Goal: Task Accomplishment & Management: Manage account settings

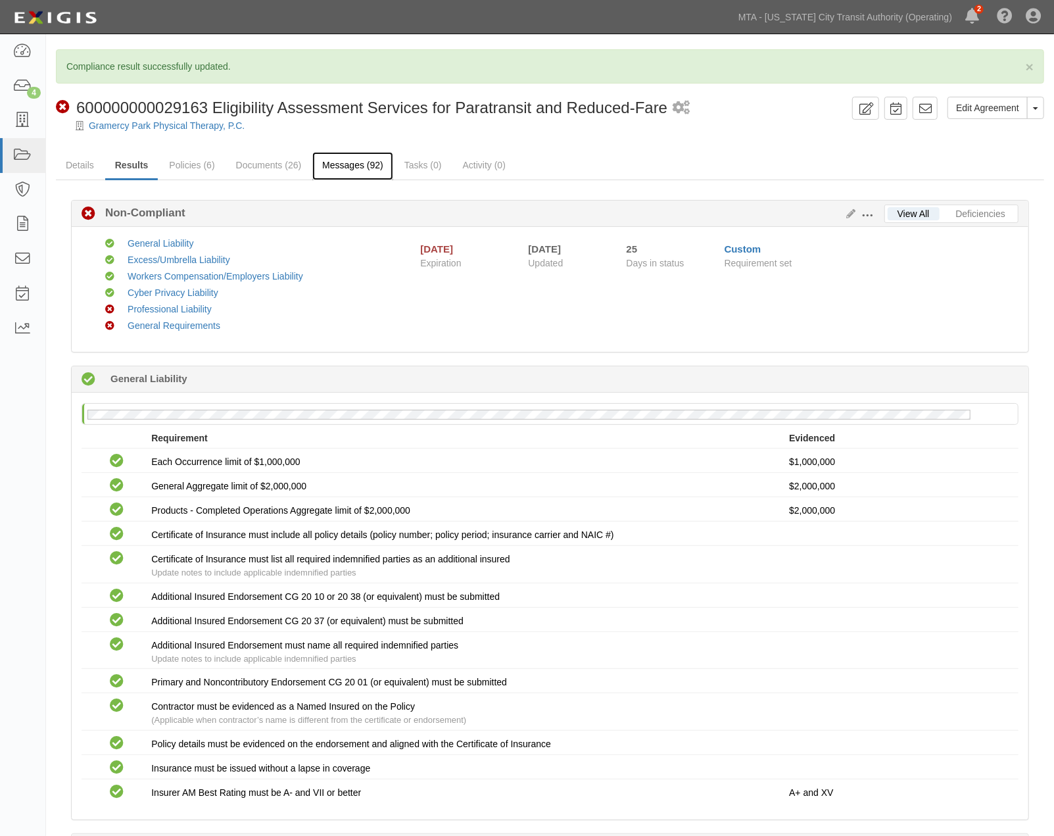
click at [364, 161] on link "Messages (92)" at bounding box center [352, 166] width 81 height 28
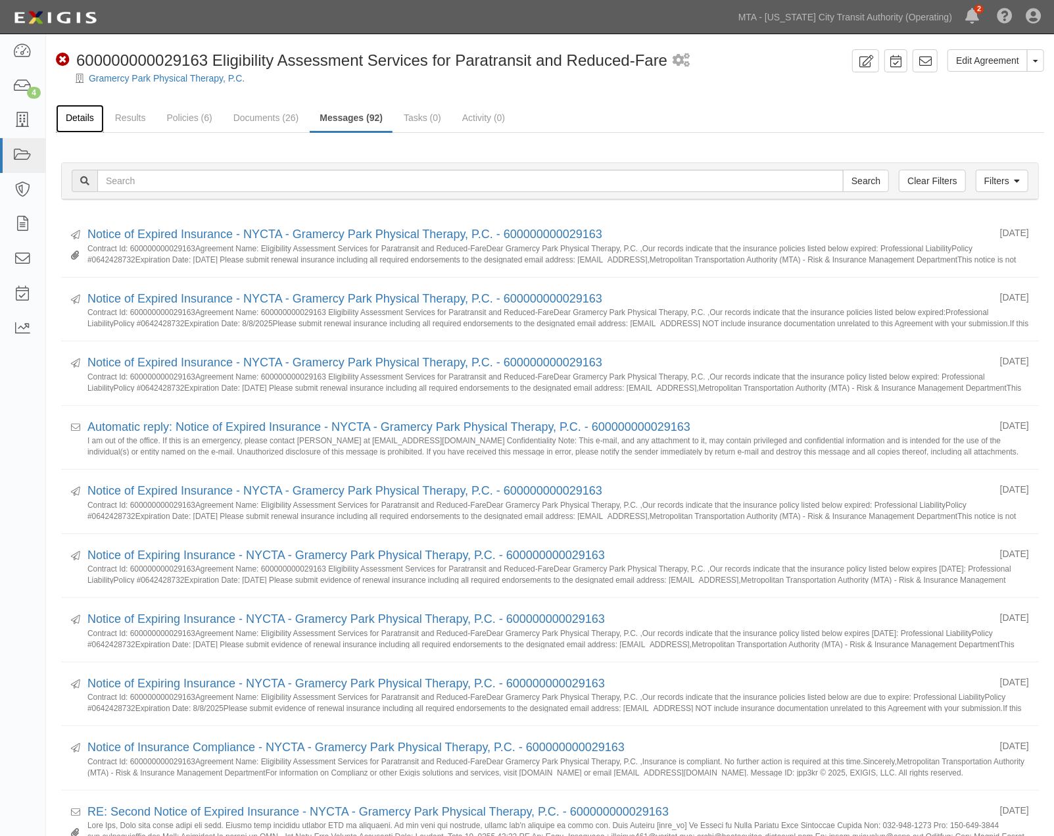
click at [86, 119] on link "Details" at bounding box center [80, 119] width 48 height 28
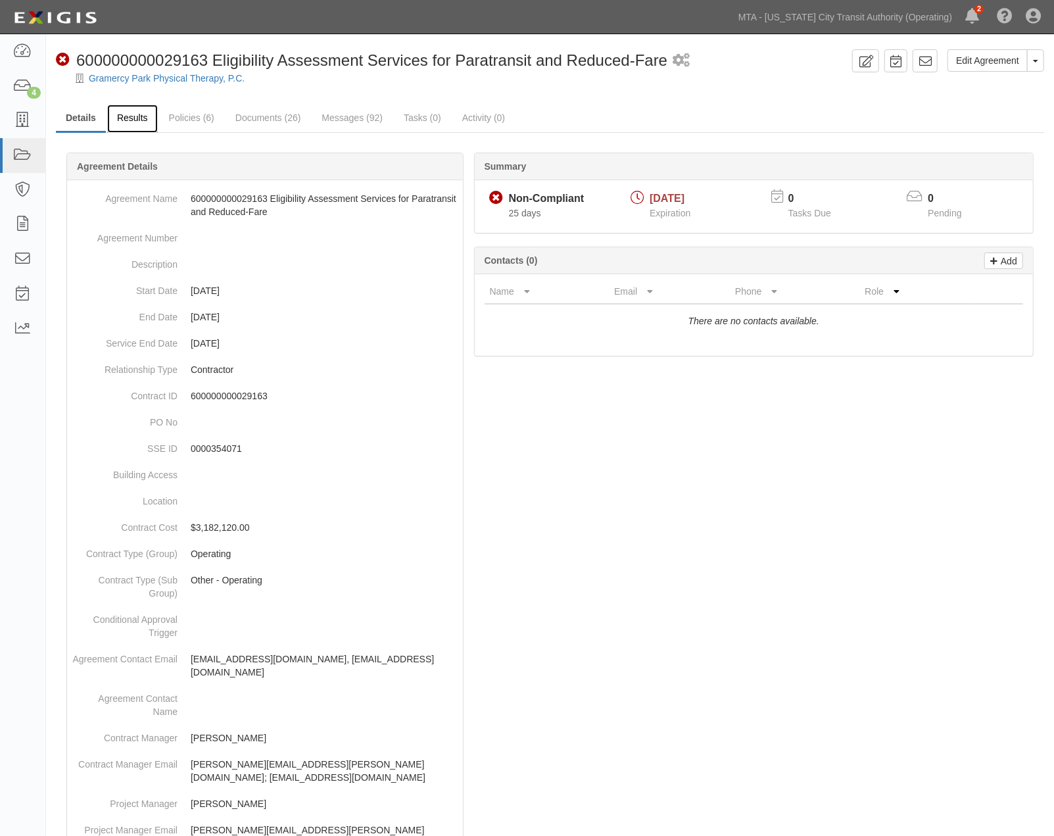
click at [130, 118] on link "Results" at bounding box center [132, 119] width 51 height 28
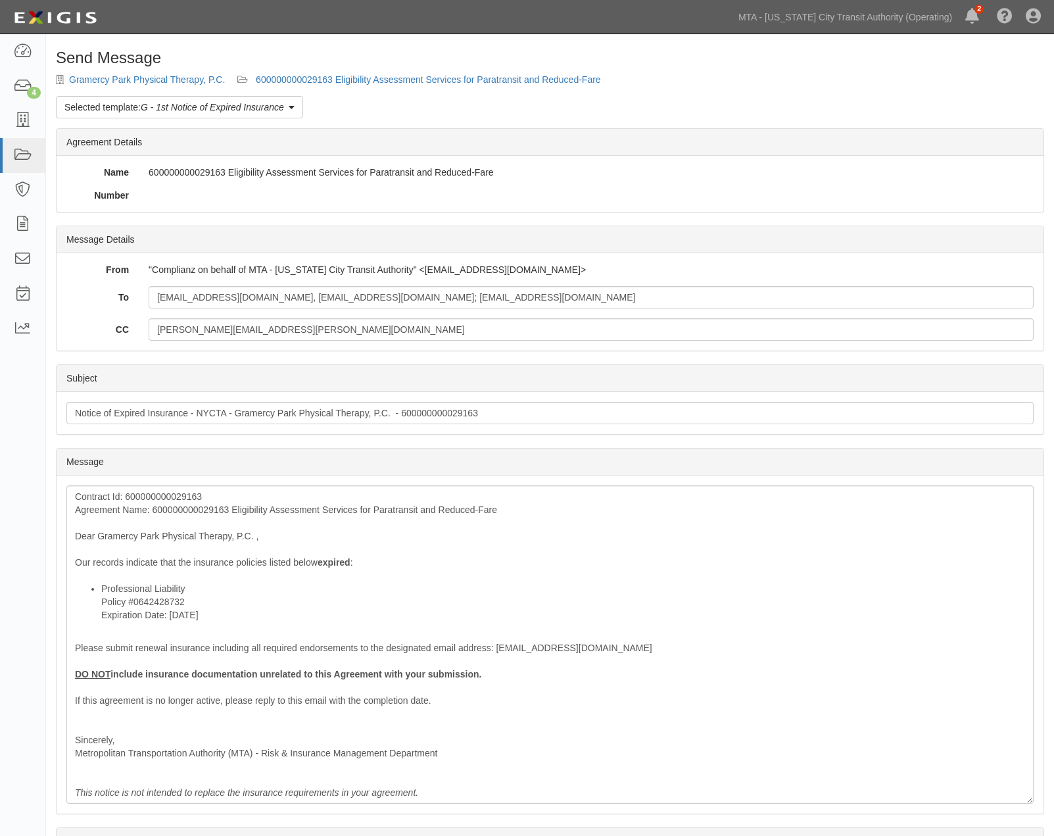
scroll to position [141, 0]
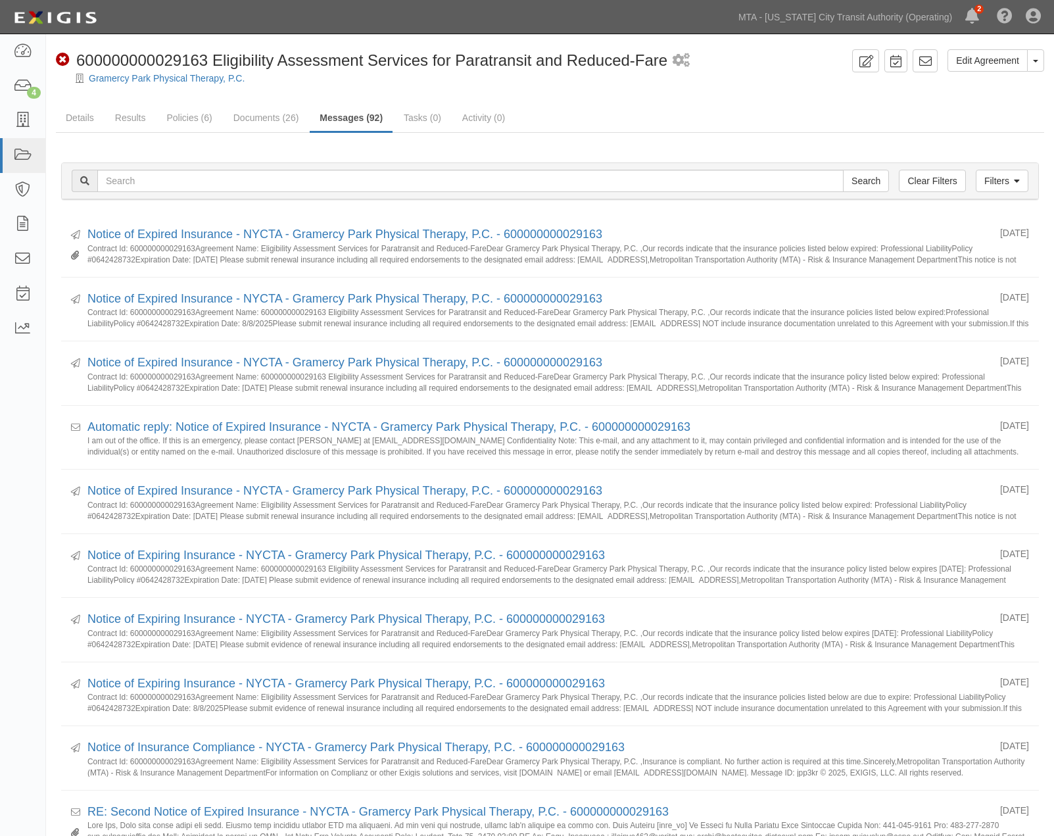
scroll to position [219, 0]
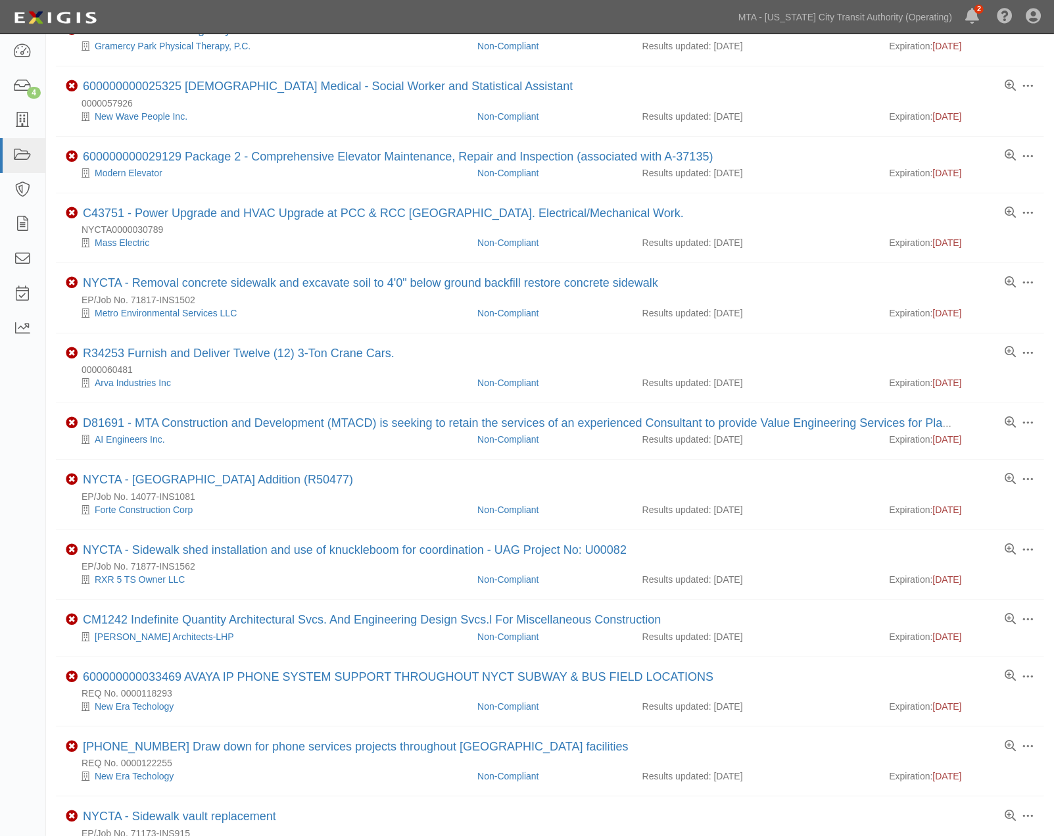
scroll to position [741, 0]
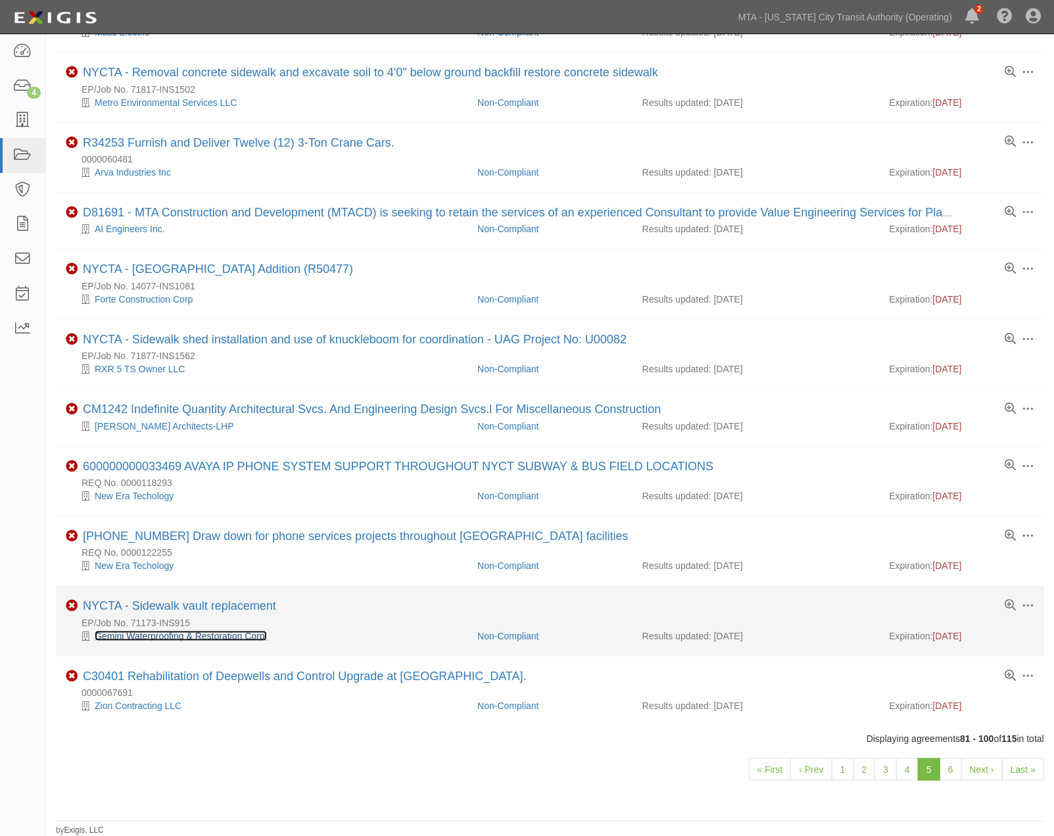
click at [233, 633] on link "Gemini Waterproofing & Restoration Corp." at bounding box center [181, 636] width 172 height 11
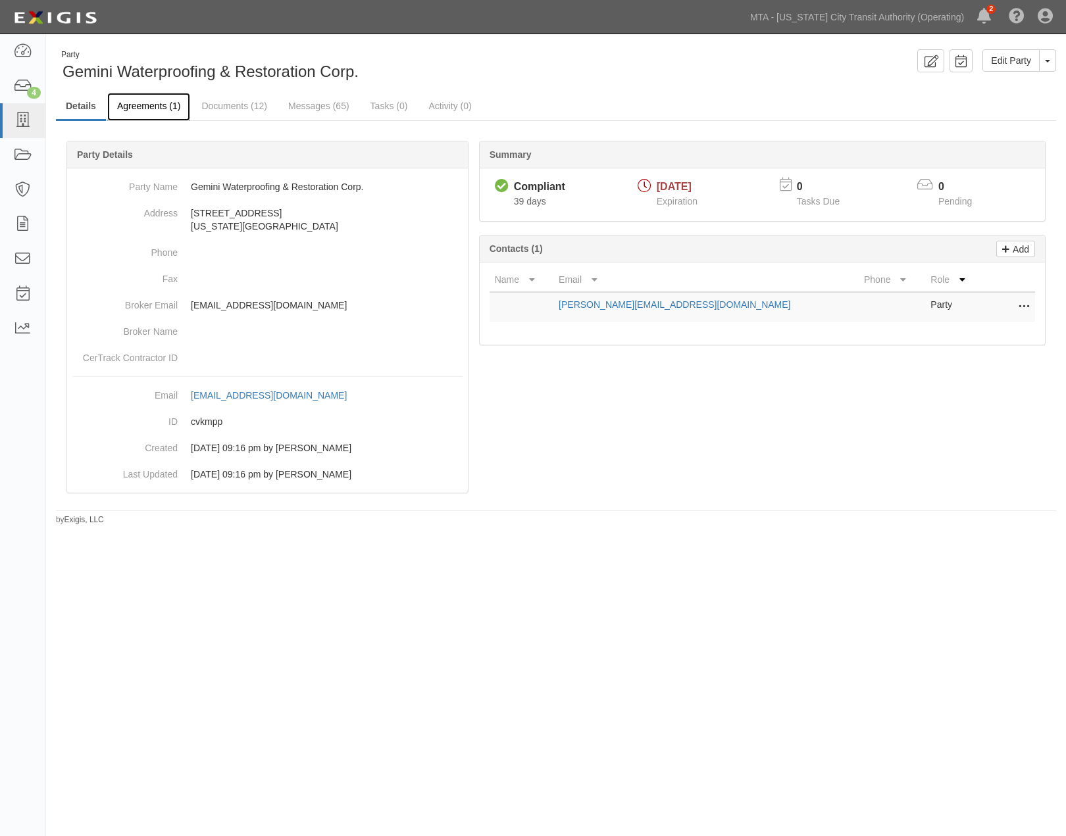
click at [145, 103] on link "Agreements (1)" at bounding box center [148, 107] width 83 height 28
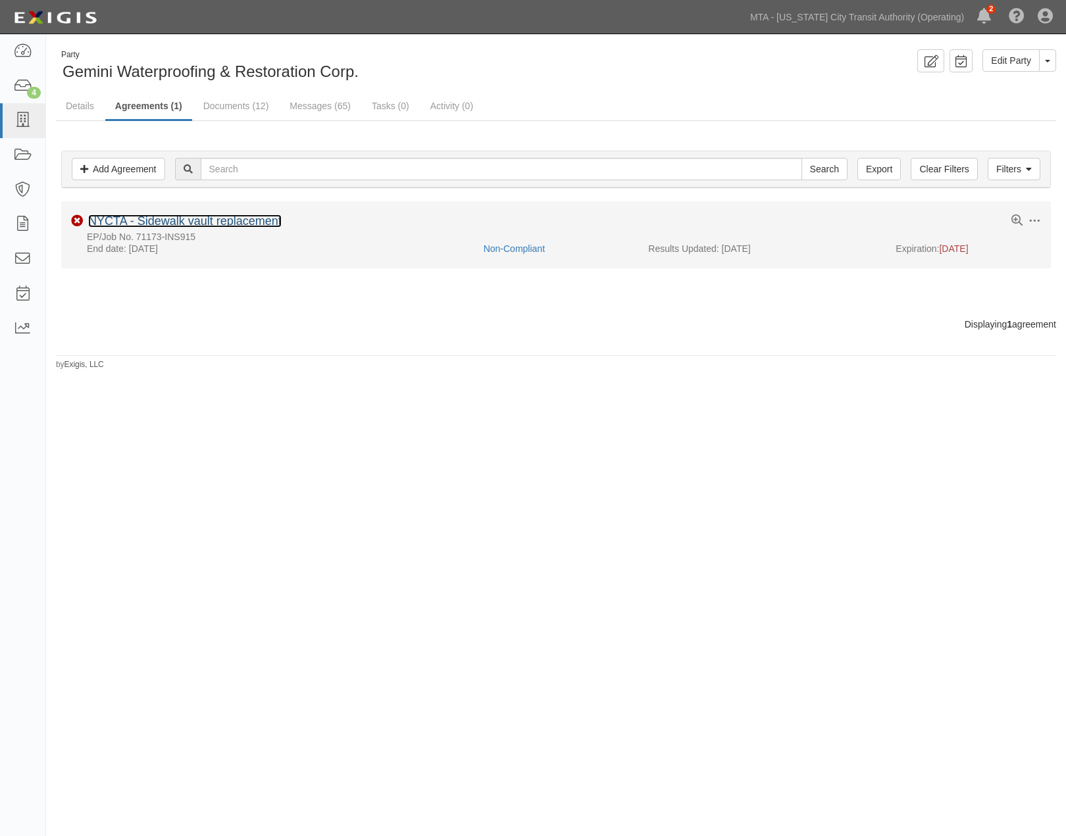
click at [168, 219] on link "NYCTA - Sidewalk vault replacement" at bounding box center [184, 220] width 193 height 13
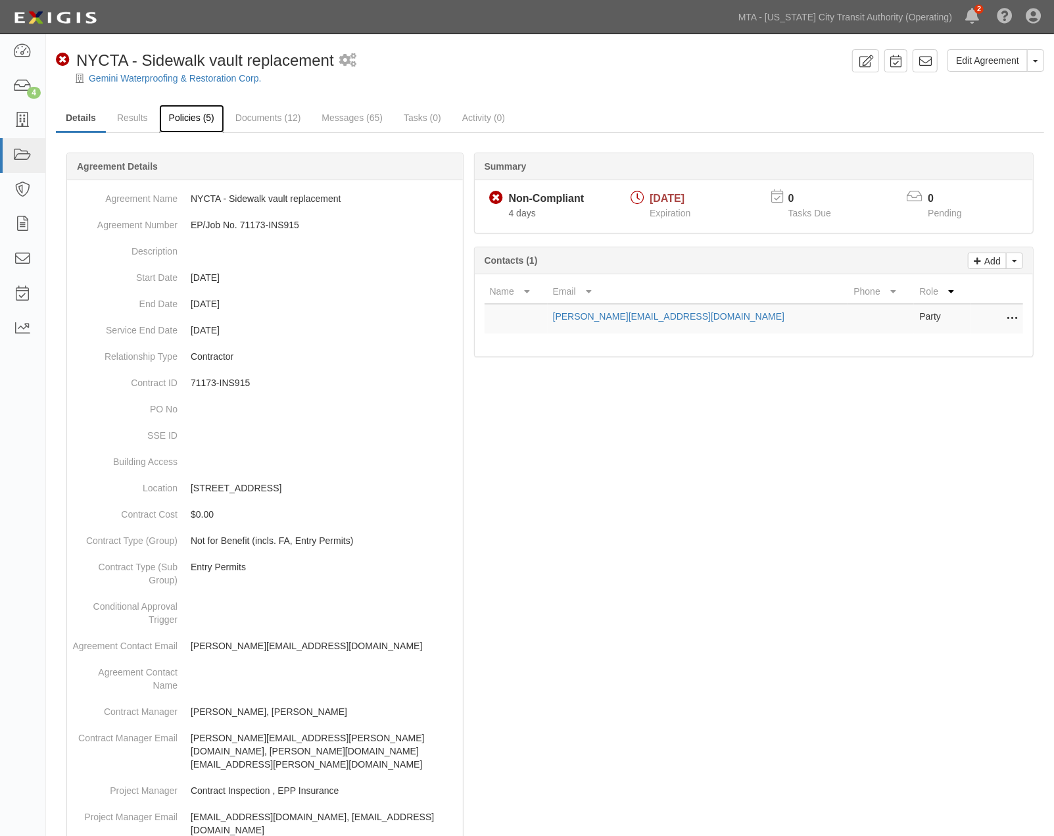
click at [188, 116] on link "Policies (5)" at bounding box center [191, 119] width 65 height 28
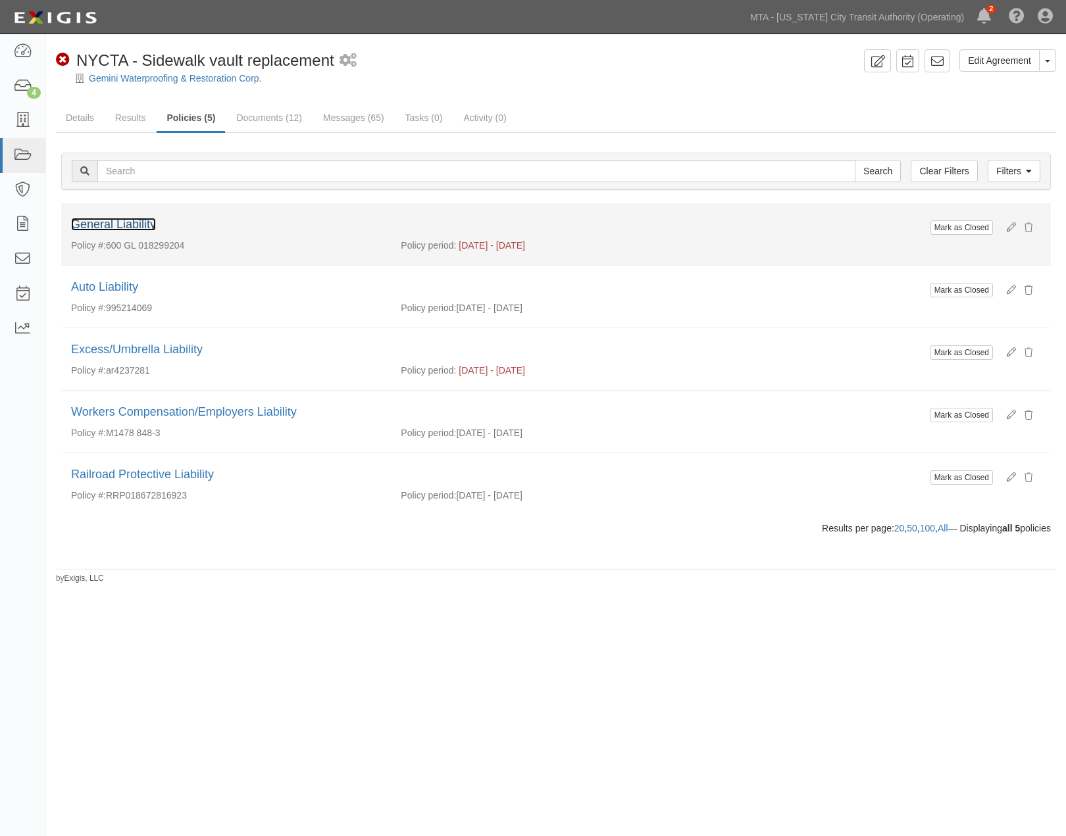
click at [143, 224] on link "General Liability" at bounding box center [113, 224] width 85 height 13
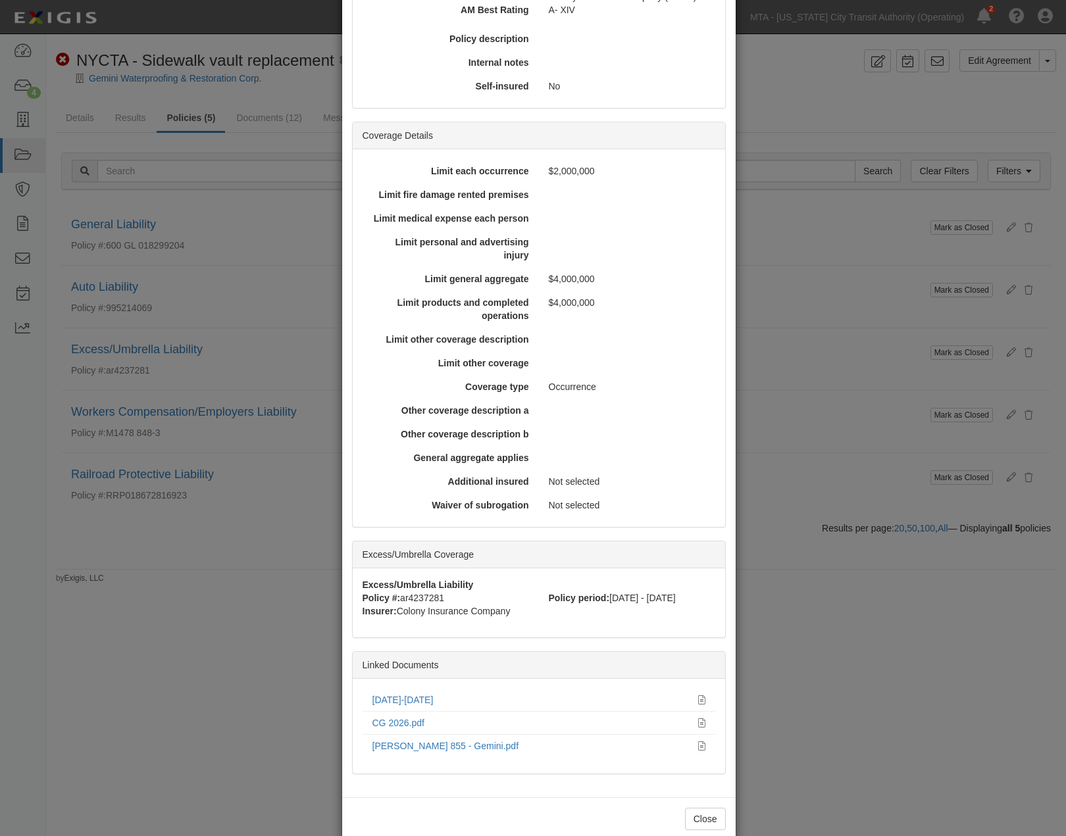
scroll to position [274, 0]
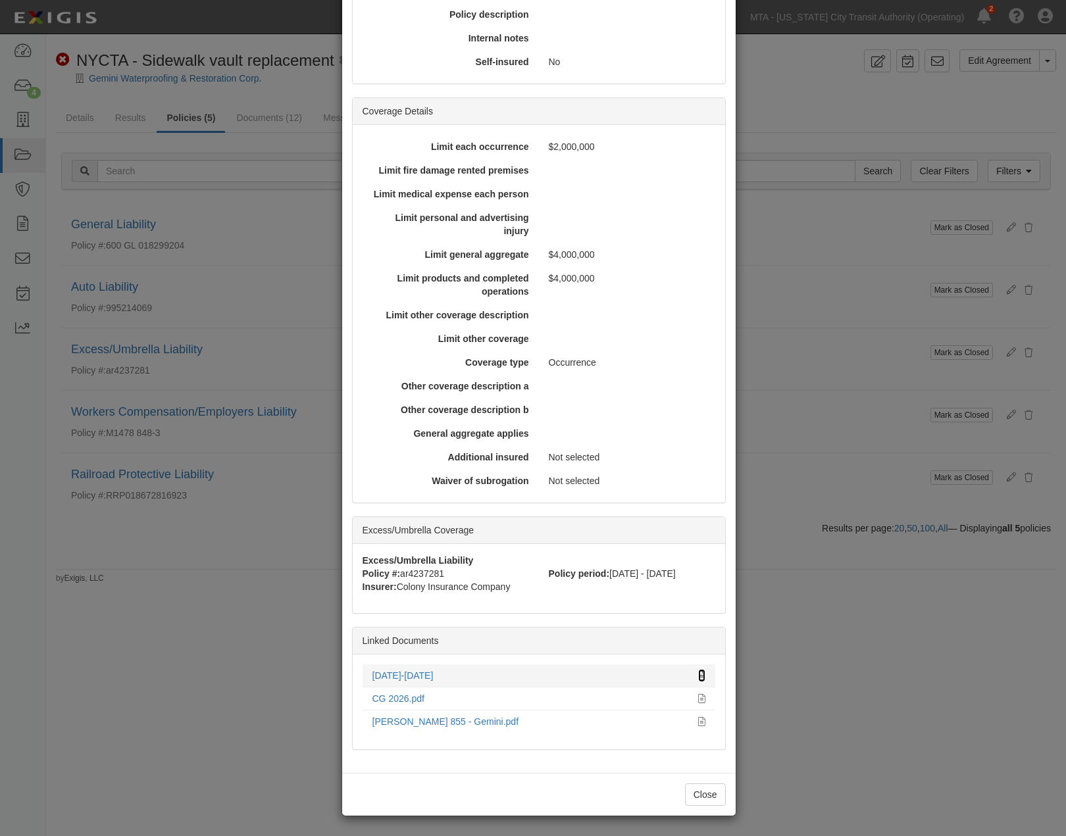
click at [698, 672] on icon at bounding box center [701, 676] width 7 height 9
click at [810, 722] on div "× View Policy Mark as Closed Edit Policy Toggle Dropdown Delete Policy Policy S…" at bounding box center [533, 418] width 1066 height 836
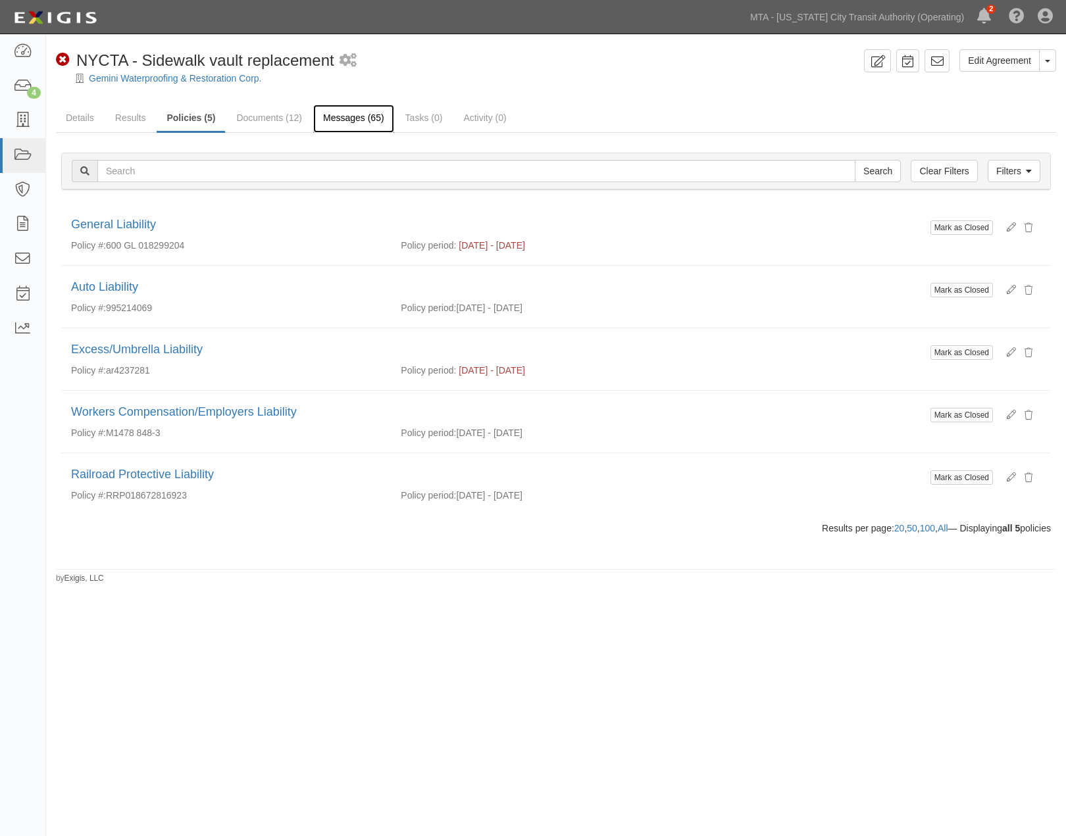
click at [355, 113] on link "Messages (65)" at bounding box center [353, 119] width 81 height 28
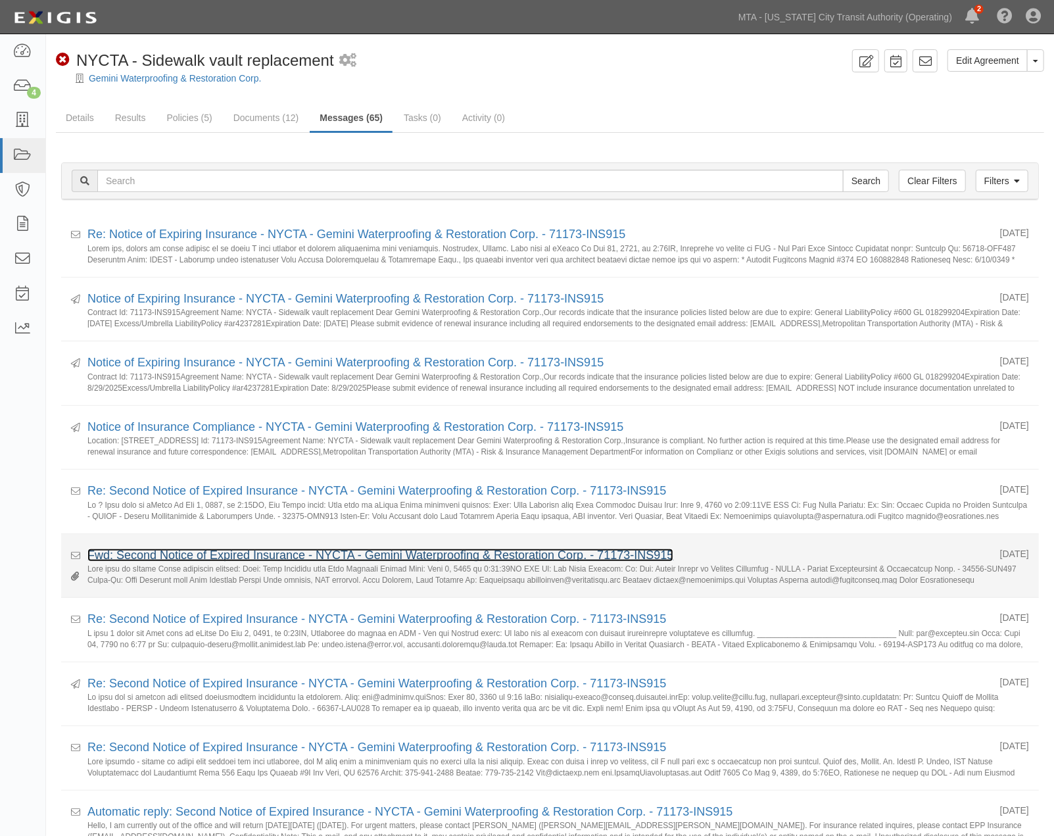
click at [332, 555] on link "Fwd: Second Notice of Expired Insurance - NYCTA - Gemini Waterproofing & Restor…" at bounding box center [380, 555] width 586 height 13
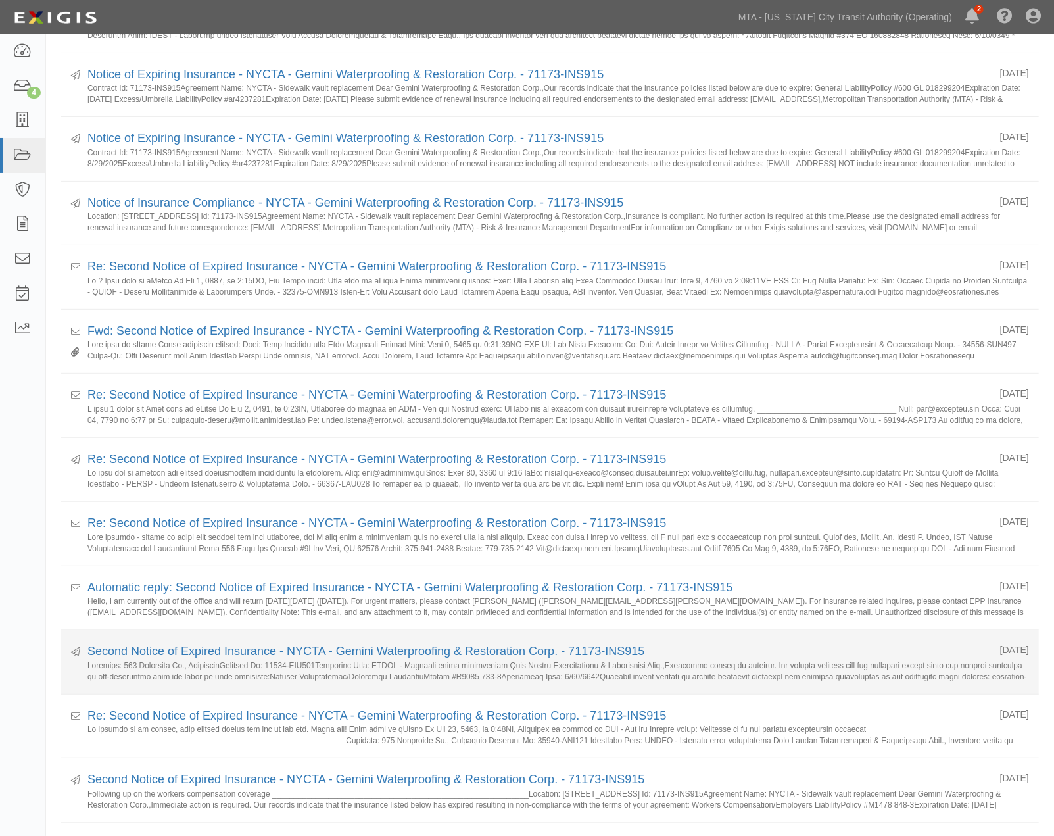
scroll to position [146, 0]
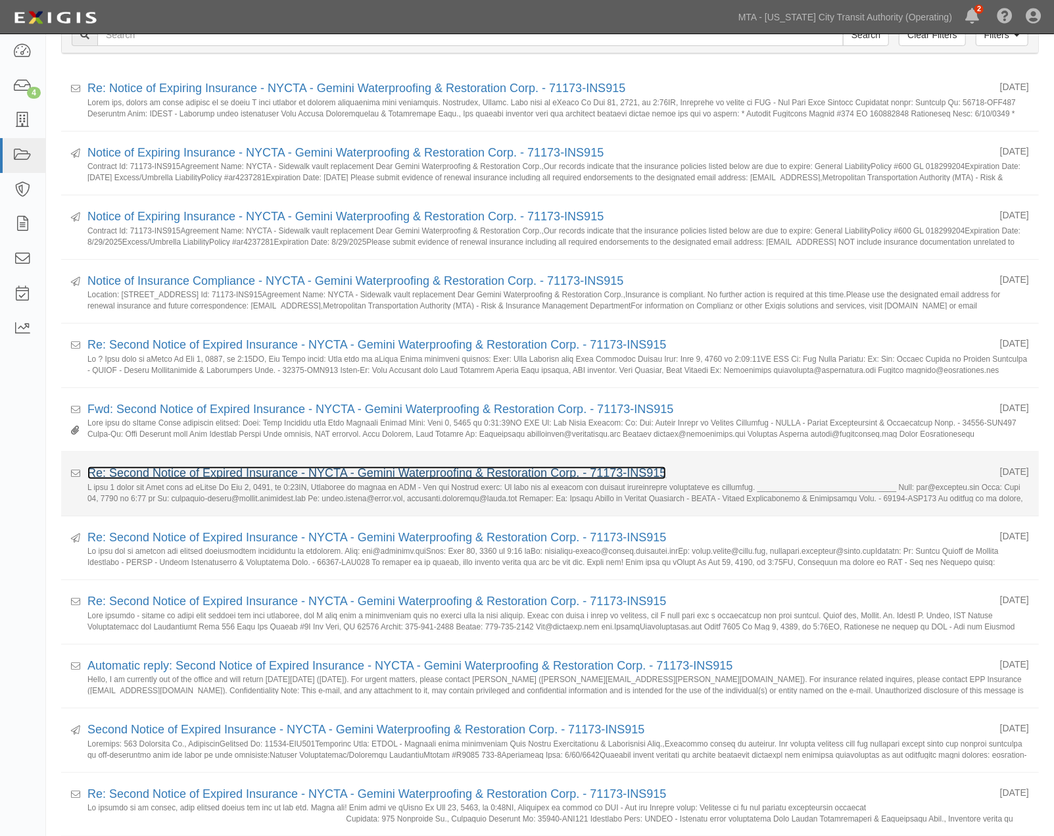
click at [263, 472] on link "Re: Second Notice of Expired Insurance - NYCTA - Gemini Waterproofing & Restora…" at bounding box center [376, 472] width 579 height 13
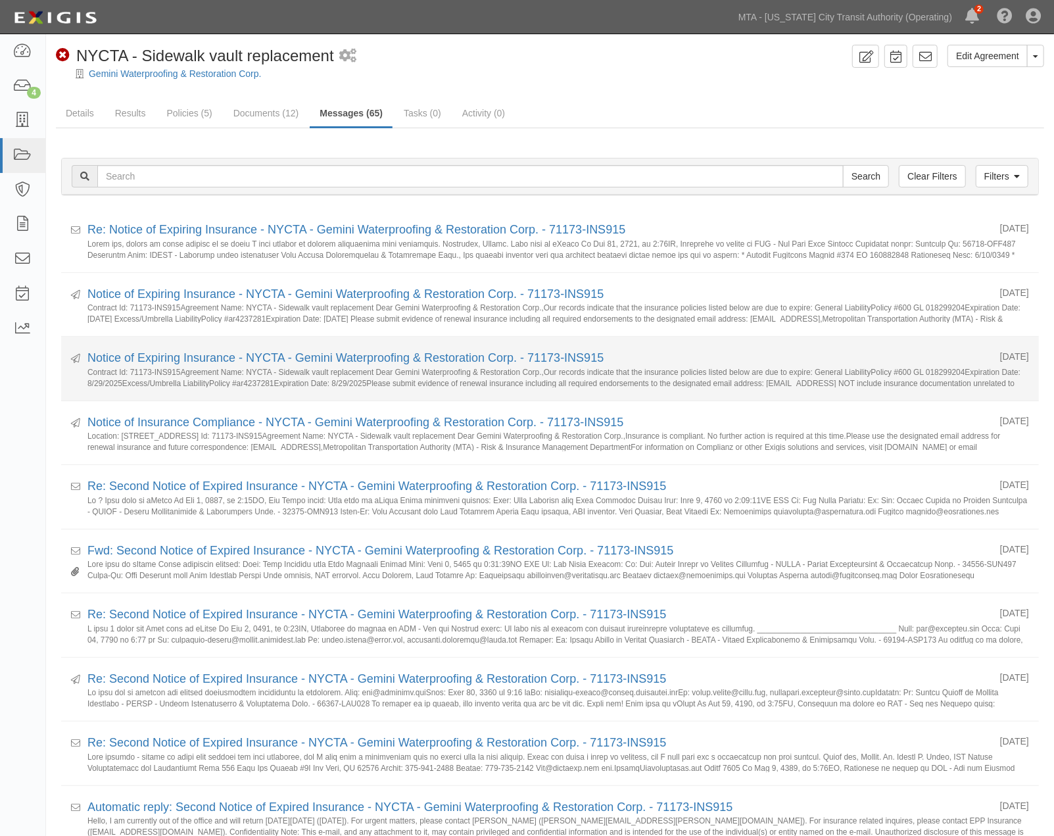
scroll to position [0, 0]
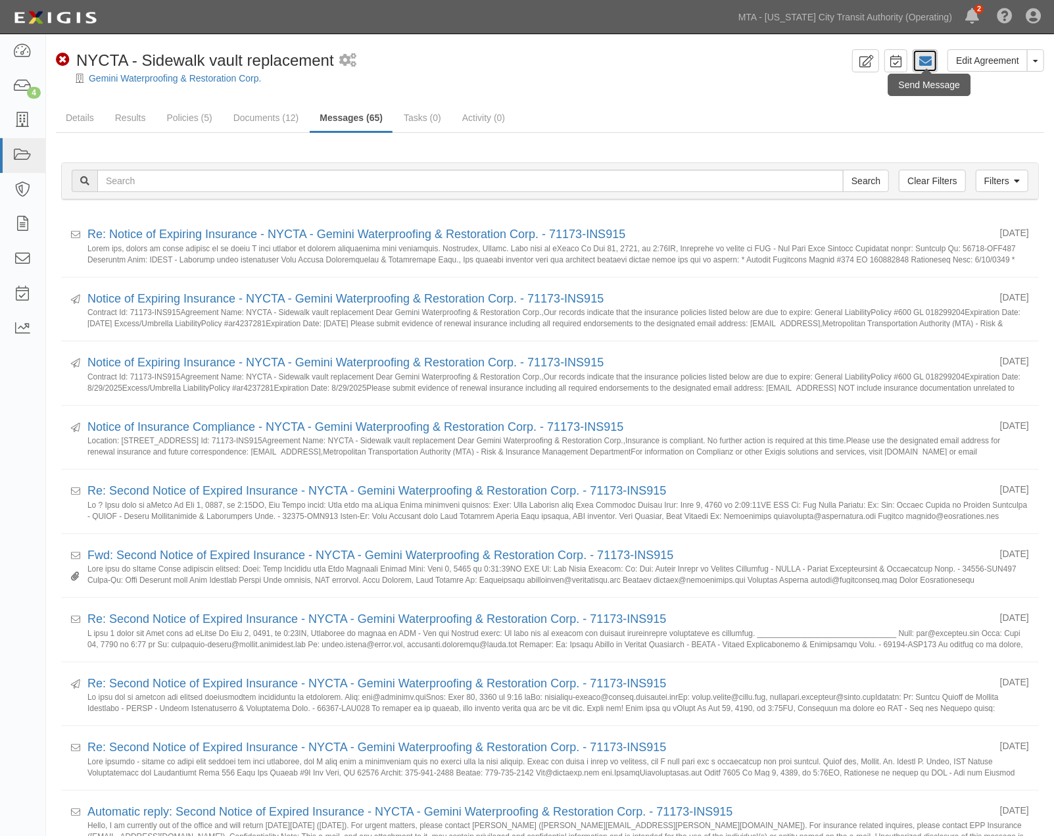
click at [924, 60] on icon at bounding box center [925, 61] width 13 height 13
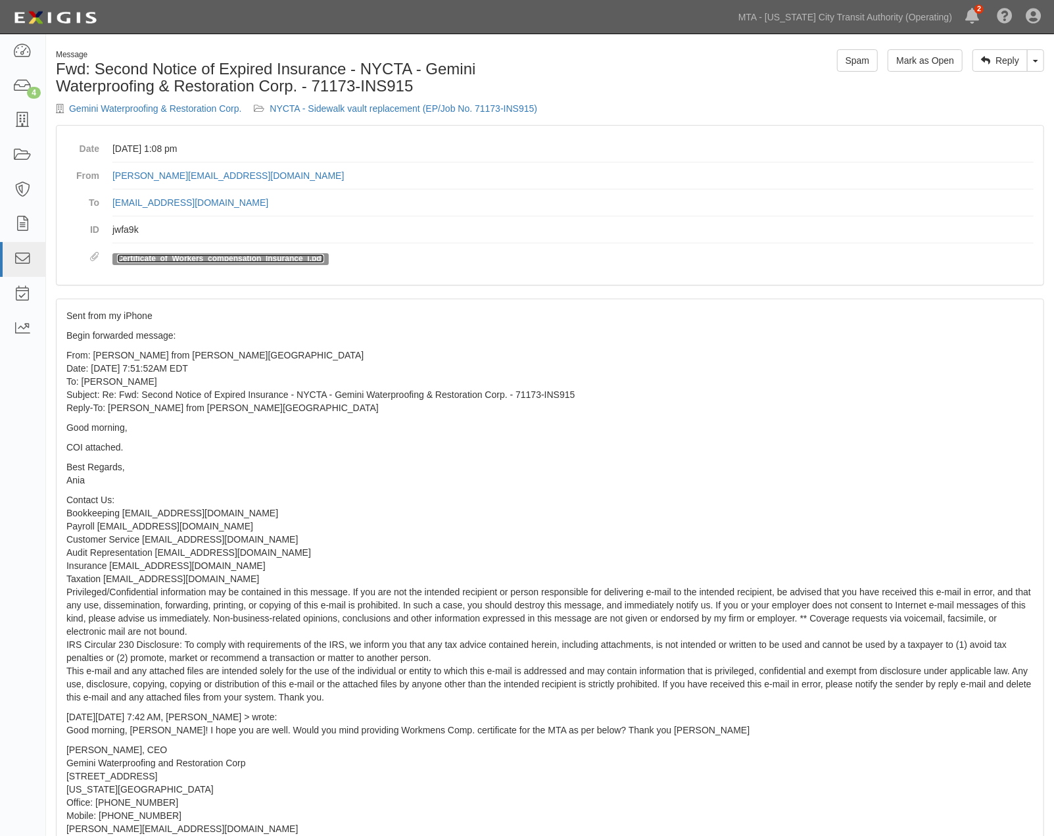
click at [278, 260] on link "Certificate_of_Workers_compensation_Insurance_i.pdf" at bounding box center [220, 258] width 207 height 9
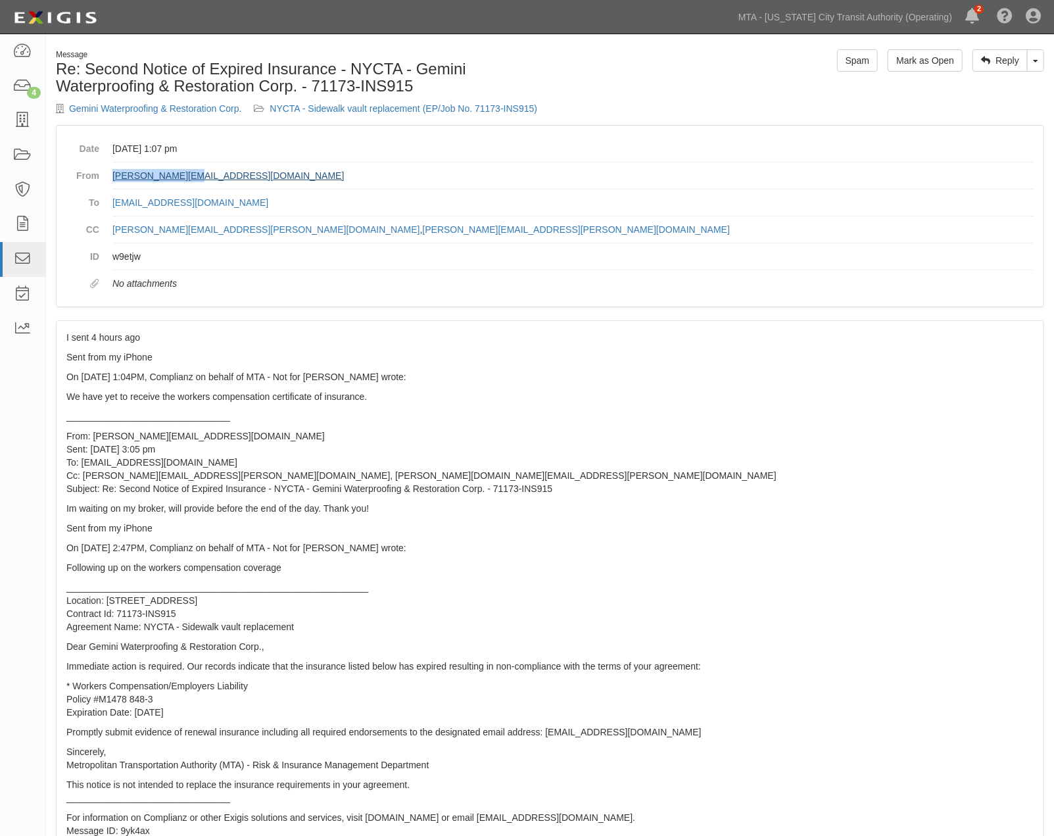
drag, startPoint x: 205, startPoint y: 179, endPoint x: 112, endPoint y: 179, distance: 92.1
click at [112, 179] on dd "[PERSON_NAME][EMAIL_ADDRESS][DOMAIN_NAME]" at bounding box center [573, 175] width 922 height 27
copy link "[PERSON_NAME][EMAIL_ADDRESS][DOMAIN_NAME]"
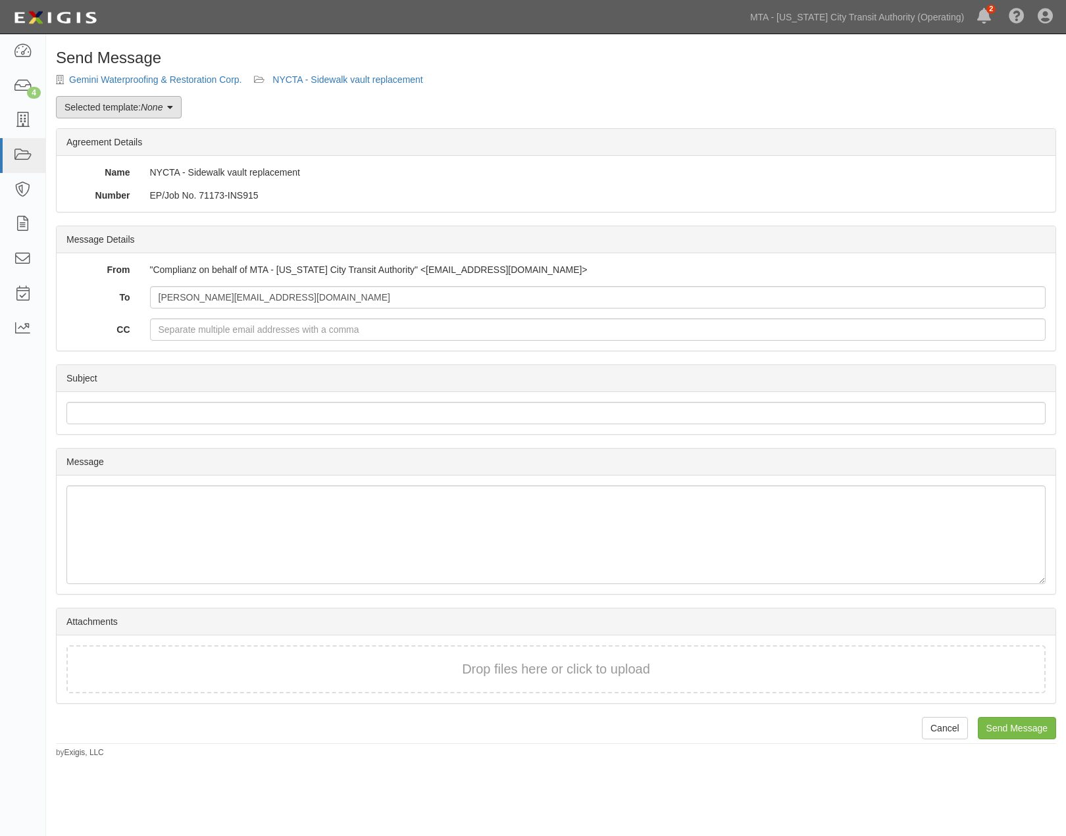
click at [160, 102] on em "None" at bounding box center [152, 107] width 22 height 11
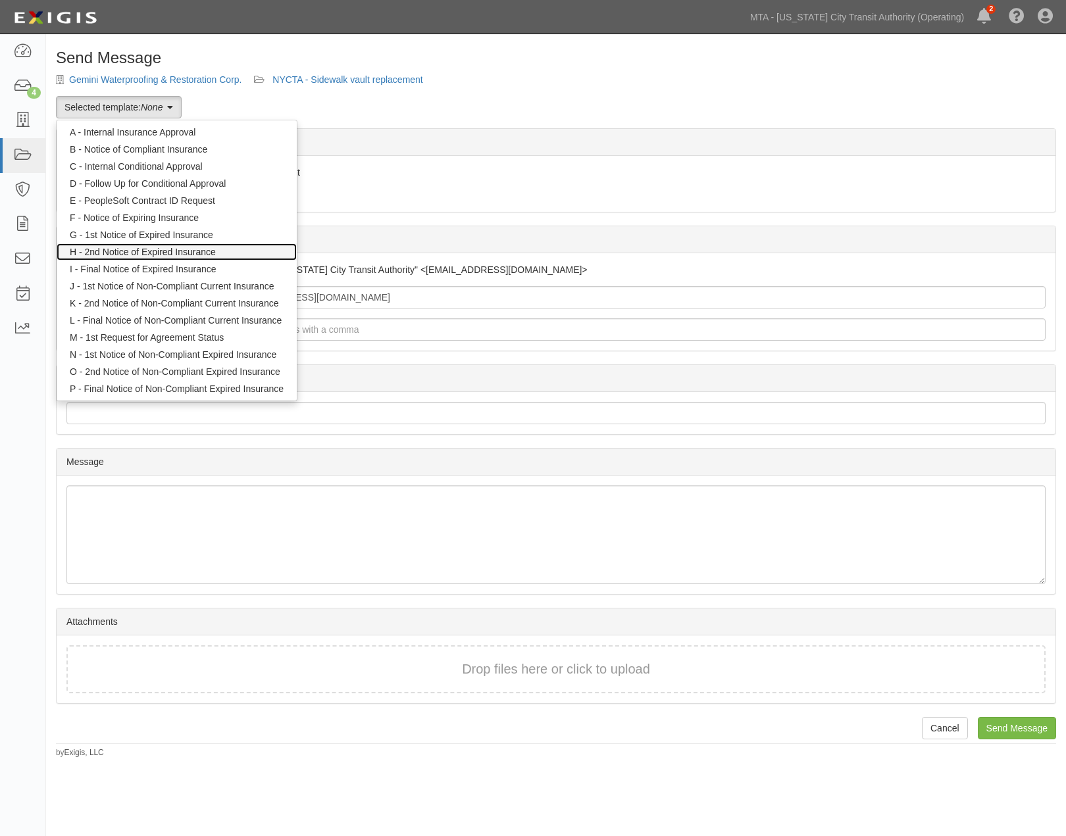
click at [145, 249] on link "H - 2nd Notice of Expired Insurance" at bounding box center [177, 251] width 240 height 17
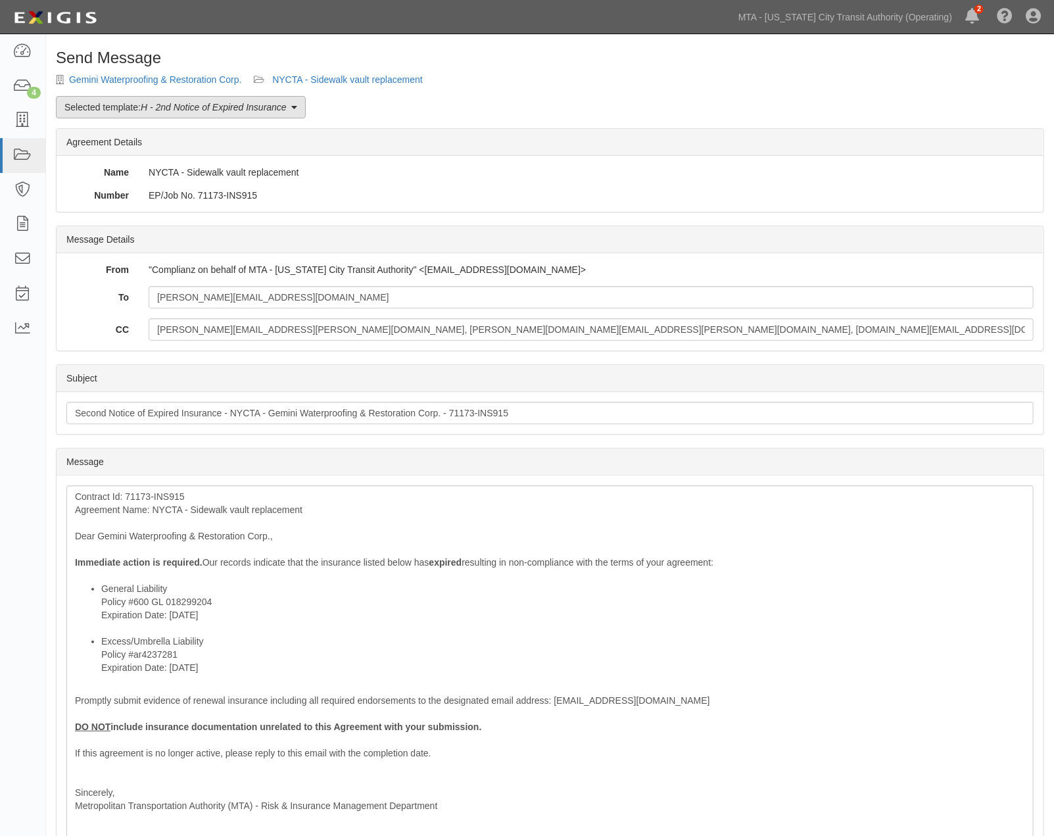
click at [209, 107] on em "H - 2nd Notice of Expired Insurance" at bounding box center [214, 107] width 146 height 11
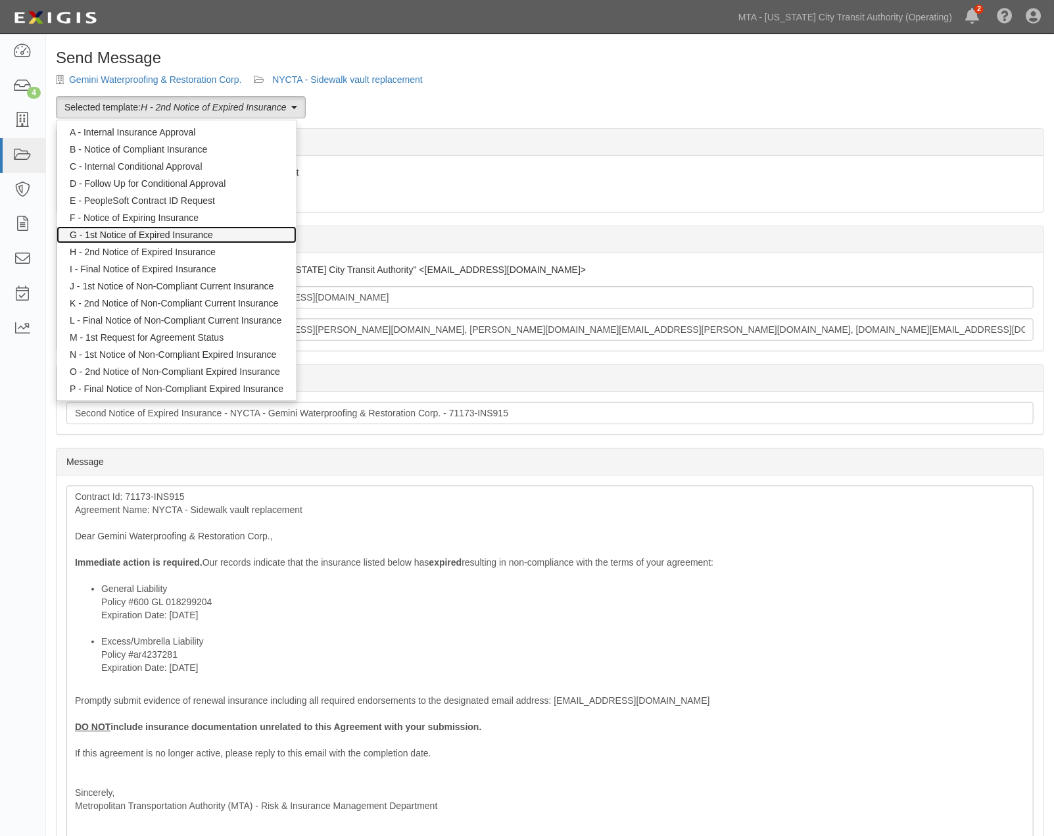
click at [151, 234] on link "G - 1st Notice of Expired Insurance" at bounding box center [177, 234] width 240 height 17
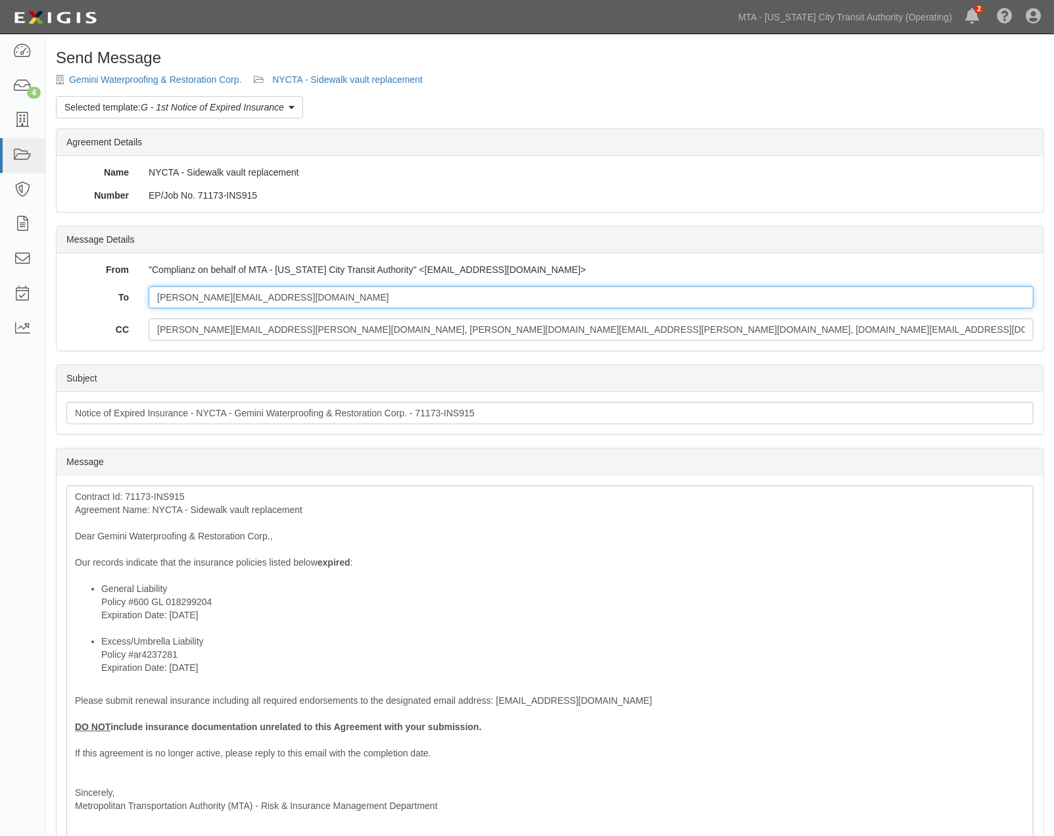
click at [287, 305] on input "tom@geminiwp.com" at bounding box center [591, 297] width 885 height 22
paste input "tom@geminiwp.com"
drag, startPoint x: 334, startPoint y: 298, endPoint x: 247, endPoint y: 294, distance: 87.6
click at [247, 294] on input "tom@geminiwp.com; tom@geminiwp.com" at bounding box center [591, 297] width 885 height 22
type input "tom@geminiwp.com; insurance@ellaholding.com"
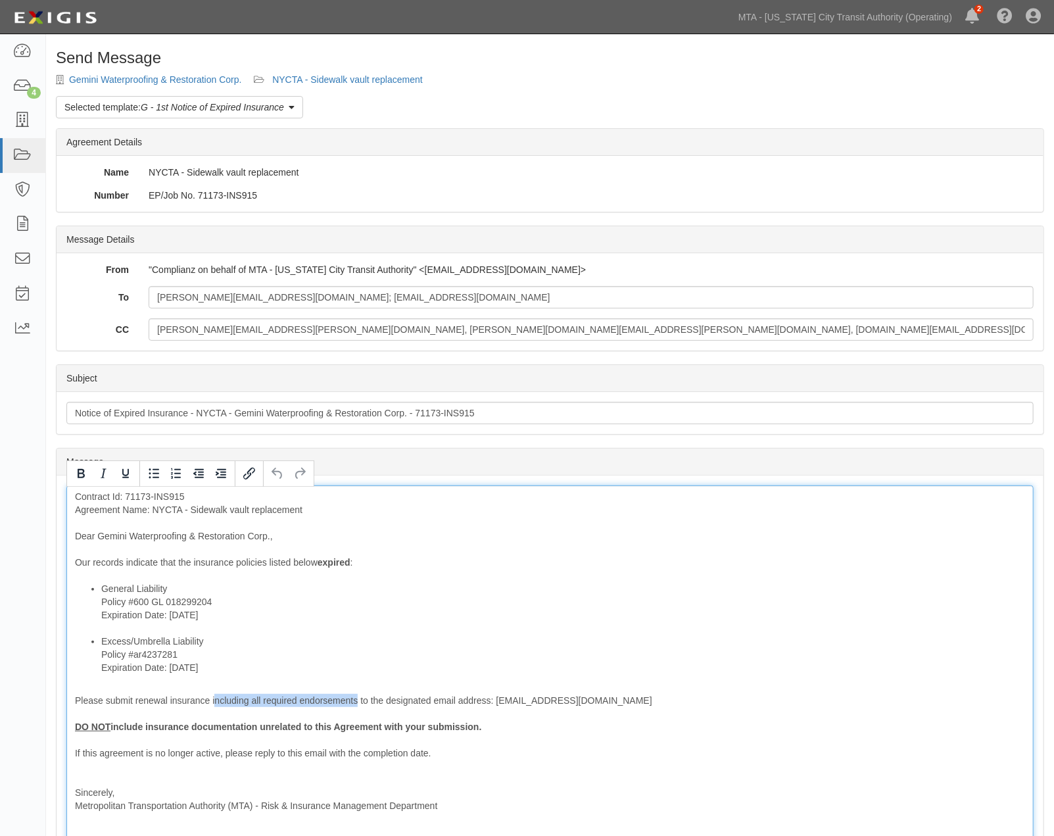
drag, startPoint x: 214, startPoint y: 698, endPoint x: 358, endPoint y: 698, distance: 144.1
click at [358, 698] on div "Contract Id: 71173-INS915 Agreement Name: NYCTA - Sidewalk vault replacement De…" at bounding box center [550, 670] width 968 height 371
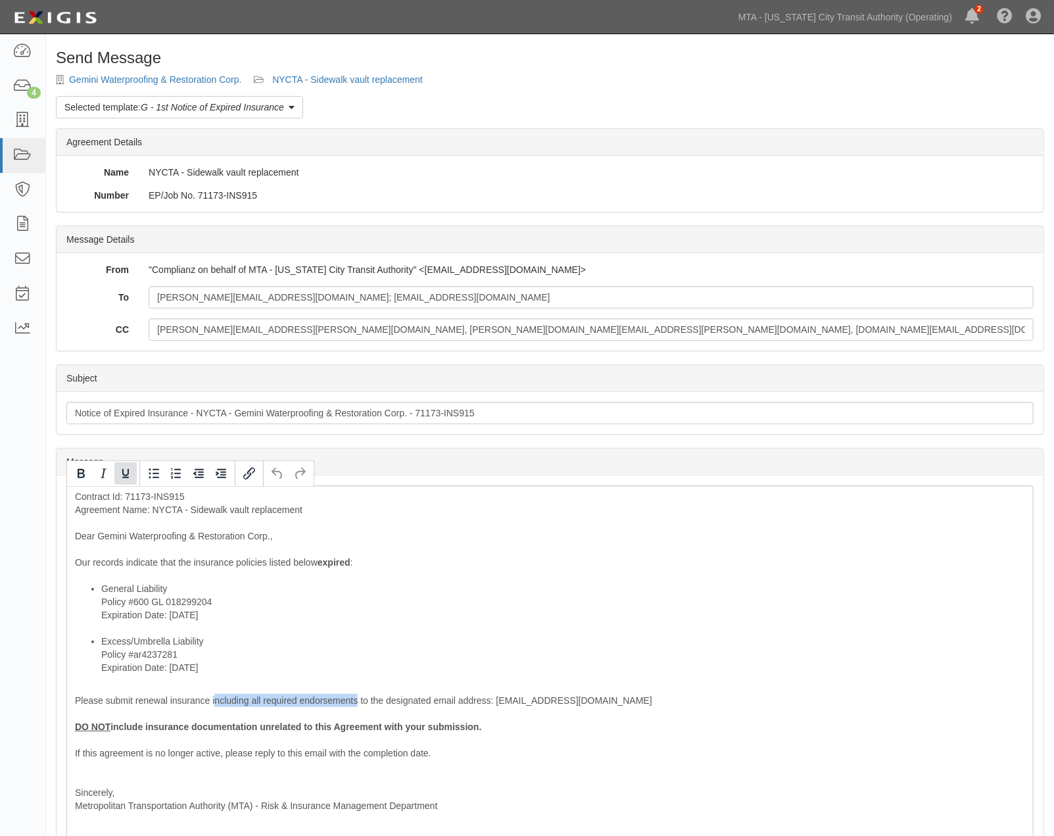
click at [124, 478] on icon "Underline" at bounding box center [125, 473] width 7 height 9
click at [82, 468] on icon "Bold" at bounding box center [81, 474] width 16 height 16
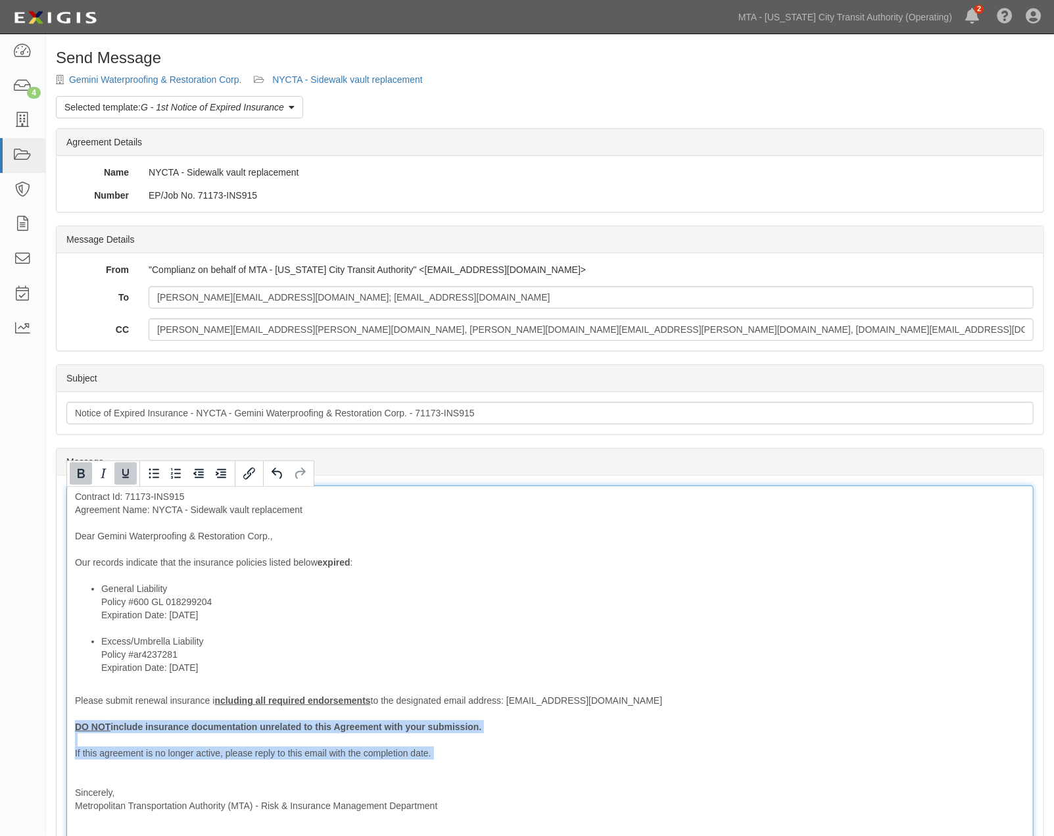
drag, startPoint x: 464, startPoint y: 766, endPoint x: 66, endPoint y: 722, distance: 401.1
click at [66, 722] on div "Message Contract Id: 71173-INS915 Agreement Name: NYCTA - Sidewalk vault replac…" at bounding box center [550, 671] width 987 height 391
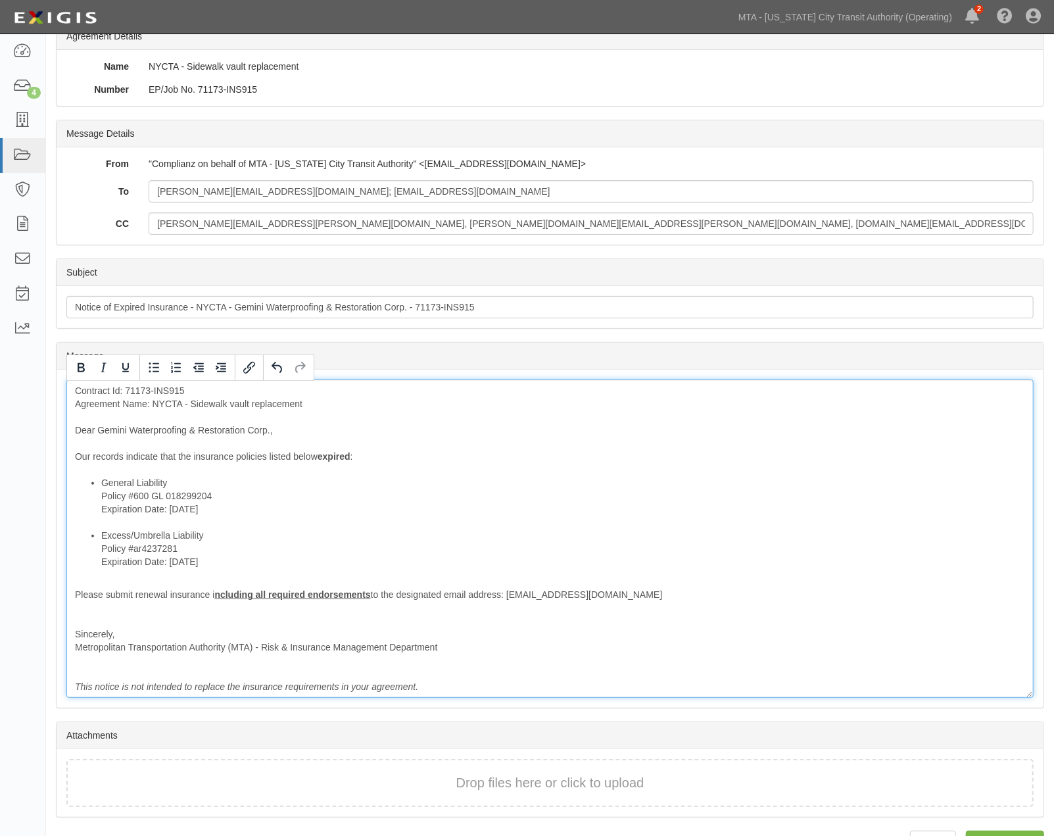
scroll to position [141, 0]
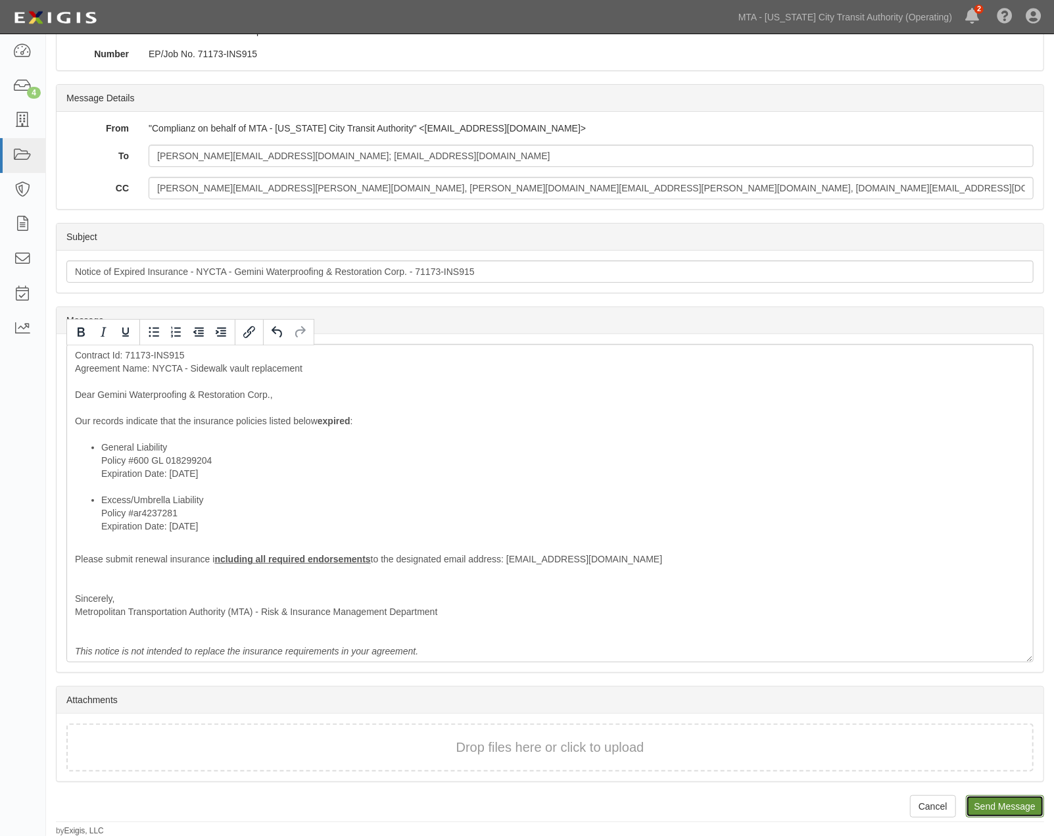
click at [987, 806] on input "Send Message" at bounding box center [1005, 806] width 78 height 22
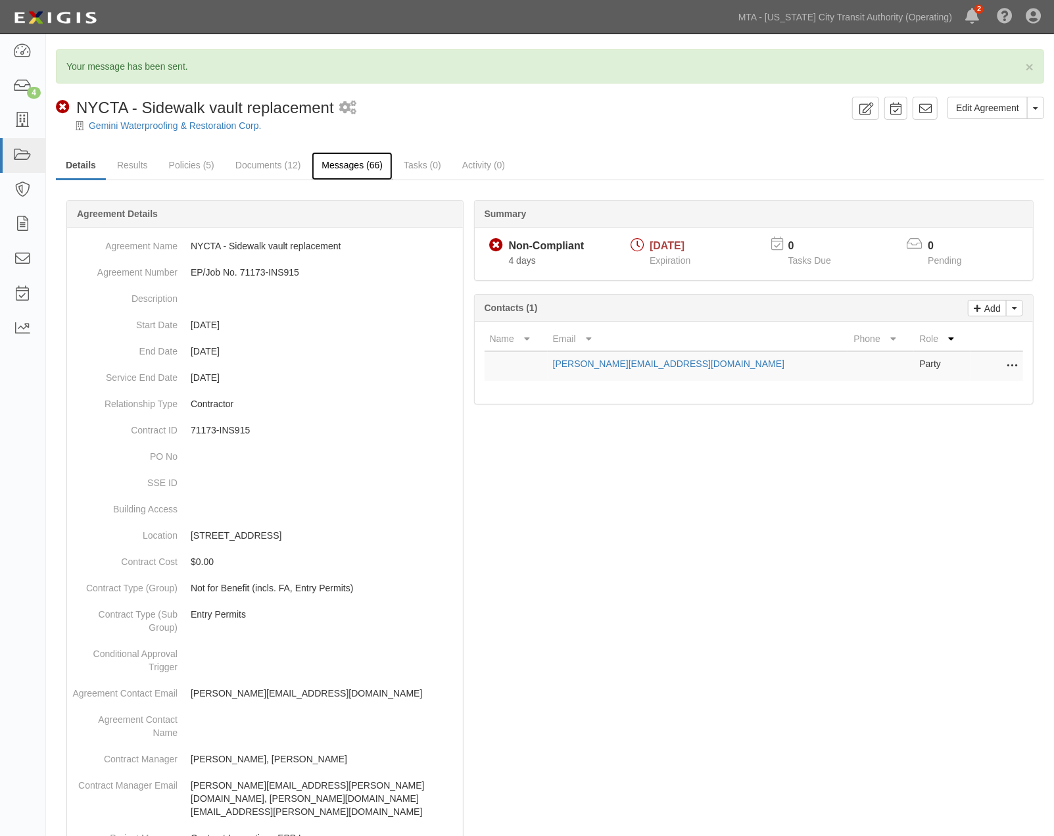
click at [363, 165] on link "Messages (66)" at bounding box center [352, 166] width 81 height 28
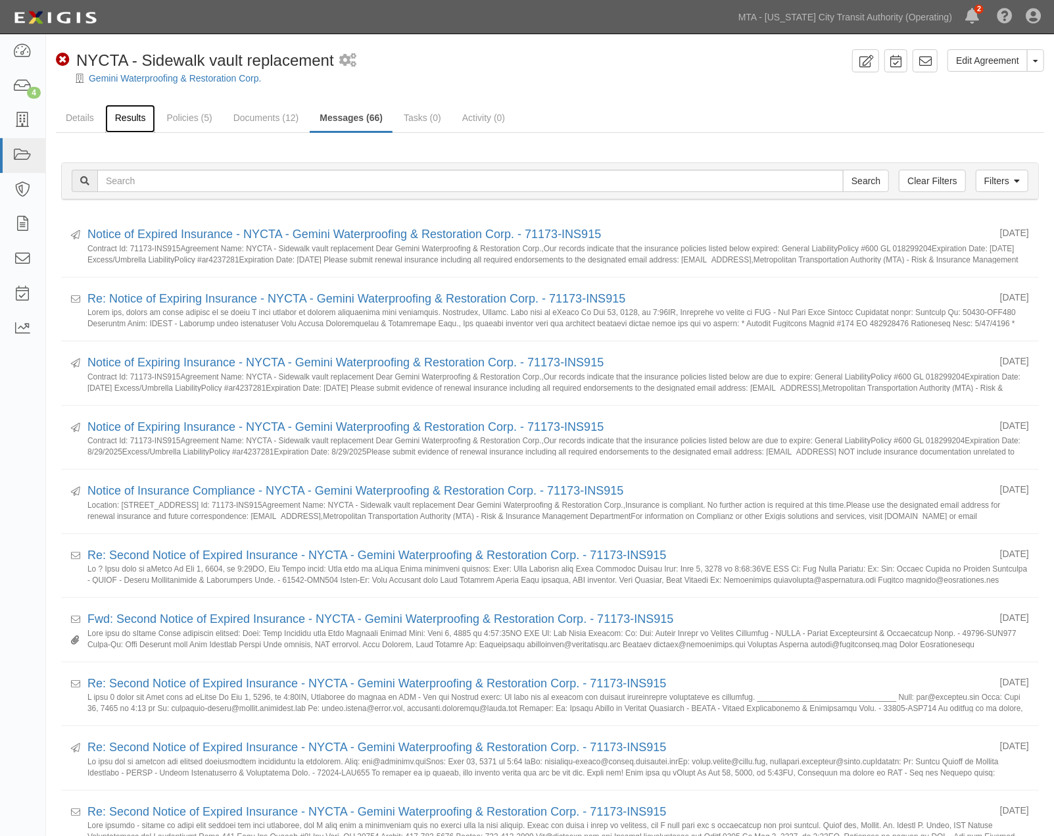
click at [121, 116] on link "Results" at bounding box center [130, 119] width 51 height 28
click at [22, 88] on icon at bounding box center [22, 86] width 18 height 15
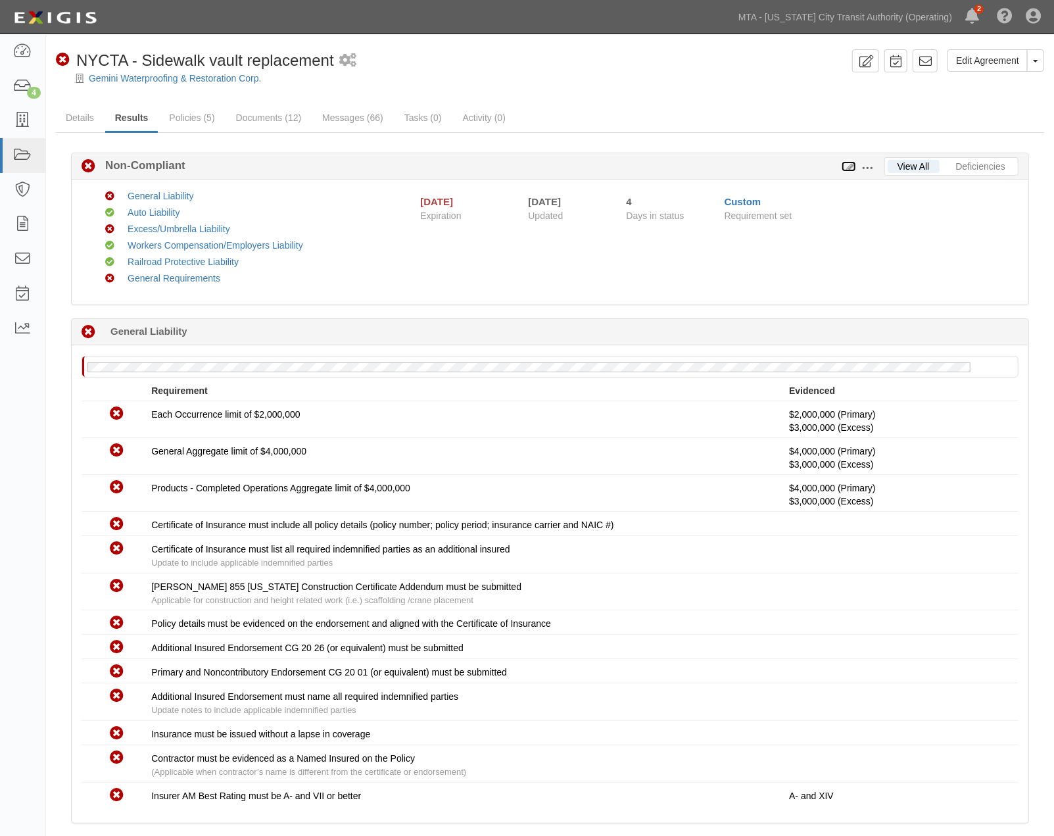
click at [850, 167] on icon at bounding box center [849, 166] width 14 height 9
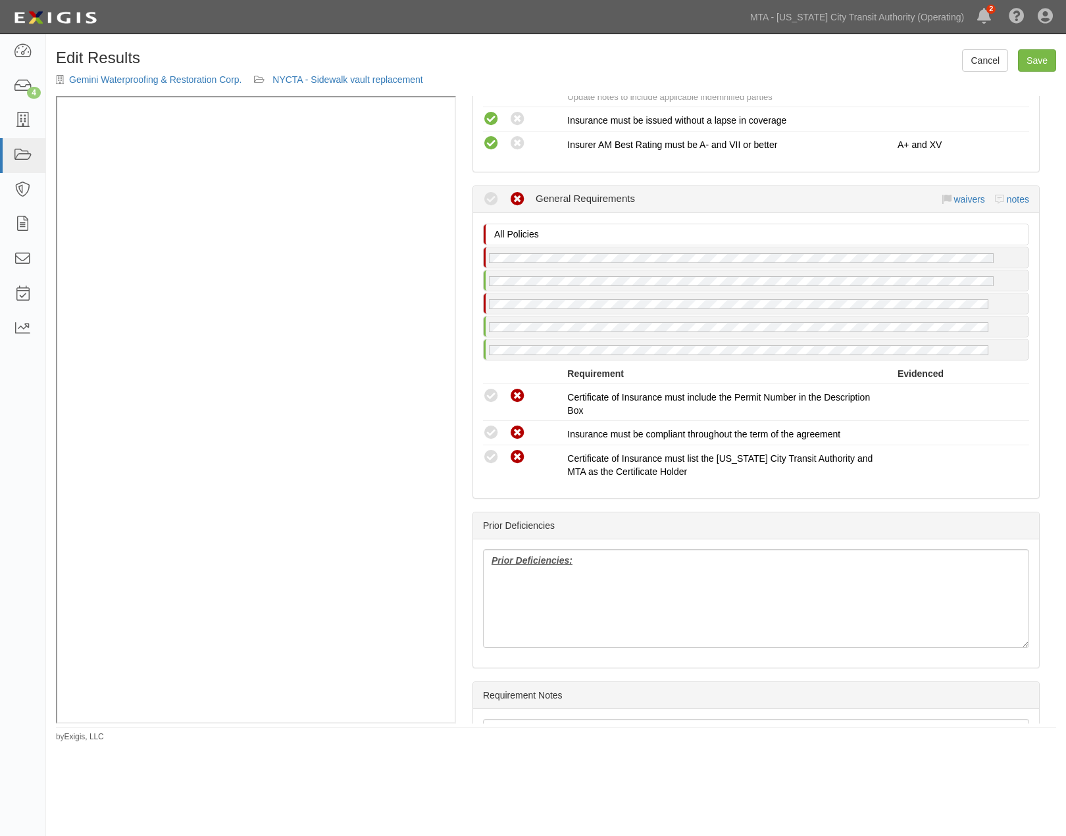
scroll to position [2192, 0]
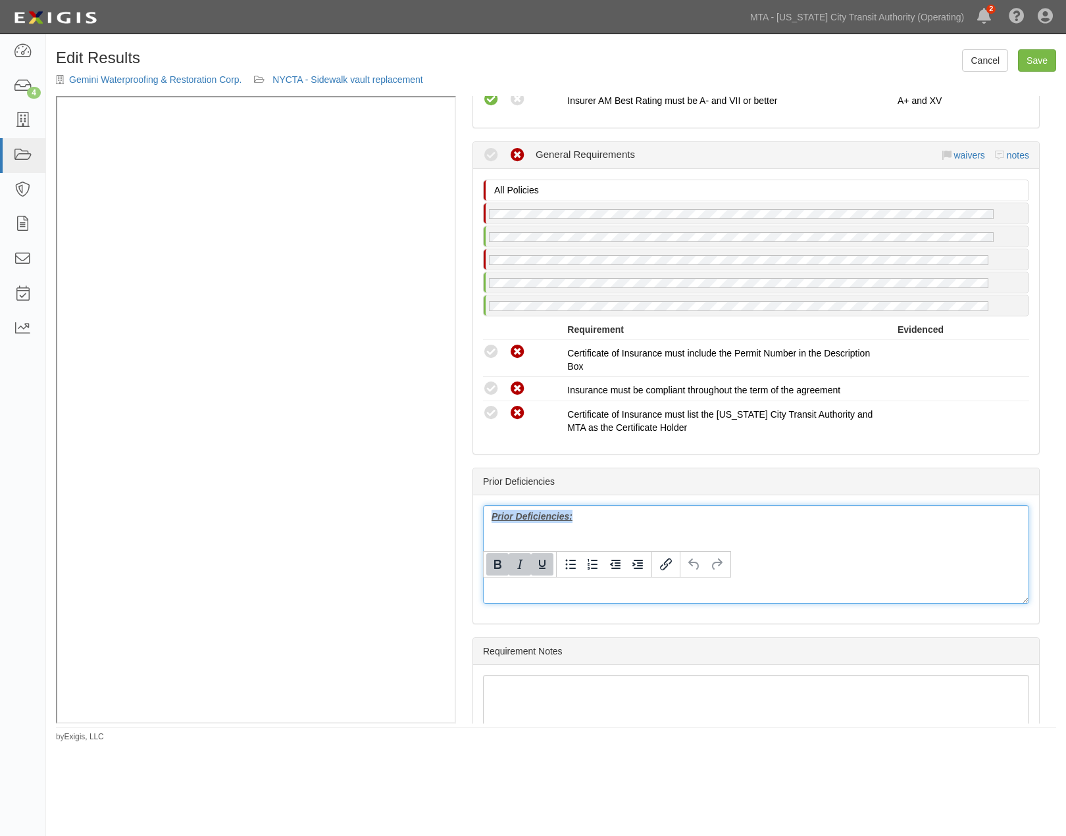
drag, startPoint x: 624, startPoint y: 593, endPoint x: 452, endPoint y: 592, distance: 171.7
click at [378, 454] on div "(WC/EL) Certificate; 7/1/2025; Certificate of Workers compensation Insurance i.…" at bounding box center [556, 409] width 1000 height 627
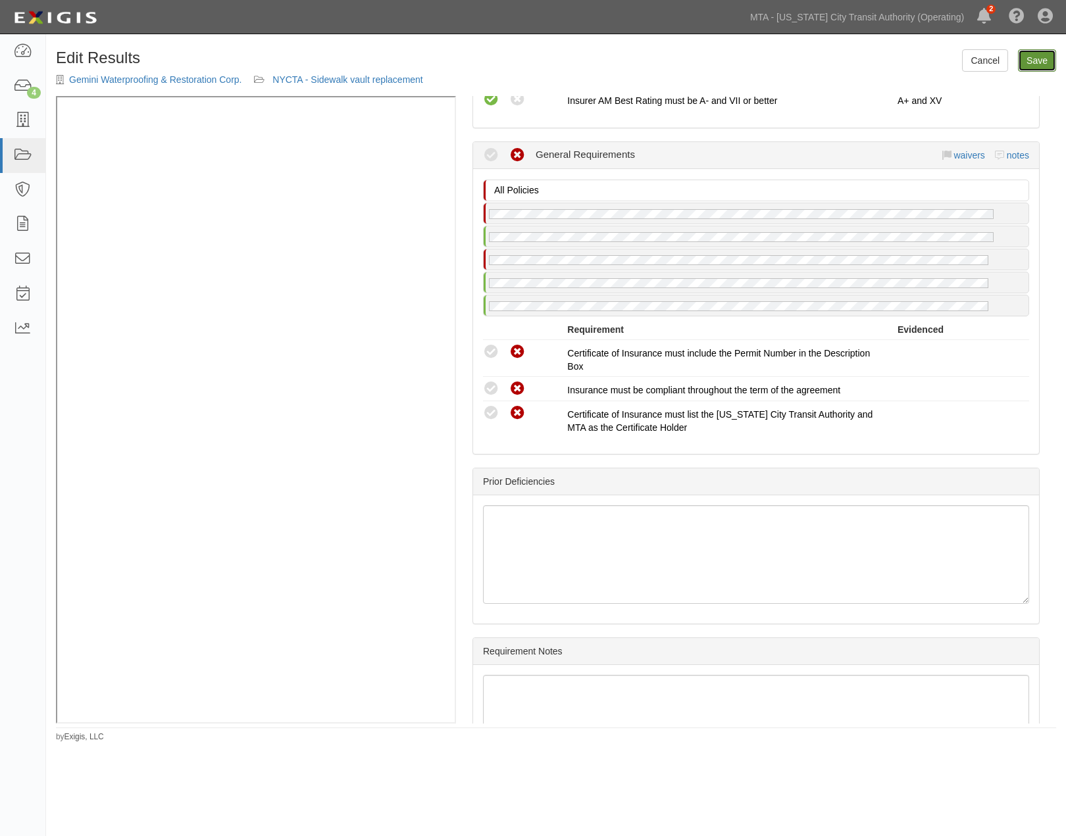
click at [1046, 62] on link "Save" at bounding box center [1037, 60] width 38 height 22
radio input "true"
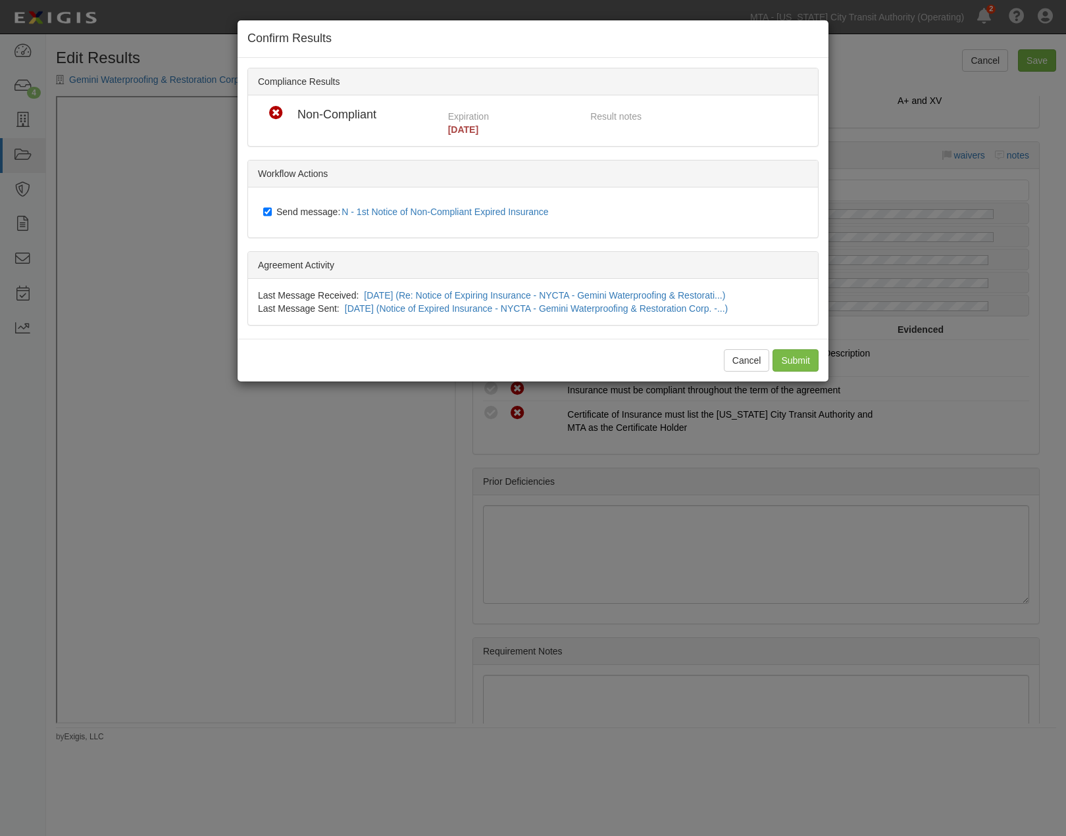
click at [300, 213] on span "Send message: N - 1st Notice of Non-Compliant Expired Insurance" at bounding box center [415, 212] width 278 height 11
click at [272, 213] on input "Send message: N - 1st Notice of Non-Compliant Expired Insurance" at bounding box center [267, 212] width 9 height 11
checkbox input "false"
click at [805, 362] on input "Submit" at bounding box center [795, 360] width 46 height 22
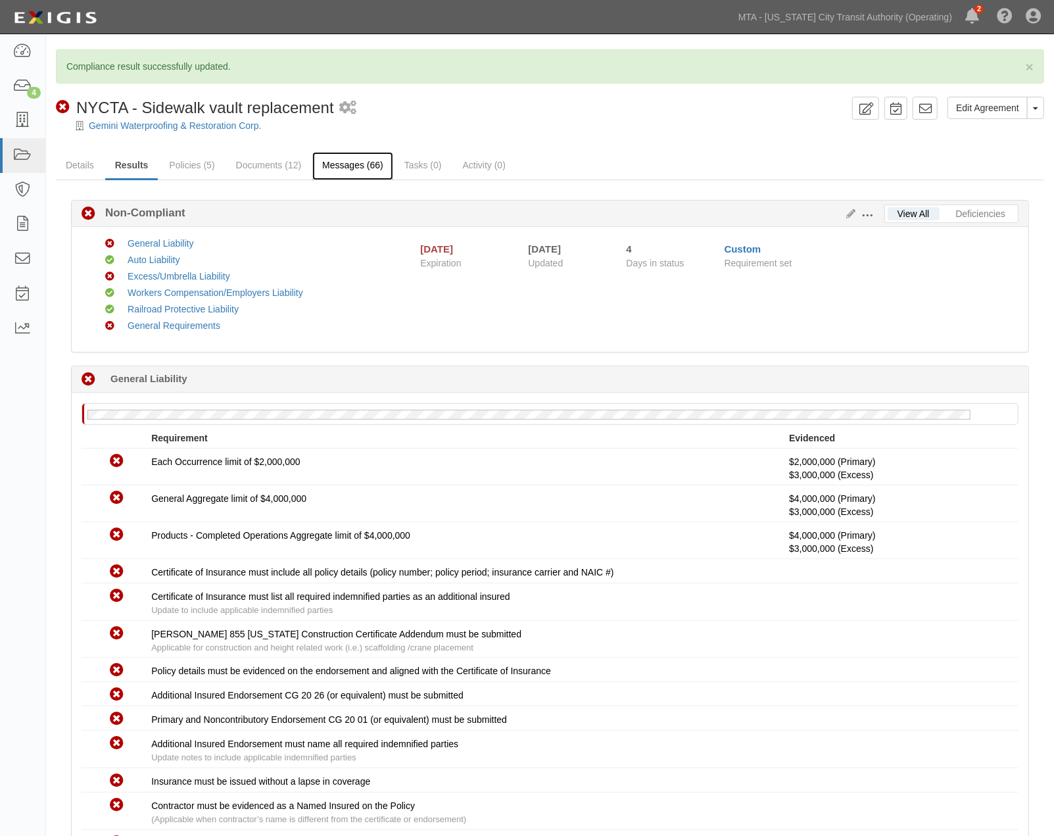
click at [360, 165] on link "Messages (66)" at bounding box center [352, 166] width 81 height 28
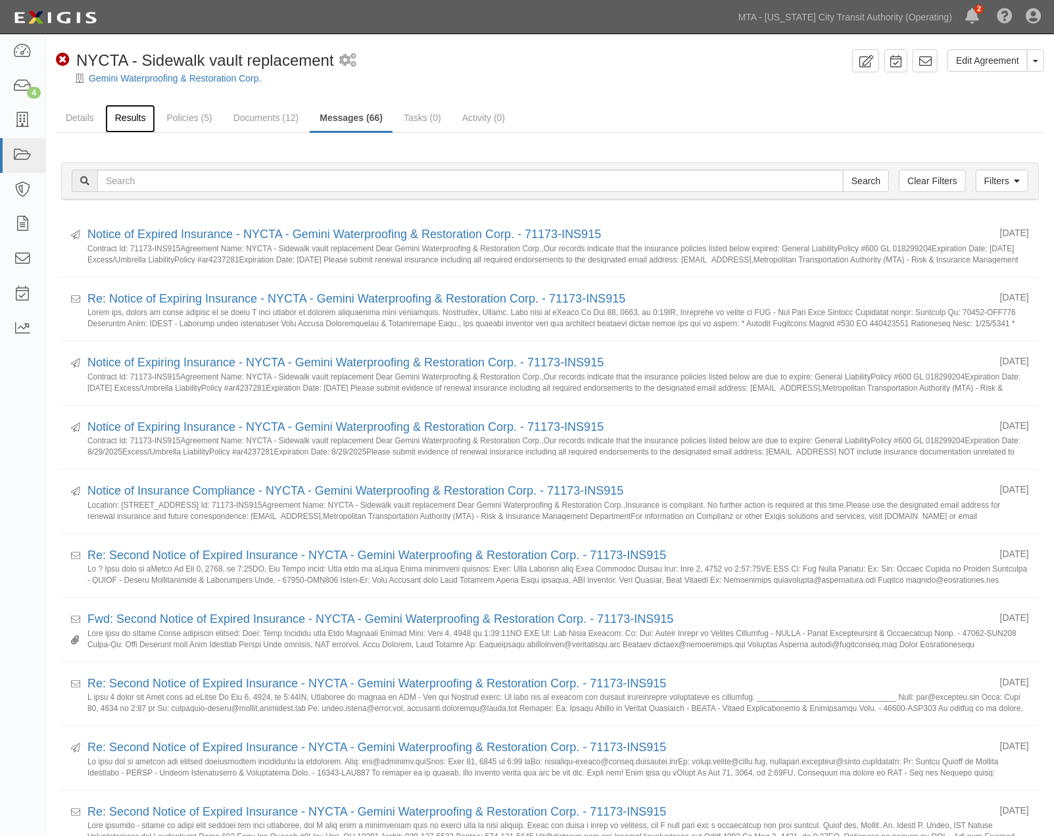
click at [128, 113] on link "Results" at bounding box center [130, 119] width 51 height 28
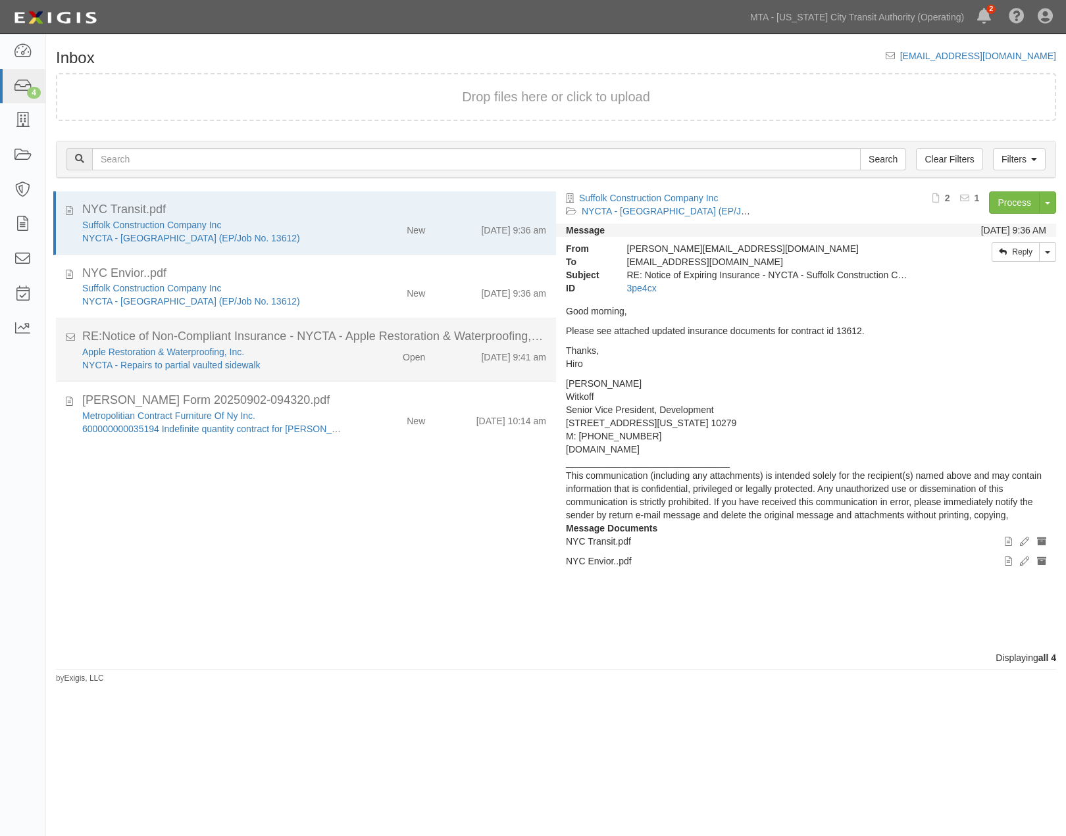
click at [339, 360] on div "Apple Restoration & Waterproofing, Inc. NYCTA - Repairs to partial vaulted side…" at bounding box center [213, 358] width 282 height 26
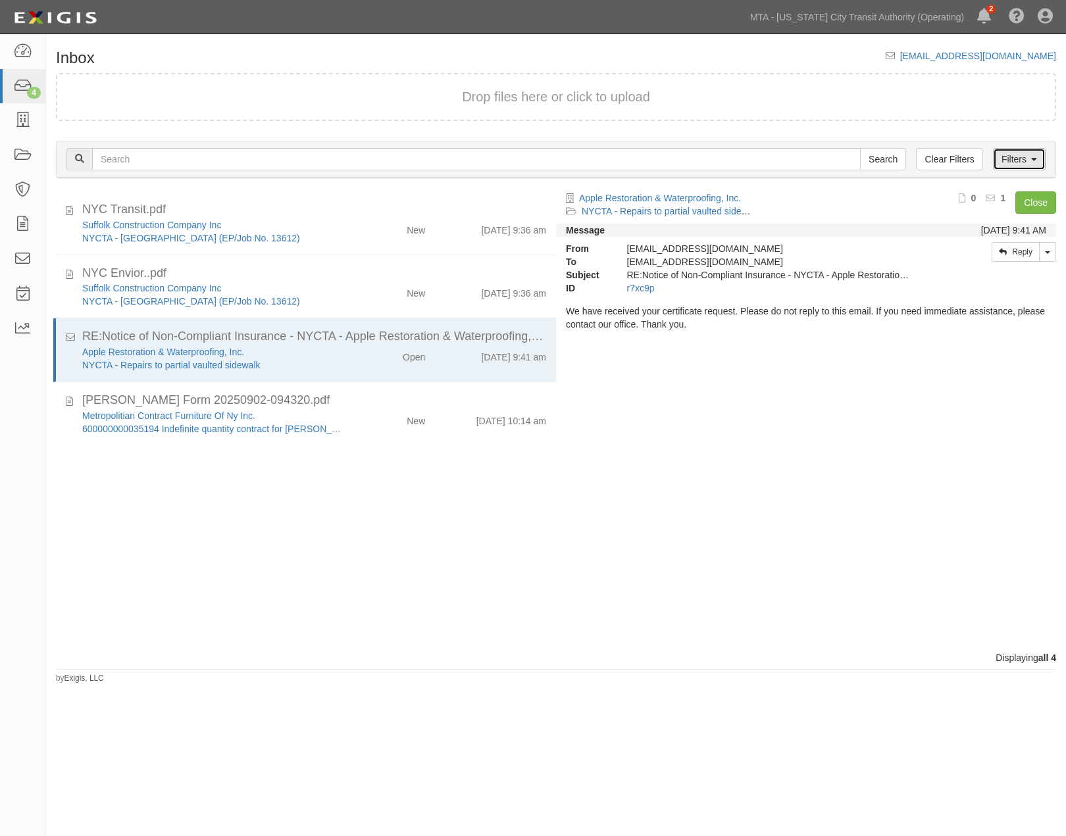
click at [1031, 159] on icon at bounding box center [1034, 159] width 6 height 9
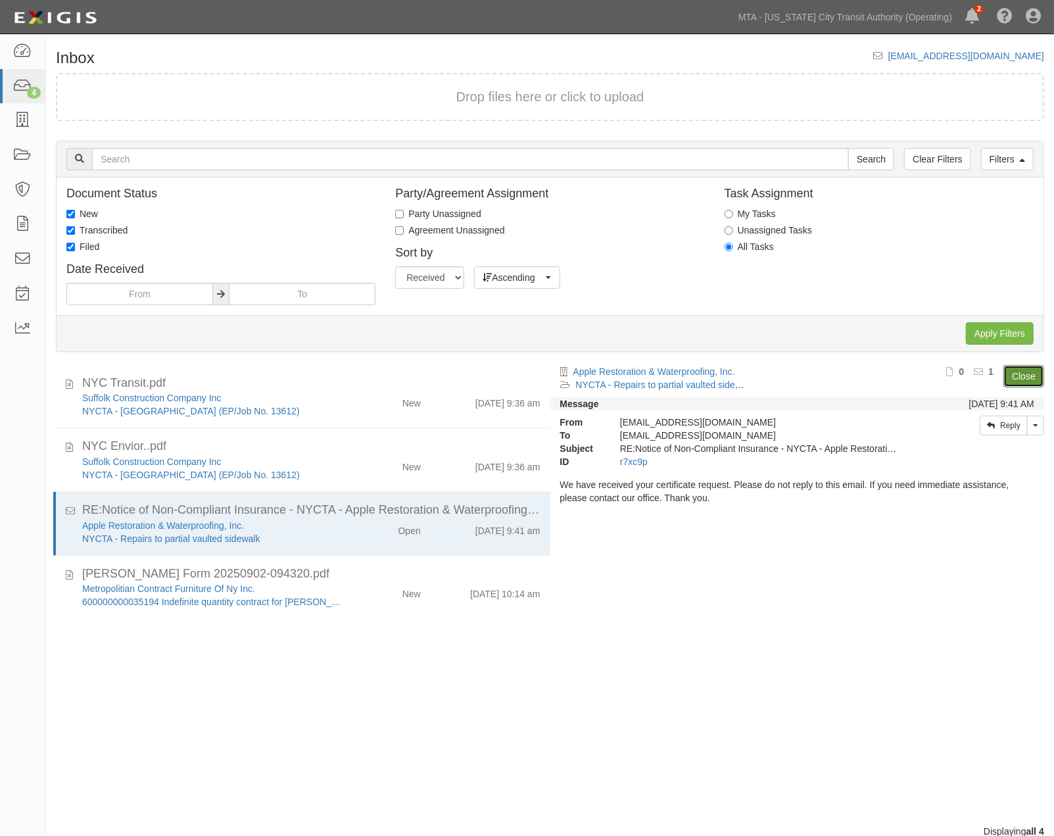
click at [1018, 374] on link "Close" at bounding box center [1024, 376] width 41 height 22
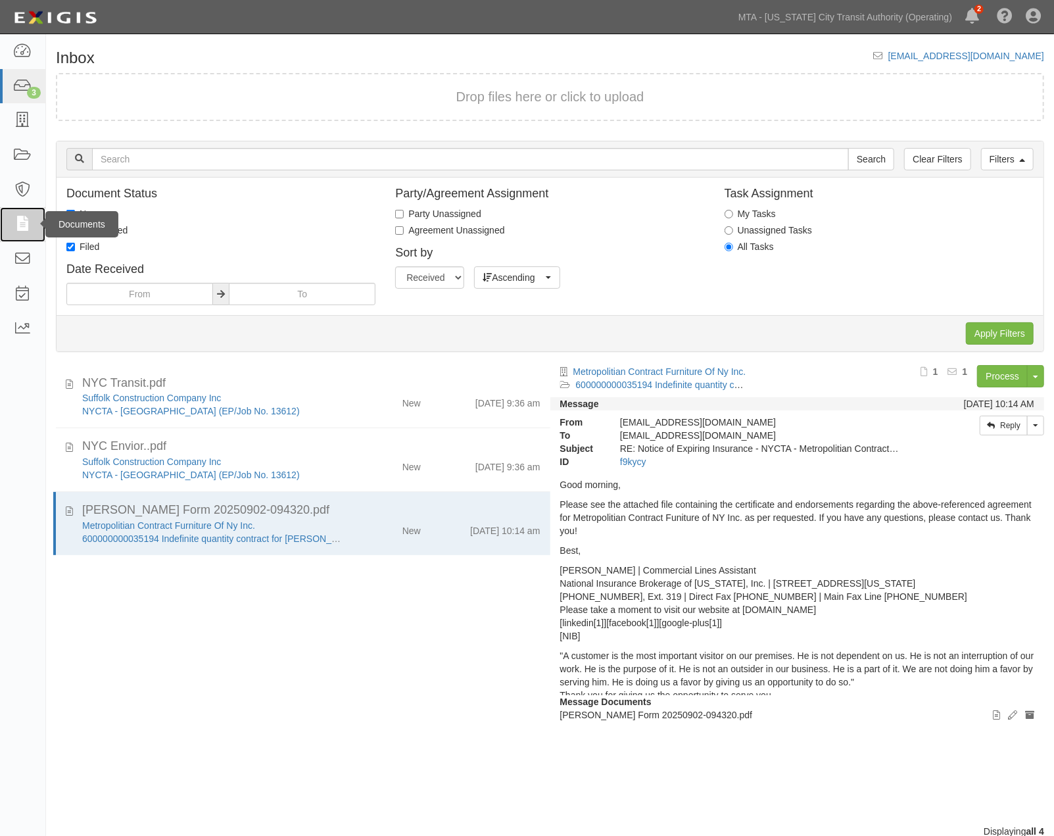
click at [28, 227] on icon at bounding box center [22, 224] width 18 height 15
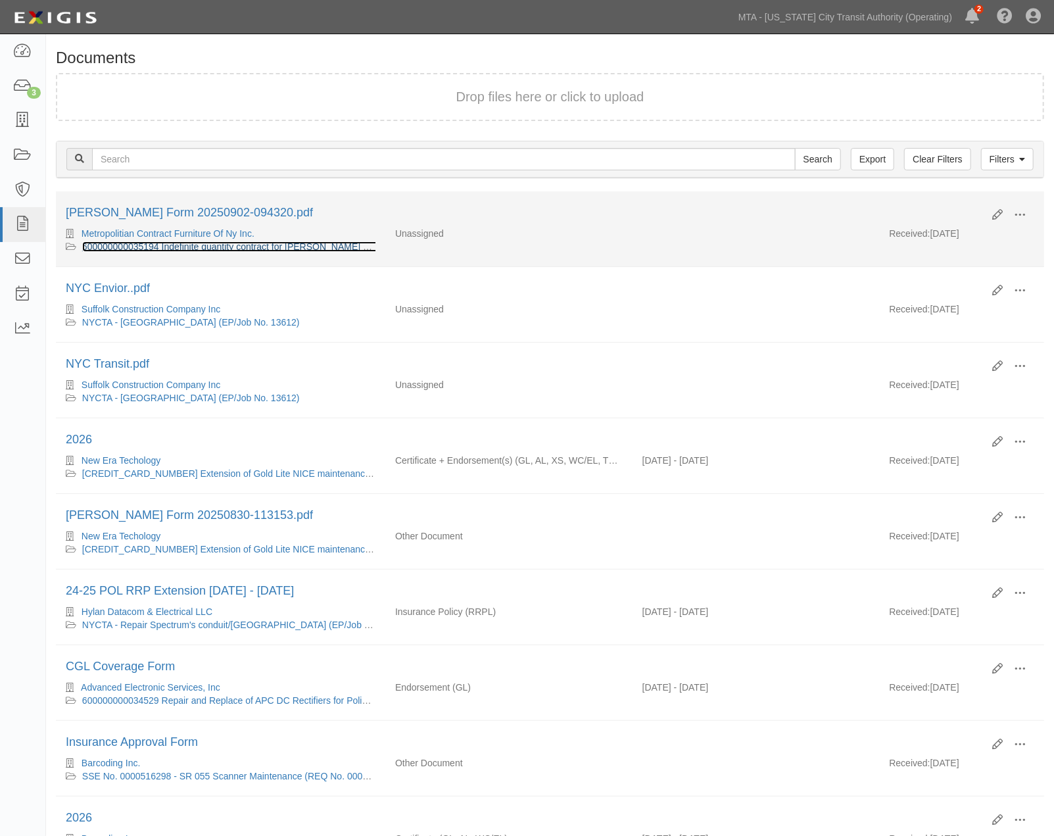
click at [161, 248] on link "600000000035194 Indefinite quantity contract for Krug Furniture and Seating - i…" at bounding box center [363, 246] width 562 height 11
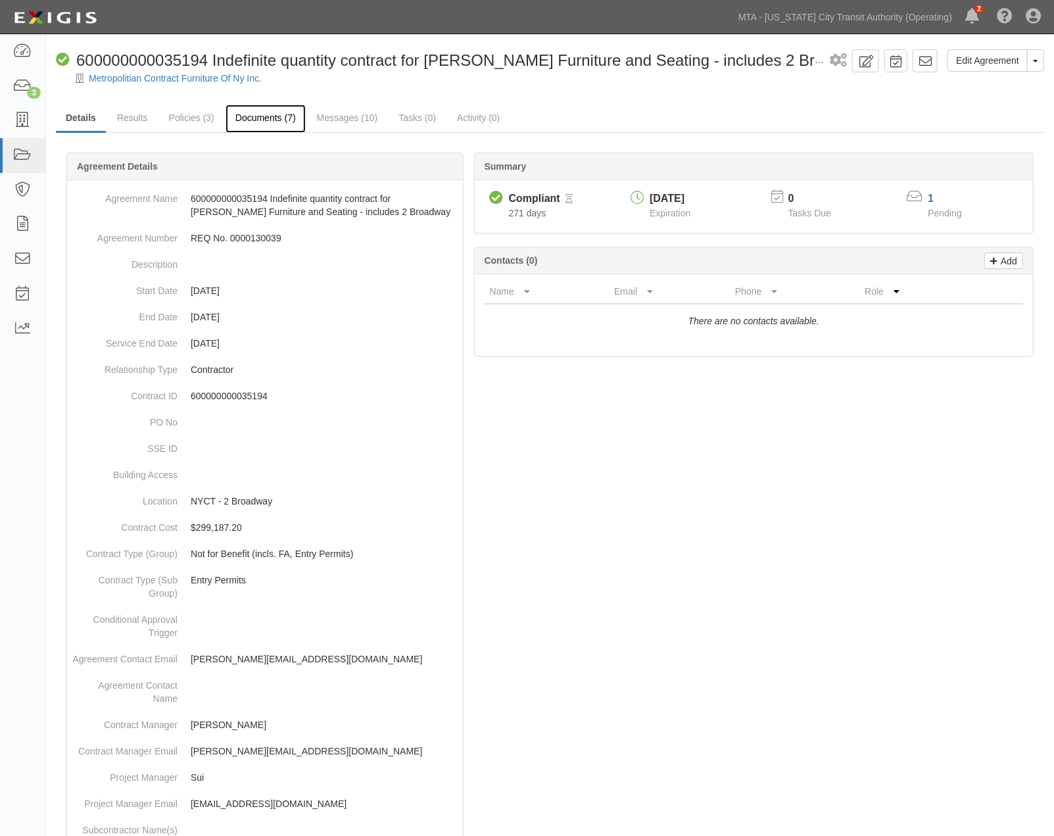
click at [252, 116] on link "Documents (7)" at bounding box center [266, 119] width 80 height 28
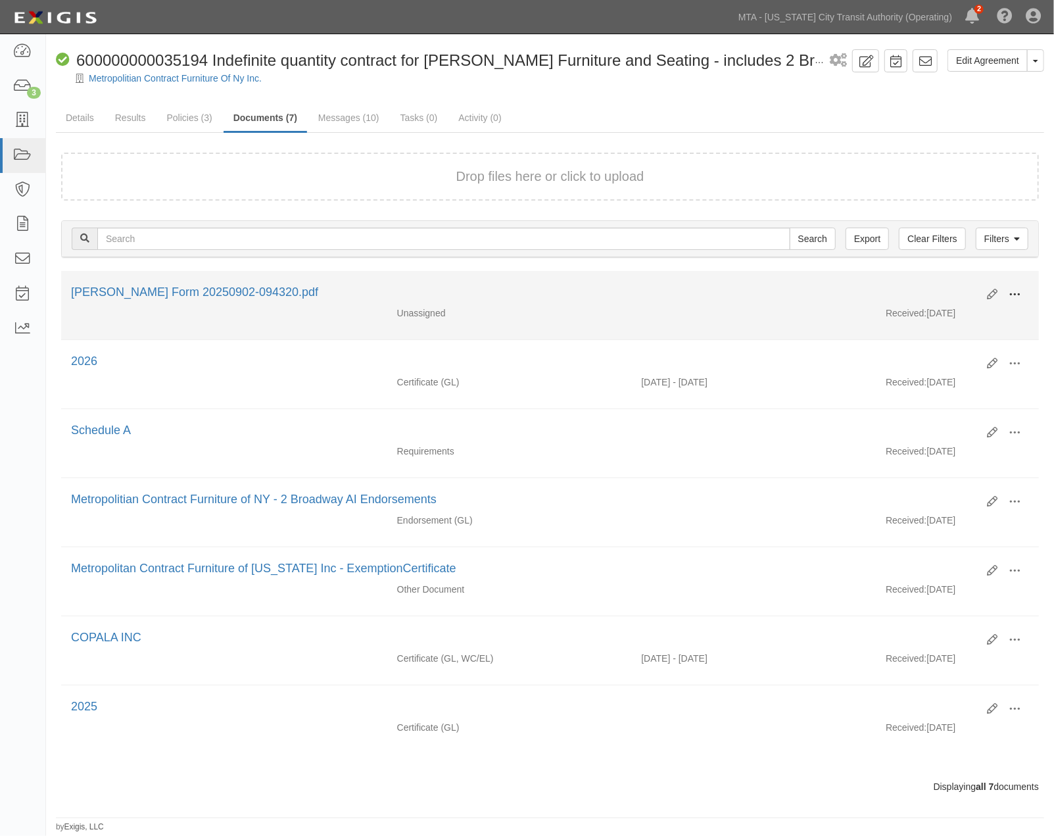
click at [1017, 289] on span at bounding box center [1015, 295] width 12 height 12
click at [928, 283] on link "Edit" at bounding box center [951, 290] width 104 height 24
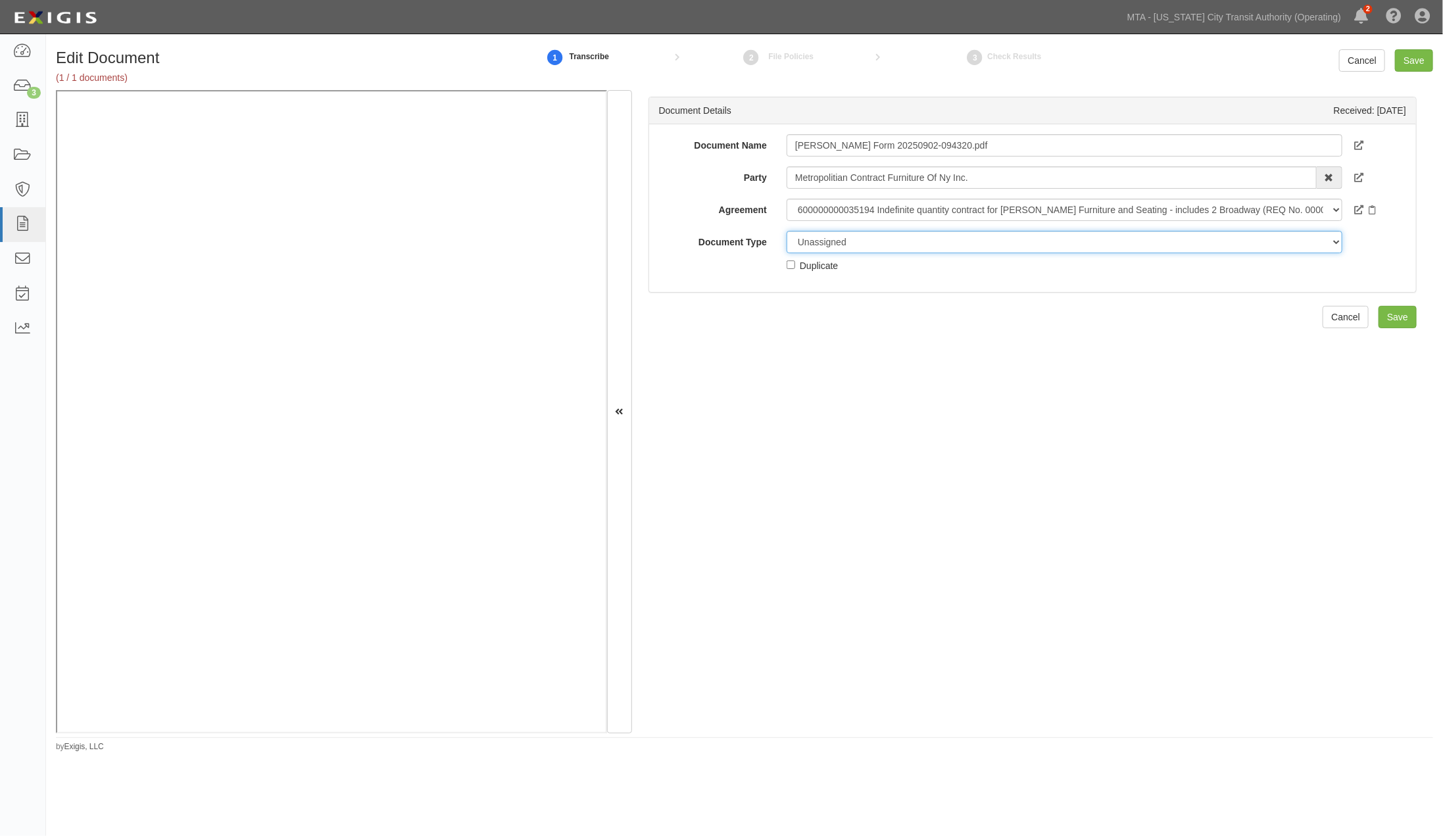
click at [908, 242] on select "Unassigned Binder Cancellation Notice Certificate Contract Endorsement Insuranc…" at bounding box center [1065, 242] width 556 height 22
select select "OtherDetail"
click at [787, 231] on select "Unassigned Binder Cancellation Notice Certificate Contract Endorsement Insuranc…" at bounding box center [1065, 242] width 556 height 22
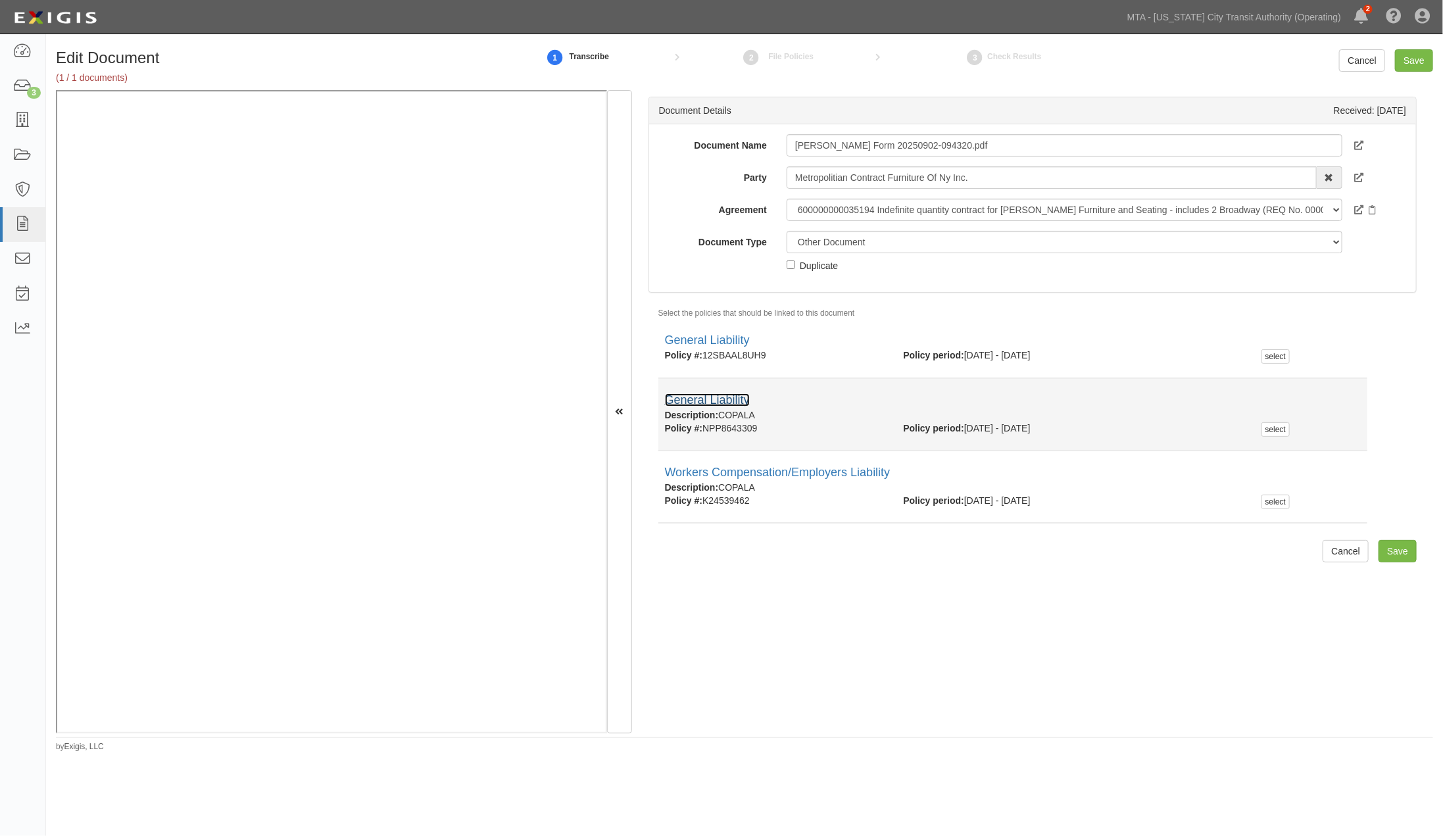
click at [734, 398] on link "General Liability" at bounding box center [707, 399] width 85 height 13
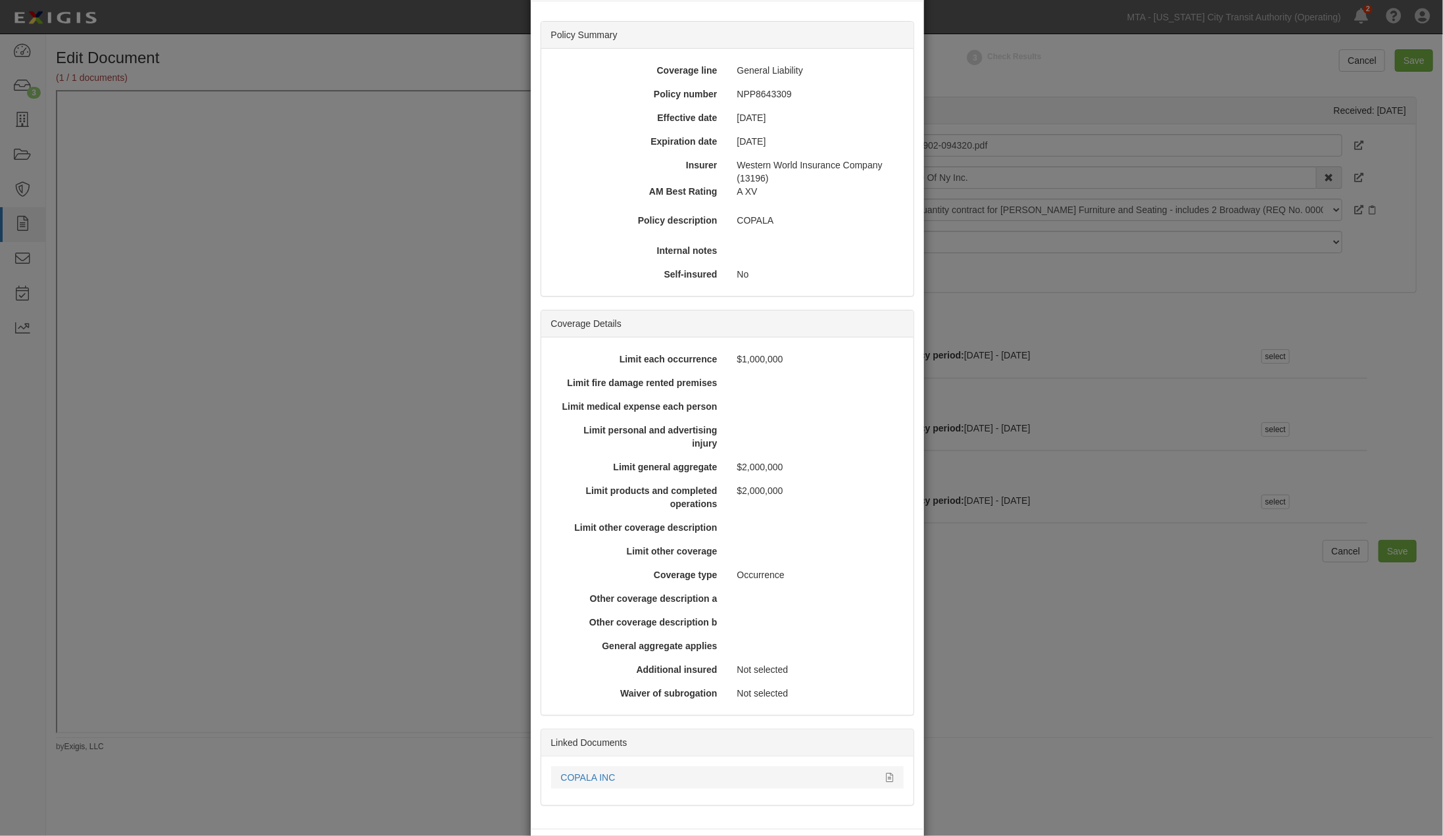
scroll to position [112, 0]
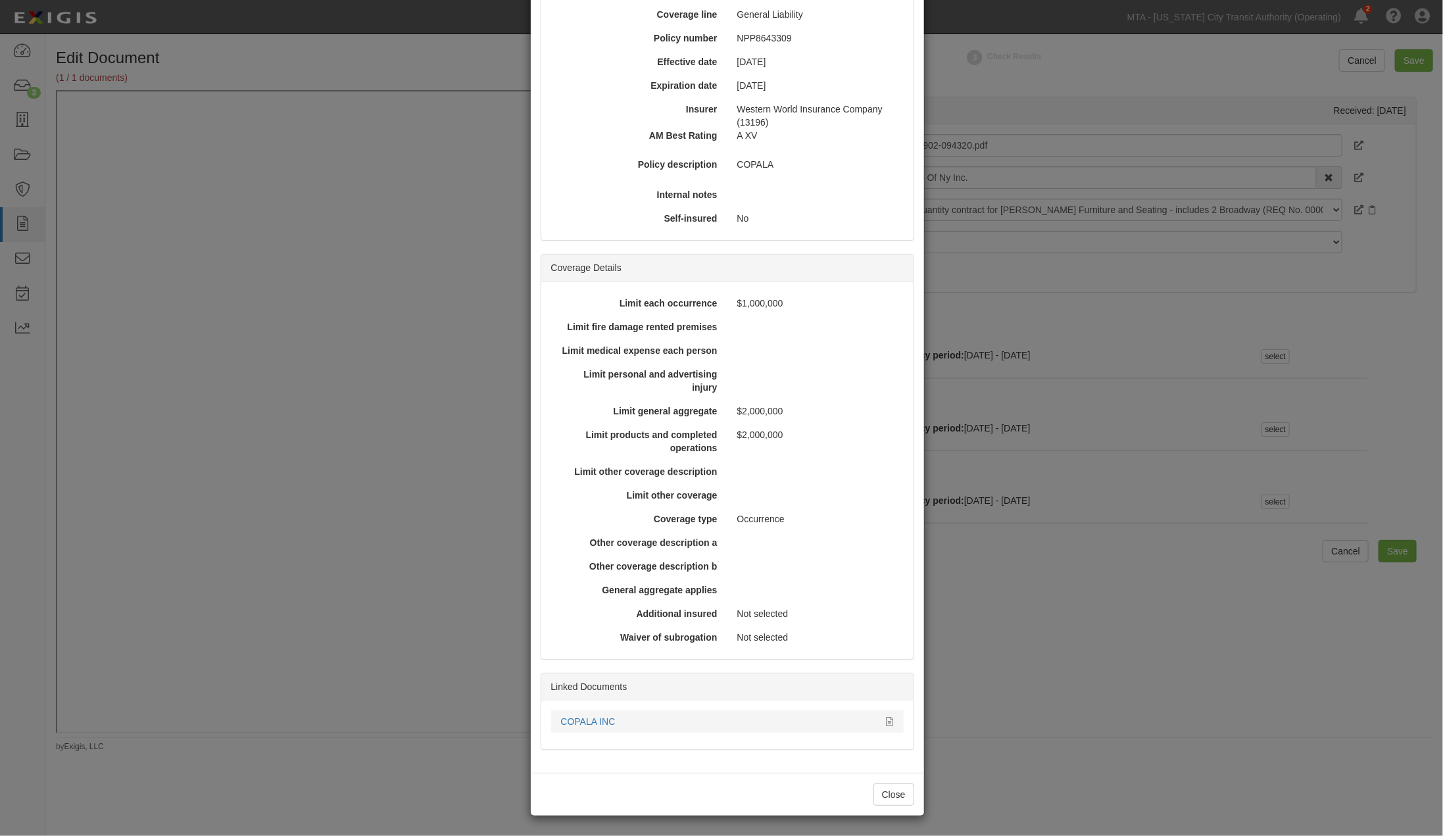
click at [889, 717] on div "COPALA INC" at bounding box center [727, 721] width 353 height 13
click at [887, 719] on icon at bounding box center [890, 722] width 7 height 9
drag, startPoint x: 1243, startPoint y: 722, endPoint x: 1110, endPoint y: 669, distance: 143.5
click at [1065, 722] on div "× View Policy Policy Summary Coverage line General Liability Policy number NPP8…" at bounding box center [721, 418] width 1443 height 836
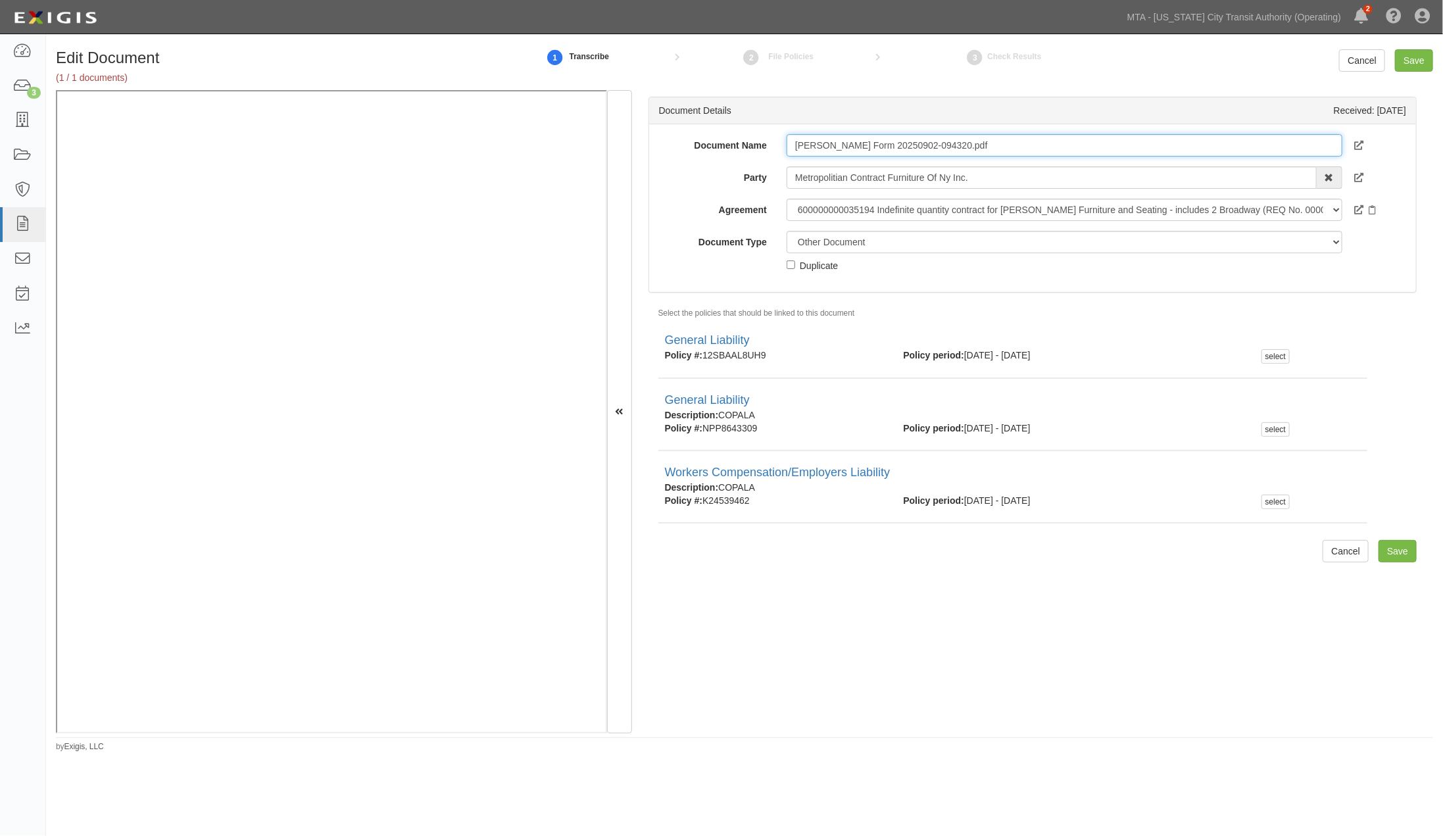
drag, startPoint x: 968, startPoint y: 147, endPoint x: 748, endPoint y: 147, distance: 219.7
click at [748, 147] on div "Document Name ACORD Form 20250902-094320.pdf" at bounding box center [1032, 145] width 767 height 22
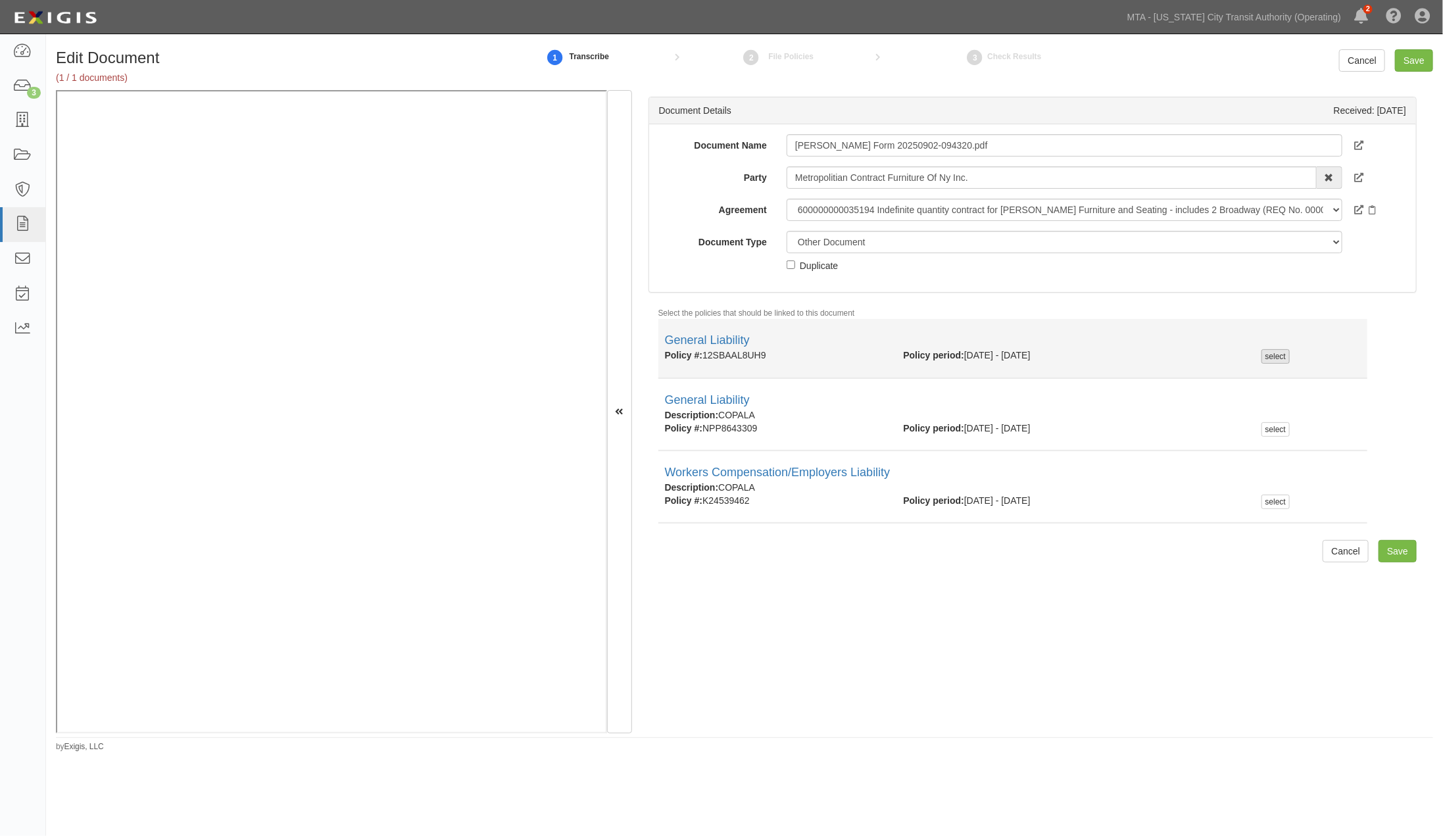
click at [1065, 354] on div "select" at bounding box center [1276, 356] width 28 height 14
checkbox input "true"
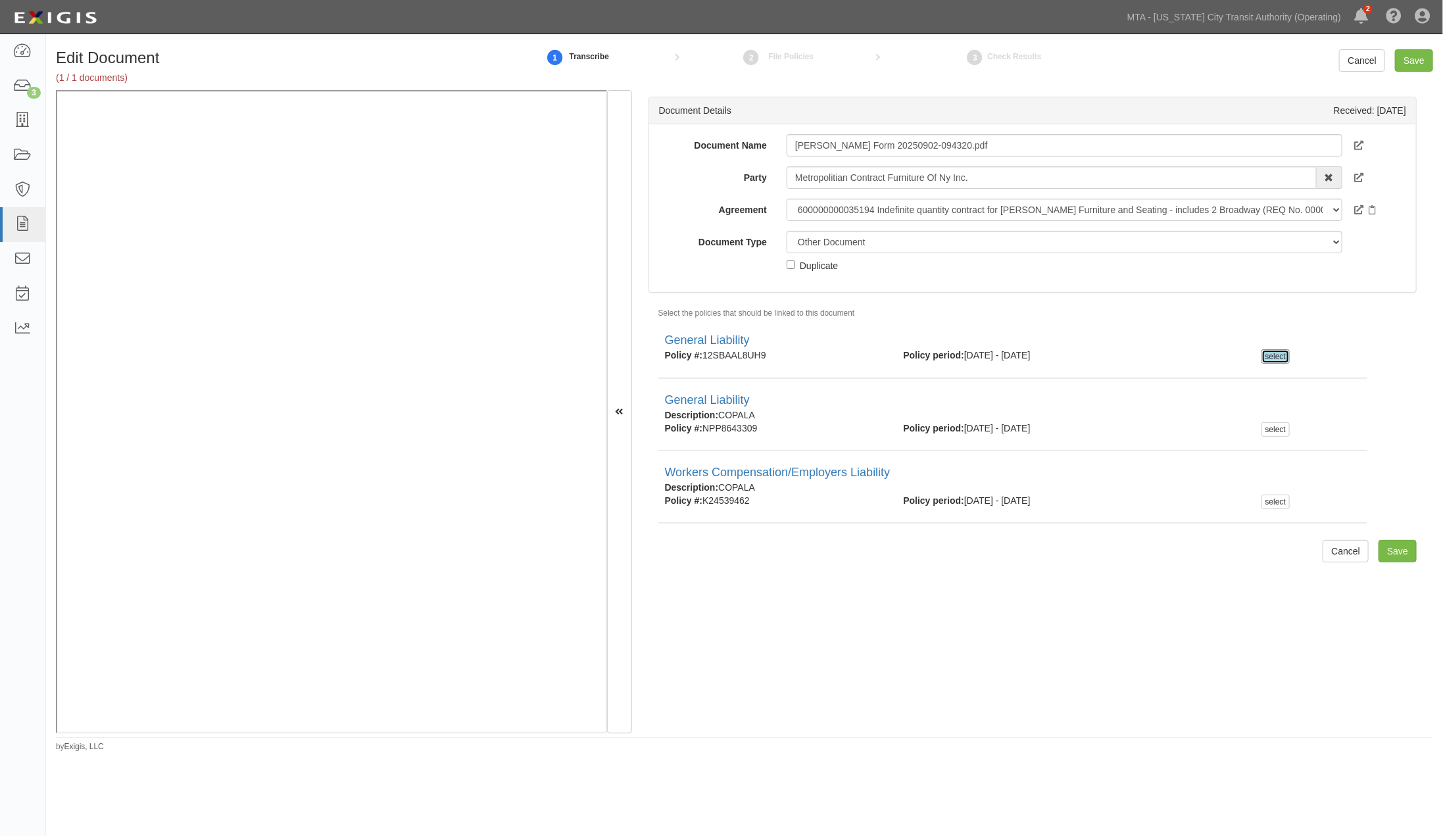
click at [824, 268] on div "Duplicate" at bounding box center [819, 265] width 38 height 14
click at [795, 268] on input "Duplicate" at bounding box center [791, 264] width 9 height 9
checkbox input "true"
drag, startPoint x: 793, startPoint y: 147, endPoint x: 968, endPoint y: 145, distance: 175.0
click at [968, 145] on input "ACORD Form 20250902-094320.pdf" at bounding box center [1065, 145] width 556 height 22
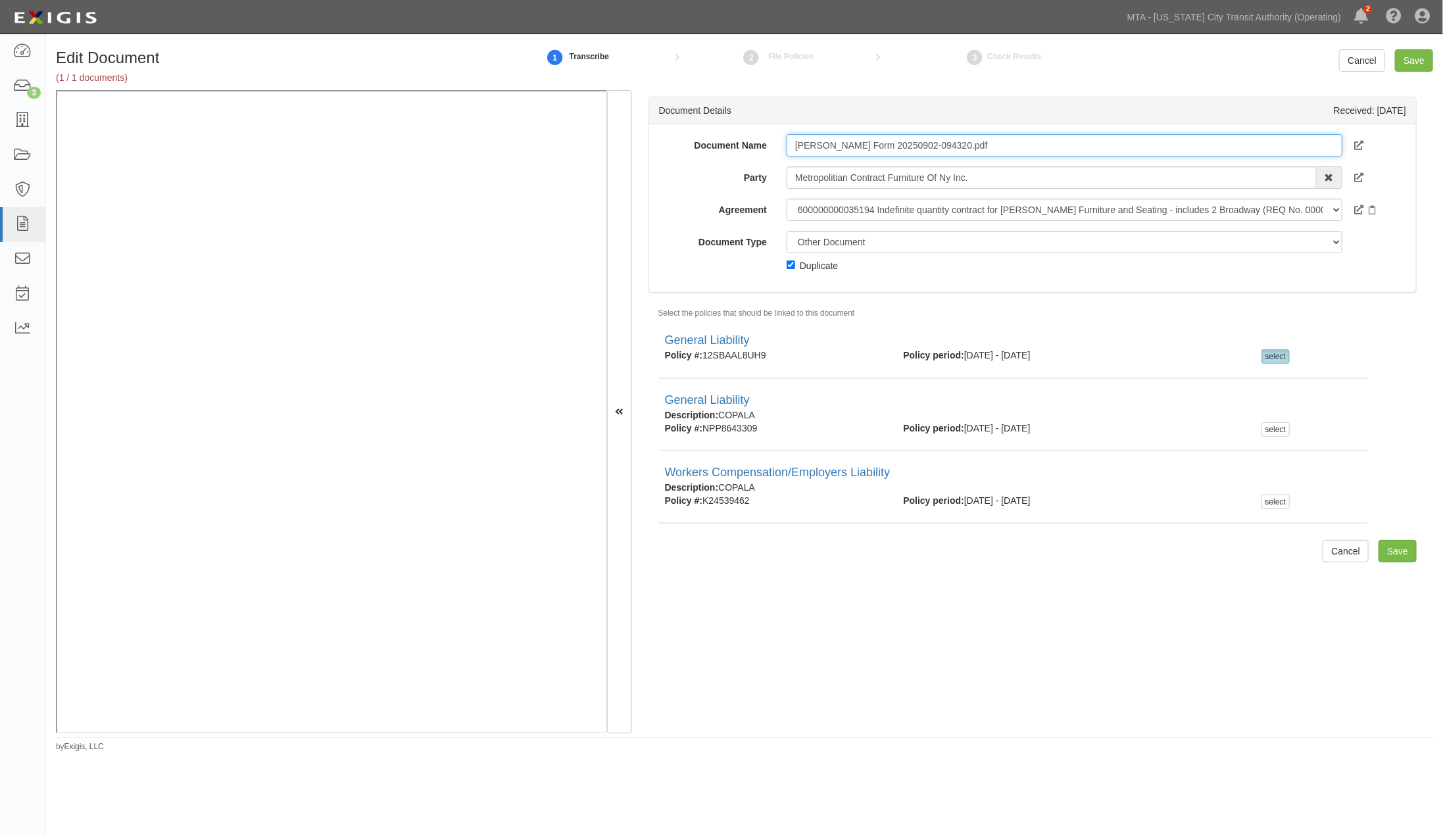
paste input "Metropolitian Contract Furniture Of NY Inc"
type input "Metropolitian Contract Furniture Of NY Inc"
click at [1065, 62] on input "Save" at bounding box center [1414, 60] width 38 height 22
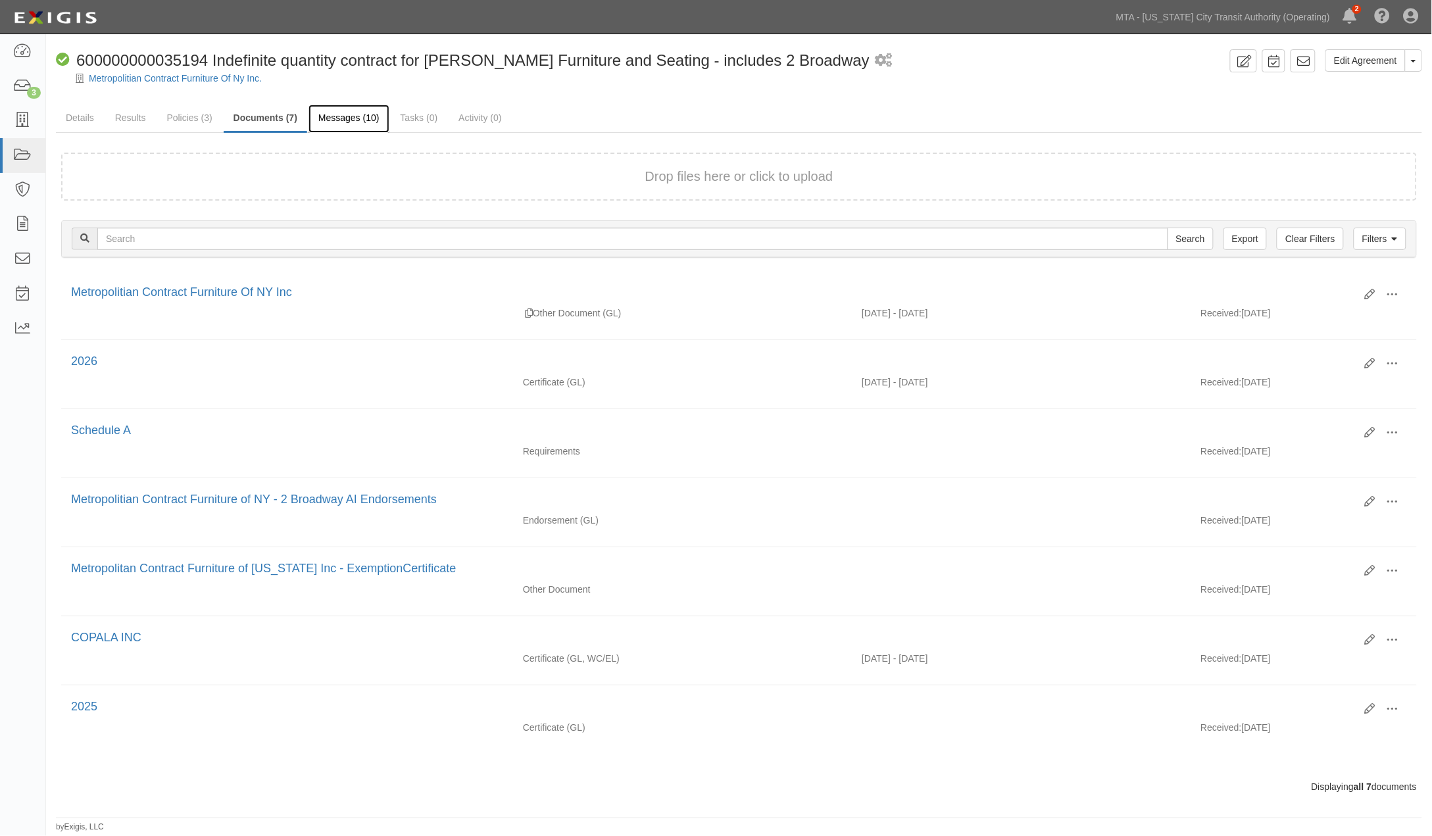
click at [337, 115] on link "Messages (10)" at bounding box center [349, 119] width 81 height 28
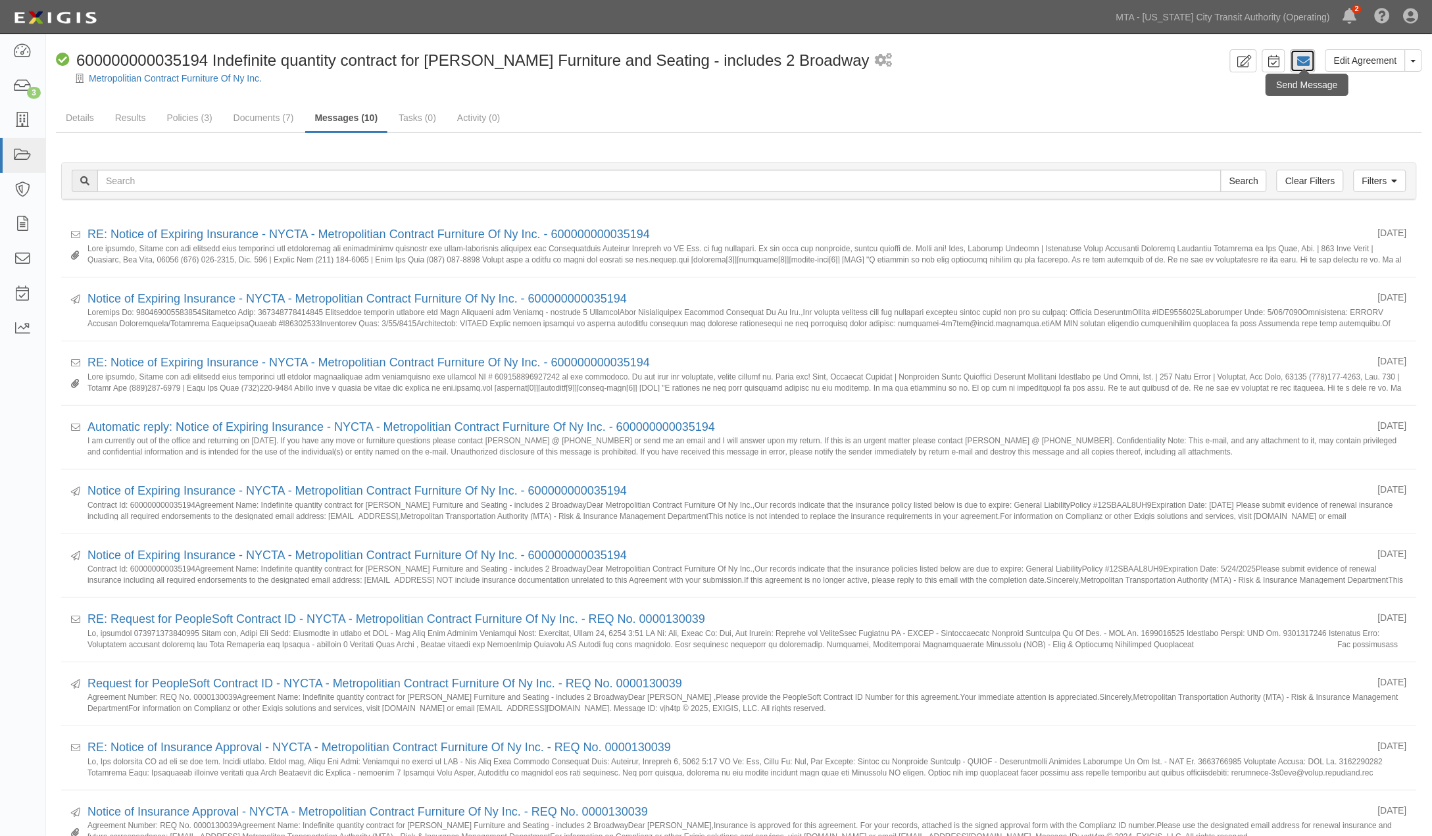
click at [1314, 60] on link at bounding box center [1303, 60] width 25 height 23
click at [33, 49] on link at bounding box center [22, 51] width 45 height 35
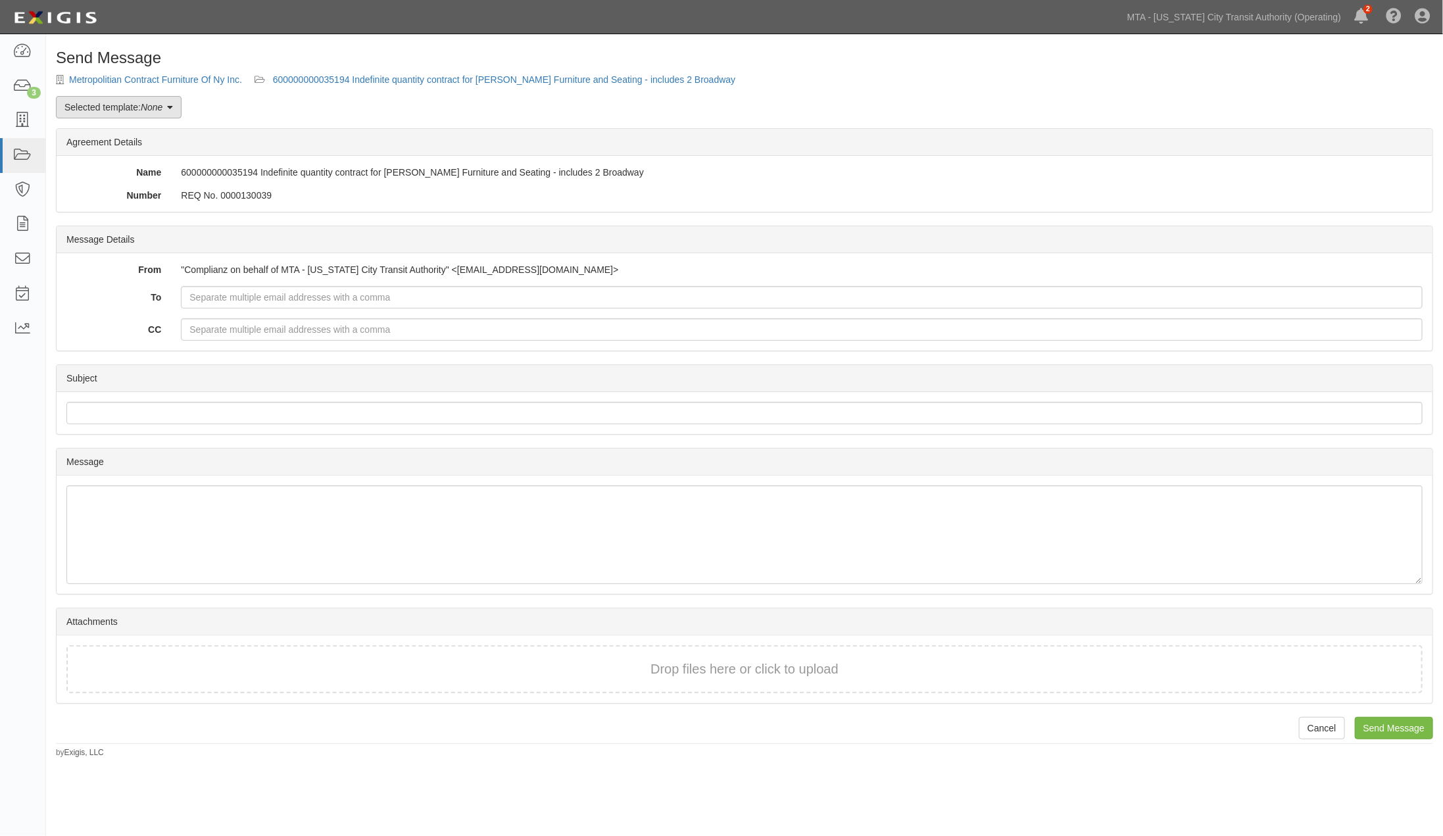
click at [101, 103] on link "Selected template: None" at bounding box center [119, 107] width 126 height 22
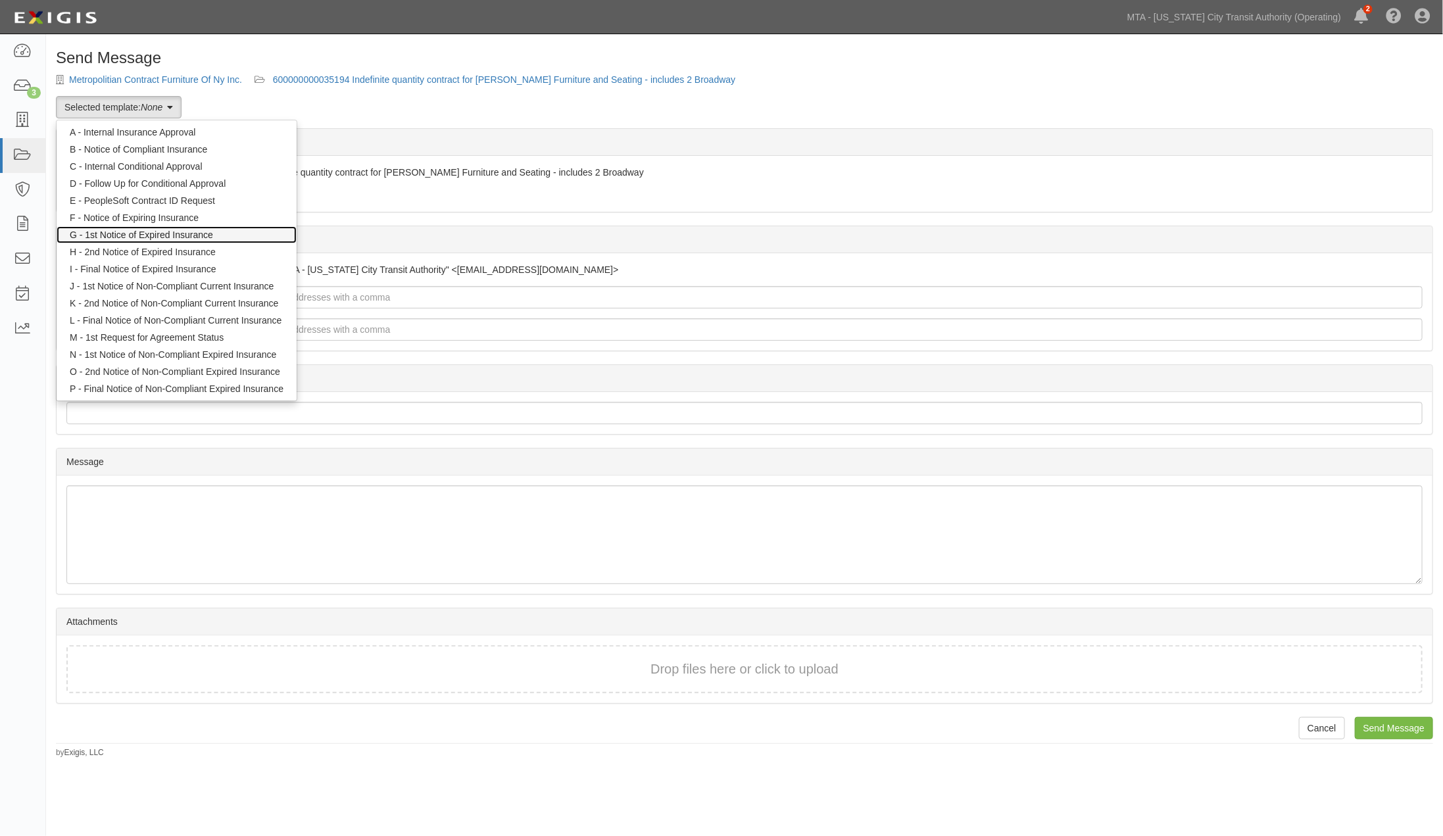
click at [147, 235] on link "G - 1st Notice of Expired Insurance" at bounding box center [177, 234] width 240 height 17
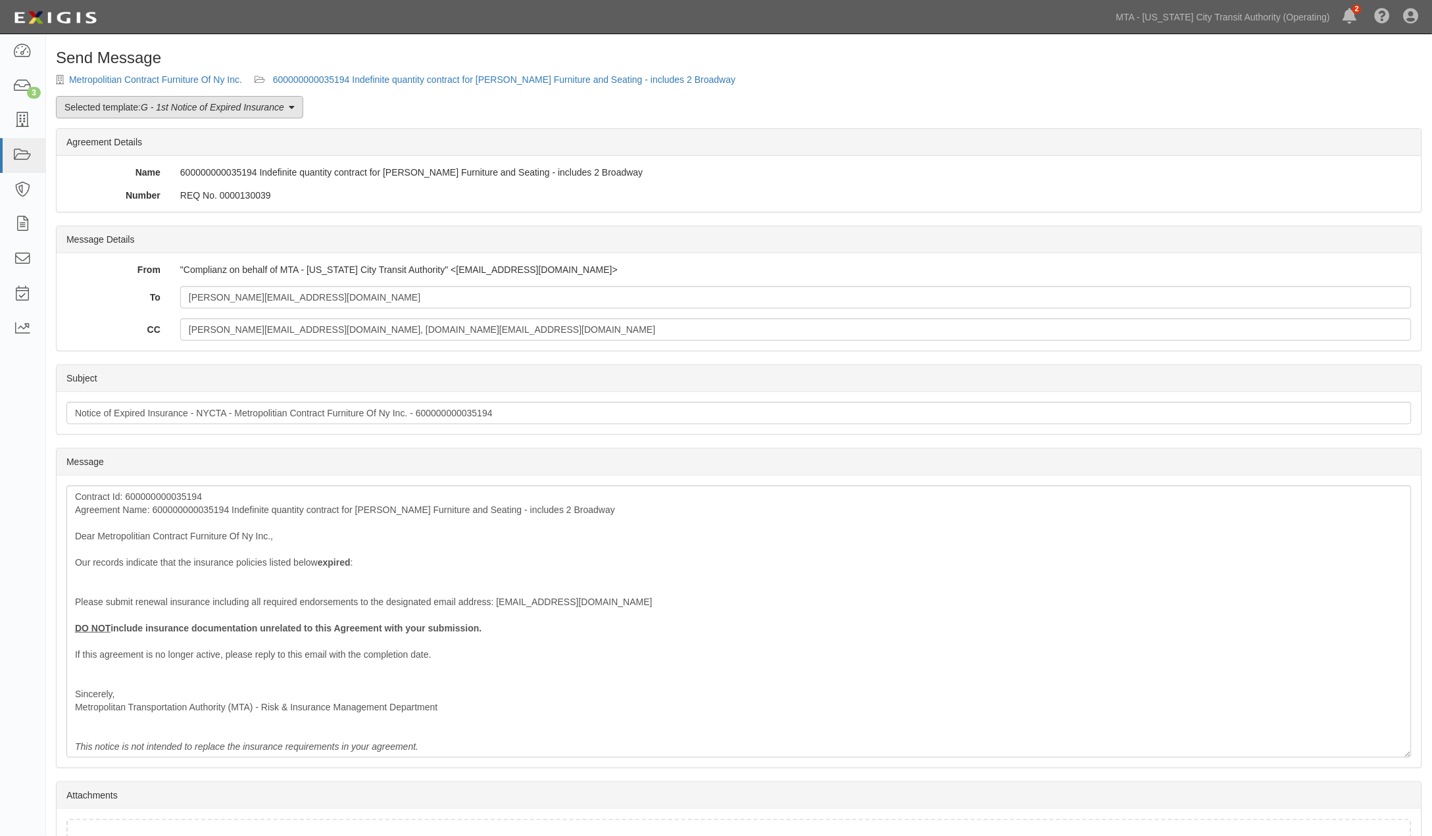
click at [180, 109] on em "G - 1st Notice of Expired Insurance" at bounding box center [212, 107] width 143 height 11
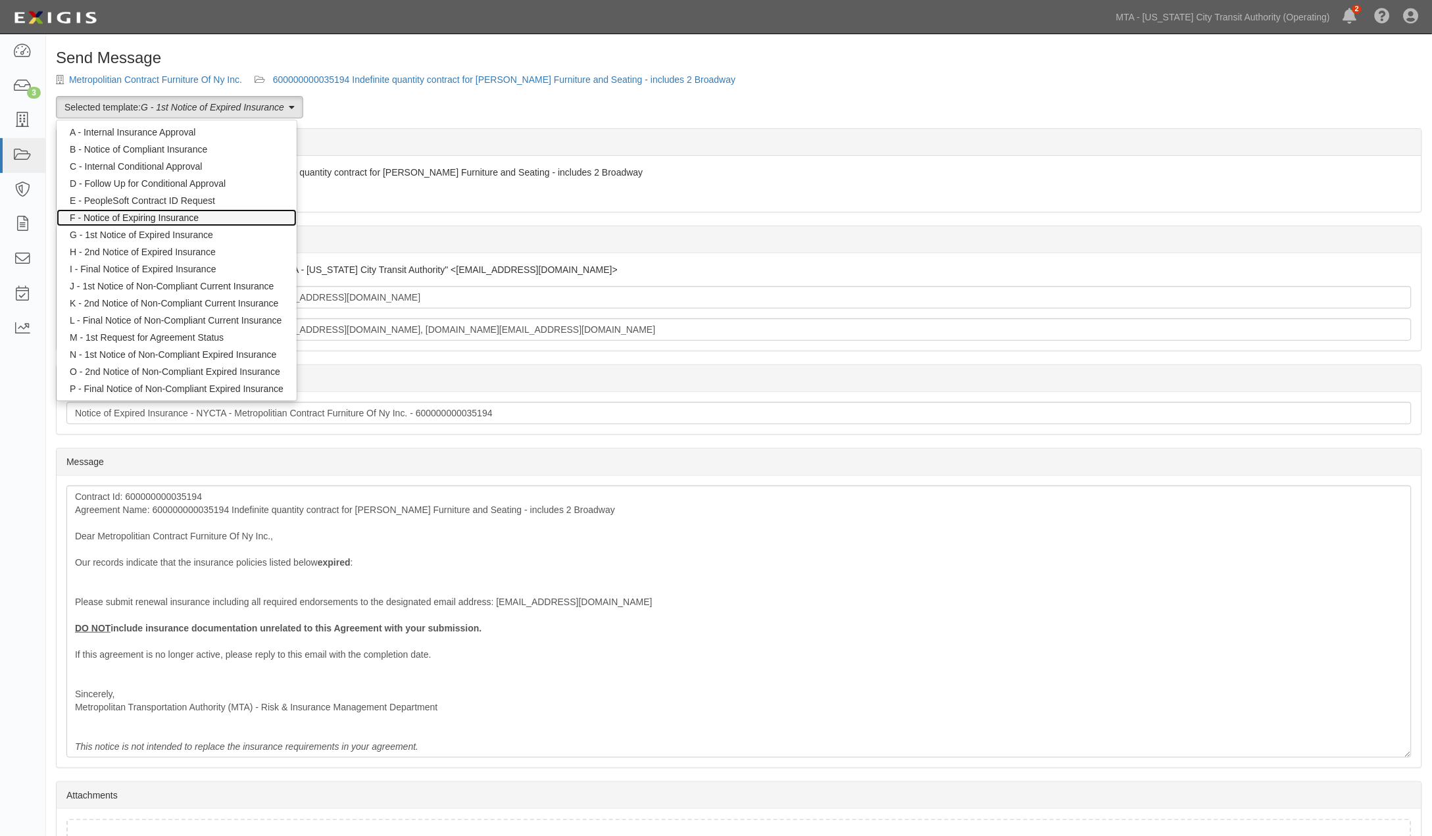
click at [178, 214] on link "F - Notice of Expiring Insurance" at bounding box center [177, 217] width 240 height 17
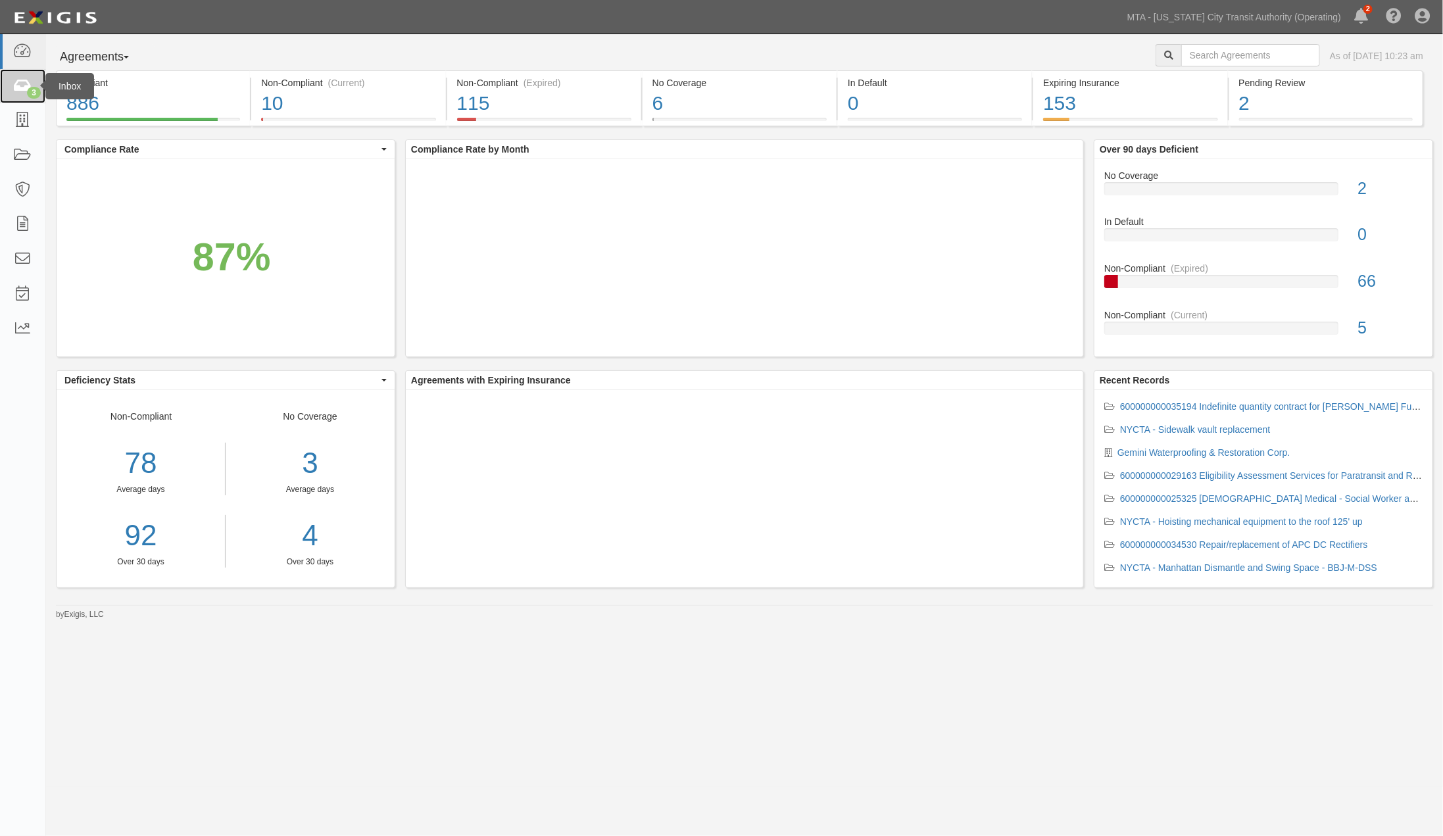
click at [14, 87] on icon at bounding box center [22, 86] width 18 height 15
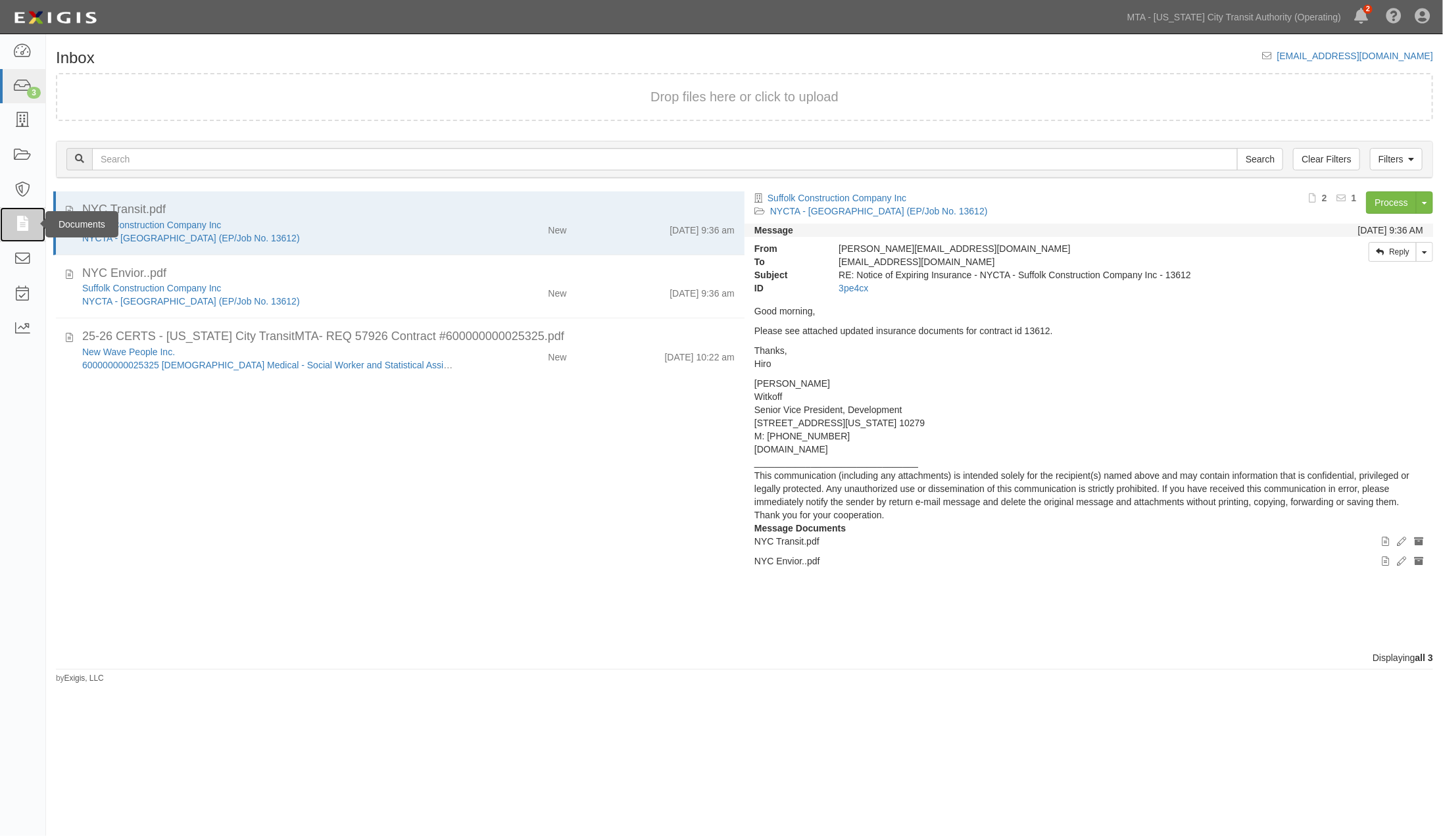
click at [31, 222] on icon at bounding box center [22, 224] width 18 height 15
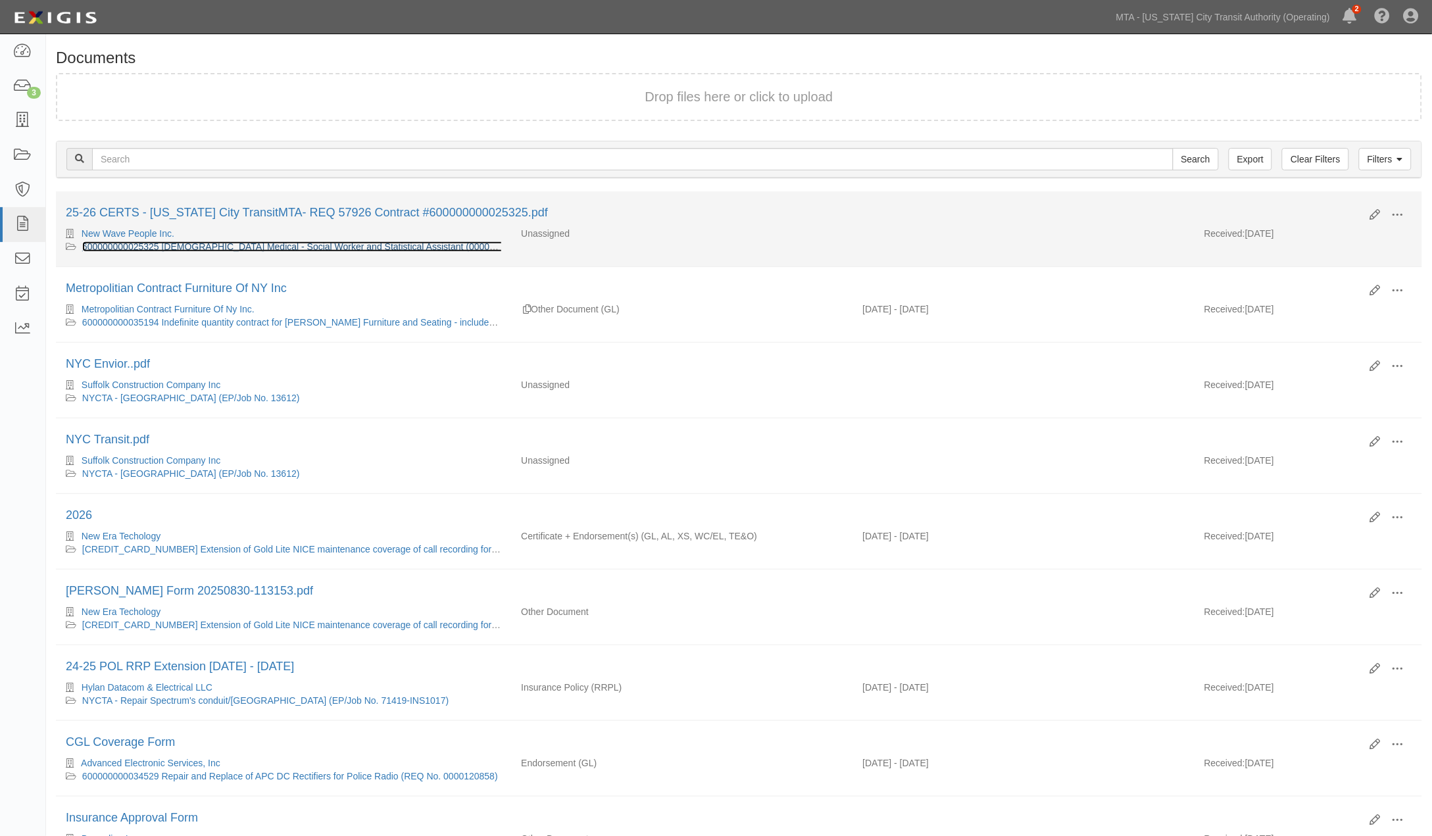
click at [185, 249] on link "600000000025325 Temp Medical - Social Worker and Statistical Assistant (0000057…" at bounding box center [302, 246] width 441 height 11
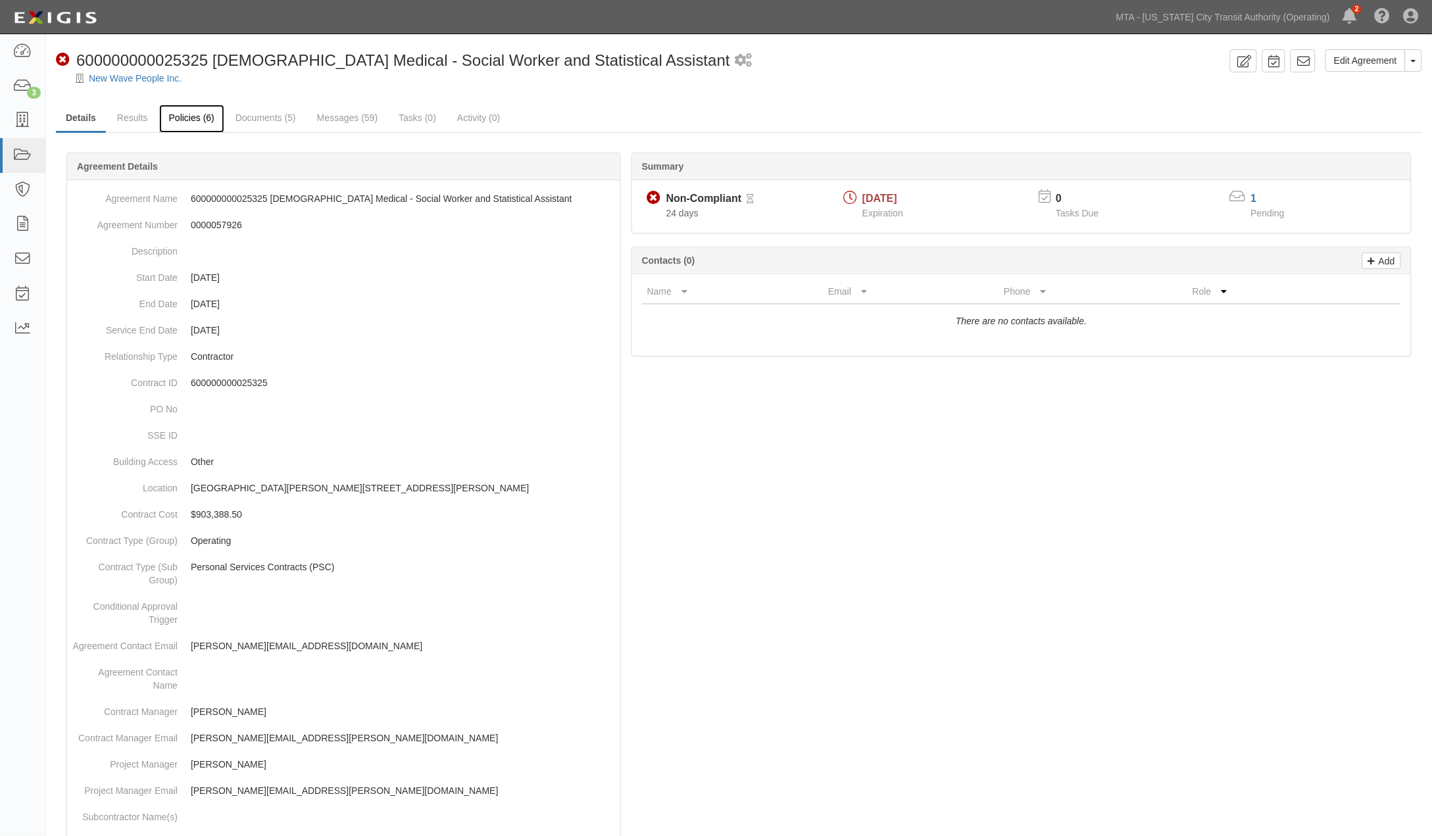
click at [184, 116] on link "Policies (6)" at bounding box center [191, 119] width 65 height 28
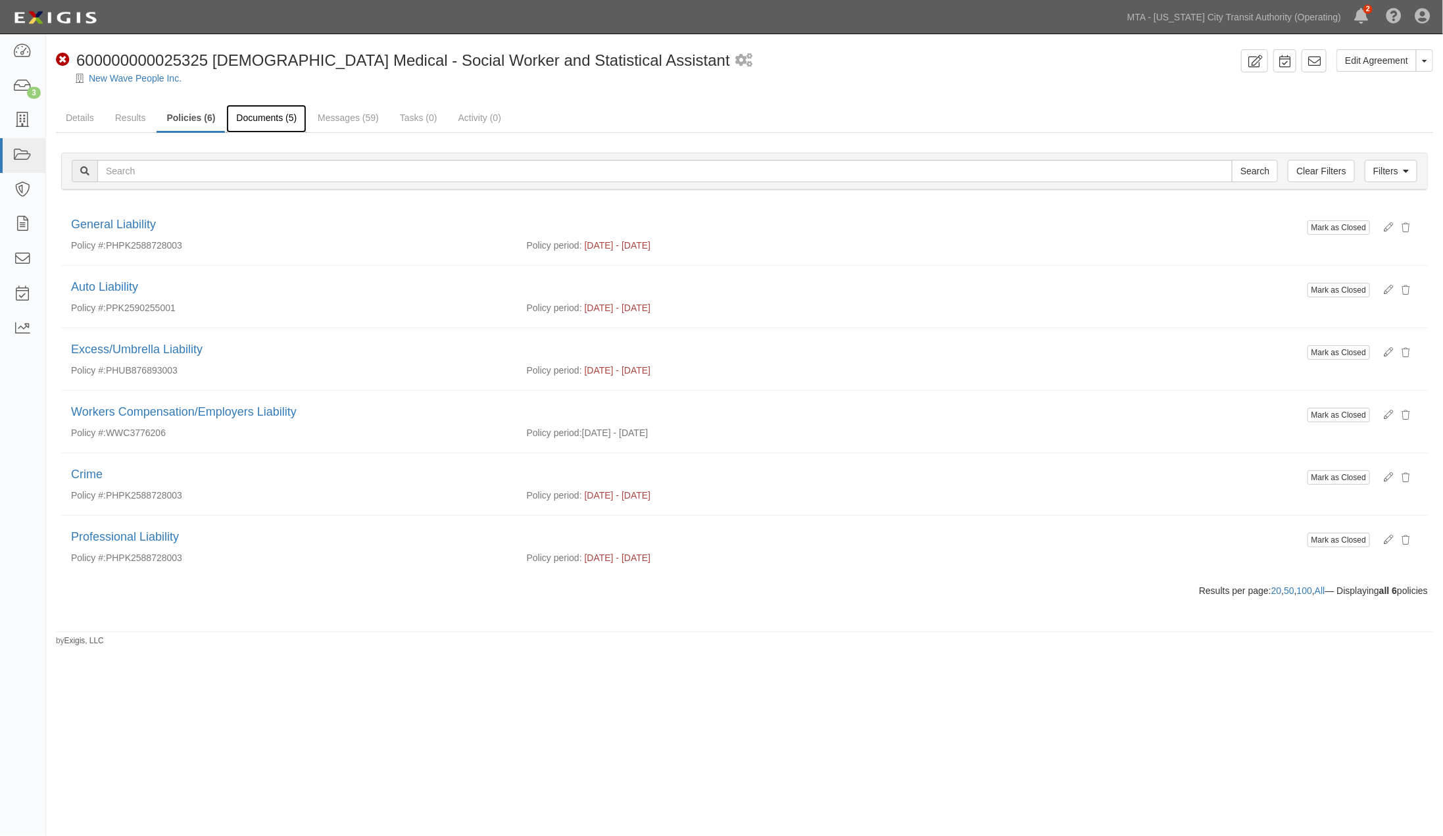
click at [264, 120] on link "Documents (5)" at bounding box center [266, 119] width 80 height 28
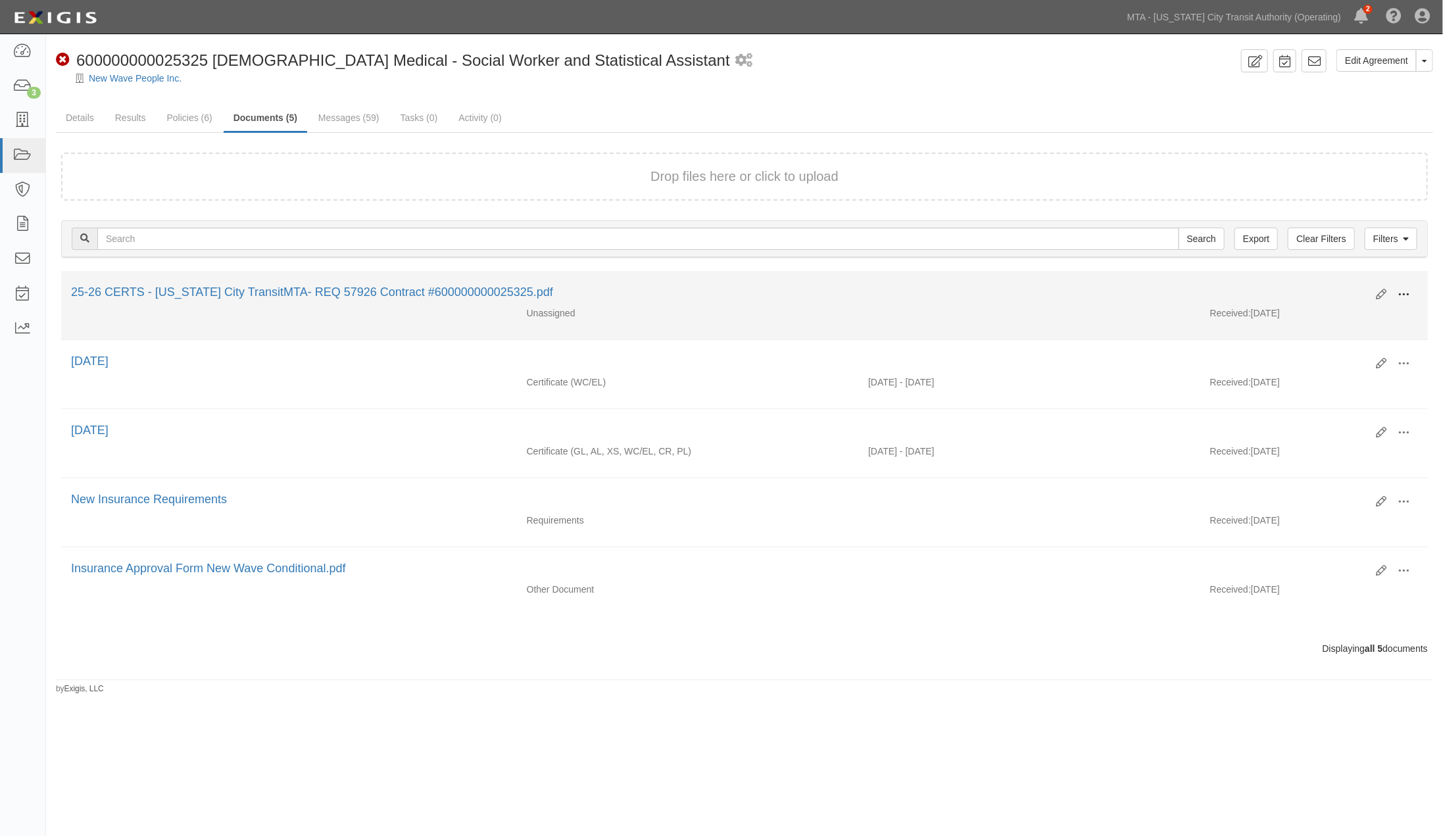
click at [1404, 293] on span at bounding box center [1404, 295] width 12 height 12
click at [1303, 310] on link "View" at bounding box center [1340, 314] width 104 height 24
click at [1402, 293] on span at bounding box center [1404, 295] width 12 height 12
click at [1314, 288] on link "Edit" at bounding box center [1340, 290] width 104 height 24
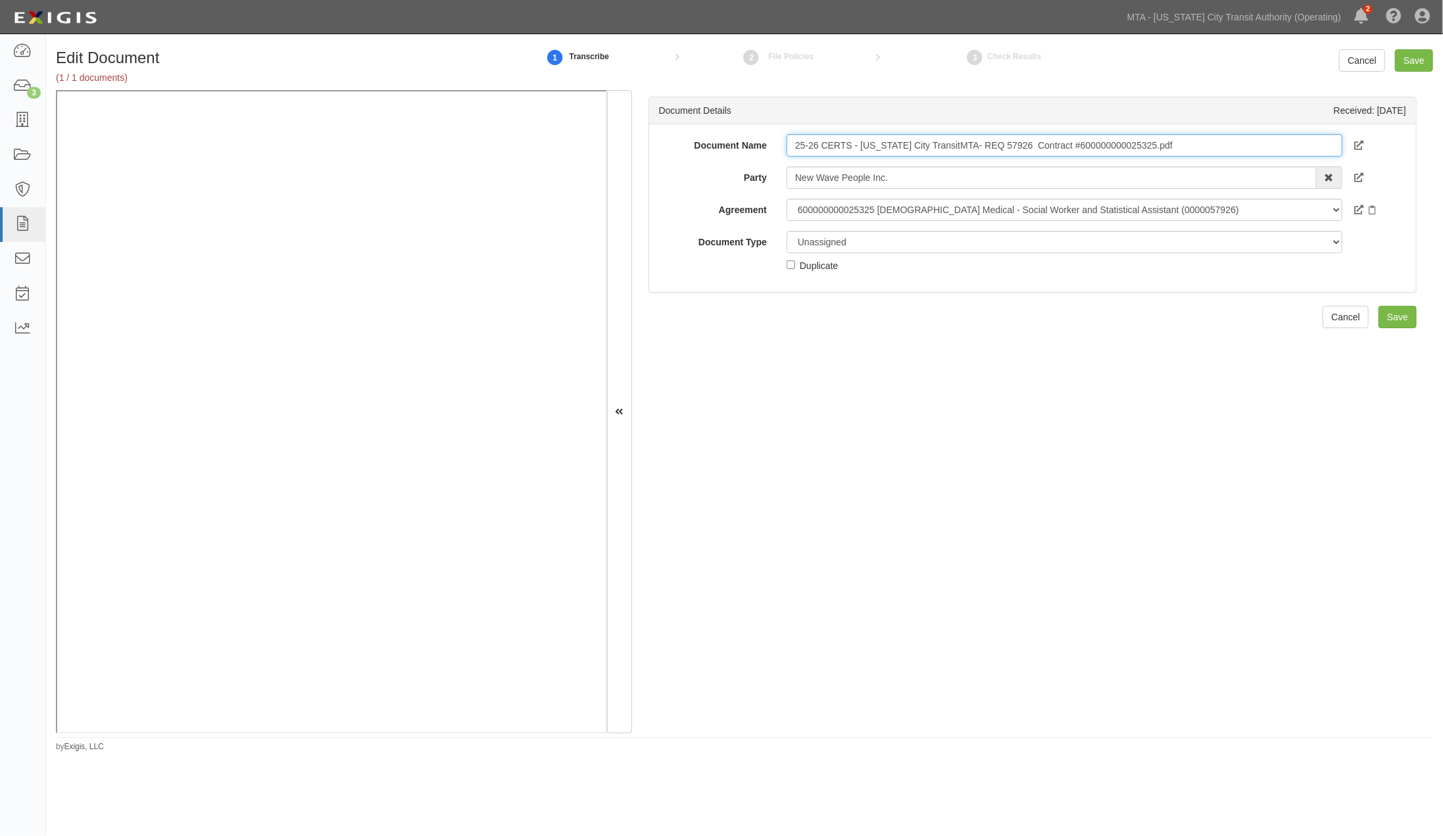
click at [847, 147] on input "25-26 CERTS - New York City TransitMTA- REQ 57926 Contract #600000000025325.pdf" at bounding box center [1065, 145] width 556 height 22
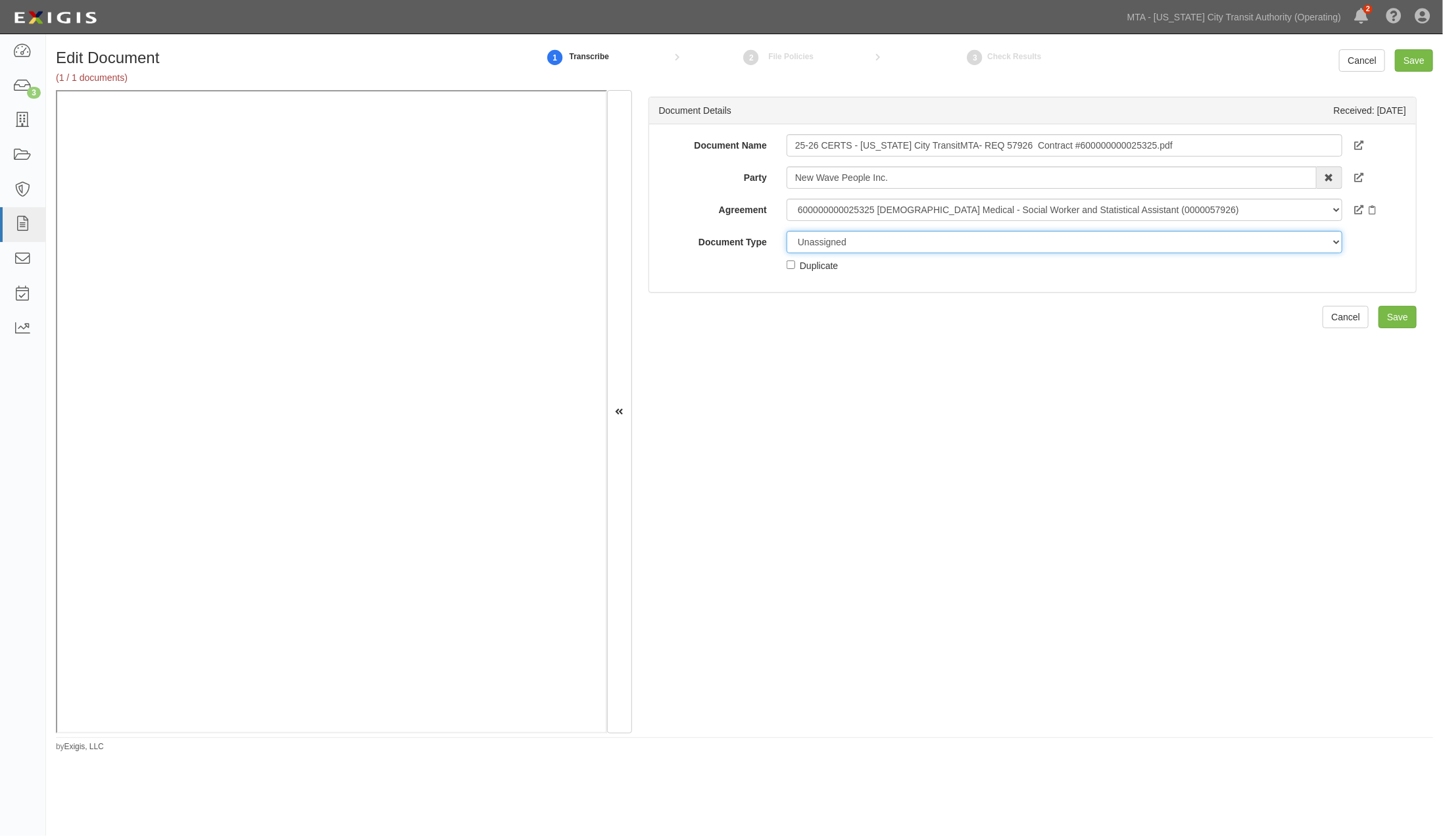
click at [875, 245] on select "Unassigned Binder Cancellation Notice Certificate Contract Endorsement Insuranc…" at bounding box center [1065, 242] width 556 height 22
select select "OtherDetail"
click at [787, 231] on select "Unassigned Binder Cancellation Notice Certificate Contract Endorsement Insuranc…" at bounding box center [1065, 242] width 556 height 22
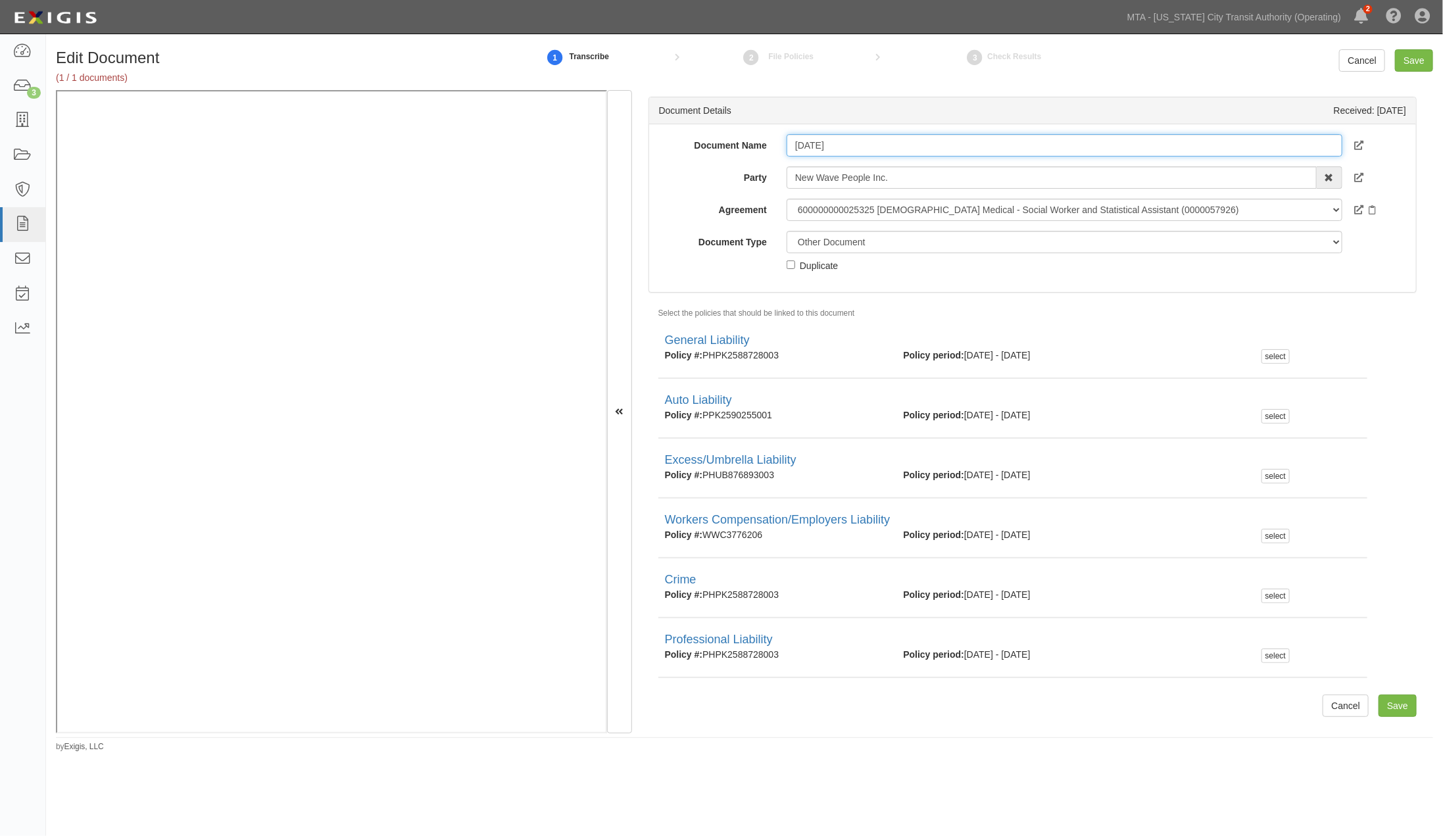
type input "8.9.2026"
click at [885, 239] on select "Unassigned Binder Cancellation Notice Certificate Contract Endorsement Insuranc…" at bounding box center [1065, 242] width 556 height 22
select select "CertificateDetail"
click at [787, 231] on select "Unassigned Binder Cancellation Notice Certificate Contract Endorsement Insuranc…" at bounding box center [1065, 242] width 556 height 22
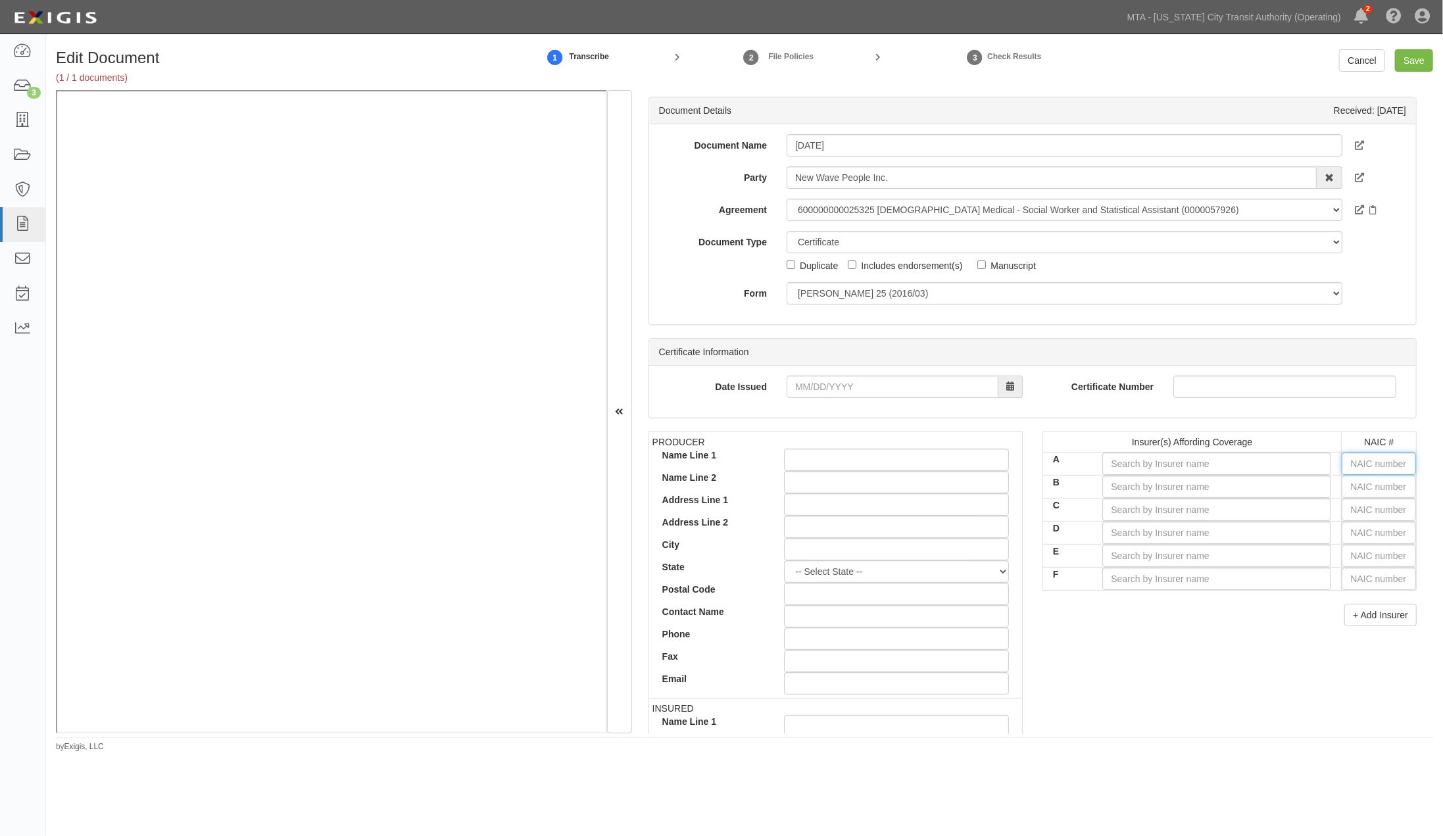
click at [1358, 464] on input "text" at bounding box center [1379, 464] width 74 height 22
type input "16862"
type input "1"
type input "18430"
type input "18"
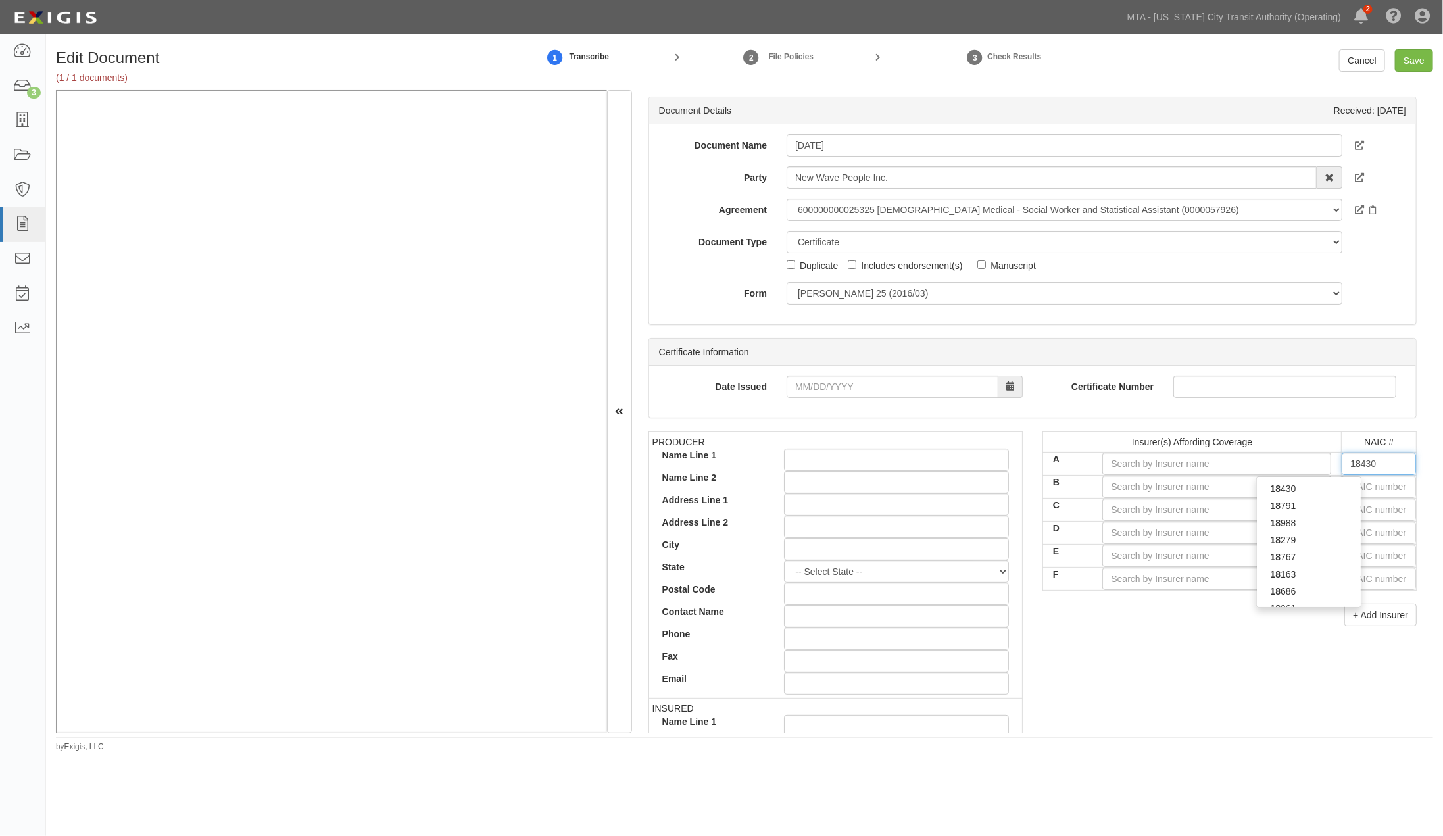
type input "18058"
type input "180"
type input "1806"
type input "18058"
type input "1805"
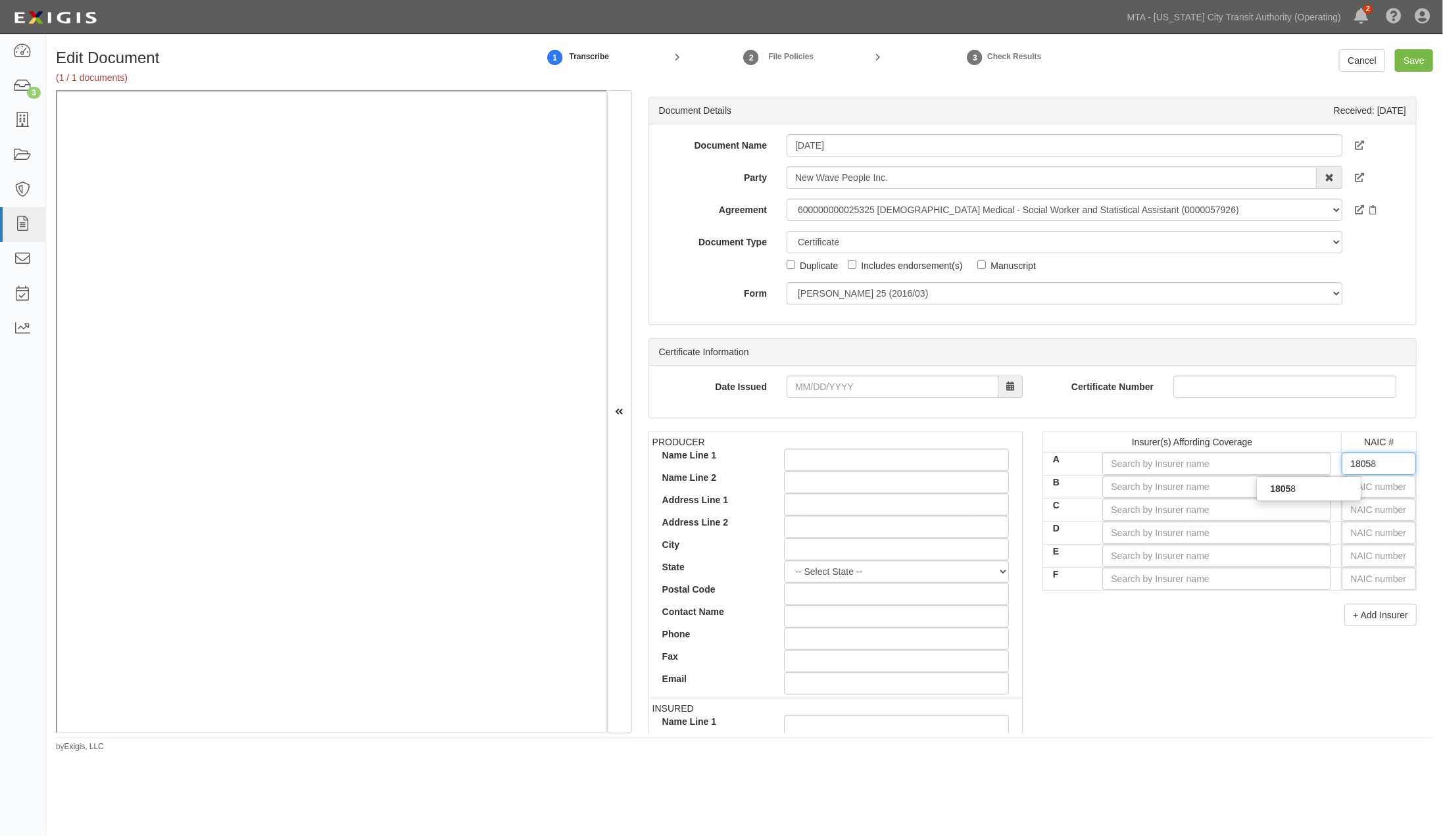
type input "18058"
click at [1335, 491] on div "18058" at bounding box center [1309, 488] width 104 height 17
type input "Philadelphia Indemnity Insurance Company (A++ XV Rating)"
type input "18058"
click at [1362, 489] on input "text" at bounding box center [1379, 487] width 74 height 22
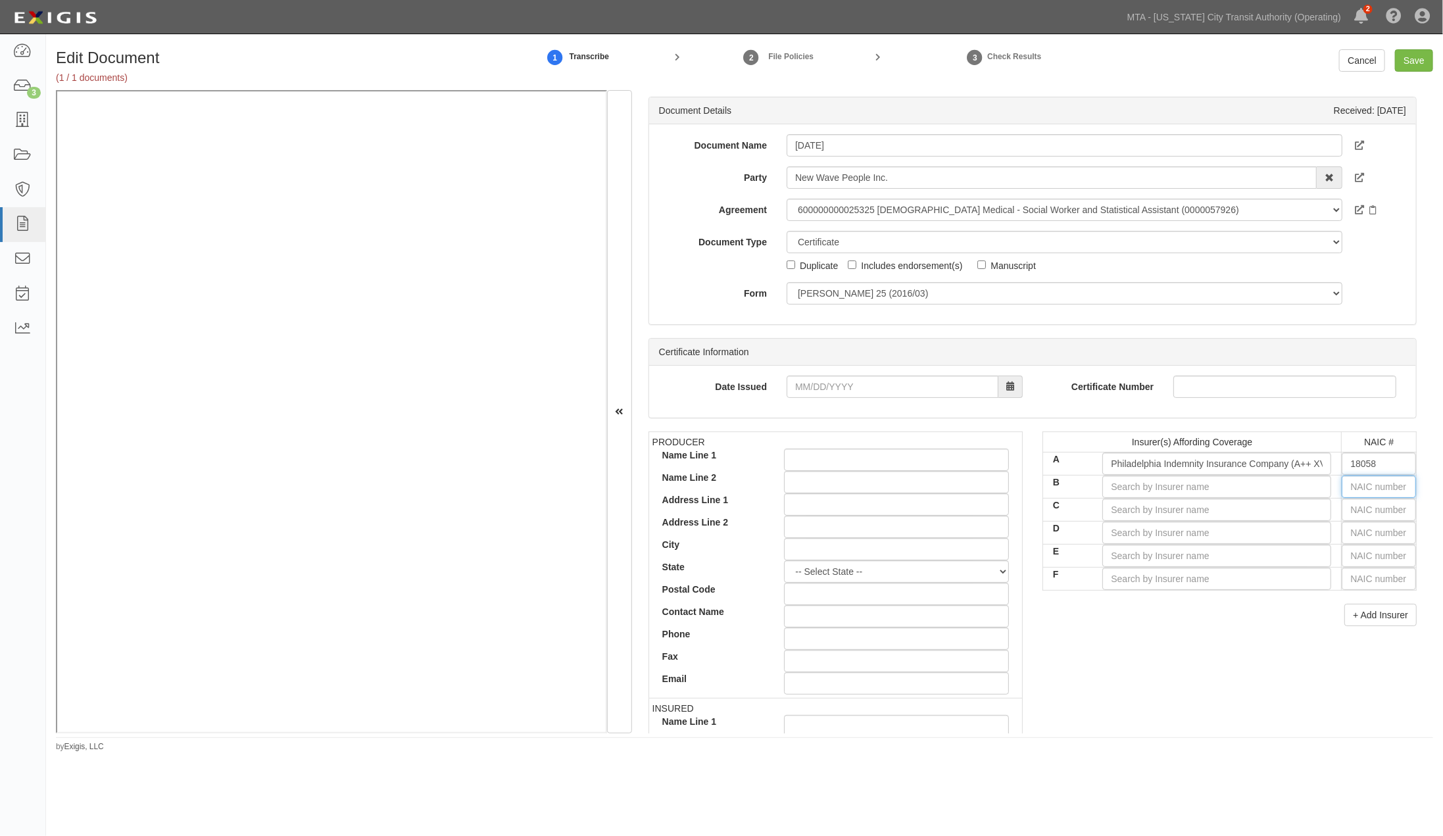
type input "25232"
type input "2"
type input "23795"
type input "23"
type input "23833"
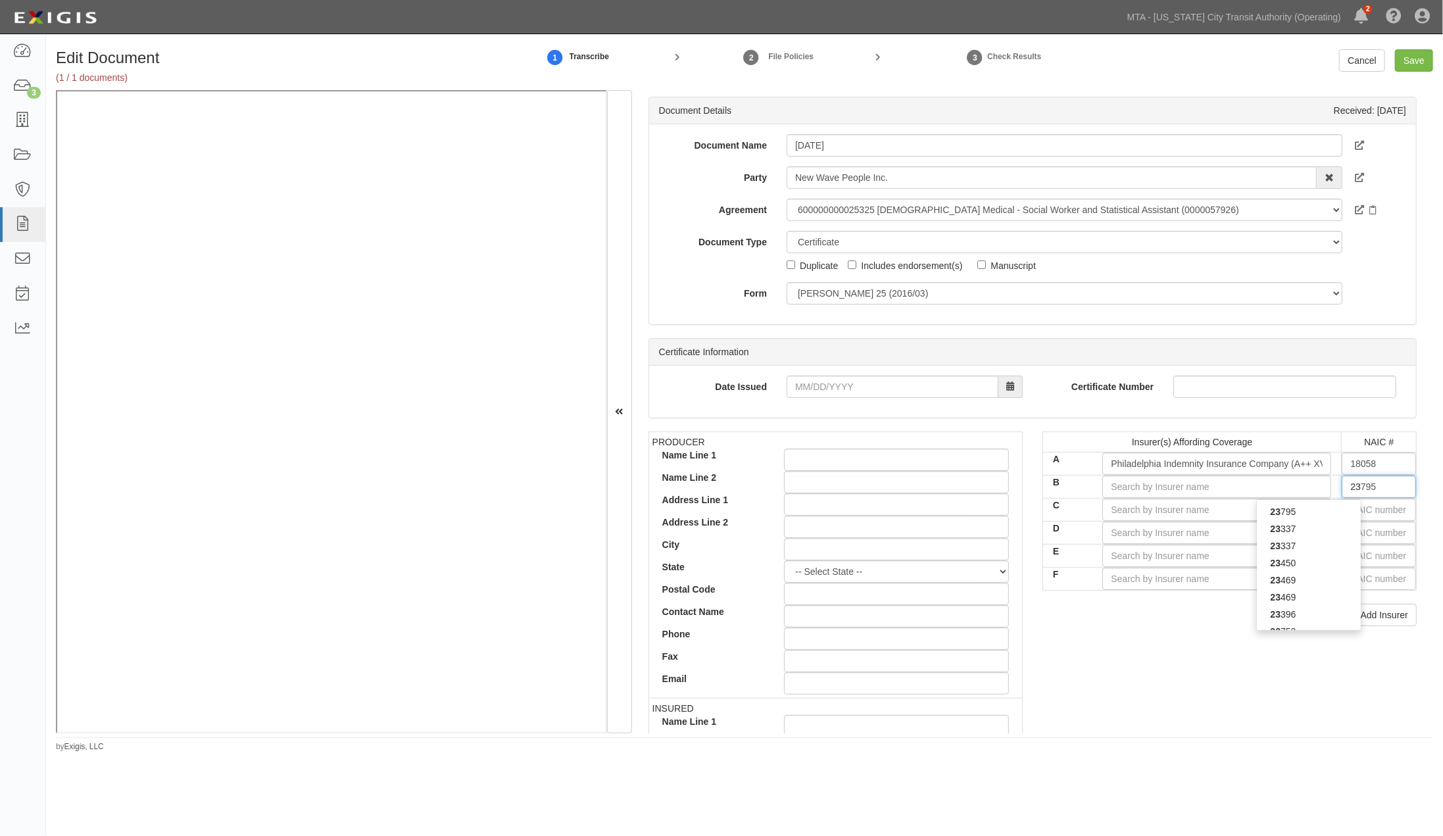
type input "238"
type input "23850"
type input "2385"
type input "23850"
drag, startPoint x: 1341, startPoint y: 522, endPoint x: 1326, endPoint y: 515, distance: 16.2
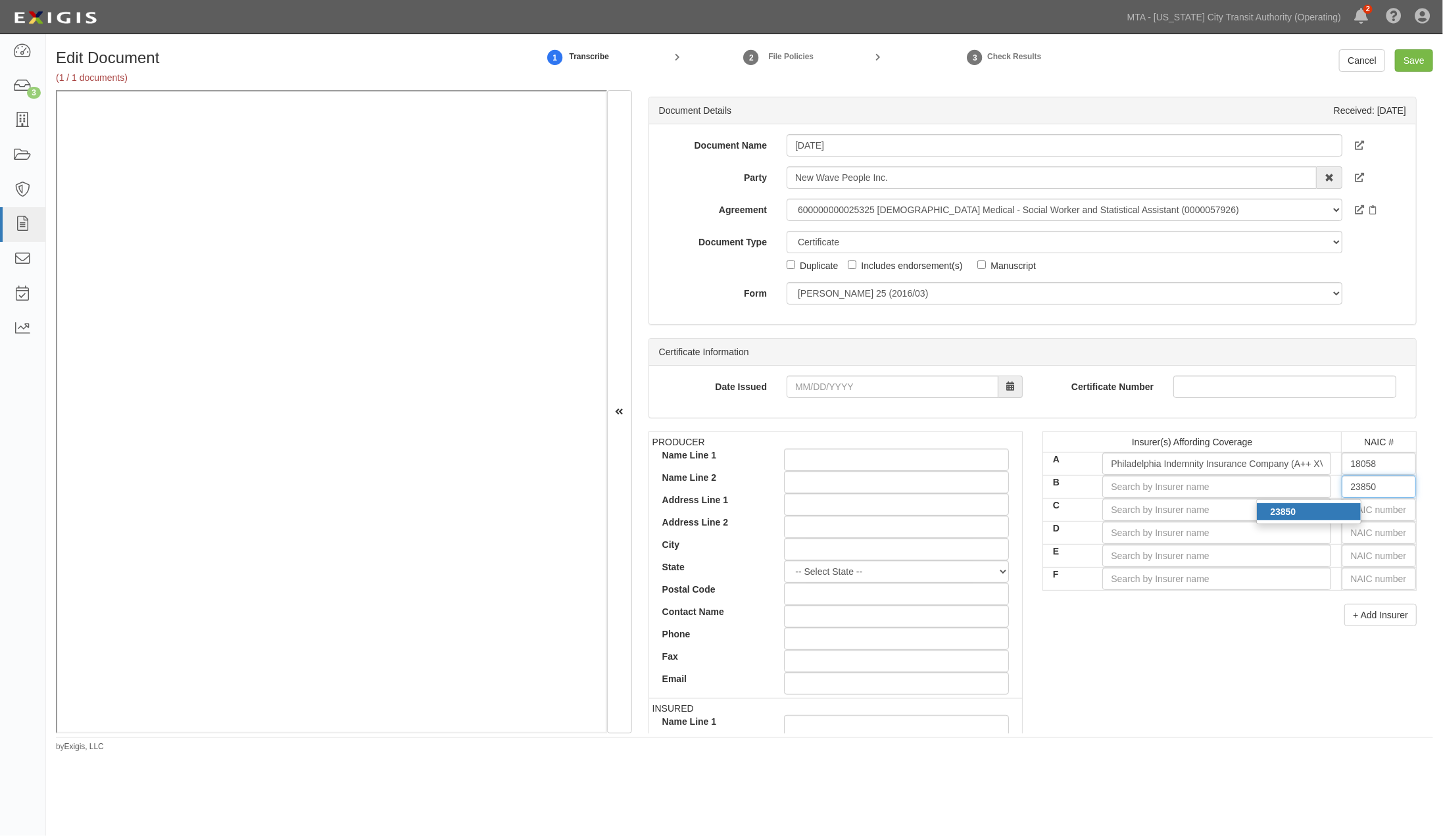
click at [1335, 523] on div "23850" at bounding box center [1308, 511] width 105 height 25
click at [1325, 514] on div "23850" at bounding box center [1309, 511] width 104 height 17
type input "Tokio Marine Specialty Insurance Company (A++ XV Rating)"
type input "23850"
click at [1362, 512] on input "text" at bounding box center [1379, 510] width 74 height 22
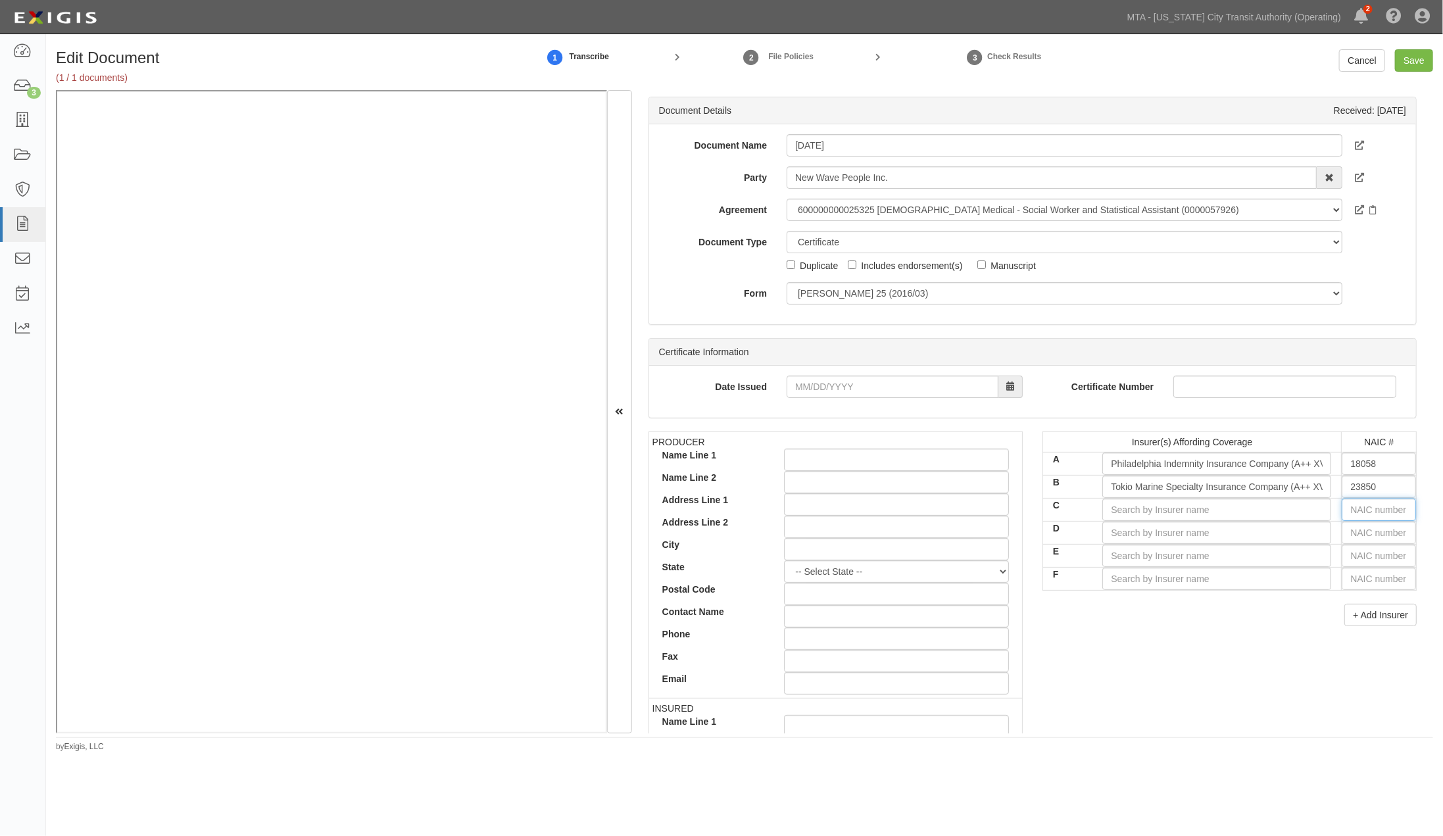
type input "25232"
type input "25"
type input "25089"
type input "250"
type input "25011"
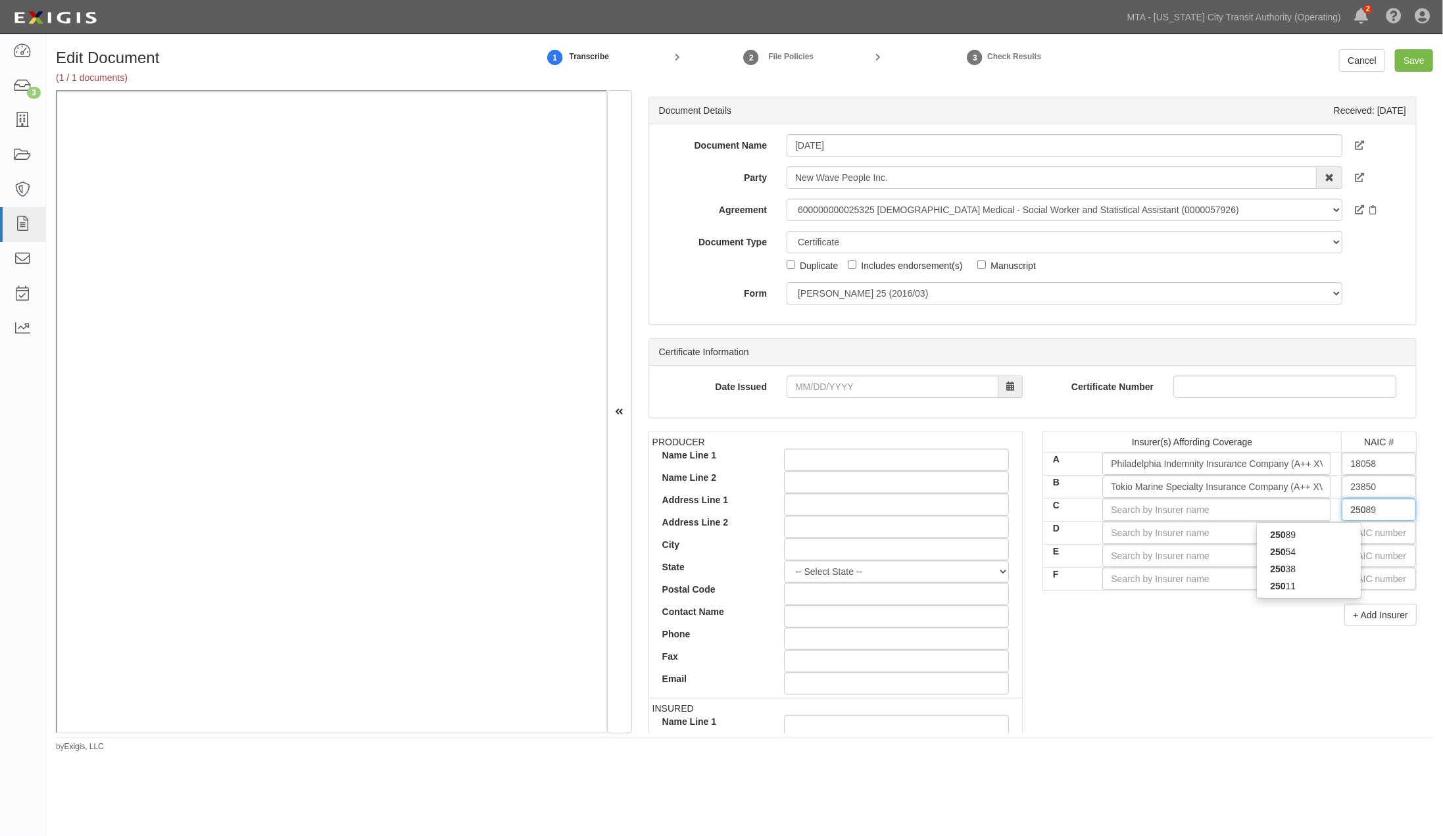
type input "2501"
type input "25011"
click at [1309, 531] on div "25011" at bounding box center [1309, 534] width 104 height 17
type input "Wesco Insurance Company (A- XV Rating)"
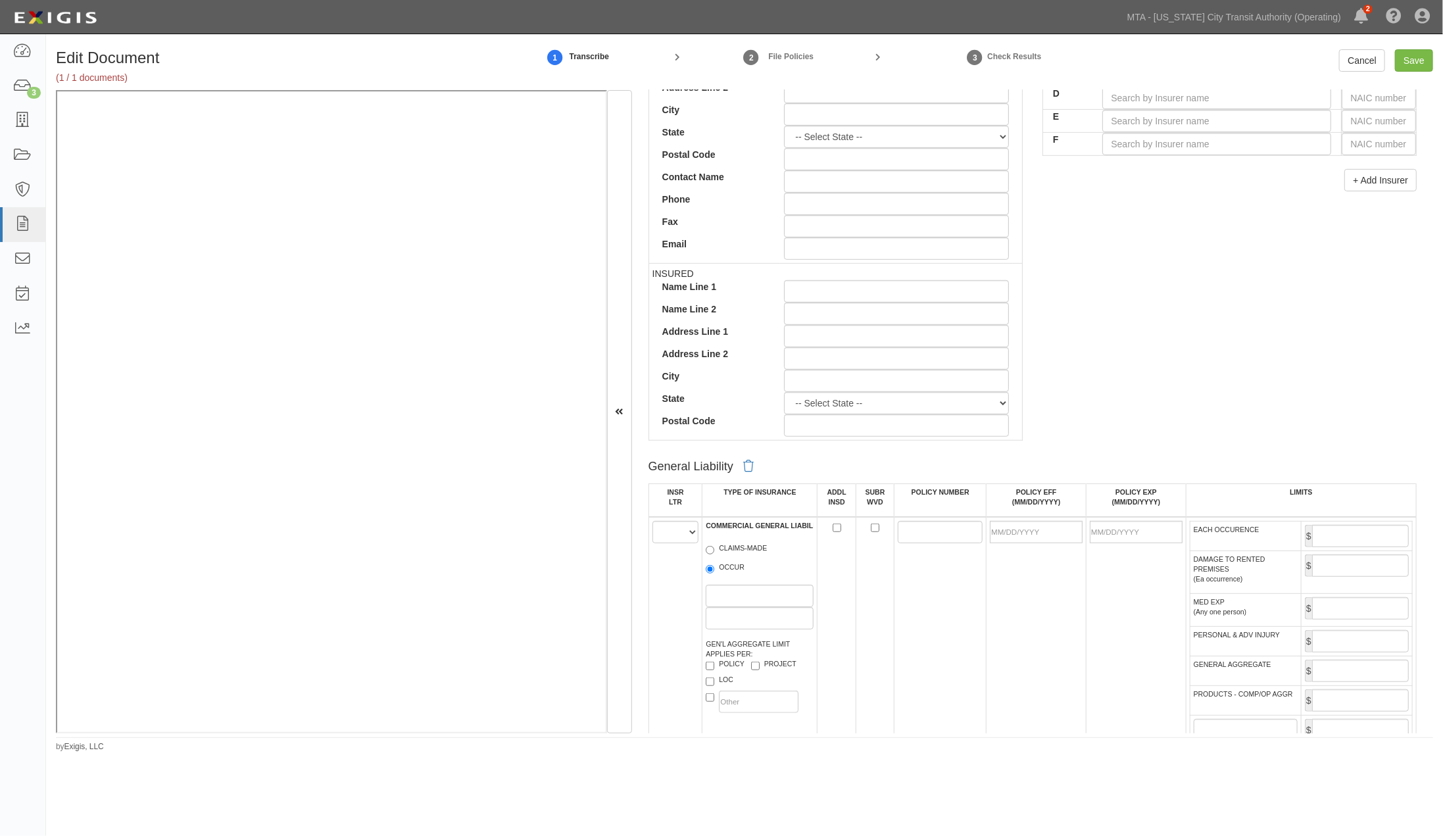
scroll to position [438, 0]
type input "25011"
click at [688, 524] on select "A B C D E F" at bounding box center [676, 529] width 47 height 22
select select "A"
click at [653, 520] on select "A B C D E F" at bounding box center [676, 529] width 47 height 22
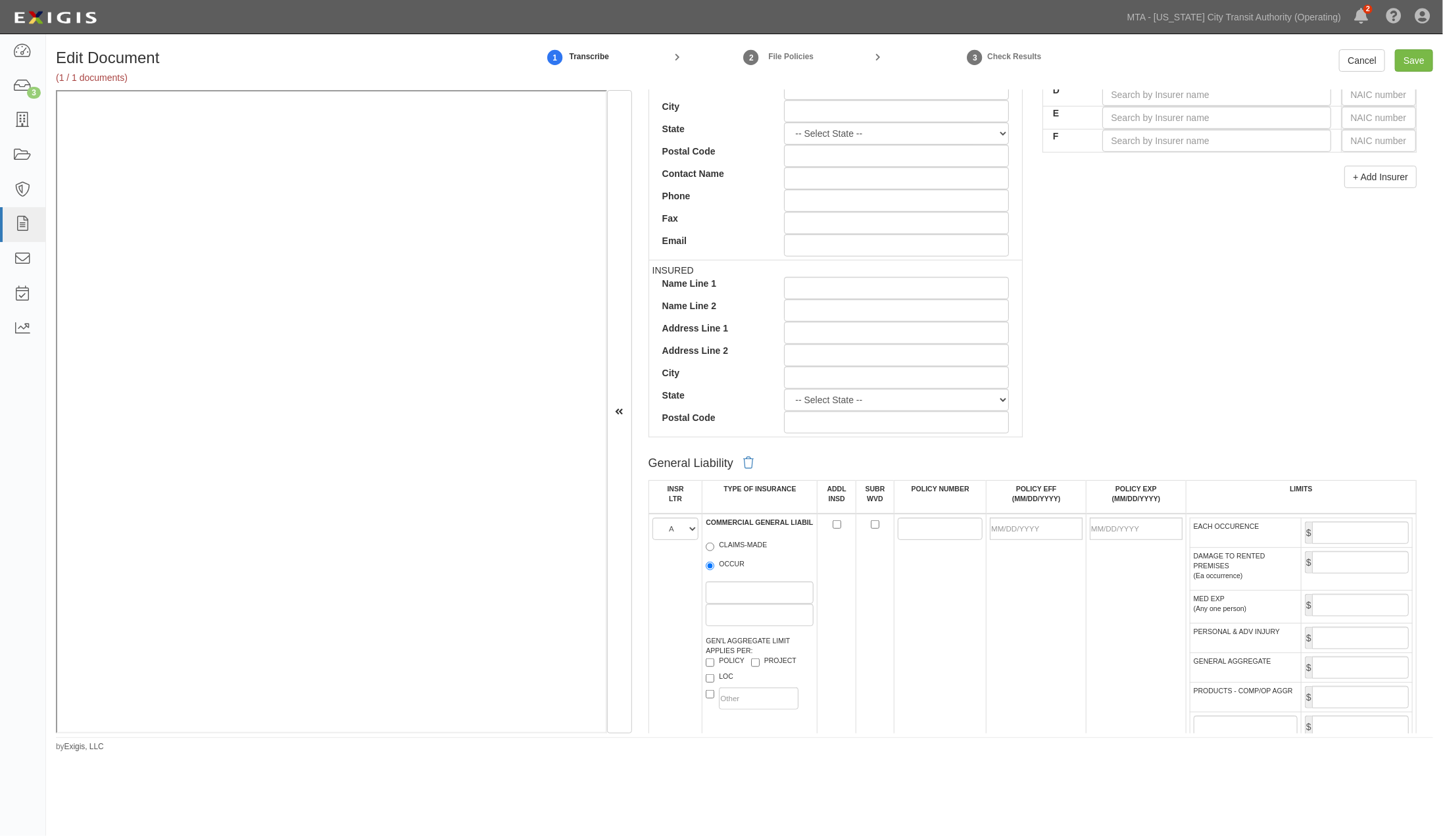
click at [717, 570] on label "OCCUR" at bounding box center [725, 565] width 39 height 13
click at [714, 570] on input "OCCUR" at bounding box center [710, 566] width 9 height 9
radio input "true"
paste input "PHPK2588728004"
type input "PHPK2588728004"
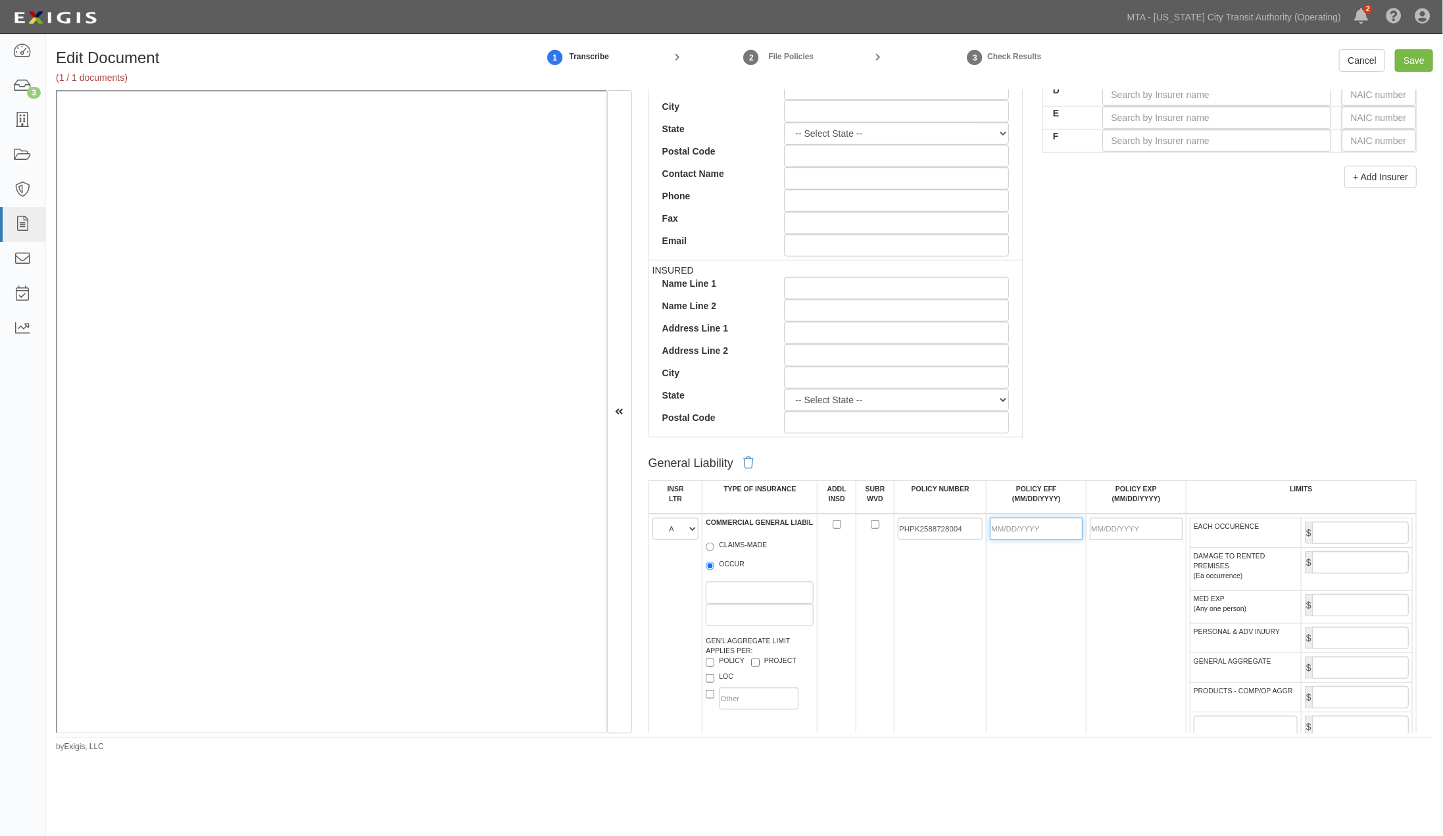
click at [1044, 528] on input "POLICY EFF (MM/DD/YYYY)" at bounding box center [1036, 529] width 93 height 22
type input "[DATE]"
click at [1018, 622] on td "[DATE]" at bounding box center [1037, 636] width 100 height 245
click at [1372, 534] on input "EACH OCCURENCE" at bounding box center [1360, 533] width 97 height 22
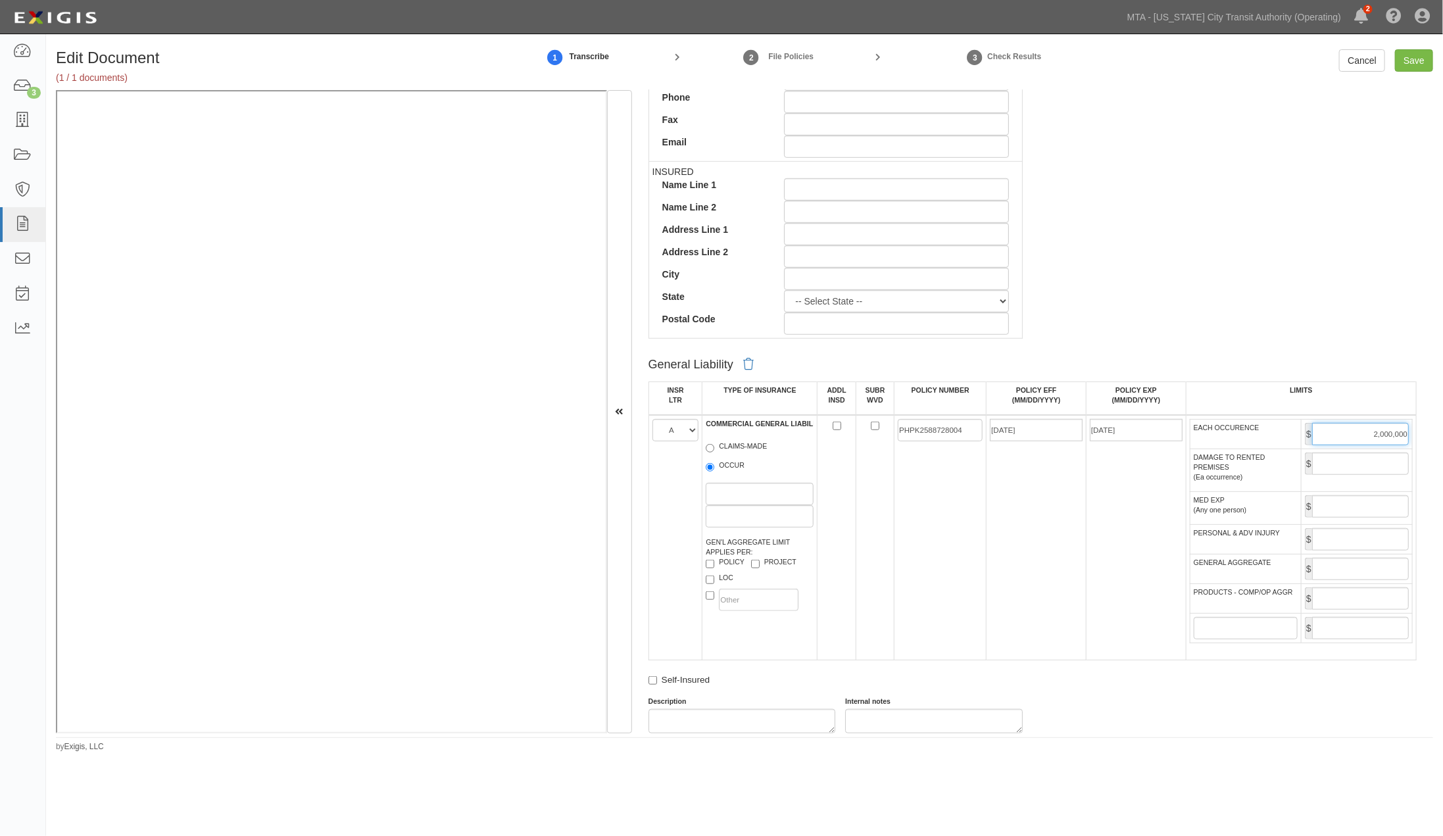
scroll to position [731, 0]
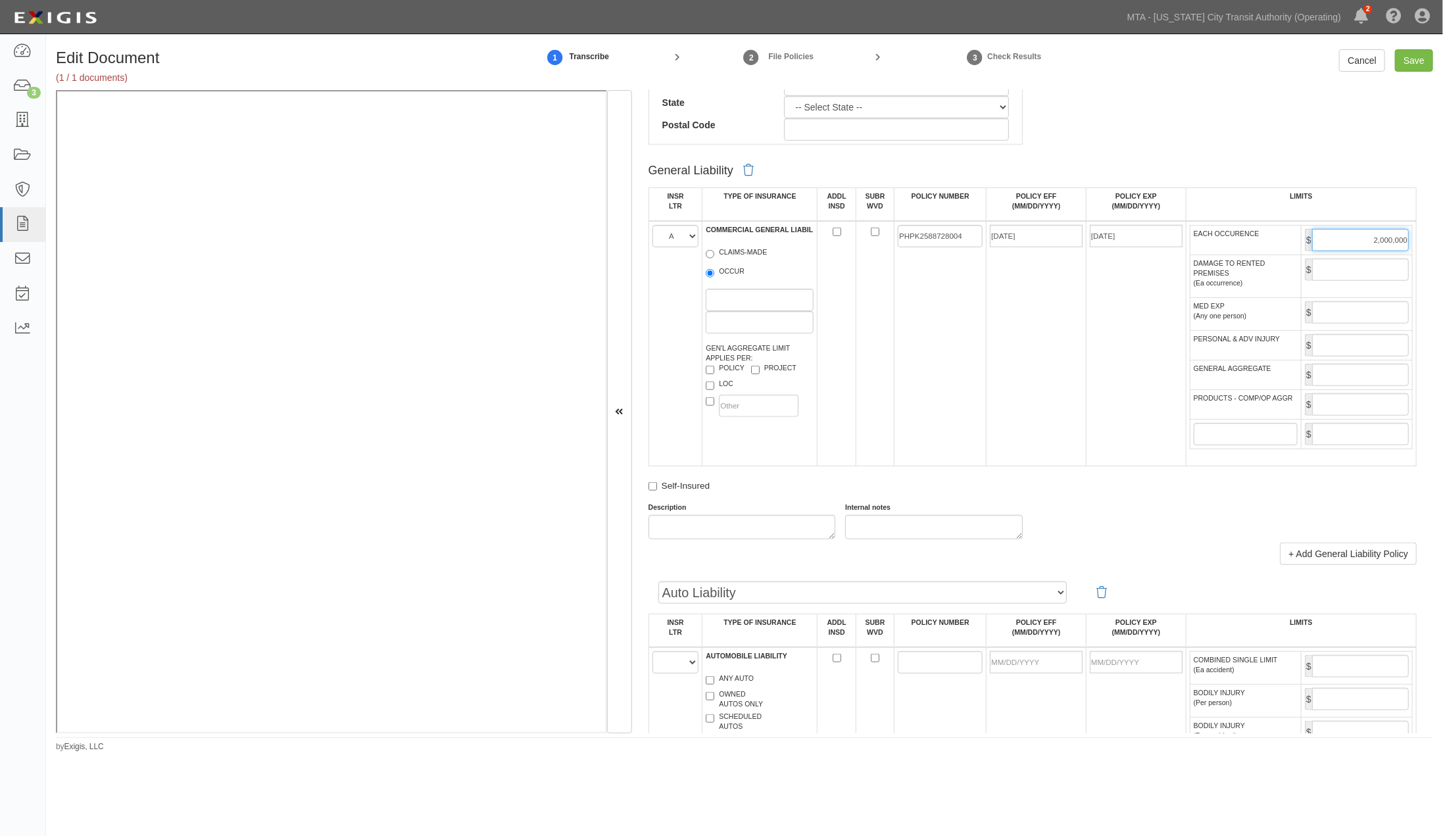
type input "2,000,000"
click at [1339, 386] on input "GENERAL AGGREGATE" at bounding box center [1360, 375] width 97 height 22
type input "4,000,000"
click at [1358, 410] on input "PRODUCTS - COMP/OP AGGR" at bounding box center [1360, 404] width 97 height 22
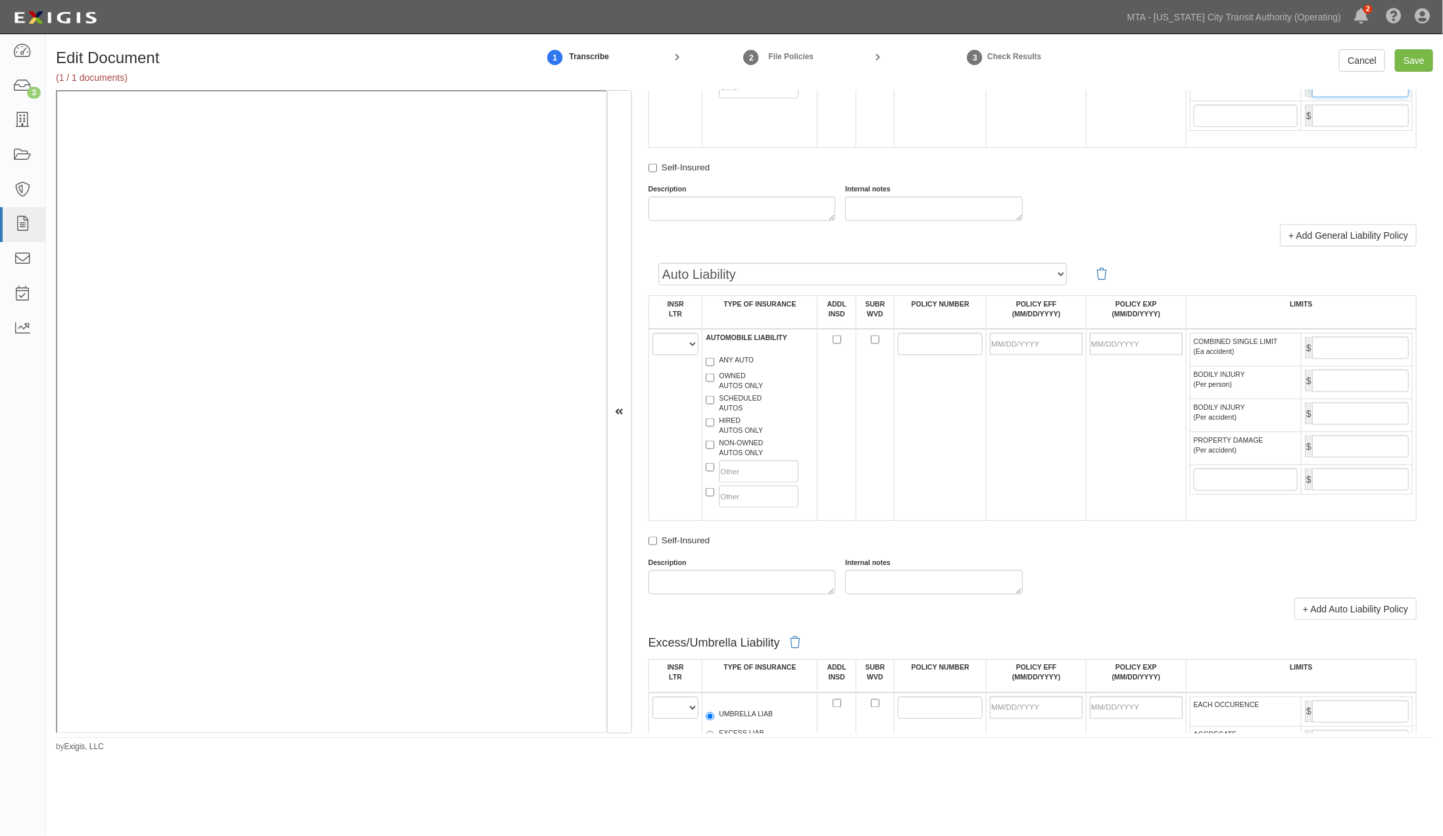
scroll to position [1096, 0]
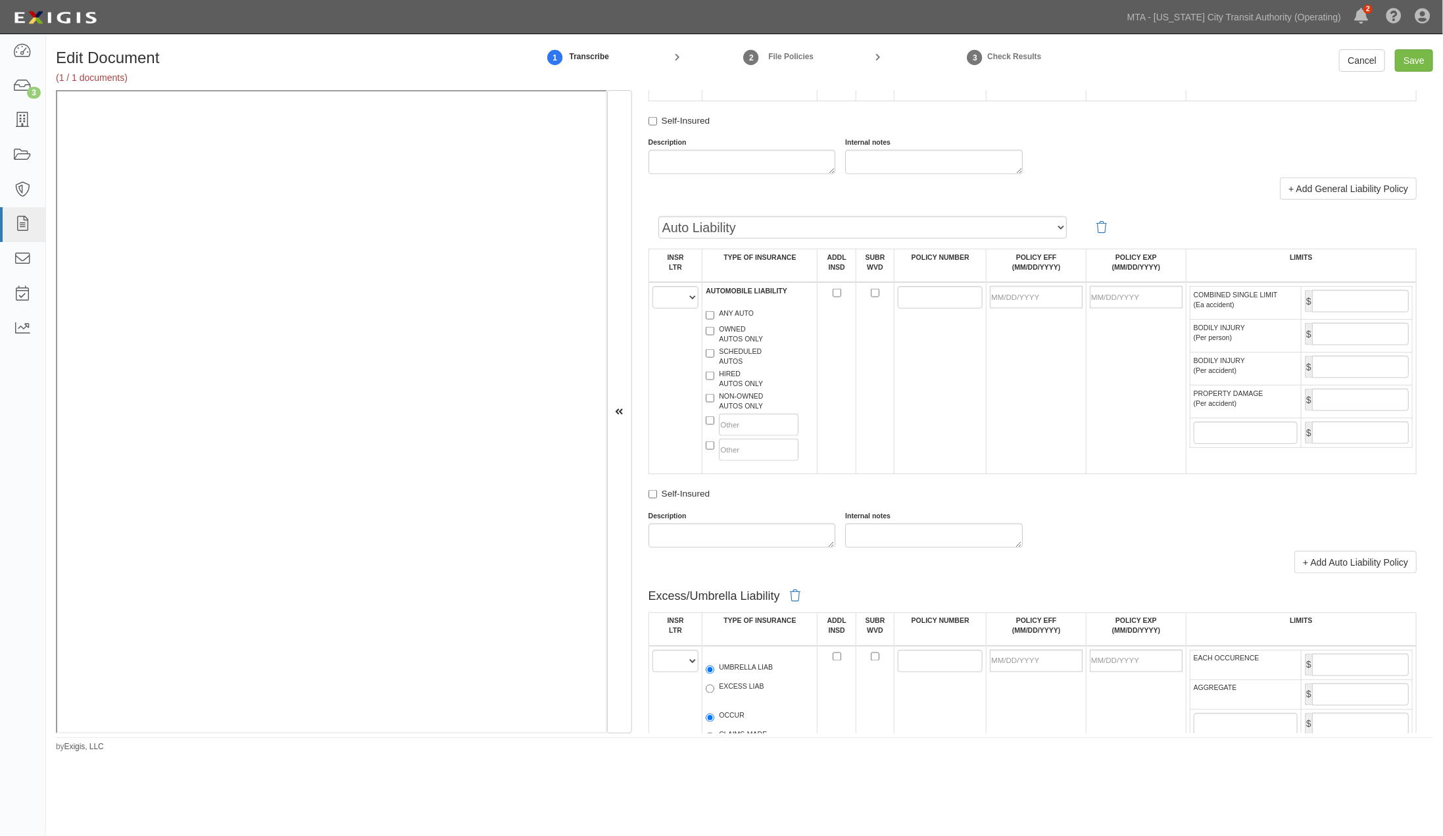
type input "4,000,000"
click at [673, 309] on select "A B C D E F" at bounding box center [676, 297] width 47 height 22
select select "B"
click at [653, 309] on select "A B C D E F" at bounding box center [676, 297] width 47 height 22
click at [732, 411] on label "NON-OWNED AUTOS ONLY" at bounding box center [734, 401] width 57 height 20
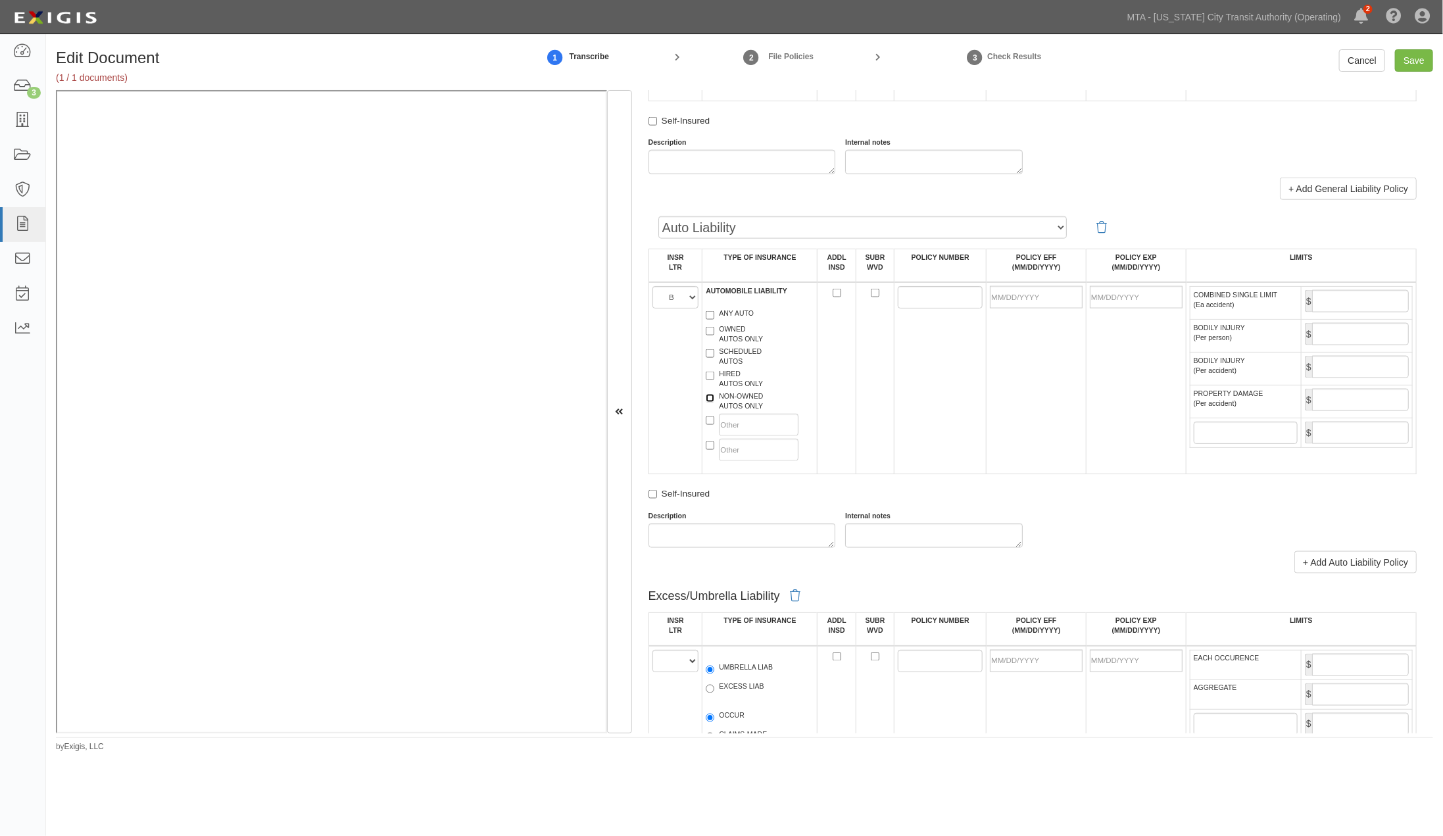
click at [714, 403] on input "NON-OWNED AUTOS ONLY" at bounding box center [710, 398] width 9 height 9
checkbox input "true"
click at [735, 389] on label "HIRED AUTOS ONLY" at bounding box center [734, 379] width 57 height 20
click at [714, 380] on input "HIRED AUTOS ONLY" at bounding box center [710, 376] width 9 height 9
checkbox input "true"
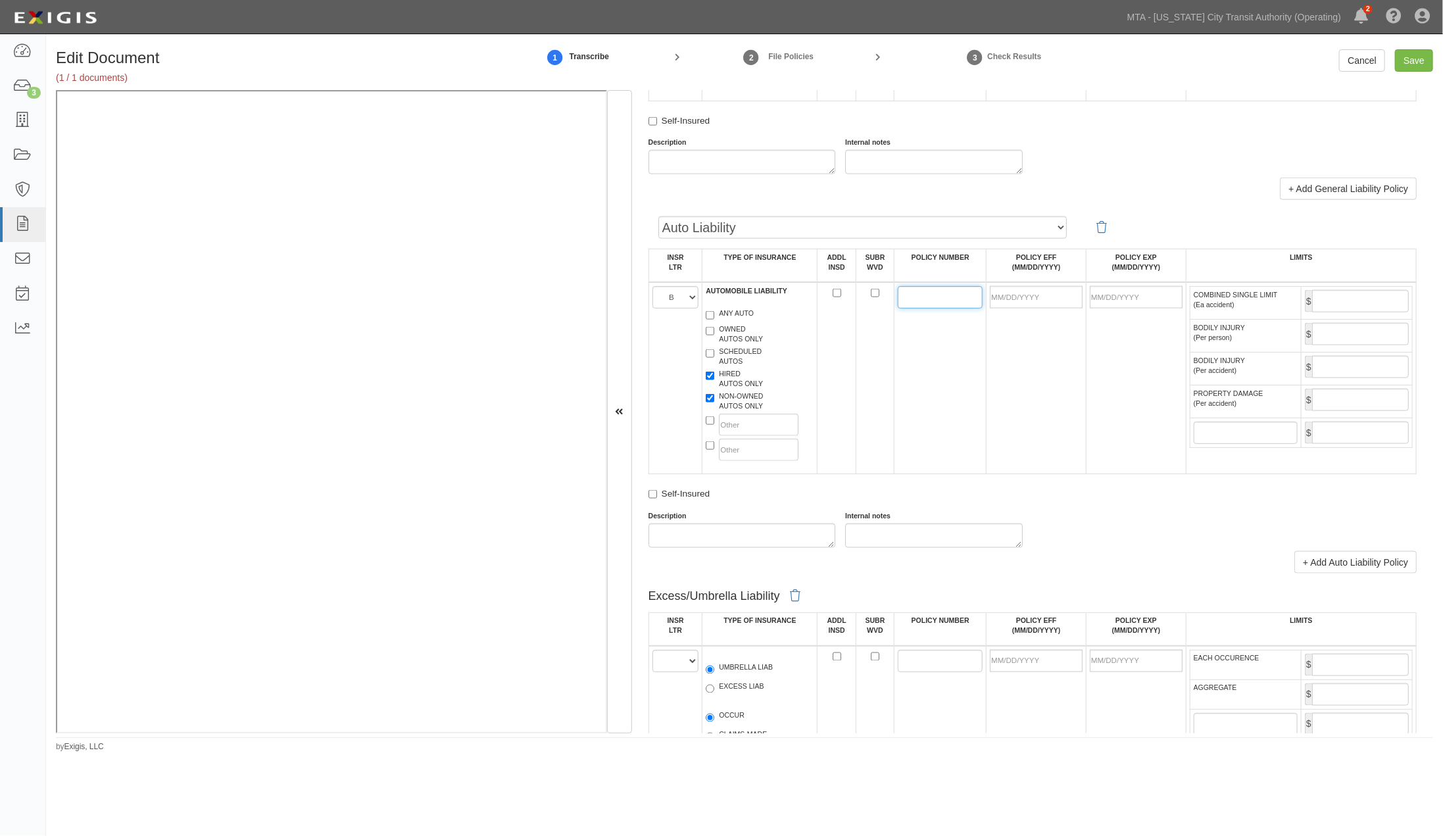
paste input "PPK2590255004"
type input "PPK2590255004"
click at [1021, 309] on input "POLICY EFF (MM/DD/YYYY)" at bounding box center [1036, 297] width 93 height 22
type input "08/09/2025"
type input "08/09/2026"
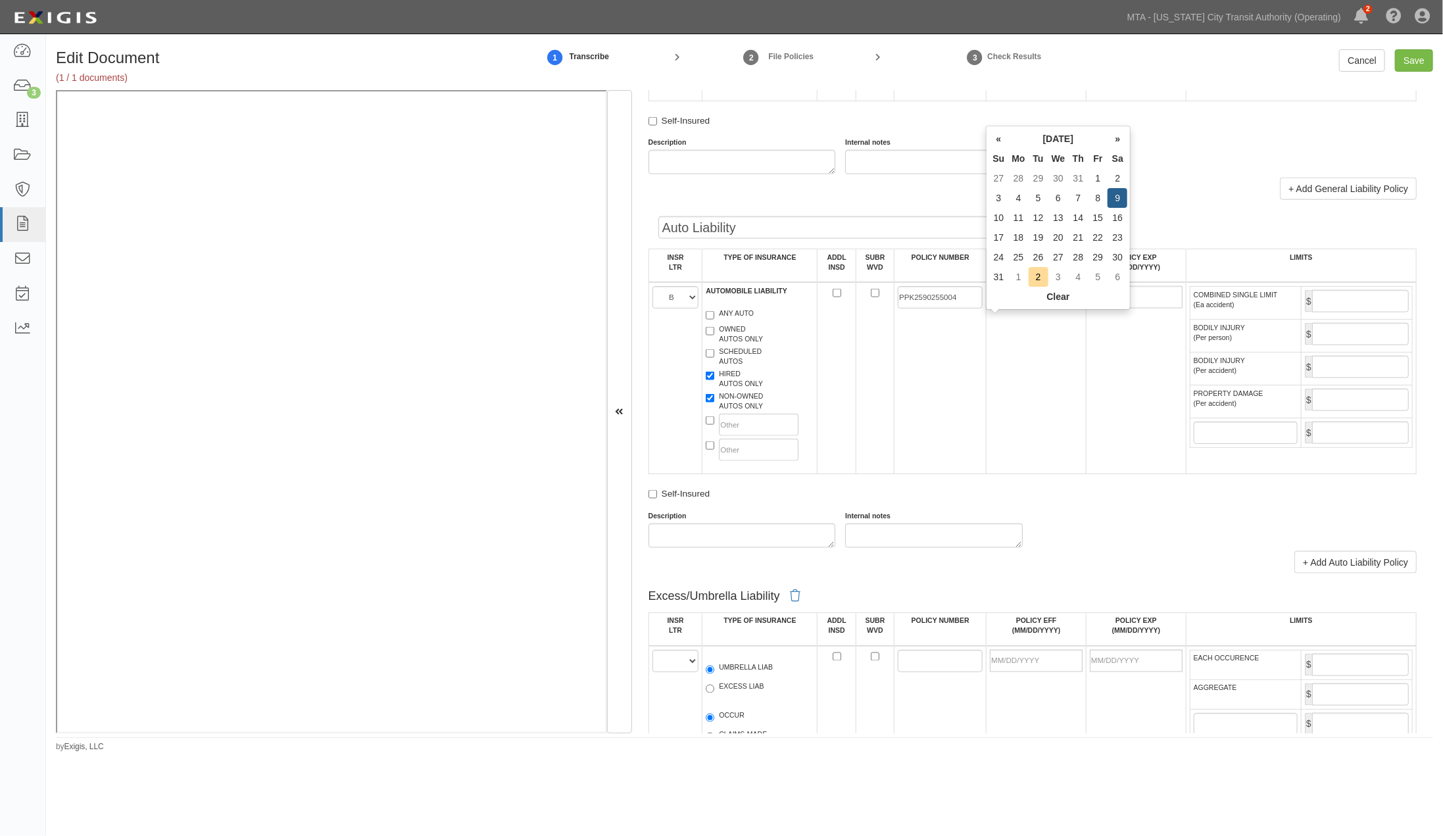
click at [1050, 386] on td "08/09/2025" at bounding box center [1037, 378] width 100 height 192
click at [1333, 312] on input "COMBINED SINGLE LIMIT (Ea accident)" at bounding box center [1360, 301] width 97 height 22
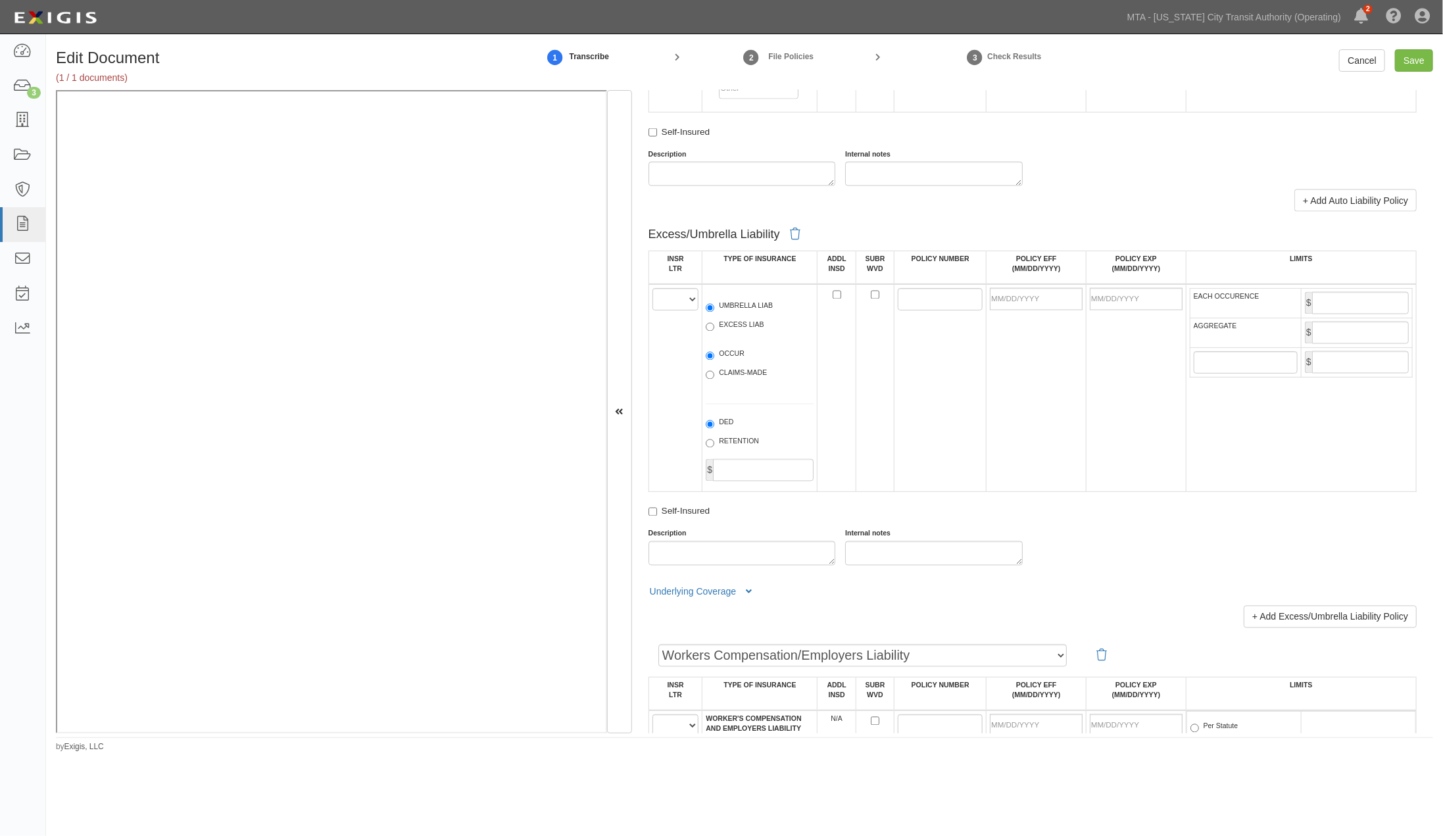
scroll to position [1462, 0]
type input "2,000,000"
click at [666, 307] on select "A B C D E F" at bounding box center [676, 295] width 47 height 22
select select "A"
click at [653, 307] on select "A B C D E F" at bounding box center [676, 295] width 47 height 22
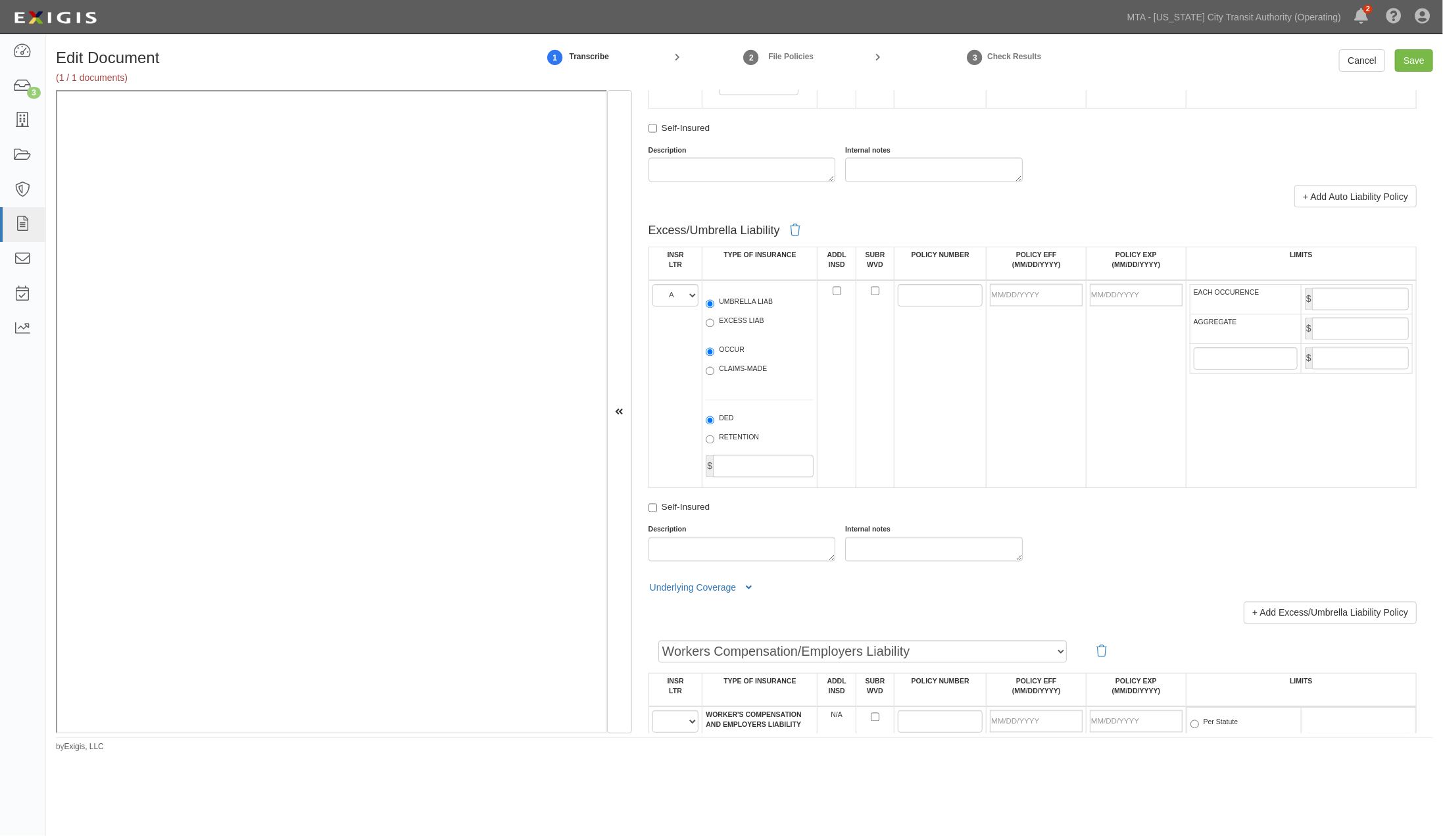
click at [737, 310] on label "UMBRELLA LIAB" at bounding box center [739, 303] width 67 height 13
click at [714, 309] on input "UMBRELLA LIAB" at bounding box center [710, 304] width 9 height 9
radio input "true"
click at [738, 358] on label "OCCUR" at bounding box center [725, 351] width 39 height 13
click at [714, 357] on input "OCCUR" at bounding box center [710, 352] width 9 height 9
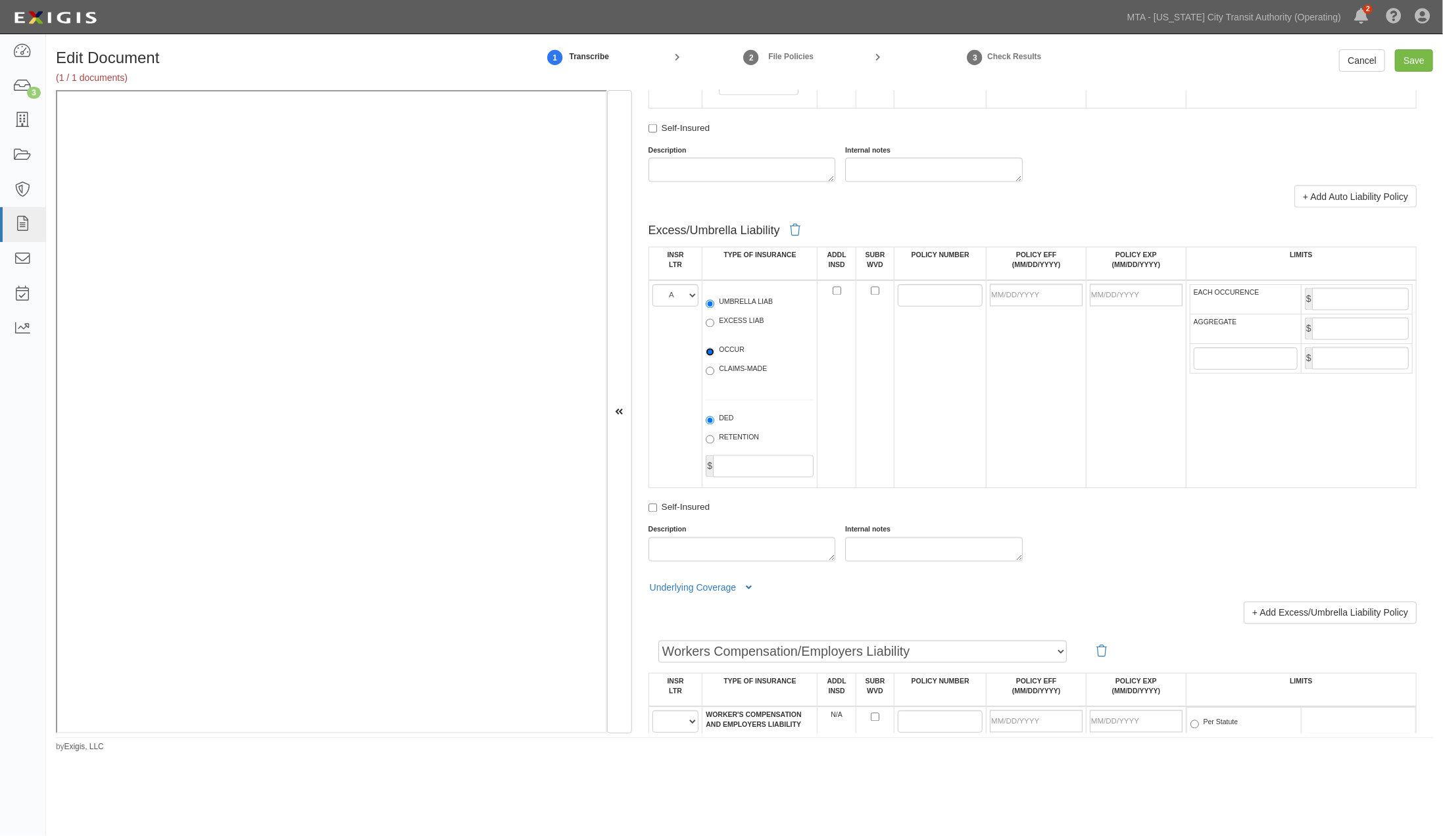
radio input "true"
paste input "PHUB876893004"
type input "PHUB876893004"
click at [1022, 307] on input "POLICY EFF (MM/DD/YYYY)" at bounding box center [1036, 295] width 93 height 22
type input "08/09/2025"
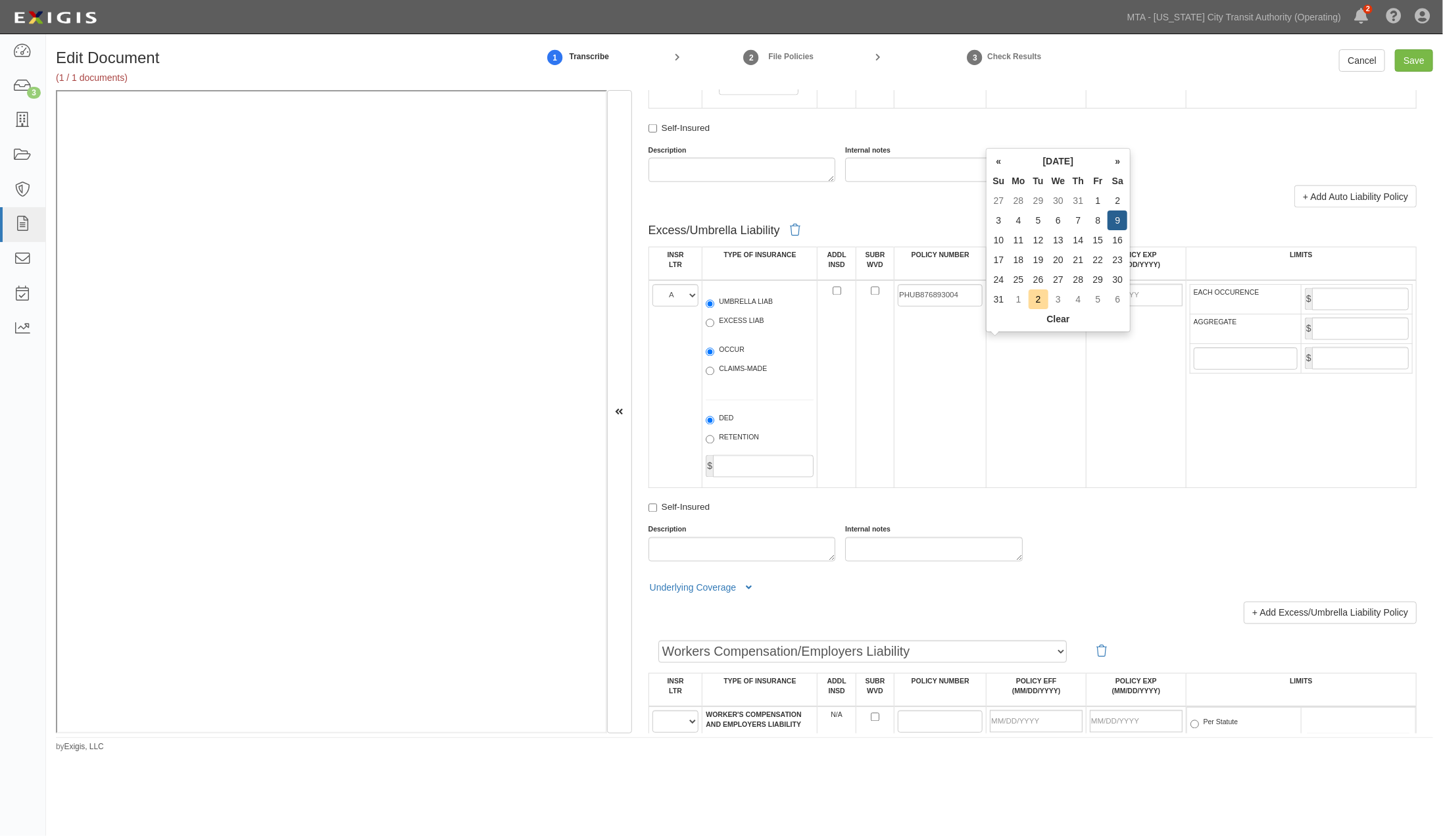
type input "08/09/2026"
click at [1031, 405] on td "08/09/2025" at bounding box center [1037, 384] width 100 height 208
click at [1325, 310] on input "EACH OCCURENCE" at bounding box center [1360, 299] width 97 height 22
type input "7,000,000"
click at [1329, 340] on input "AGGREGATE" at bounding box center [1360, 329] width 97 height 22
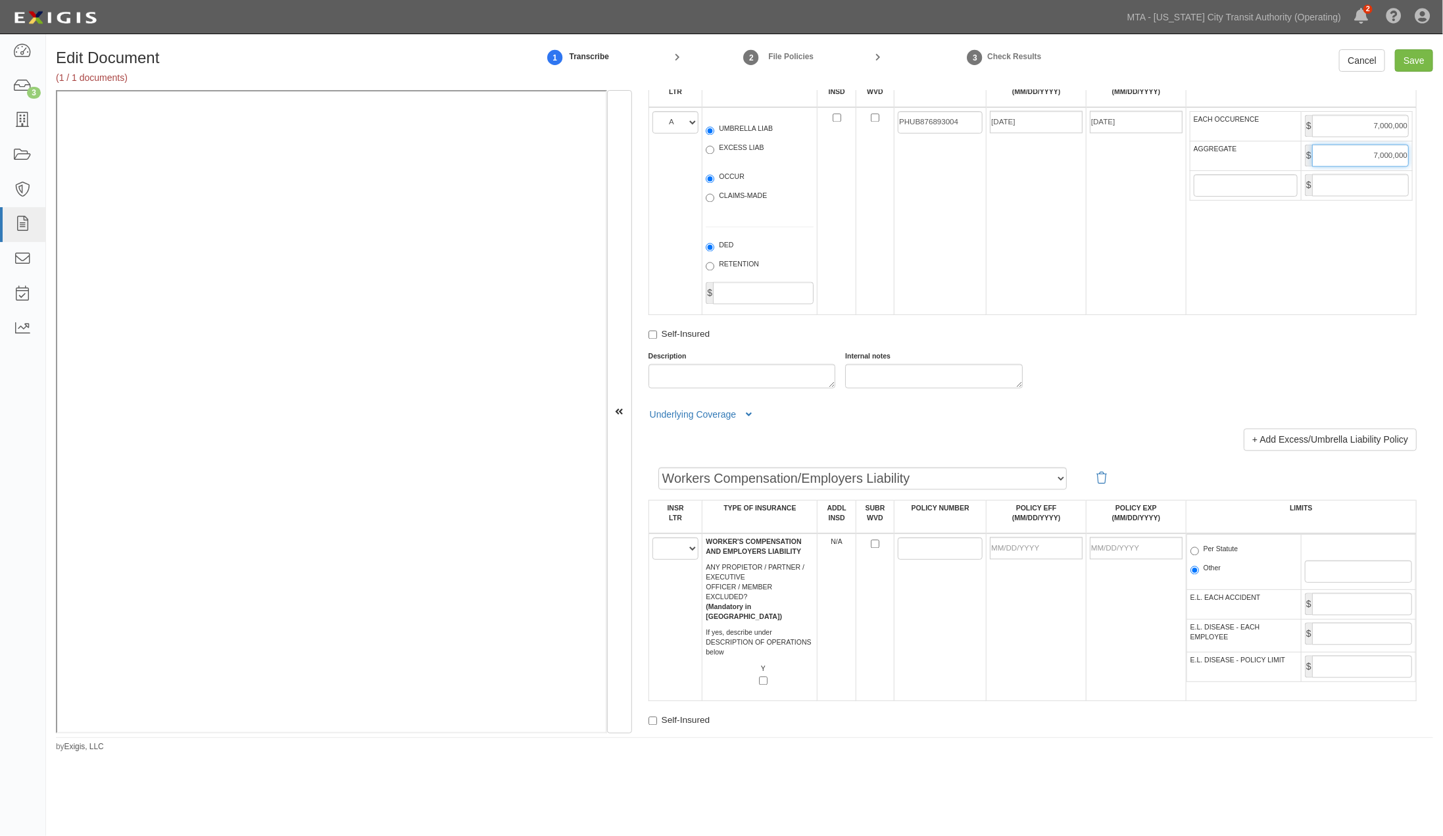
scroll to position [1827, 0]
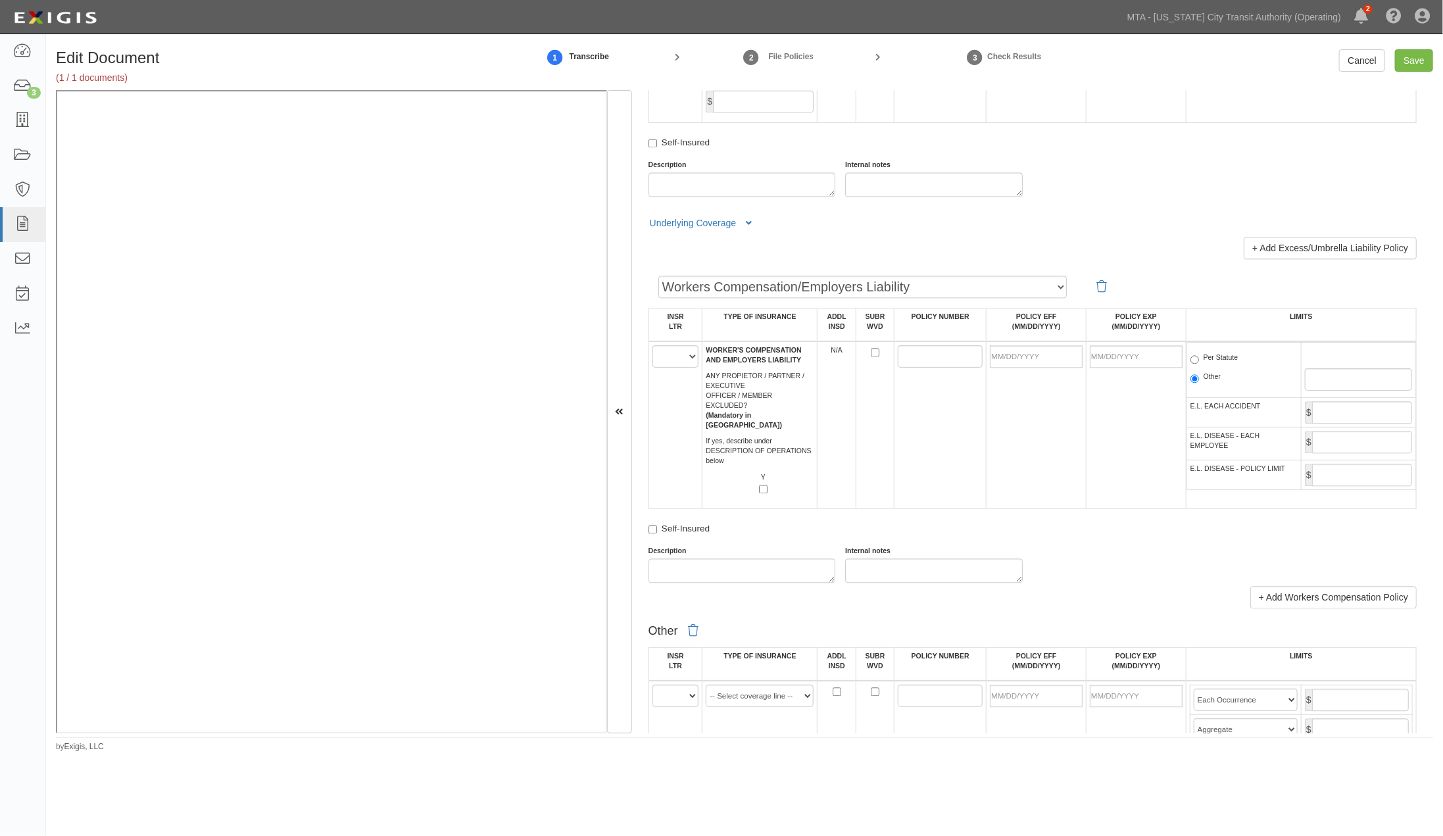
type input "7,000,000"
click at [683, 368] on select "A B C D E F" at bounding box center [676, 356] width 47 height 22
select select "C"
click at [653, 368] on select "A B C D E F" at bounding box center [676, 356] width 47 height 22
paste input "WWC3776206"
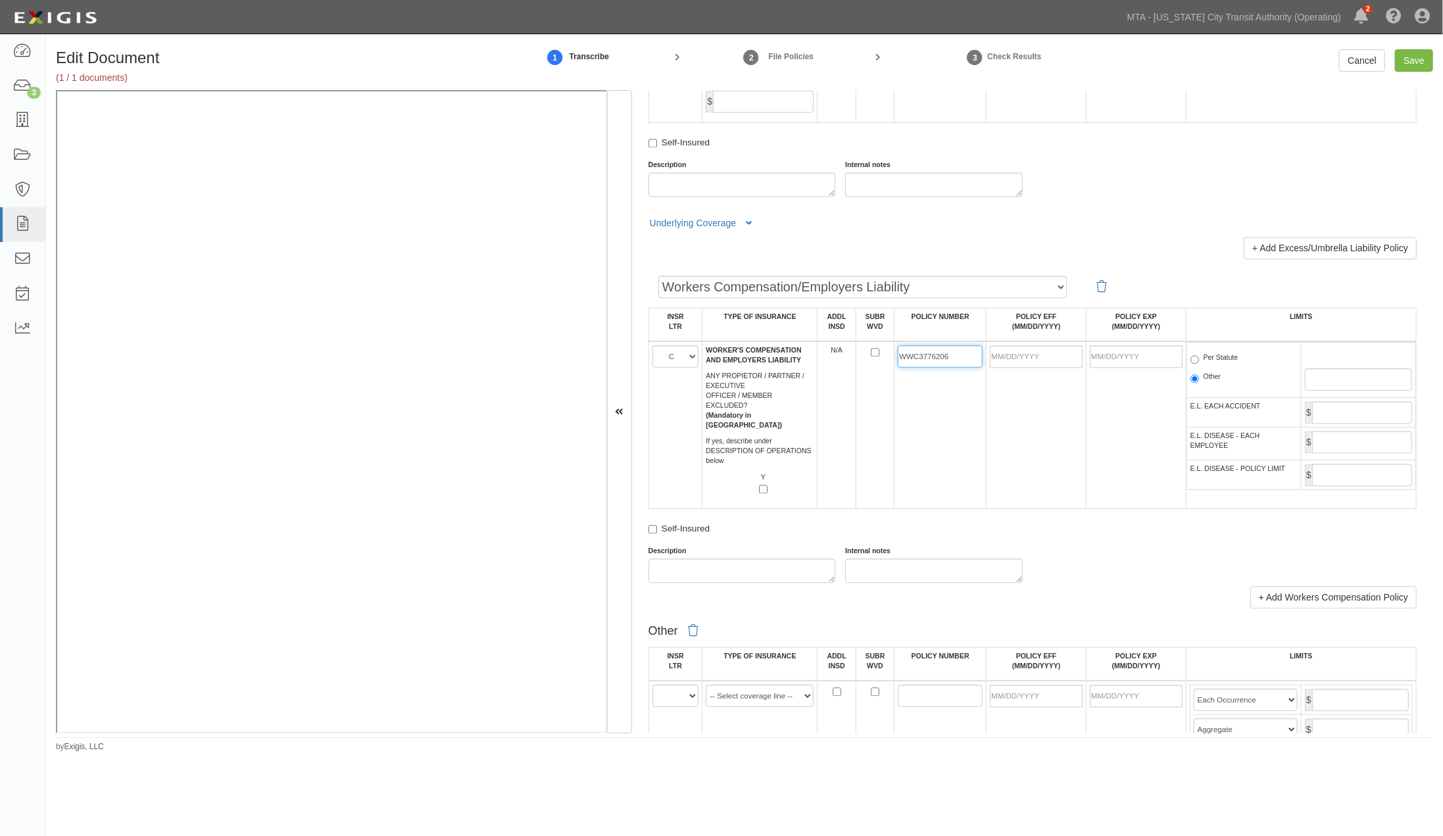
type input "WWC3776206"
click at [1041, 368] on input "POLICY EFF (MM/DD/YYYY)" at bounding box center [1036, 356] width 93 height 22
type input "03/16/2025"
type input "03/16/2026"
click at [1049, 472] on td "03/16/2025" at bounding box center [1037, 425] width 100 height 168
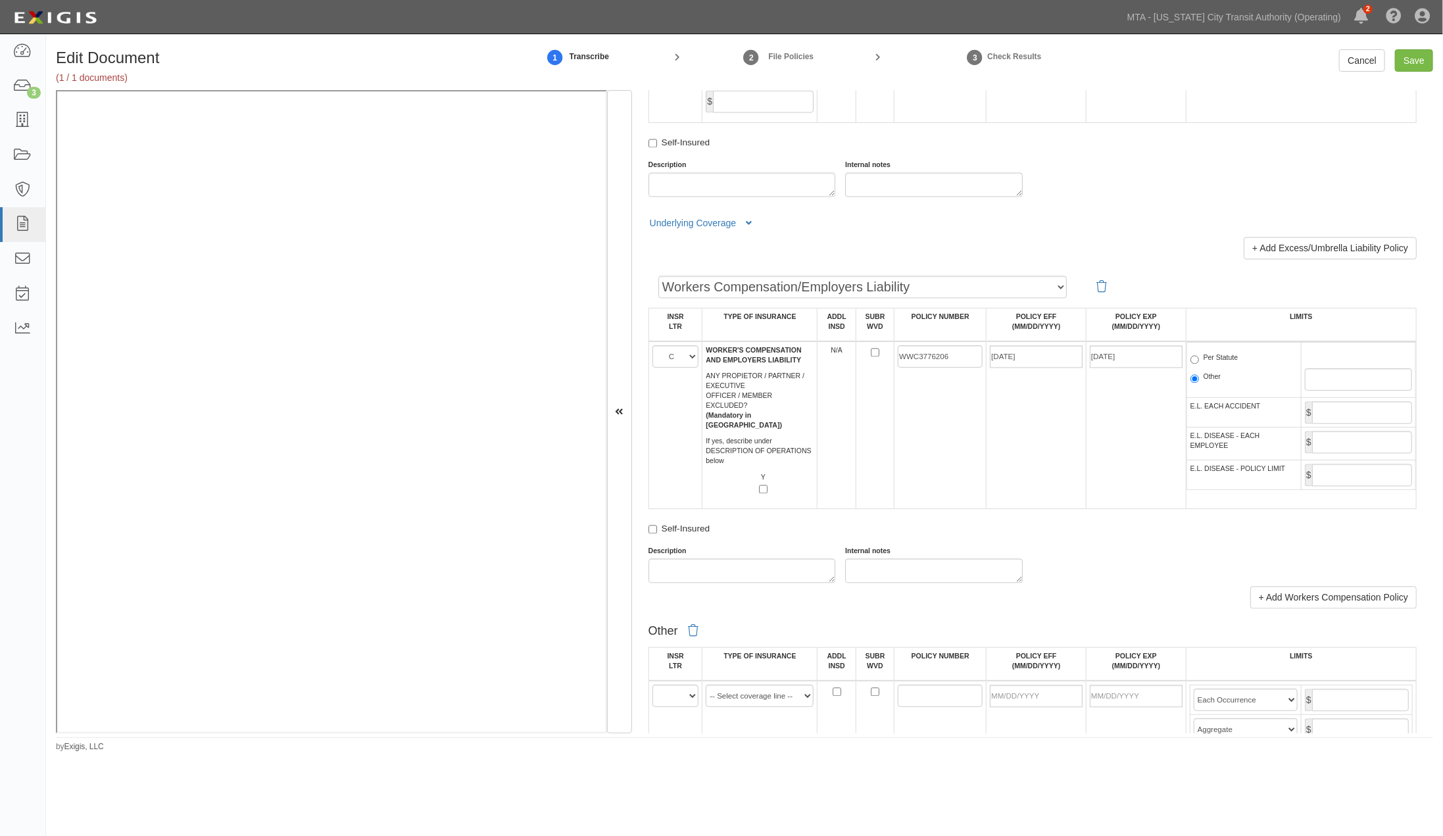
click at [1224, 366] on label "Per Statute" at bounding box center [1215, 359] width 48 height 13
click at [1199, 364] on input "Per Statute" at bounding box center [1195, 359] width 9 height 9
radio input "true"
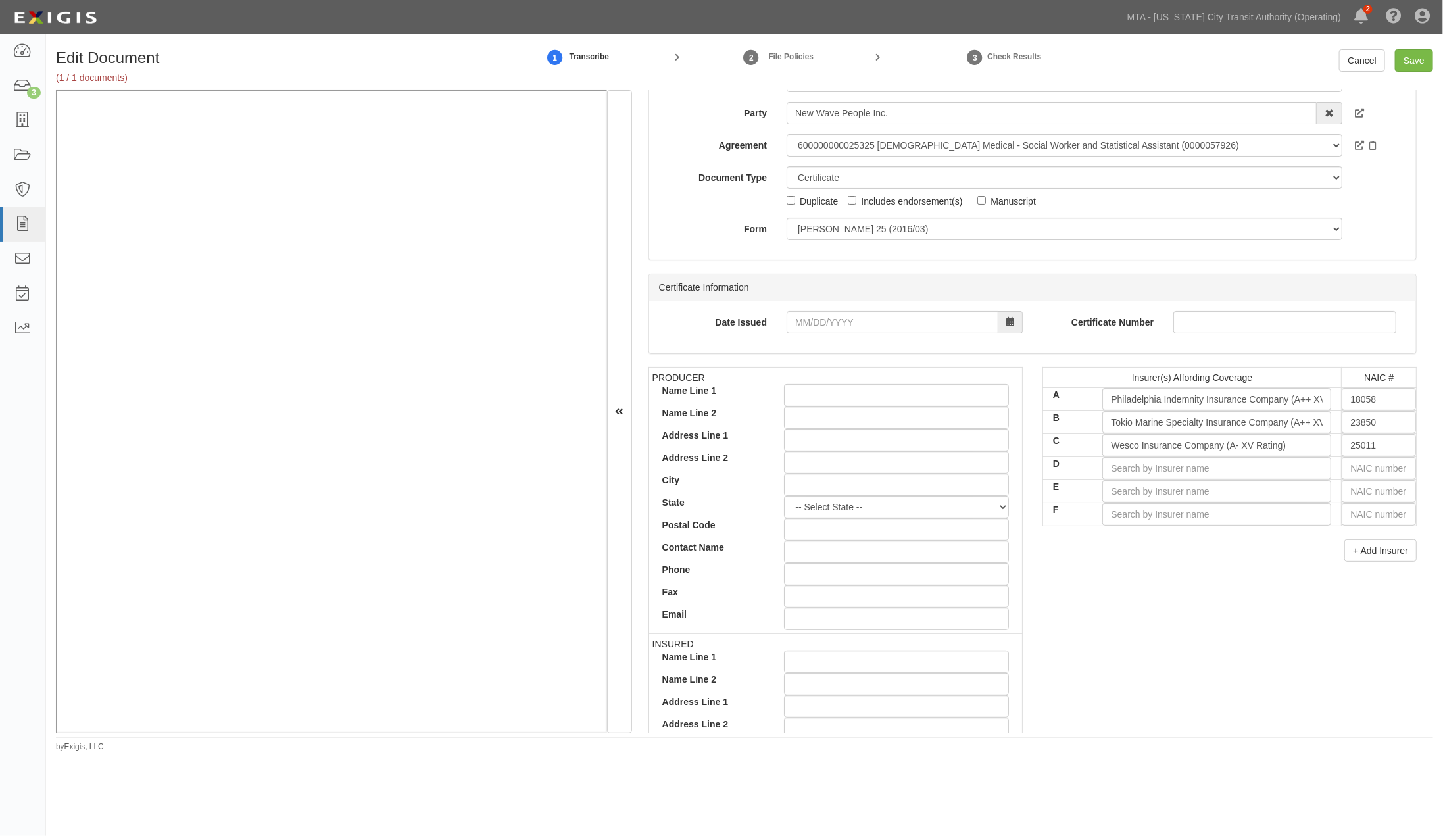
scroll to position [0, 0]
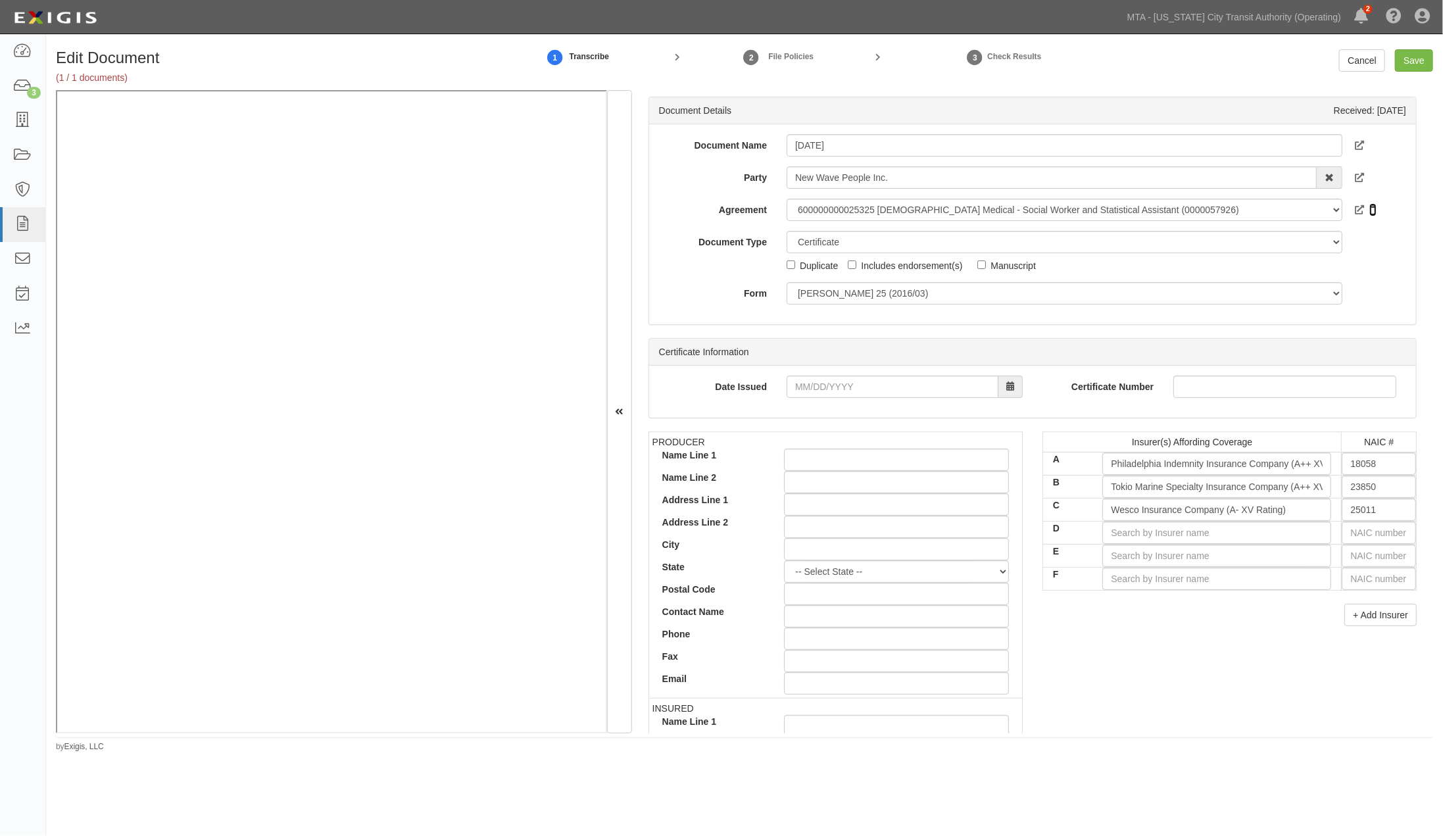
click at [1370, 209] on icon at bounding box center [1373, 210] width 7 height 9
click at [1237, 670] on div "PRODUCER Name Line 1 Name Line 2 Address Line 1 Address Line 2 City State -- Se…" at bounding box center [1033, 660] width 788 height 457
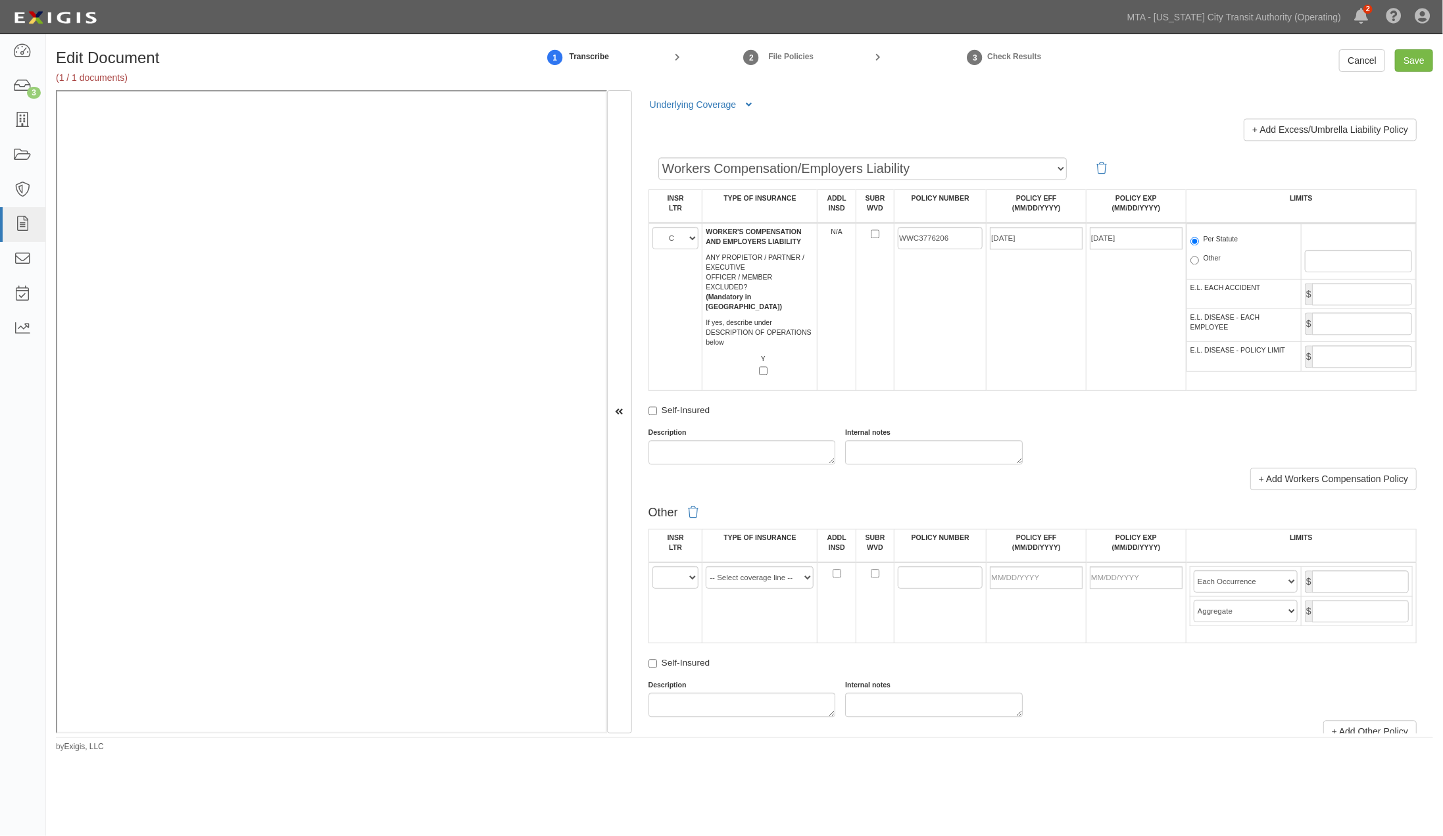
scroll to position [2192, 0]
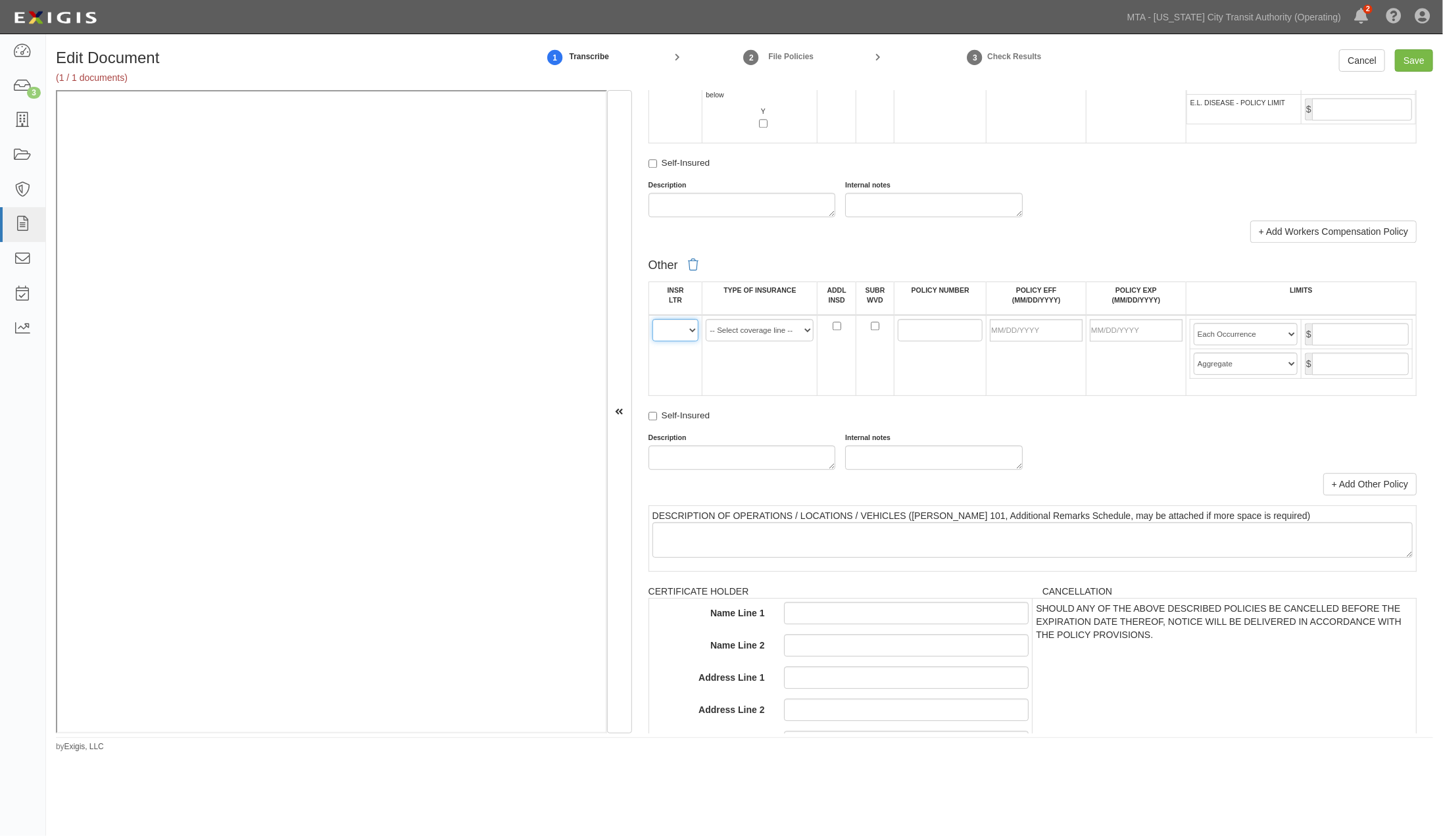
click at [678, 341] on select "A B C D E F" at bounding box center [676, 330] width 47 height 22
select select "A"
click at [653, 341] on select "A B C D E F" at bounding box center [676, 330] width 47 height 22
click at [763, 341] on select "-- Select coverage line -- Asbestos Abatement Auto Physical Damage Aviation Lia…" at bounding box center [760, 330] width 108 height 22
select select "44"
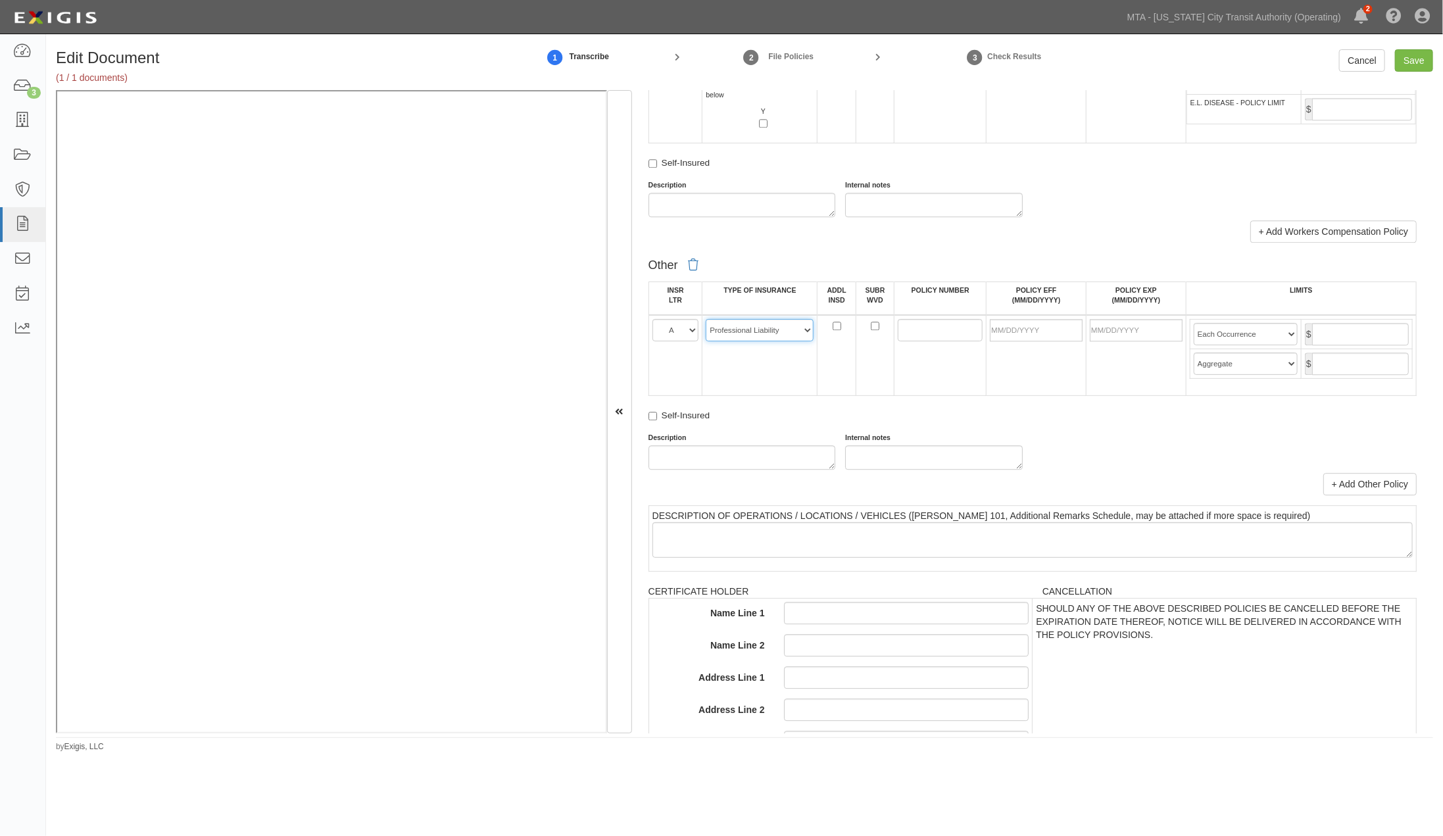
click at [706, 341] on select "-- Select coverage line -- Asbestos Abatement Auto Physical Damage Aviation Lia…" at bounding box center [760, 330] width 108 height 22
paste input "PHPK2588728004"
type input "PHPK2588728004"
click at [1005, 341] on input "POLICY EFF (MM/DD/YYYY)" at bounding box center [1036, 330] width 93 height 22
type input "08/09/2025"
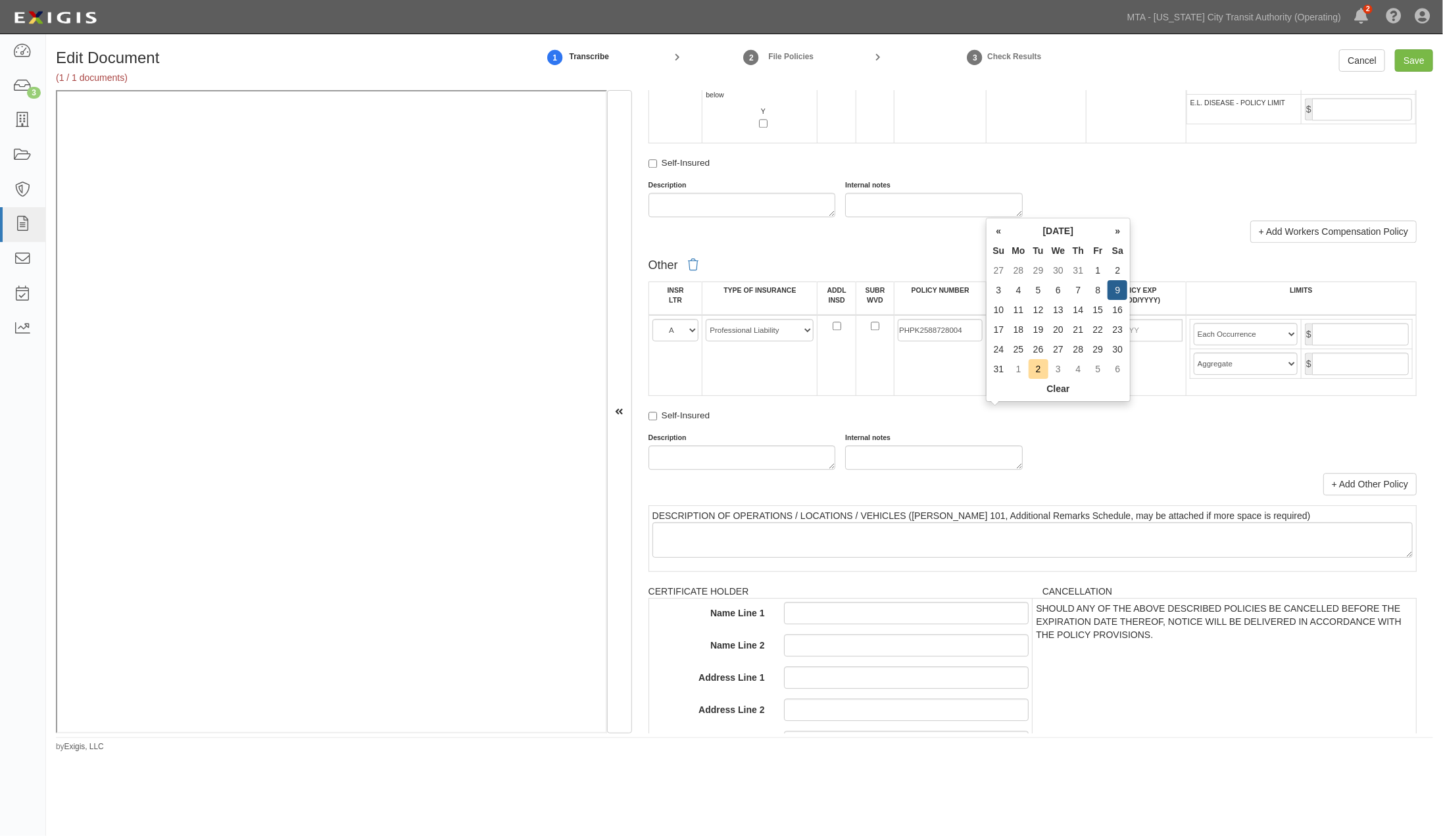
type input "08/09/2026"
click at [1099, 426] on div "Self-Insured" at bounding box center [1033, 417] width 768 height 17
click at [1355, 345] on input "text" at bounding box center [1360, 334] width 97 height 22
type input "1,000,000"
click at [1344, 375] on input "text" at bounding box center [1360, 364] width 97 height 22
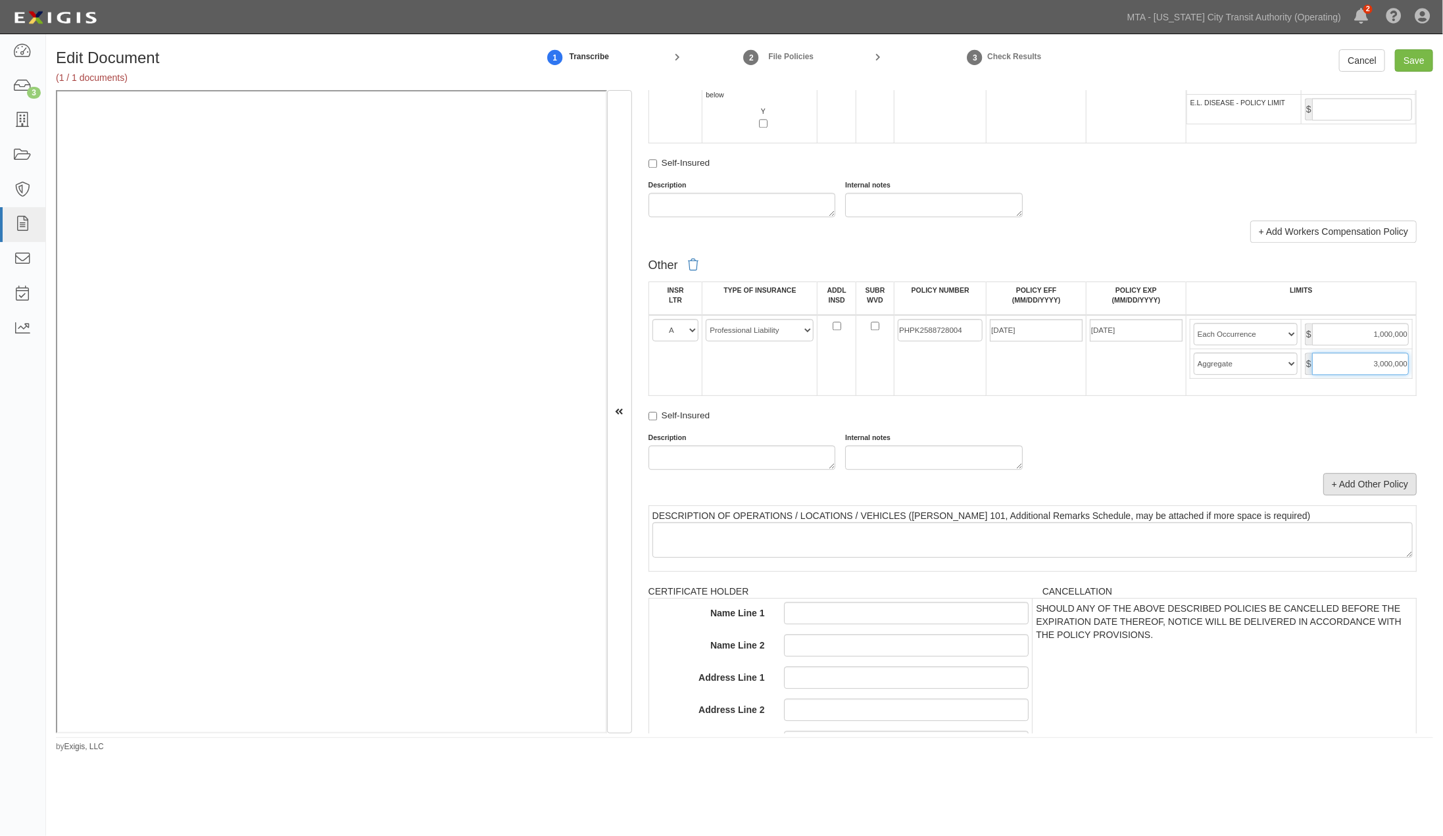
type input "3,000,000"
click at [1386, 495] on link "+ Add Other Policy" at bounding box center [1369, 484] width 93 height 22
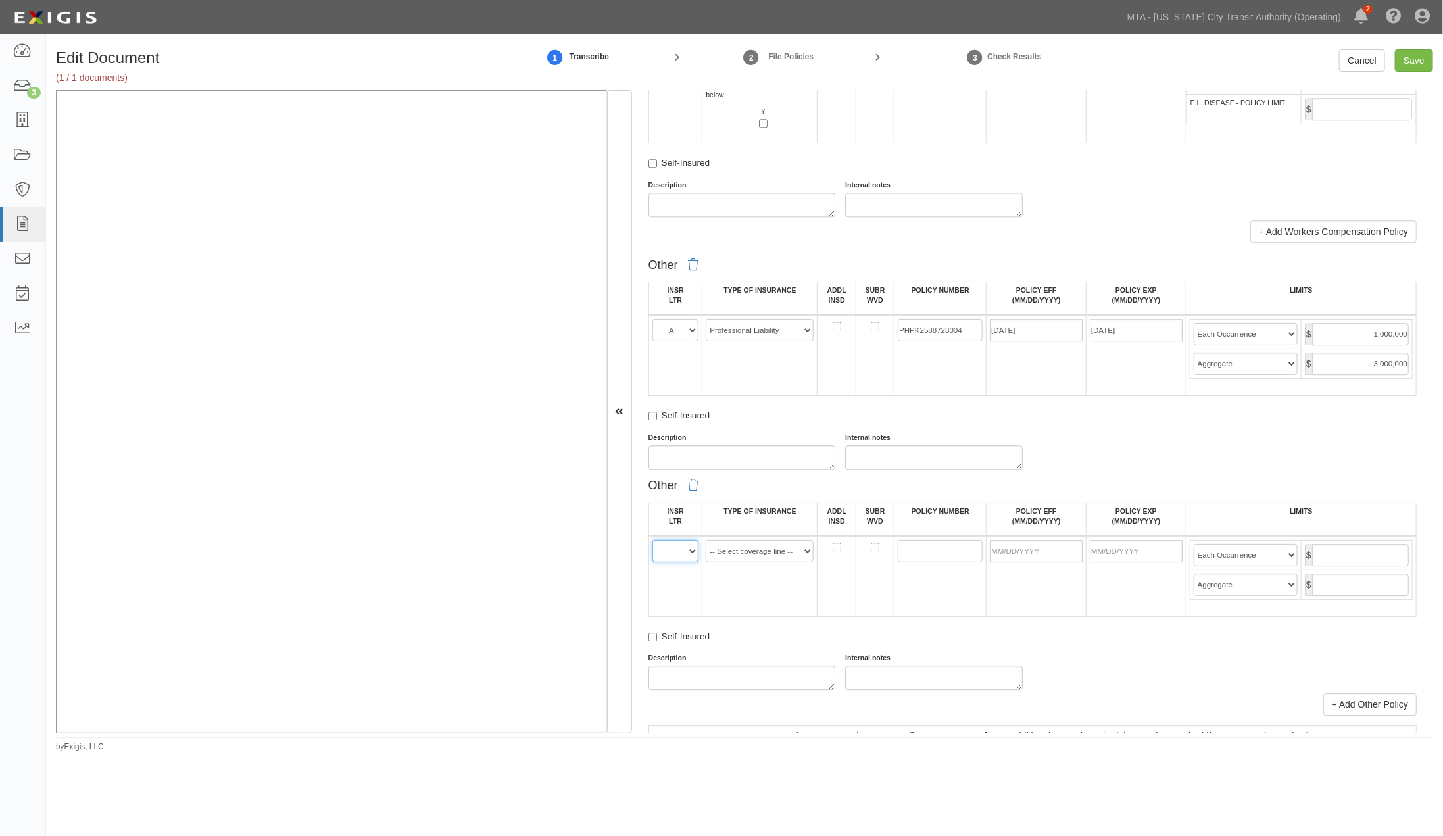
click at [669, 562] on select "A B C D E F" at bounding box center [676, 551] width 47 height 22
select select "A"
click at [653, 562] on select "A B C D E F" at bounding box center [676, 551] width 47 height 22
click at [747, 562] on select "-- Select coverage line -- Asbestos Abatement Auto Physical Damage Aviation Lia…" at bounding box center [760, 551] width 108 height 22
select select "16"
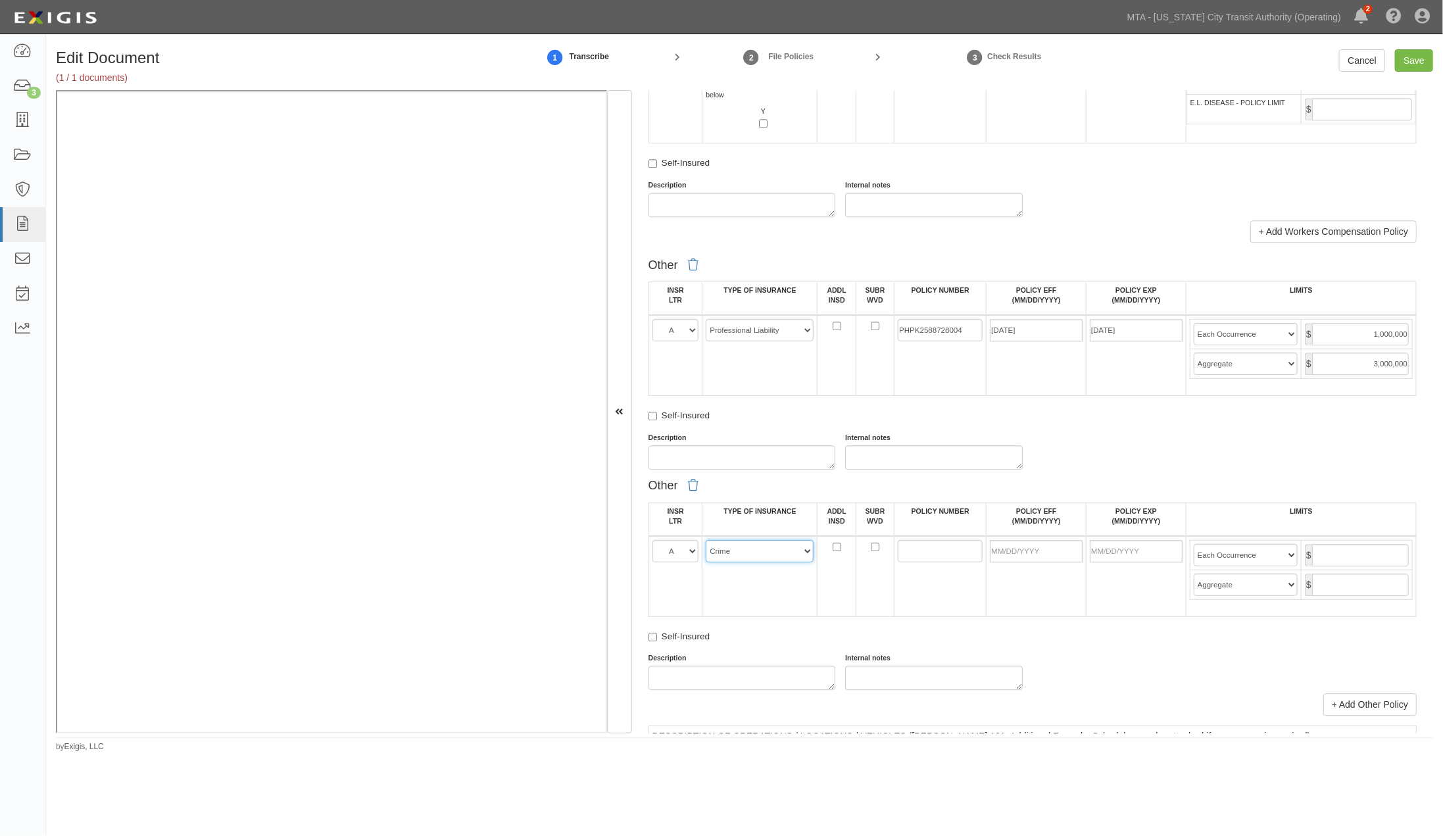
click at [706, 562] on select "-- Select coverage line -- Asbestos Abatement Auto Physical Damage Aviation Lia…" at bounding box center [760, 551] width 108 height 22
paste input "PHPK2588728004"
type input "PHPK2588728004"
click at [1024, 562] on input "POLICY EFF (MM/DD/YYYY)" at bounding box center [1036, 551] width 93 height 22
type input "08/09/2025"
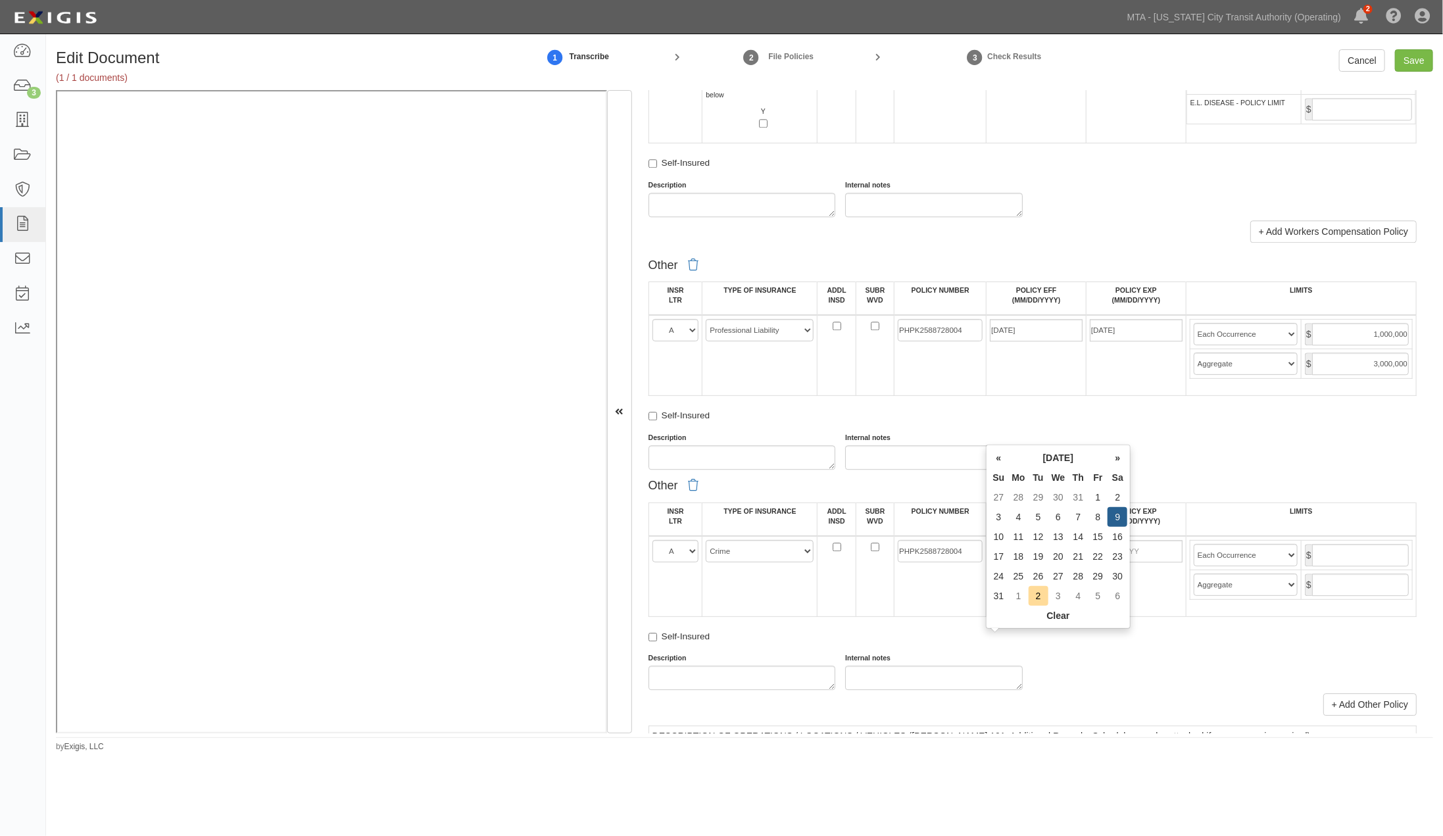
type input "08/09/2026"
click at [1046, 617] on td "08/09/2025" at bounding box center [1037, 576] width 100 height 81
click at [1336, 566] on input "text" at bounding box center [1360, 555] width 97 height 22
type input "2,000,000"
click at [1279, 566] on select "Limit Each Occurrence Each Claim Aggregate Deductible Self-Insured Retention Pe…" at bounding box center [1246, 555] width 104 height 22
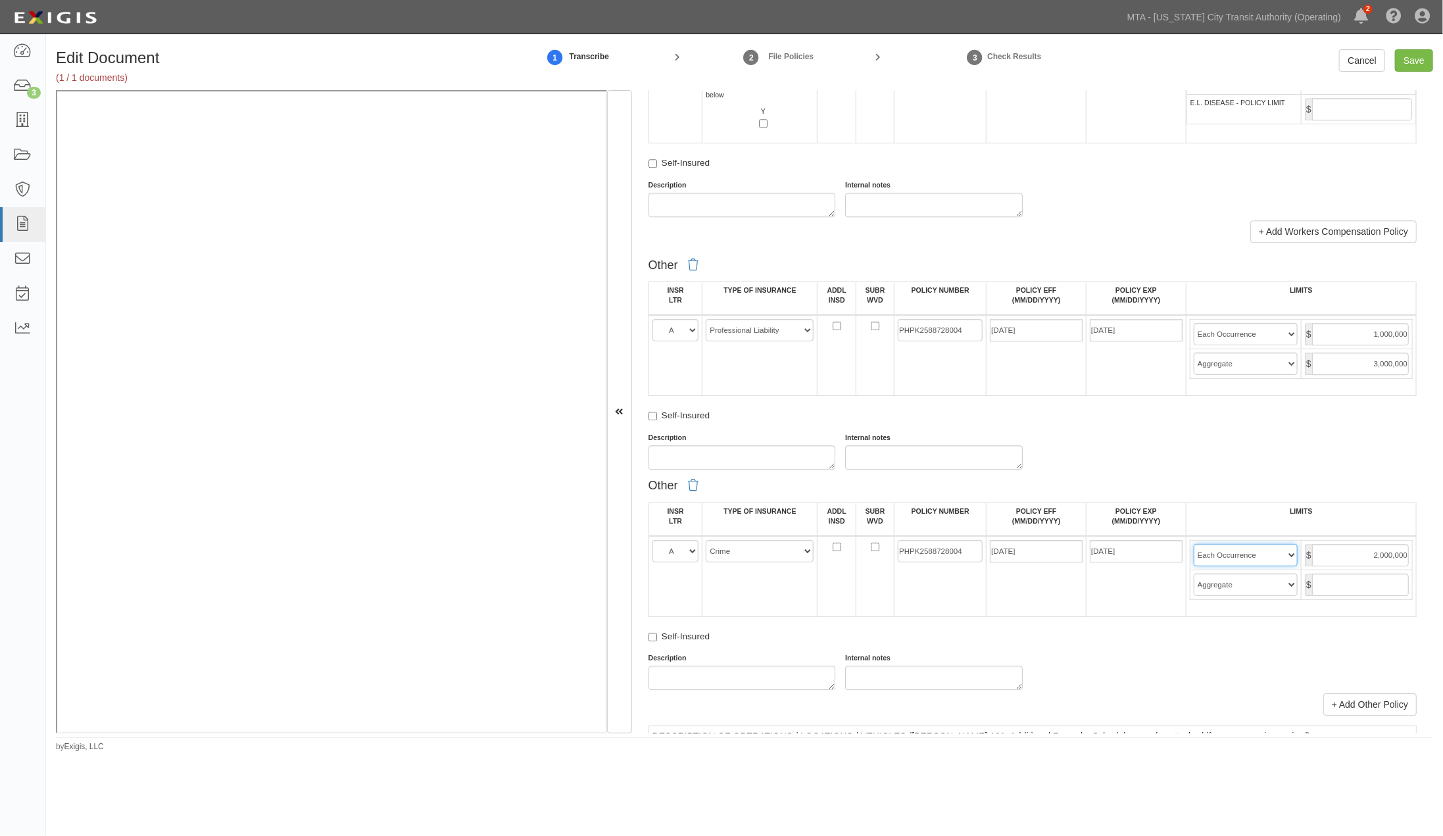
select select "Limit"
click at [1194, 566] on select "Limit Each Occurrence Each Claim Aggregate Deductible Self-Insured Retention Pe…" at bounding box center [1246, 555] width 104 height 22
click at [1335, 596] on input "text" at bounding box center [1360, 585] width 97 height 22
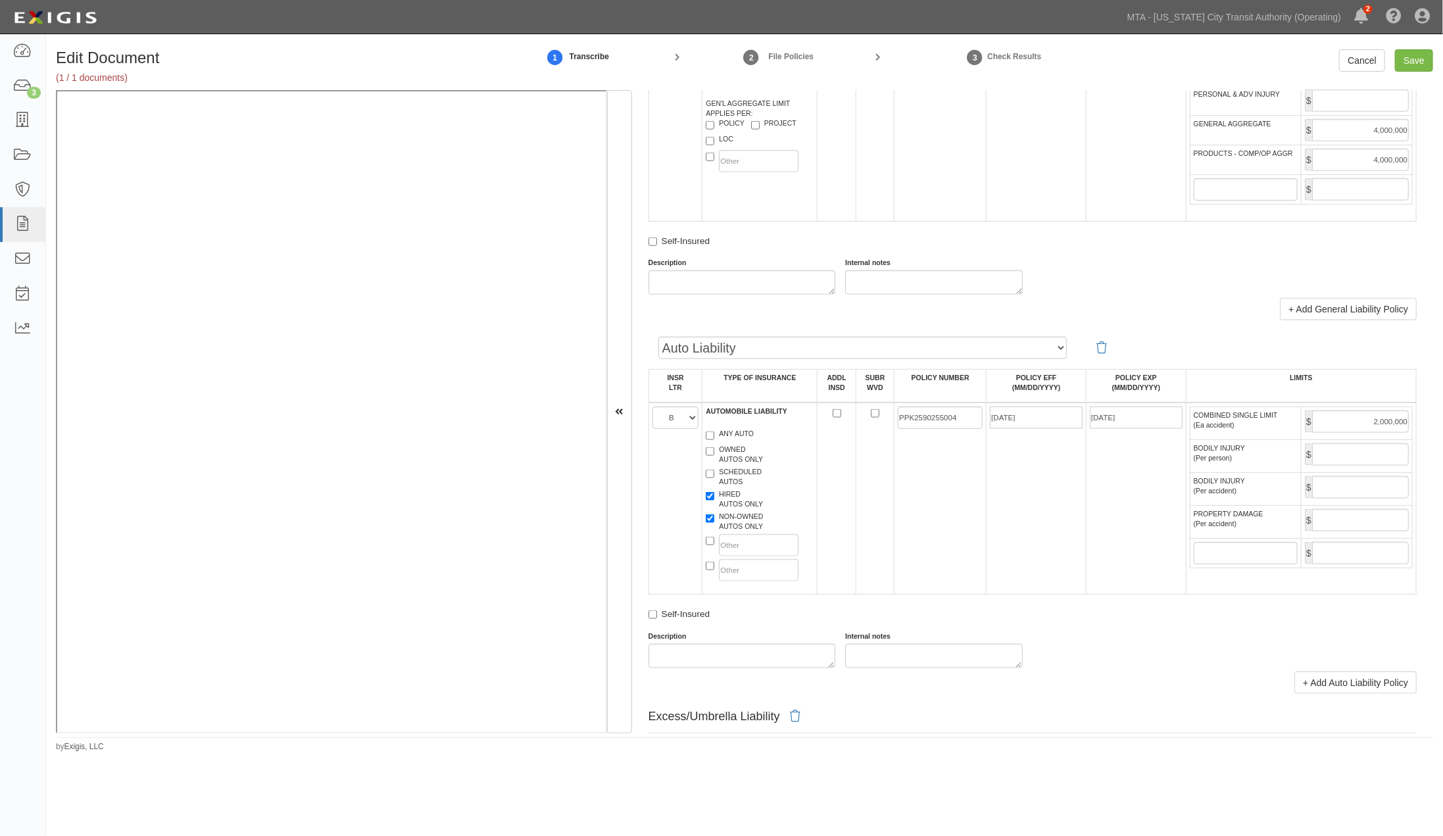
scroll to position [768, 0]
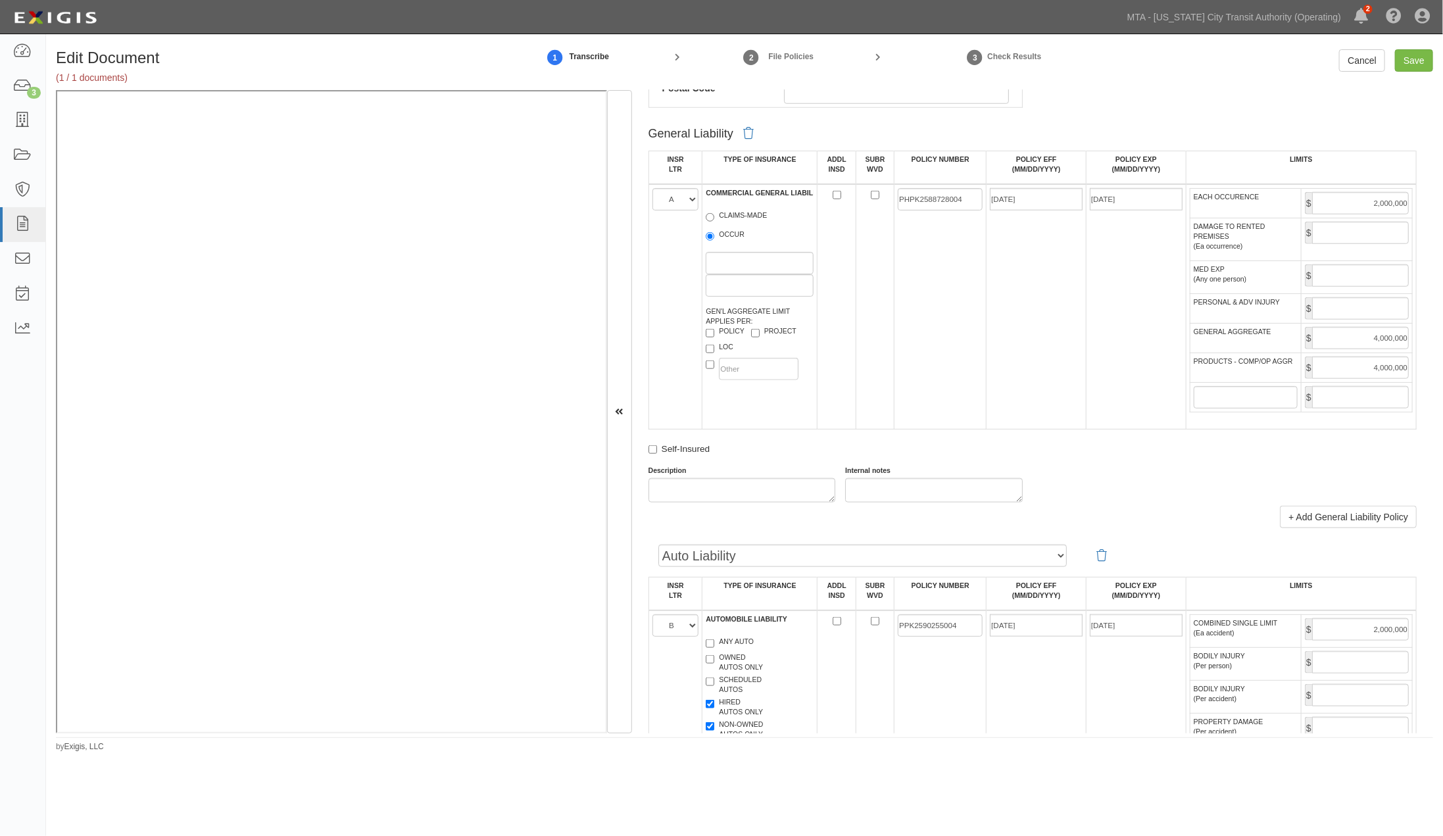
type input "2,000,000"
click at [833, 199] on input "ADDL INSD" at bounding box center [837, 195] width 9 height 9
checkbox input "true"
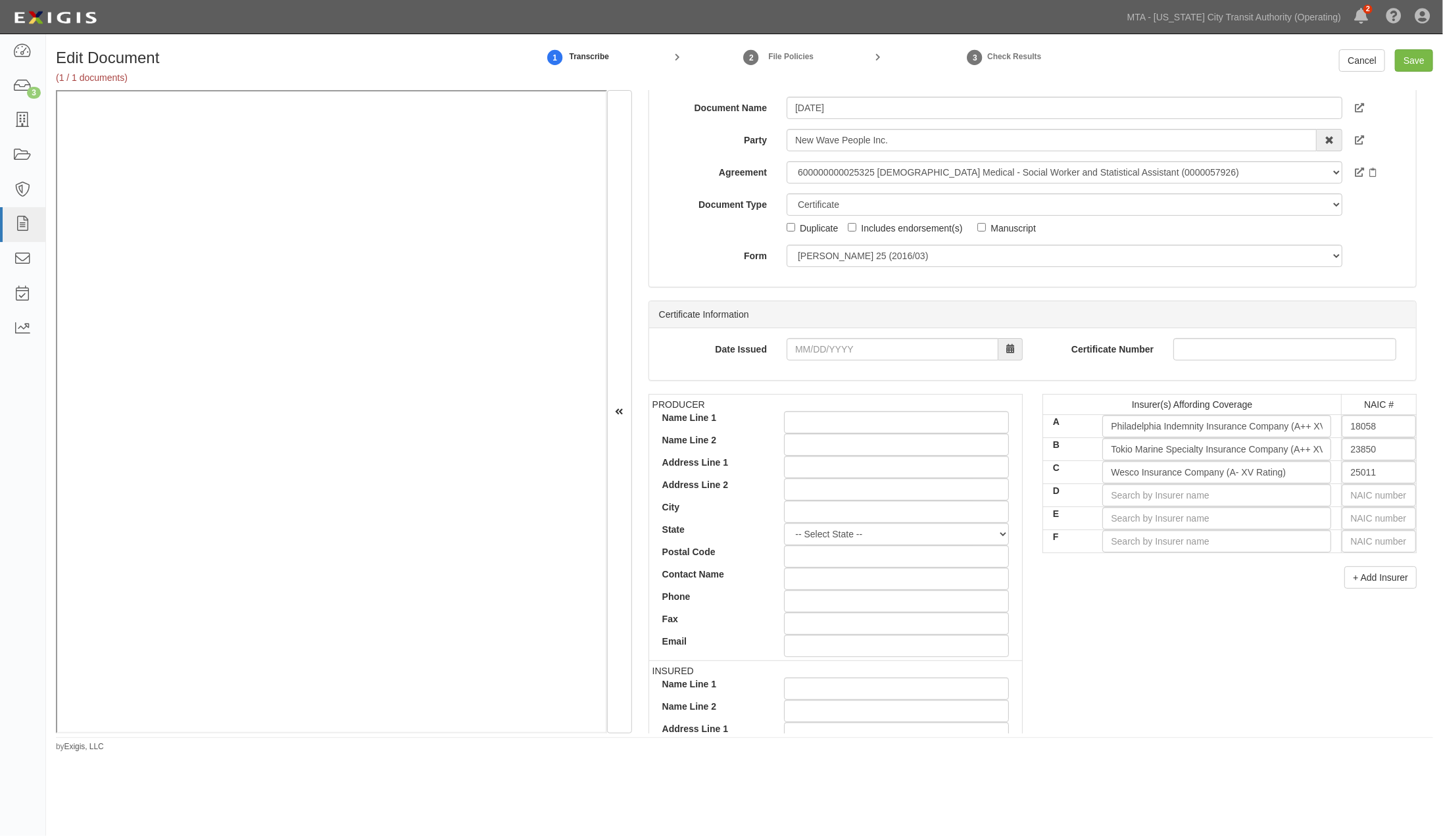
scroll to position [37, 0]
click at [865, 228] on div "Includes endorsement(s)" at bounding box center [911, 228] width 101 height 14
click at [856, 228] on input "Includes endorsement(s)" at bounding box center [852, 228] width 9 height 9
checkbox input "true"
click at [1414, 53] on input "Save" at bounding box center [1414, 60] width 38 height 22
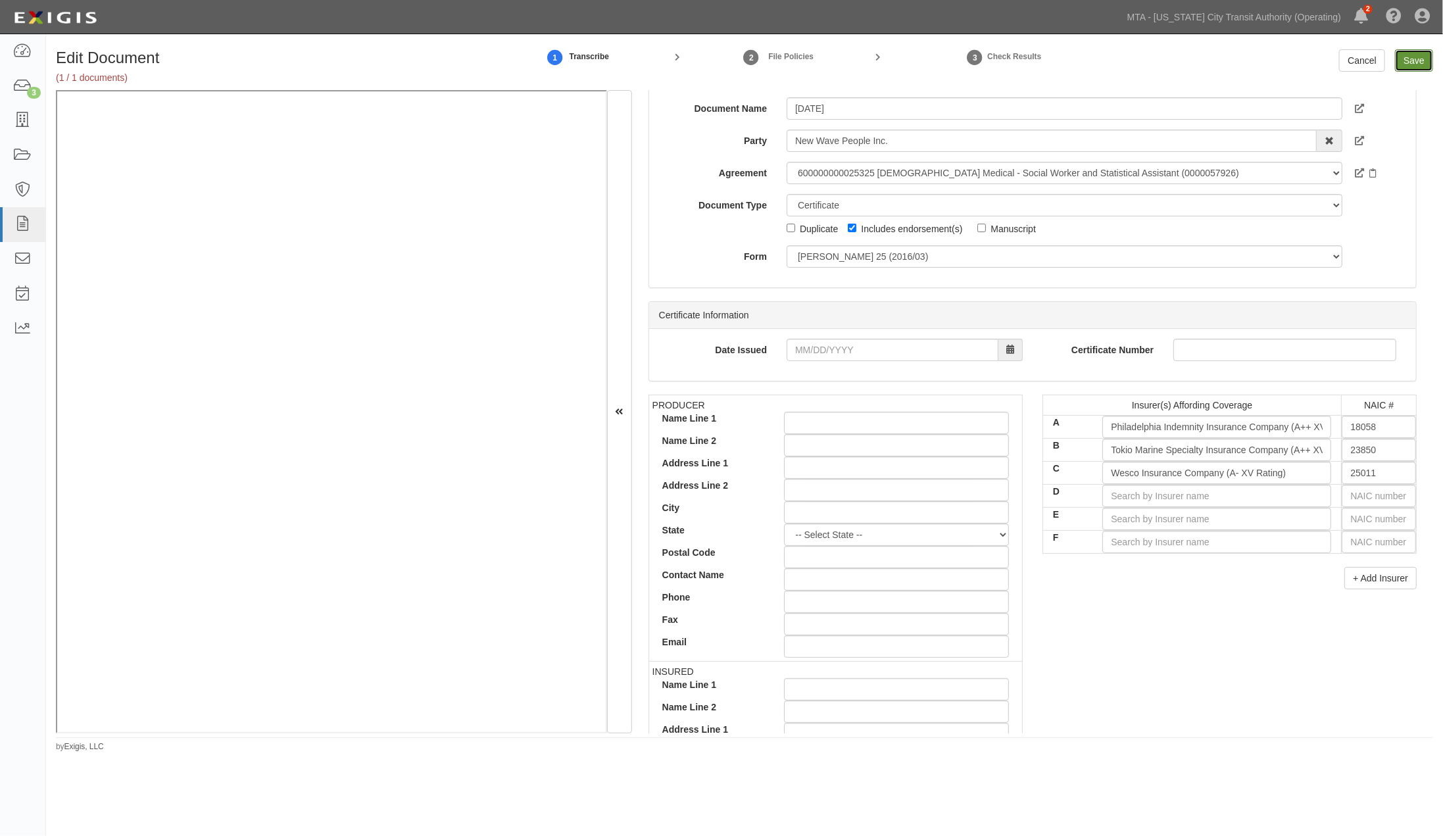
type input "2000000"
type input "4000000"
type input "2000000"
type input "7000000"
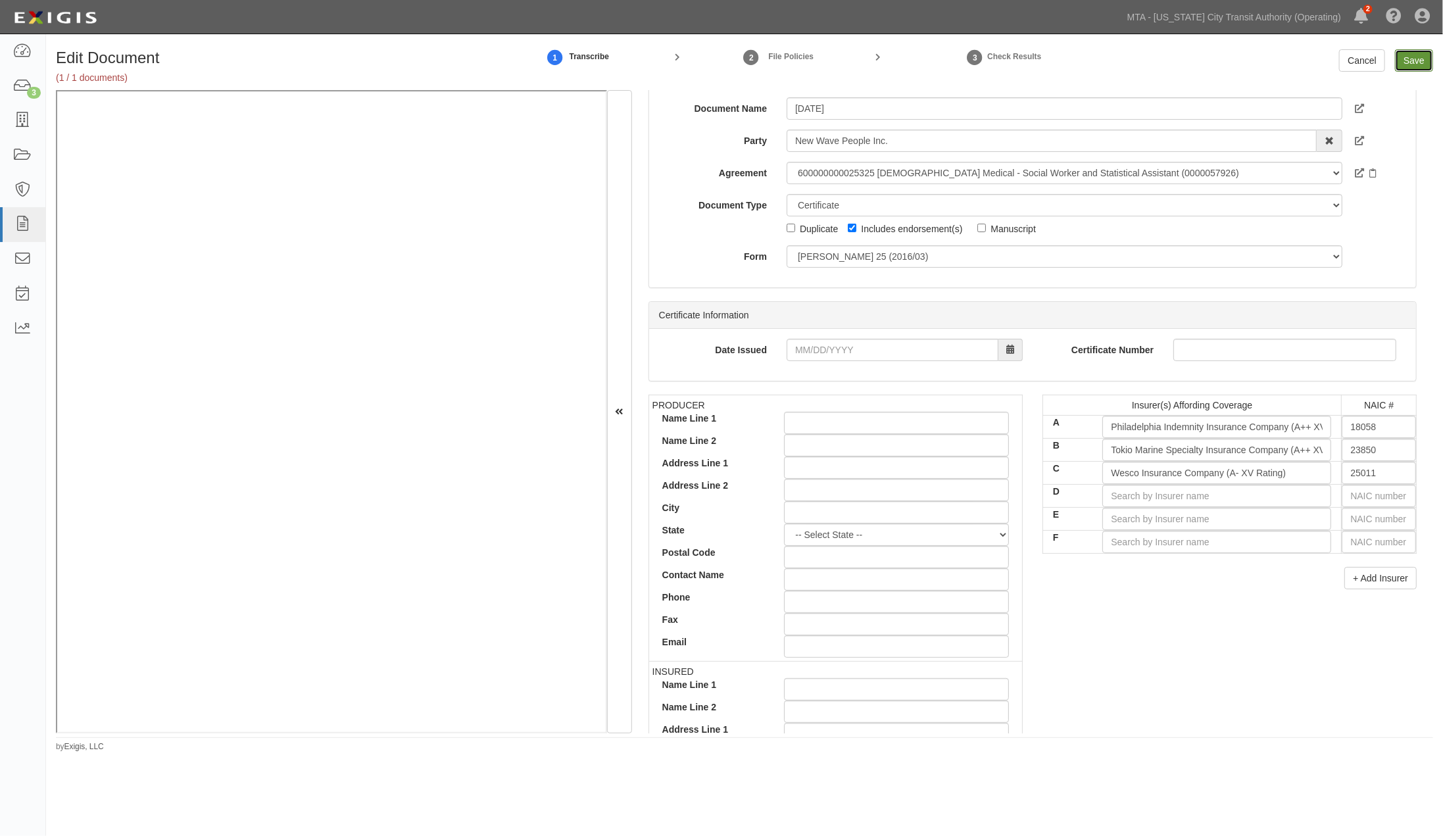
type input "7000000"
type input "1000000"
type input "3000000"
type input "2000000"
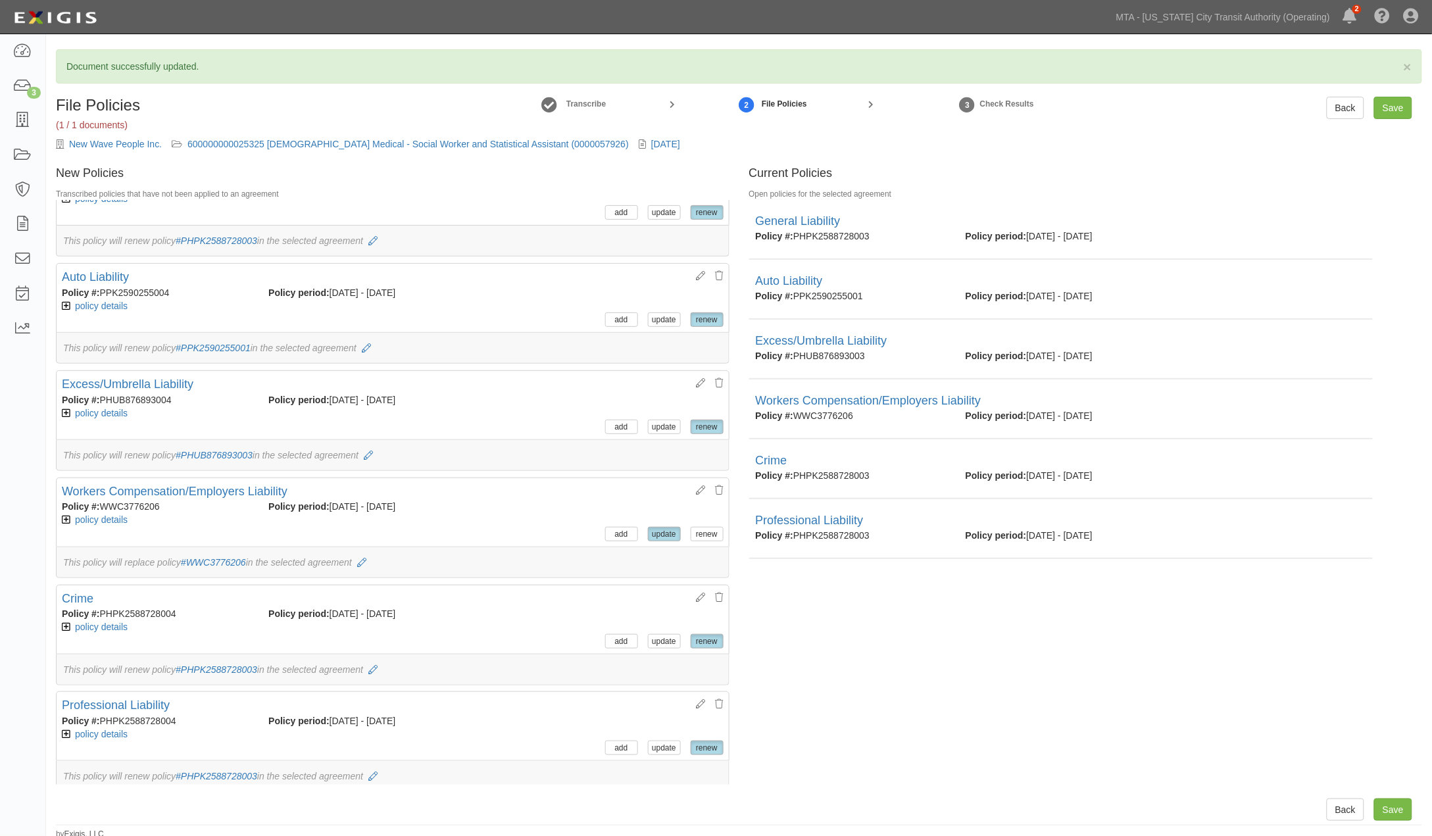
scroll to position [4, 0]
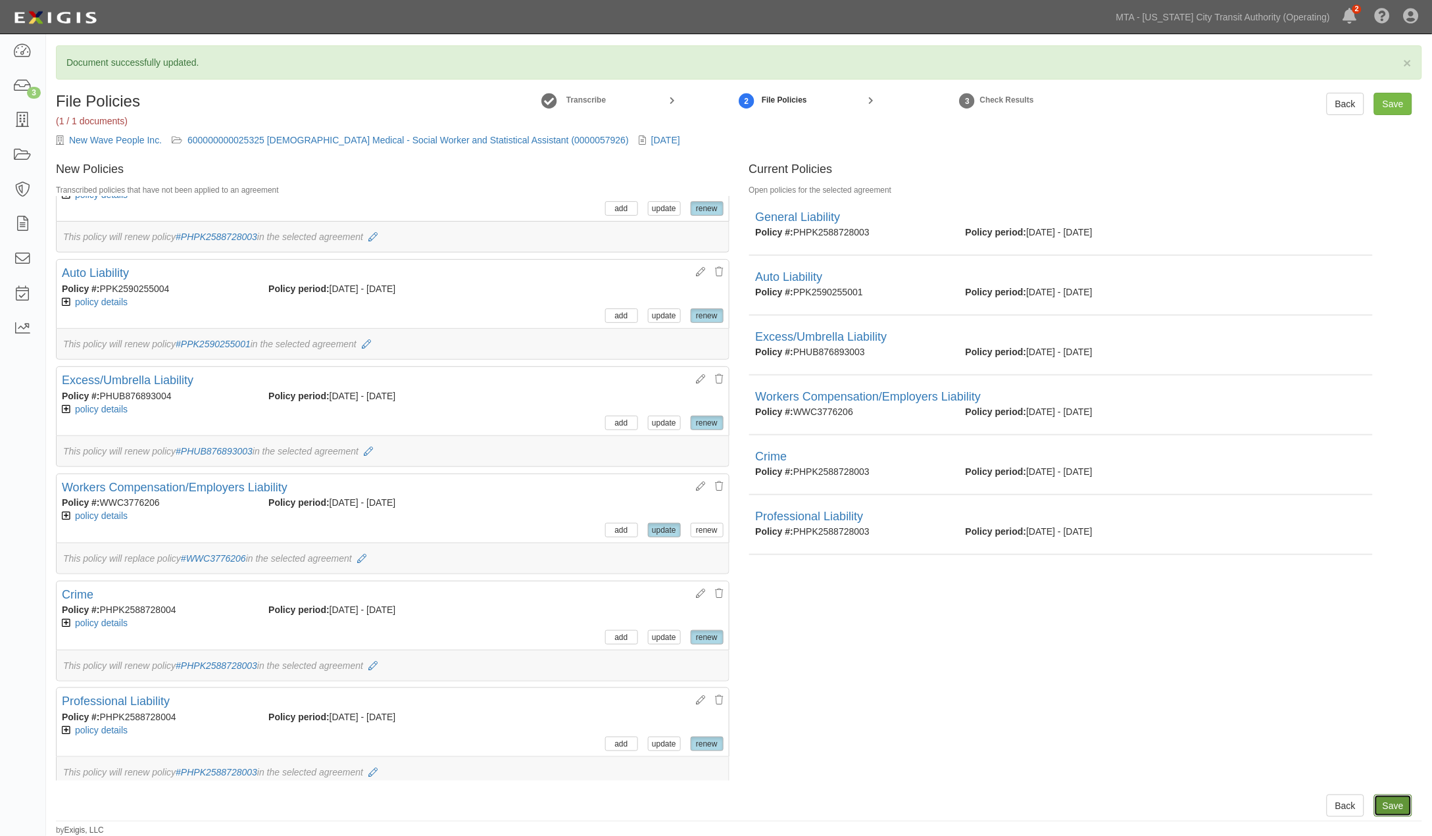
click at [1385, 804] on input "Save" at bounding box center [1393, 806] width 38 height 22
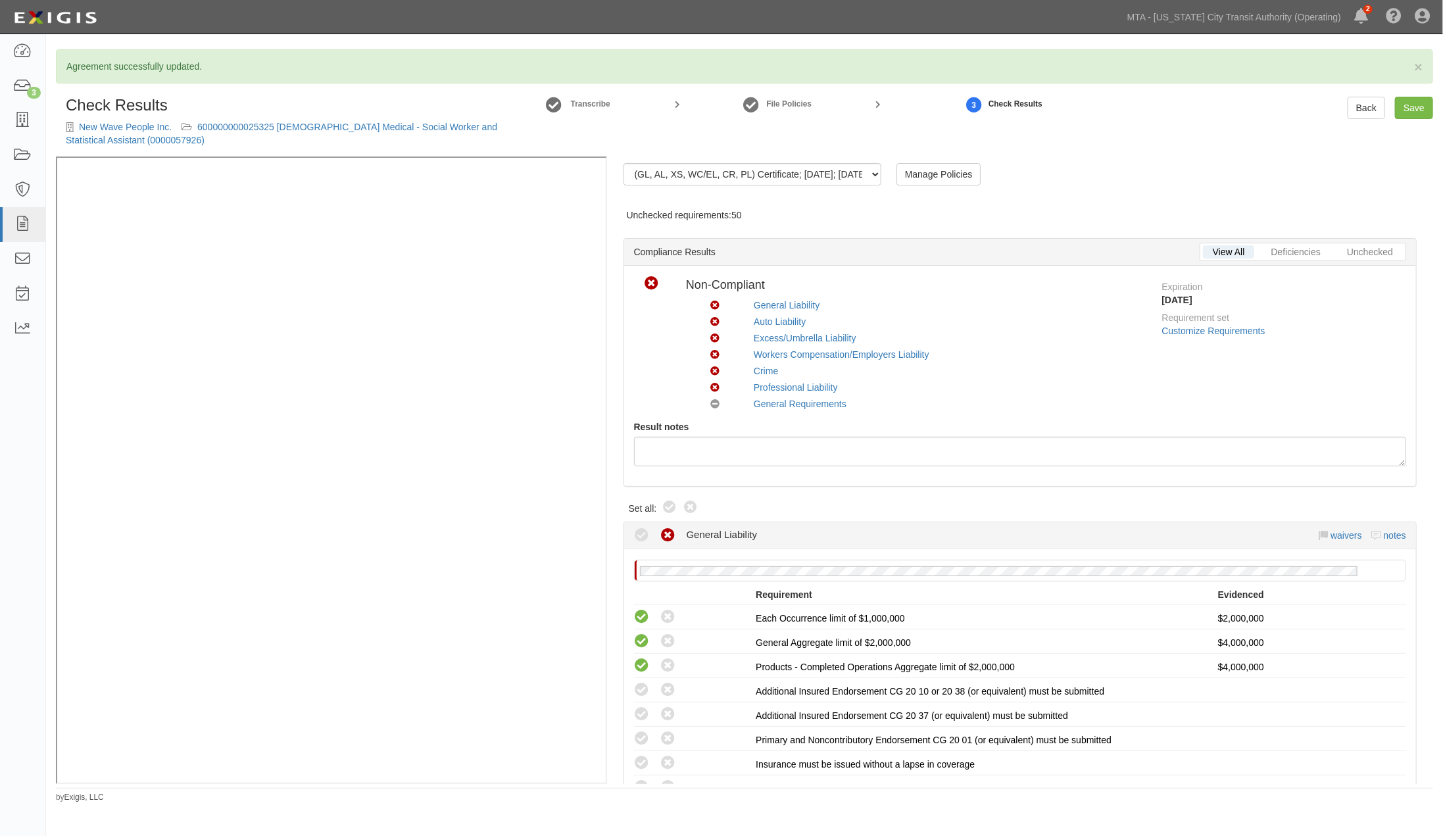
click at [669, 497] on div "(GL, AL, XS, WC/EL, CR, PL) Certificate; 9/2/2025; 8.9.2026 (WC/EL) Certificate…" at bounding box center [1020, 470] width 826 height 627
click at [675, 507] on icon at bounding box center [670, 508] width 16 height 16
radio input "true"
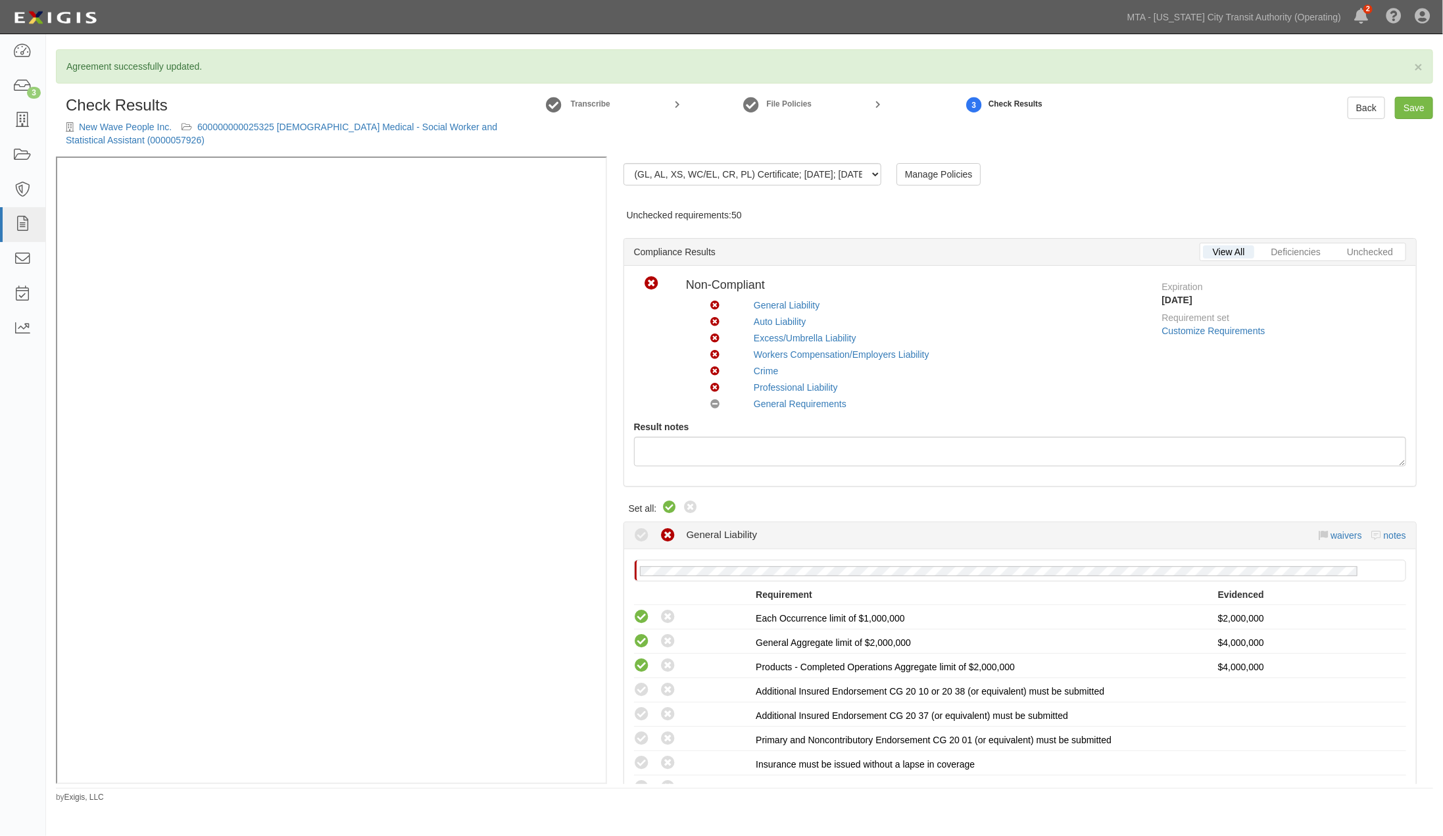
radio input "true"
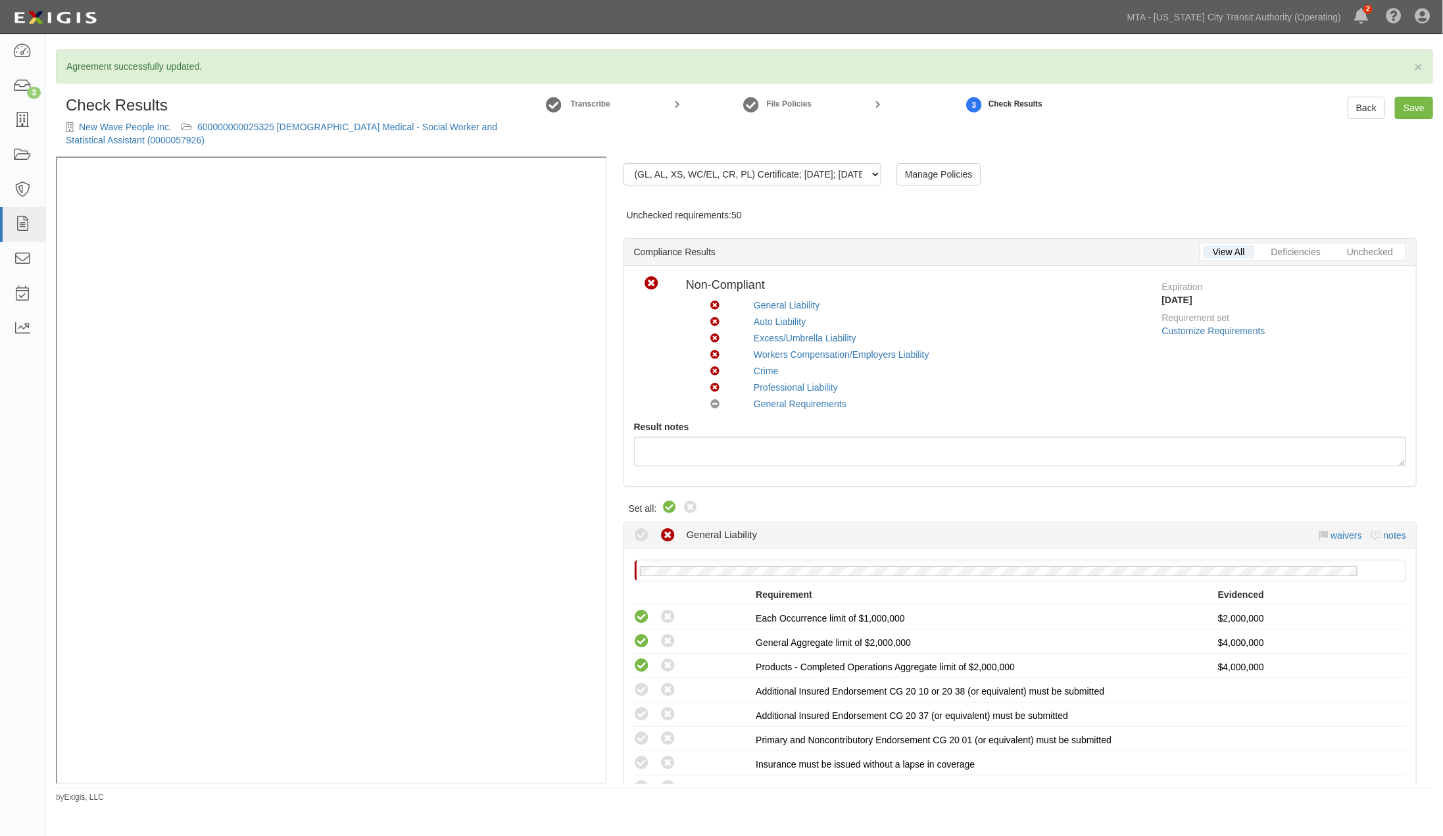
radio input "true"
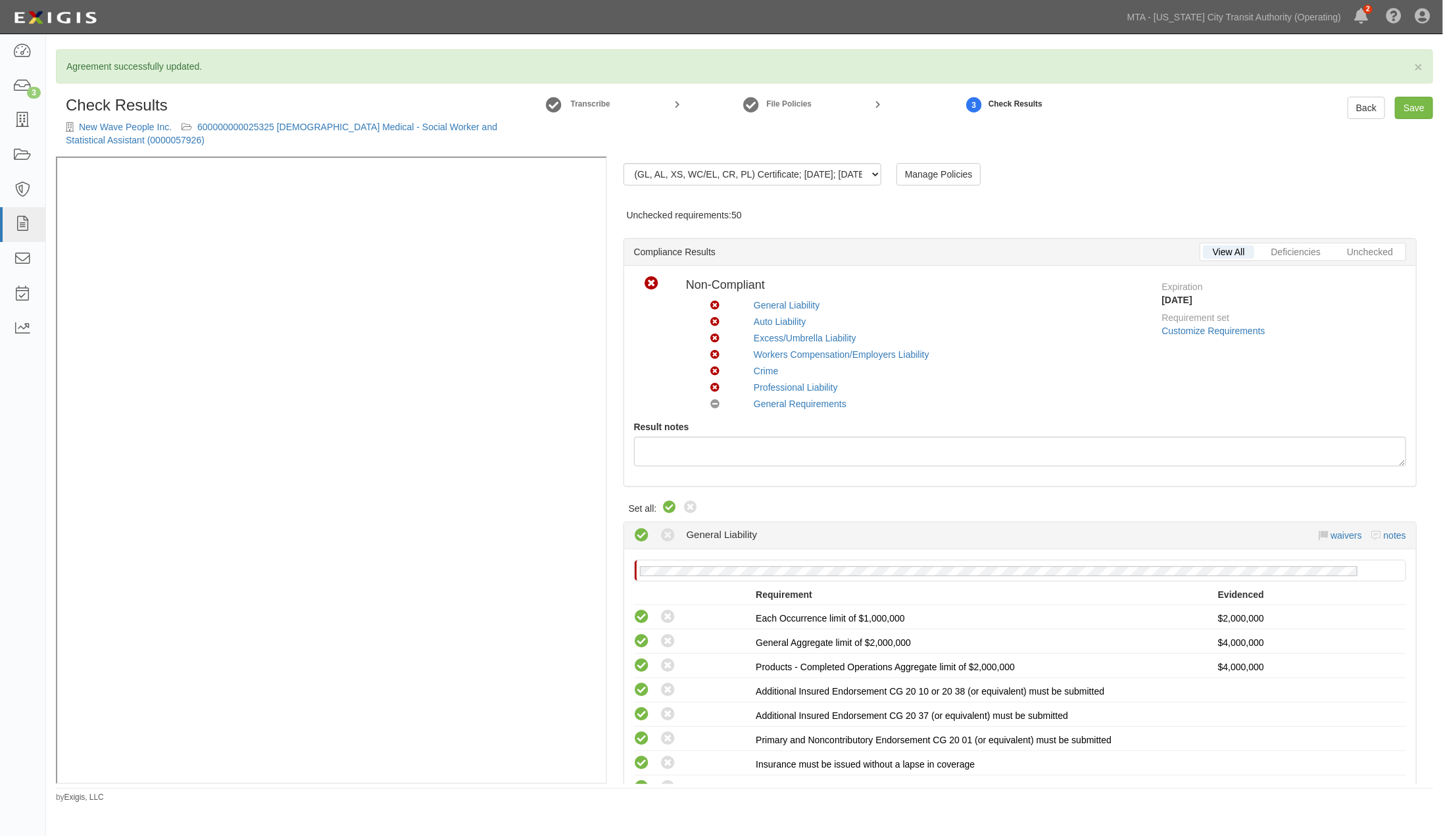
radio input "true"
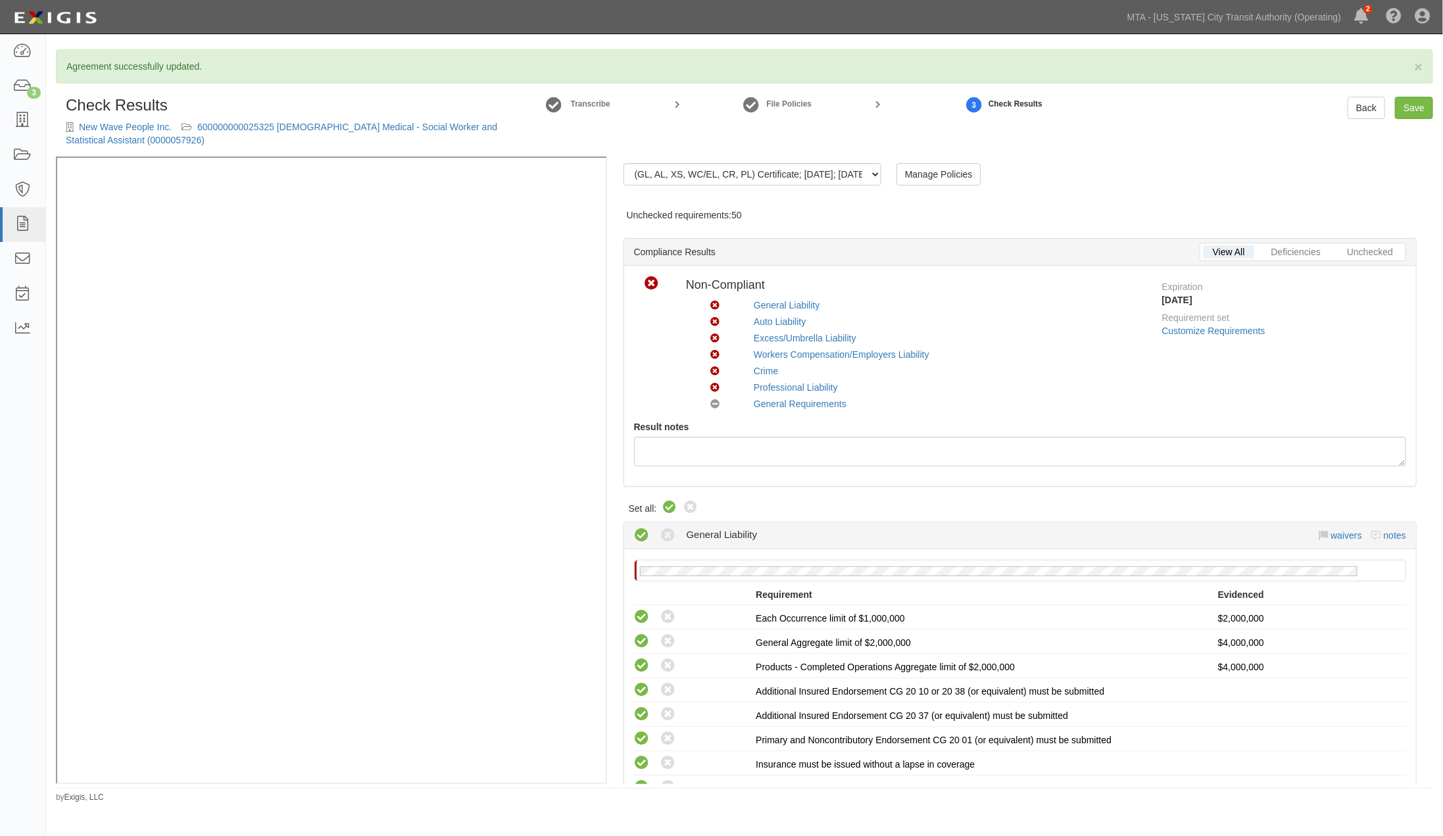
radio input "true"
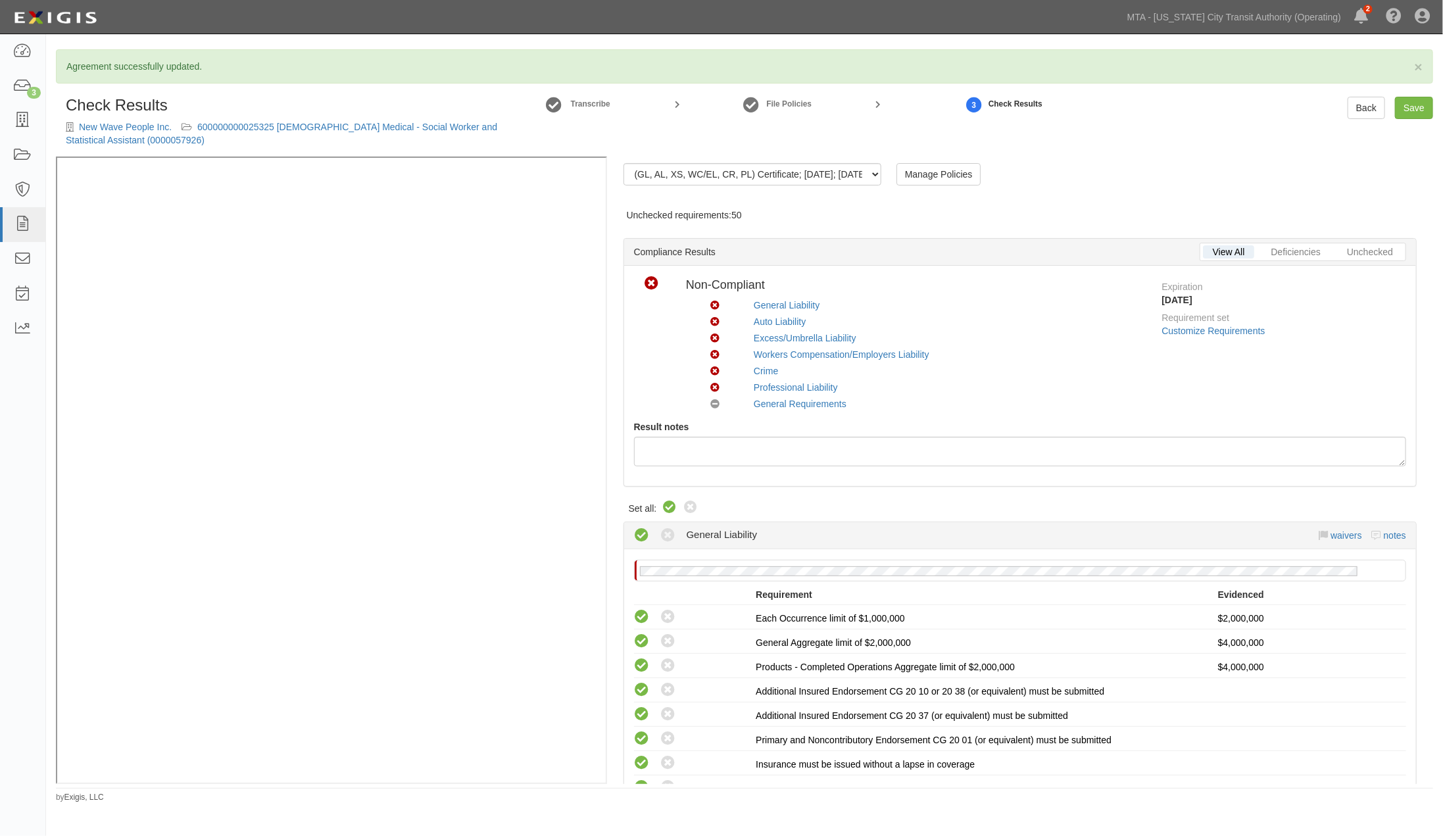
radio input "true"
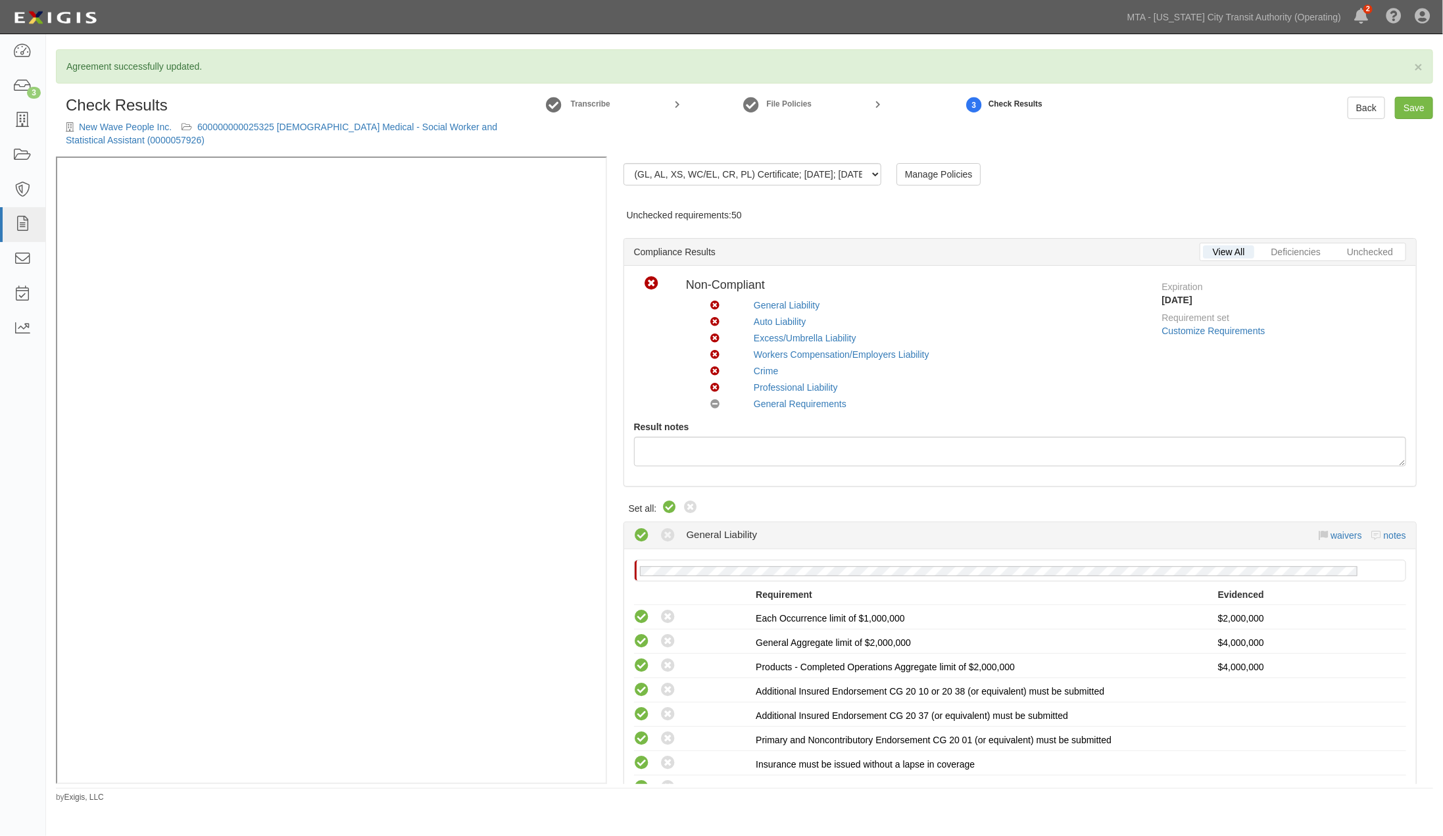
radio input "true"
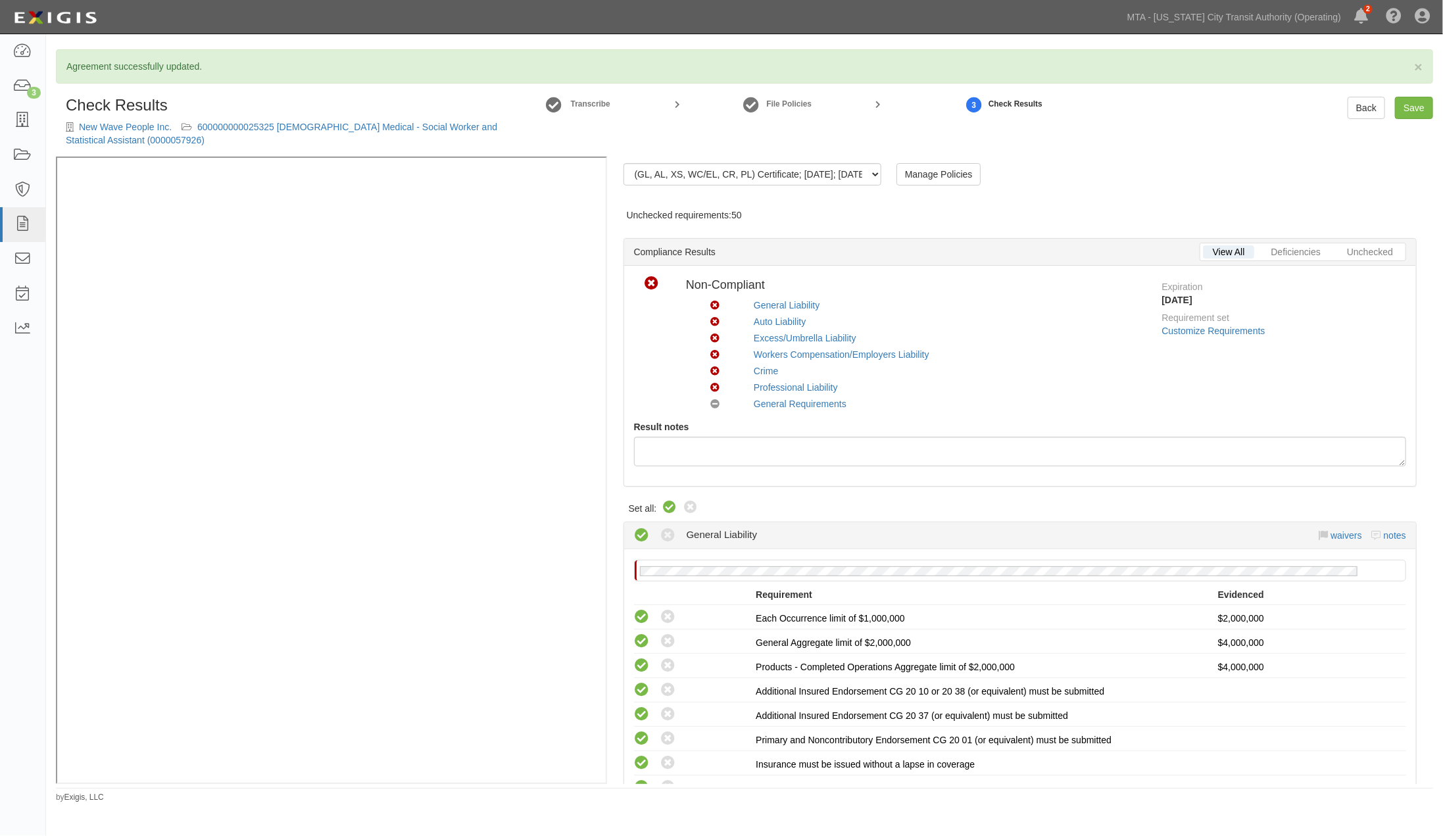
radio input "true"
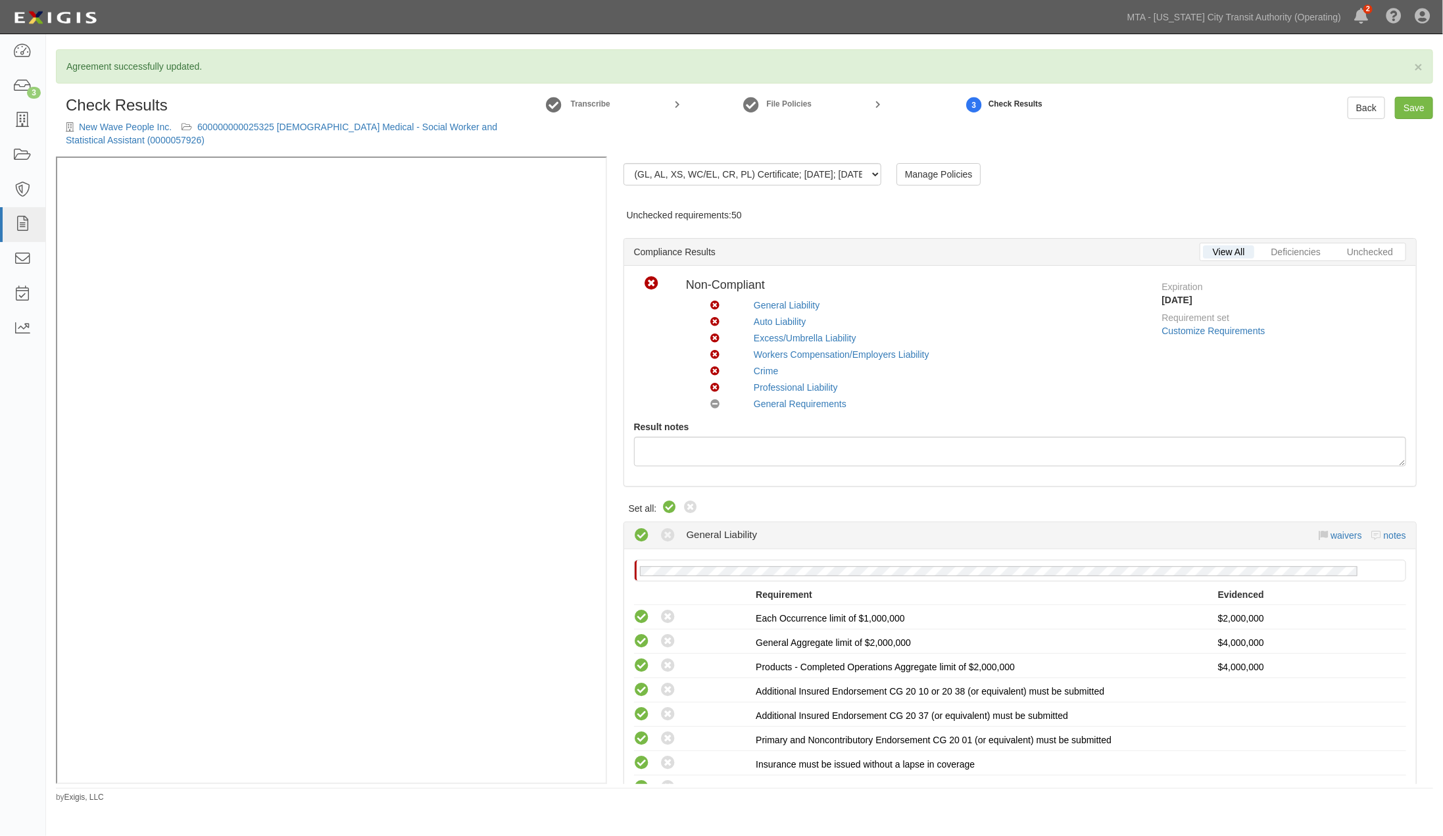
radio input "true"
radio input "false"
radio input "true"
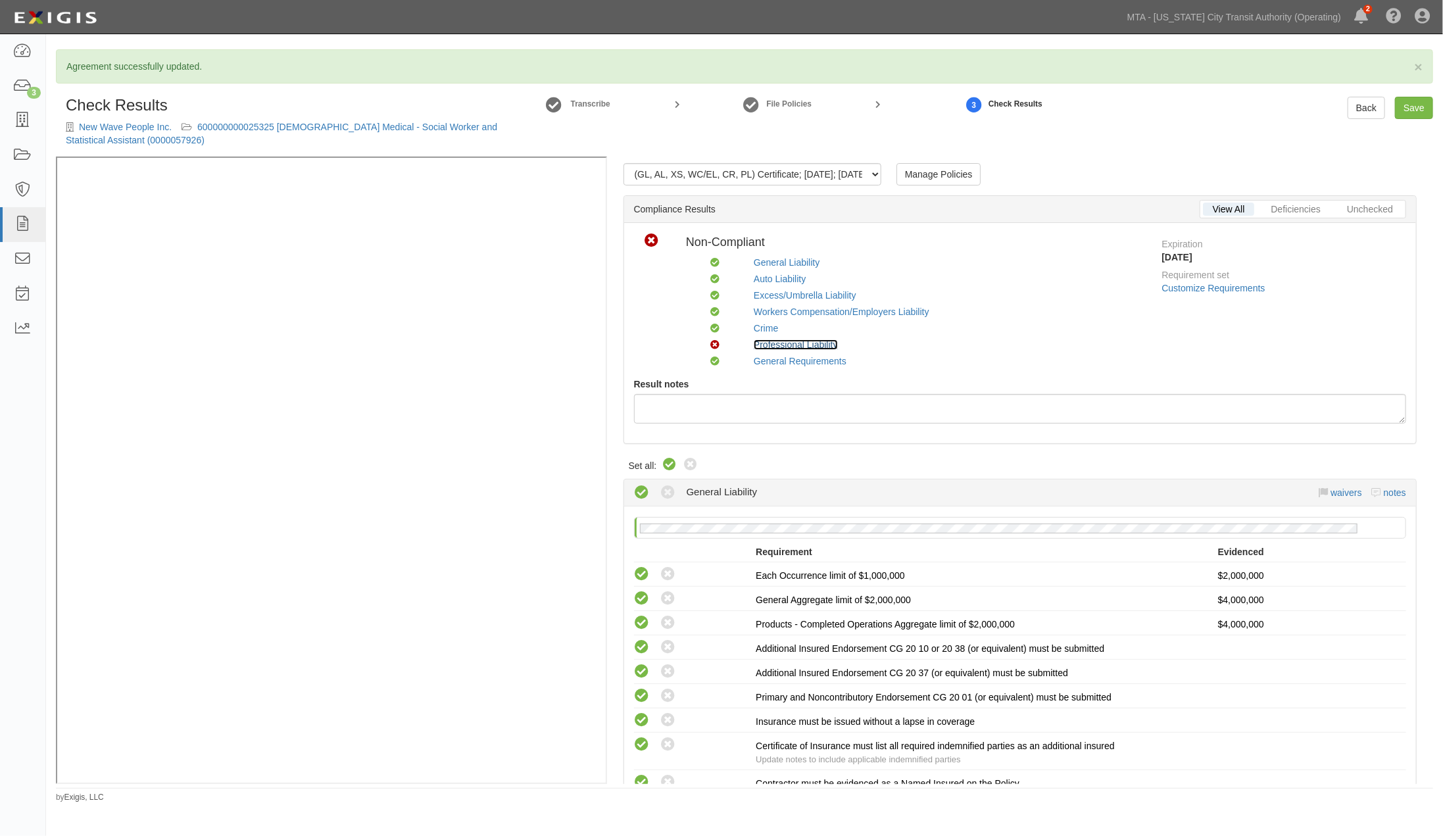
click at [797, 347] on link "Professional Liability" at bounding box center [796, 344] width 84 height 11
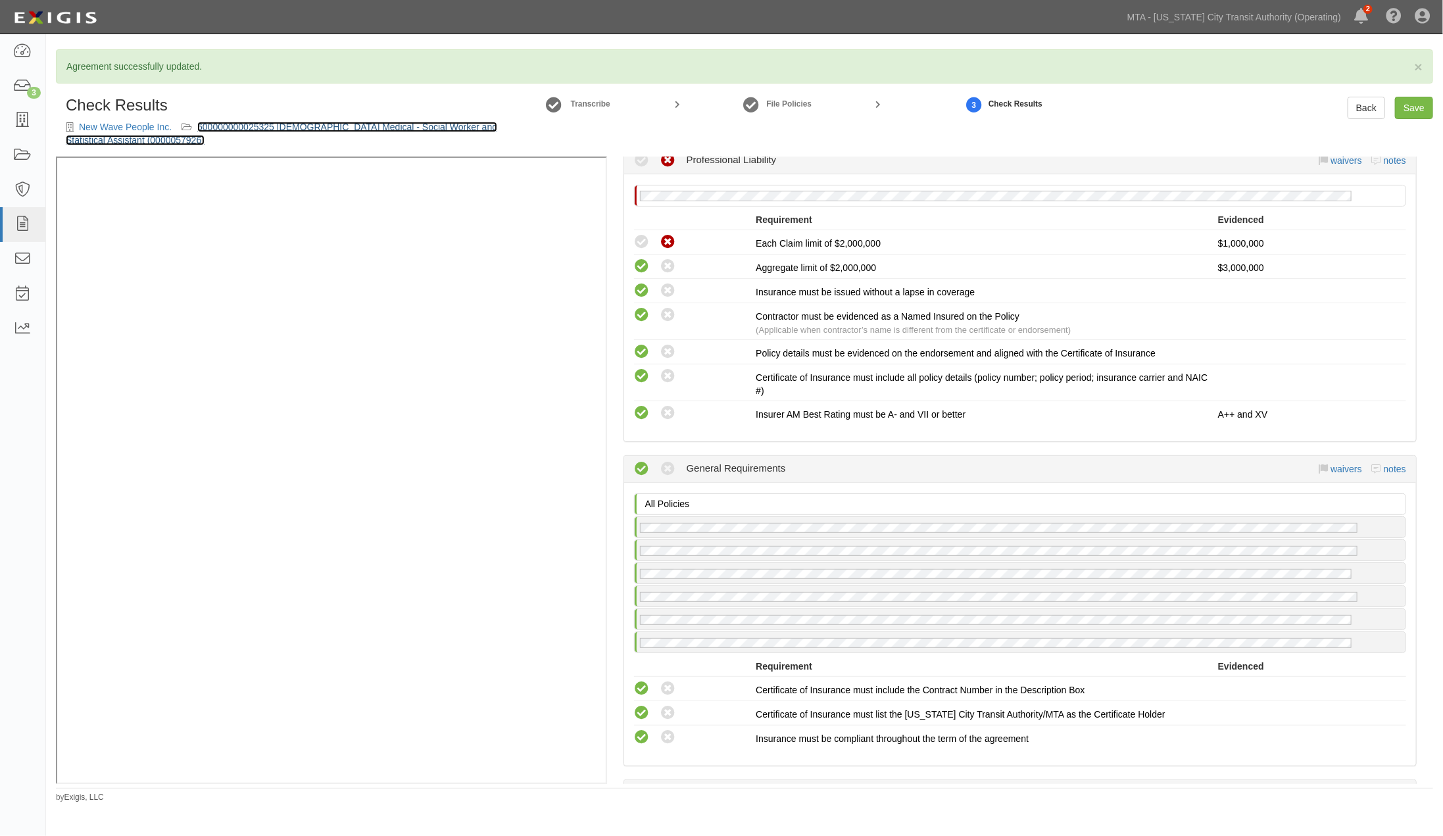
click at [293, 125] on link "600000000025325 [DEMOGRAPHIC_DATA] Medical - Social Worker and Statistical Assi…" at bounding box center [282, 134] width 432 height 24
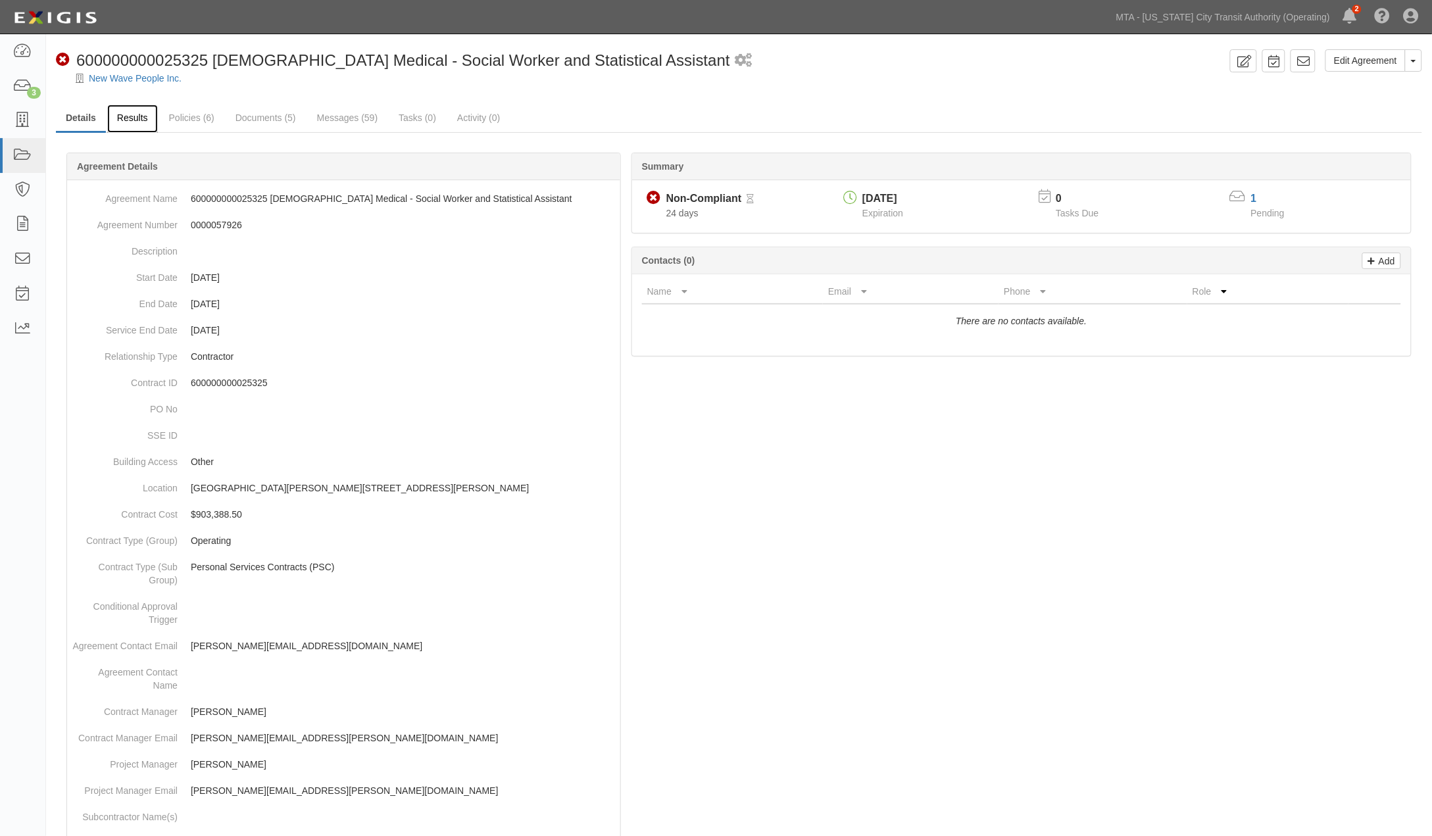
click at [133, 116] on link "Results" at bounding box center [132, 119] width 51 height 28
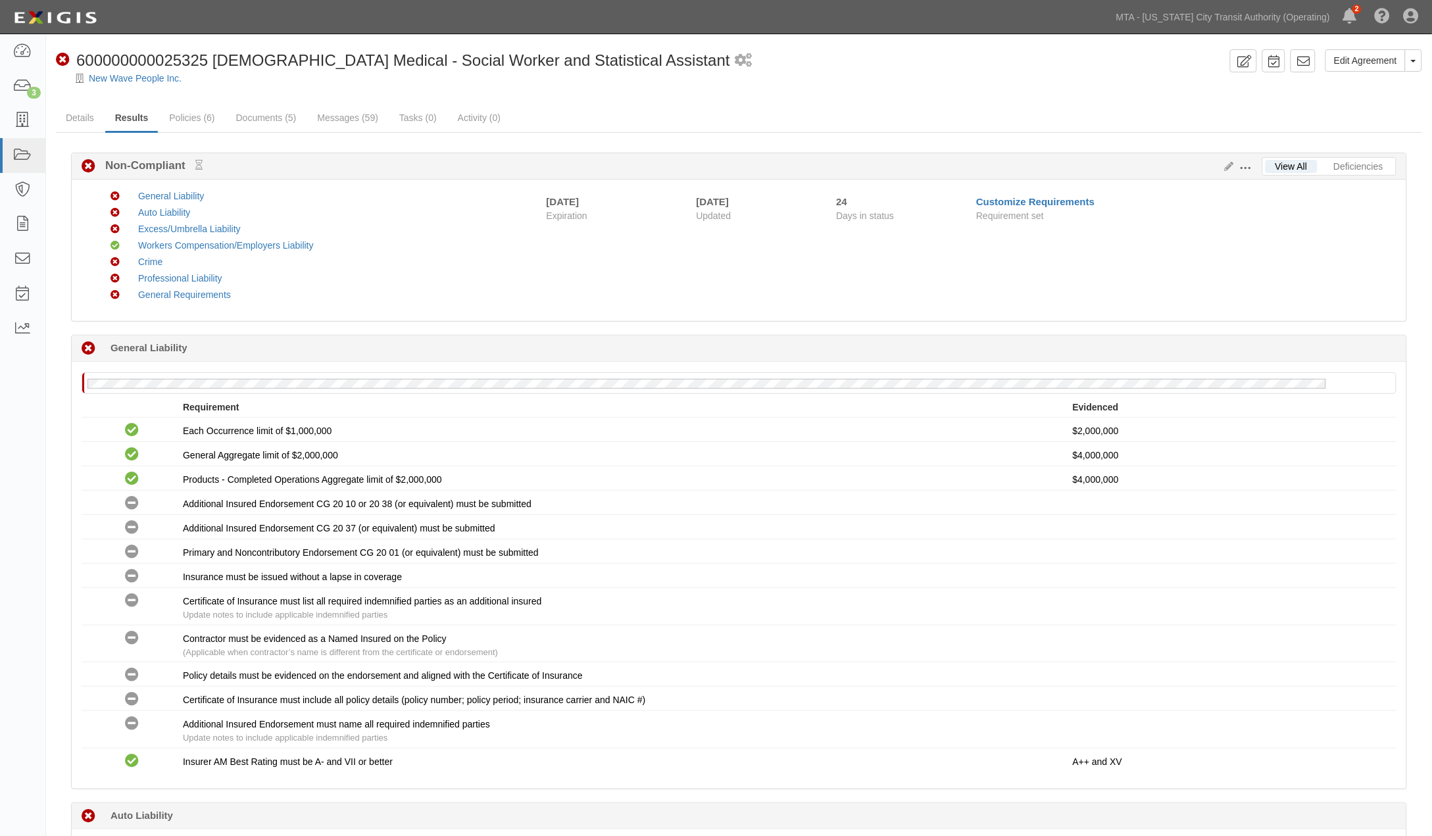
click at [1245, 168] on span at bounding box center [1246, 168] width 12 height 12
click at [1277, 166] on link "Edit Requirements" at bounding box center [1306, 165] width 104 height 24
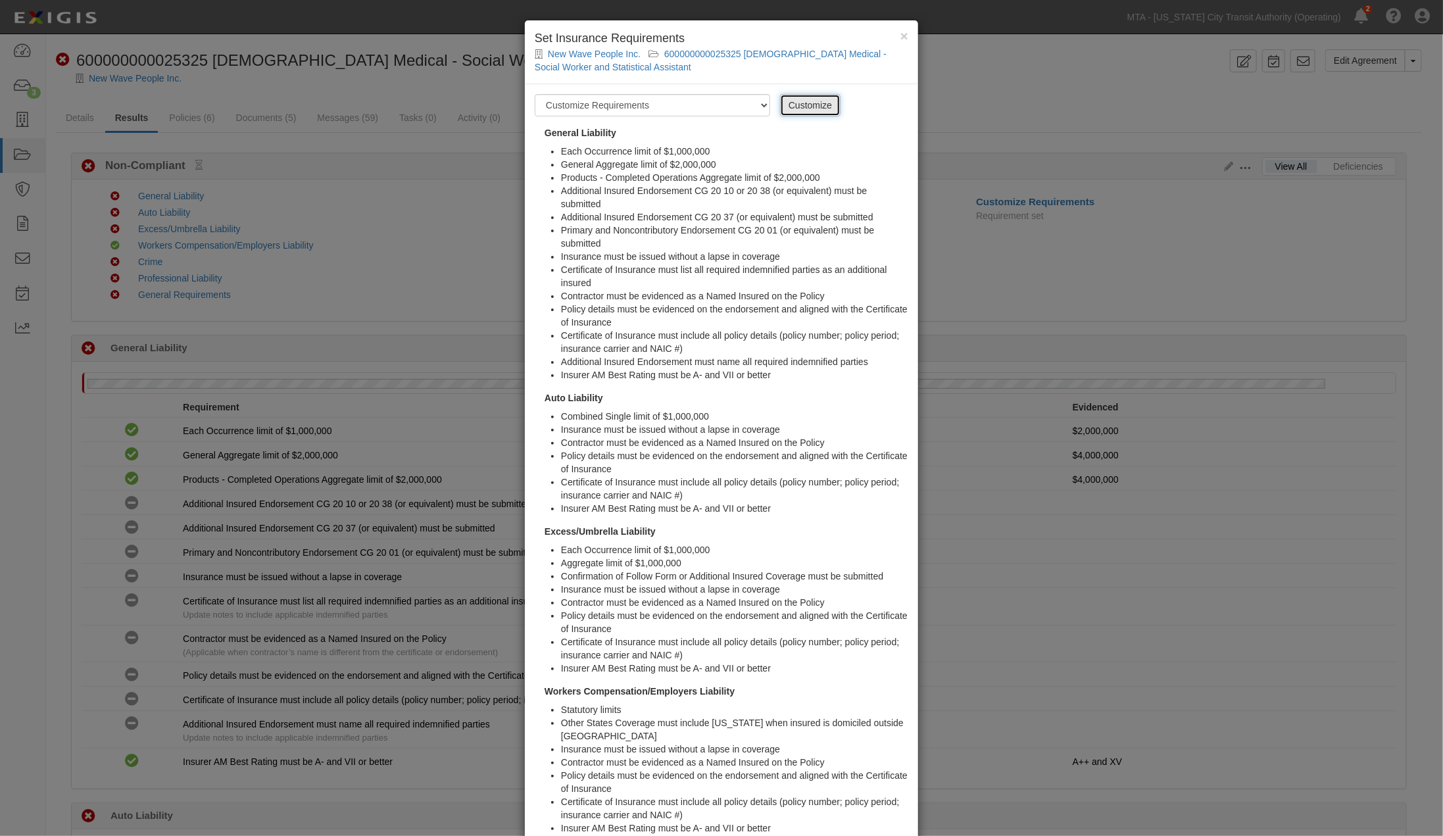
click at [797, 111] on link "Customize" at bounding box center [810, 105] width 61 height 22
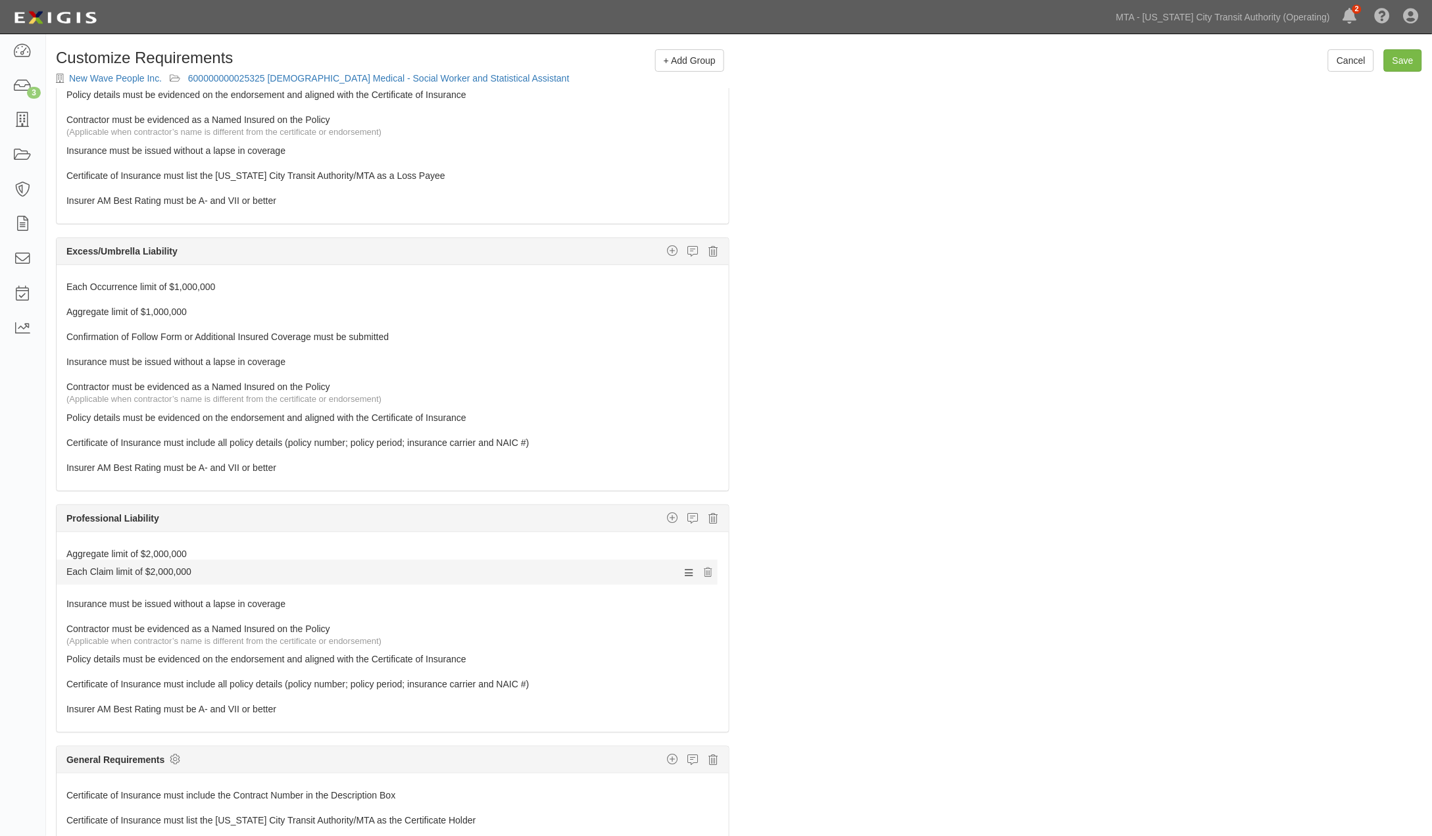
scroll to position [941, 0]
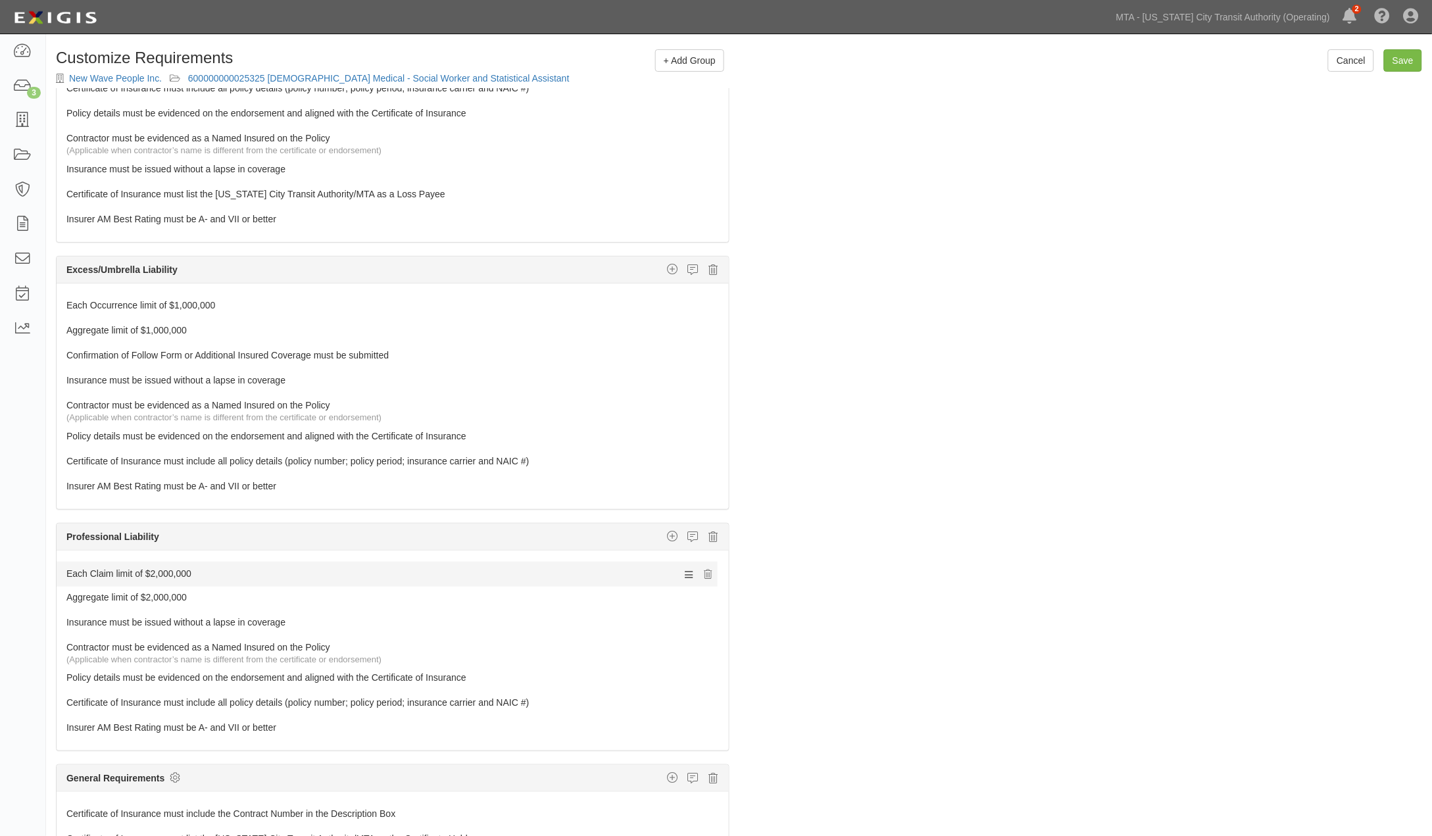
drag, startPoint x: 166, startPoint y: 575, endPoint x: 180, endPoint y: 572, distance: 13.4
click at [178, 574] on link "Each Claim limit of $2,000,000" at bounding box center [367, 569] width 603 height 18
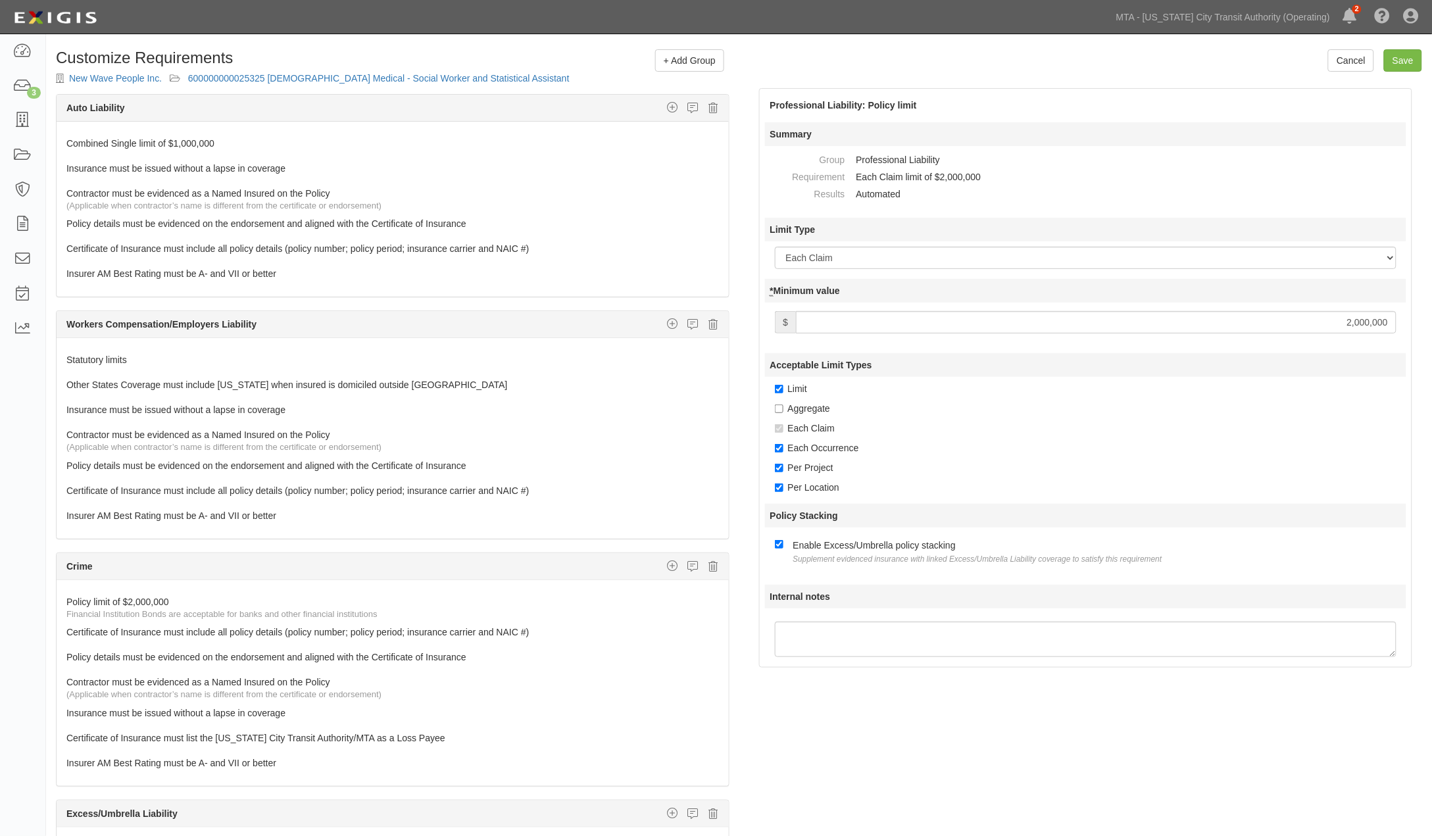
scroll to position [357, 0]
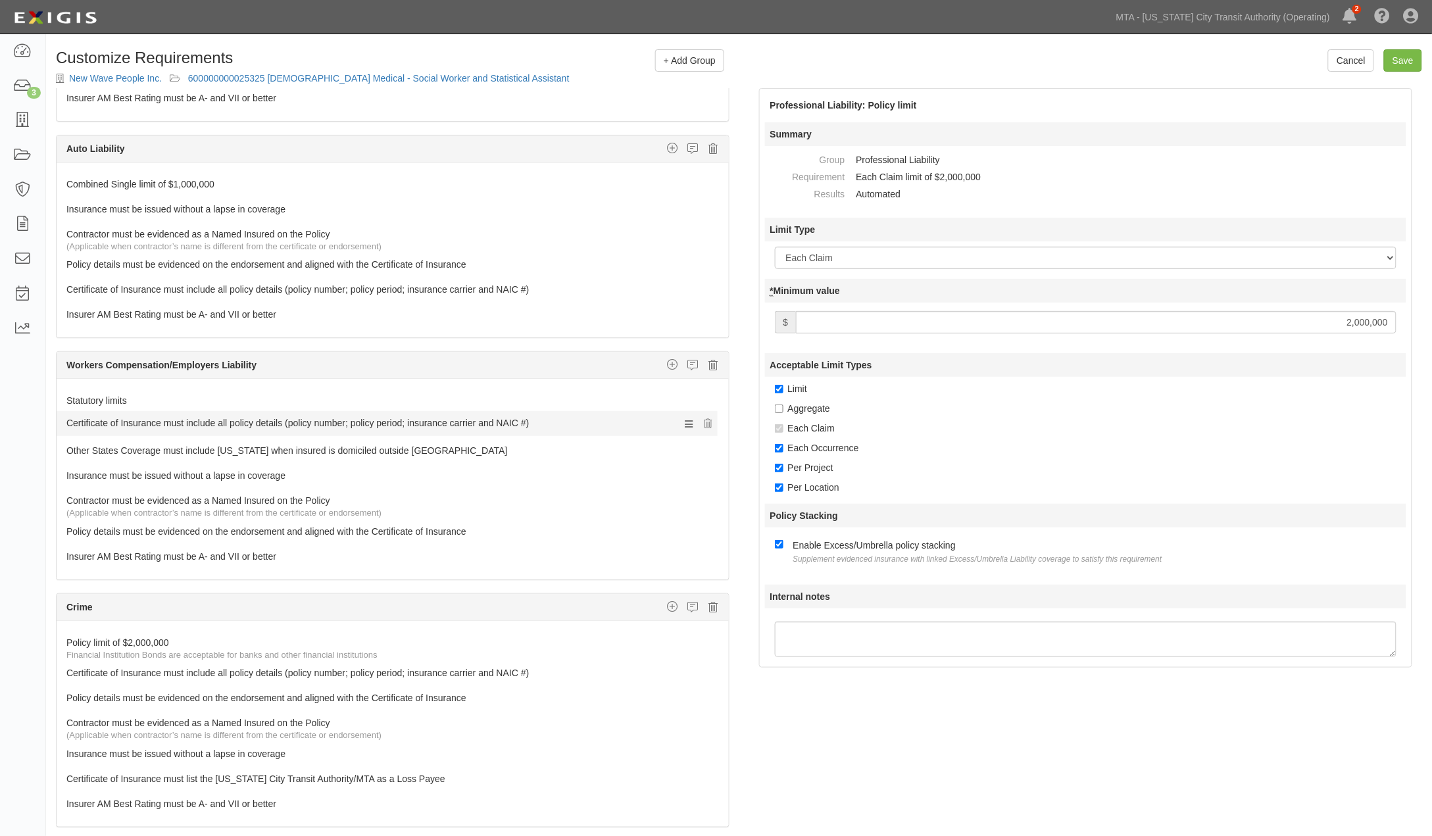
drag, startPoint x: 359, startPoint y: 536, endPoint x: 358, endPoint y: 424, distance: 111.8
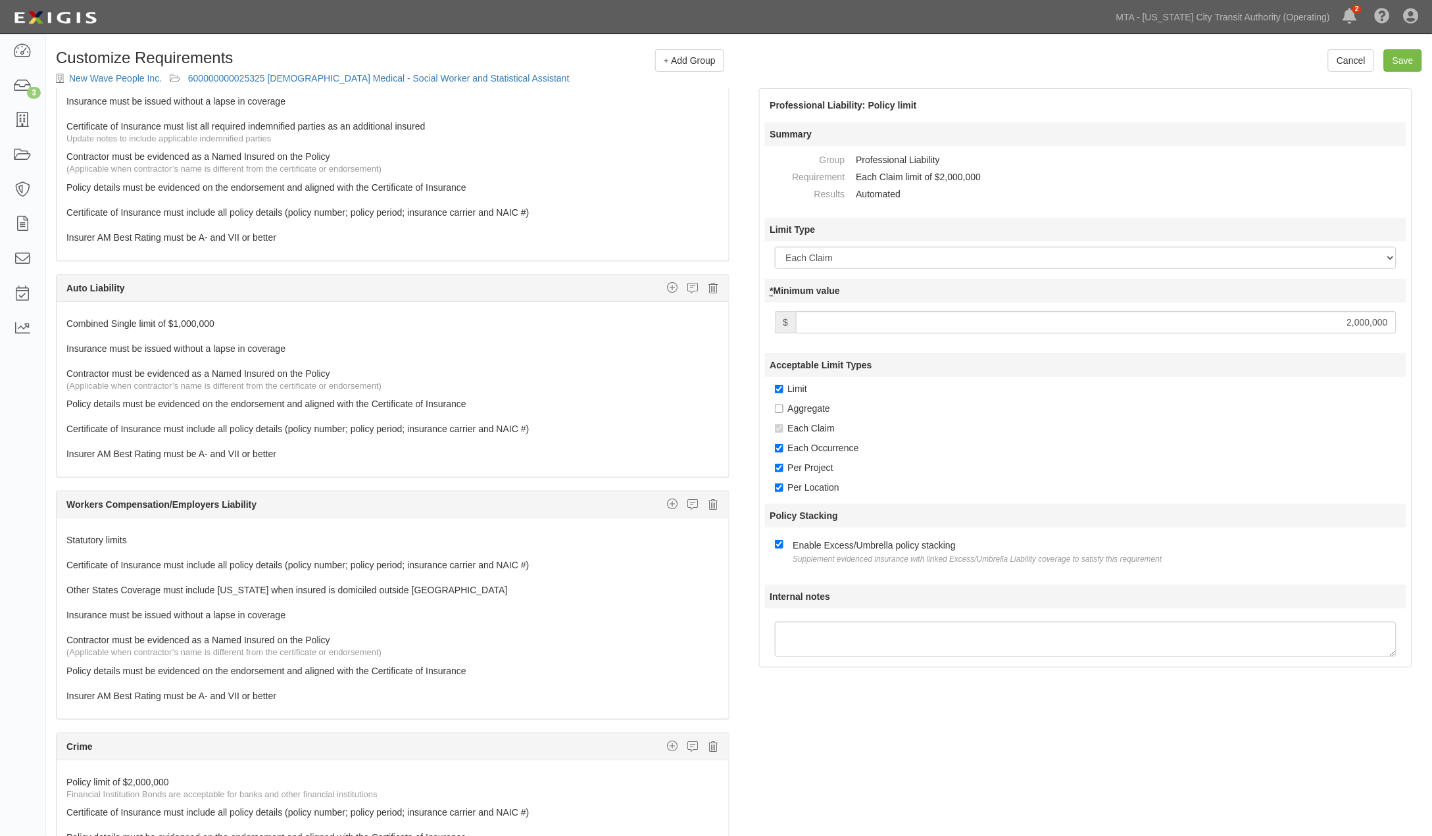
scroll to position [210, 0]
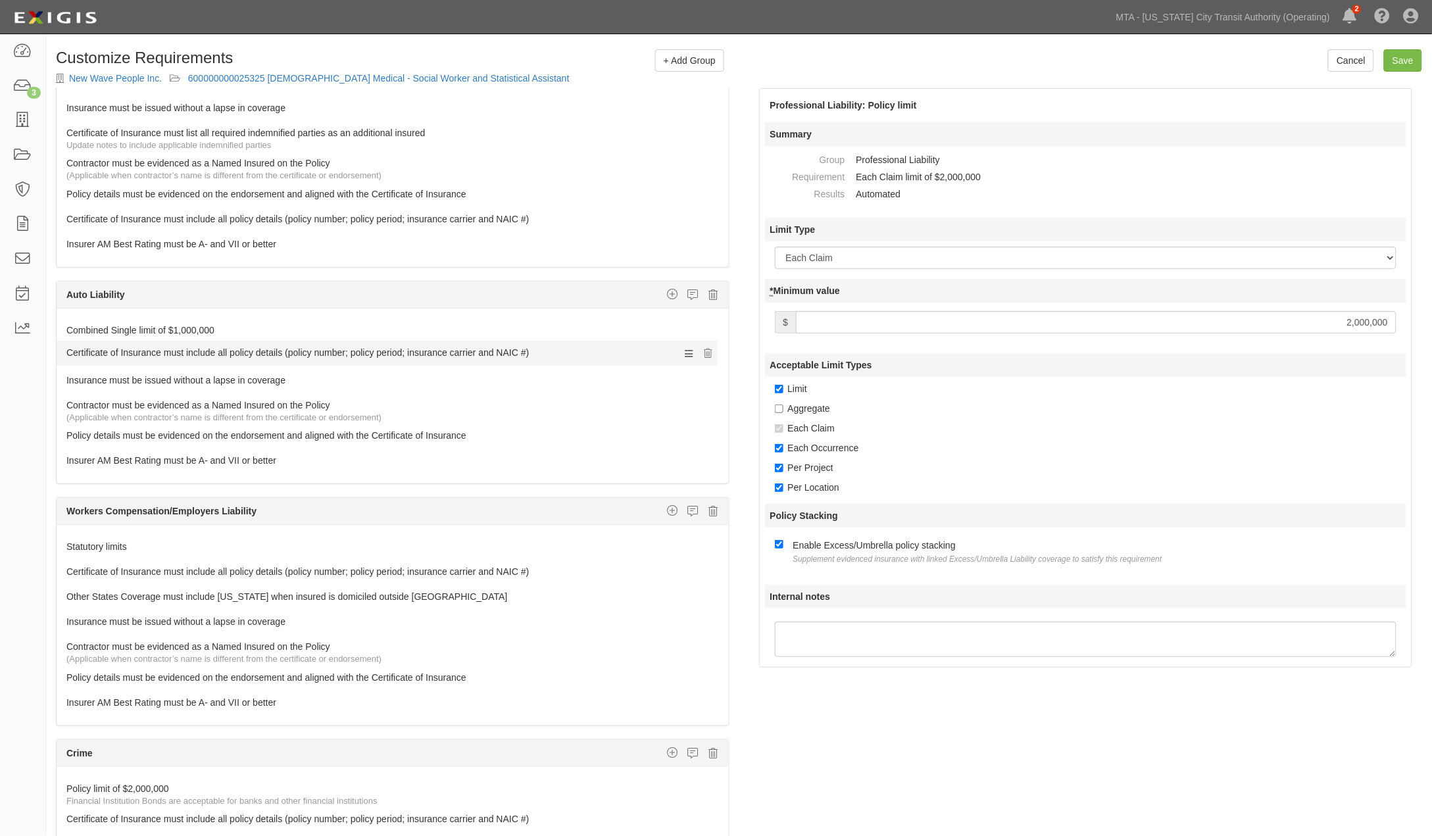
drag, startPoint x: 358, startPoint y: 438, endPoint x: 357, endPoint y: 353, distance: 84.9
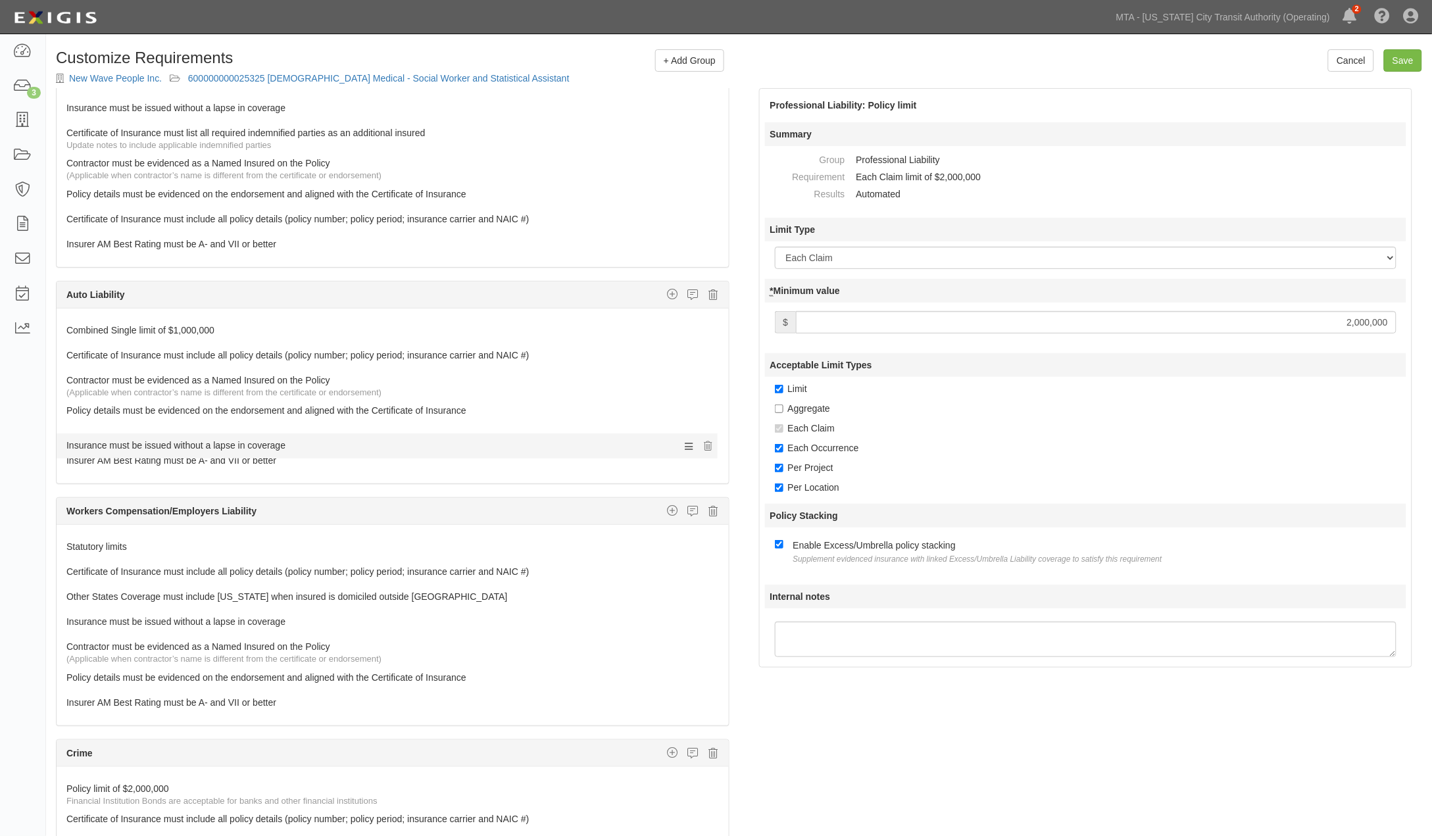
drag, startPoint x: 293, startPoint y: 380, endPoint x: 286, endPoint y: 444, distance: 64.2
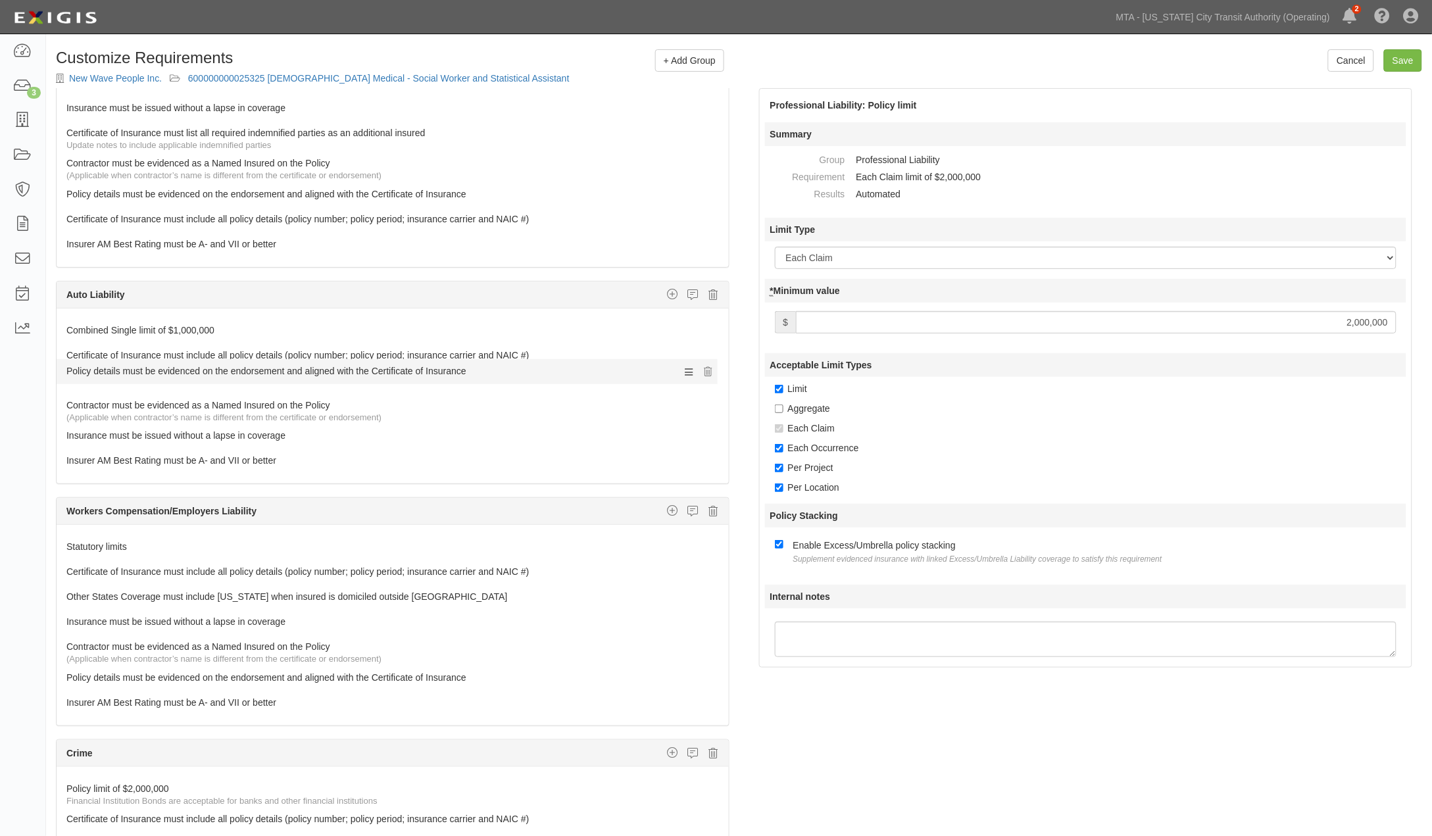
drag, startPoint x: 280, startPoint y: 415, endPoint x: 290, endPoint y: 373, distance: 43.4
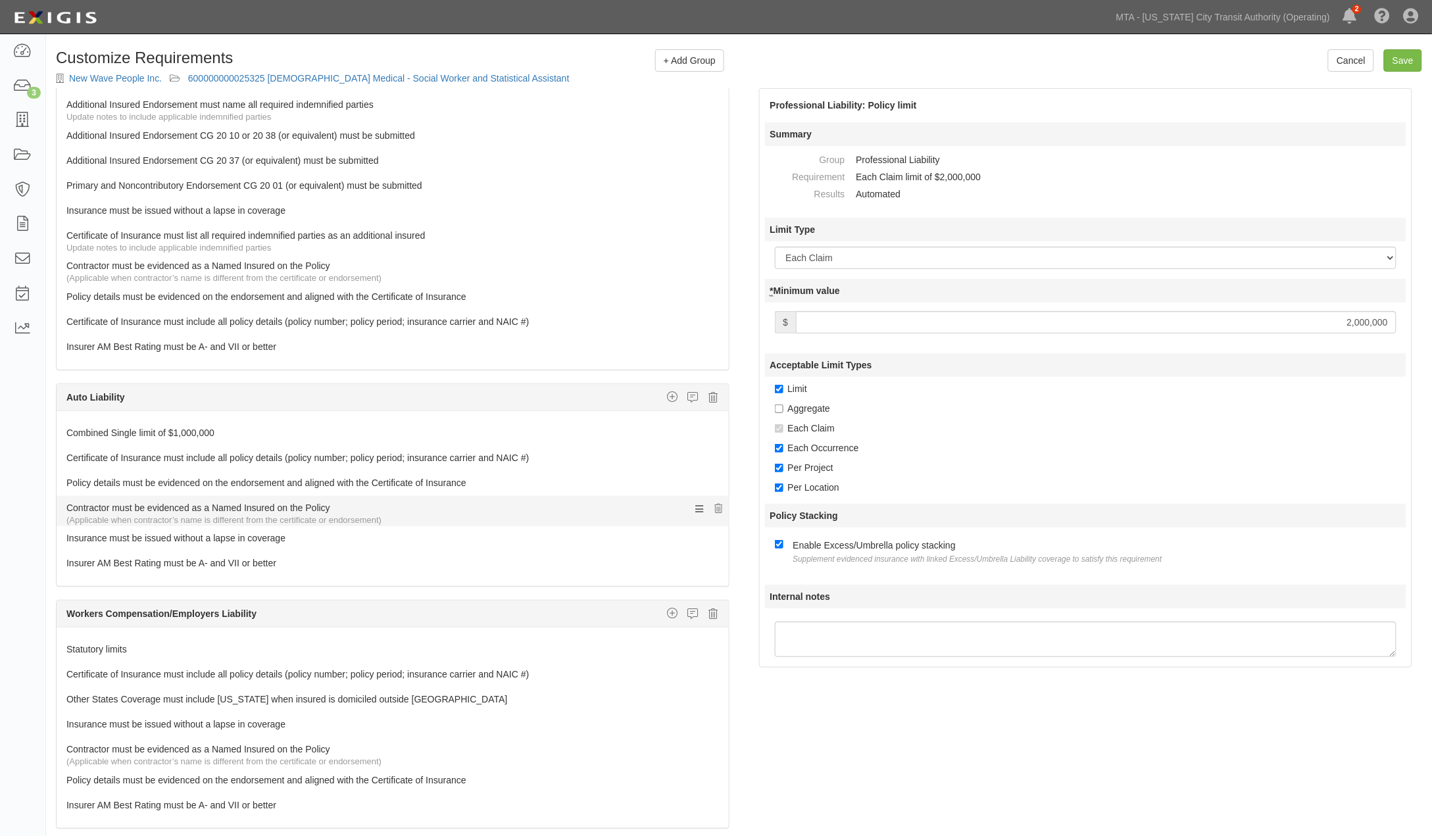
scroll to position [0, 0]
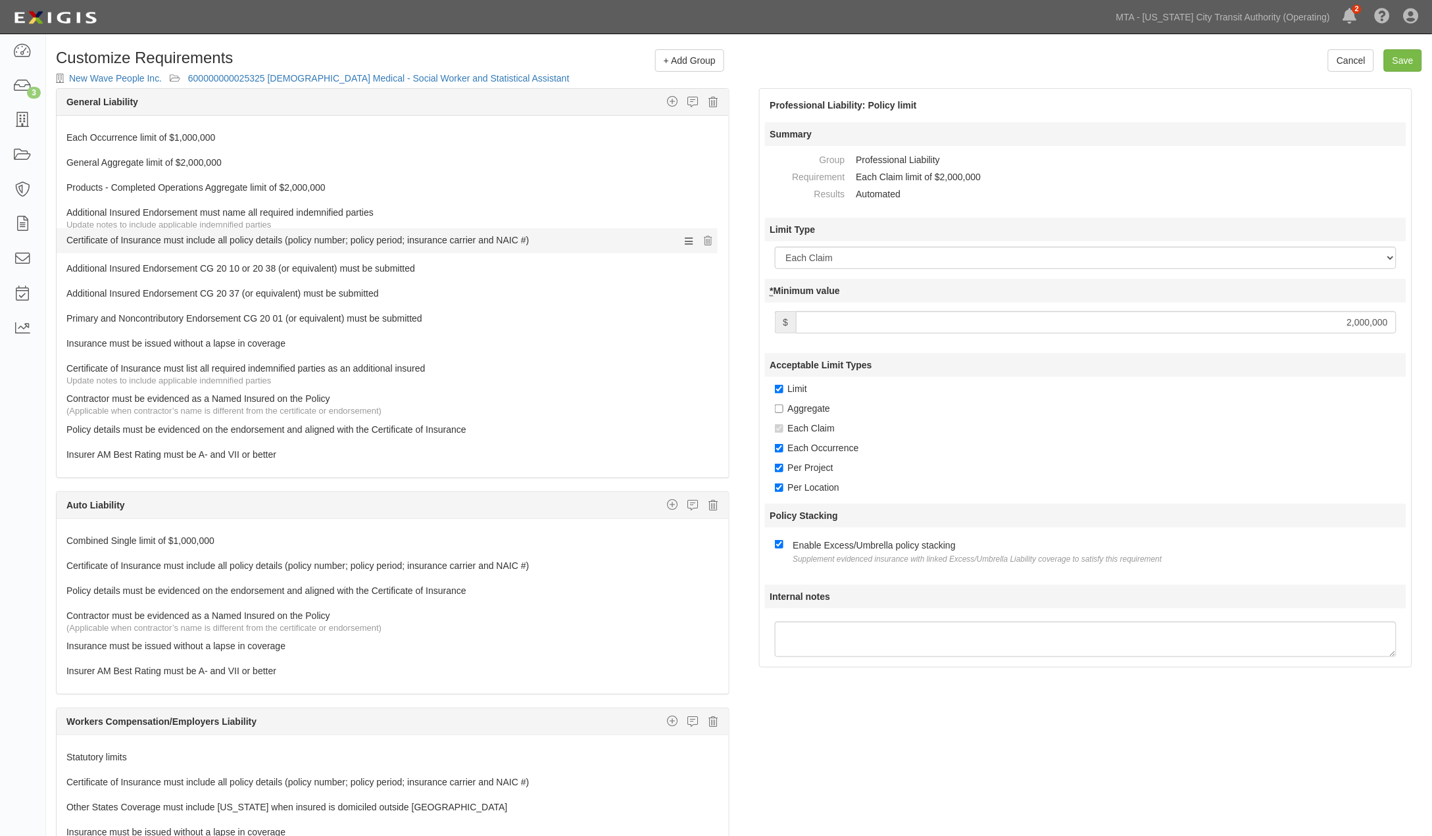
drag, startPoint x: 245, startPoint y: 409, endPoint x: 224, endPoint y: 235, distance: 174.9
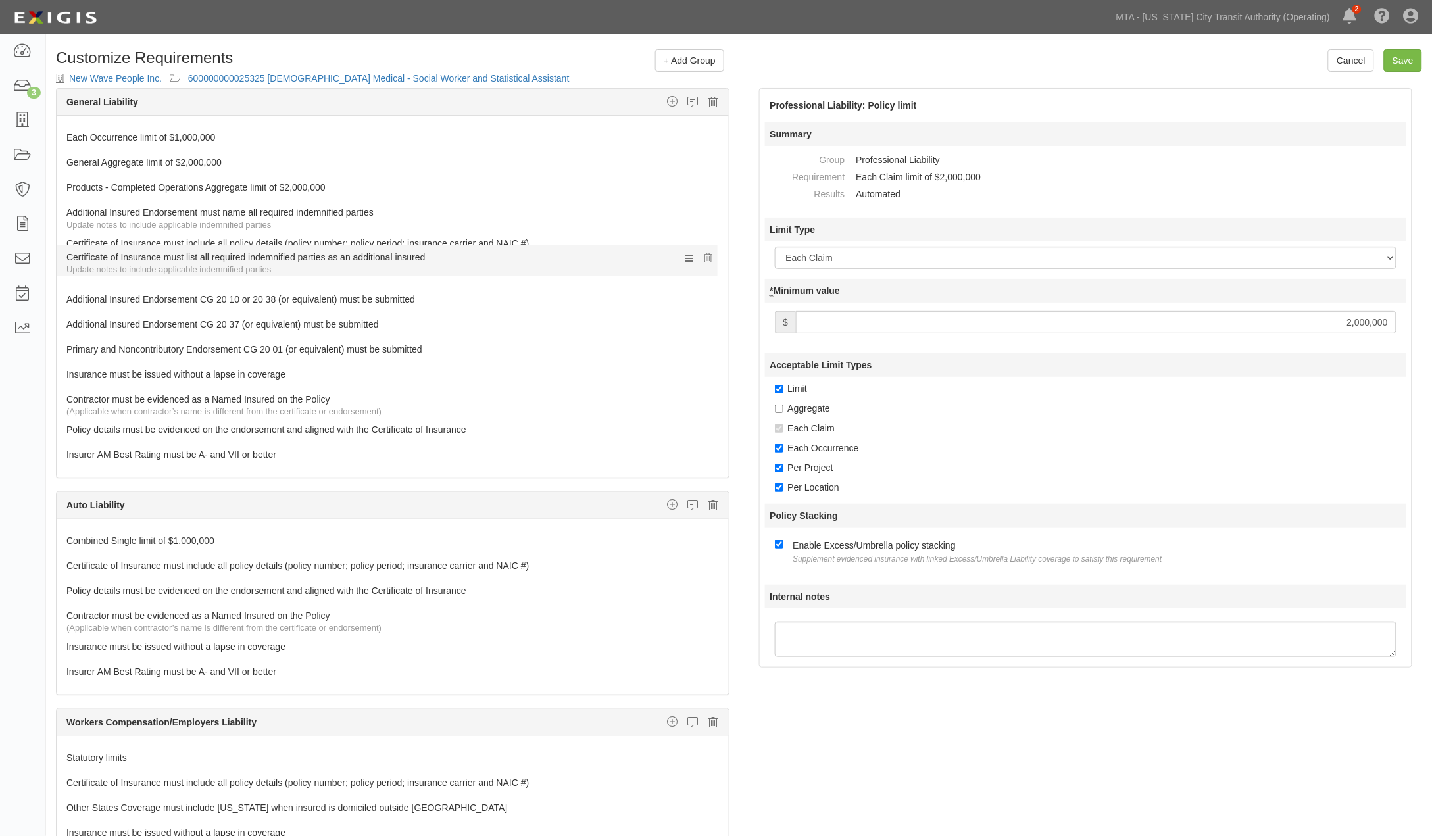
drag, startPoint x: 153, startPoint y: 370, endPoint x: 159, endPoint y: 258, distance: 112.0
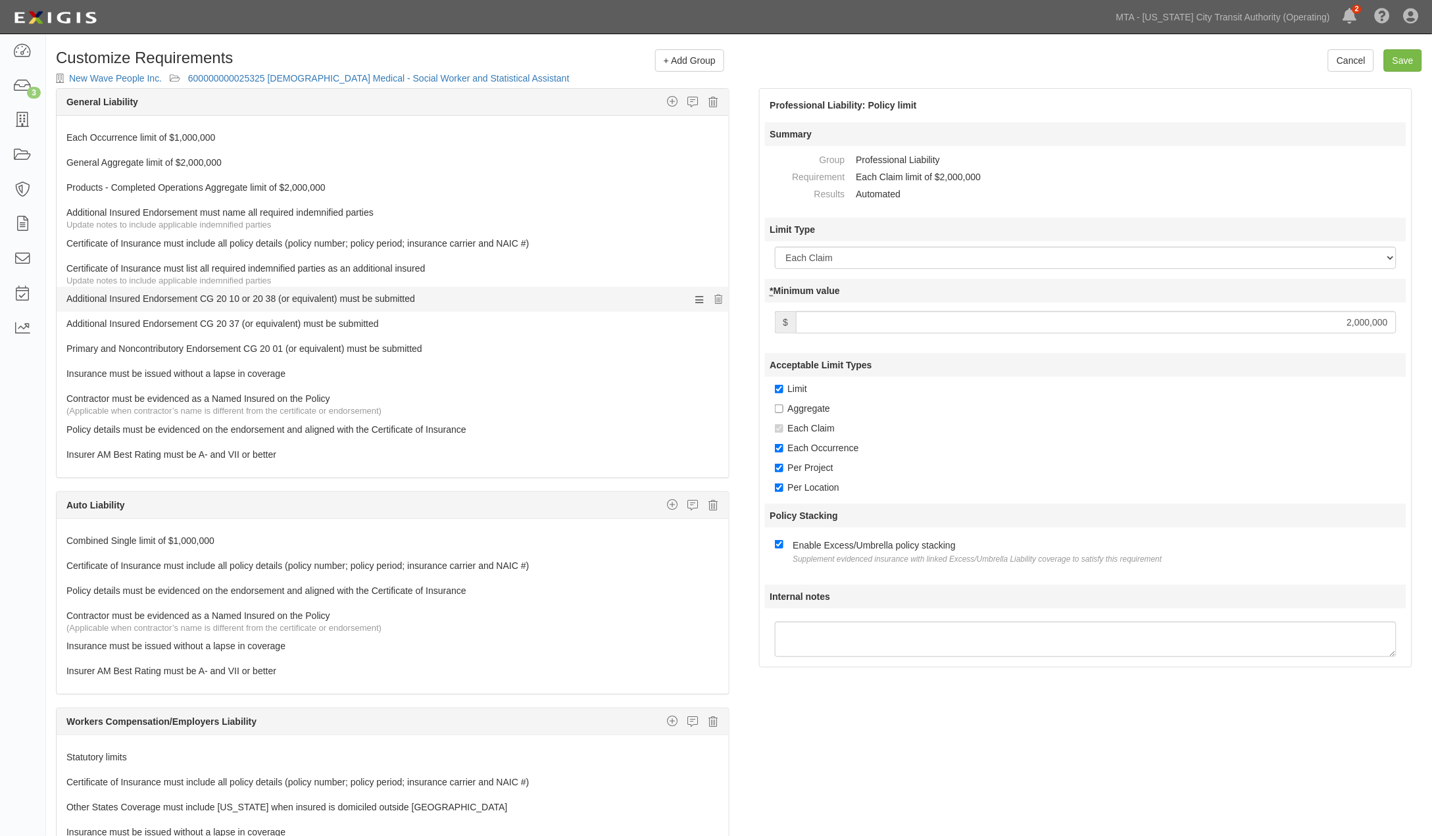
click at [161, 291] on link "Additional Insured Endorsement CG 20 10 or 20 38 (or equivalent) must be submit…" at bounding box center [367, 296] width 603 height 18
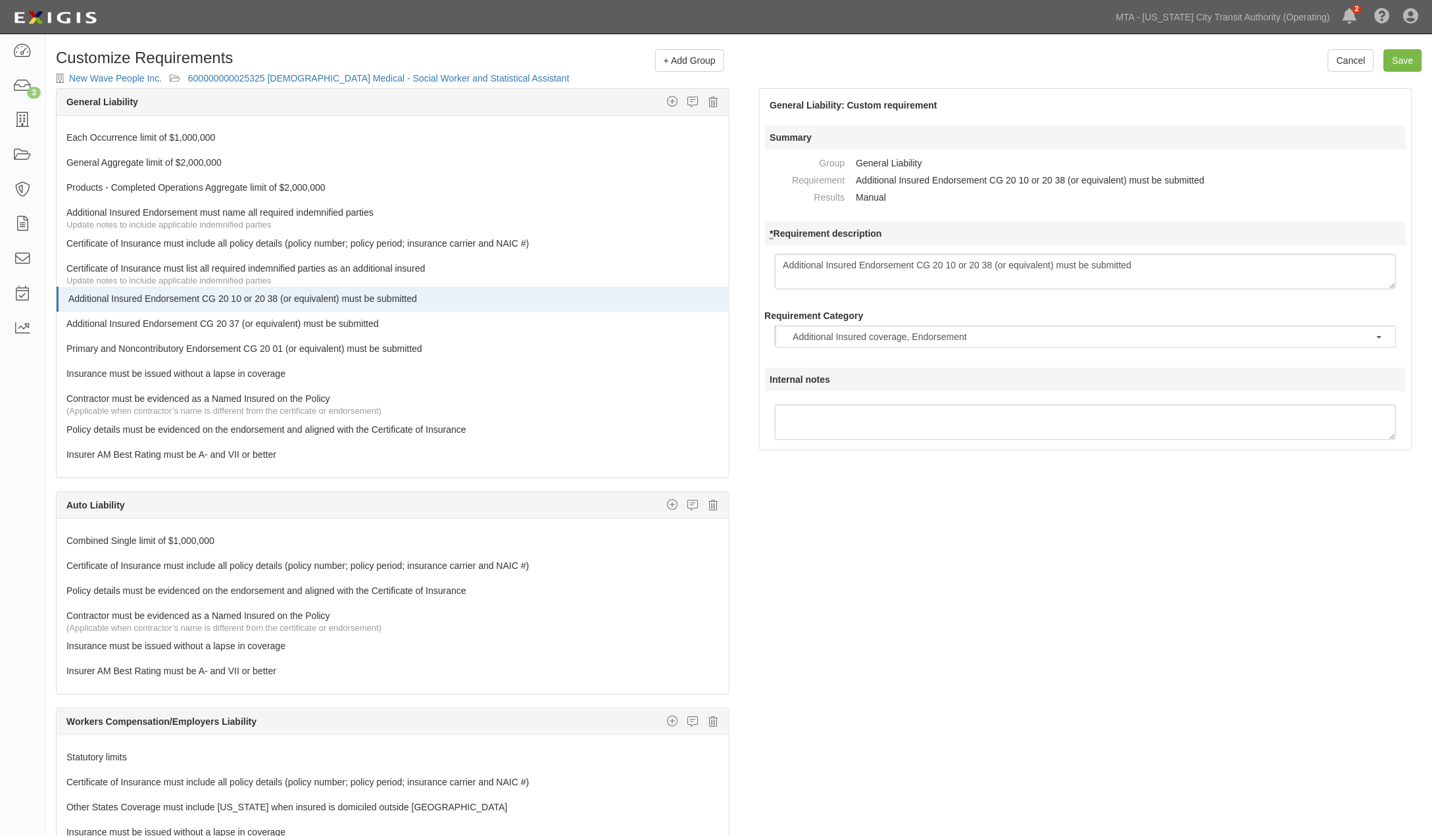
drag, startPoint x: 956, startPoint y: 266, endPoint x: 994, endPoint y: 267, distance: 38.2
click at [994, 267] on textarea "Additional Insured Endorsement CG 20 10 or 20 38 (or equivalent) must be submit…" at bounding box center [1086, 272] width 622 height 36
type textarea "Additional Insured Endorsement CG 20 10 (or equivalent) must be submitted"
click at [989, 632] on div "The requirements in red require changes in order to save. General Liability Add…" at bounding box center [739, 495] width 1386 height 814
drag, startPoint x: 253, startPoint y: 371, endPoint x: 254, endPoint y: 421, distance: 50.0
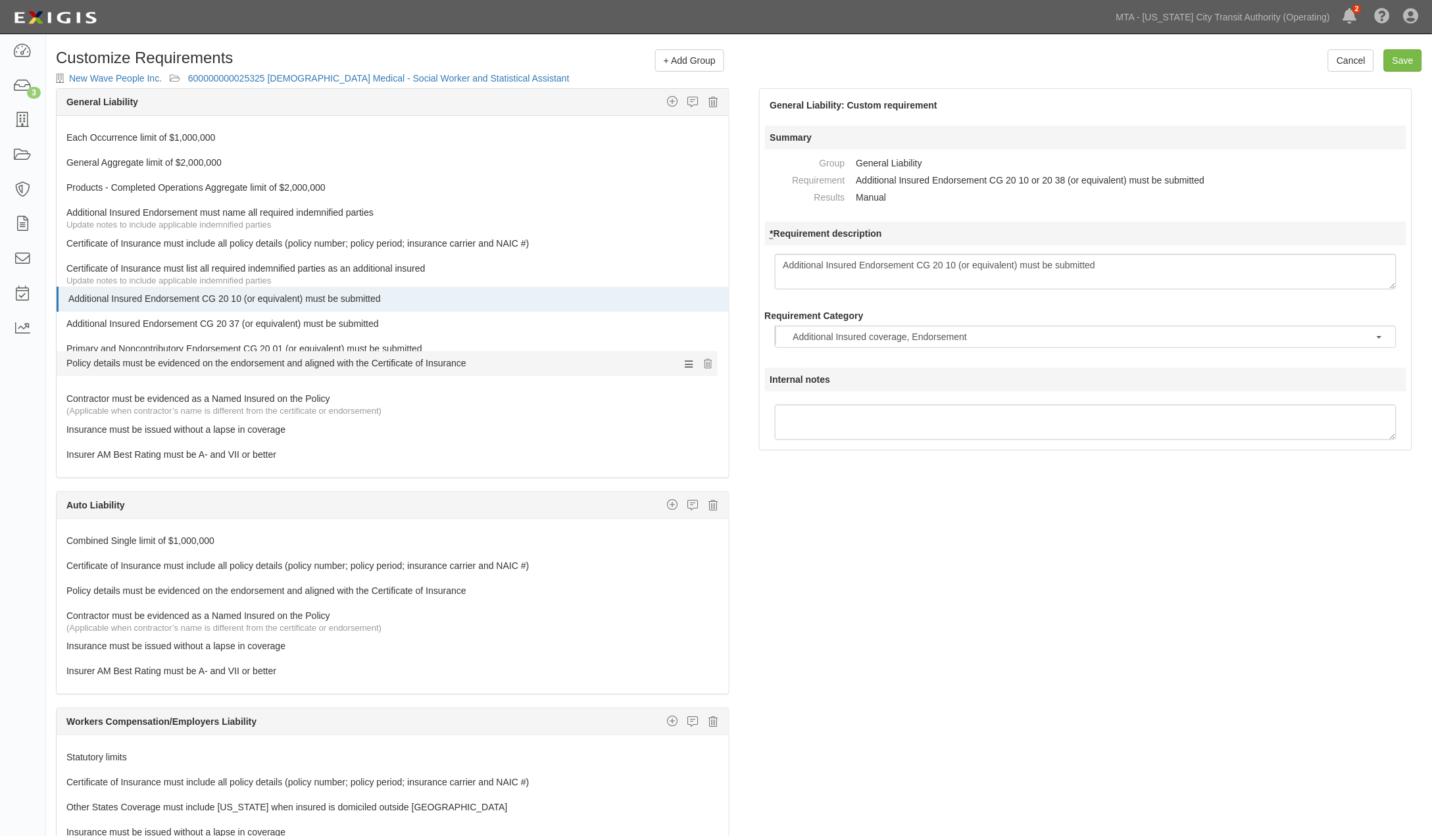
drag, startPoint x: 254, startPoint y: 408, endPoint x: 261, endPoint y: 366, distance: 42.7
click at [153, 125] on div "Each Occurrence limit of $1,000,000 1 General Aggregate limit of $2,000,000 5 P…" at bounding box center [393, 297] width 672 height 362
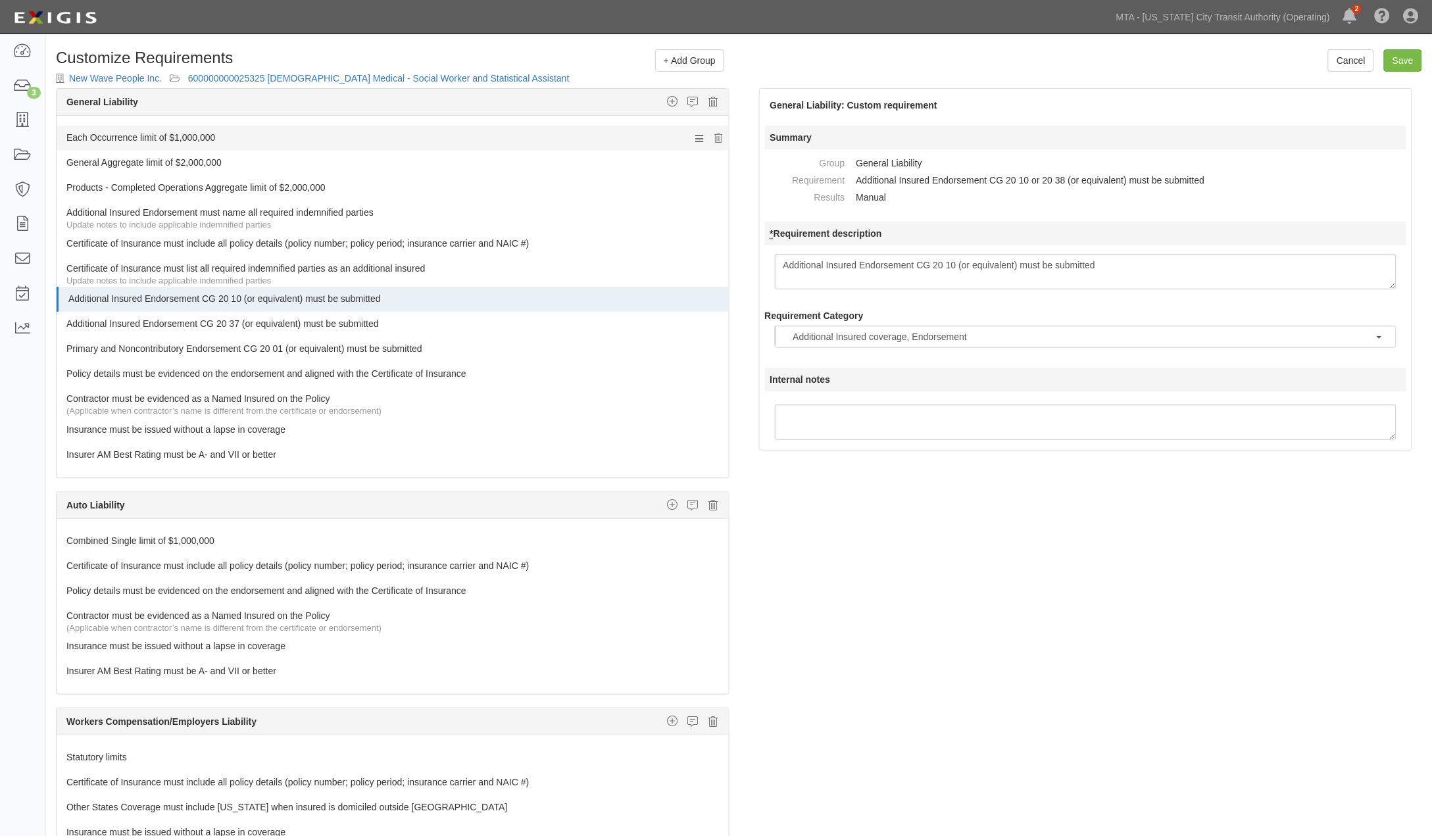
click at [150, 134] on link "Each Occurrence limit of $1,000,000" at bounding box center [367, 135] width 603 height 18
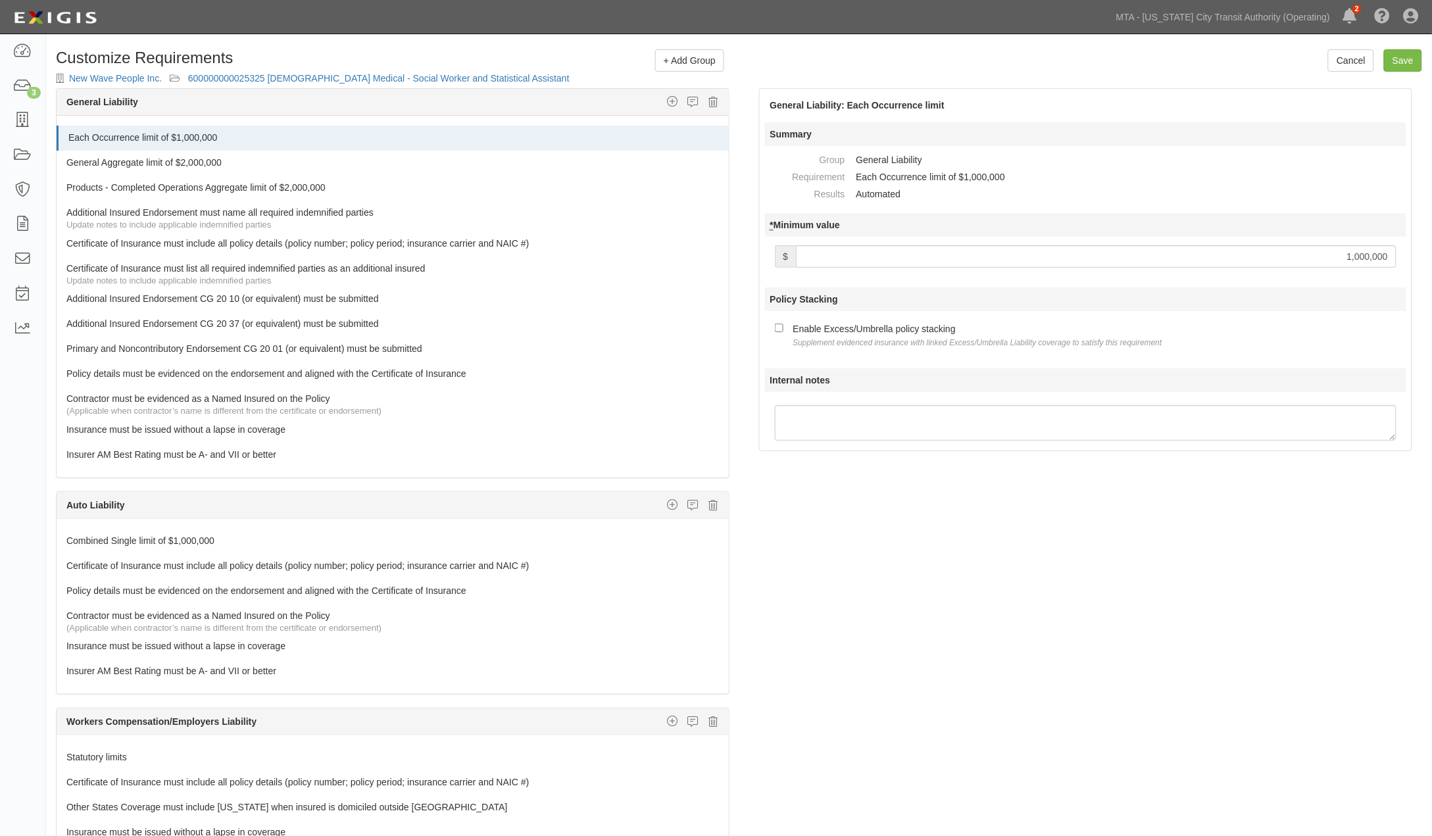
drag, startPoint x: 924, startPoint y: 329, endPoint x: 875, endPoint y: 316, distance: 50.3
click at [923, 330] on div "Enable Excess/Umbrella policy stacking Supplement evidenced insurance with link…" at bounding box center [977, 335] width 369 height 28
click at [783, 330] on input "Enable Excess/Umbrella policy stacking Supplement evidenced insurance with link…" at bounding box center [779, 328] width 9 height 9
checkbox input "true"
click at [219, 160] on link "General Aggregate limit of $2,000,000" at bounding box center [367, 160] width 603 height 18
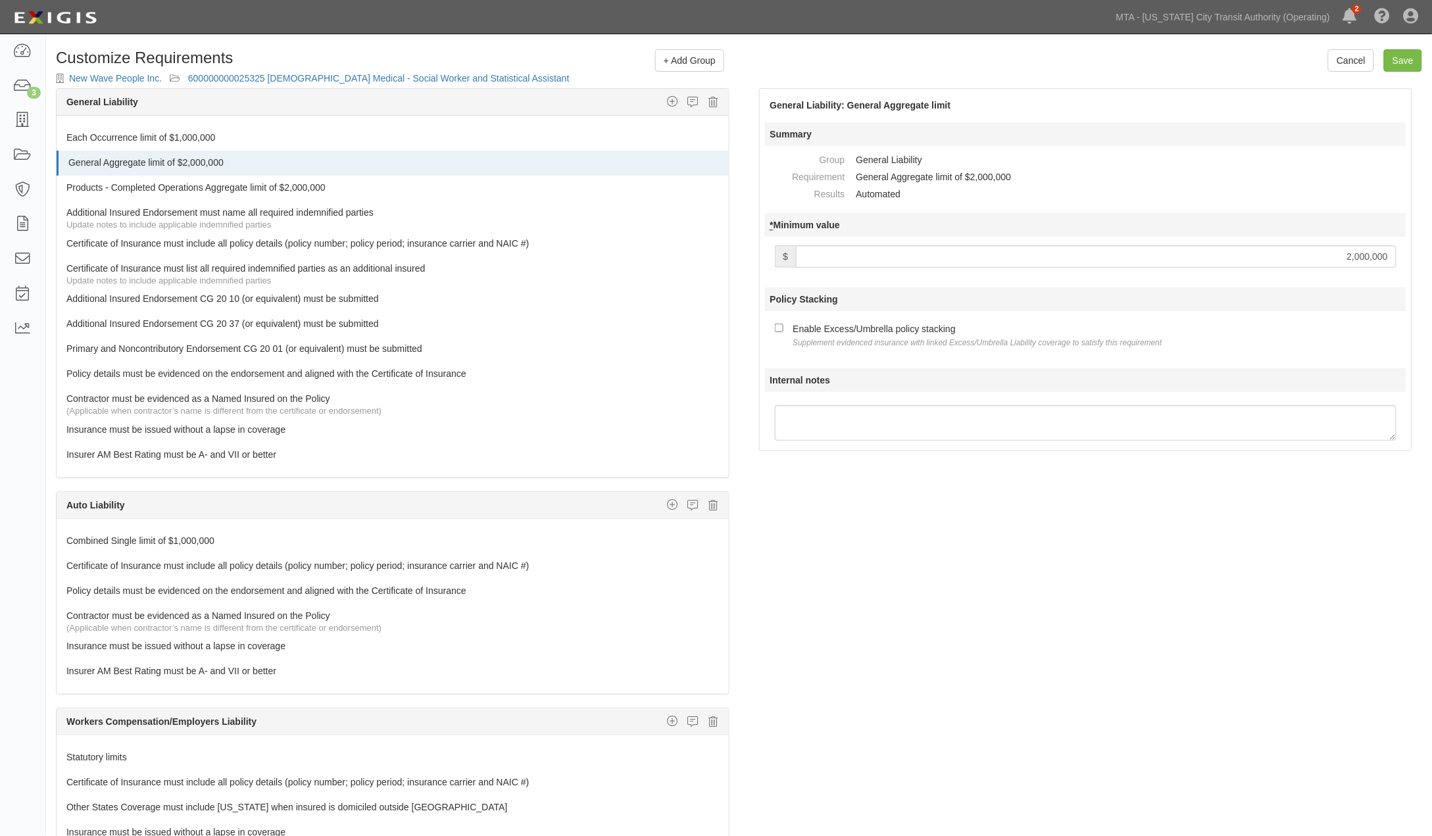
click at [908, 336] on div "Enable Excess/Umbrella policy stacking Supplement evidenced insurance with link…" at bounding box center [977, 335] width 369 height 28
click at [783, 332] on input "Enable Excess/Umbrella policy stacking Supplement evidenced insurance with link…" at bounding box center [779, 328] width 9 height 9
checkbox input "true"
click at [175, 195] on div at bounding box center [393, 197] width 672 height 7
click at [274, 188] on link "Products - Completed Operations Aggregate limit of $2,000,000" at bounding box center [367, 185] width 603 height 18
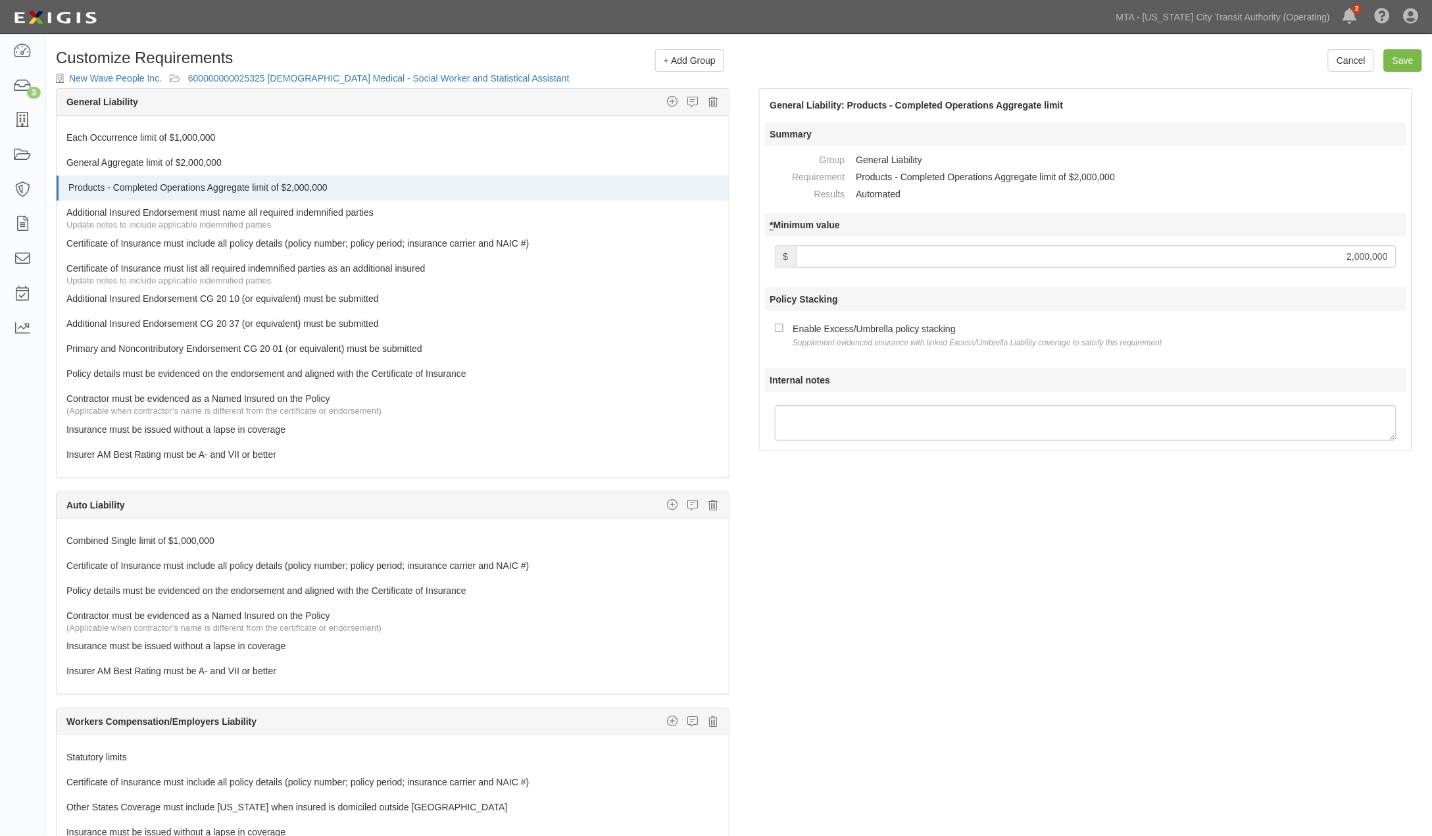
click at [820, 329] on div "Enable Excess/Umbrella policy stacking Supplement evidenced insurance with link…" at bounding box center [977, 335] width 369 height 28
click at [783, 329] on input "Enable Excess/Umbrella policy stacking Supplement evidenced insurance with link…" at bounding box center [779, 328] width 9 height 9
checkbox input "true"
click at [1411, 64] on input "Save" at bounding box center [1403, 60] width 38 height 22
type input "2000000"
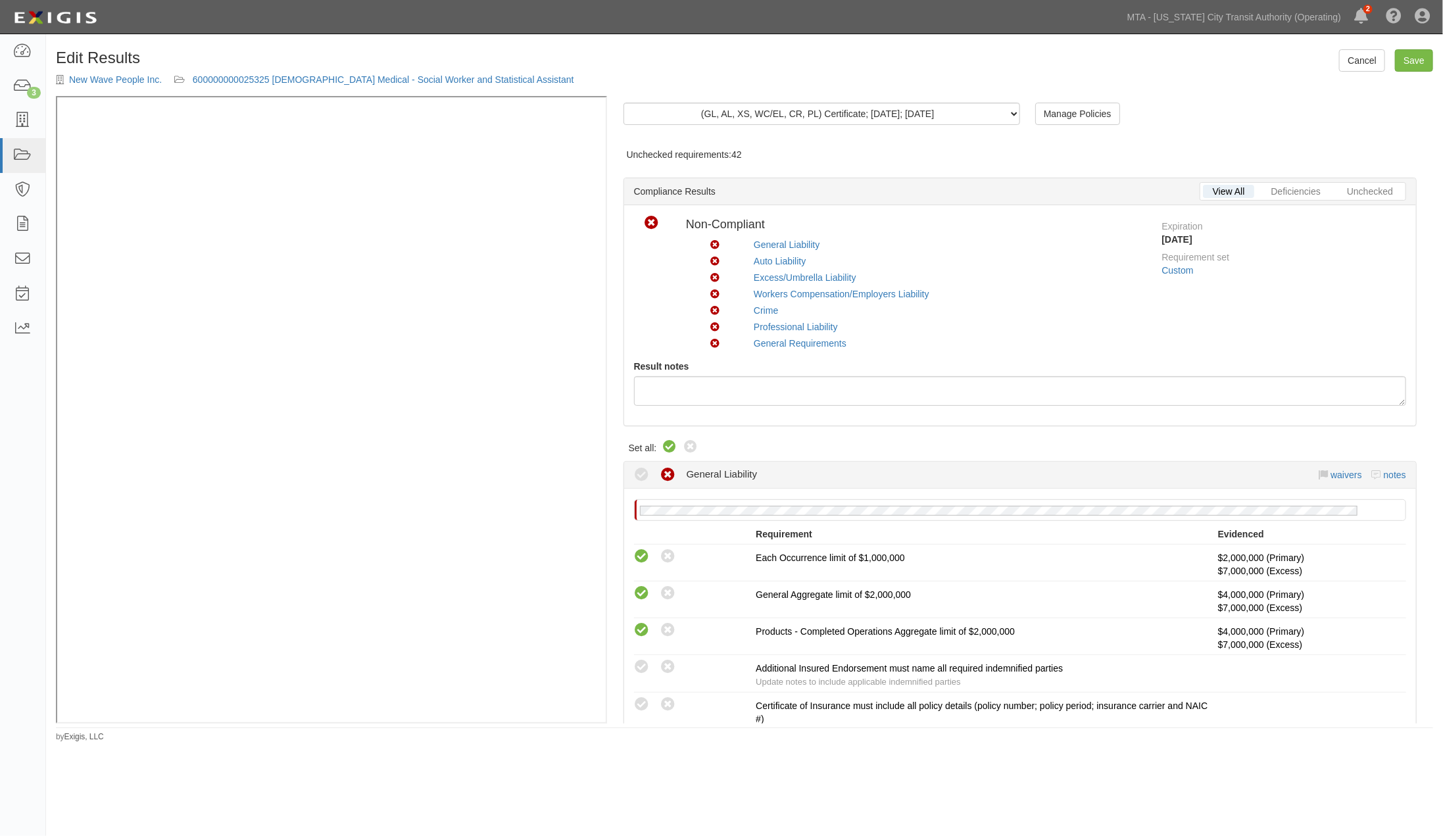
click at [667, 443] on icon at bounding box center [670, 447] width 16 height 16
radio input "true"
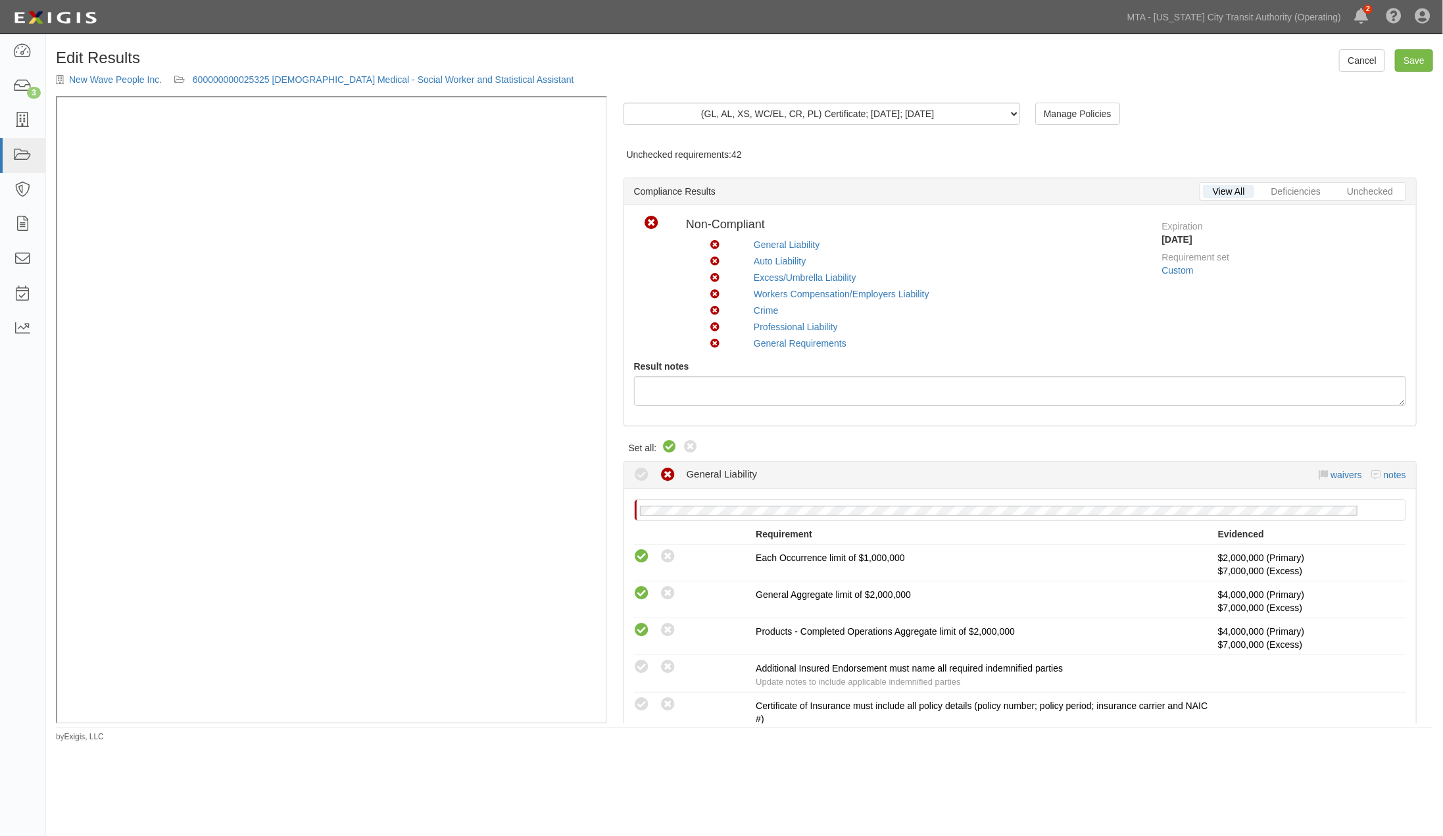
radio input "true"
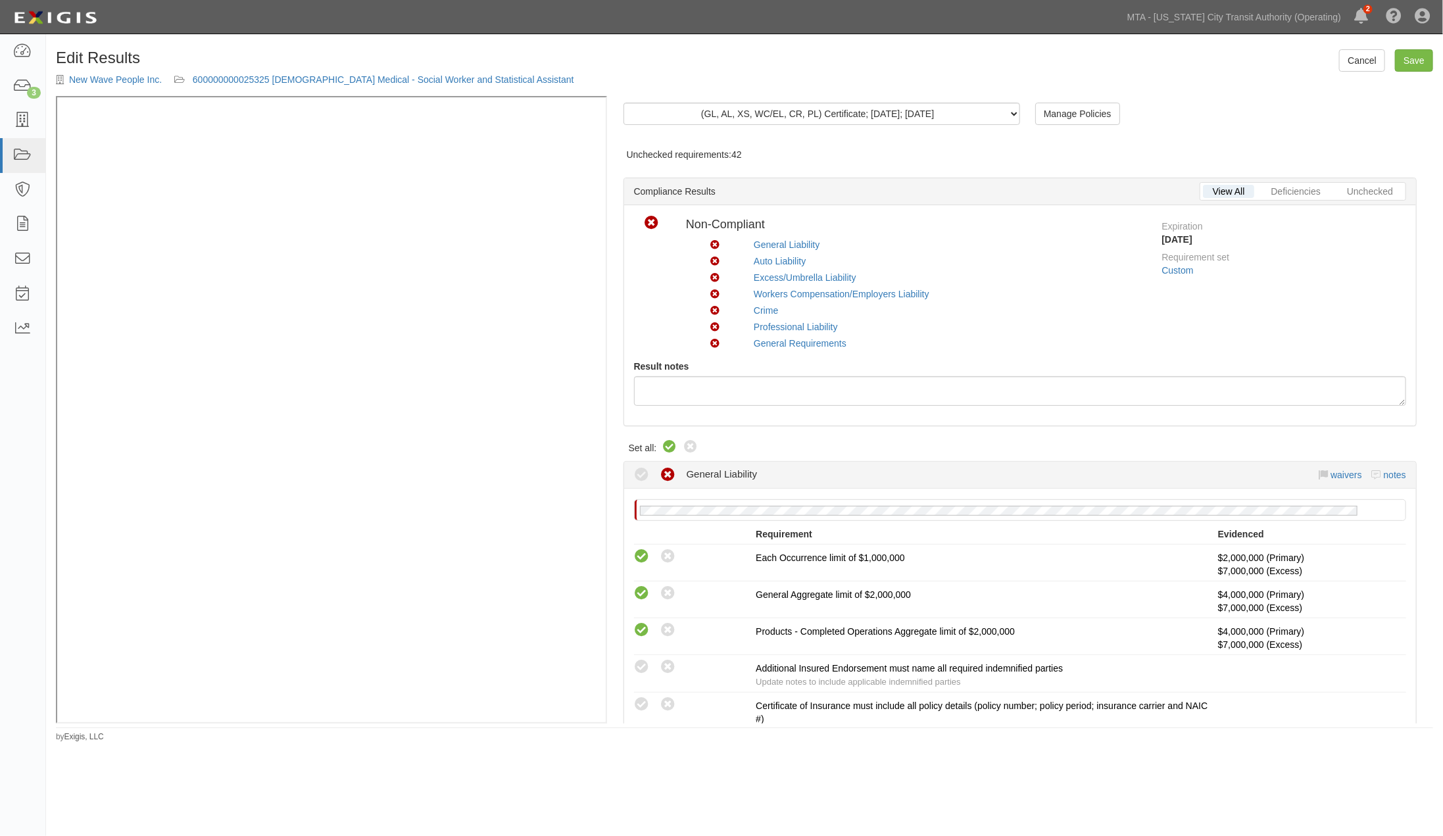
radio input "true"
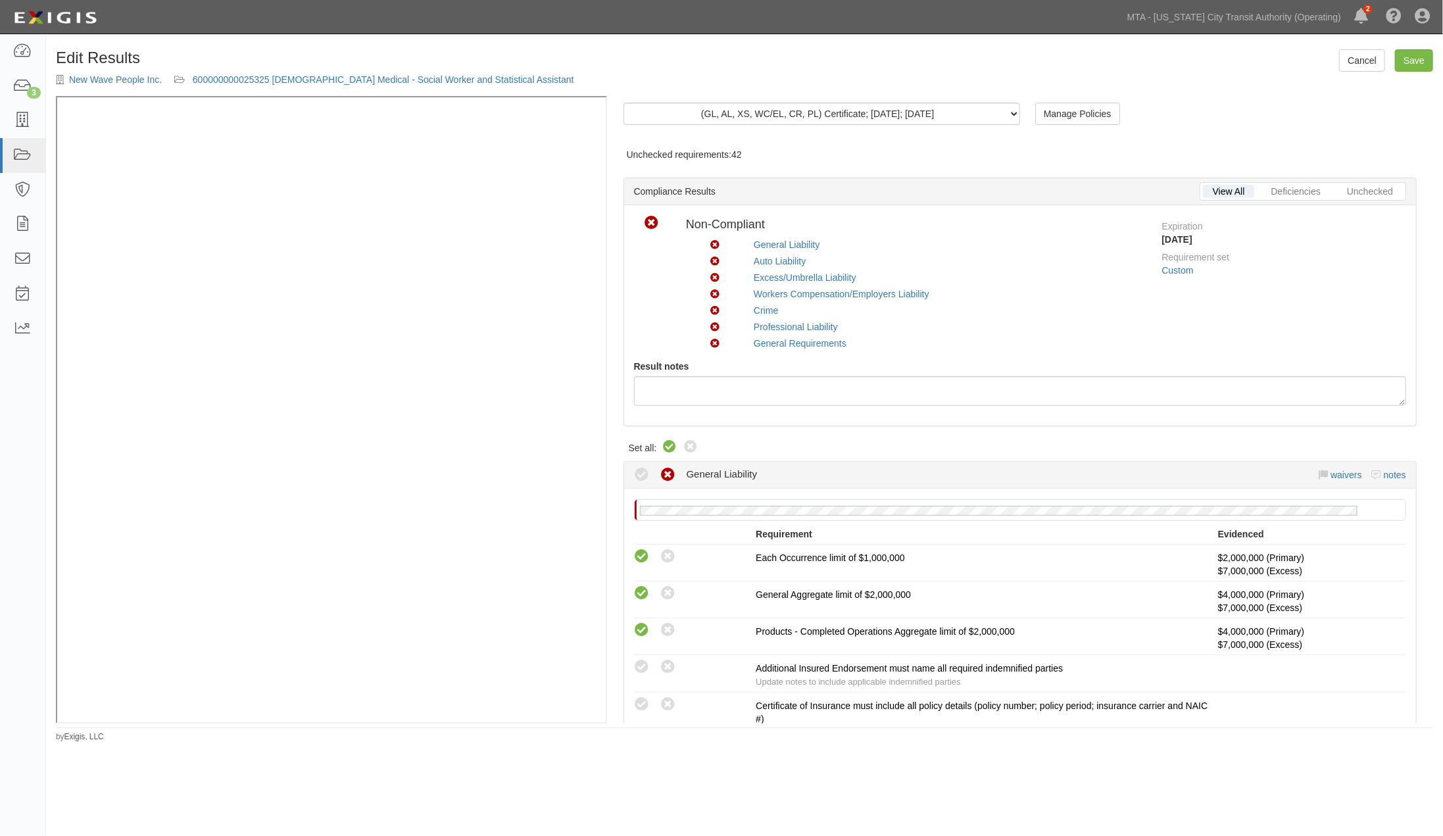
radio input "true"
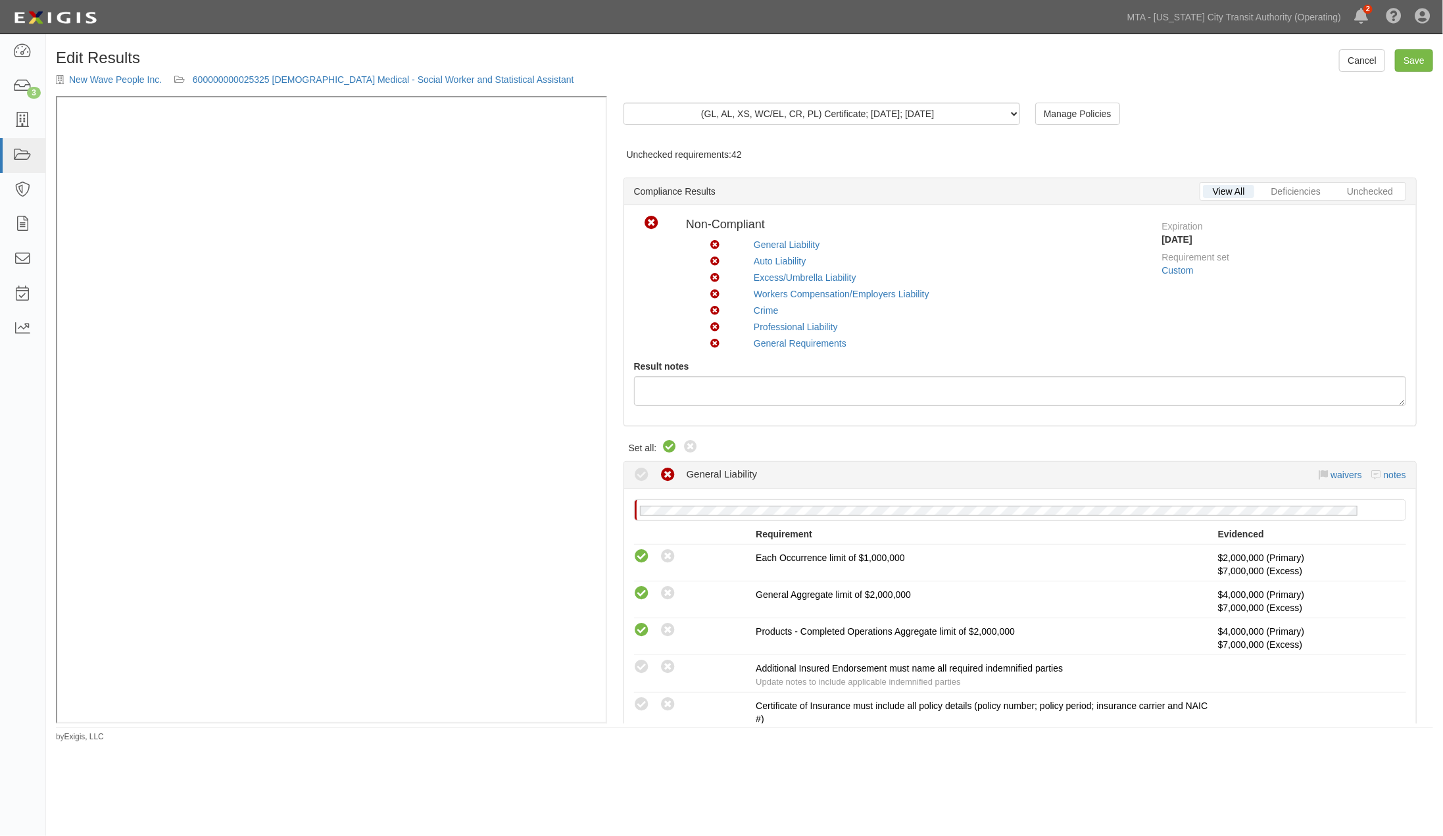
radio input "true"
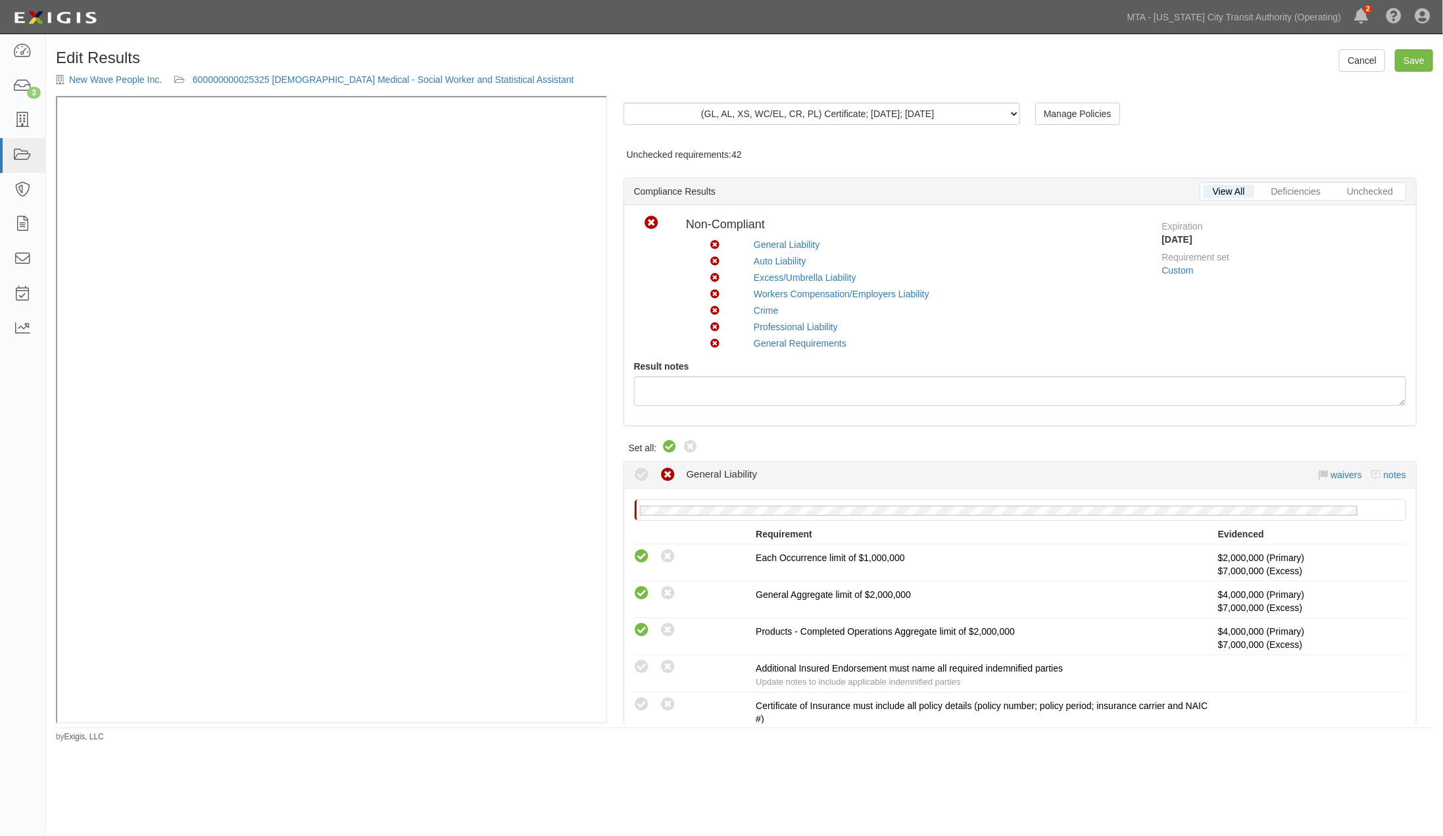
radio input "true"
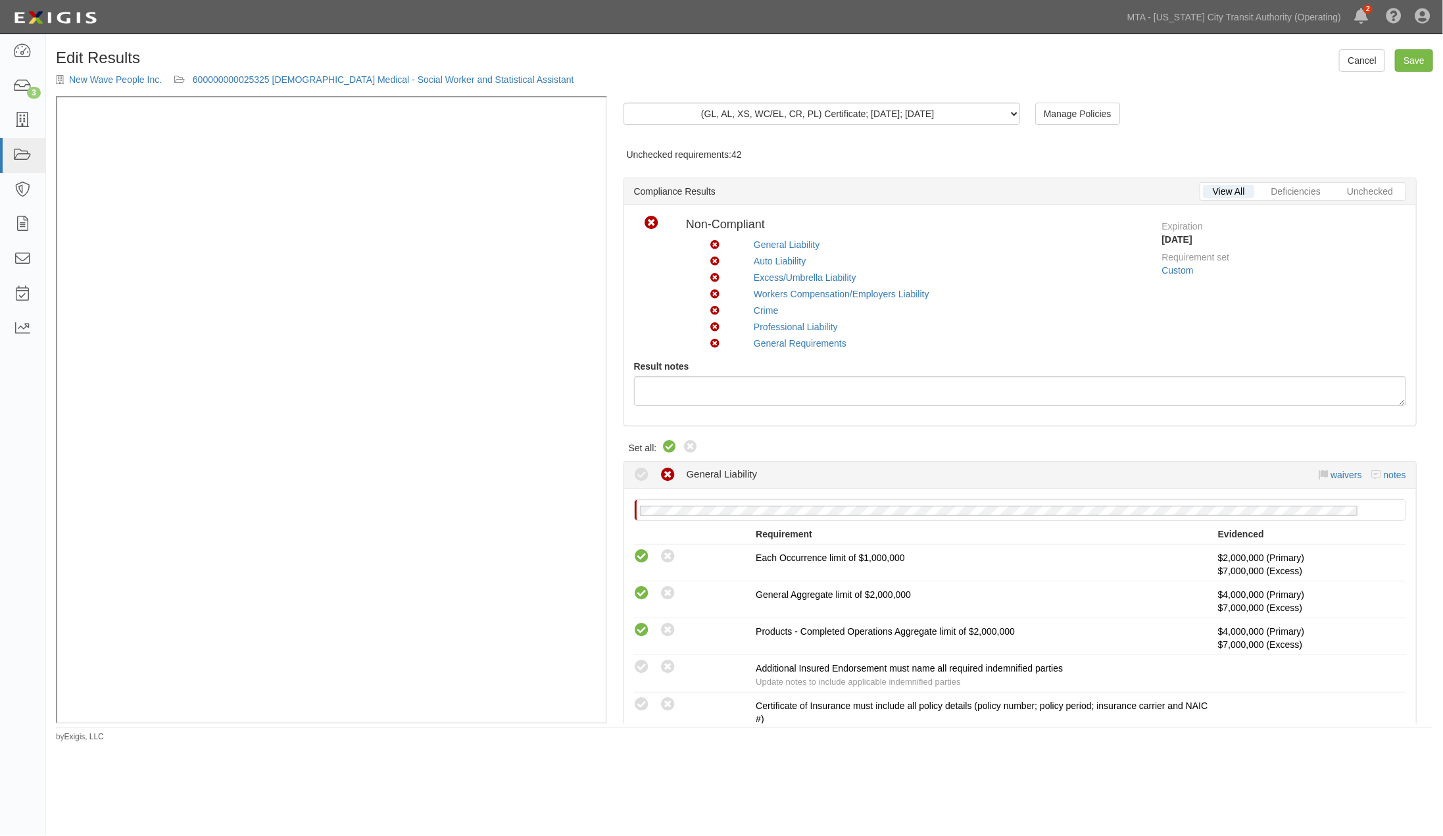
radio input "true"
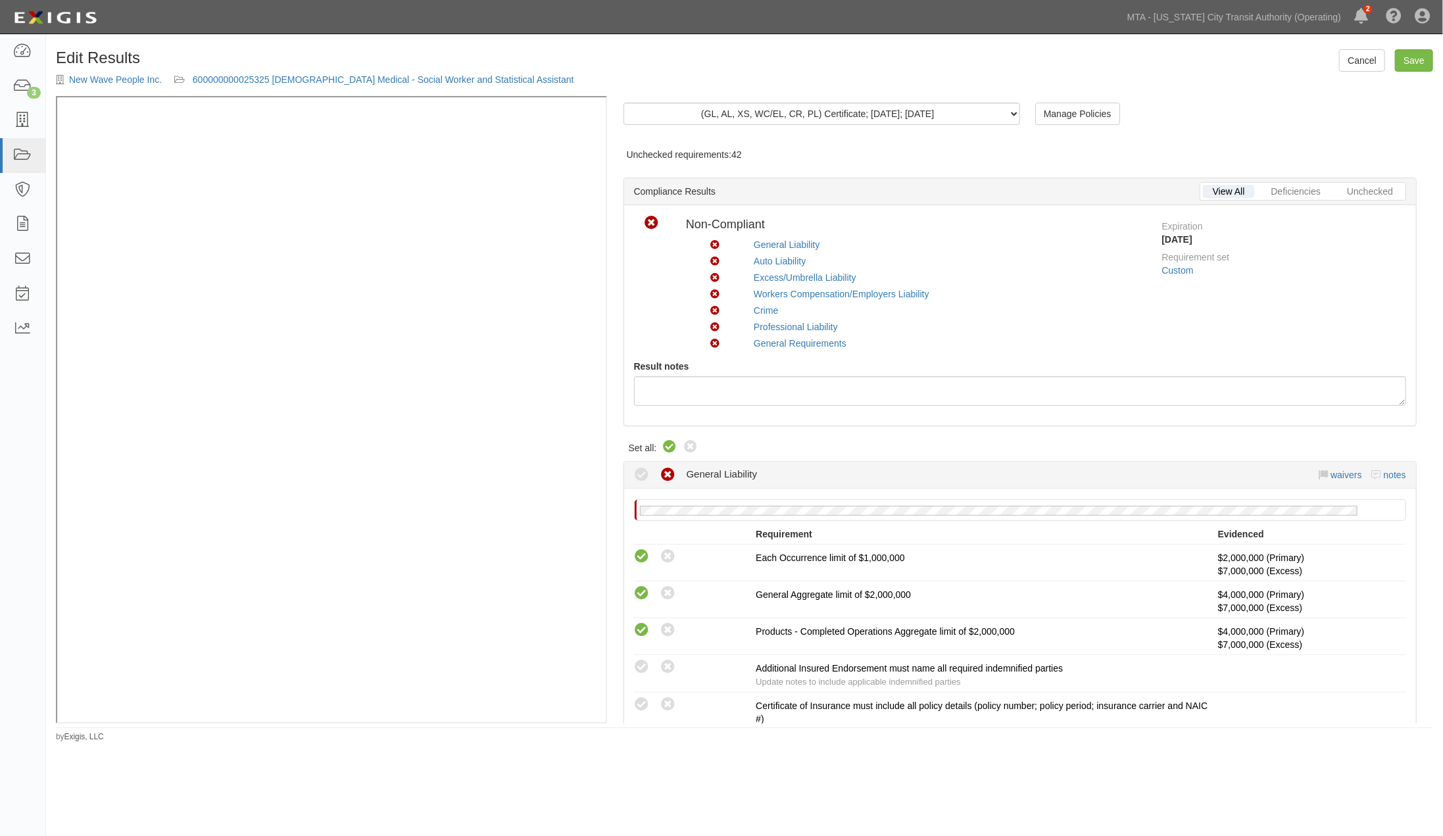
radio input "true"
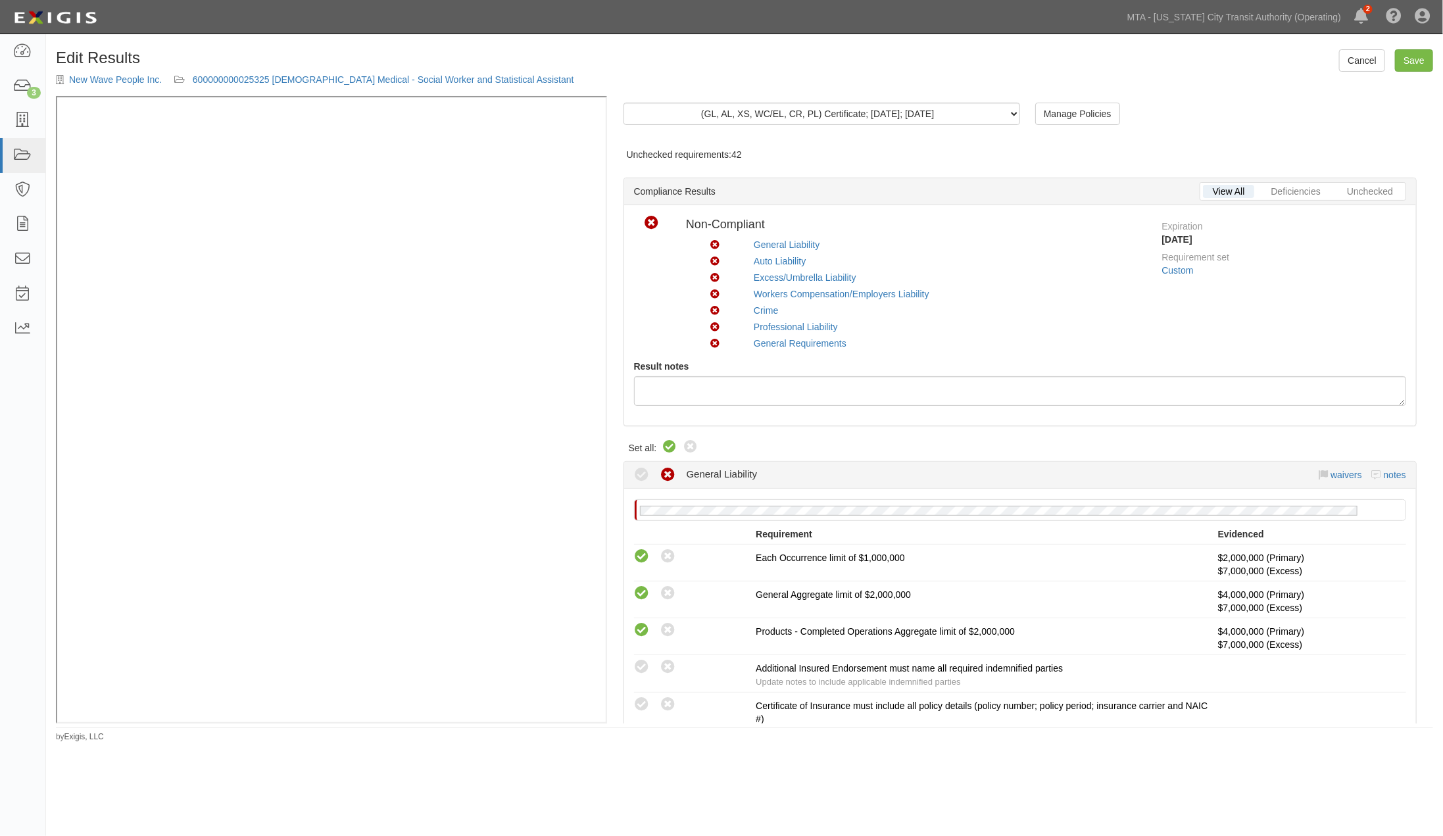
radio input "true"
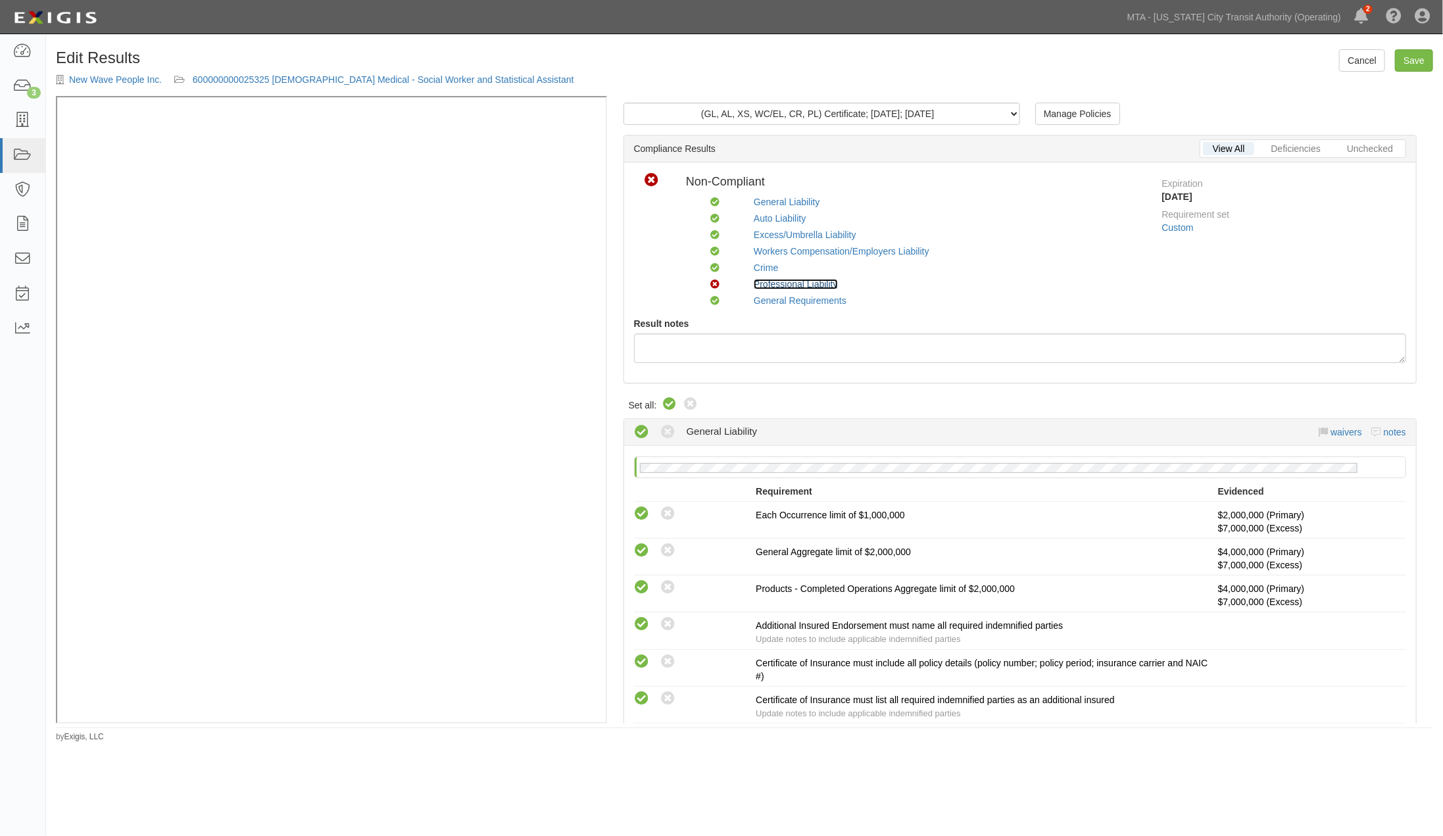
click at [797, 284] on link "Professional Liability" at bounding box center [796, 284] width 84 height 11
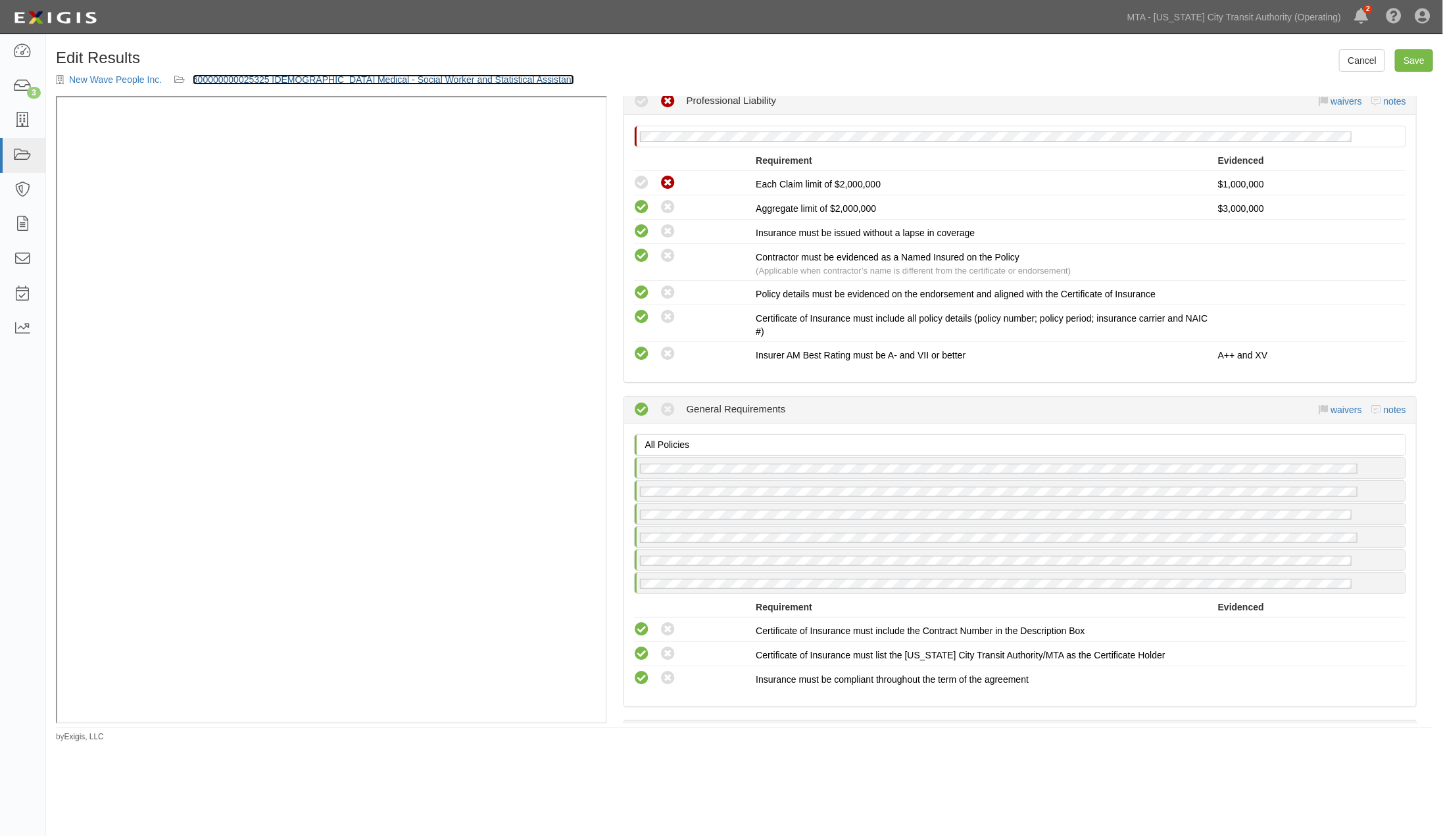
click at [391, 79] on link "600000000025325 Temp Medical - Social Worker and Statistical Assistant" at bounding box center [384, 79] width 382 height 11
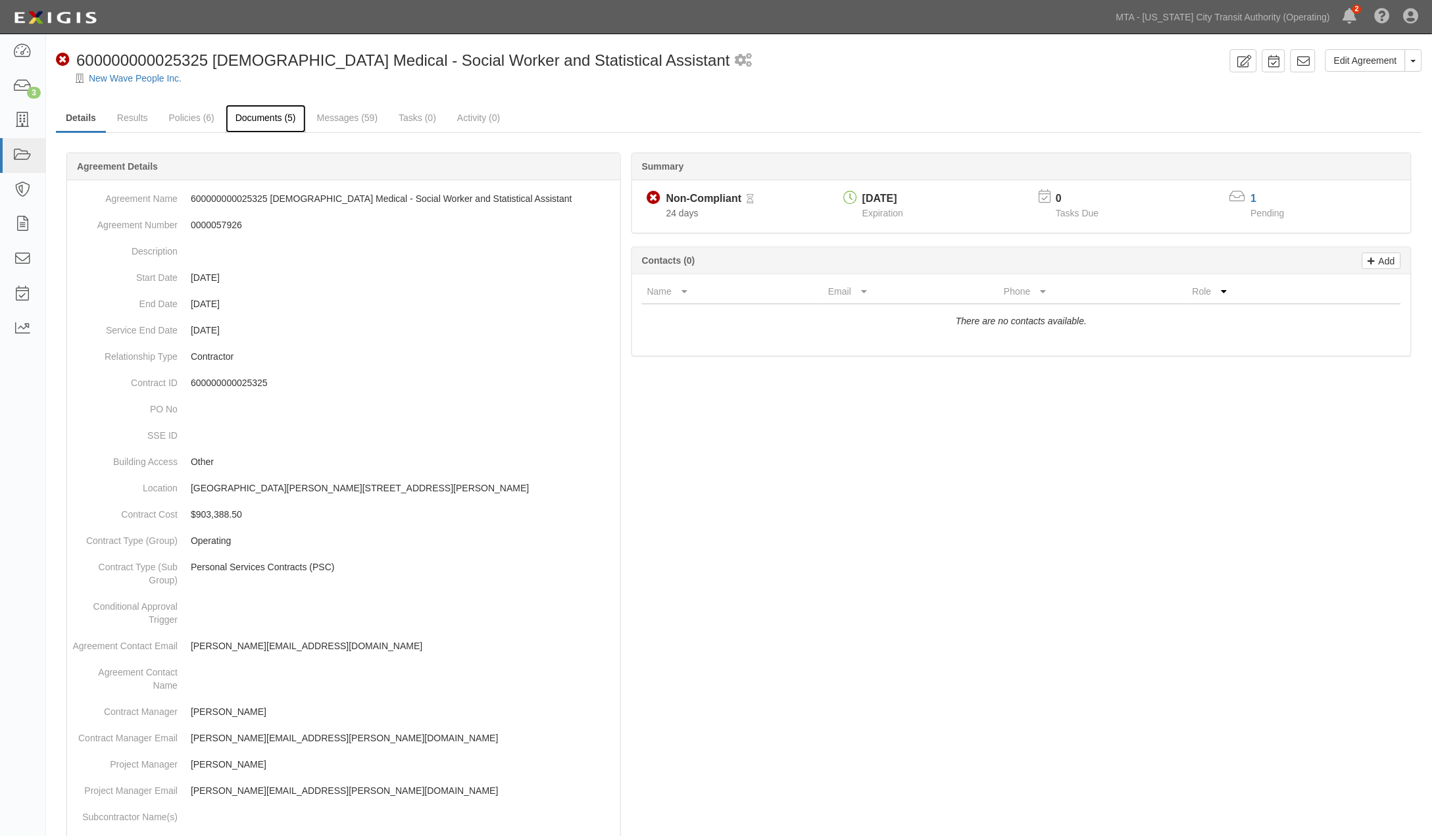
click at [272, 113] on link "Documents (5)" at bounding box center [266, 119] width 80 height 28
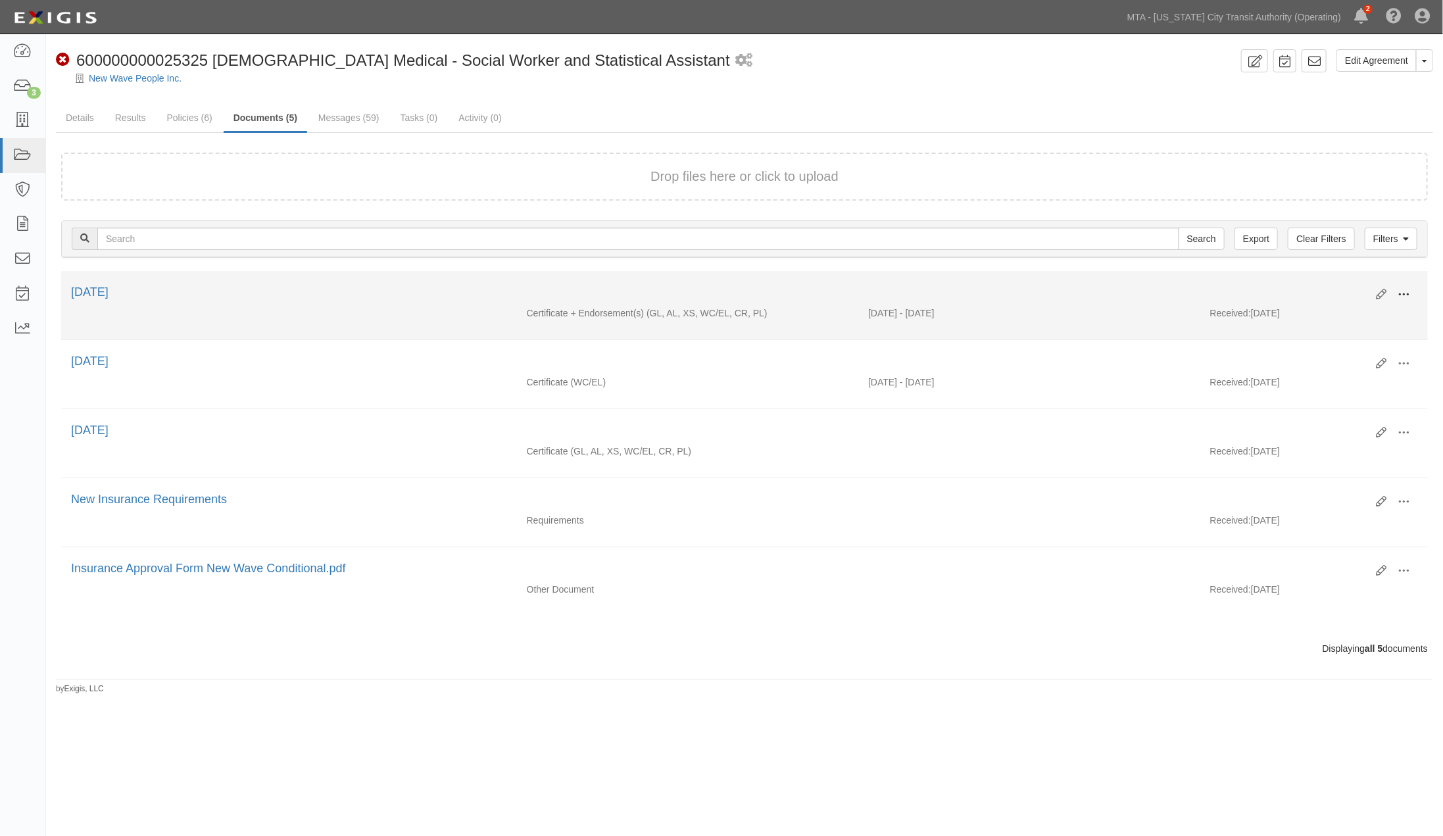
click at [1404, 291] on span at bounding box center [1404, 295] width 12 height 12
click at [1318, 284] on link "Edit" at bounding box center [1340, 290] width 104 height 24
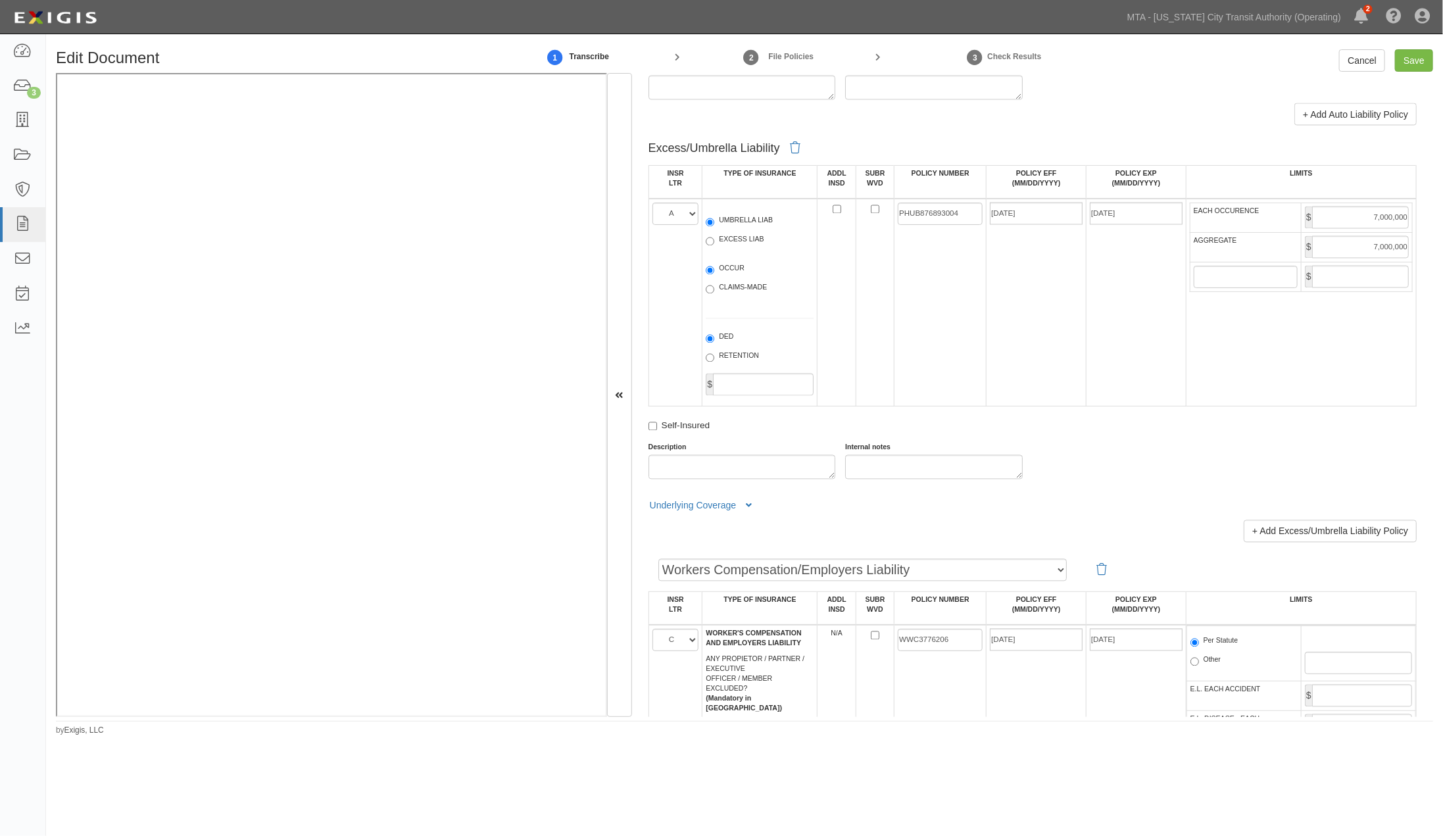
scroll to position [1535, 0]
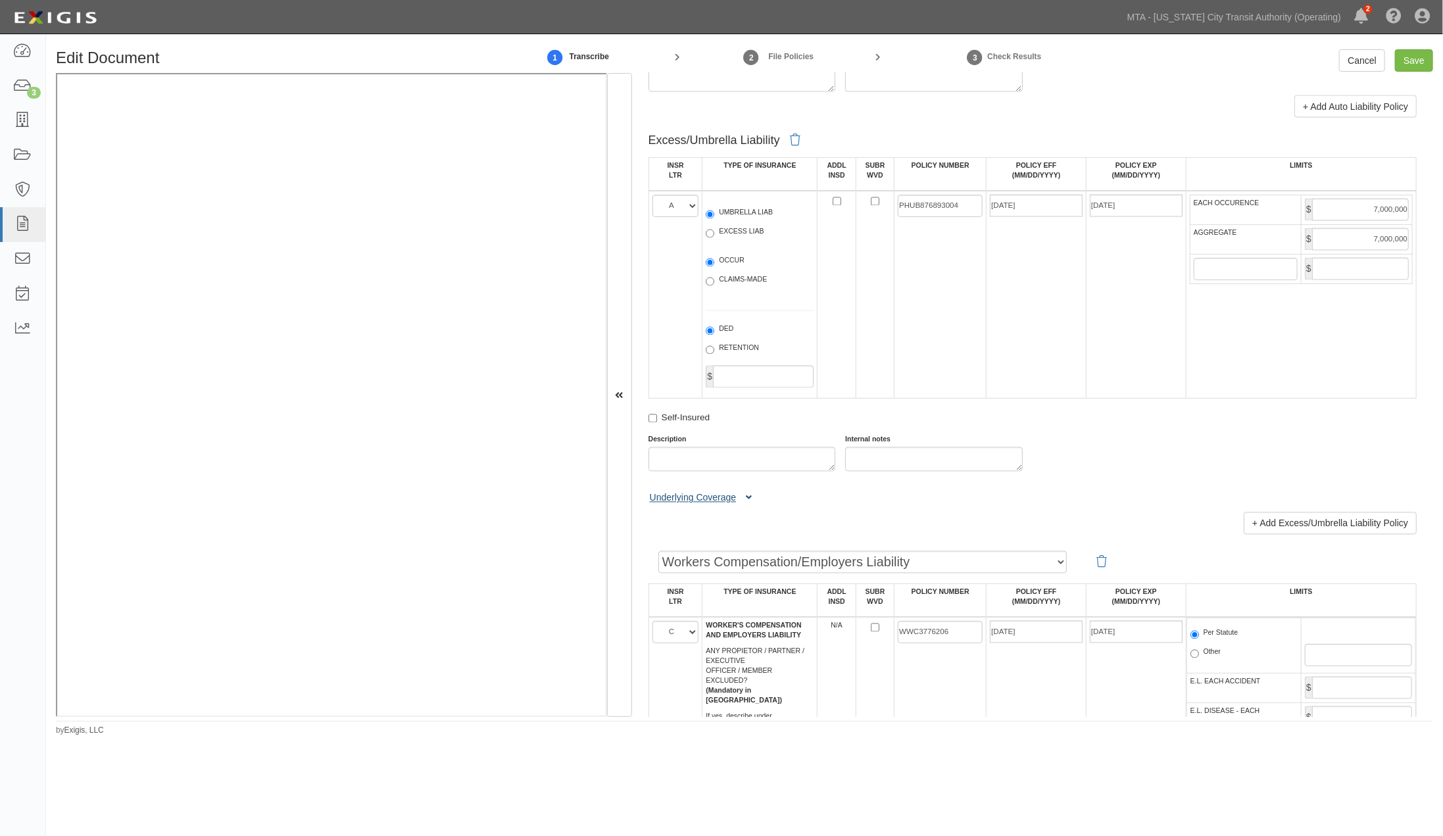
click at [752, 505] on button "Underlying Coverage" at bounding box center [703, 498] width 109 height 14
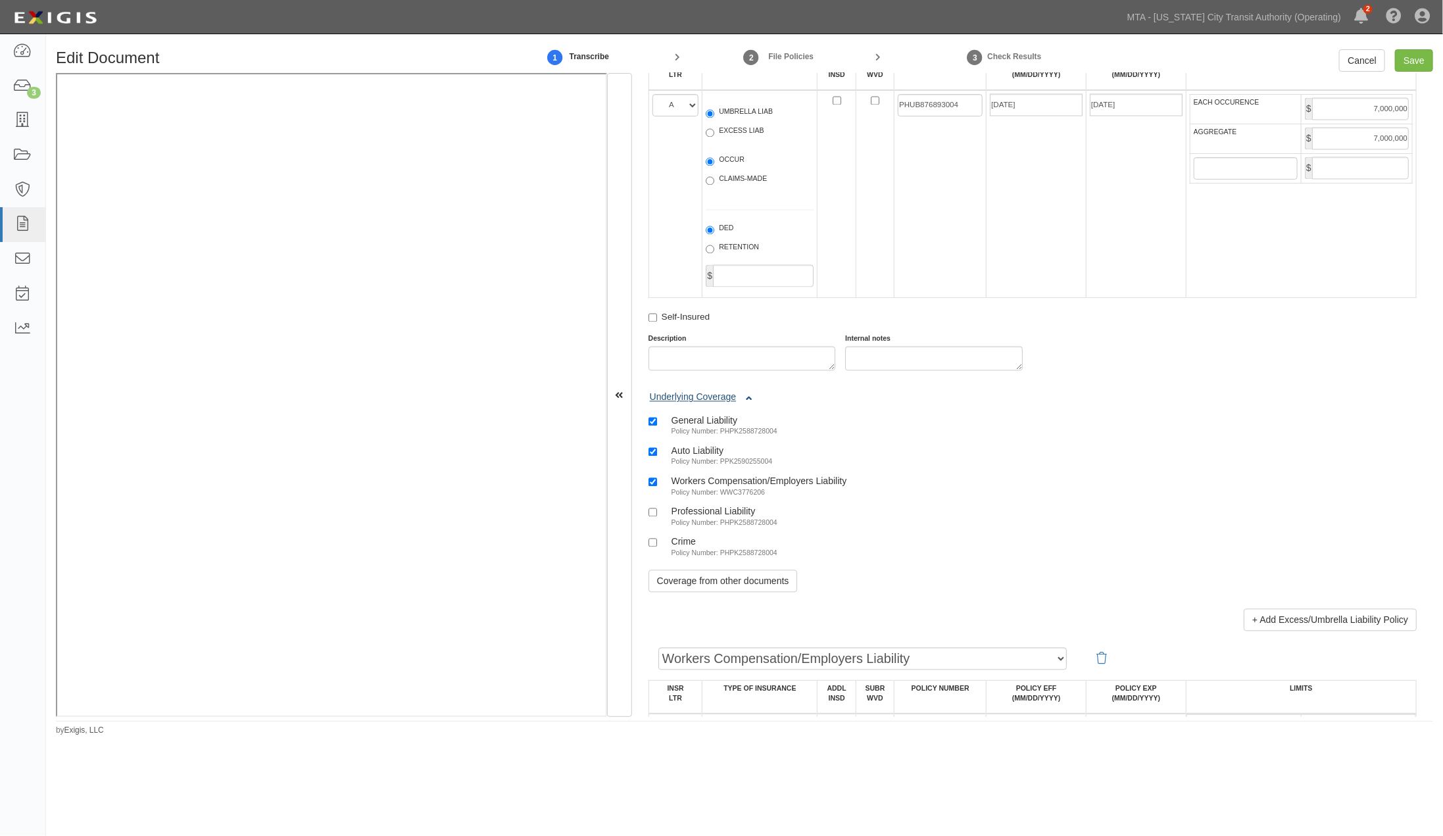
scroll to position [1681, 0]
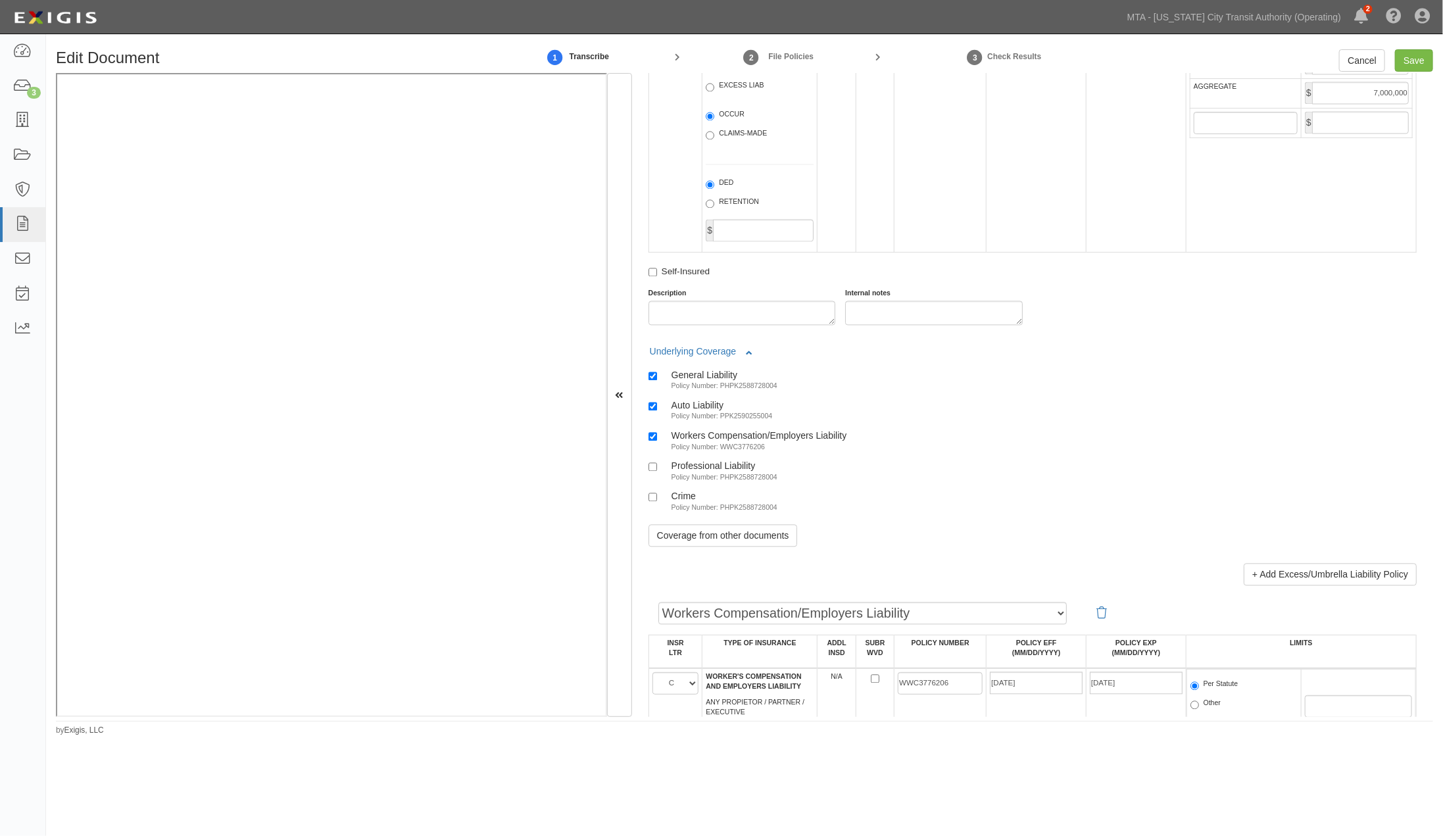
click at [765, 482] on label "Professional Liability Policy Number: PHPK2588728004" at bounding box center [713, 471] width 129 height 22
click at [657, 472] on input "Professional Liability Policy Number: PHPK2588728004" at bounding box center [653, 467] width 9 height 9
checkbox input "true"
click at [764, 512] on label "Crime Policy Number: PHPK2588728004" at bounding box center [713, 502] width 129 height 22
click at [657, 502] on input "Crime Policy Number: PHPK2588728004" at bounding box center [653, 497] width 9 height 9
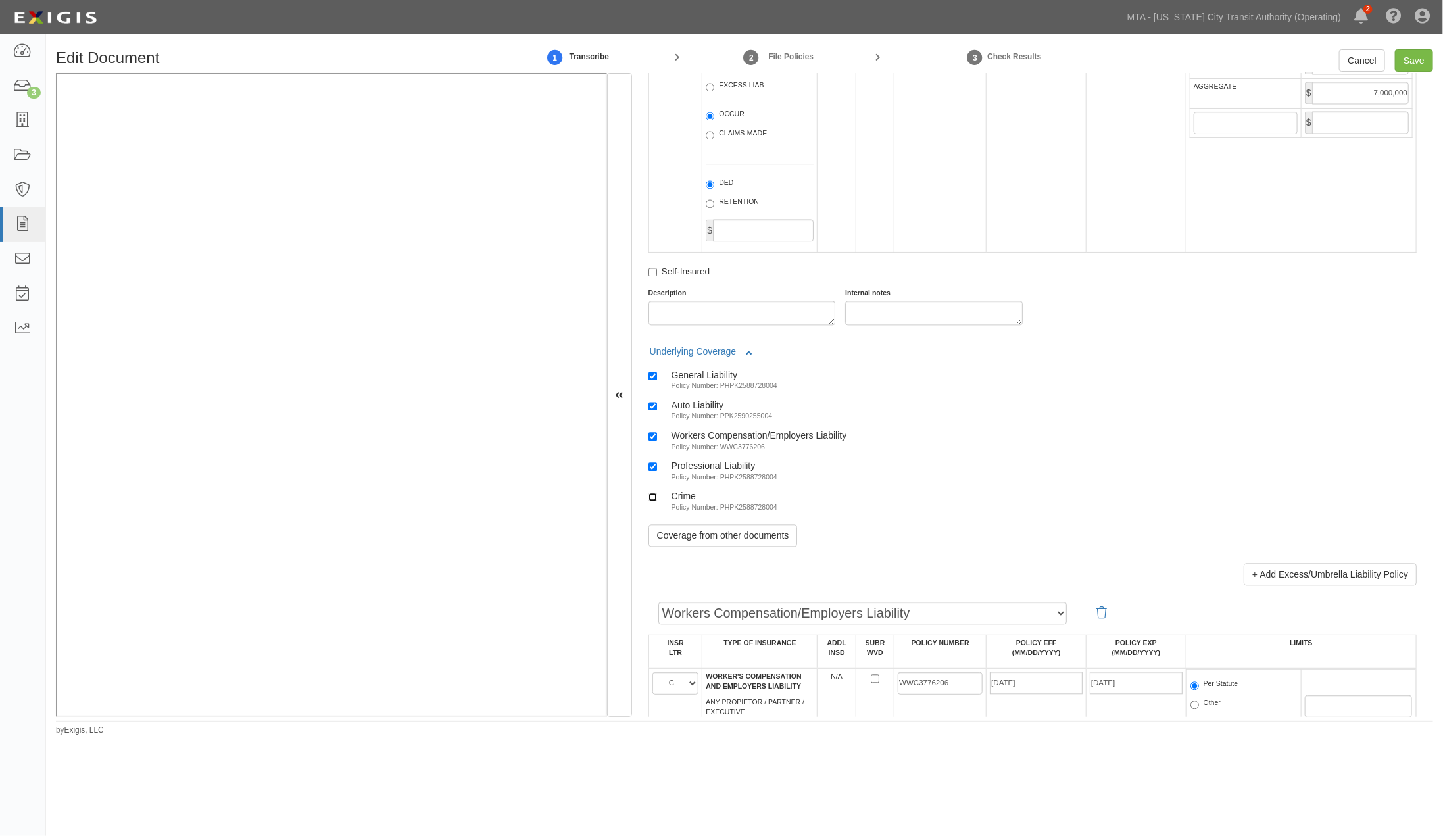
checkbox input "true"
click at [1410, 68] on input "Save" at bounding box center [1414, 60] width 38 height 22
type input "2000000"
type input "4000000"
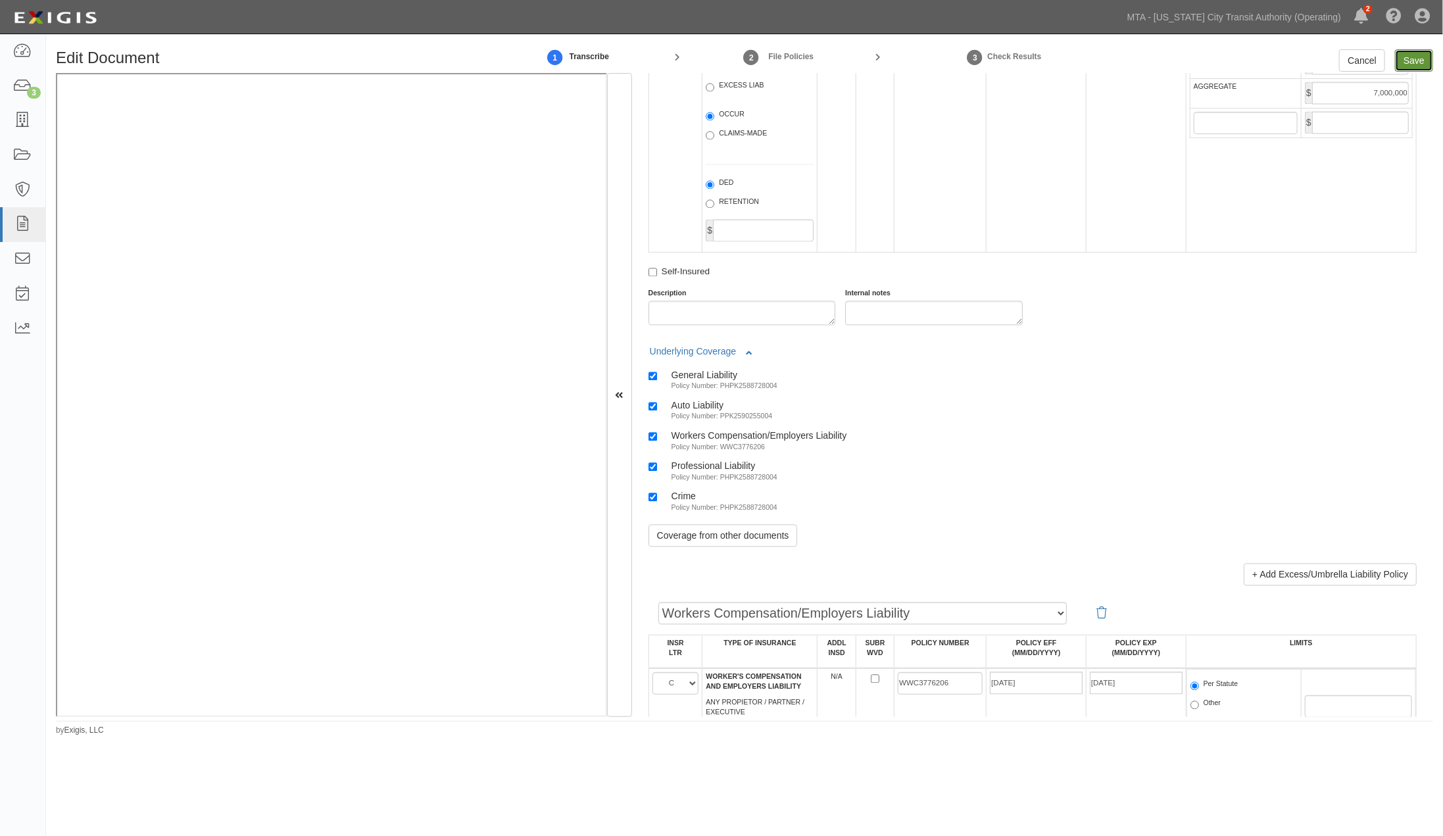
type input "2000000"
type input "7000000"
type input "1000000"
type input "3000000"
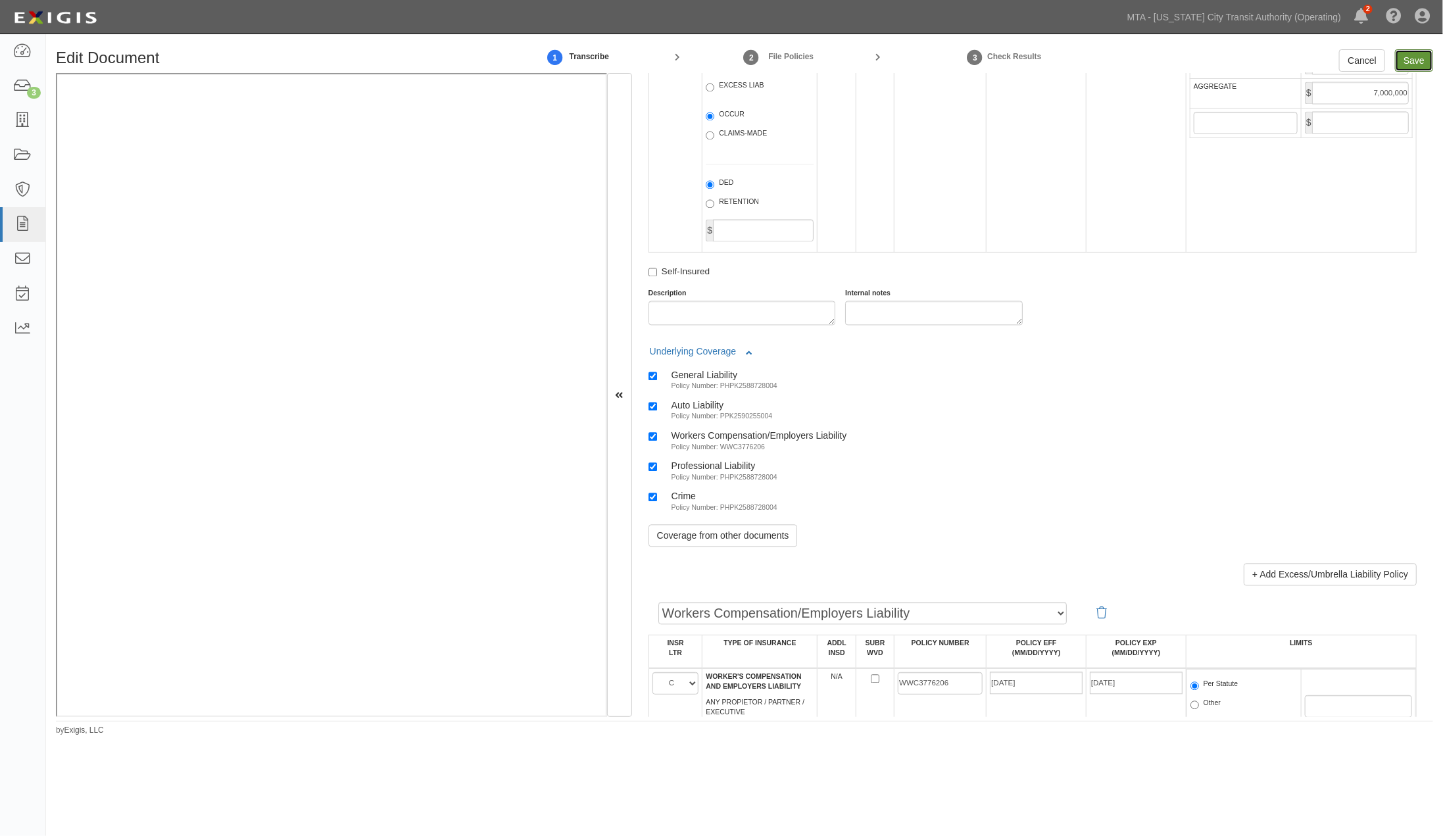
type input "2000000"
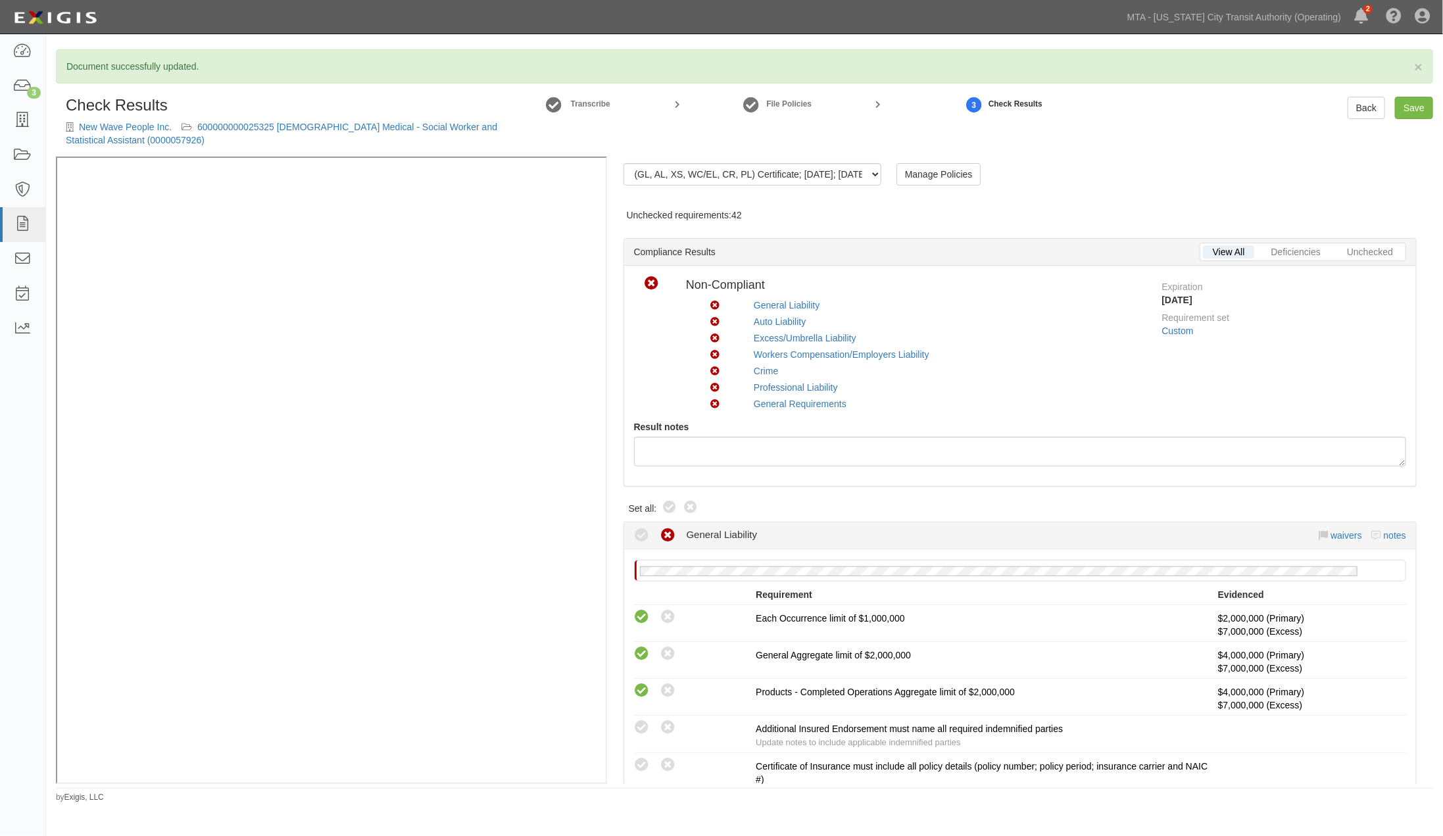
click at [670, 505] on icon at bounding box center [670, 508] width 16 height 16
radio input "true"
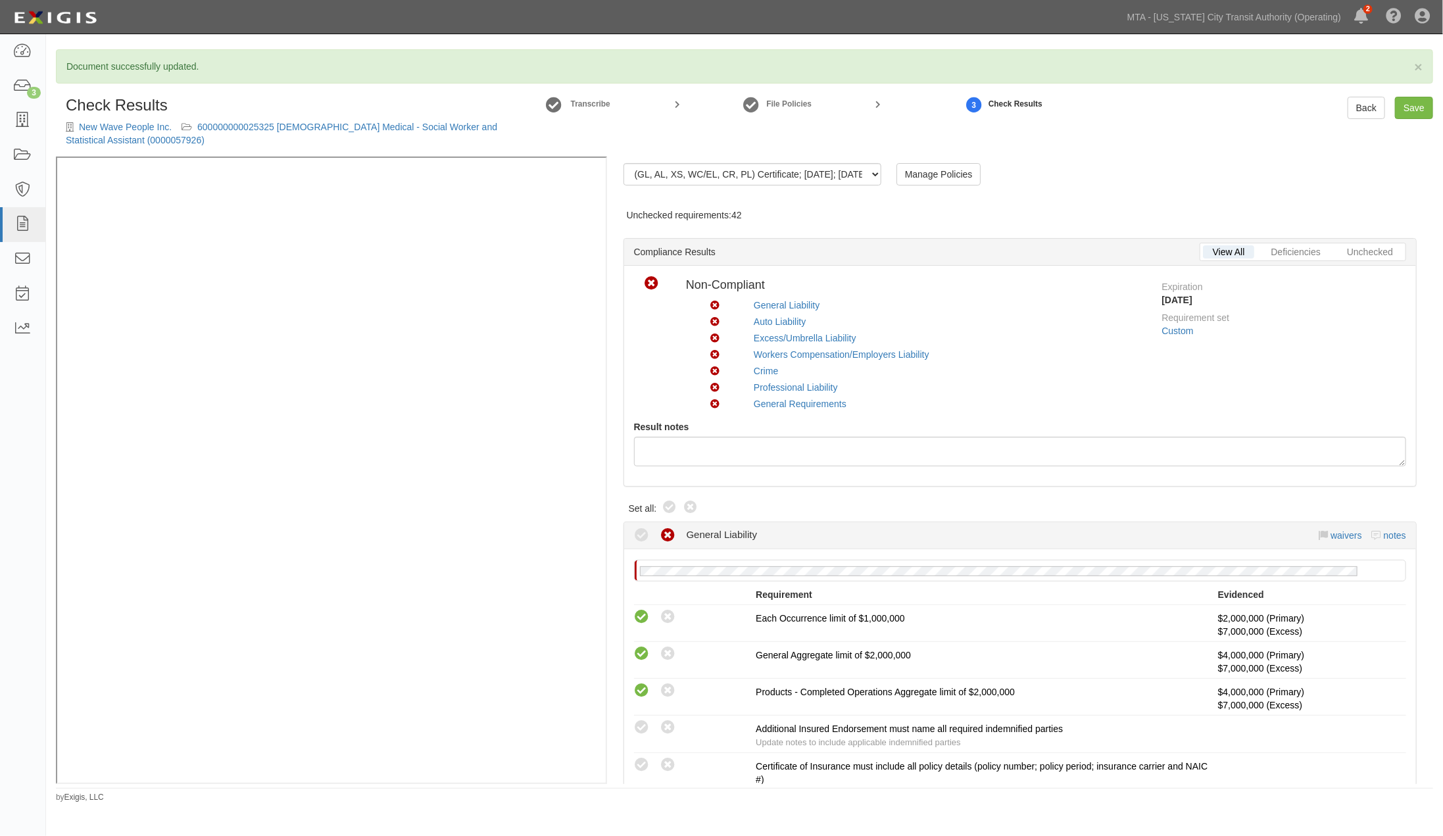
radio input "true"
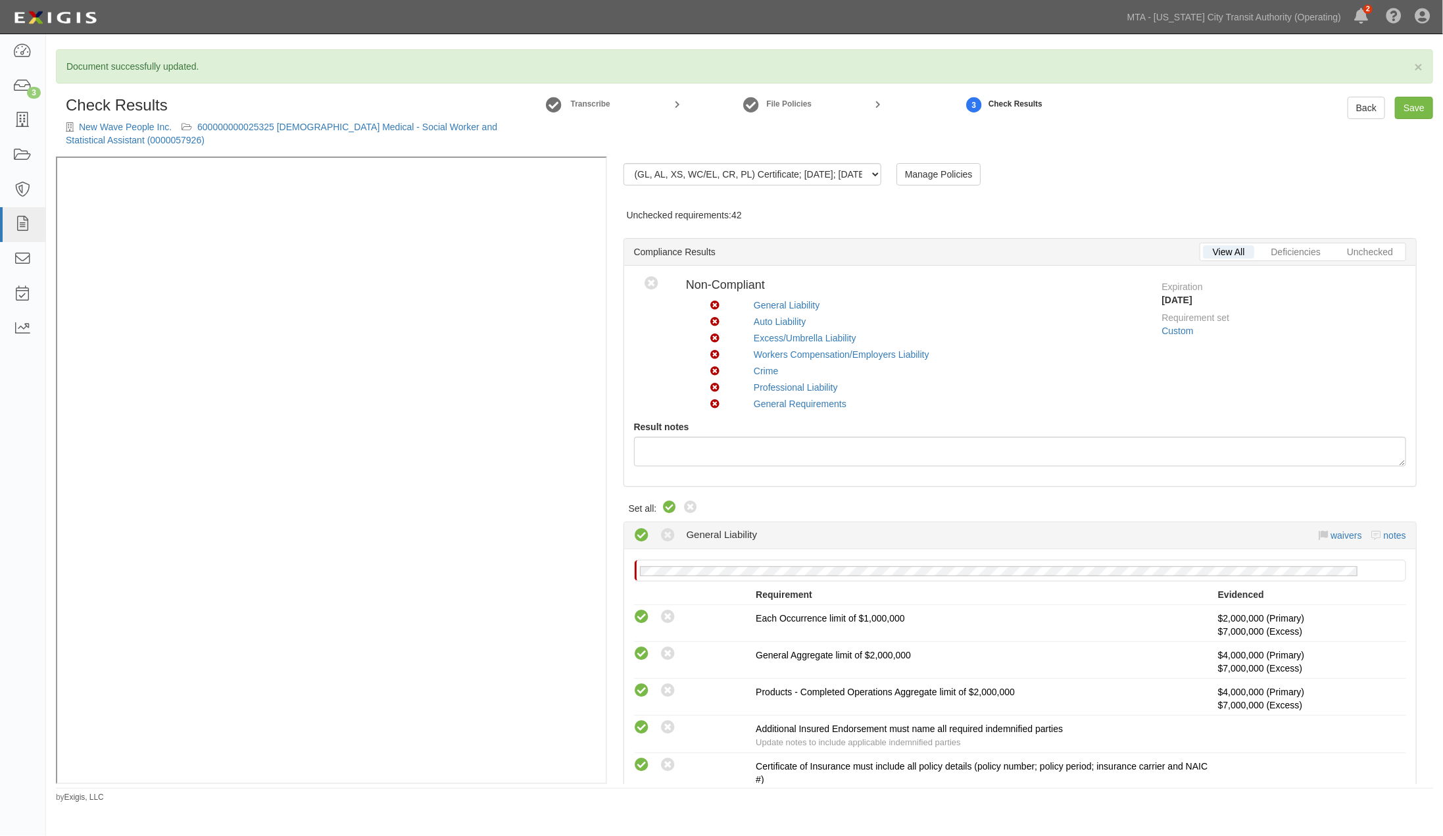
radio input "true"
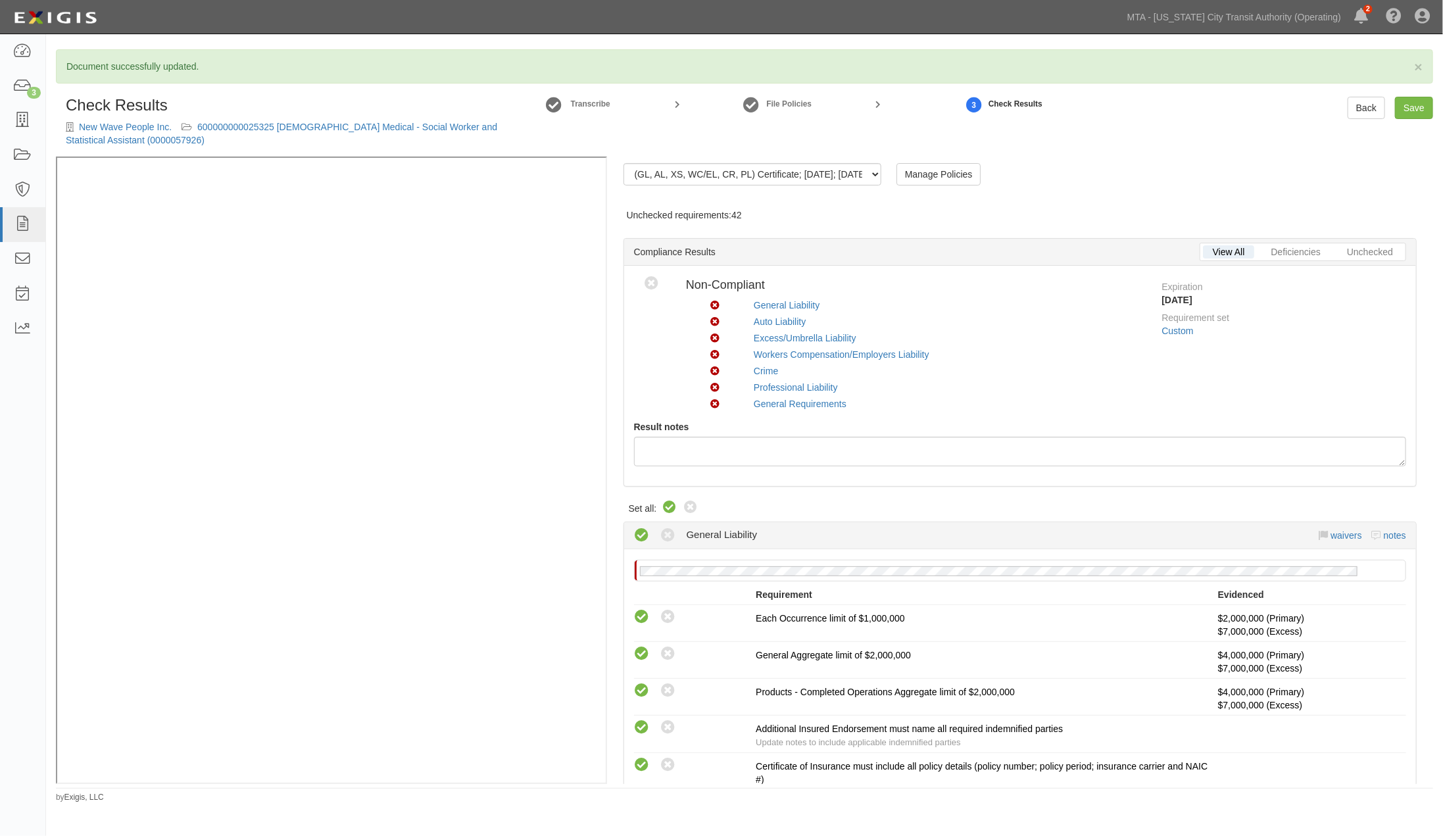
radio input "true"
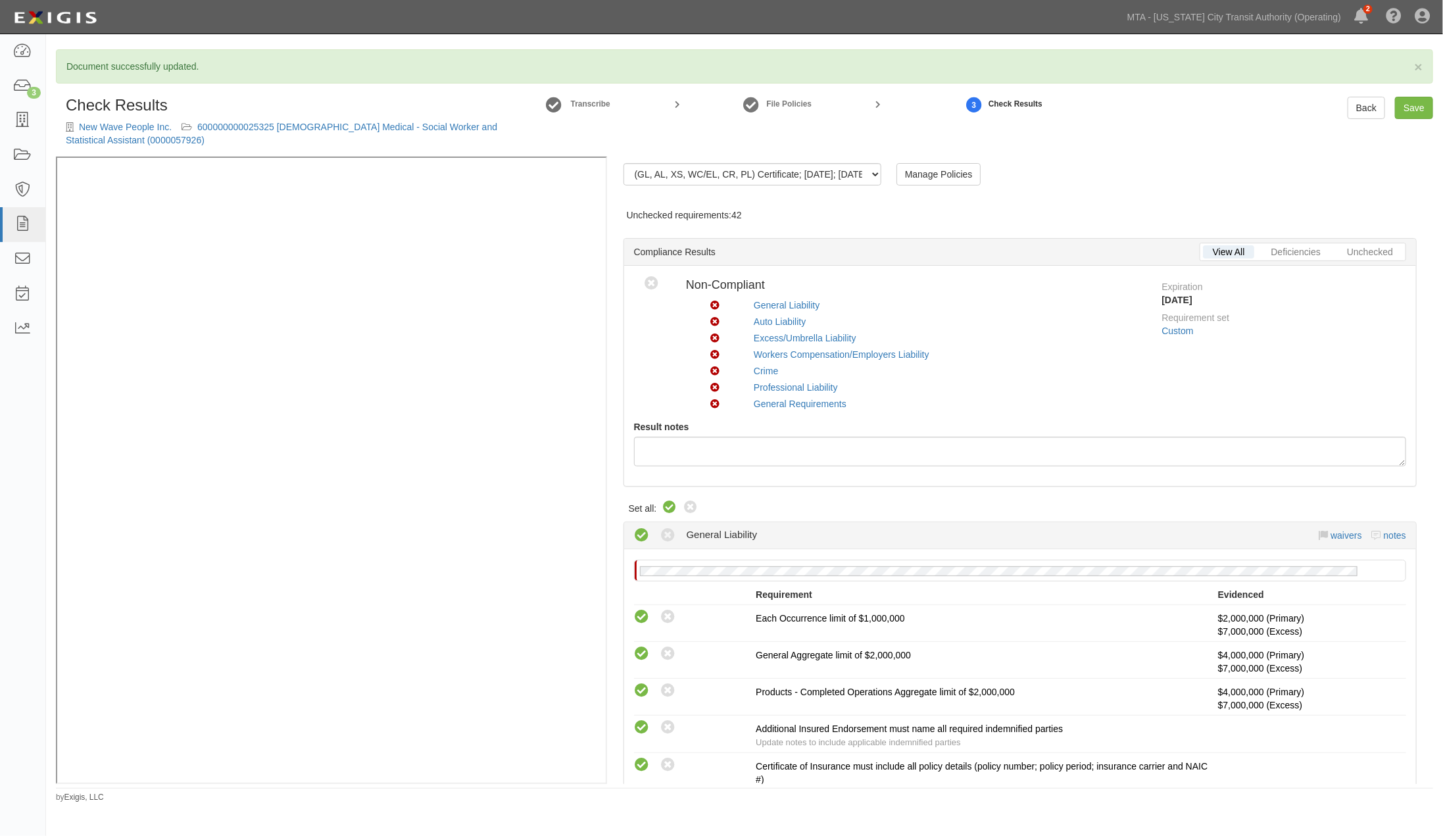
radio input "true"
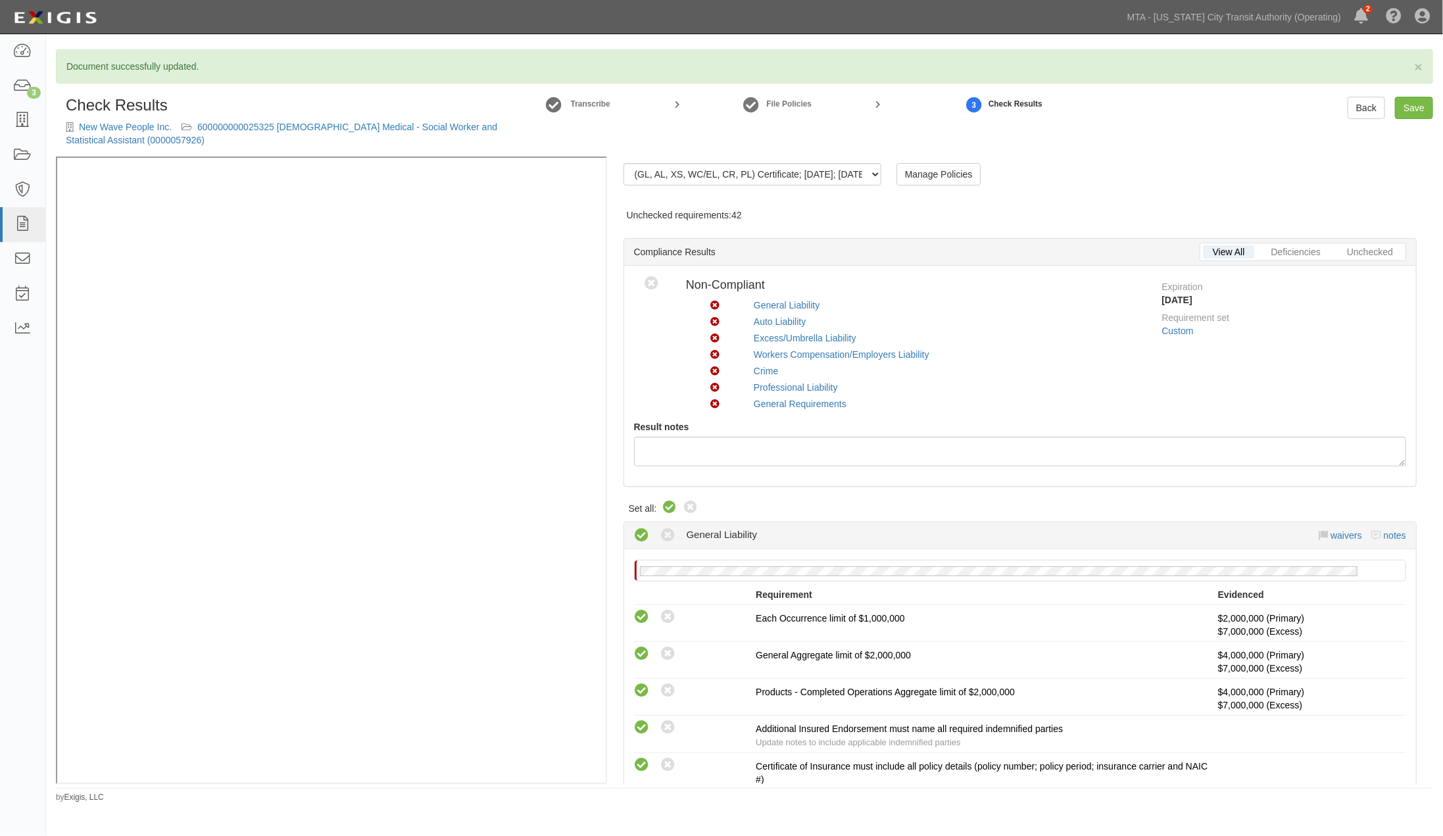
radio input "true"
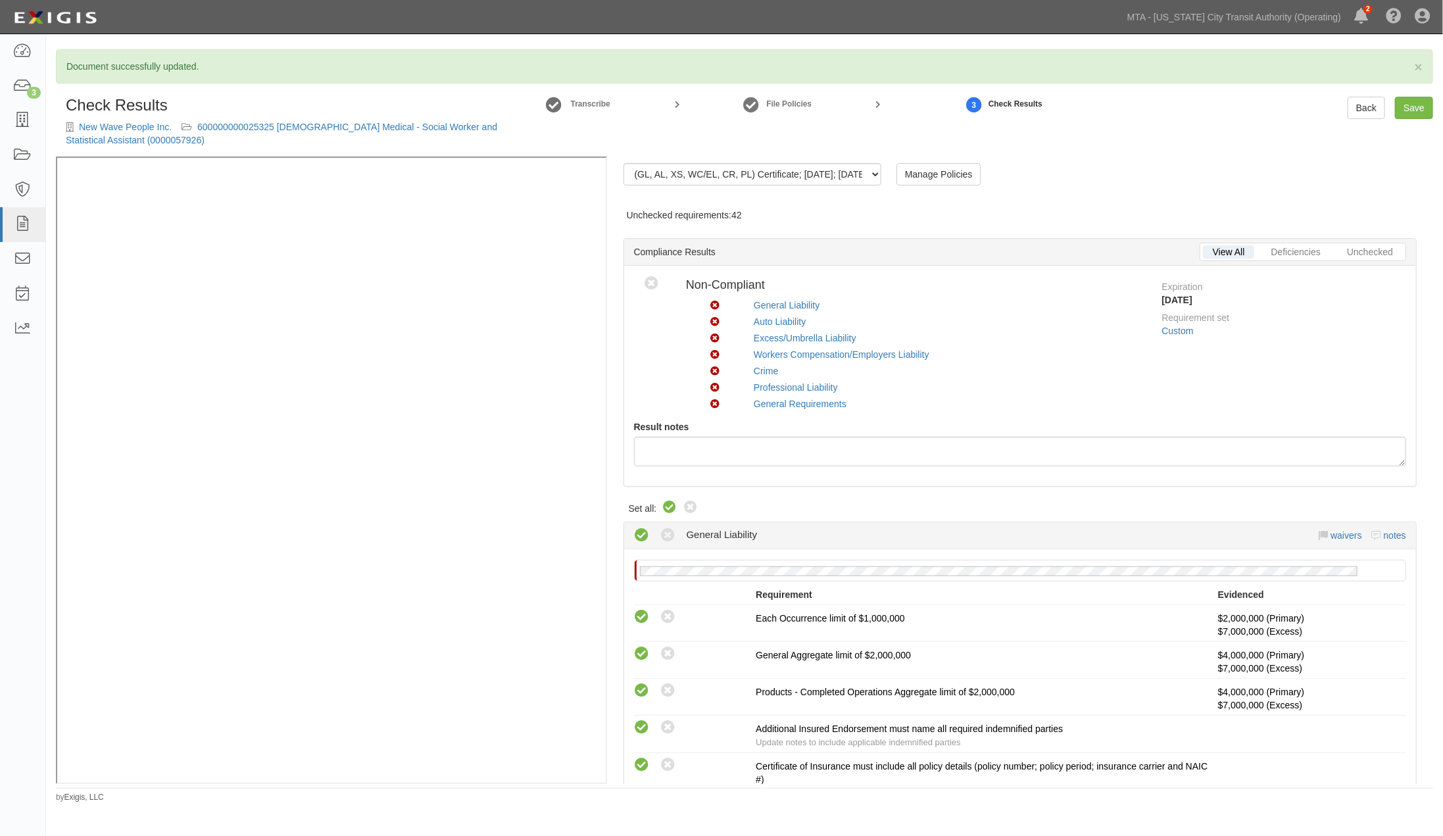
radio input "true"
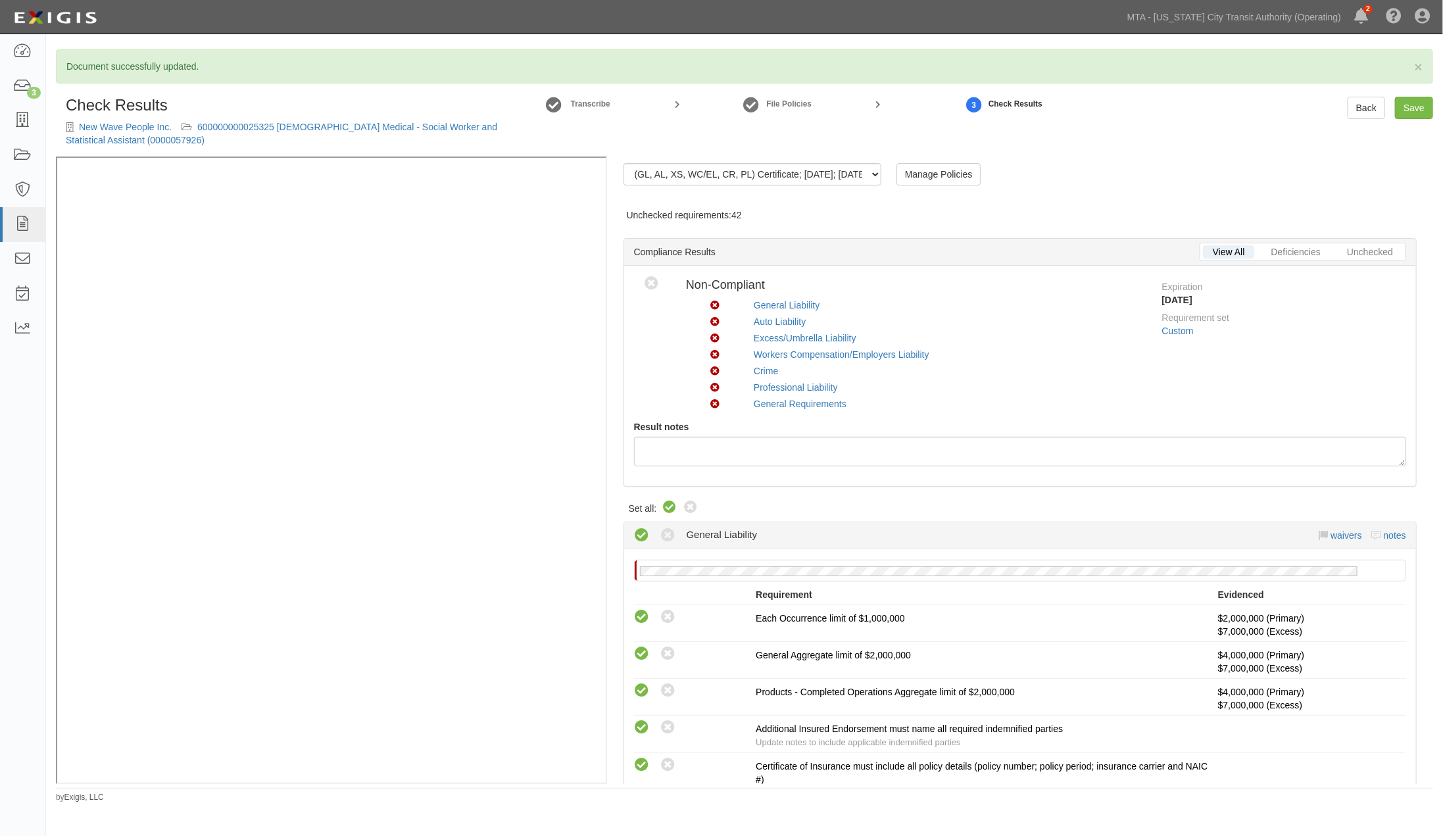
radio input "true"
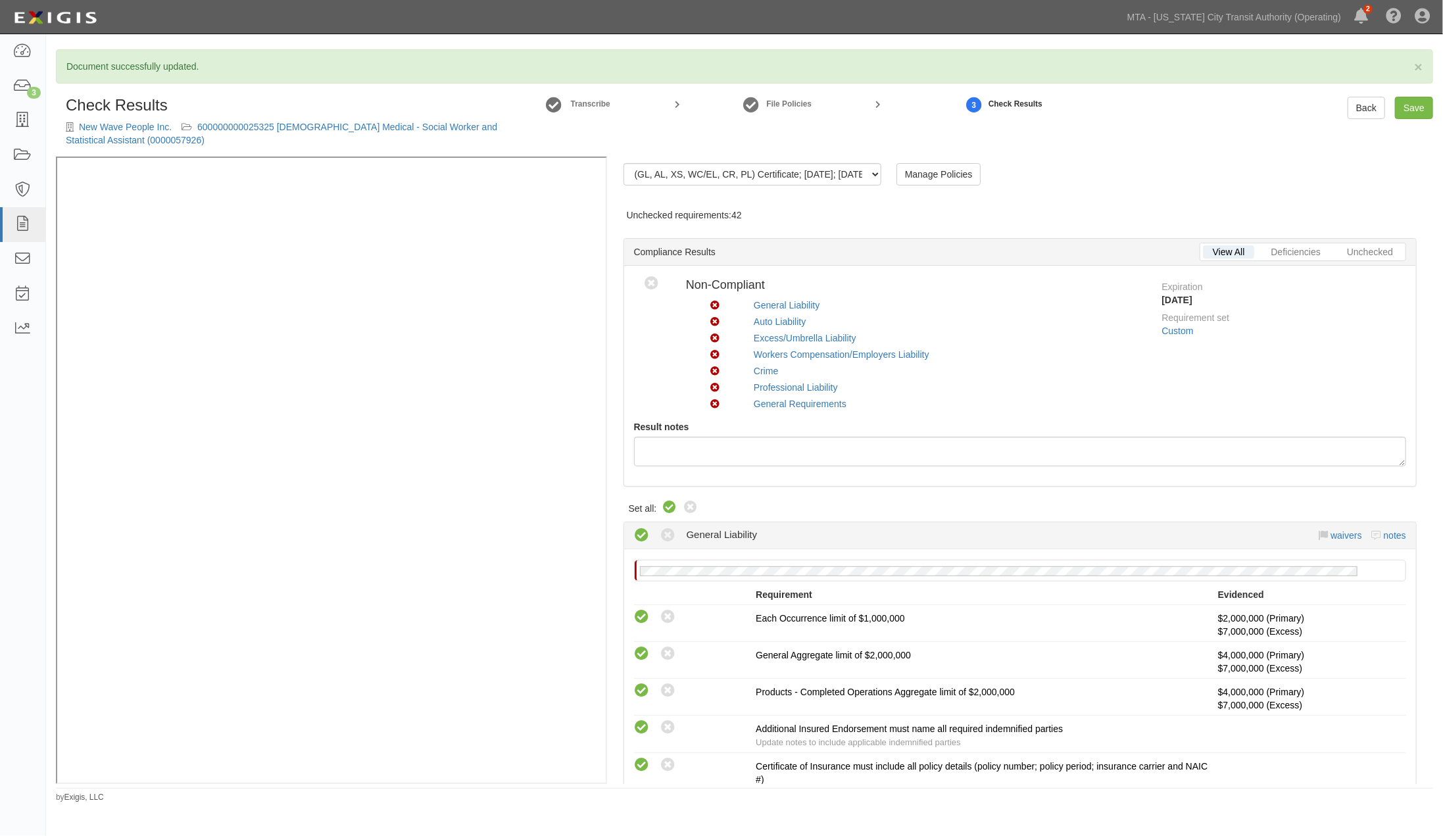
radio input "true"
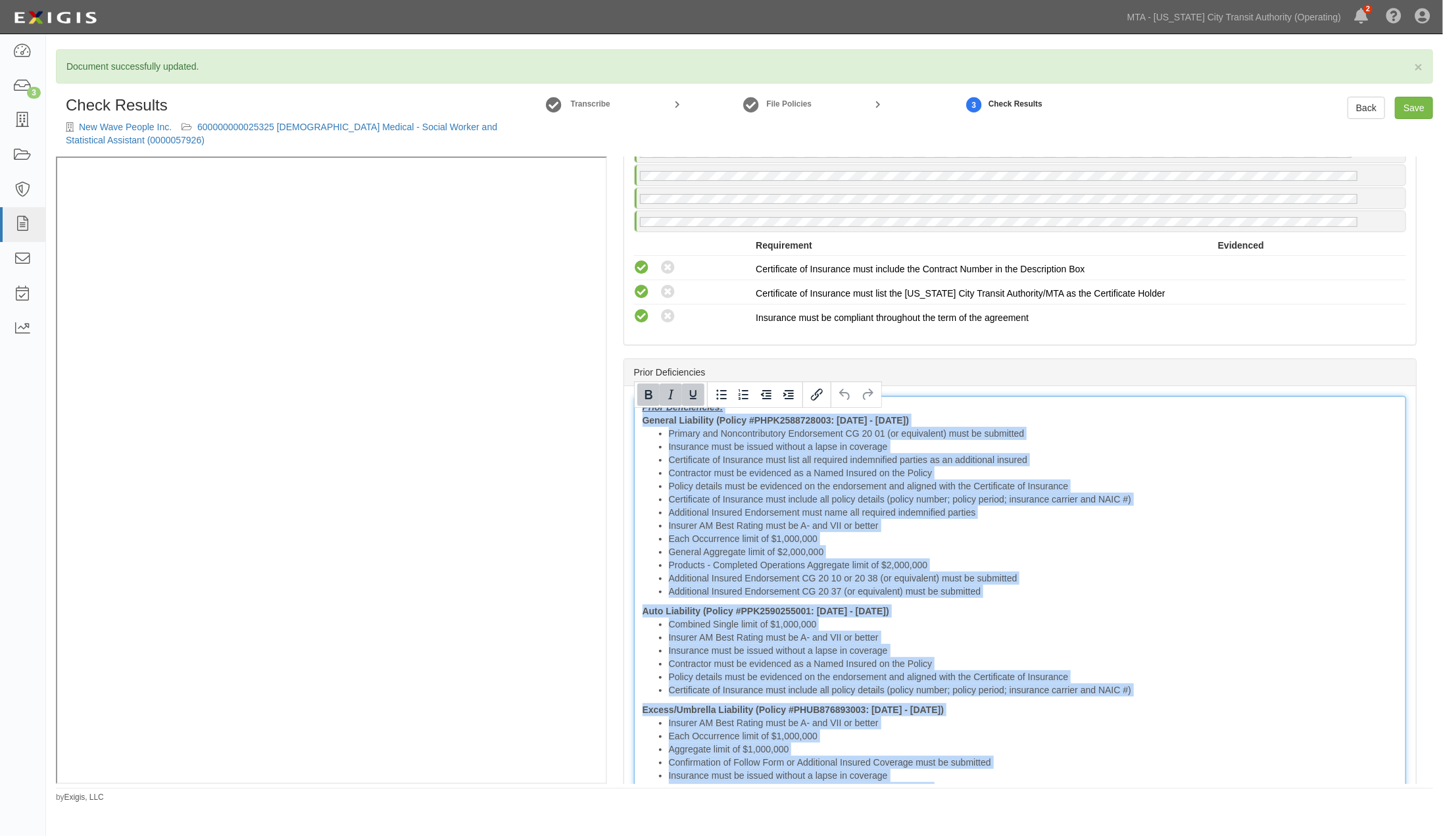
scroll to position [3125, 0]
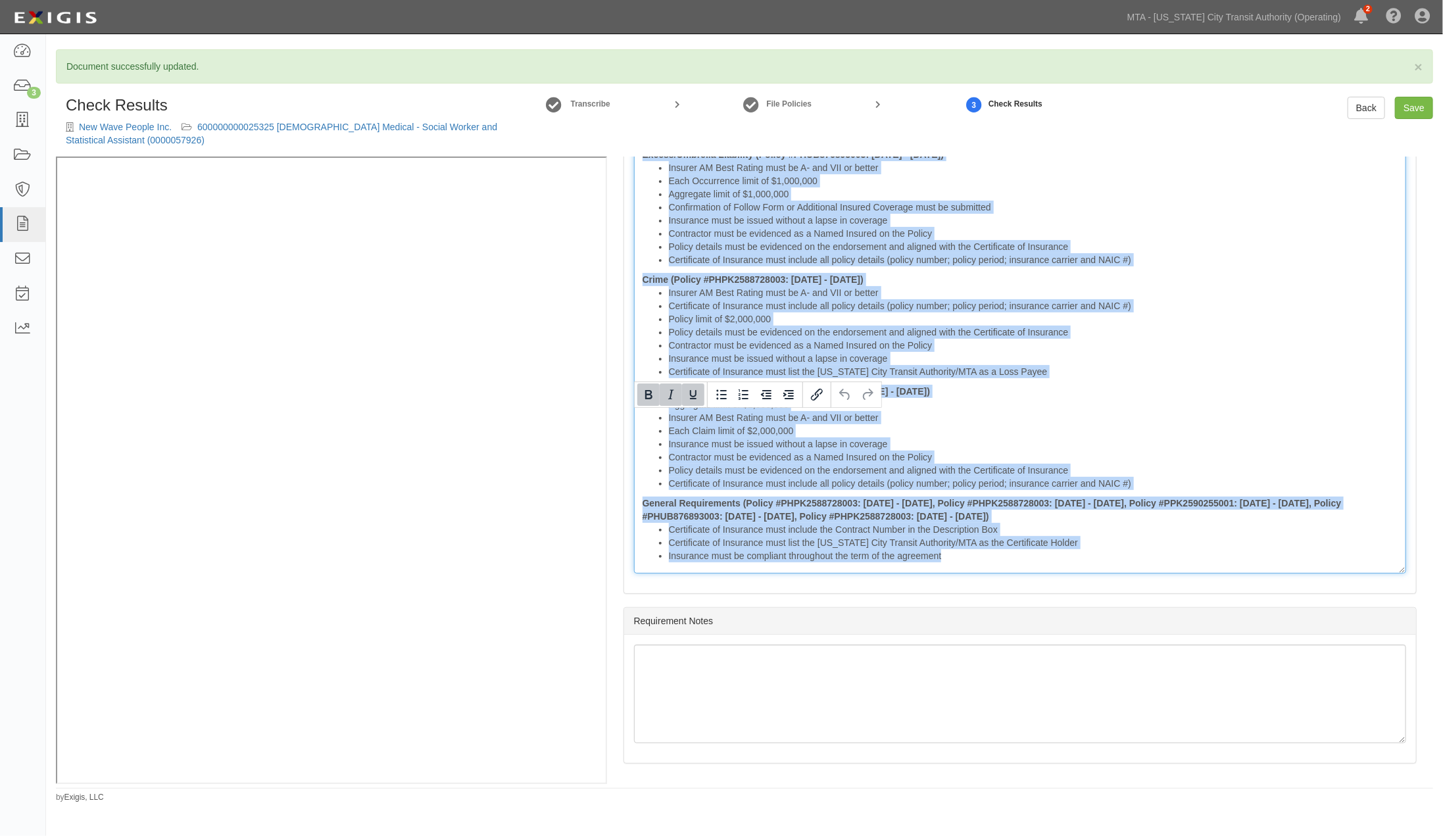
drag, startPoint x: 638, startPoint y: 411, endPoint x: 1458, endPoint y: 845, distance: 927.5
click at [1443, 803] on html "Toggle navigation Dashboard 3 Inbox Parties Agreements Coverages Documents Mess…" at bounding box center [721, 401] width 1443 height 803
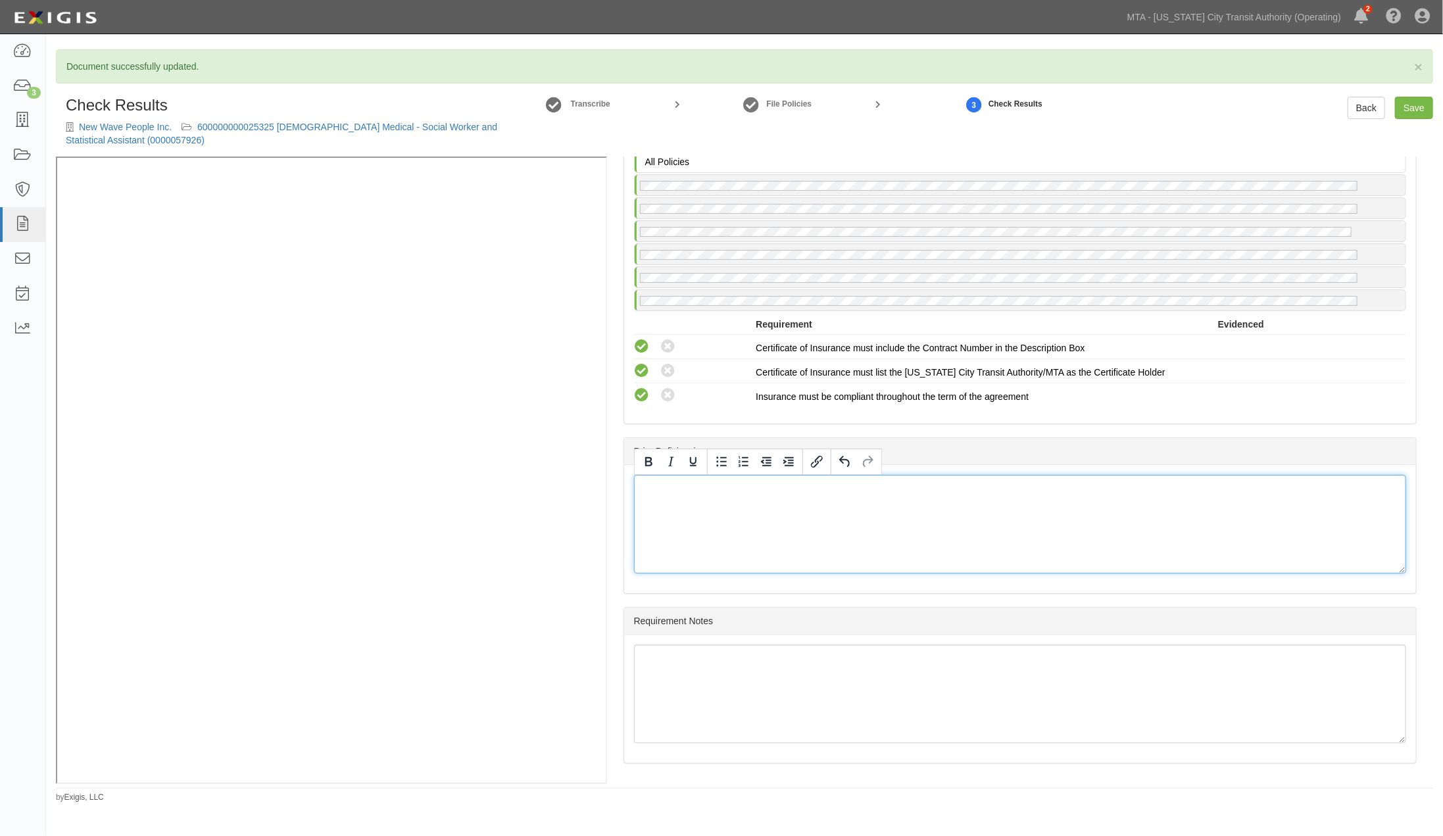
scroll to position [2490, 0]
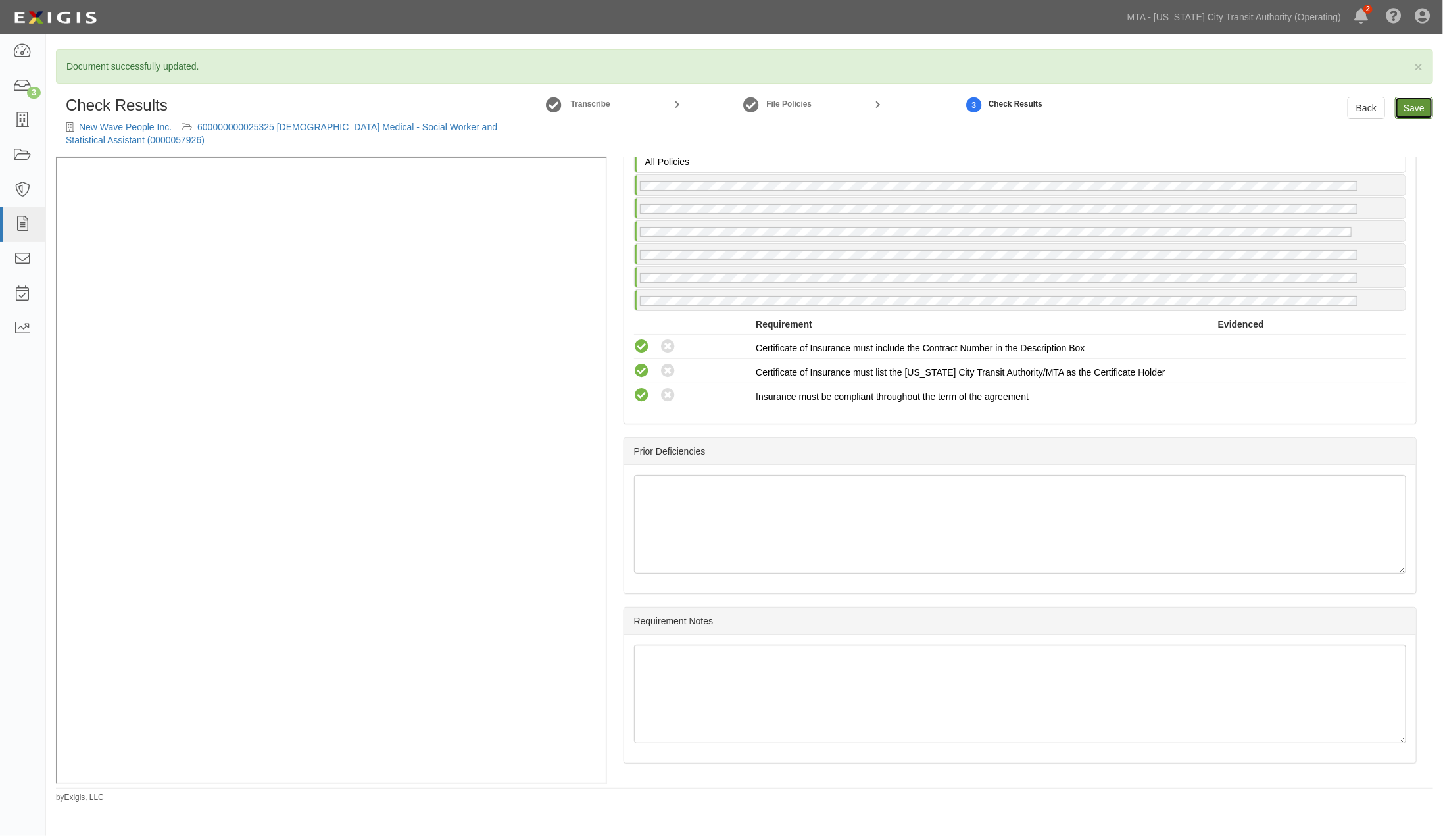
click at [1418, 107] on link "Save" at bounding box center [1414, 108] width 38 height 22
radio input "true"
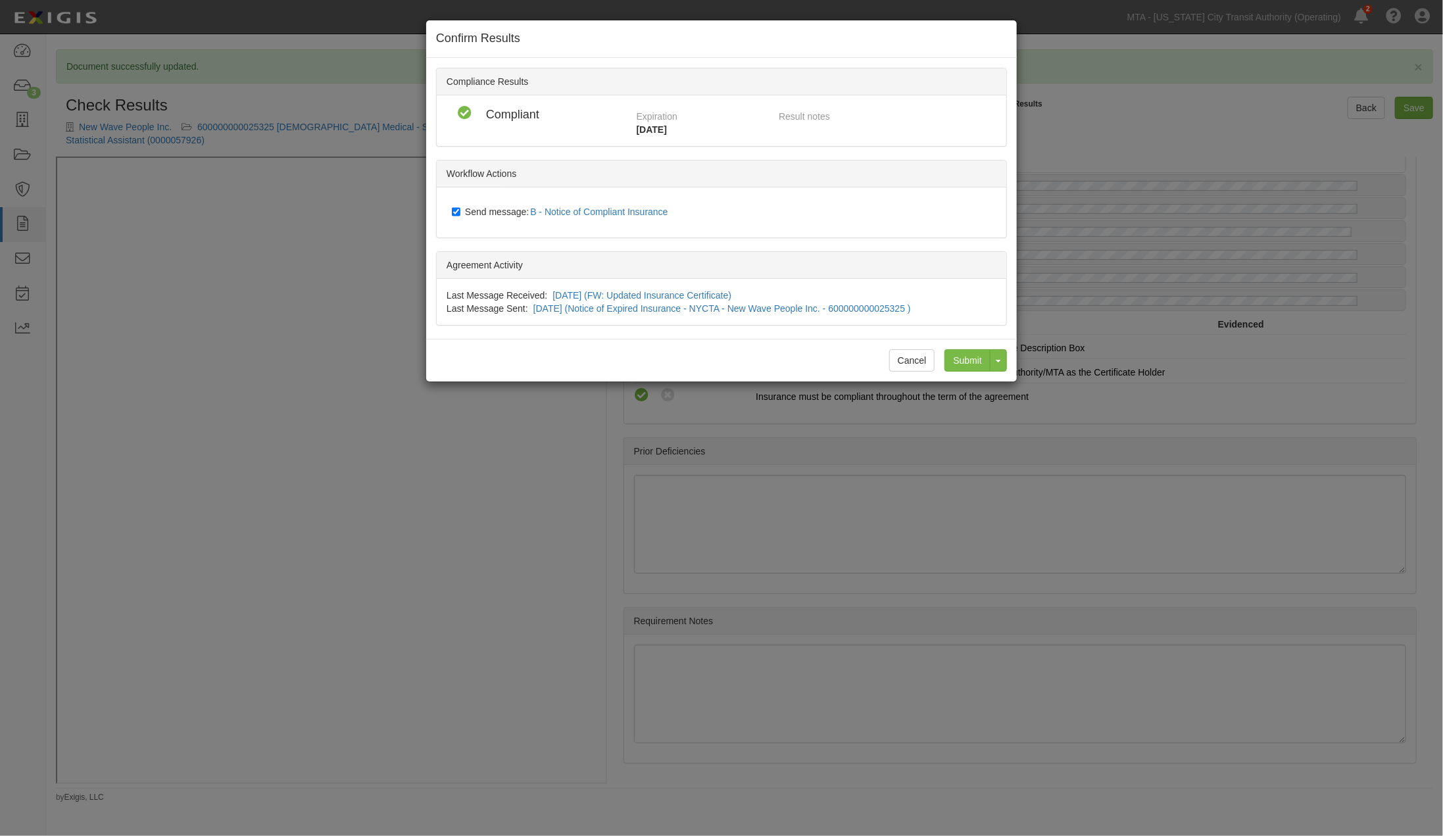
click at [522, 208] on span "Send message: B - Notice of Compliant Insurance" at bounding box center [569, 212] width 209 height 11
click at [460, 208] on input "Send message: B - Notice of Compliant Insurance" at bounding box center [456, 212] width 9 height 11
checkbox input "false"
click at [964, 365] on input "Submit" at bounding box center [968, 360] width 46 height 22
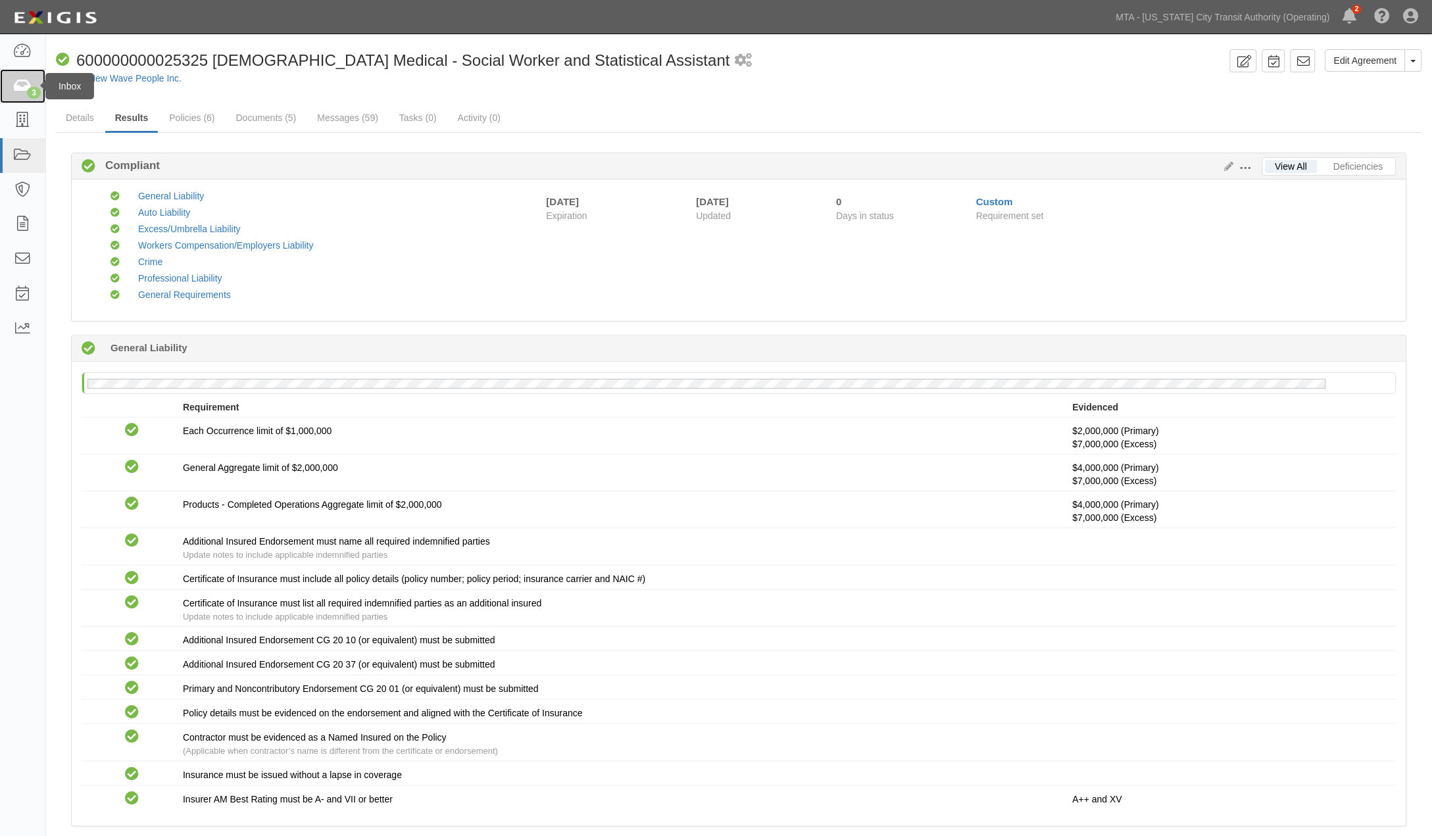
click at [24, 96] on link "3" at bounding box center [22, 86] width 45 height 35
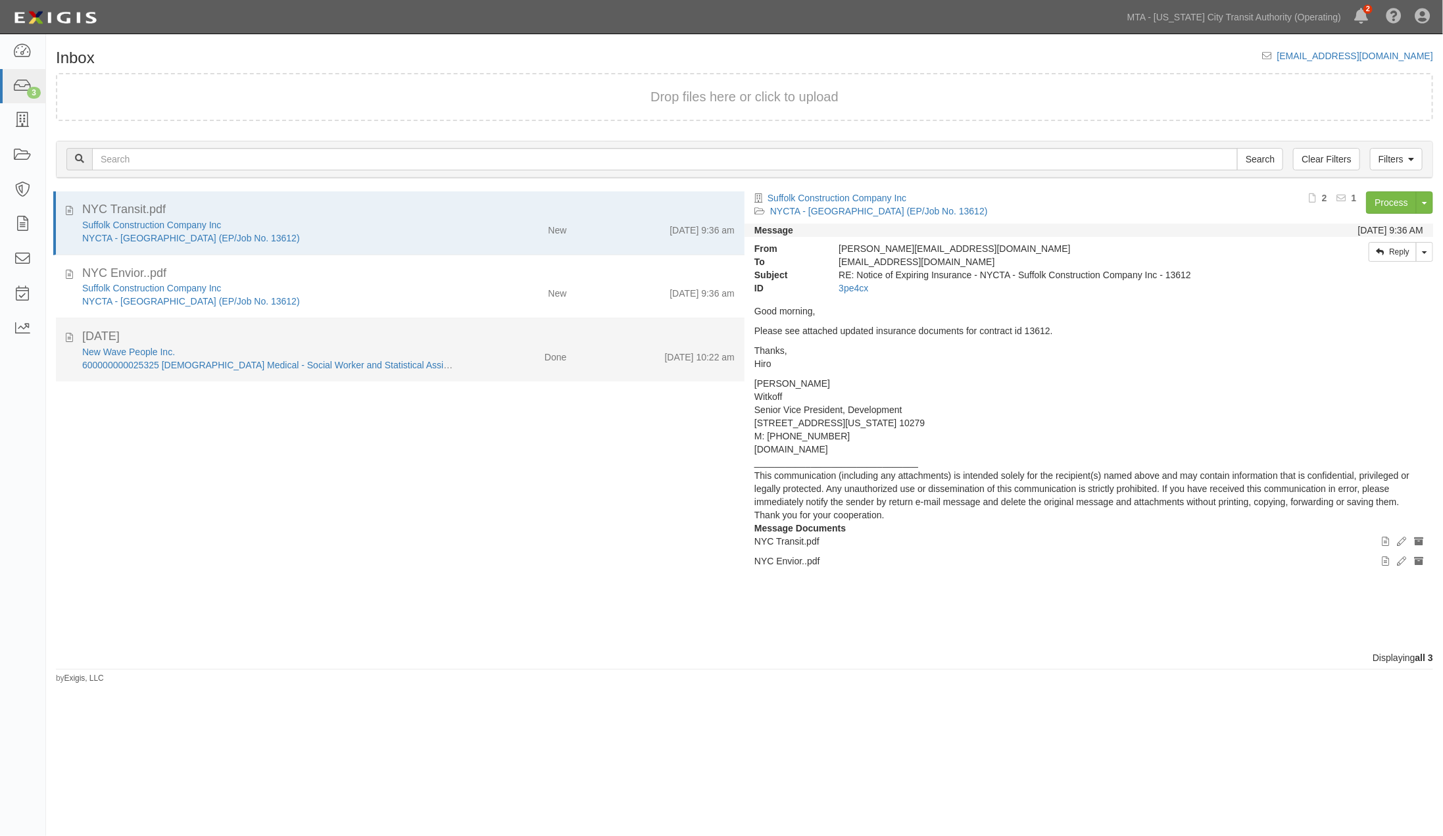
click at [439, 343] on div "[DATE]" at bounding box center [408, 336] width 653 height 17
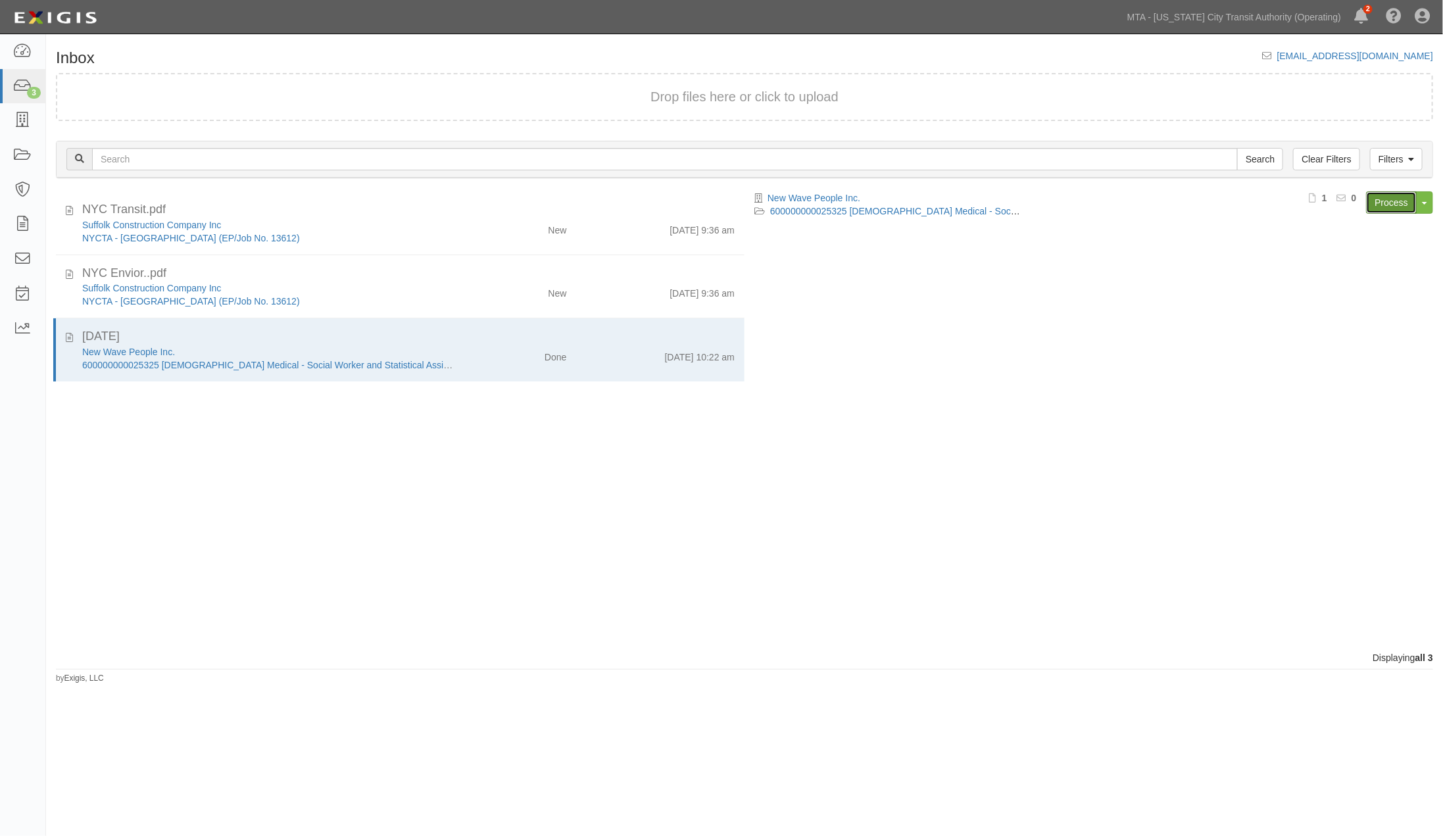
click at [1395, 204] on link "Process" at bounding box center [1391, 202] width 51 height 22
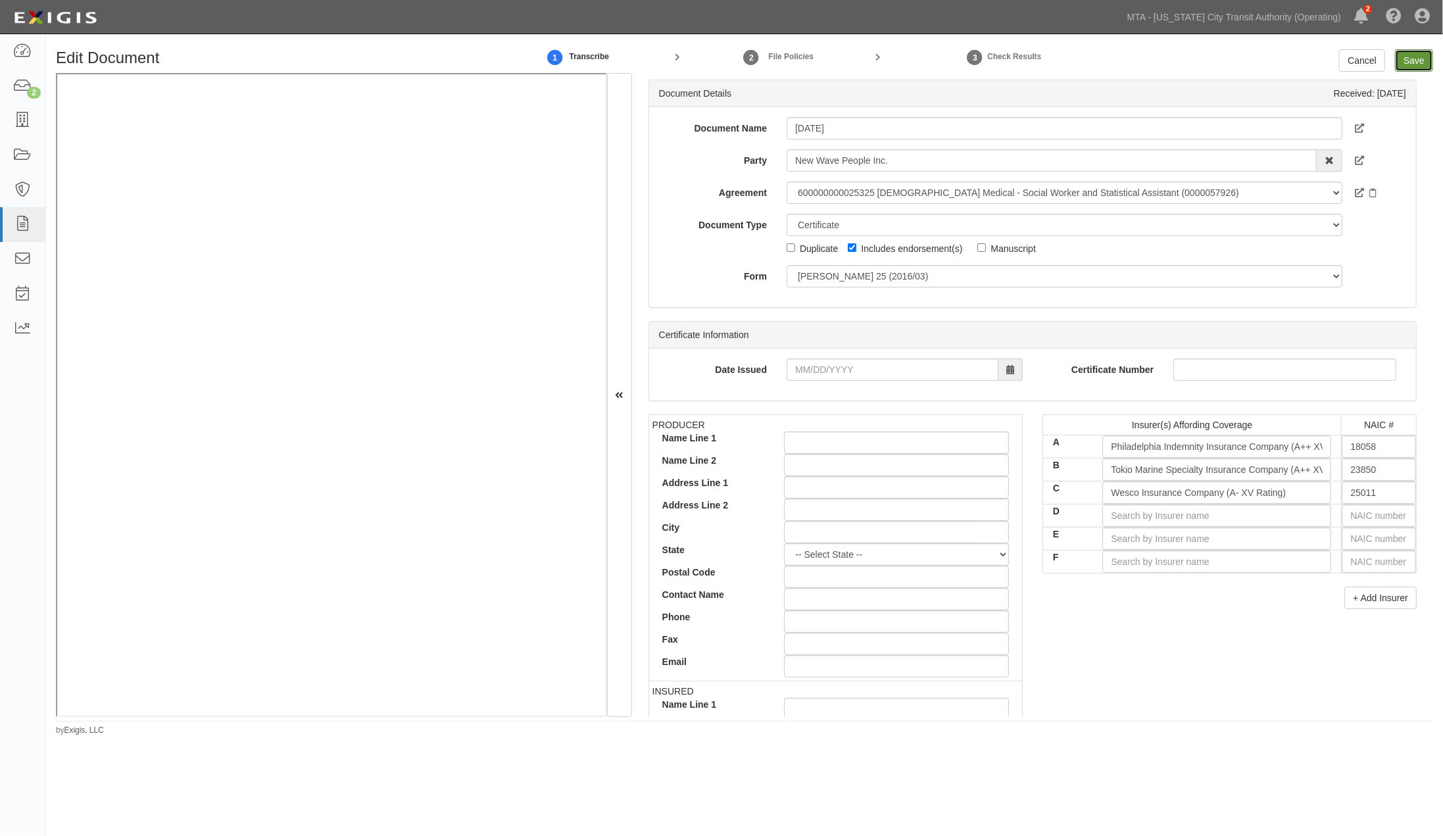
click at [1410, 66] on input "Save" at bounding box center [1414, 60] width 38 height 22
type input "2000000"
type input "4000000"
type input "2000000"
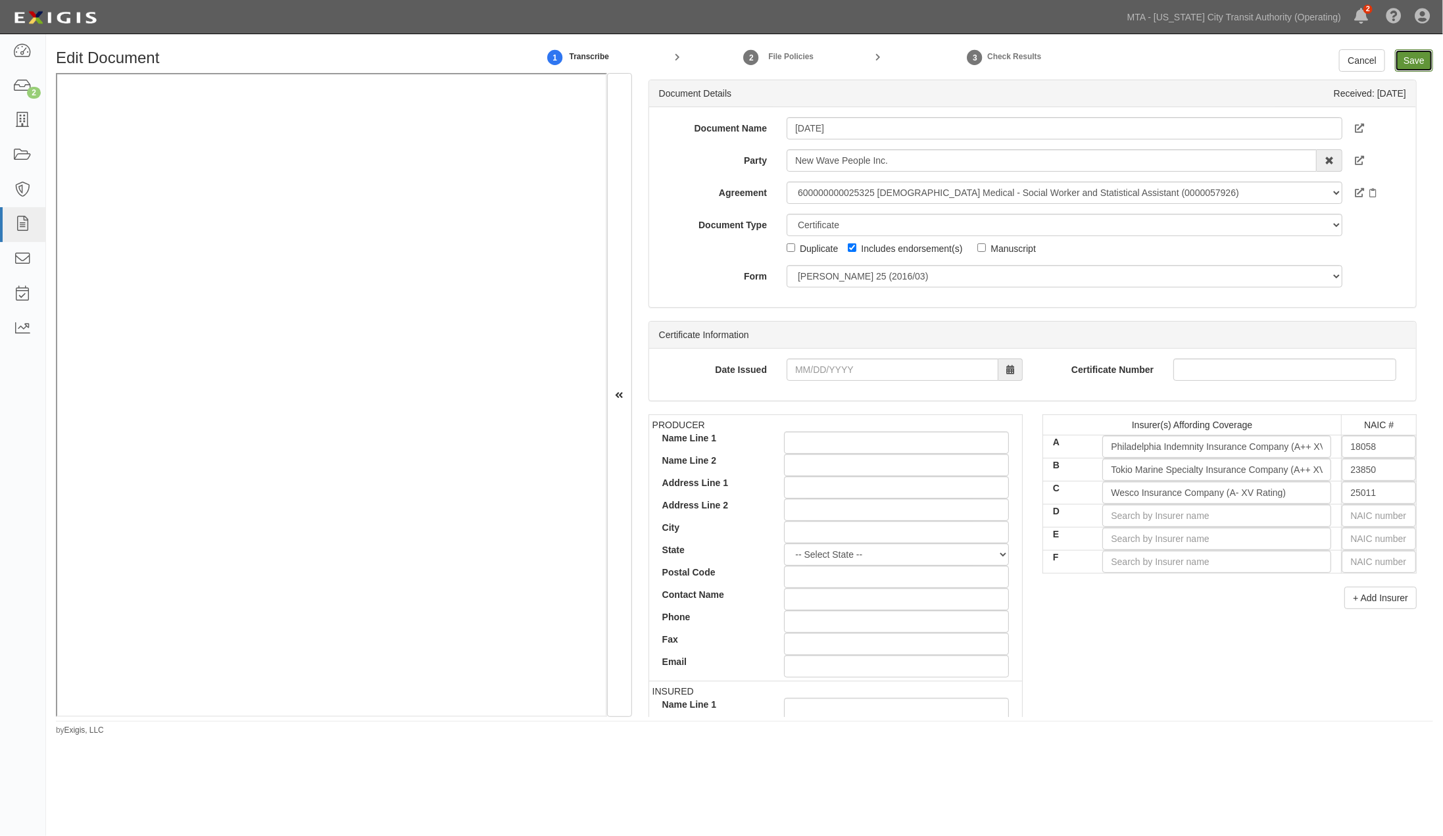
type input "7000000"
type input "1000000"
type input "3000000"
type input "2000000"
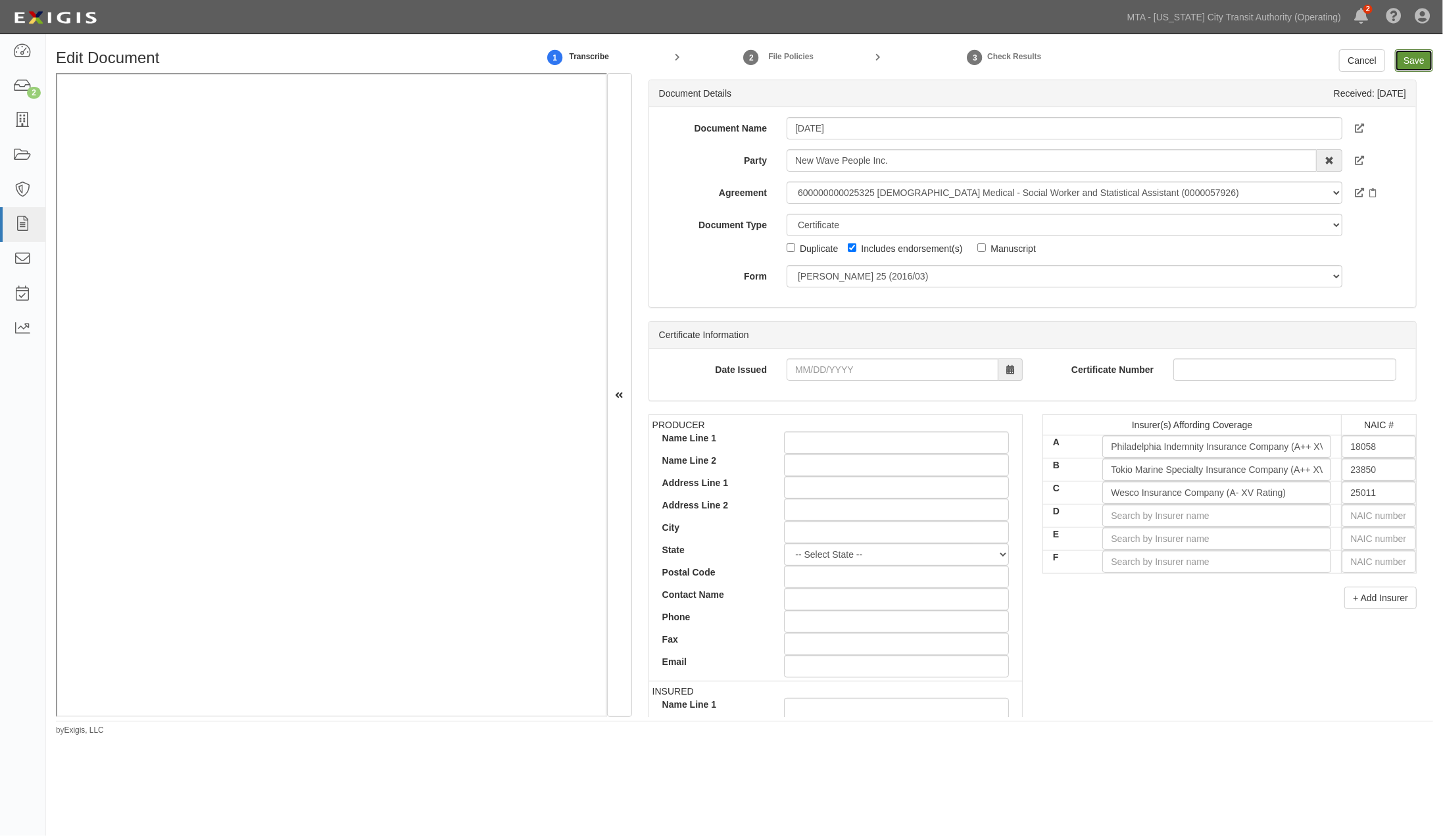
type input "2000000"
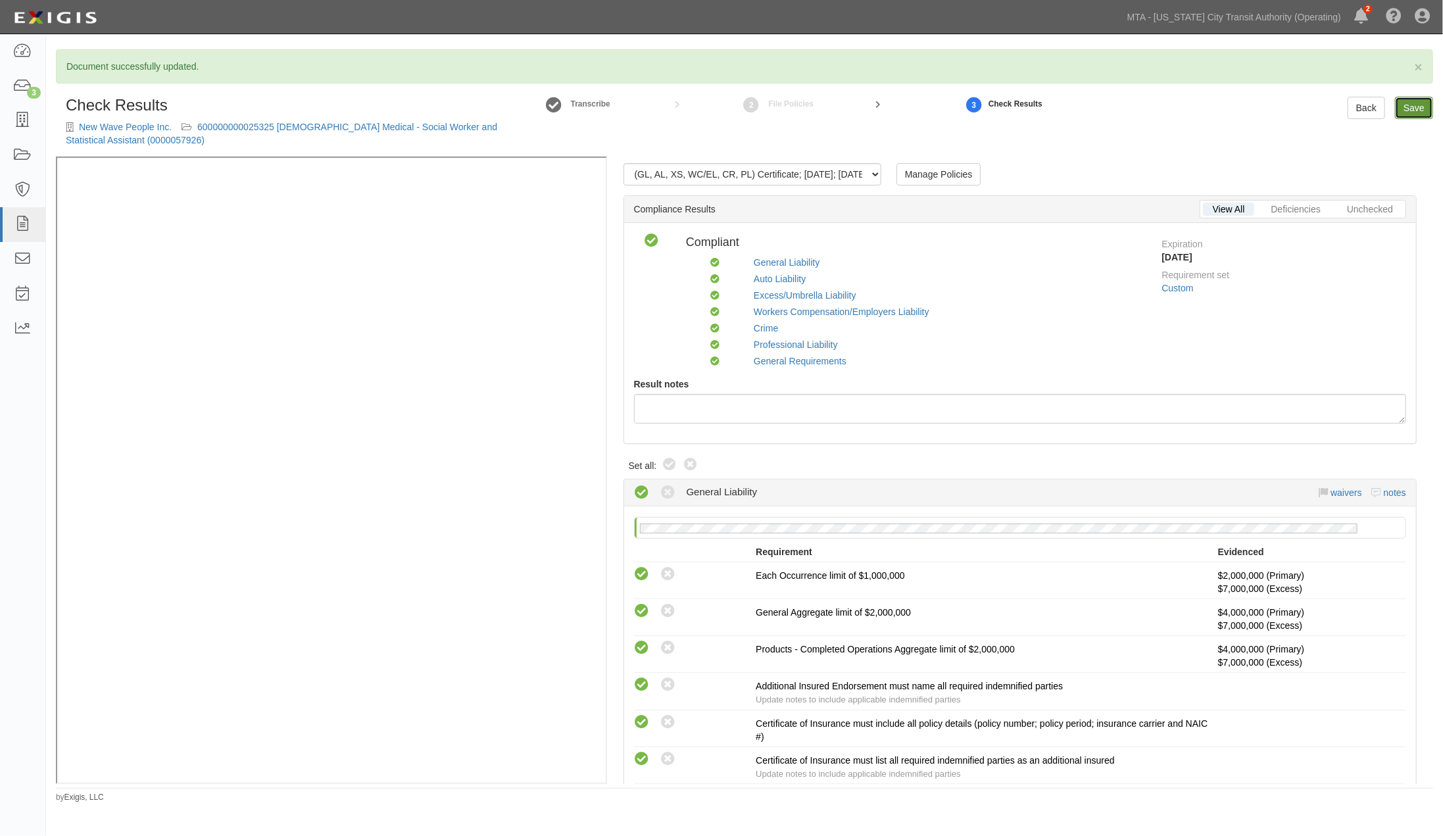
click at [1417, 110] on link "Save" at bounding box center [1414, 108] width 38 height 22
radio input "true"
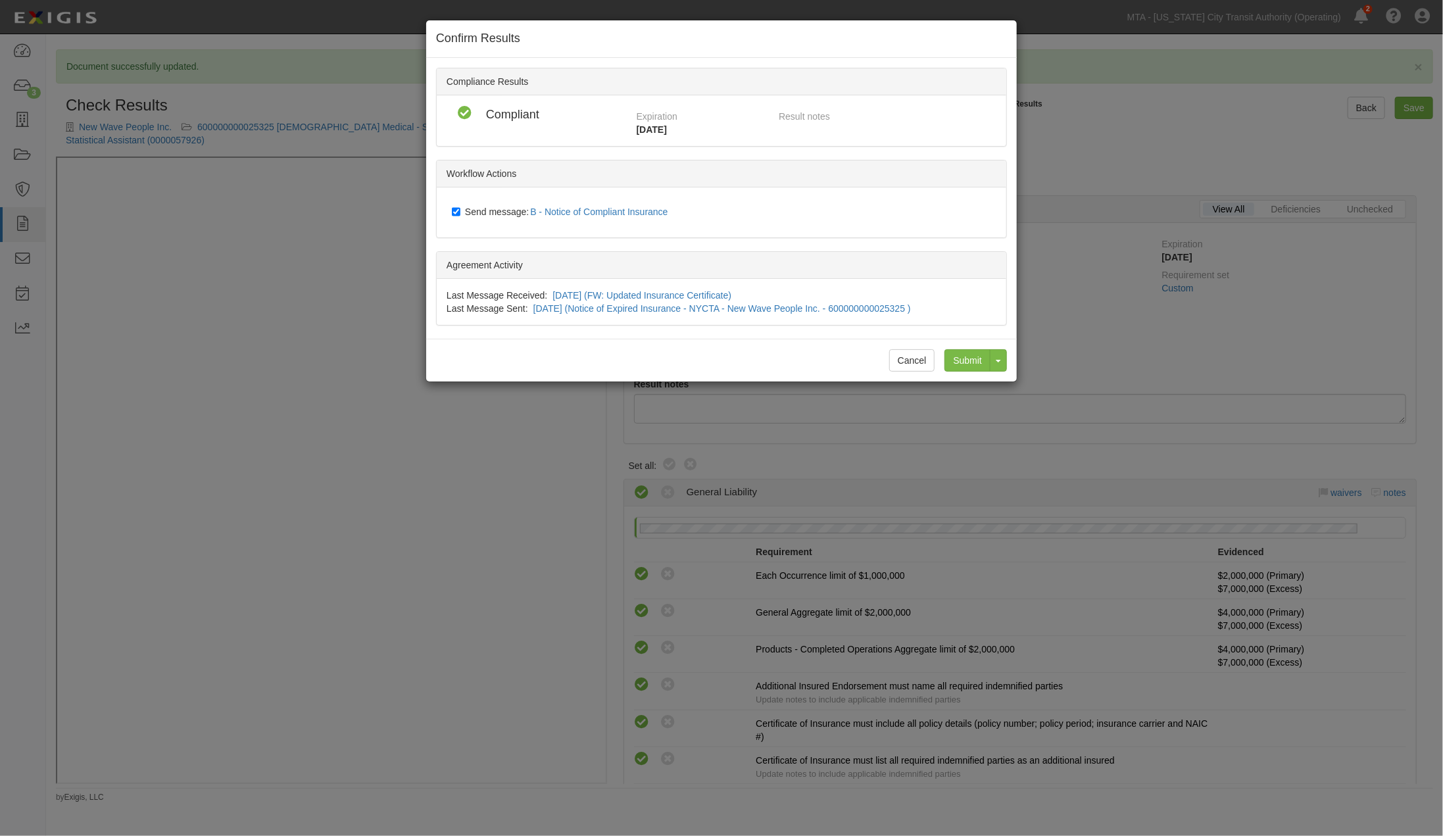
click at [496, 209] on span "Send message: B - Notice of Compliant Insurance" at bounding box center [569, 212] width 209 height 11
click at [460, 209] on input "Send message: B - Notice of Compliant Insurance" at bounding box center [456, 212] width 9 height 11
checkbox input "false"
click at [976, 358] on input "Submit" at bounding box center [968, 360] width 46 height 22
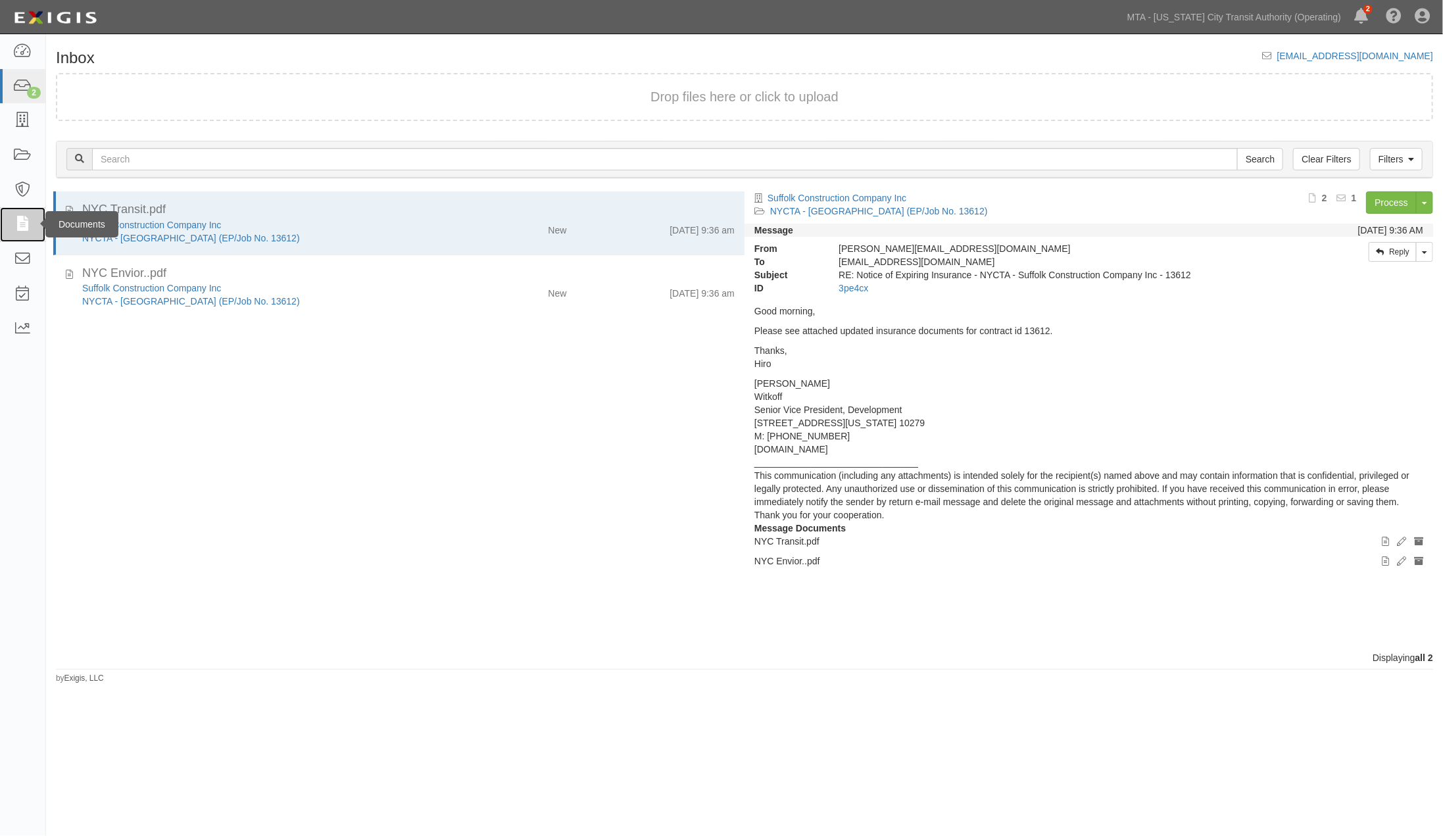
click at [28, 222] on icon at bounding box center [22, 224] width 18 height 15
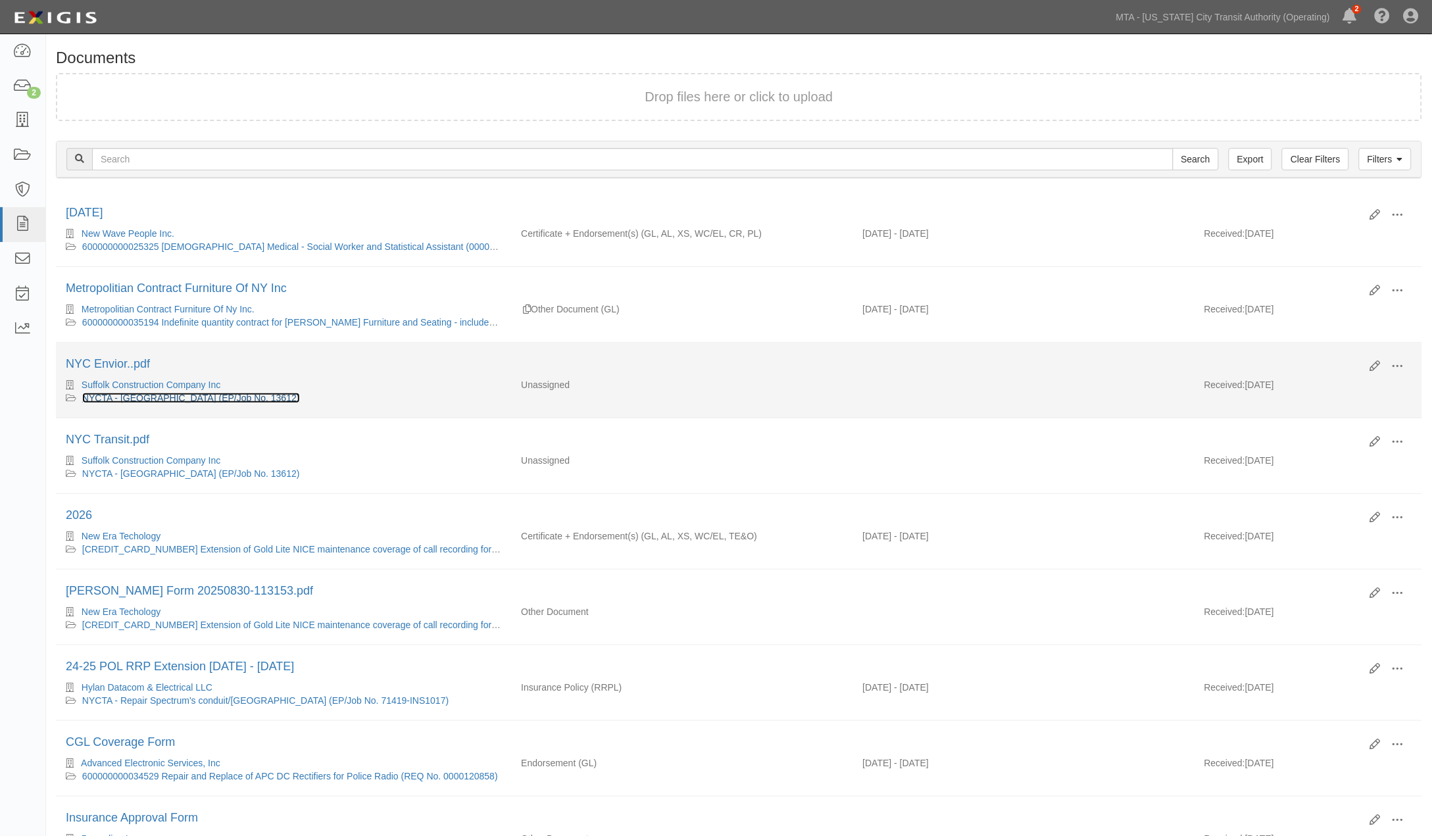
click at [212, 402] on link "NYCTA - [GEOGRAPHIC_DATA] (EP/Job No. 13612)" at bounding box center [191, 398] width 218 height 11
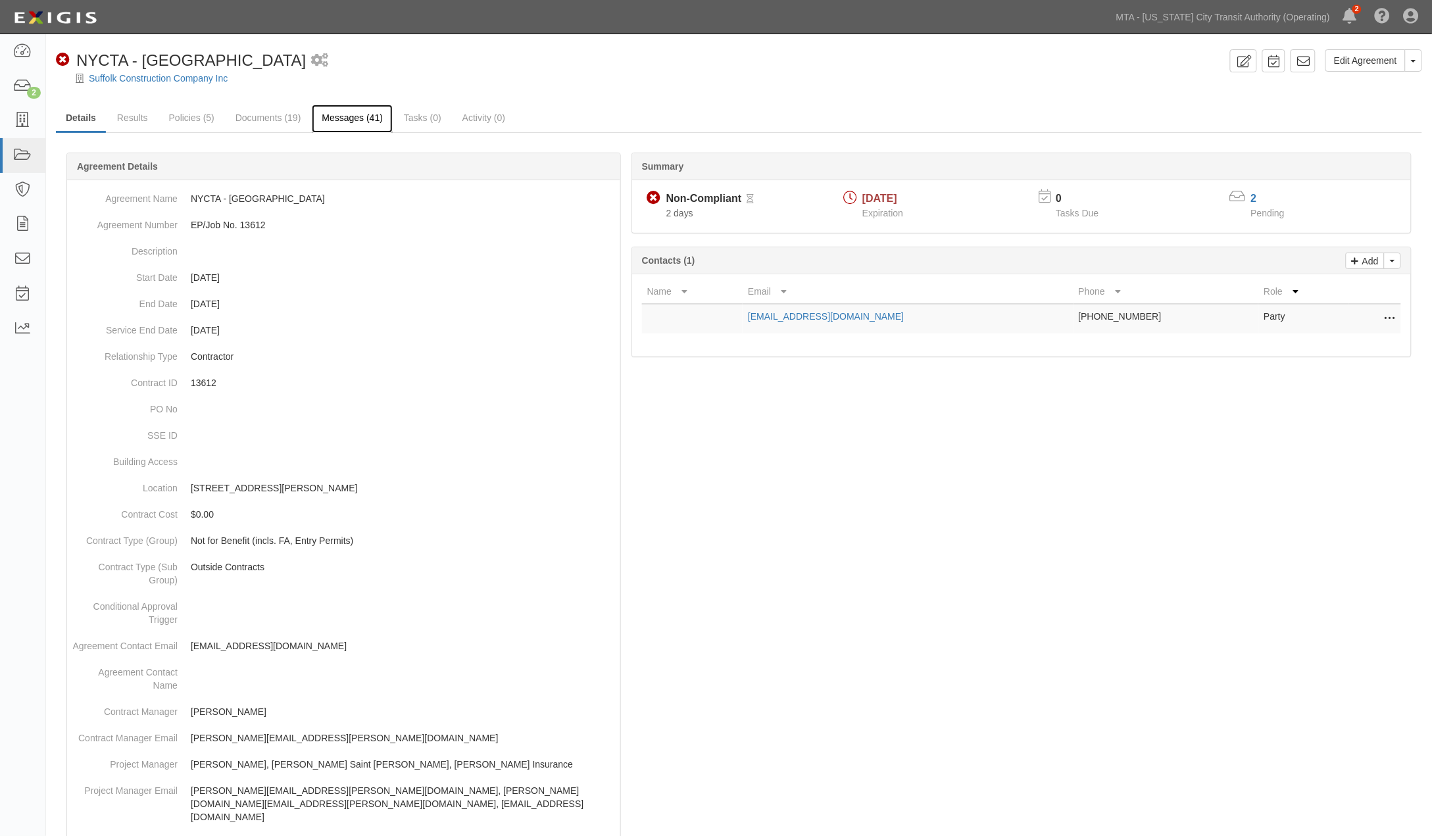
click at [353, 120] on link "Messages (41)" at bounding box center [352, 119] width 81 height 28
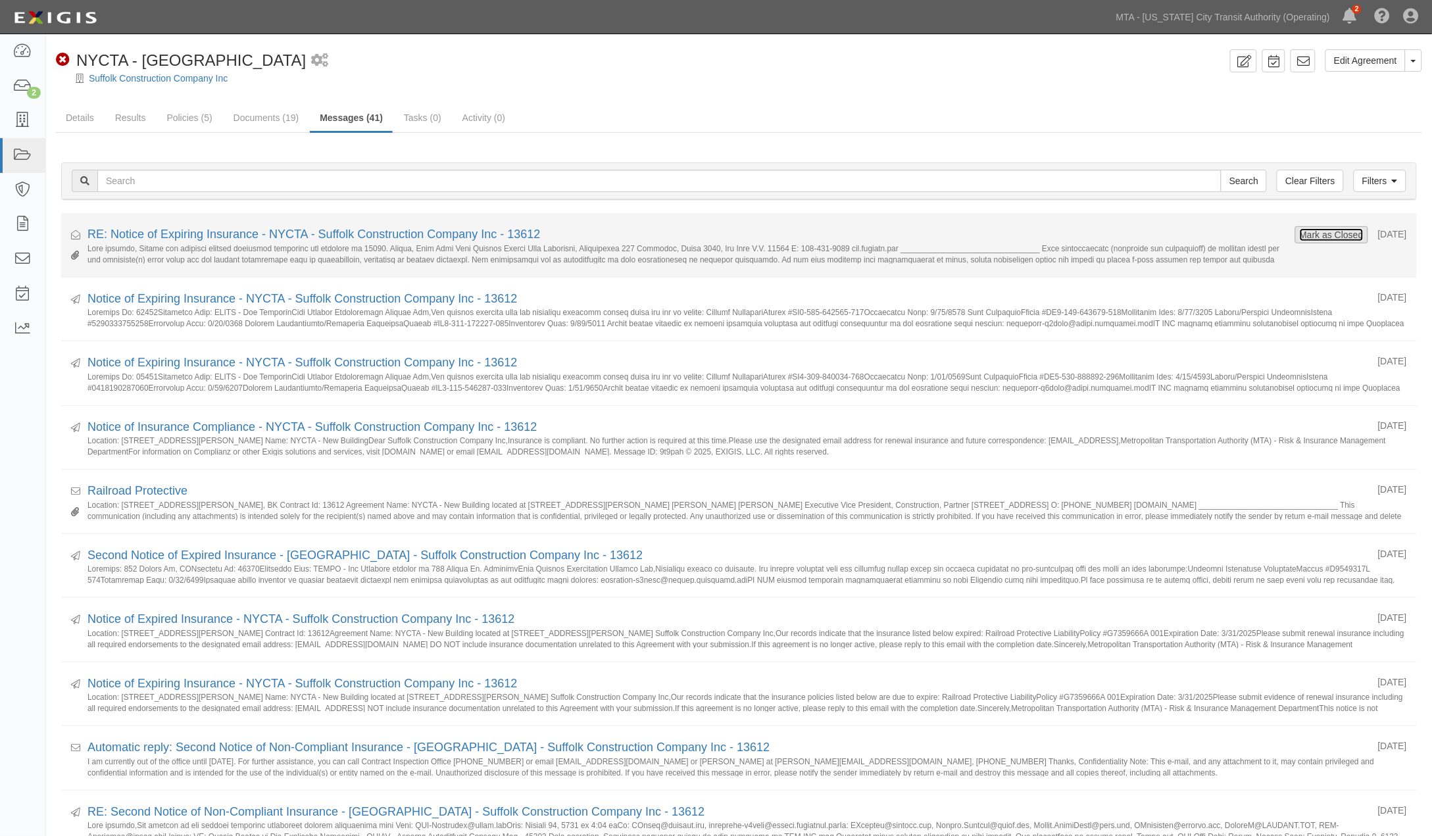
click at [1319, 230] on button "Mark as Closed" at bounding box center [1331, 235] width 65 height 14
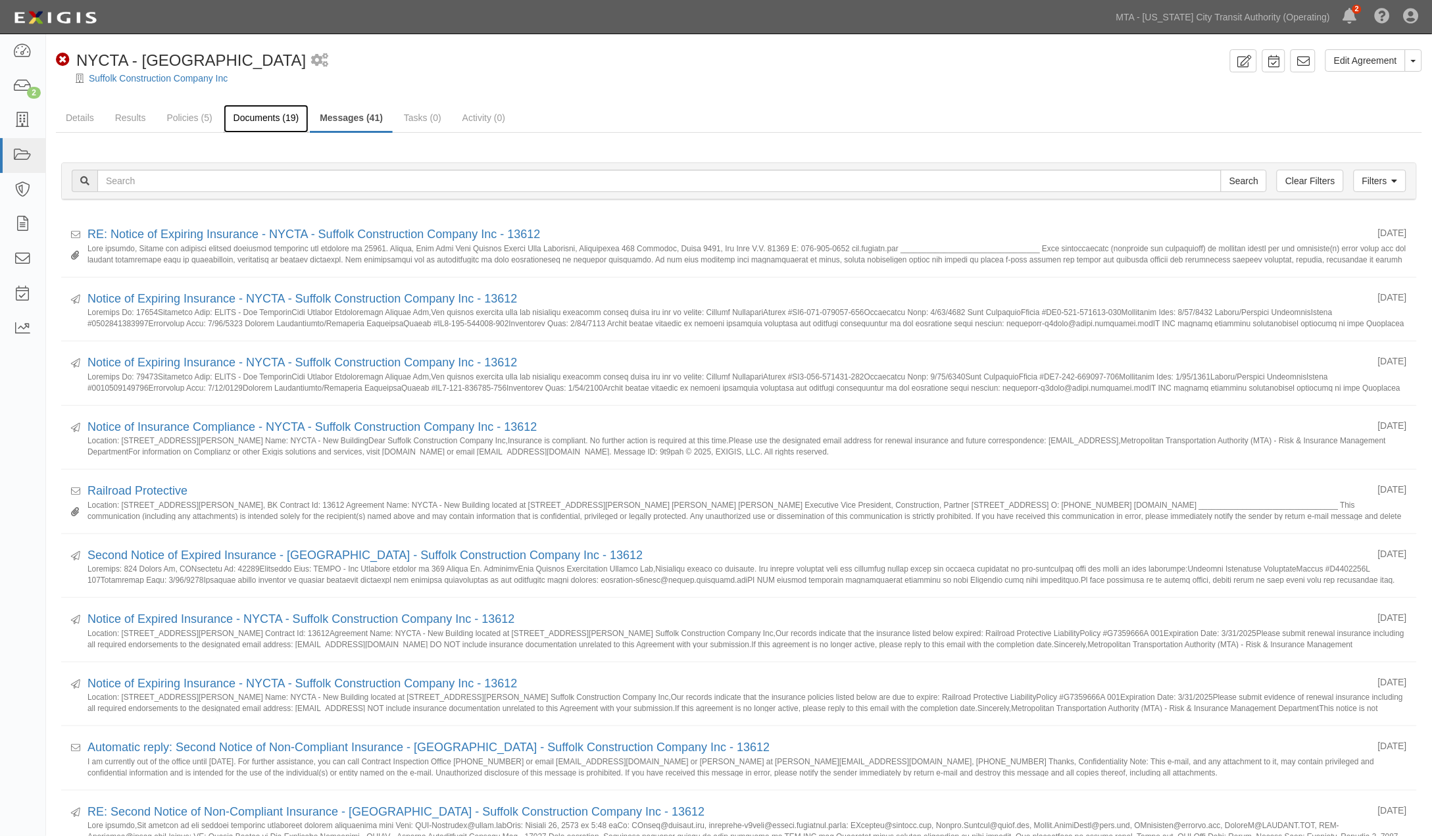
click at [266, 114] on link "Documents (19)" at bounding box center [267, 119] width 86 height 28
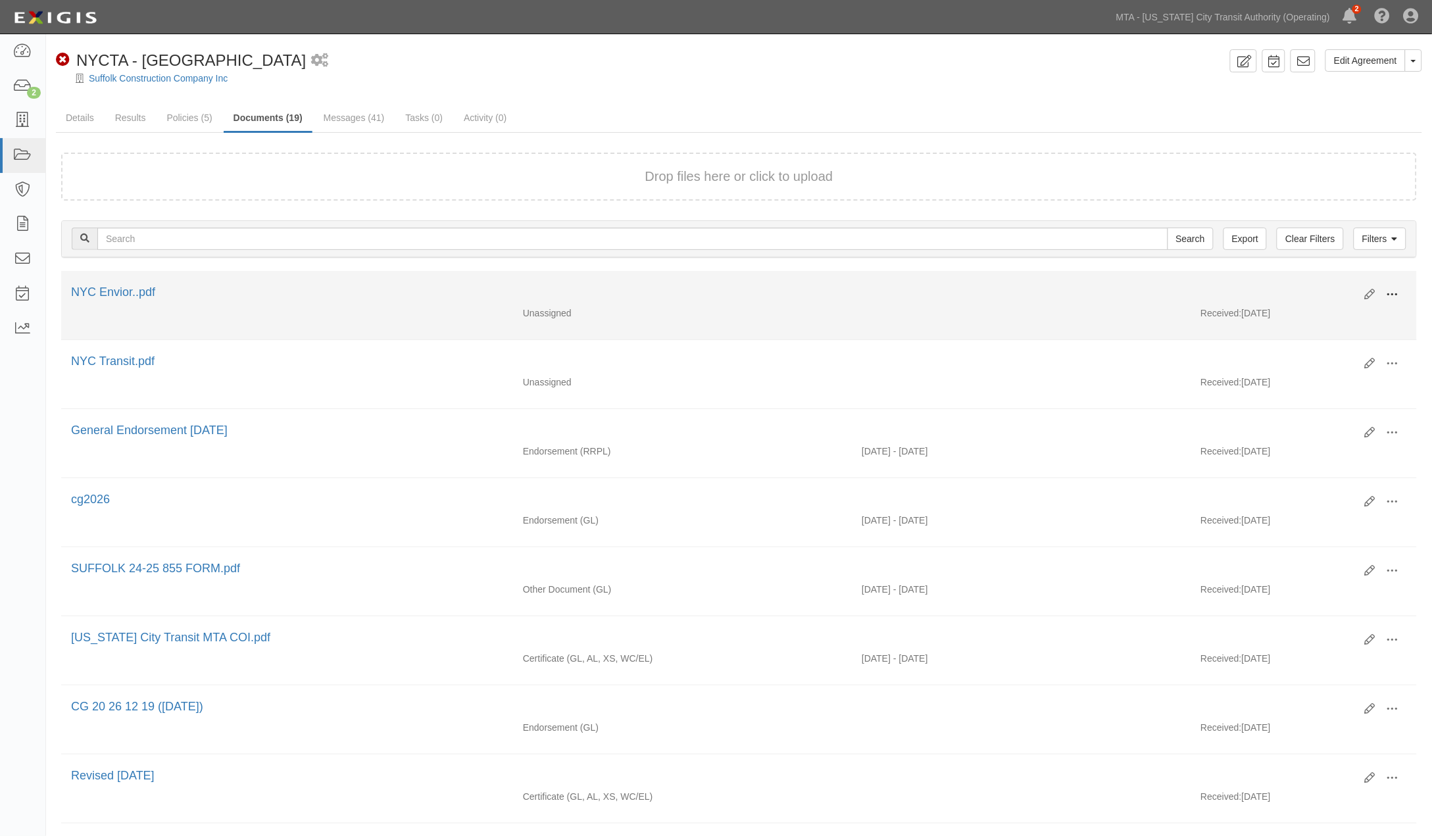
click at [1387, 289] on span at bounding box center [1393, 295] width 12 height 12
click at [1304, 285] on link "Edit" at bounding box center [1329, 290] width 104 height 24
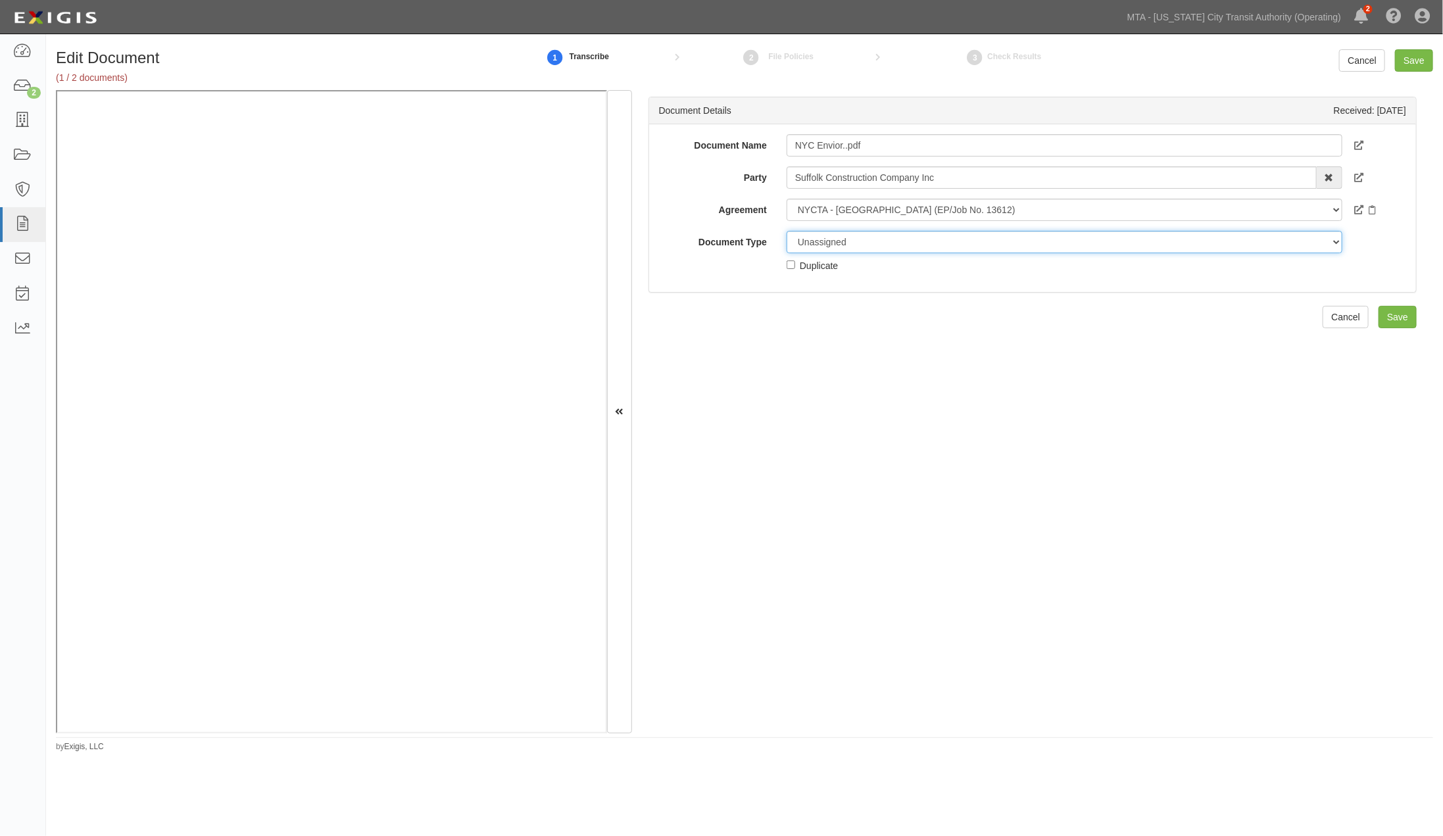
click at [849, 239] on select "Unassigned Binder Cancellation Notice Certificate Contract Endorsement Insuranc…" at bounding box center [1065, 242] width 556 height 22
select select "OtherDetail"
click at [787, 231] on select "Unassigned Binder Cancellation Notice Certificate Contract Endorsement Insuranc…" at bounding box center [1065, 242] width 556 height 22
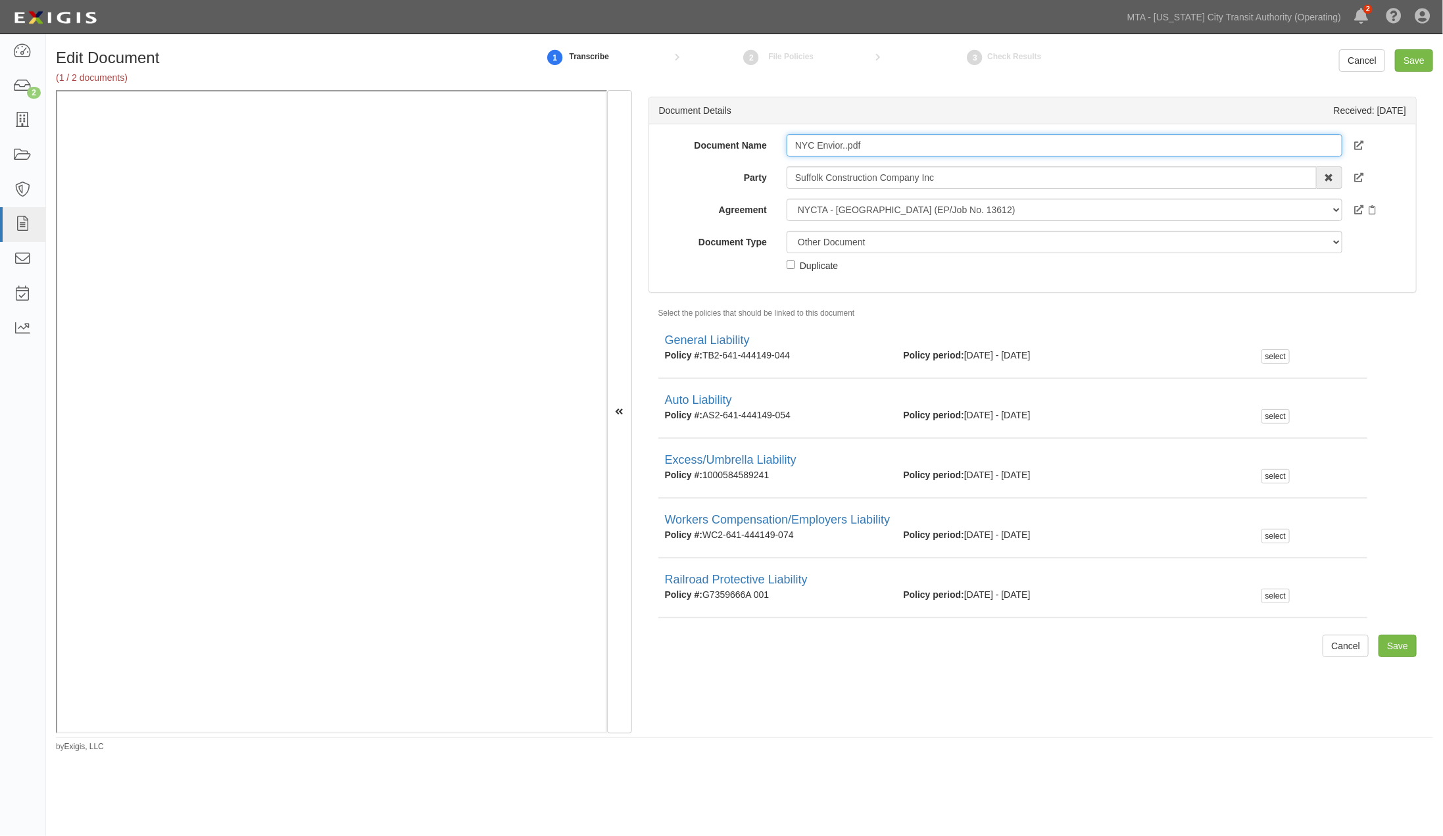
drag, startPoint x: 790, startPoint y: 136, endPoint x: 695, endPoint y: 136, distance: 95.4
click at [695, 136] on div "Document Name NYC Envior..pdf" at bounding box center [1032, 145] width 767 height 22
type input "8.31.26"
click at [818, 245] on select "Unassigned Binder Cancellation Notice Certificate Contract Endorsement Insuranc…" at bounding box center [1065, 242] width 556 height 22
select select "CertificateDetail"
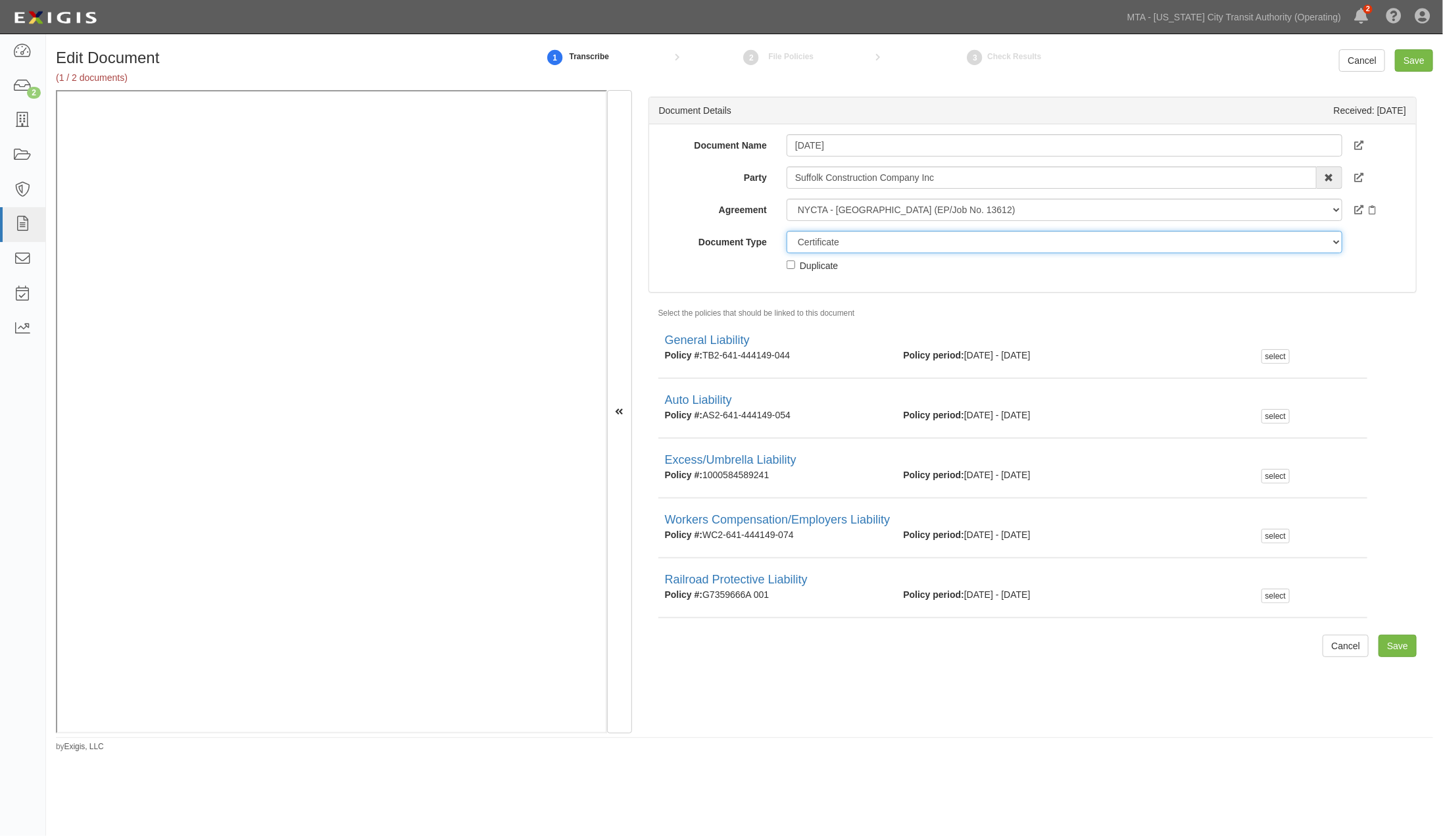
click at [787, 231] on select "Unassigned Binder Cancellation Notice Certificate Contract Endorsement Insuranc…" at bounding box center [1065, 242] width 556 height 22
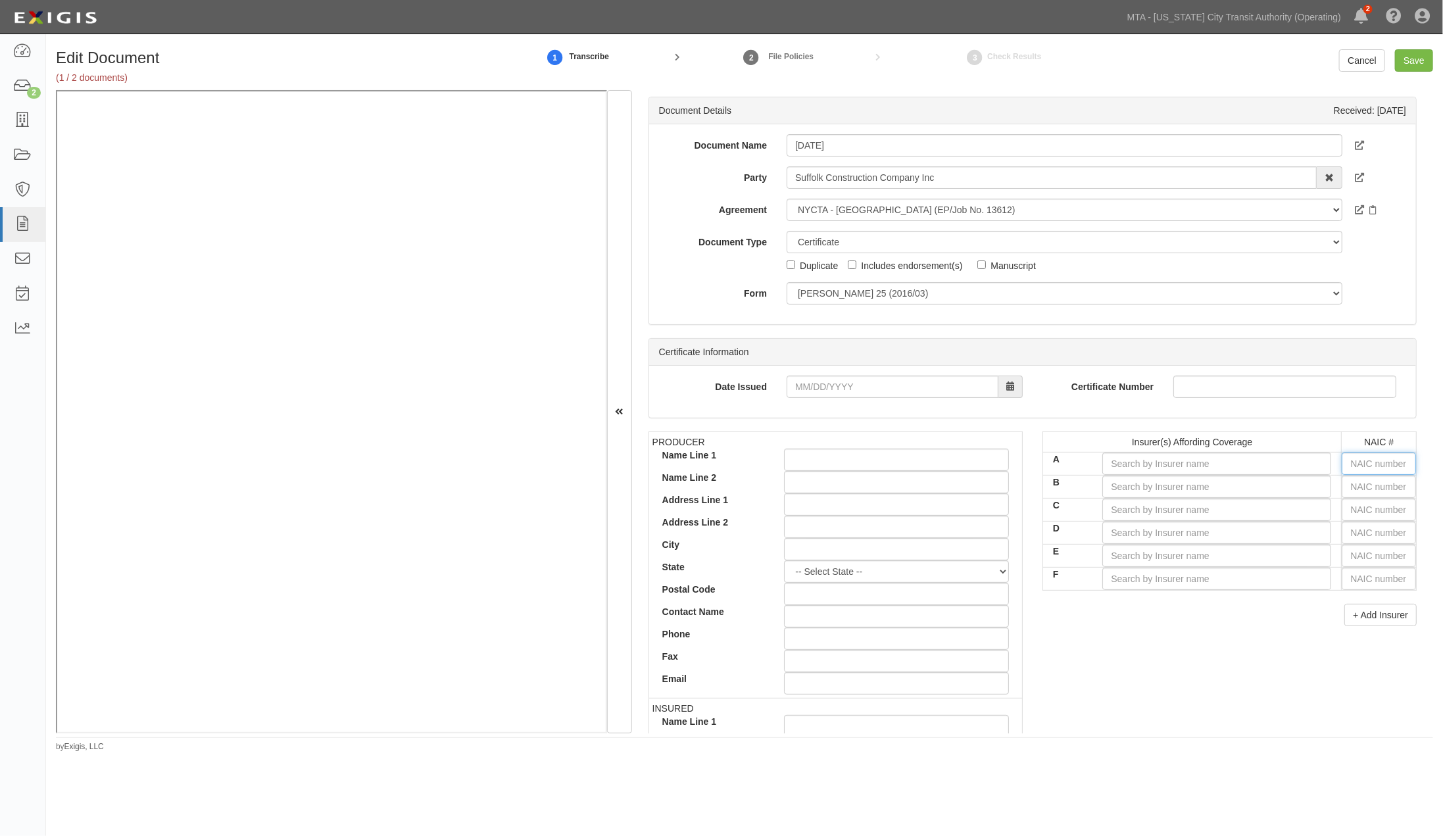
click at [1349, 466] on input "text" at bounding box center [1379, 464] width 74 height 22
type input "25232"
type input "2"
type input "23795"
type input "23"
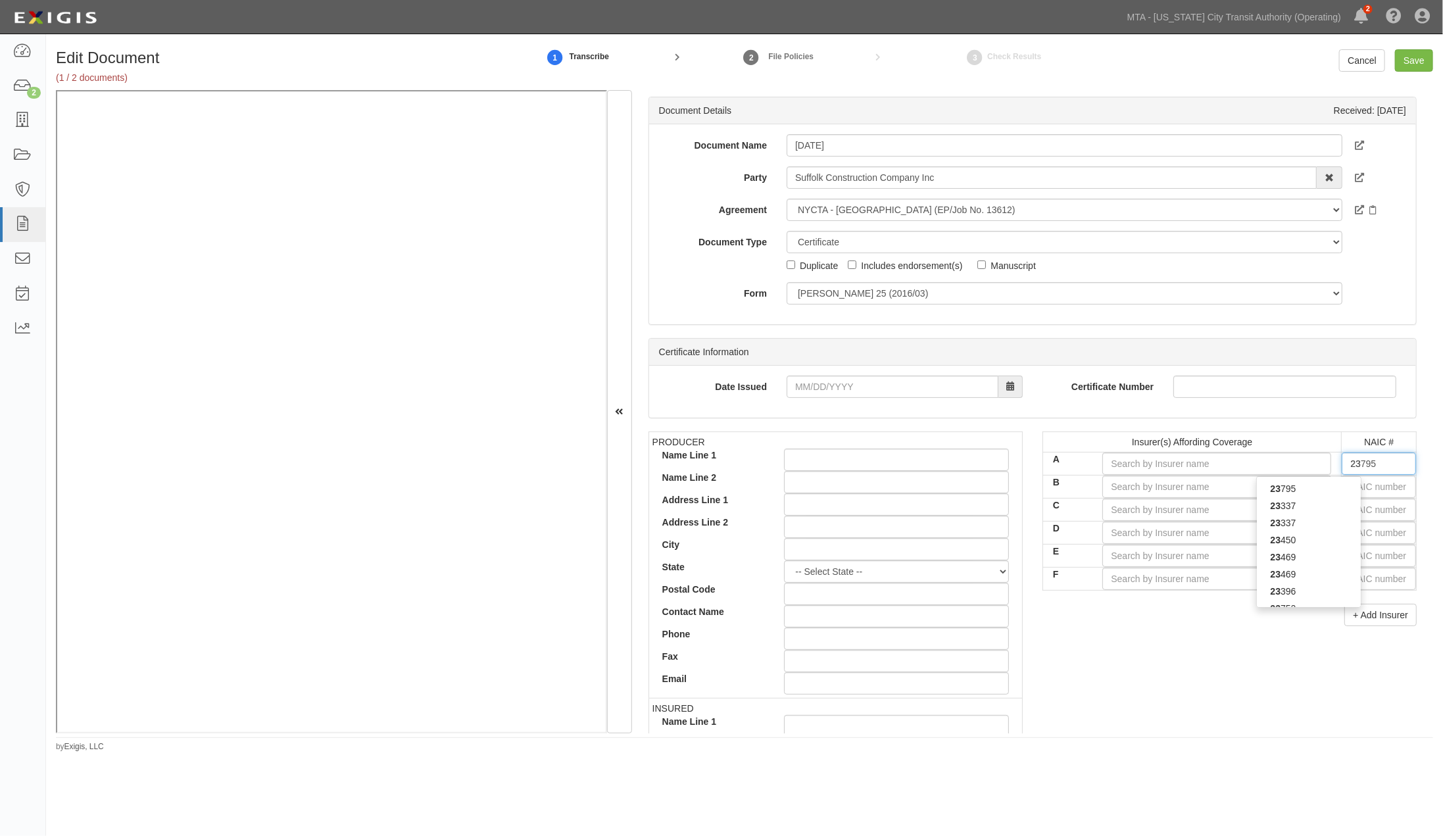
type input "23035"
type input "2303"
type input "23035"
click at [1304, 485] on div "23035" at bounding box center [1309, 488] width 104 height 17
type input "Liberty Mutual Fire Insurance Company (A XV Rating)"
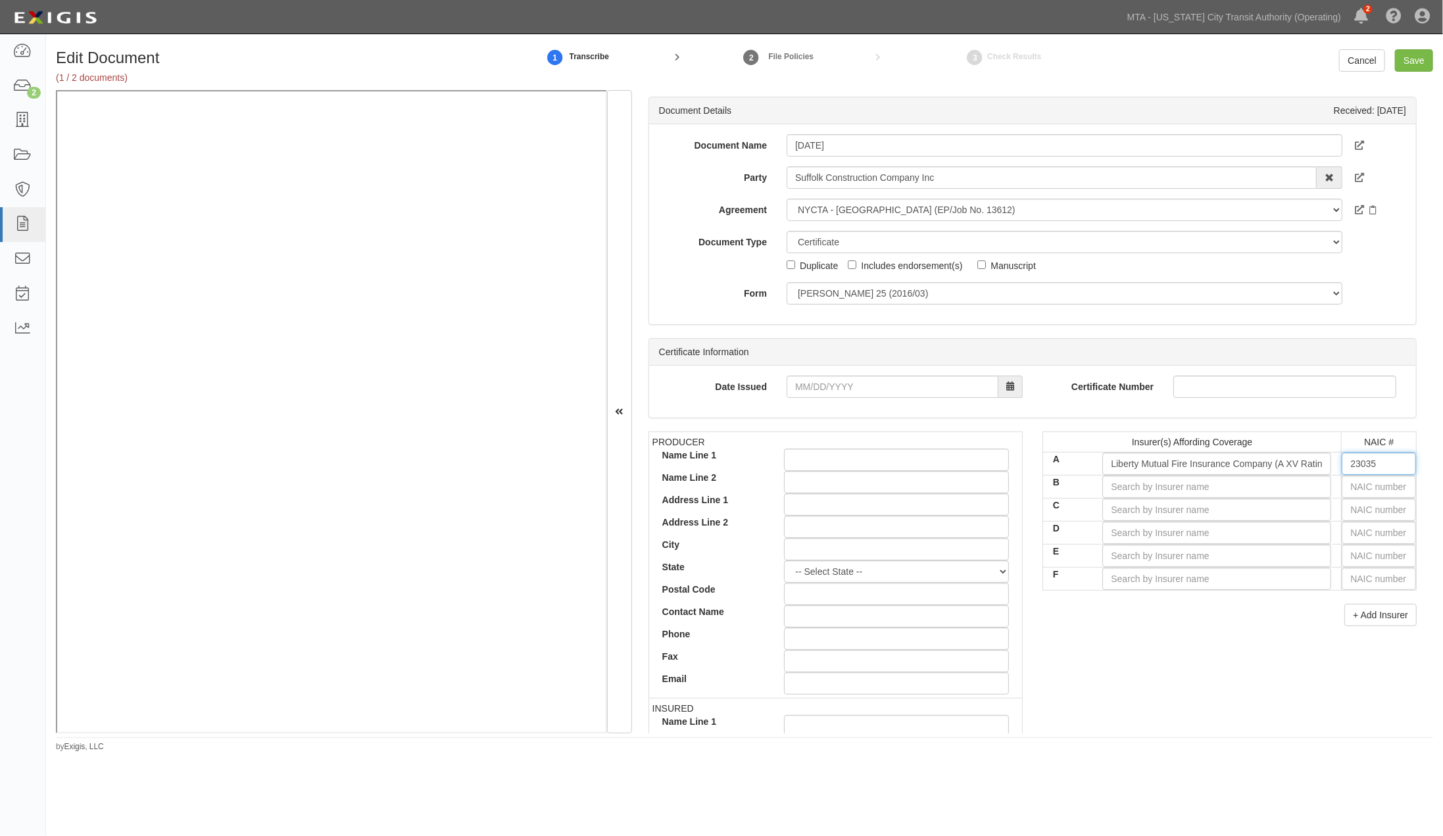
type input "23035"
click at [1359, 491] on input "text" at bounding box center [1379, 487] width 74 height 22
type input "36404"
type input "3"
type input "38733"
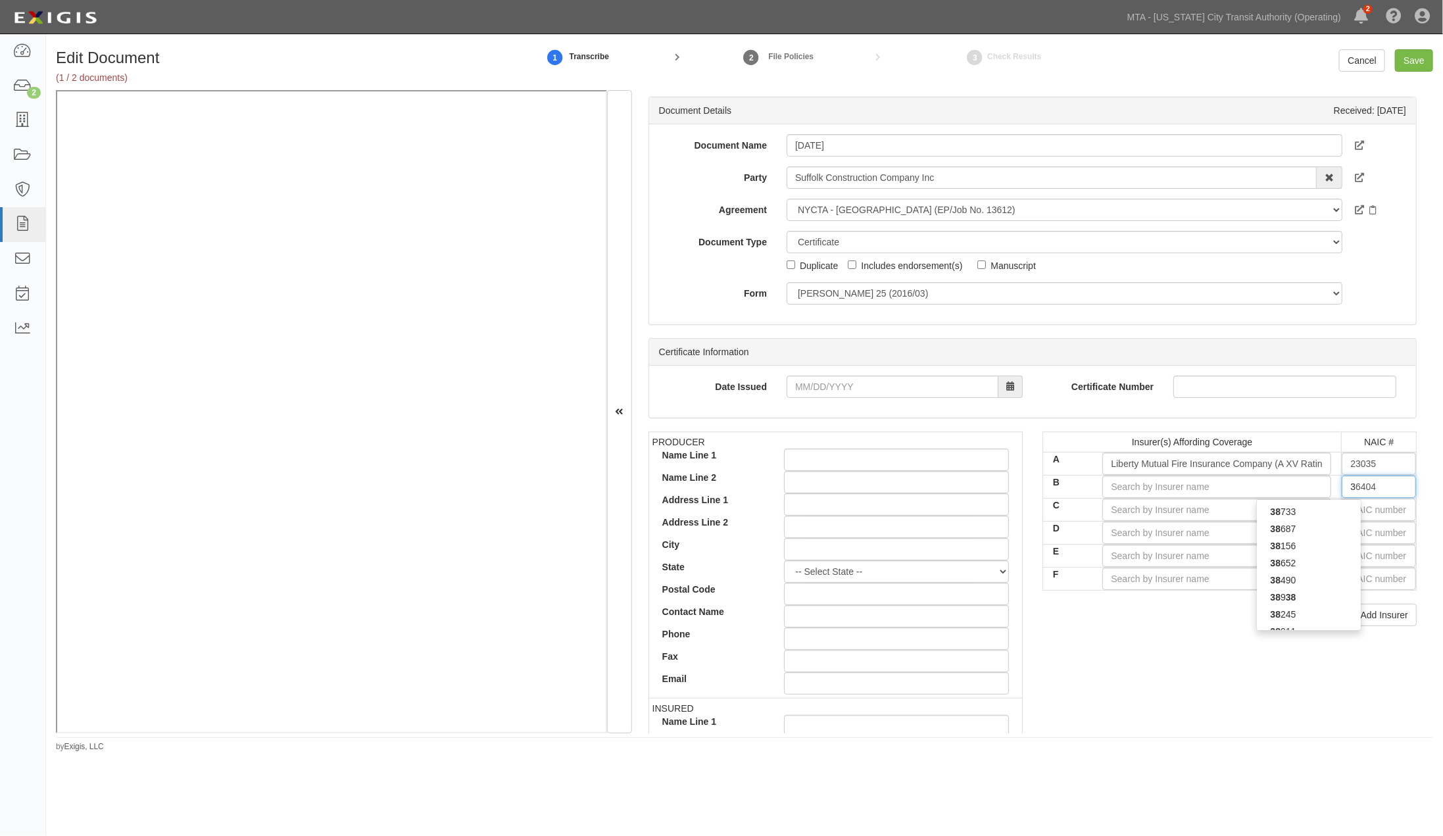
type input "38"
type input "38342"
type input "383"
type input "38318"
type input "3831"
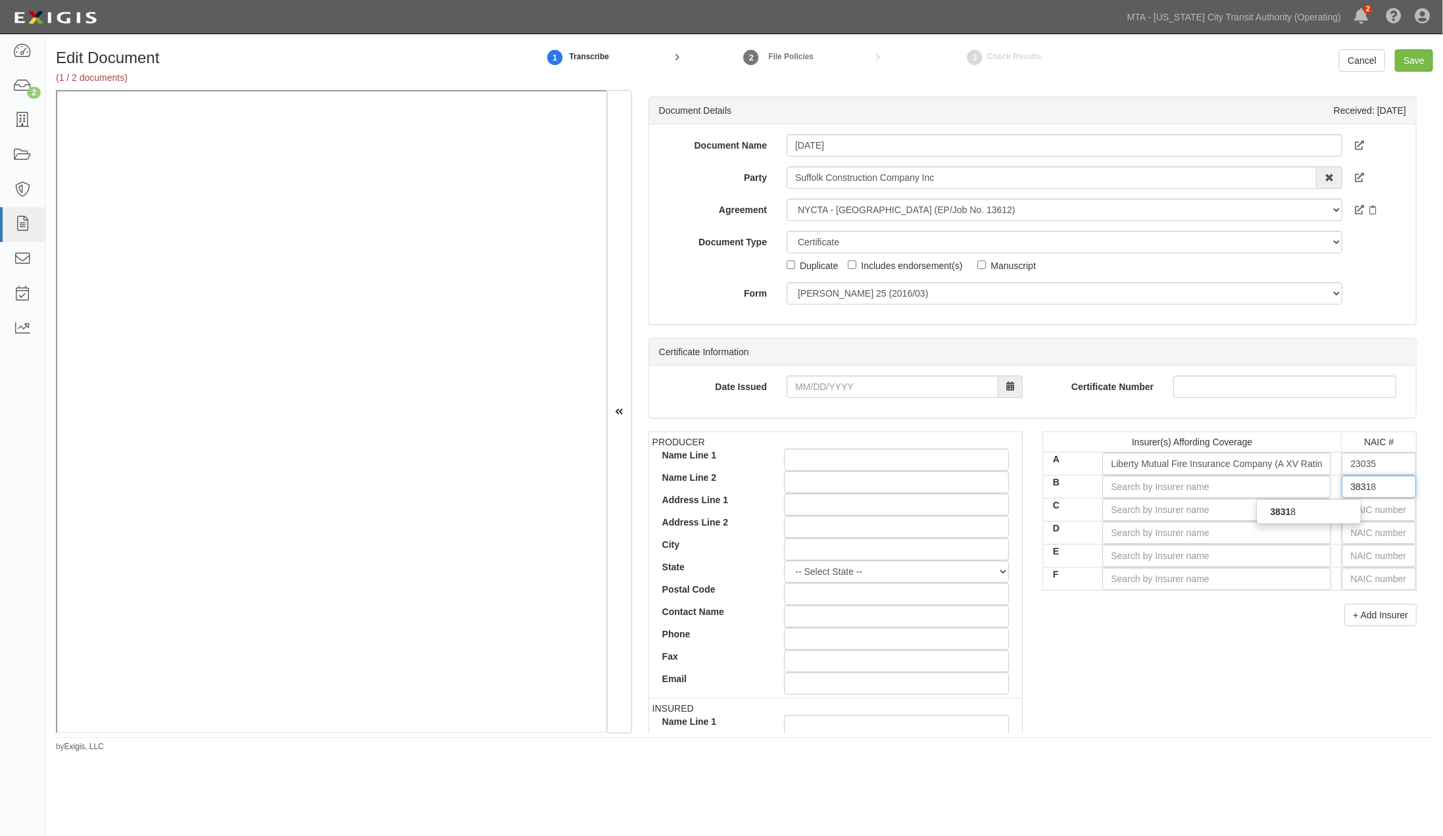
type input "38318"
click at [1341, 516] on div "38318" at bounding box center [1309, 511] width 104 height 17
type input "Starr Indemnity & Liability Company (A XV Rating)"
type input "38318"
click at [1354, 514] on input "text" at bounding box center [1379, 510] width 74 height 22
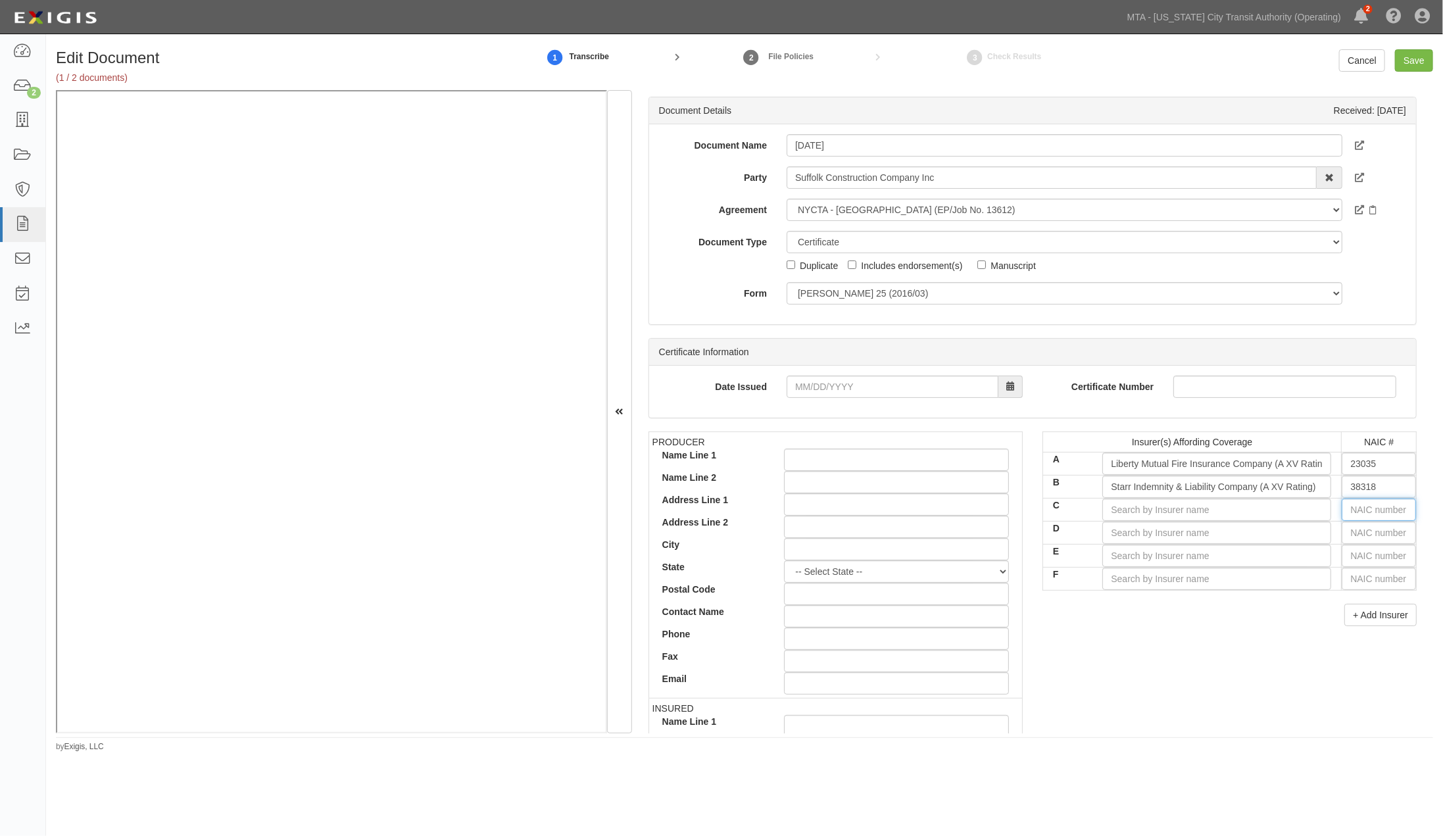
type input "25232"
type input "2"
type input "24856"
type input "24"
type input "24503"
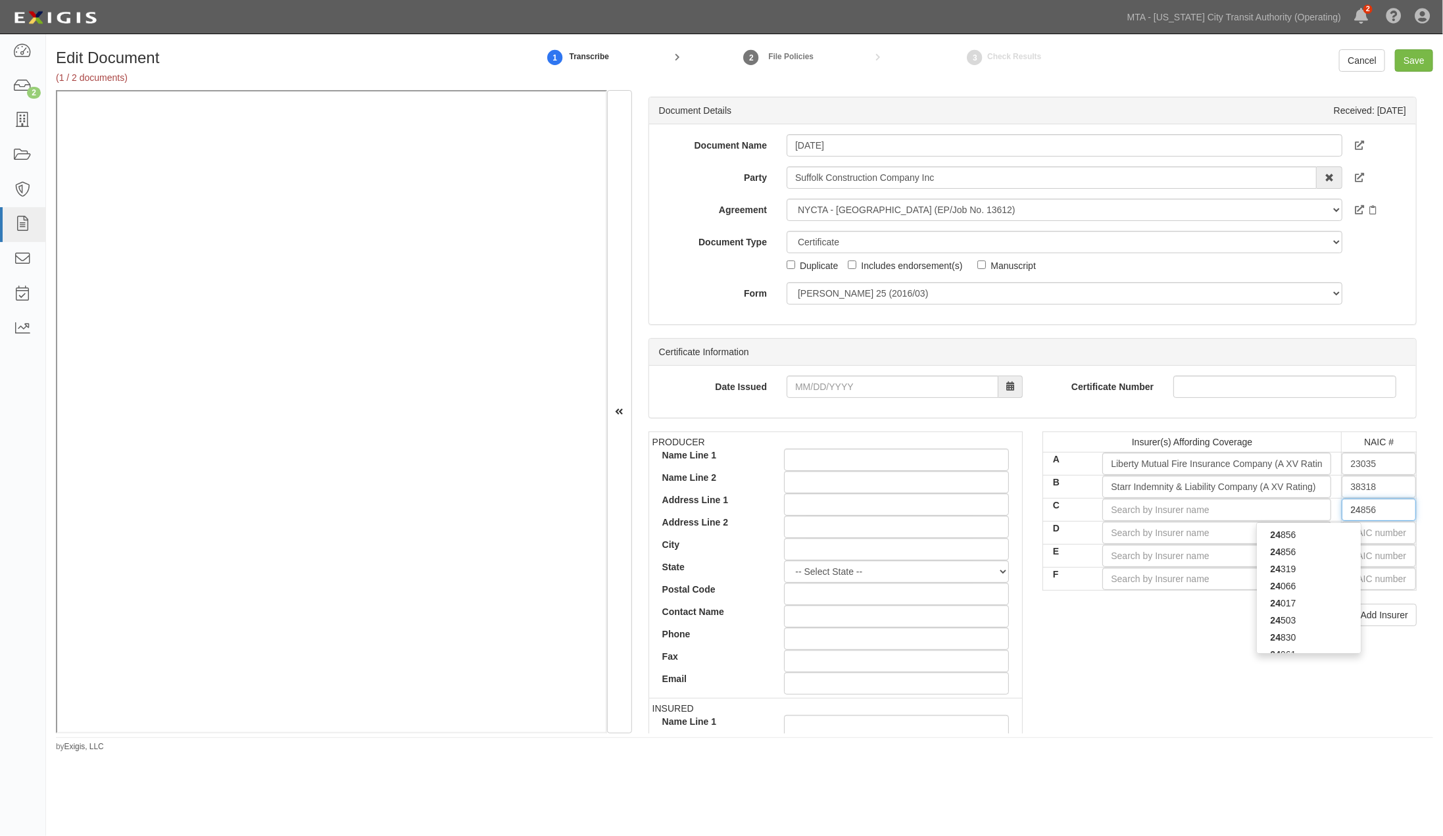
type input "245"
type input "24554"
type input "2455"
type input "24554"
click at [1347, 528] on div "24554" at bounding box center [1309, 534] width 104 height 17
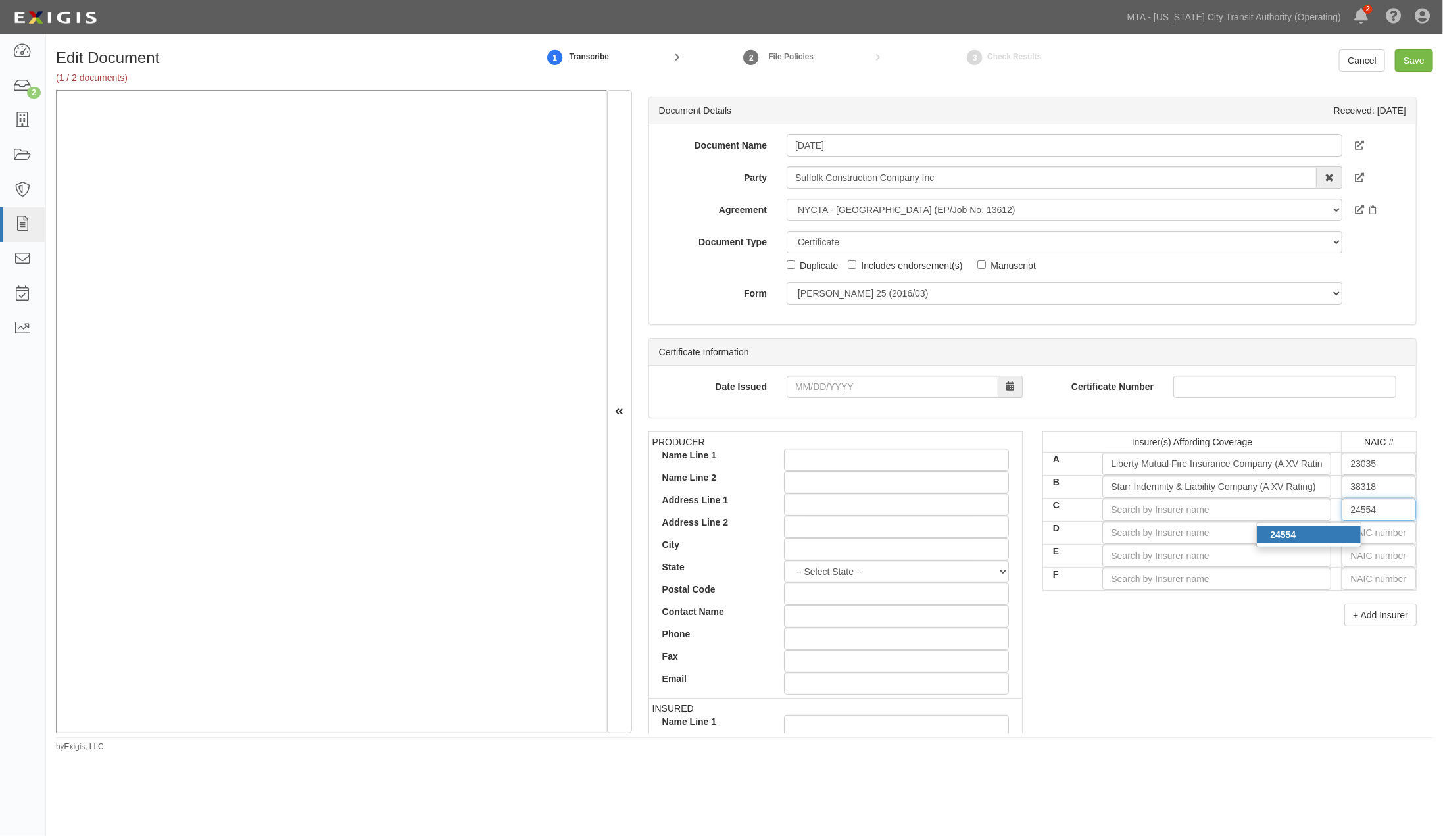
type input "XL Insurance America, Inc. (A+ XV Rating)"
type input "24554"
click at [1355, 533] on input "text" at bounding box center [1379, 533] width 74 height 22
type input "36404"
type input "3"
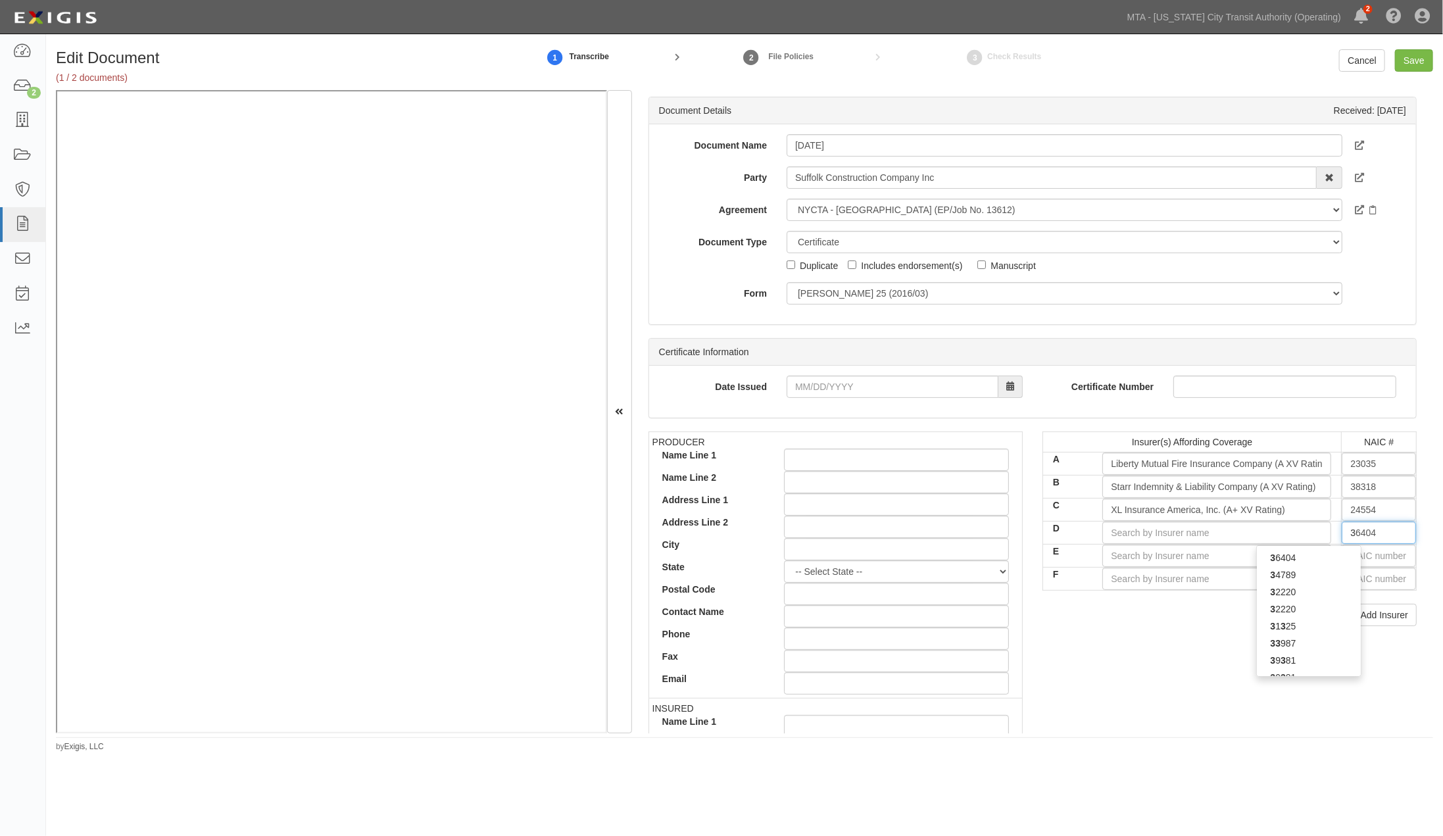
type input "39381"
type input "393"
type input "39322"
type input "3932"
type input "39322"
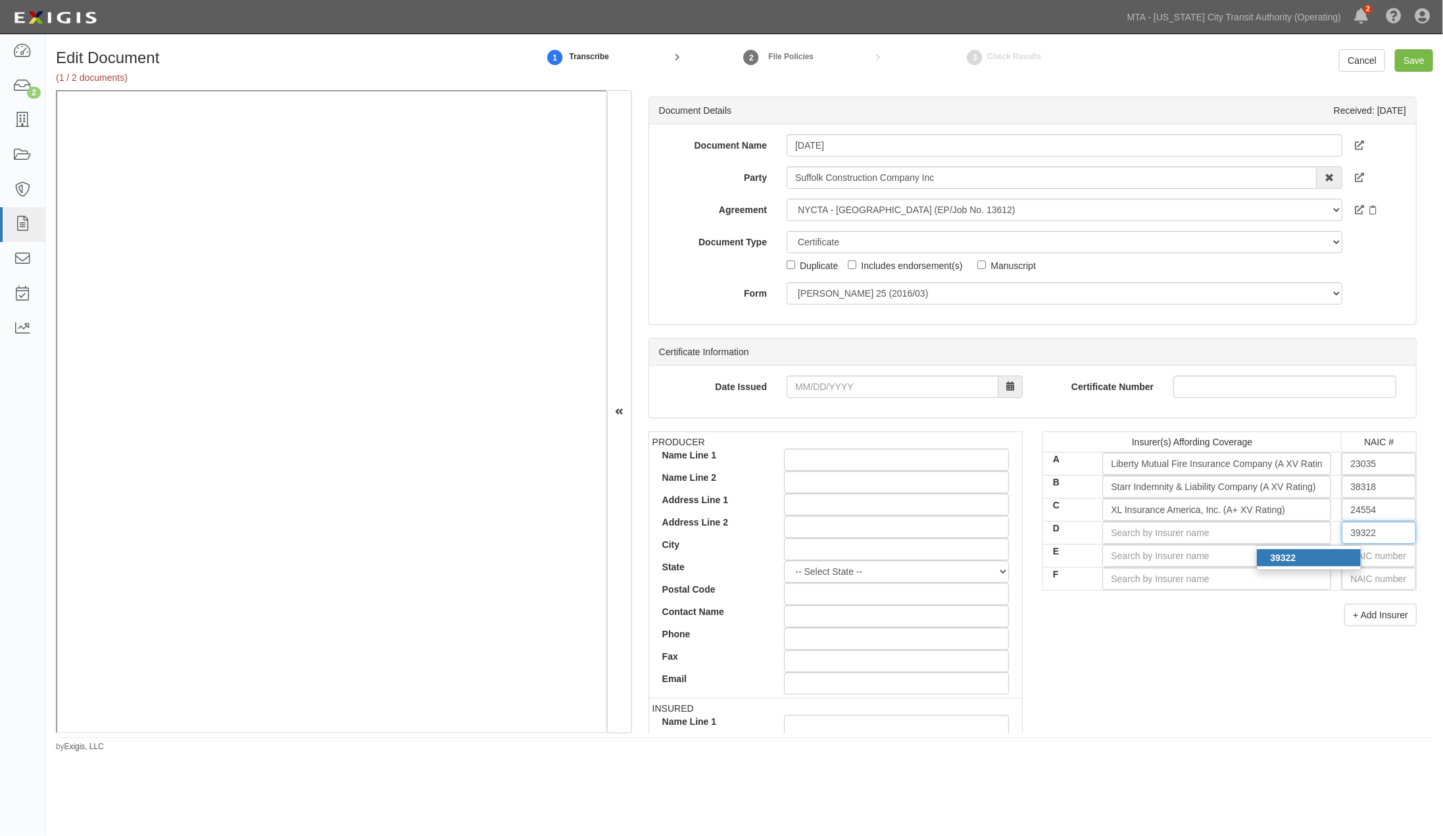
click at [1335, 557] on div "39322" at bounding box center [1309, 557] width 104 height 17
type input "General Security National Insurance Co (A XV Rating)"
type input "39322"
click at [1356, 561] on input "text" at bounding box center [1379, 556] width 74 height 22
type input "25232"
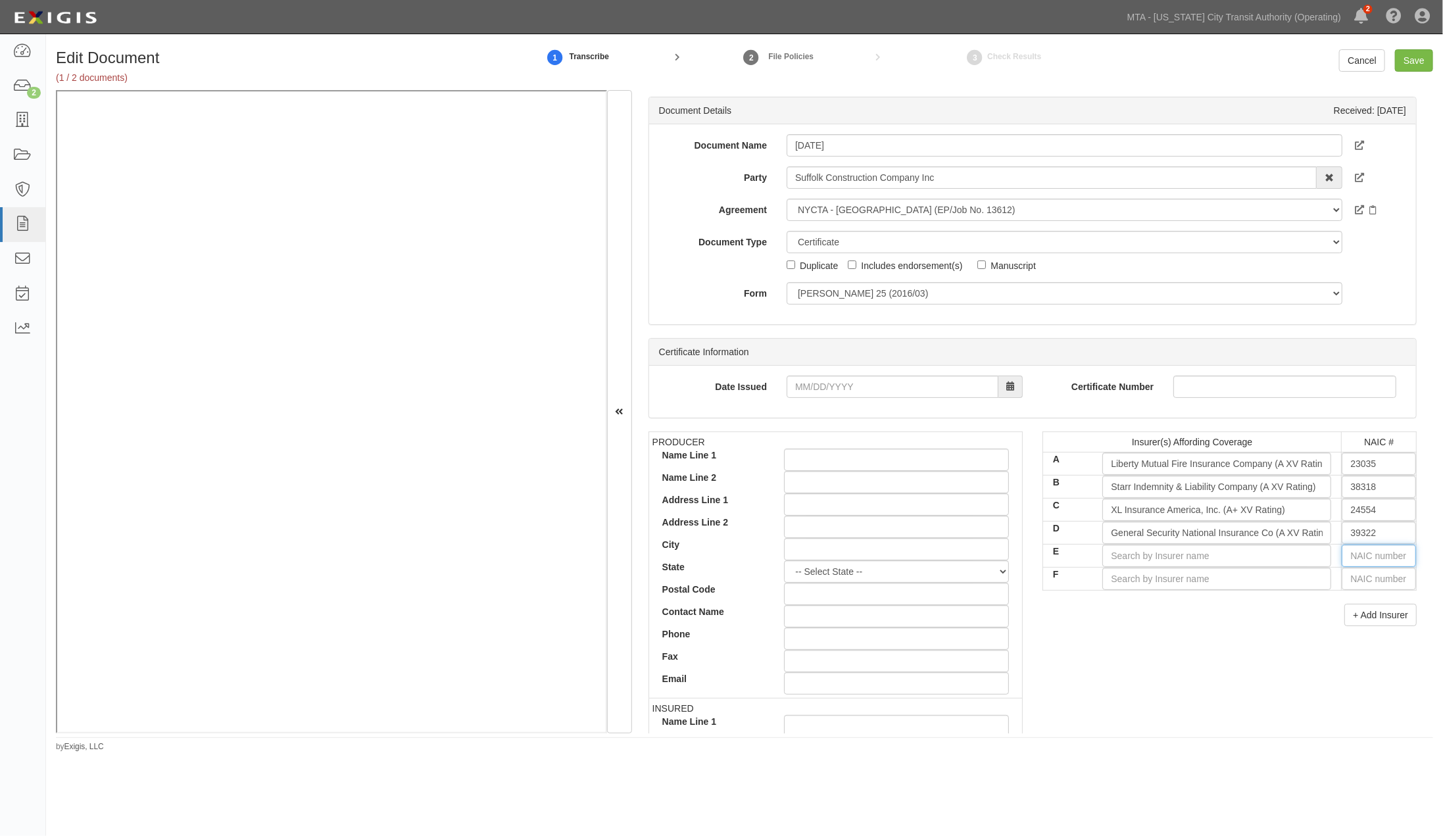
type input "2"
type input "29335"
type input "29"
type input "29580"
type input "2958"
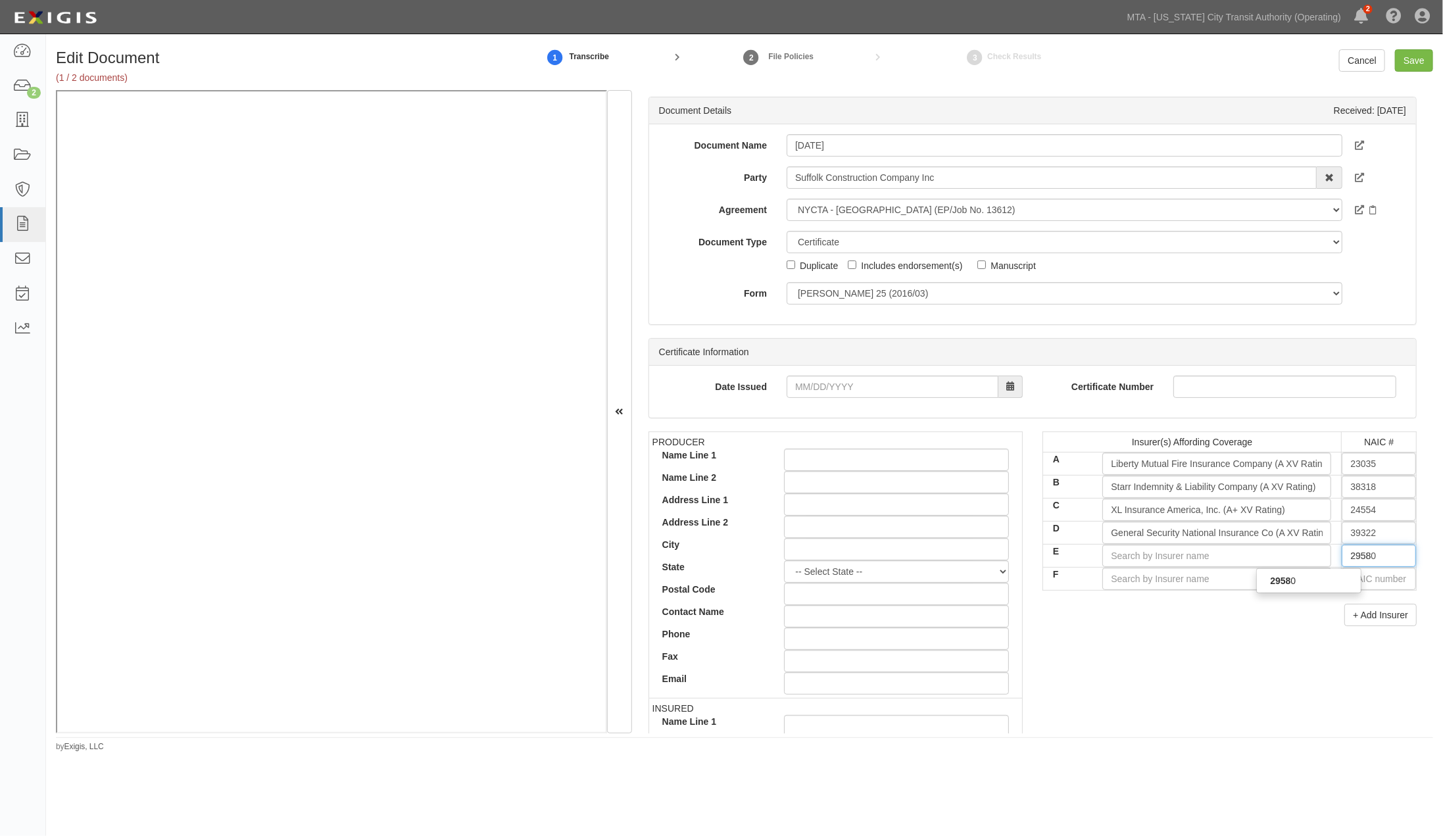
type input "29580"
click at [1329, 584] on div "29580" at bounding box center [1309, 580] width 104 height 17
type input "Berkley Regional Insurance Company (A+ XV Rating)"
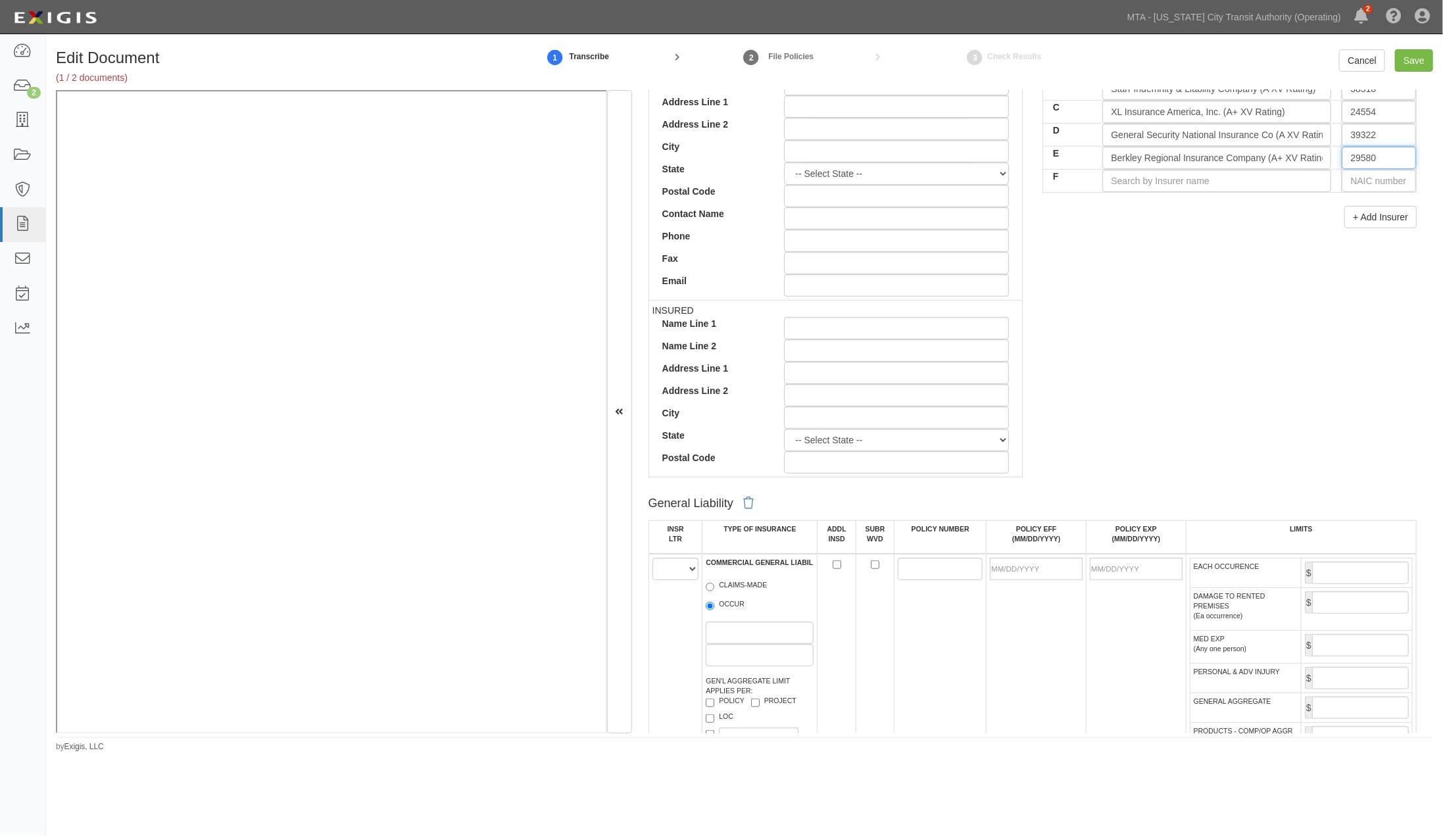
scroll to position [584, 0]
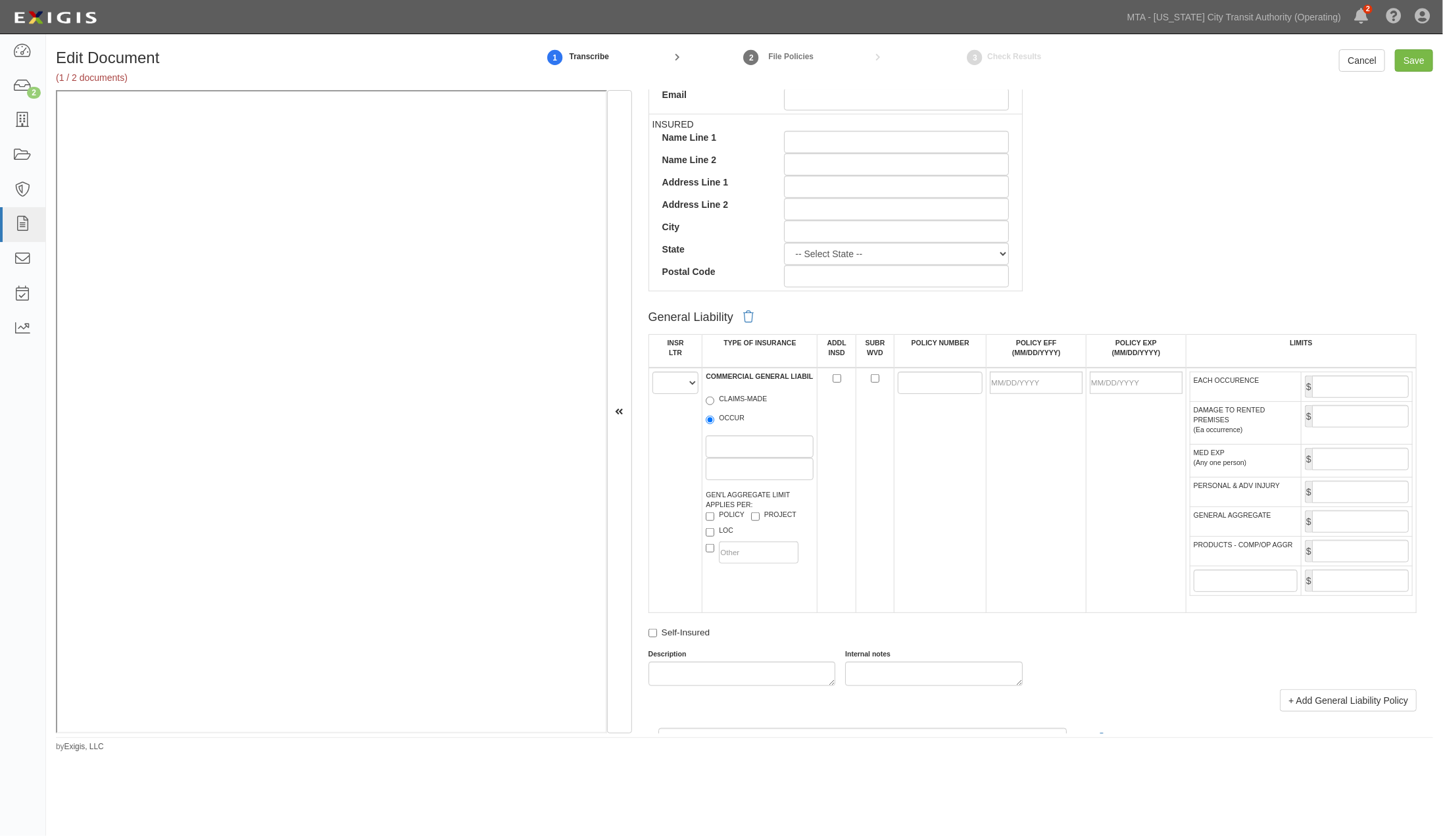
type input "29580"
click at [668, 385] on select "A B C D E F" at bounding box center [676, 383] width 47 height 22
select select "A"
click at [653, 374] on select "A B C D E F" at bounding box center [676, 383] width 47 height 22
click at [734, 426] on label "OCCUR" at bounding box center [725, 419] width 39 height 13
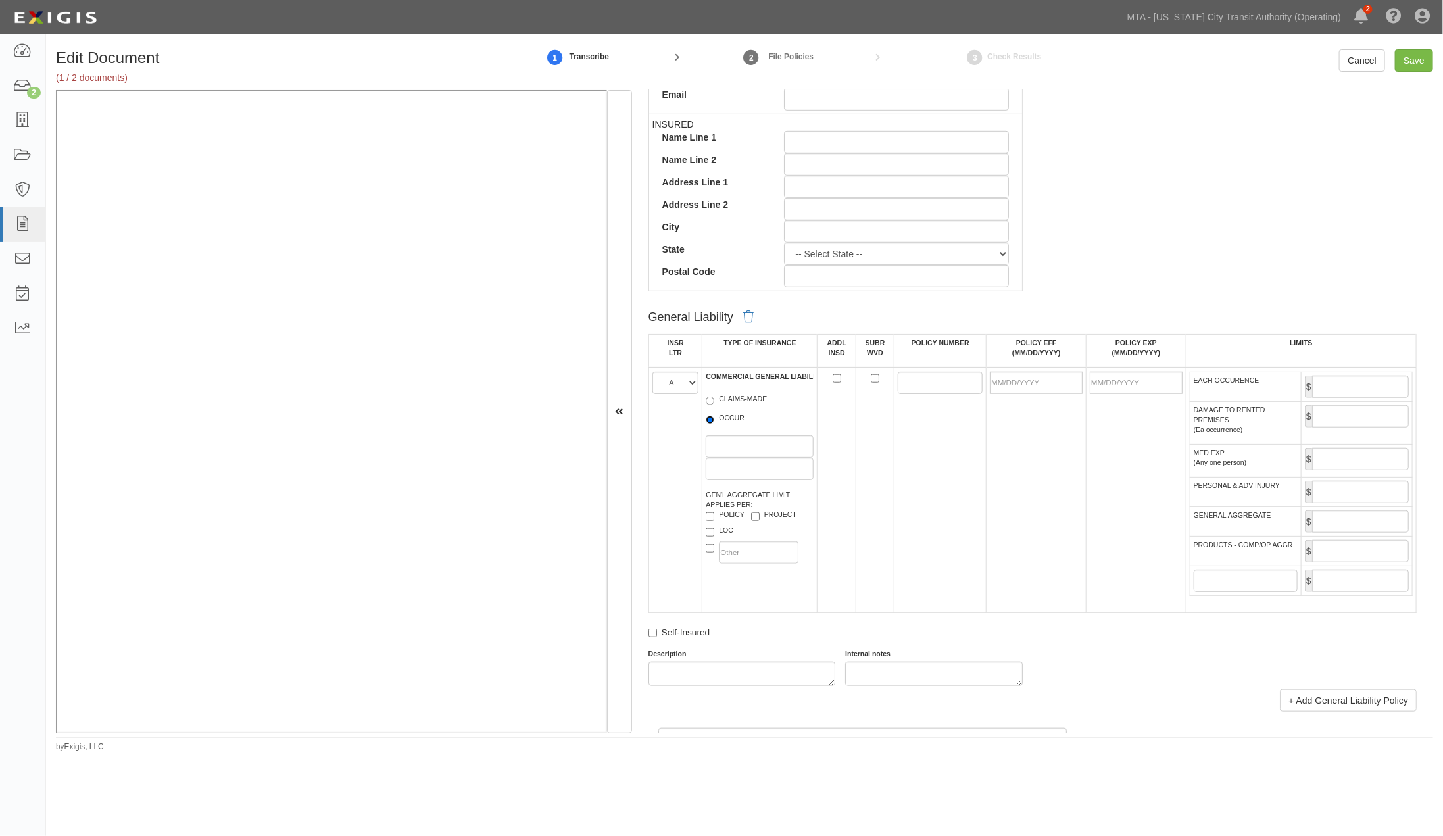
click at [714, 424] on input "OCCUR" at bounding box center [710, 420] width 9 height 9
radio input "true"
paste input "TB2-641-444149-045"
type input "TB2-641-444149-045"
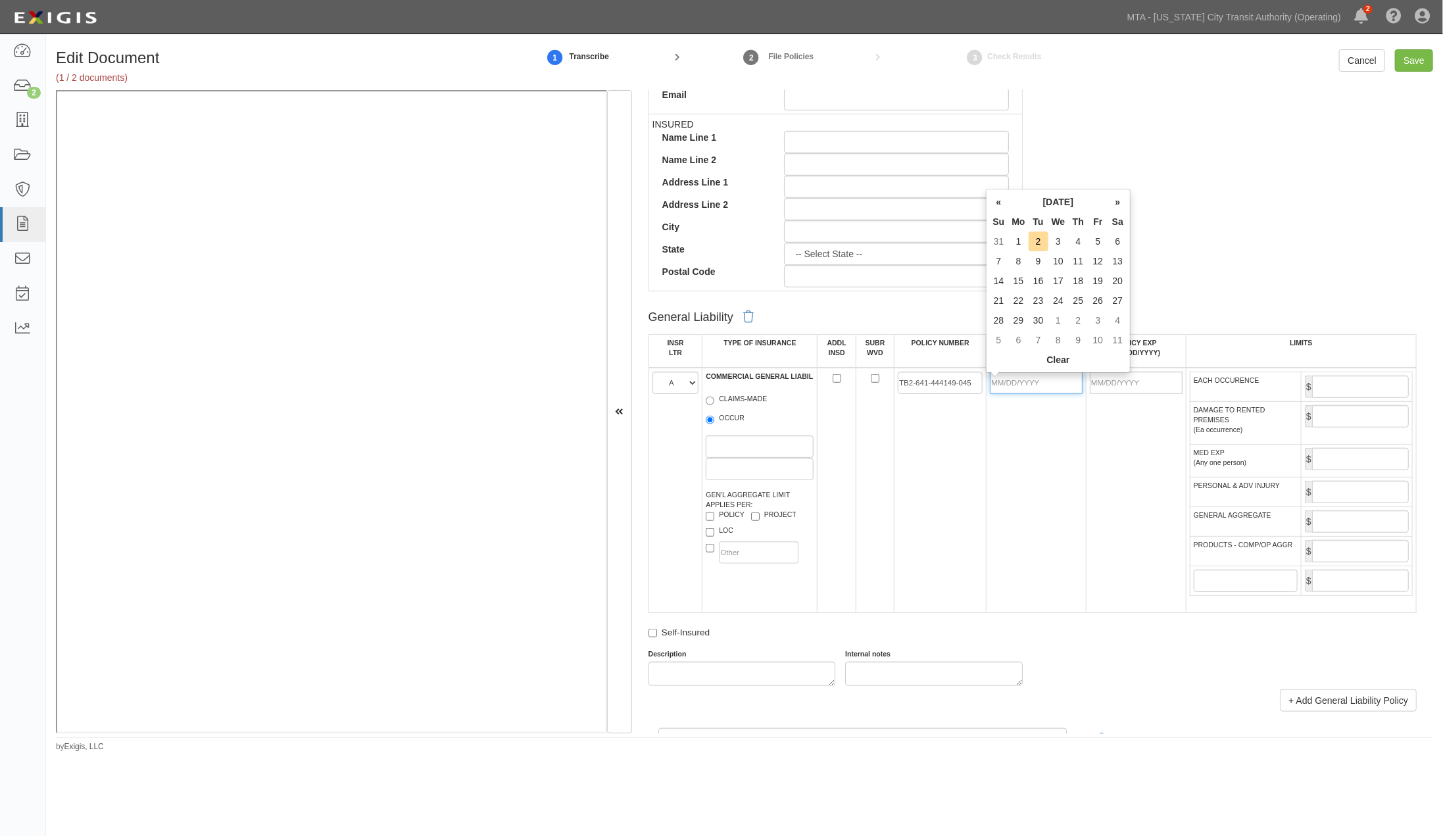
click at [1034, 380] on input "POLICY EFF (MM/DD/YYYY)" at bounding box center [1036, 383] width 93 height 22
type input "[DATE]"
type input "08/31/2026"
click at [1050, 436] on td "[DATE]" at bounding box center [1037, 490] width 100 height 245
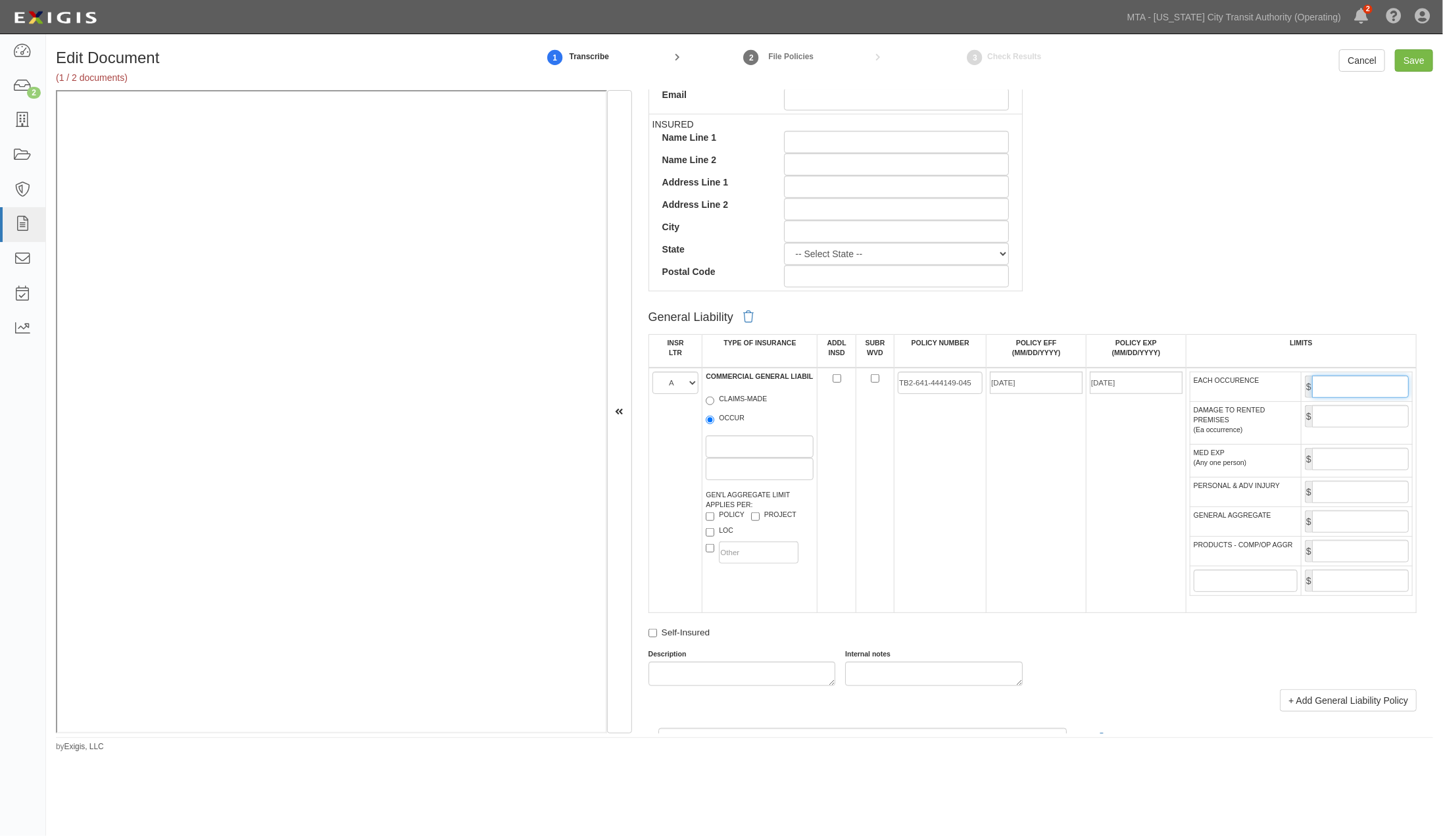
click at [1316, 390] on input "EACH OCCURENCE" at bounding box center [1360, 387] width 97 height 22
type input "3,000,000"
click at [1343, 533] on input "GENERAL AGGREGATE" at bounding box center [1360, 521] width 97 height 22
type input "6,000,000"
click at [1391, 562] on input "PRODUCTS - COMP/OP AGGR" at bounding box center [1360, 551] width 97 height 22
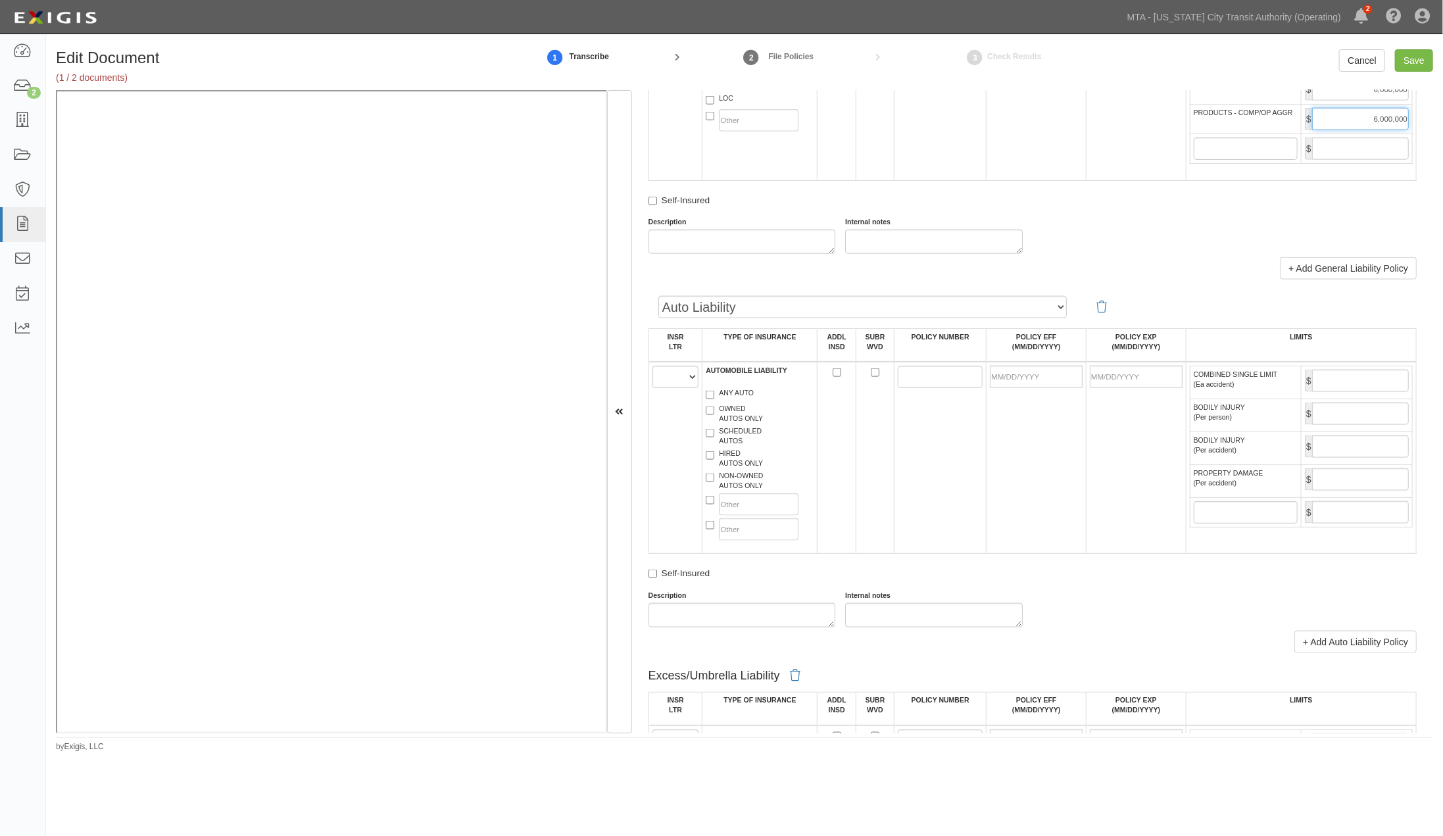
scroll to position [1023, 0]
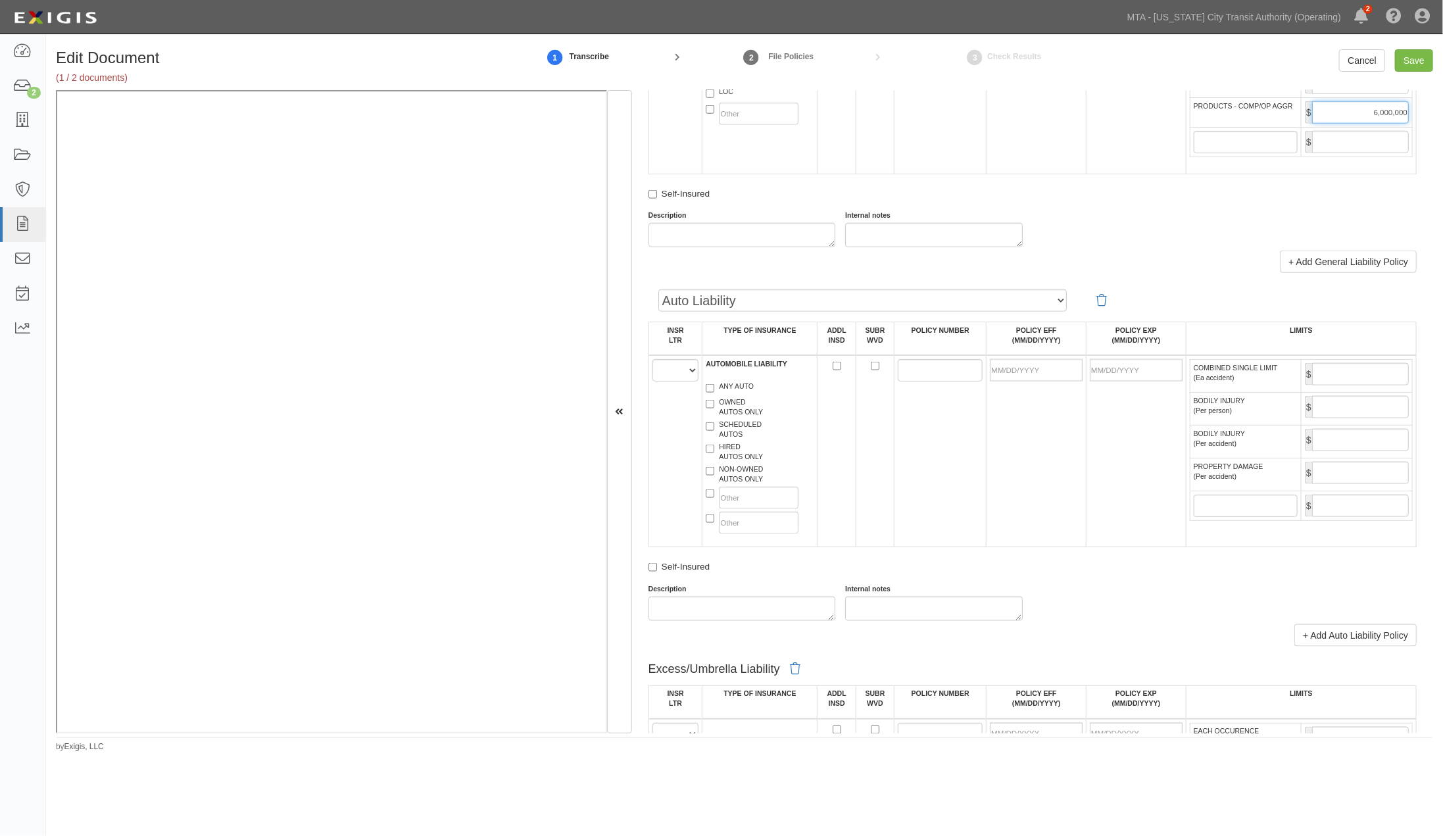
type input "6,000,000"
click at [676, 382] on select "A B C D E F" at bounding box center [676, 370] width 47 height 22
select select "A"
click at [653, 382] on select "A B C D E F" at bounding box center [676, 370] width 47 height 22
click at [732, 395] on label "ANY AUTO" at bounding box center [730, 388] width 48 height 13
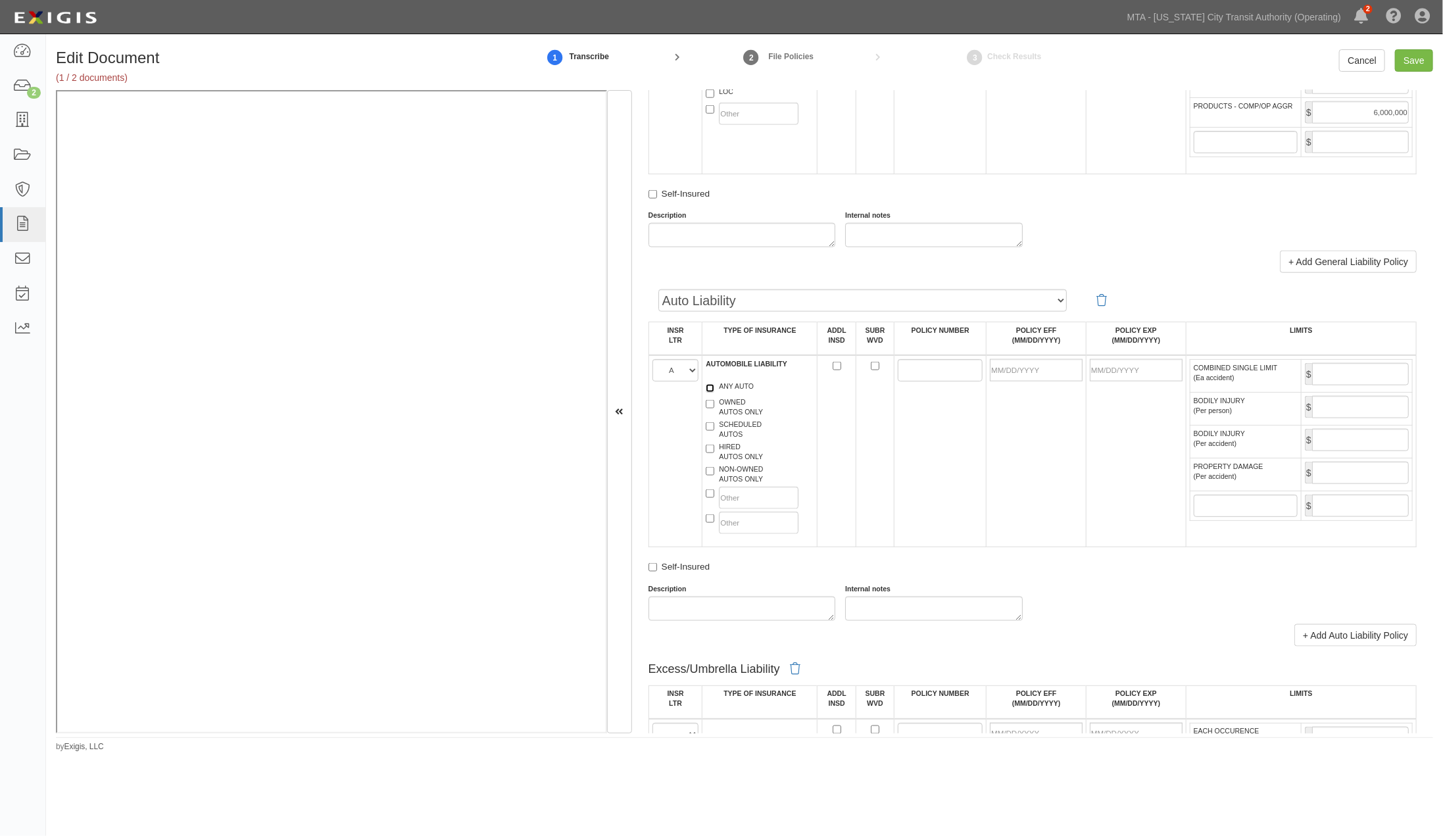
click at [714, 393] on input "ANY AUTO" at bounding box center [710, 388] width 9 height 9
checkbox input "true"
paste input "AS2-641-444149-055"
type input "AS2-641-444149-055"
click at [1004, 382] on input "POLICY EFF (MM/DD/YYYY)" at bounding box center [1036, 370] width 93 height 22
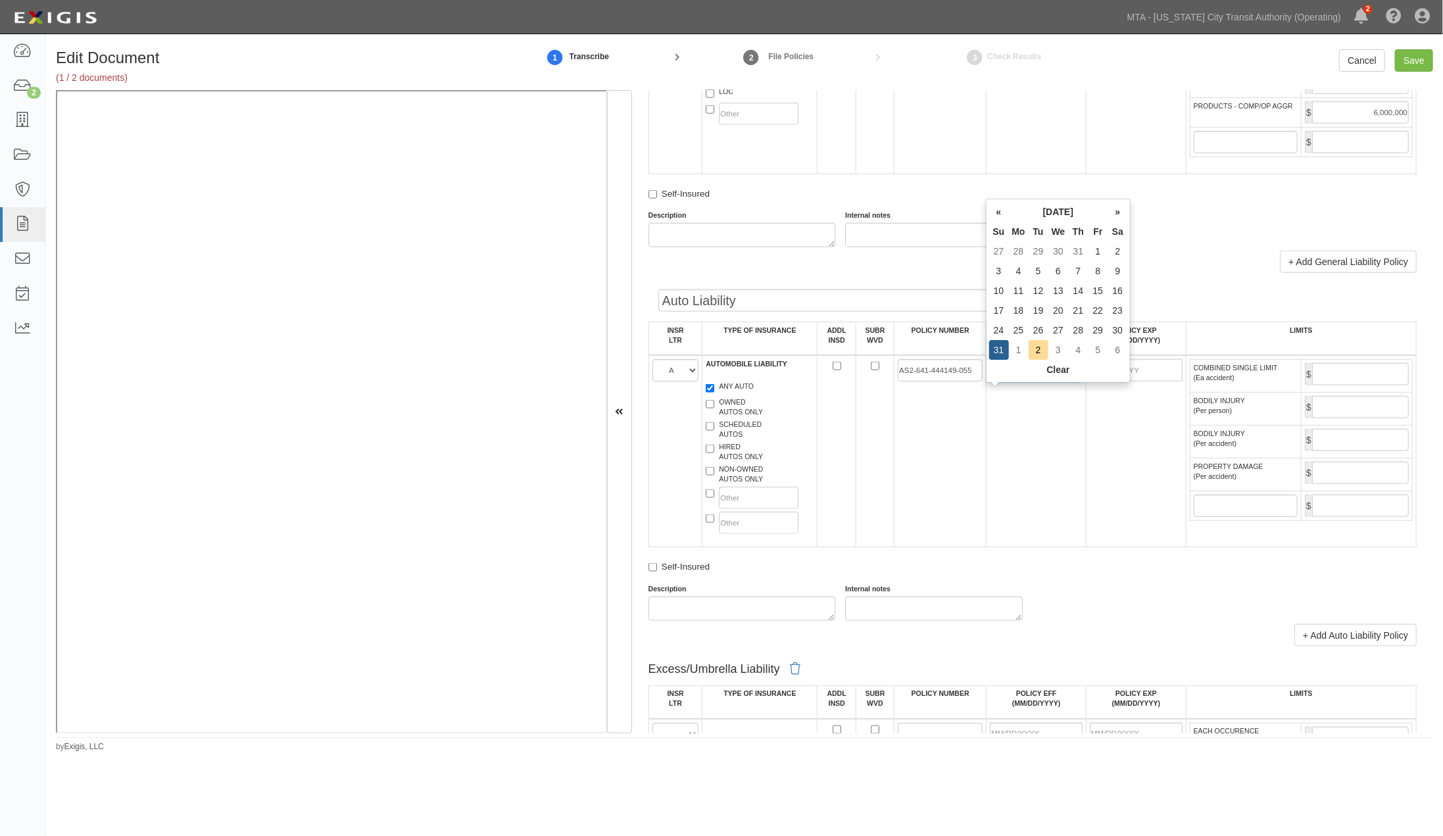
type input "[DATE]"
type input "08/31/2026"
click at [1102, 416] on td "08/31/2026" at bounding box center [1136, 451] width 100 height 192
click at [1346, 385] on input "COMBINED SINGLE LIMIT (Ea accident)" at bounding box center [1360, 374] width 97 height 22
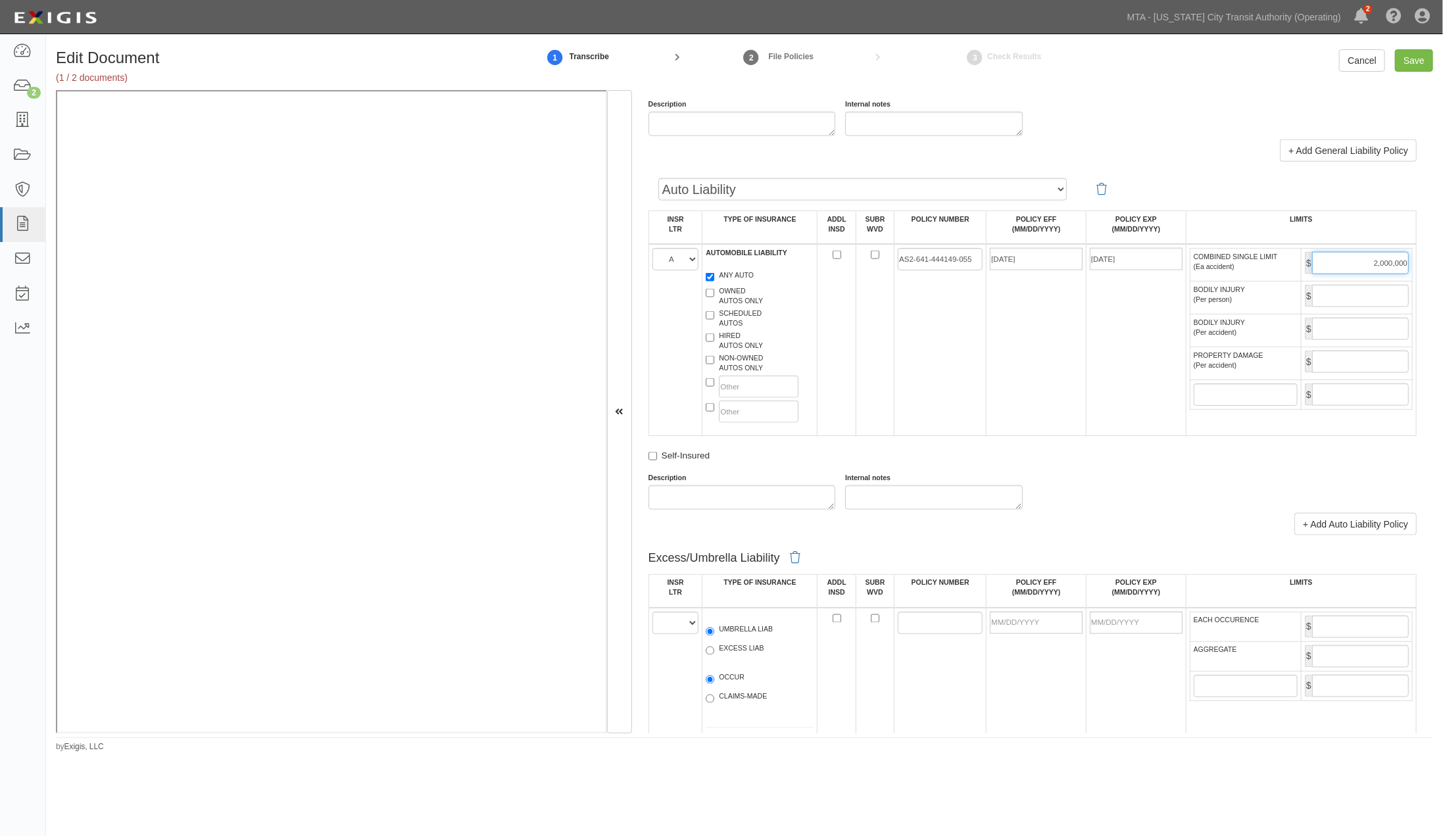
scroll to position [1316, 0]
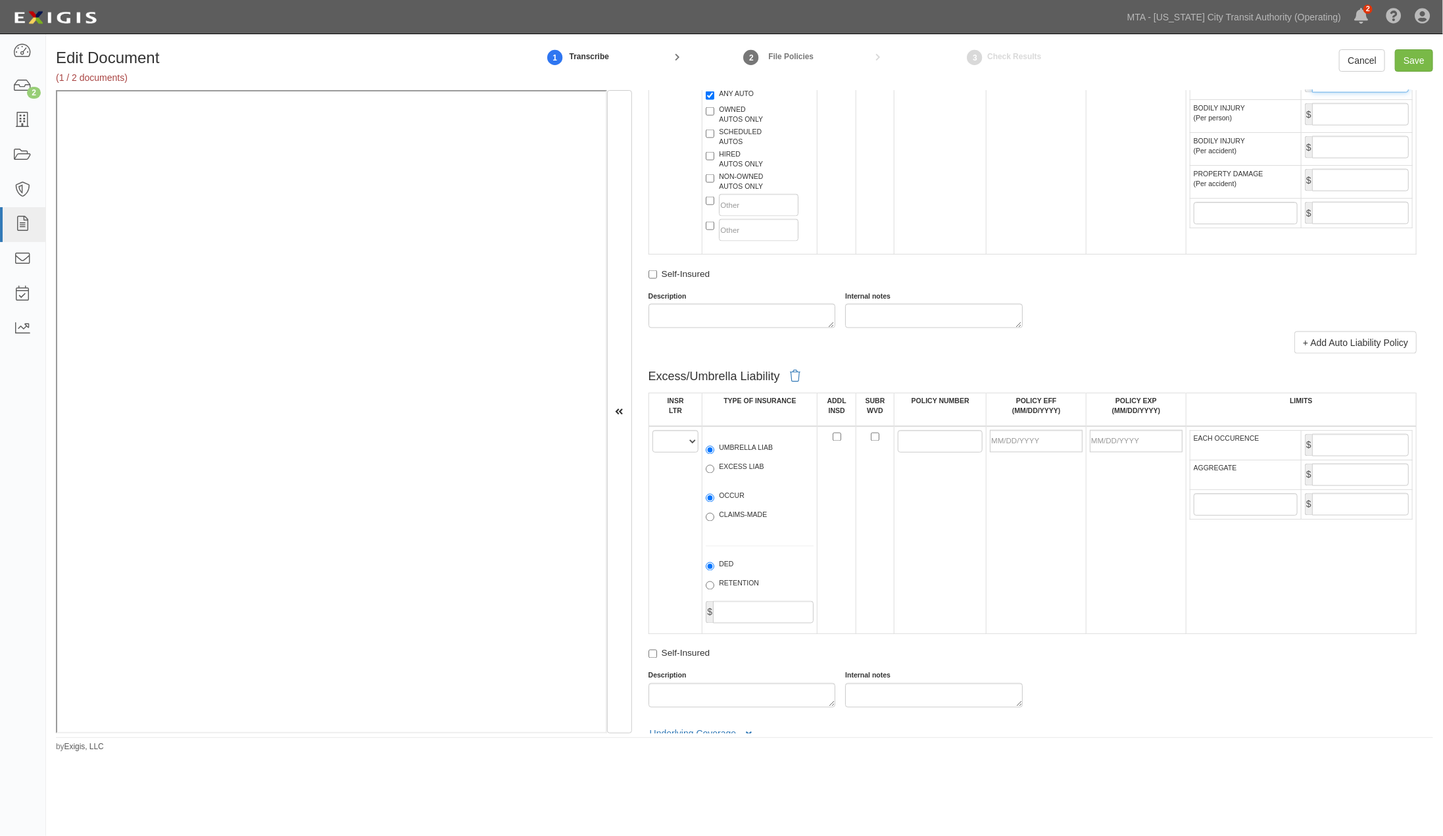
type input "2,000,000"
click at [668, 453] on select "A B C D E F" at bounding box center [676, 441] width 47 height 22
select select "B"
click at [653, 453] on select "A B C D E F" at bounding box center [676, 441] width 47 height 22
click at [721, 476] on label "EXCESS LIAB" at bounding box center [735, 468] width 58 height 13
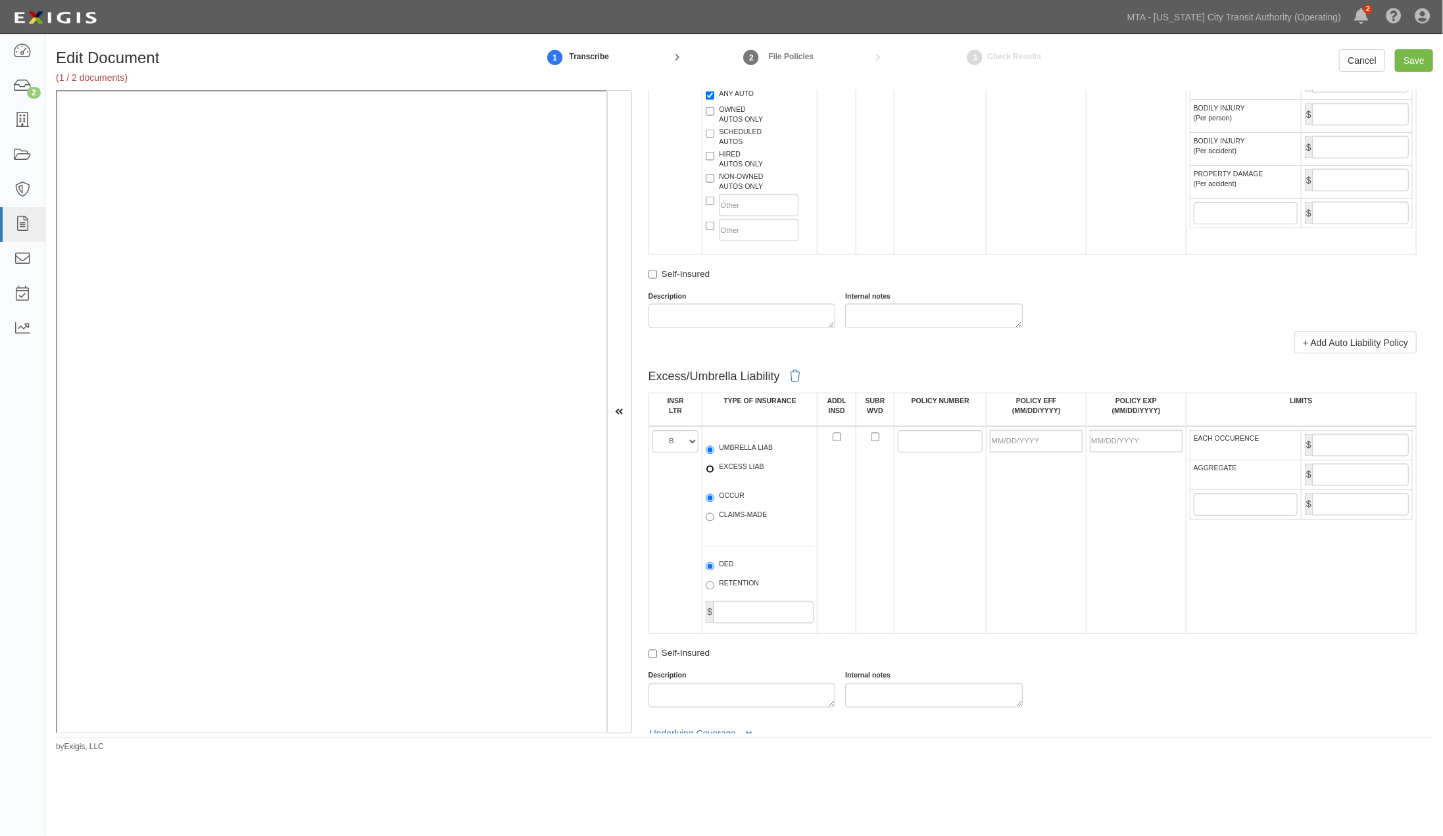
click at [714, 474] on input "EXCESS LIAB" at bounding box center [710, 469] width 9 height 9
radio input "true"
click at [719, 505] on label "OCCUR" at bounding box center [725, 497] width 39 height 13
click at [714, 503] on input "OCCUR" at bounding box center [710, 498] width 9 height 9
radio input "true"
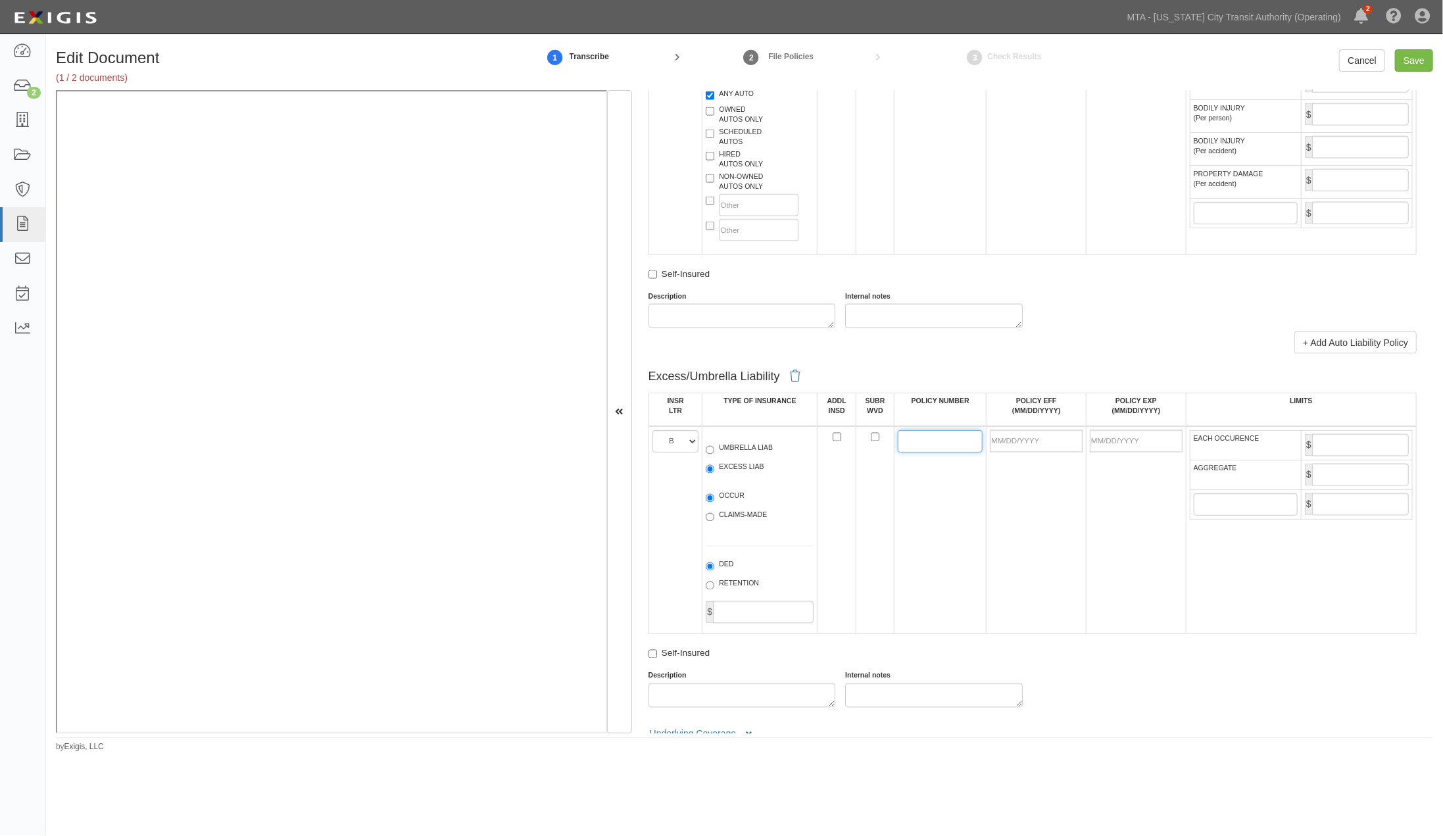
paste input "1000584589251"
type input "1000584589251"
click at [1037, 453] on input "POLICY EFF (MM/DD/YYYY)" at bounding box center [1036, 441] width 93 height 22
type input "[DATE]"
type input "08/31/2026"
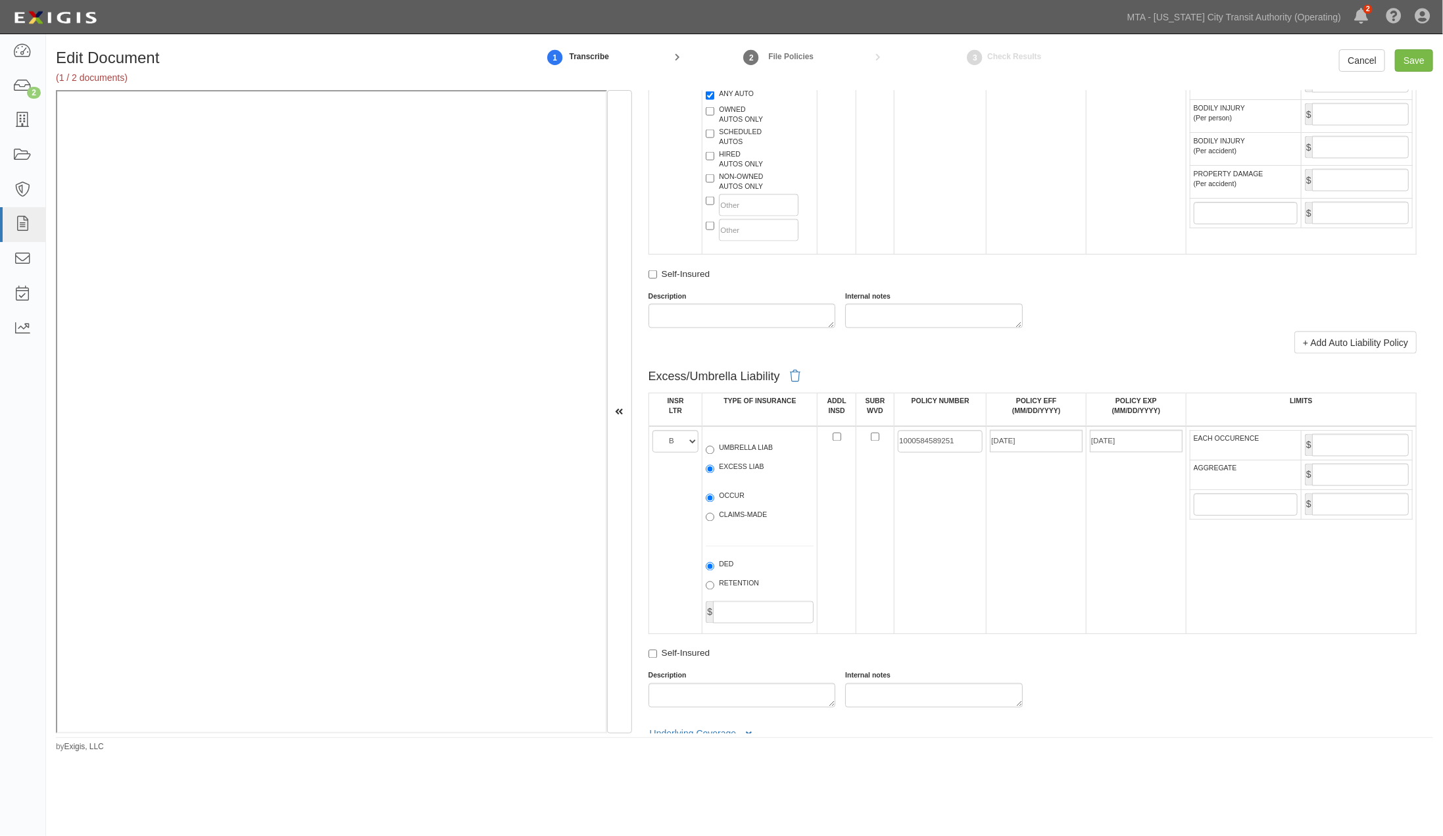
drag, startPoint x: 1100, startPoint y: 560, endPoint x: 1187, endPoint y: 531, distance: 90.9
click at [1102, 560] on td "08/31/2026" at bounding box center [1136, 530] width 100 height 208
click at [1331, 457] on input "EACH OCCURENCE" at bounding box center [1360, 445] width 97 height 22
type input "10,000,000"
click at [1319, 486] on input "AGGREGATE" at bounding box center [1360, 475] width 97 height 22
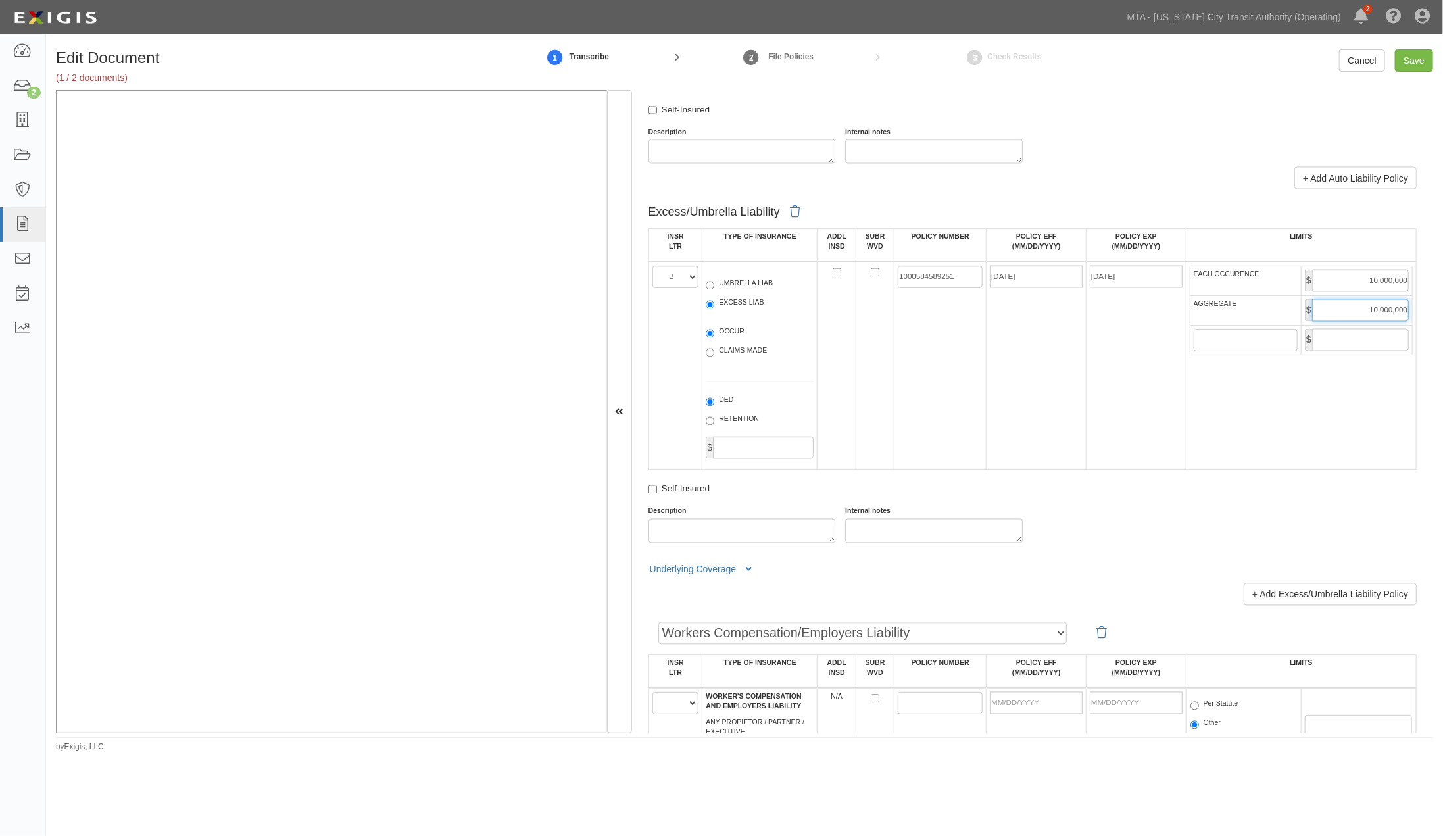
scroll to position [1681, 0]
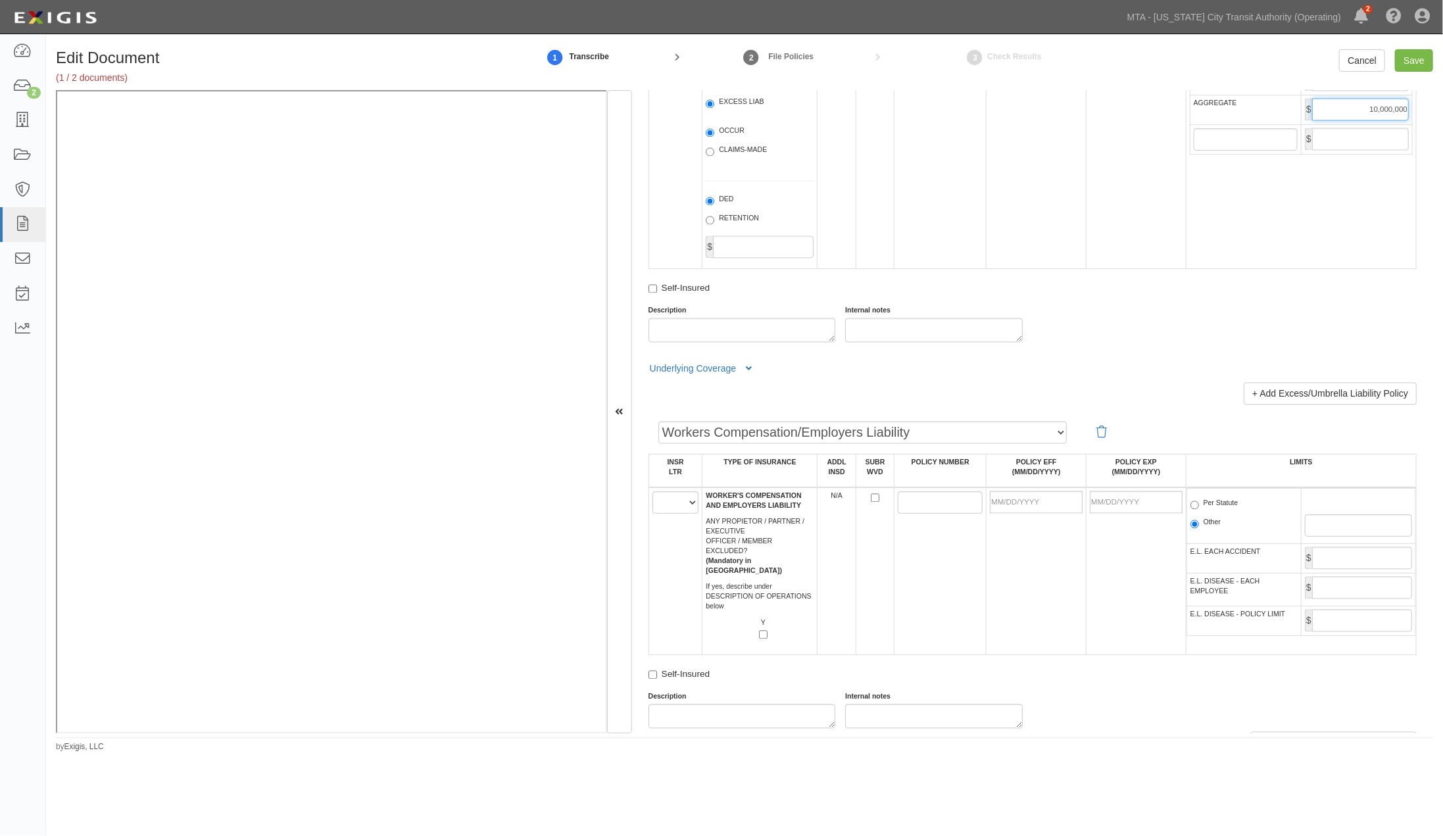
type input "10,000,000"
click at [662, 514] on select "A B C D E F" at bounding box center [676, 502] width 47 height 22
select select "A"
click at [653, 514] on select "A B C D E F" at bounding box center [676, 502] width 47 height 22
paste input "Y WC2-641-444149-075"
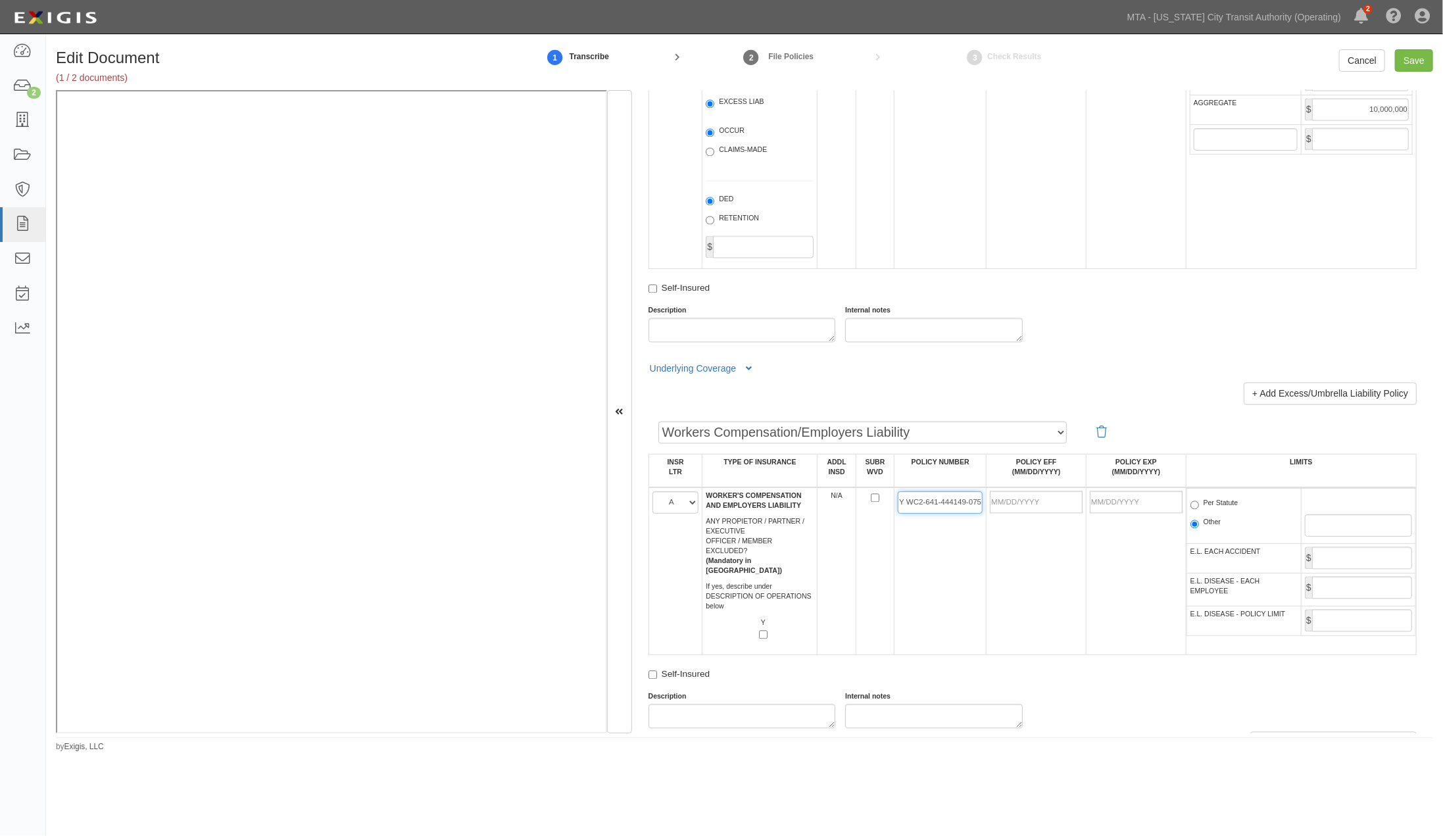
scroll to position [0, 4]
type input "Y WC2-641-444149-075"
click at [1018, 514] on input "POLICY EFF (MM/DD/YYYY)" at bounding box center [1036, 502] width 93 height 22
click at [1017, 514] on input "POLICY EFF (MM/DD/YYYY)" at bounding box center [1036, 502] width 93 height 22
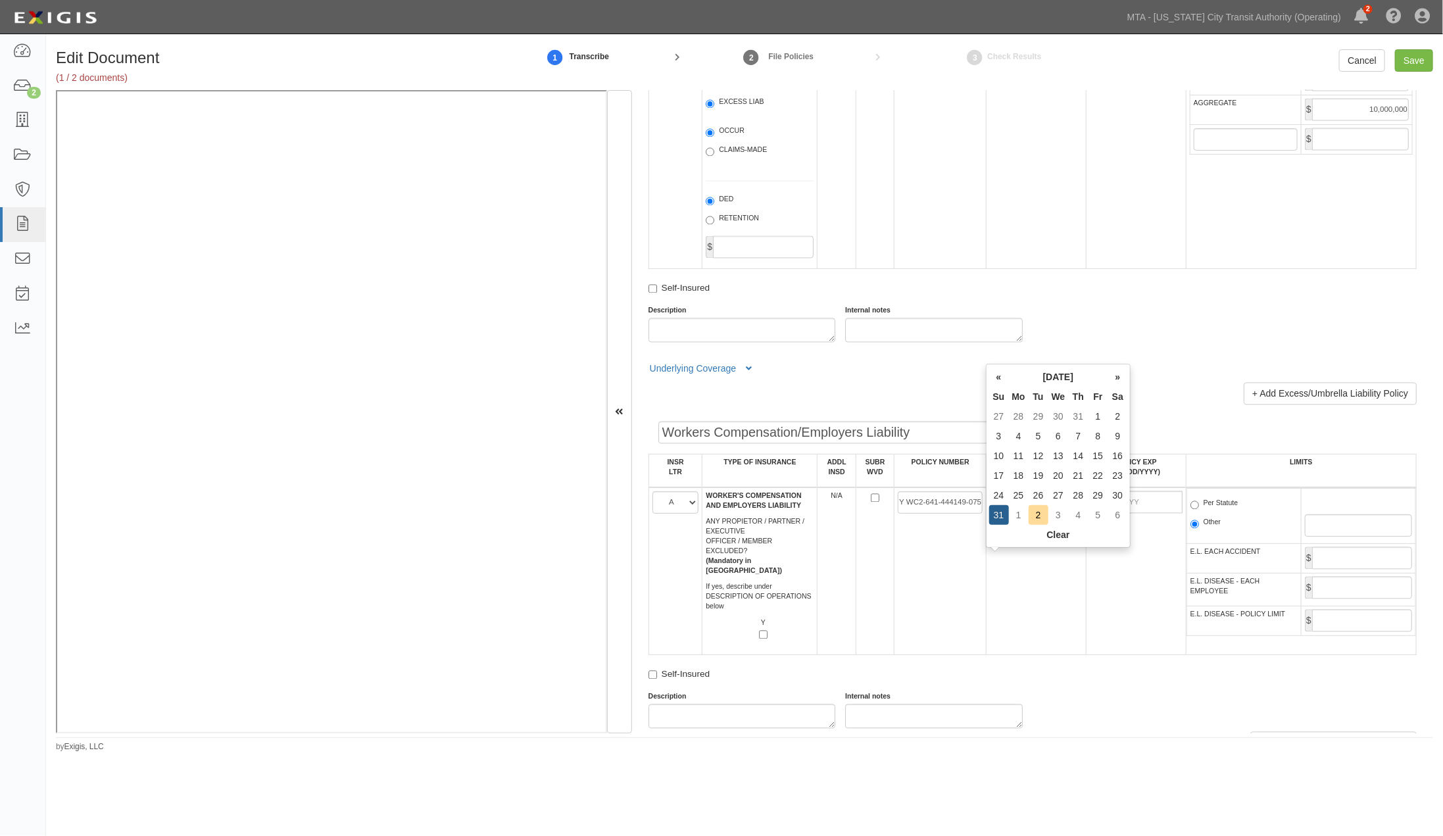
type input "[DATE]"
type input "08/31/2026"
drag, startPoint x: 1028, startPoint y: 639, endPoint x: 1037, endPoint y: 641, distance: 9.4
click at [1028, 641] on td "[DATE]" at bounding box center [1037, 571] width 100 height 168
click at [1208, 512] on label "Per Statute" at bounding box center [1215, 505] width 48 height 13
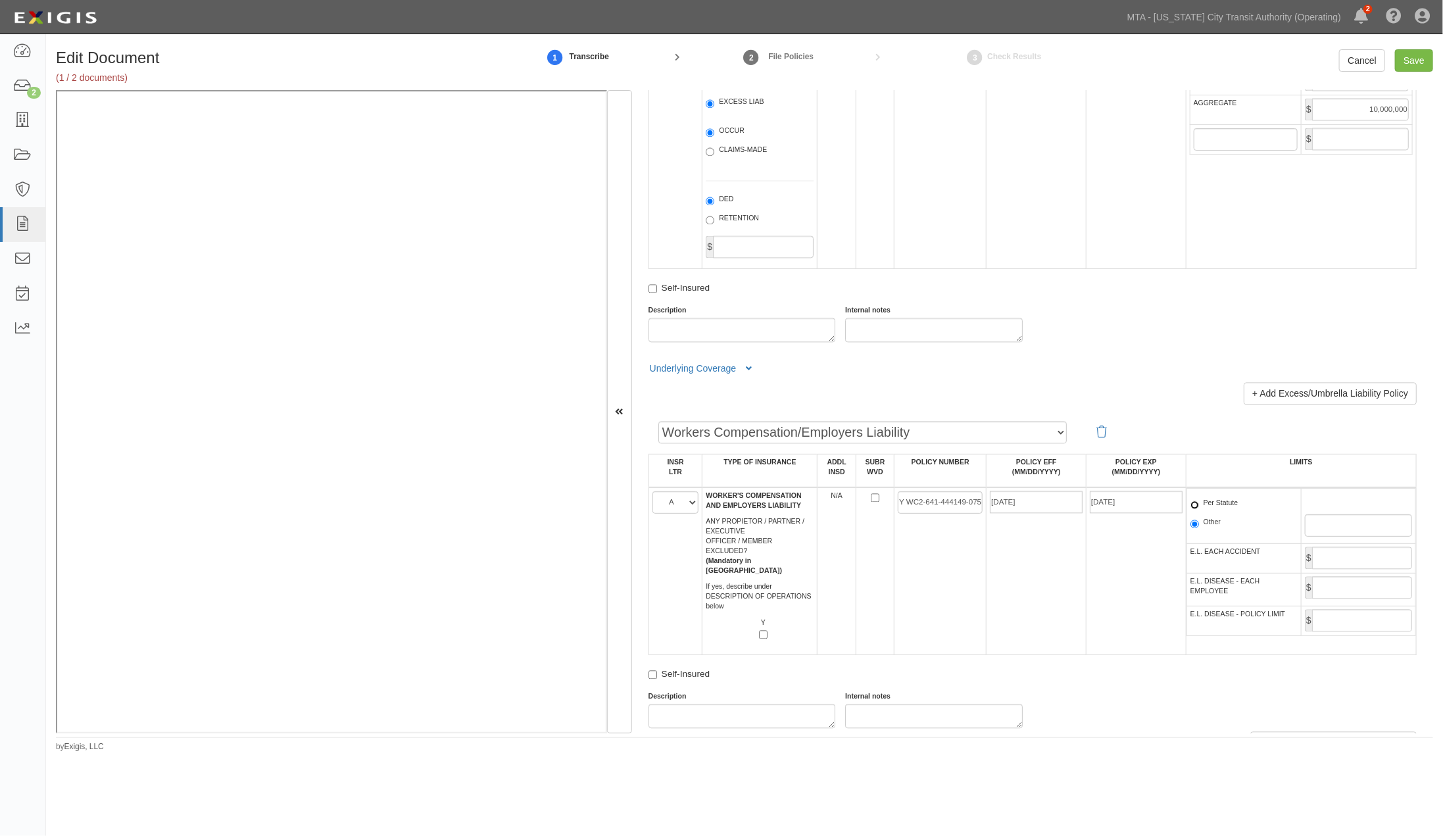
click at [1199, 510] on input "Per Statute" at bounding box center [1195, 505] width 9 height 9
radio input "true"
click at [1417, 55] on input "Save" at bounding box center [1414, 60] width 38 height 22
type input "3000000"
type input "6000000"
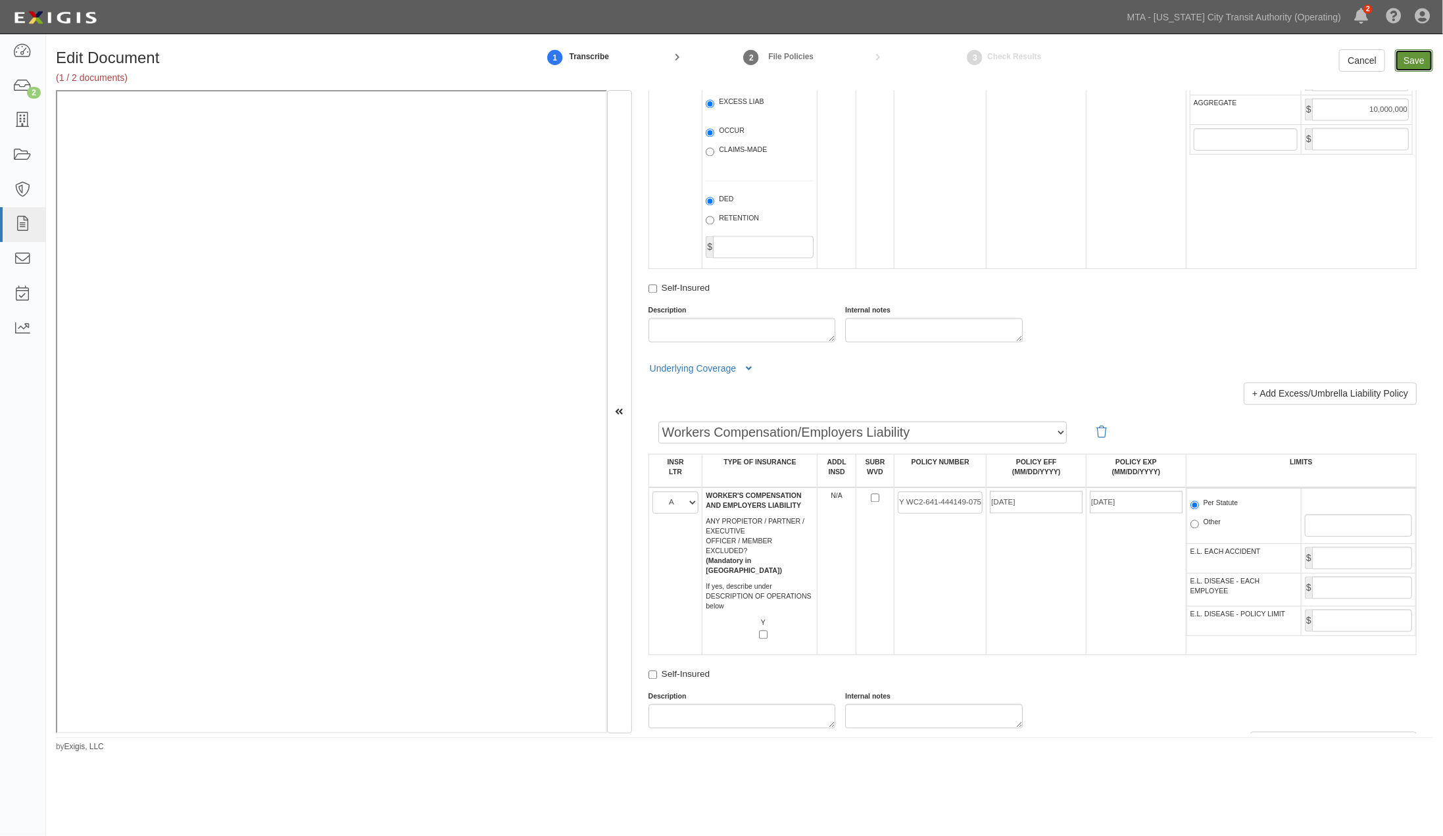
type input "6000000"
type input "2000000"
type input "10000000"
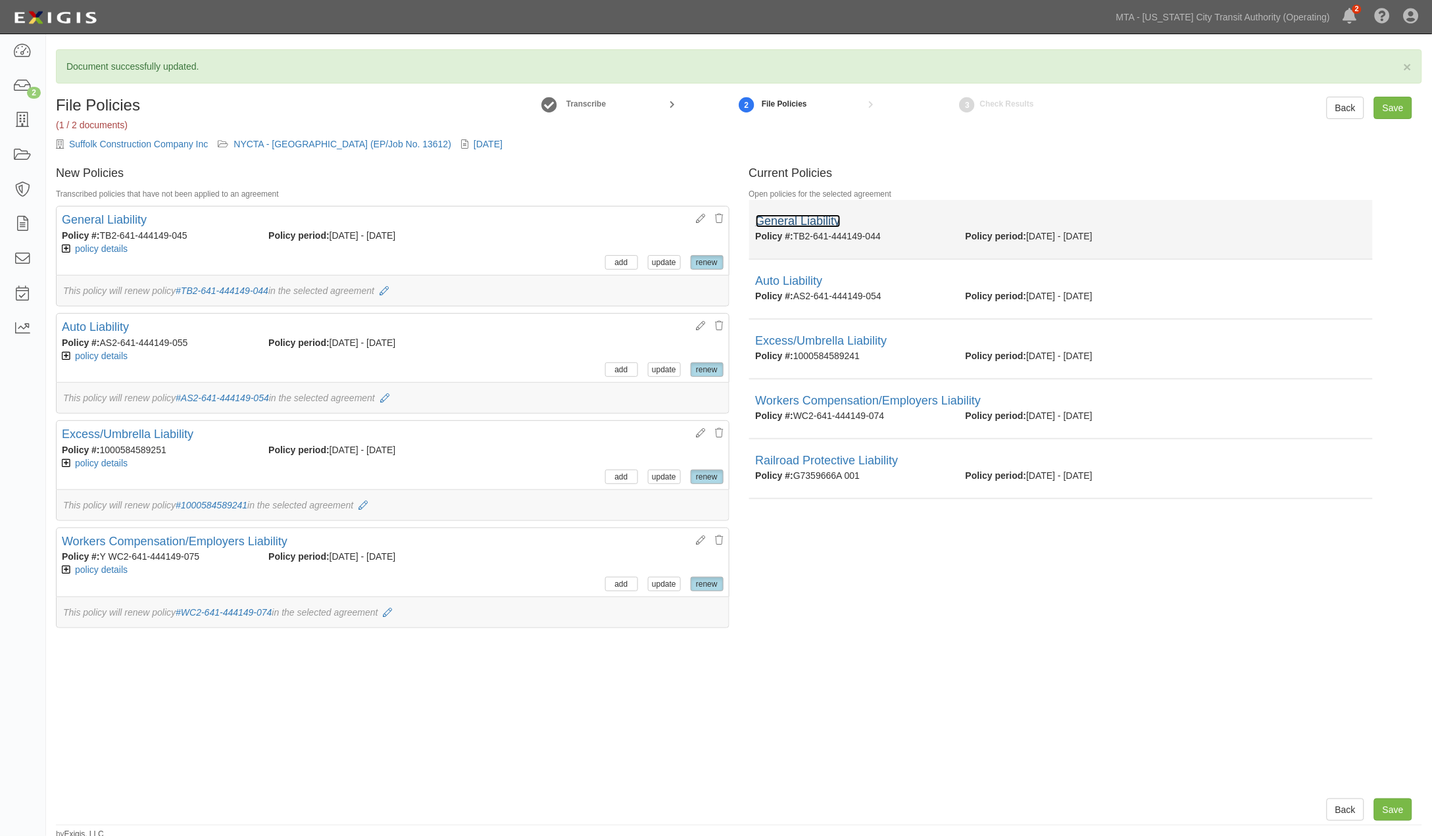
click at [810, 220] on link "General Liability" at bounding box center [798, 220] width 85 height 13
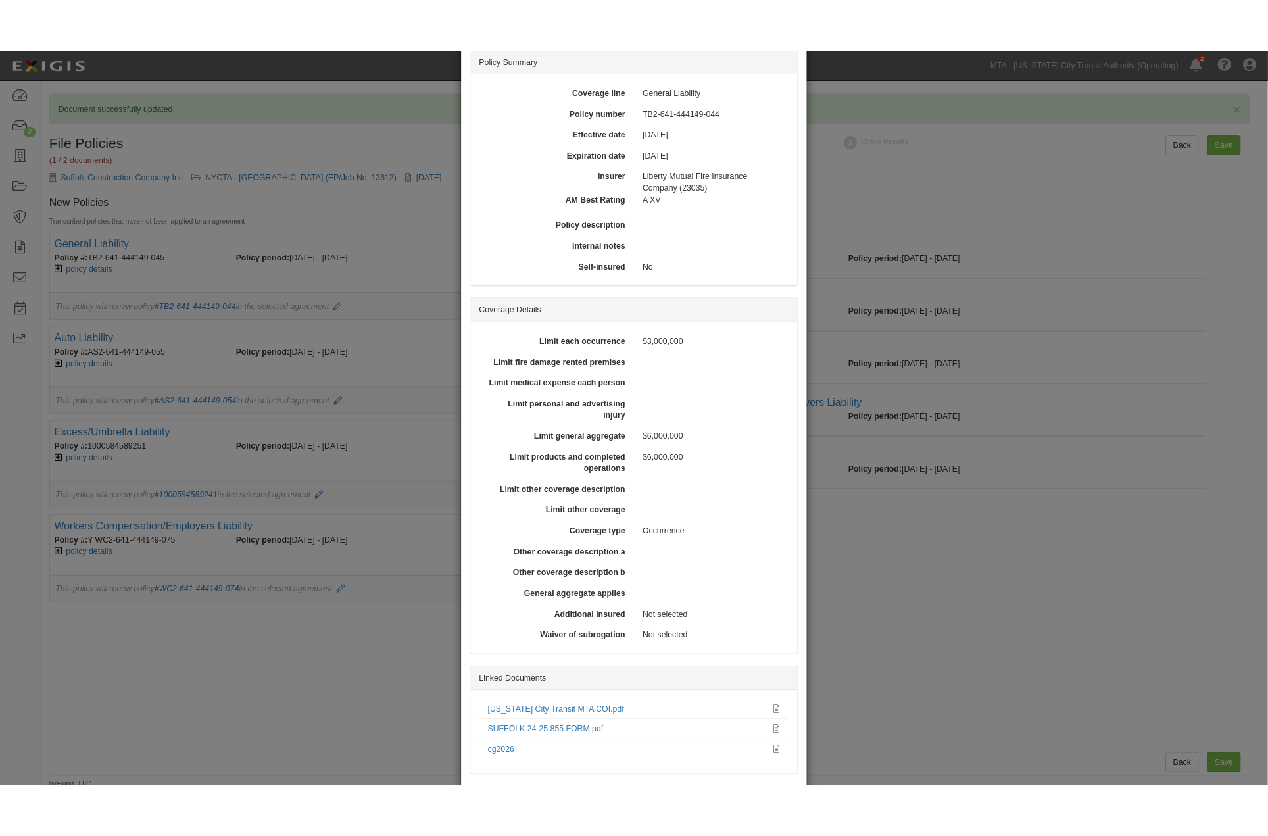
scroll to position [152, 0]
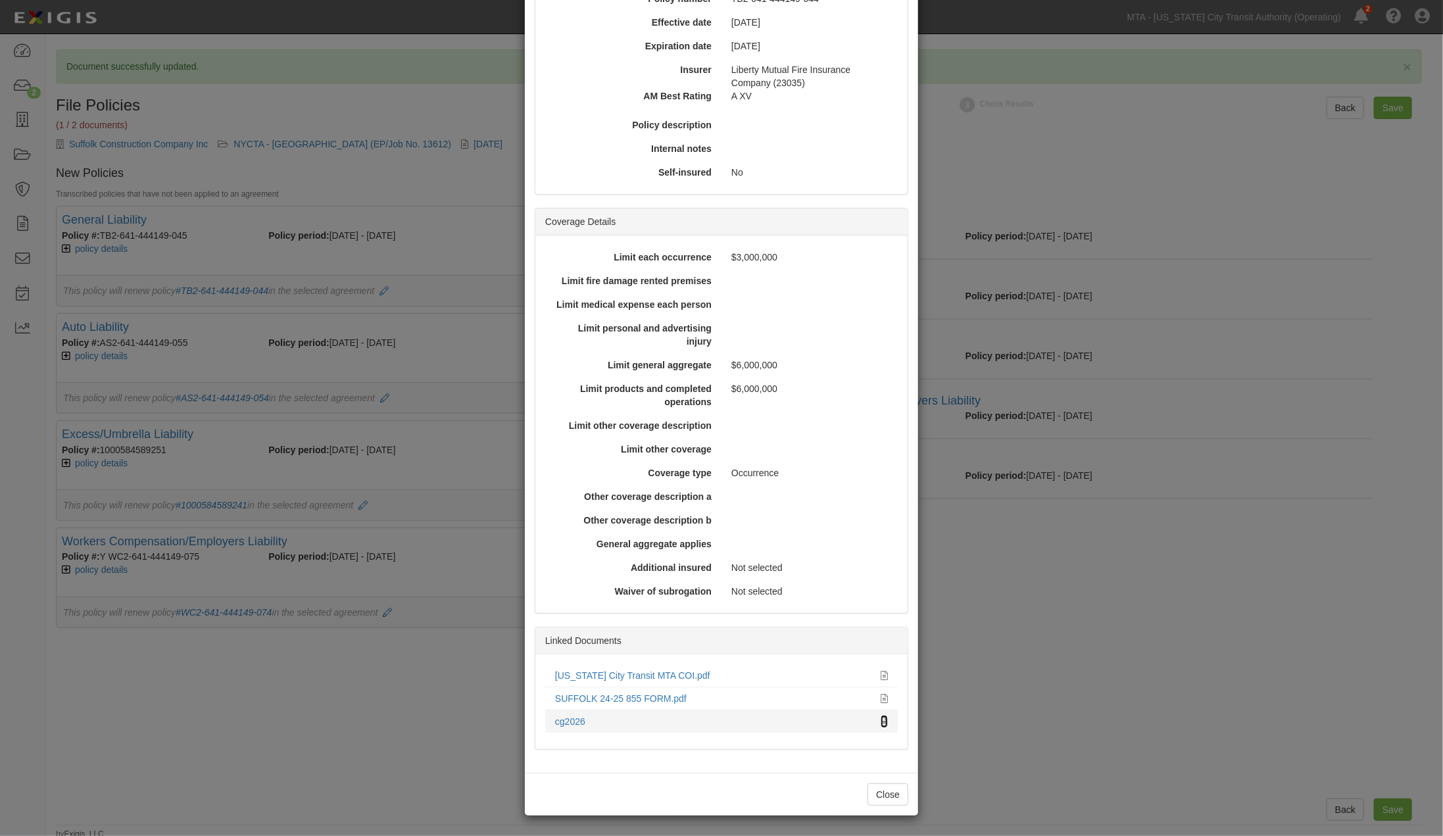
click at [881, 722] on icon at bounding box center [884, 722] width 7 height 9
drag, startPoint x: 1125, startPoint y: 663, endPoint x: 1114, endPoint y: 661, distance: 12.0
click at [1122, 666] on div "× View Policy Policy Summary Coverage line General Liability Policy number TB2-…" at bounding box center [721, 418] width 1443 height 836
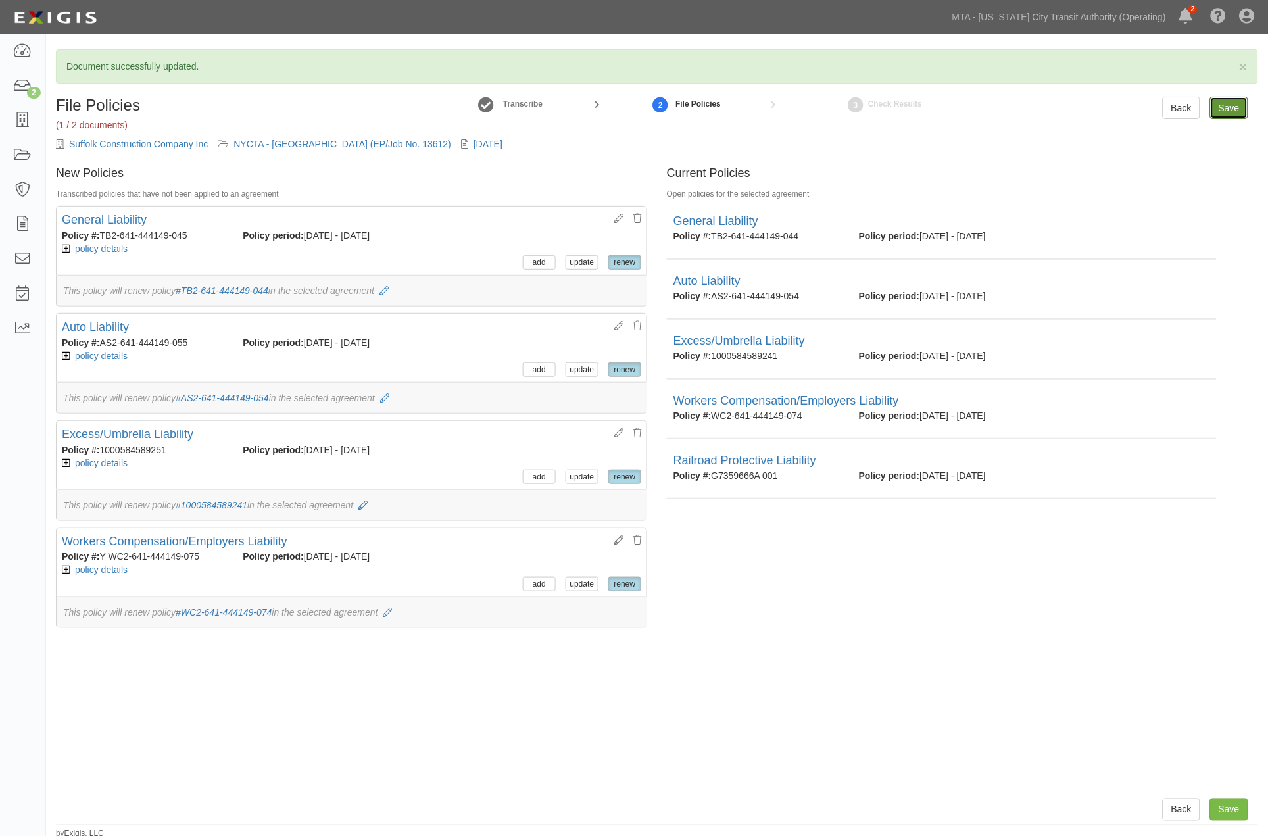
click at [1241, 108] on input "Save" at bounding box center [1229, 108] width 38 height 22
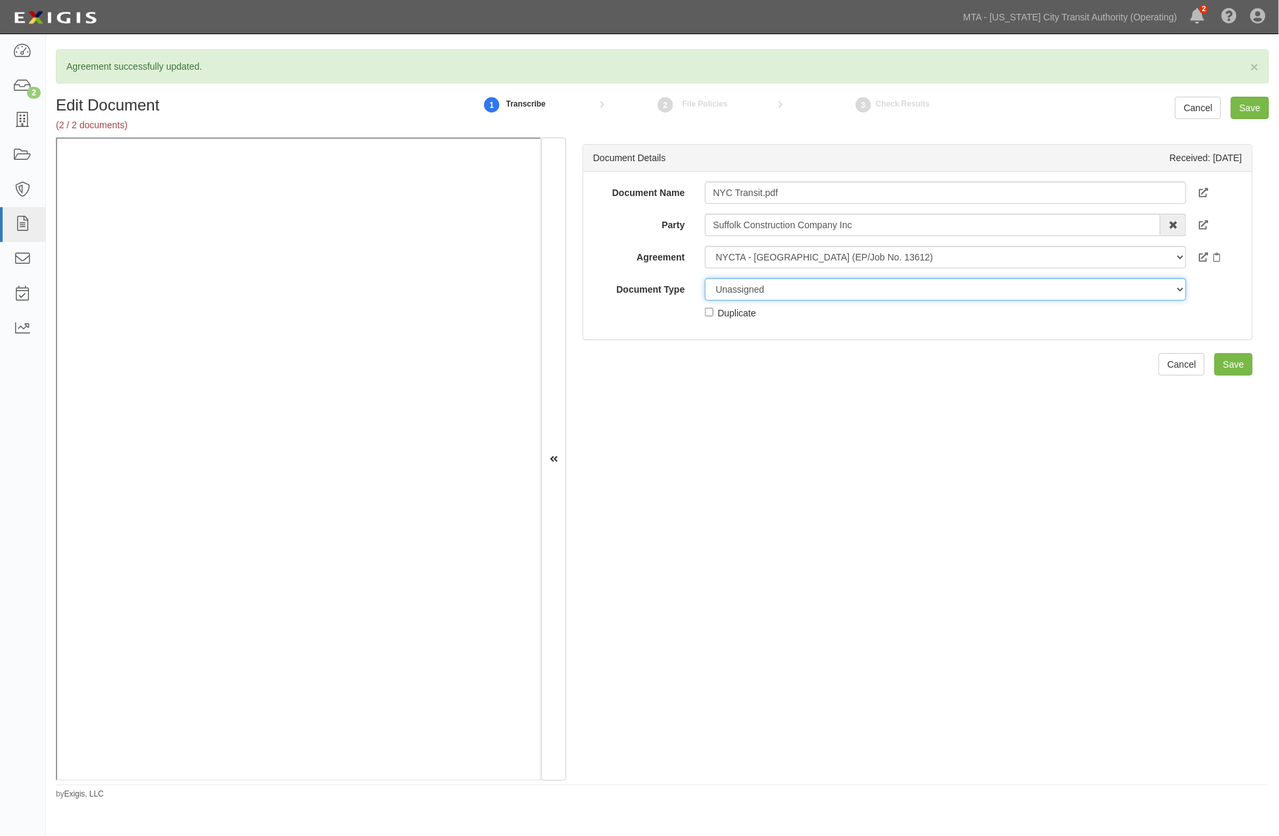
click at [746, 291] on select "Unassigned Binder Cancellation Notice Certificate Contract Endorsement Insuranc…" at bounding box center [946, 289] width 482 height 22
select select "OtherDetail"
click at [705, 278] on select "Unassigned Binder Cancellation Notice Certificate Contract Endorsement Insuranc…" at bounding box center [946, 289] width 482 height 22
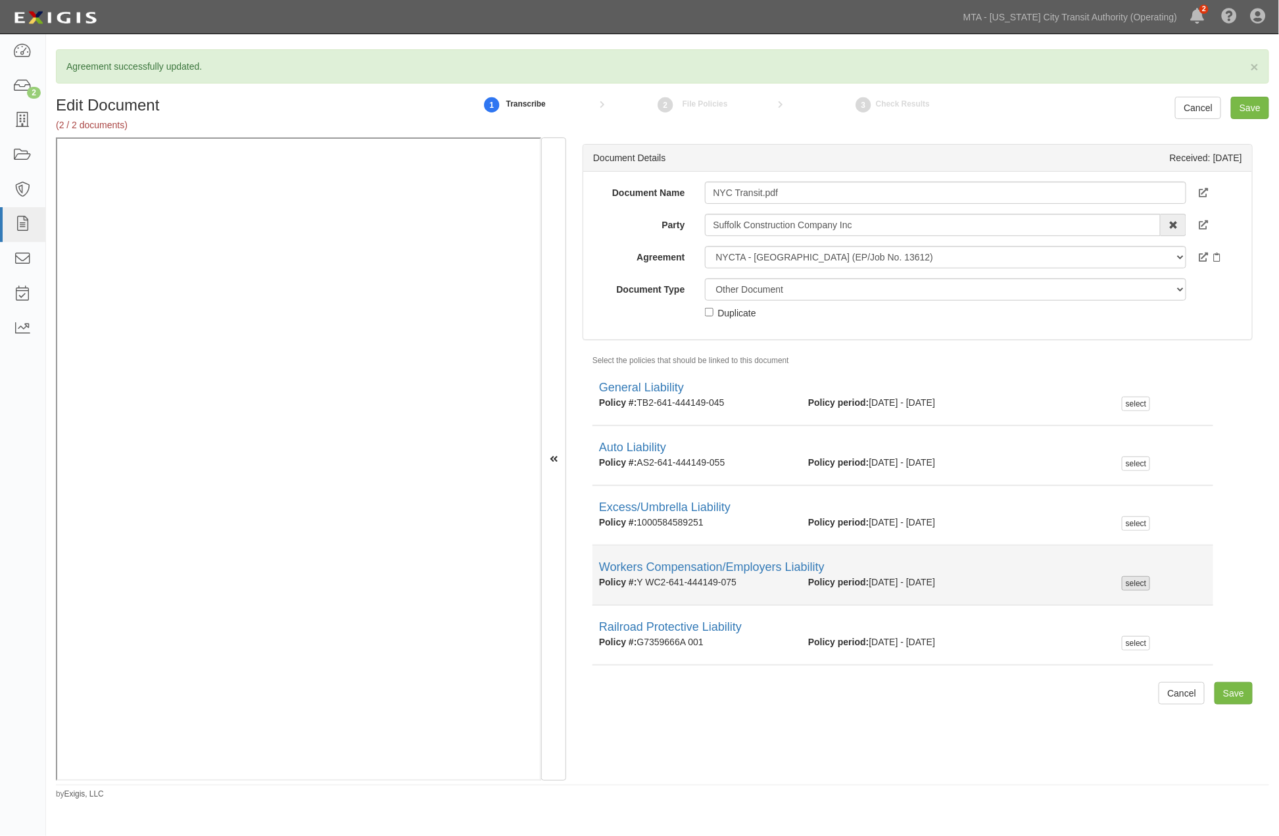
click at [1122, 585] on div "select" at bounding box center [1136, 583] width 28 height 14
checkbox input "true"
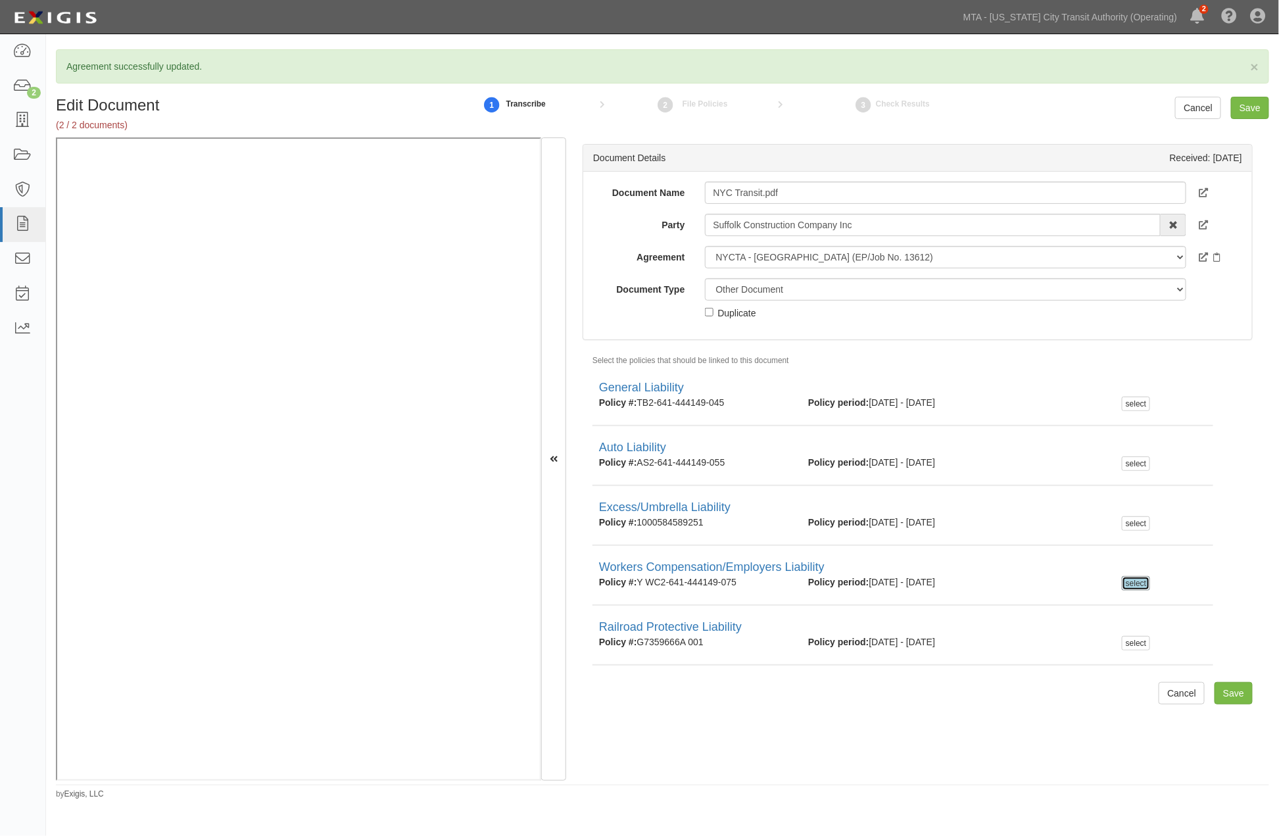
click at [740, 309] on div "Duplicate" at bounding box center [737, 312] width 38 height 14
click at [714, 309] on input "Duplicate" at bounding box center [709, 312] width 9 height 9
checkbox input "true"
drag, startPoint x: 772, startPoint y: 311, endPoint x: 718, endPoint y: 312, distance: 54.6
click at [718, 312] on div "Unassigned Binder Cancellation Notice Certificate Contract Endorsement Insuranc…" at bounding box center [946, 298] width 502 height 41
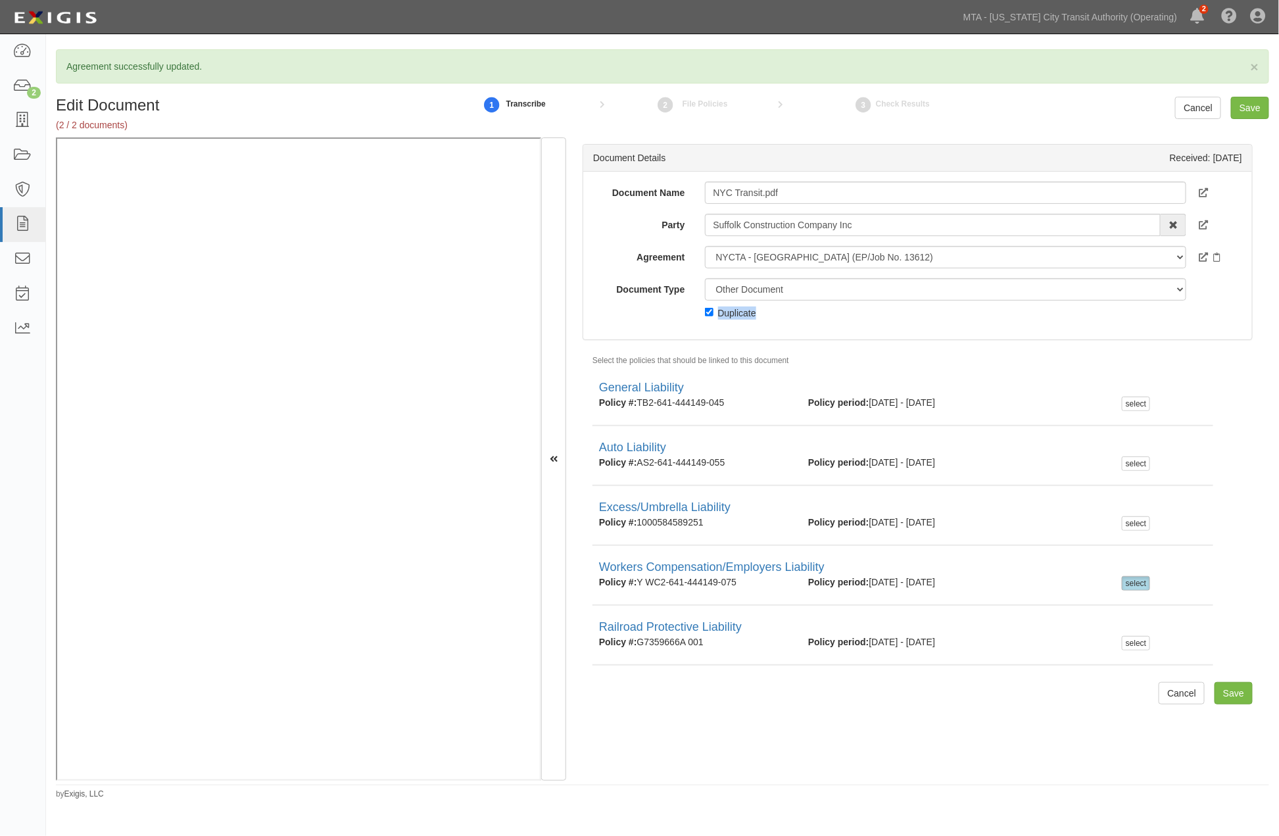
copy div "Duplicate"
drag, startPoint x: 801, startPoint y: 194, endPoint x: 691, endPoint y: 193, distance: 109.2
click at [691, 193] on div "Document Name NYC Transit.pdf" at bounding box center [917, 193] width 669 height 22
paste input "Duplicate"
type input "Duplicate"
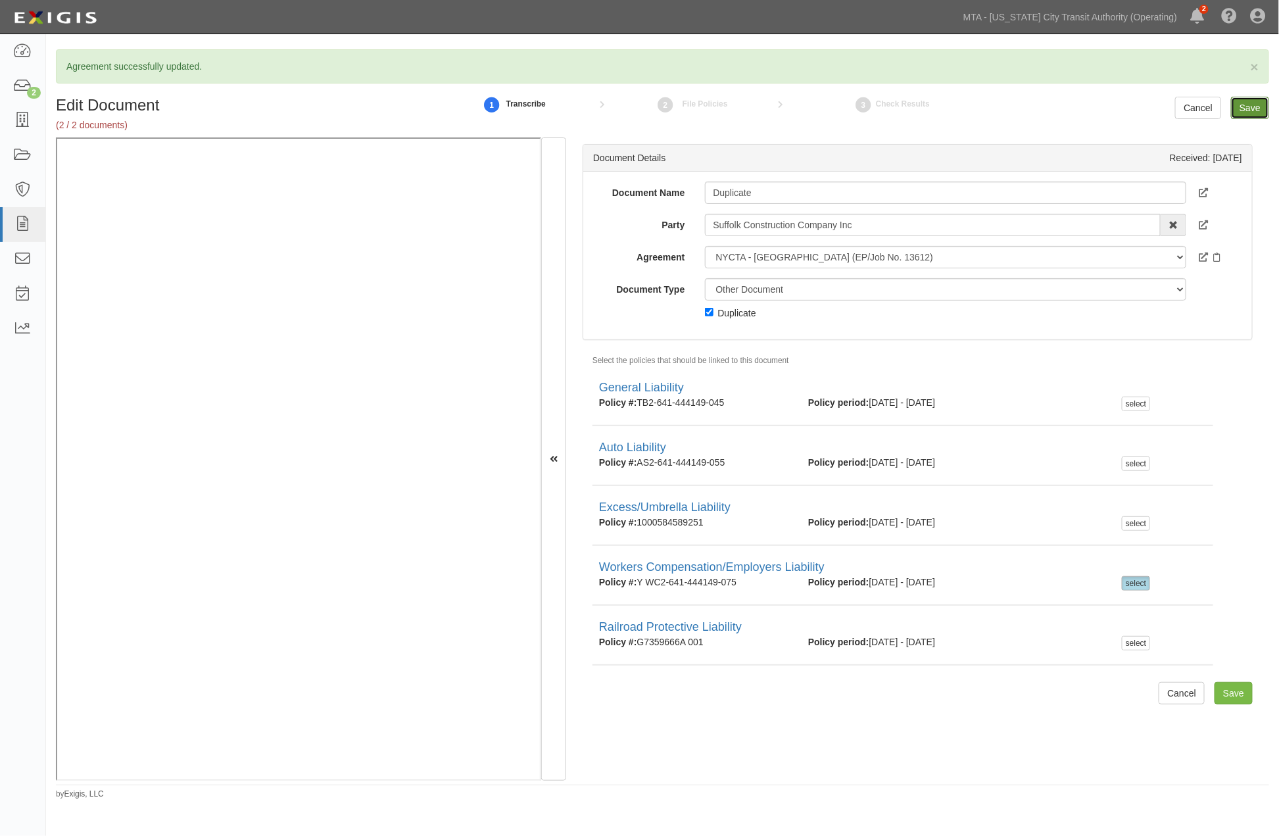
click at [1247, 112] on input "Save" at bounding box center [1250, 108] width 38 height 22
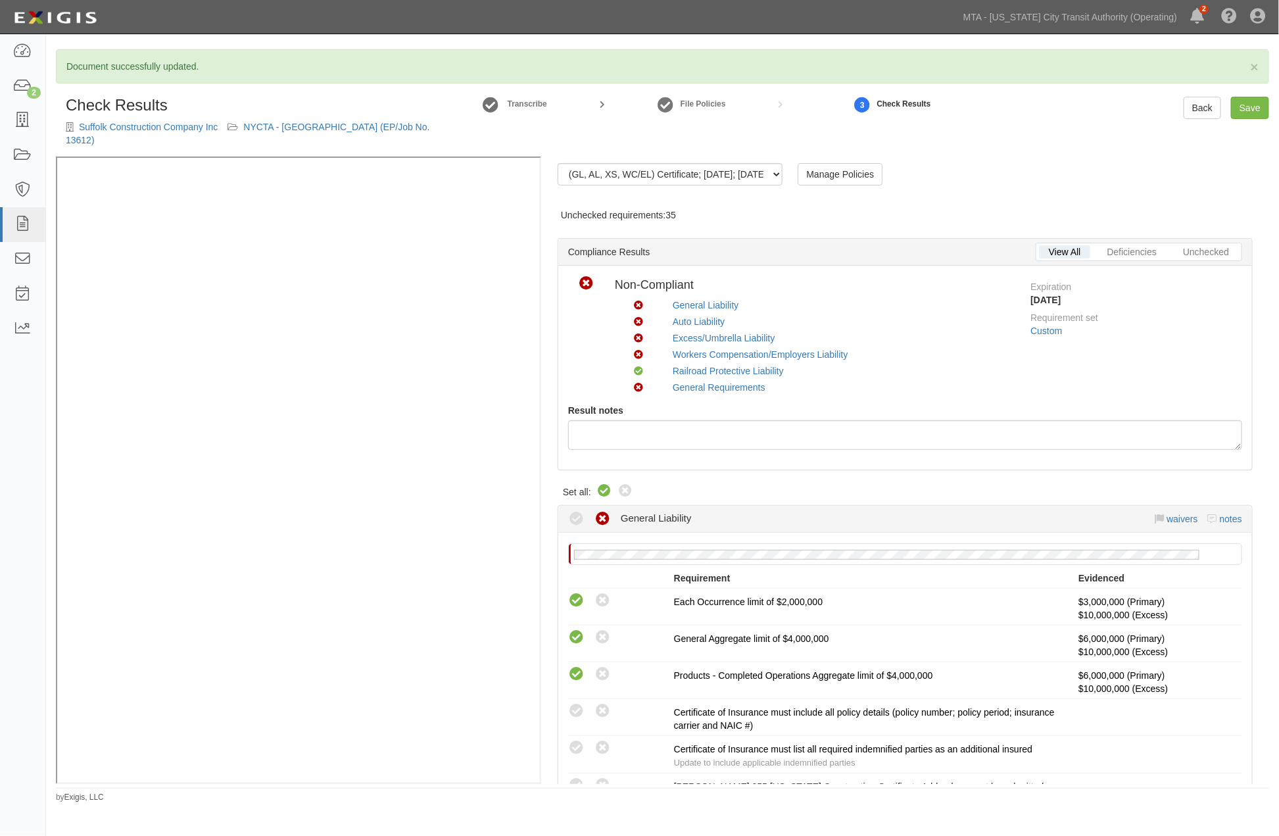
click at [605, 483] on icon at bounding box center [605, 491] width 16 height 16
radio input "true"
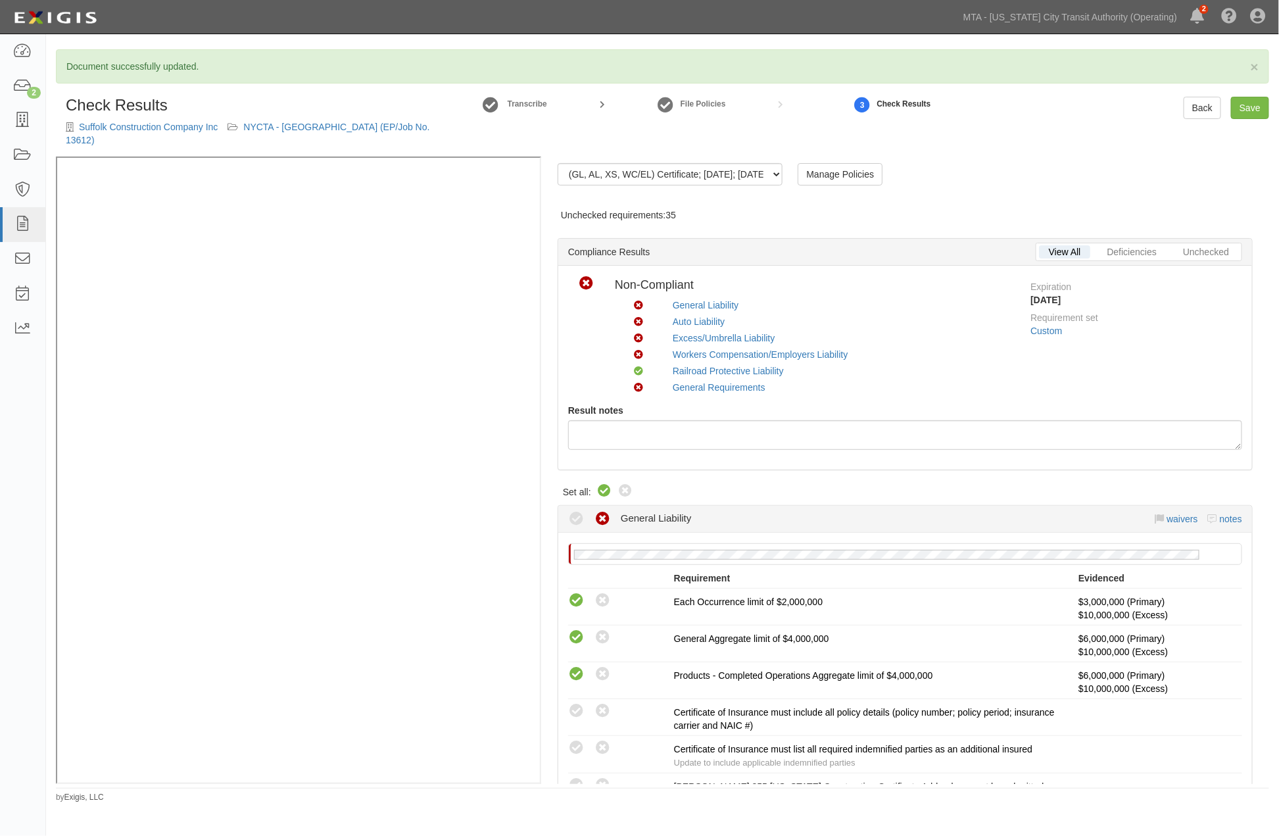
radio input "true"
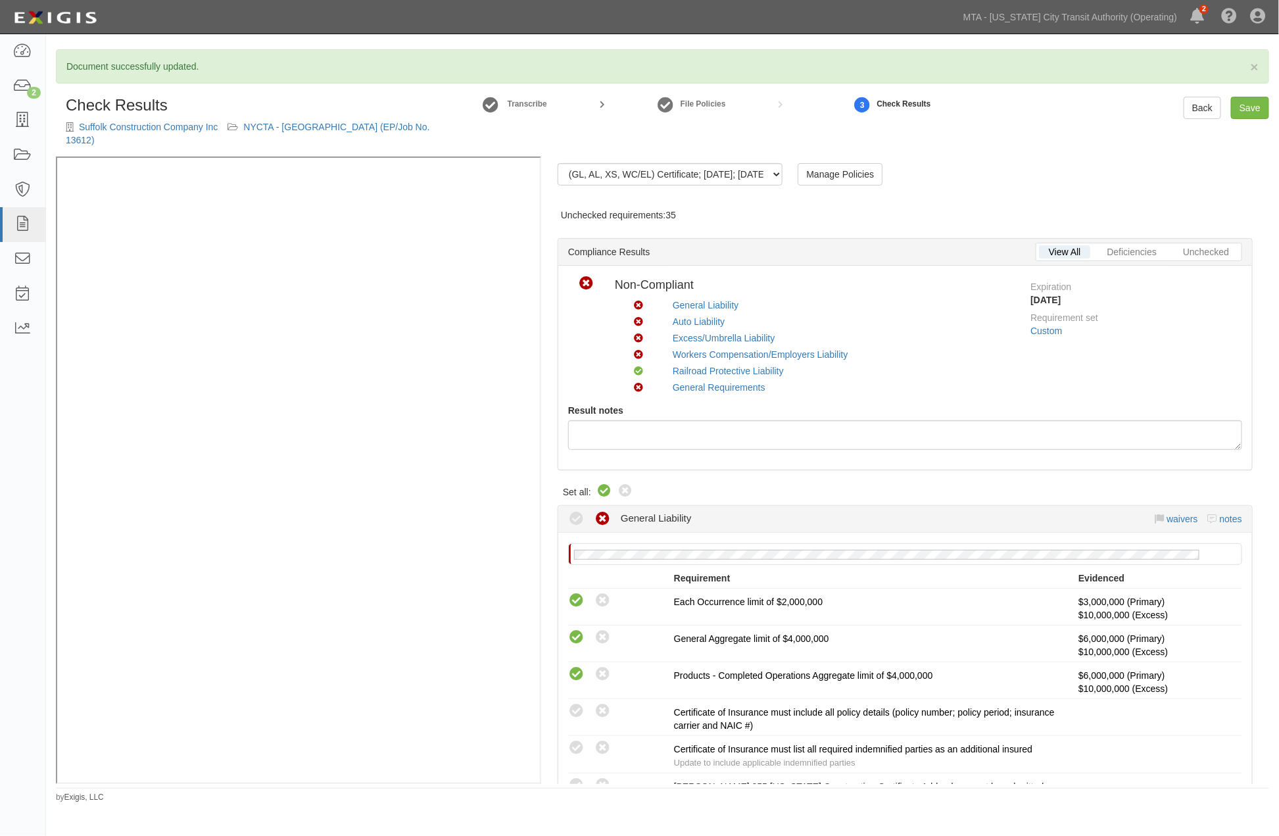
radio input "true"
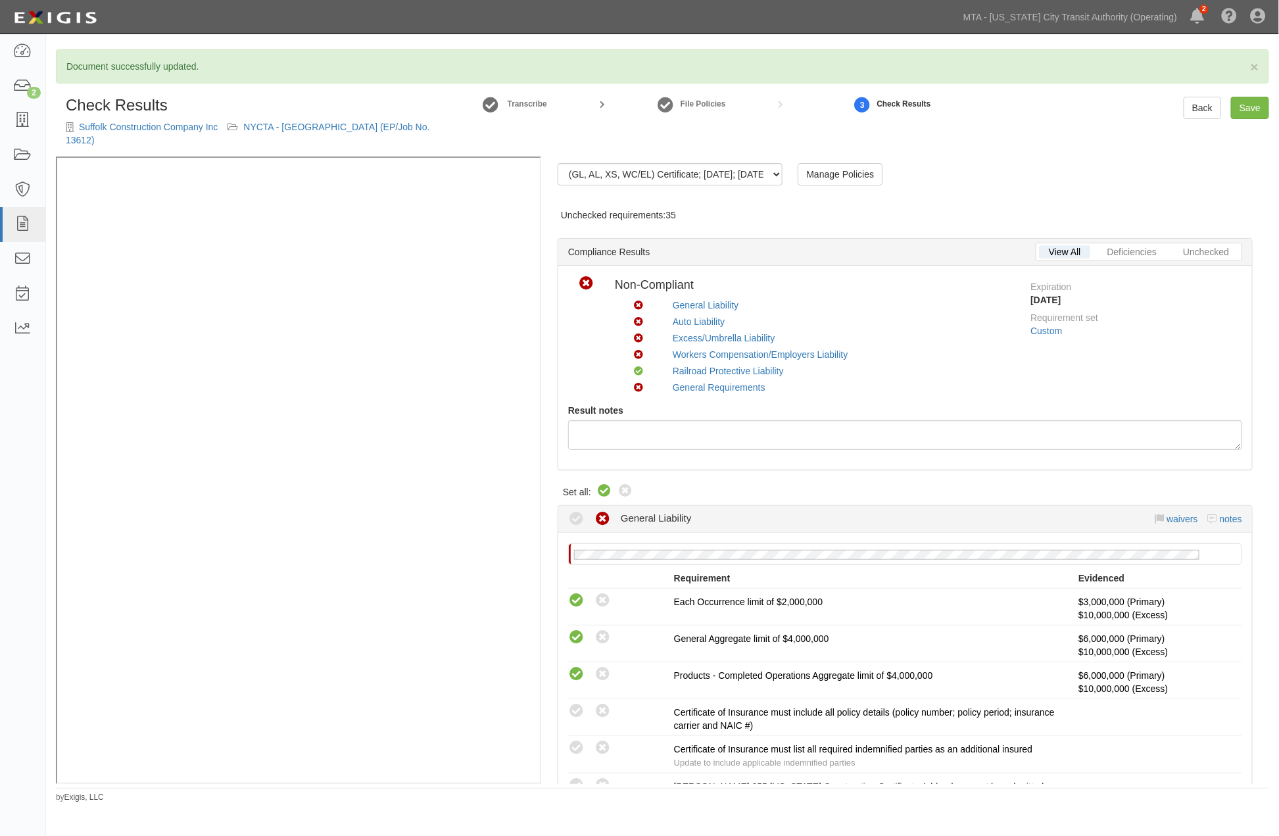
radio input "true"
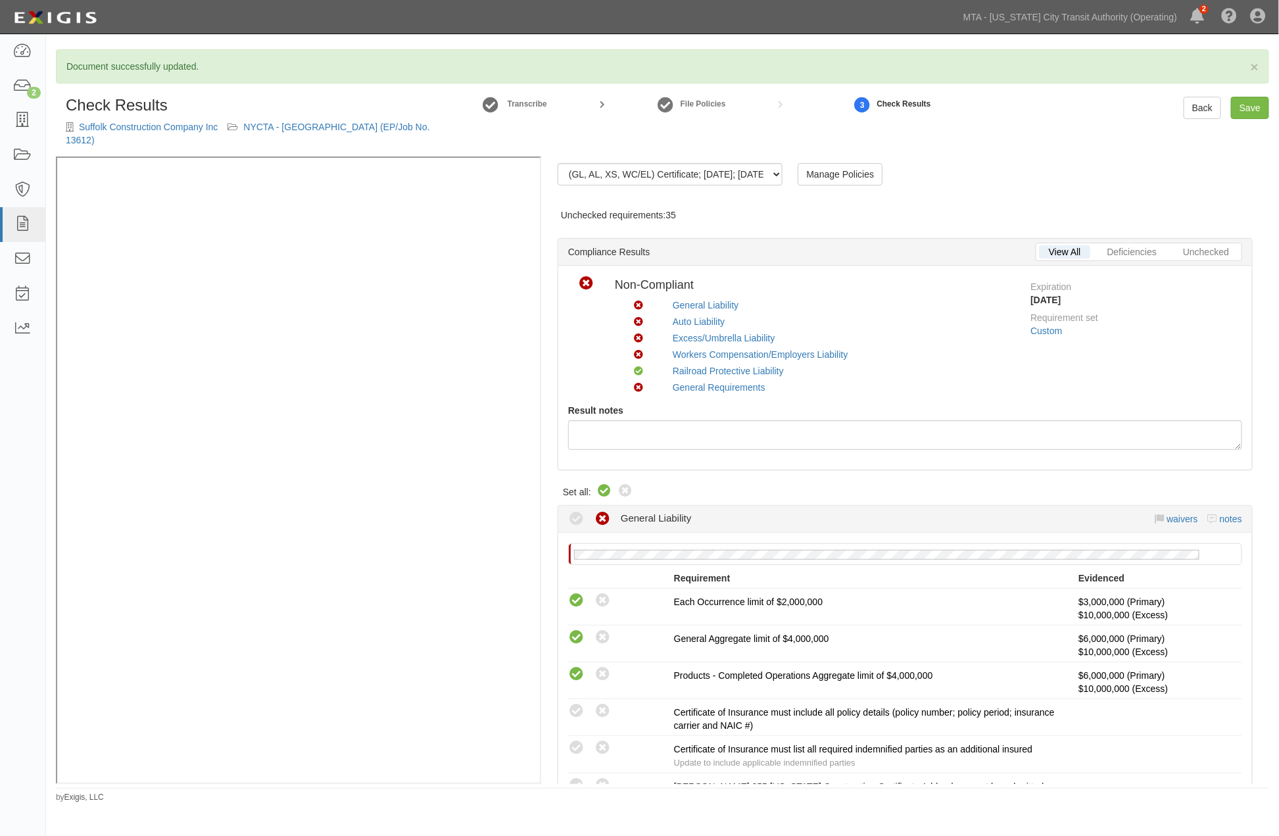
radio input "true"
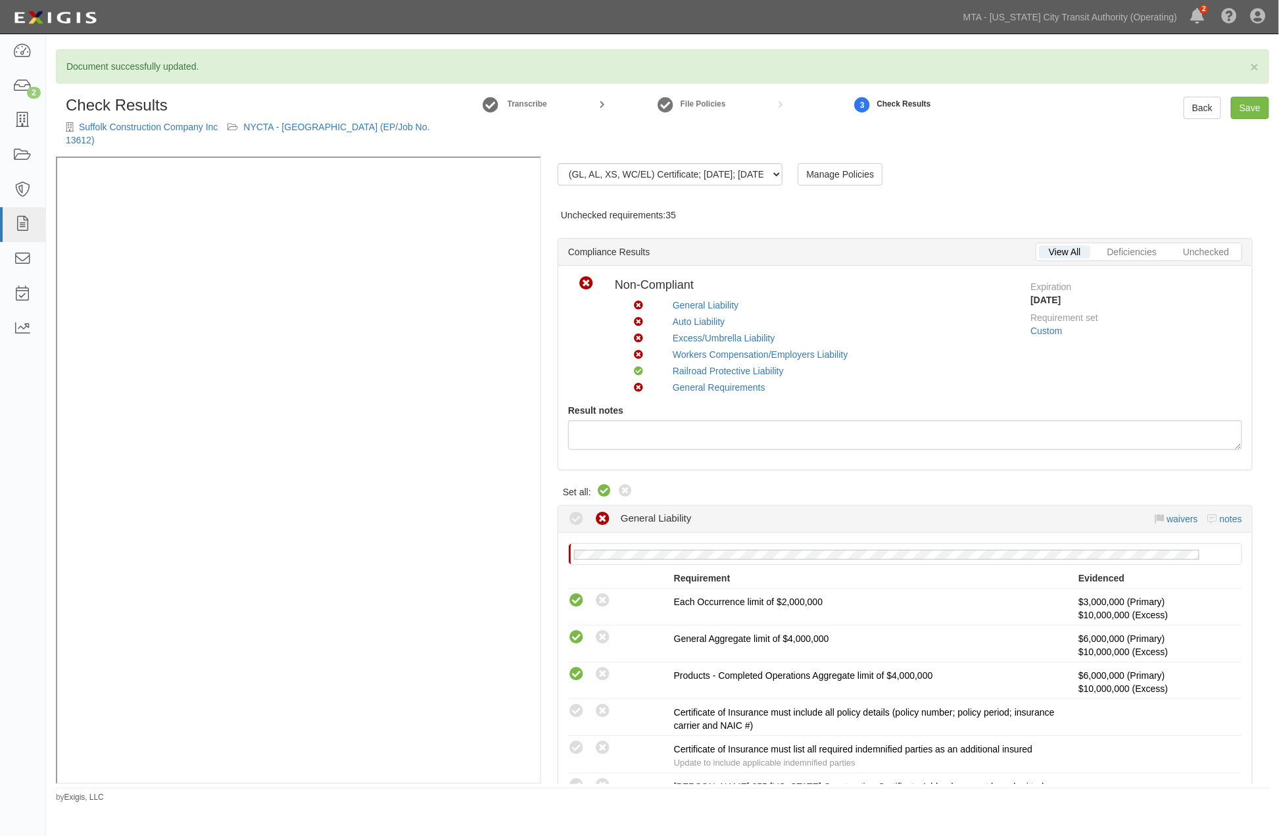
radio input "true"
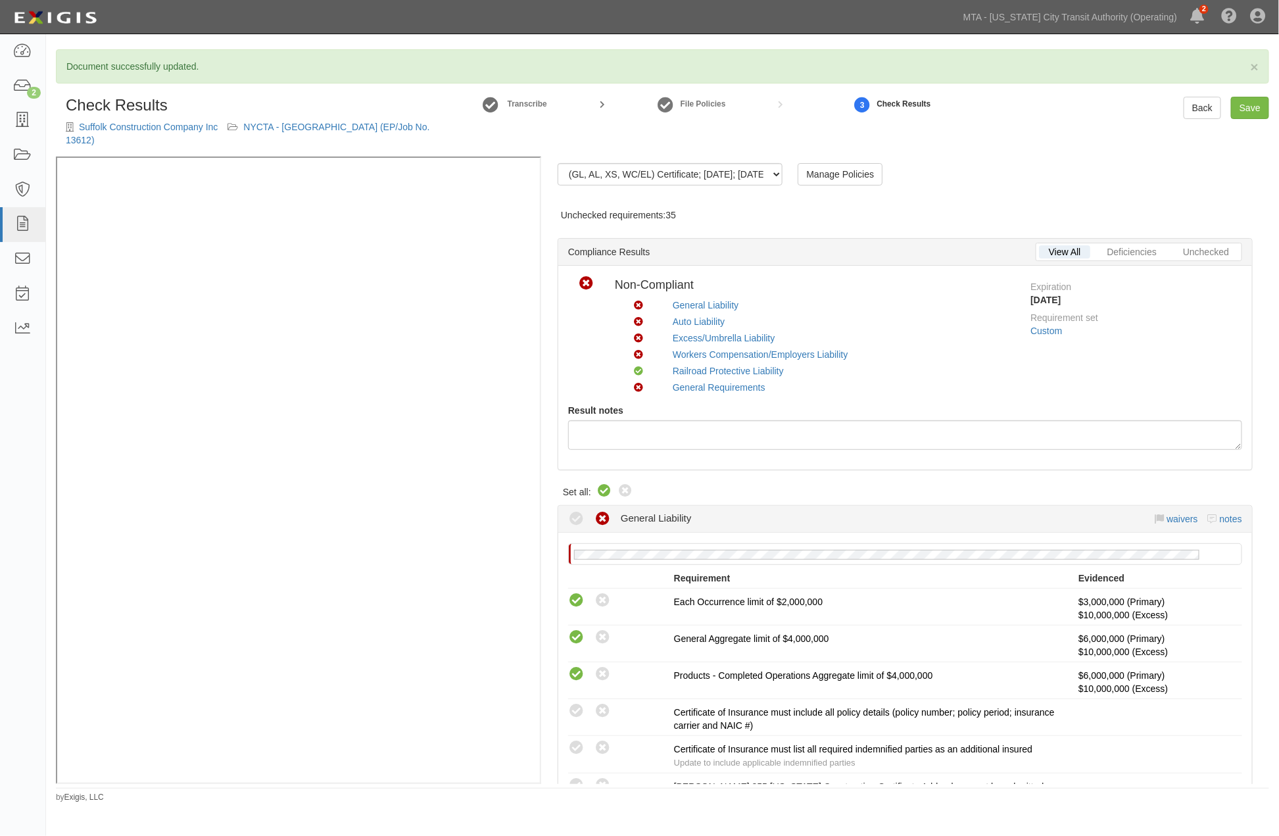
radio input "true"
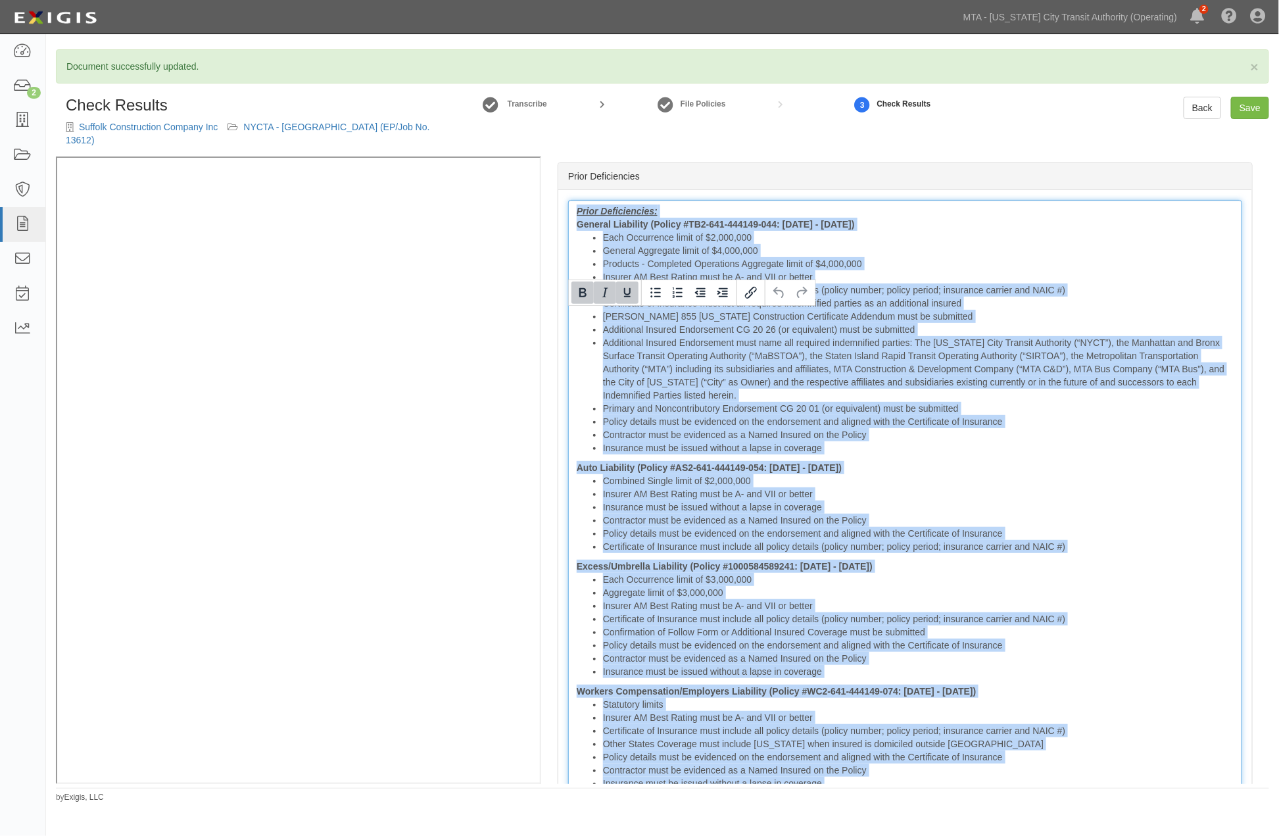
scroll to position [2830, 0]
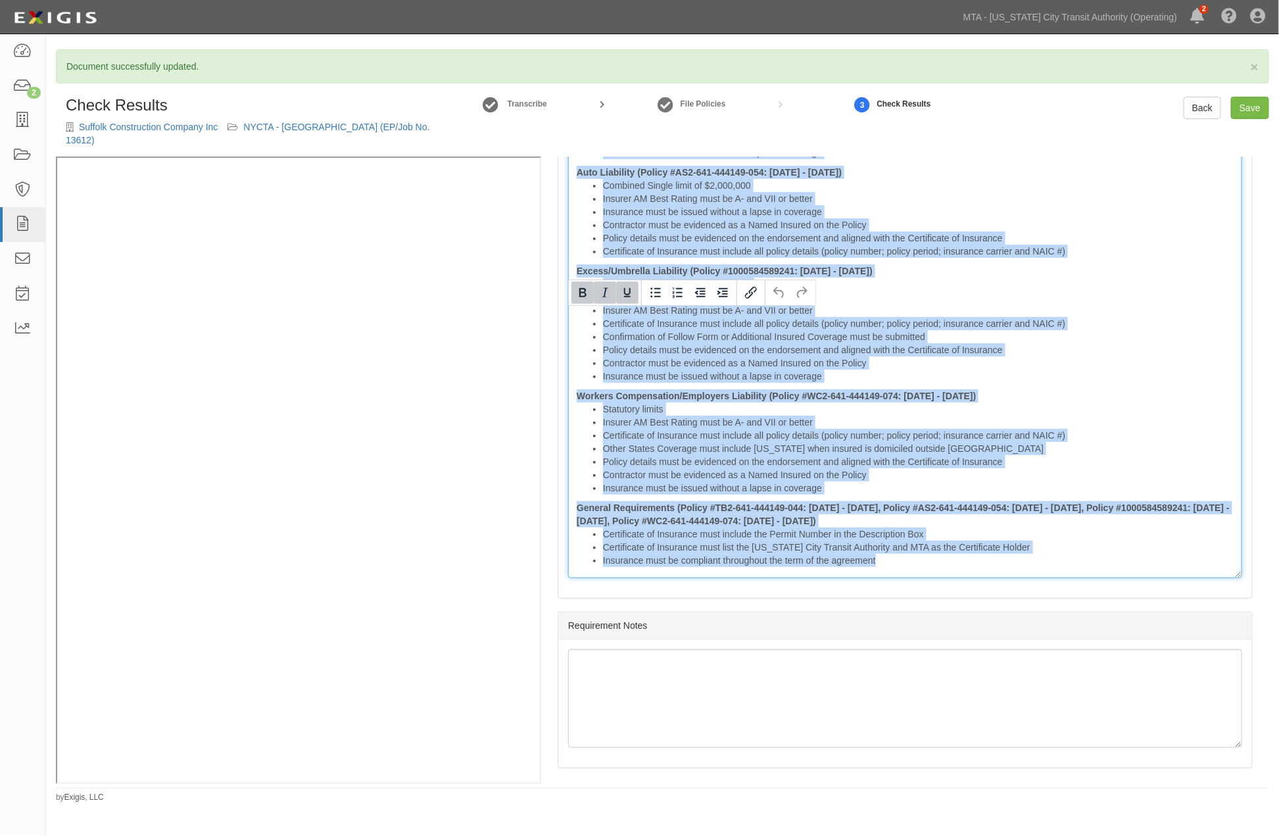
drag, startPoint x: 572, startPoint y: 314, endPoint x: 1217, endPoint y: 766, distance: 787.3
click at [1217, 766] on div "(GL, AL, XS, WC/EL) Certificate; 9/2/2025; 8.31.26 (RRPL) Endorsement; 5/12/202…" at bounding box center [905, 470] width 728 height 627
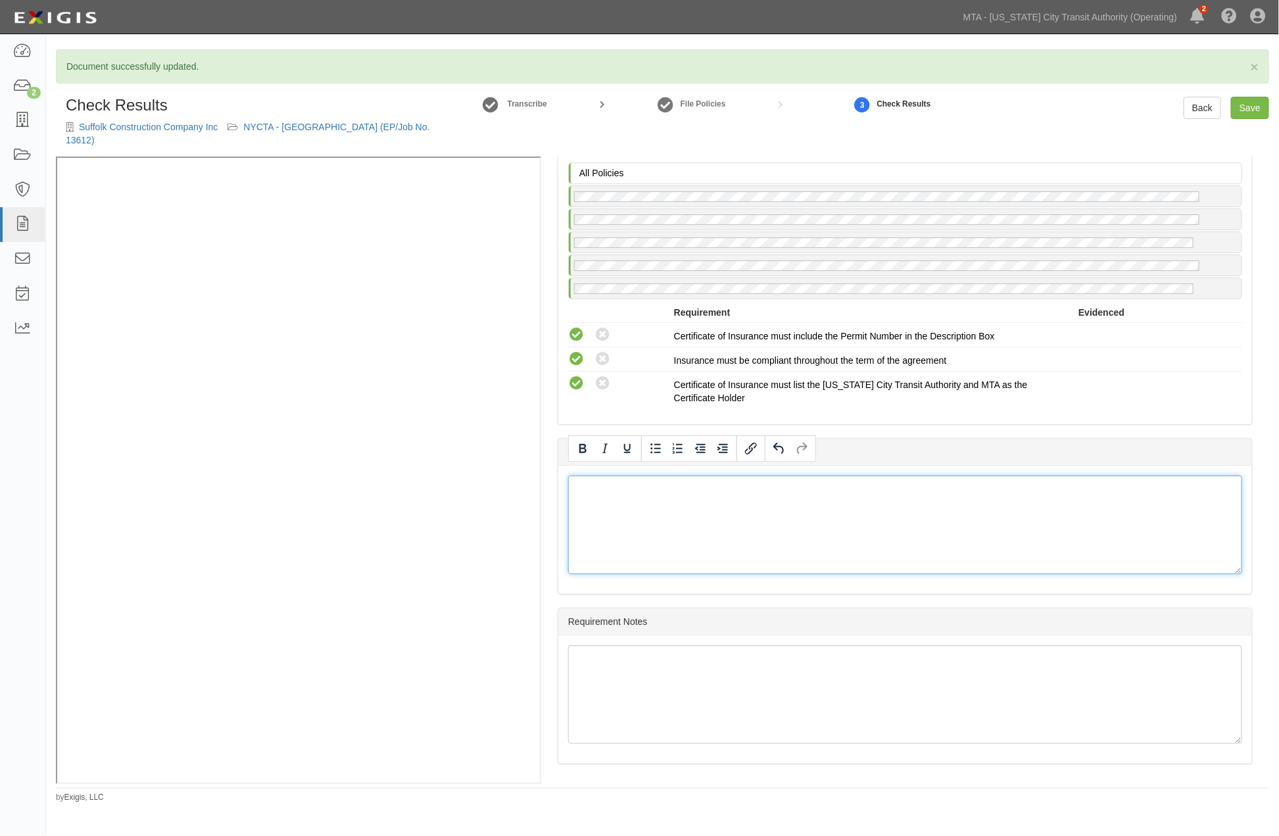
scroll to position [2255, 0]
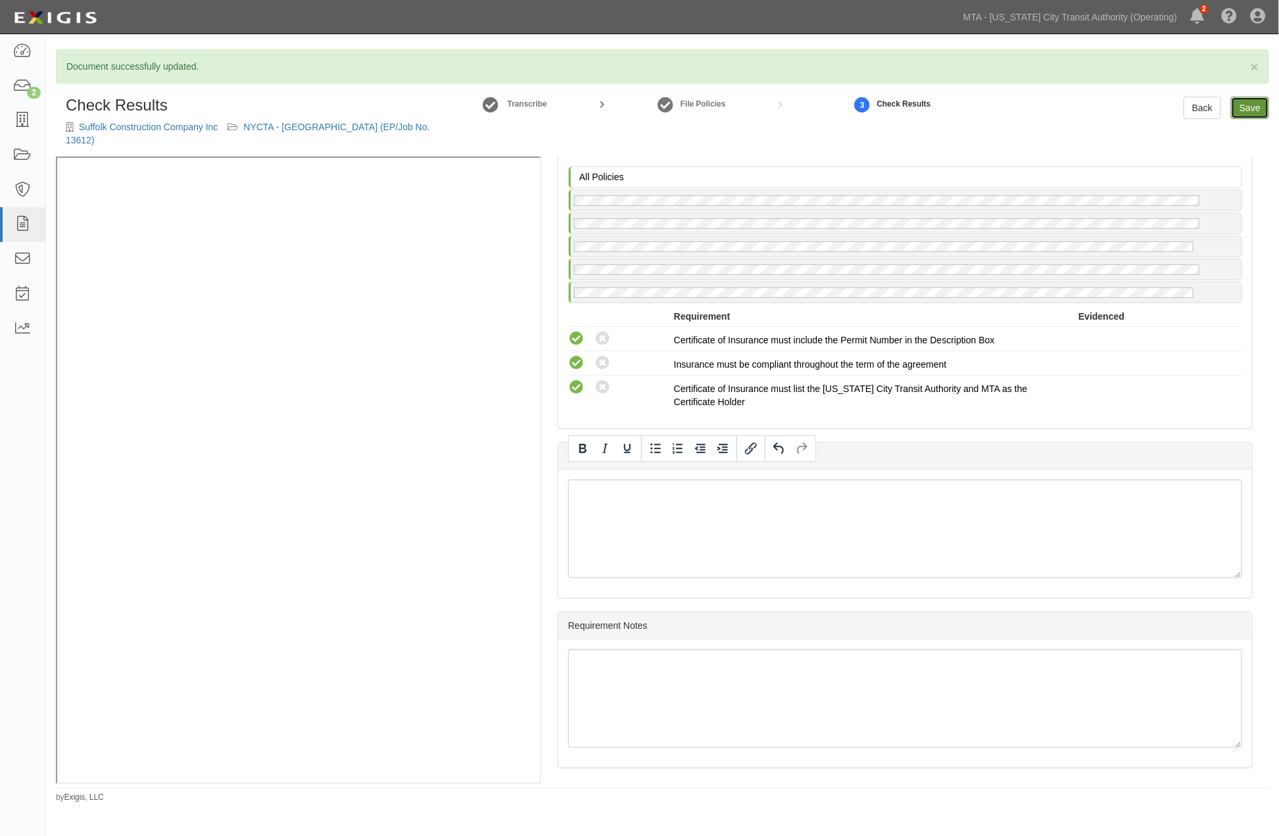
click at [1258, 112] on link "Save" at bounding box center [1250, 108] width 38 height 22
radio input "true"
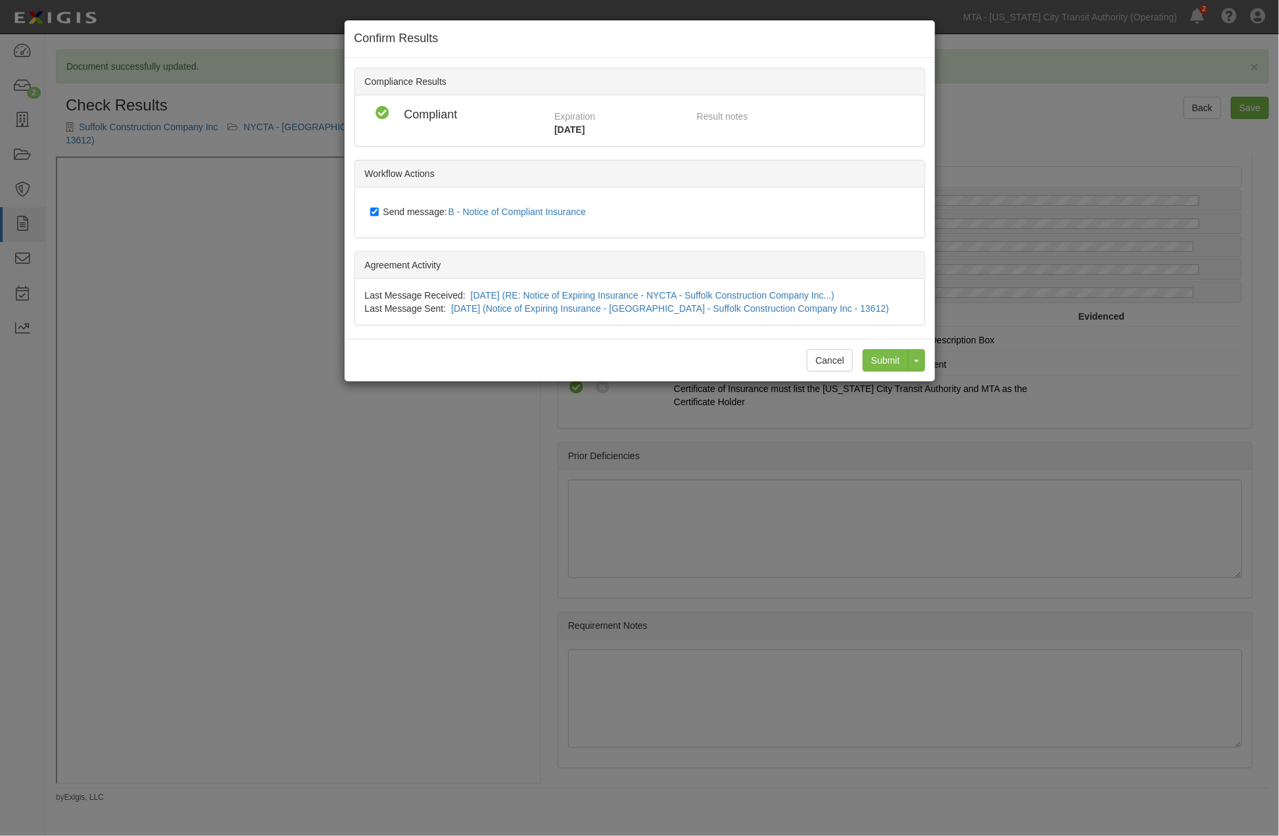
click at [424, 214] on span "Send message: B - Notice of Compliant Insurance" at bounding box center [487, 212] width 209 height 11
click at [379, 214] on input "Send message: B - Notice of Compliant Insurance" at bounding box center [374, 212] width 9 height 11
checkbox input "false"
click at [886, 358] on input "Submit" at bounding box center [886, 360] width 46 height 22
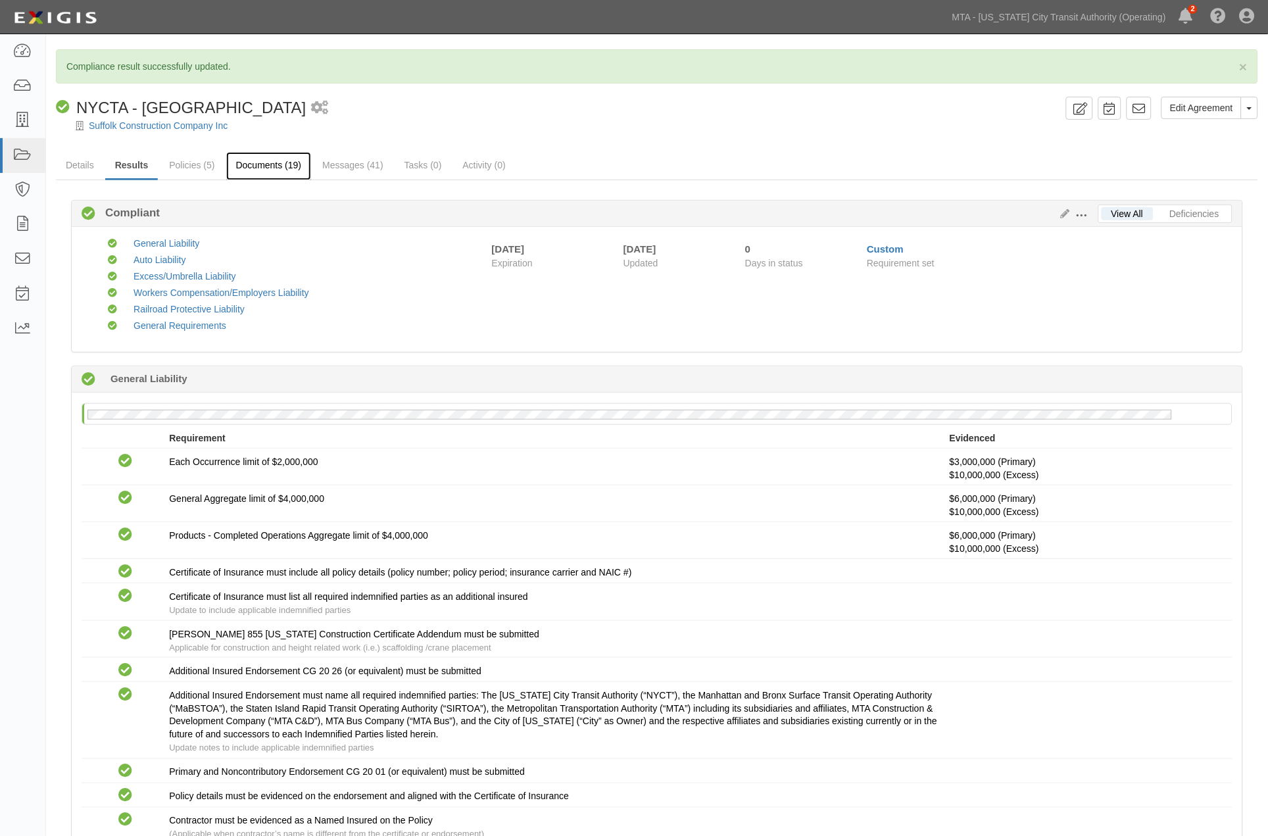
click at [267, 167] on link "Documents (19)" at bounding box center [269, 166] width 86 height 28
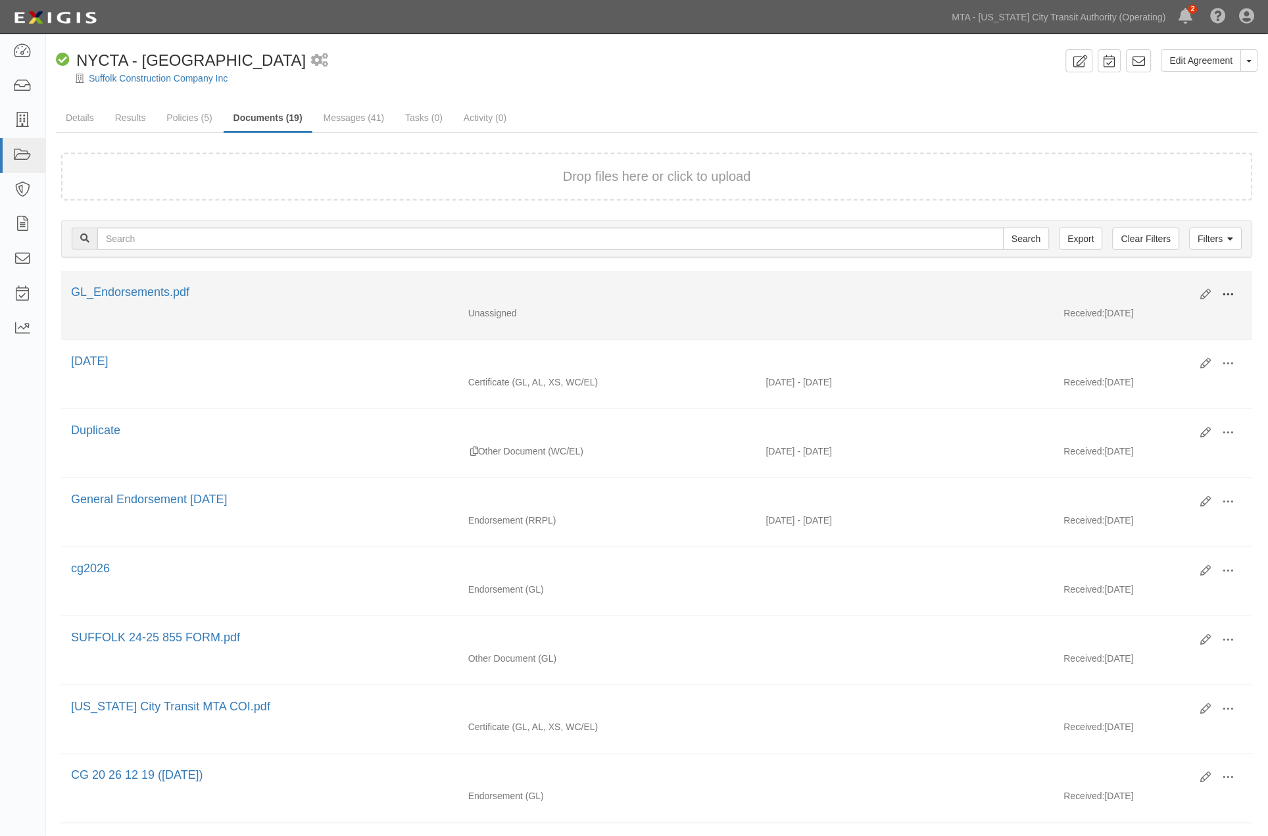
click at [1228, 289] on span at bounding box center [1229, 295] width 12 height 12
click at [1146, 284] on link "Edit" at bounding box center [1165, 290] width 104 height 24
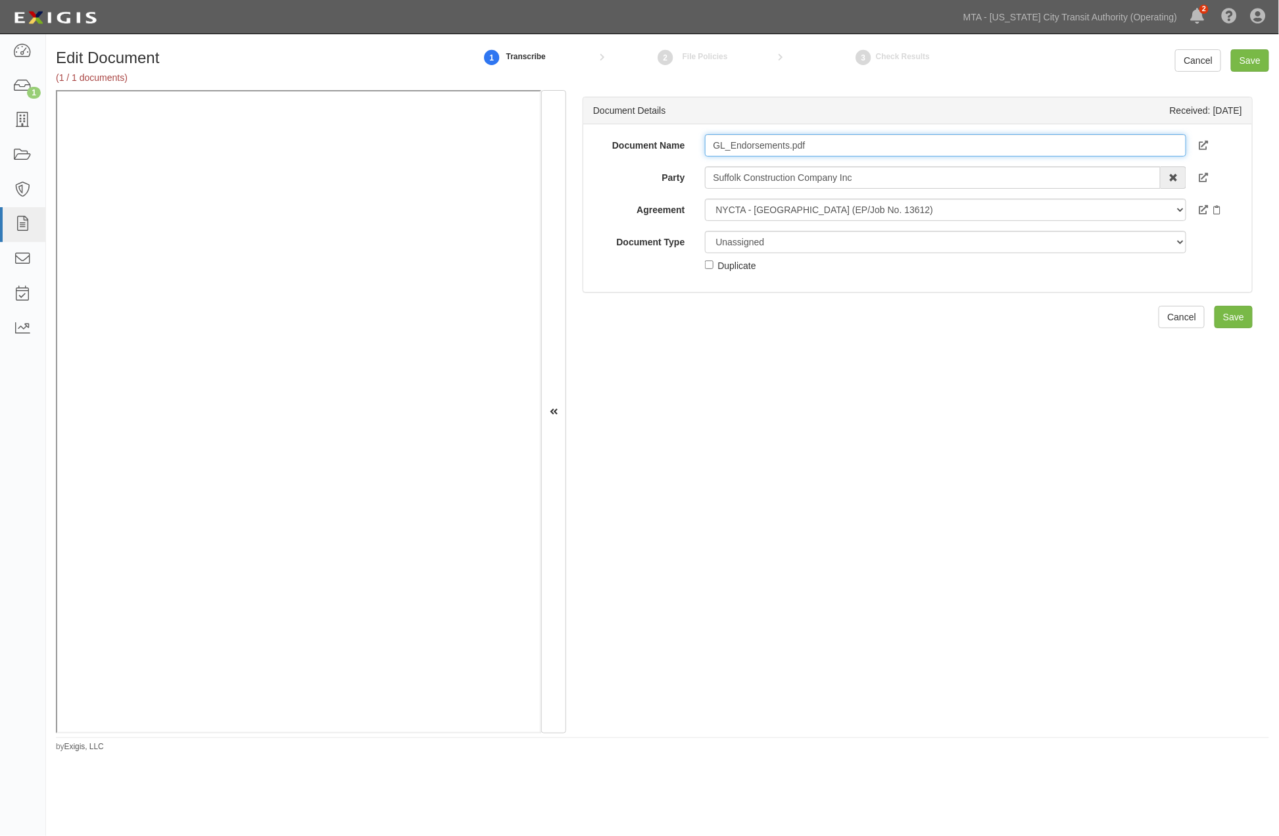
drag, startPoint x: 788, startPoint y: 141, endPoint x: 639, endPoint y: 147, distance: 148.8
click at [639, 147] on div "Document Name GL_Endorsements.pdf" at bounding box center [917, 145] width 669 height 22
type input "f"
type input "cg 20 26 12 19"
click at [768, 240] on select "Unassigned Binder Cancellation Notice Certificate Contract Endorsement Insuranc…" at bounding box center [946, 242] width 482 height 22
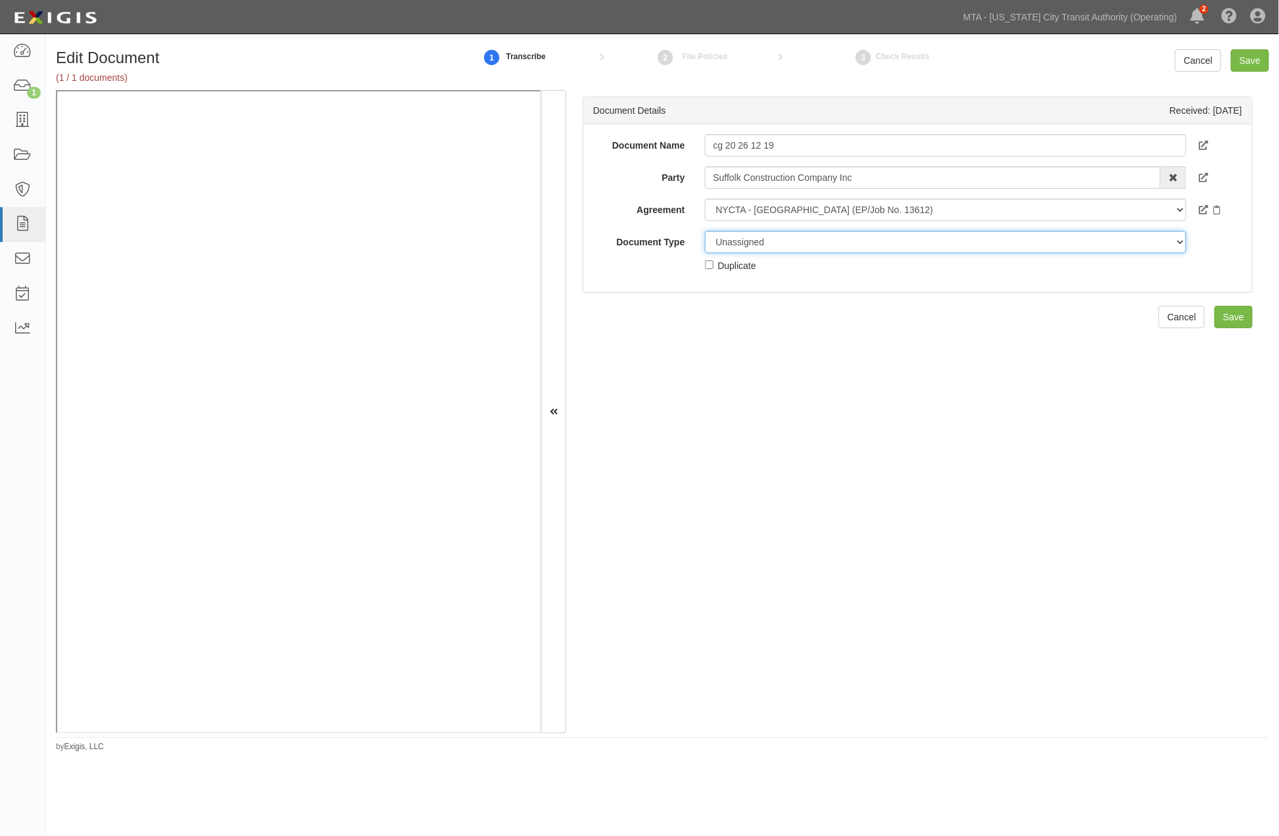
select select "EndorsementDetail"
click at [705, 231] on select "Unassigned Binder Cancellation Notice Certificate Contract Endorsement Insuranc…" at bounding box center [946, 242] width 482 height 22
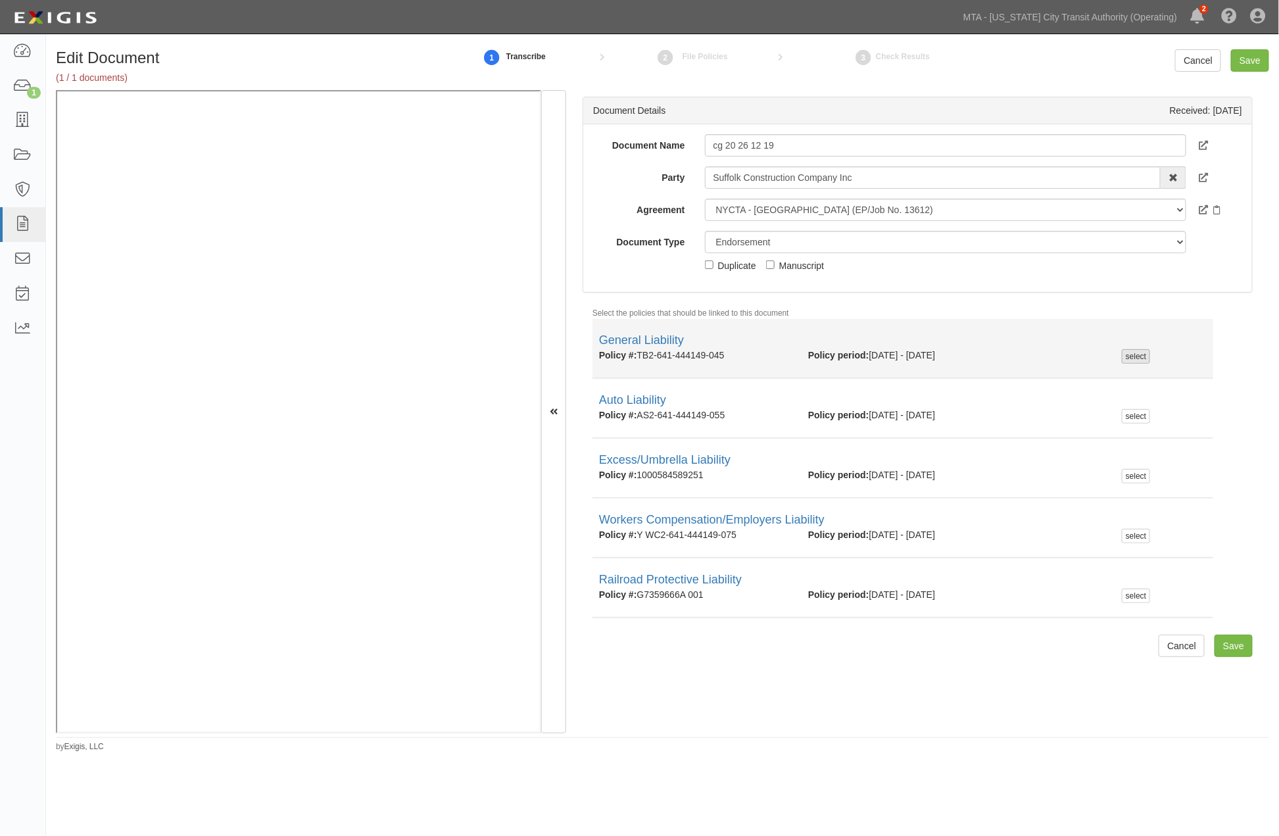
click at [1127, 354] on div "select" at bounding box center [1136, 356] width 28 height 14
checkbox input "true"
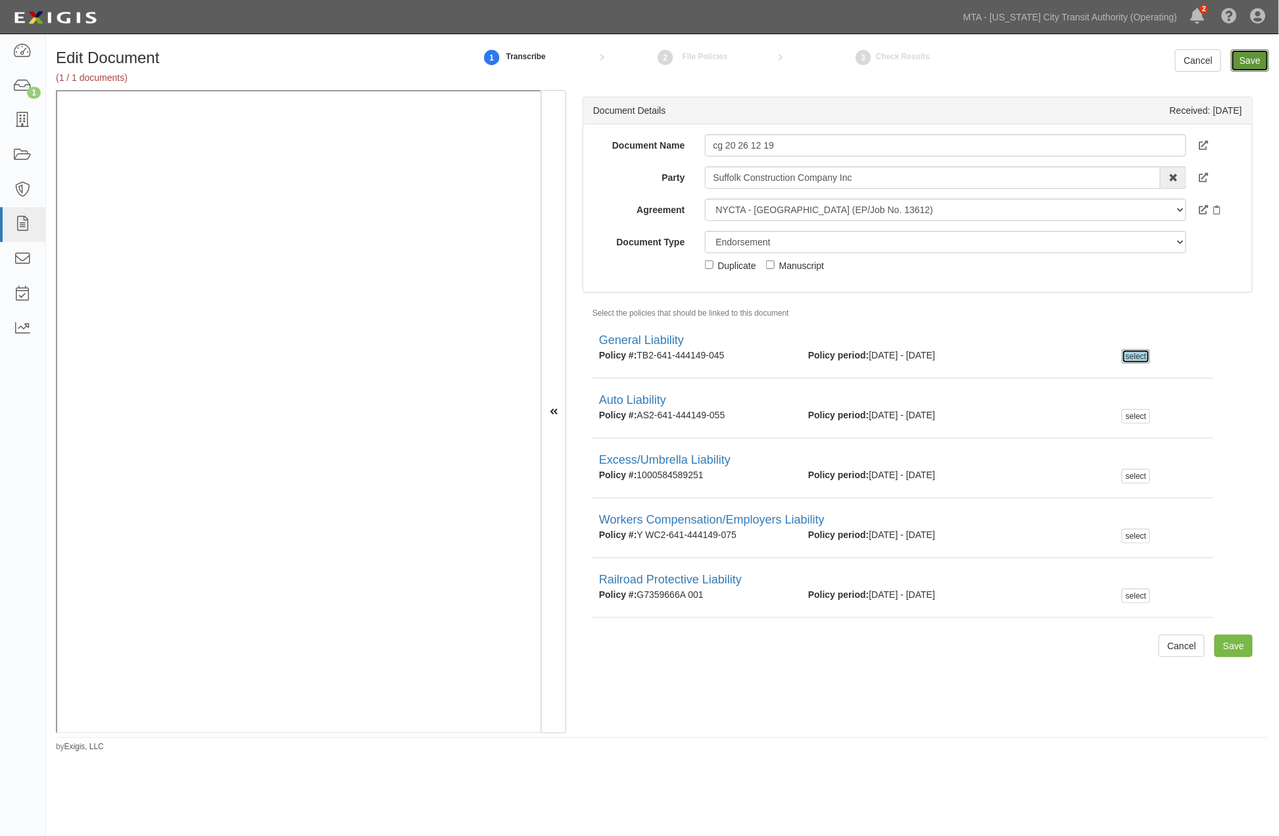
click at [1242, 57] on input "Save" at bounding box center [1250, 60] width 38 height 22
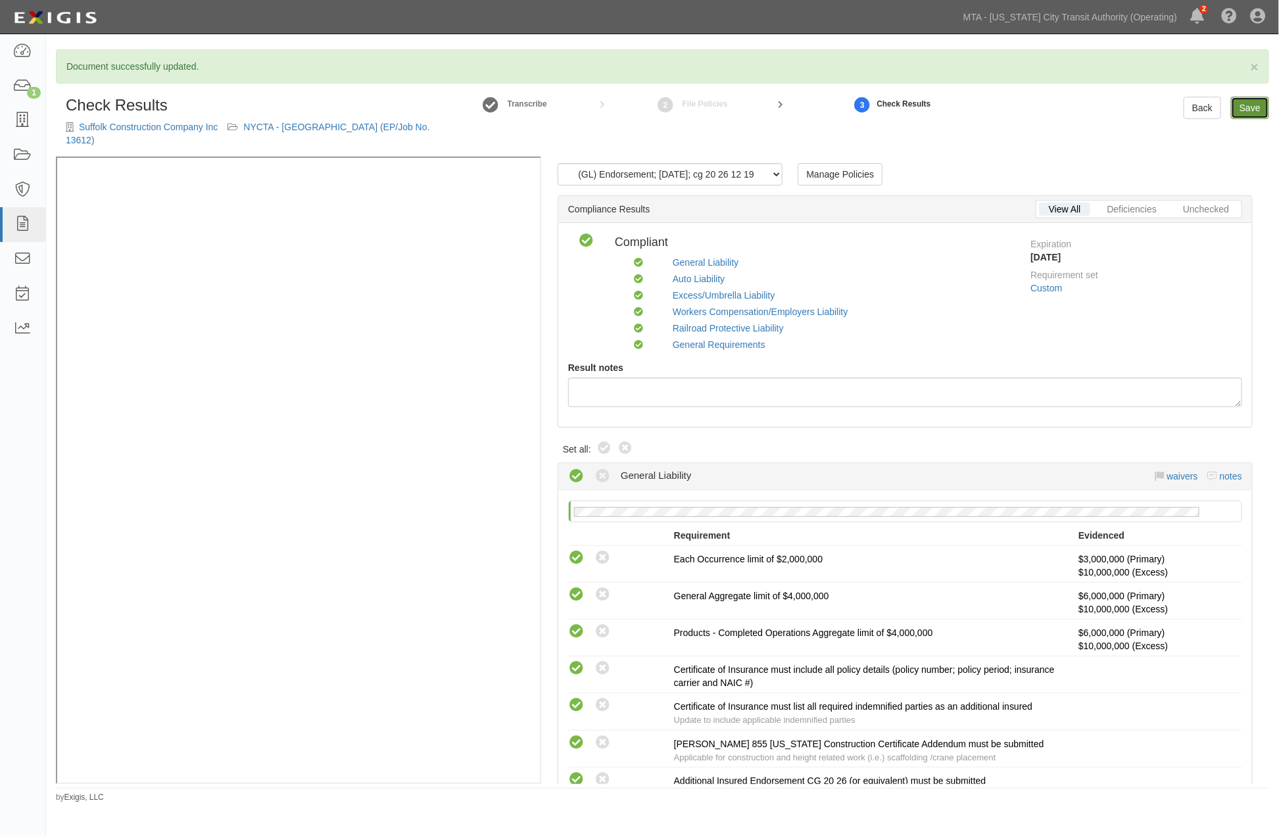
click at [1248, 109] on link "Save" at bounding box center [1250, 108] width 38 height 22
radio input "true"
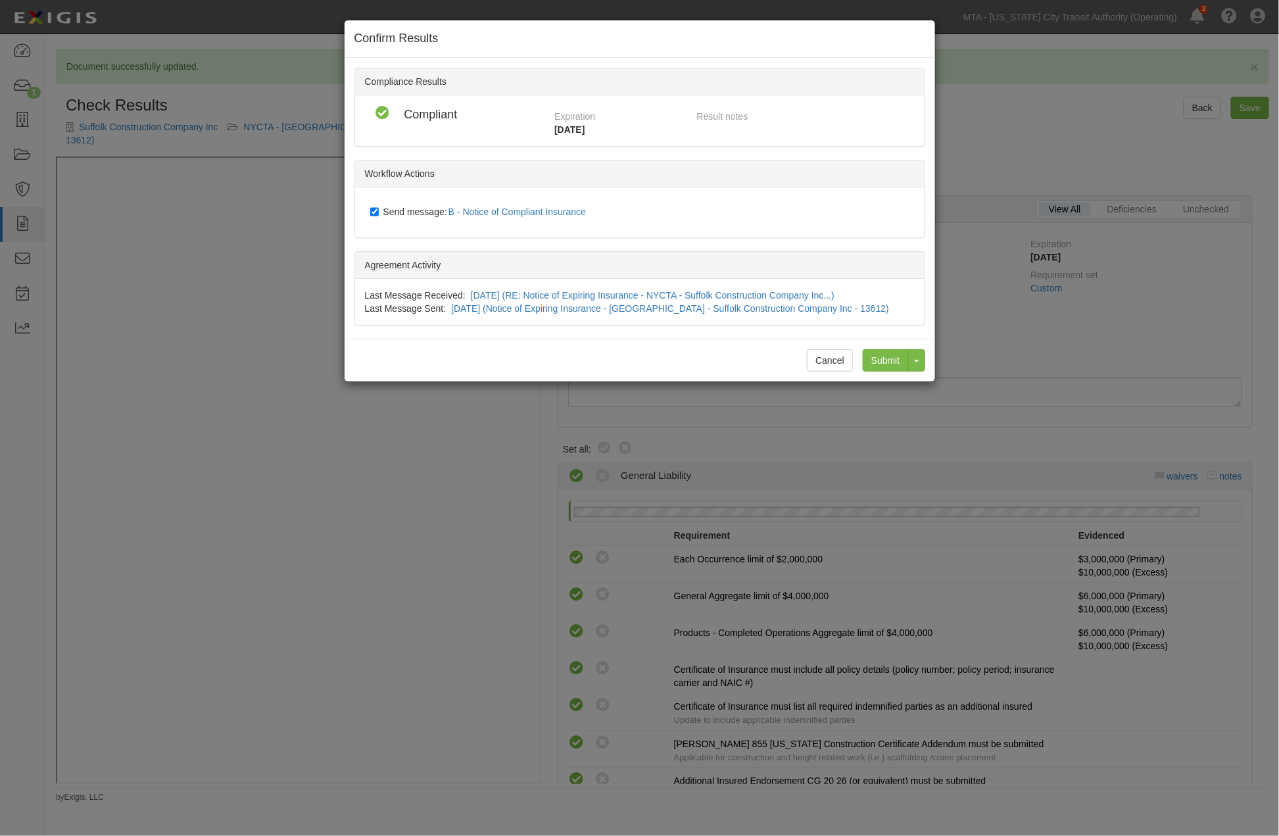
click at [430, 214] on span "Send message: B - Notice of Compliant Insurance" at bounding box center [487, 212] width 209 height 11
click at [379, 214] on input "Send message: B - Notice of Compliant Insurance" at bounding box center [374, 212] width 9 height 11
checkbox input "false"
click at [877, 353] on input "Submit" at bounding box center [886, 360] width 46 height 22
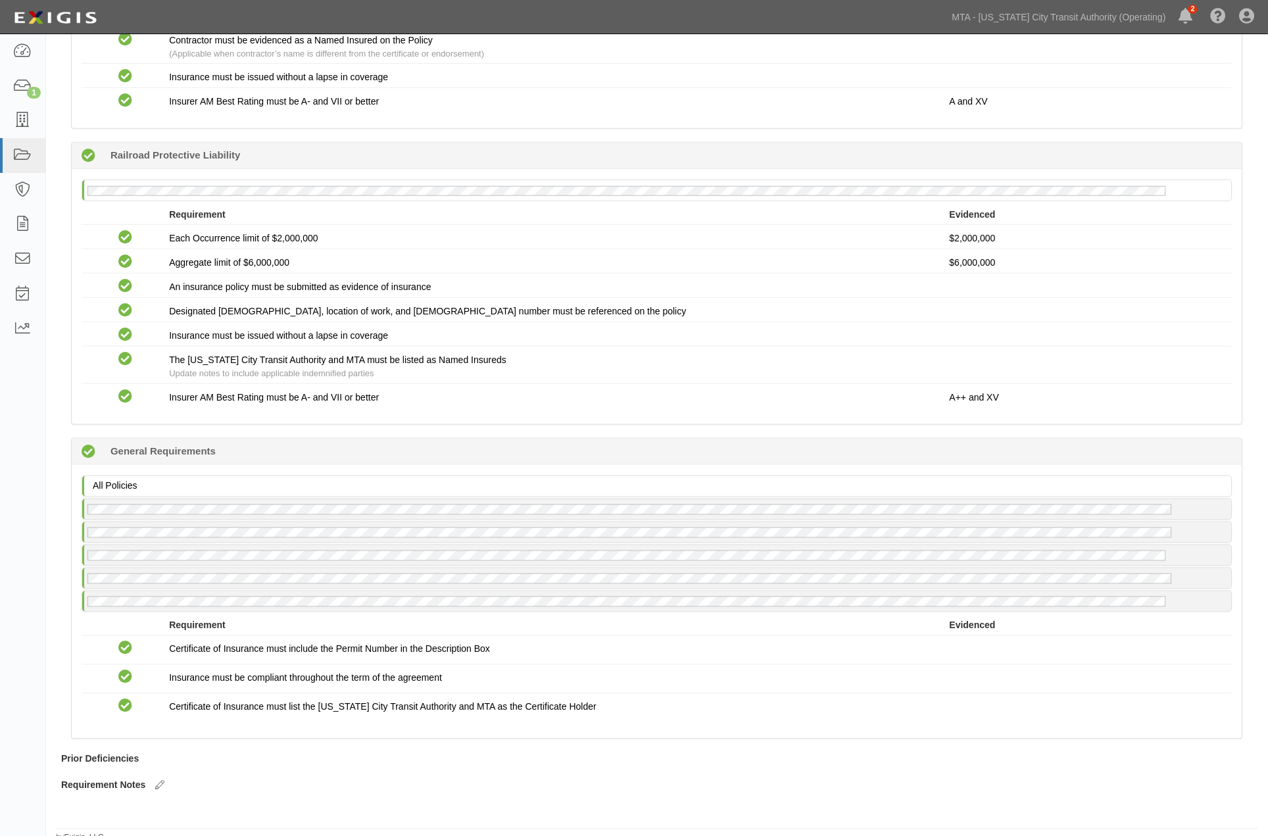
scroll to position [1735, 0]
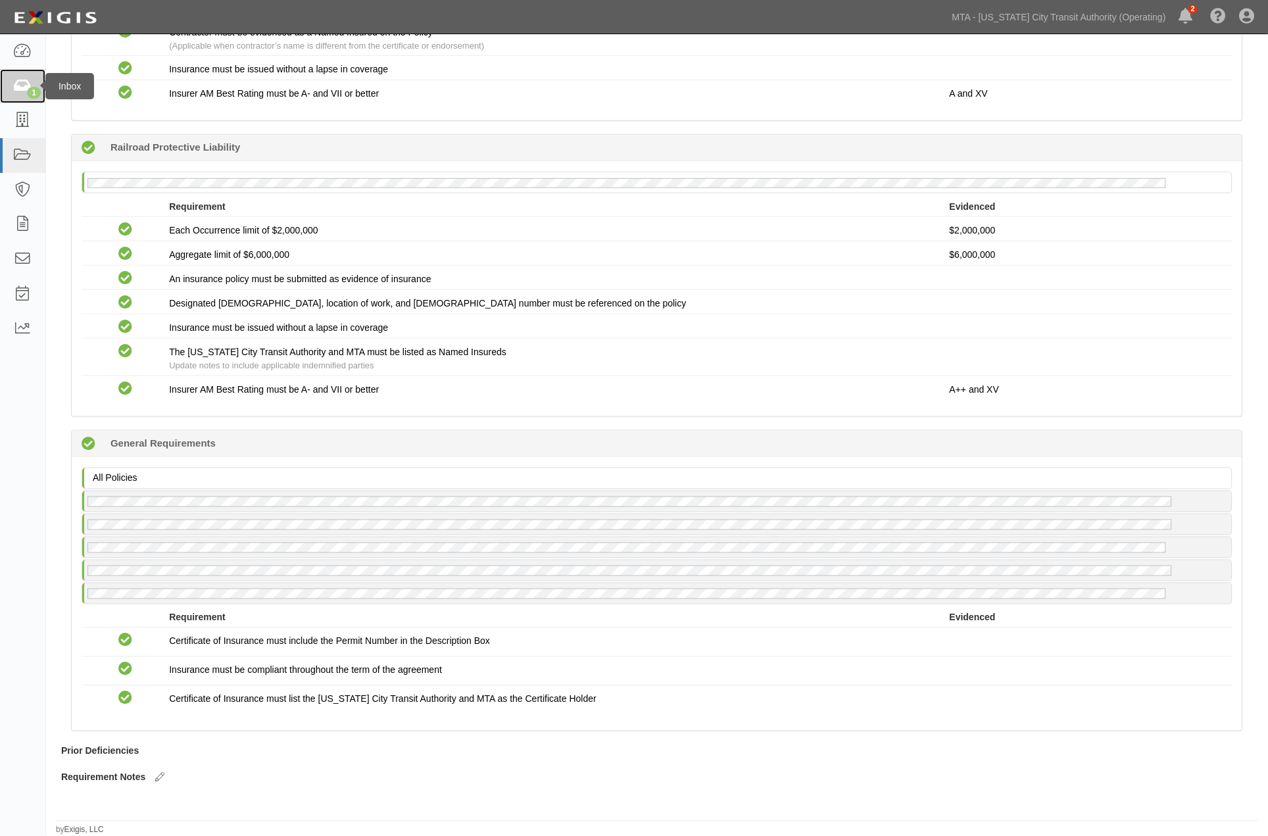
click at [16, 91] on icon at bounding box center [22, 86] width 18 height 15
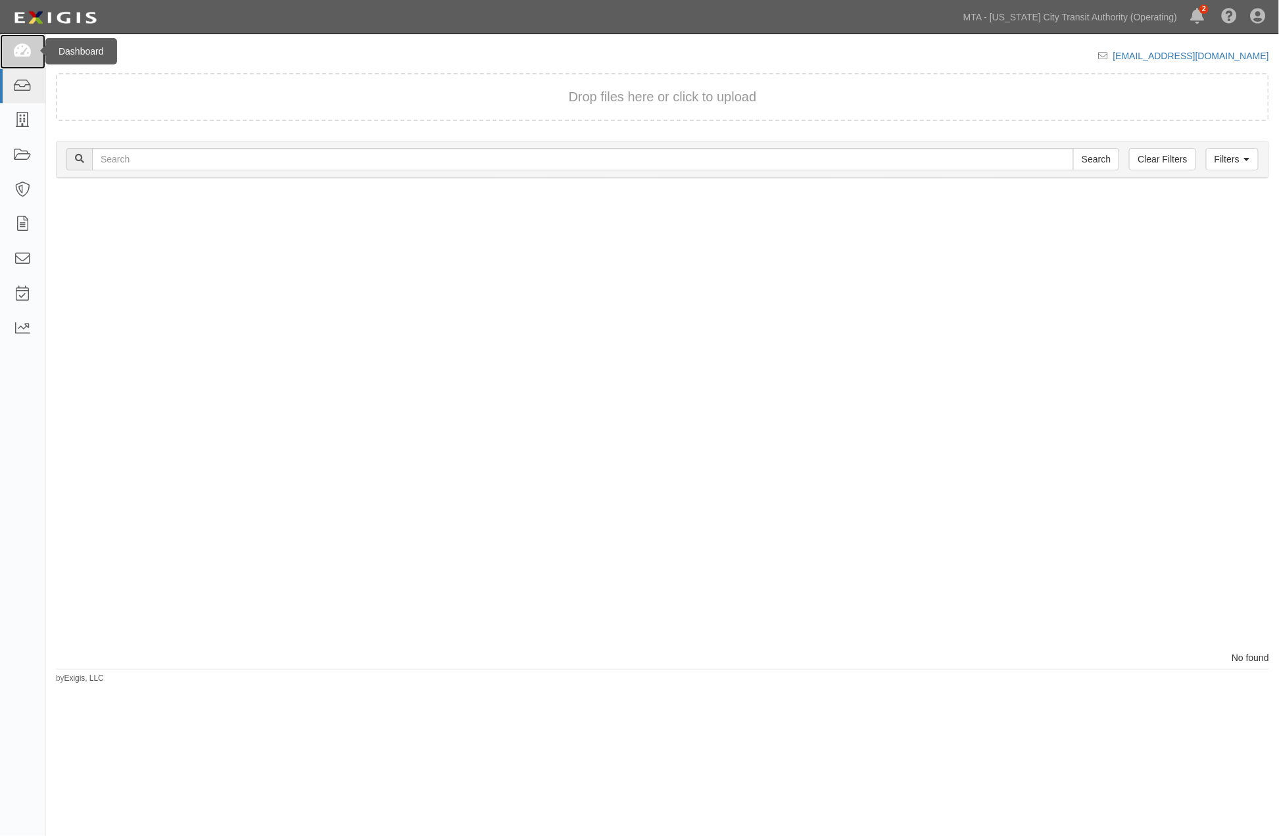
click at [18, 46] on icon at bounding box center [22, 51] width 18 height 15
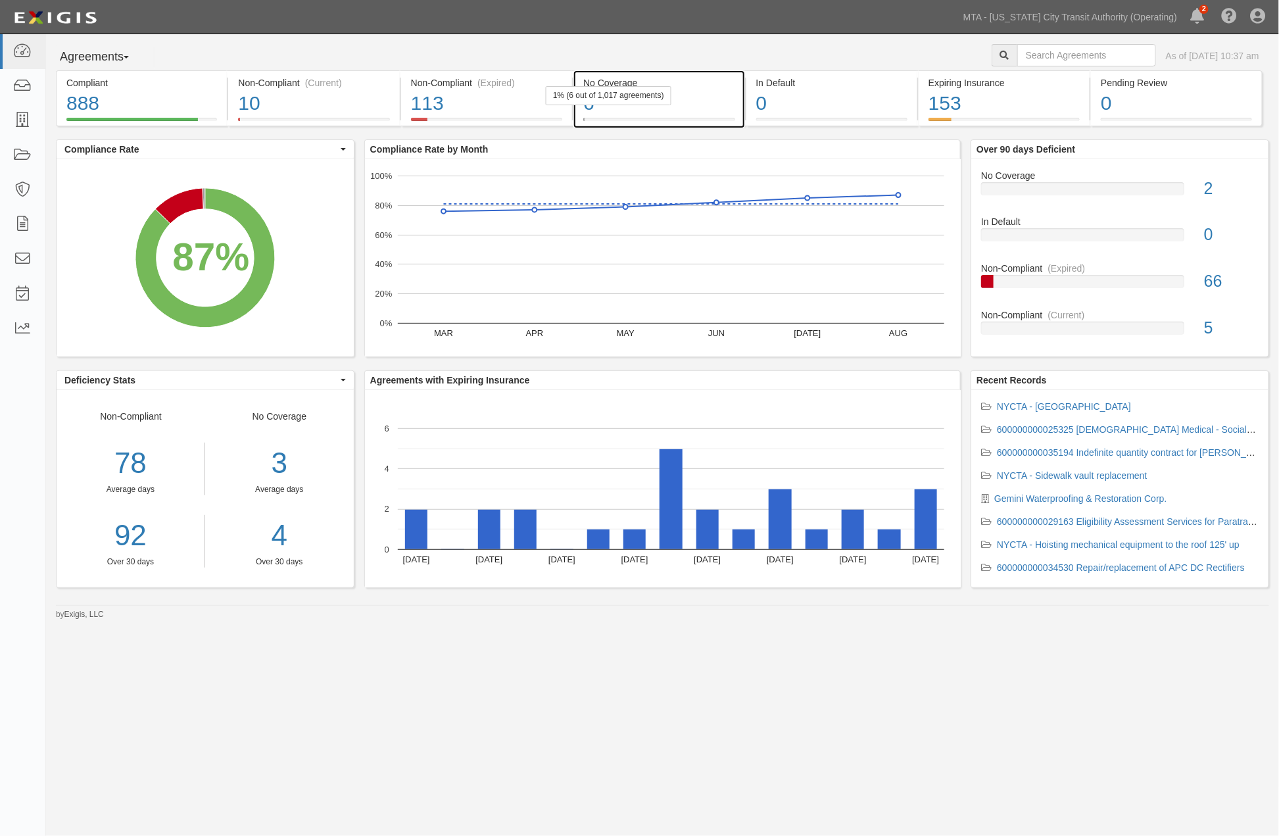
click at [722, 111] on div "6" at bounding box center [658, 103] width 151 height 28
click at [540, 103] on div "113" at bounding box center [486, 103] width 151 height 28
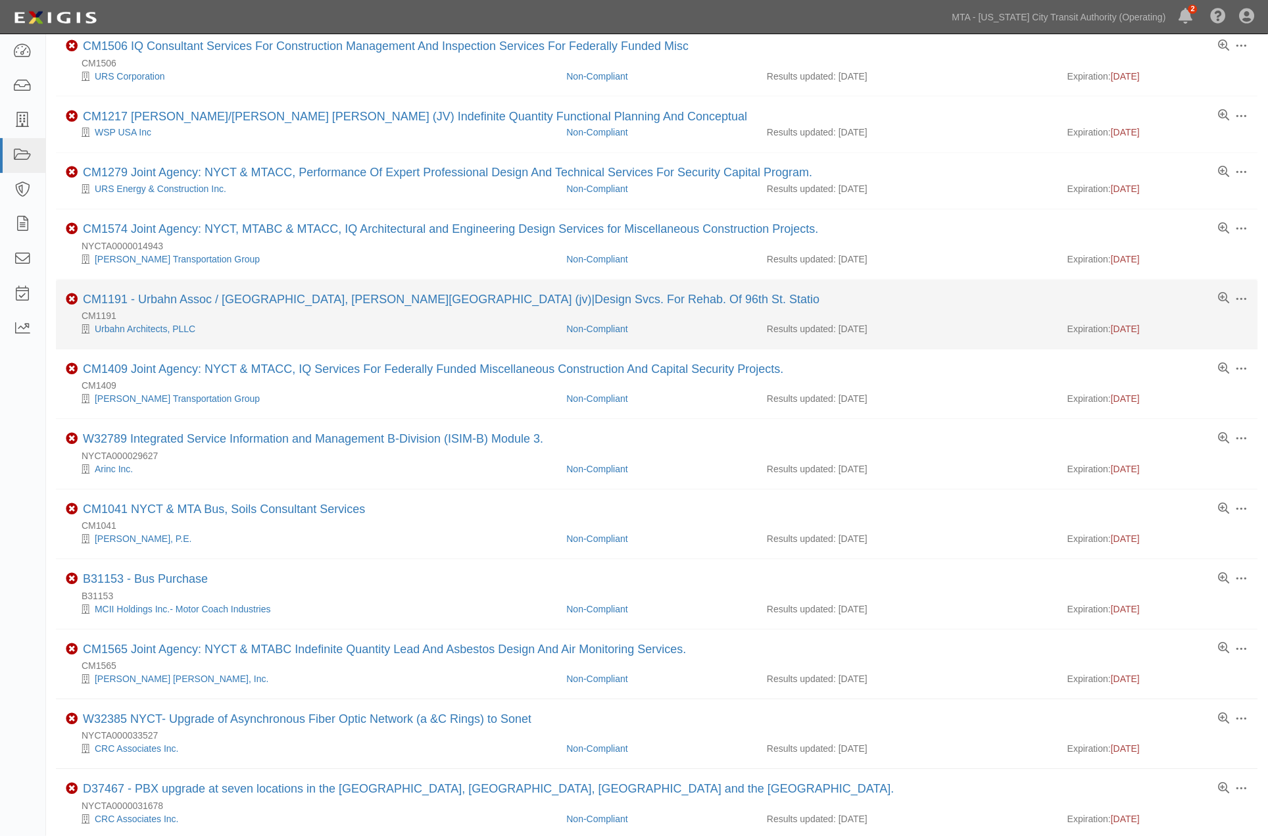
scroll to position [780, 0]
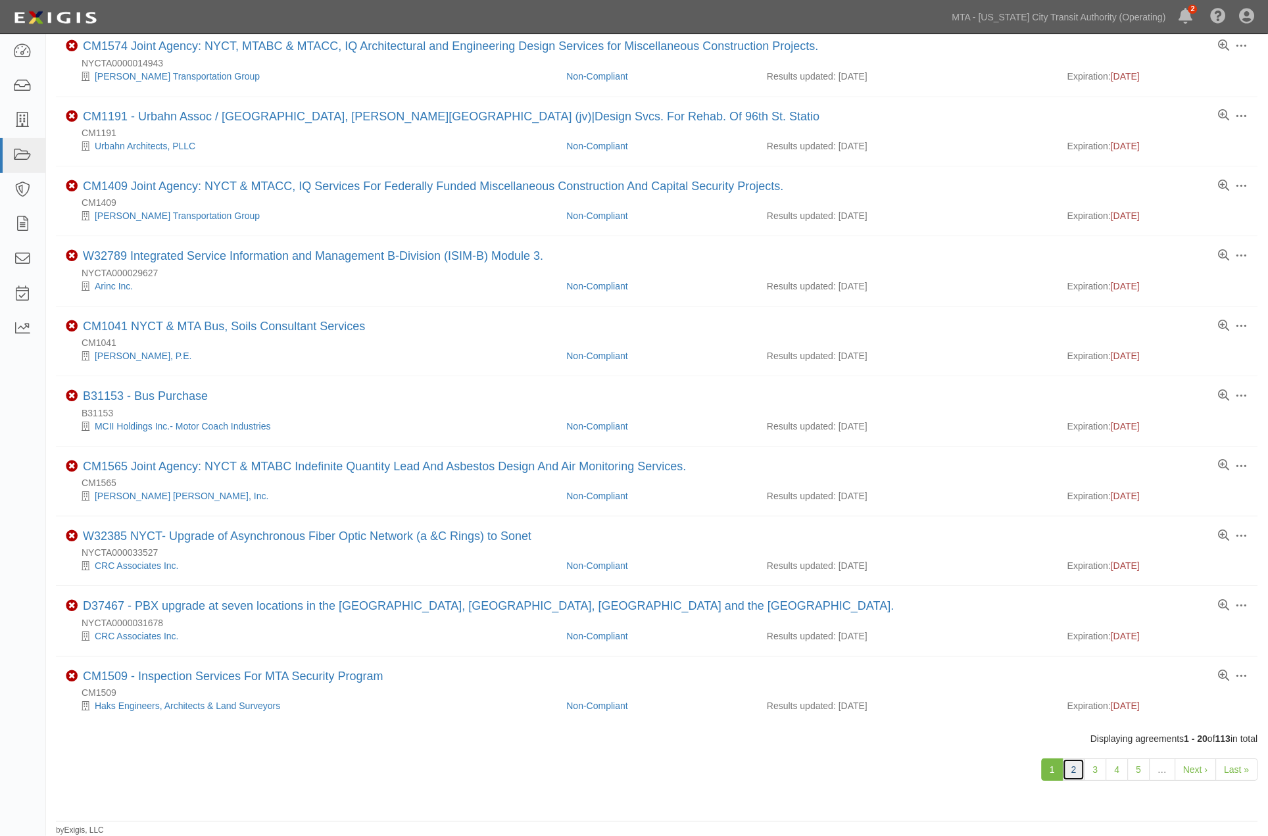
click at [1074, 770] on link "2" at bounding box center [1074, 769] width 22 height 22
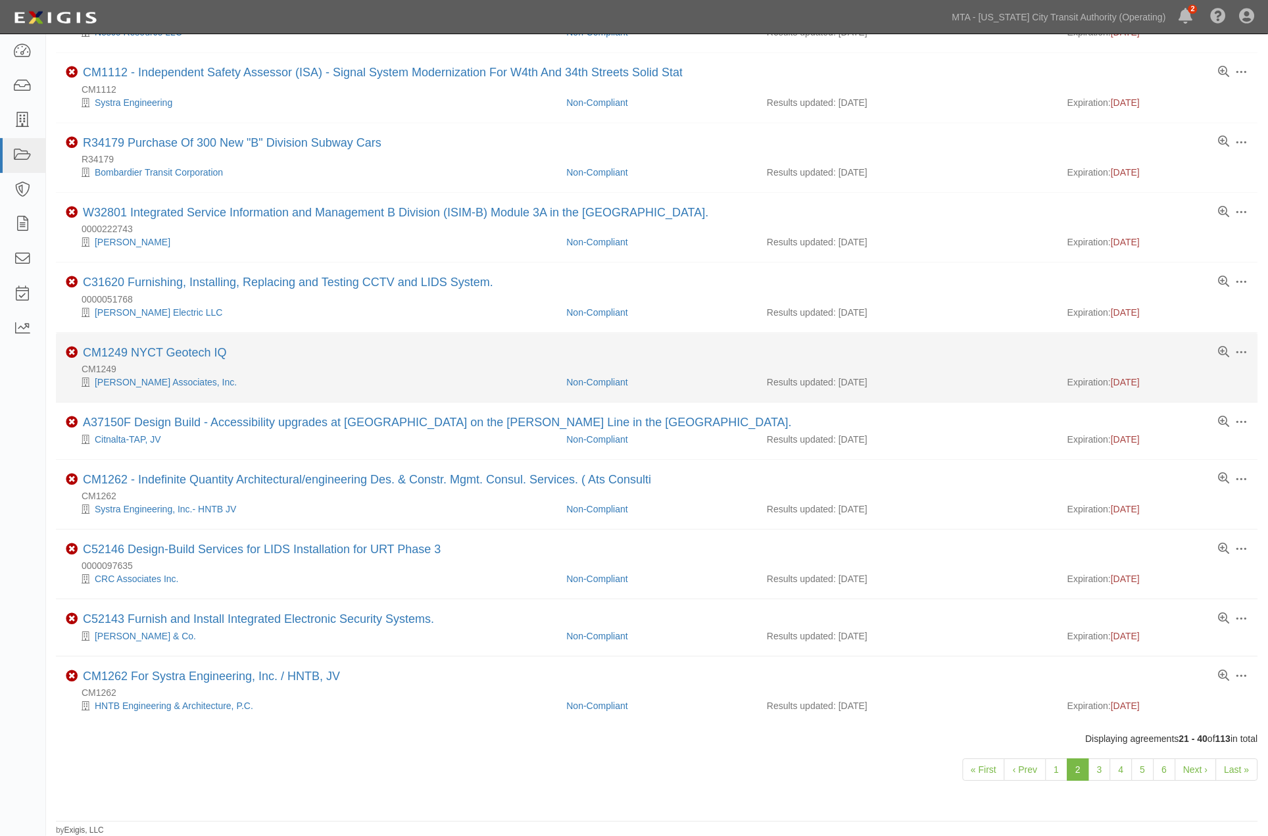
scroll to position [731, 0]
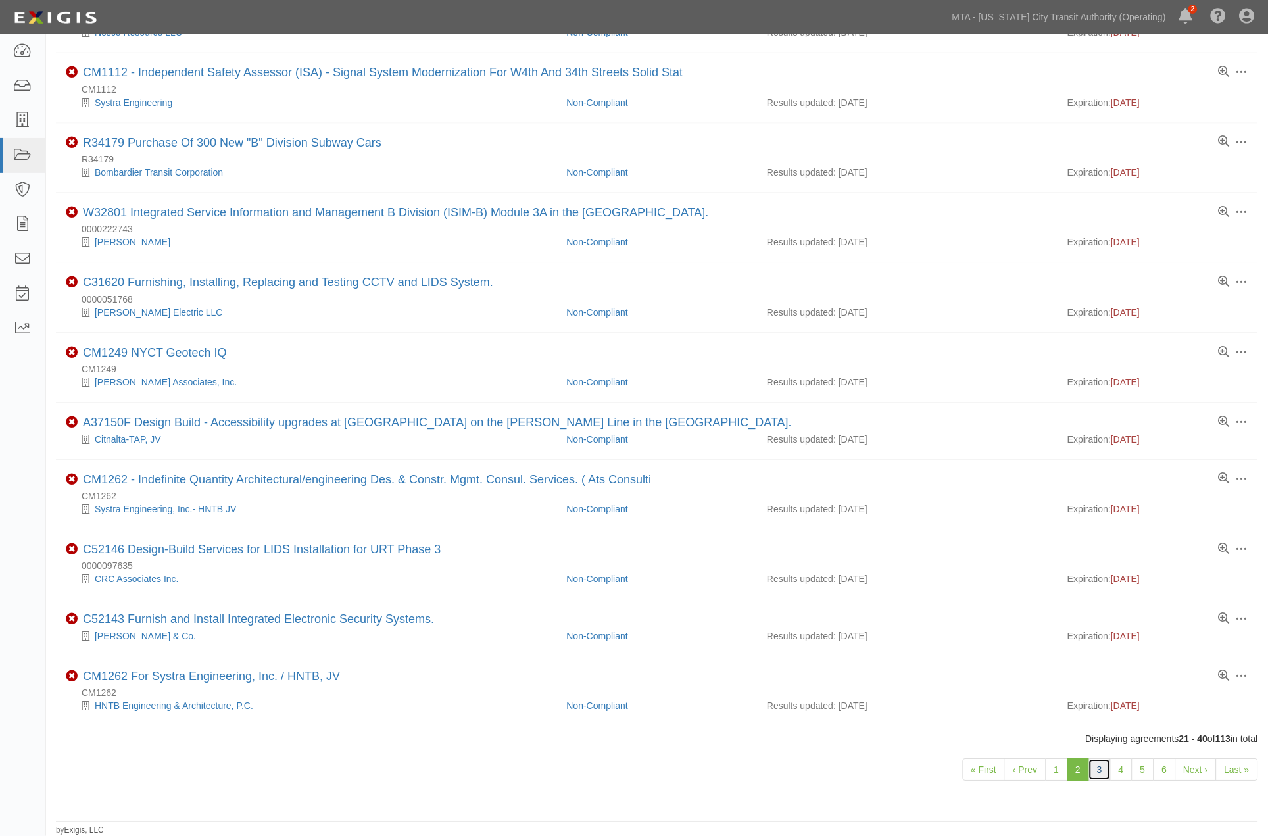
click at [1100, 777] on link "3" at bounding box center [1100, 769] width 22 height 22
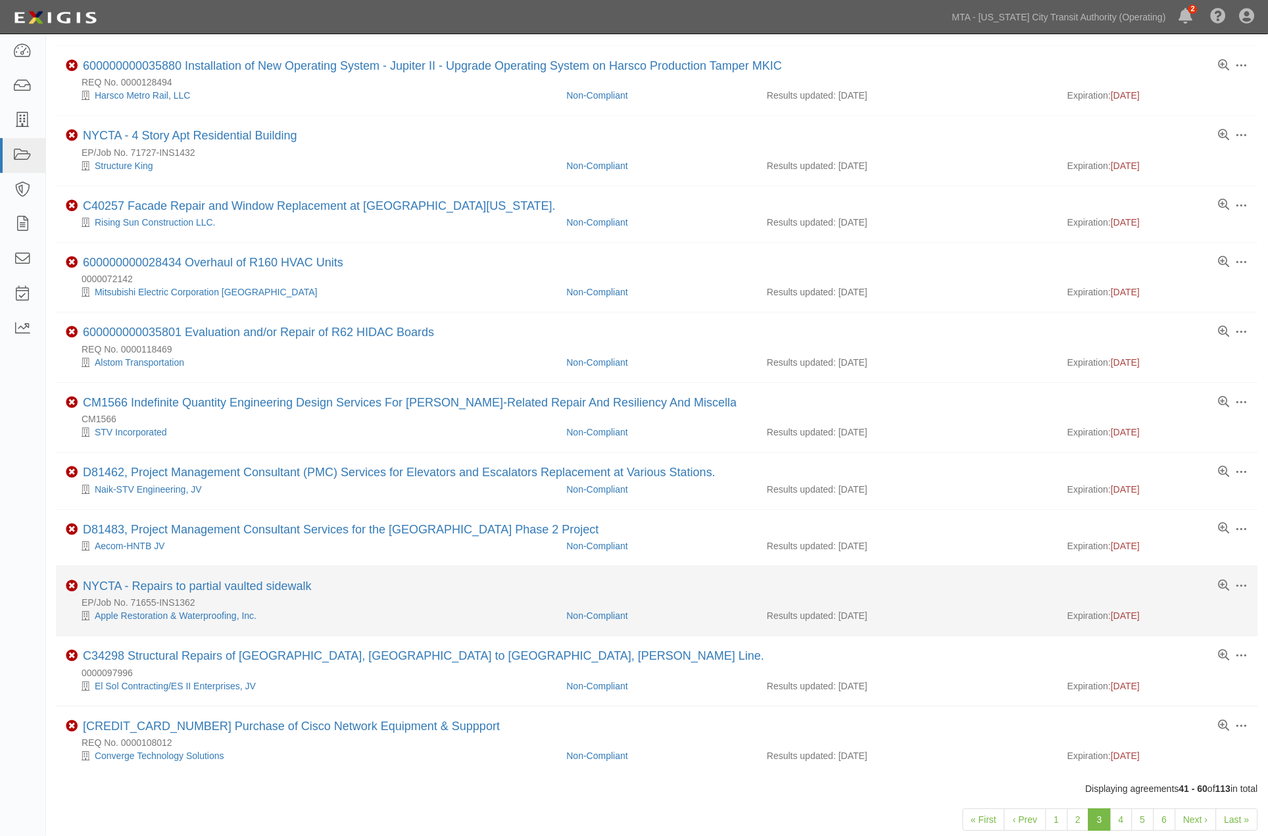
scroll to position [780, 0]
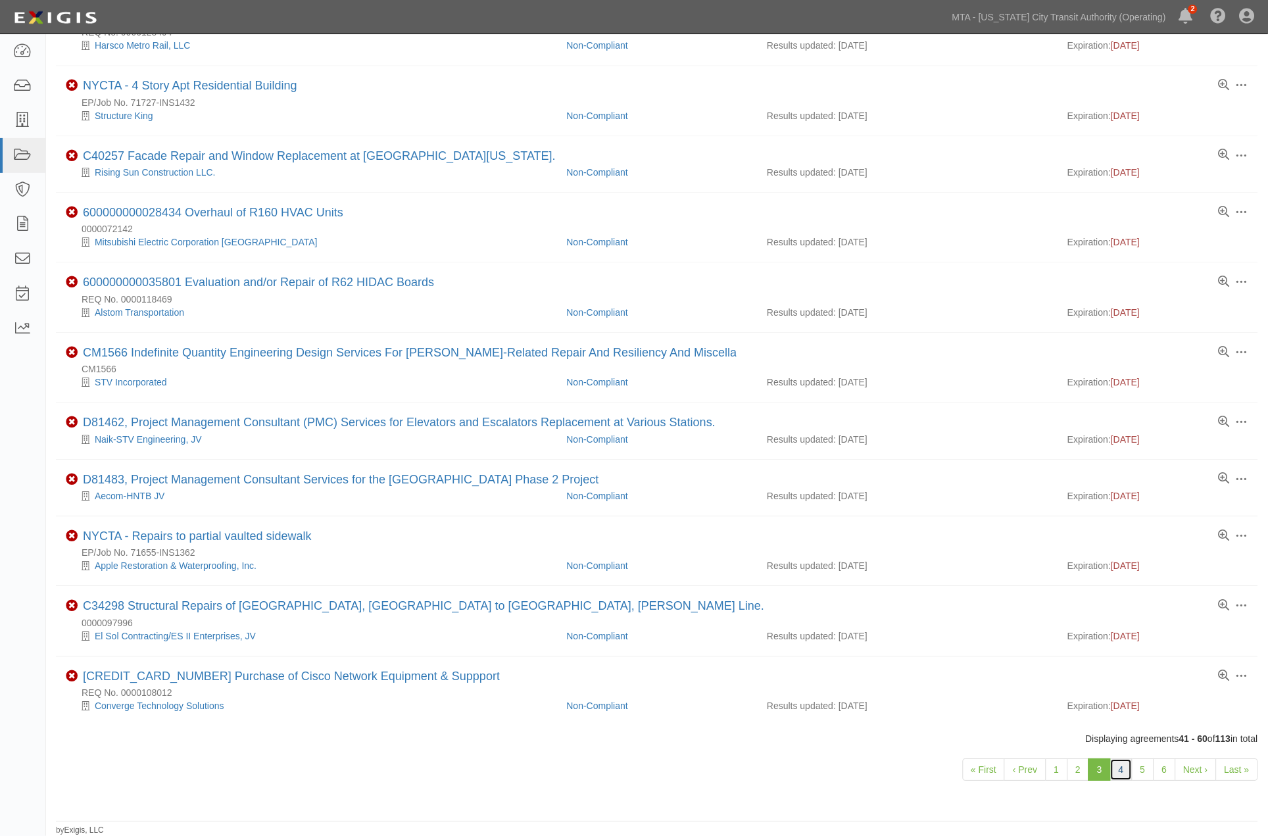
click at [1122, 768] on link "4" at bounding box center [1121, 769] width 22 height 22
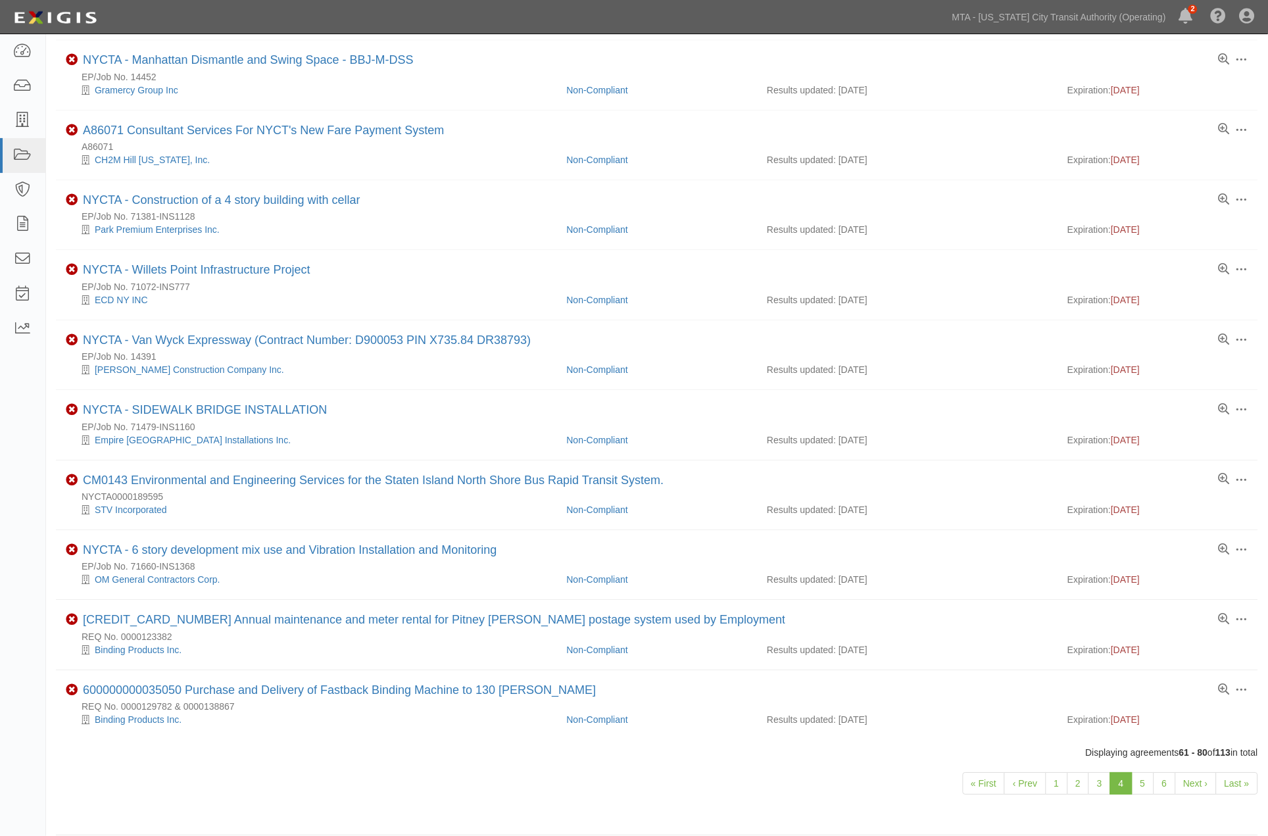
scroll to position [820, 0]
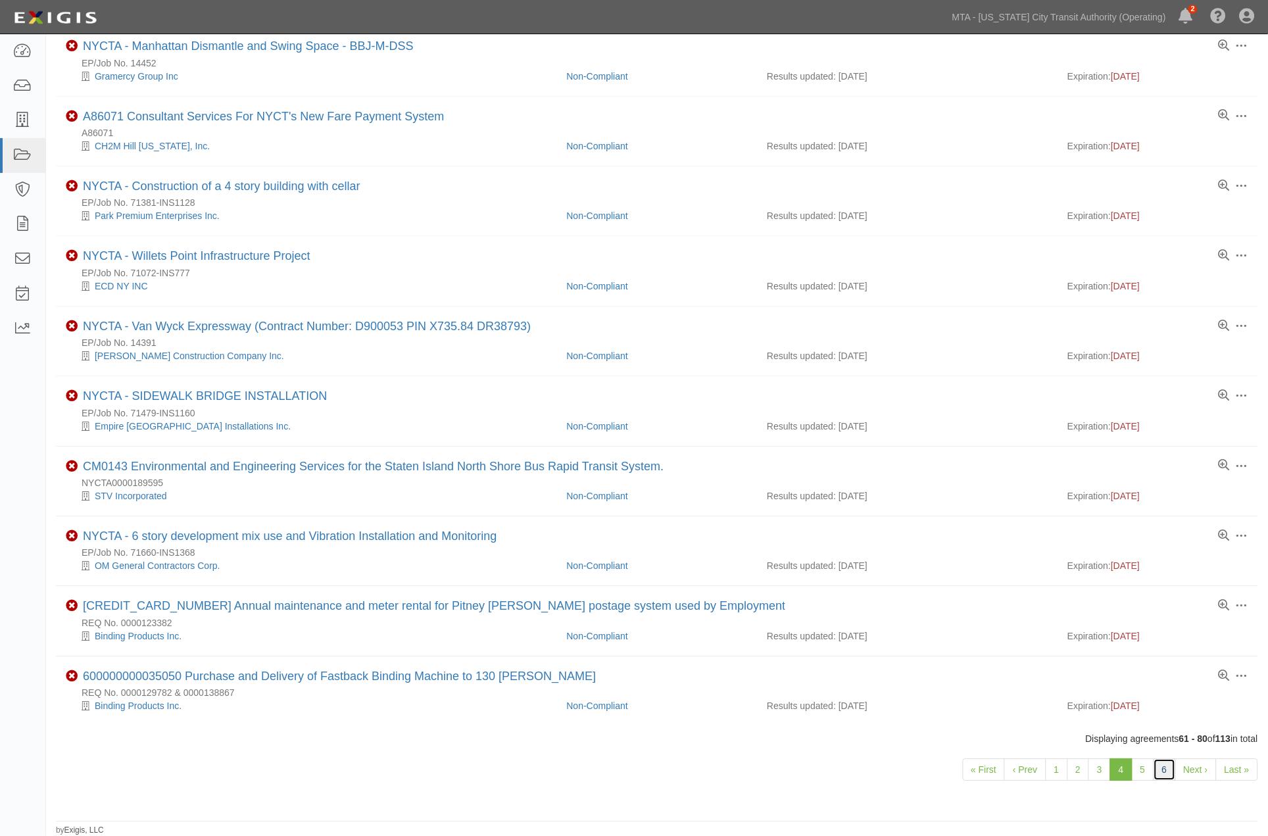
click at [1154, 772] on link "6" at bounding box center [1165, 769] width 22 height 22
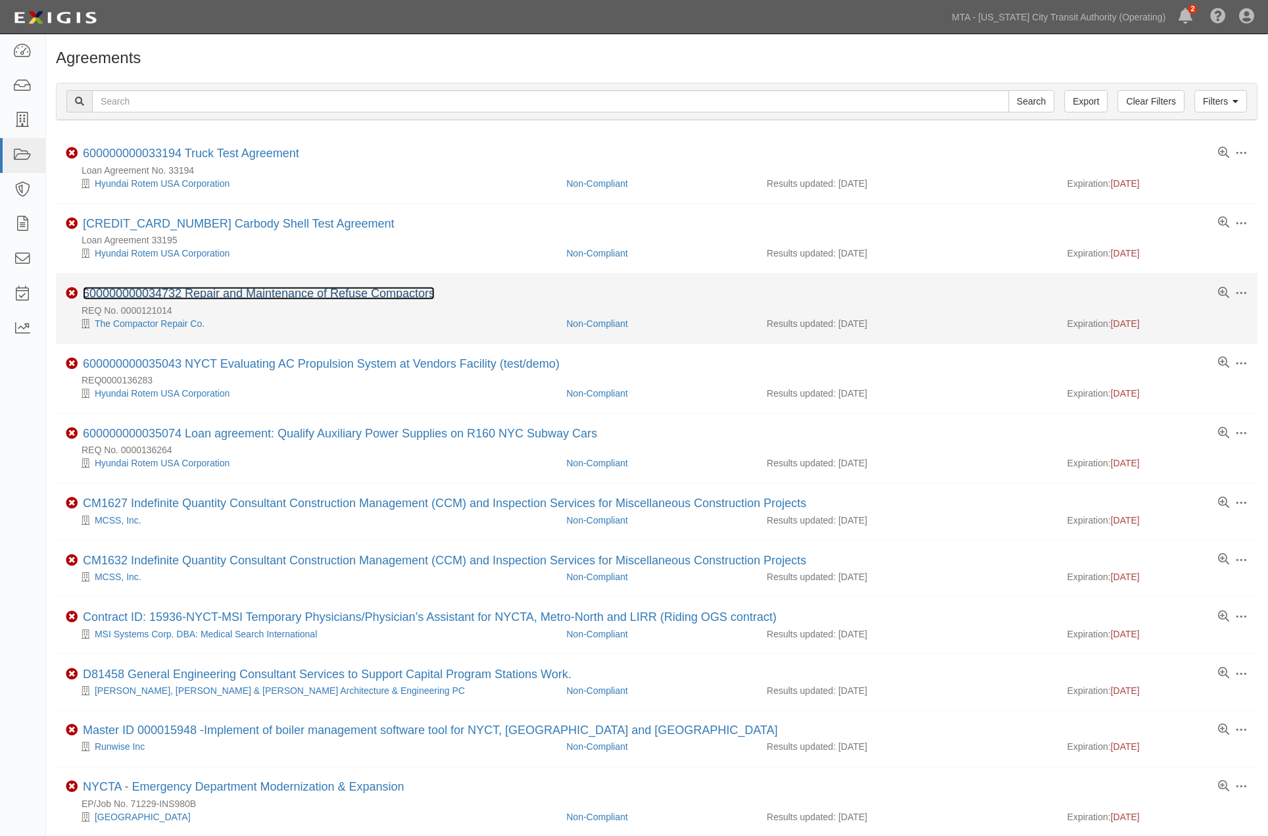
click at [330, 297] on link "600000000034732 Repair and Maintenance of Refuse Compactors" at bounding box center [259, 293] width 352 height 13
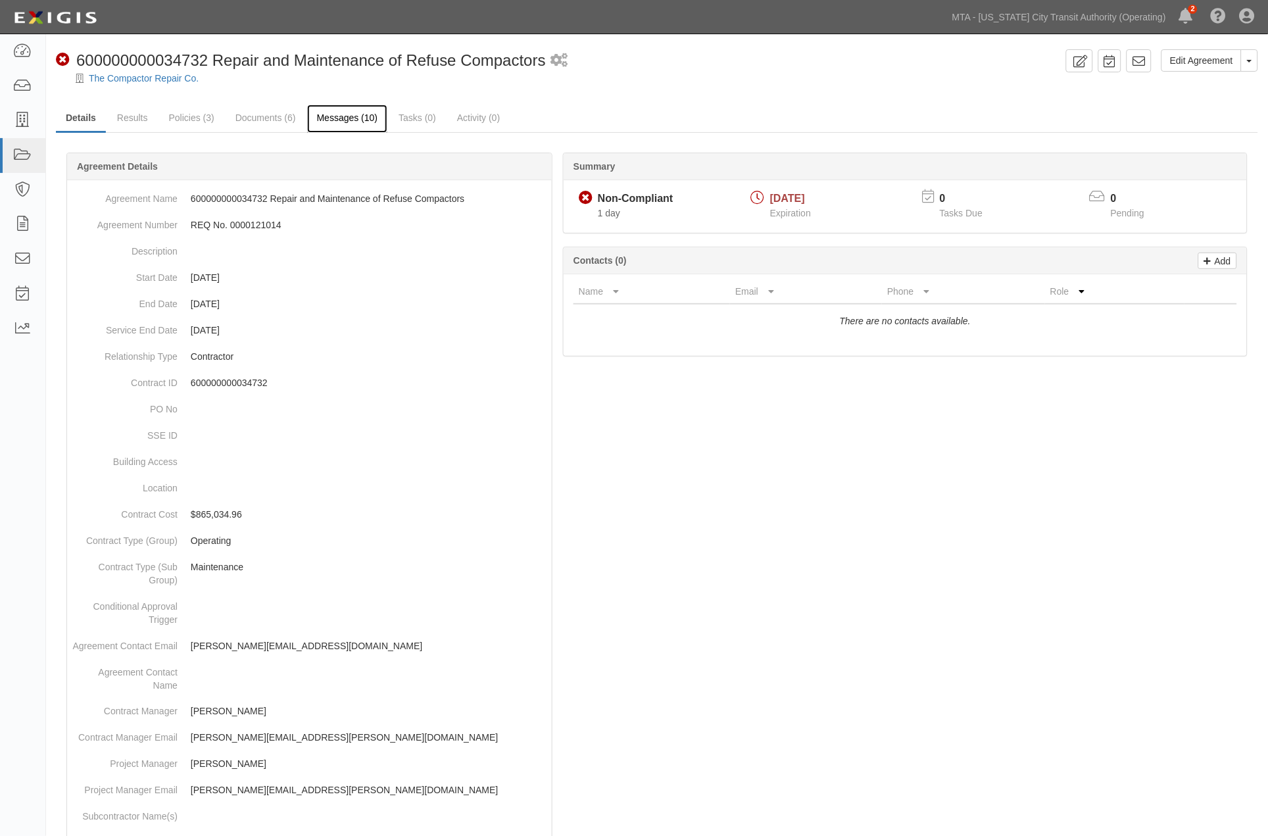
click at [359, 123] on link "Messages (10)" at bounding box center [347, 119] width 81 height 28
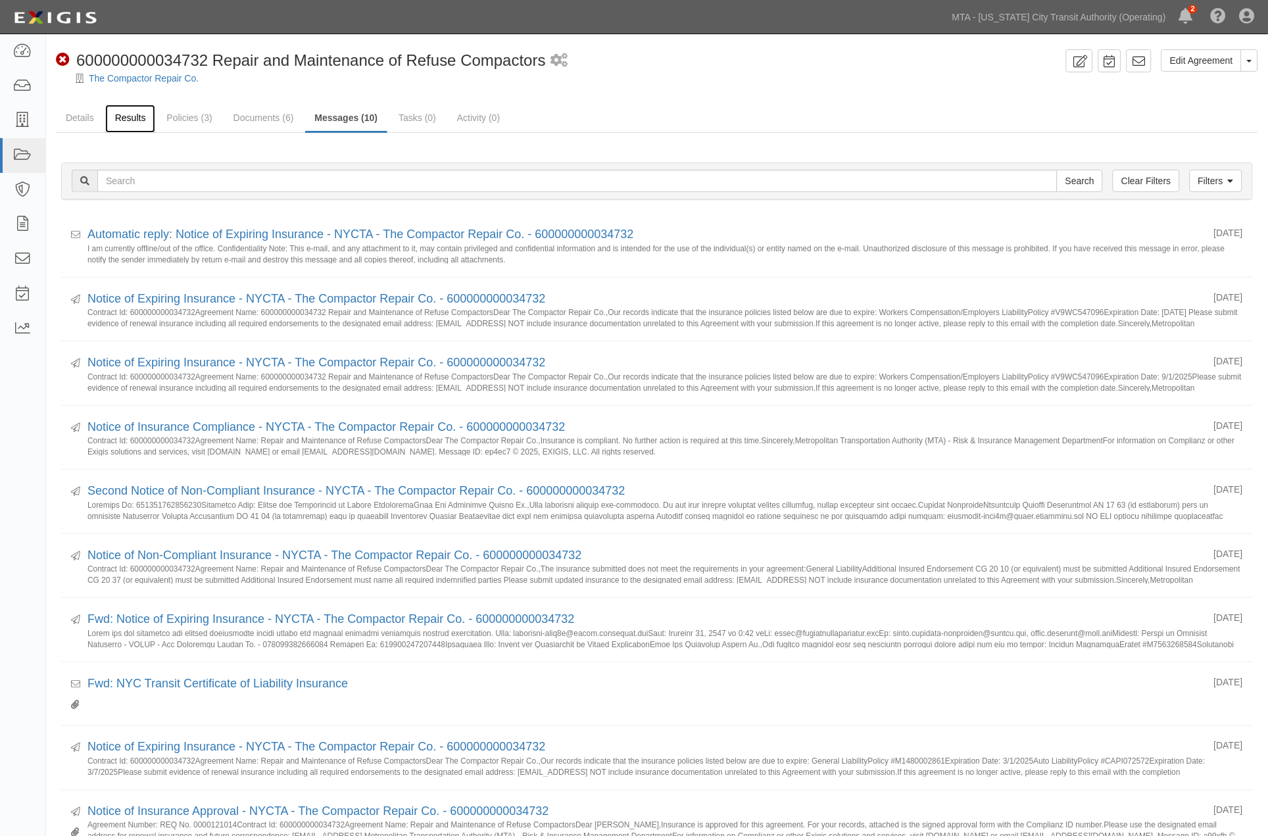
click at [128, 116] on link "Results" at bounding box center [130, 119] width 51 height 28
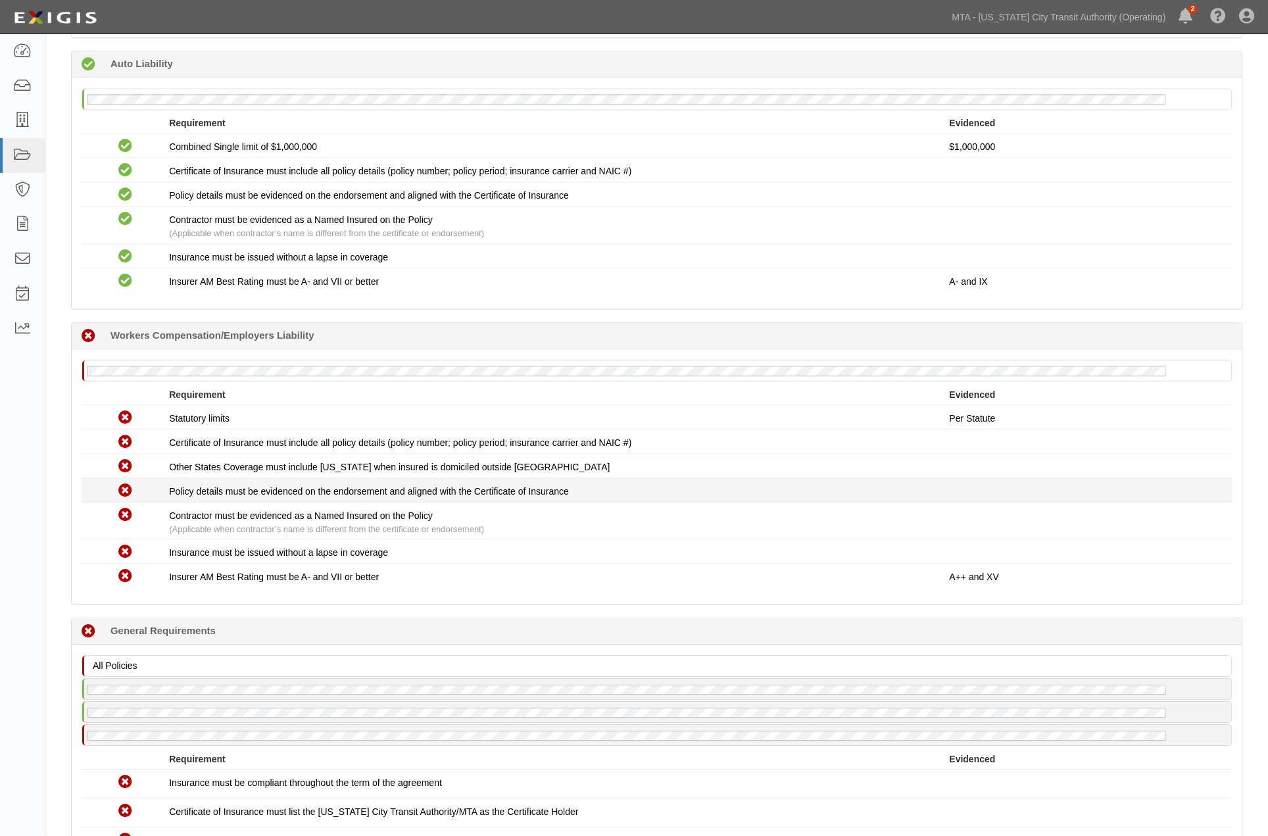
scroll to position [731, 0]
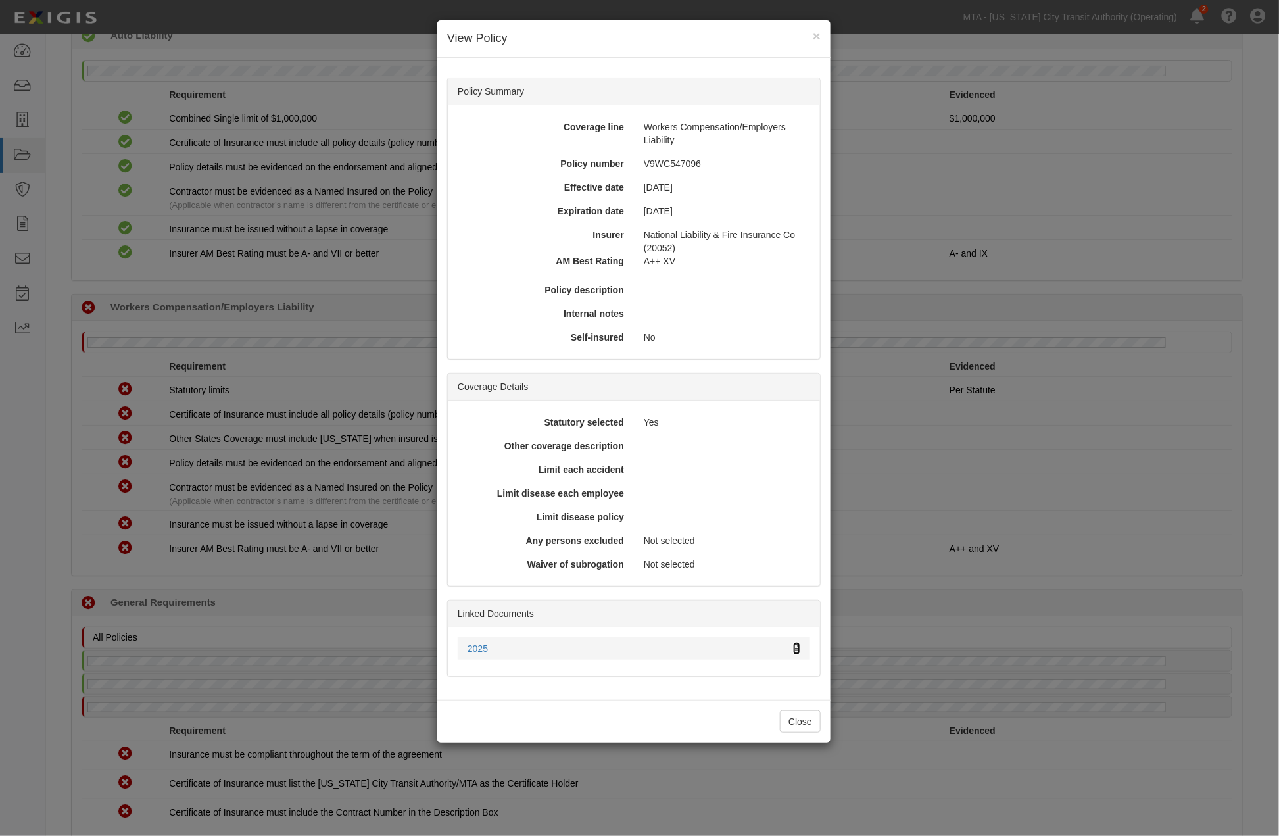
click at [797, 647] on icon at bounding box center [796, 649] width 7 height 9
click at [1094, 580] on div "× View Policy Policy Summary Coverage line Workers Compensation/Employers Liabi…" at bounding box center [639, 418] width 1279 height 836
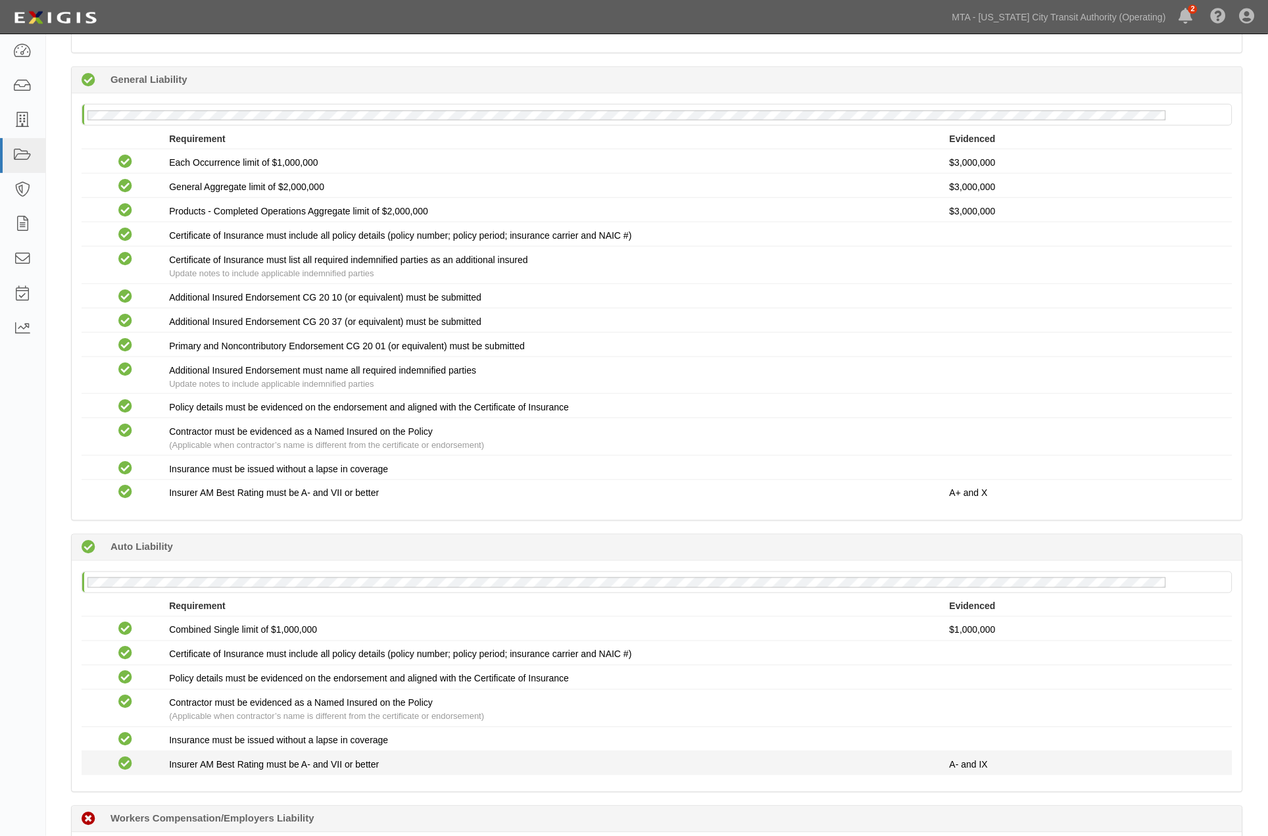
scroll to position [0, 0]
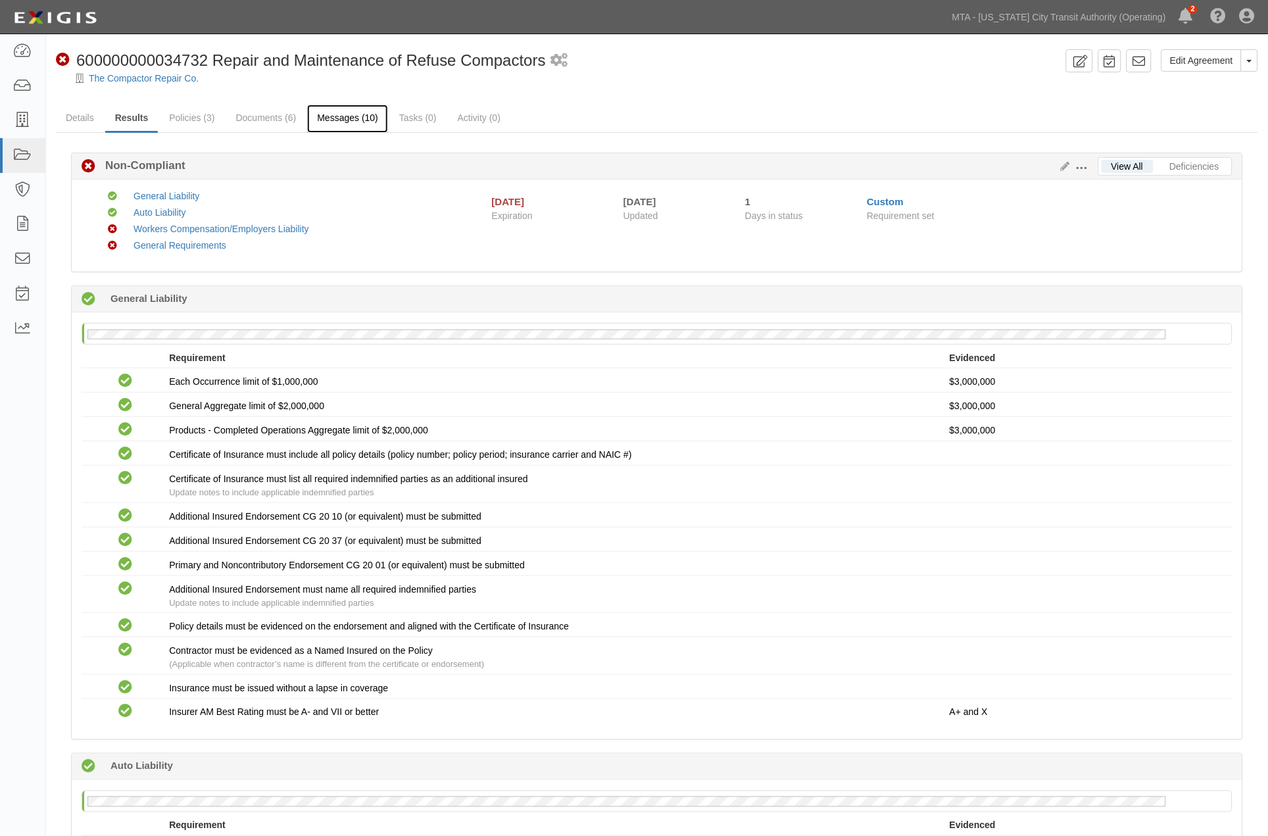
click at [349, 121] on link "Messages (10)" at bounding box center [347, 119] width 81 height 28
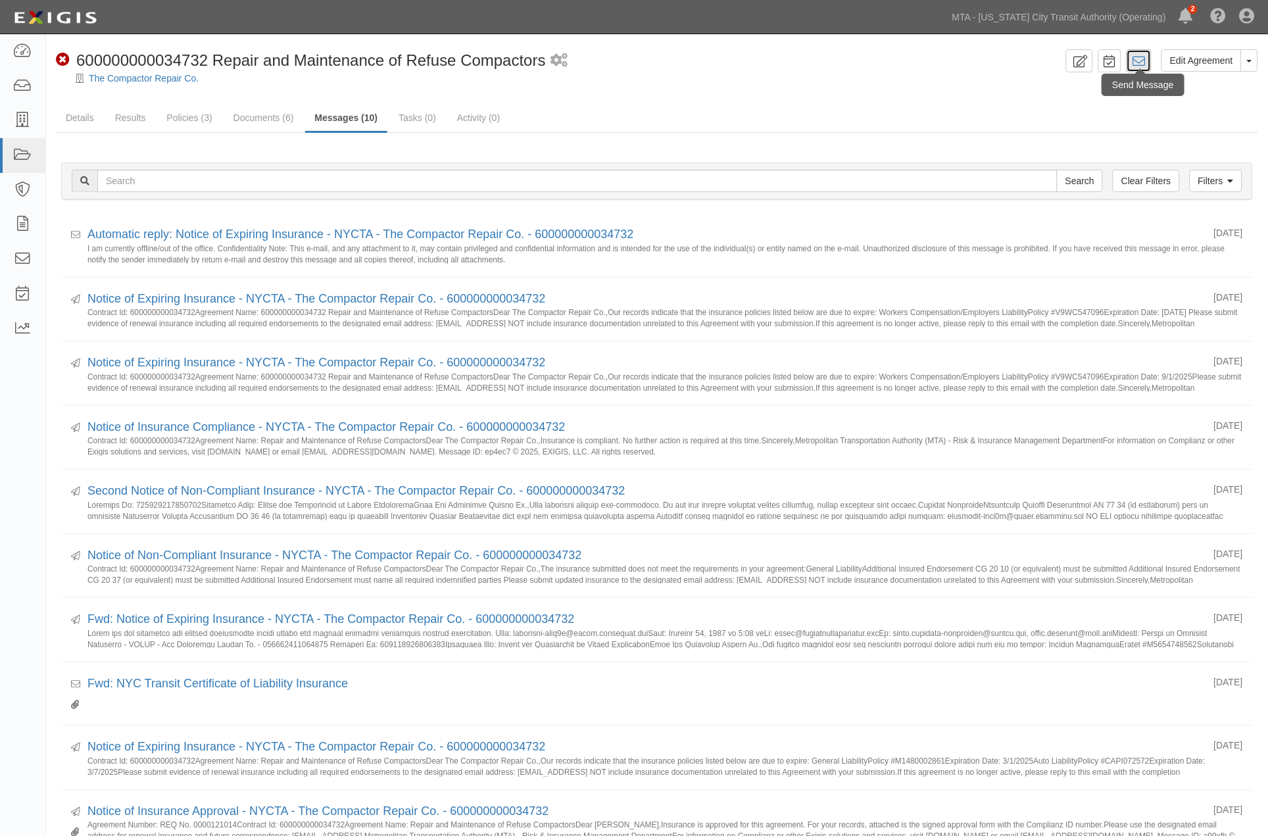
click at [1142, 64] on icon at bounding box center [1139, 61] width 13 height 13
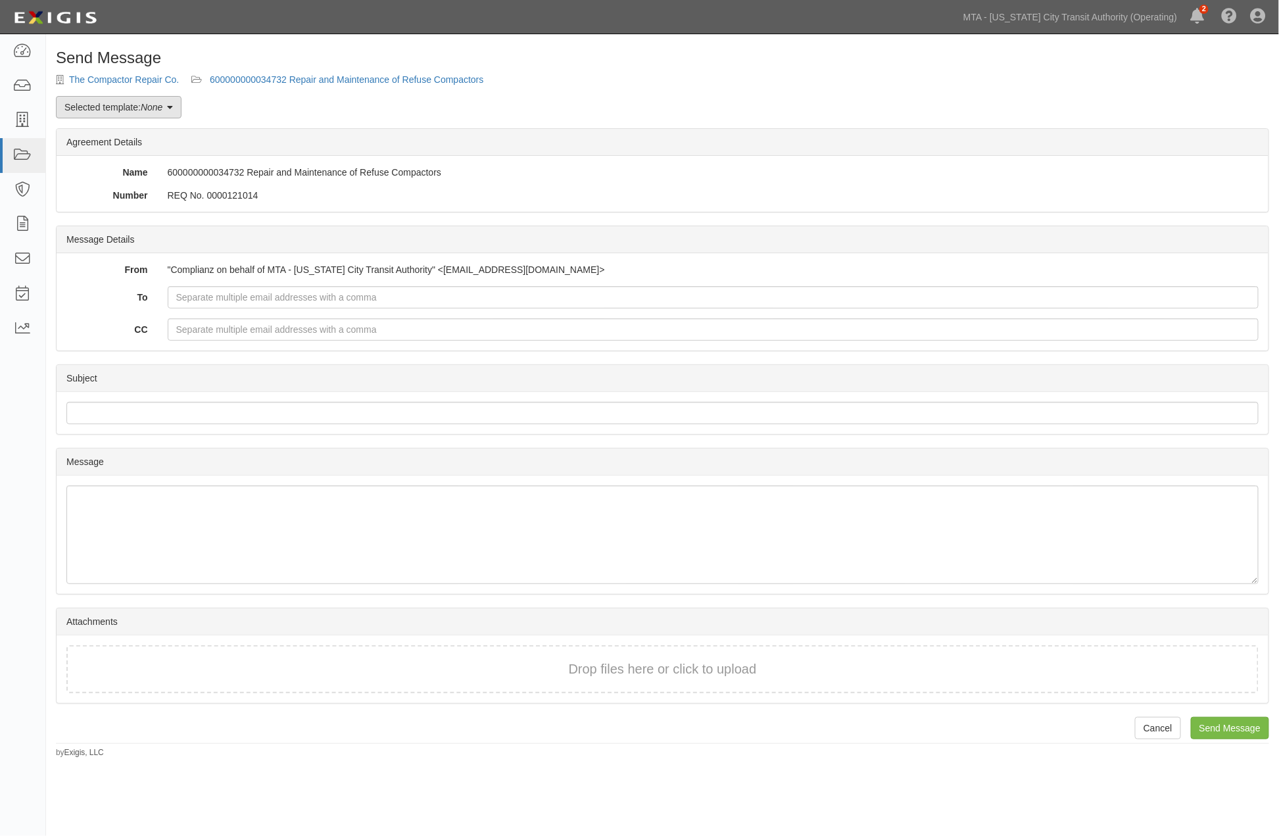
click at [123, 109] on link "Selected template: None" at bounding box center [119, 107] width 126 height 22
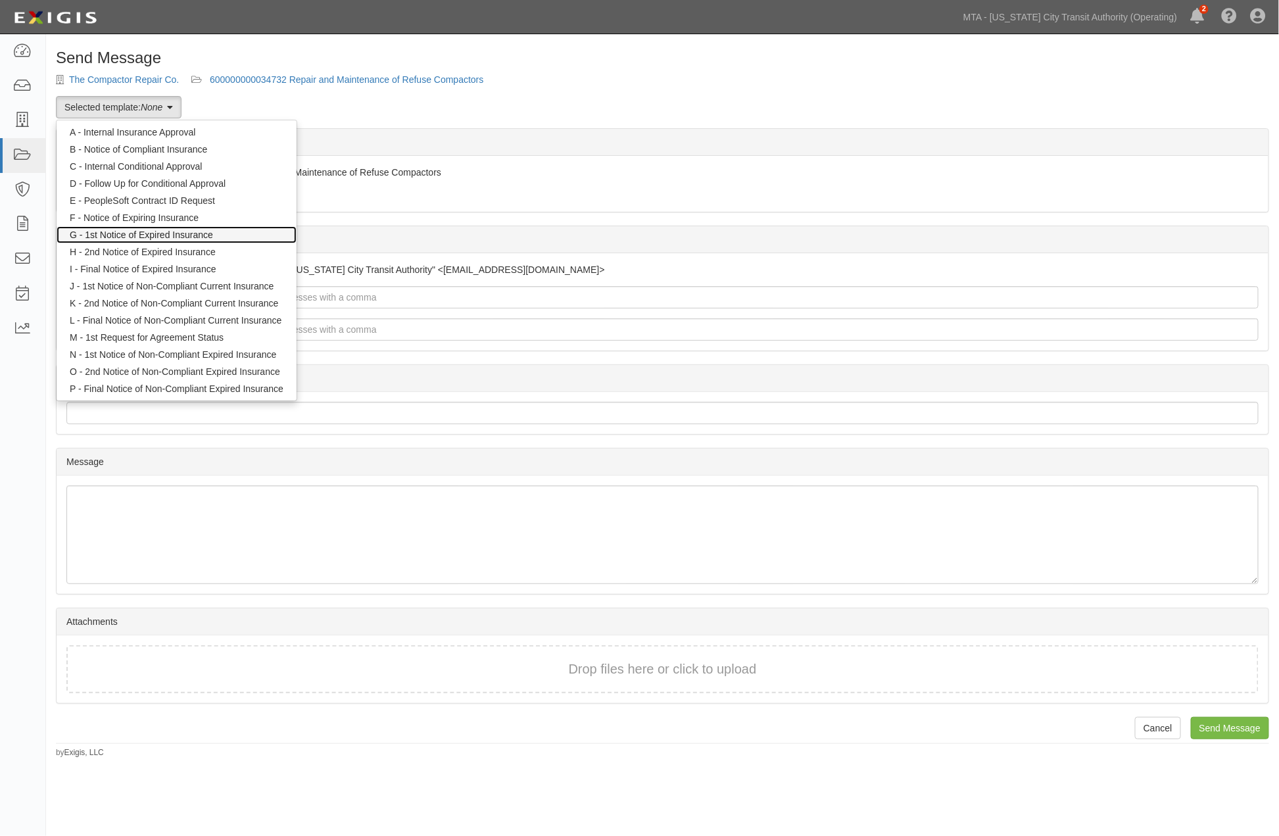
click at [128, 234] on link "G - 1st Notice of Expired Insurance" at bounding box center [177, 234] width 240 height 17
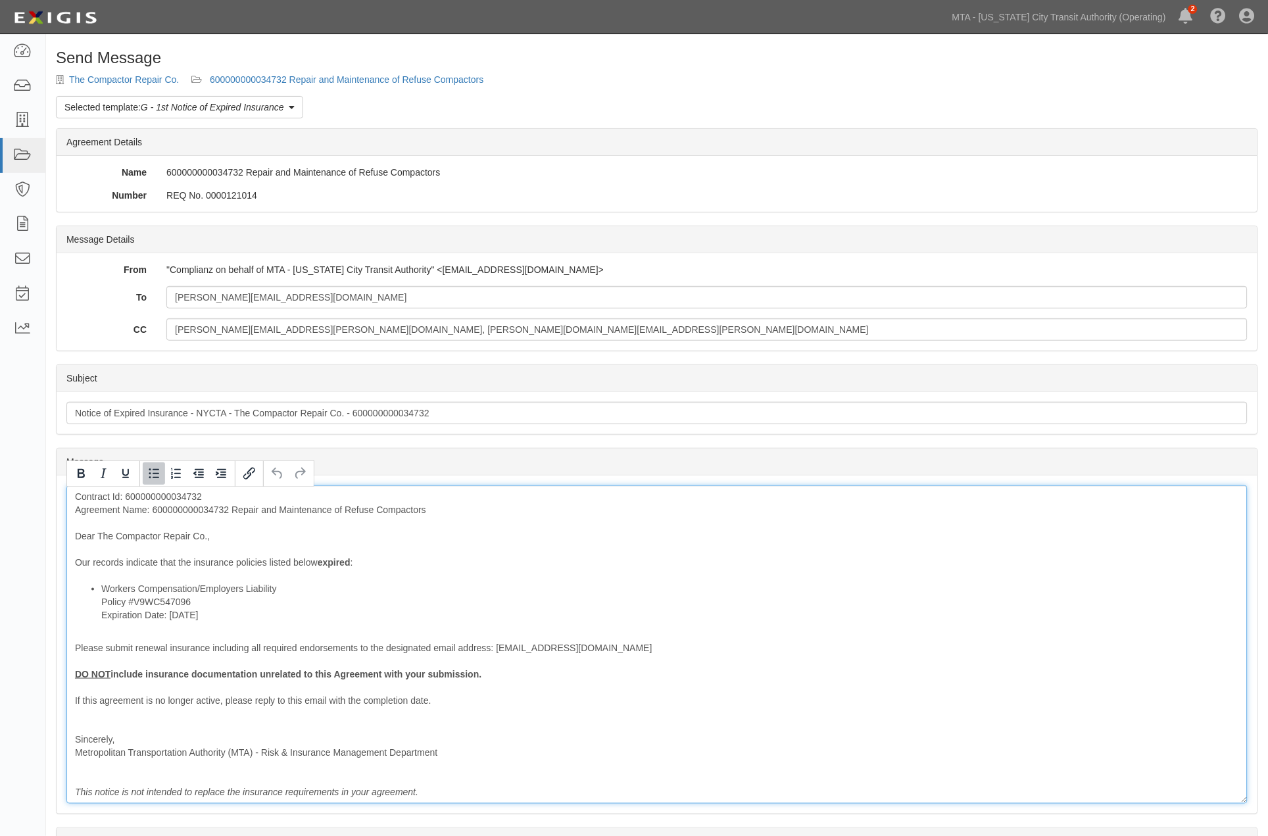
drag, startPoint x: 214, startPoint y: 617, endPoint x: 91, endPoint y: 612, distance: 123.8
click at [89, 614] on ul "Workers Compensation/Employers Liability Policy #V9WC547096 Expiration Date: [D…" at bounding box center [657, 601] width 1164 height 39
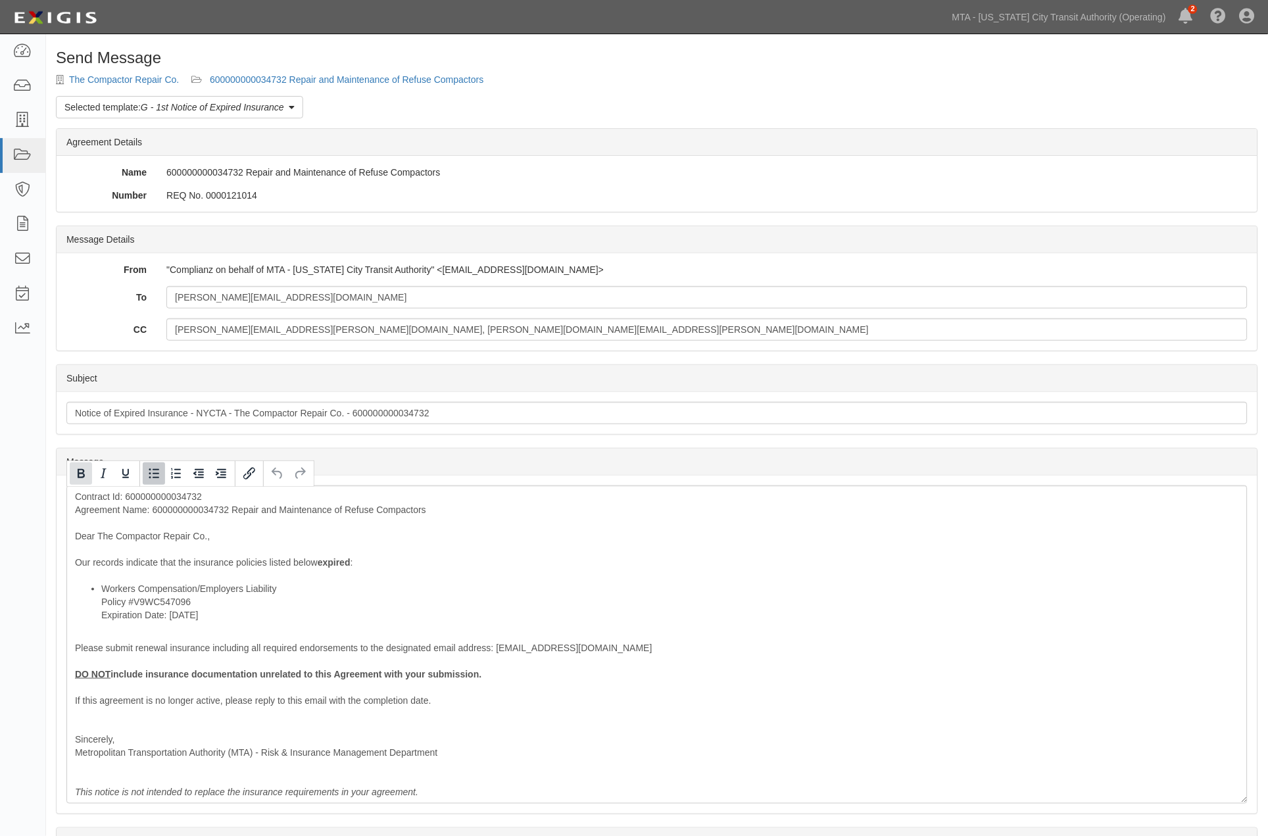
click at [76, 478] on icon "Bold" at bounding box center [81, 474] width 16 height 16
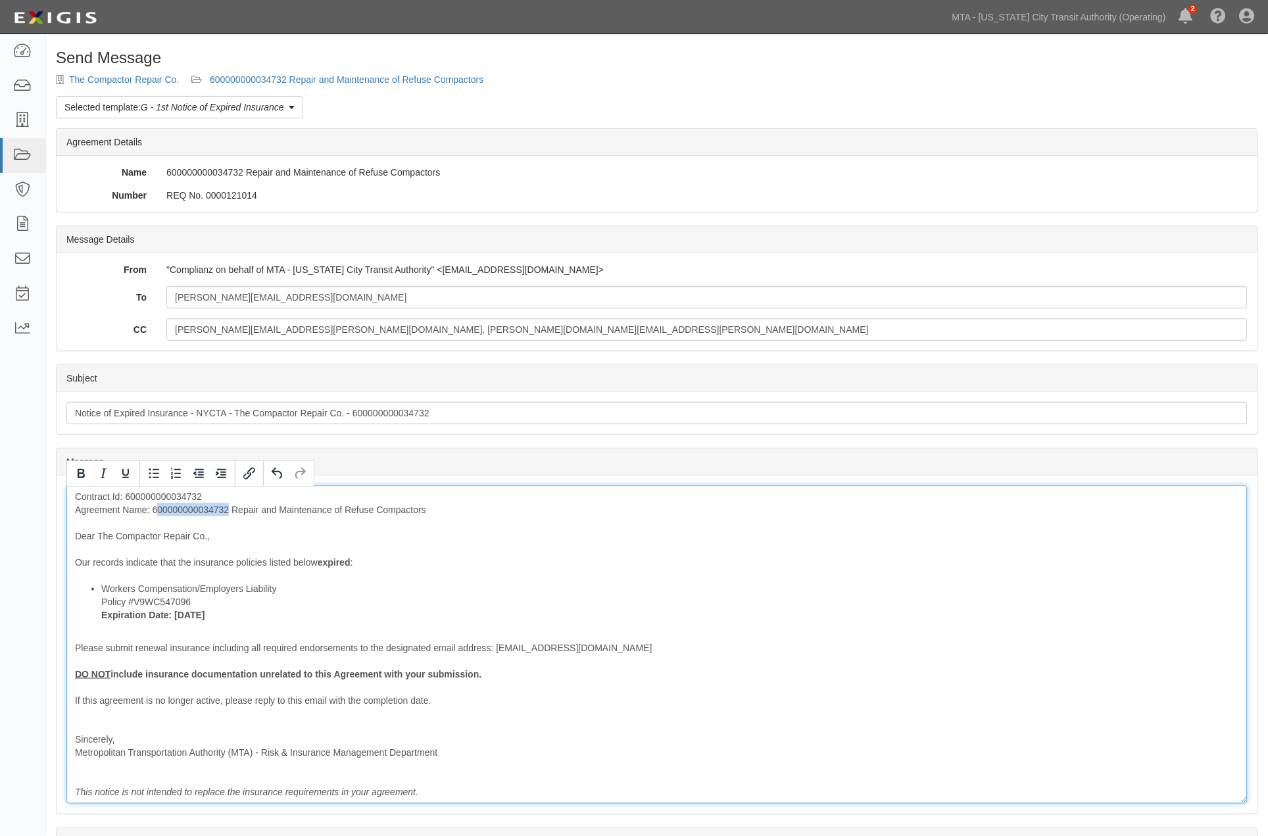
drag, startPoint x: 230, startPoint y: 514, endPoint x: 155, endPoint y: 509, distance: 75.1
click at [155, 509] on div "Contract Id: 600000000034732 Agreement Name: 600000000034732 Repair and Mainten…" at bounding box center [656, 644] width 1181 height 318
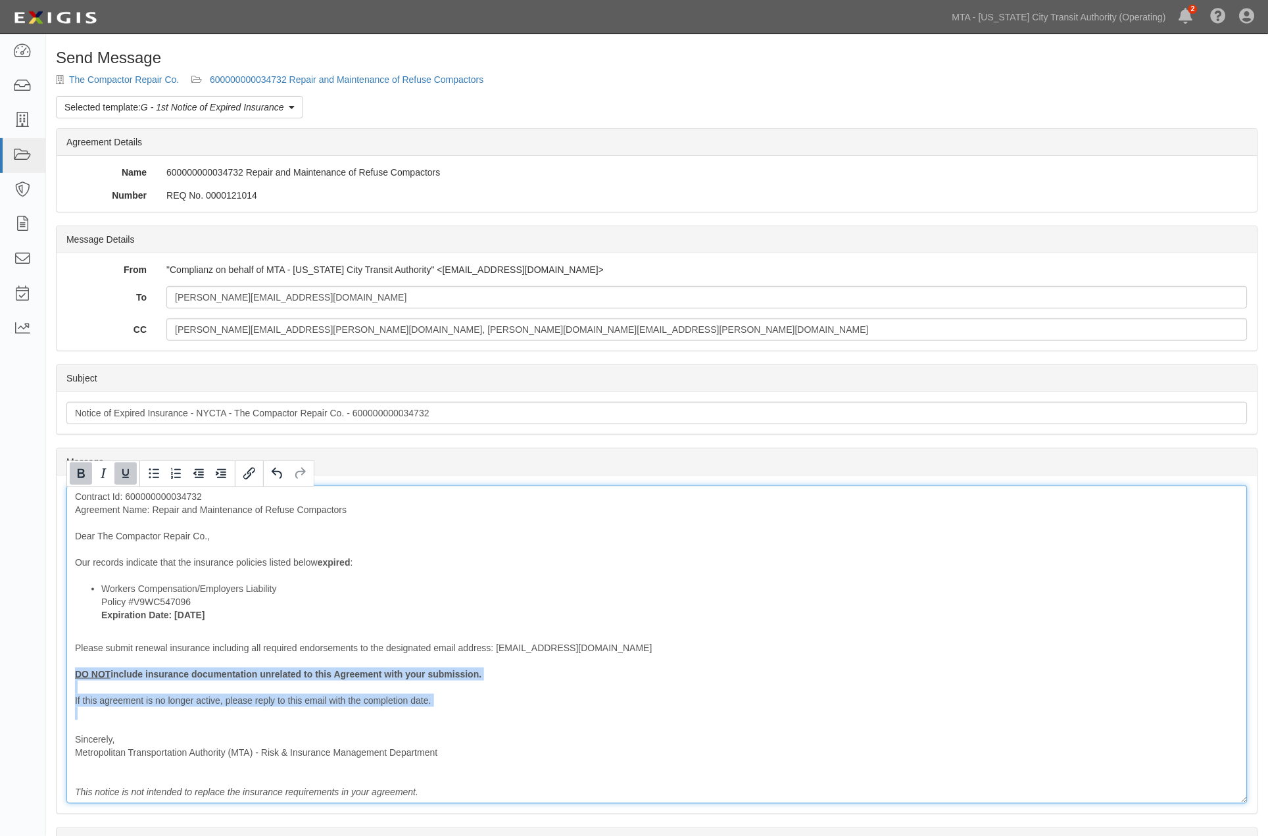
drag, startPoint x: 156, startPoint y: 722, endPoint x: 66, endPoint y: 672, distance: 102.5
click at [66, 672] on div "Contract Id: 600000000034732 Agreement Name: Repair and Maintenance of Refuse C…" at bounding box center [656, 644] width 1181 height 318
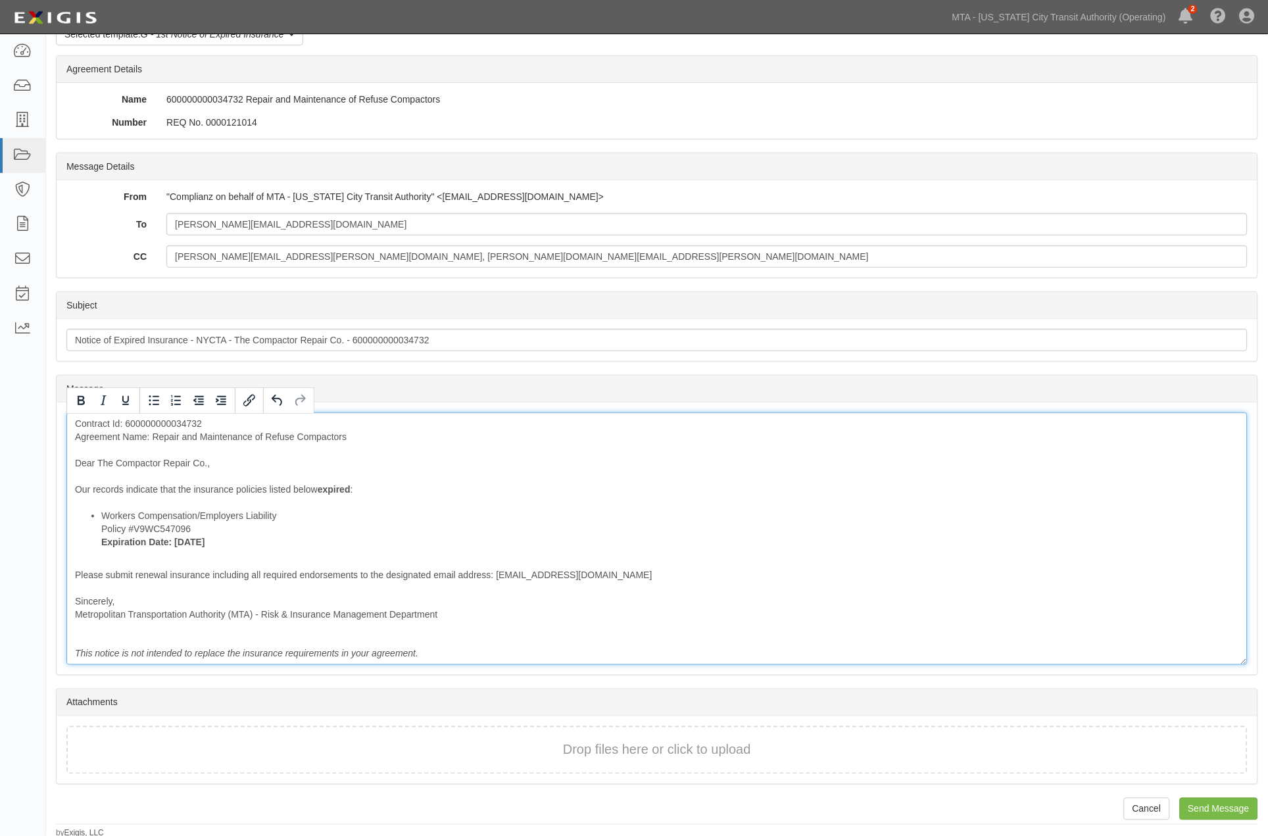
scroll to position [76, 0]
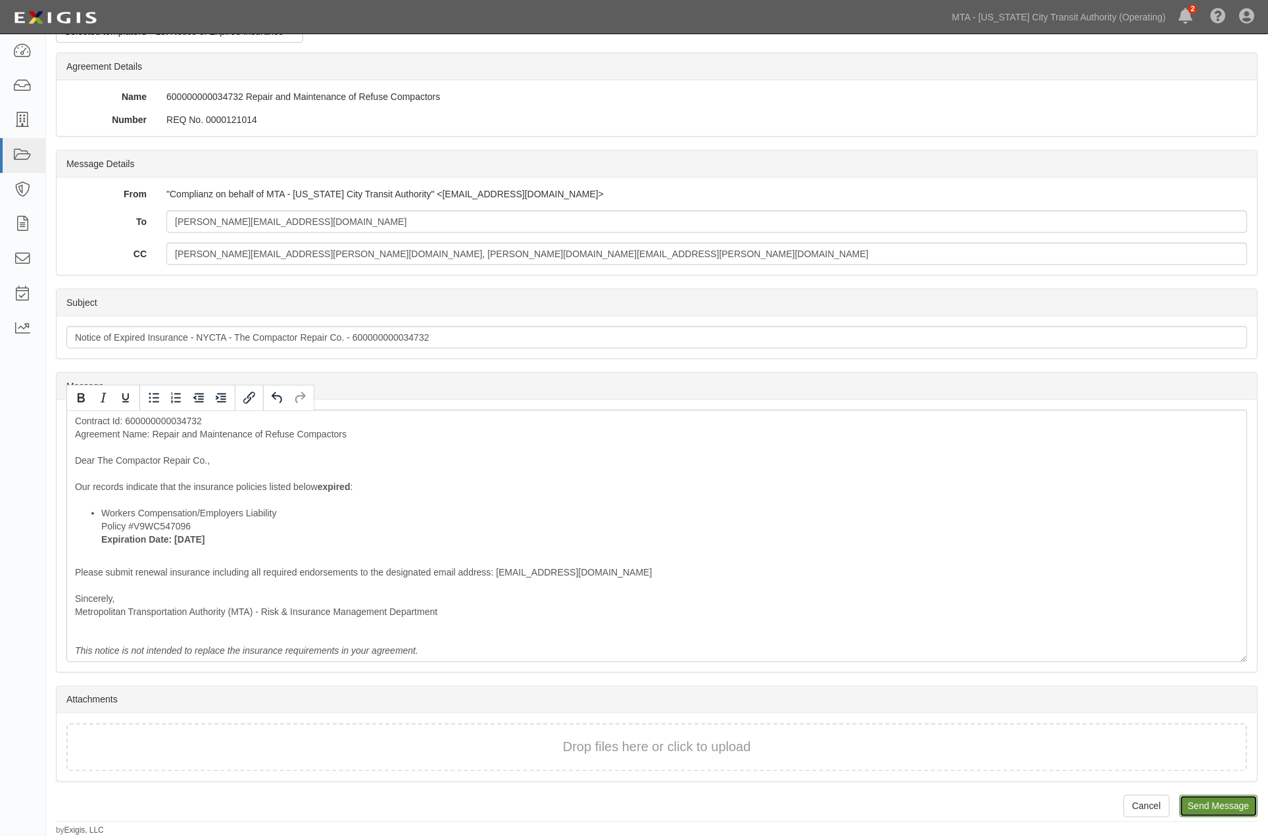
click at [1220, 805] on input "Send Message" at bounding box center [1219, 806] width 78 height 22
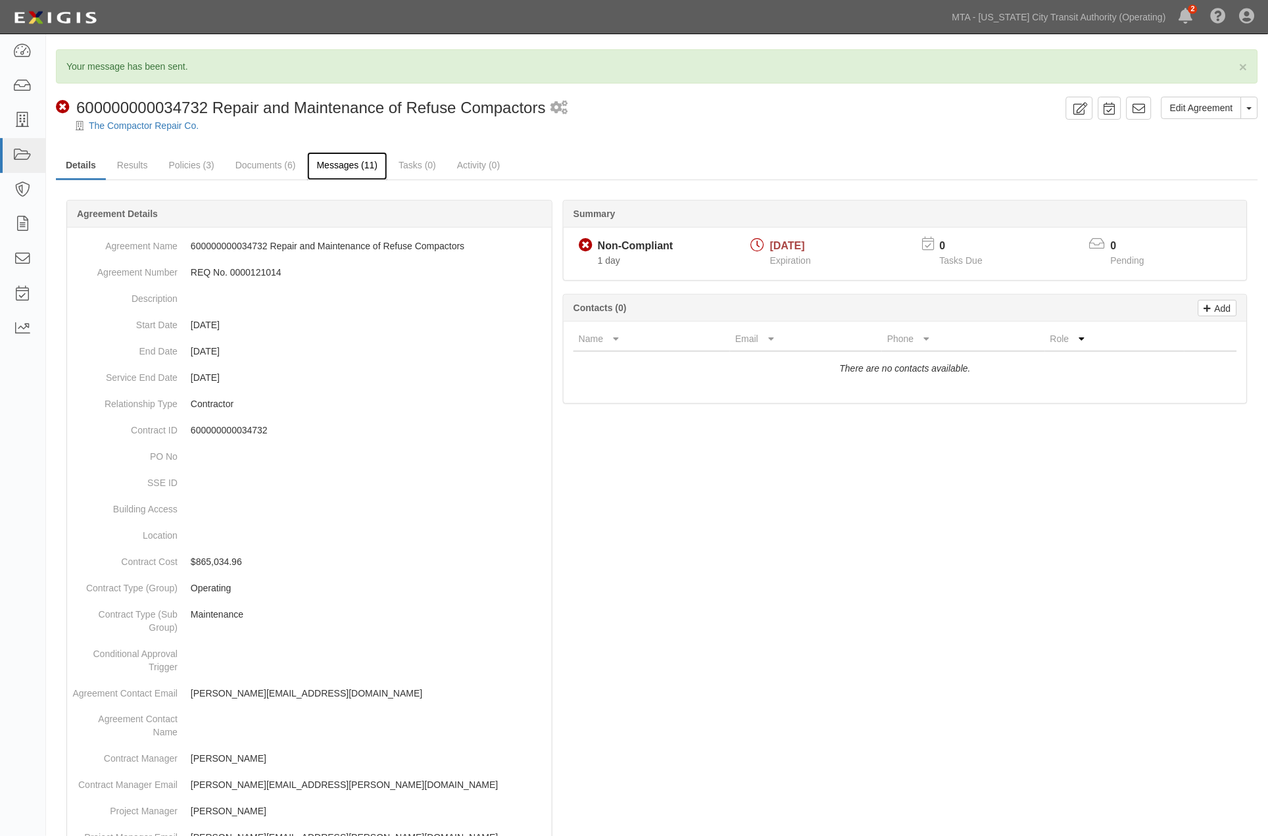
click at [357, 167] on link "Messages (11)" at bounding box center [347, 166] width 81 height 28
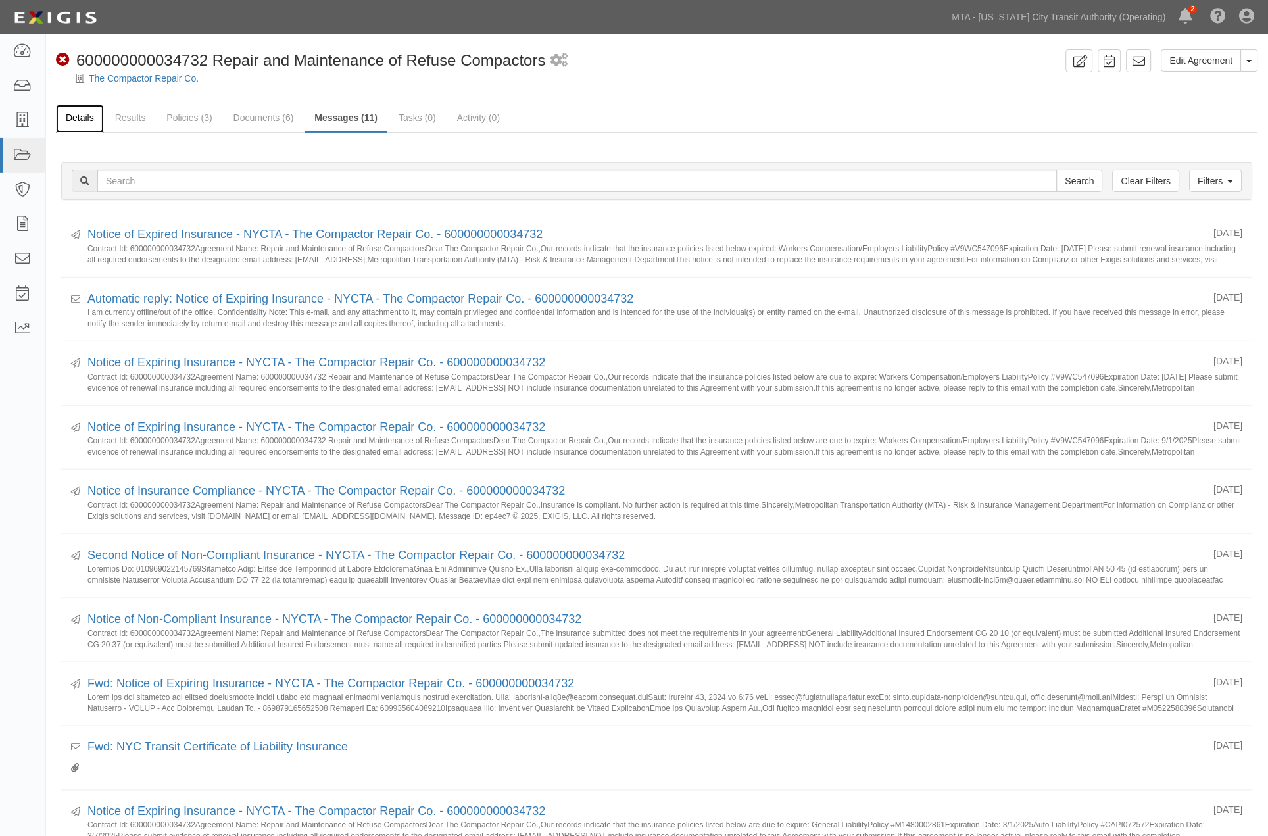
click at [81, 117] on link "Details" at bounding box center [80, 119] width 48 height 28
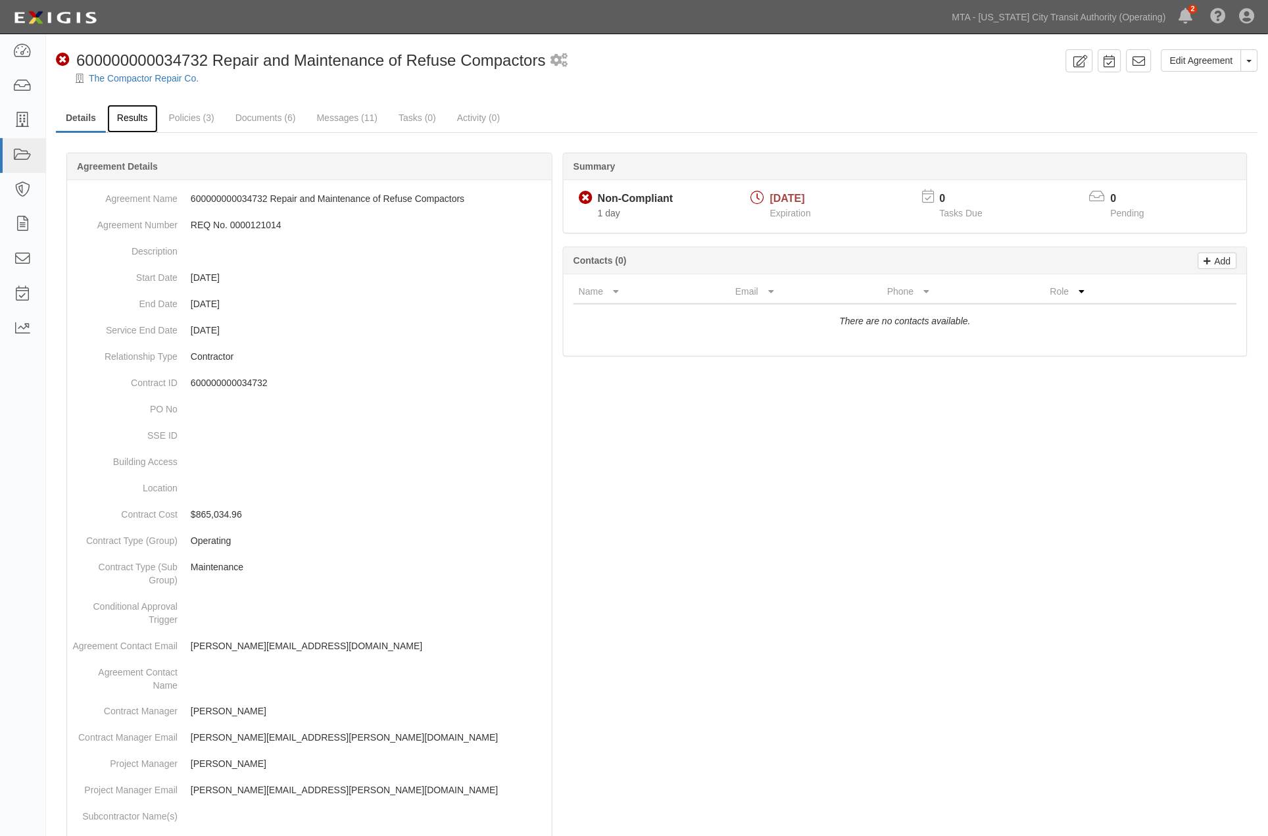
click at [128, 116] on link "Results" at bounding box center [132, 119] width 51 height 28
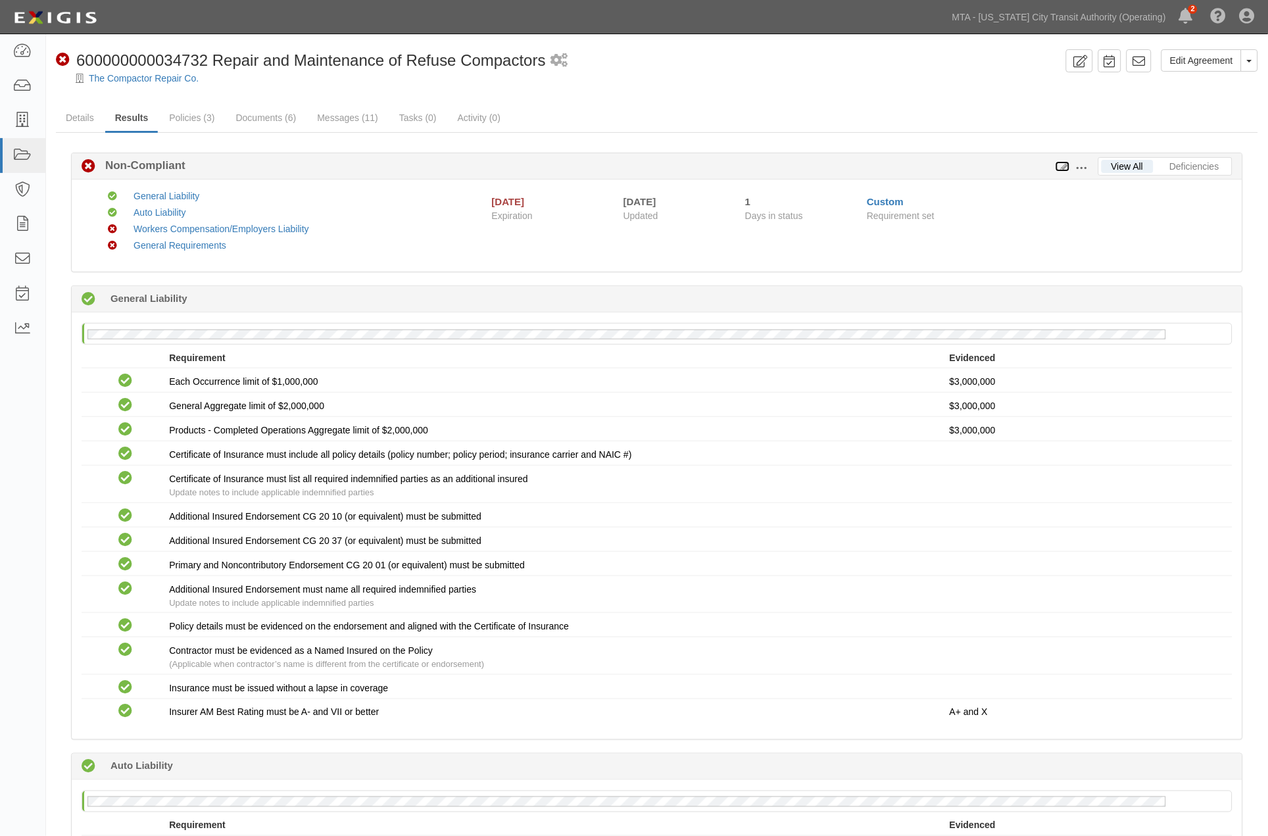
click at [1063, 162] on icon at bounding box center [1063, 166] width 14 height 9
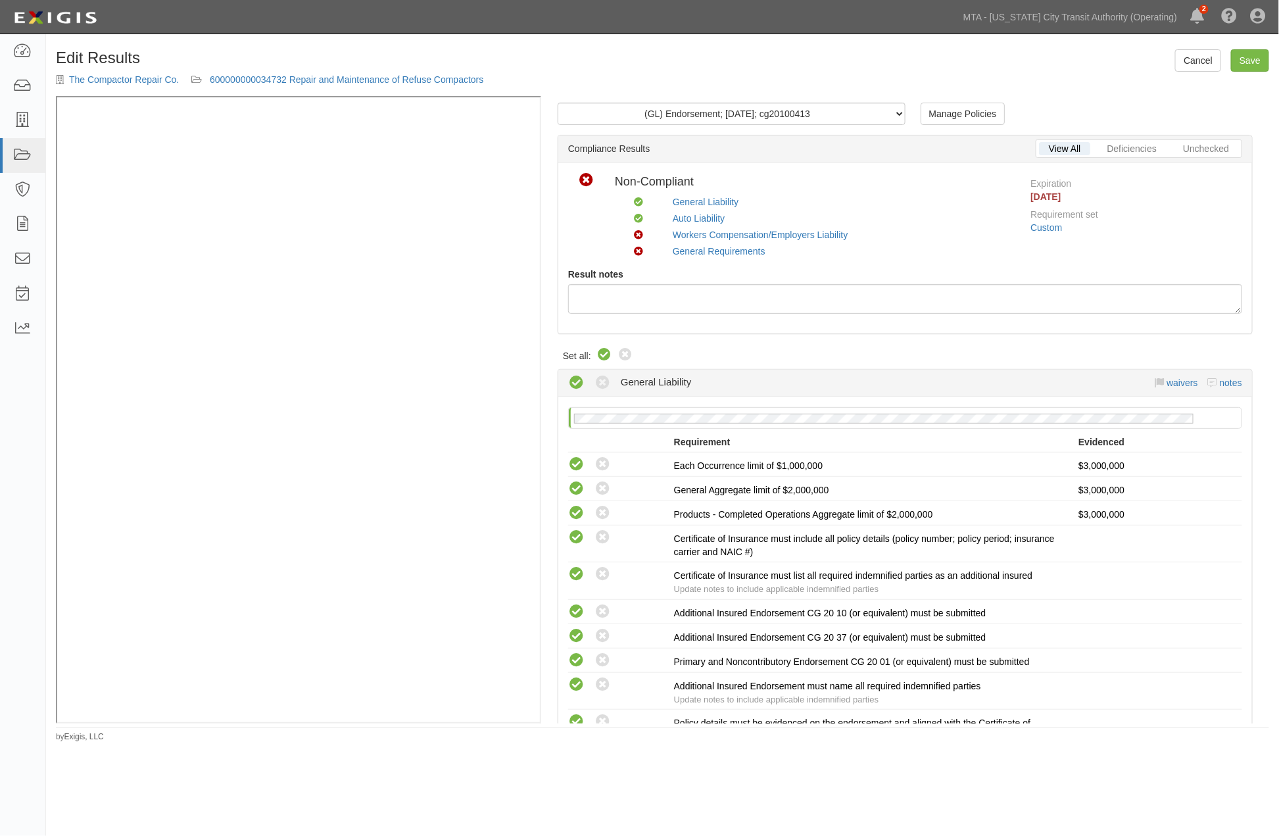
click at [606, 351] on icon at bounding box center [605, 355] width 16 height 16
radio input "true"
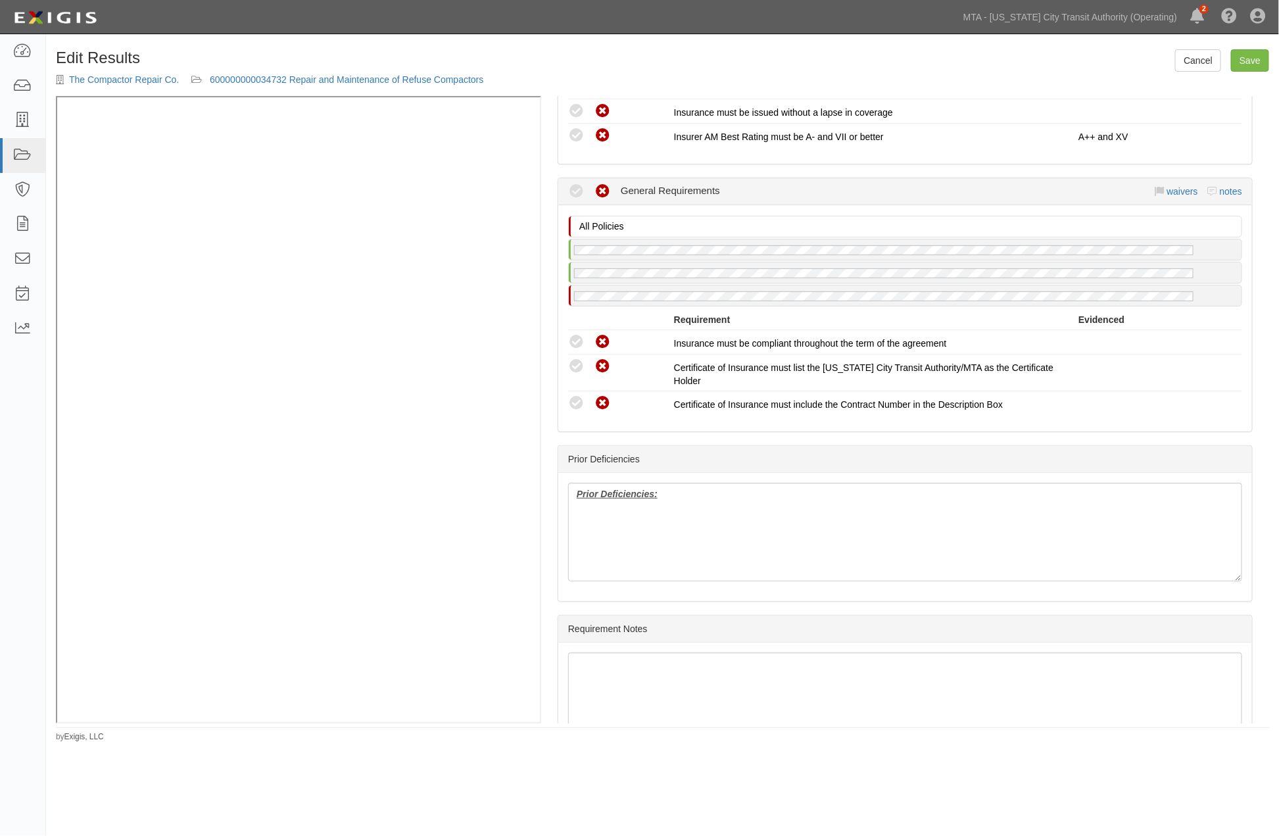
scroll to position [1378, 0]
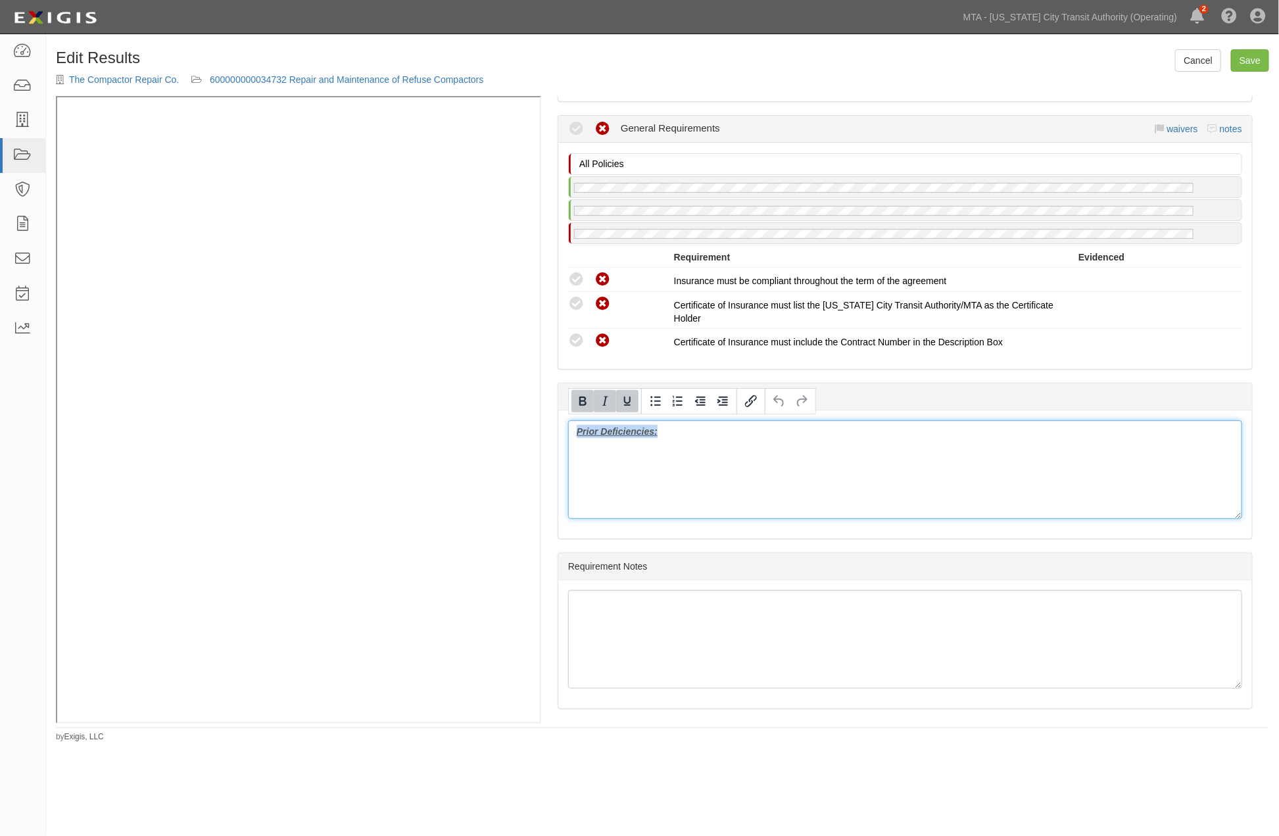
drag, startPoint x: 668, startPoint y: 445, endPoint x: 554, endPoint y: 439, distance: 114.6
click at [554, 439] on div "(GL) Endorsement; 4/11/2025; cg20100413 (GL, AL) Certificate; 2/26/2025; NYC Tr…" at bounding box center [905, 409] width 728 height 627
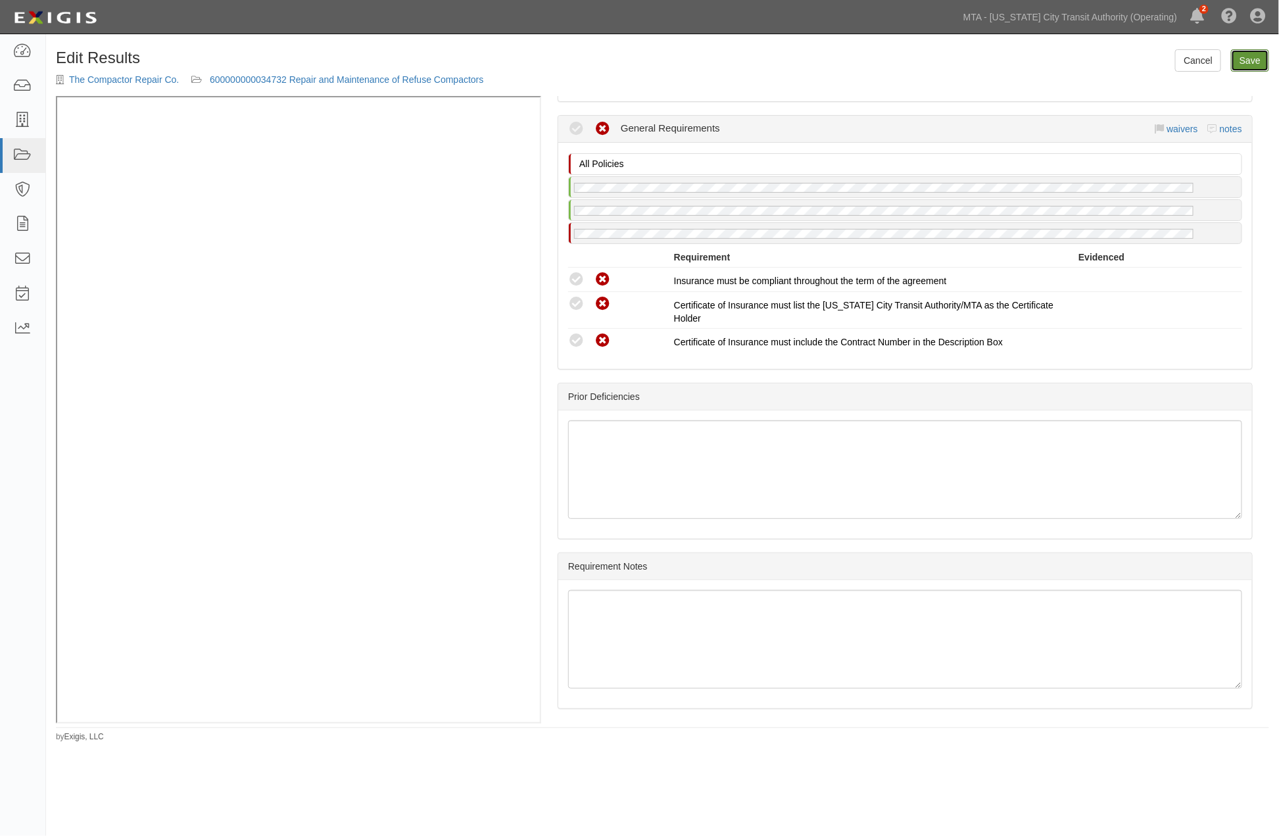
click at [1247, 61] on link "Save" at bounding box center [1250, 60] width 38 height 22
radio input "true"
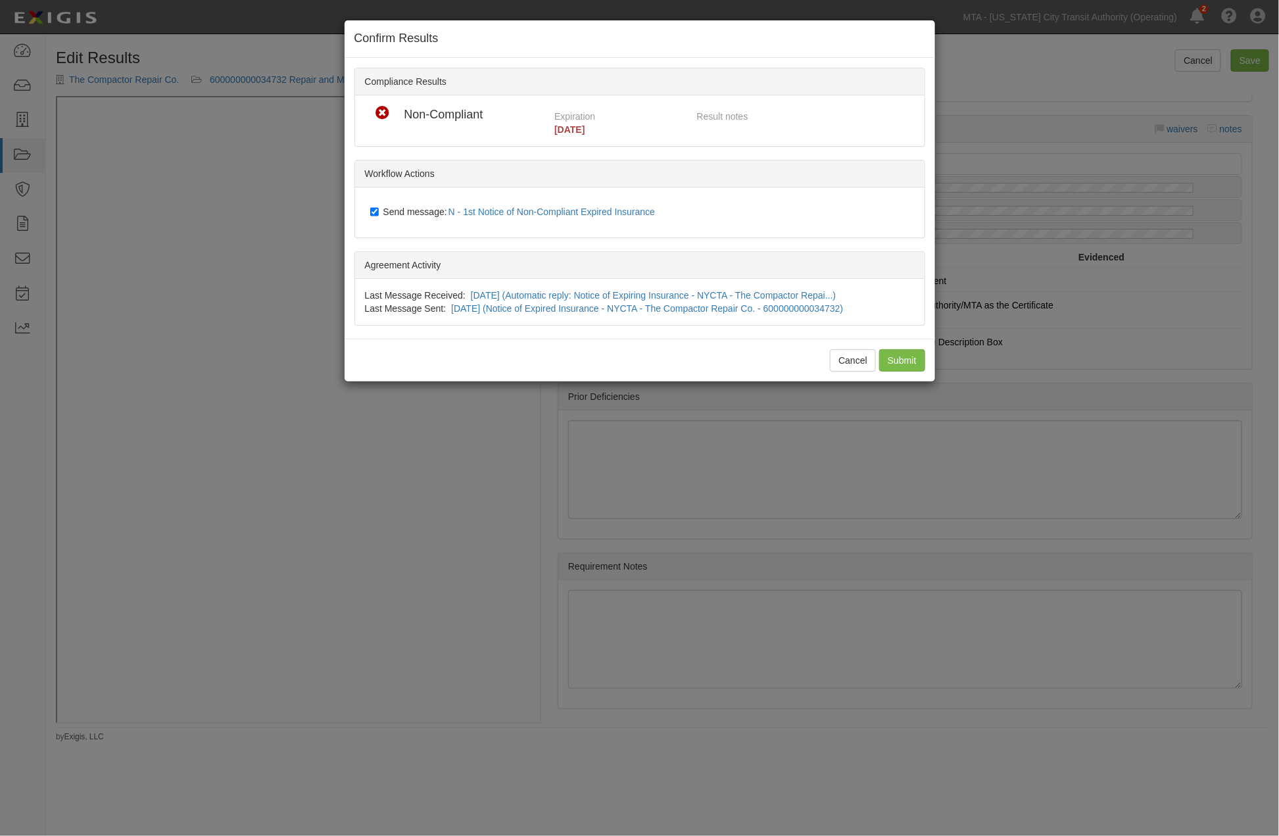
click at [428, 217] on label "Send message: N - 1st Notice of Non-Compliant Expired Insurance" at bounding box center [515, 212] width 291 height 17
click at [379, 217] on input "Send message: N - 1st Notice of Non-Compliant Expired Insurance" at bounding box center [374, 212] width 9 height 11
checkbox input "false"
click at [898, 358] on input "Submit" at bounding box center [902, 360] width 46 height 22
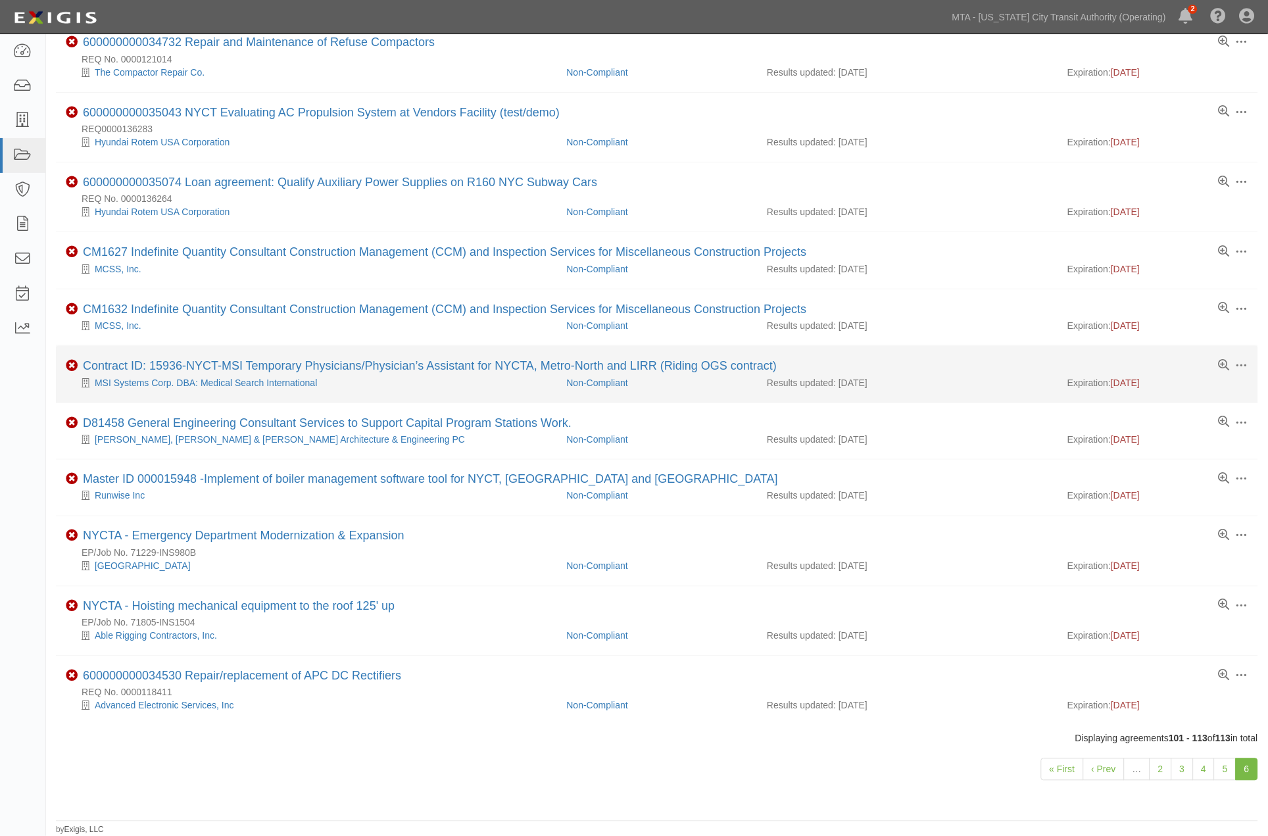
scroll to position [260, 0]
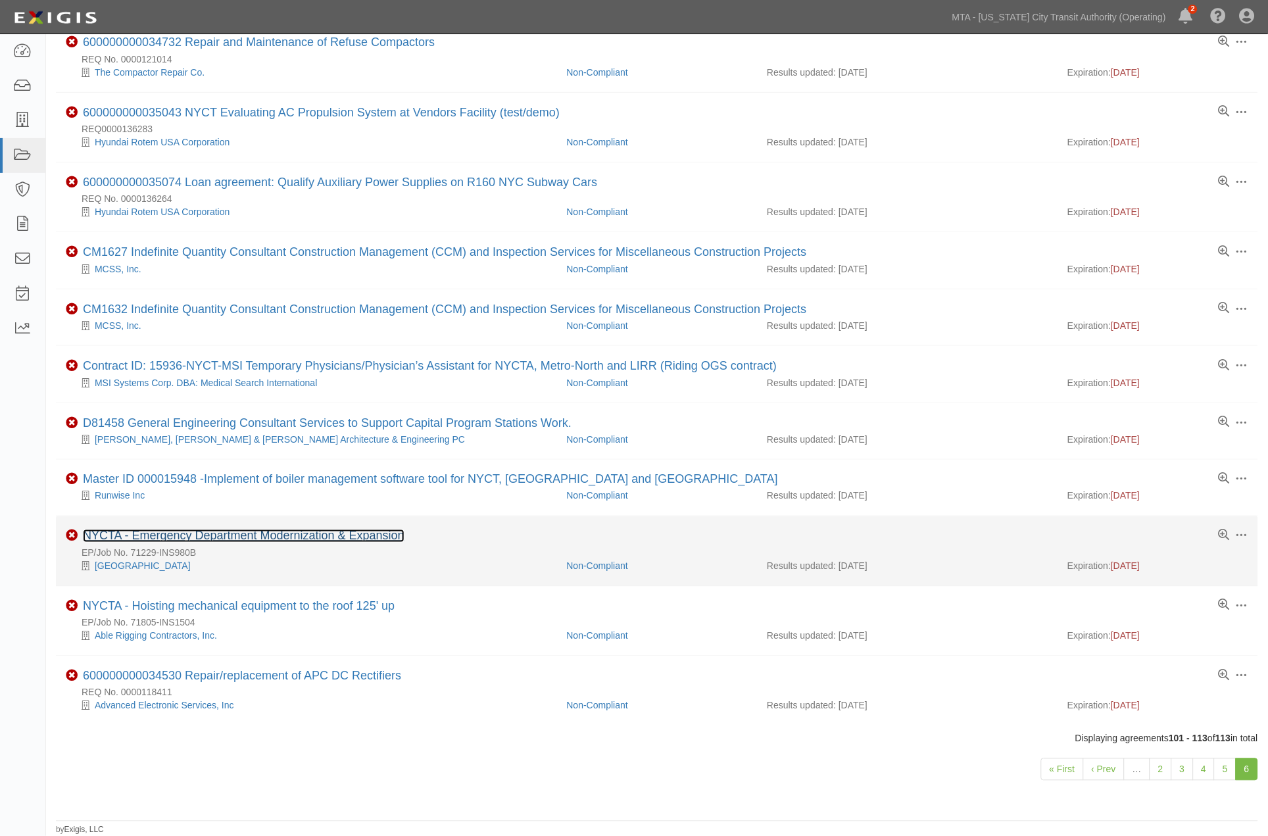
click at [259, 536] on link "NYCTA - Emergency Department Modernization & Expansion" at bounding box center [244, 536] width 322 height 13
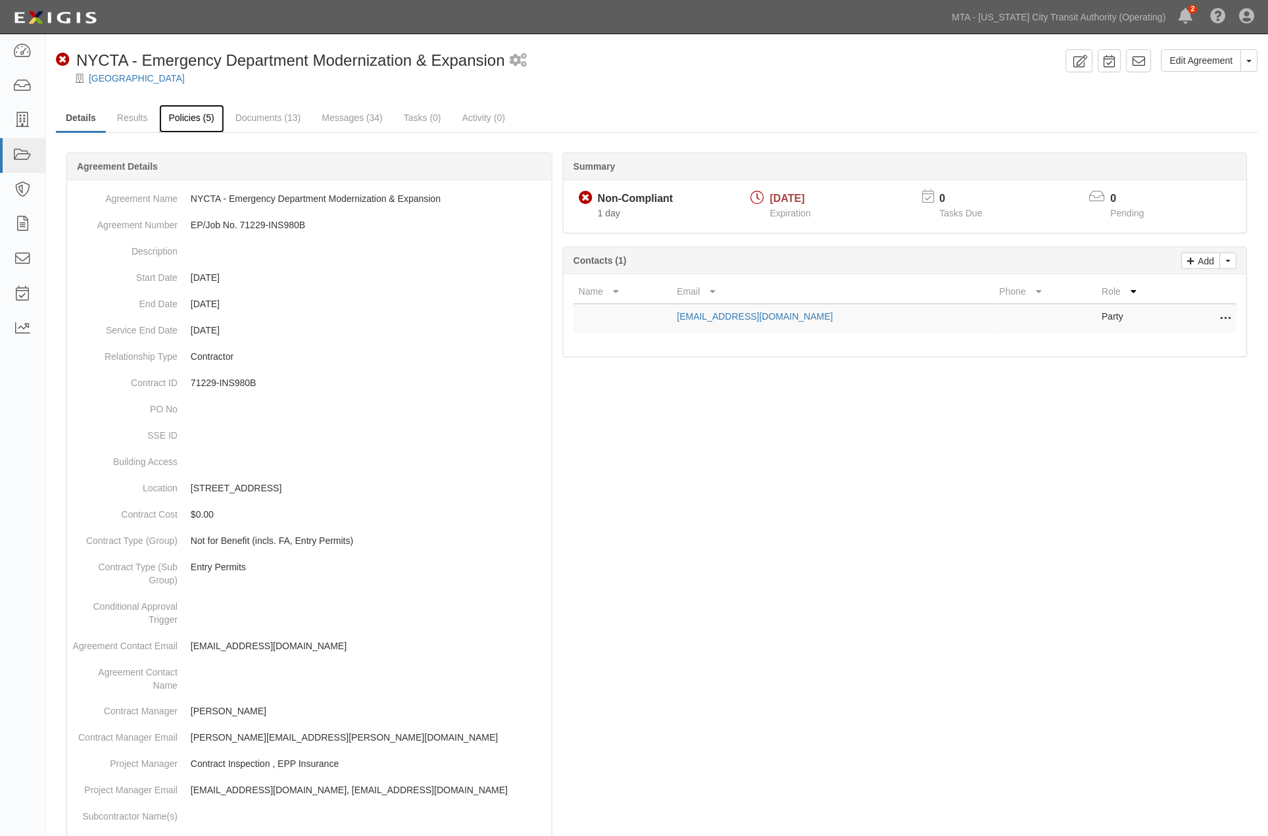
click at [180, 116] on link "Policies (5)" at bounding box center [191, 119] width 65 height 28
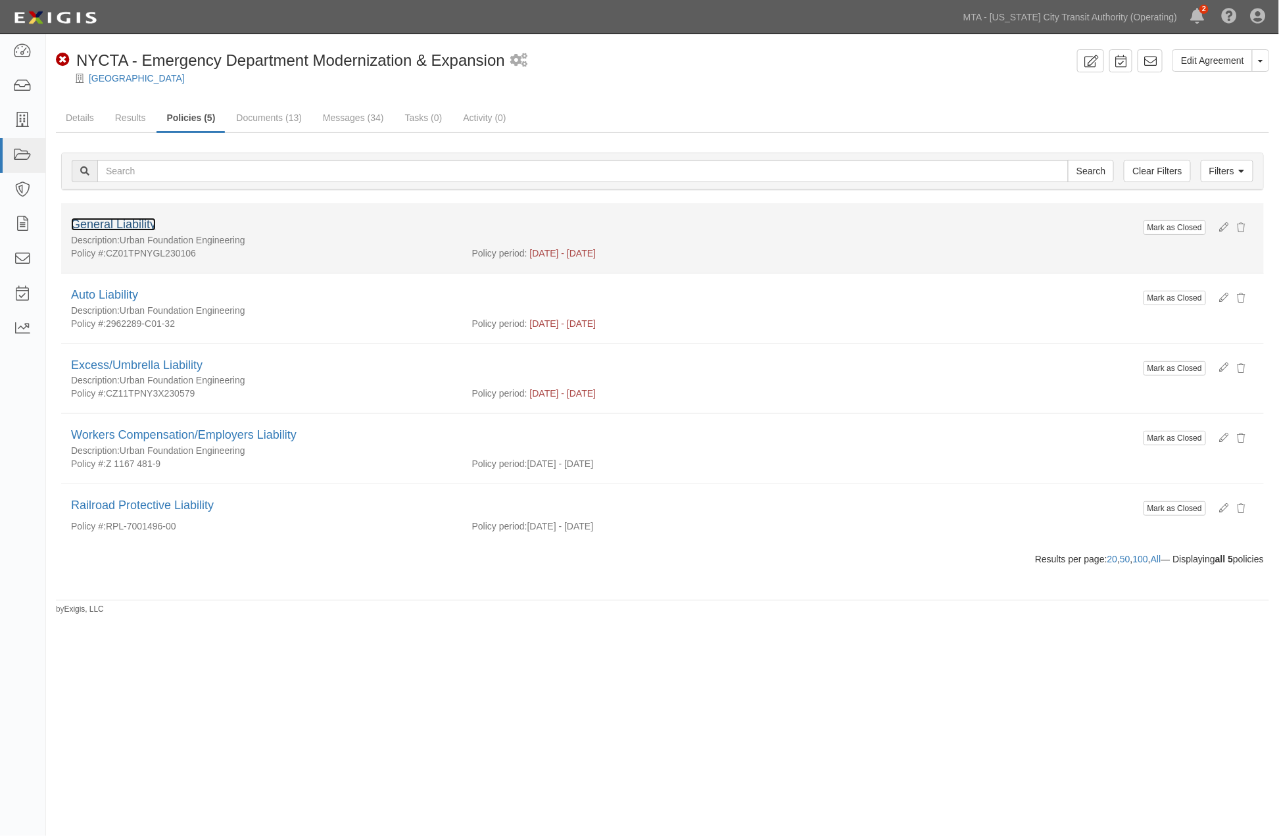
click at [132, 224] on link "General Liability" at bounding box center [113, 224] width 85 height 13
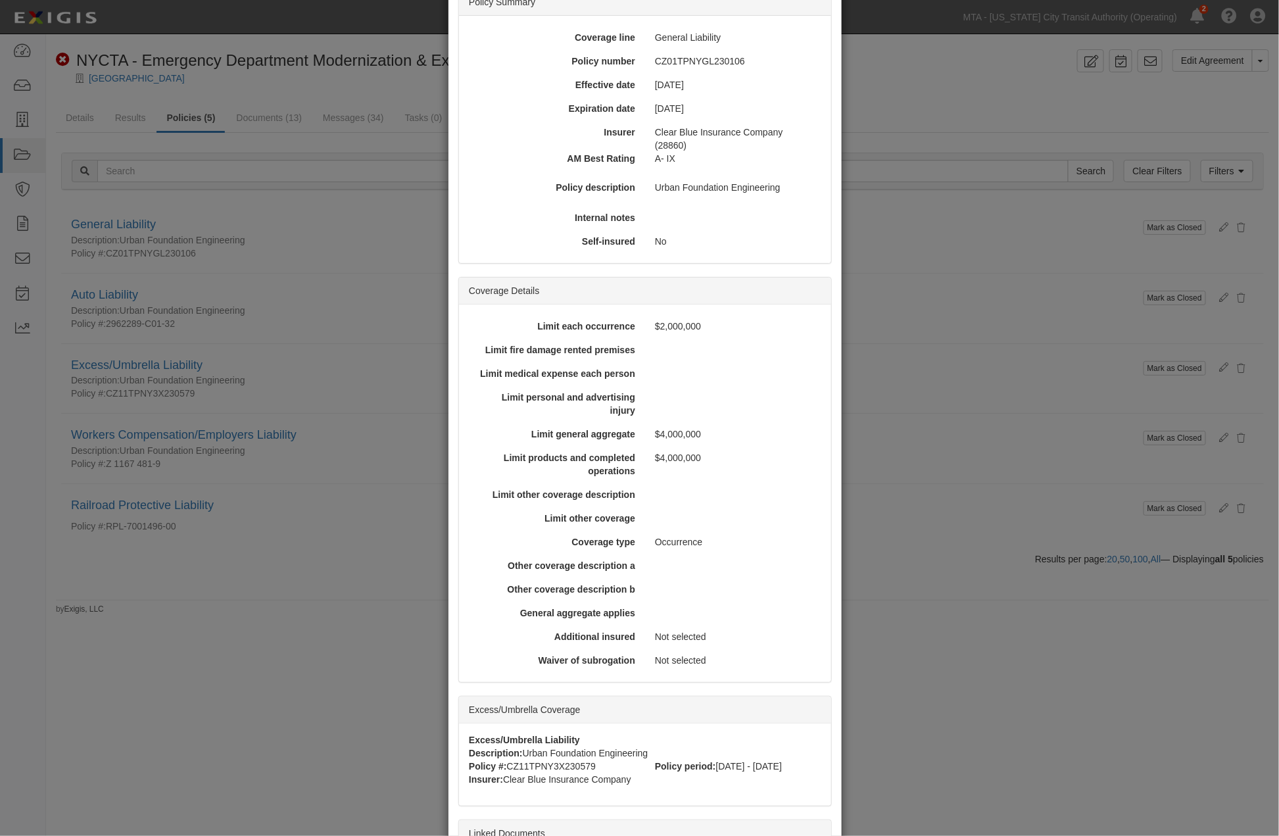
scroll to position [377, 0]
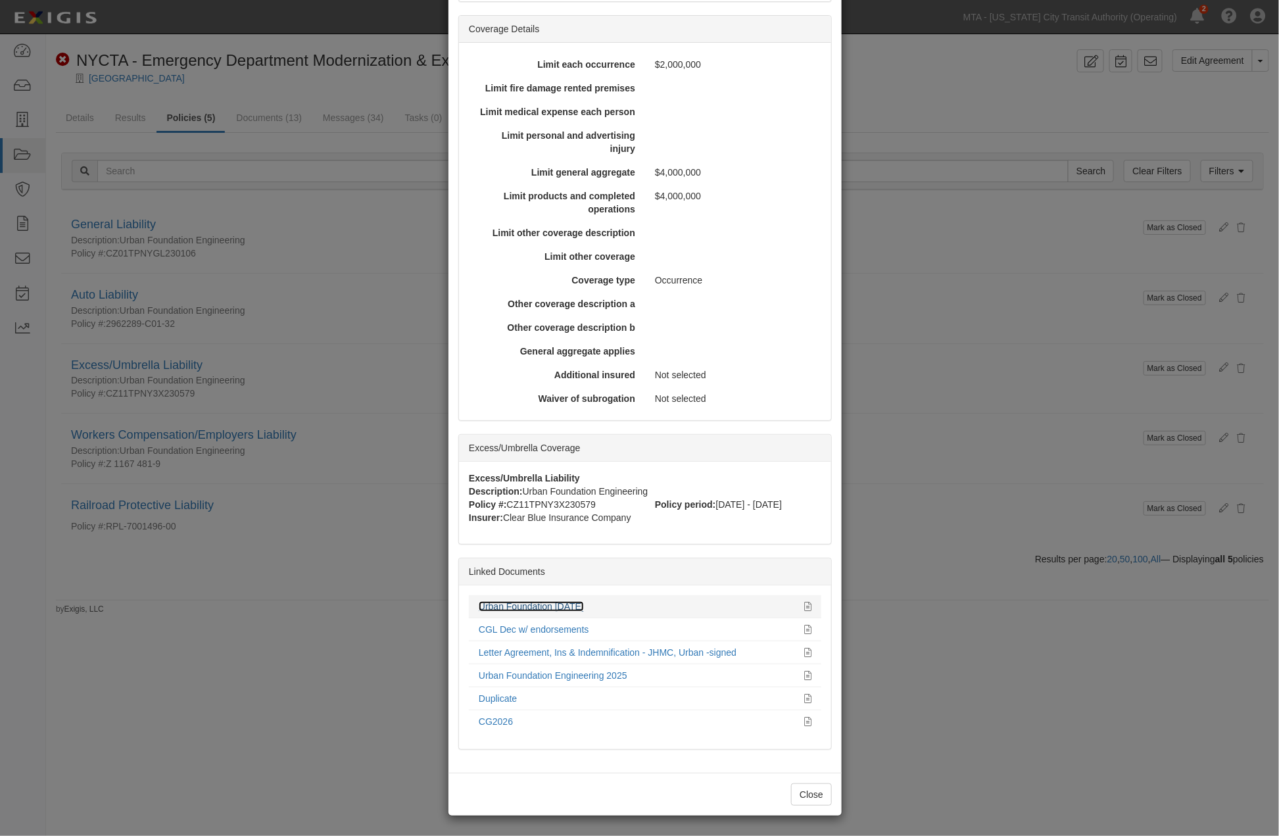
click at [574, 605] on link "Urban Foundation [DATE]" at bounding box center [531, 606] width 105 height 11
click at [972, 749] on div "× View Policy Mark as Closed Edit Policy Toggle Dropdown Delete Policy Policy S…" at bounding box center [639, 418] width 1279 height 836
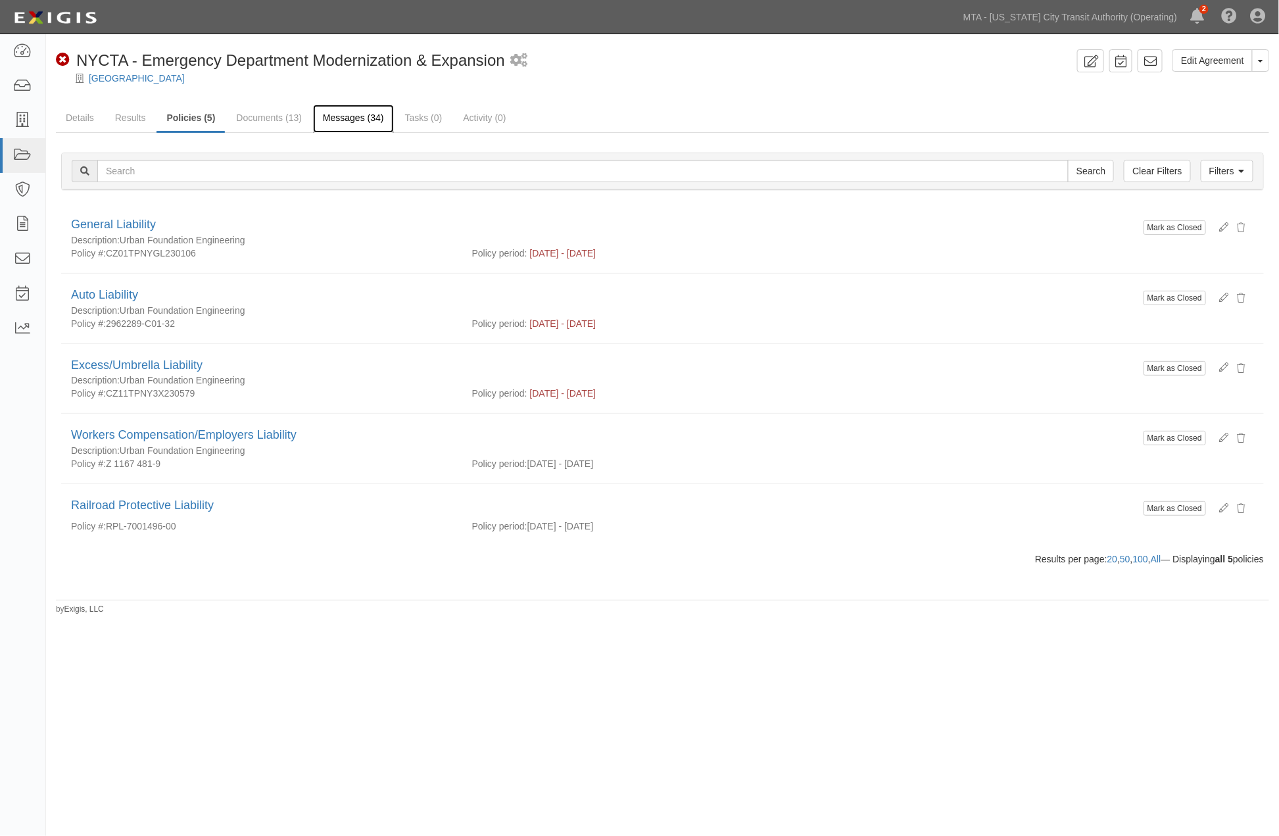
click at [339, 112] on link "Messages (34)" at bounding box center [353, 119] width 81 height 28
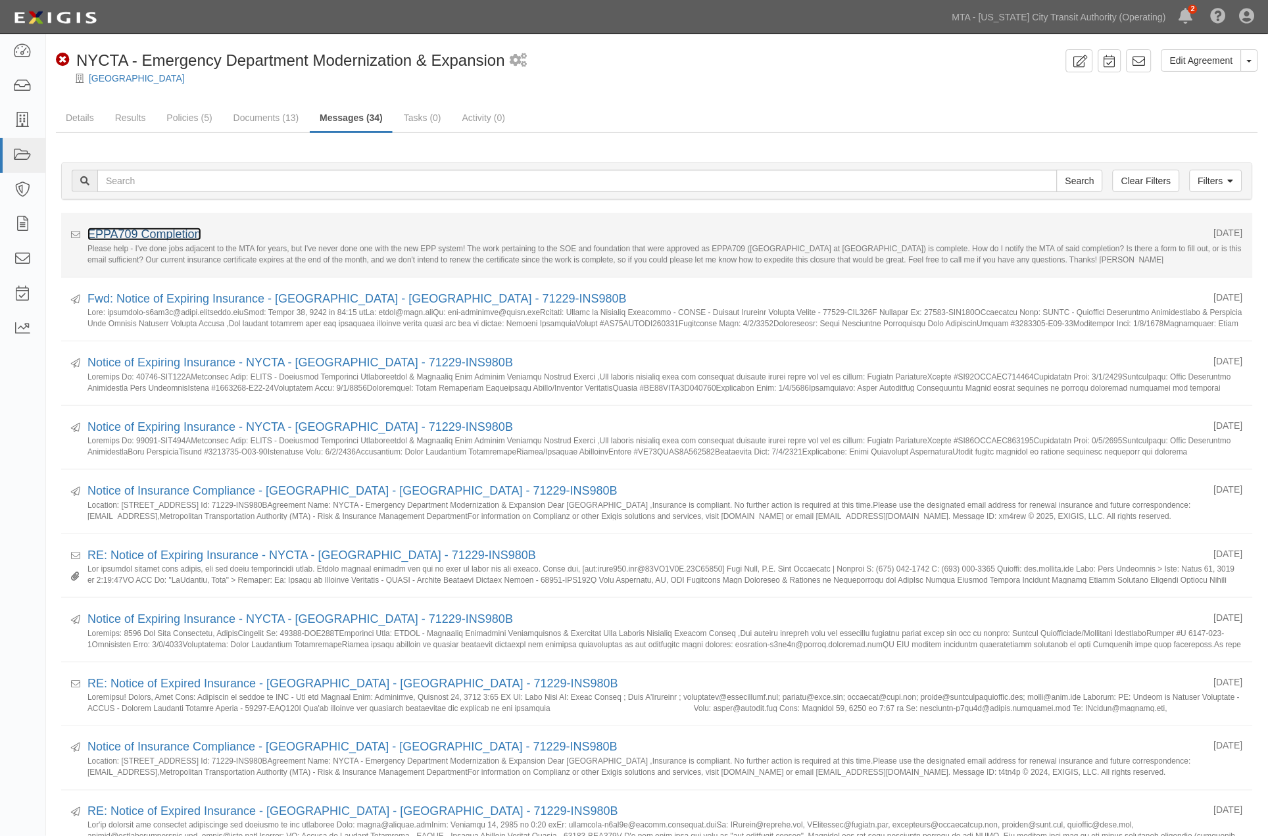
click at [172, 231] on link "EPPA709 Completion" at bounding box center [144, 234] width 114 height 13
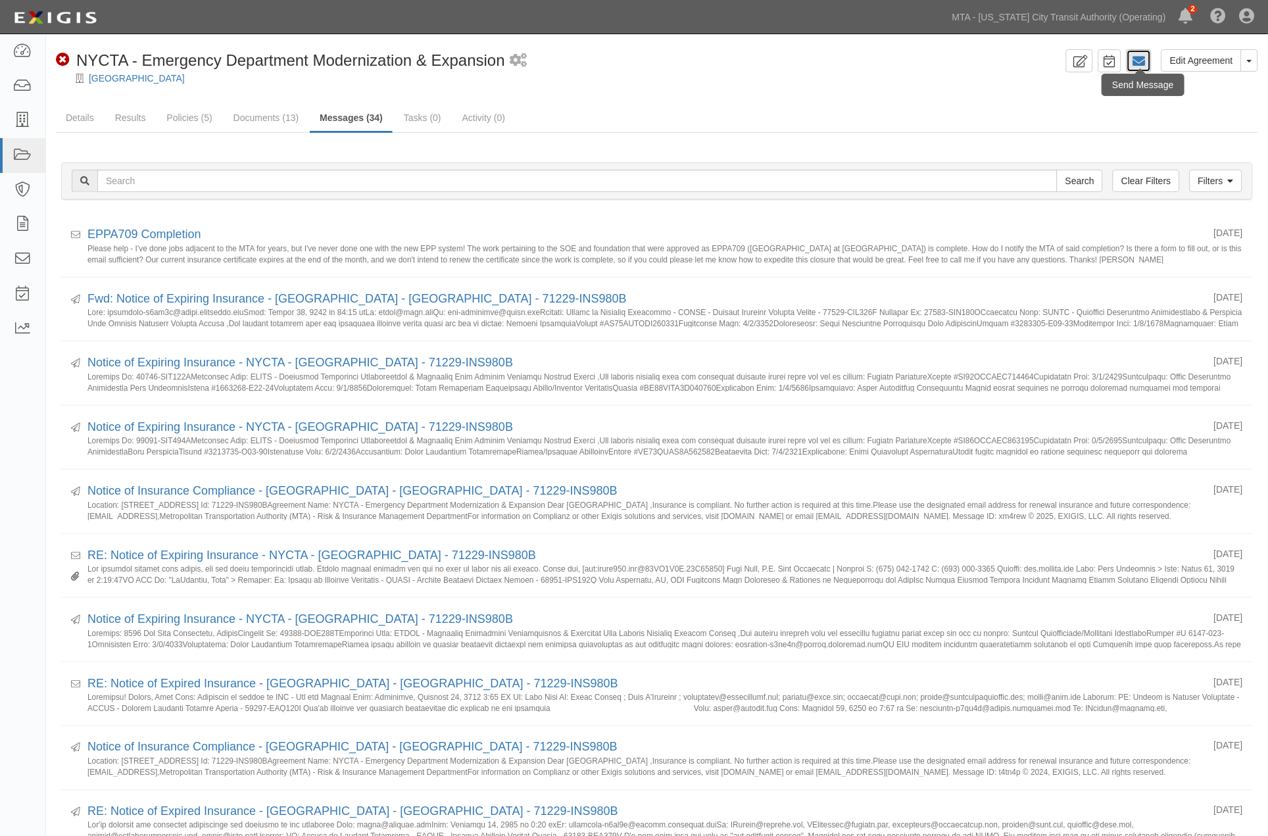
click at [1138, 56] on icon at bounding box center [1139, 61] width 13 height 13
click at [1257, 64] on button "Toggle Agreement Dropdown" at bounding box center [1249, 60] width 17 height 22
click at [1218, 105] on link "Archive Agreement" at bounding box center [1206, 102] width 104 height 17
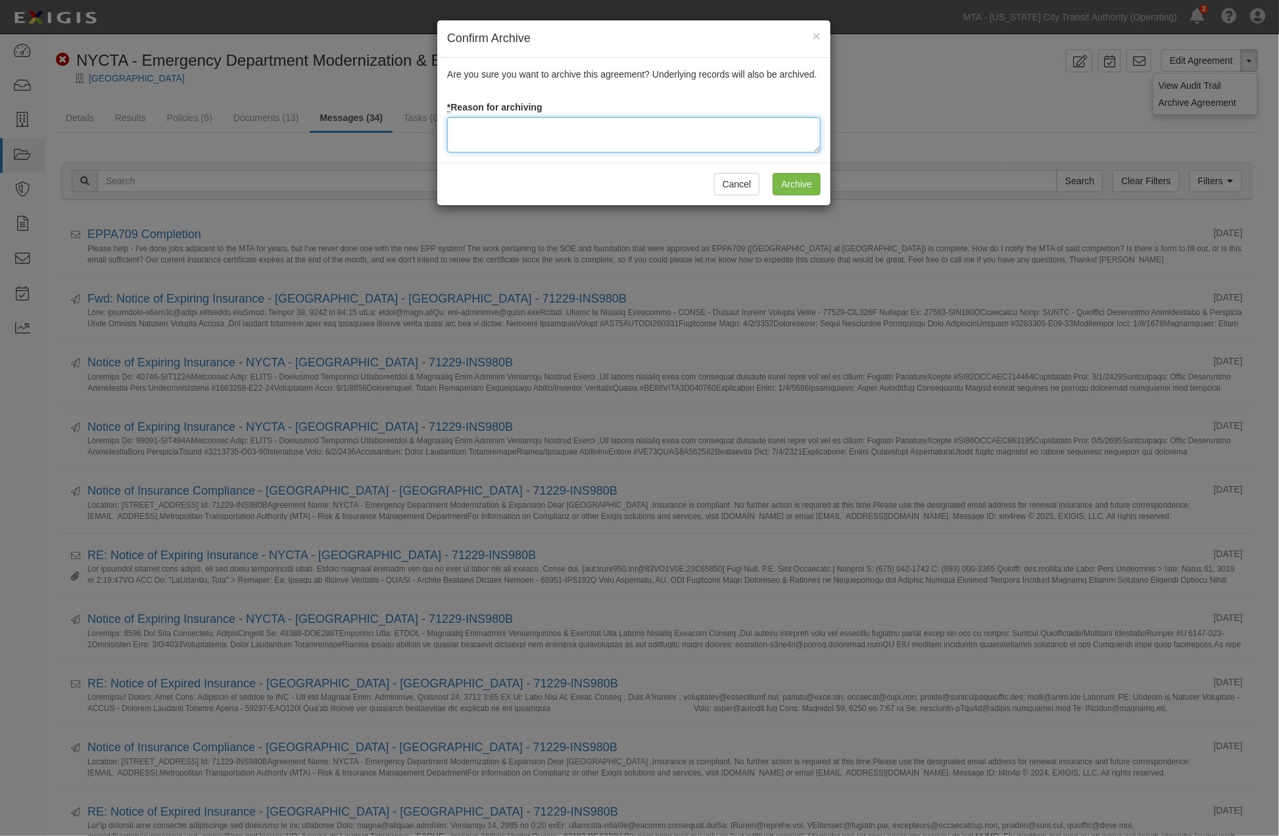
click at [490, 141] on textarea at bounding box center [634, 135] width 374 height 36
type textarea "Completed"
click at [797, 175] on input "Archive" at bounding box center [797, 184] width 48 height 22
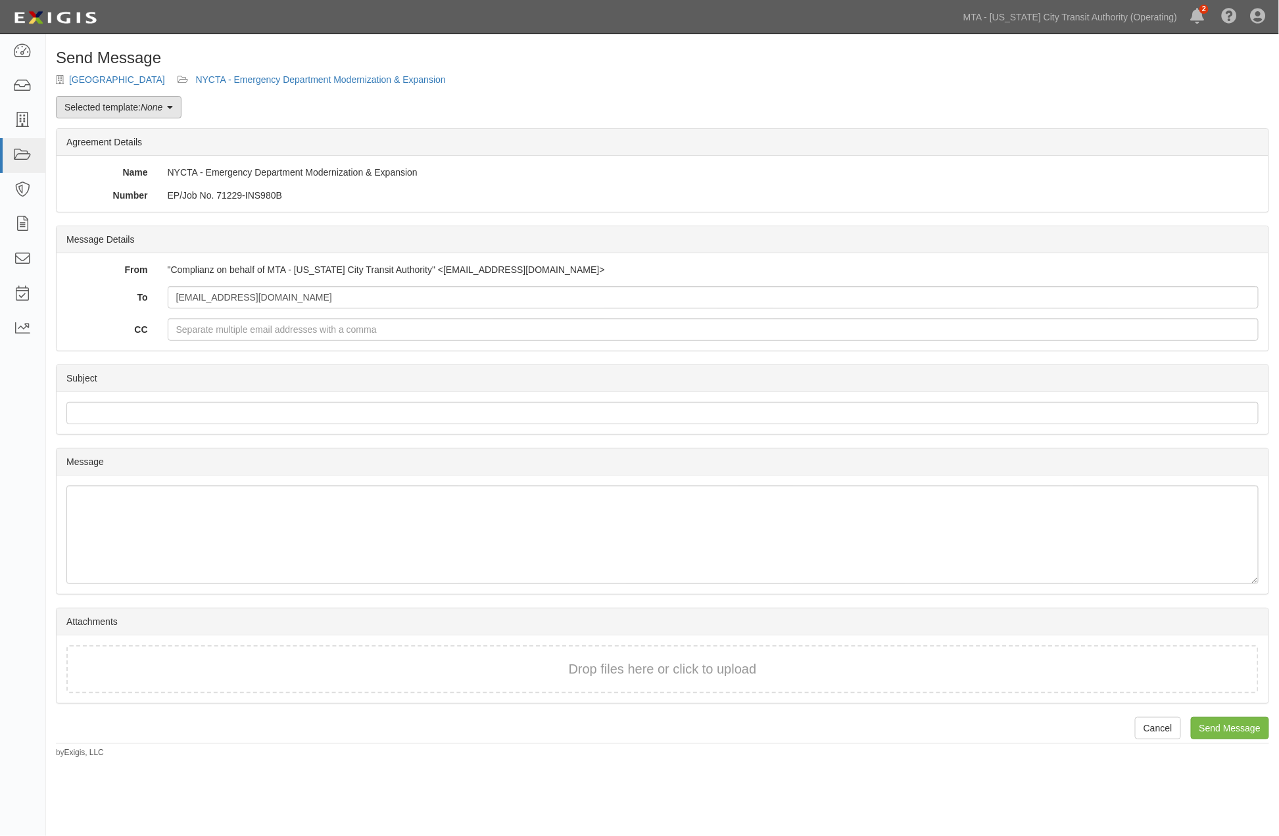
click at [115, 107] on link "Selected template: None" at bounding box center [119, 107] width 126 height 22
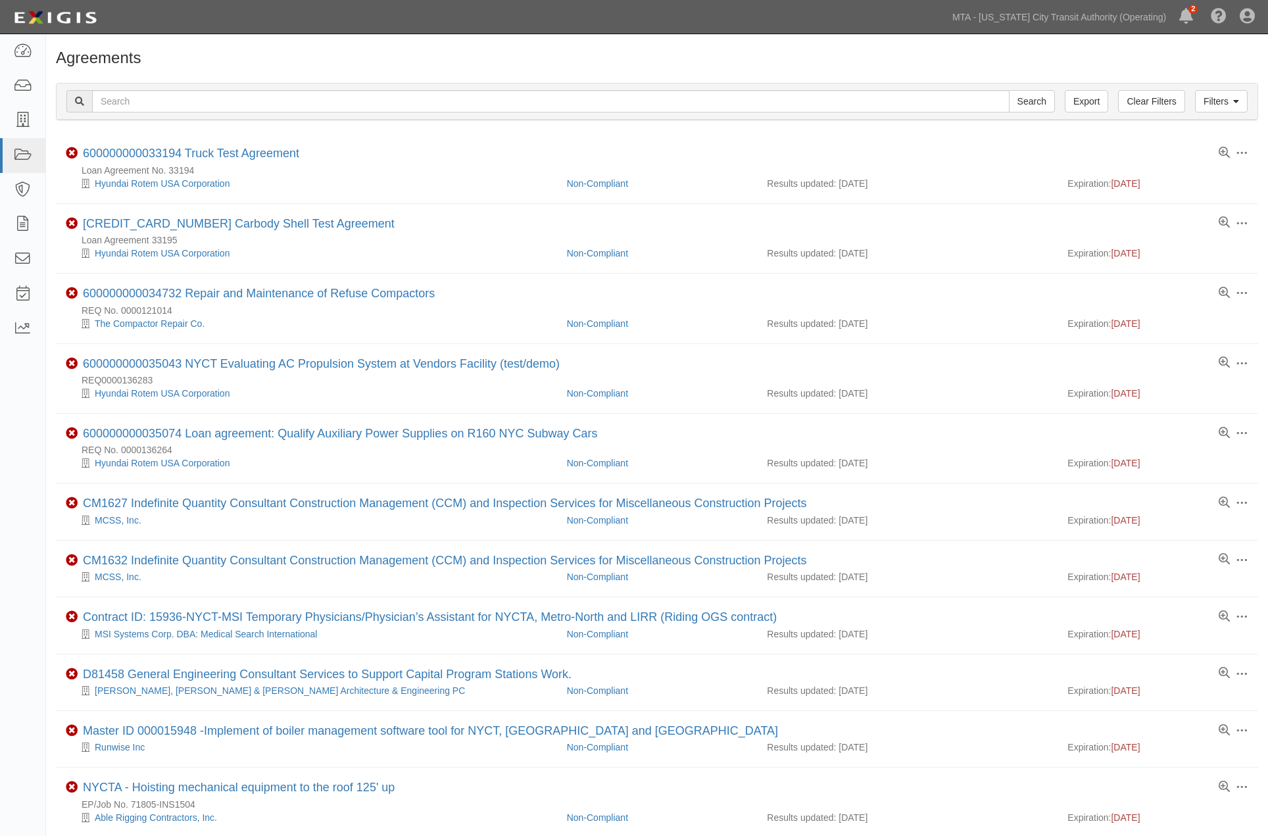
scroll to position [189, 0]
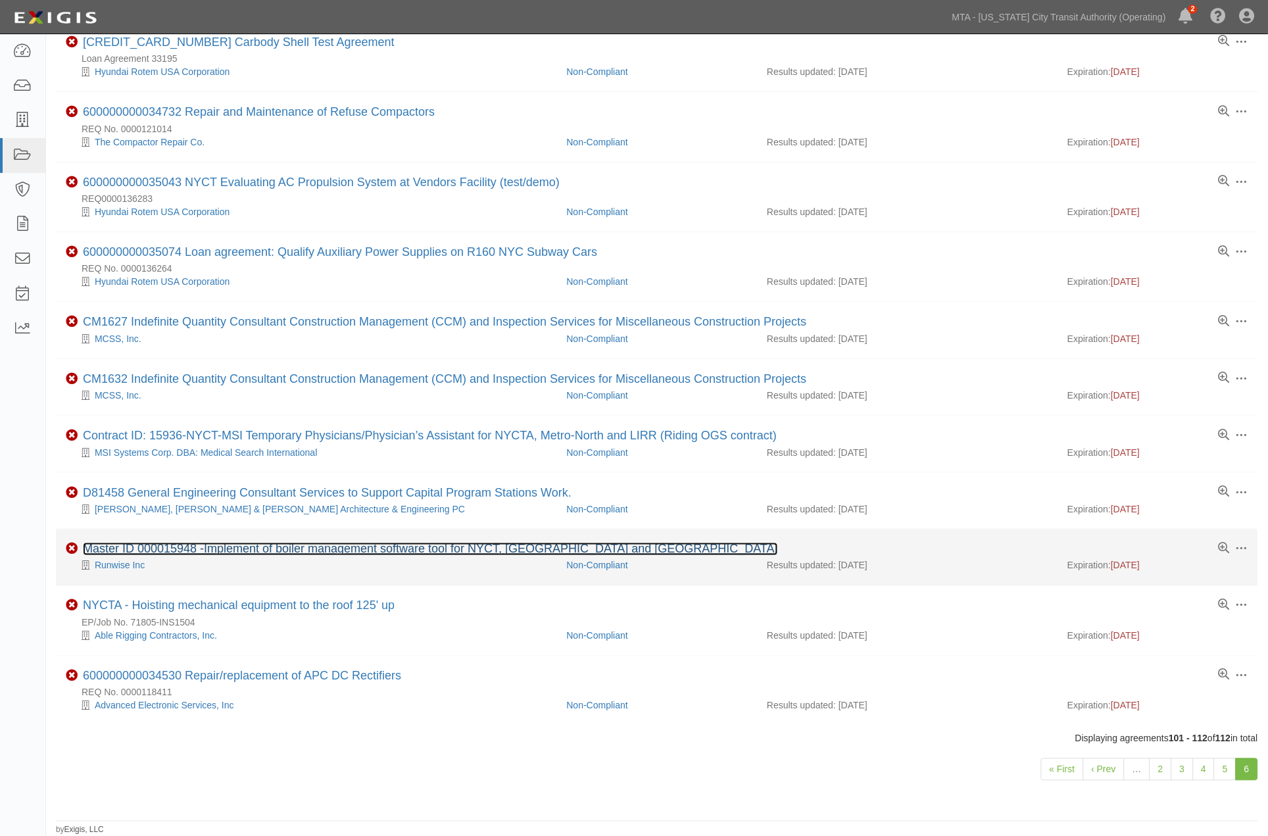
click at [287, 544] on link "Master ID 000015948 -Implement of boiler management software tool for NYCT, [GE…" at bounding box center [430, 549] width 695 height 13
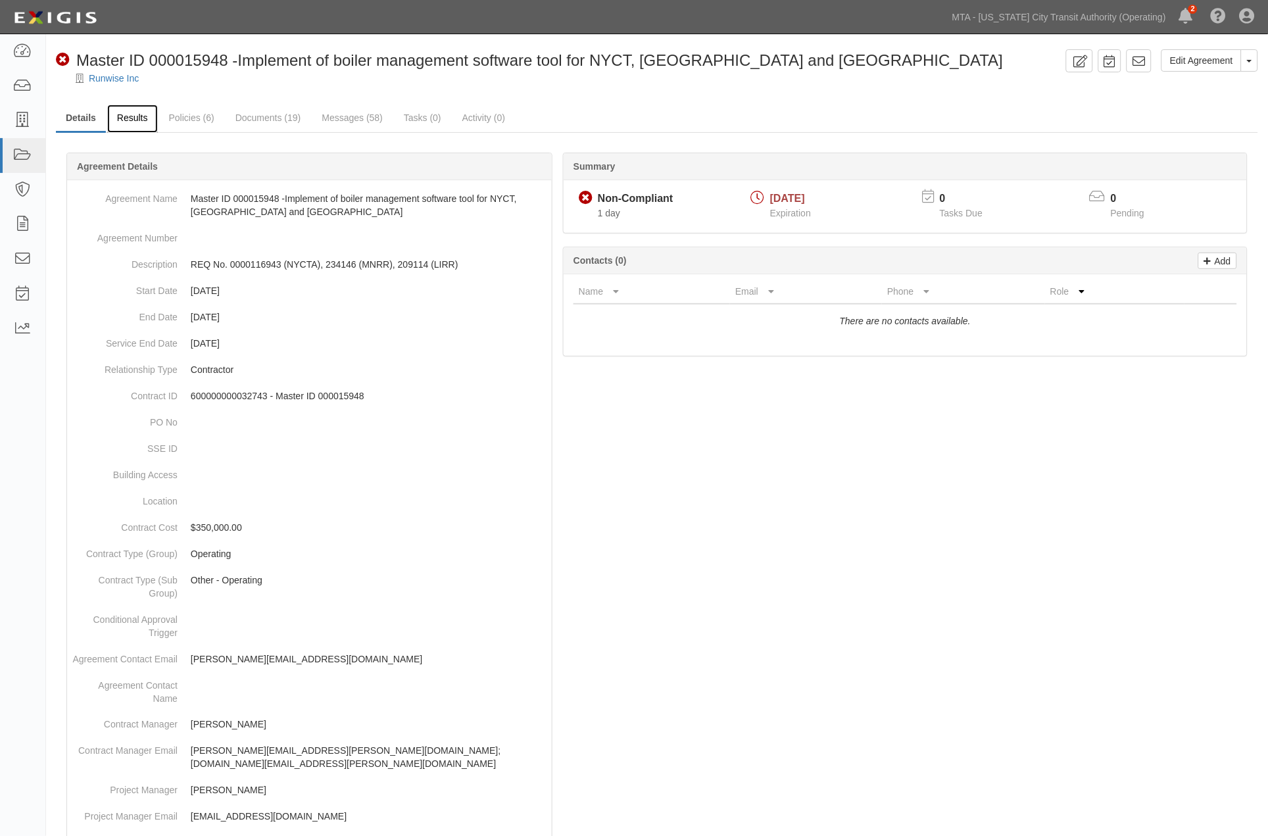
click at [134, 122] on link "Results" at bounding box center [132, 119] width 51 height 28
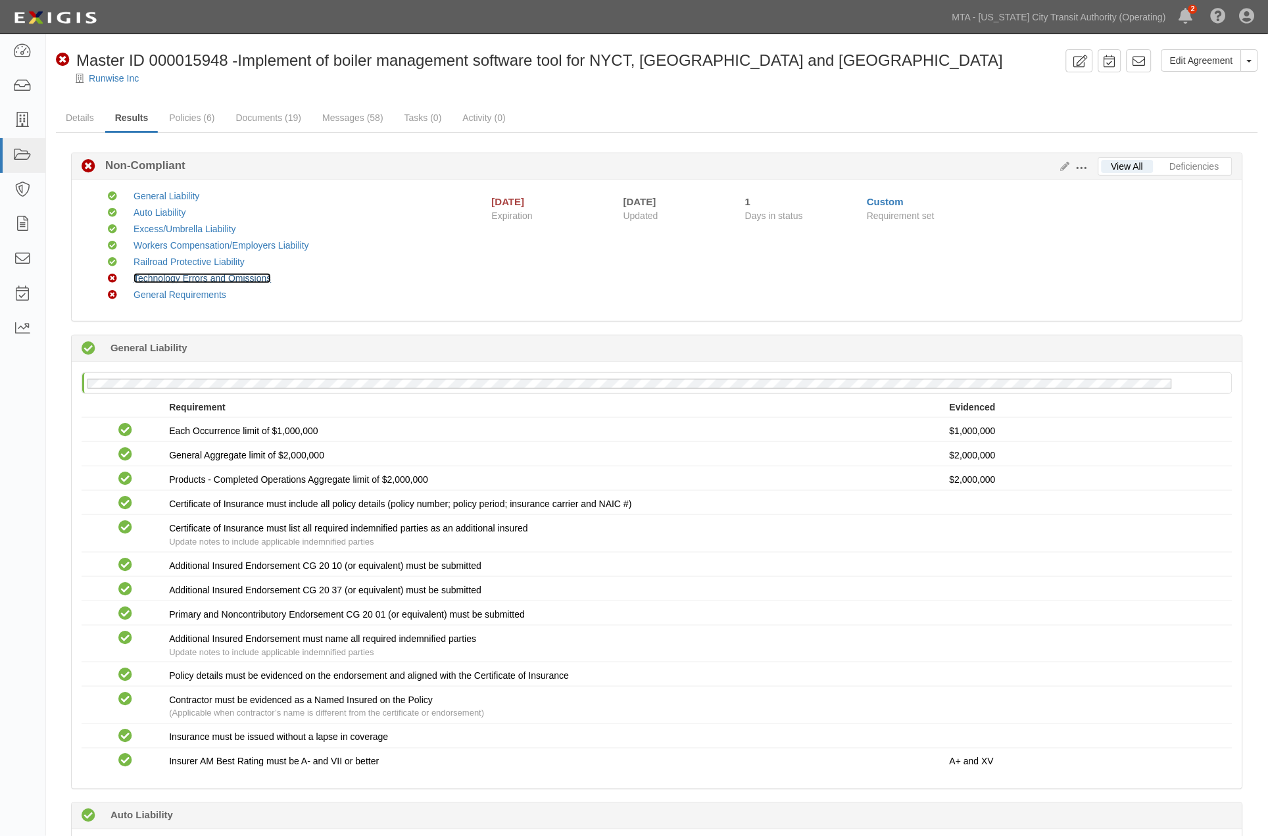
click at [172, 277] on link "Technology Errors and Omissions" at bounding box center [202, 278] width 137 height 11
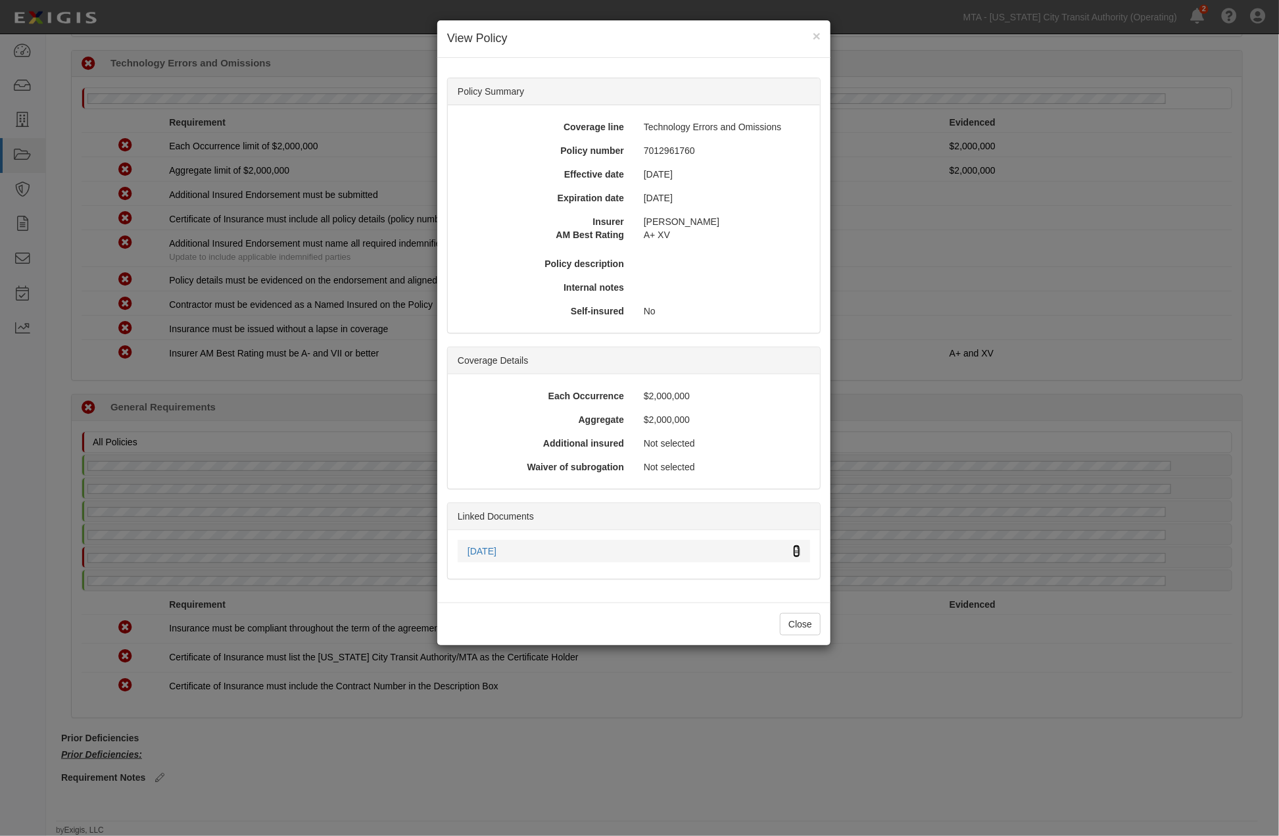
click at [797, 548] on icon at bounding box center [796, 551] width 7 height 9
drag, startPoint x: 514, startPoint y: 760, endPoint x: 507, endPoint y: 761, distance: 7.4
click at [514, 764] on div "× View Policy Policy Summary Coverage line Technology Errors and Omissions Poli…" at bounding box center [639, 418] width 1279 height 836
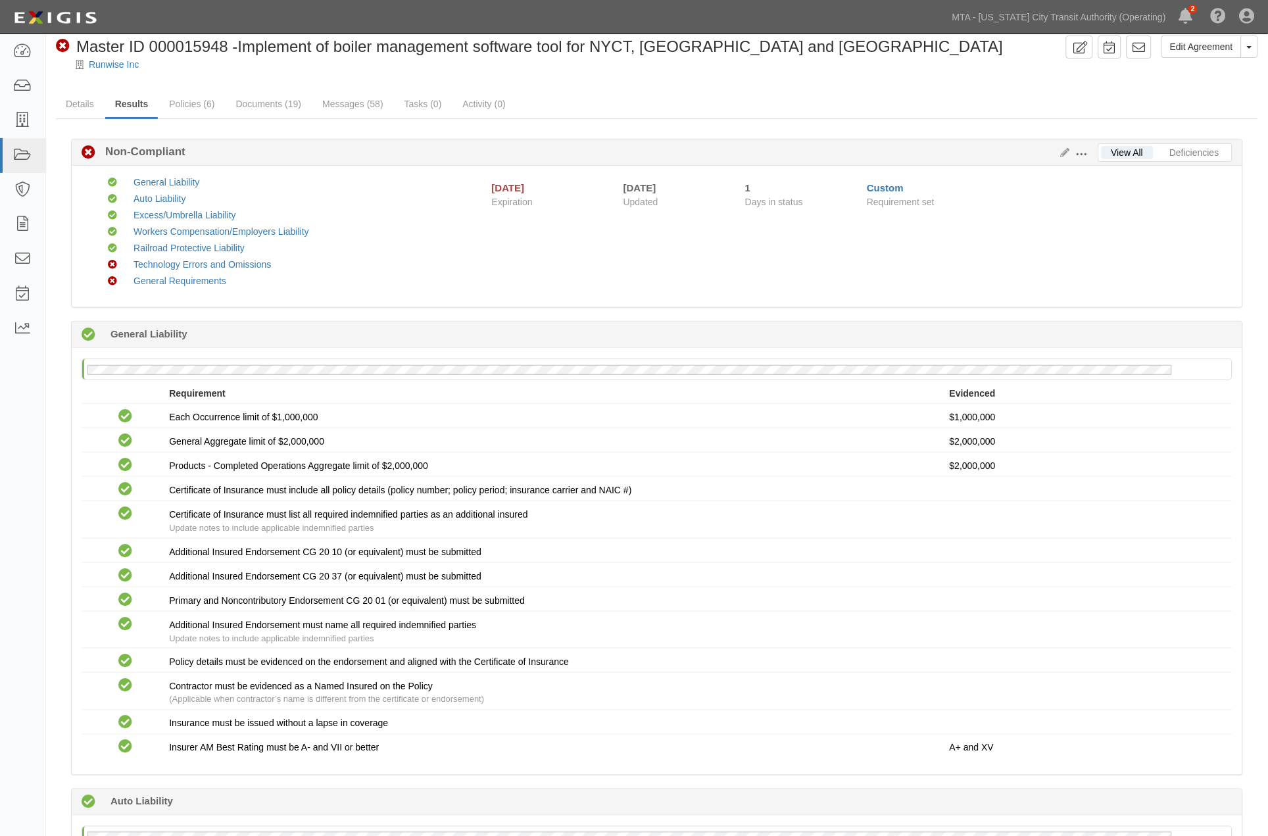
scroll to position [0, 0]
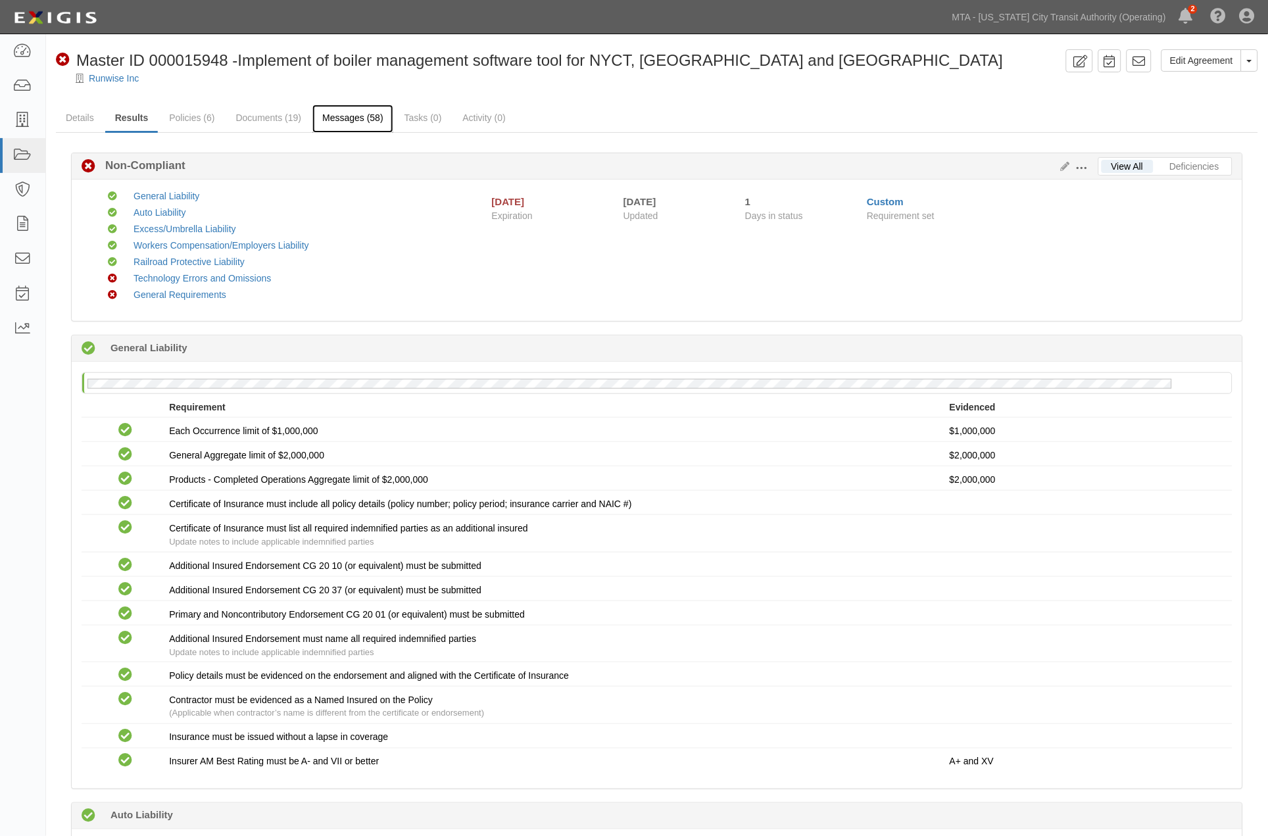
click at [356, 120] on link "Messages (58)" at bounding box center [352, 119] width 81 height 28
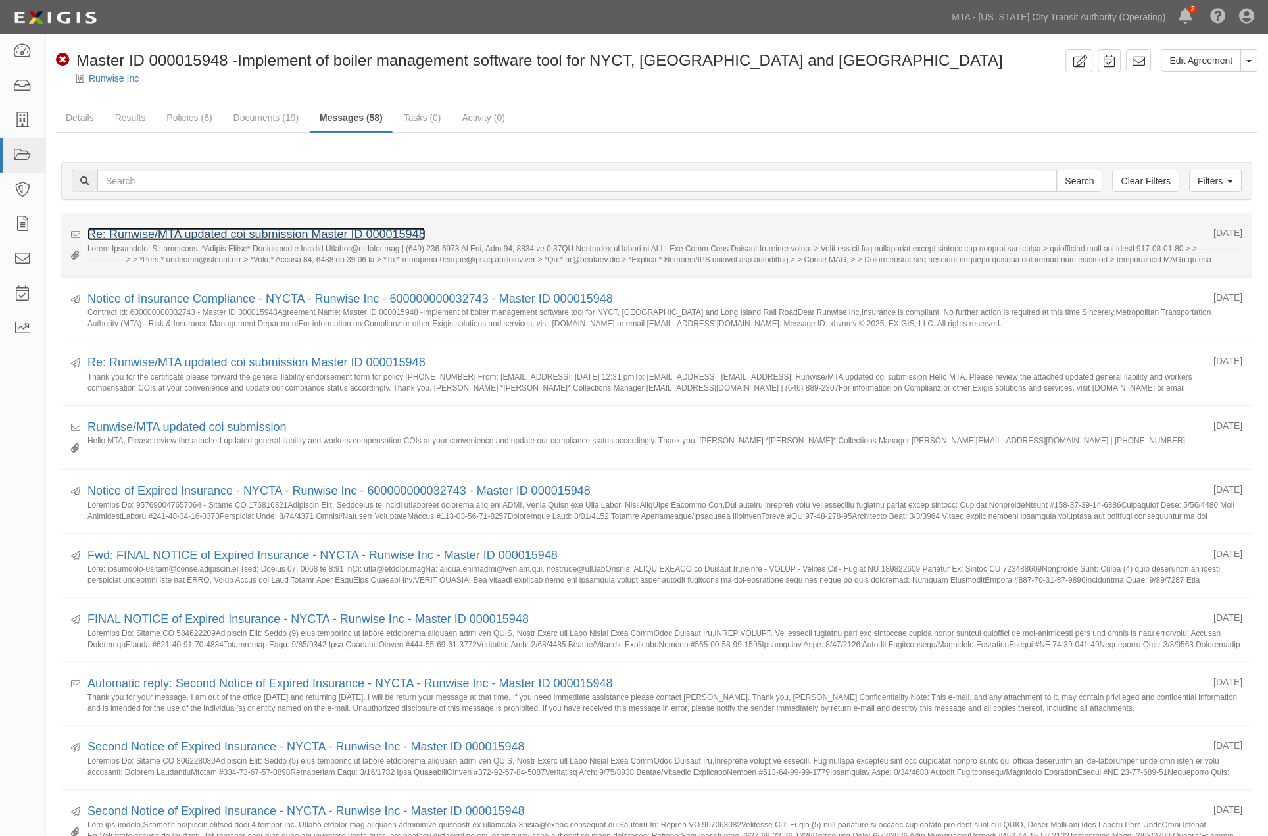
click at [362, 232] on link "Re: Runwise/MTA updated coi submission Master ID 000015948" at bounding box center [256, 234] width 338 height 13
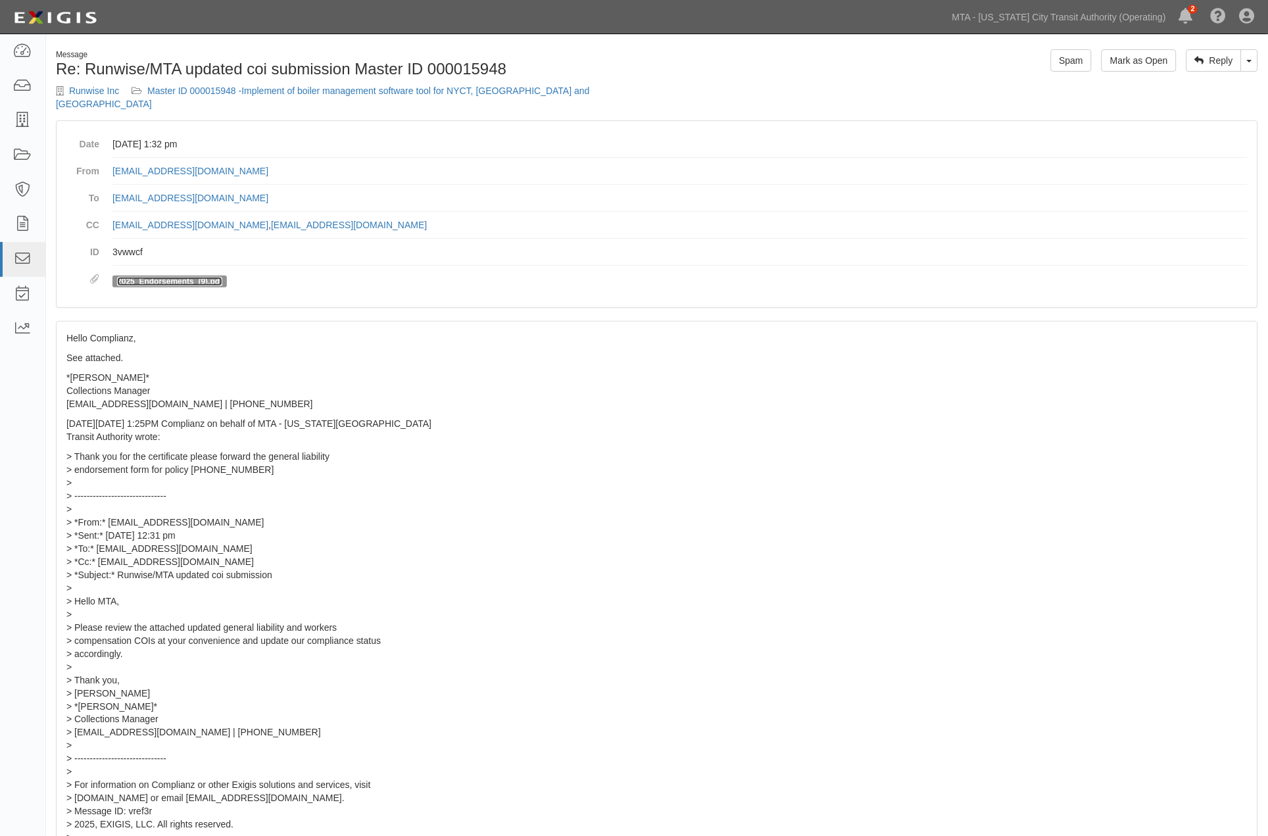
click at [199, 277] on link "2025_Endorsements_(9).pdf" at bounding box center [169, 281] width 105 height 9
drag, startPoint x: 297, startPoint y: 212, endPoint x: 138, endPoint y: 202, distance: 159.5
click at [138, 212] on dd "[EMAIL_ADDRESS][DOMAIN_NAME] , [EMAIL_ADDRESS][DOMAIN_NAME]" at bounding box center [679, 225] width 1135 height 27
drag, startPoint x: 586, startPoint y: 479, endPoint x: 233, endPoint y: 324, distance: 385.8
click at [583, 480] on p "> Thank you for the certificate please forward the general liability > endorsem…" at bounding box center [656, 647] width 1181 height 395
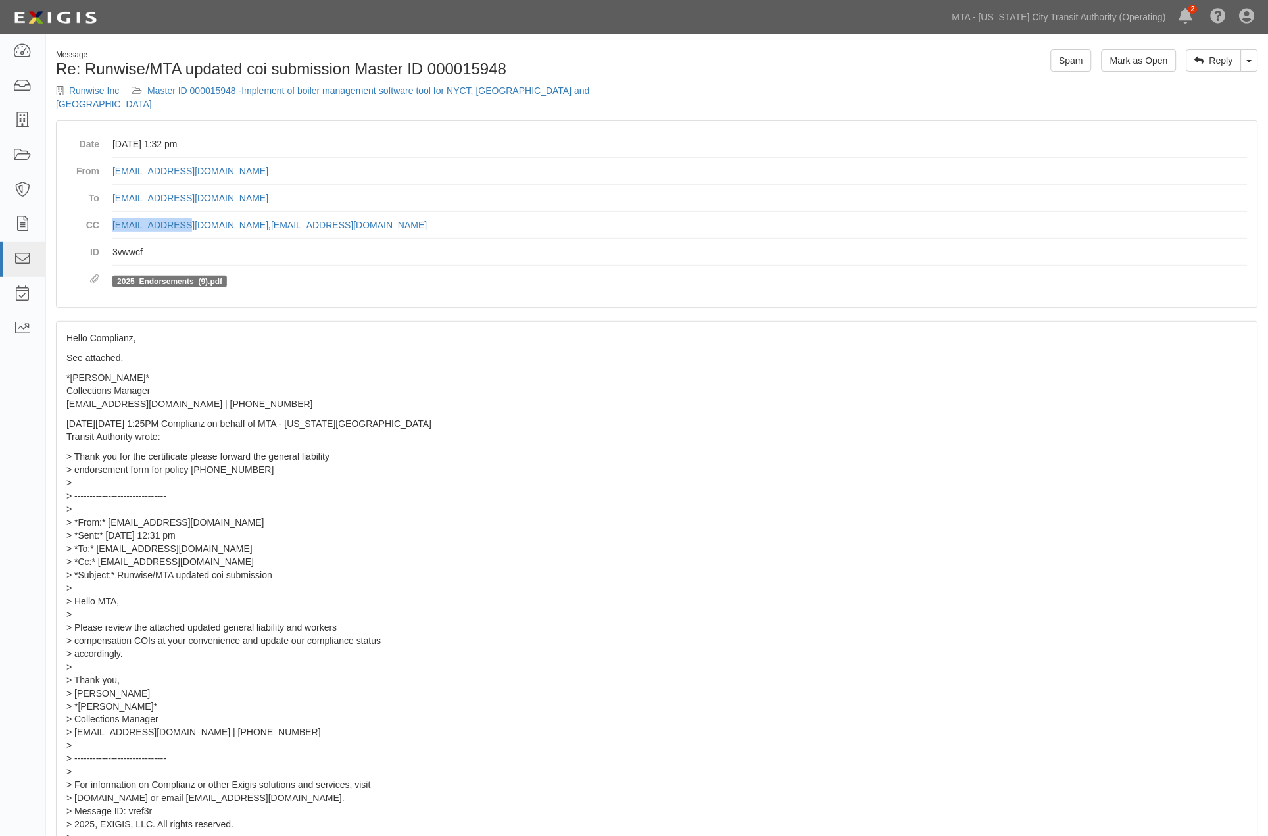
drag, startPoint x: 182, startPoint y: 211, endPoint x: 112, endPoint y: 209, distance: 70.4
click at [112, 209] on dl "Date August 25, 2025 at 1:32 pm From rrivera@runwise.com To agreement-9pkmxy@mt…" at bounding box center [656, 214] width 1181 height 166
copy link "[EMAIL_ADDRESS][DOMAIN_NAME]"
click at [1245, 62] on link "Toggle Dropdown" at bounding box center [1249, 60] width 17 height 22
click at [1211, 80] on link "Reply All" at bounding box center [1206, 85] width 104 height 17
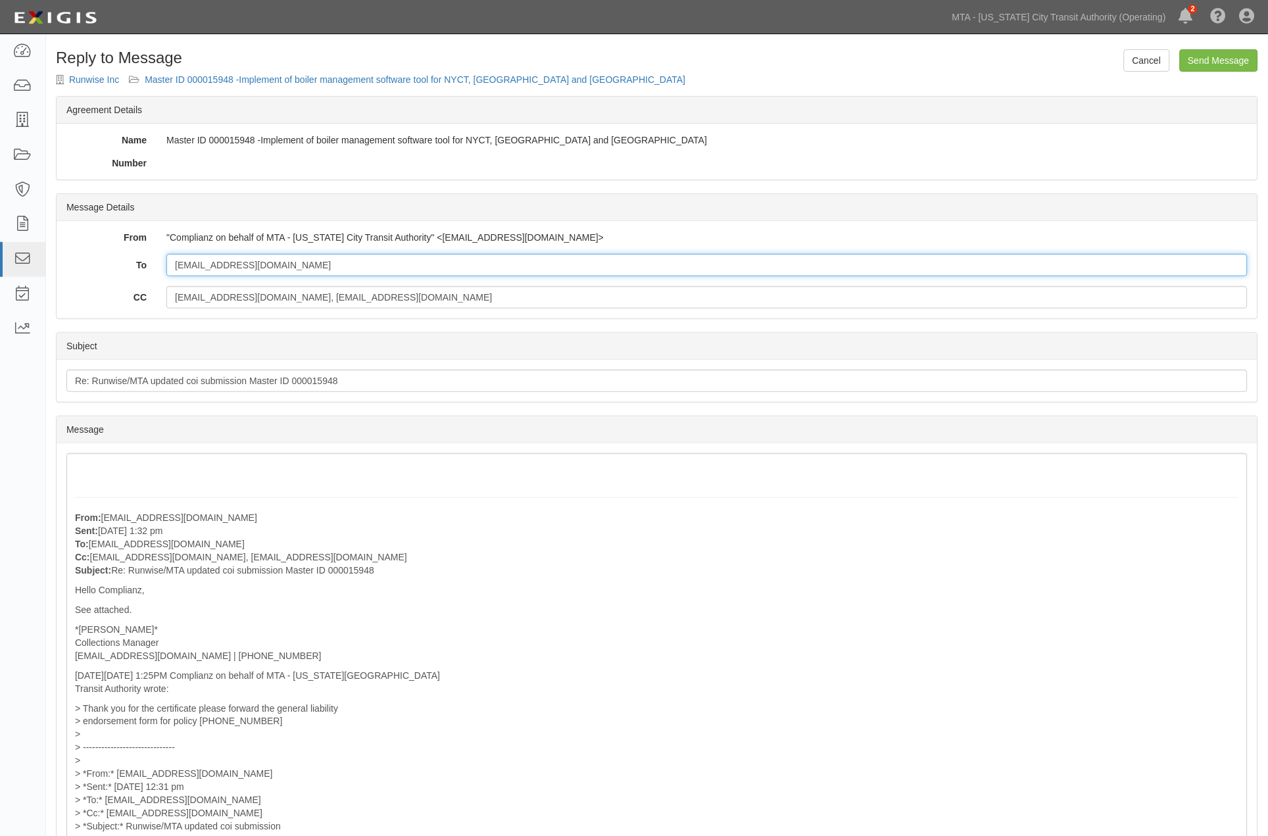
click at [286, 261] on input "[EMAIL_ADDRESS][DOMAIN_NAME]" at bounding box center [706, 265] width 1081 height 22
paste input "[EMAIL_ADDRESS][DOMAIN_NAME]"
drag, startPoint x: 374, startPoint y: 272, endPoint x: 130, endPoint y: 272, distance: 244.0
click at [130, 272] on div "To [EMAIL_ADDRESS][DOMAIN_NAME]; [EMAIL_ADDRESS][DOMAIN_NAME]" at bounding box center [657, 265] width 1201 height 22
type input "[EMAIL_ADDRESS][DOMAIN_NAME]; [EMAIL_ADDRESS][DOMAIN_NAME]"
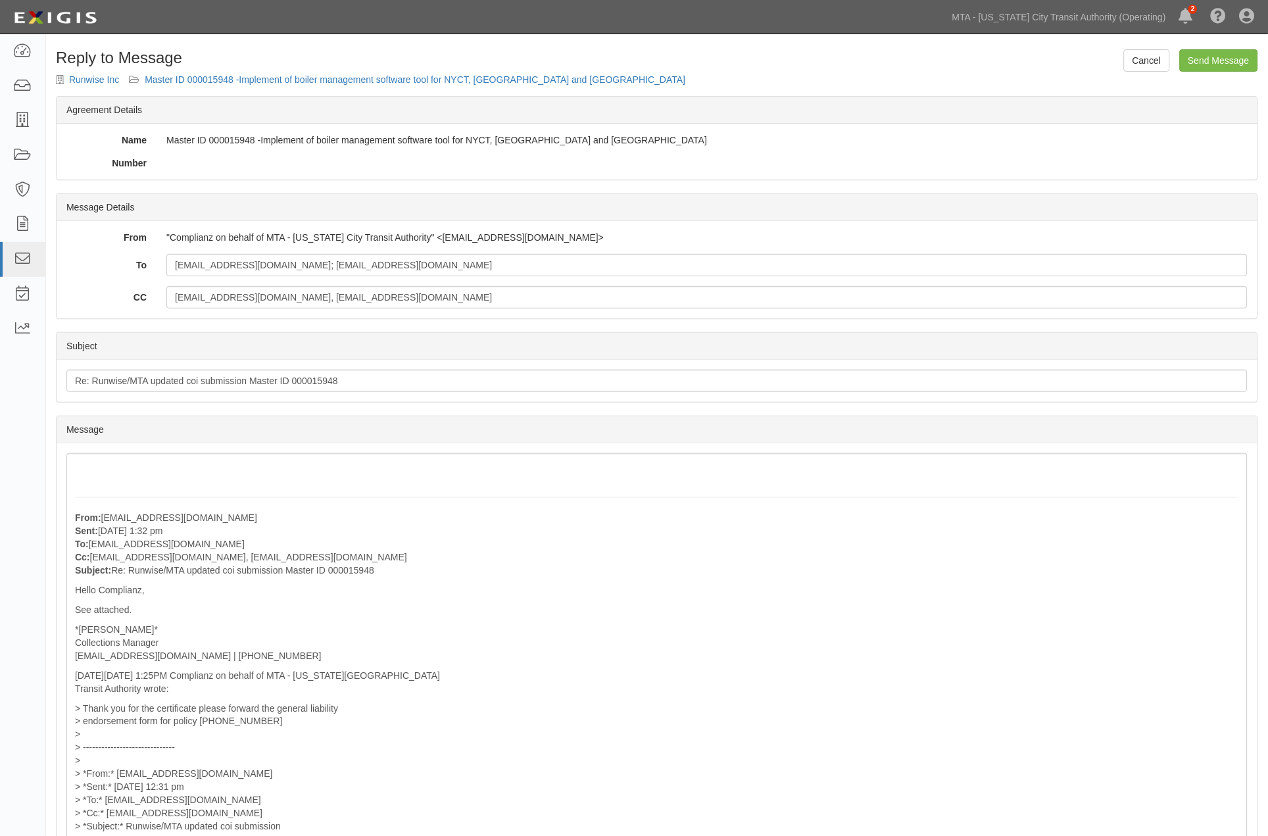
click at [352, 71] on form "Cancel Send Message Reply to Message Runwise Inc Master ID 000015948 -Implement…" at bounding box center [657, 638] width 1202 height 1178
click at [351, 76] on link "Master ID 000015948 -Implement of boiler management software tool for NYCT, [GE…" at bounding box center [415, 79] width 541 height 11
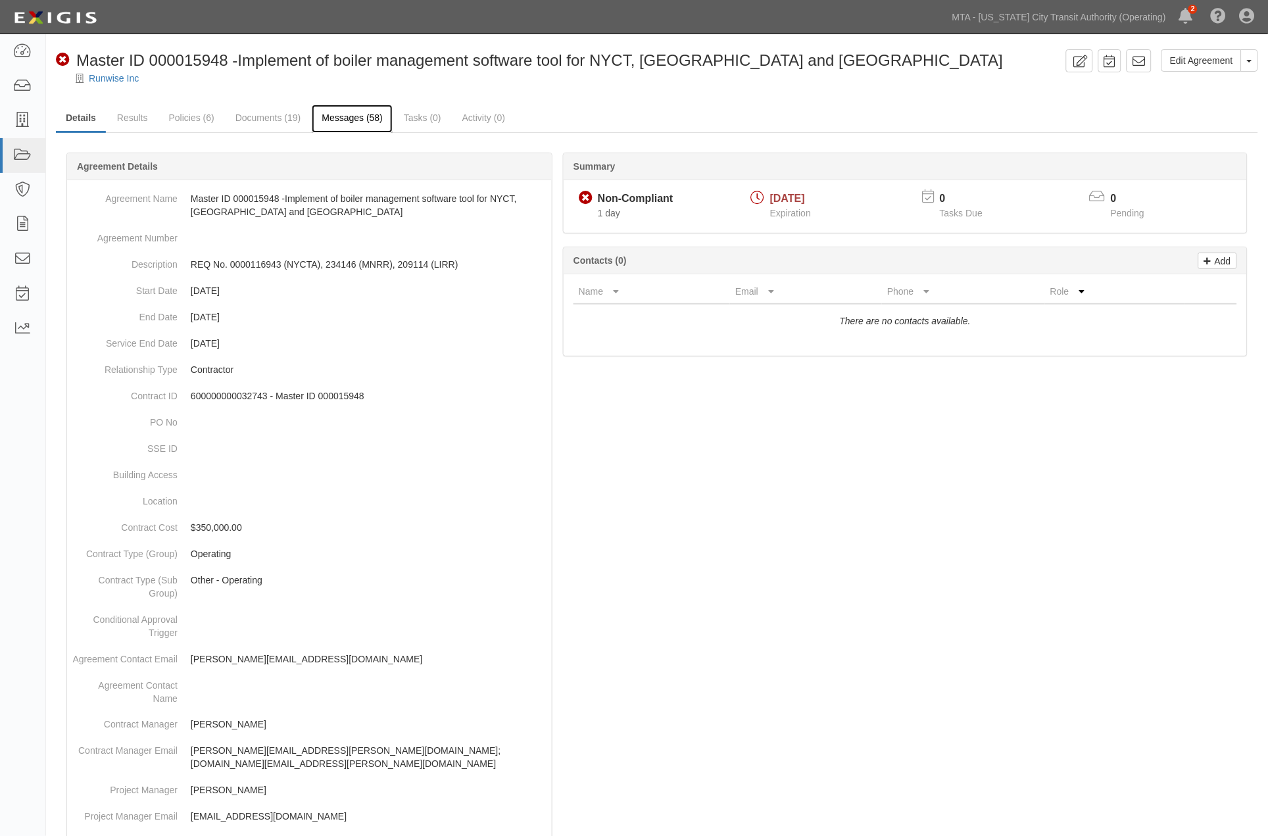
click at [340, 126] on link "Messages (58)" at bounding box center [352, 119] width 81 height 28
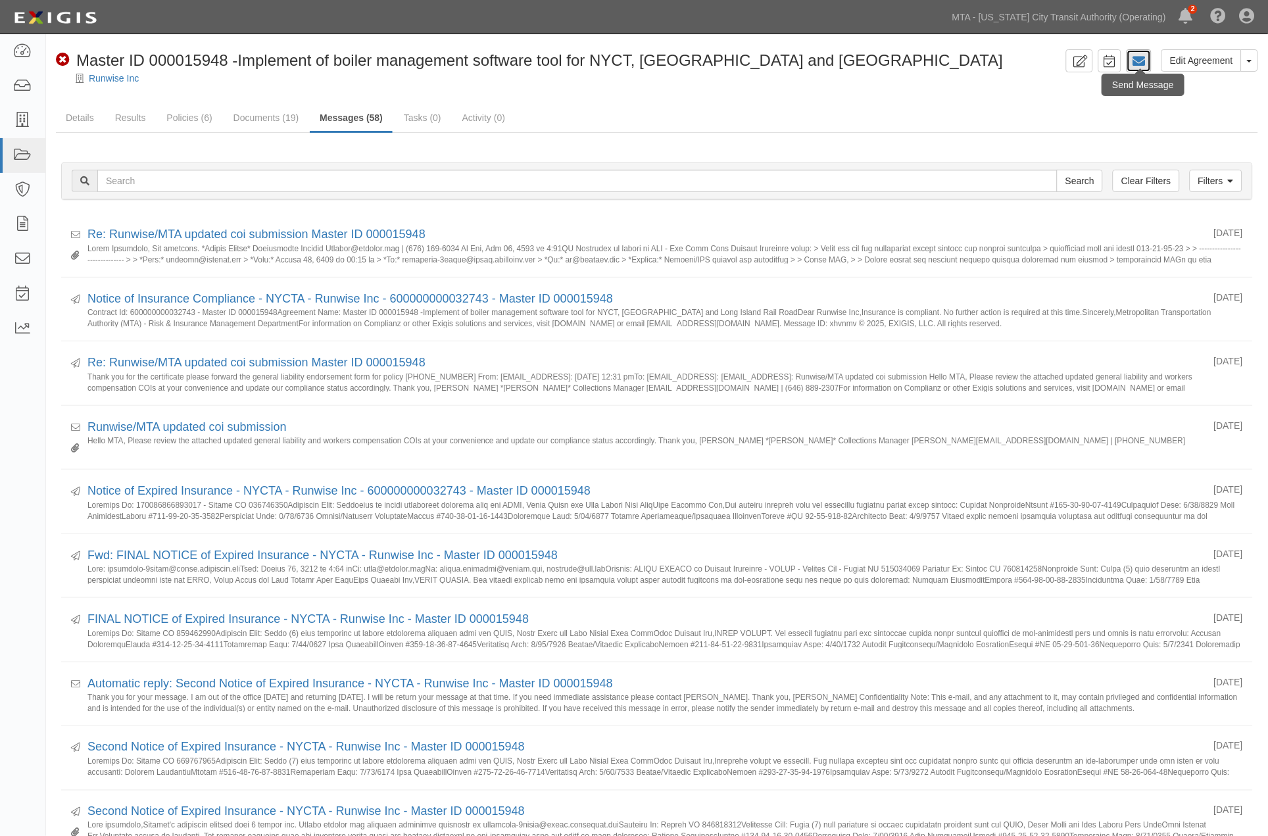
click at [1145, 59] on icon at bounding box center [1139, 61] width 13 height 13
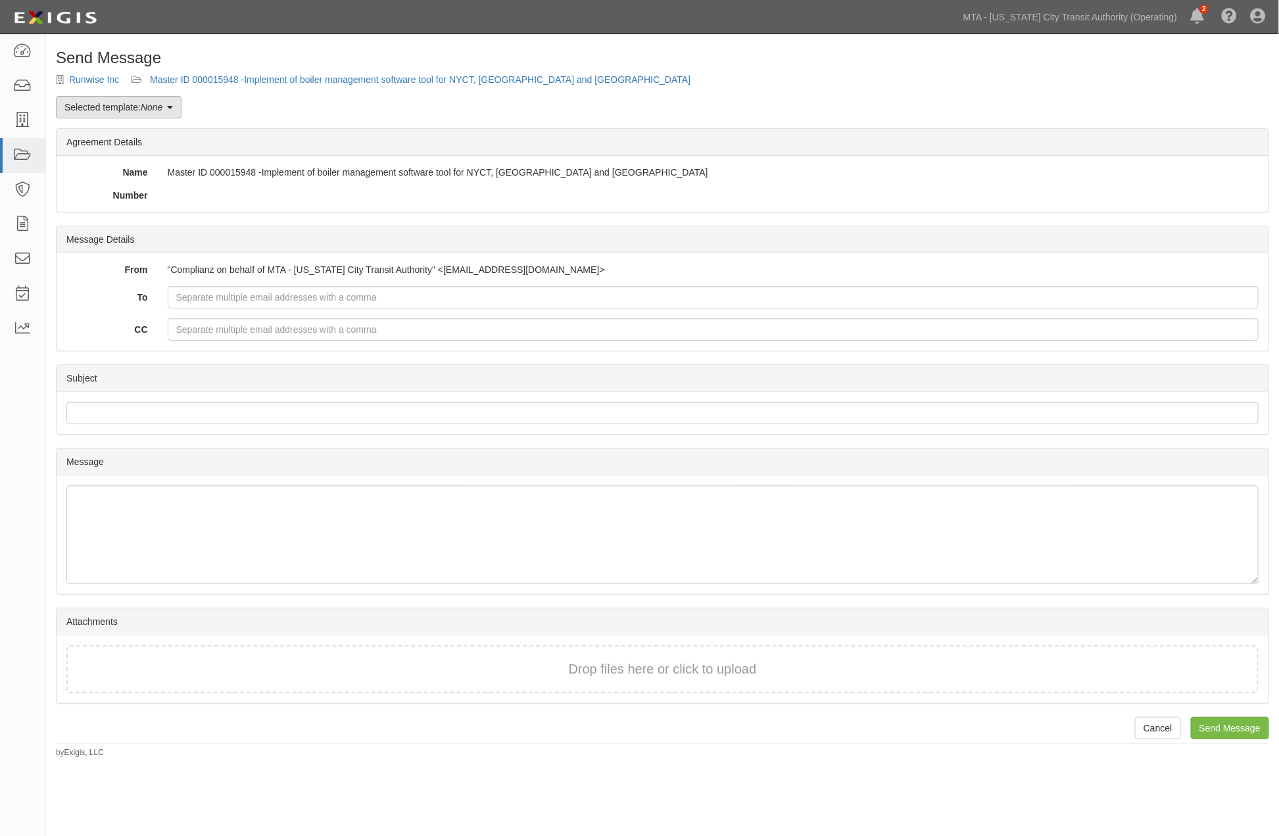
click at [130, 105] on link "Selected template: None" at bounding box center [119, 107] width 126 height 22
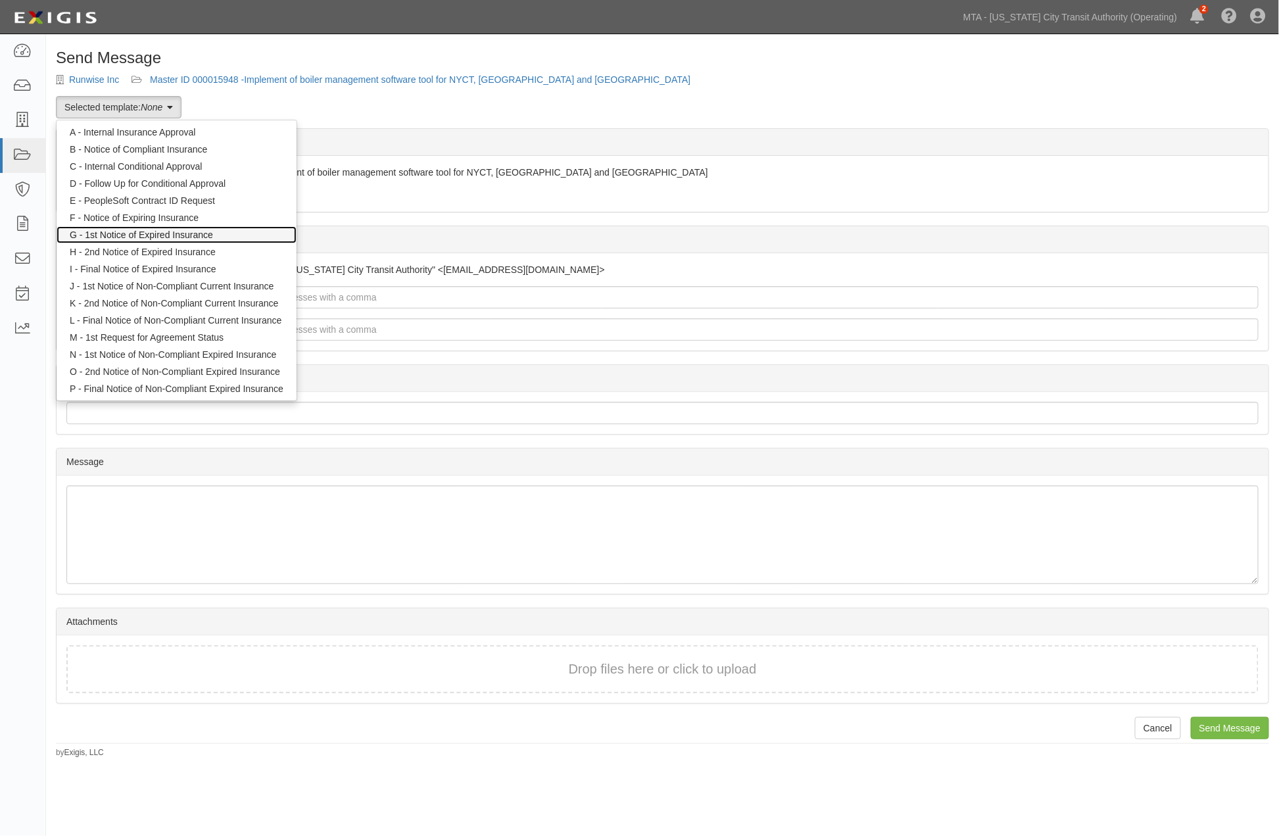
click at [117, 234] on link "G - 1st Notice of Expired Insurance" at bounding box center [177, 234] width 240 height 17
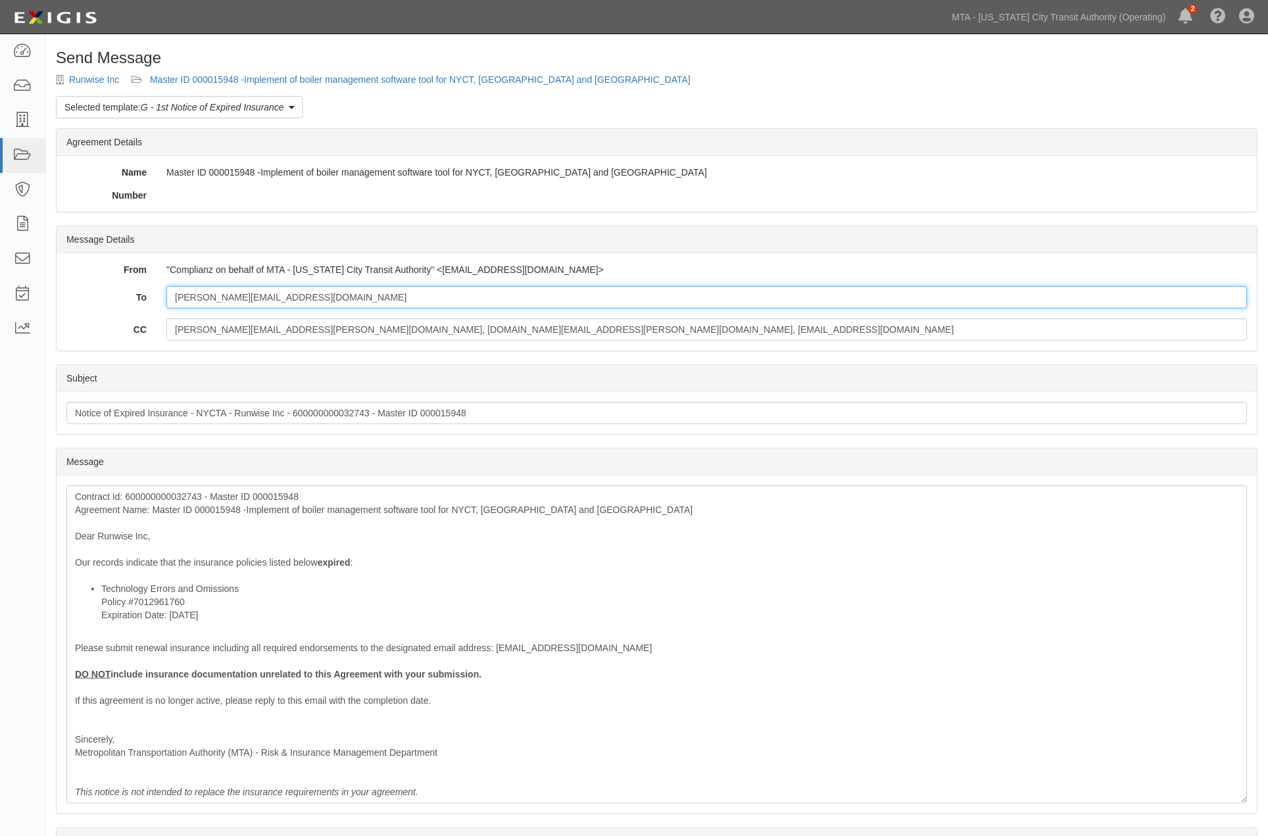
click at [307, 296] on input "[PERSON_NAME][EMAIL_ADDRESS][DOMAIN_NAME]" at bounding box center [706, 297] width 1081 height 22
paste input "[EMAIL_ADDRESS][DOMAIN_NAME]; [EMAIL_ADDRESS][DOMAIN_NAME]"
type input "[PERSON_NAME][EMAIL_ADDRESS][DOMAIN_NAME]; [EMAIL_ADDRESS][DOMAIN_NAME]; [EMAIL…"
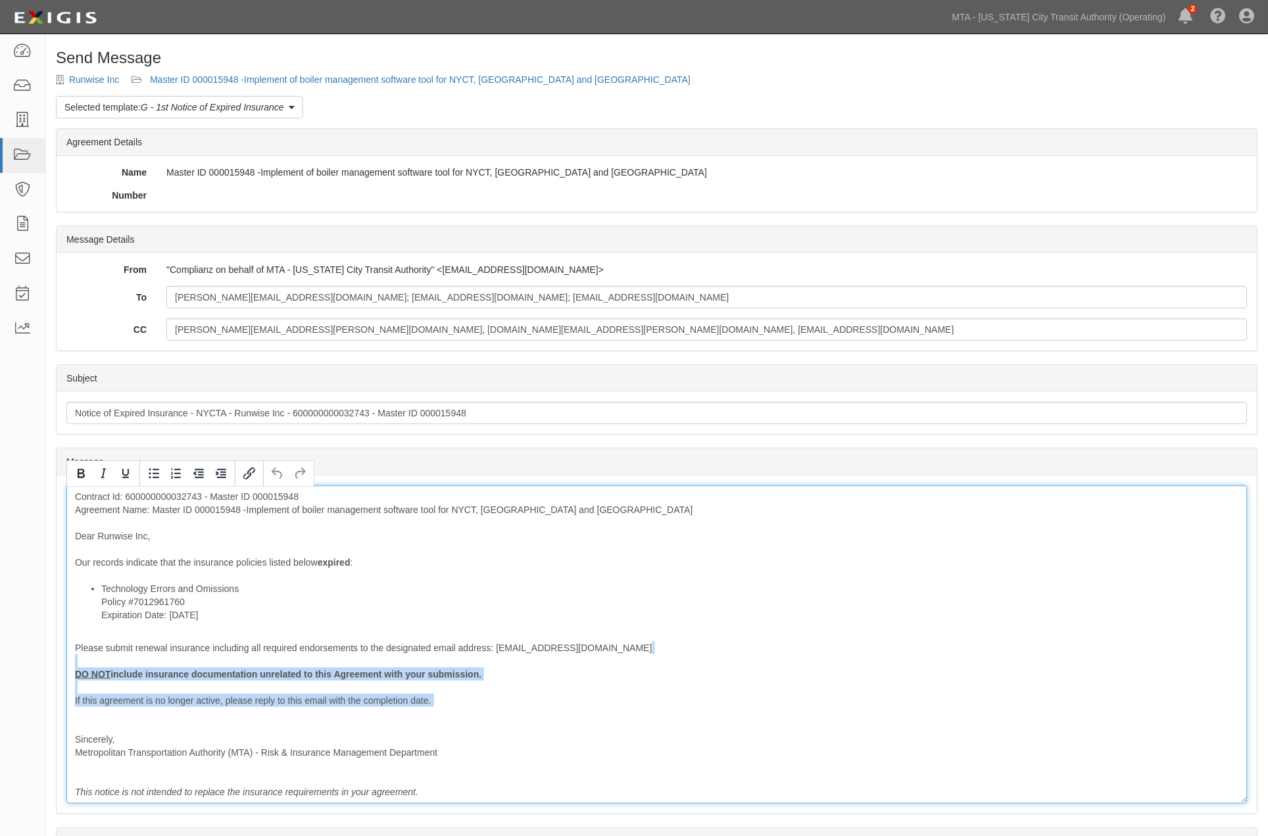
drag, startPoint x: 409, startPoint y: 706, endPoint x: 53, endPoint y: 664, distance: 358.3
click at [53, 664] on div "Send Message Runwise Inc Master ID 000015948 -Implement of boiler management so…" at bounding box center [657, 513] width 1222 height 929
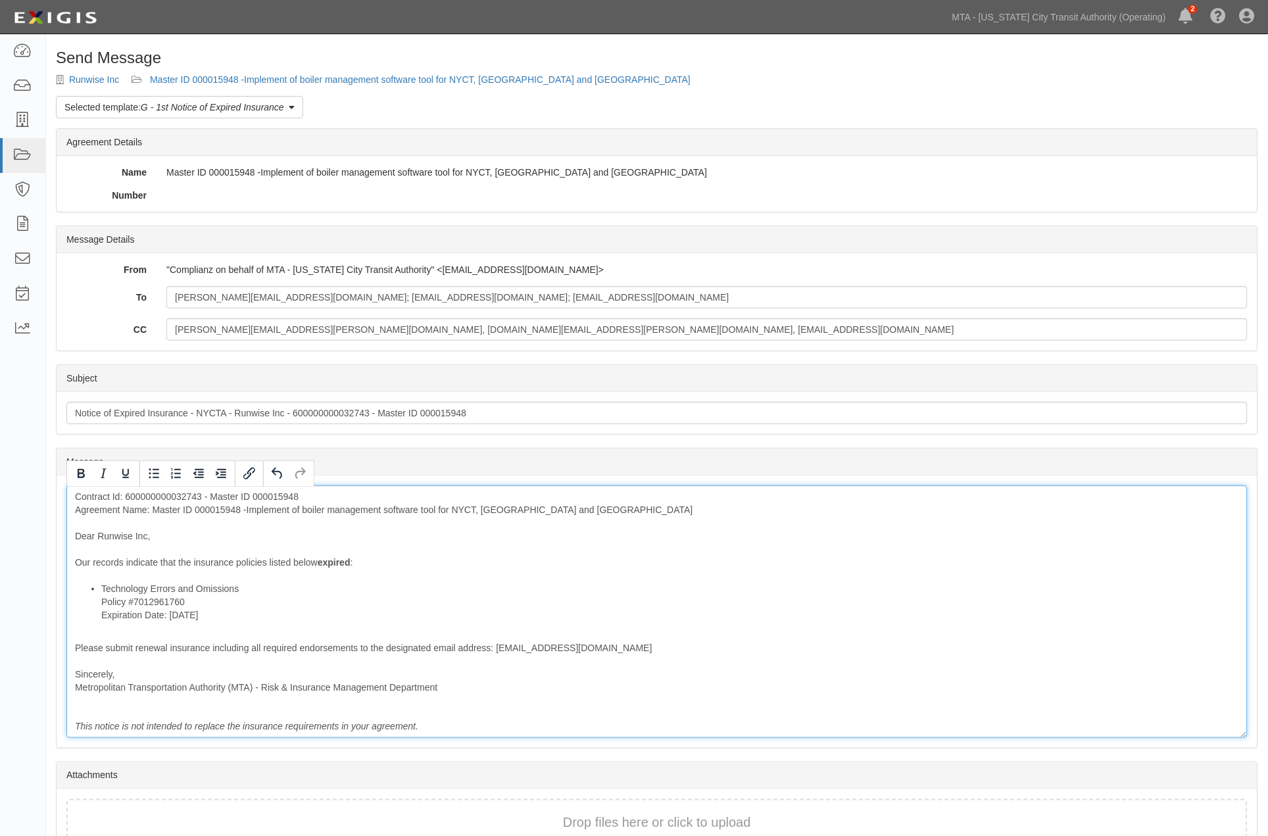
click at [266, 564] on div "Contract Id: 600000000032743 - Master ID 000015948 Agreement Name: Master ID 00…" at bounding box center [656, 611] width 1181 height 253
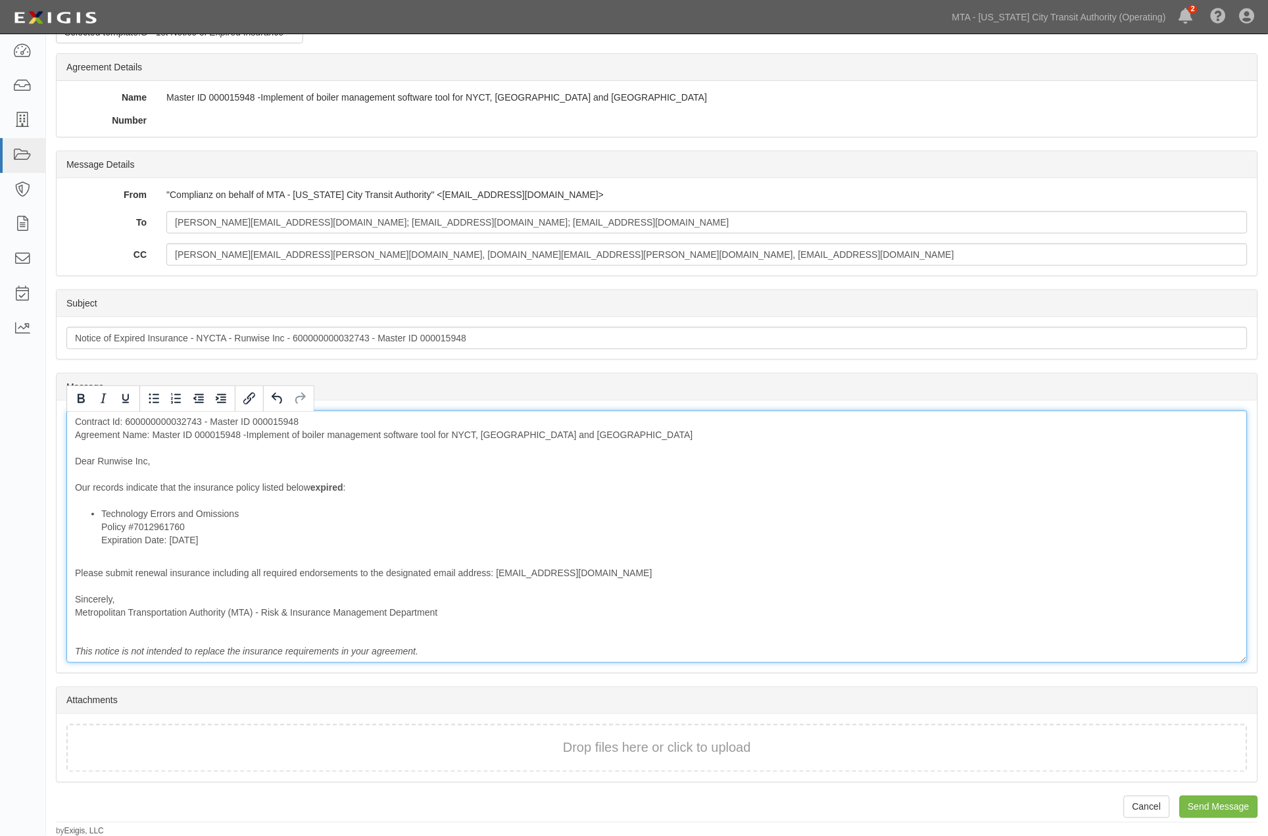
scroll to position [76, 0]
drag, startPoint x: 1210, startPoint y: 808, endPoint x: 708, endPoint y: 53, distance: 906.5
click at [1212, 808] on input "Send Message" at bounding box center [1219, 806] width 78 height 22
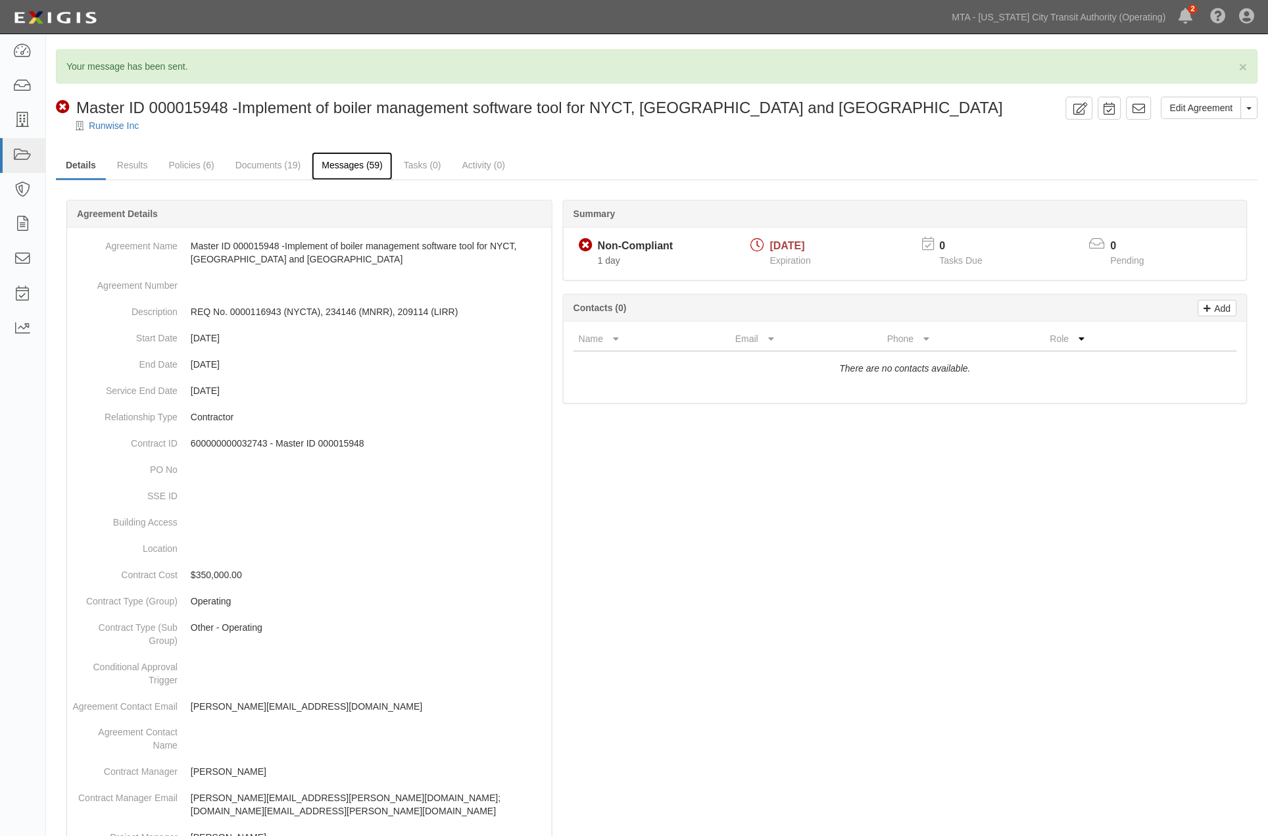
click at [346, 169] on link "Messages (59)" at bounding box center [352, 166] width 81 height 28
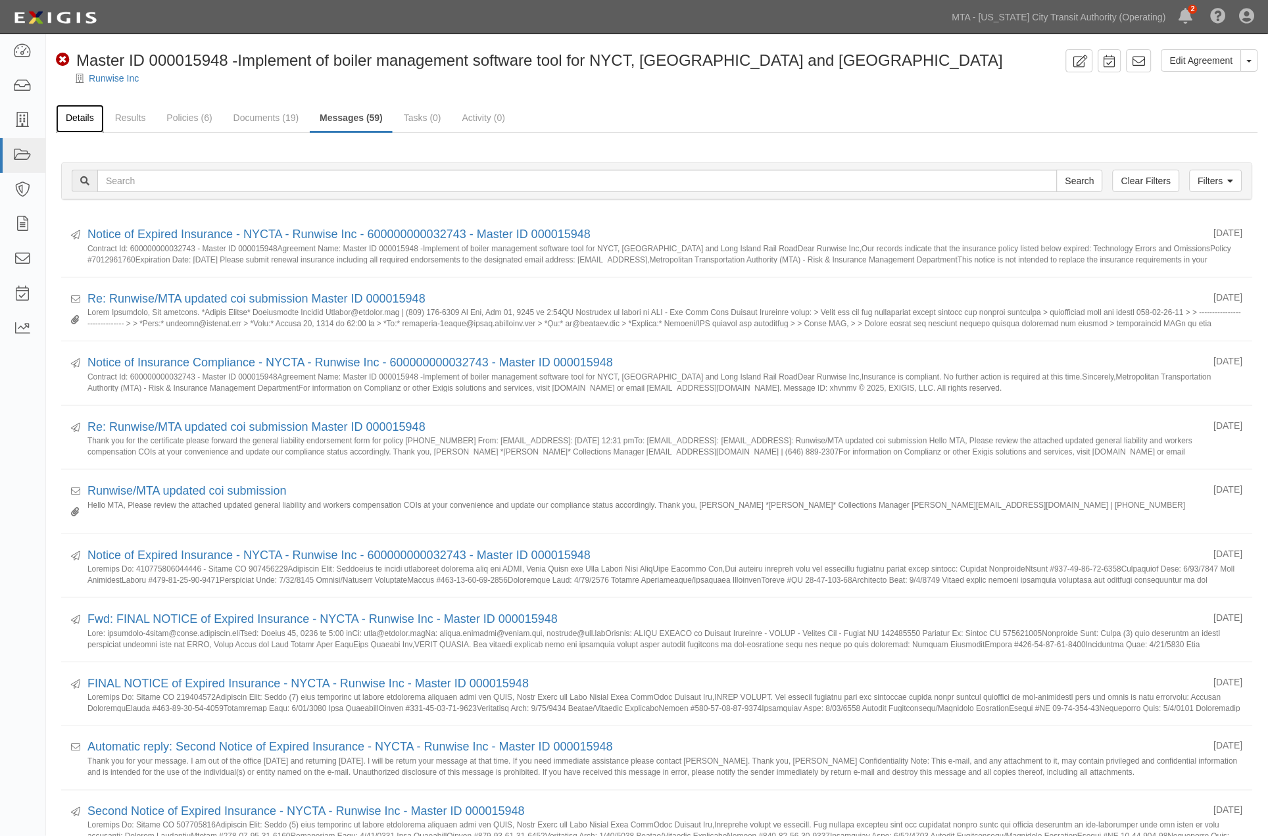
click at [79, 116] on link "Details" at bounding box center [80, 119] width 48 height 28
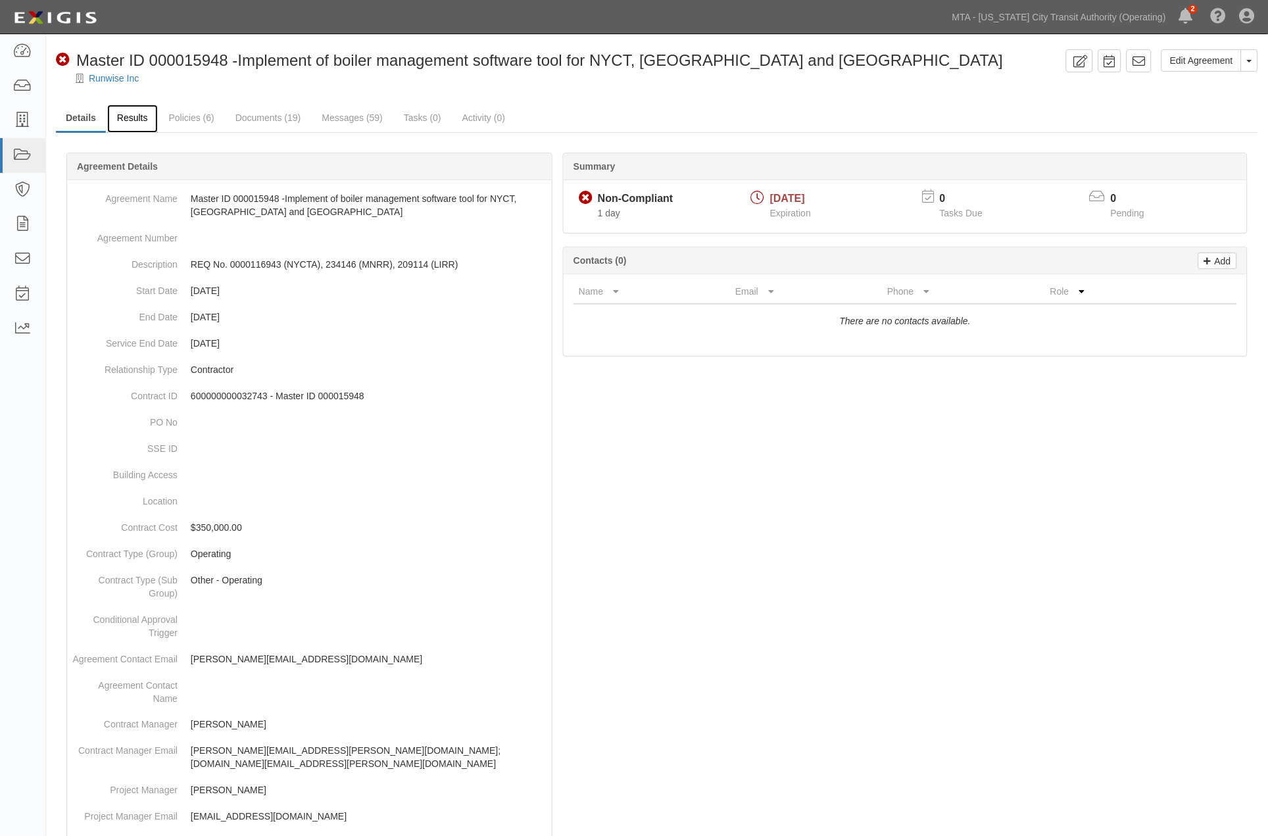
click at [134, 117] on link "Results" at bounding box center [132, 119] width 51 height 28
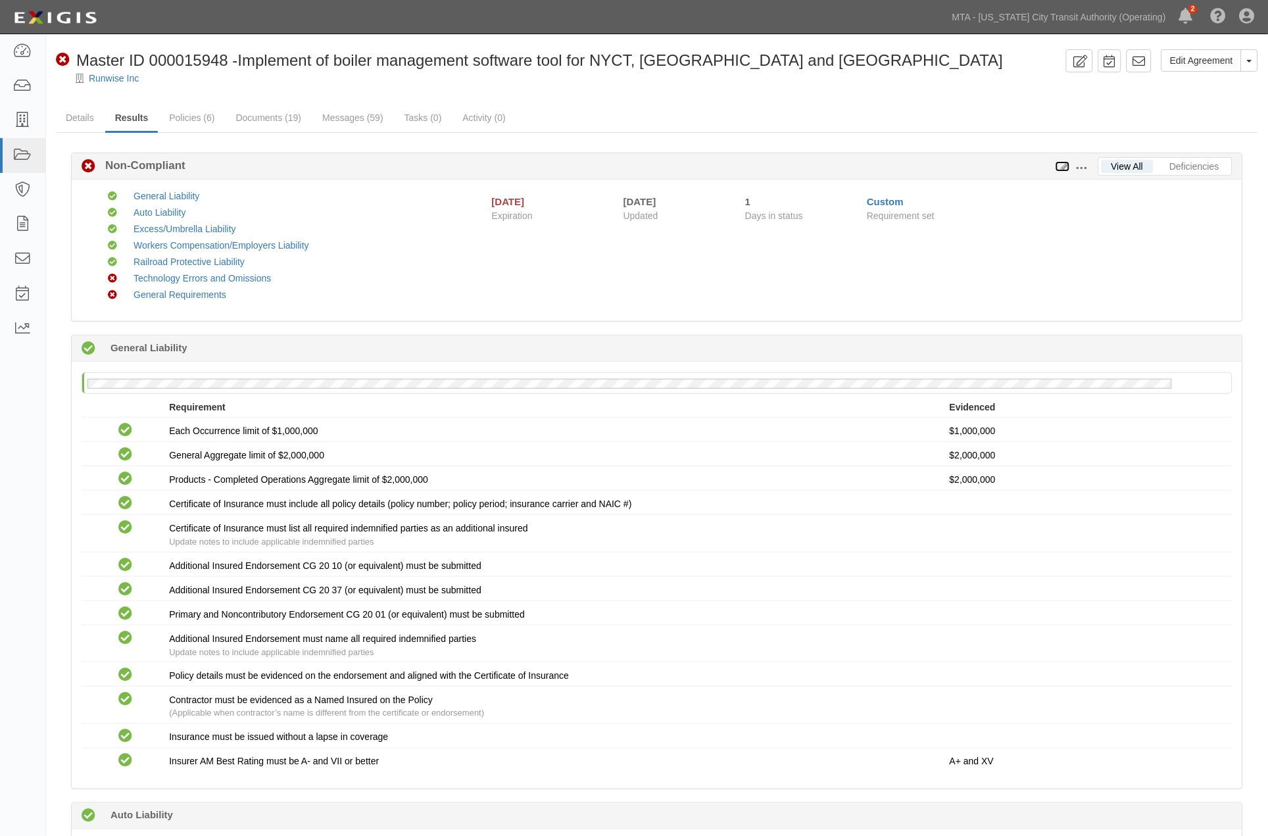
click at [1064, 166] on icon at bounding box center [1063, 166] width 14 height 9
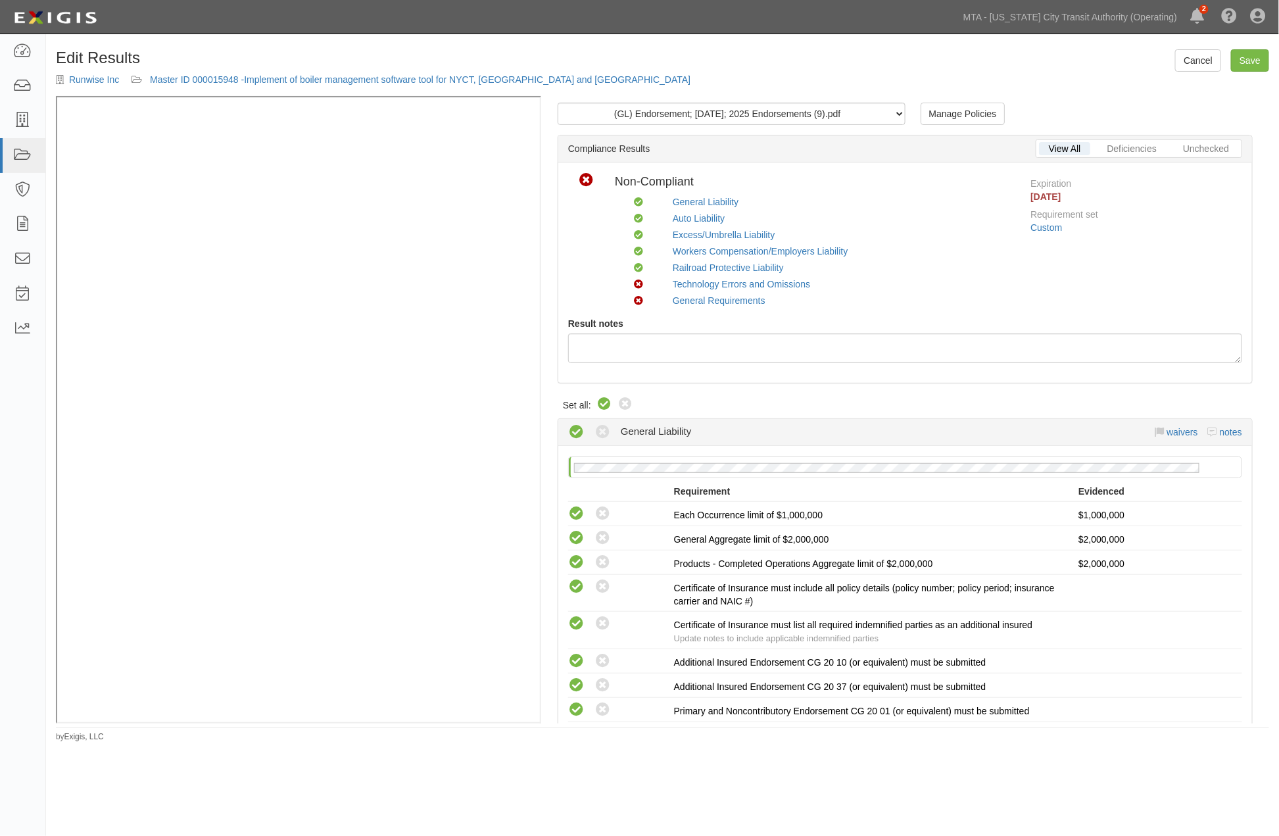
click at [607, 397] on icon at bounding box center [605, 405] width 16 height 16
radio input "true"
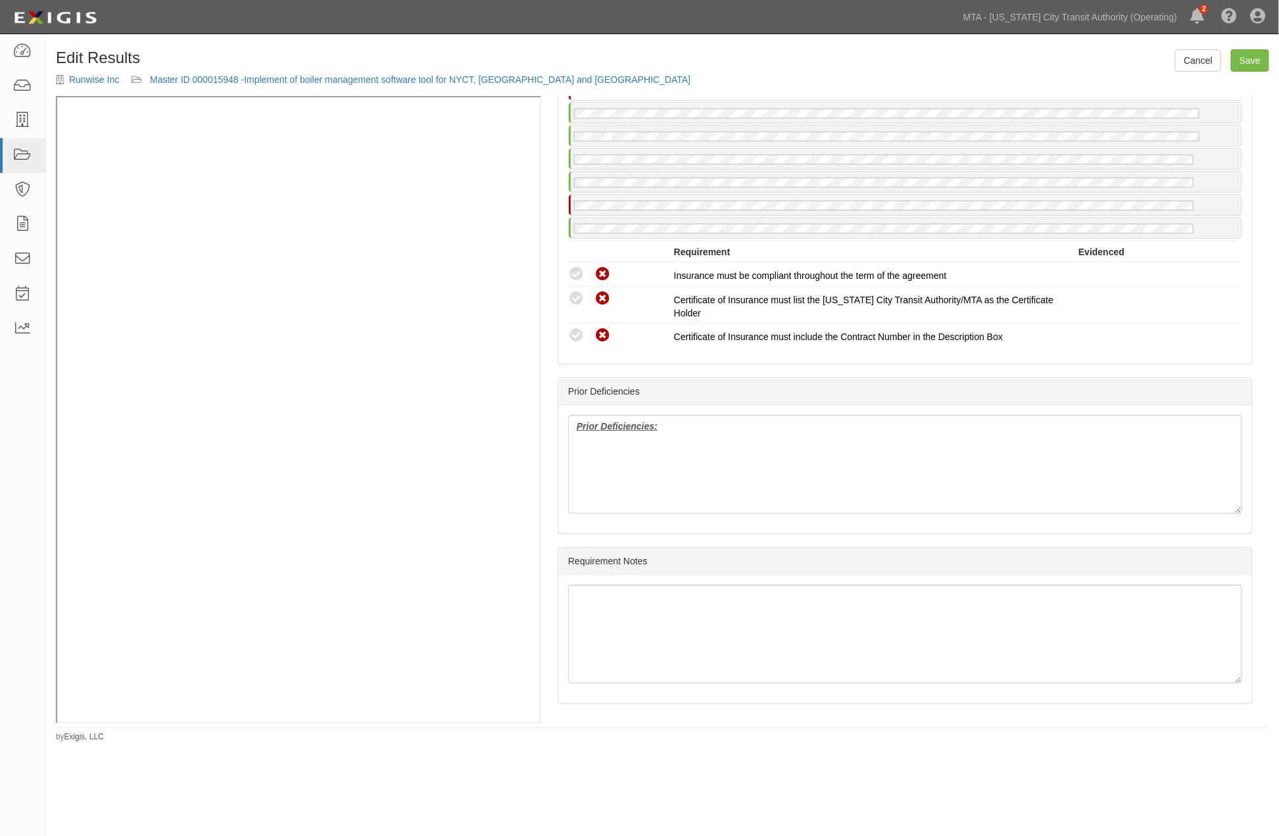
scroll to position [2528, 0]
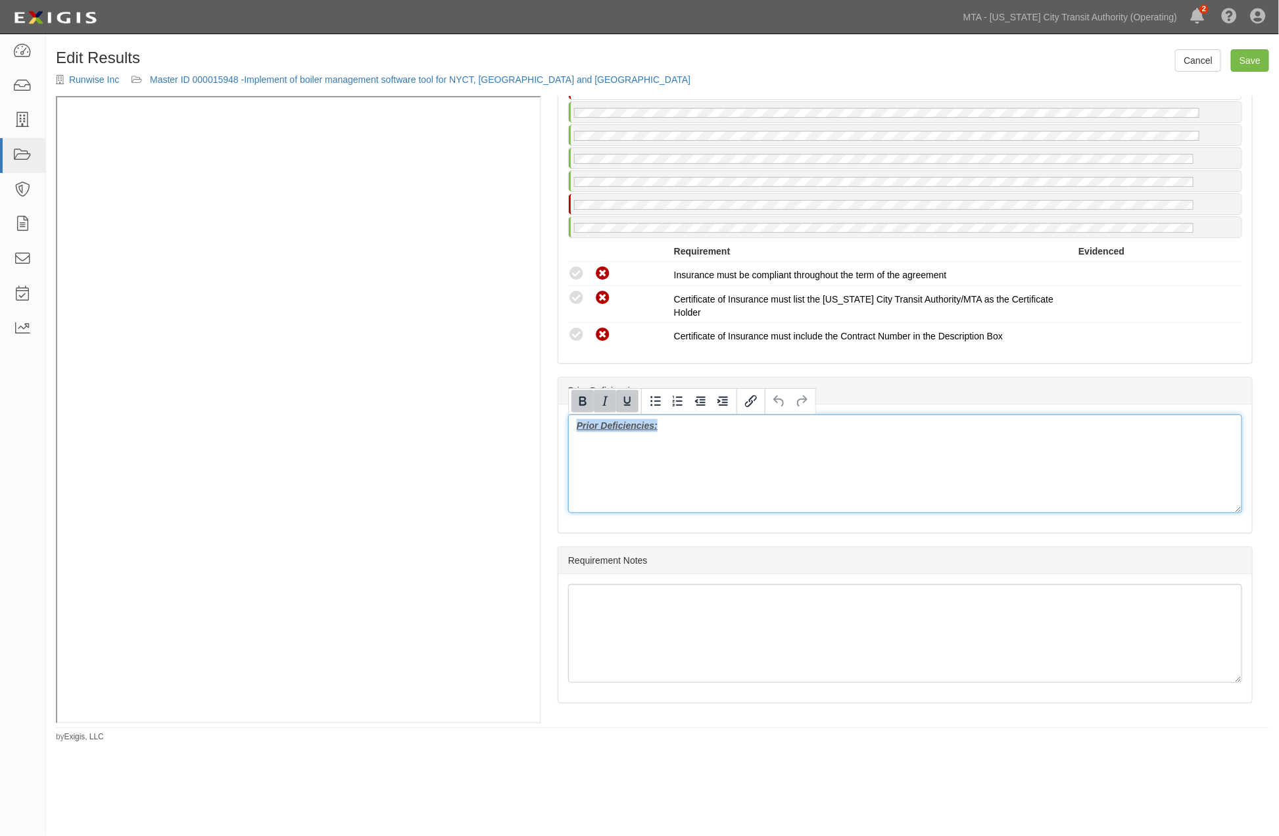
drag, startPoint x: 704, startPoint y: 429, endPoint x: 535, endPoint y: 432, distance: 169.1
click at [467, 293] on div "(GL) Endorsement; 8/25/2025; 2025 Endorsements (9).pdf (GL) Endorsement; 8/25/2…" at bounding box center [663, 409] width 1214 height 627
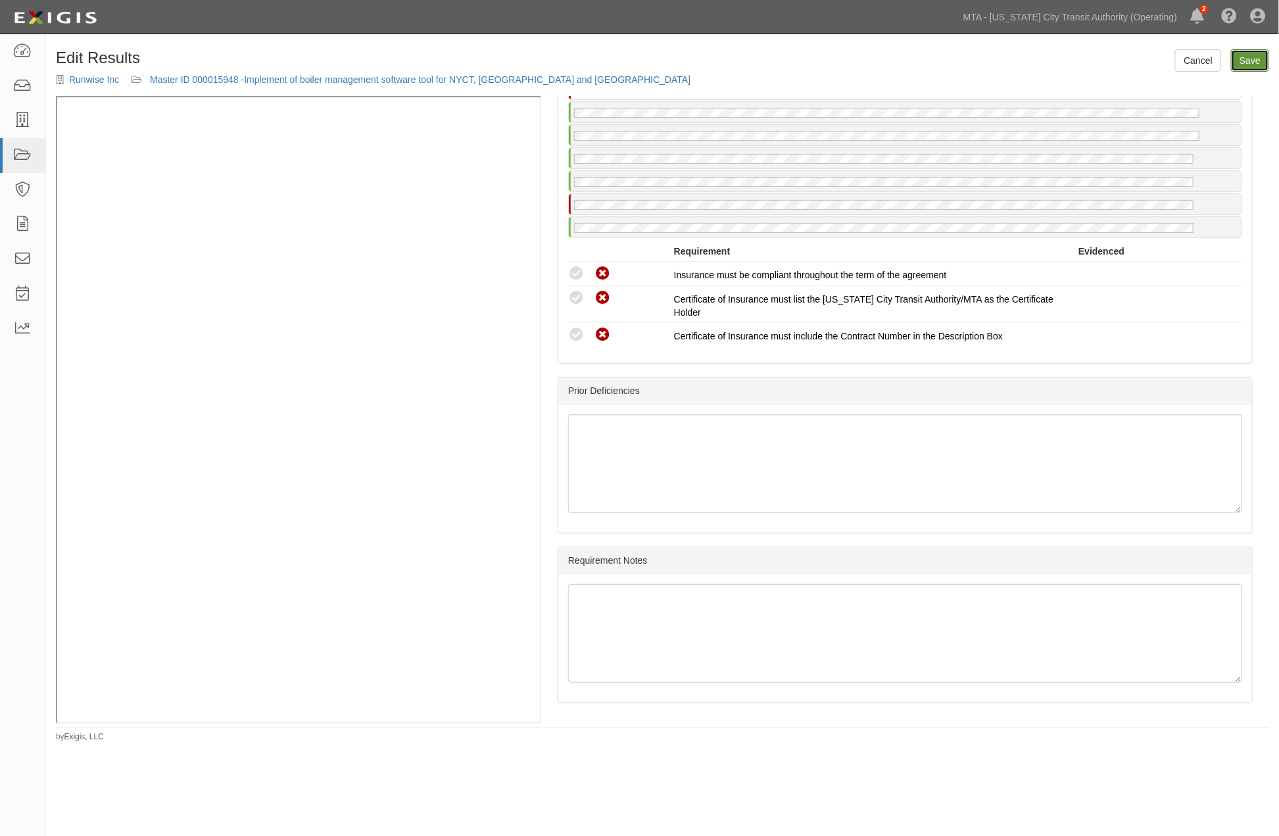
click at [1248, 66] on link "Save" at bounding box center [1250, 60] width 38 height 22
radio input "true"
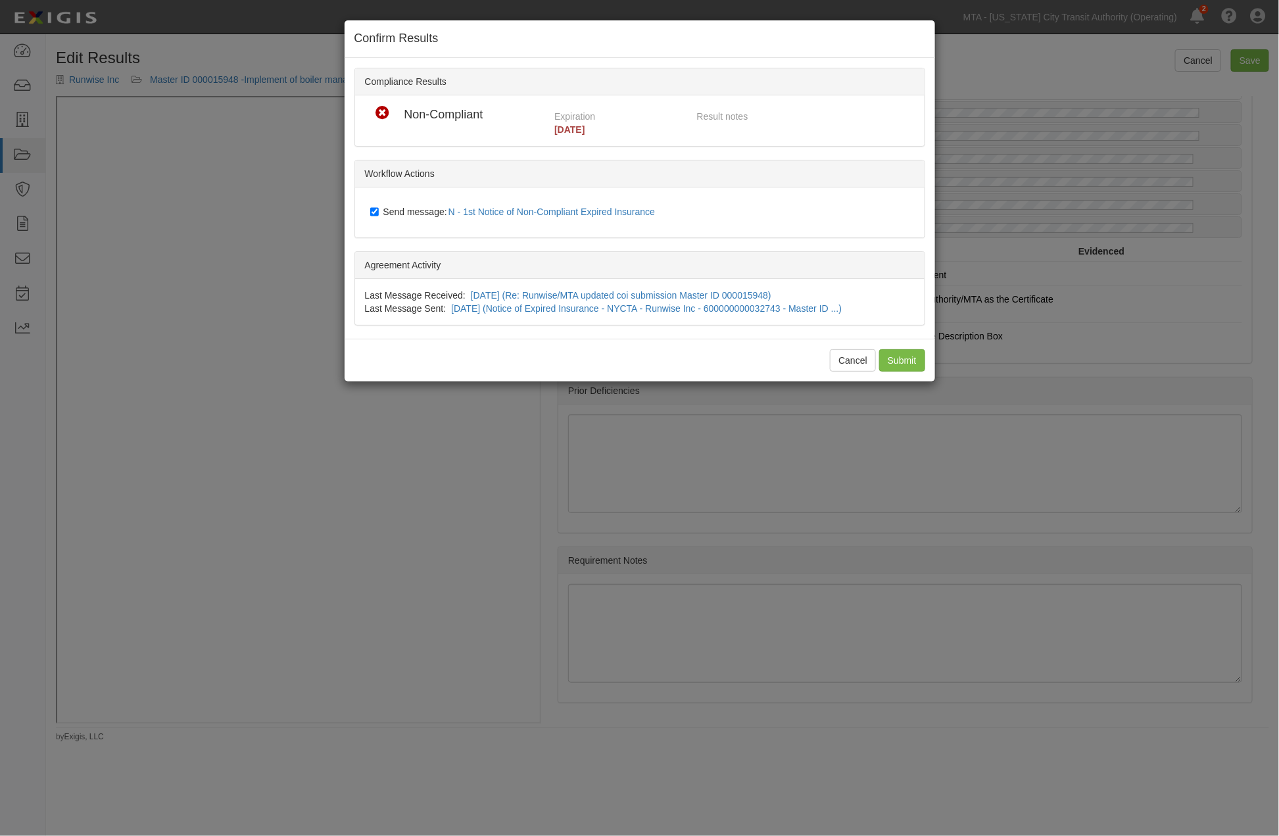
click at [405, 207] on span "Send message: N - 1st Notice of Non-Compliant Expired Insurance" at bounding box center [522, 212] width 278 height 11
click at [379, 207] on input "Send message: N - 1st Notice of Non-Compliant Expired Insurance" at bounding box center [374, 212] width 9 height 11
checkbox input "false"
click at [908, 364] on input "Submit" at bounding box center [902, 360] width 46 height 22
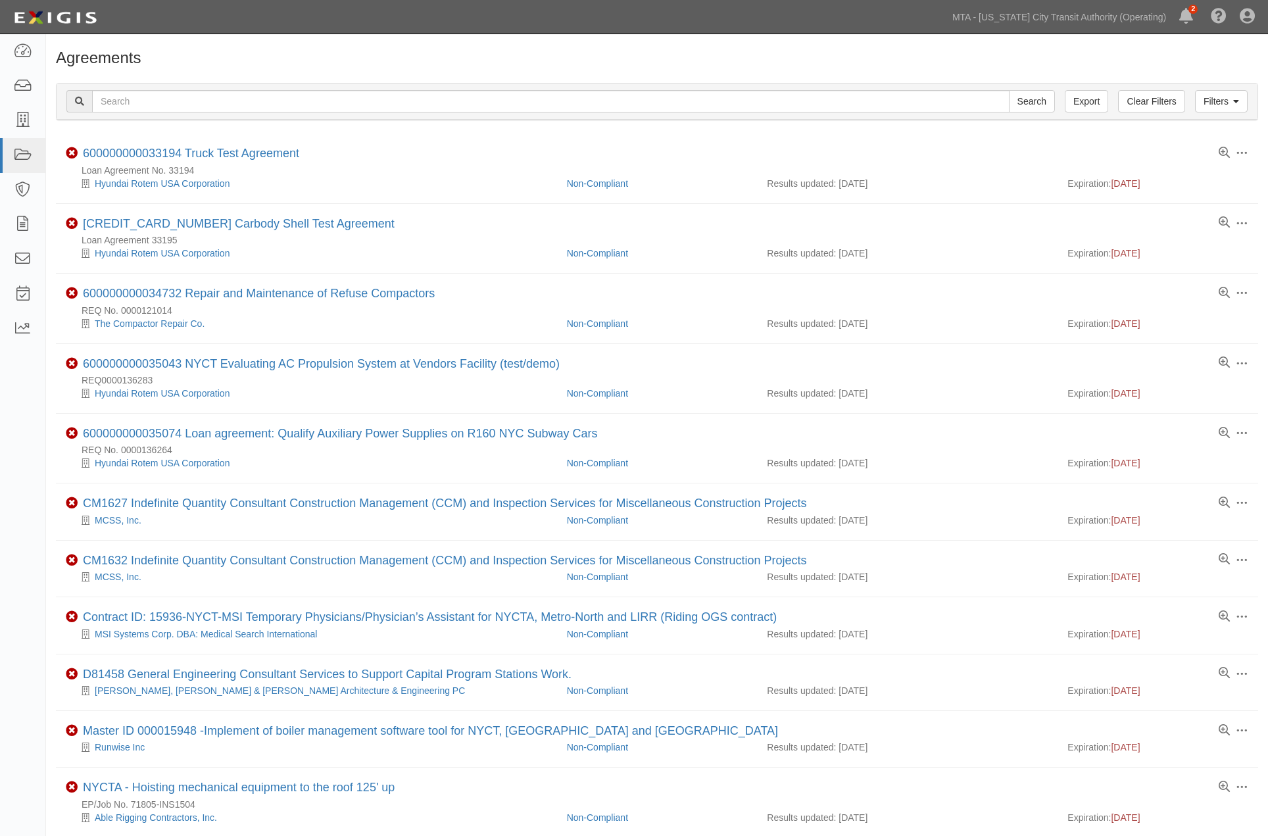
scroll to position [189, 0]
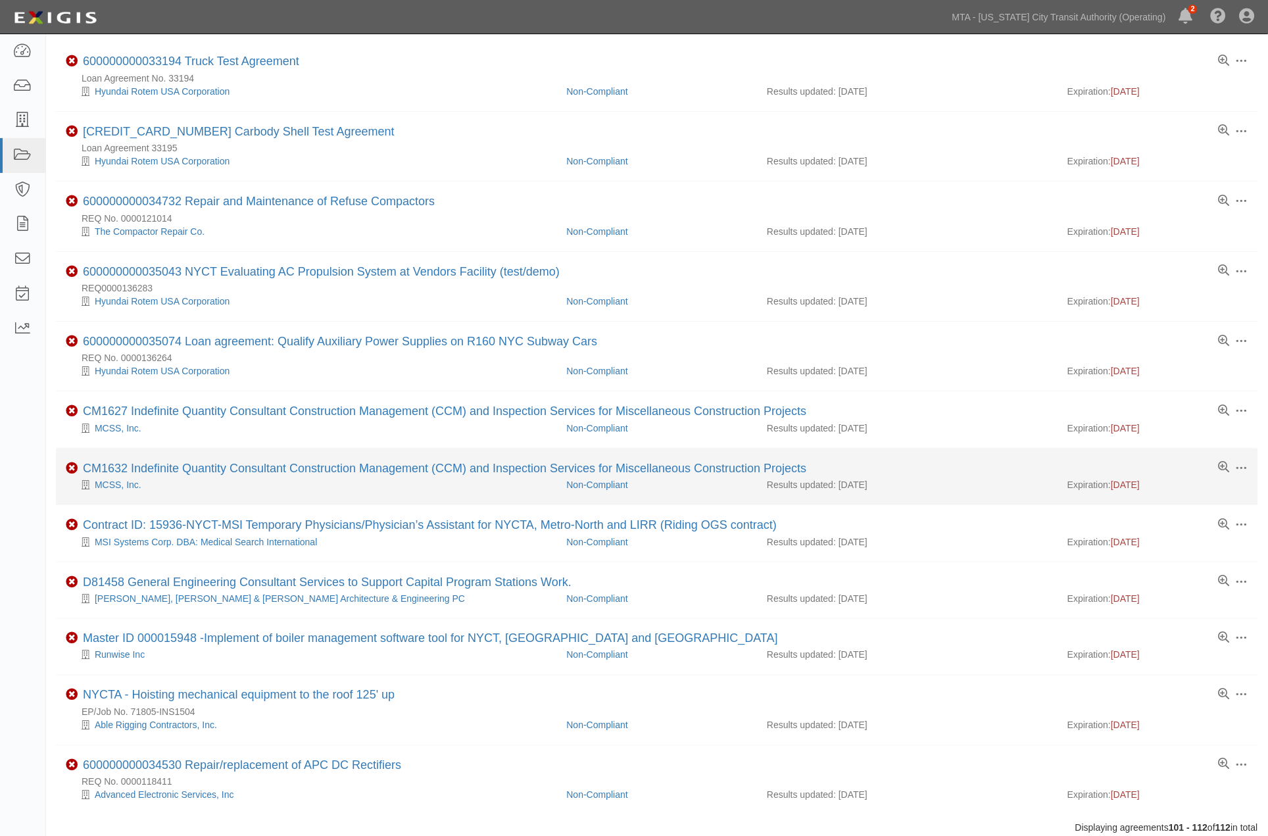
scroll to position [189, 0]
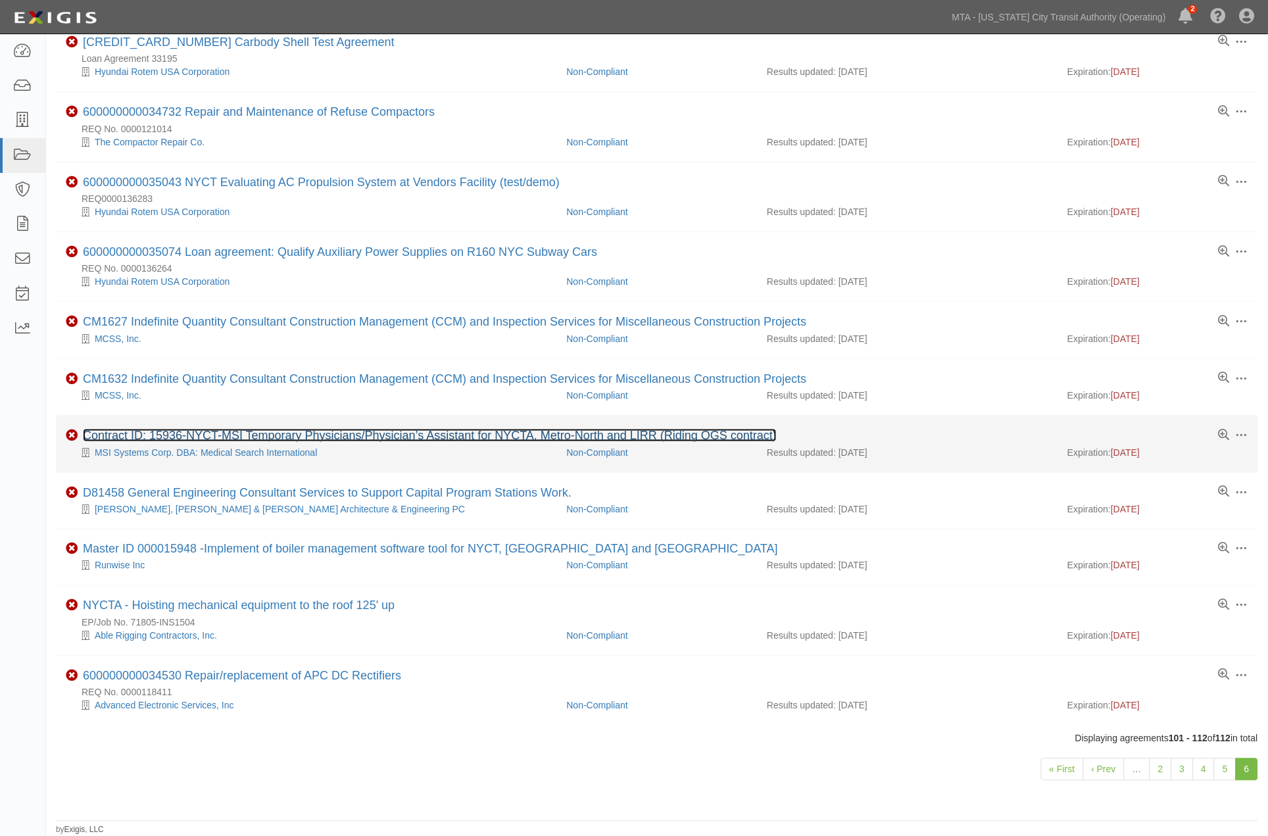
click at [265, 431] on link "Contract ID: 15936-NYCT-MSI Temporary Physicians/Physician’s Assistant for NYCT…" at bounding box center [430, 435] width 694 height 13
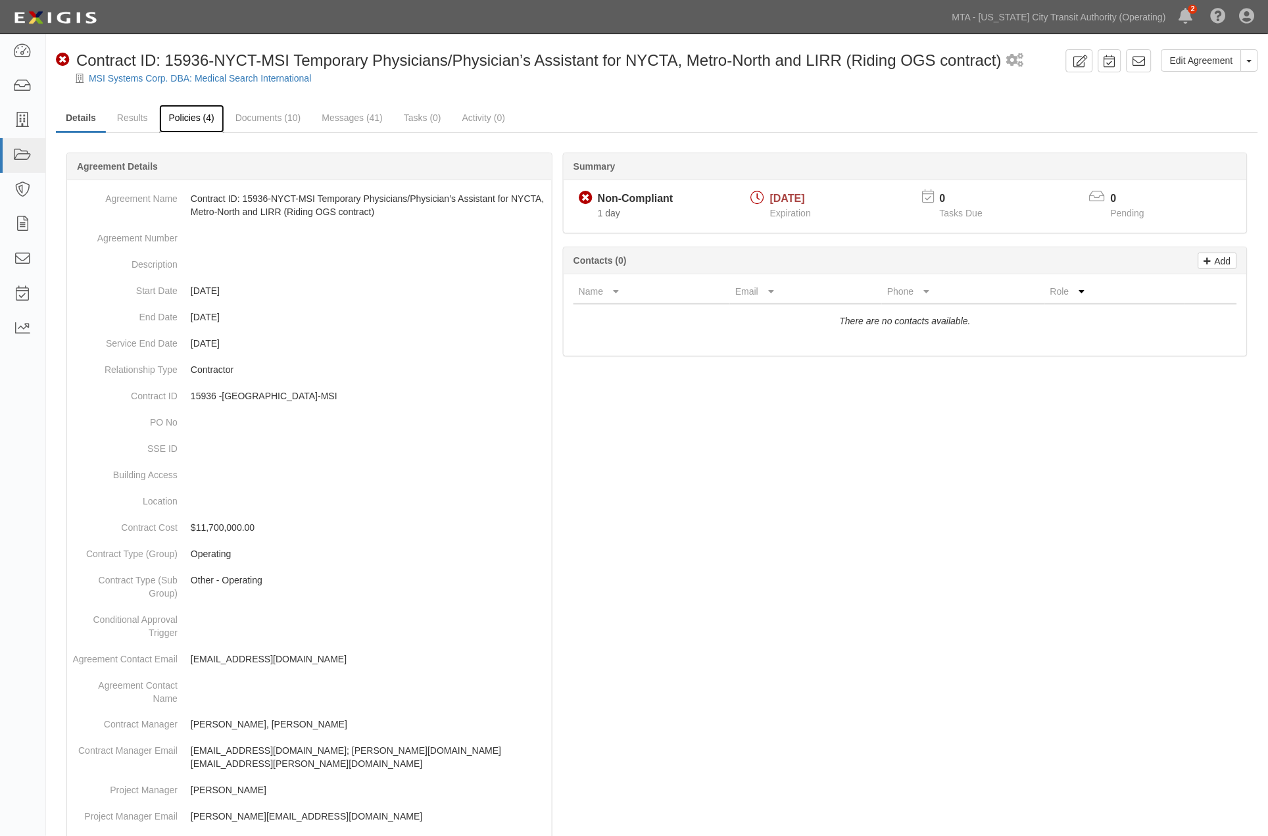
click at [189, 114] on link "Policies (4)" at bounding box center [191, 119] width 65 height 28
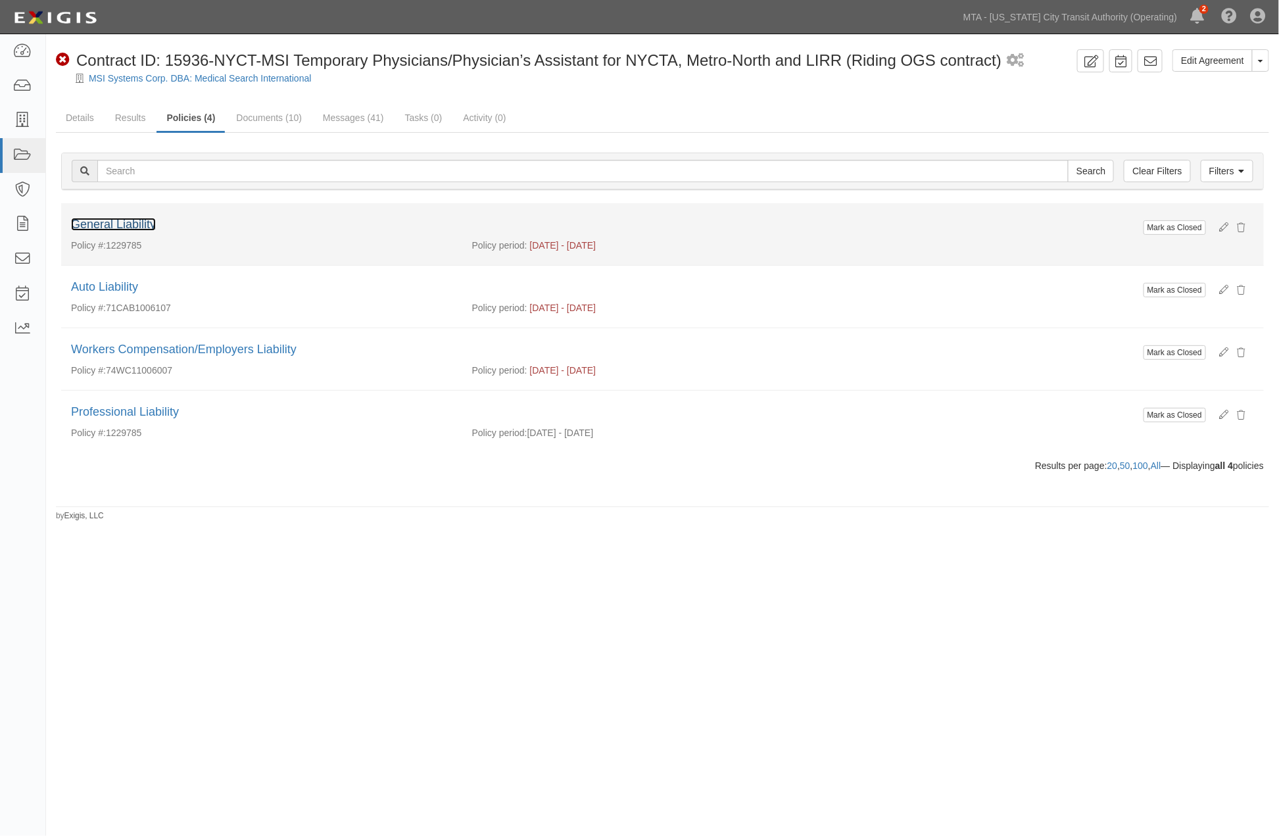
click at [115, 224] on link "General Liability" at bounding box center [113, 224] width 85 height 13
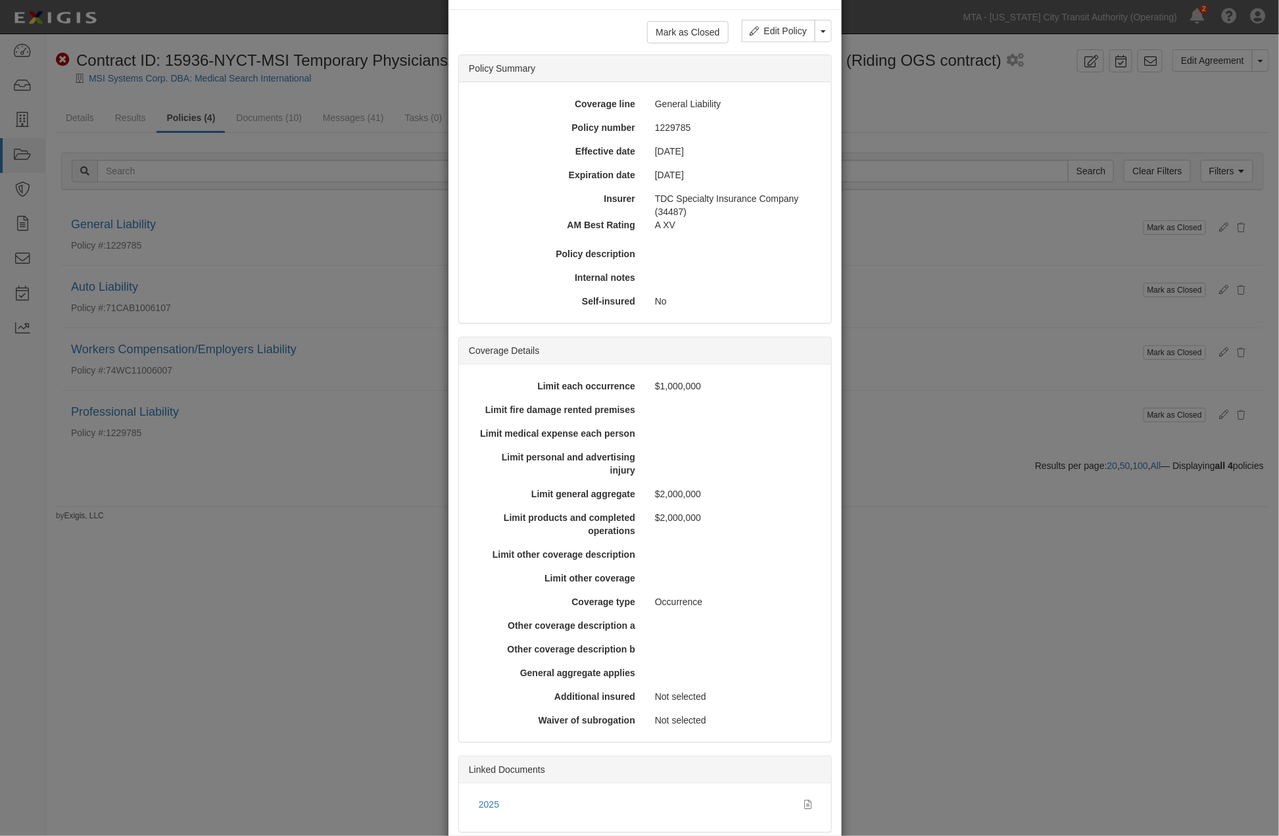
scroll to position [132, 0]
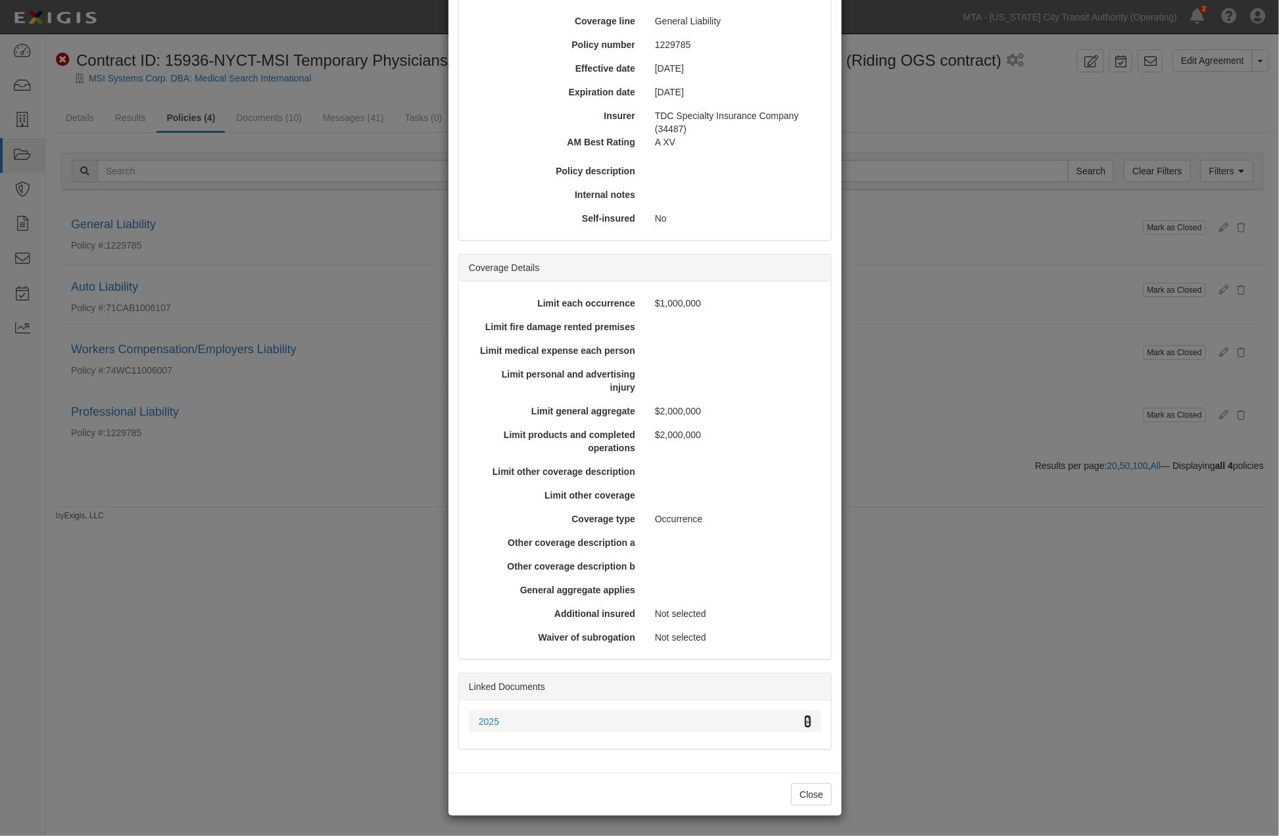
click at [805, 719] on icon at bounding box center [807, 722] width 7 height 9
click at [990, 555] on div "× View Policy Mark as Closed Edit Policy Toggle Dropdown Delete Policy Policy S…" at bounding box center [639, 418] width 1279 height 836
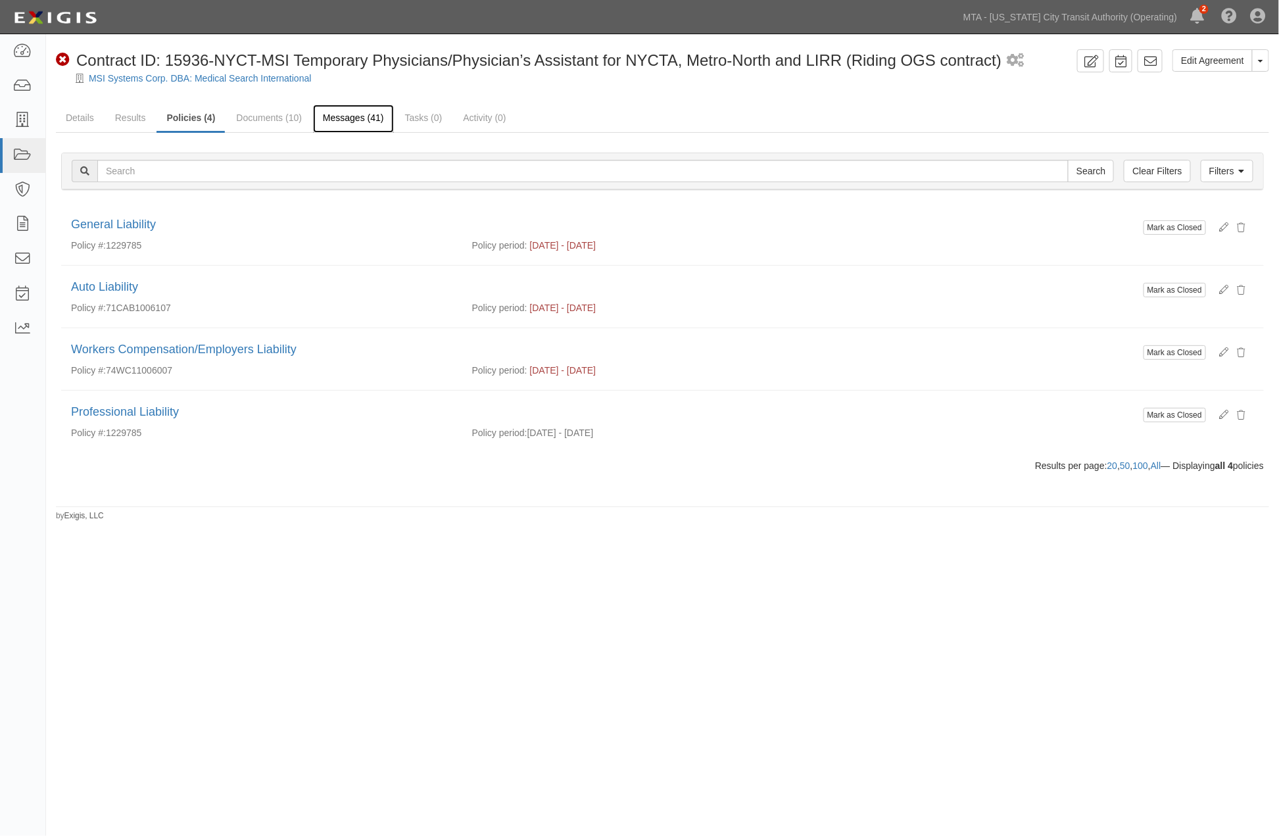
click at [327, 120] on link "Messages (41)" at bounding box center [353, 119] width 81 height 28
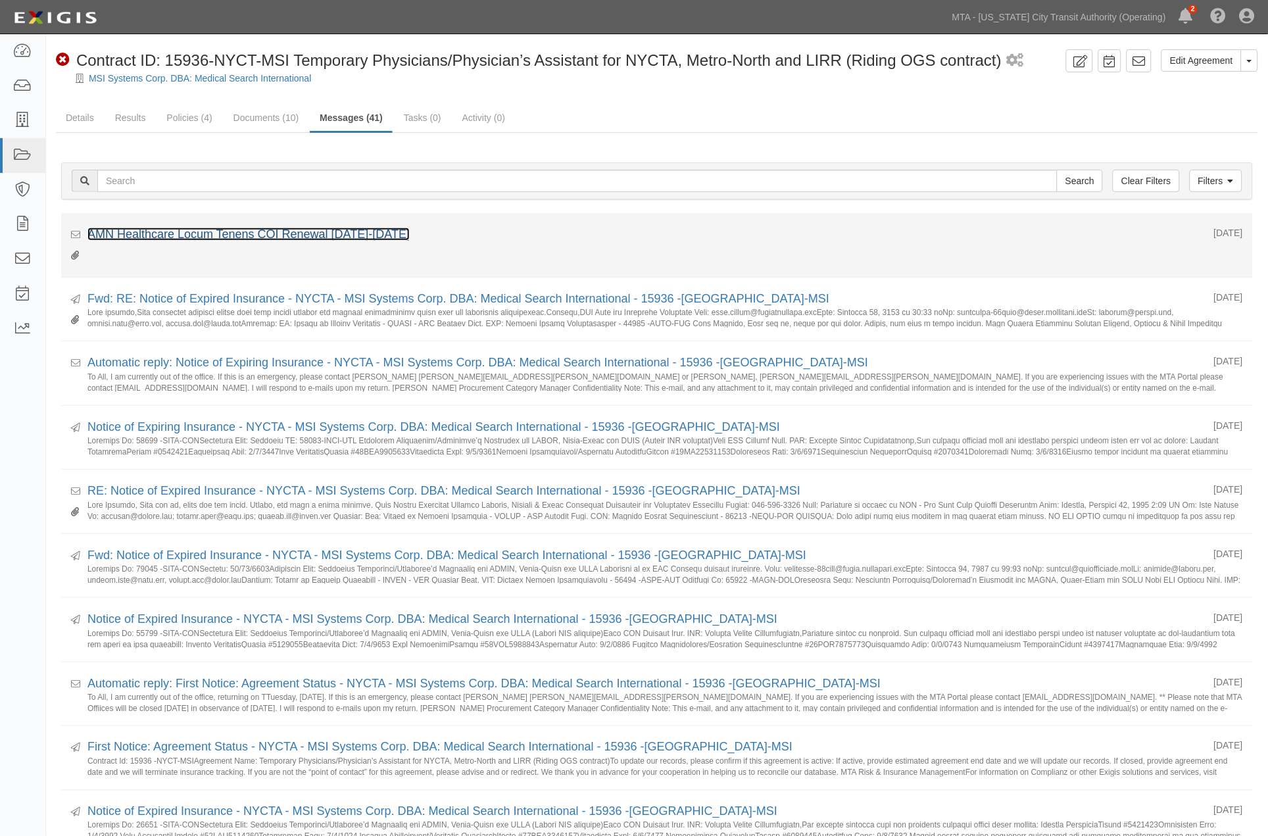
click at [161, 237] on link "AMN Healthcare Locum Tenens COI Renewal [DATE]-[DATE]" at bounding box center [248, 234] width 322 height 13
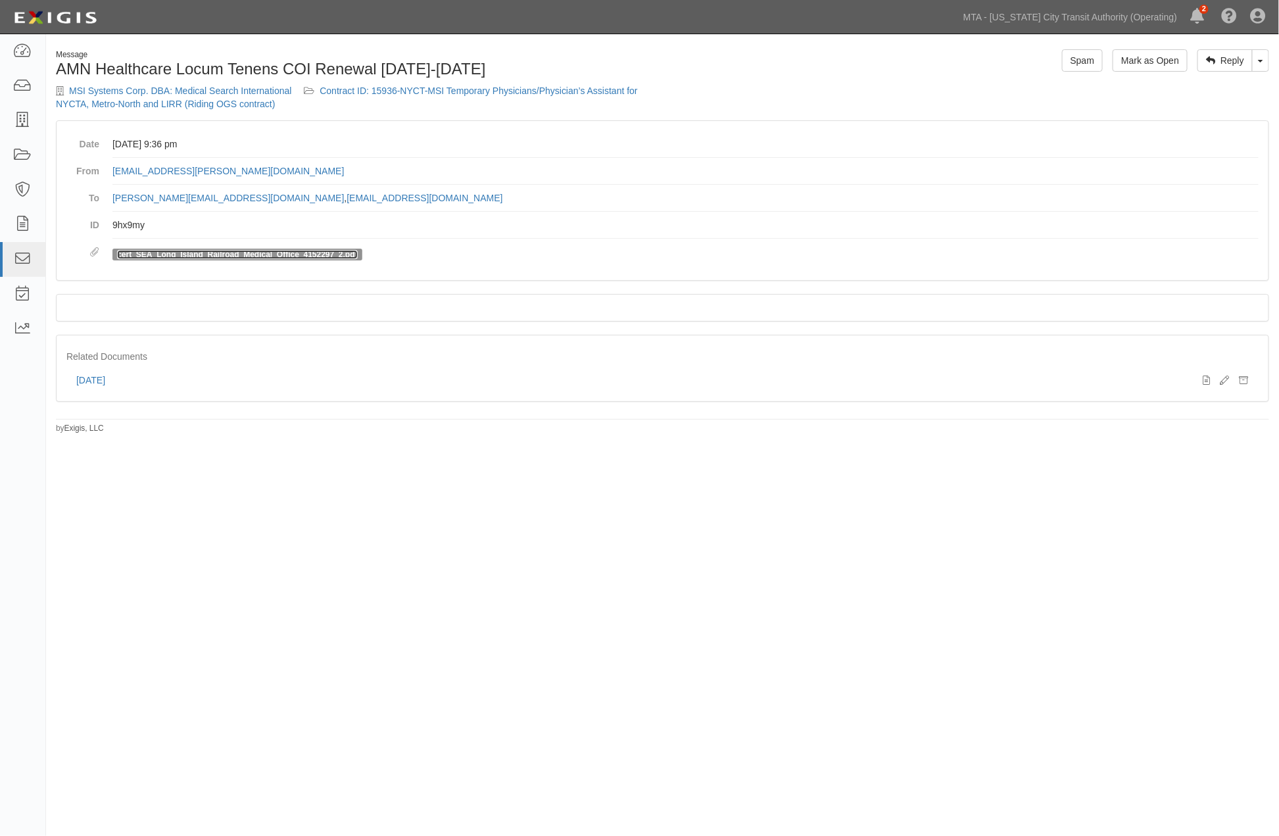
click at [286, 257] on link "cert_SEA_Long_Island_Railroad_Medical_Office_4152297_2.pdf" at bounding box center [237, 254] width 241 height 9
click at [274, 485] on div "Message AMN Healthcare Locum Tenens COI Renewal 2025-2026 MSI Systems Corp. DBA…" at bounding box center [639, 415] width 1279 height 753
click at [401, 89] on link "Contract ID: 15936-NYCT-MSI Temporary Physicians/Physician’s Assistant for NYCT…" at bounding box center [347, 98] width 582 height 24
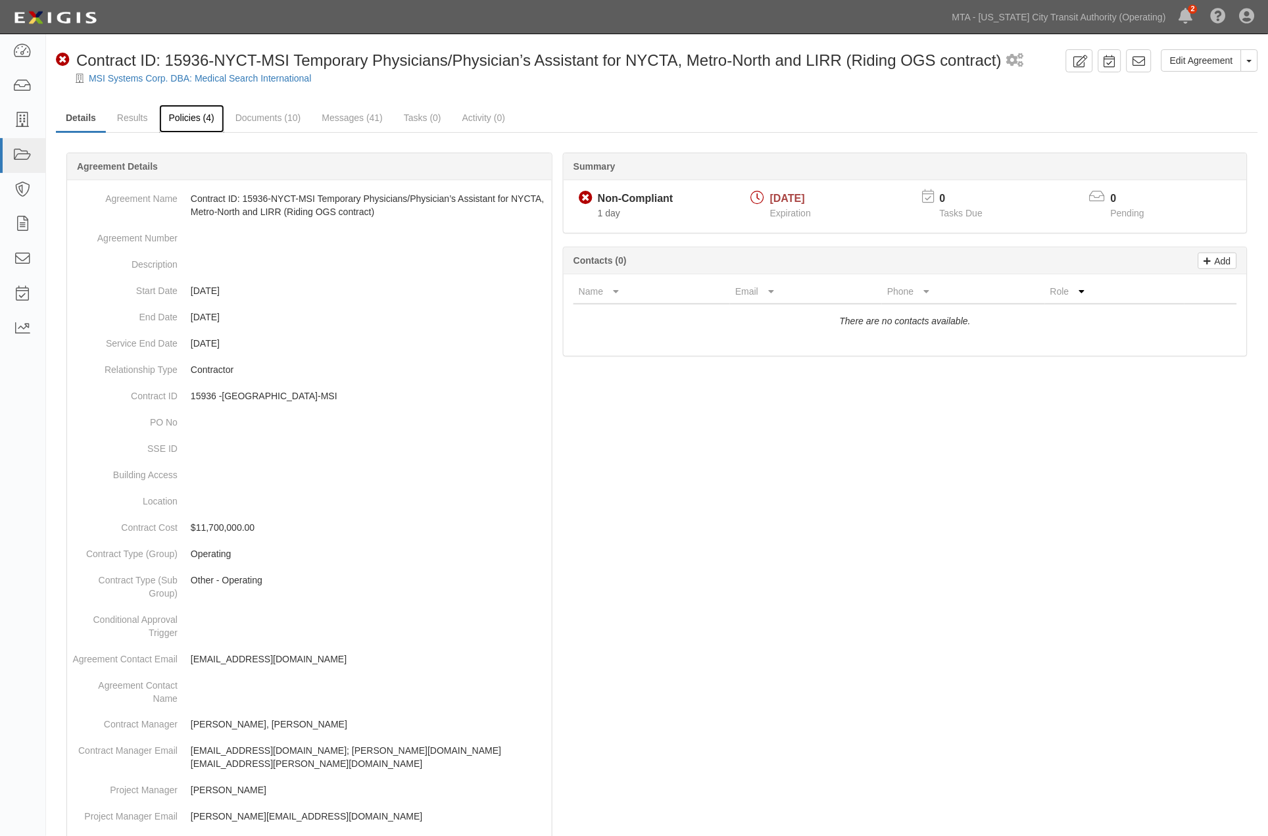
click at [175, 122] on link "Policies (4)" at bounding box center [191, 119] width 65 height 28
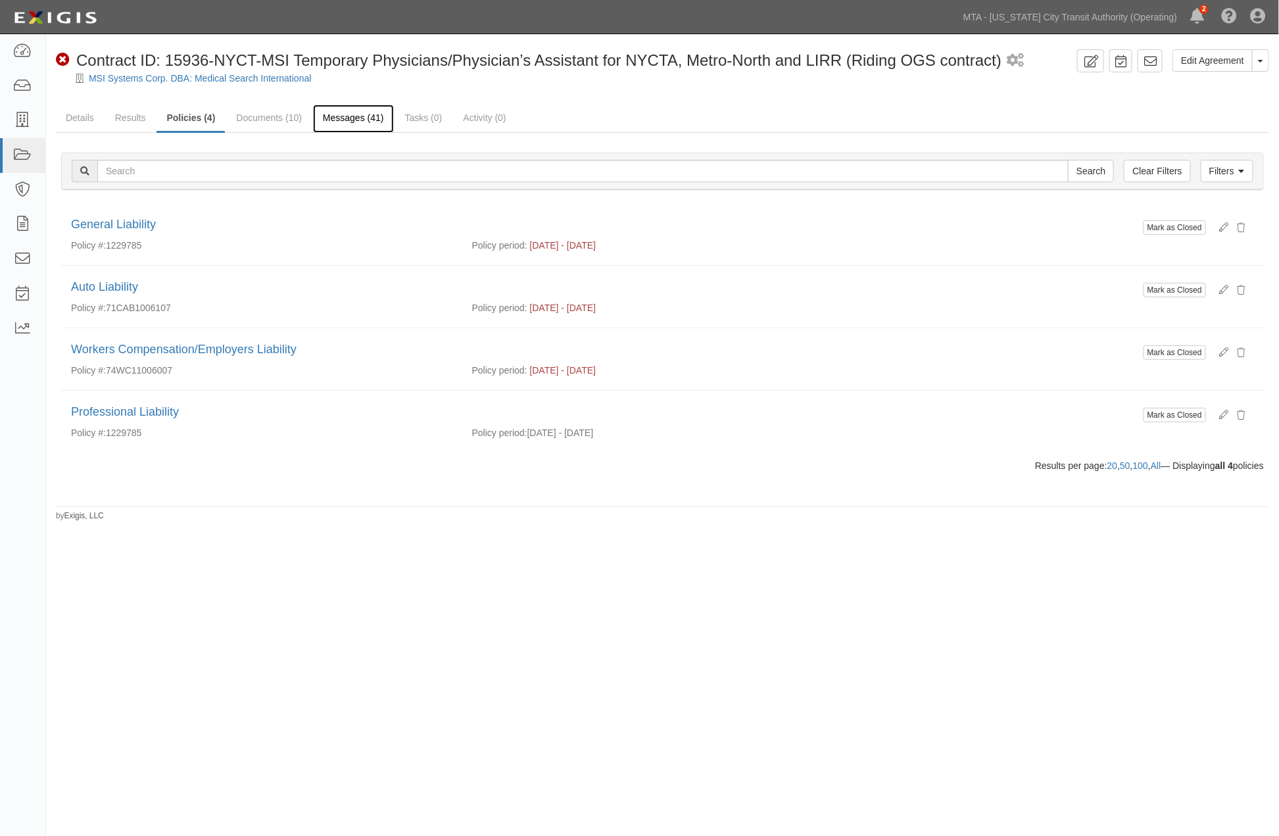
click at [344, 120] on link "Messages (41)" at bounding box center [353, 119] width 81 height 28
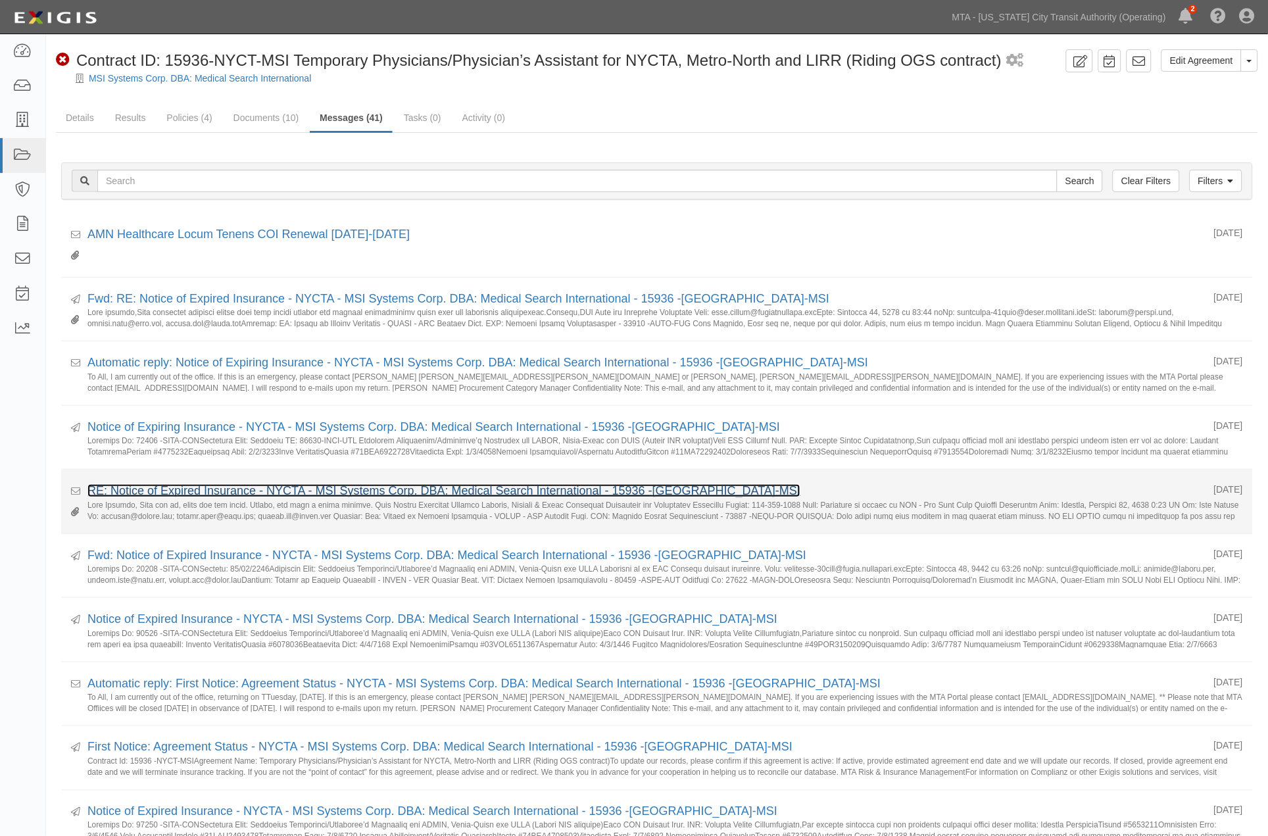
click at [231, 492] on link "RE: Notice of Expired Insurance - NYCTA - MSI Systems Corp. DBA: Medical Search…" at bounding box center [443, 490] width 713 height 13
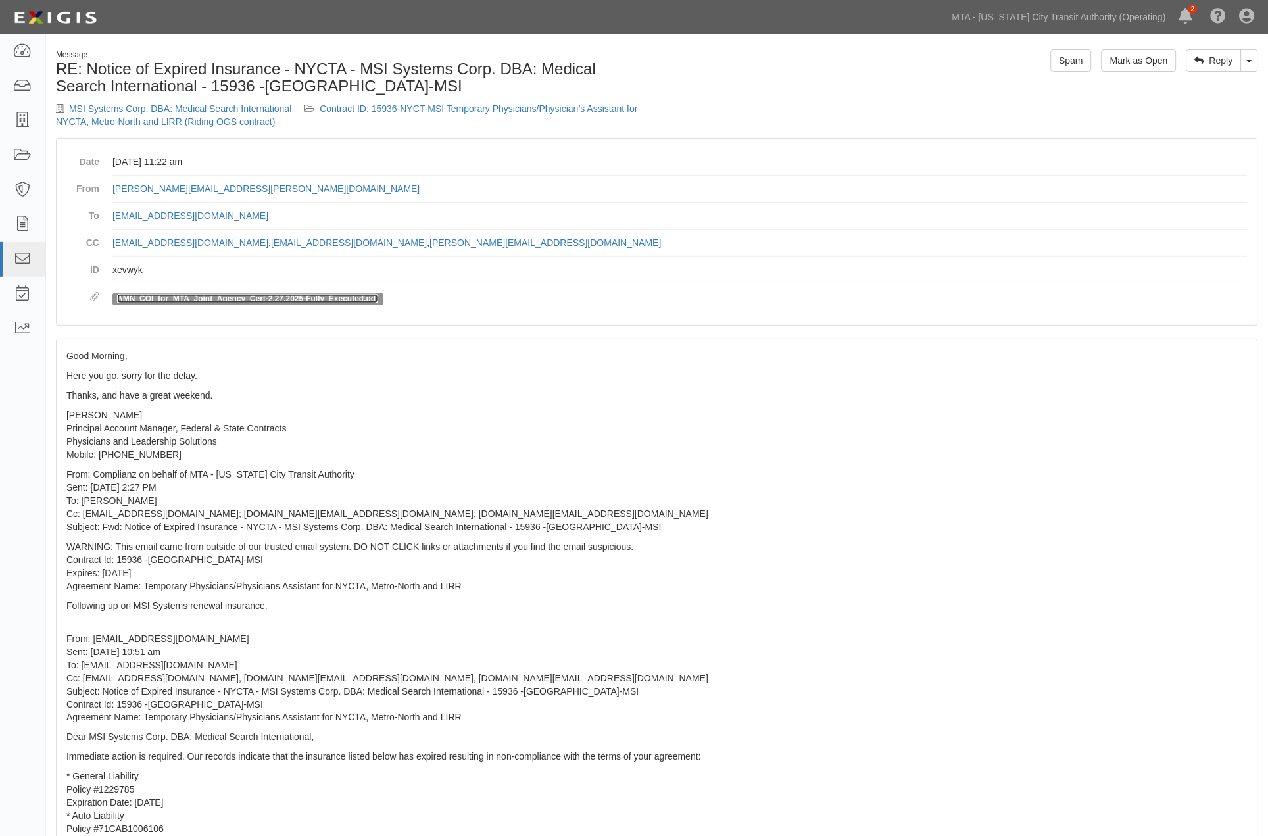
click at [238, 298] on link "AMN_COI_for_MTA_Joint_Agency_Cert-2.27.2025-Fully_Executed.pdf" at bounding box center [247, 298] width 261 height 9
drag, startPoint x: 278, startPoint y: 187, endPoint x: 113, endPoint y: 191, distance: 165.2
click at [113, 191] on dd "john.murray@amnhealthcare.com" at bounding box center [679, 189] width 1135 height 27
copy link "john.murray@amnhealthcare.com"
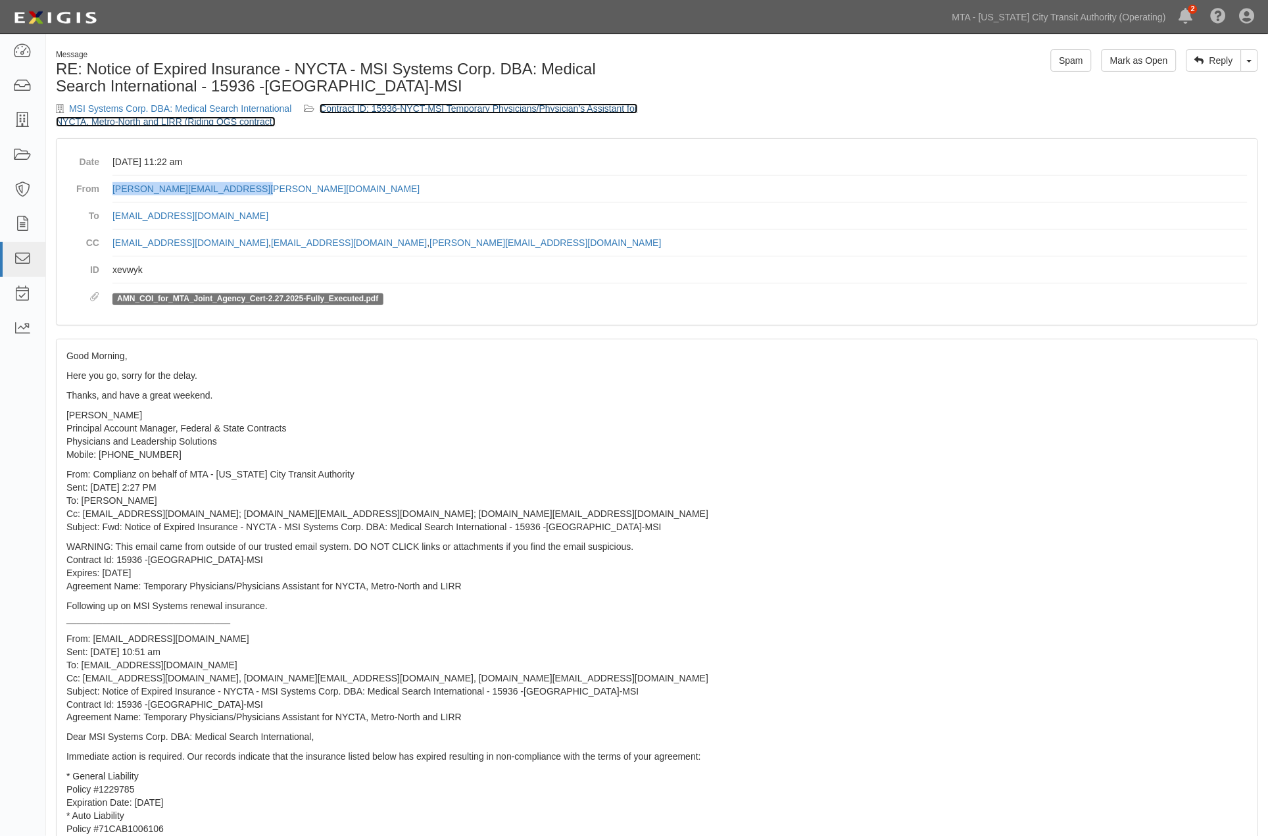
click at [378, 109] on link "Contract ID: 15936-NYCT-MSI Temporary Physicians/Physician’s Assistant for NYCT…" at bounding box center [347, 115] width 582 height 24
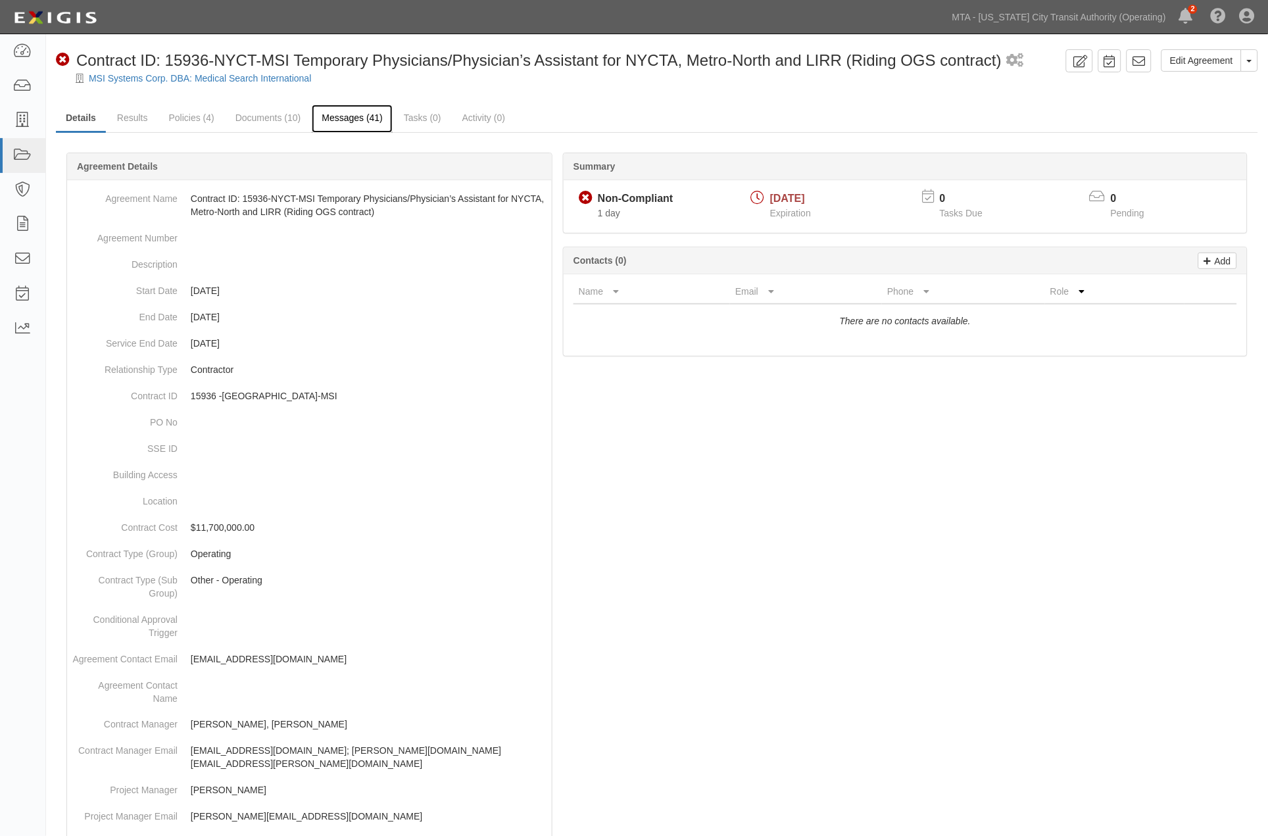
click at [362, 122] on link "Messages (41)" at bounding box center [352, 119] width 81 height 28
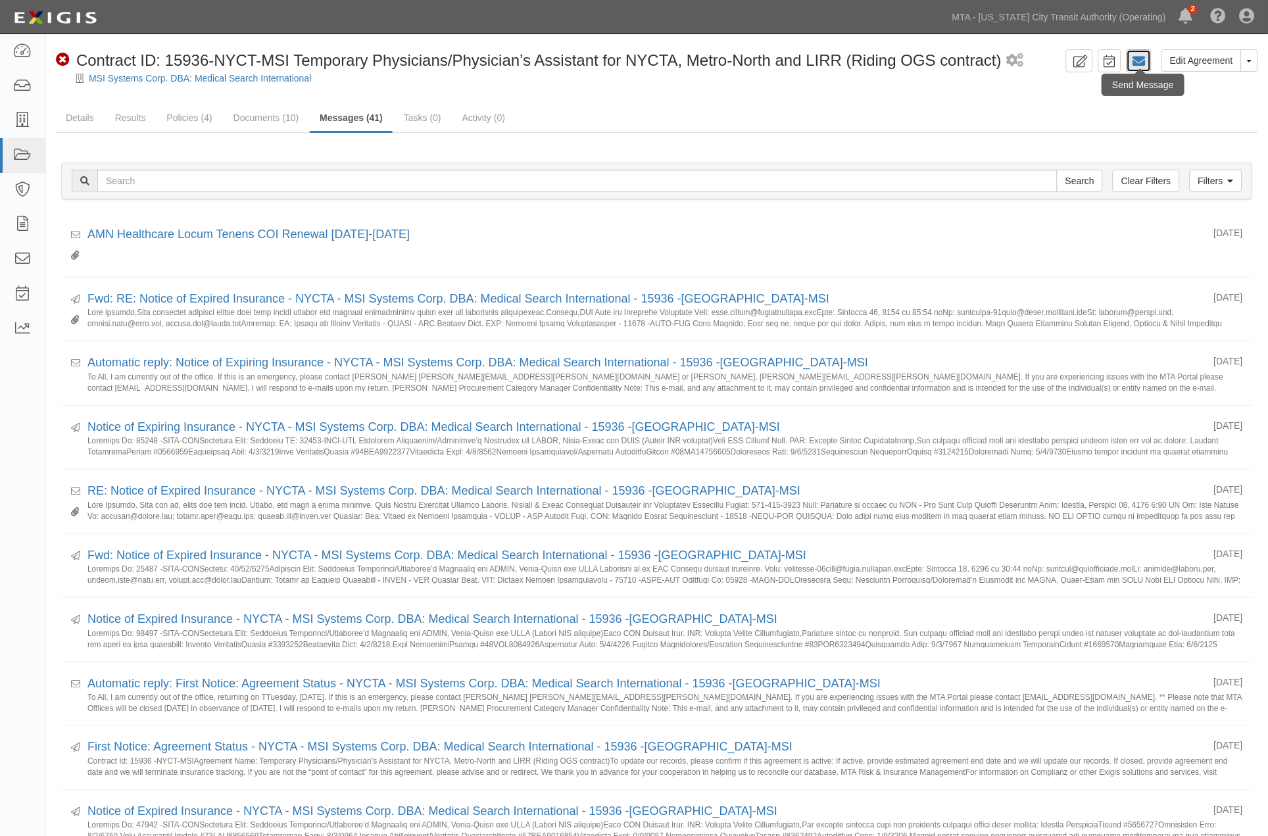
click at [1134, 57] on icon at bounding box center [1139, 61] width 13 height 13
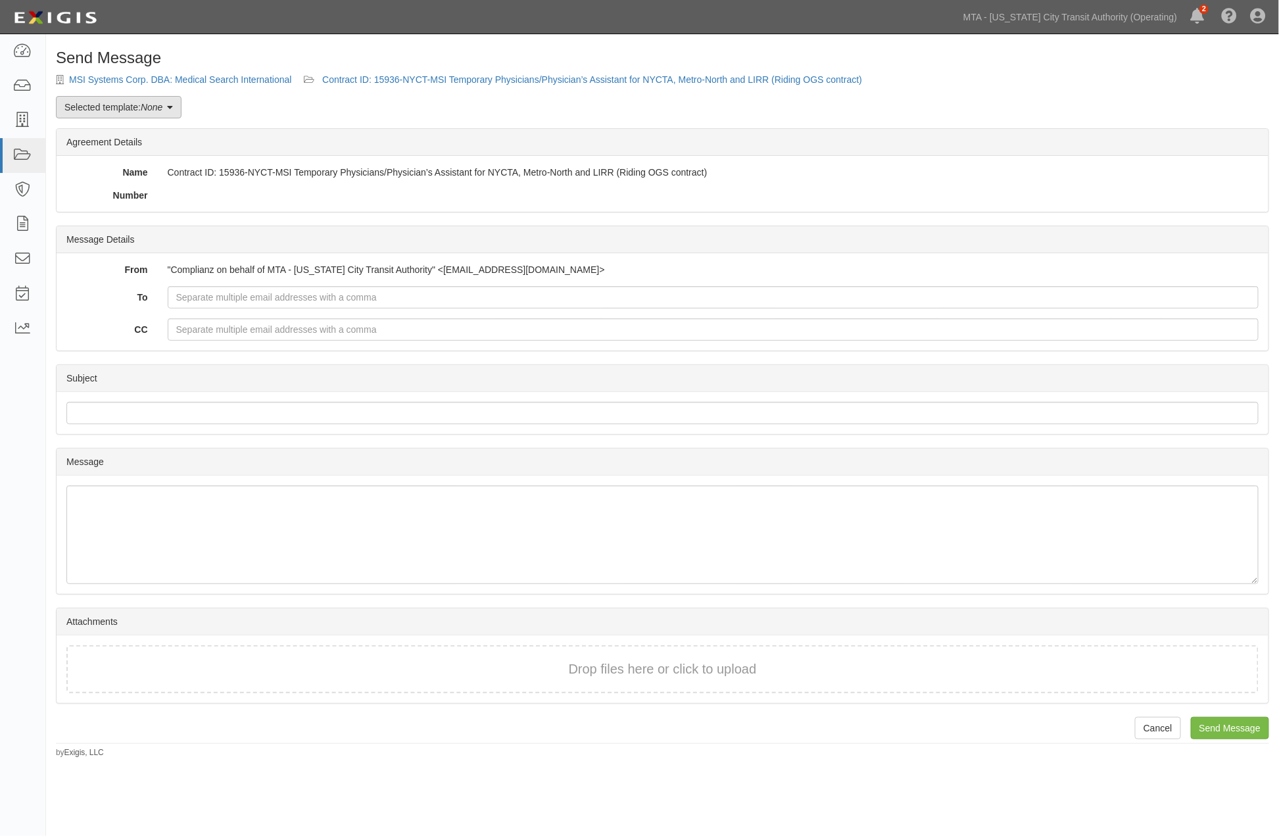
click at [154, 113] on link "Selected template: None" at bounding box center [119, 107] width 126 height 22
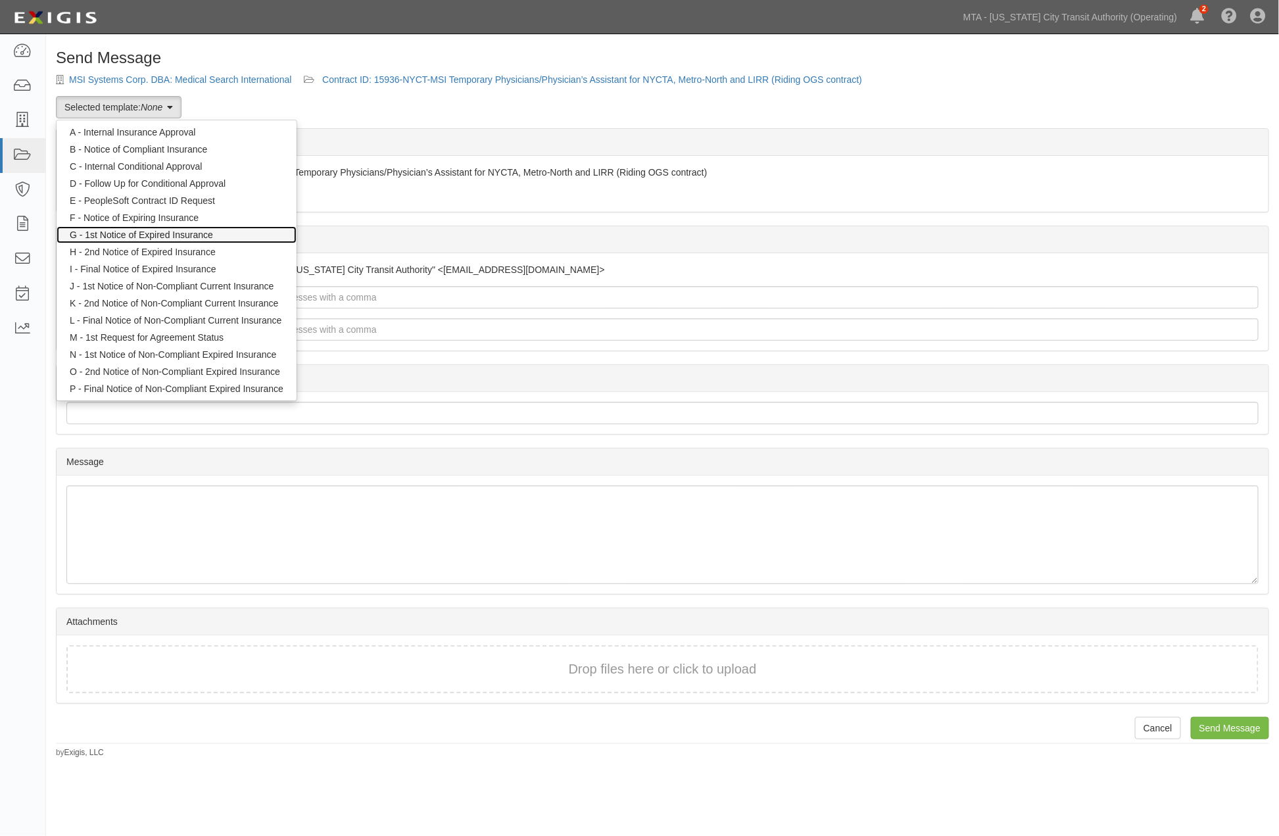
click at [147, 234] on link "G - 1st Notice of Expired Insurance" at bounding box center [177, 234] width 240 height 17
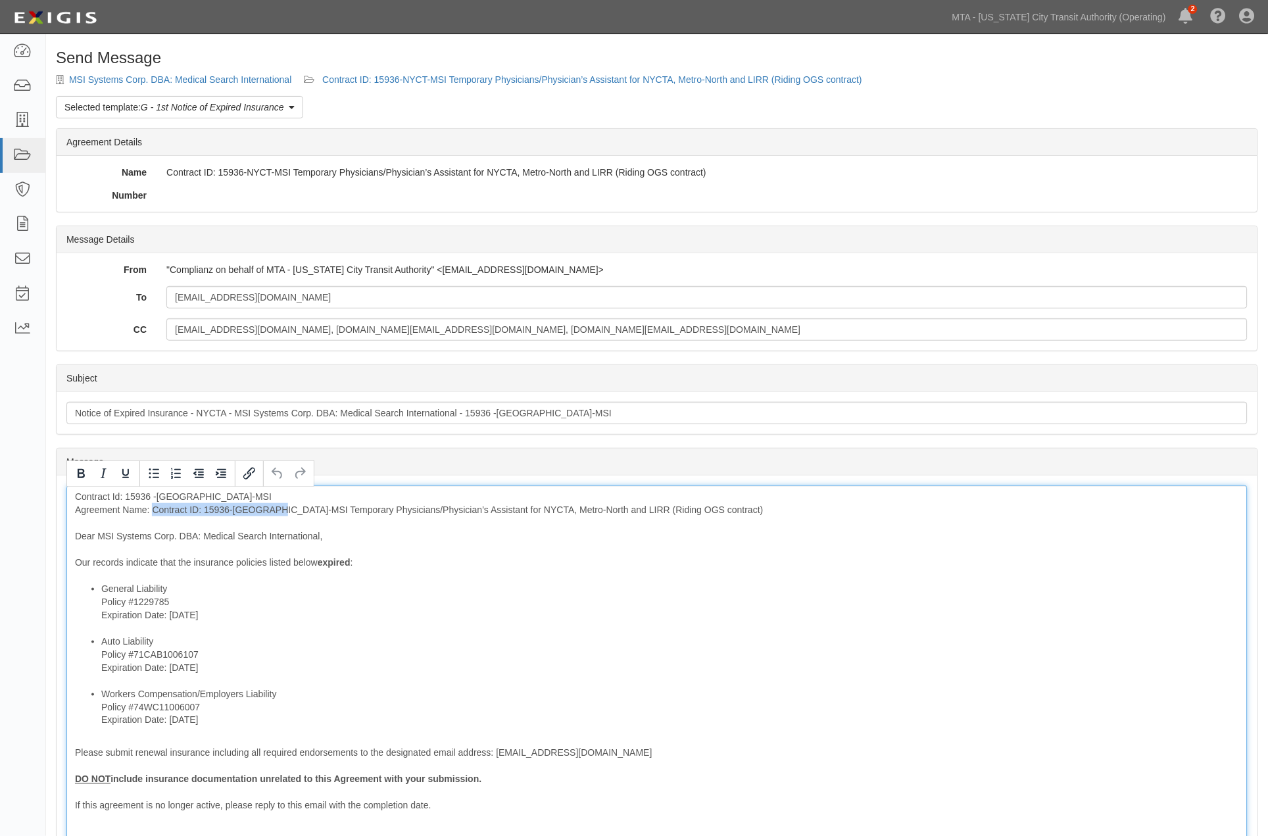
drag, startPoint x: 281, startPoint y: 510, endPoint x: 154, endPoint y: 507, distance: 127.0
click at [154, 507] on div "Contract Id: 15936 -NYCT-MSI Agreement Name: Contract ID: 15936-NYCT-MSI Tempor…" at bounding box center [656, 697] width 1181 height 424
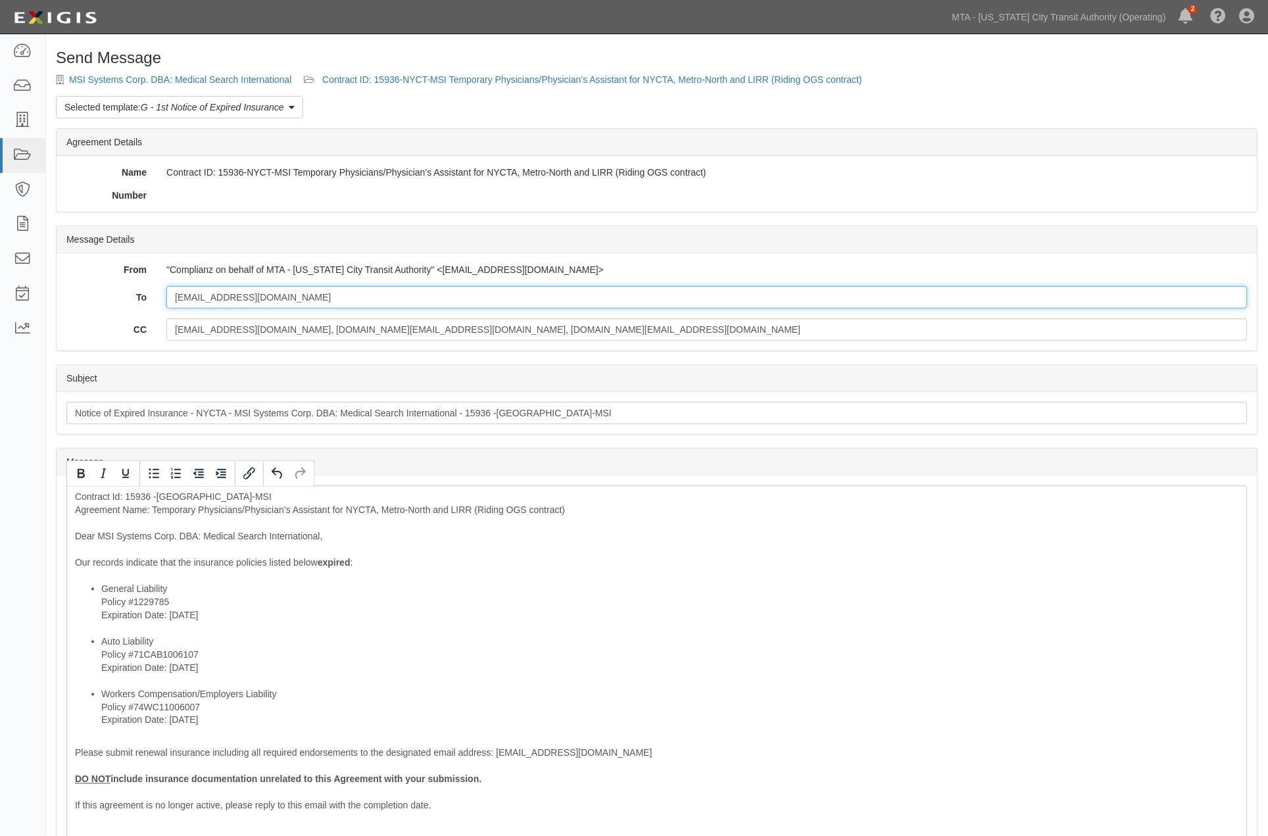
click at [349, 298] on input "[EMAIL_ADDRESS][DOMAIN_NAME]" at bounding box center [706, 297] width 1081 height 22
paste input "john.murray@amnhealthcare.com"
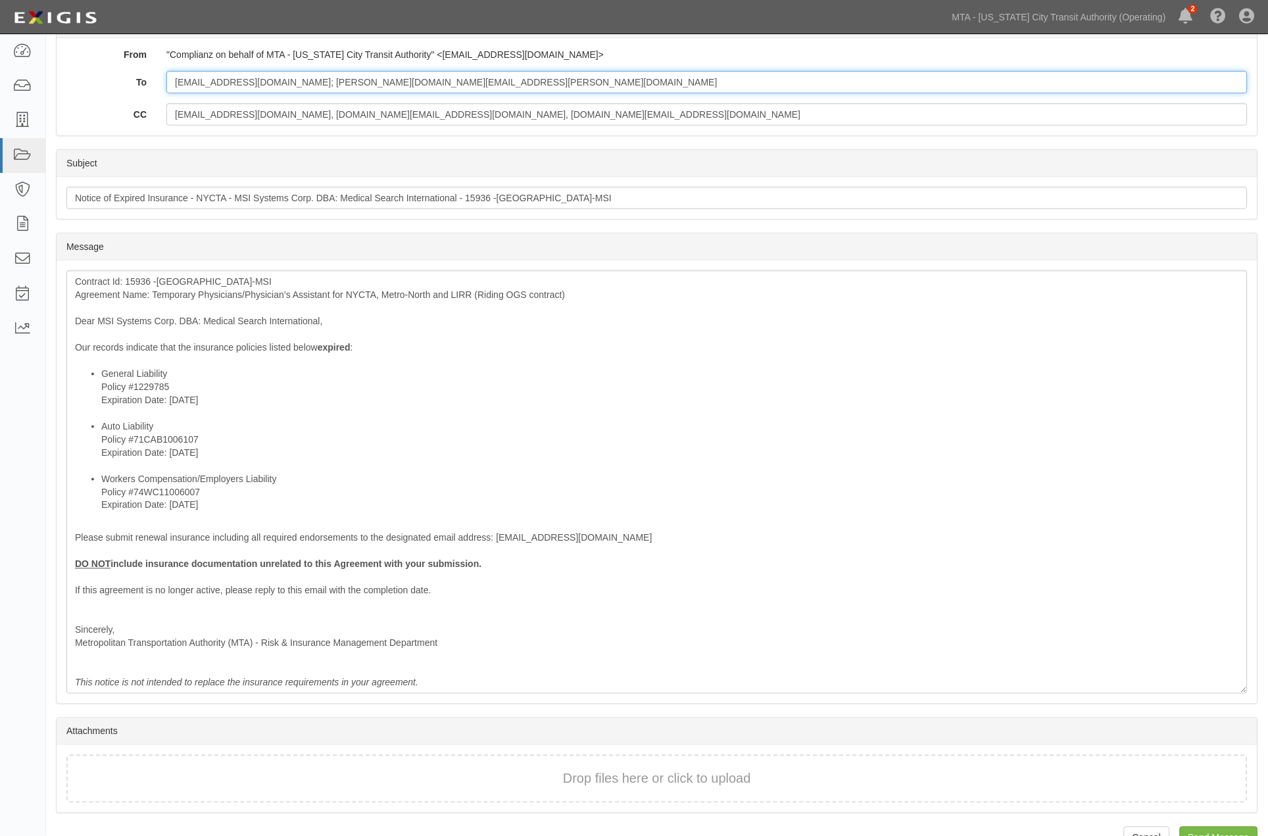
scroll to position [219, 0]
type input "jmurray@medsearchint.com; john.murray@amnhealthcare.com"
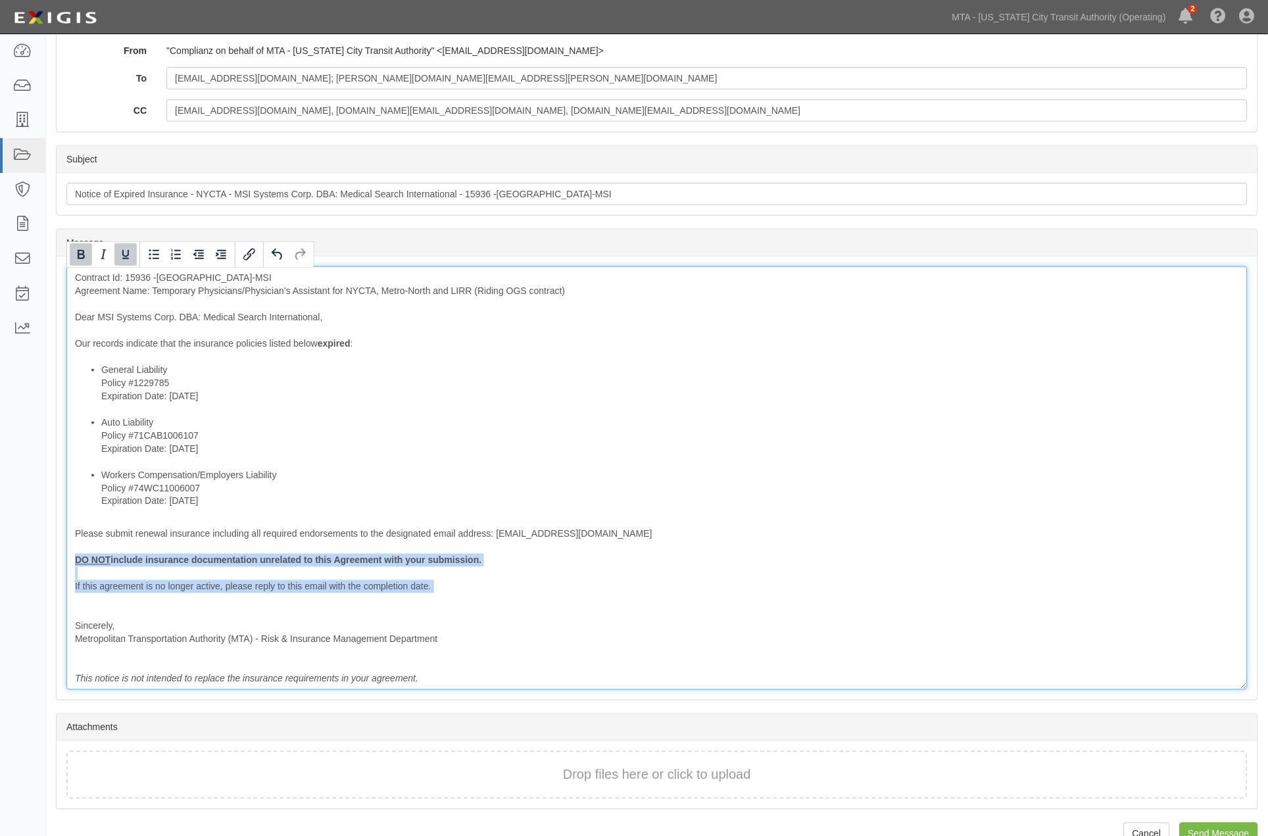
drag, startPoint x: 150, startPoint y: 600, endPoint x: 66, endPoint y: 557, distance: 94.4
click at [66, 557] on div "Message Contract Id: 15936 -NYCT-MSI Agreement Name: Temporary Physicians/Physi…" at bounding box center [657, 478] width 1201 height 443
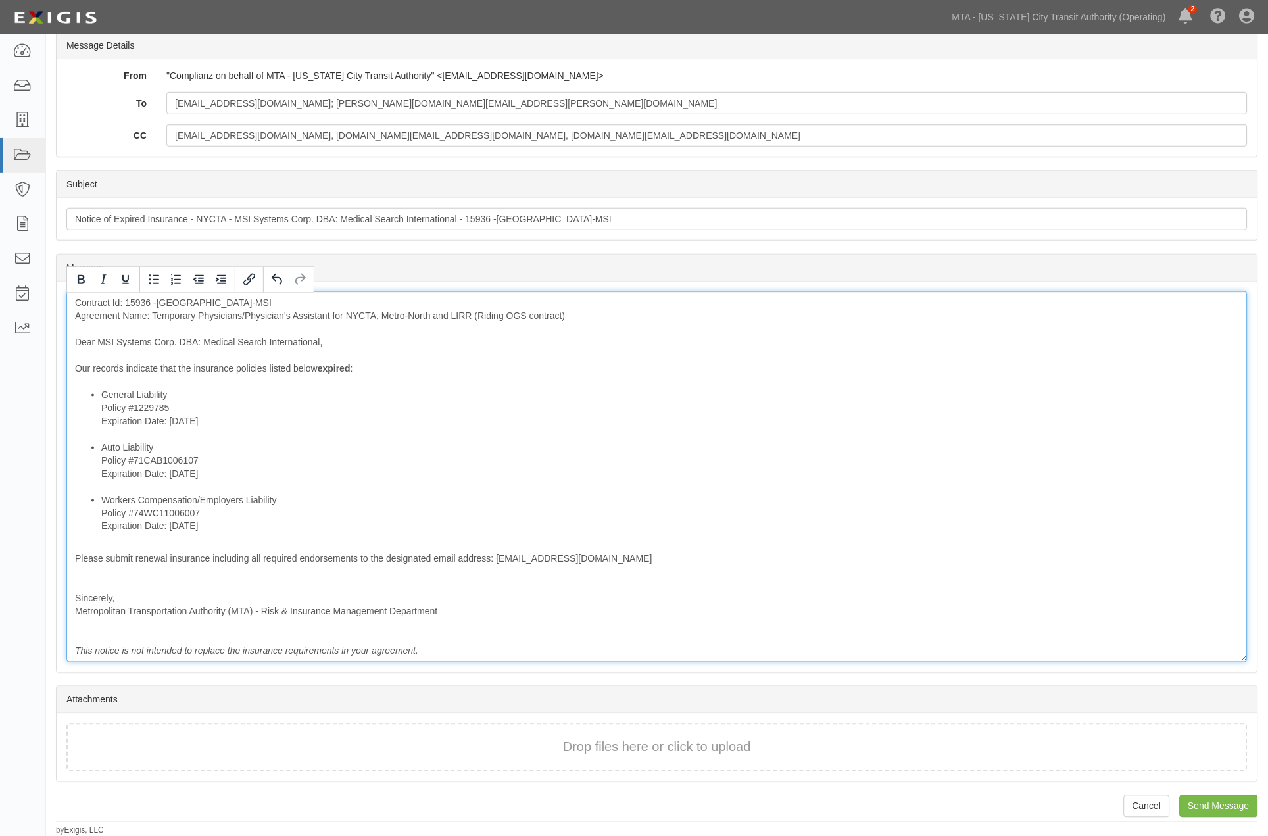
scroll to position [181, 0]
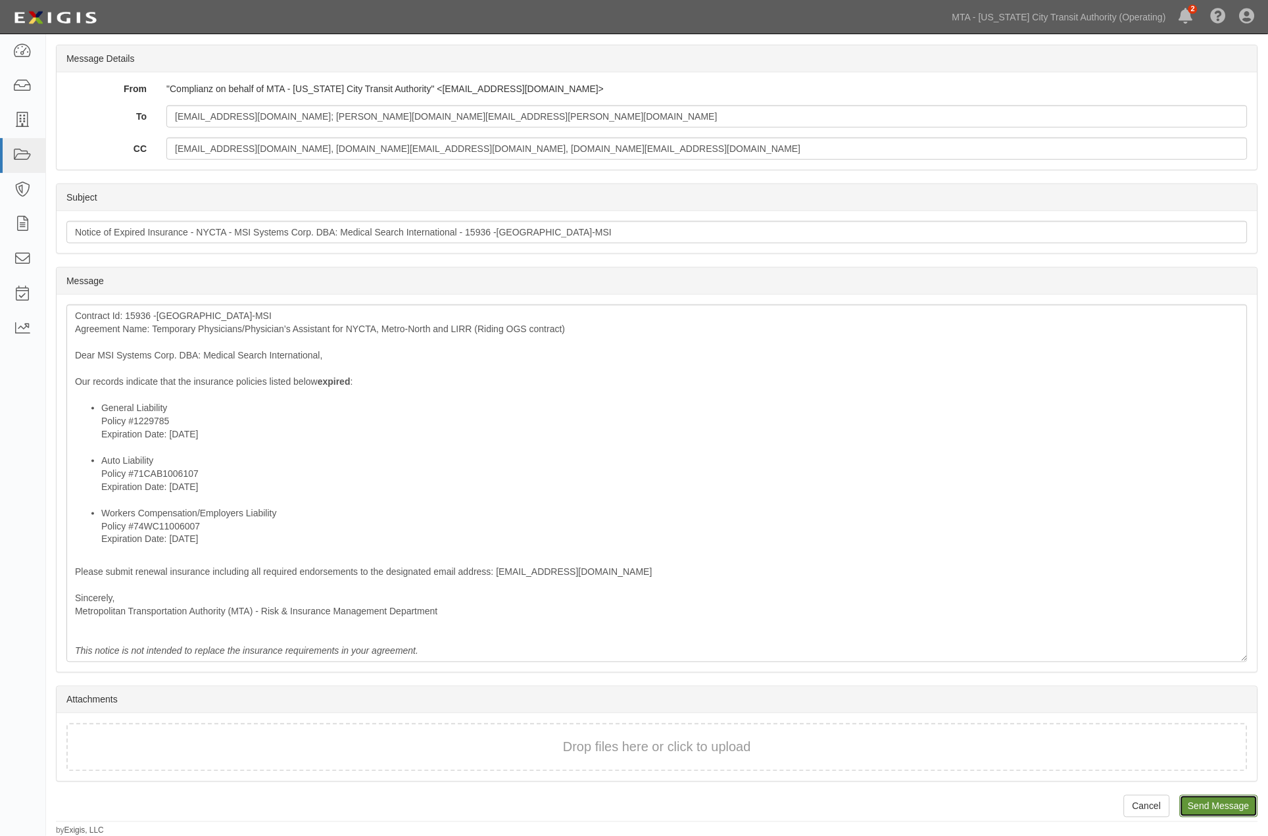
click at [1199, 804] on input "Send Message" at bounding box center [1219, 806] width 78 height 22
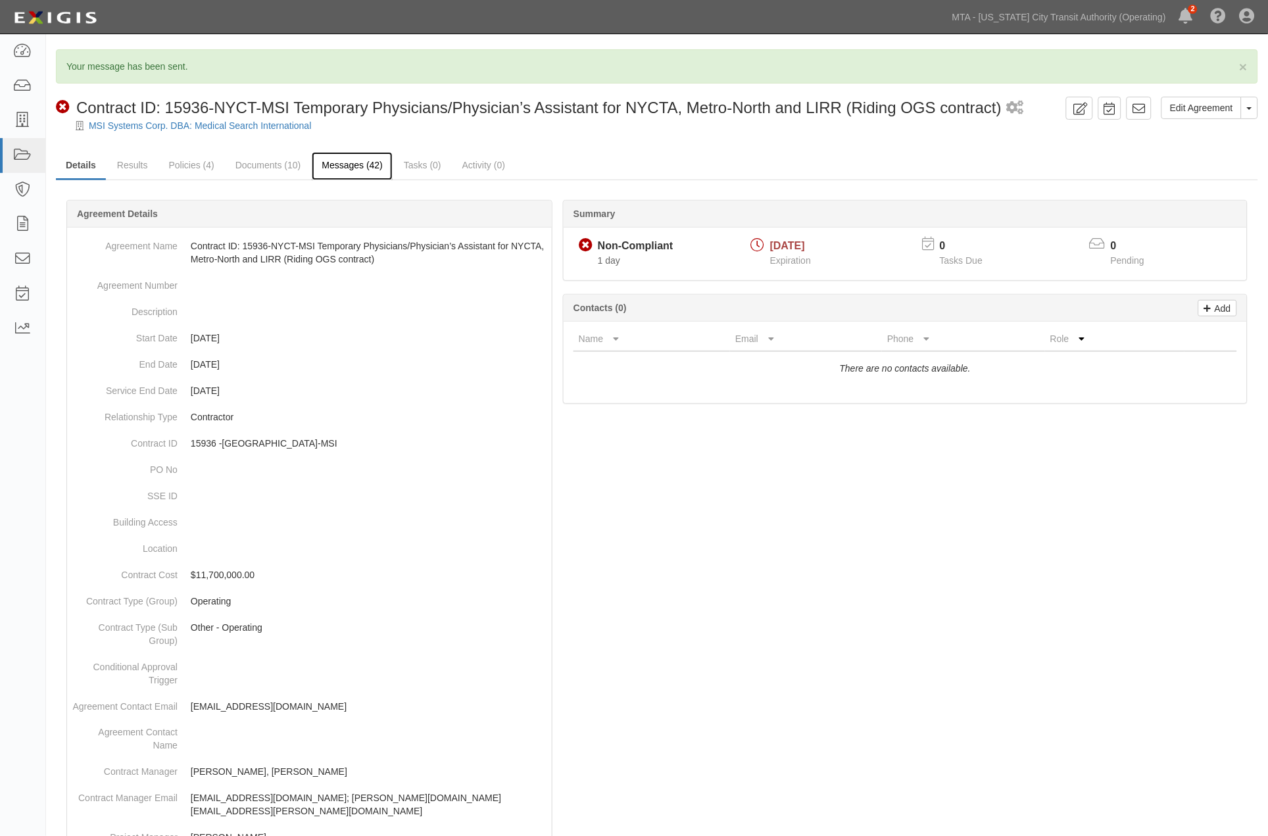
click at [362, 170] on link "Messages (42)" at bounding box center [352, 166] width 81 height 28
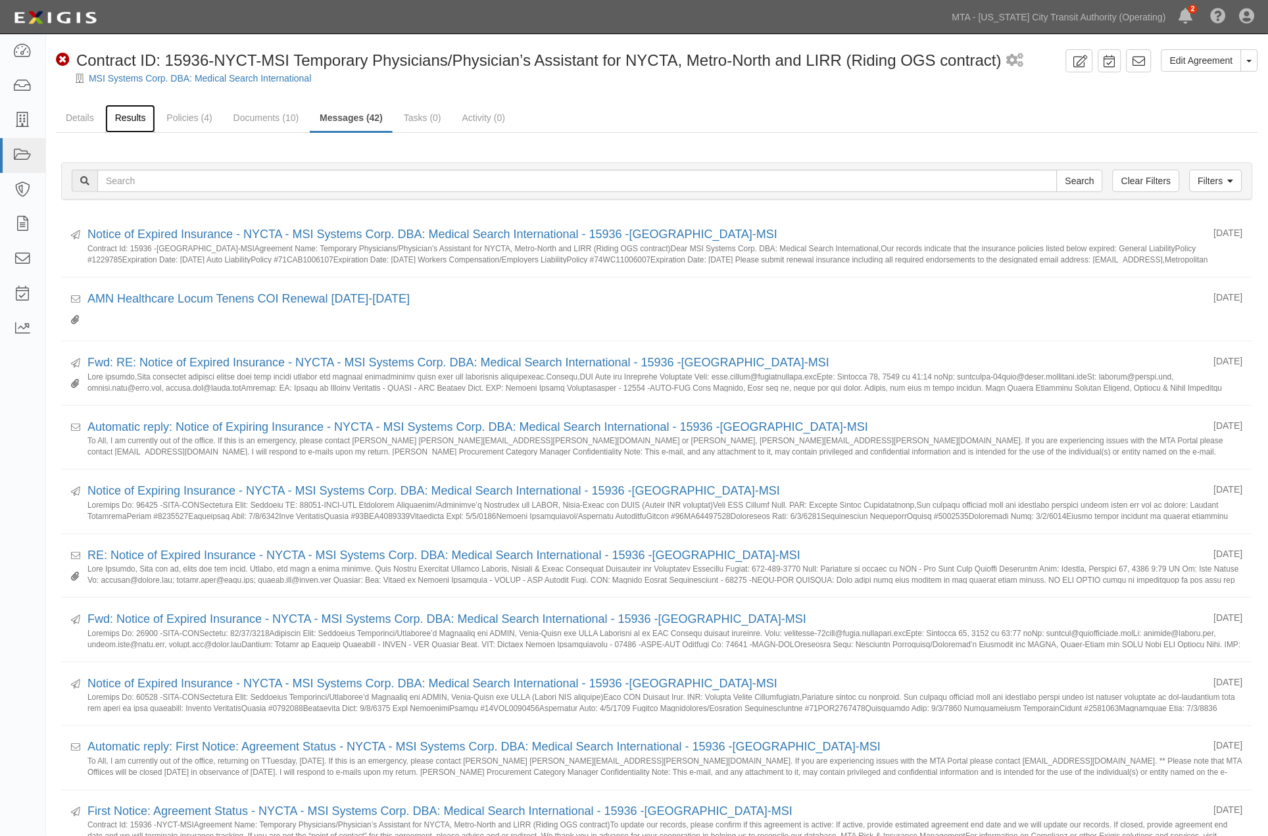
click at [127, 117] on link "Results" at bounding box center [130, 119] width 51 height 28
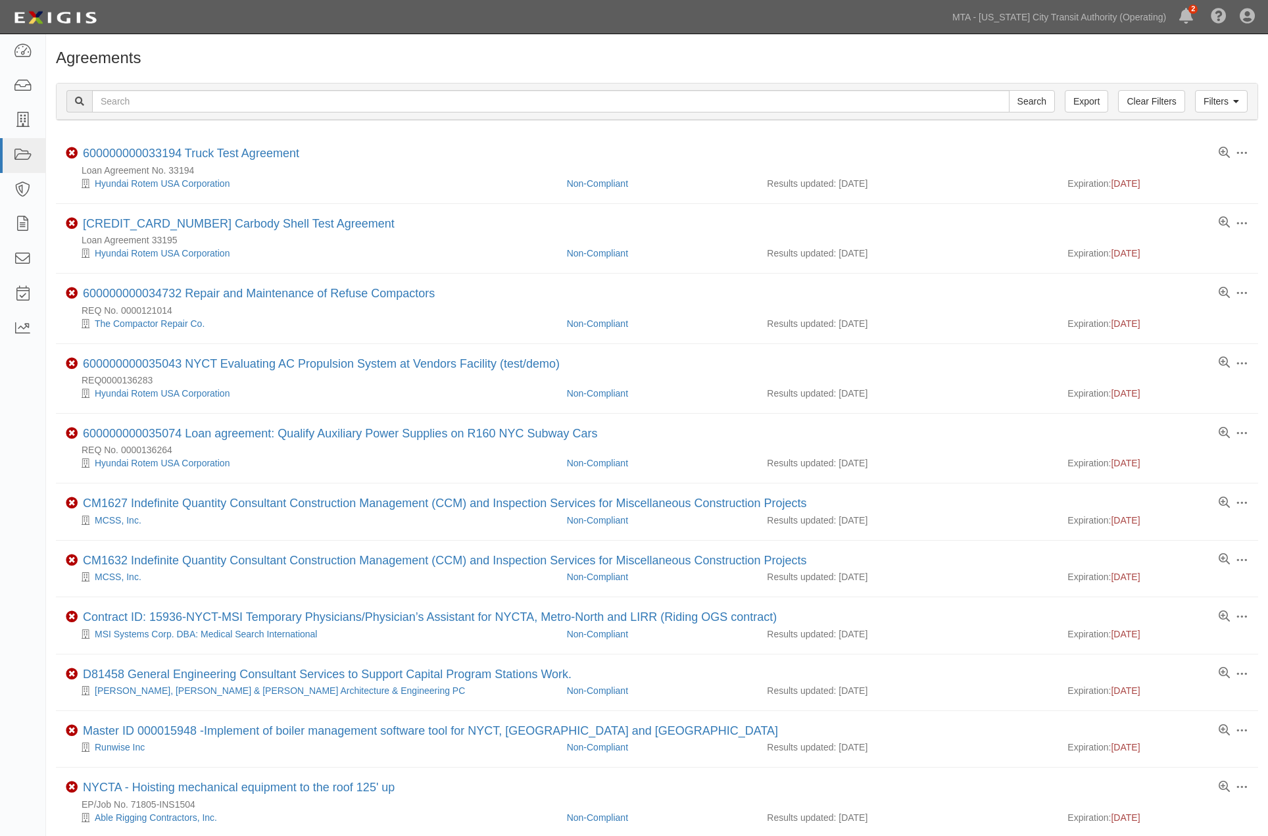
scroll to position [189, 0]
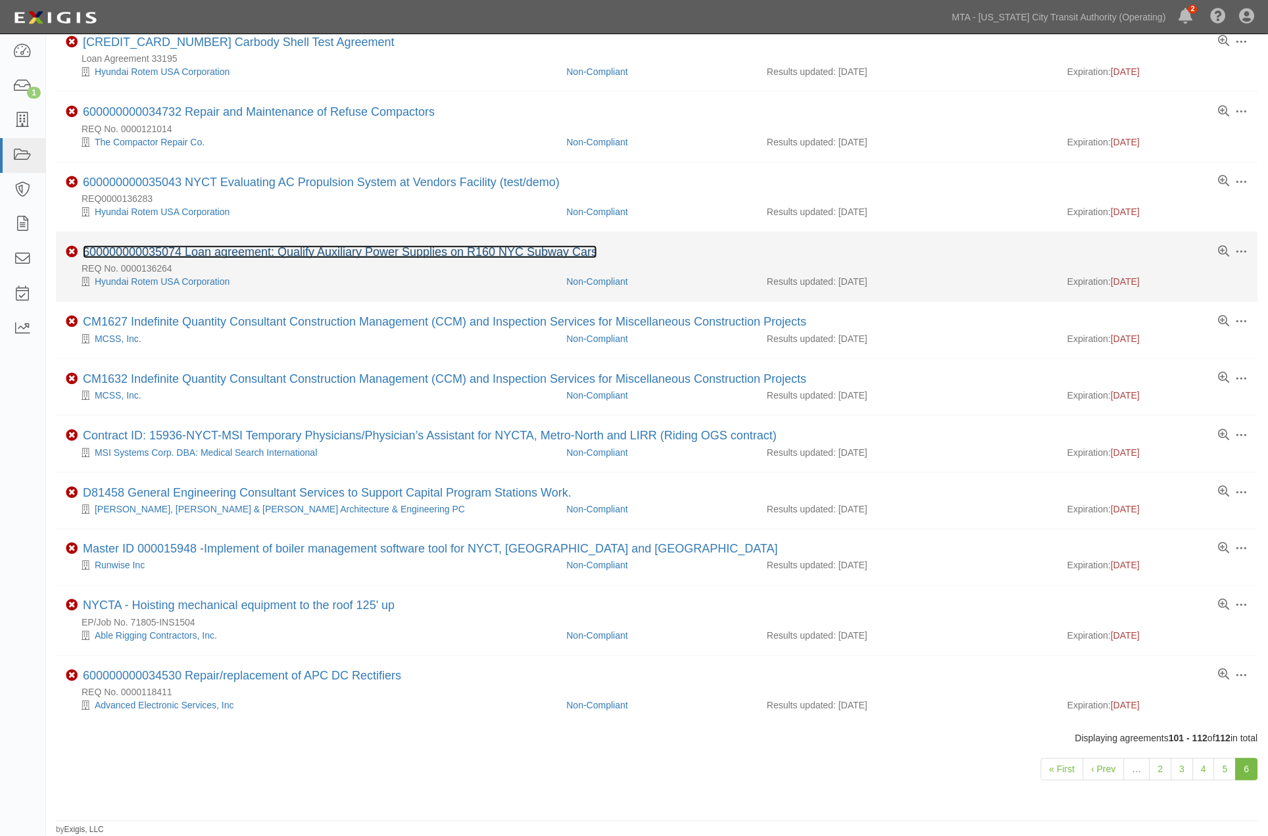
click at [378, 245] on link "600000000035074 Loan agreement: Qualify Auxiliary Power Supplies on R160 NYC Su…" at bounding box center [340, 251] width 514 height 13
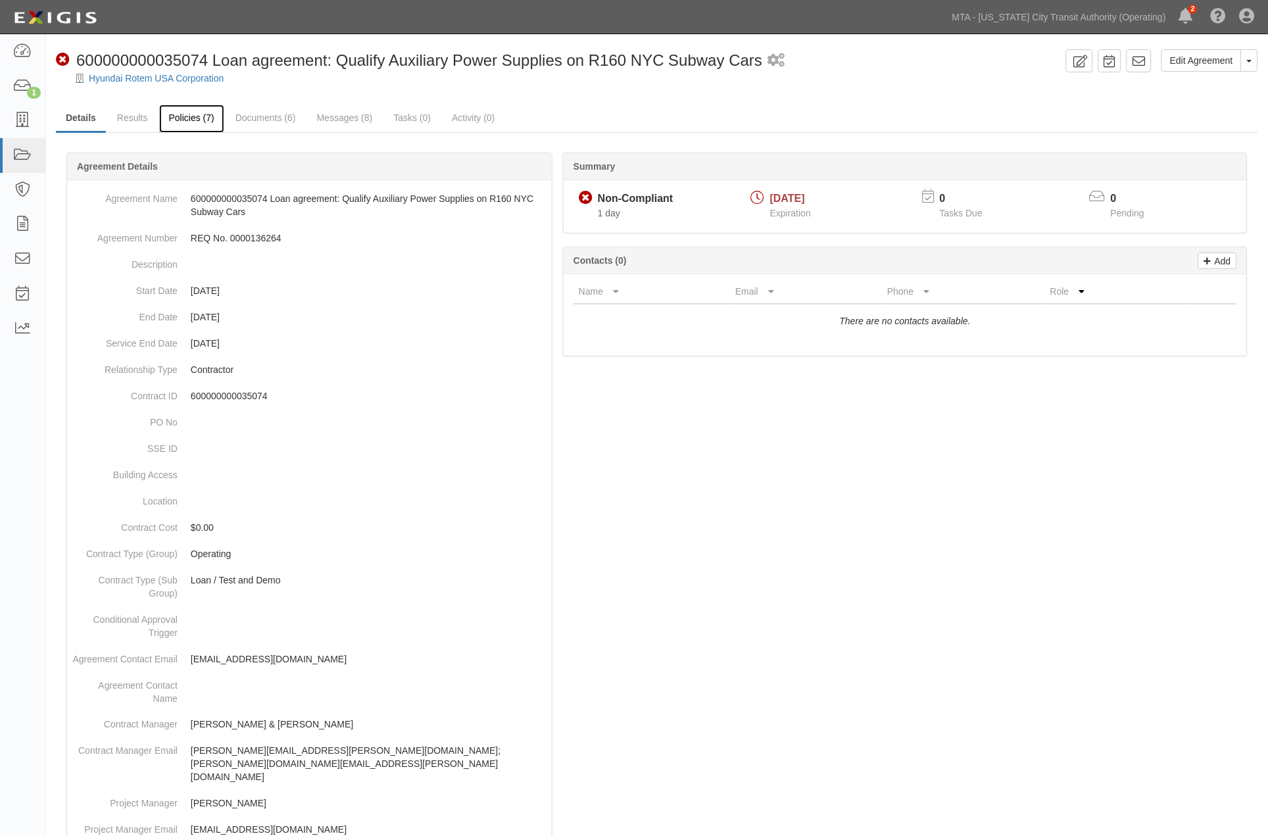
click at [199, 116] on link "Policies (7)" at bounding box center [191, 119] width 65 height 28
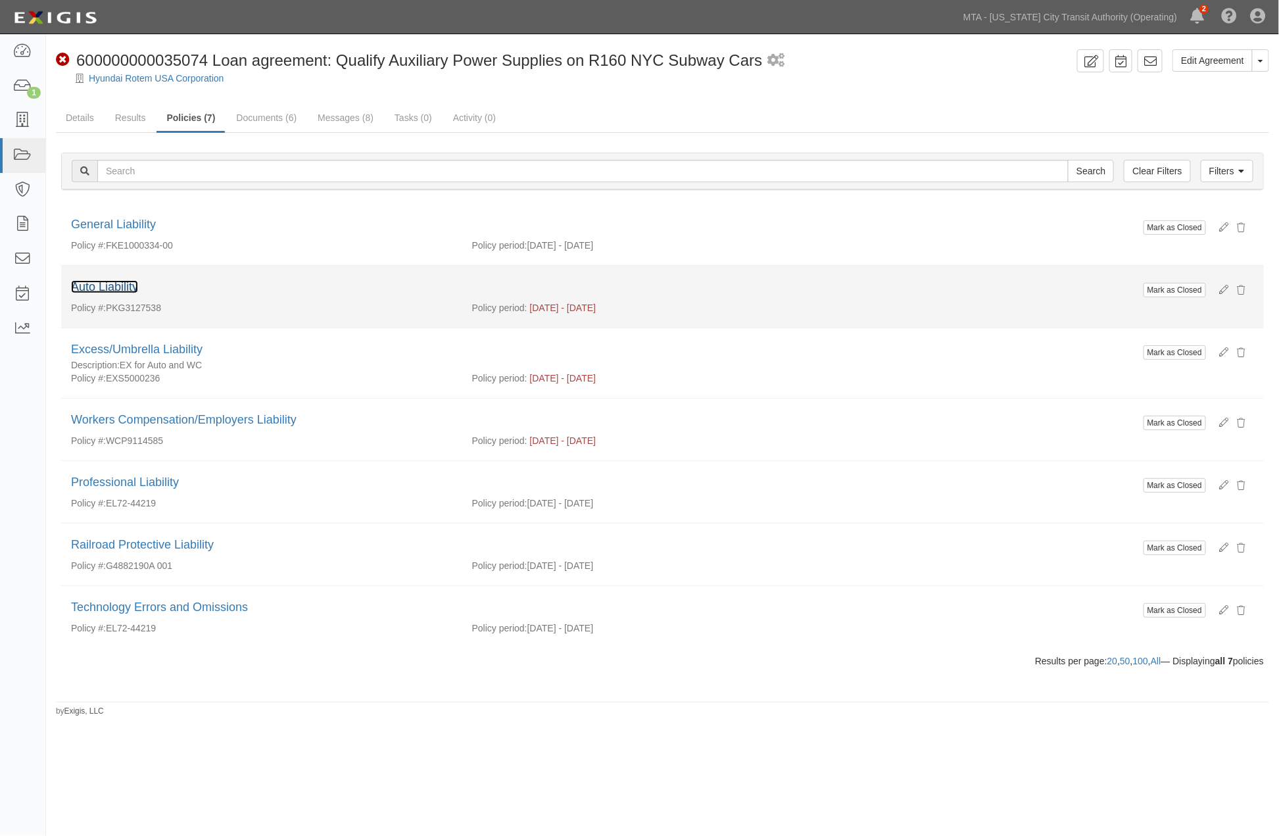
click at [129, 291] on link "Auto Liability" at bounding box center [104, 286] width 67 height 13
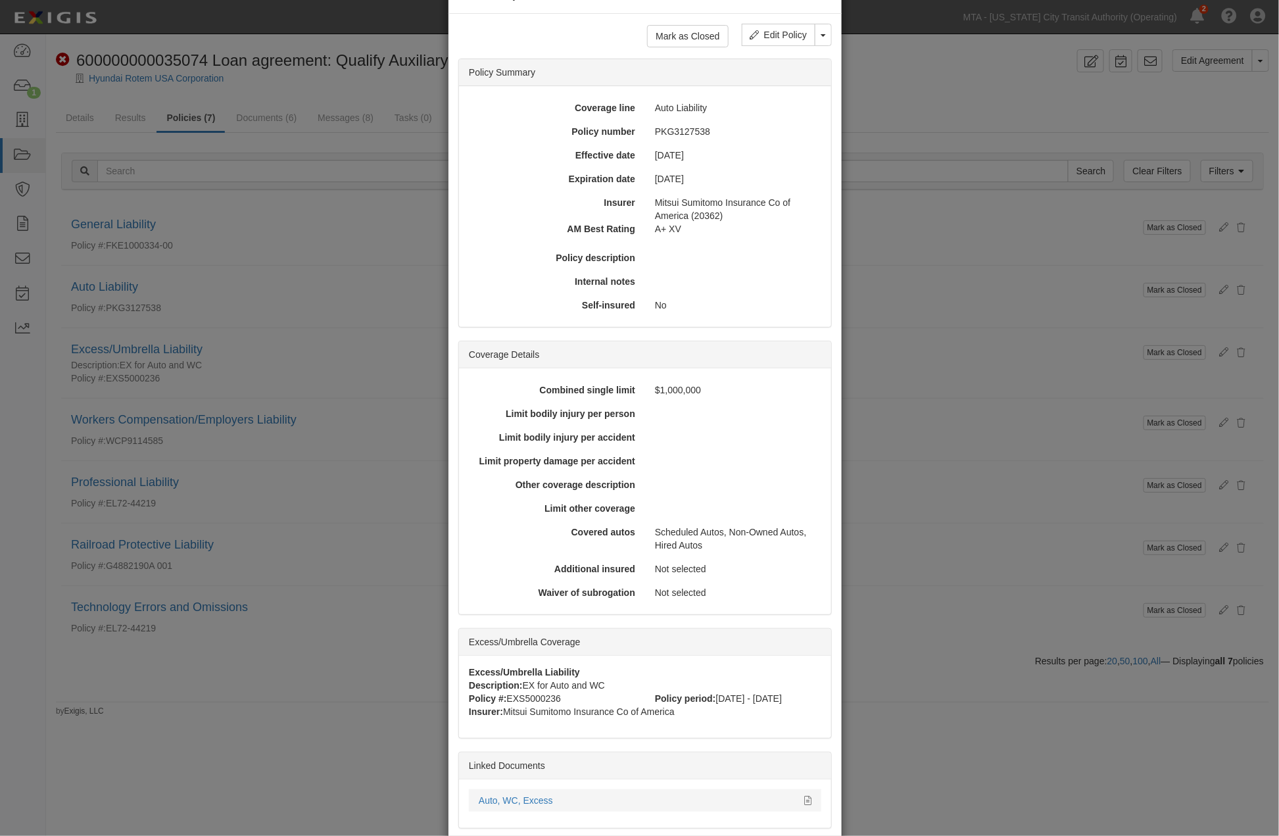
scroll to position [123, 0]
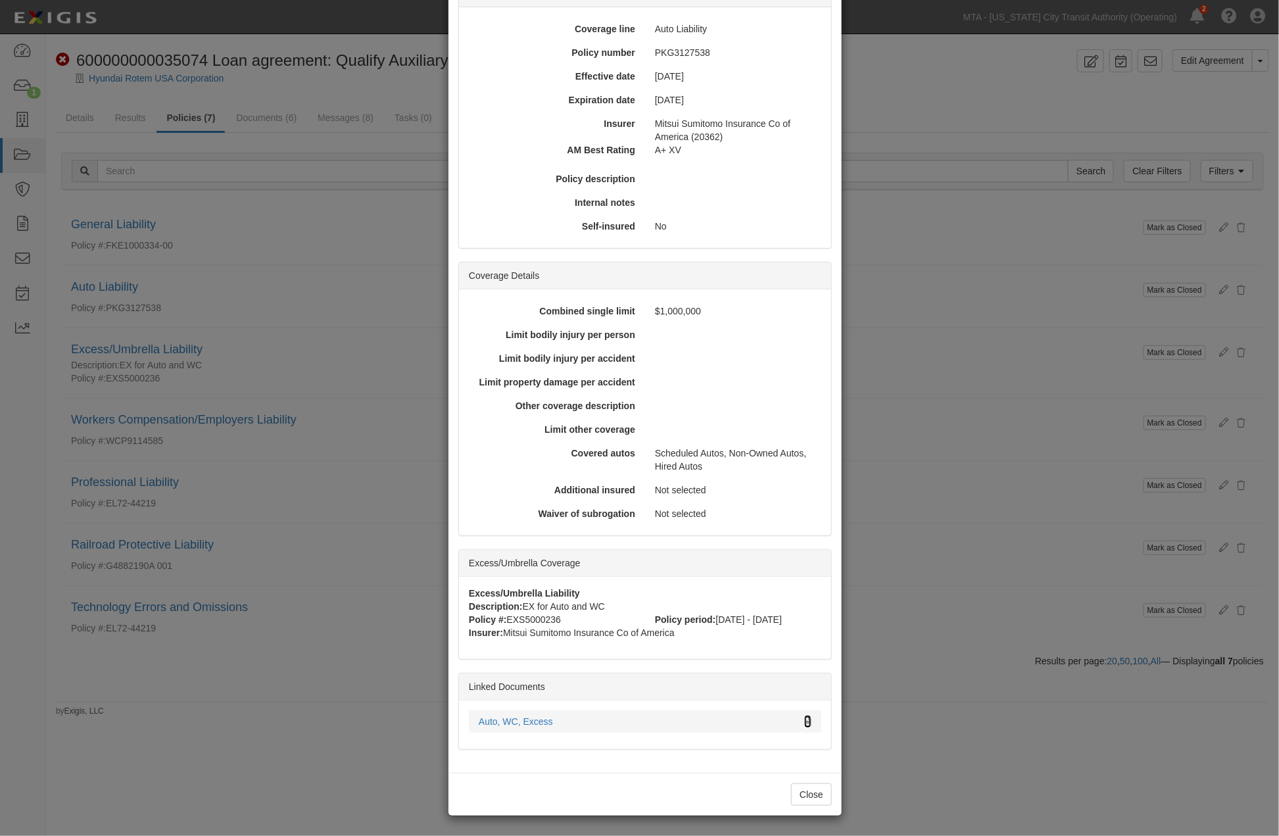
click at [804, 718] on icon at bounding box center [807, 722] width 7 height 9
click at [1002, 497] on div "× View Policy Mark as Closed Edit Policy Toggle Dropdown Delete Policy Policy S…" at bounding box center [639, 418] width 1279 height 836
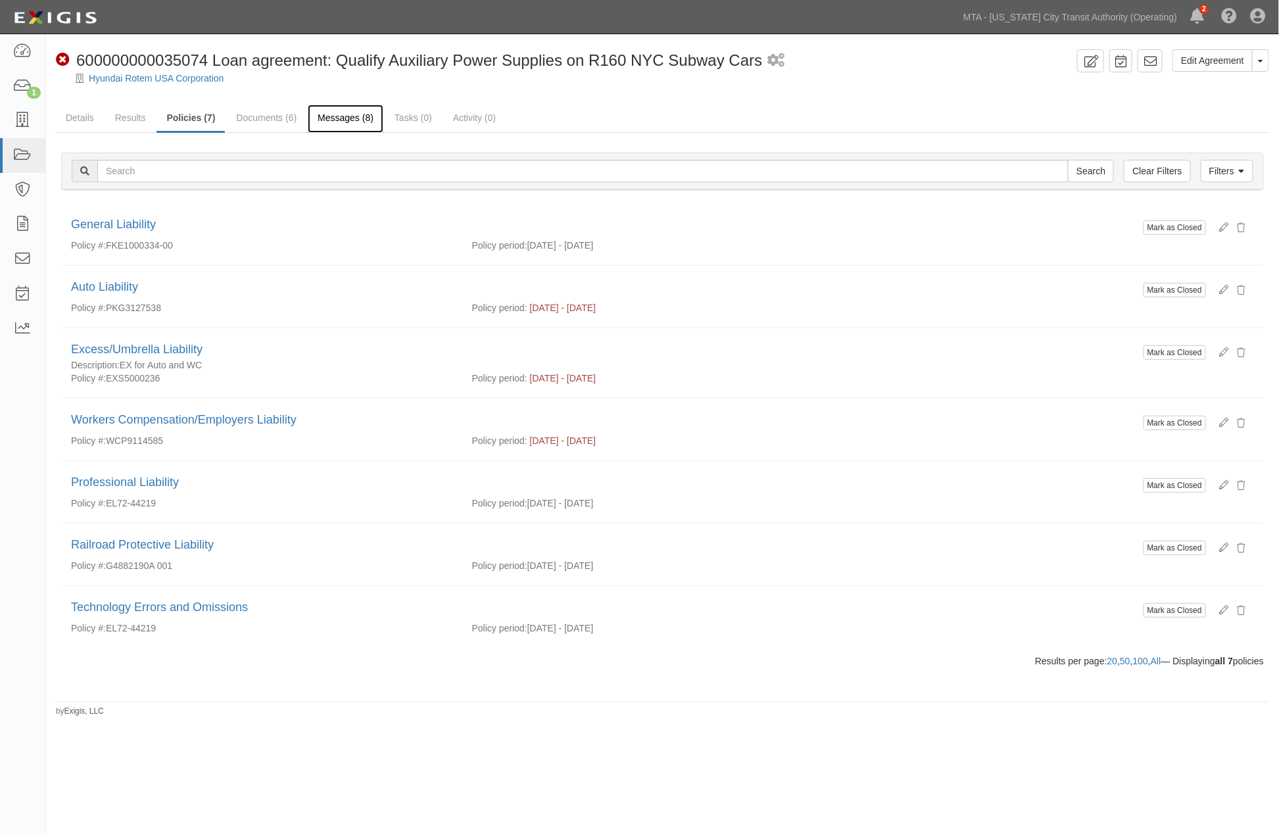
click at [343, 113] on link "Messages (8)" at bounding box center [346, 119] width 76 height 28
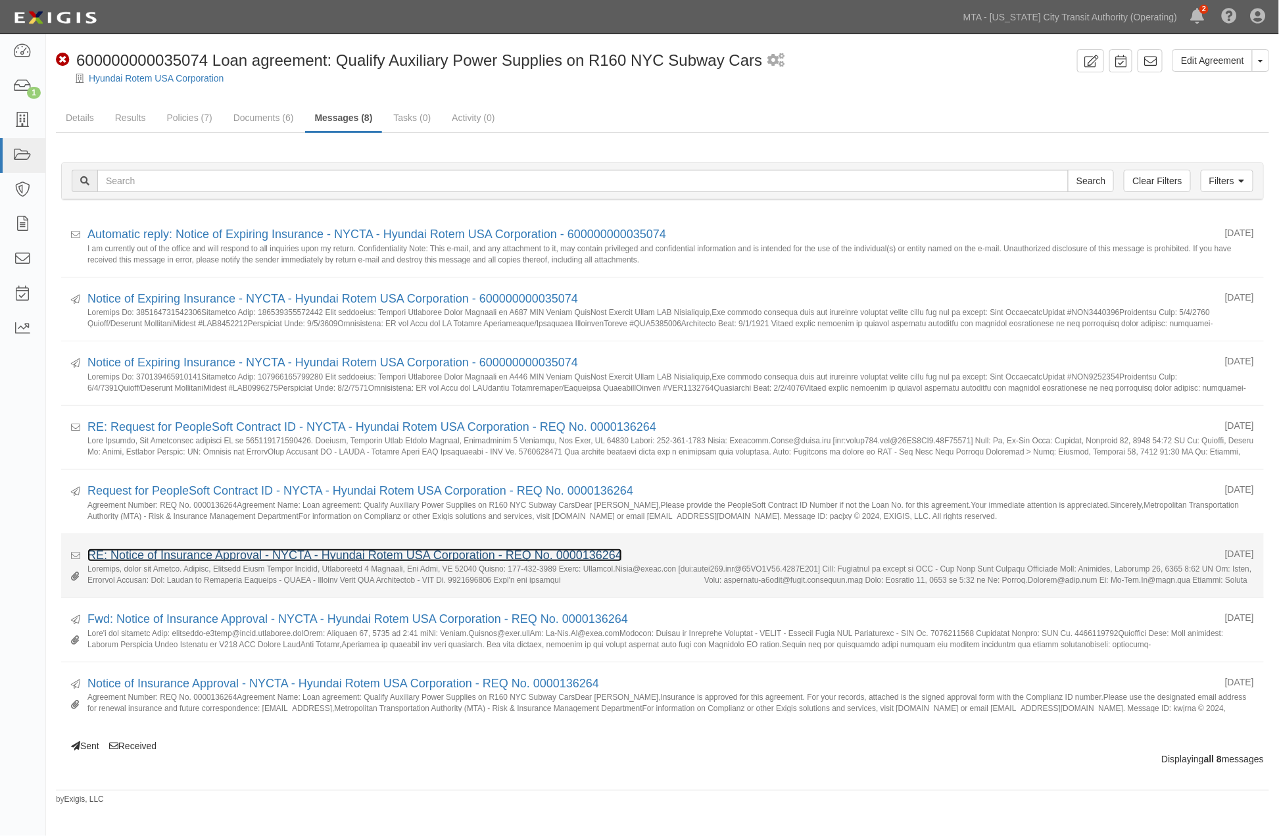
click at [278, 554] on link "RE: Notice of Insurance Approval - NYCTA - Hyundai Rotem USA Corporation - REQ …" at bounding box center [354, 555] width 535 height 13
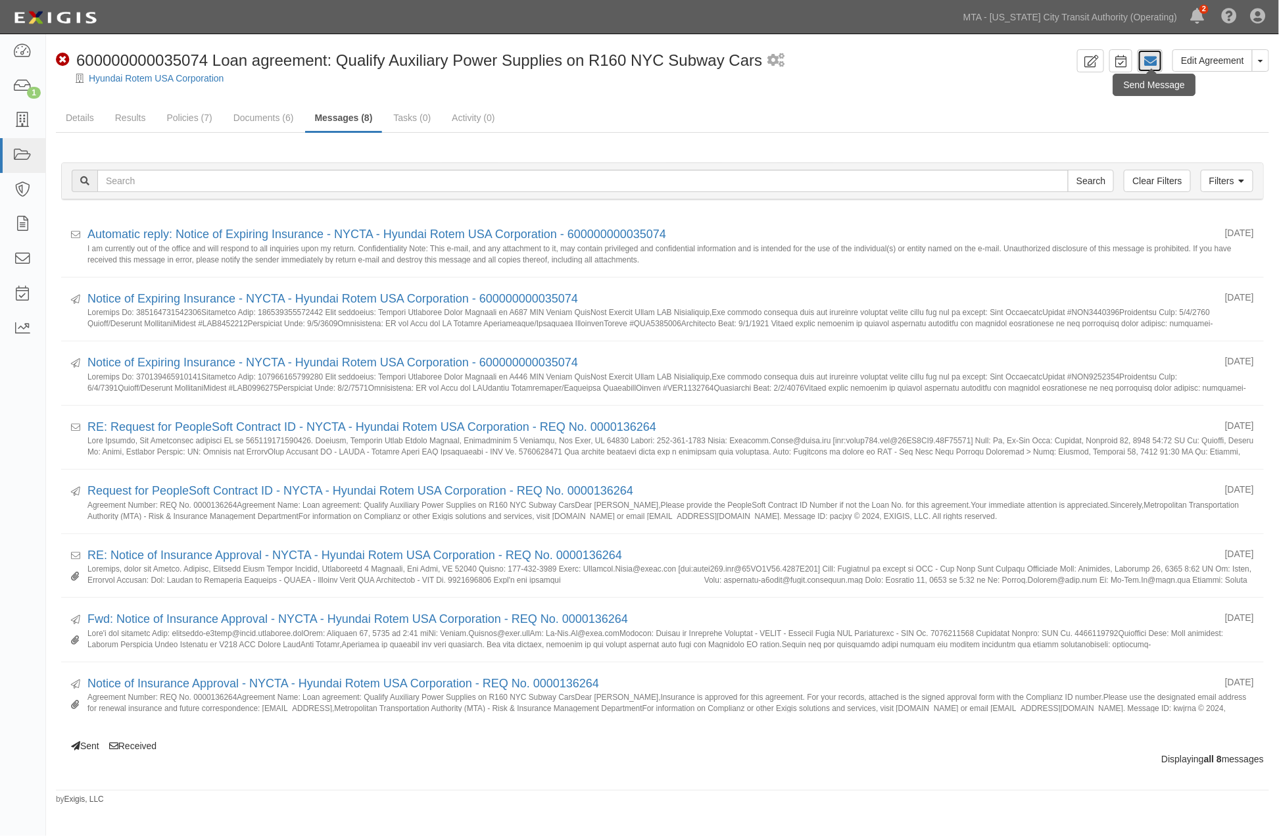
drag, startPoint x: 1150, startPoint y: 56, endPoint x: 1004, endPoint y: 78, distance: 147.0
click at [1149, 56] on icon at bounding box center [1150, 61] width 13 height 13
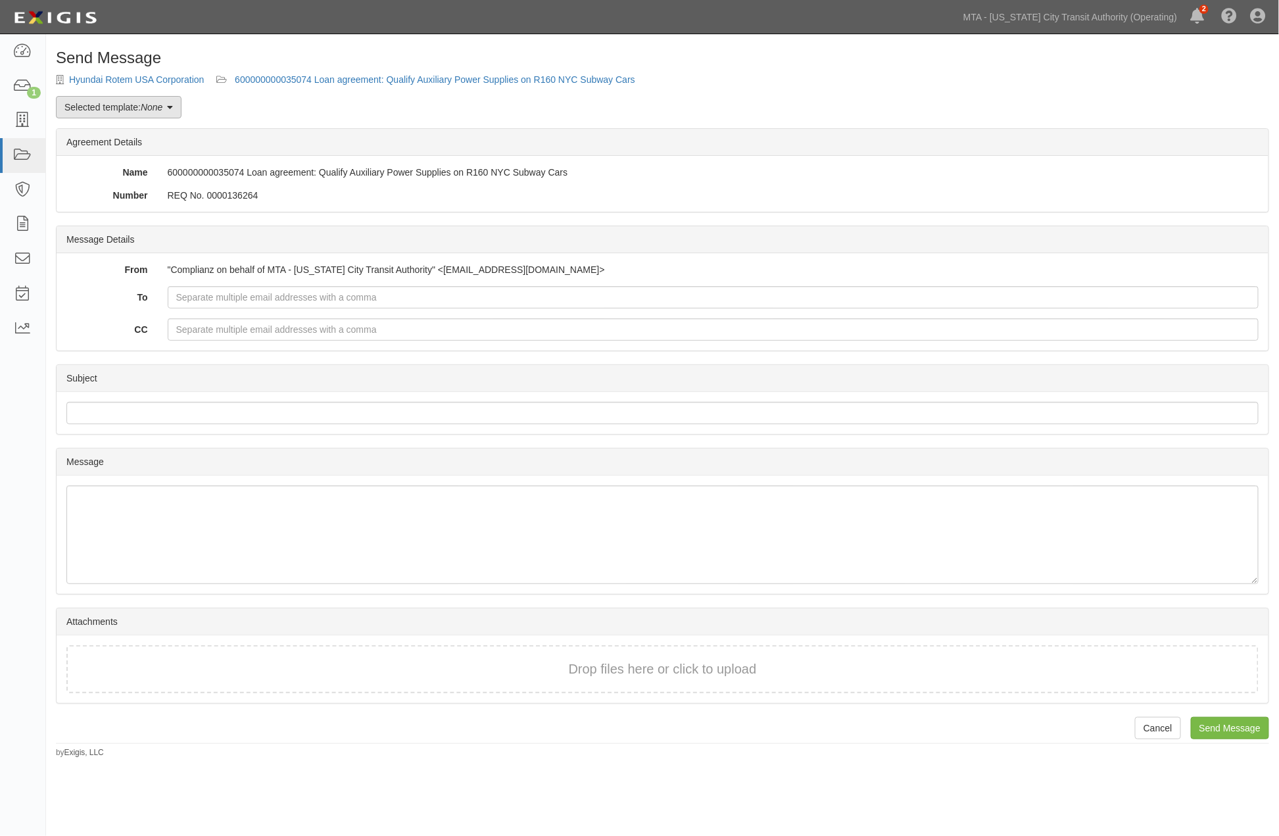
click at [143, 103] on em "None" at bounding box center [152, 107] width 22 height 11
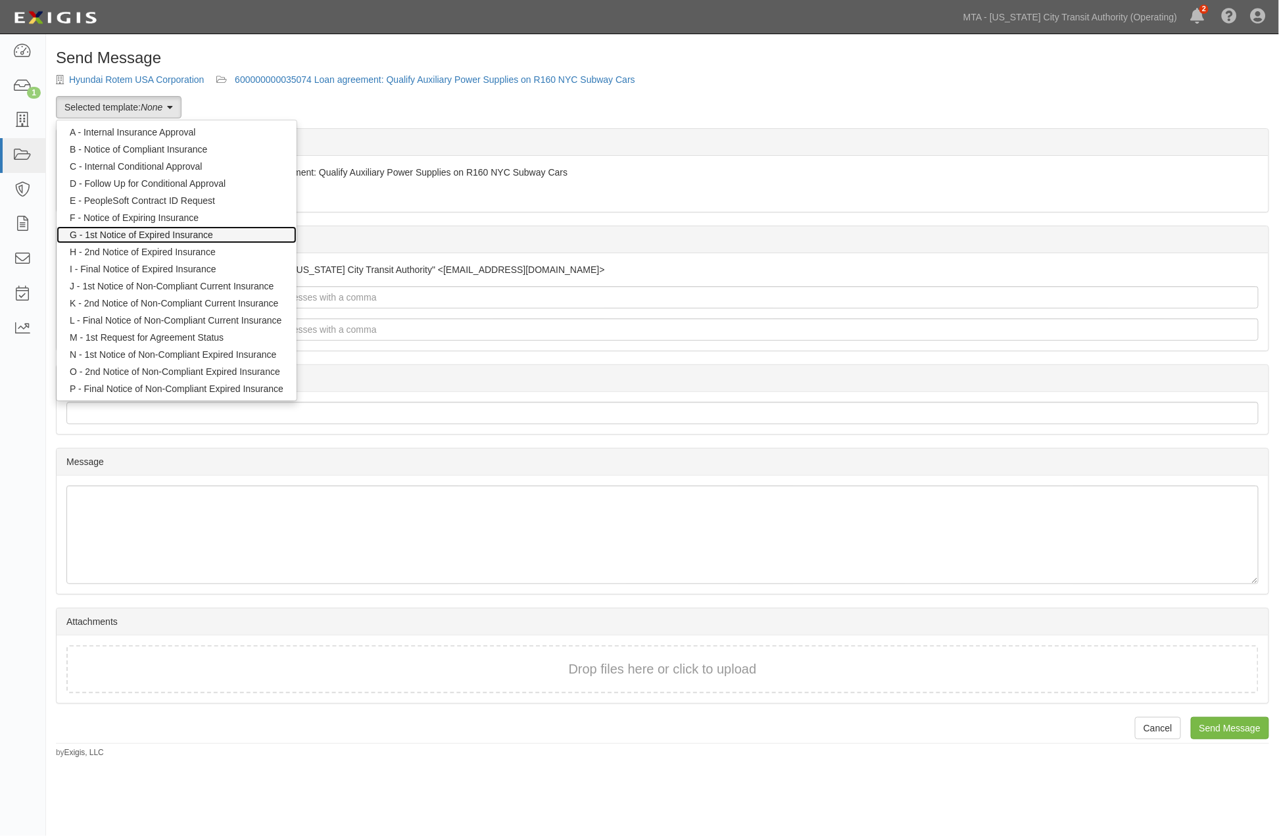
click at [174, 237] on link "G - 1st Notice of Expired Insurance" at bounding box center [177, 234] width 240 height 17
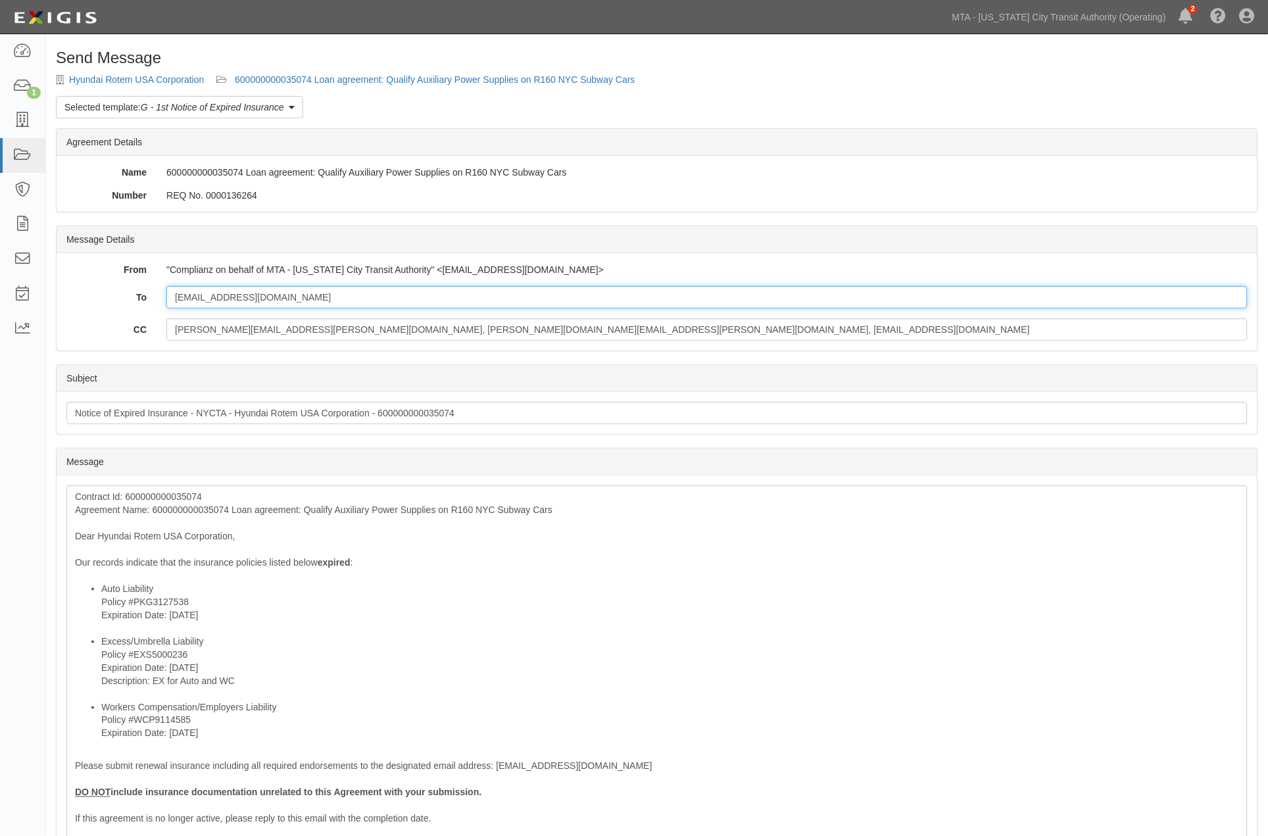
click at [462, 292] on input "[EMAIL_ADDRESS][DOMAIN_NAME]" at bounding box center [706, 297] width 1081 height 22
paste input "newyork.certs@marsh.com"
type input "chunghyeon.hong@hyundai-rotem.co.kr; newyork.certs@marsh.com"
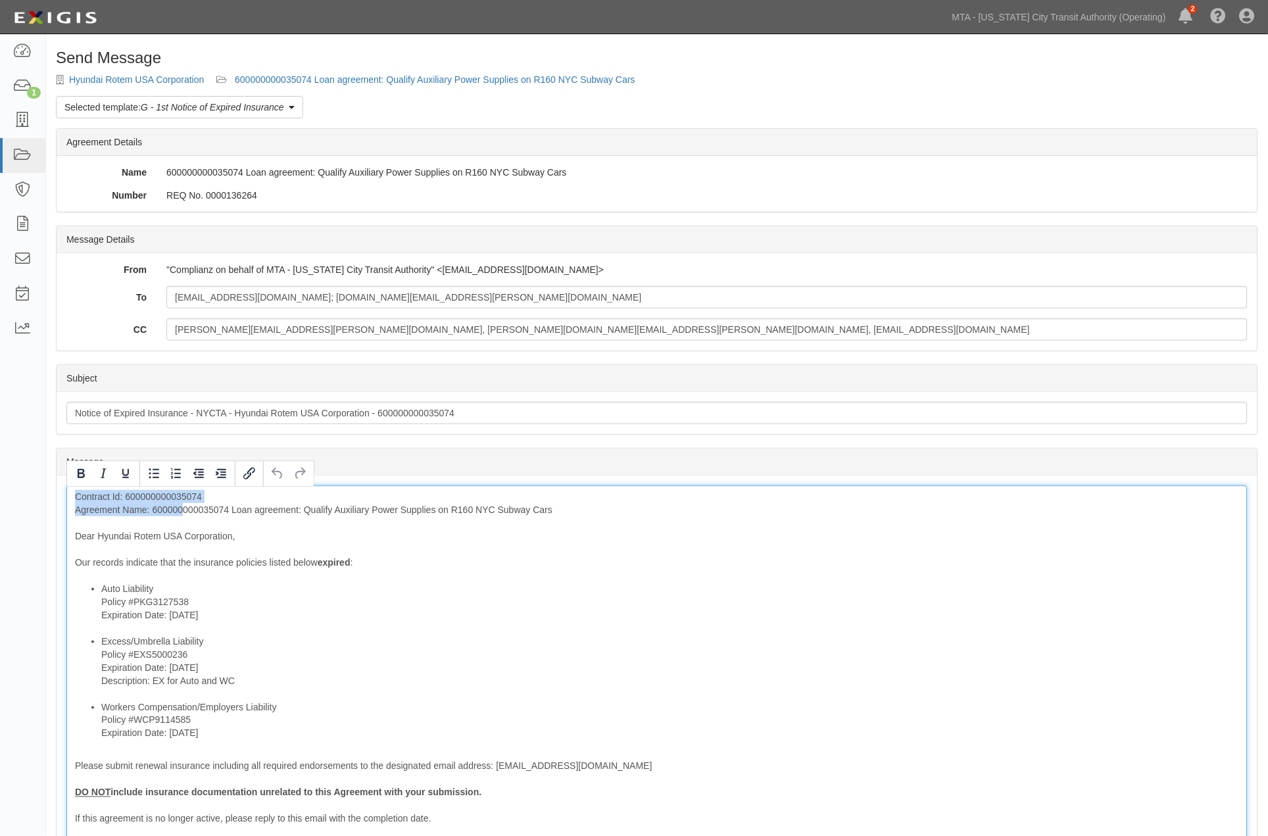
drag, startPoint x: 229, startPoint y: 504, endPoint x: 182, endPoint y: 507, distance: 47.4
click at [182, 507] on div "Contract Id: 600000000035074 Agreement Name: 600000000035074 Loan agreement: Qu…" at bounding box center [656, 703] width 1181 height 437
click at [153, 510] on div "Contract Id: 600000000035074 Agreement Name: 600000000035074 Loan agreement: Qu…" at bounding box center [656, 703] width 1181 height 437
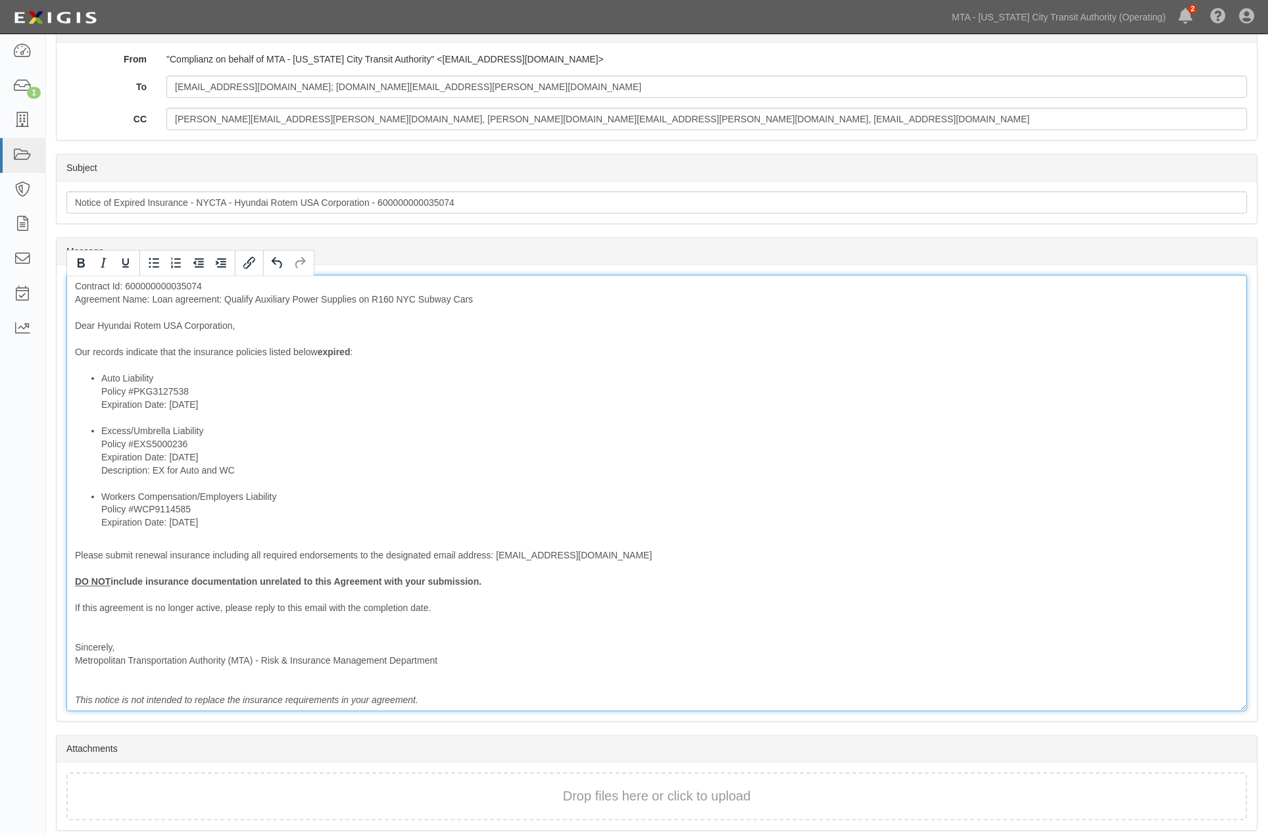
scroll to position [219, 0]
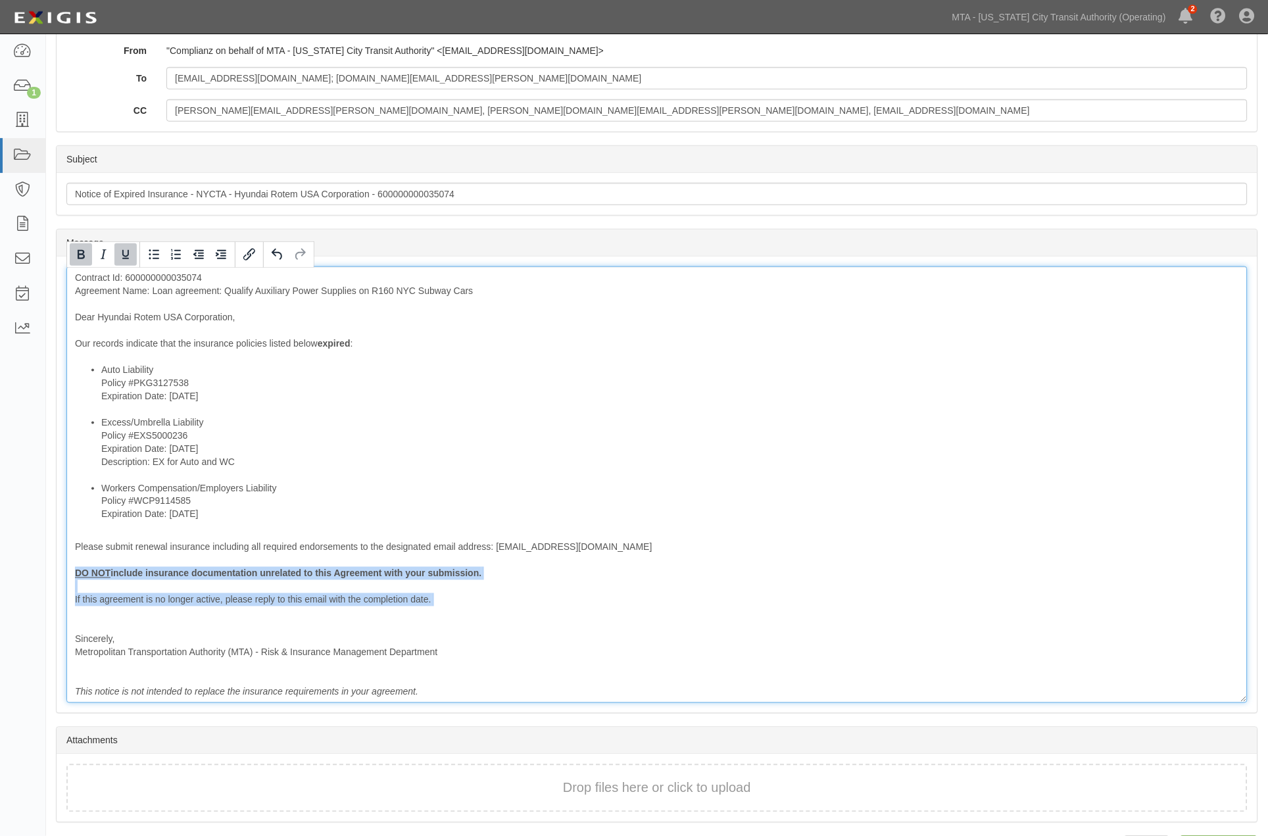
drag, startPoint x: 459, startPoint y: 608, endPoint x: 66, endPoint y: 570, distance: 394.6
click at [66, 570] on div "Contract Id: 600000000035074 Agreement Name: Loan agreement: Qualify Auxiliary …" at bounding box center [656, 484] width 1181 height 437
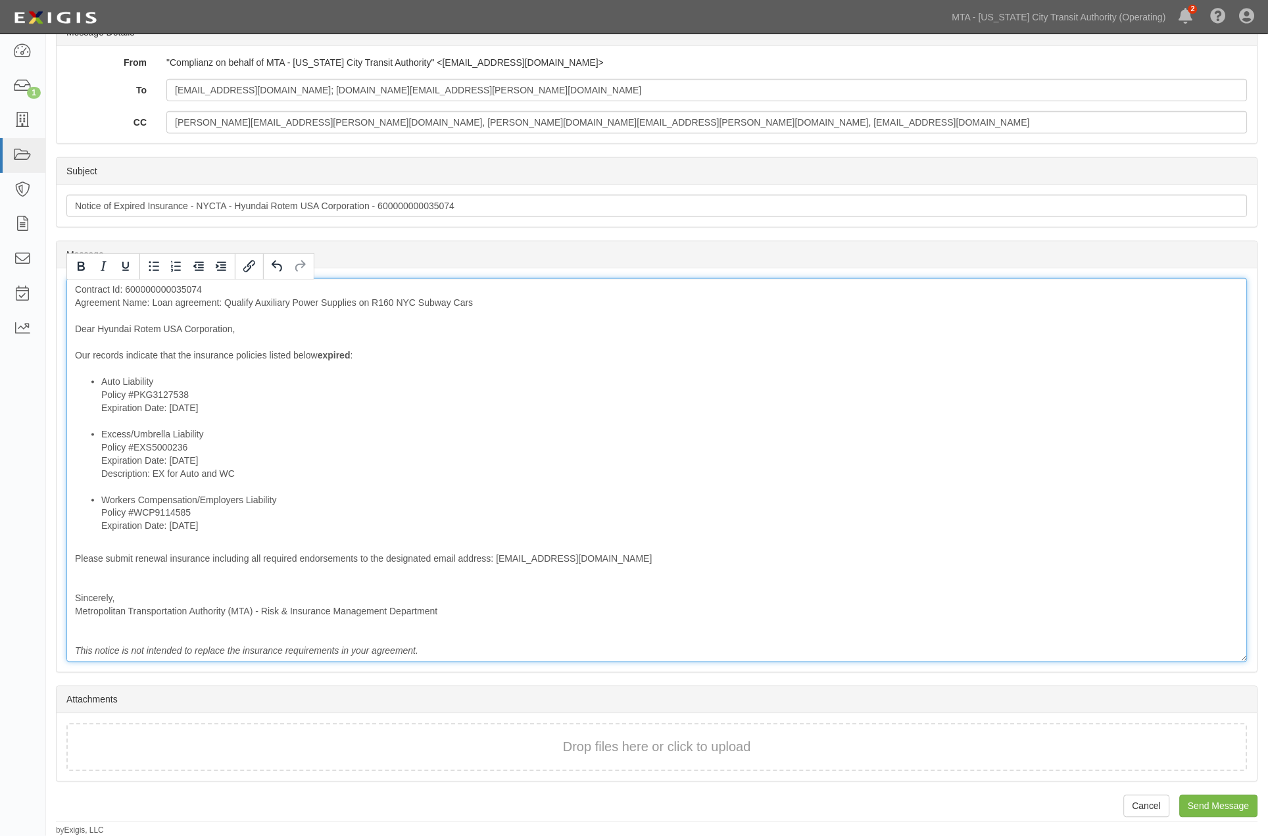
click at [119, 577] on div "Contract Id: 600000000035074 Agreement Name: Loan agreement: Qualify Auxiliary …" at bounding box center [656, 470] width 1181 height 384
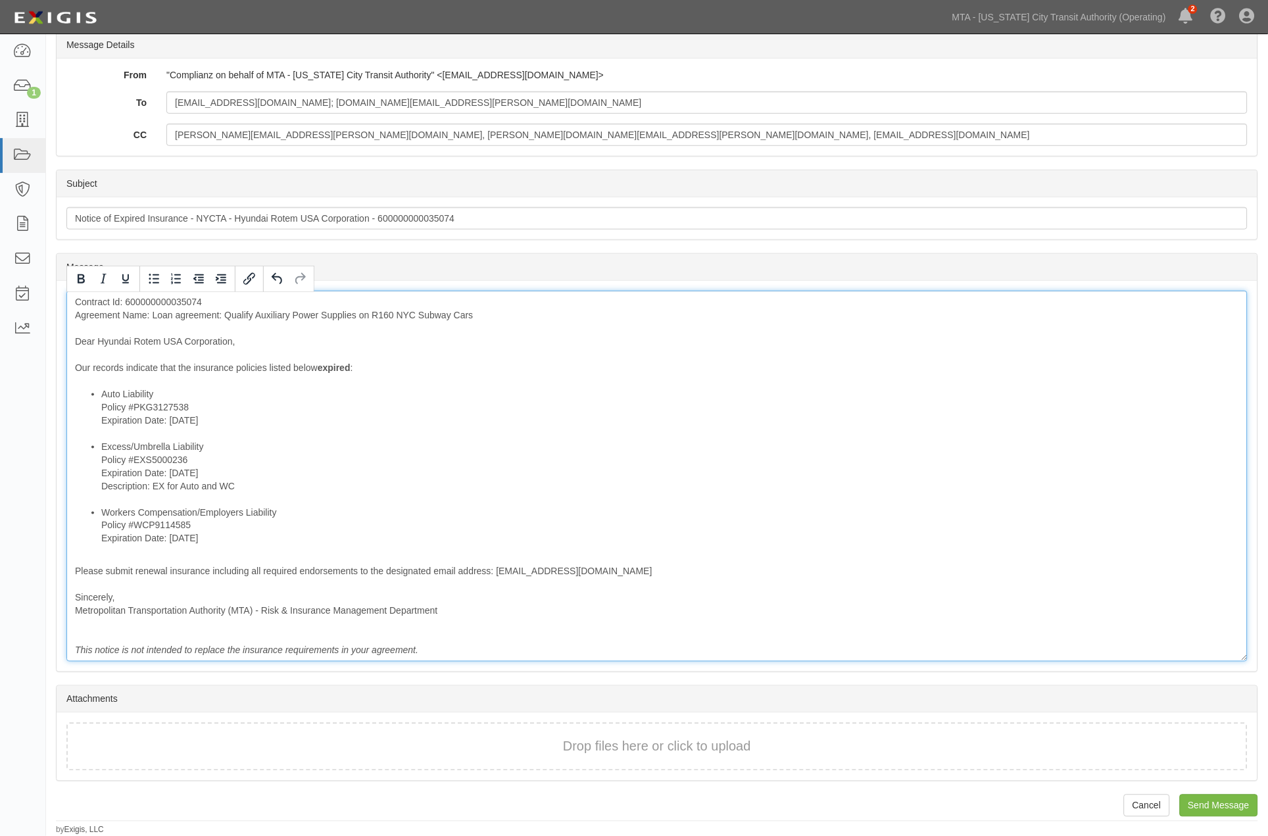
scroll to position [194, 0]
drag, startPoint x: 240, startPoint y: 483, endPoint x: 99, endPoint y: 493, distance: 141.1
click at [99, 493] on ul "Auto Liability Policy #PKG3127538 Expiration Date: 9/1/2025 Excess/Umbrella Lia…" at bounding box center [657, 467] width 1164 height 158
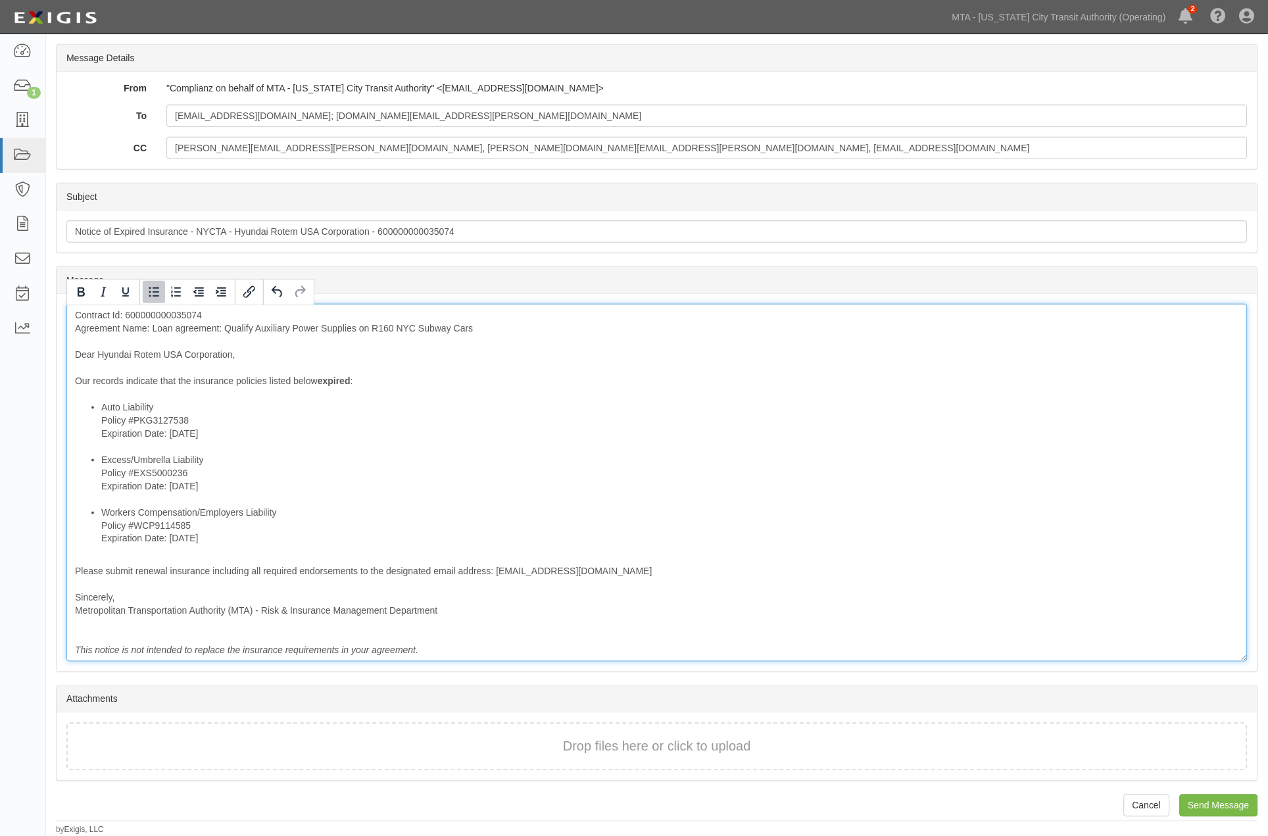
scroll to position [181, 0]
drag, startPoint x: 1210, startPoint y: 799, endPoint x: 709, endPoint y: 55, distance: 897.6
click at [1210, 800] on input "Send Message" at bounding box center [1219, 806] width 78 height 22
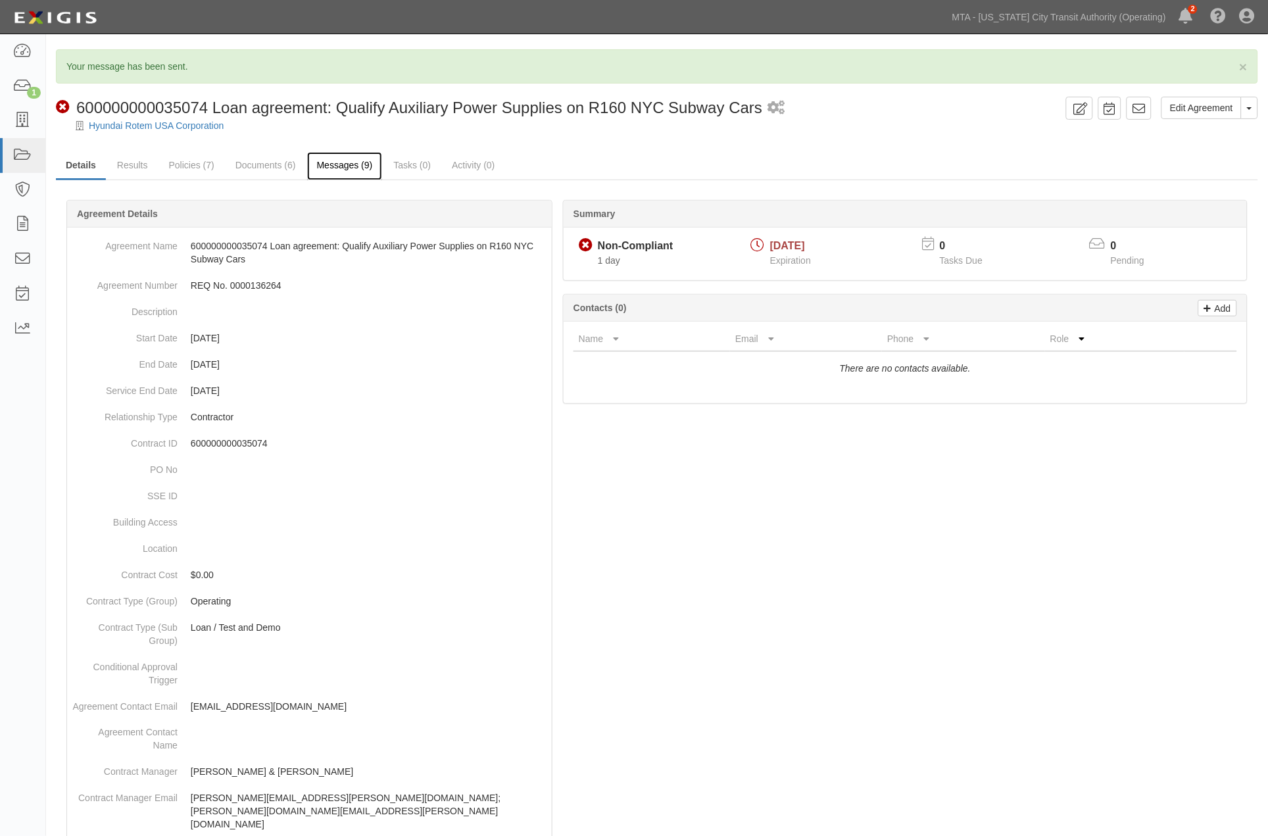
click at [334, 174] on link "Messages (9)" at bounding box center [345, 166] width 76 height 28
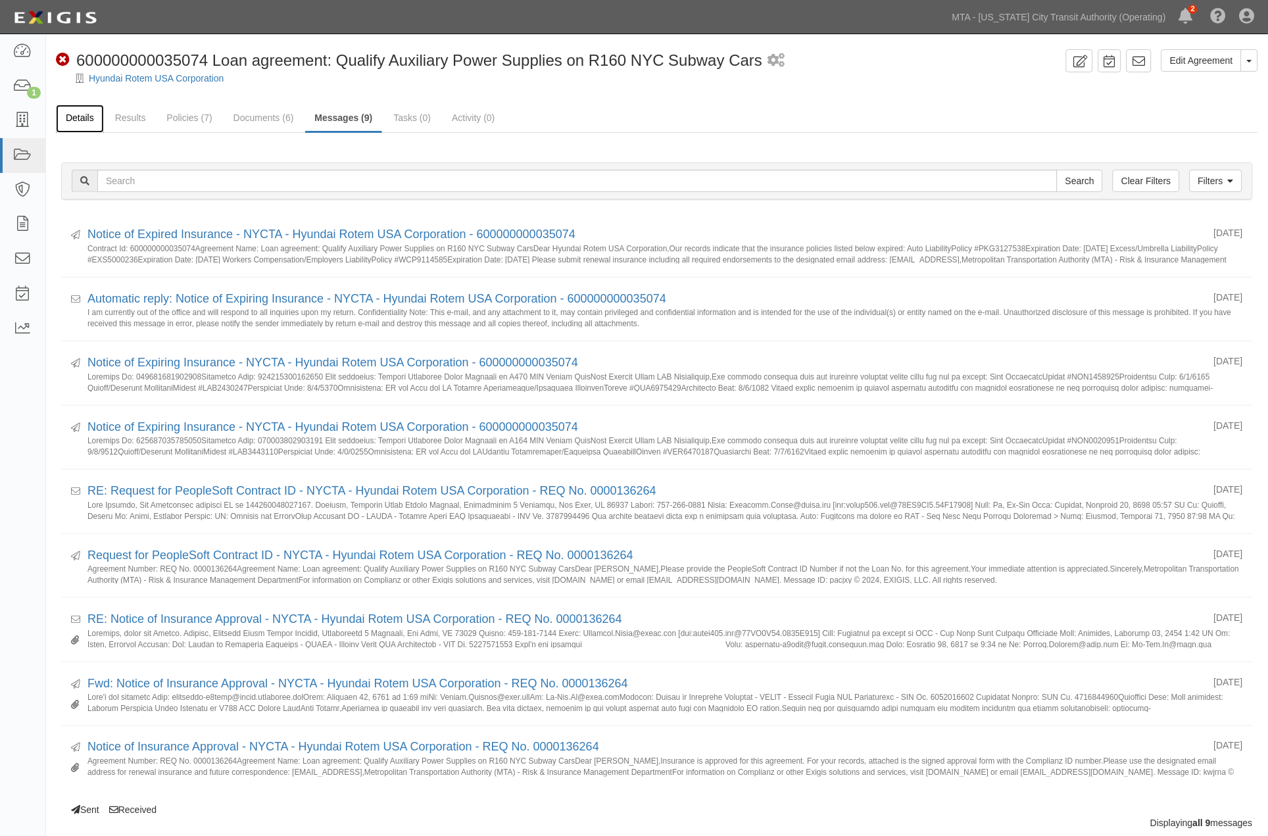
click at [84, 117] on link "Details" at bounding box center [80, 119] width 48 height 28
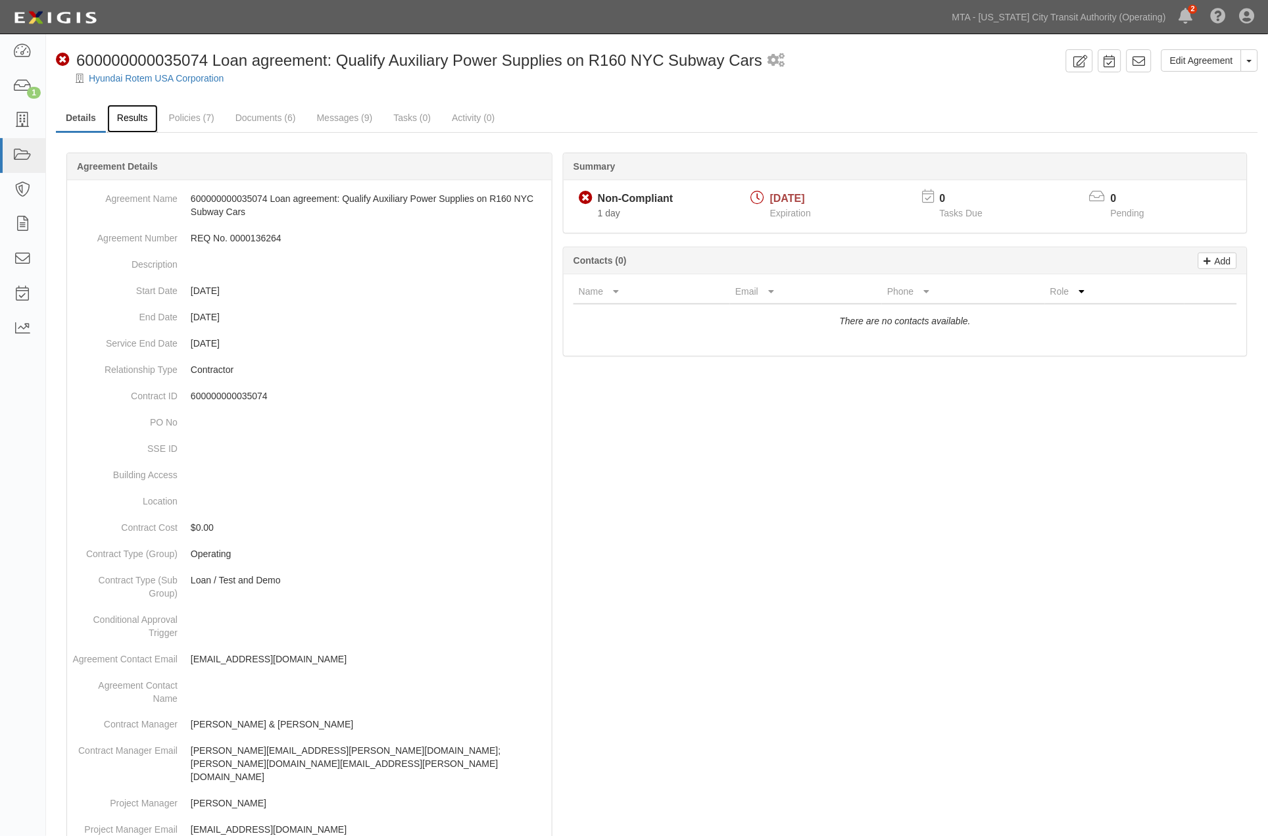
click at [124, 119] on link "Results" at bounding box center [132, 119] width 51 height 28
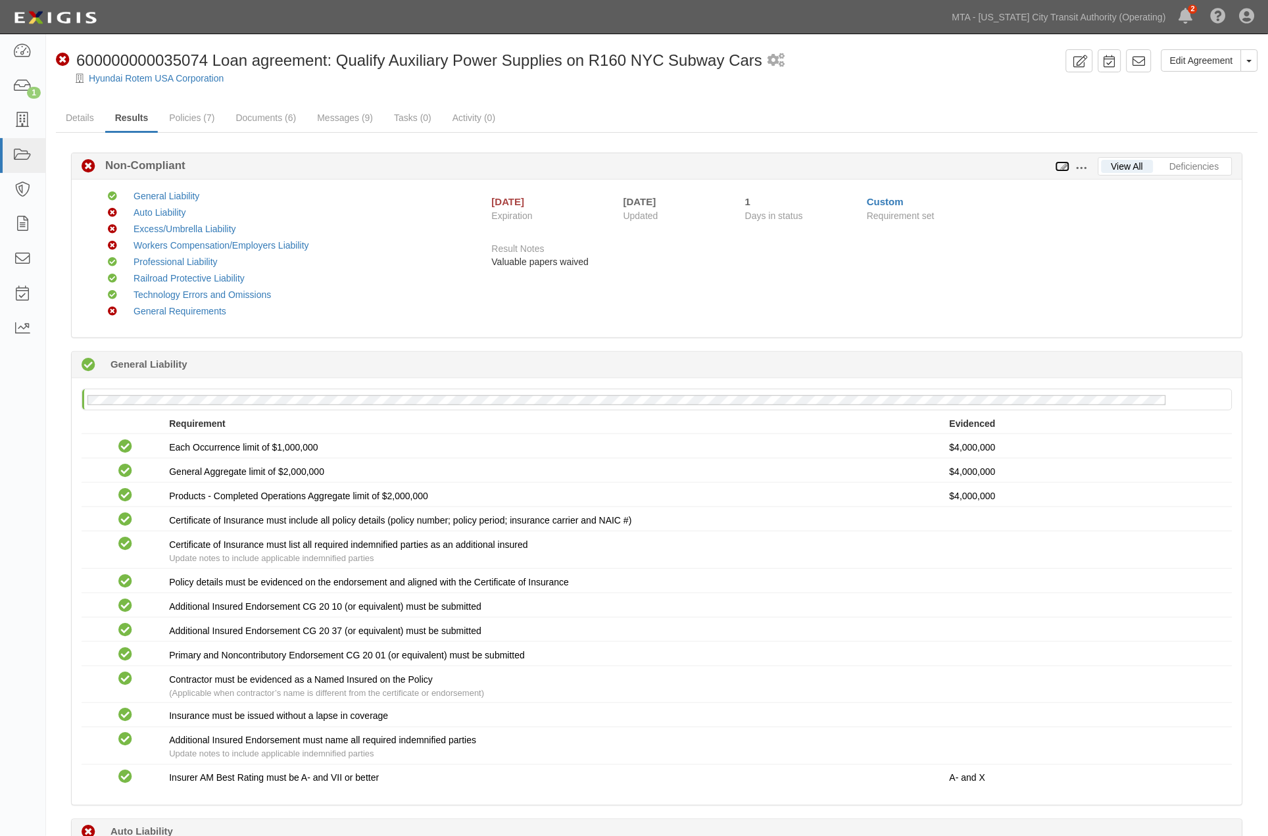
click at [1066, 164] on icon at bounding box center [1063, 166] width 14 height 9
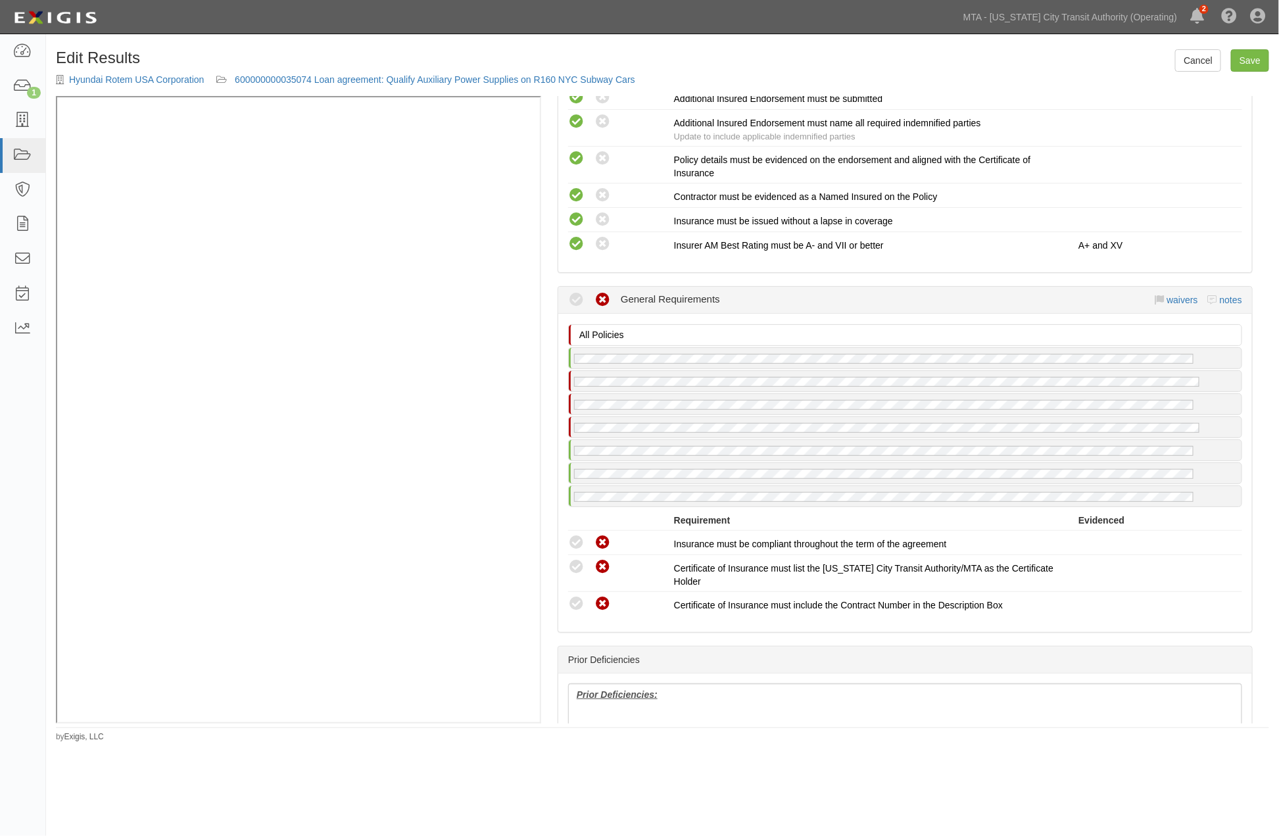
scroll to position [2902, 0]
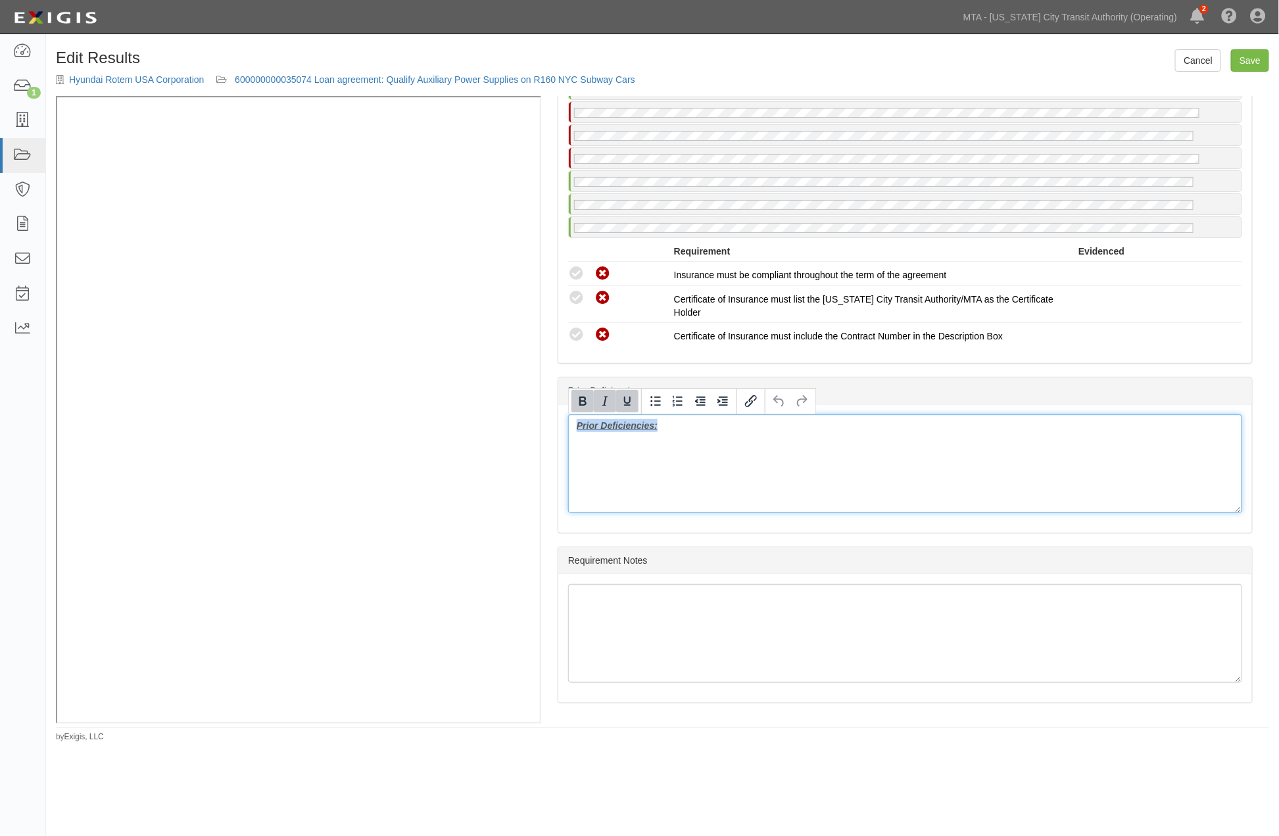
drag, startPoint x: 702, startPoint y: 450, endPoint x: 562, endPoint y: 441, distance: 140.4
click at [562, 441] on div "Prior Deficiencies:" at bounding box center [905, 469] width 694 height 128
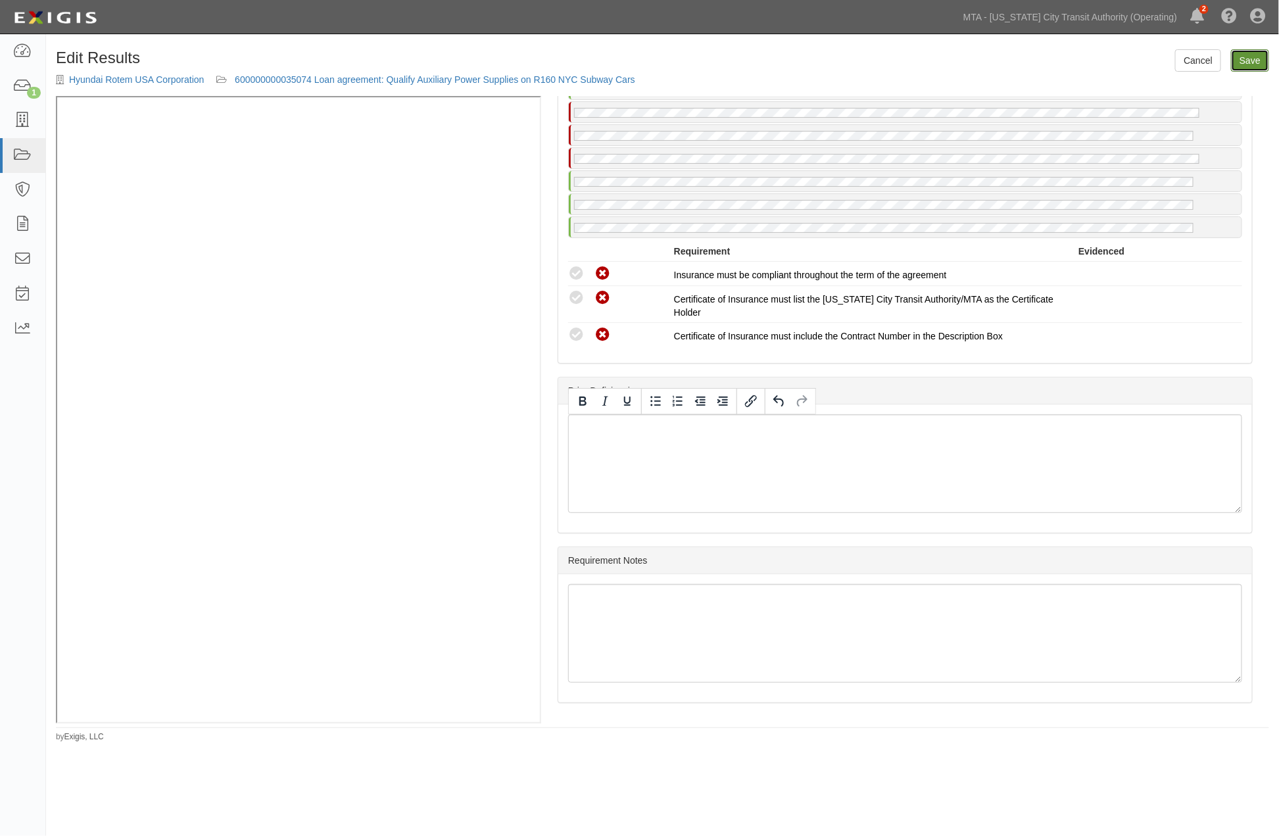
click at [1252, 64] on link "Save" at bounding box center [1250, 60] width 38 height 22
radio input "true"
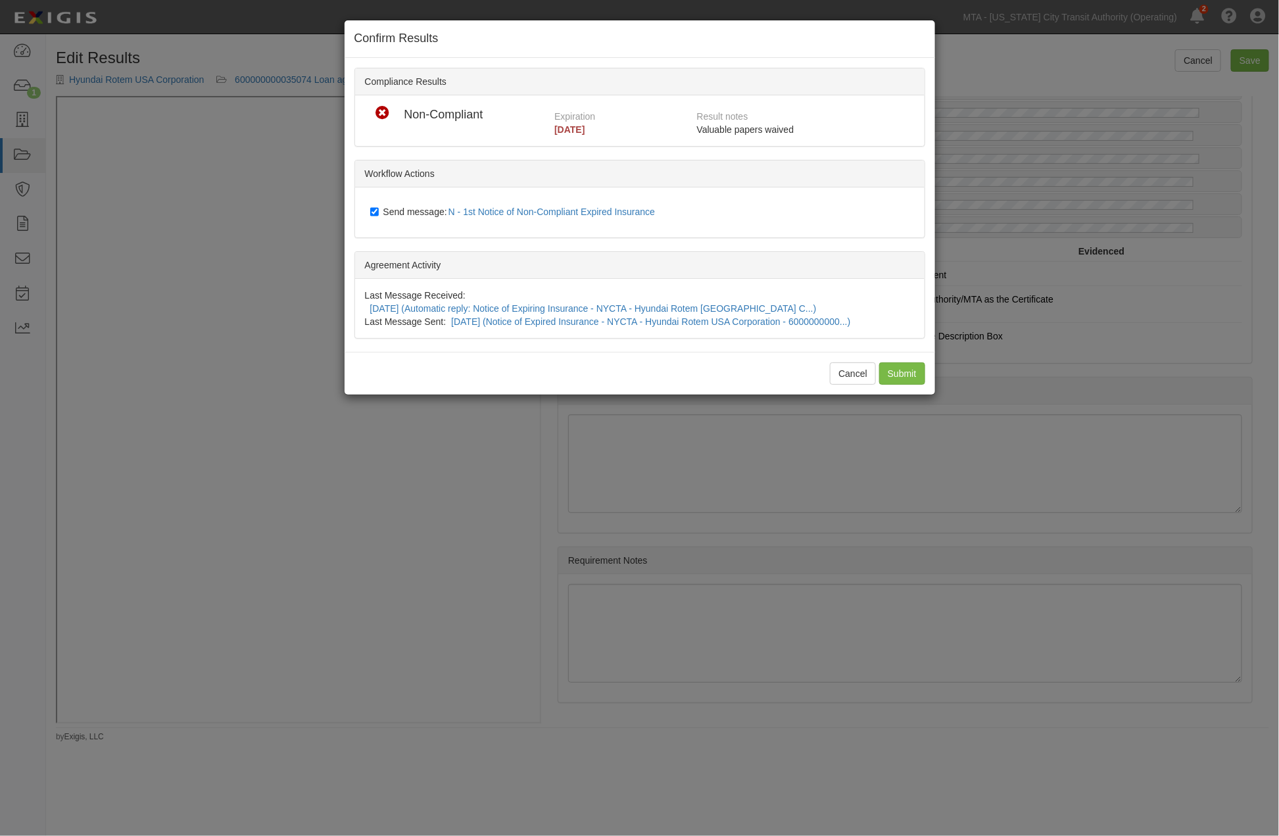
click at [416, 207] on span "Send message: N - 1st Notice of Non-Compliant Expired Insurance" at bounding box center [522, 212] width 278 height 11
click at [379, 207] on input "Send message: N - 1st Notice of Non-Compliant Expired Insurance" at bounding box center [374, 212] width 9 height 11
checkbox input "false"
click at [910, 362] on input "Submit" at bounding box center [902, 373] width 46 height 22
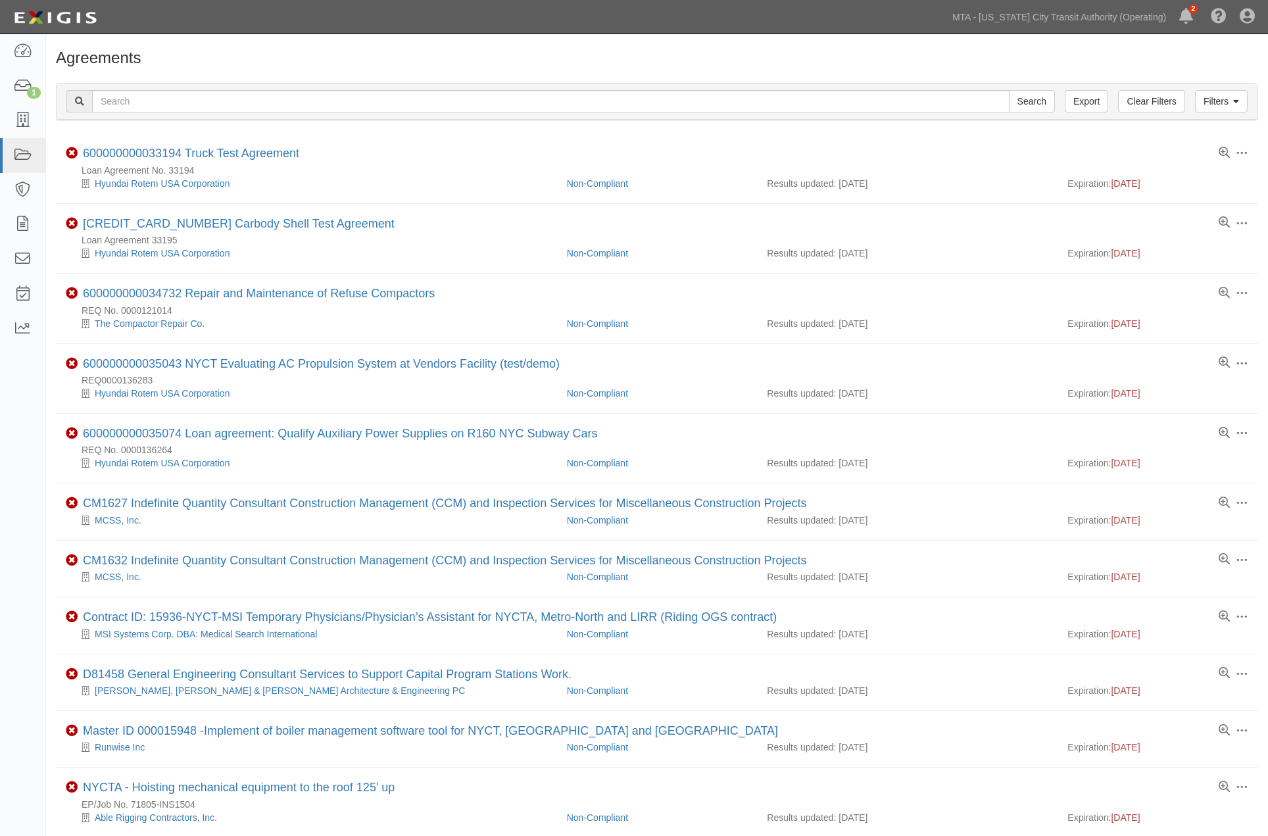
scroll to position [189, 0]
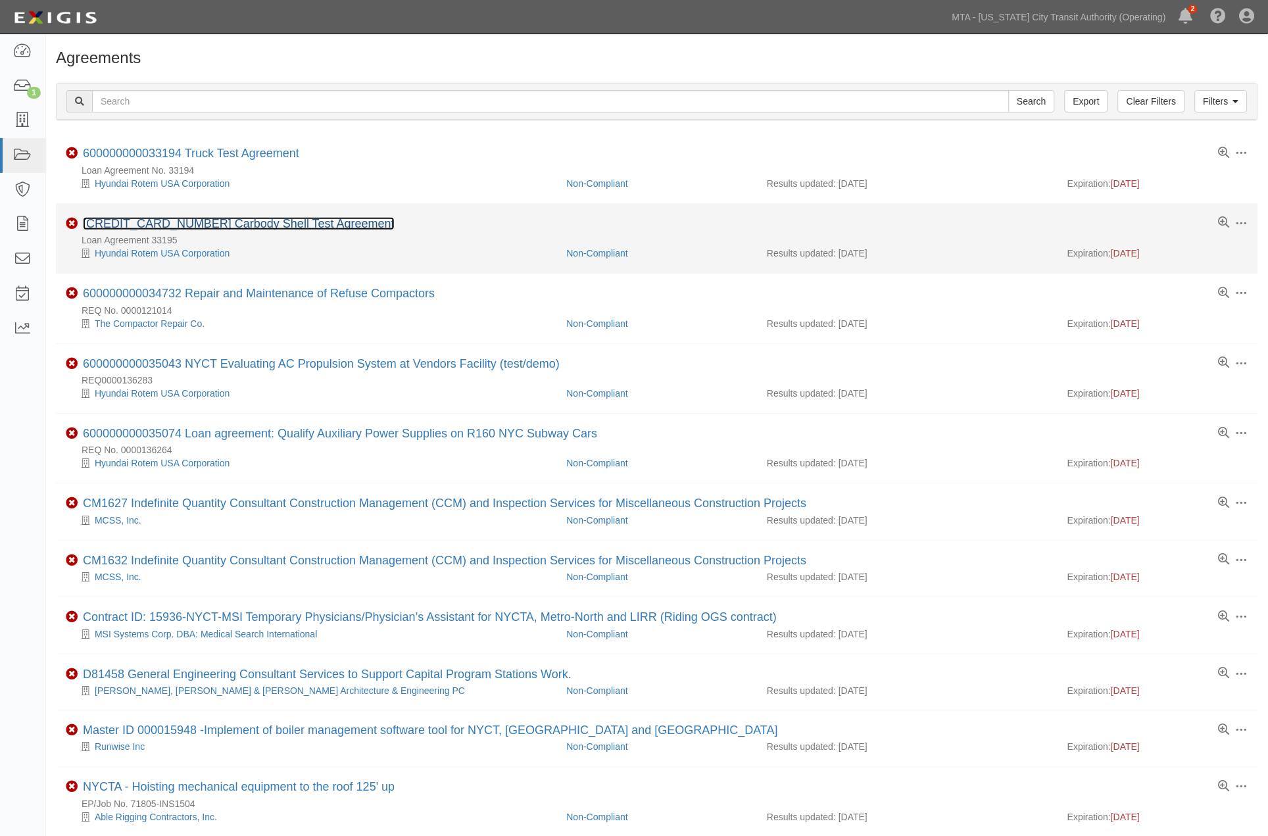
click at [334, 226] on link "[CREDIT_CARD_NUMBER] Carbody Shell Test Agreement" at bounding box center [239, 223] width 312 height 13
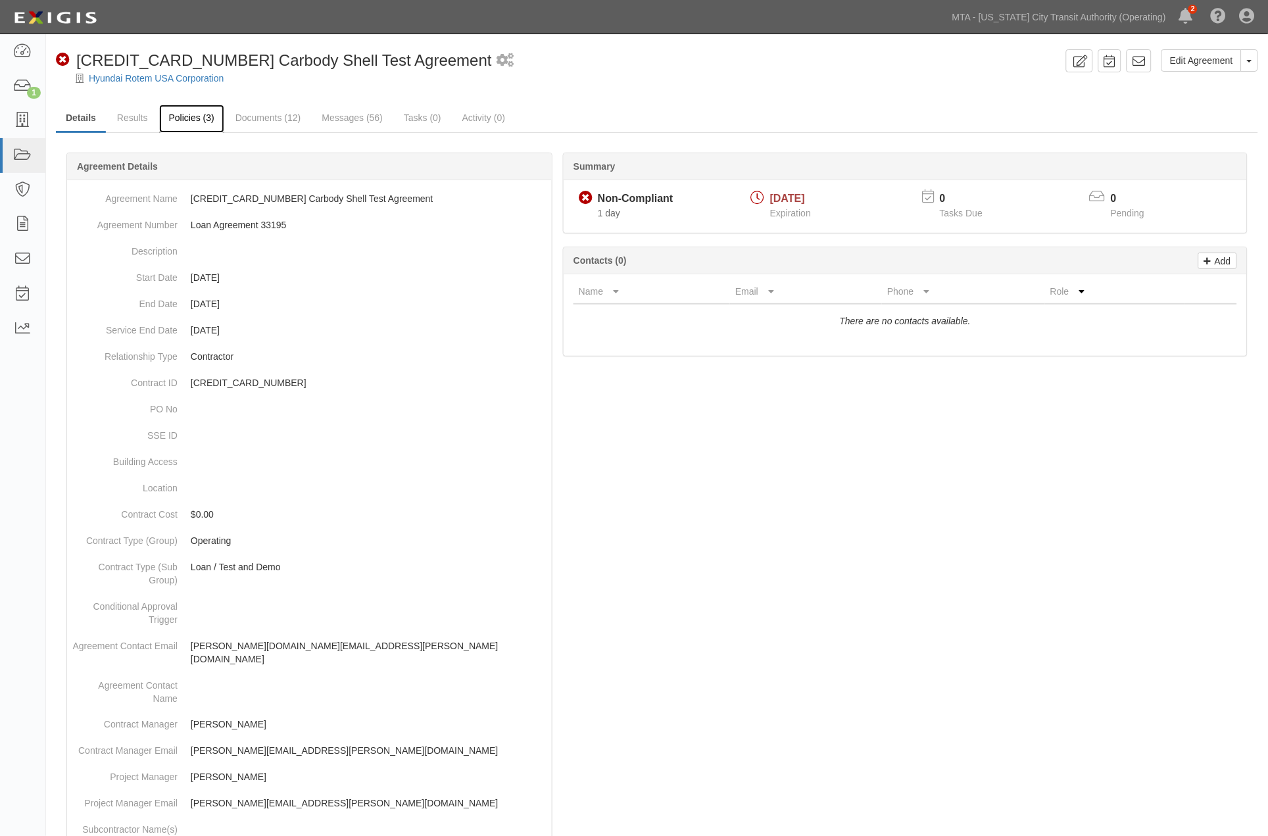
click at [169, 115] on link "Policies (3)" at bounding box center [191, 119] width 65 height 28
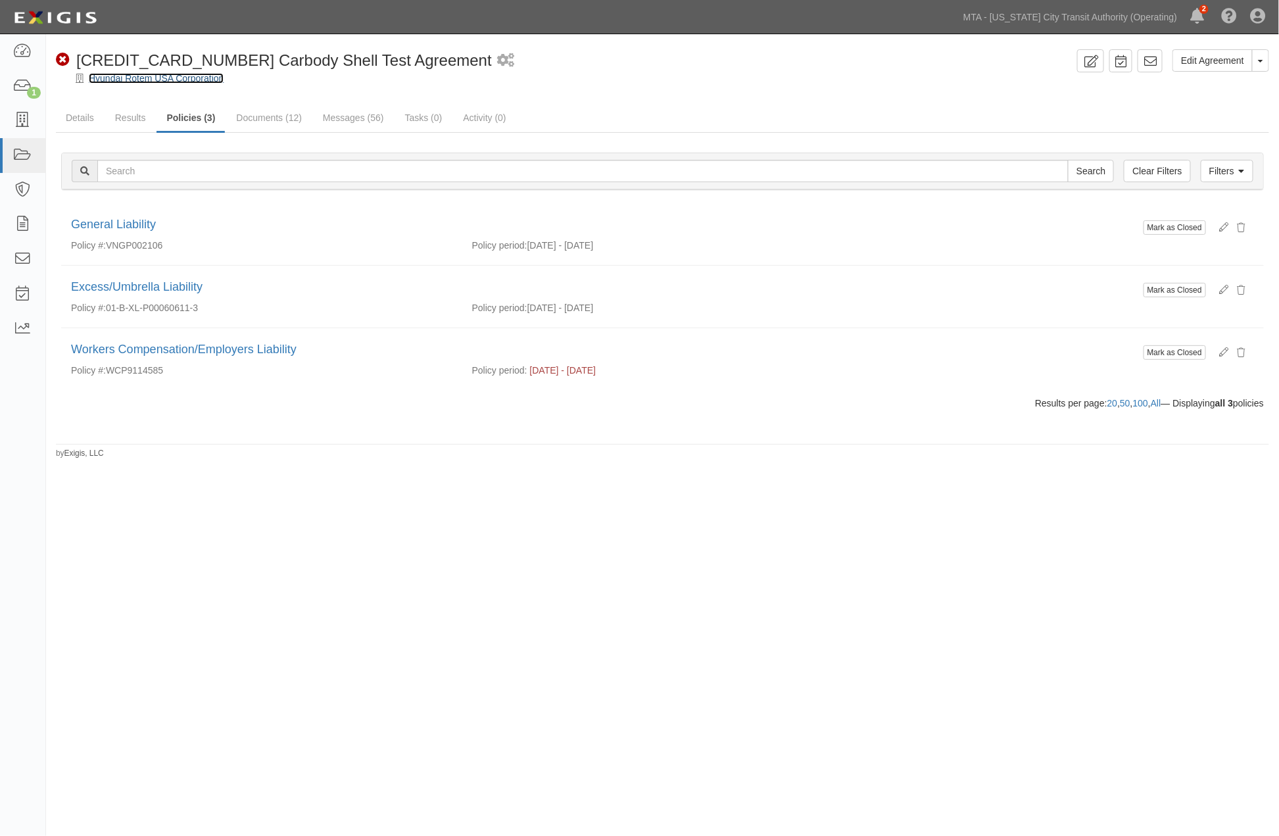
click at [122, 81] on link "Hyundai Rotem USA Corporation" at bounding box center [156, 78] width 135 height 11
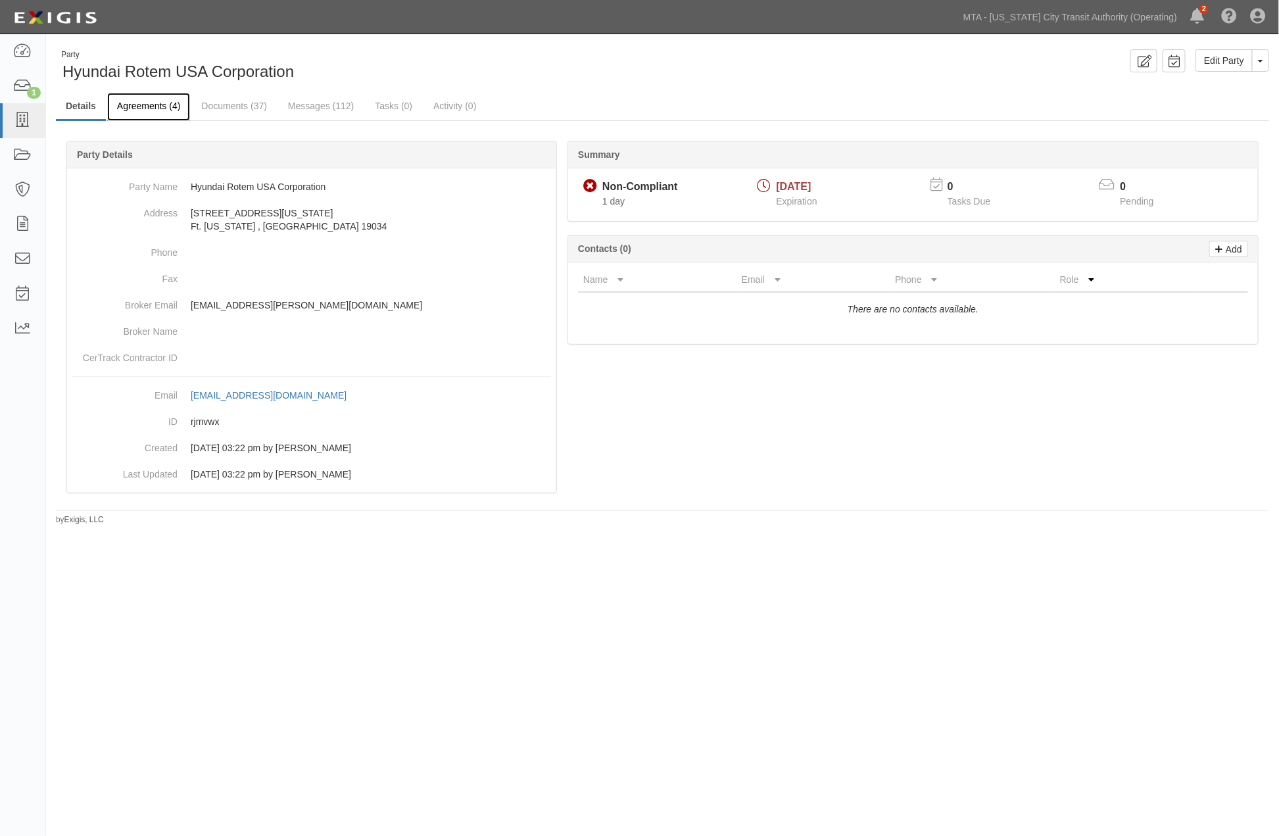
click at [147, 110] on link "Agreements (4)" at bounding box center [148, 107] width 83 height 28
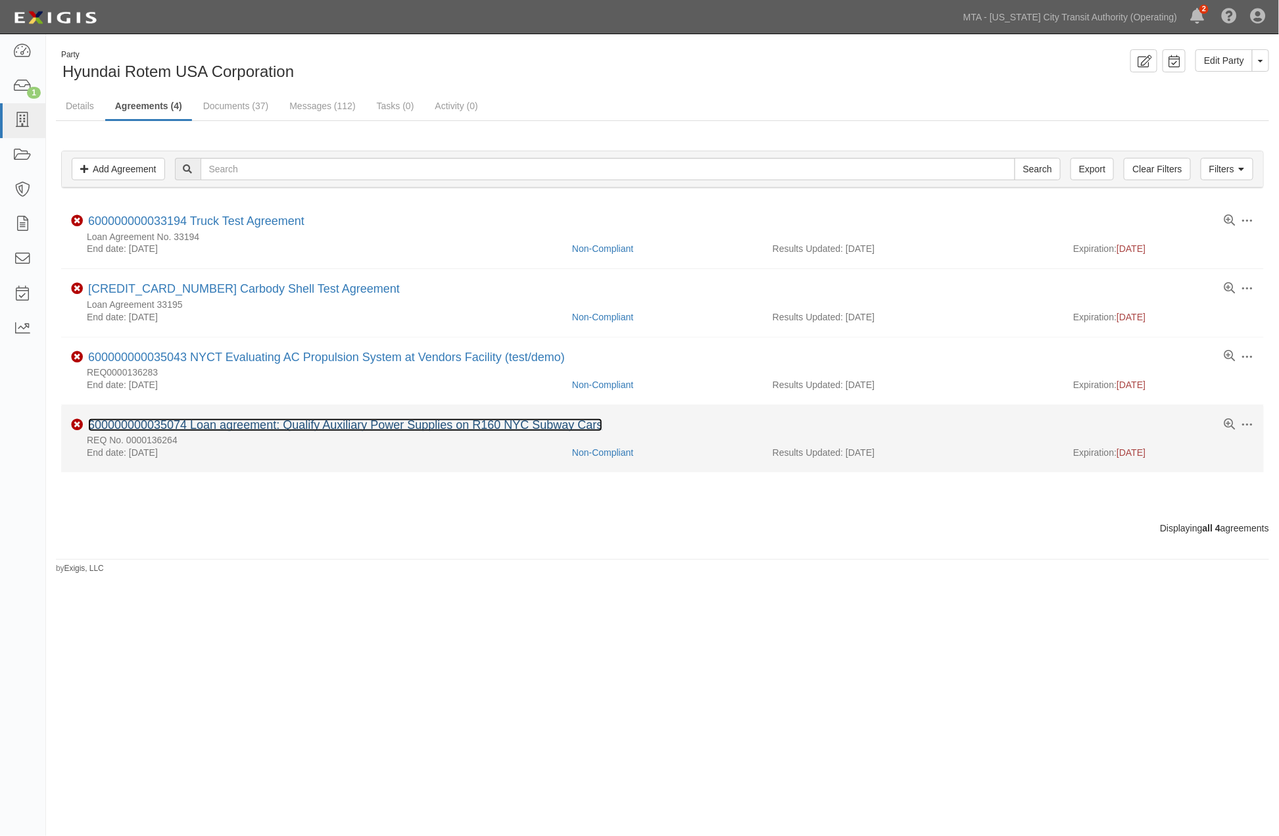
click at [268, 424] on link "600000000035074 Loan agreement: Qualify Auxiliary Power Supplies on R160 NYC Su…" at bounding box center [345, 424] width 514 height 13
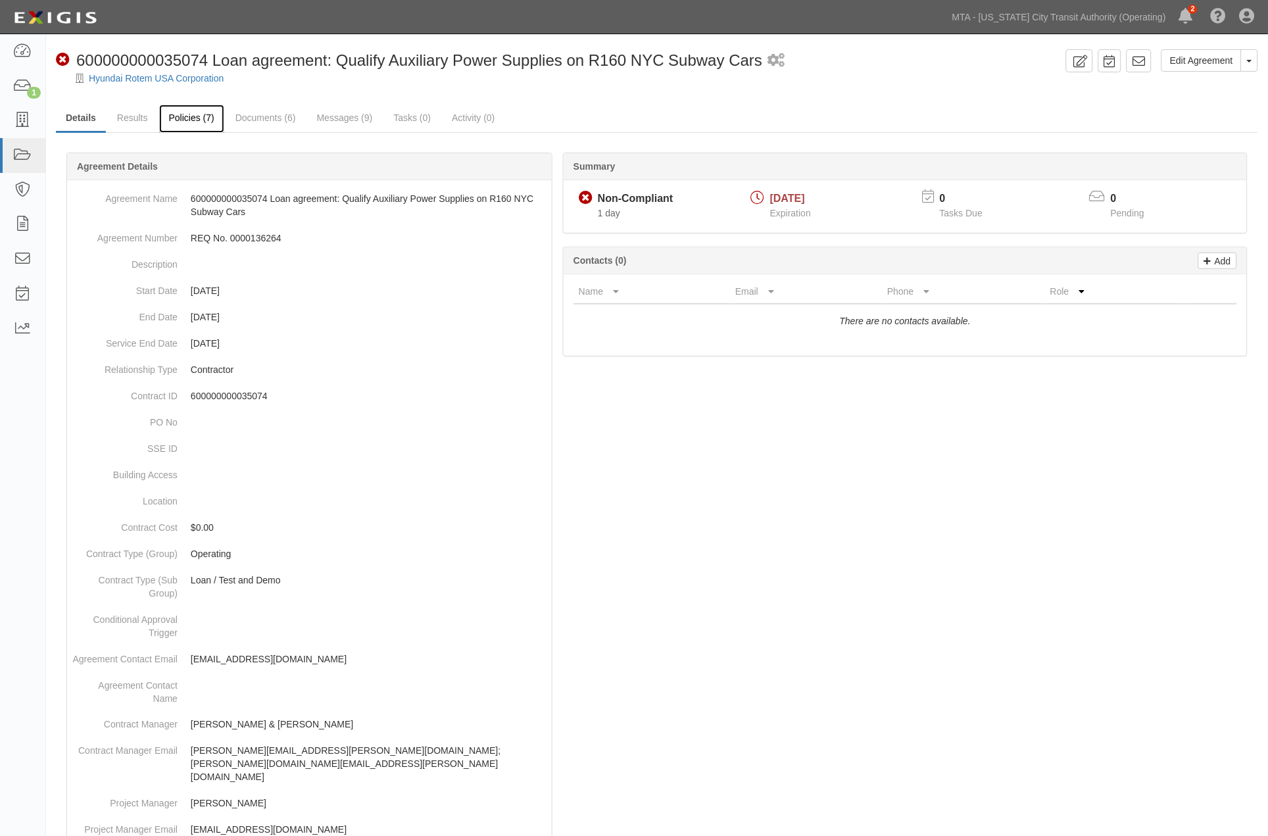
click at [170, 119] on link "Policies (7)" at bounding box center [191, 119] width 65 height 28
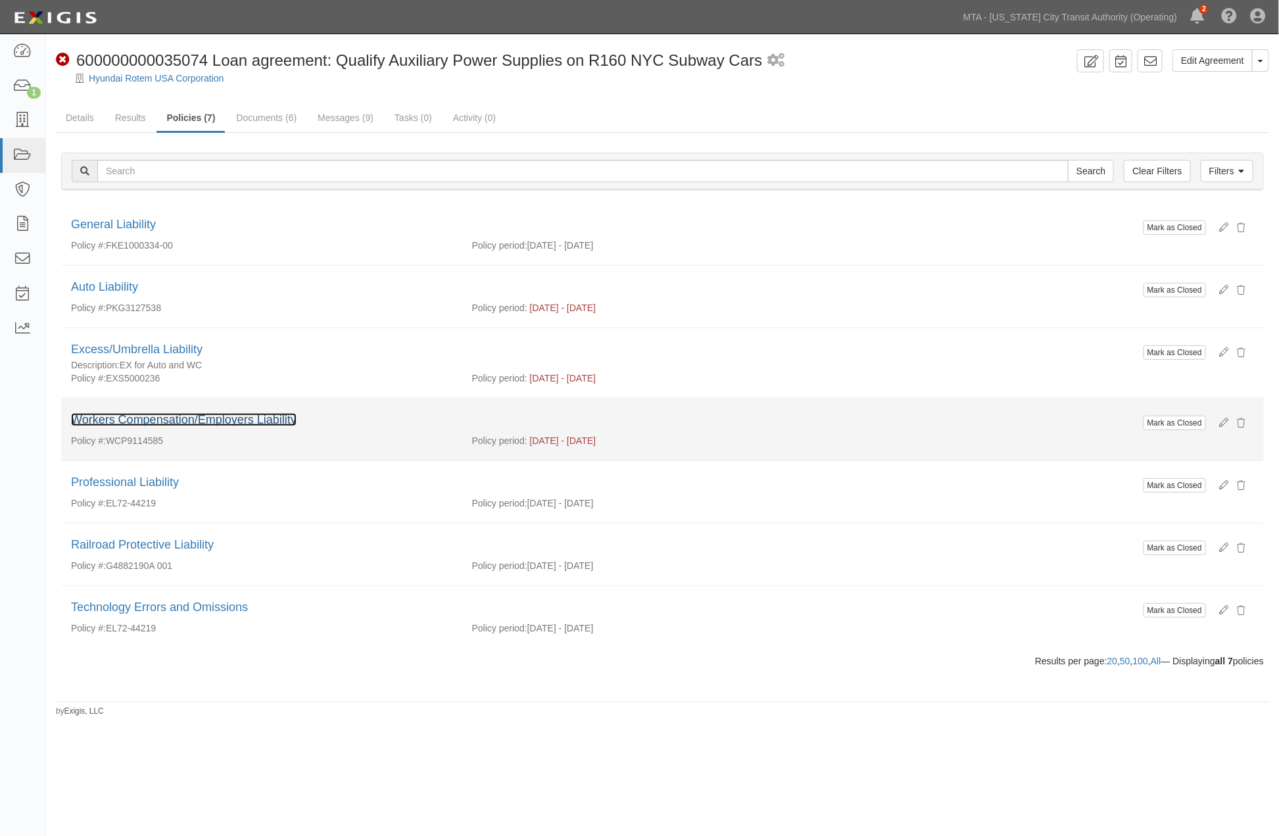
click at [231, 422] on link "Workers Compensation/Employers Liability" at bounding box center [184, 419] width 226 height 13
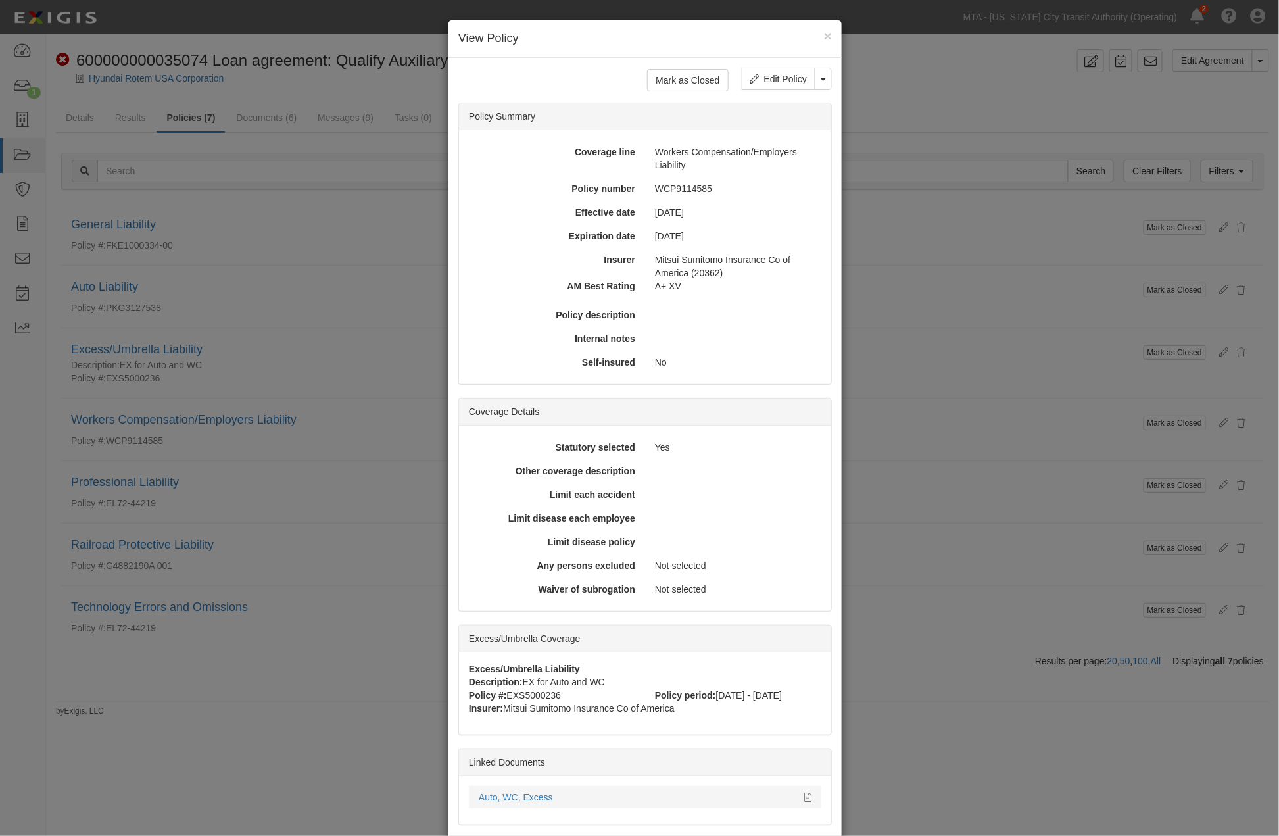
click at [806, 789] on li "Auto, WC, Excess" at bounding box center [645, 797] width 353 height 22
click at [804, 793] on icon at bounding box center [807, 797] width 7 height 9
click at [289, 524] on div "× View Policy Mark as Closed Edit Policy Toggle Dropdown Delete Policy Policy S…" at bounding box center [639, 418] width 1279 height 836
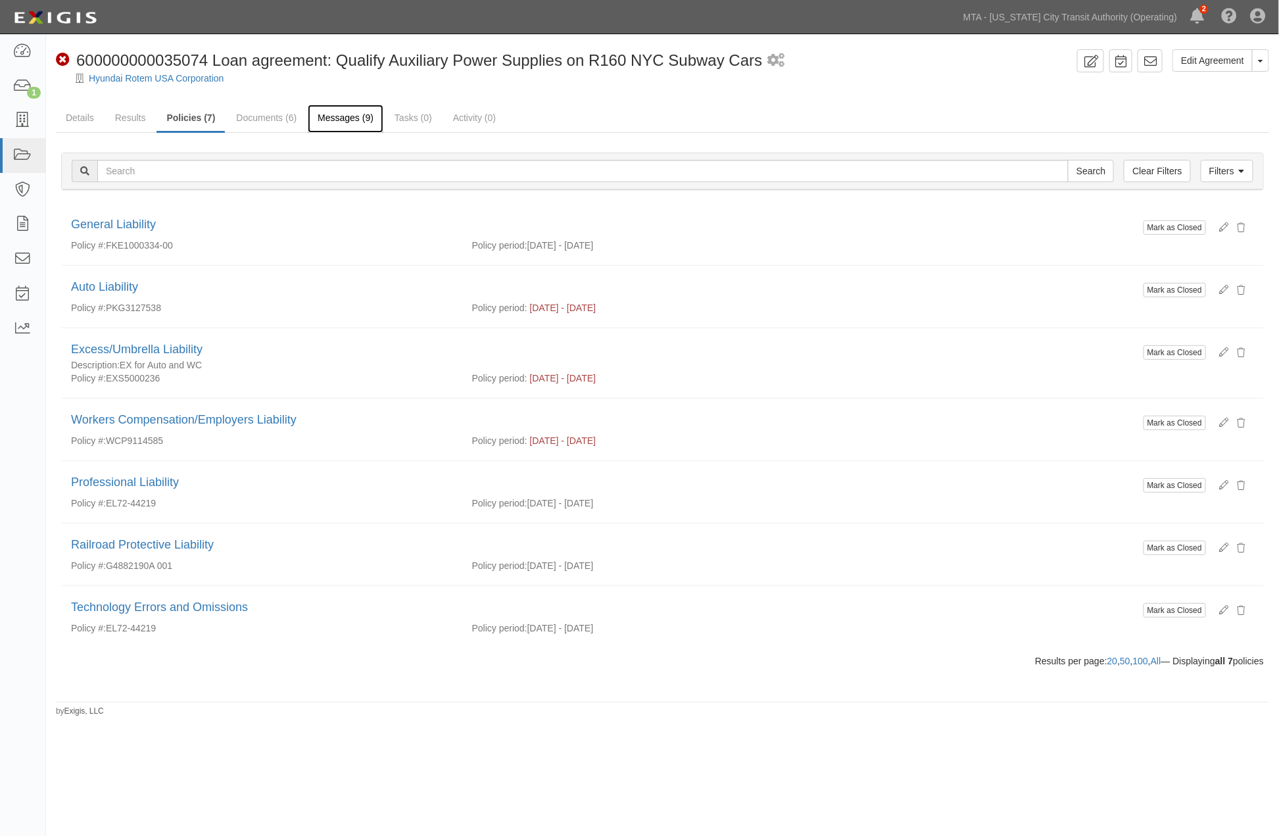
click at [342, 116] on link "Messages (9)" at bounding box center [346, 119] width 76 height 28
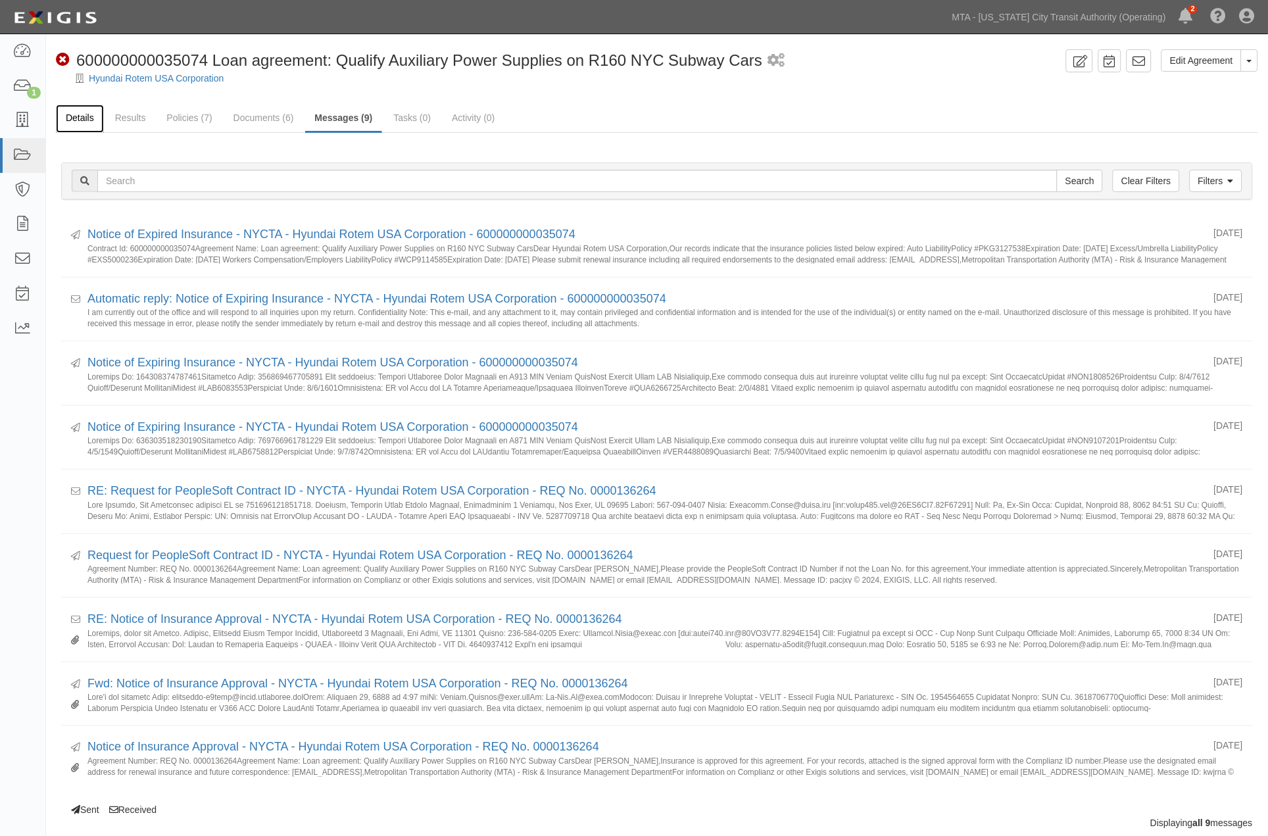
click at [76, 108] on link "Details" at bounding box center [80, 119] width 48 height 28
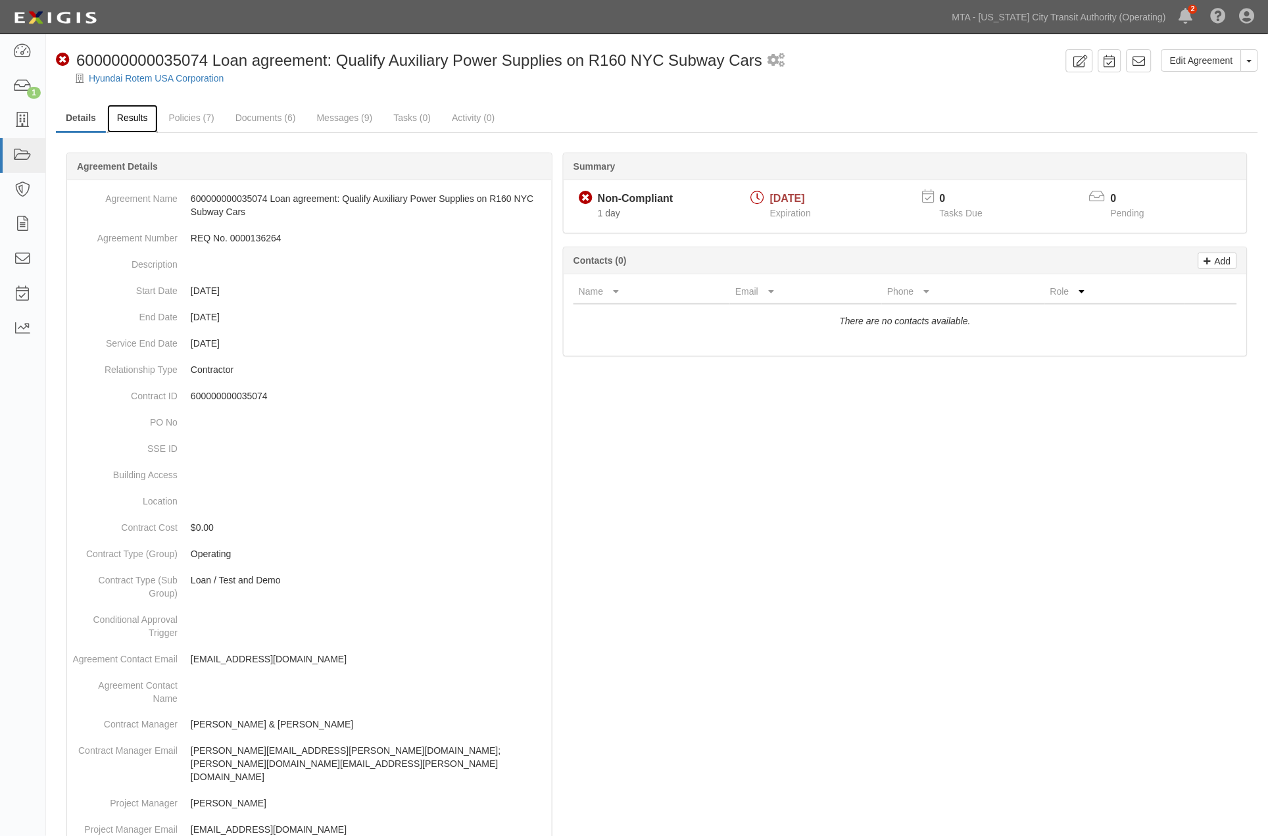
click at [136, 114] on link "Results" at bounding box center [132, 119] width 51 height 28
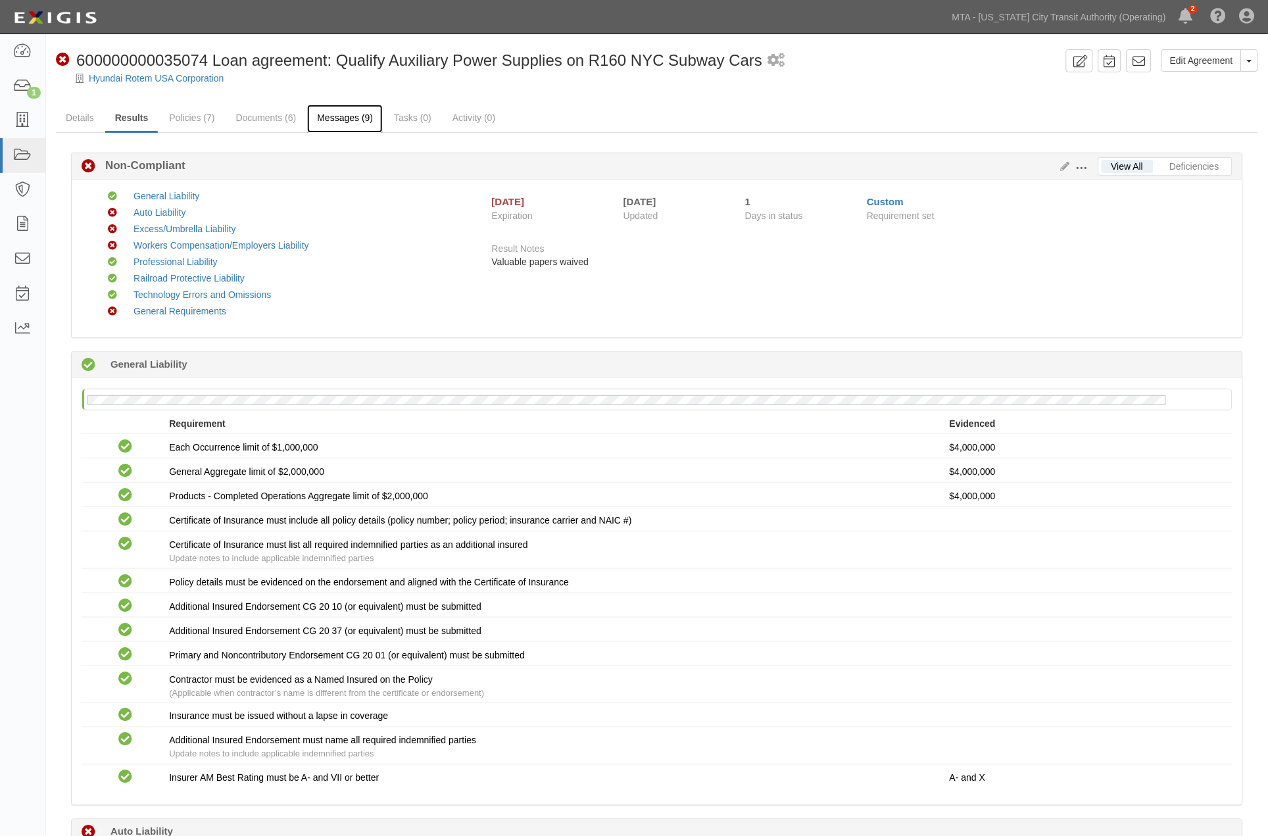
click at [358, 116] on link "Messages (9)" at bounding box center [345, 119] width 76 height 28
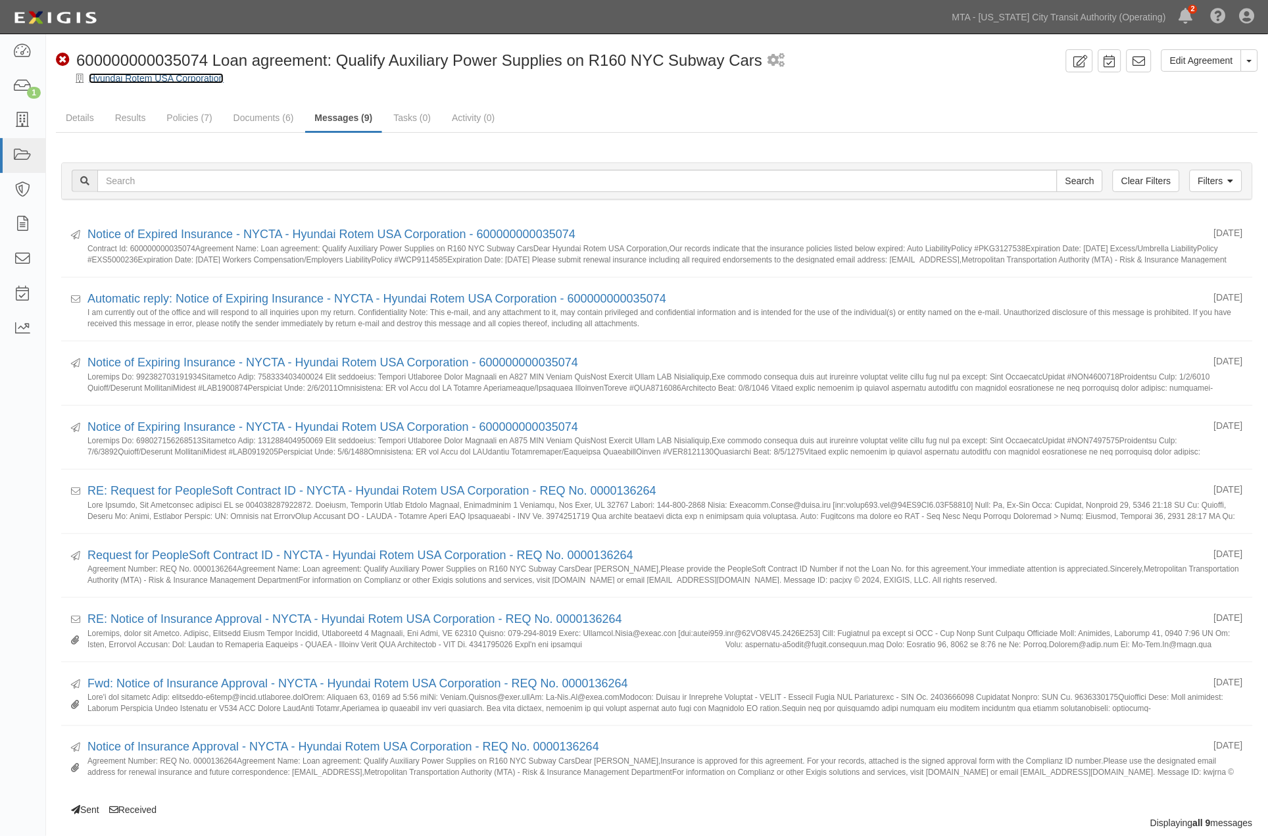
click at [149, 73] on link "Hyundai Rotem USA Corporation" at bounding box center [156, 78] width 135 height 11
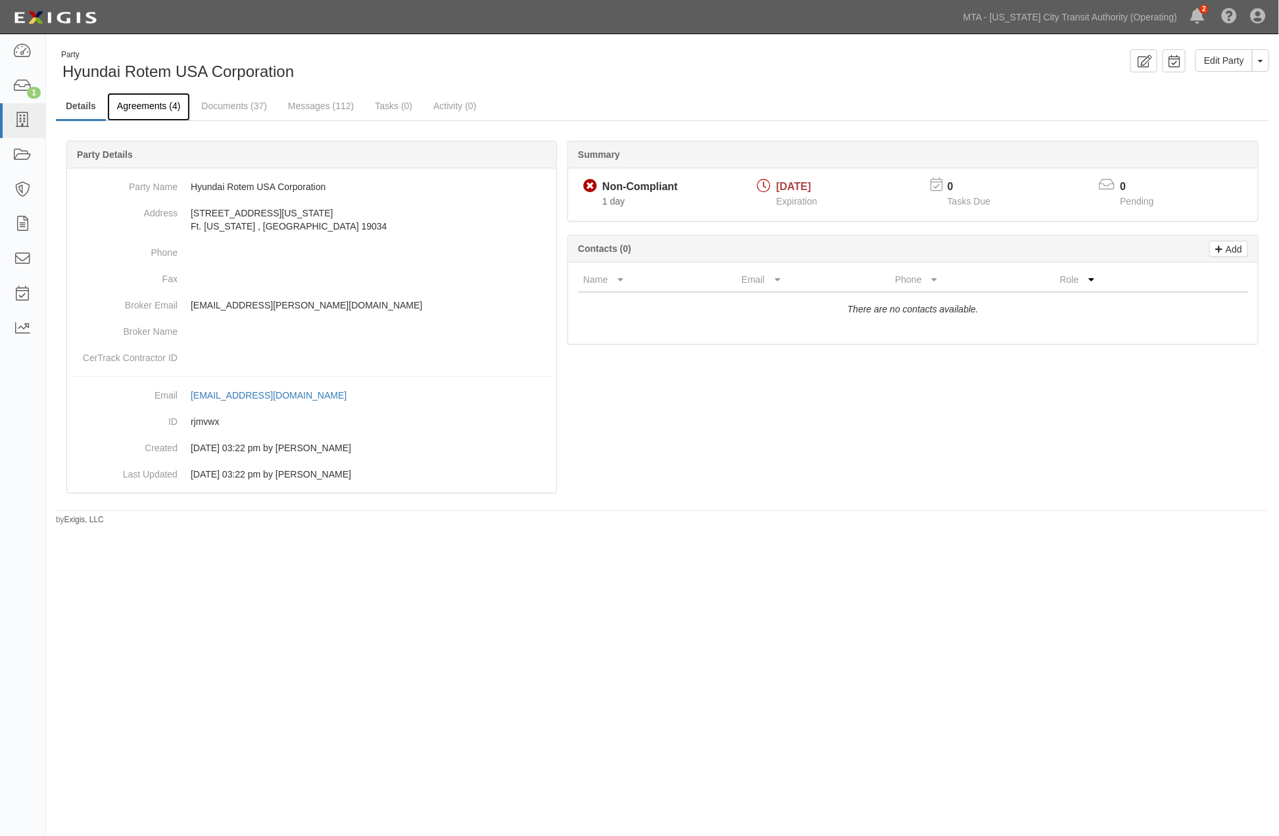
click at [162, 107] on link "Agreements (4)" at bounding box center [148, 107] width 83 height 28
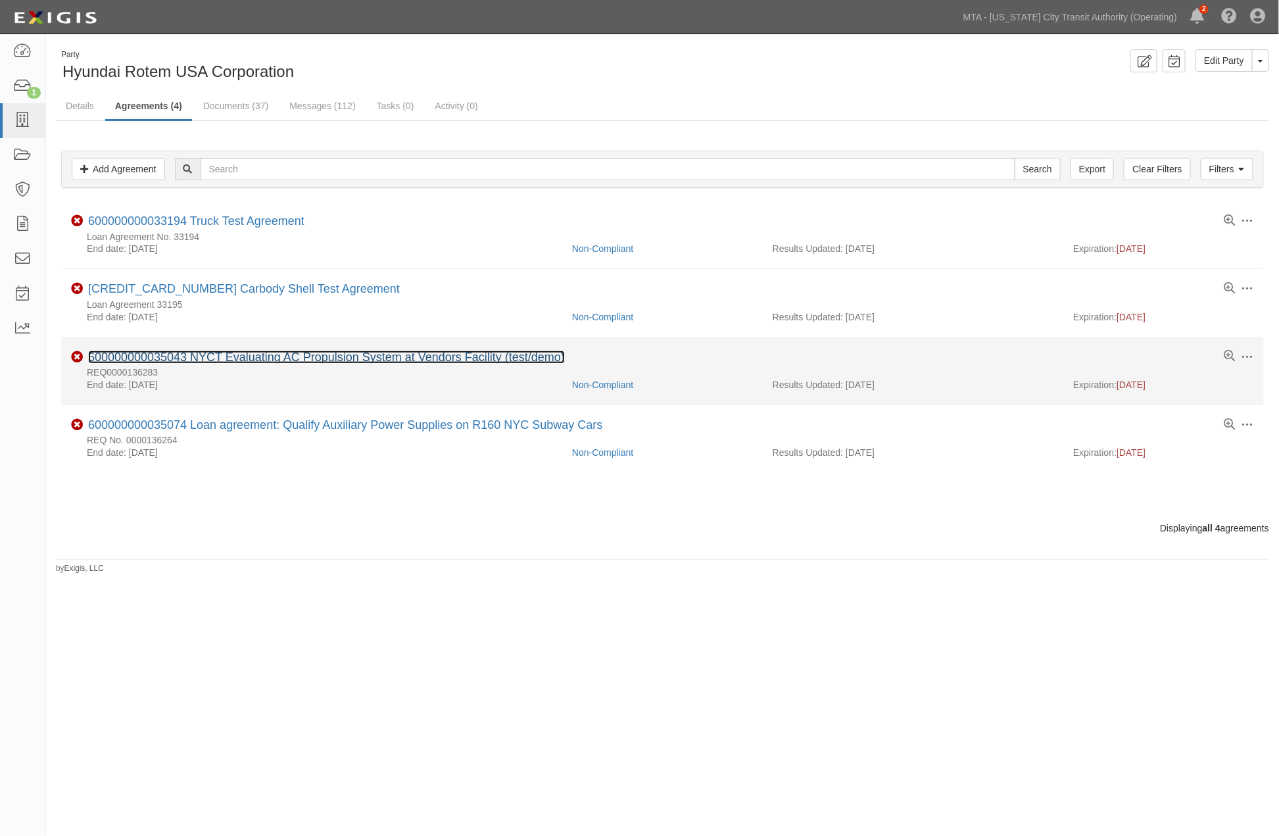
click at [222, 353] on link "600000000035043 NYCT Evaluating AC Propulsion System at Vendors Facility (test/…" at bounding box center [326, 357] width 477 height 13
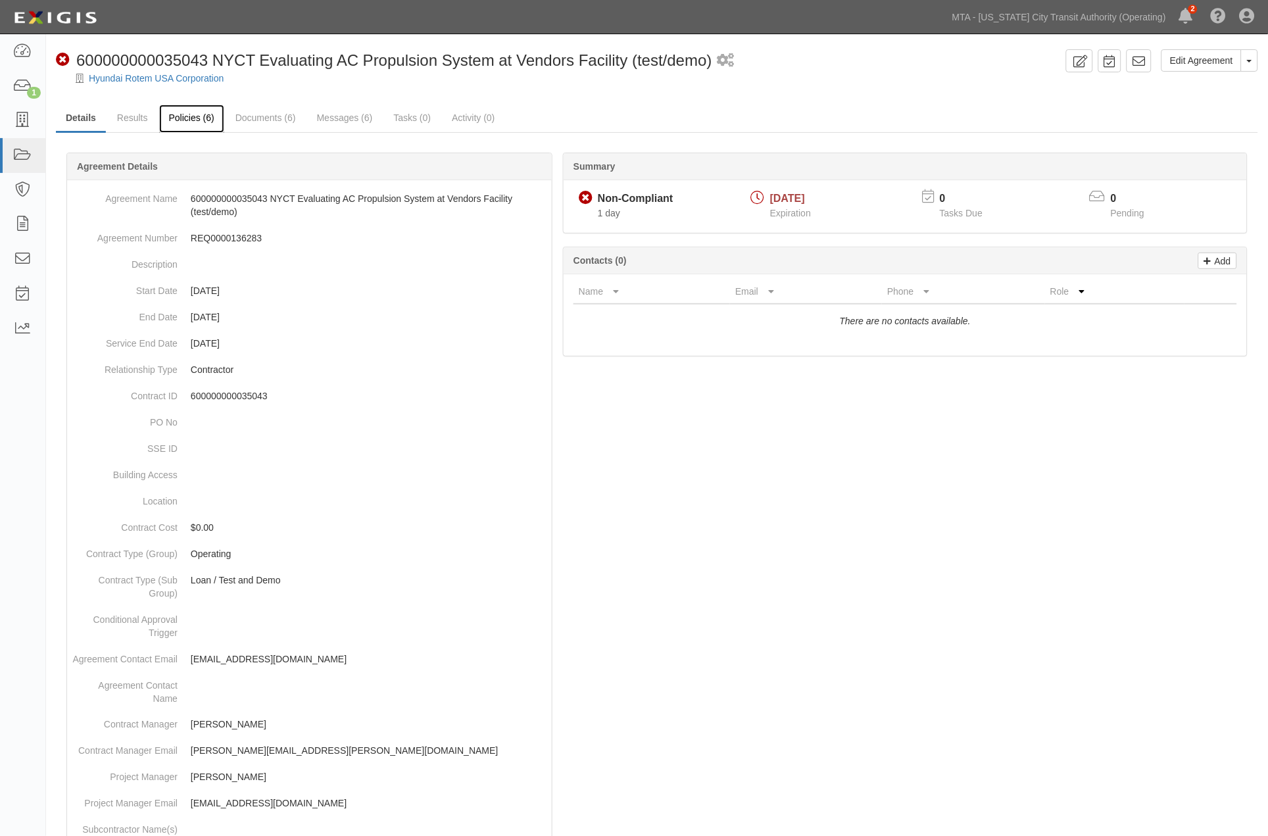
click at [174, 120] on link "Policies (6)" at bounding box center [191, 119] width 65 height 28
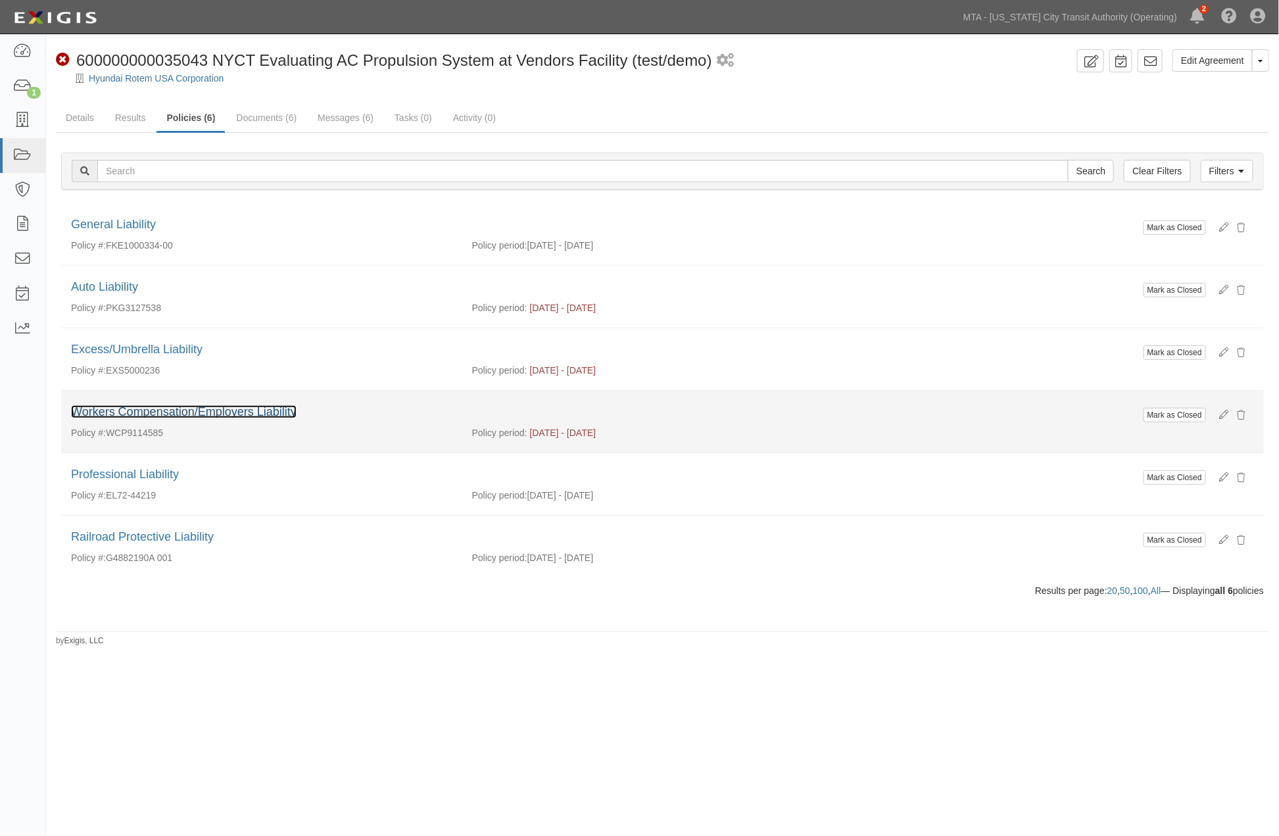
click at [251, 411] on link "Workers Compensation/Employers Liability" at bounding box center [184, 411] width 226 height 13
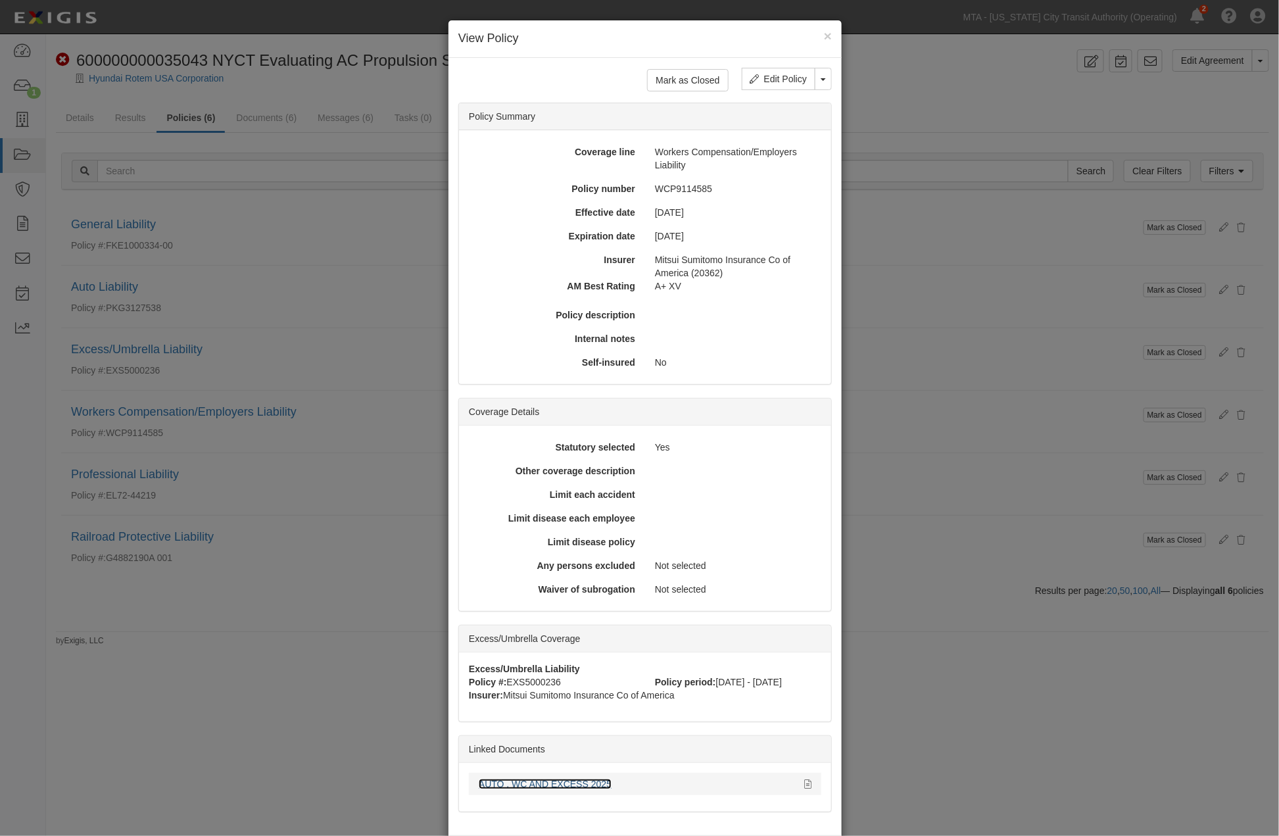
click at [541, 783] on link "AUTO , WC AND EXCESS 2025" at bounding box center [545, 784] width 133 height 11
click at [917, 457] on div "× View Policy Mark as Closed Edit Policy Toggle Dropdown Delete Policy Policy S…" at bounding box center [639, 418] width 1279 height 836
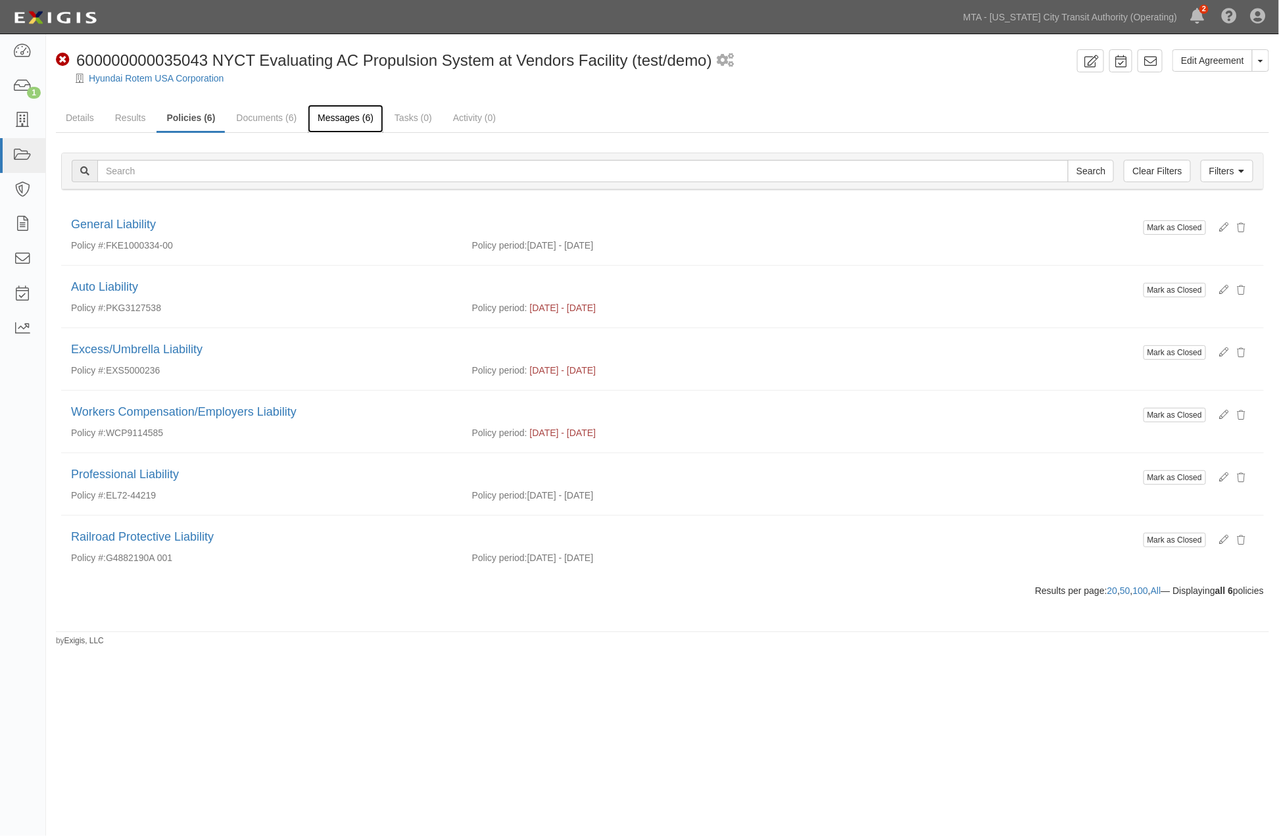
click at [342, 114] on link "Messages (6)" at bounding box center [346, 119] width 76 height 28
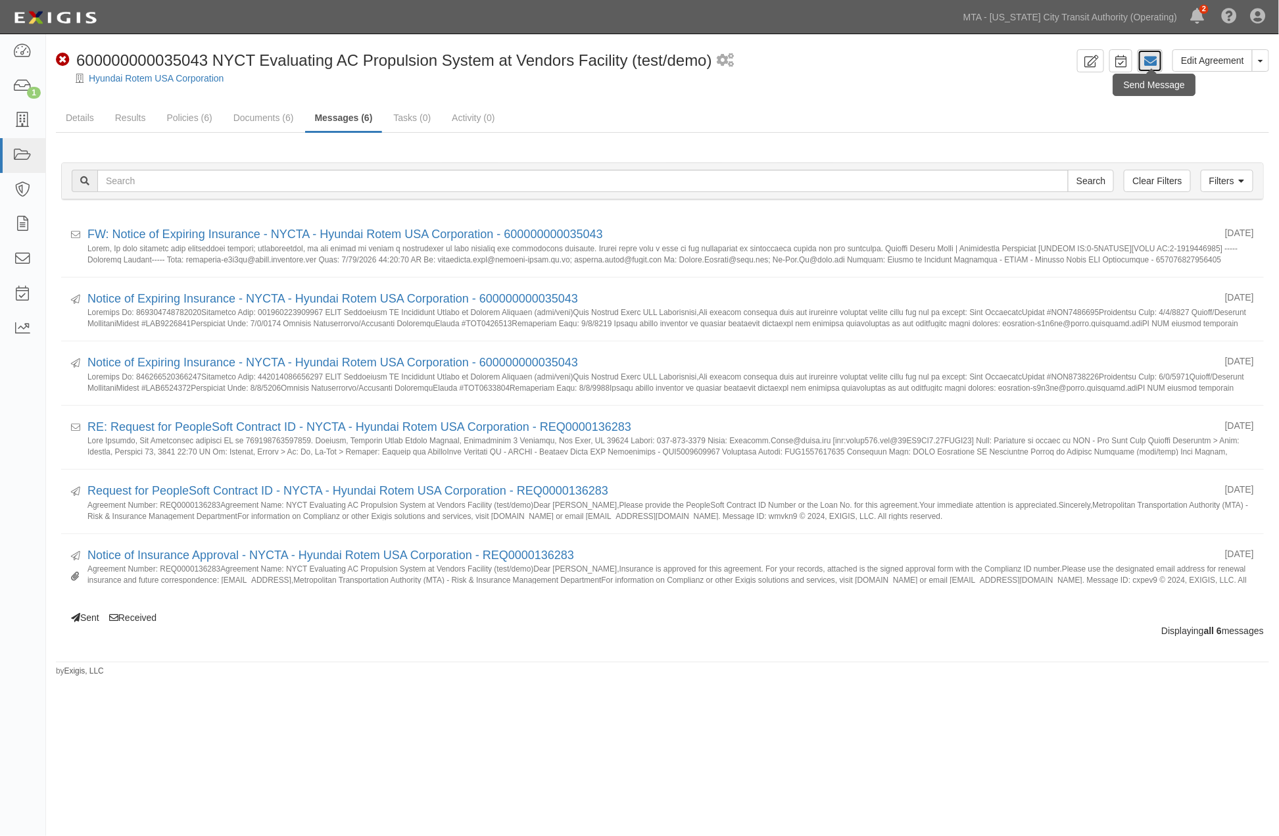
click at [1149, 58] on icon at bounding box center [1150, 61] width 13 height 13
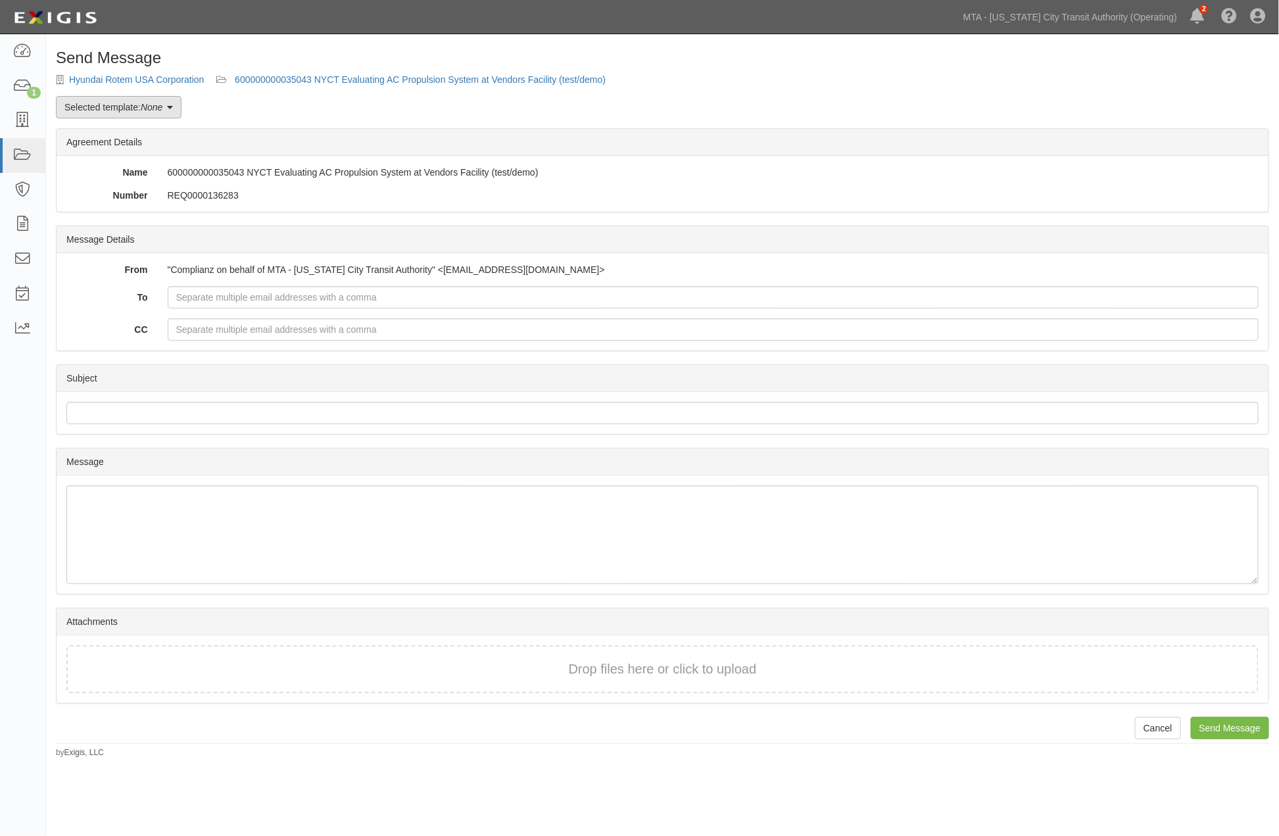
click at [173, 108] on icon at bounding box center [170, 107] width 6 height 9
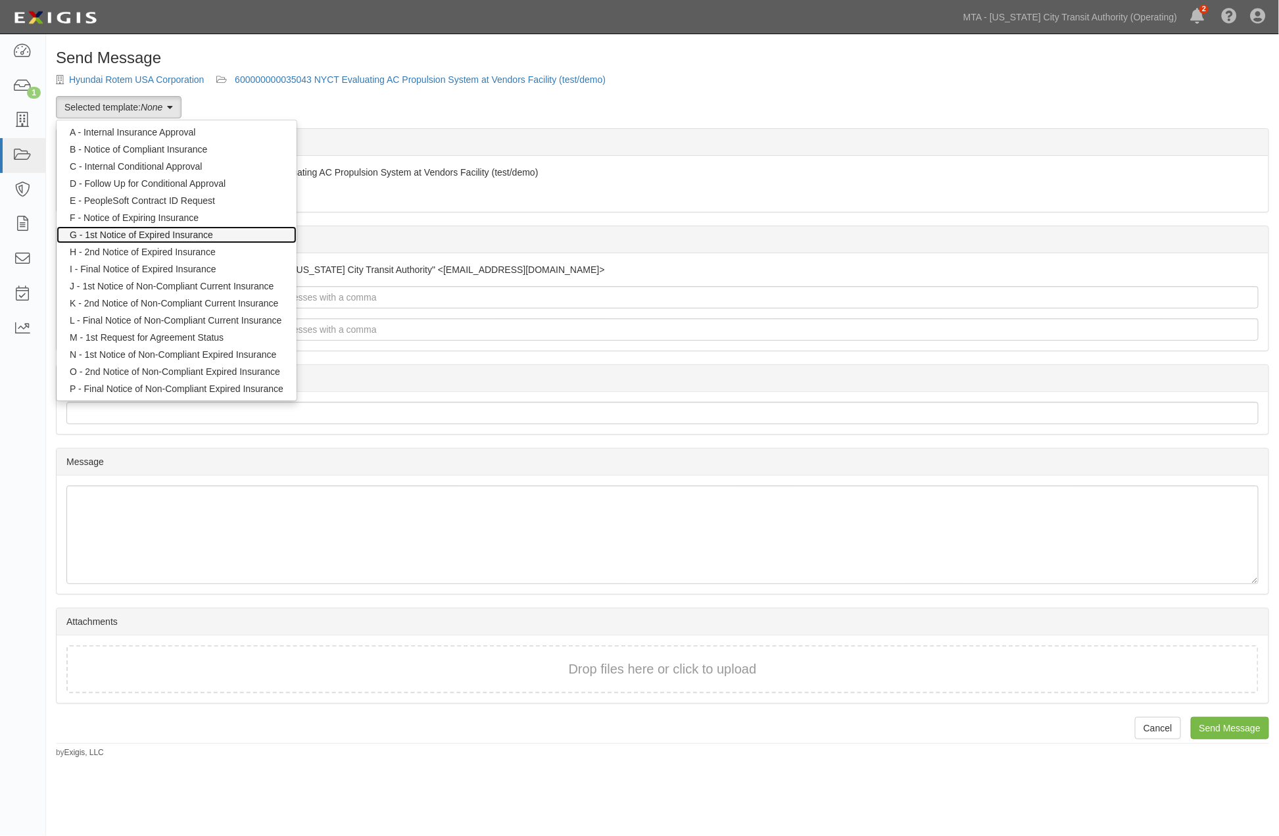
click at [165, 235] on link "G - 1st Notice of Expired Insurance" at bounding box center [177, 234] width 240 height 17
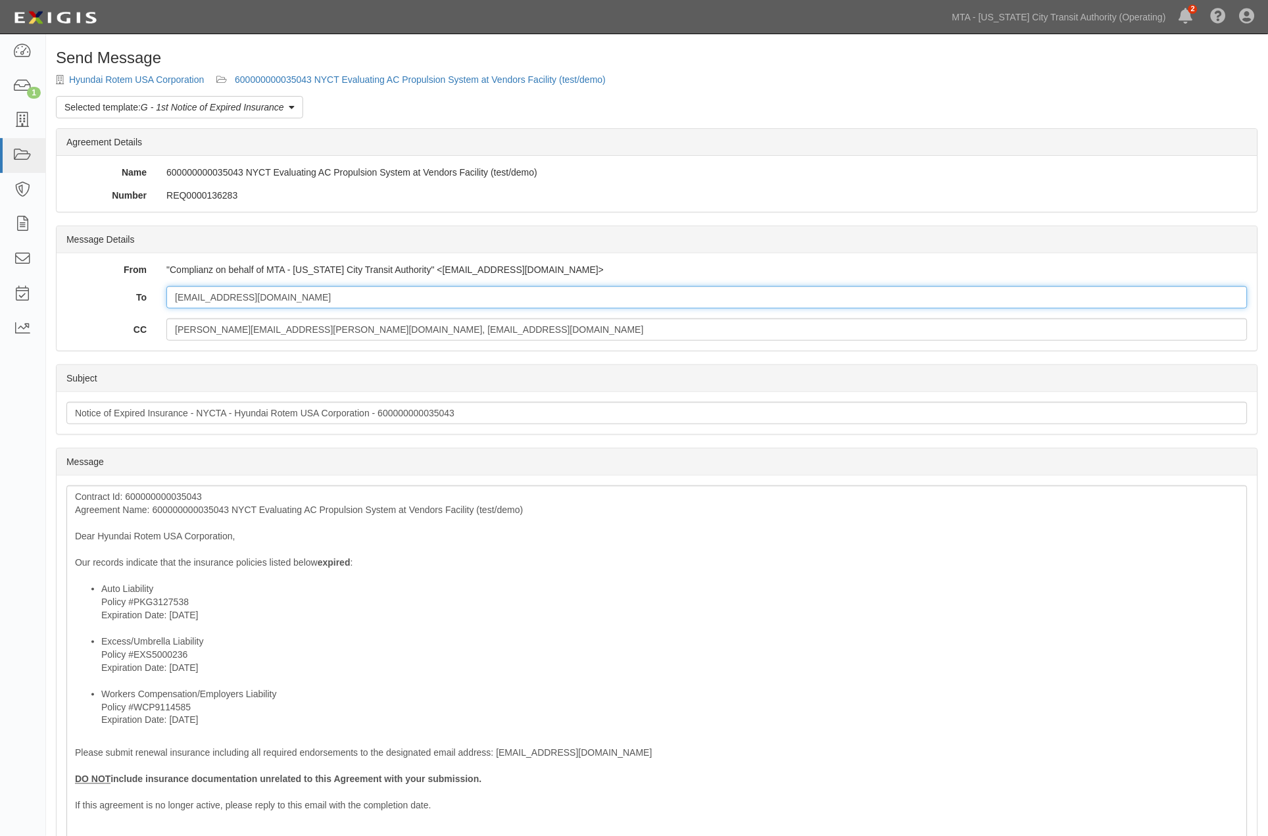
click at [360, 299] on input "[EMAIL_ADDRESS][DOMAIN_NAME]" at bounding box center [706, 297] width 1081 height 22
paste input "newyork.certs@marsh.com"
type input "chunghyeon.hong@hyundai-rotem.co.kr; newyork.certs@marsh.com"
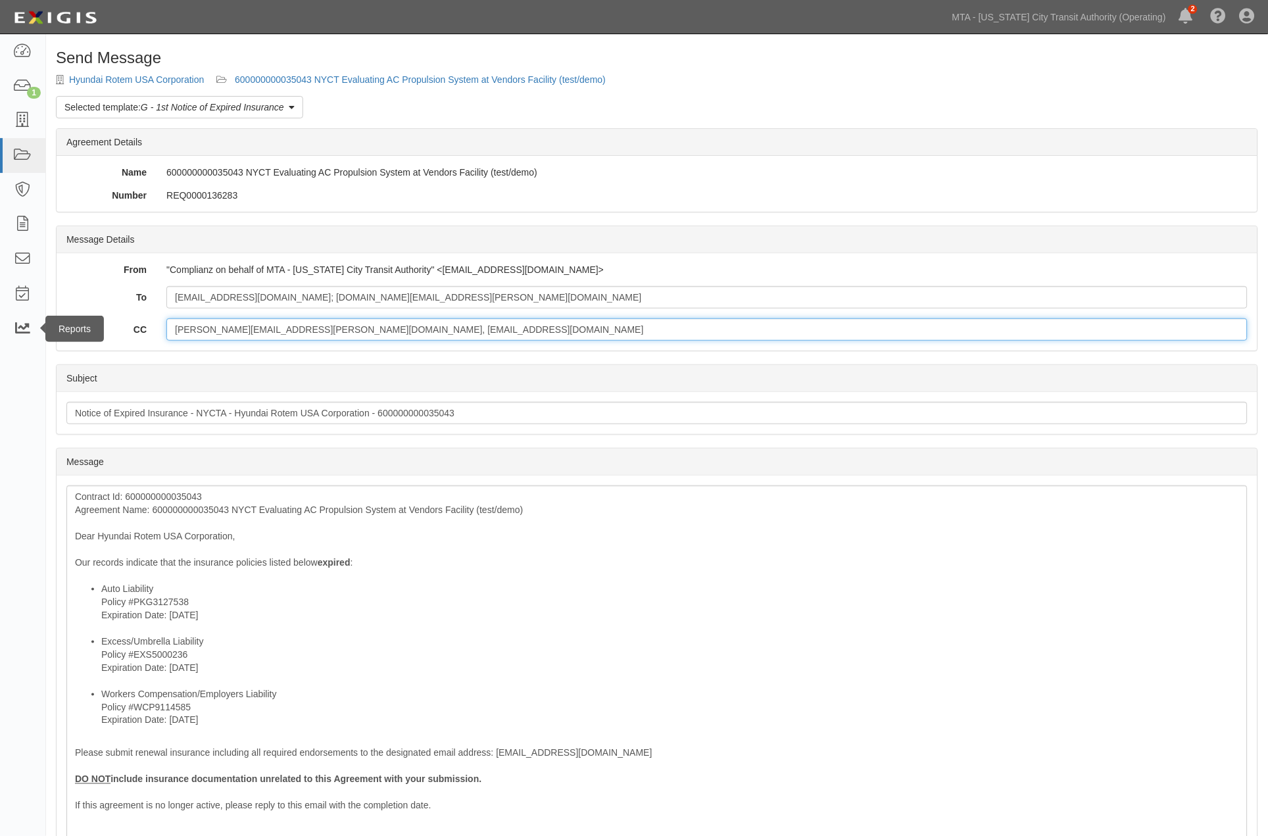
drag, startPoint x: 396, startPoint y: 326, endPoint x: 41, endPoint y: 330, distance: 355.2
click at [41, 330] on body "Toggle navigation Dashboard 1 Inbox Parties Agreements Coverages Documents Mess…" at bounding box center [634, 541] width 1268 height 1083
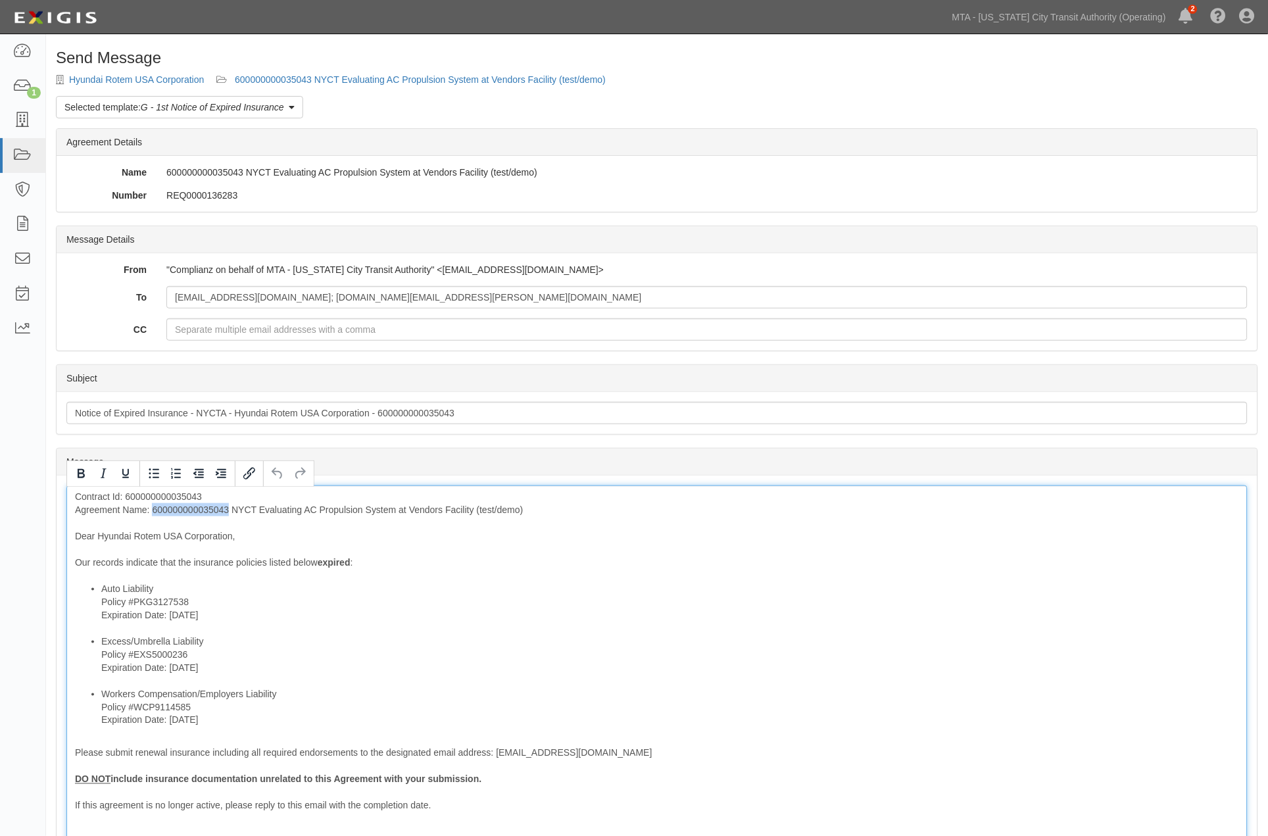
drag, startPoint x: 228, startPoint y: 510, endPoint x: 154, endPoint y: 505, distance: 74.6
click at [154, 505] on div "Contract Id: 600000000035043 Agreement Name: 600000000035043 NYCT Evaluating AC…" at bounding box center [656, 697] width 1181 height 424
click at [410, 696] on li "Workers Compensation/Employers Liability Policy #WCP9114585 Expiration Date: 9/…" at bounding box center [670, 706] width 1138 height 39
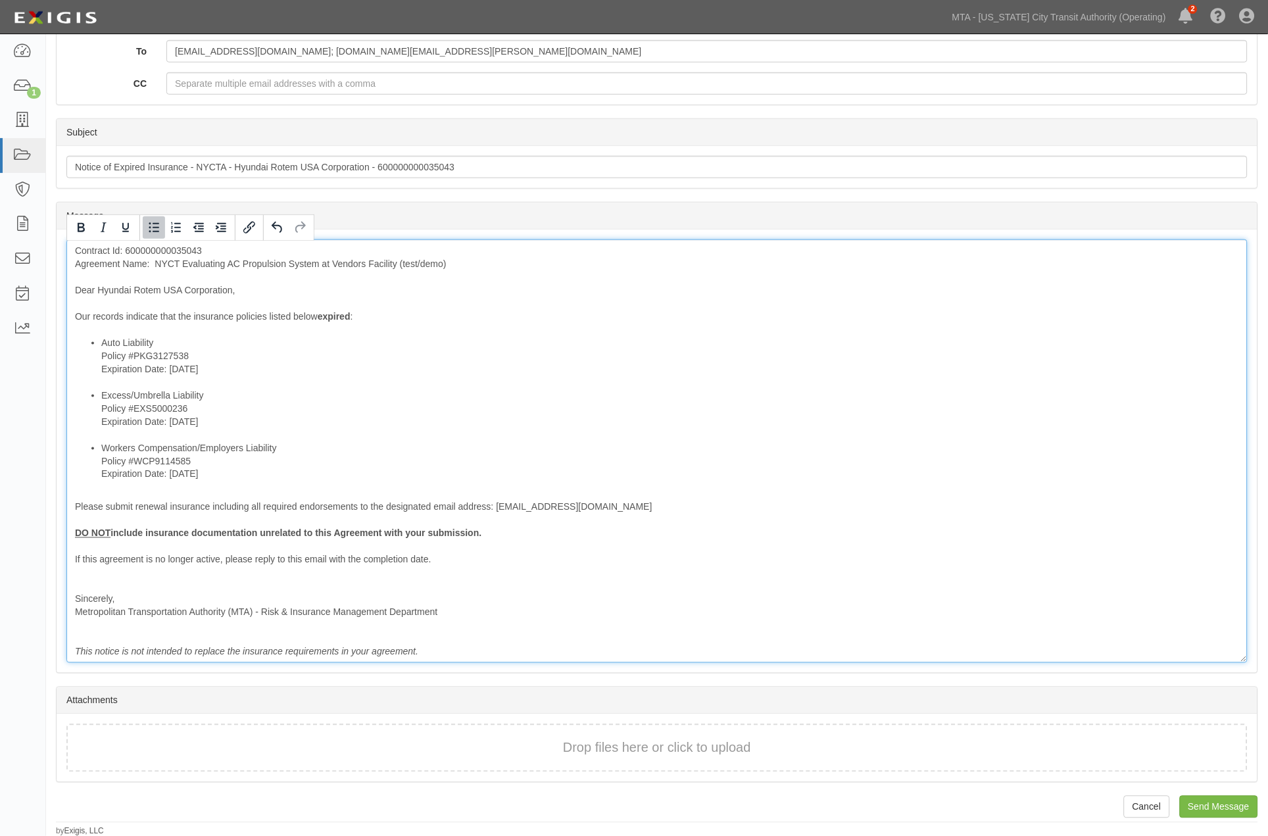
scroll to position [247, 0]
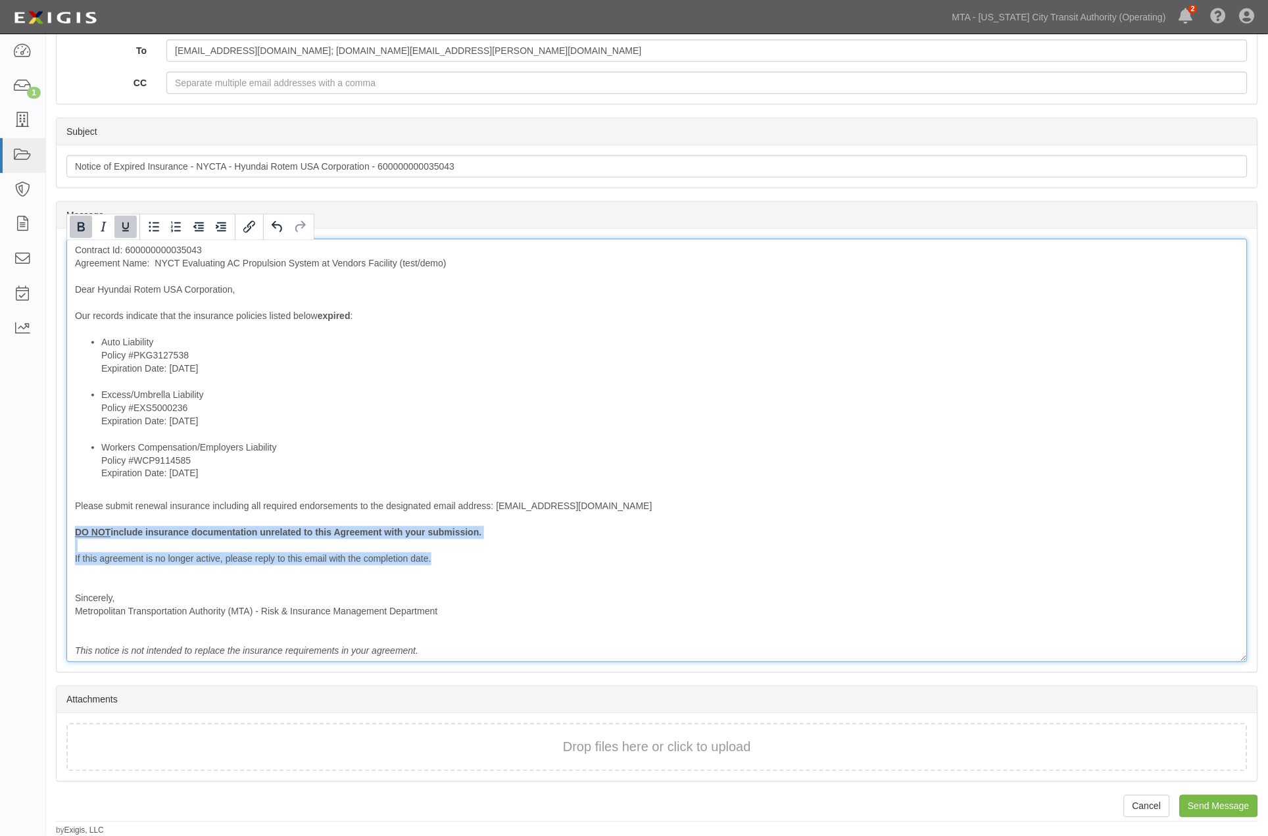
drag, startPoint x: 451, startPoint y: 560, endPoint x: 34, endPoint y: 530, distance: 418.1
click at [34, 530] on body "Toggle navigation Dashboard 1 Inbox Parties Agreements Coverages Documents Mess…" at bounding box center [634, 294] width 1268 height 1083
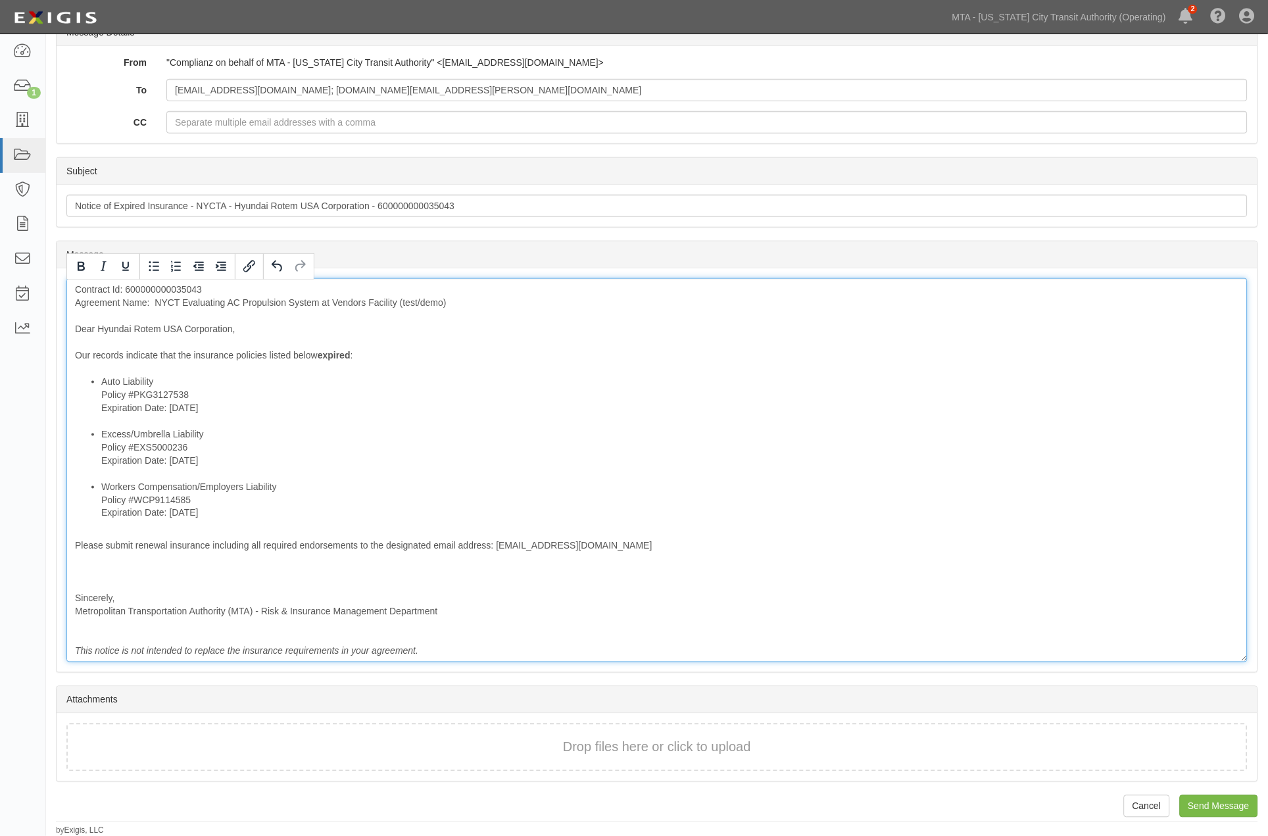
click at [113, 576] on div "Contract Id: 600000000035043 Agreement Name: NYCT Evaluating AC Propulsion Syst…" at bounding box center [656, 470] width 1181 height 384
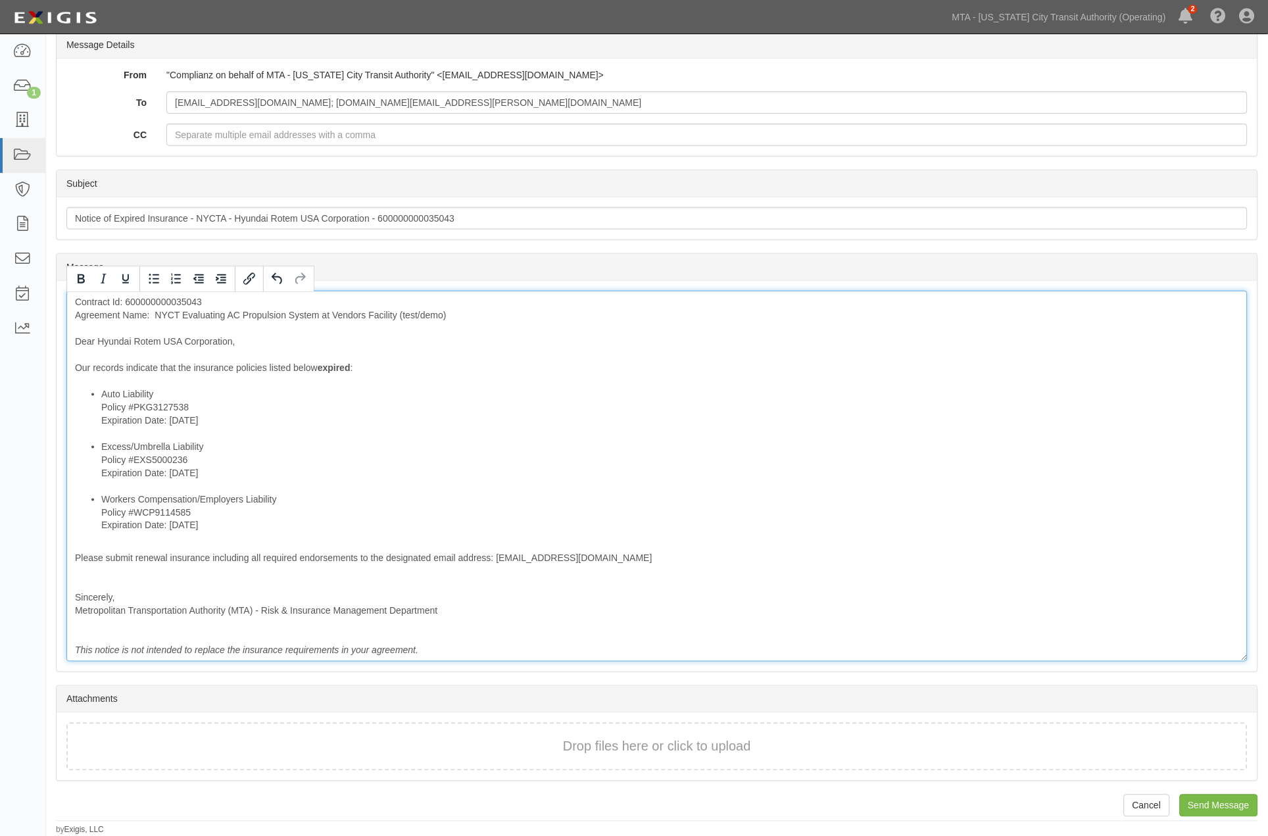
scroll to position [194, 0]
click at [1220, 800] on input "Send Message" at bounding box center [1219, 806] width 78 height 22
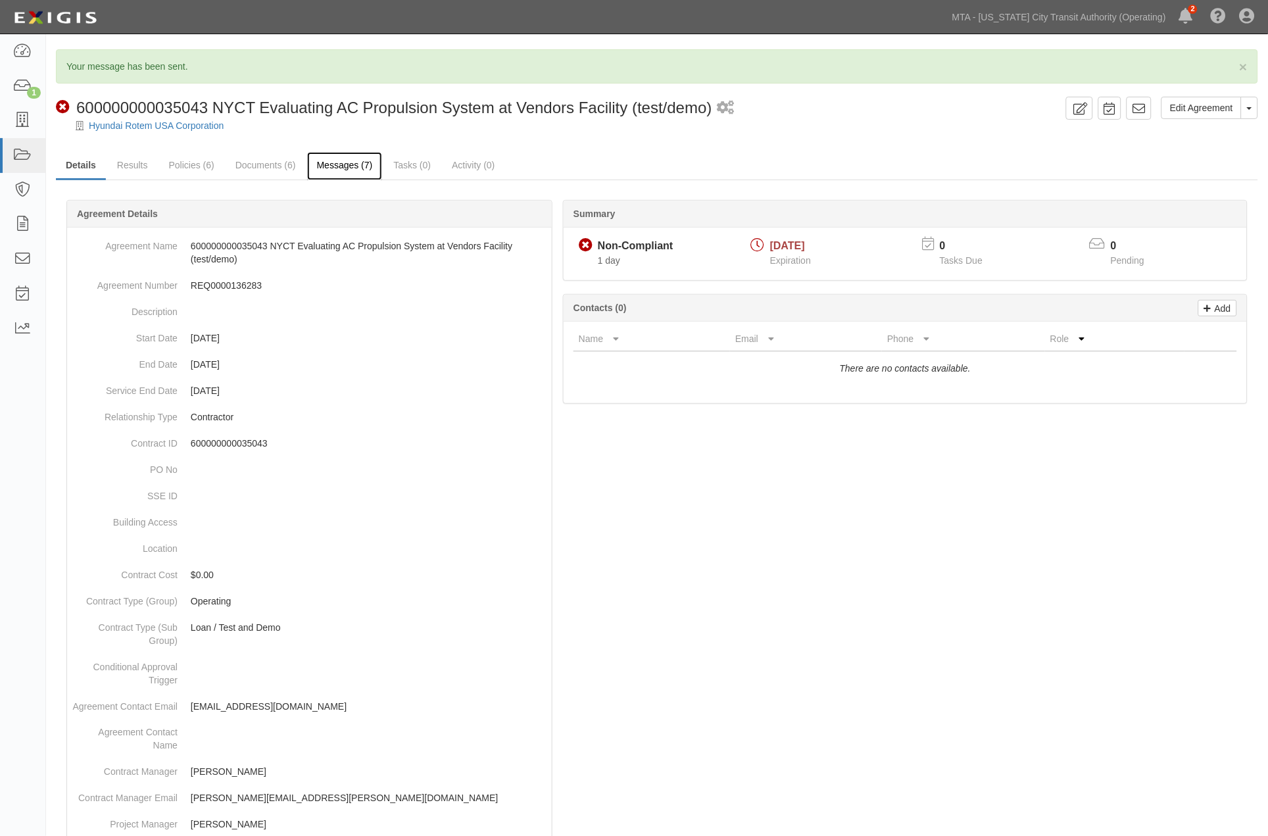
click at [358, 166] on link "Messages (7)" at bounding box center [345, 166] width 76 height 28
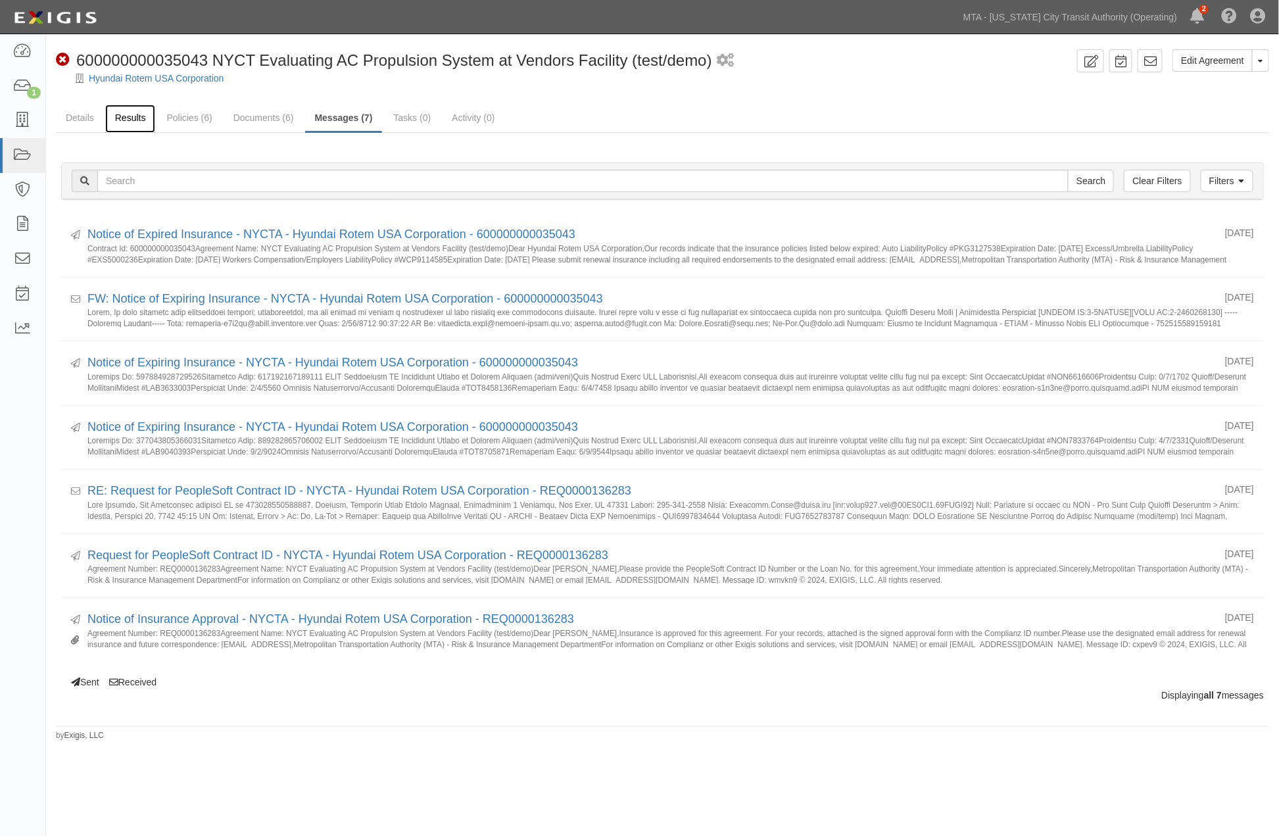
click at [112, 120] on link "Results" at bounding box center [130, 119] width 51 height 28
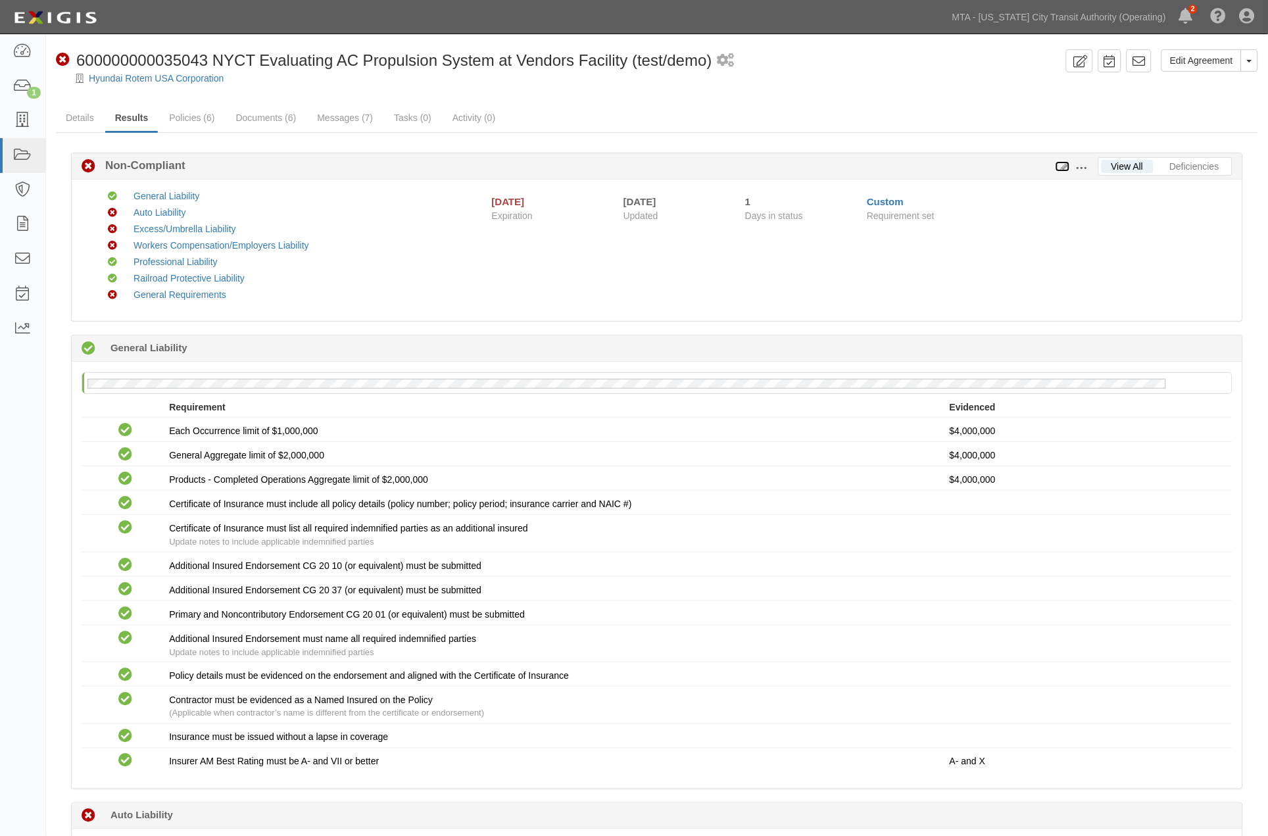
click at [1068, 162] on icon at bounding box center [1063, 166] width 14 height 9
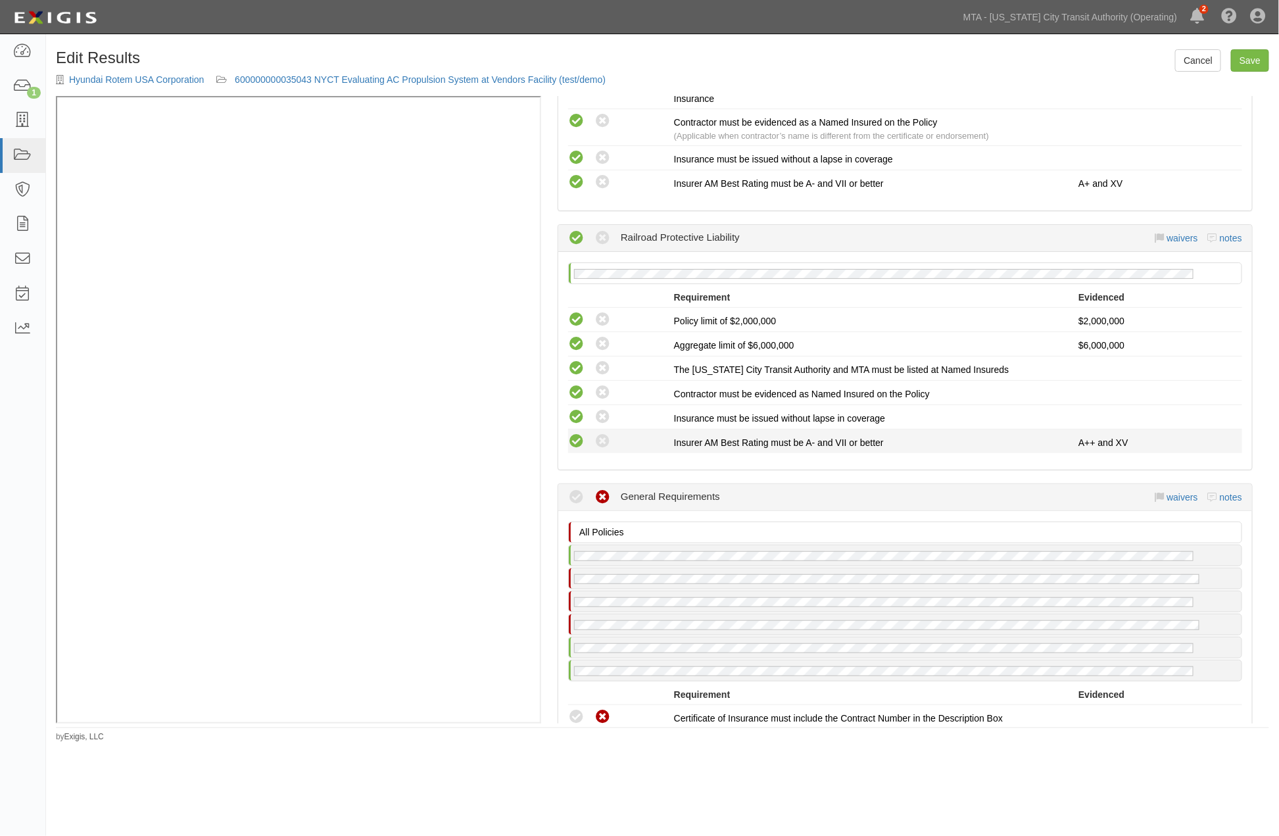
scroll to position [2265, 0]
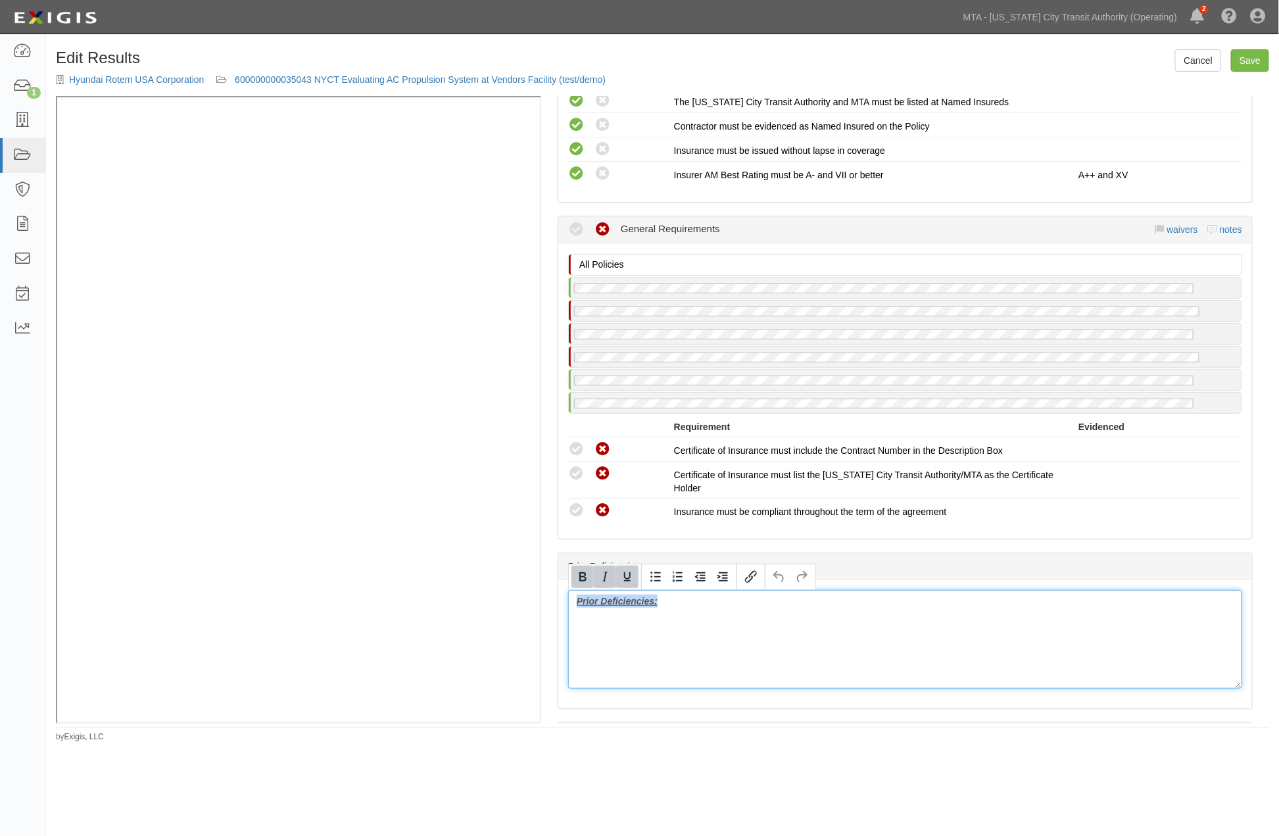
drag, startPoint x: 577, startPoint y: 606, endPoint x: 535, endPoint y: 606, distance: 41.4
click at [389, 468] on div "(RRPL) Policy; 11/19/2024; 01.31.27 (GL) Certificate; 11/19/2024; CGL 10.30.25 …" at bounding box center [663, 409] width 1214 height 627
click at [1254, 64] on link "Save" at bounding box center [1250, 60] width 38 height 22
radio input "true"
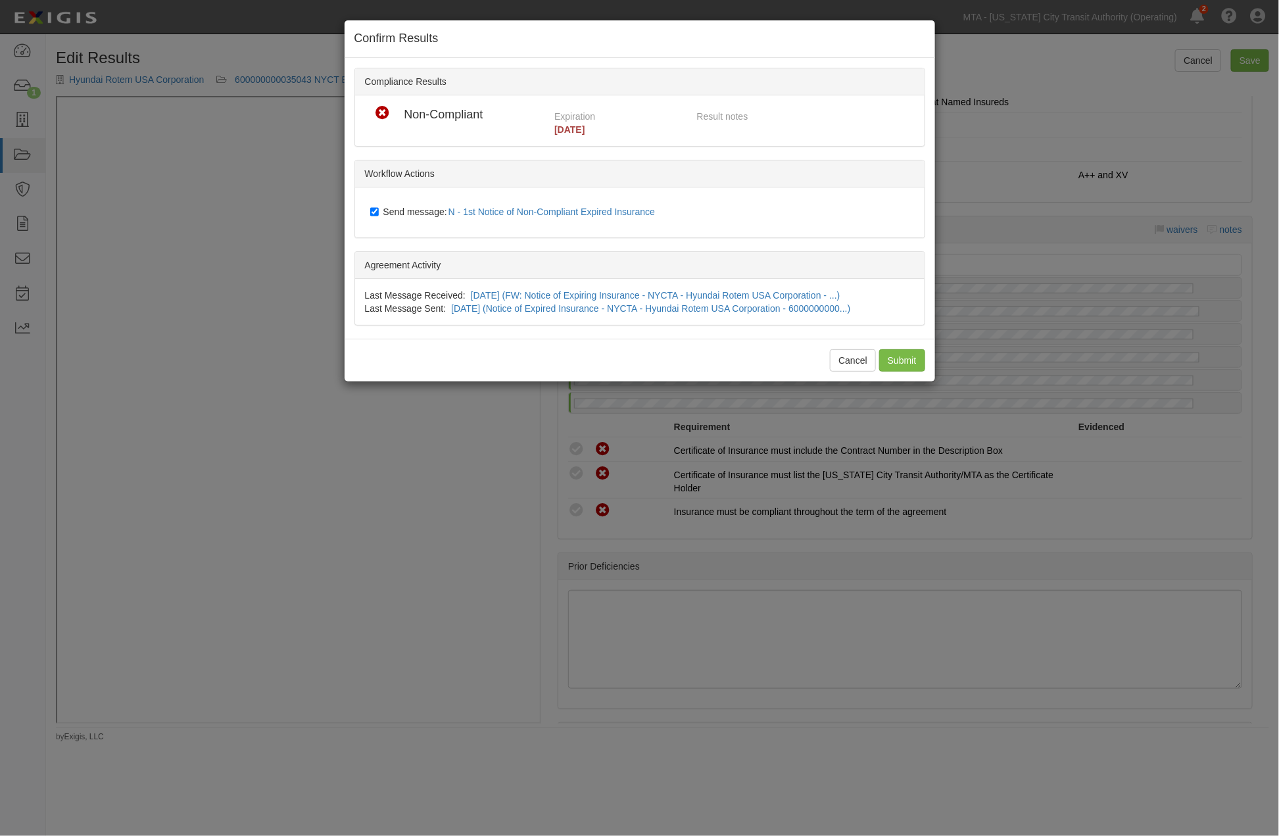
click at [392, 201] on div "Send message: N - 1st Notice of Non-Compliant Expired Insurance" at bounding box center [642, 212] width 564 height 30
click at [390, 207] on span "Send message: N - 1st Notice of Non-Compliant Expired Insurance" at bounding box center [522, 212] width 278 height 11
click at [379, 207] on input "Send message: N - 1st Notice of Non-Compliant Expired Insurance" at bounding box center [374, 212] width 9 height 11
checkbox input "false"
click at [896, 360] on input "Submit" at bounding box center [902, 360] width 46 height 22
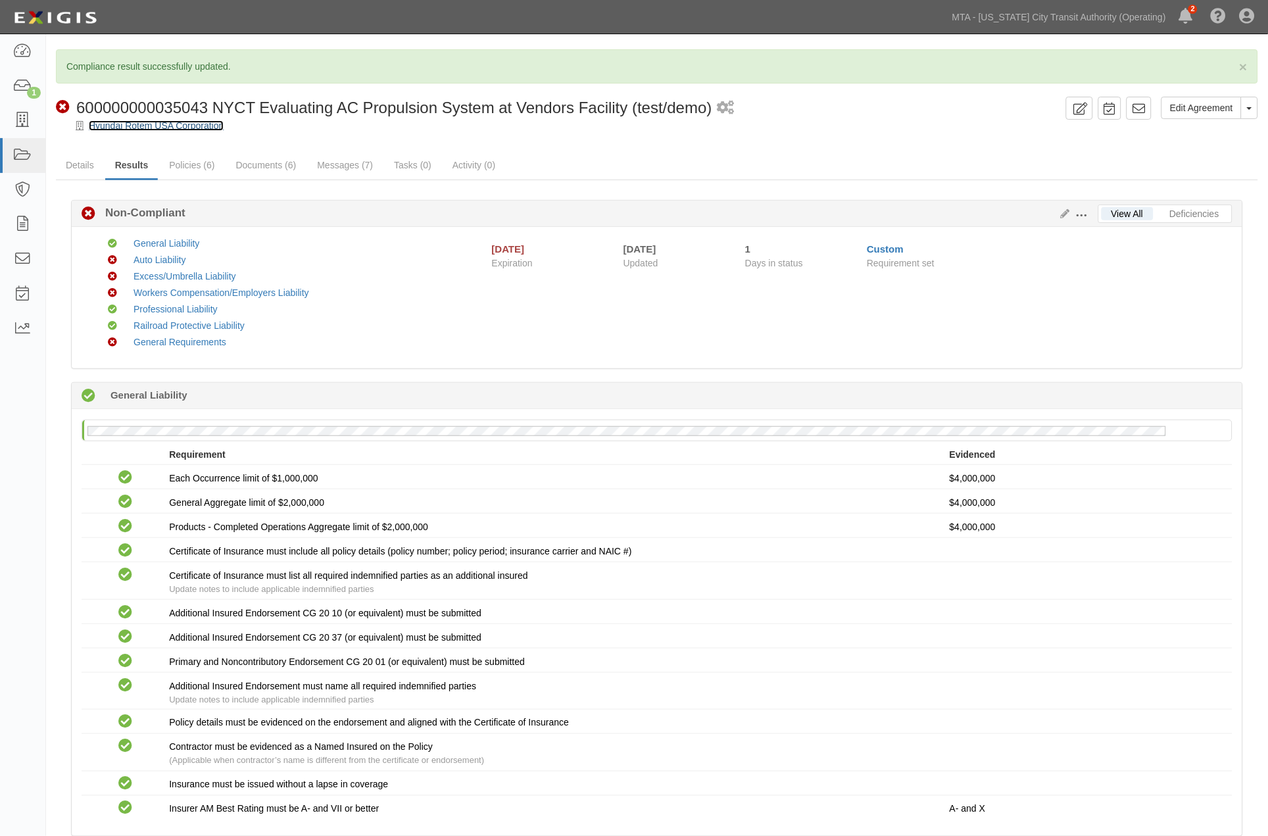
click at [172, 120] on link "Hyundai Rotem USA Corporation" at bounding box center [156, 125] width 135 height 11
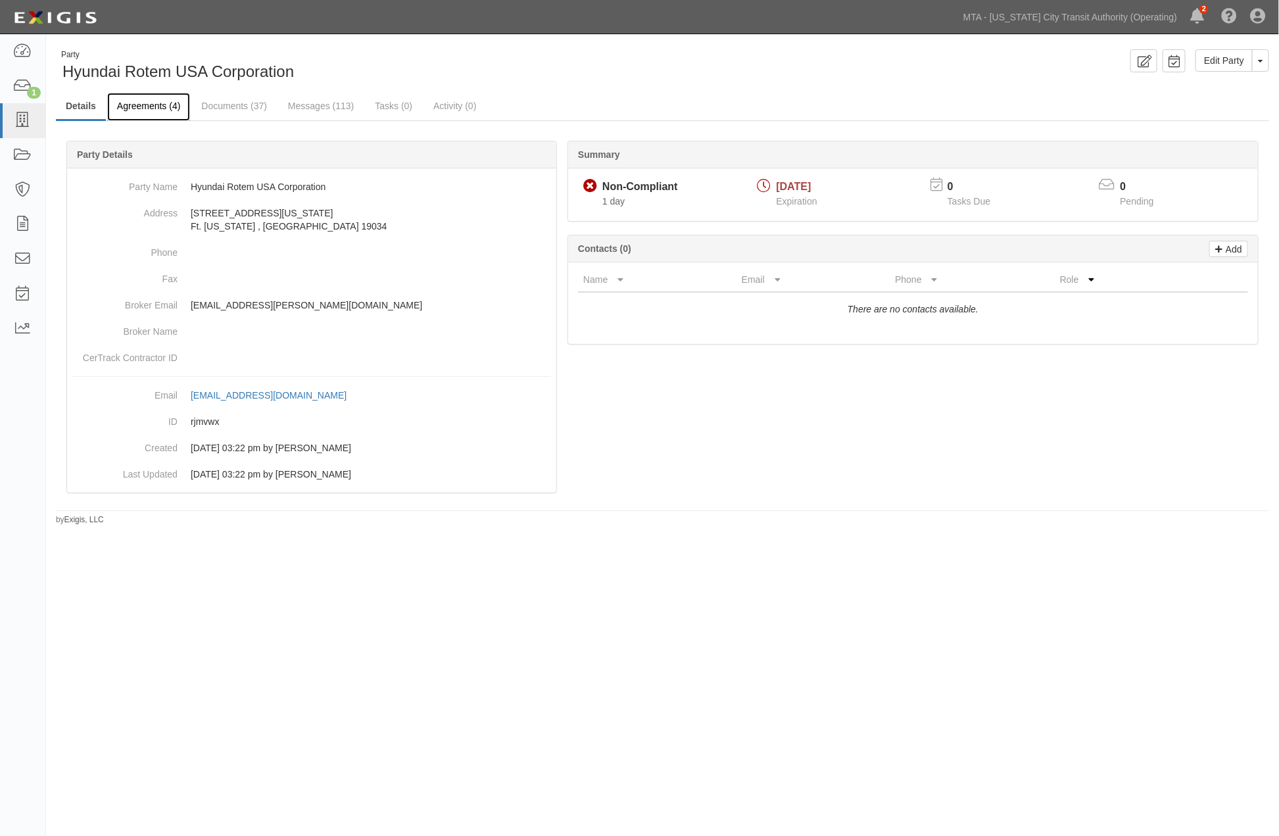
click at [159, 112] on link "Agreements (4)" at bounding box center [148, 107] width 83 height 28
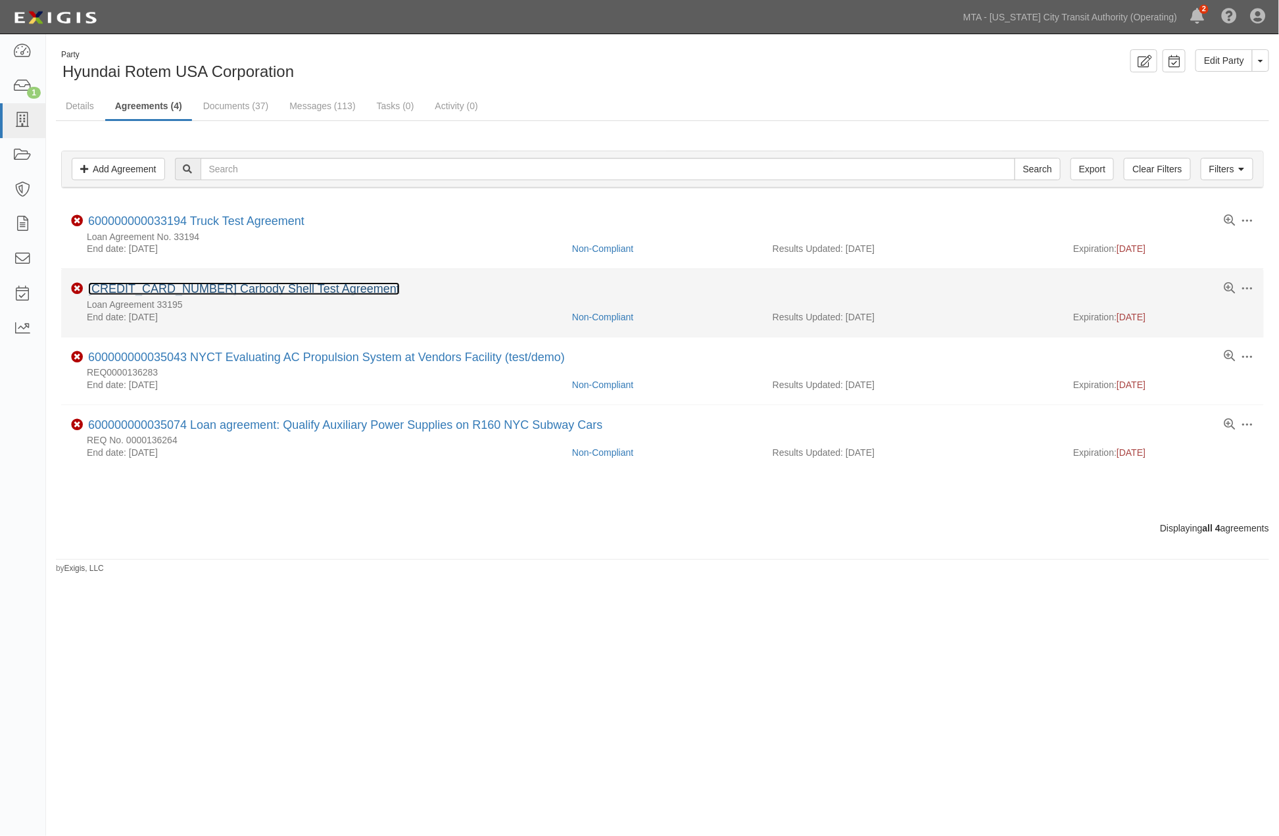
click at [331, 289] on link "[CREDIT_CARD_NUMBER] Carbody Shell Test Agreement" at bounding box center [244, 288] width 312 height 13
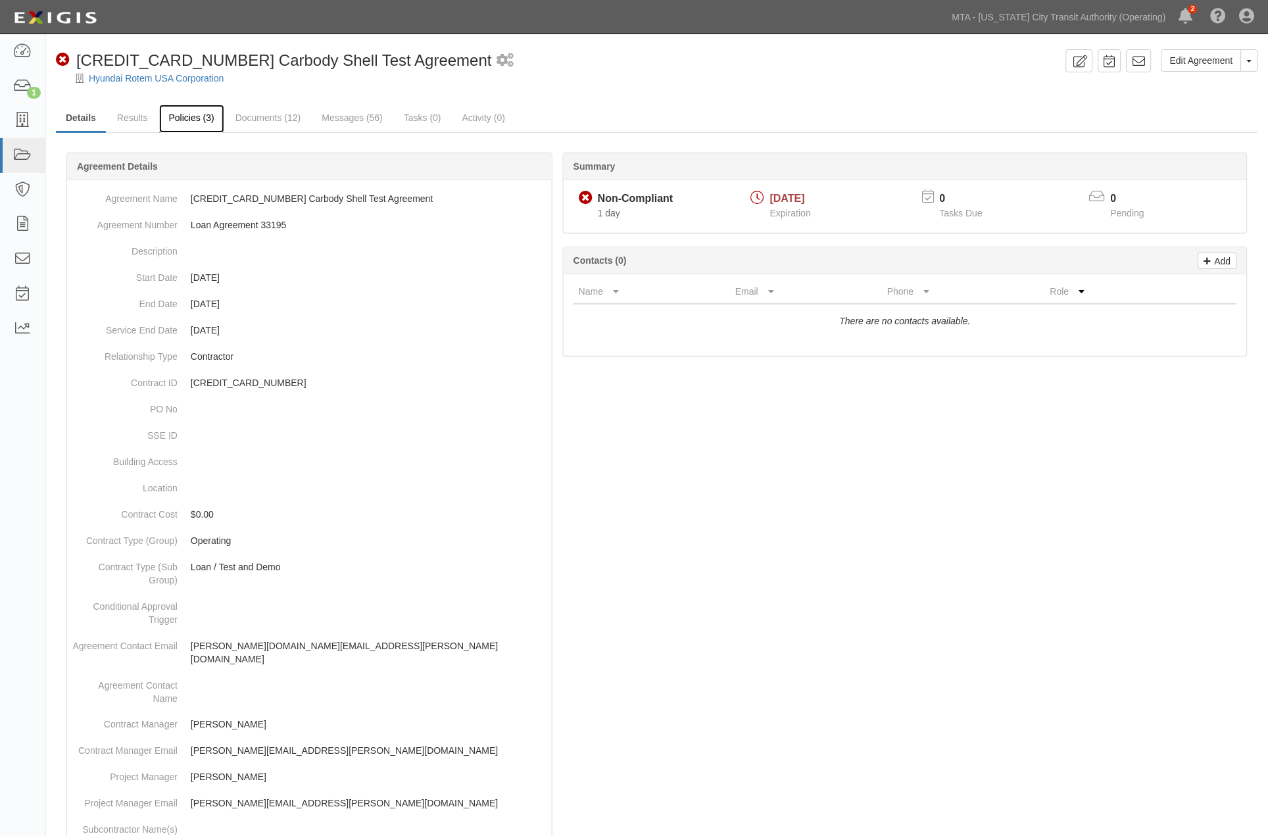
click at [185, 125] on link "Policies (3)" at bounding box center [191, 119] width 65 height 28
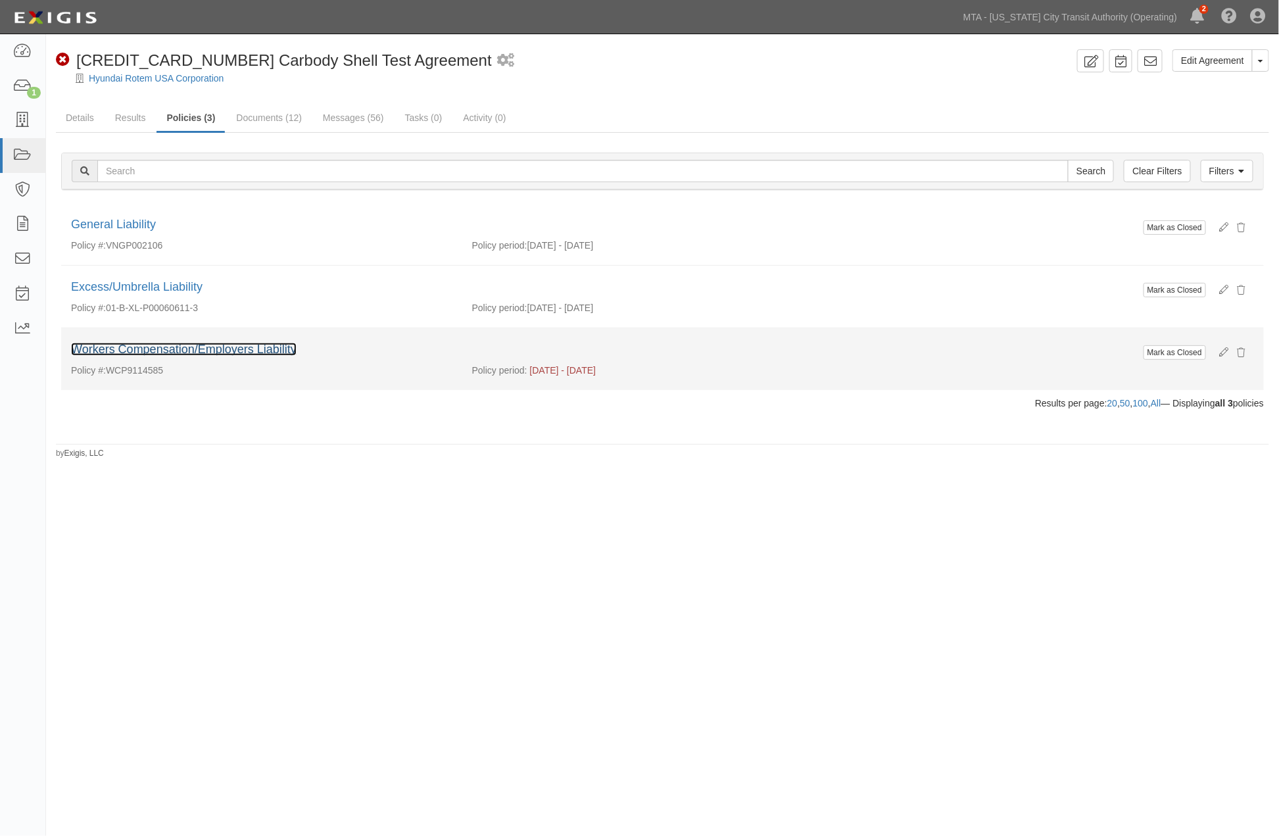
click at [291, 353] on link "Workers Compensation/Employers Liability" at bounding box center [184, 349] width 226 height 13
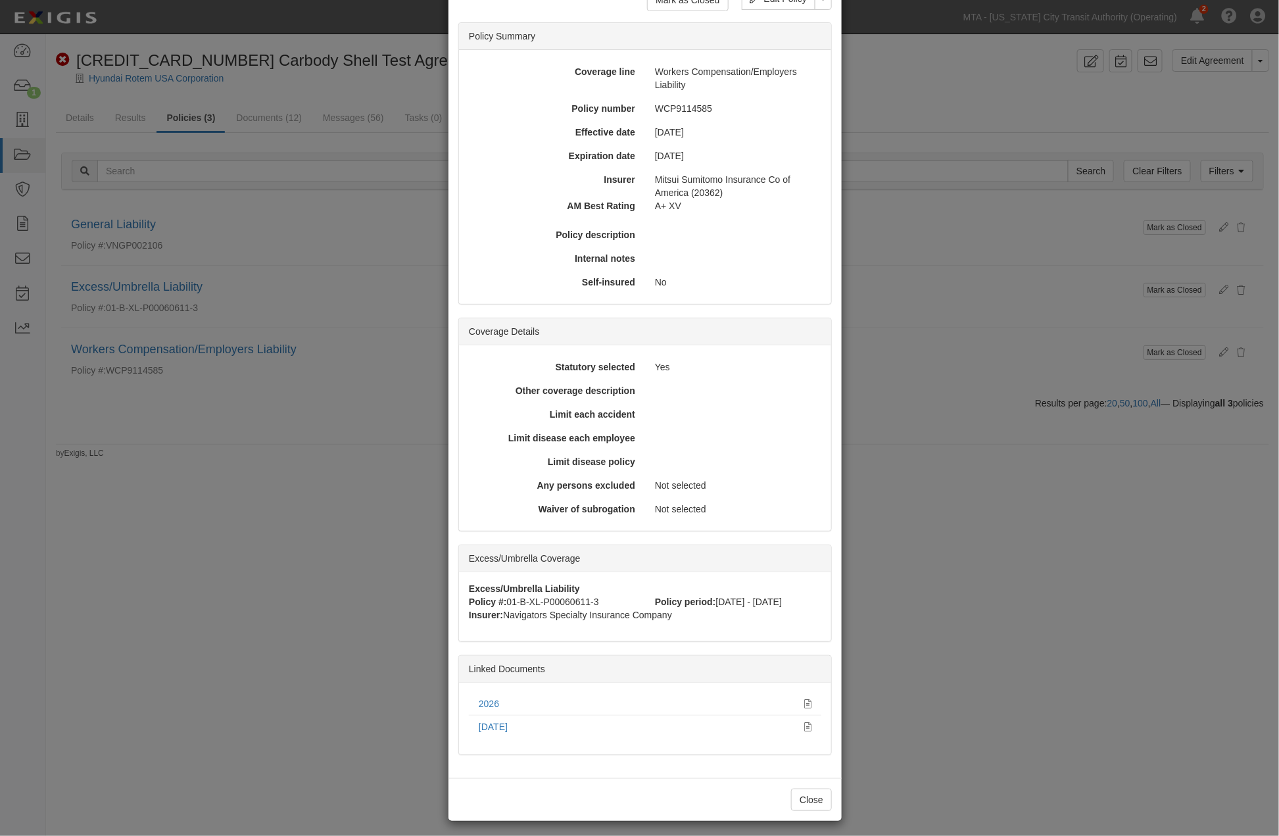
scroll to position [86, 0]
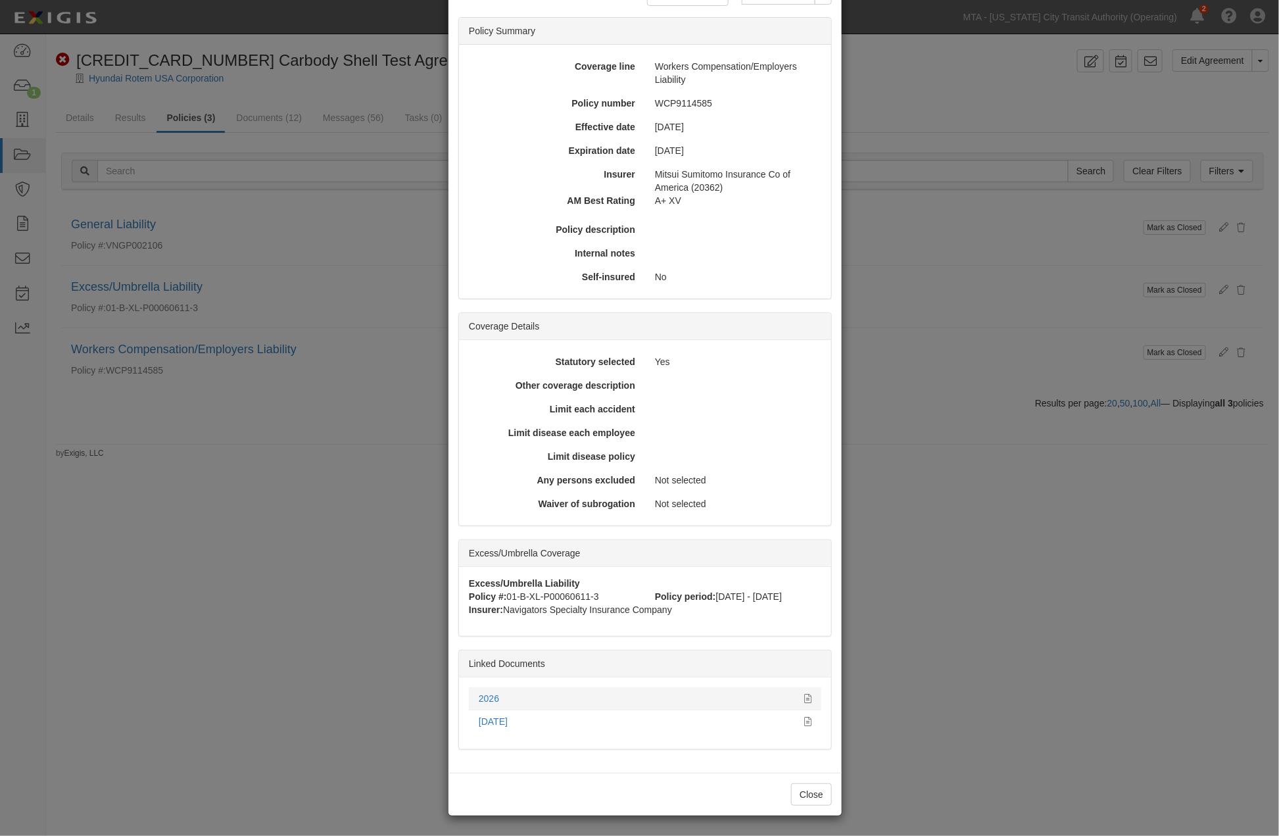
click at [799, 691] on li "2026" at bounding box center [645, 698] width 353 height 23
click at [804, 698] on icon at bounding box center [807, 699] width 7 height 9
click at [340, 449] on div "× View Policy Mark as Closed Edit Policy Toggle Dropdown Delete Policy Policy S…" at bounding box center [639, 418] width 1279 height 836
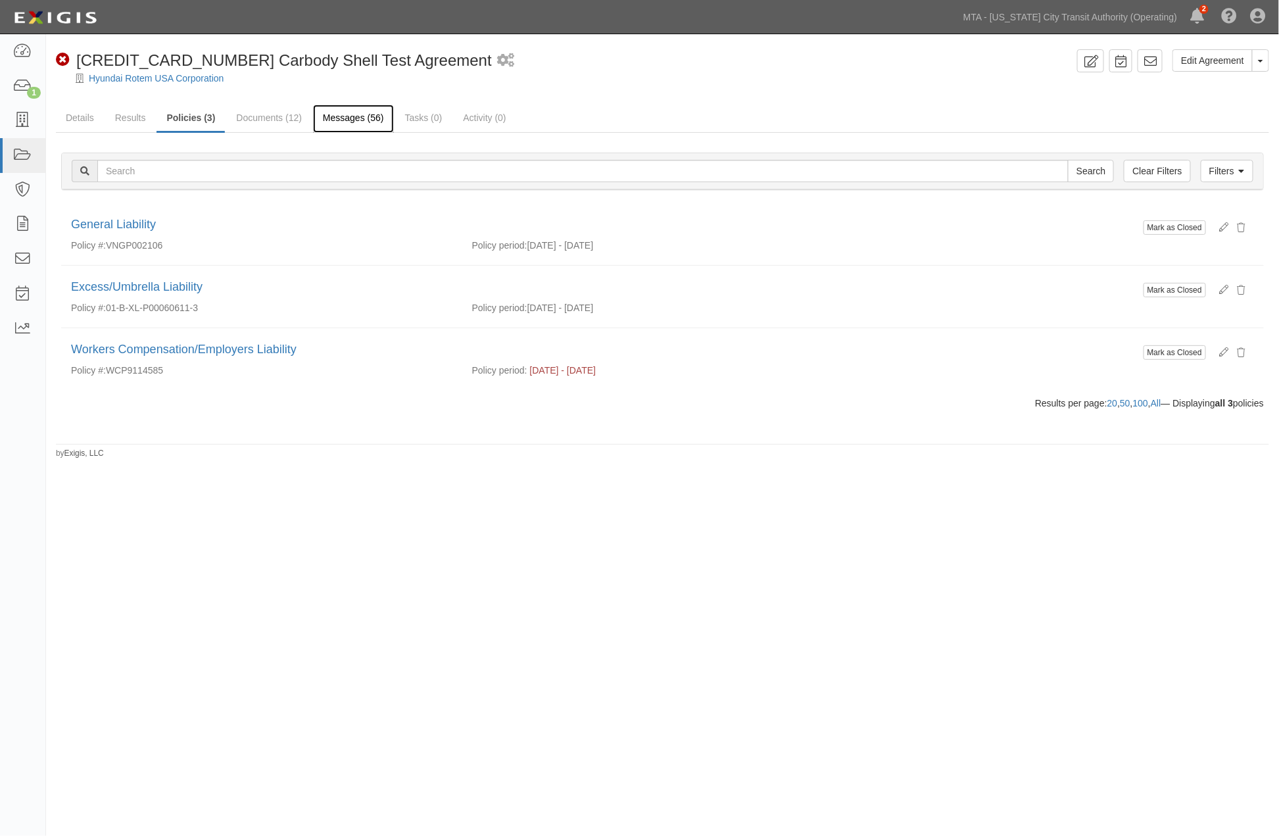
click at [343, 119] on link "Messages (56)" at bounding box center [353, 119] width 81 height 28
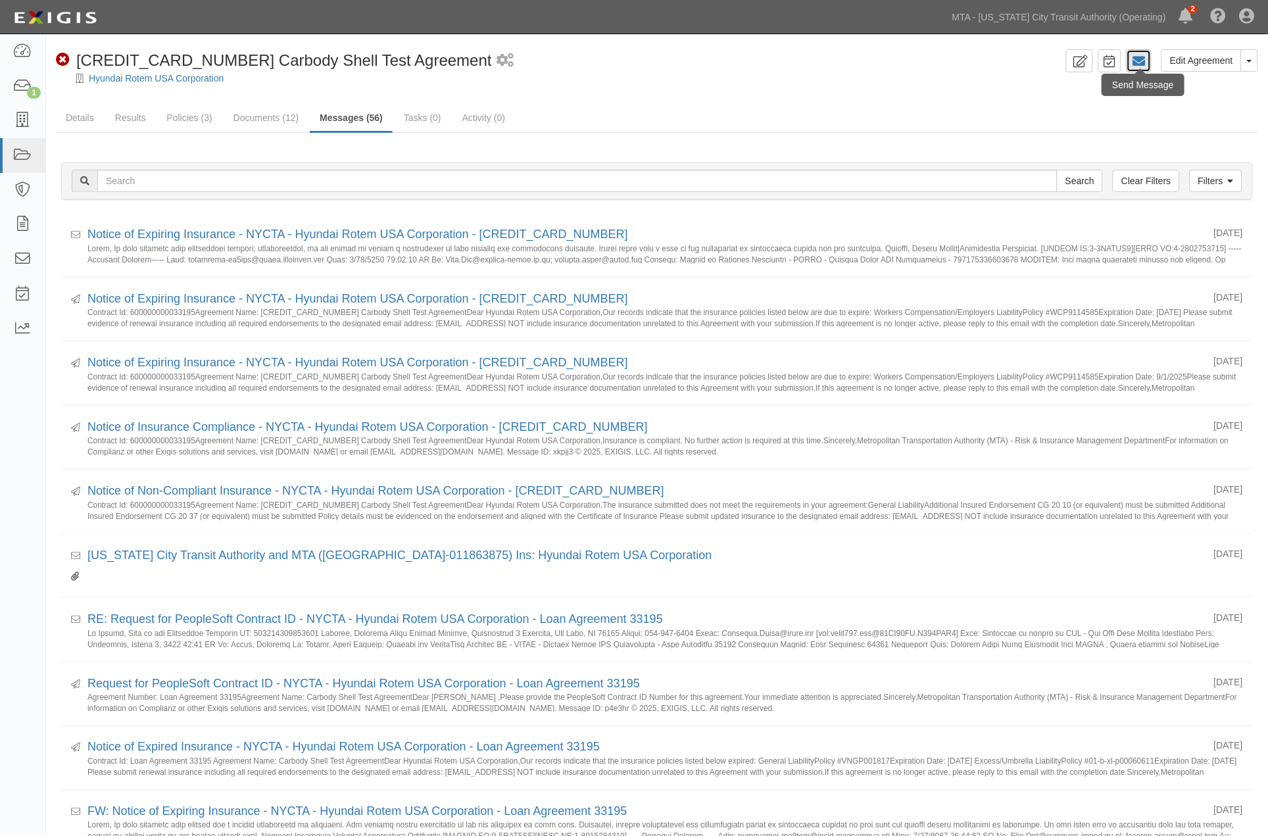
click at [1136, 61] on icon at bounding box center [1139, 61] width 13 height 13
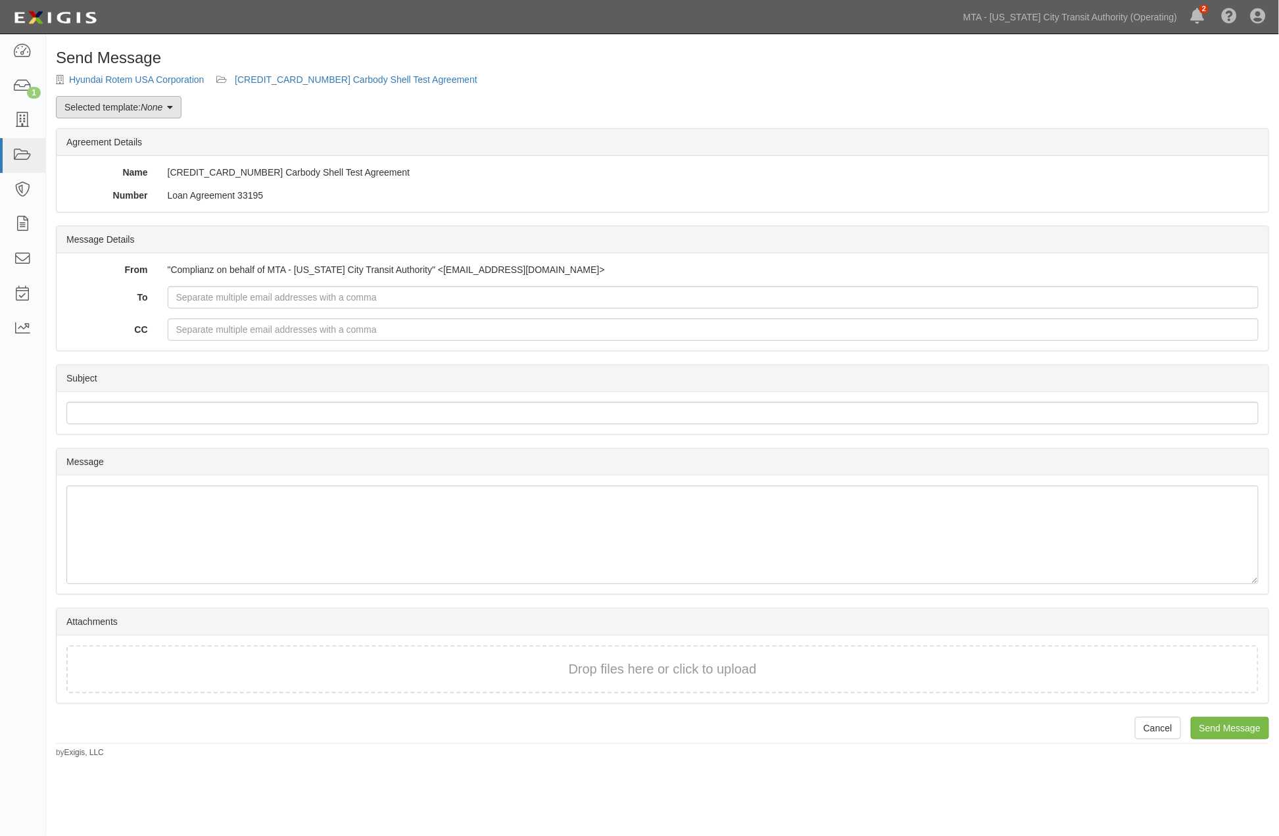
click at [172, 114] on link "Selected template: None" at bounding box center [119, 107] width 126 height 22
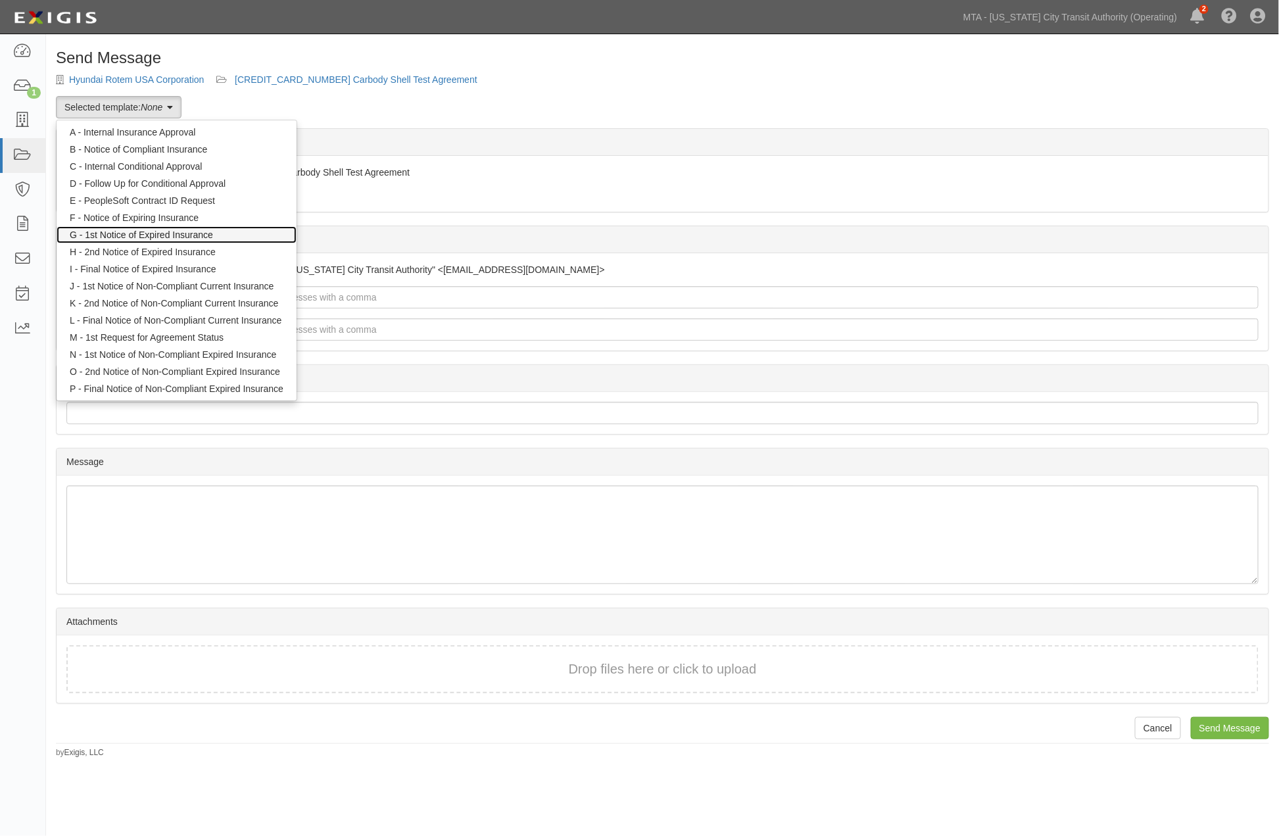
click at [183, 230] on link "G - 1st Notice of Expired Insurance" at bounding box center [177, 234] width 240 height 17
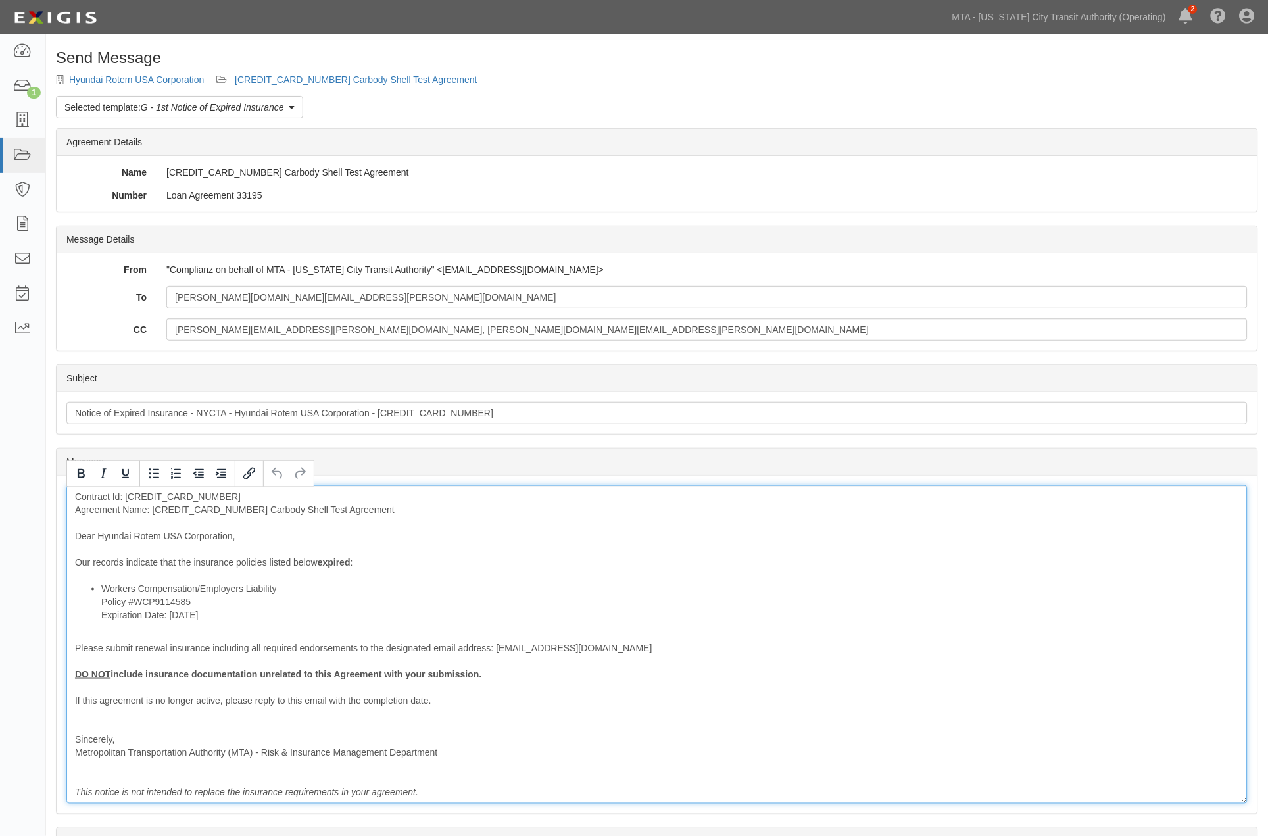
click at [266, 567] on div "Contract Id: [CREDIT_CARD_NUMBER] Agreement Name: [CREDIT_CARD_NUMBER] Carbody …" at bounding box center [656, 644] width 1181 height 318
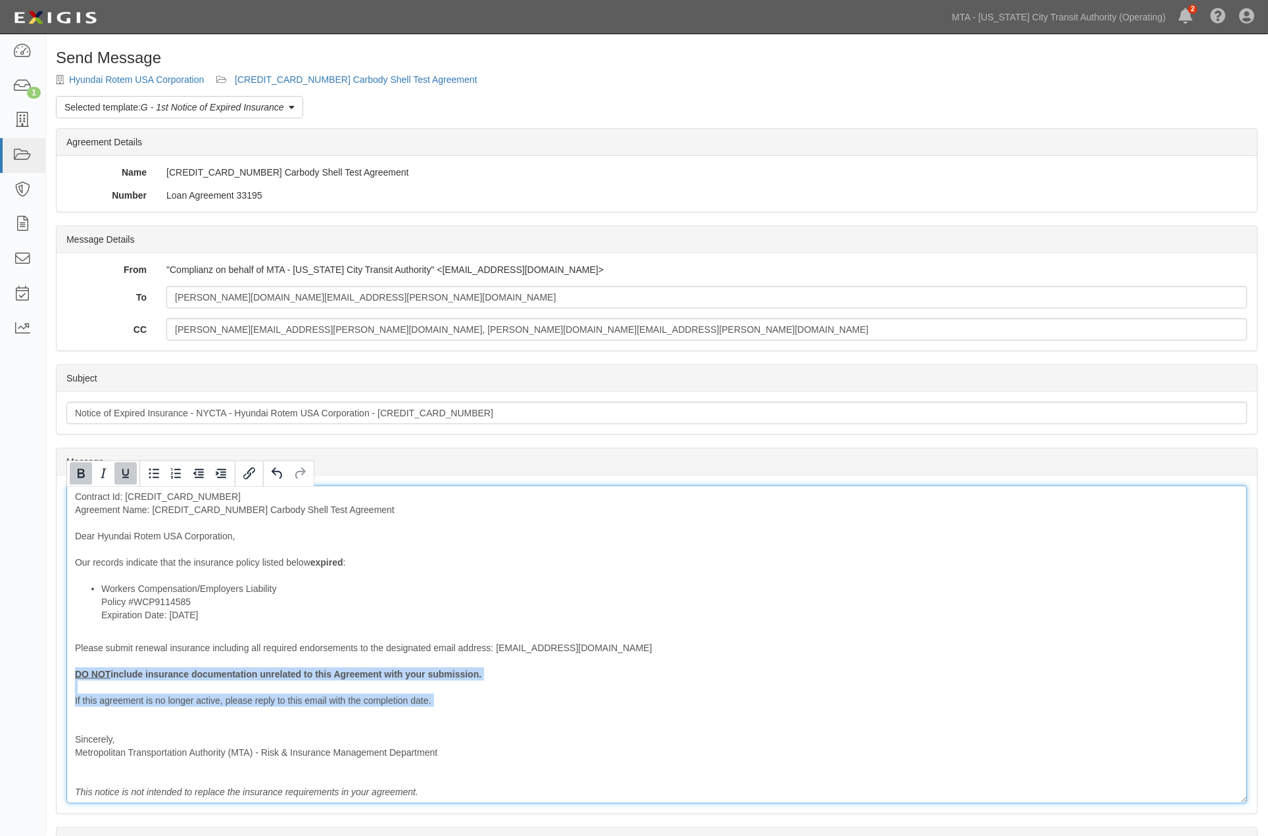
drag, startPoint x: 448, startPoint y: 719, endPoint x: 57, endPoint y: 668, distance: 394.0
click at [57, 668] on div "Message Contract Id: [CREDIT_CARD_NUMBER] Agreement Name: [CREDIT_CARD_NUMBER] …" at bounding box center [657, 645] width 1201 height 338
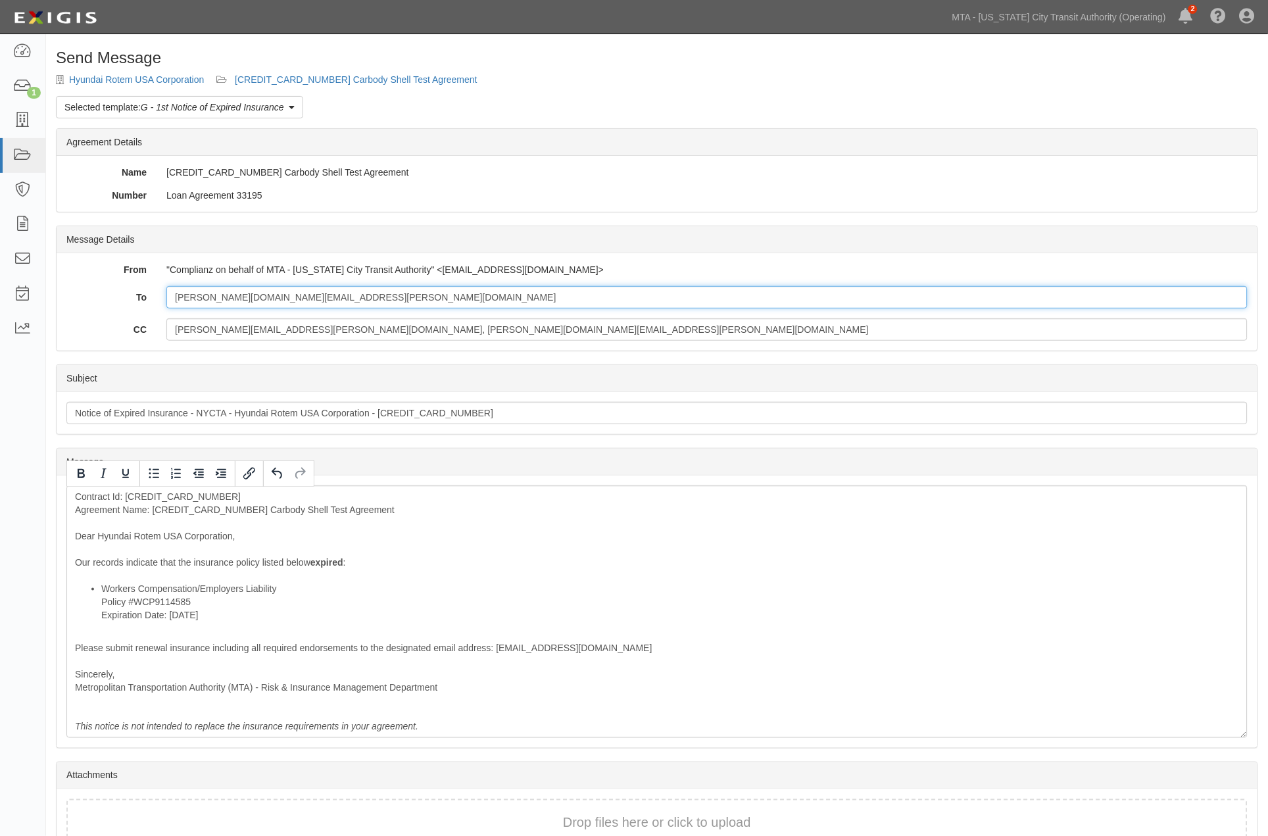
click at [377, 297] on input "[PERSON_NAME][DOMAIN_NAME][EMAIL_ADDRESS][PERSON_NAME][DOMAIN_NAME]" at bounding box center [706, 297] width 1081 height 22
paste input "newyork.certs@marsh.com"
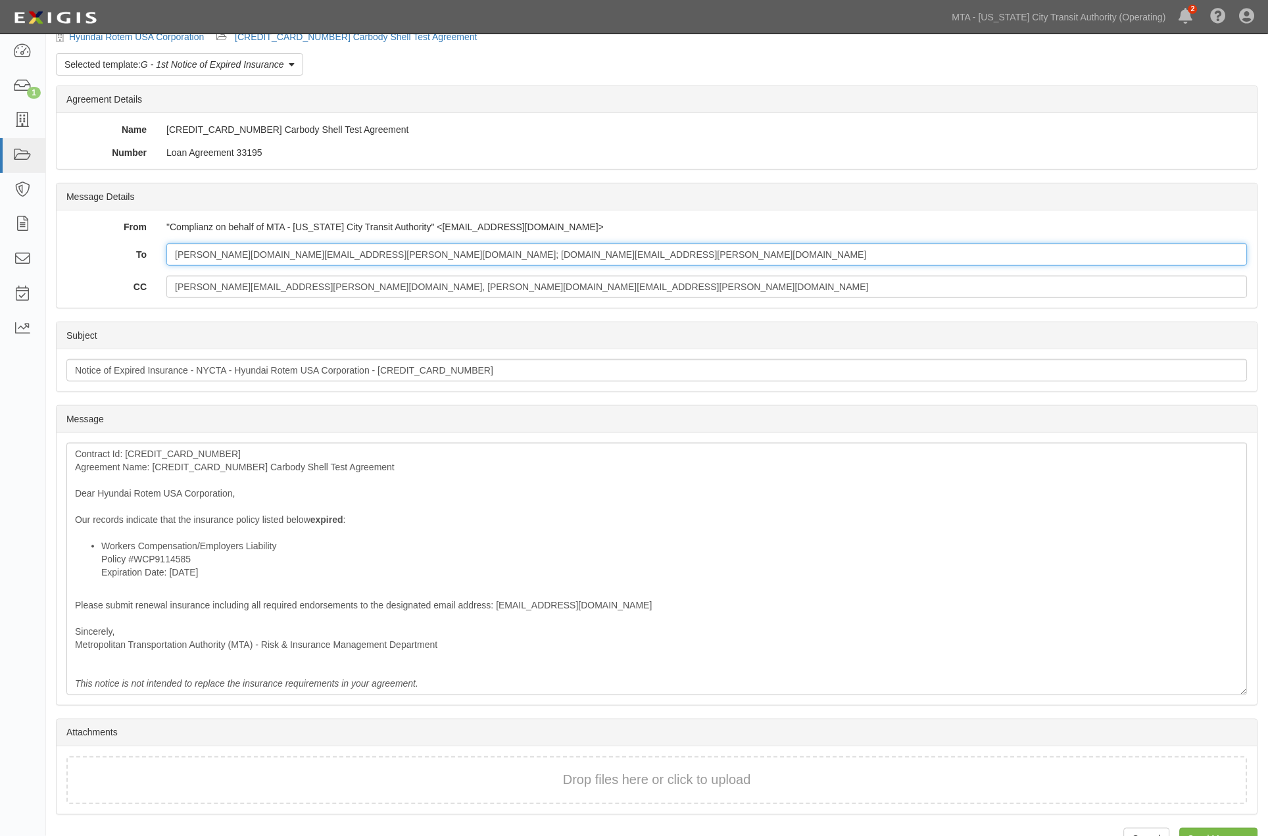
scroll to position [76, 0]
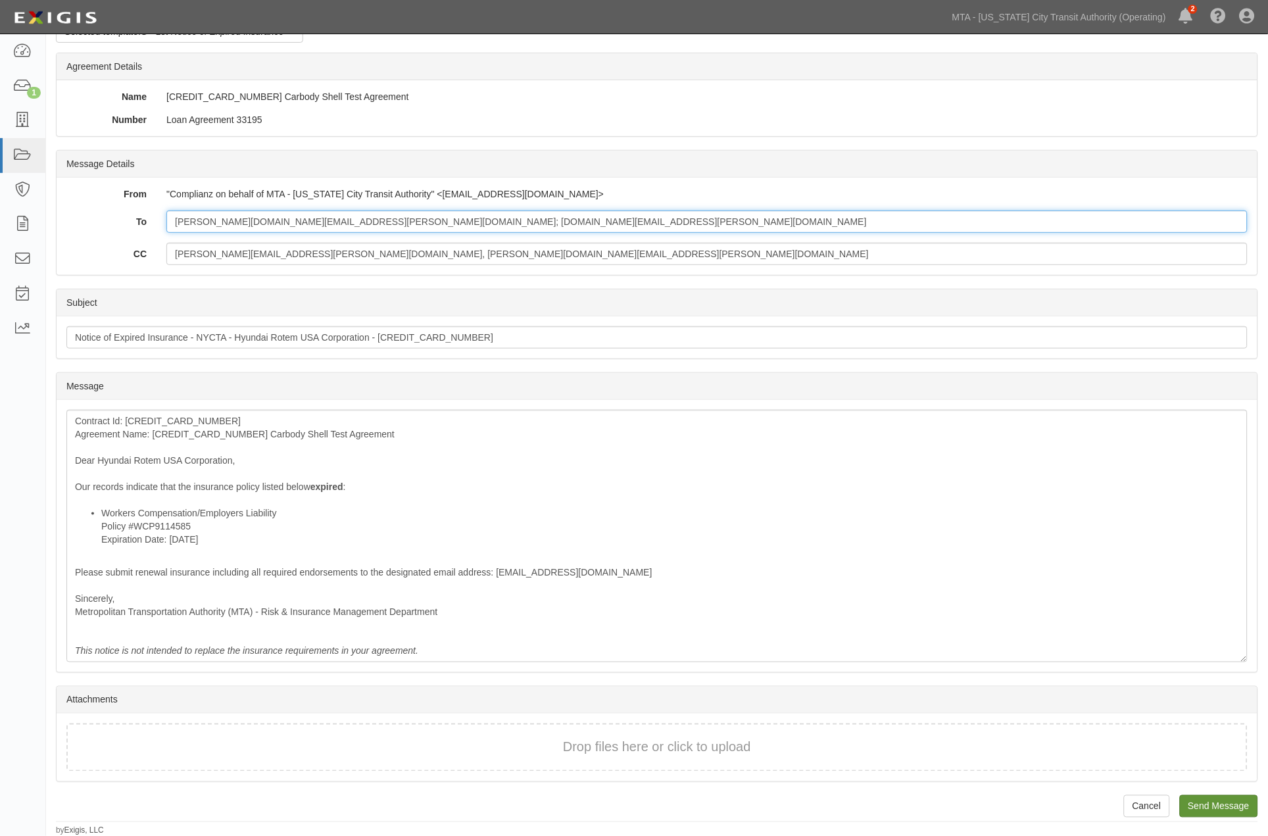
type input "Bret.Kim@hyundai-rotem.co.kr; newyork.certs@marsh.com"
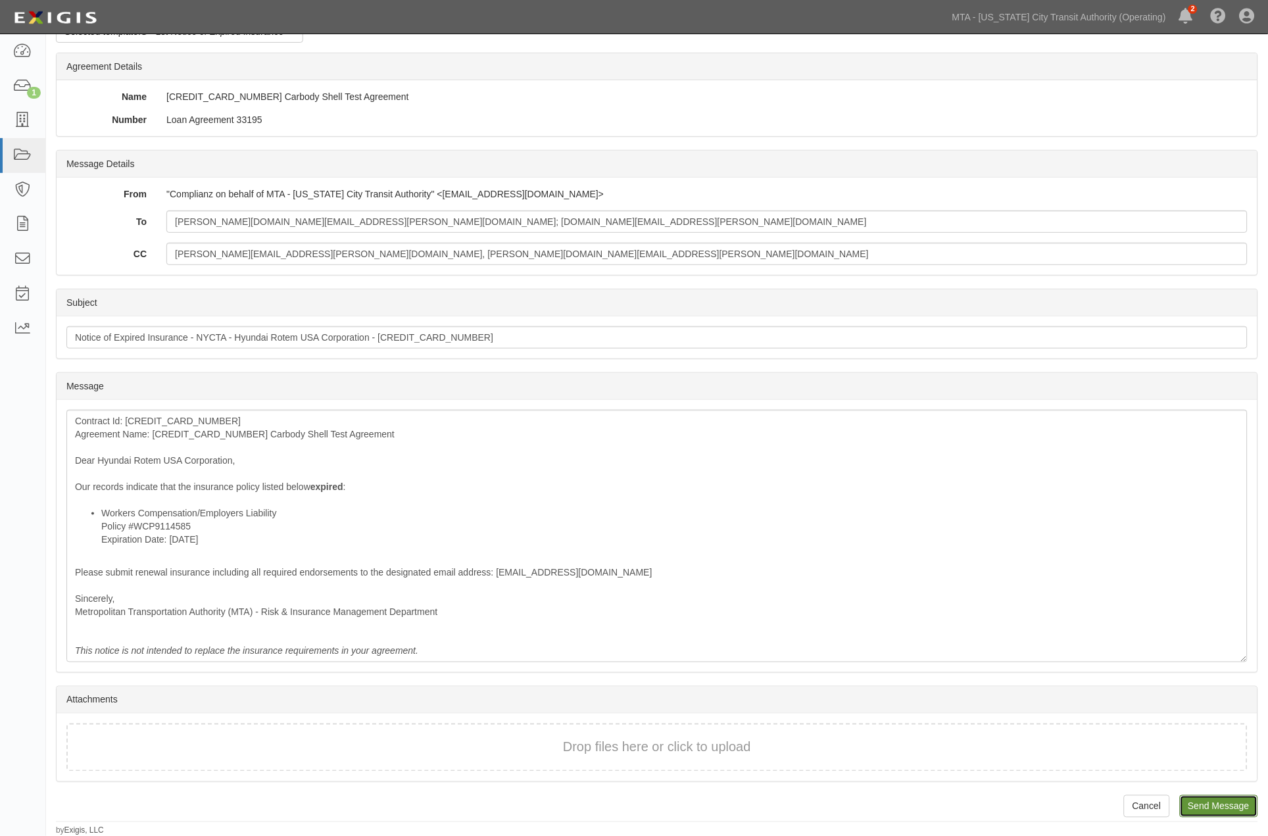
click at [1196, 804] on input "Send Message" at bounding box center [1219, 806] width 78 height 22
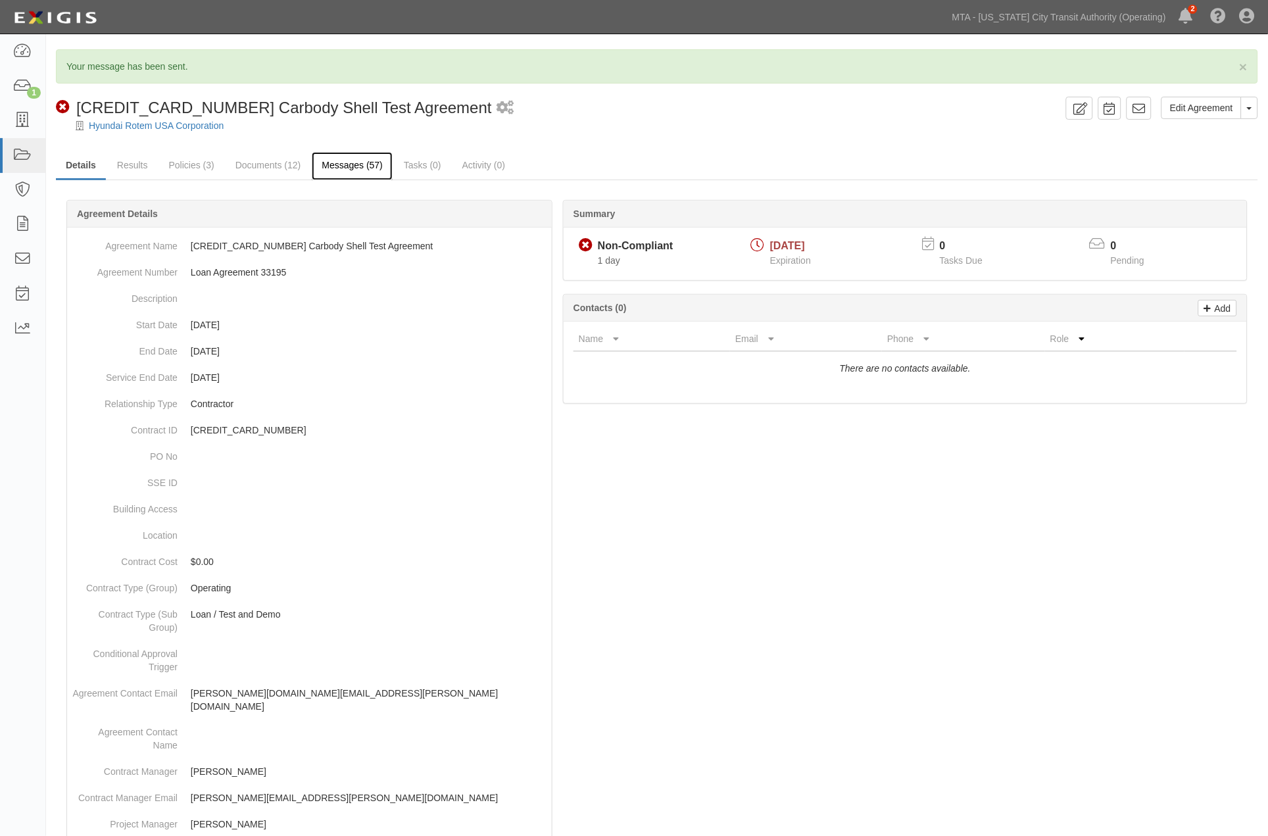
click at [343, 164] on link "Messages (57)" at bounding box center [352, 166] width 81 height 28
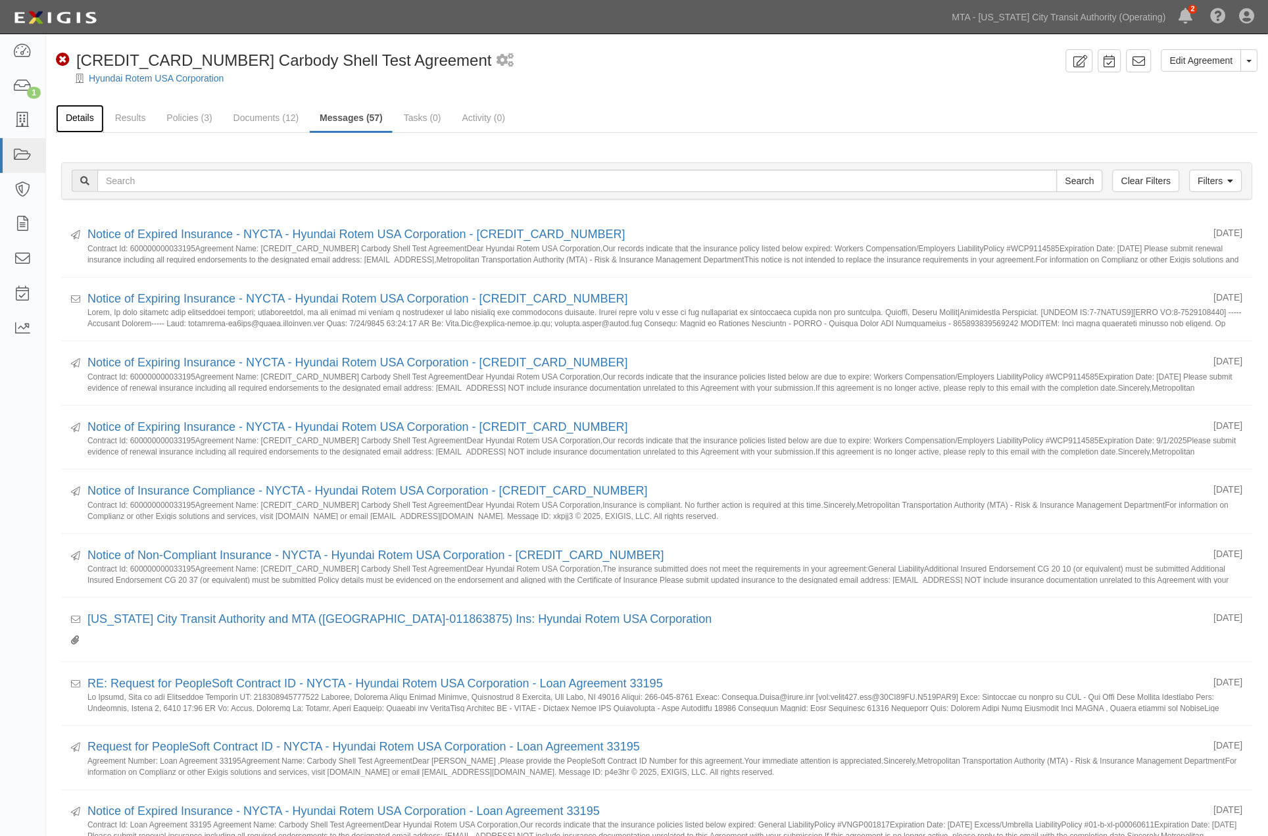
click at [73, 126] on link "Details" at bounding box center [80, 119] width 48 height 28
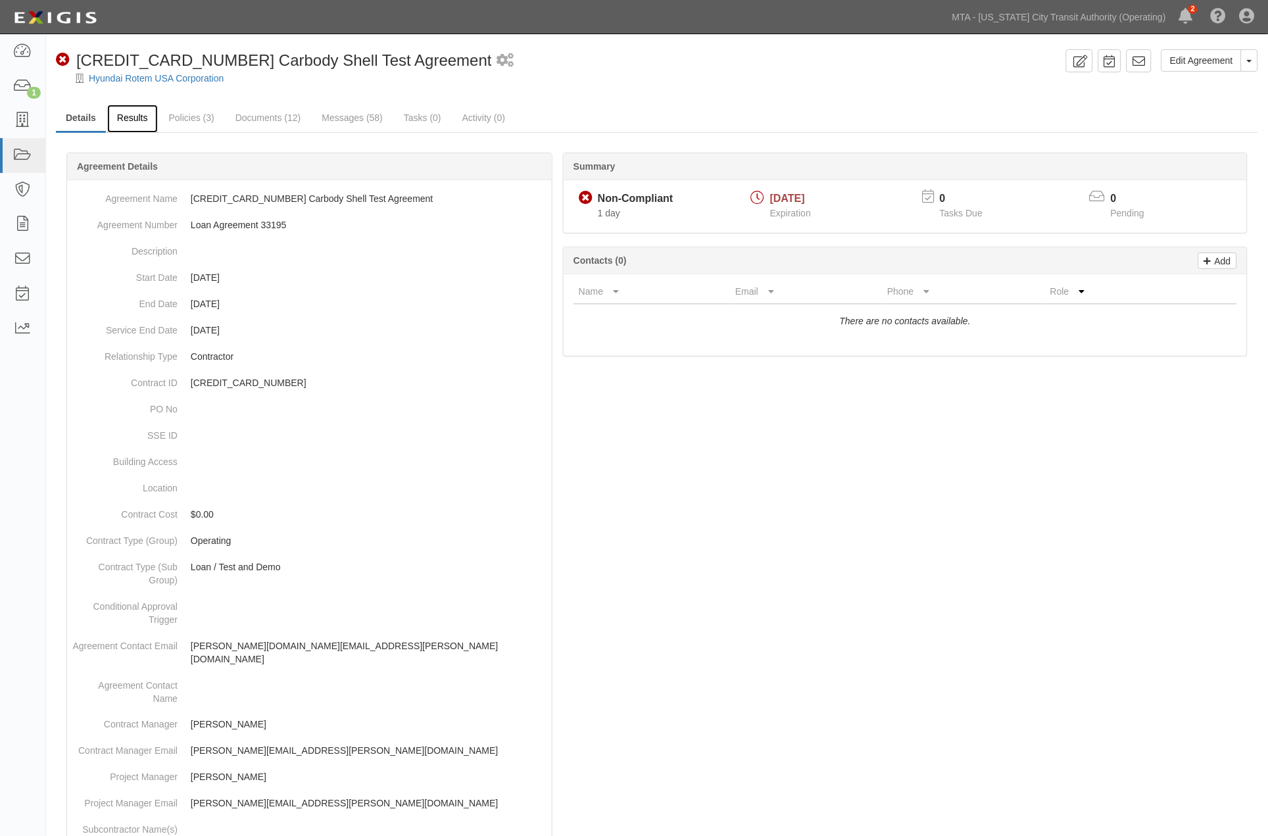
click at [127, 121] on link "Results" at bounding box center [132, 119] width 51 height 28
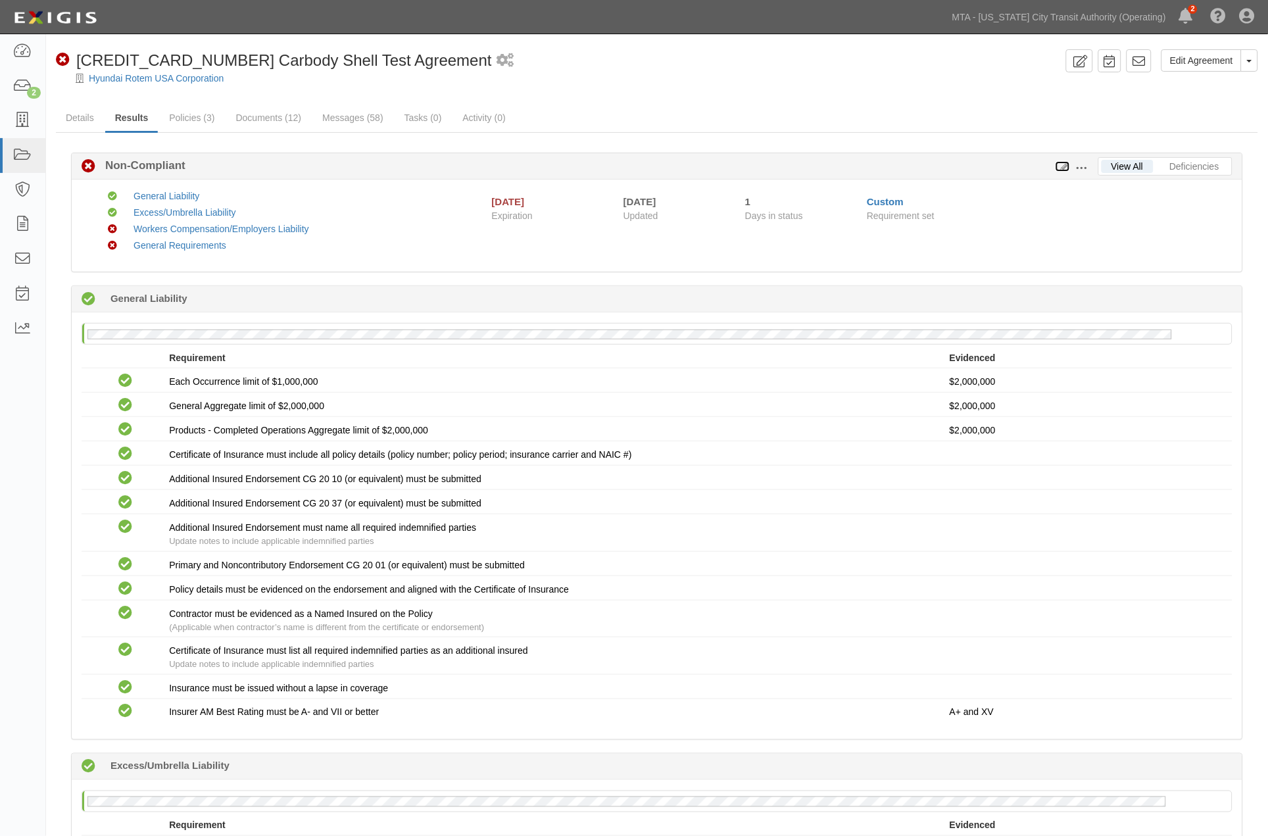
click at [1064, 166] on icon at bounding box center [1063, 166] width 14 height 9
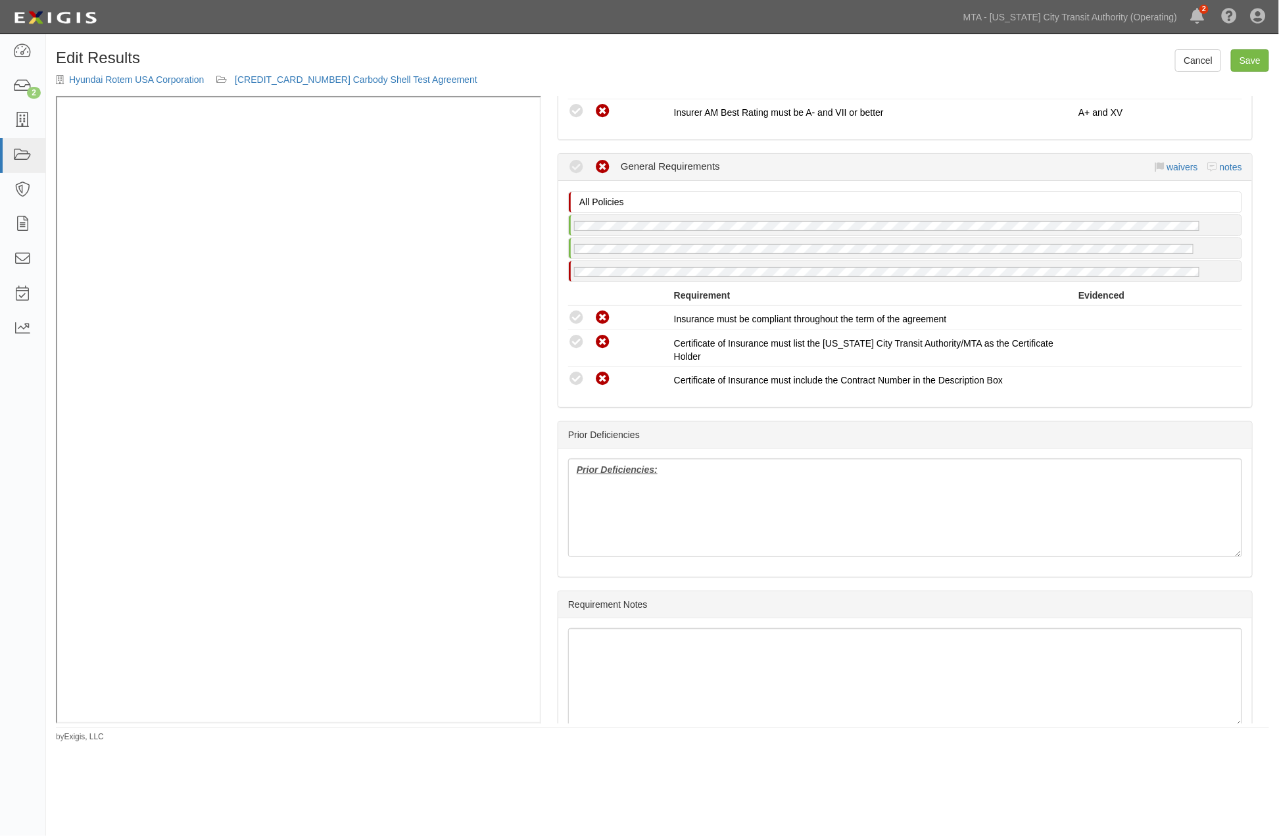
scroll to position [1428, 0]
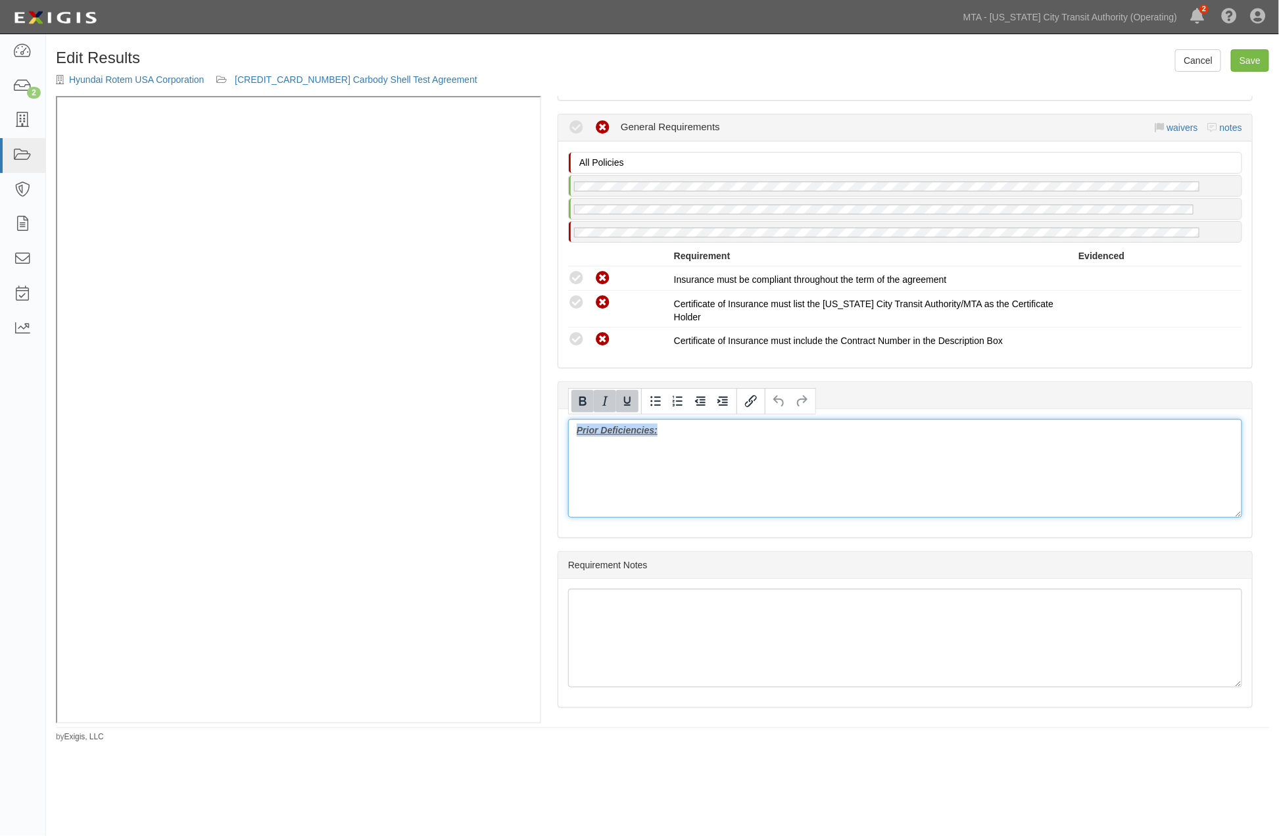
drag, startPoint x: 685, startPoint y: 435, endPoint x: 540, endPoint y: 422, distance: 145.3
click at [462, 281] on div "(GL, XS, WC/EL) Certificate; 8/6/2025; 2026 (WC/EL) Certificate; 9/10/2024; 09.…" at bounding box center [663, 409] width 1214 height 627
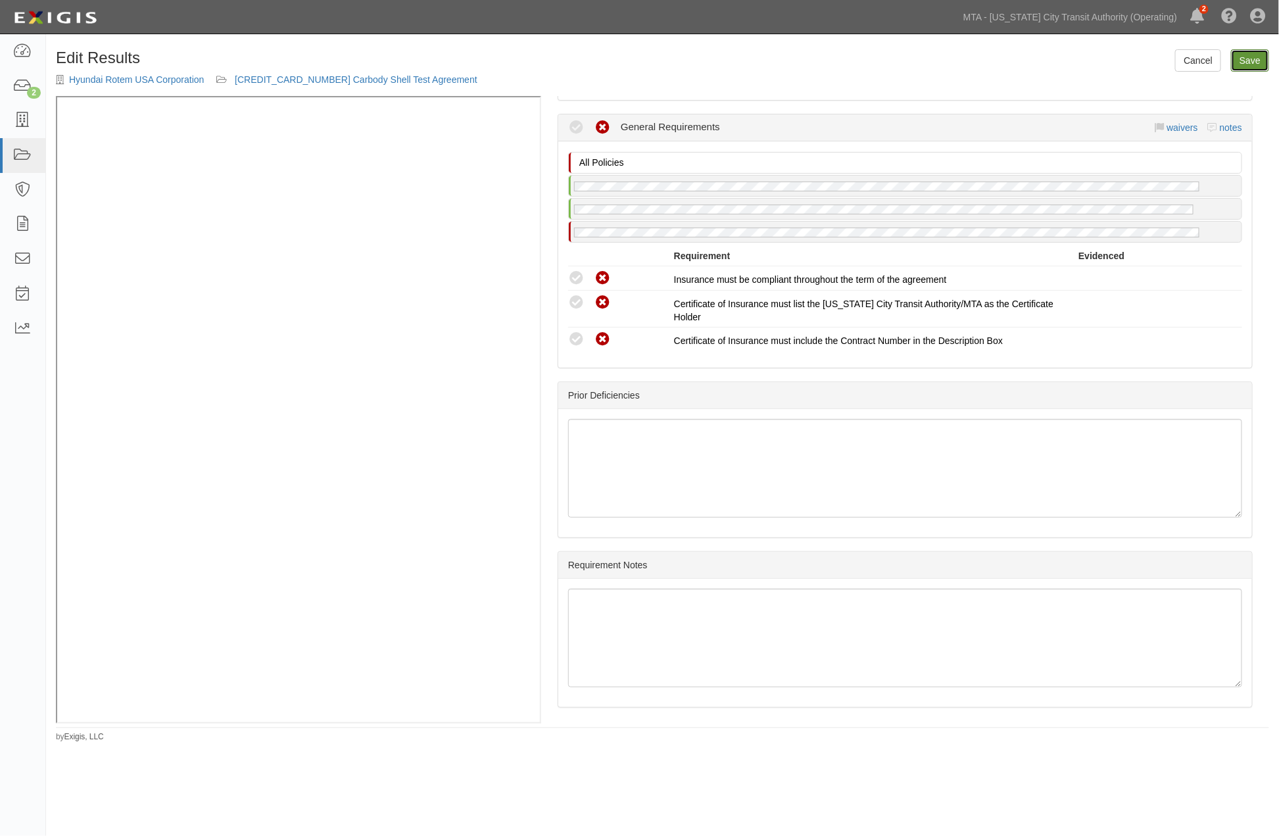
click at [1238, 61] on link "Save" at bounding box center [1250, 60] width 38 height 22
radio input "true"
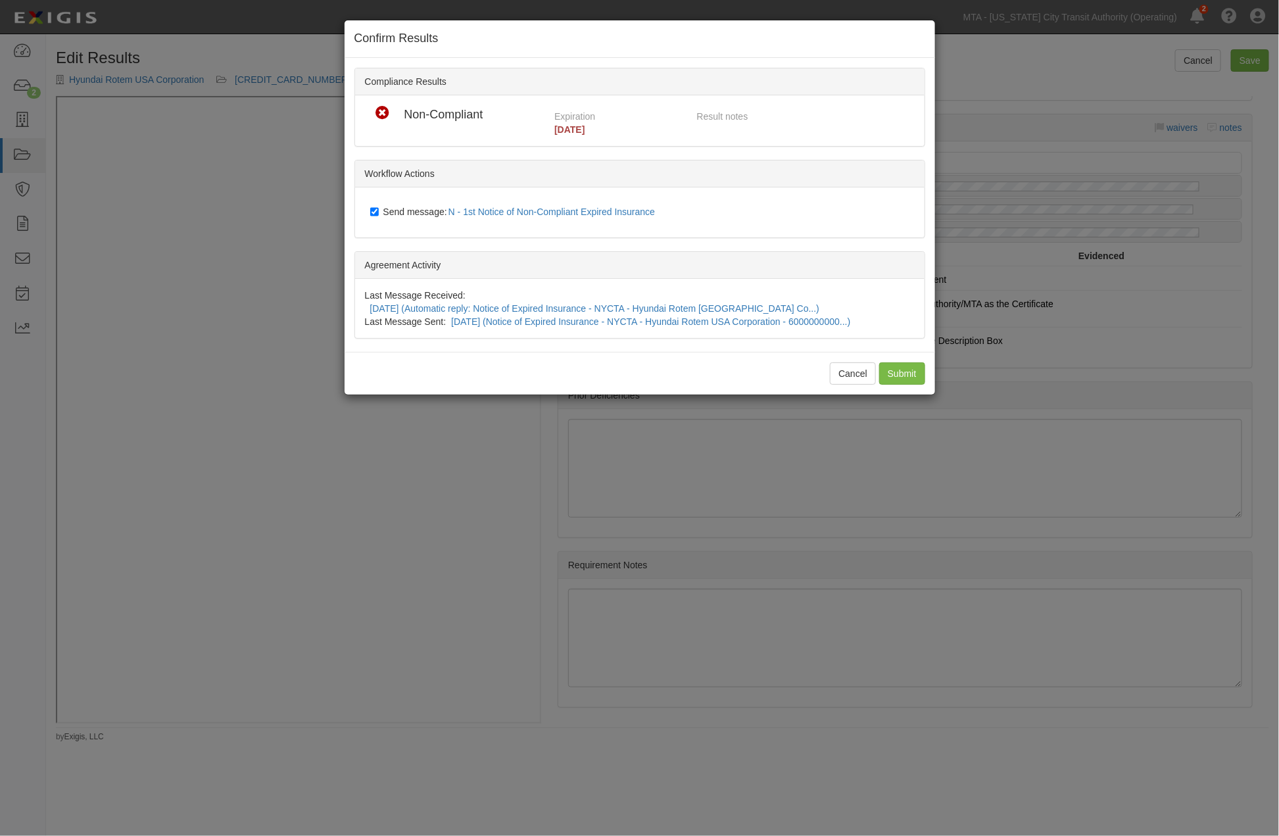
click at [403, 205] on label "Send message: N - 1st Notice of Non-Compliant Expired Insurance" at bounding box center [515, 212] width 291 height 17
click at [379, 207] on input "Send message: N - 1st Notice of Non-Compliant Expired Insurance" at bounding box center [374, 212] width 9 height 11
checkbox input "false"
click at [906, 362] on input "Submit" at bounding box center [902, 373] width 46 height 22
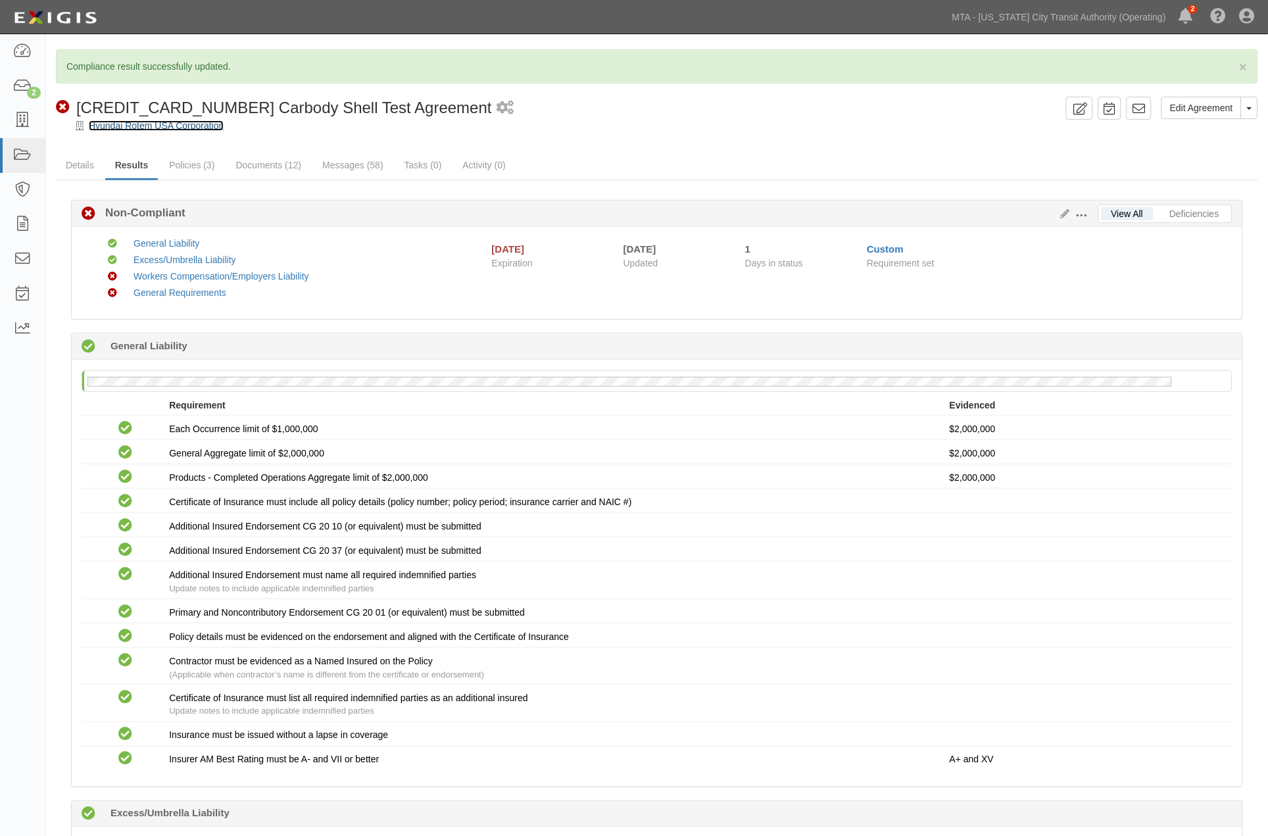
click at [126, 123] on link "Hyundai Rotem USA Corporation" at bounding box center [156, 125] width 135 height 11
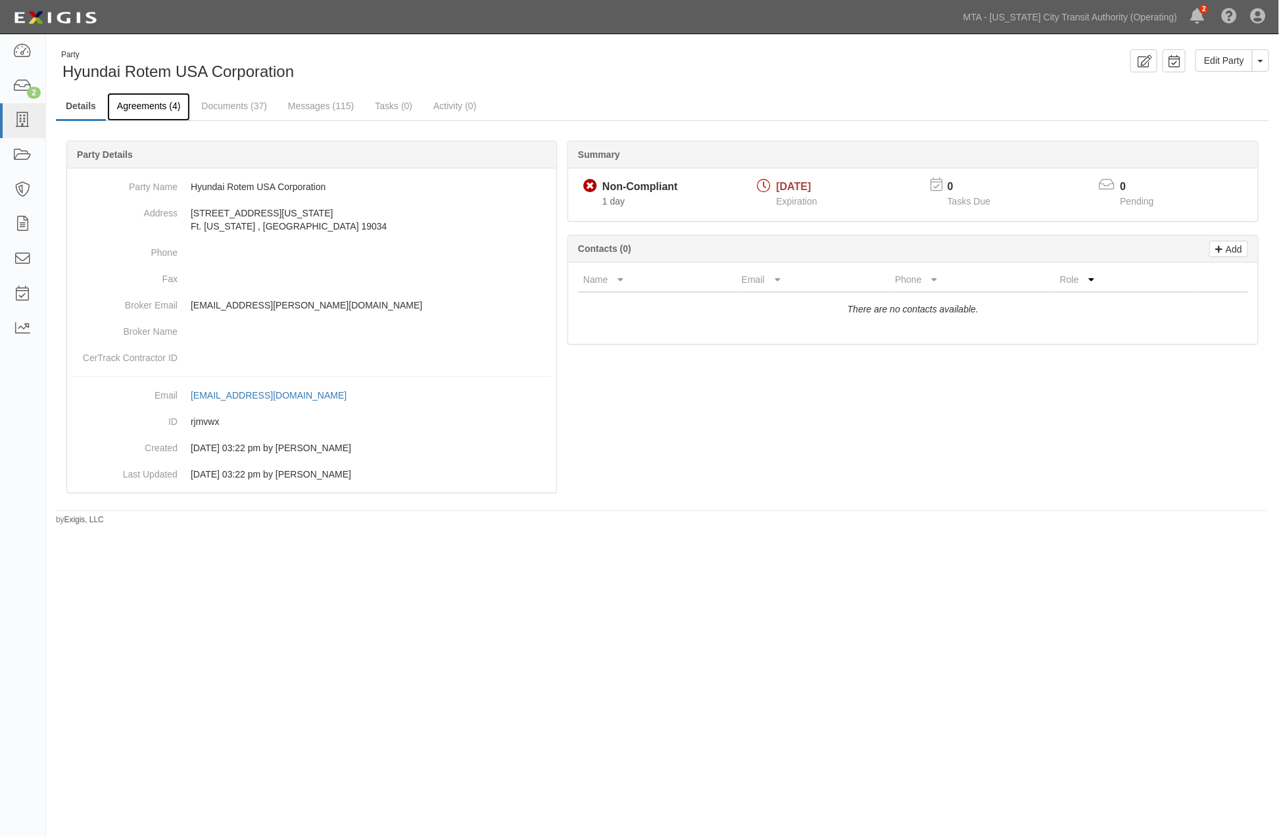
click at [153, 104] on link "Agreements (4)" at bounding box center [148, 107] width 83 height 28
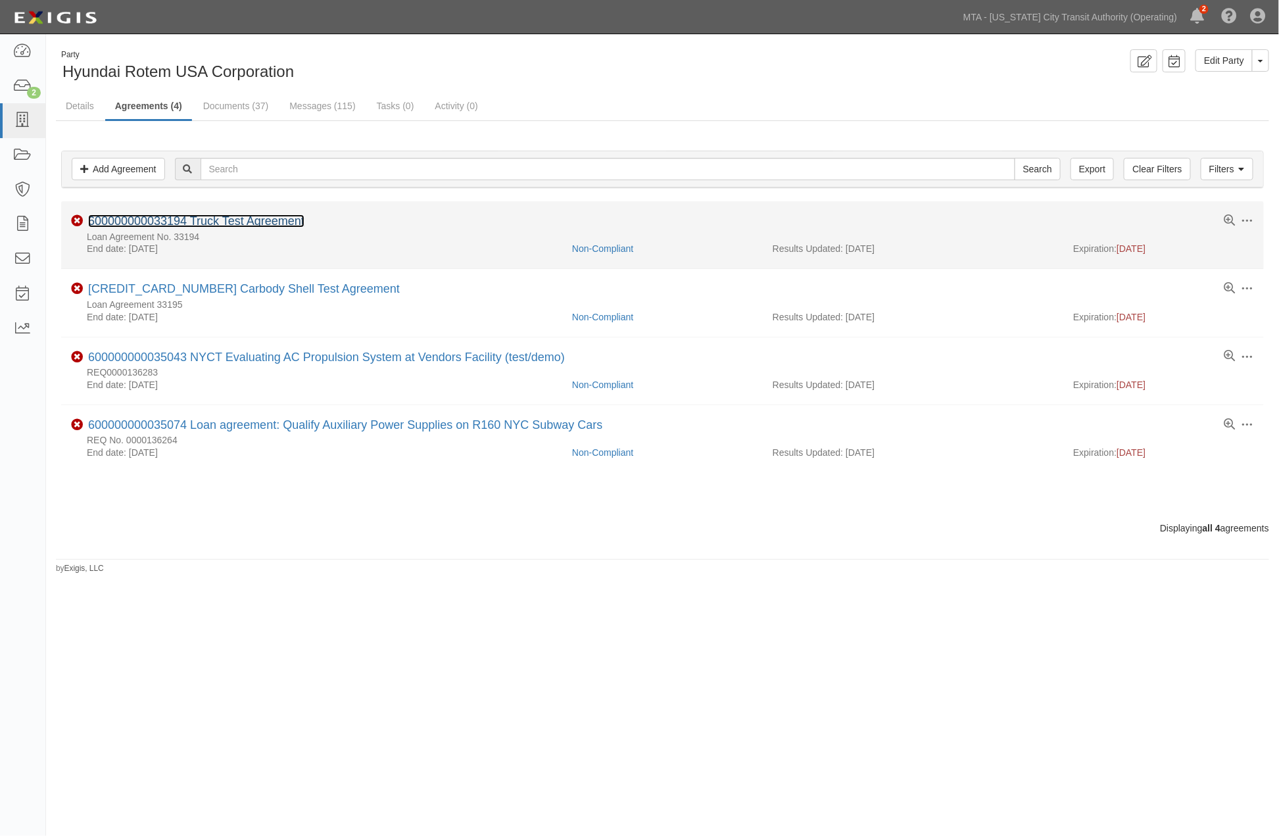
click at [196, 224] on link "600000000033194 Truck Test Agreement" at bounding box center [196, 220] width 216 height 13
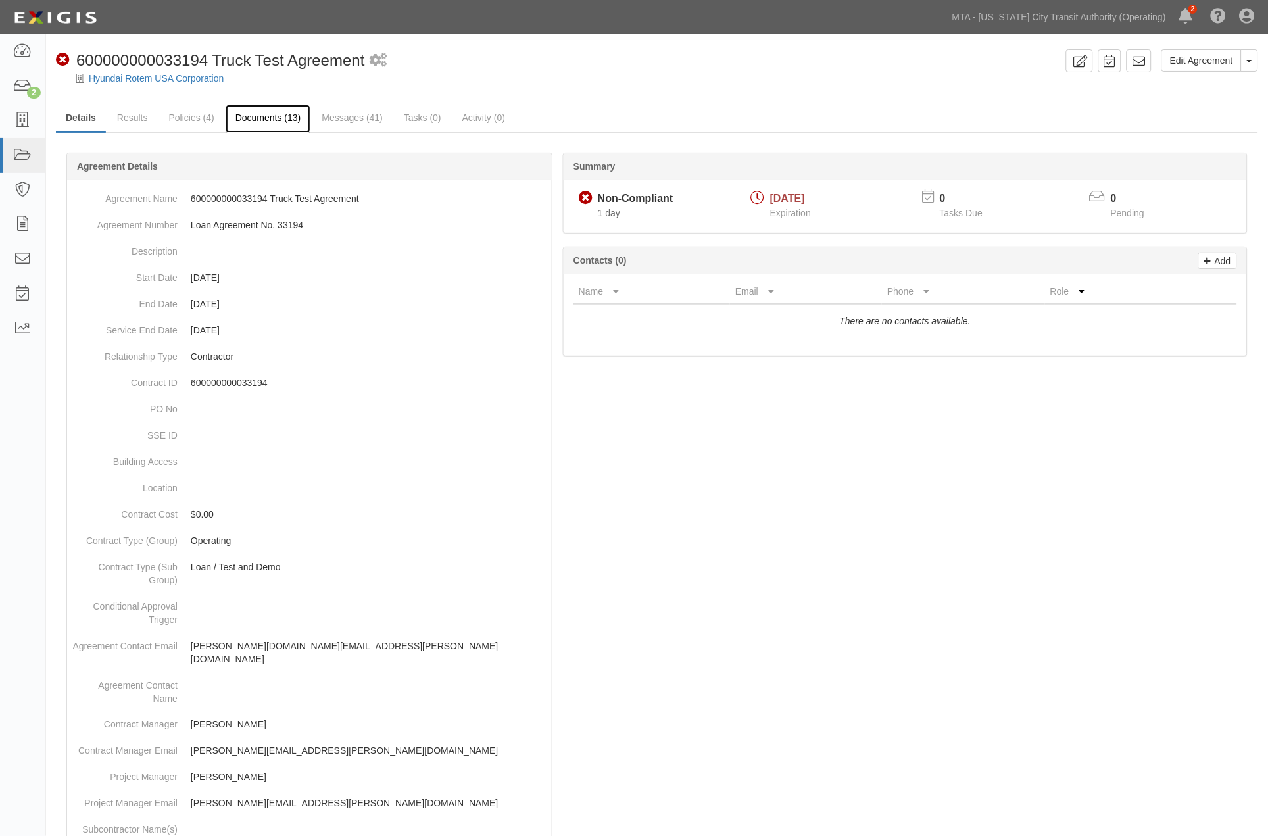
click at [291, 121] on link "Documents (13)" at bounding box center [269, 119] width 86 height 28
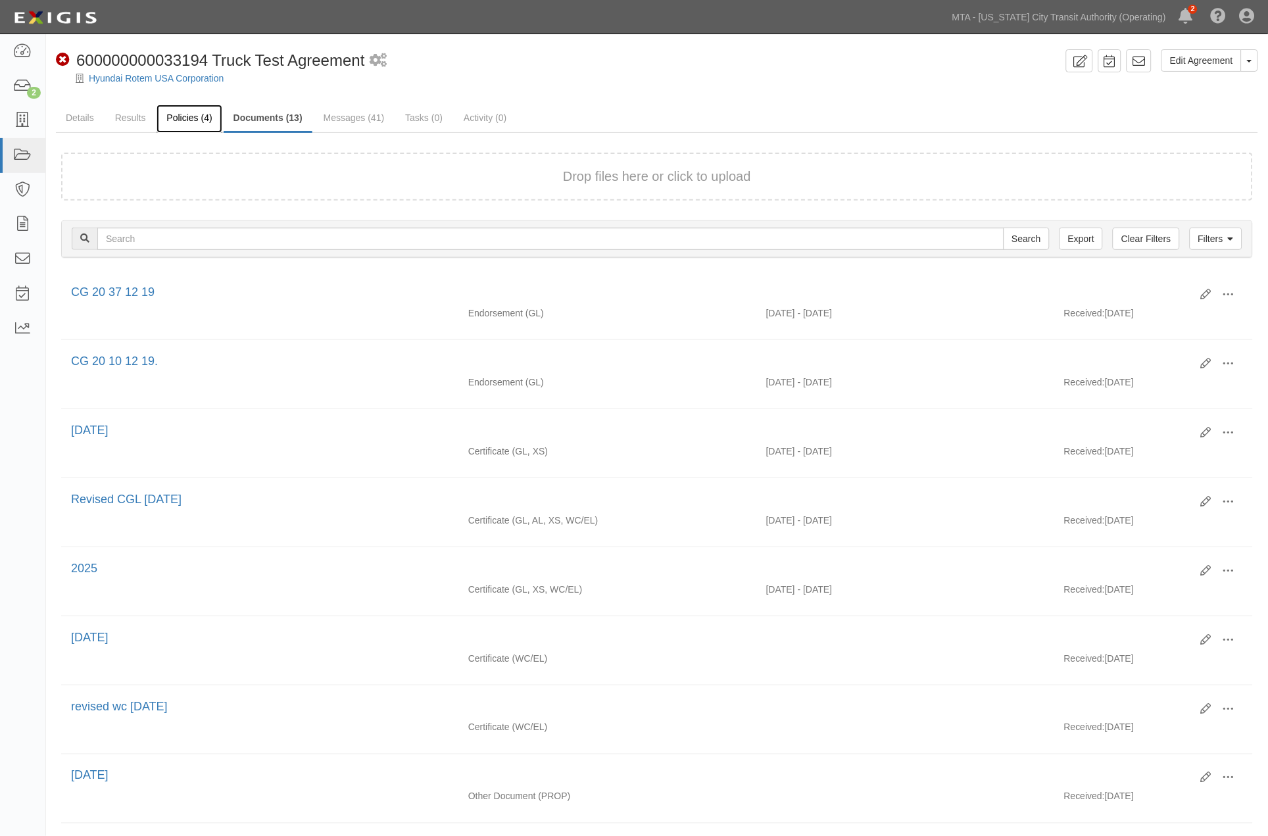
click at [183, 120] on link "Policies (4)" at bounding box center [189, 119] width 65 height 28
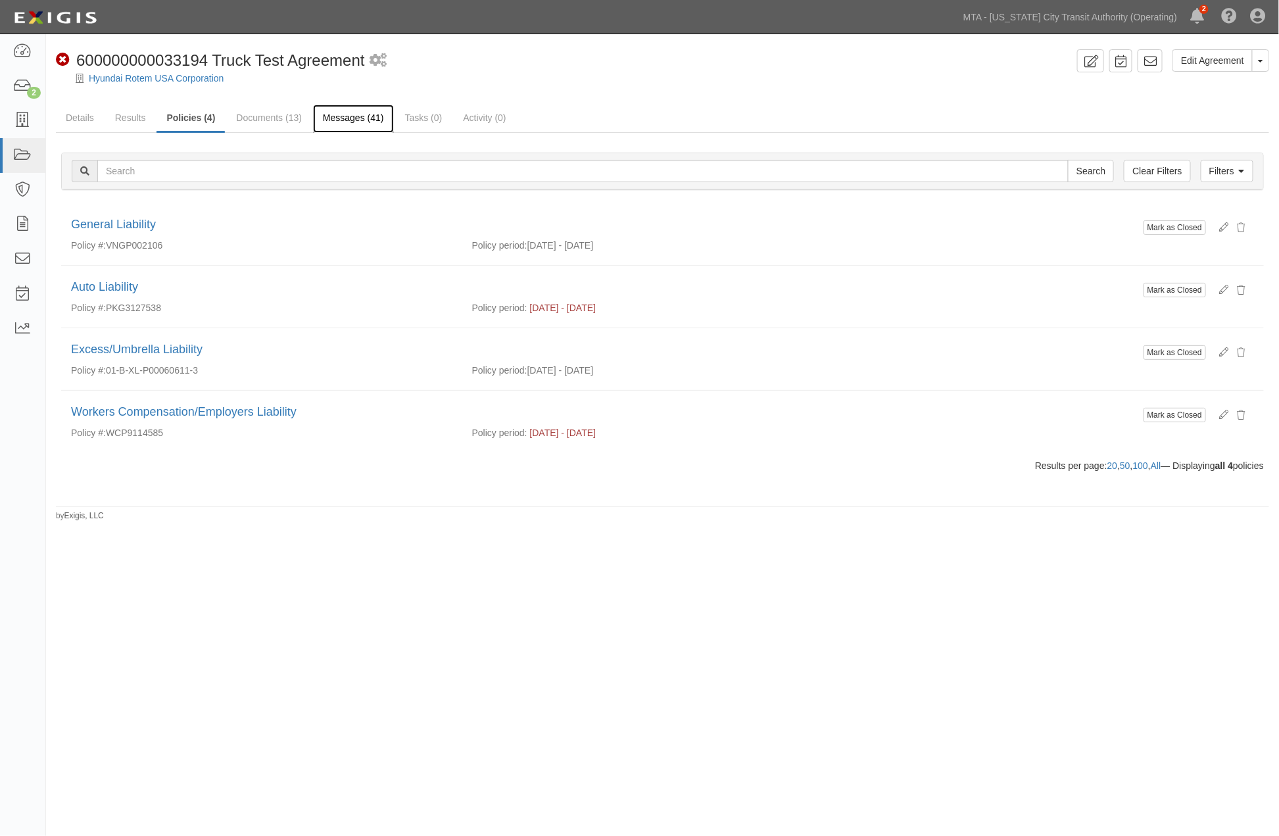
click at [338, 128] on link "Messages (41)" at bounding box center [353, 119] width 81 height 28
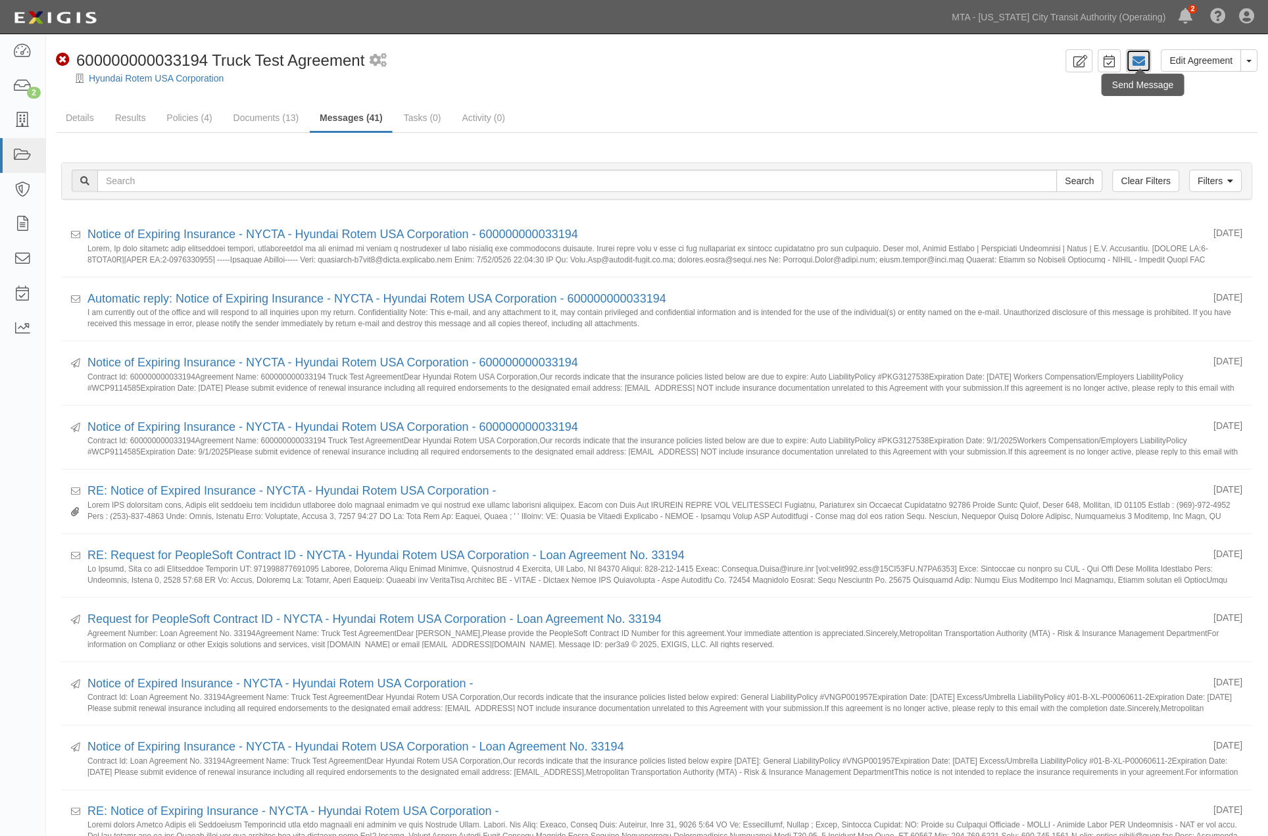
click at [1141, 56] on icon at bounding box center [1139, 61] width 13 height 13
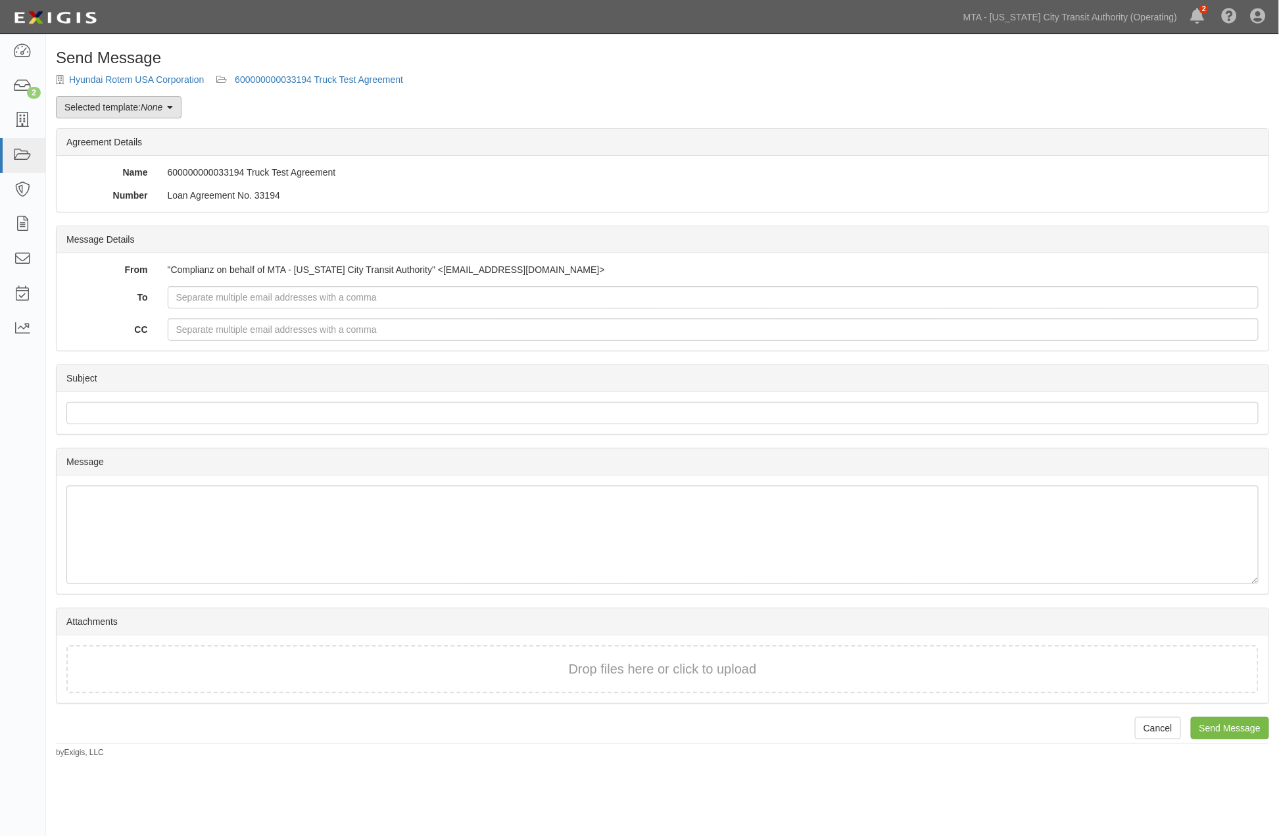
click at [125, 103] on link "Selected template: None" at bounding box center [119, 107] width 126 height 22
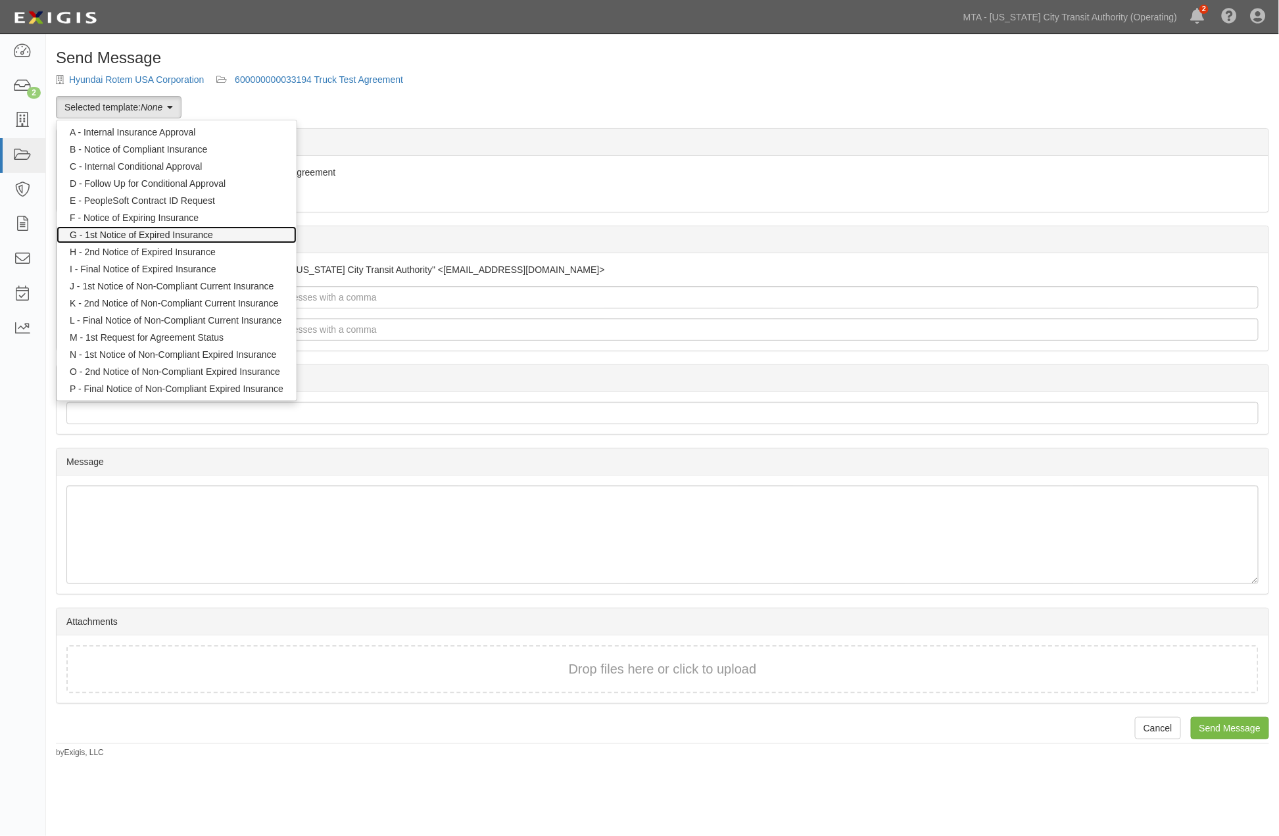
click at [155, 231] on link "G - 1st Notice of Expired Insurance" at bounding box center [177, 234] width 240 height 17
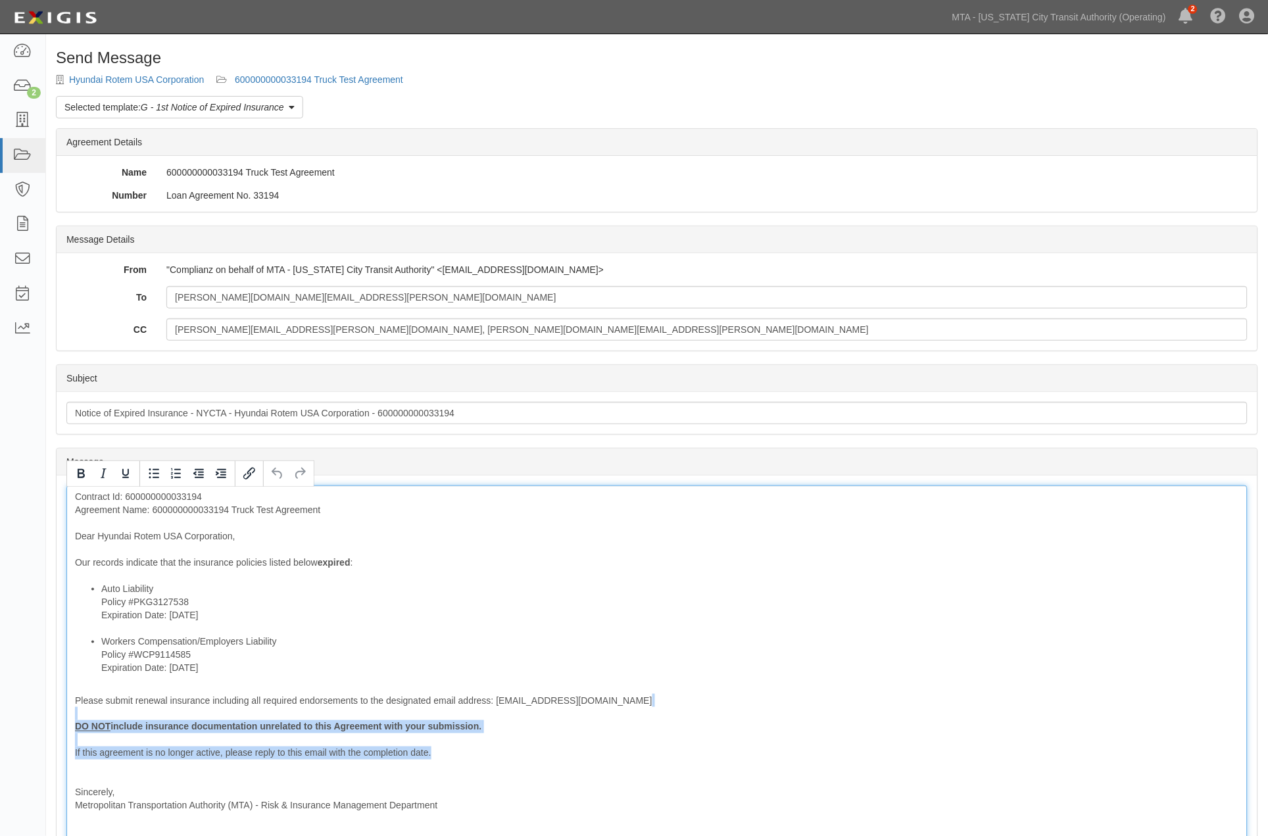
drag, startPoint x: 422, startPoint y: 760, endPoint x: 42, endPoint y: 710, distance: 382.7
click at [42, 710] on body "Toggle navigation Dashboard 2 Inbox Parties Agreements Coverages Documents Mess…" at bounding box center [634, 515] width 1268 height 1031
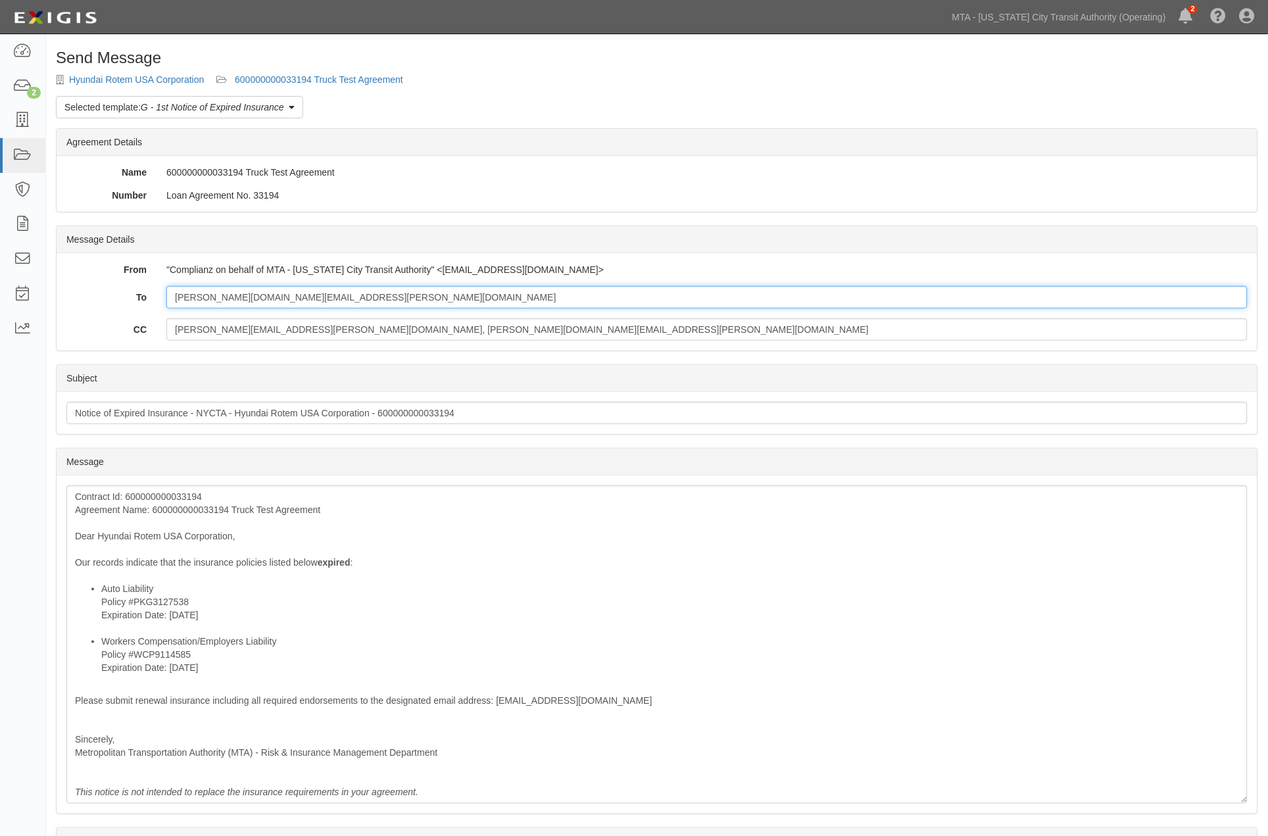
click at [432, 296] on input "[PERSON_NAME][DOMAIN_NAME][EMAIL_ADDRESS][PERSON_NAME][DOMAIN_NAME]" at bounding box center [706, 297] width 1081 height 22
paste input "newyork.certs@marsh.com"
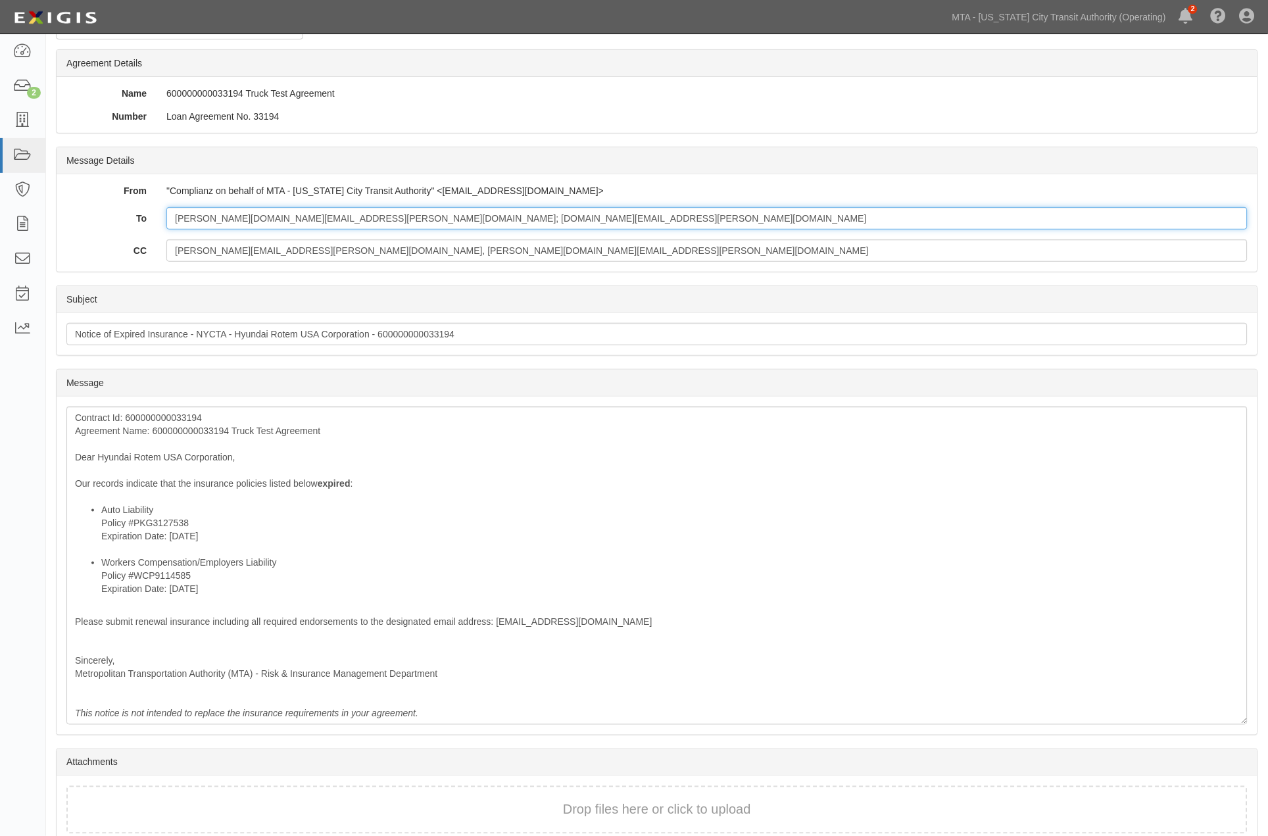
scroll to position [141, 0]
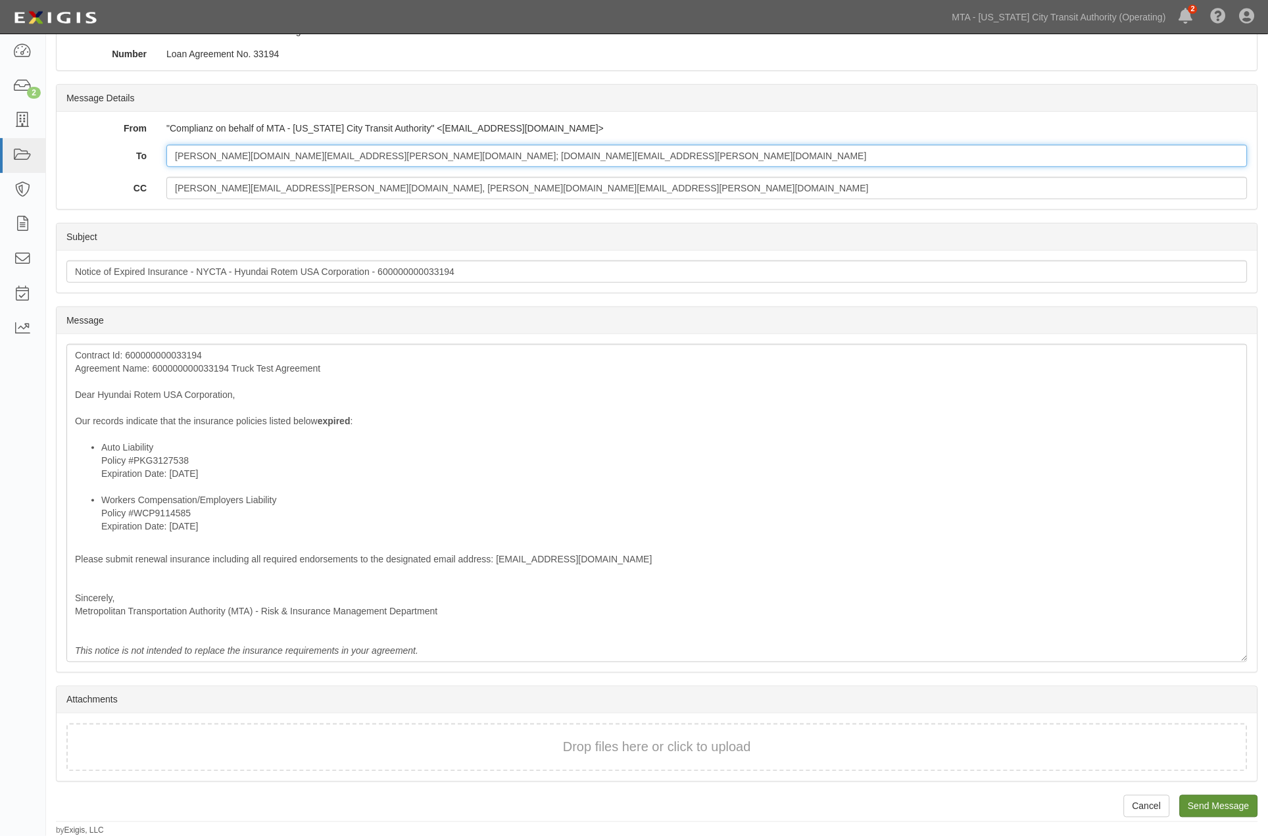
type input "Bret.Kim@hyundai-rotem.co.kr; newyork.certs@marsh.com"
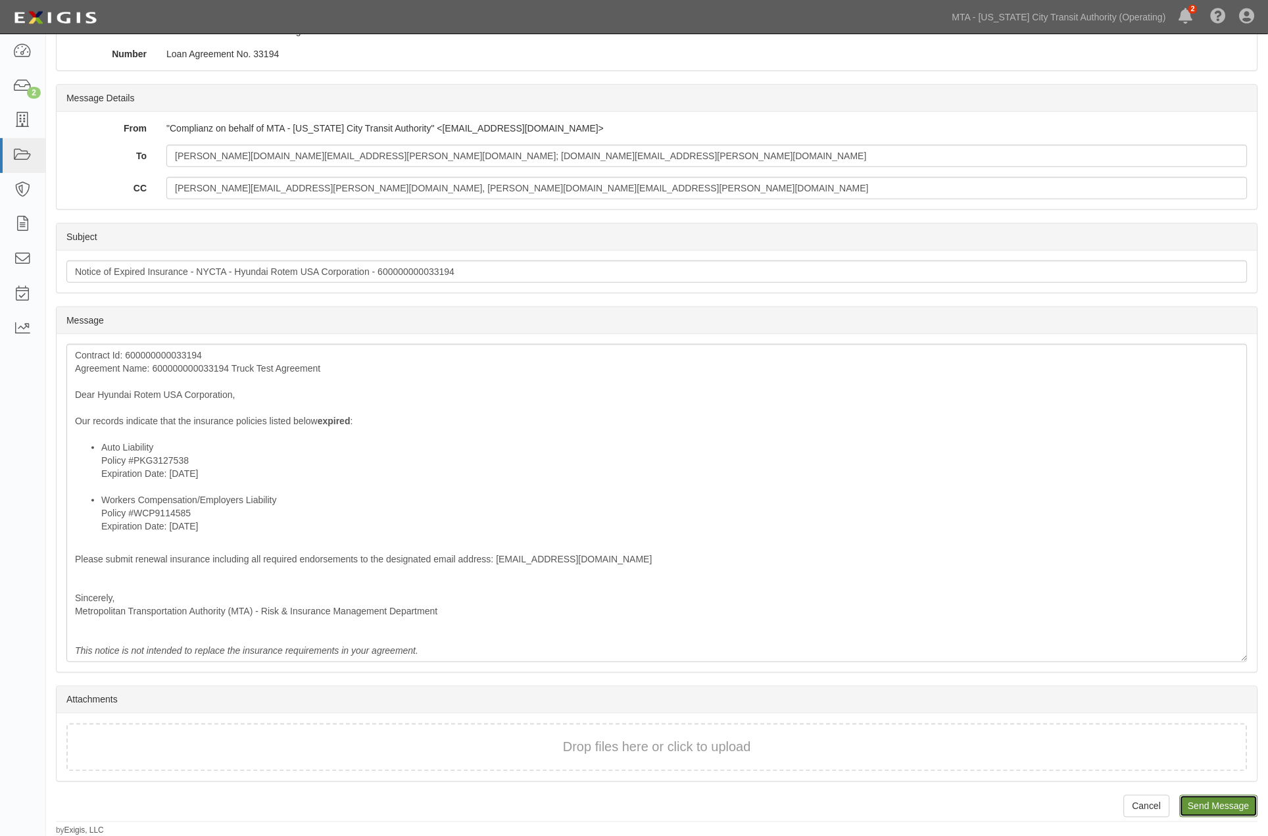
click at [1238, 804] on input "Send Message" at bounding box center [1219, 806] width 78 height 22
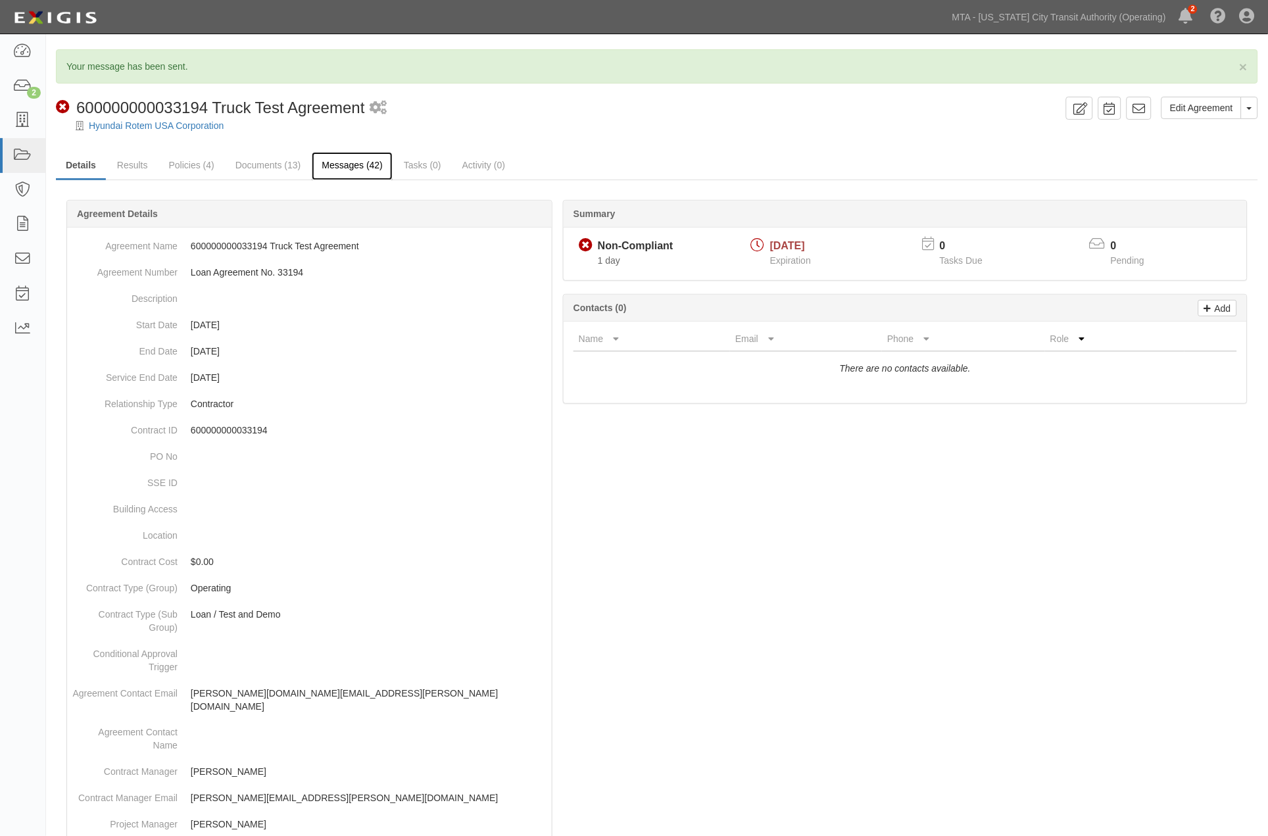
click at [366, 162] on link "Messages (42)" at bounding box center [352, 166] width 81 height 28
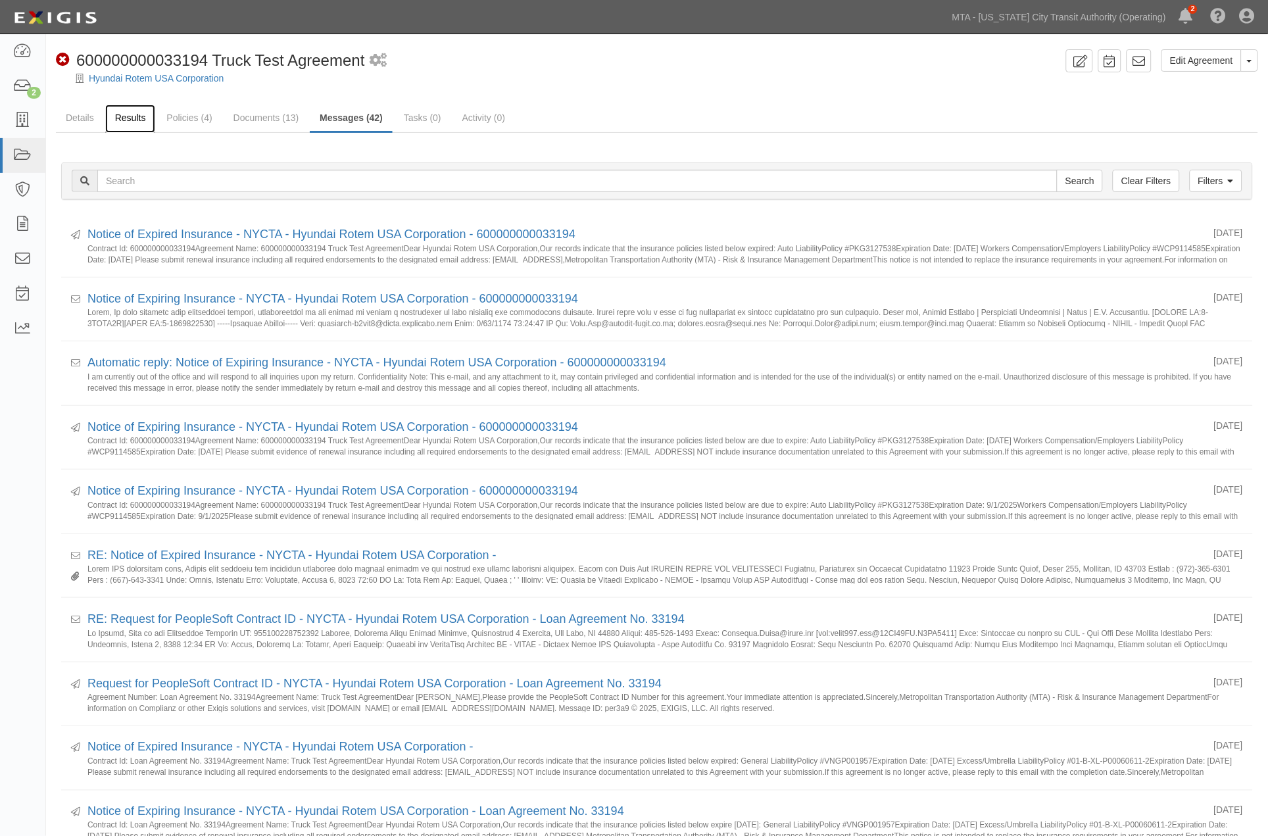
click at [121, 105] on link "Results" at bounding box center [130, 119] width 51 height 28
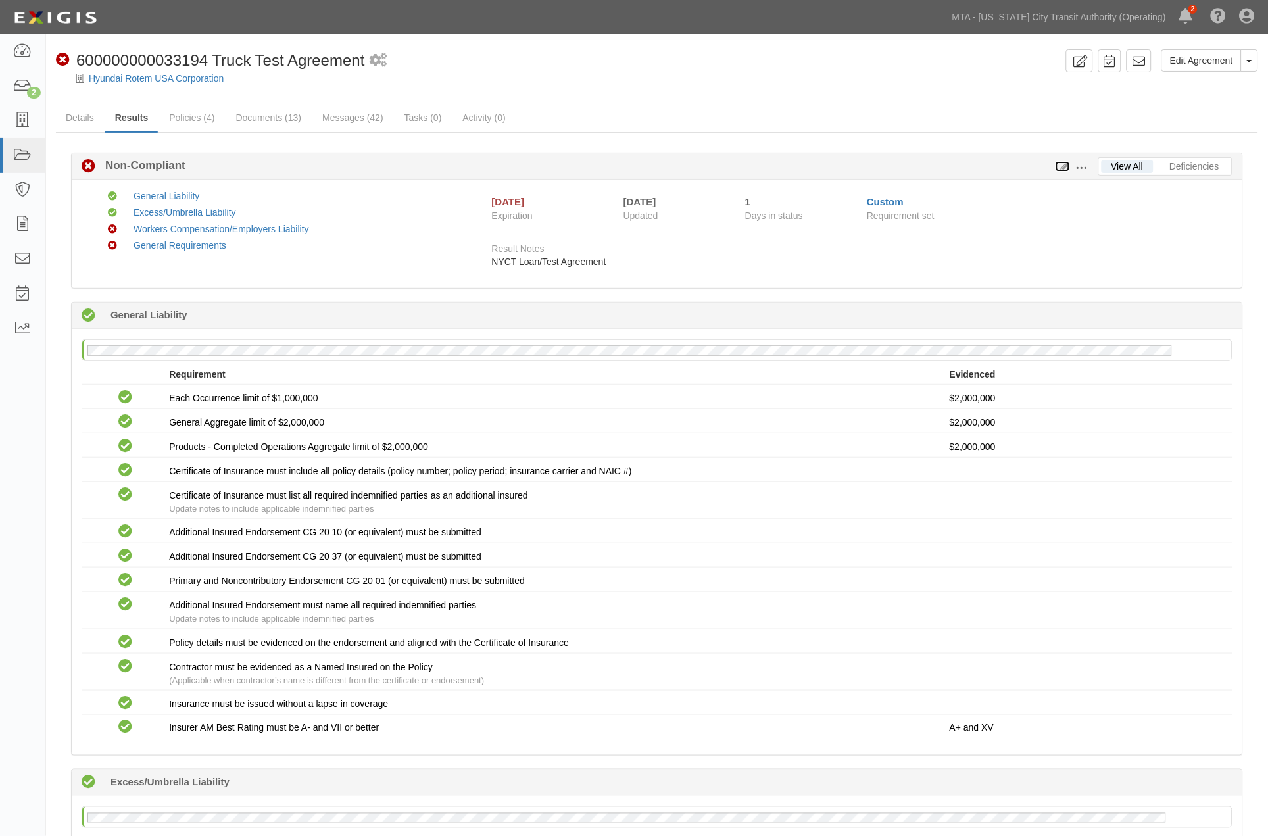
click at [1066, 163] on icon at bounding box center [1063, 166] width 14 height 9
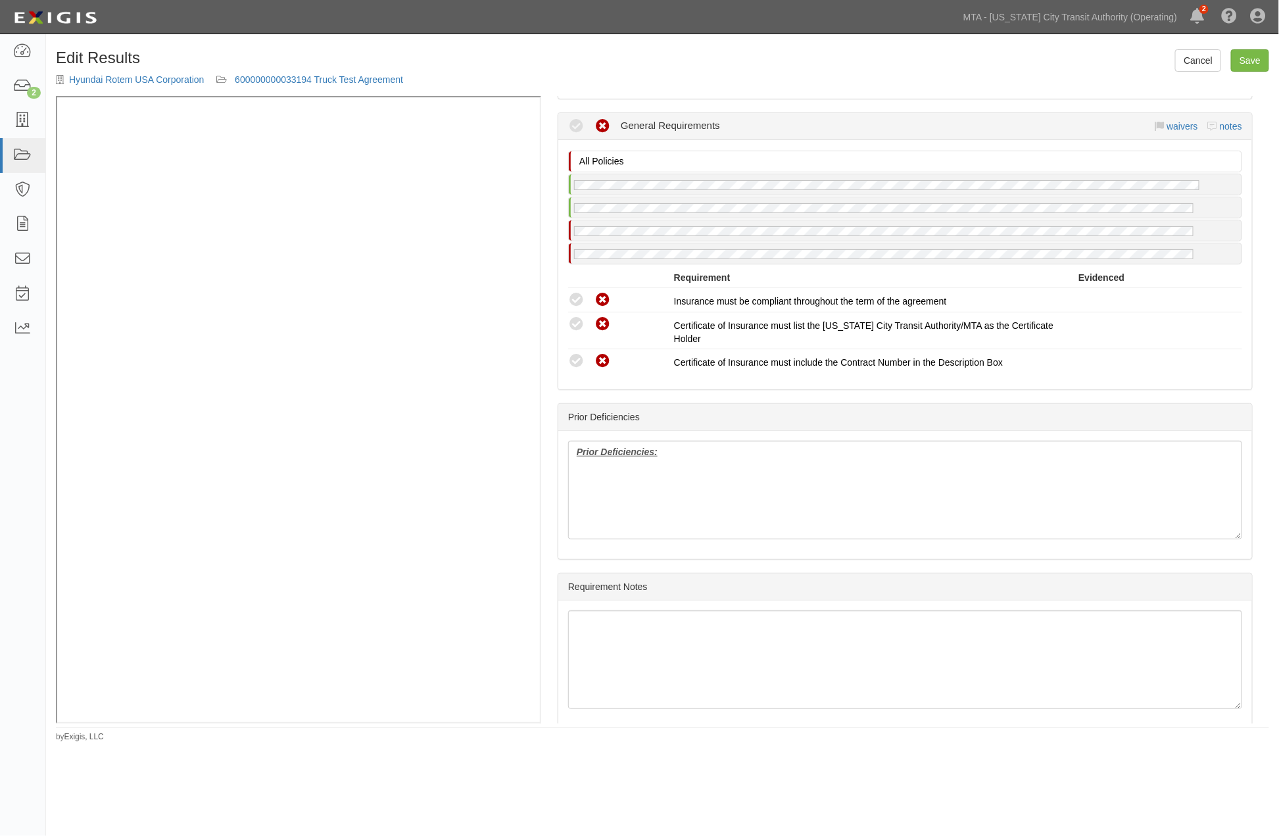
scroll to position [1450, 0]
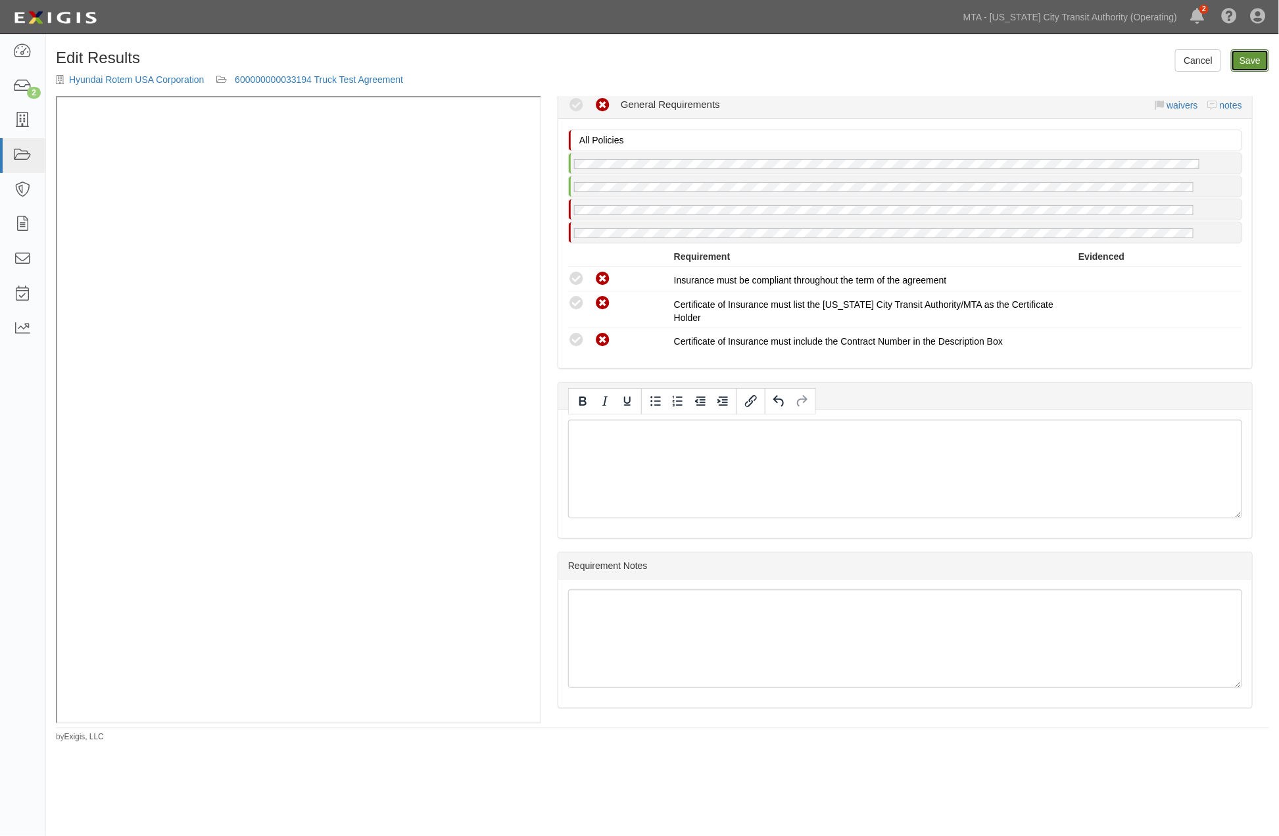
click at [1251, 61] on link "Save" at bounding box center [1250, 60] width 38 height 22
radio input "true"
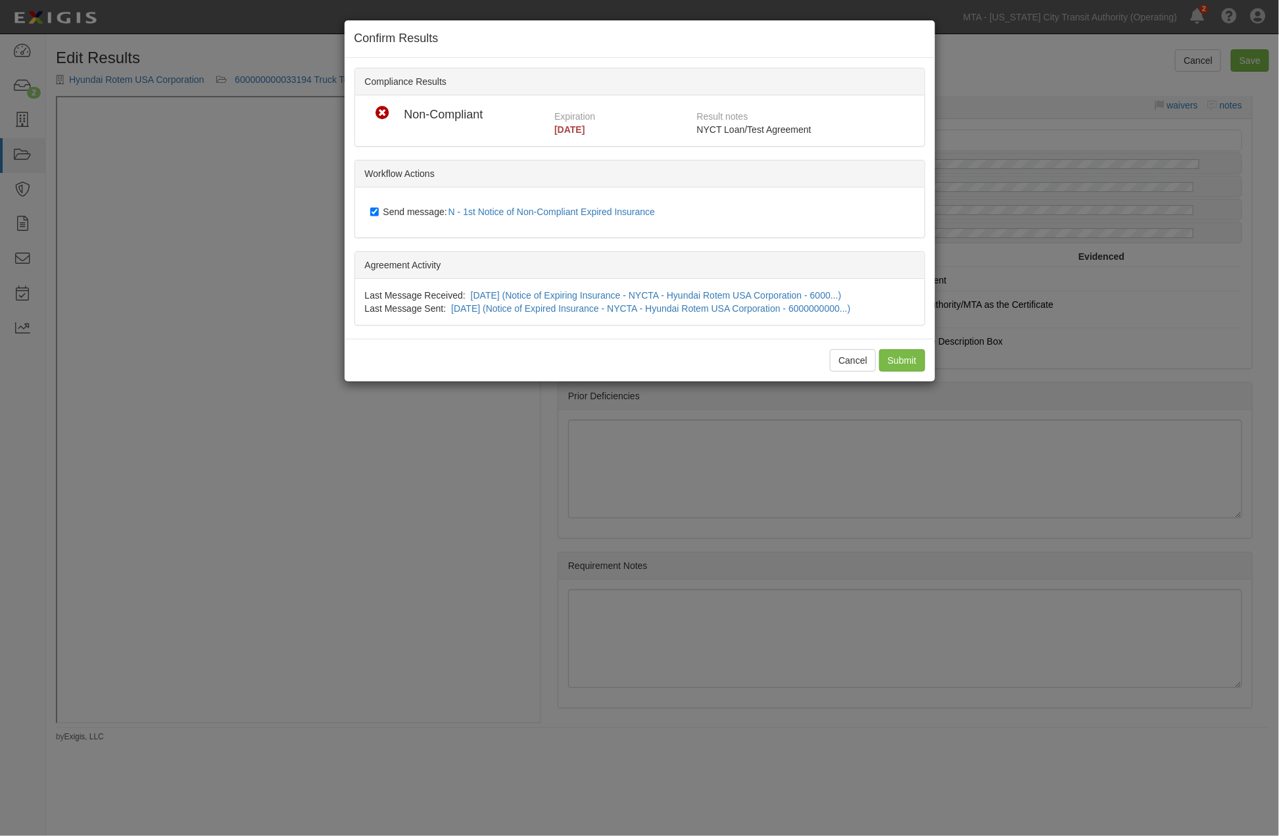
click at [424, 207] on span "Send message: N - 1st Notice of Non-Compliant Expired Insurance" at bounding box center [522, 212] width 278 height 11
click at [379, 207] on input "Send message: N - 1st Notice of Non-Compliant Expired Insurance" at bounding box center [374, 212] width 9 height 11
checkbox input "false"
click at [897, 364] on input "Submit" at bounding box center [902, 360] width 46 height 22
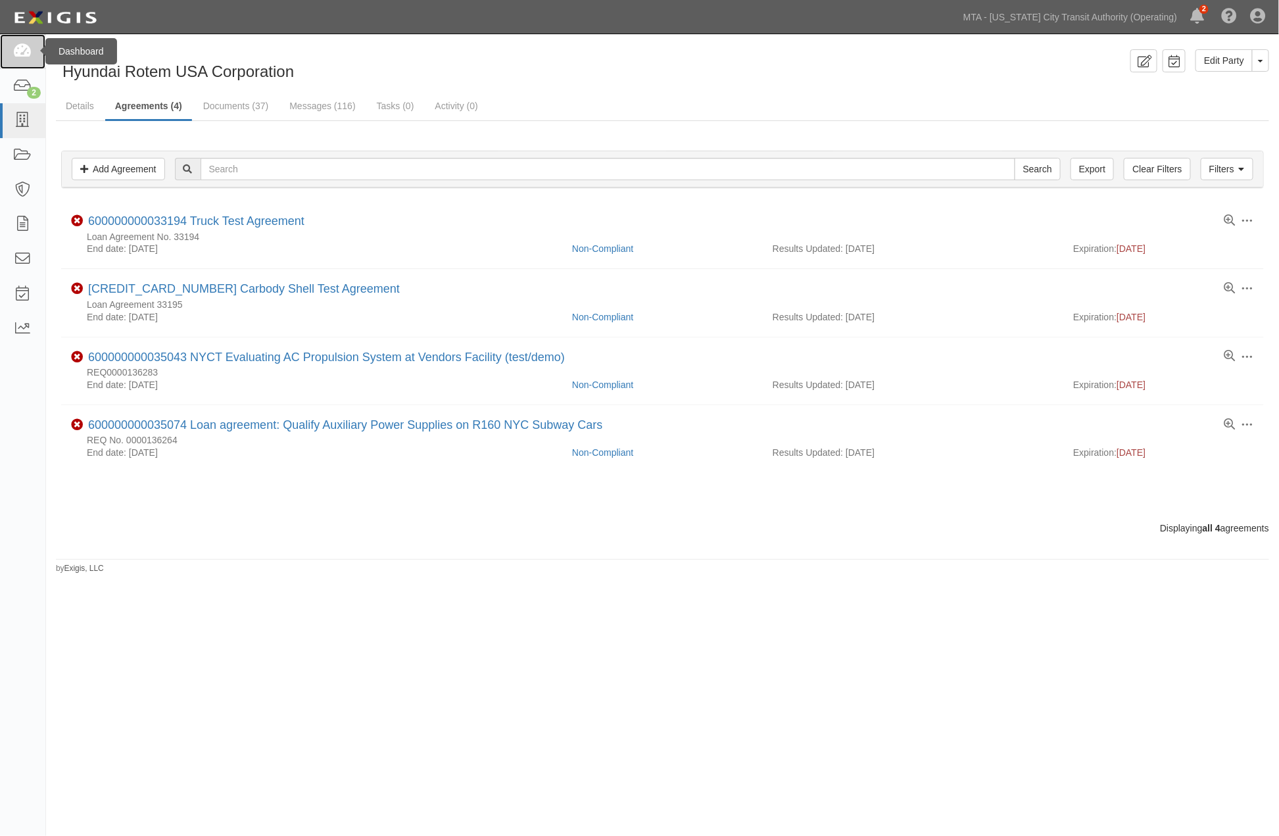
click at [24, 53] on icon at bounding box center [22, 51] width 18 height 15
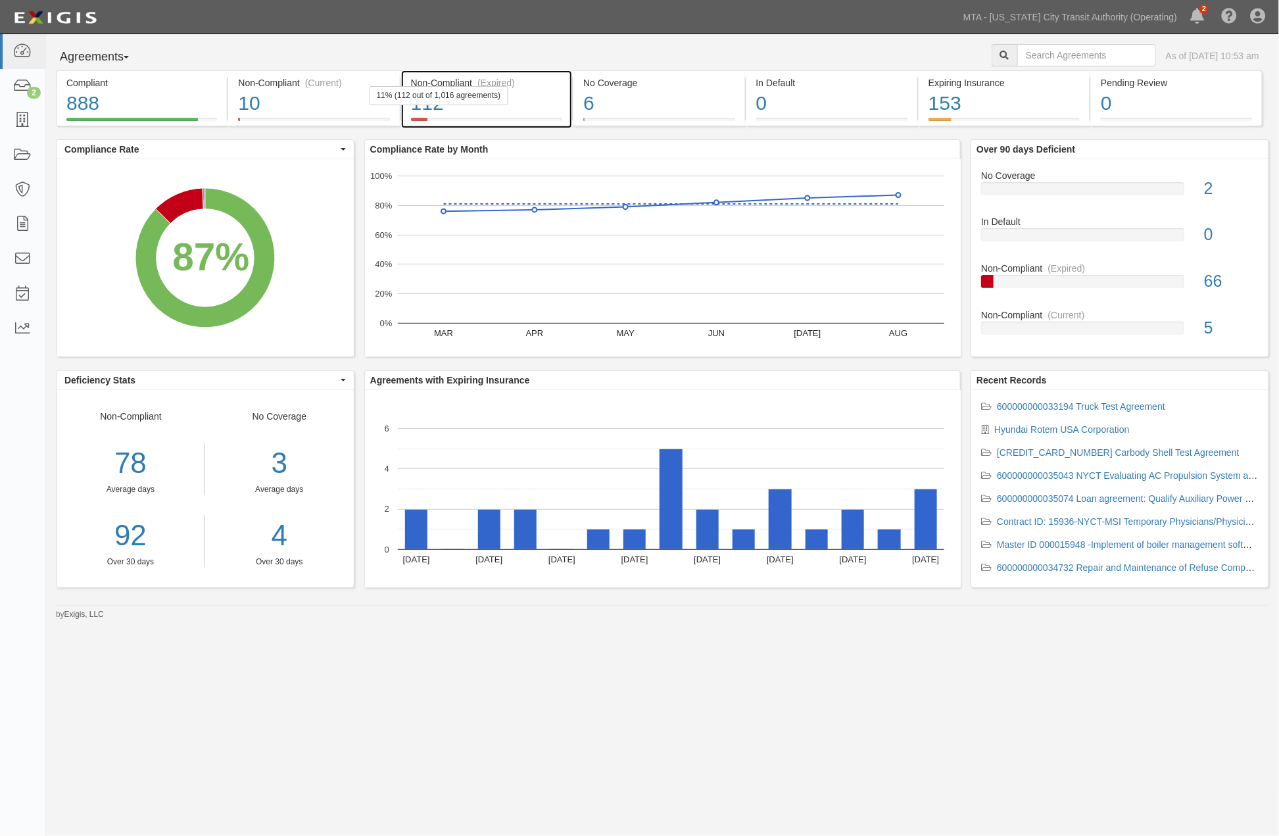
click at [533, 116] on div "112" at bounding box center [486, 103] width 151 height 28
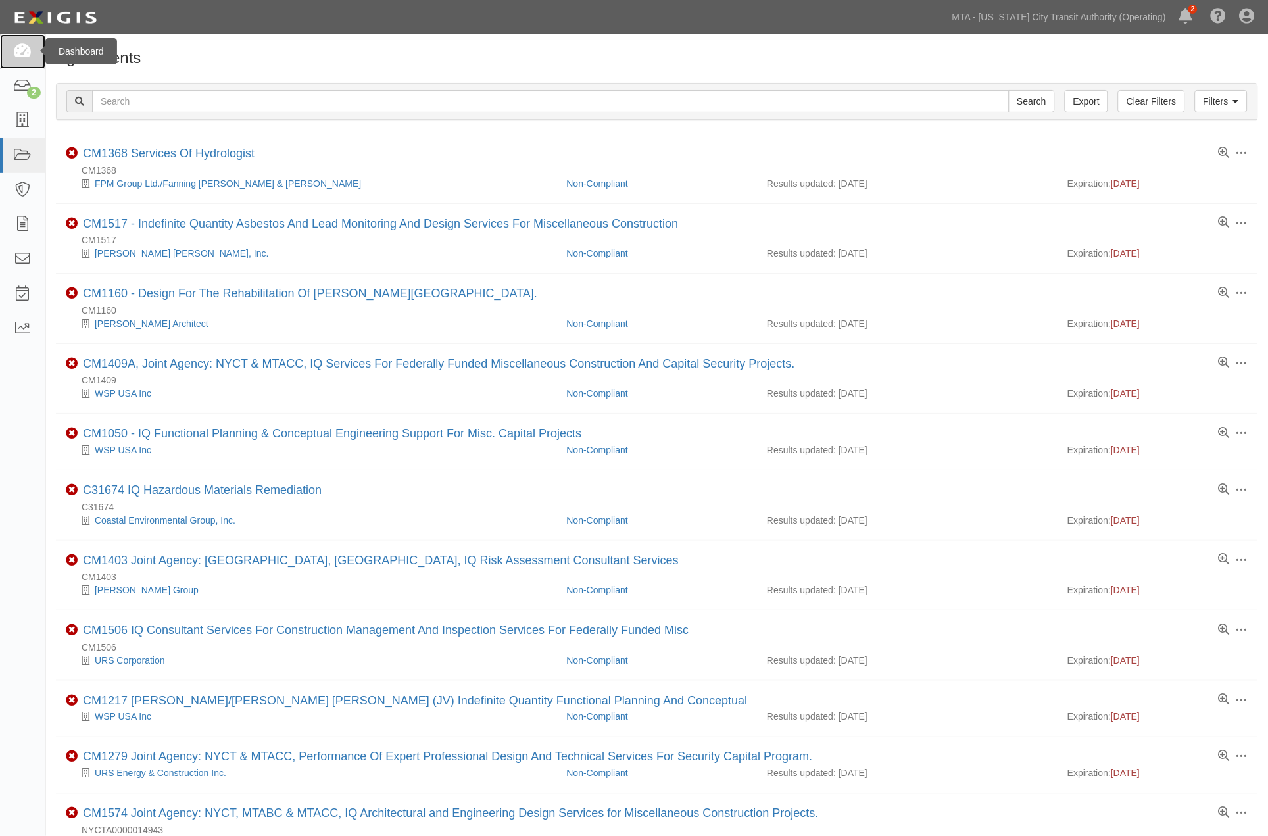
click at [28, 51] on icon at bounding box center [22, 51] width 18 height 15
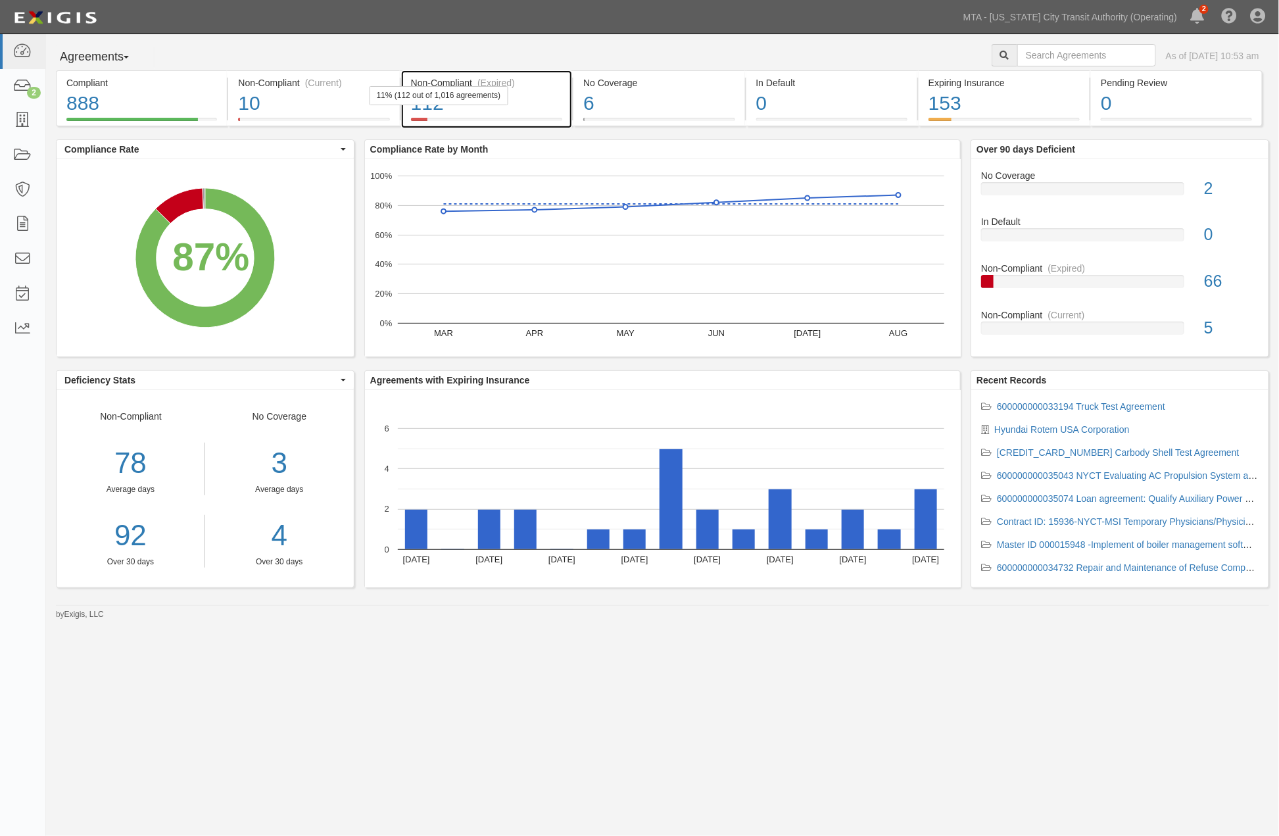
click at [518, 112] on div "112" at bounding box center [486, 103] width 151 height 28
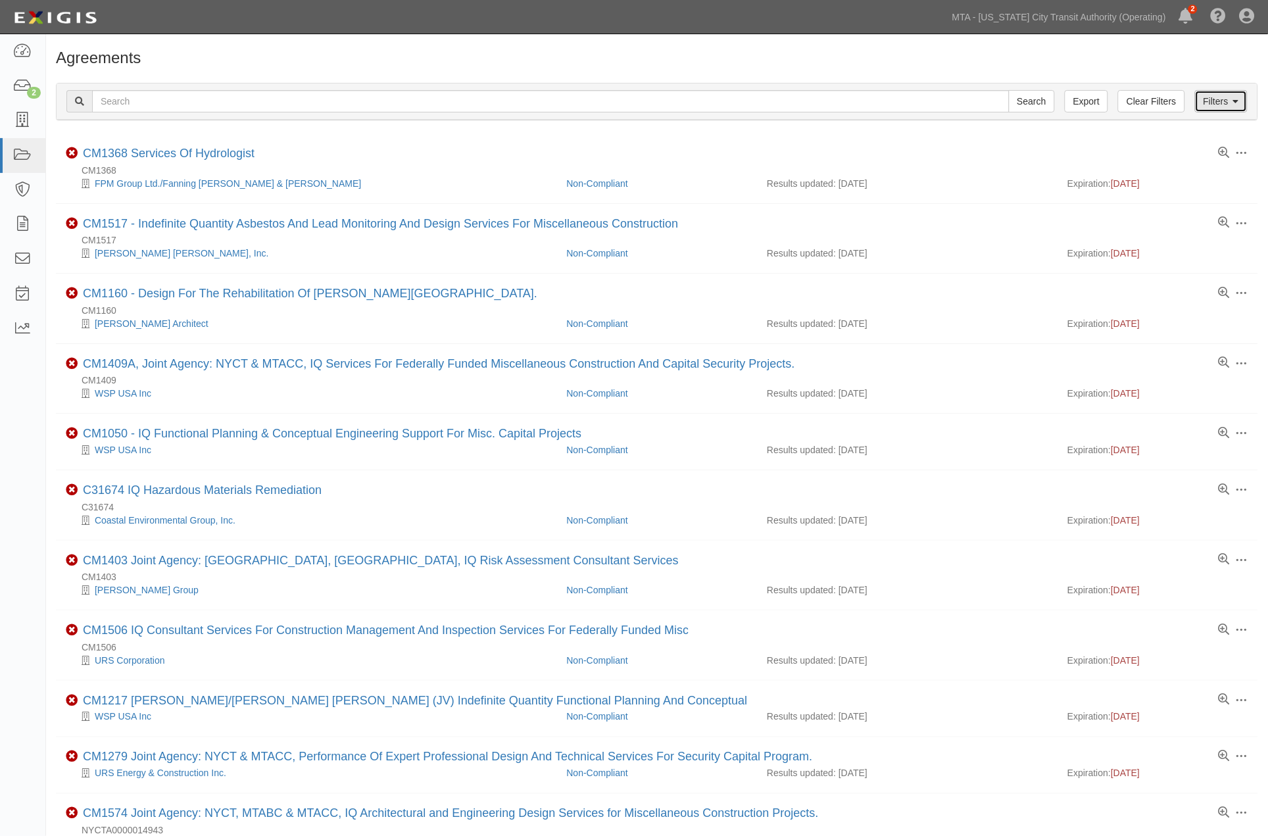
click at [1209, 99] on link "Filters" at bounding box center [1221, 101] width 53 height 22
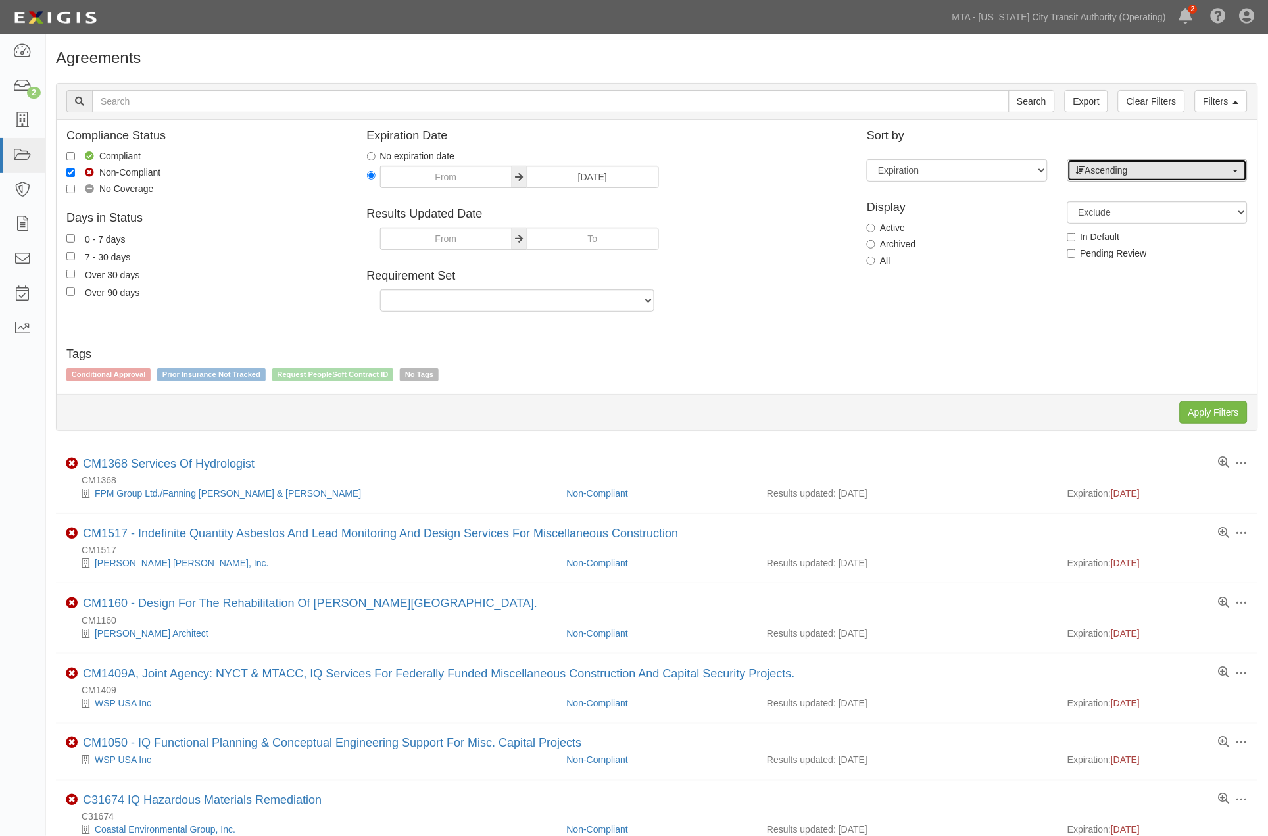
click at [1141, 172] on span "Ascending" at bounding box center [1153, 170] width 155 height 13
click at [1125, 209] on span "Descending" at bounding box center [1117, 212] width 49 height 13
select select "desc"
click at [1205, 417] on input "Apply Filters" at bounding box center [1214, 412] width 68 height 22
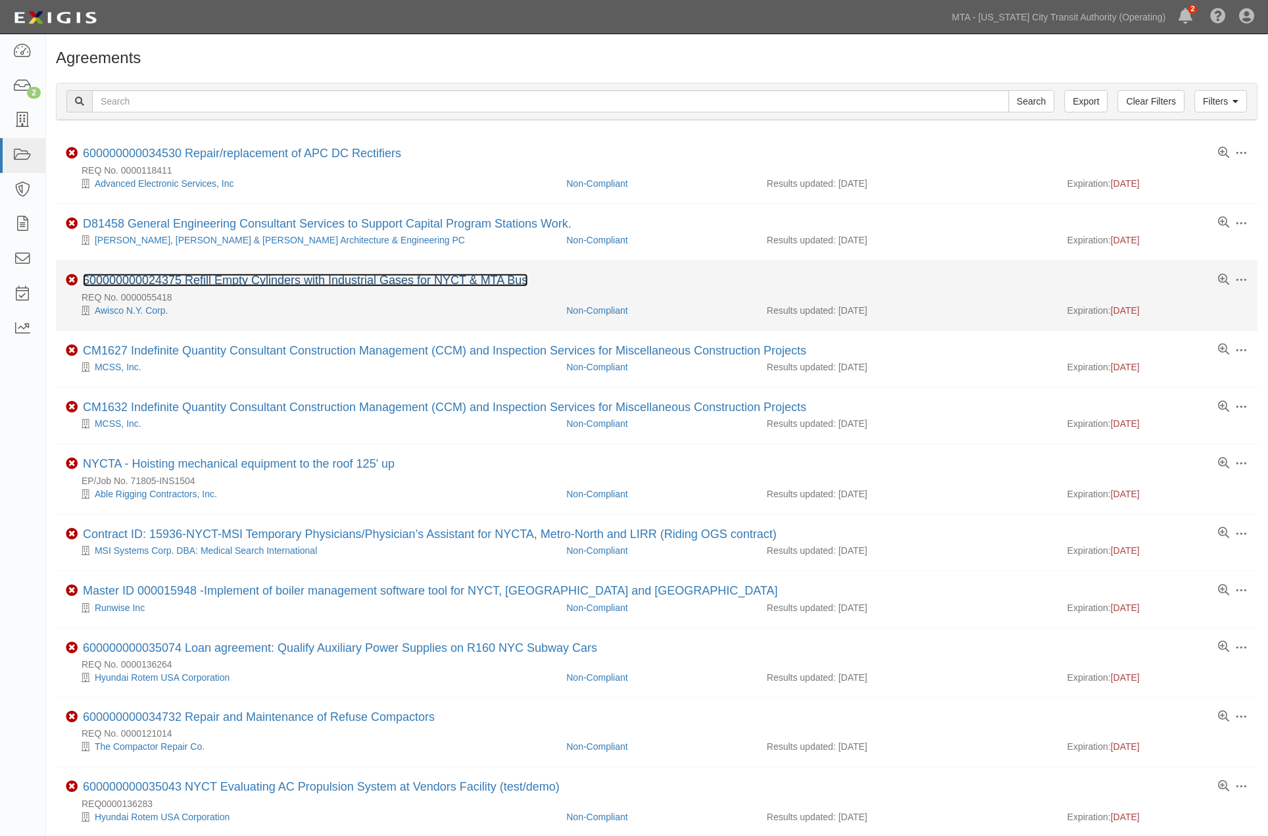
click at [417, 280] on link "600000000024375 Refill Empty Cylinders with Industrial Gases for NYCT & MTA Bus" at bounding box center [305, 280] width 445 height 13
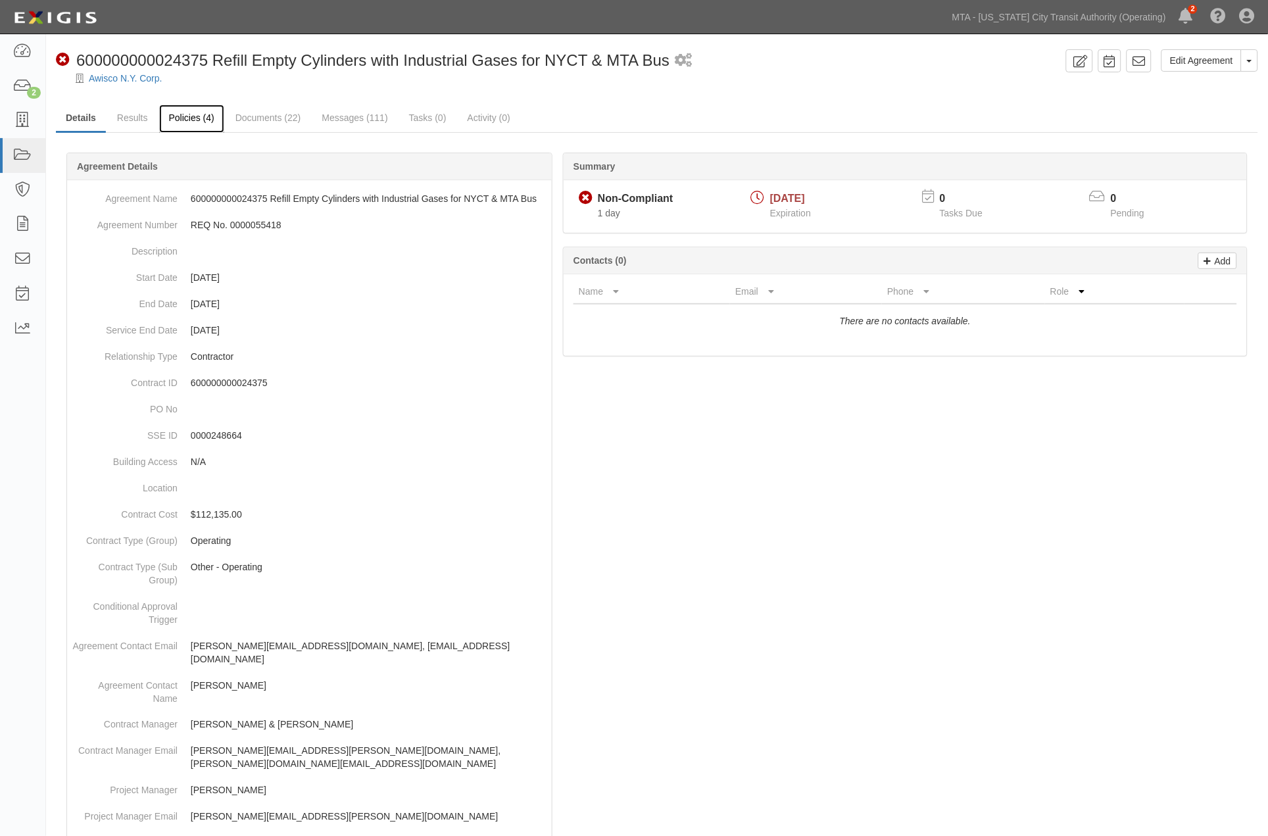
click at [187, 120] on link "Policies (4)" at bounding box center [191, 119] width 65 height 28
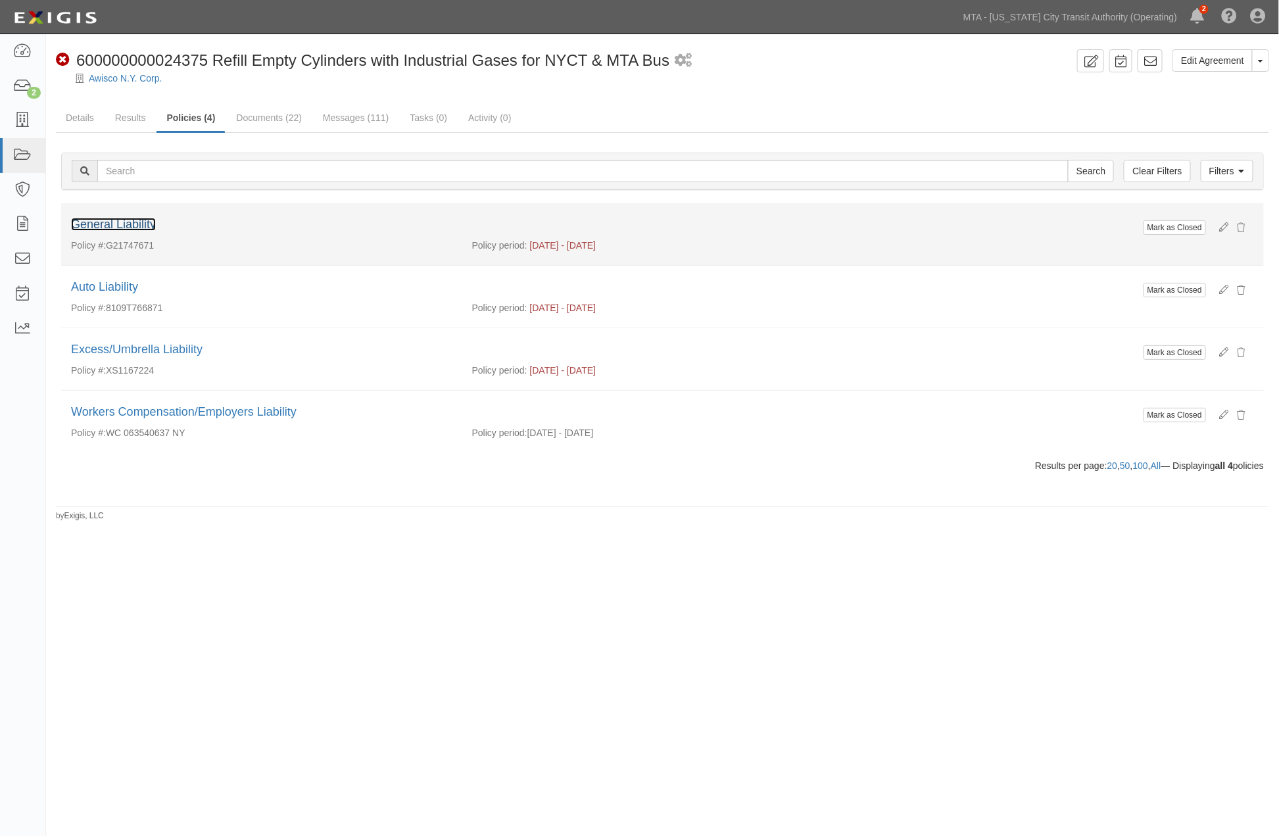
click at [142, 225] on link "General Liability" at bounding box center [113, 224] width 85 height 13
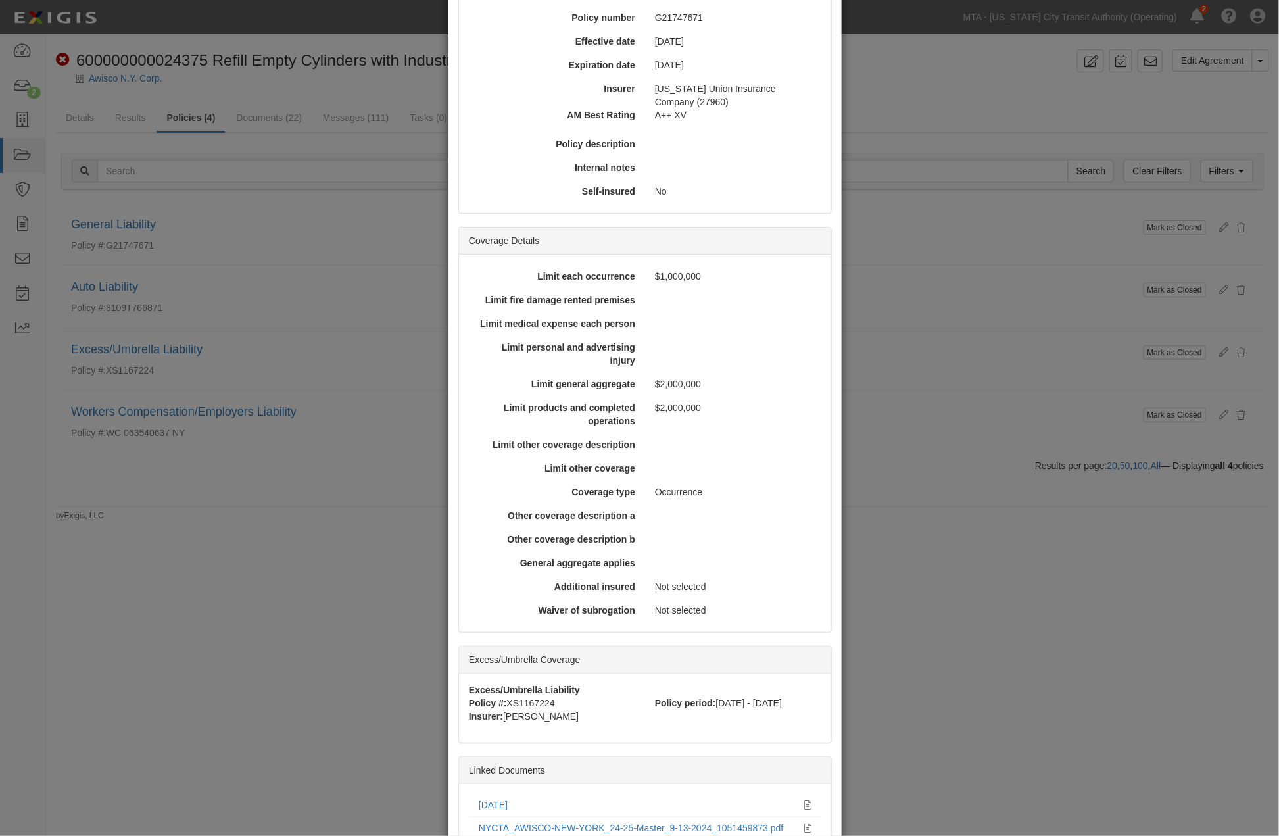
scroll to position [265, 0]
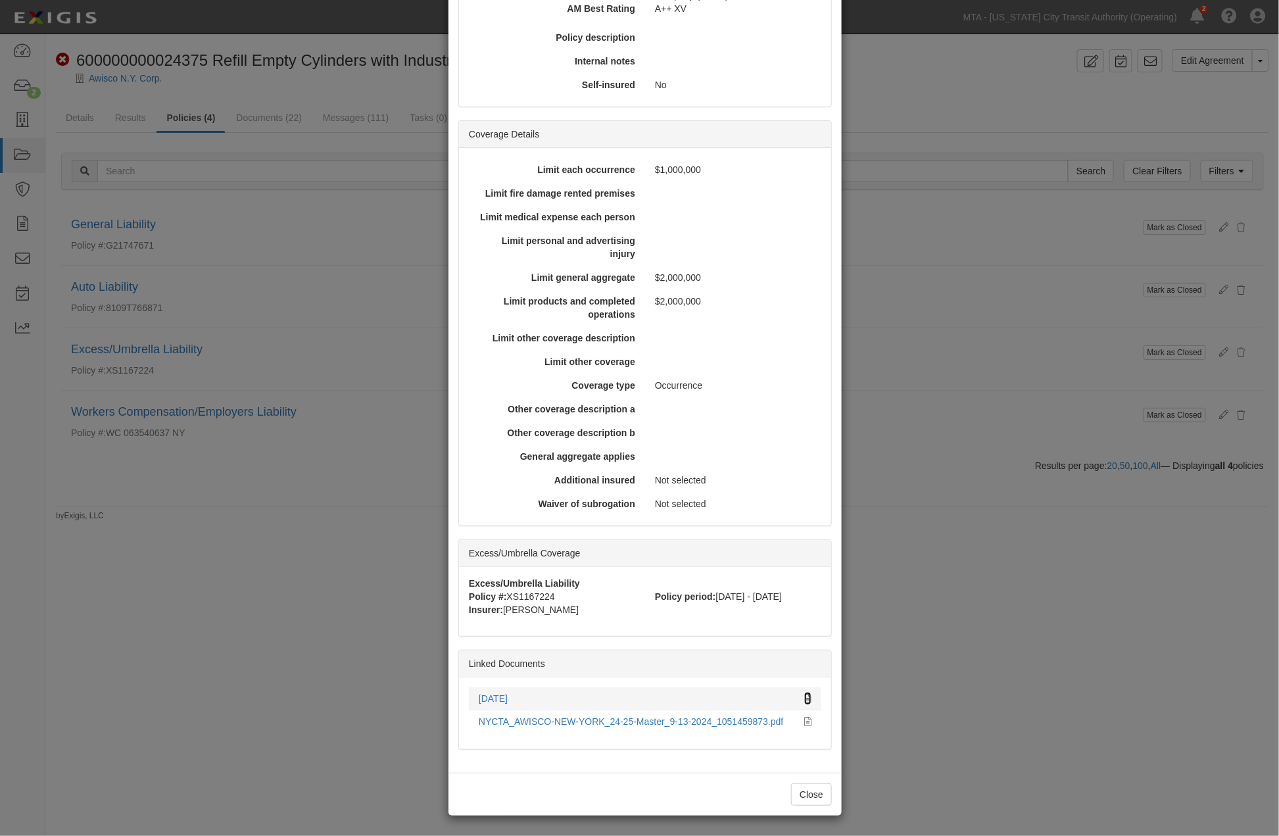
click at [805, 699] on icon at bounding box center [807, 699] width 7 height 9
click at [1006, 608] on div "× View Policy Mark as Closed Edit Policy Toggle Dropdown Delete Policy Policy S…" at bounding box center [639, 418] width 1279 height 836
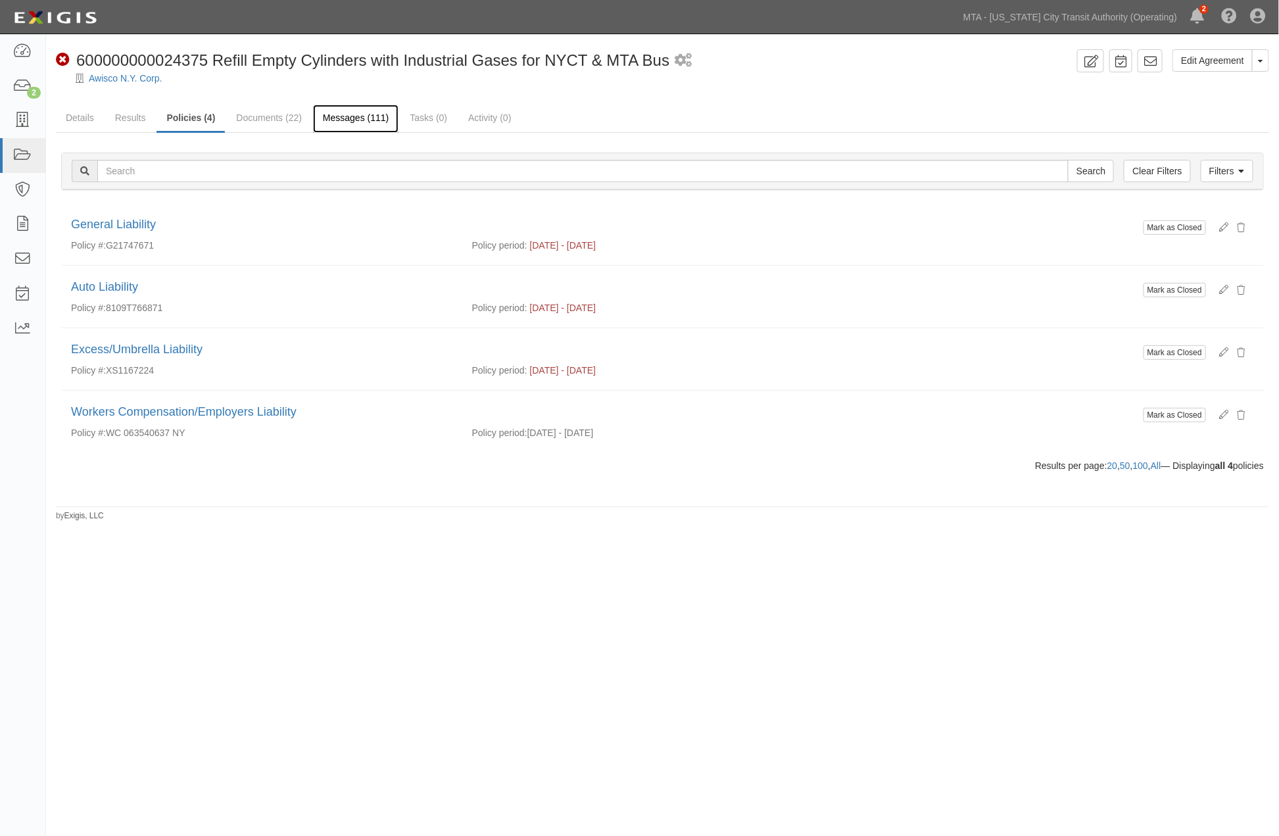
click at [349, 123] on link "Messages (111)" at bounding box center [356, 119] width 86 height 28
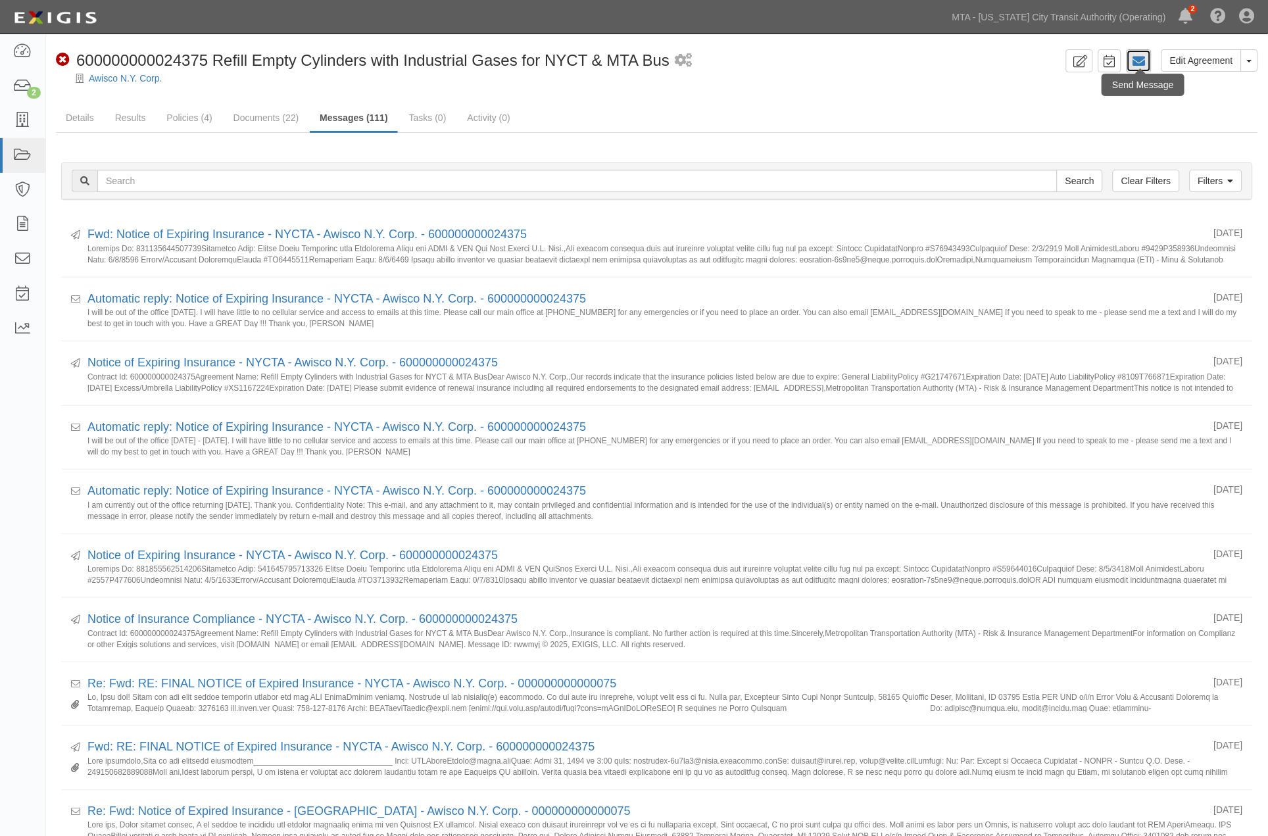
click at [1137, 59] on icon at bounding box center [1139, 61] width 13 height 13
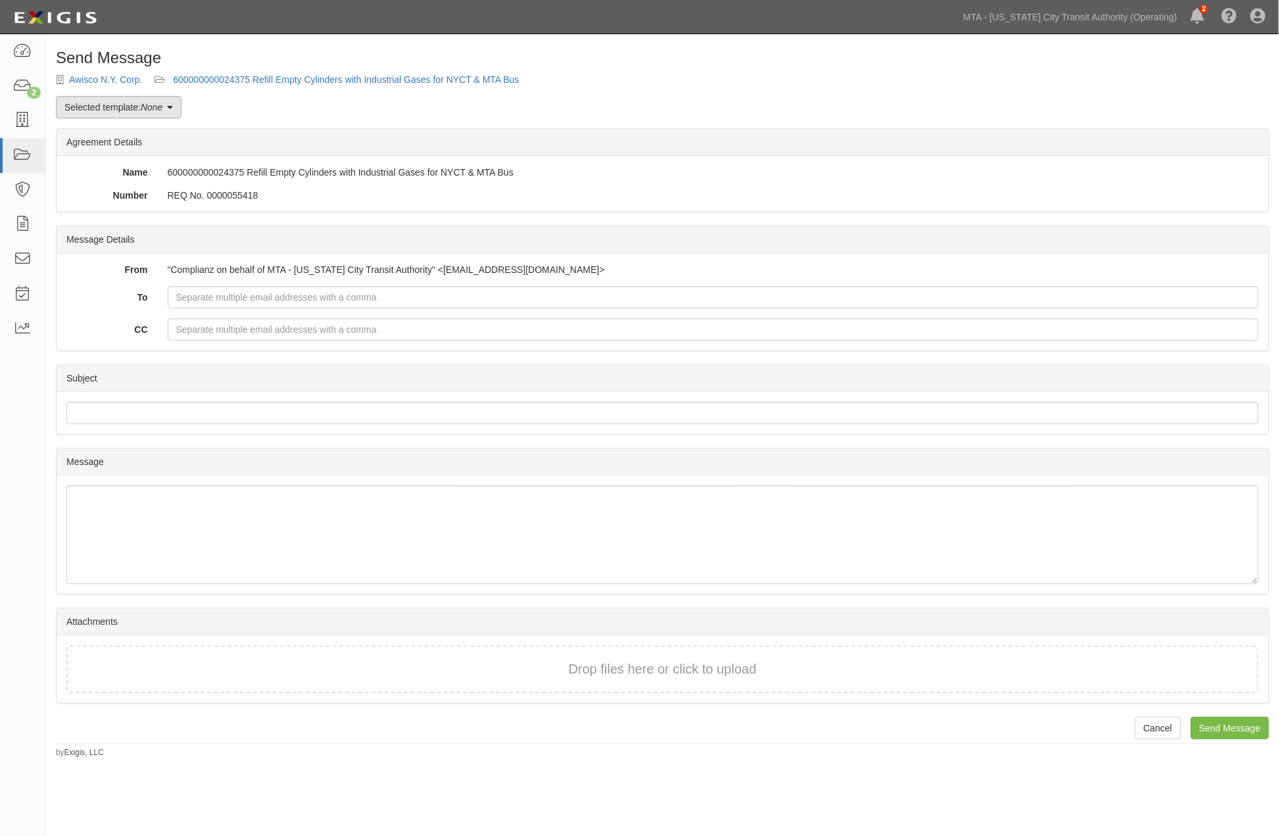
click at [149, 106] on em "None" at bounding box center [152, 107] width 22 height 11
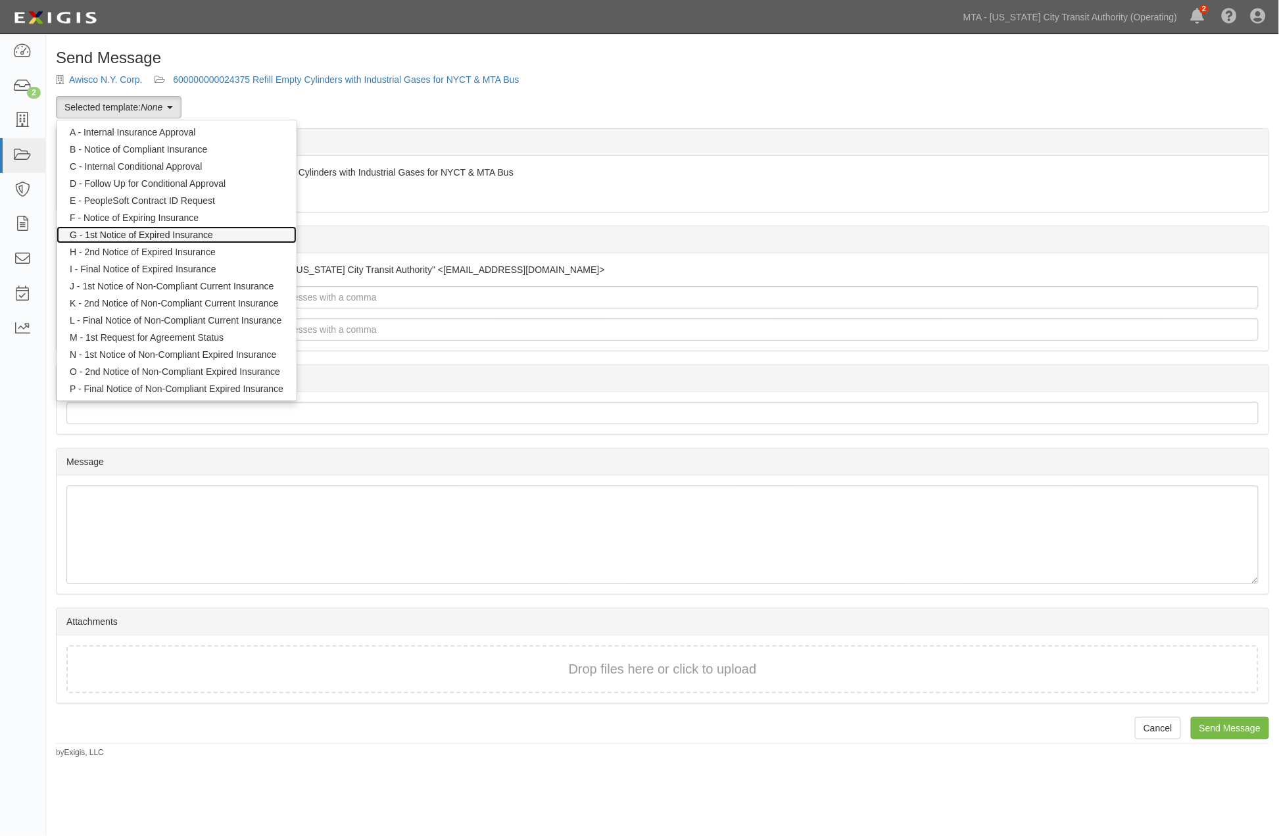
click at [161, 234] on link "G - 1st Notice of Expired Insurance" at bounding box center [177, 234] width 240 height 17
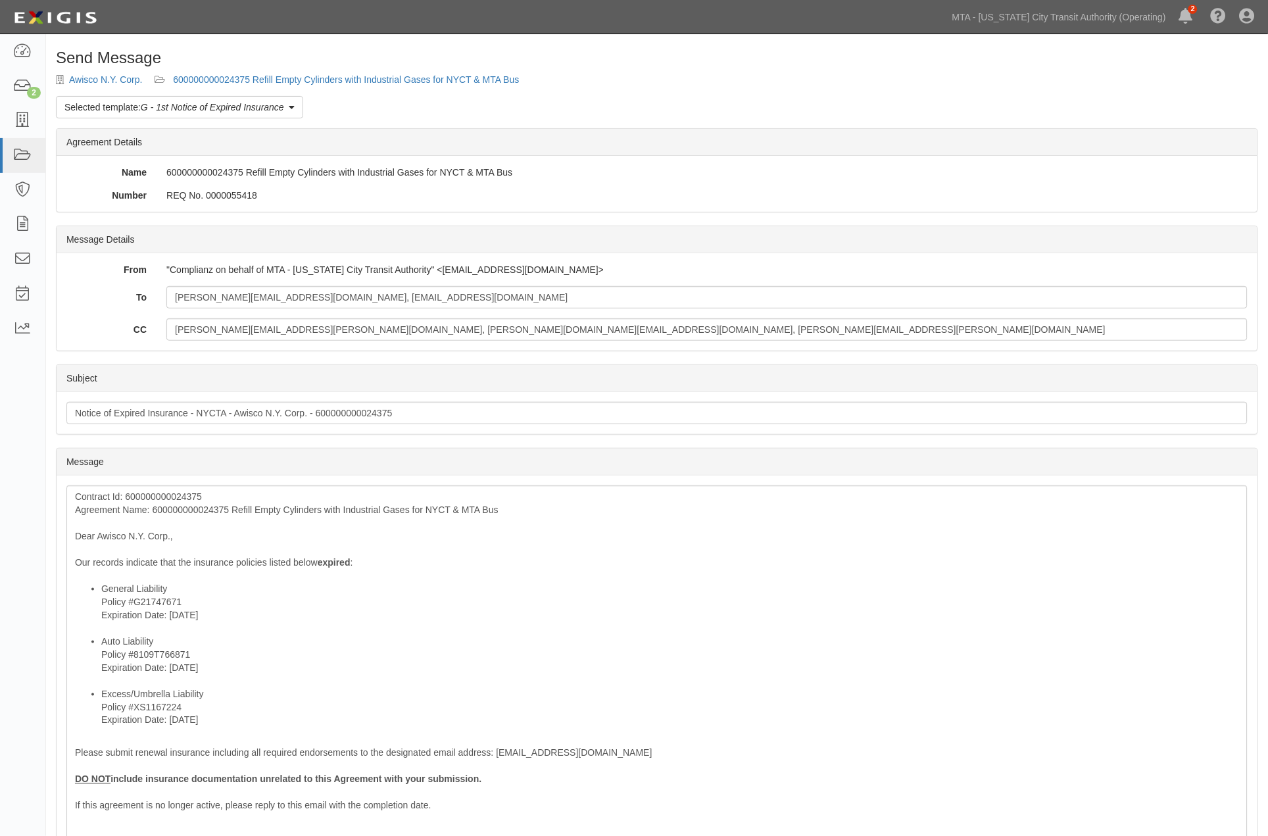
click at [701, 467] on div "Message" at bounding box center [657, 462] width 1201 height 27
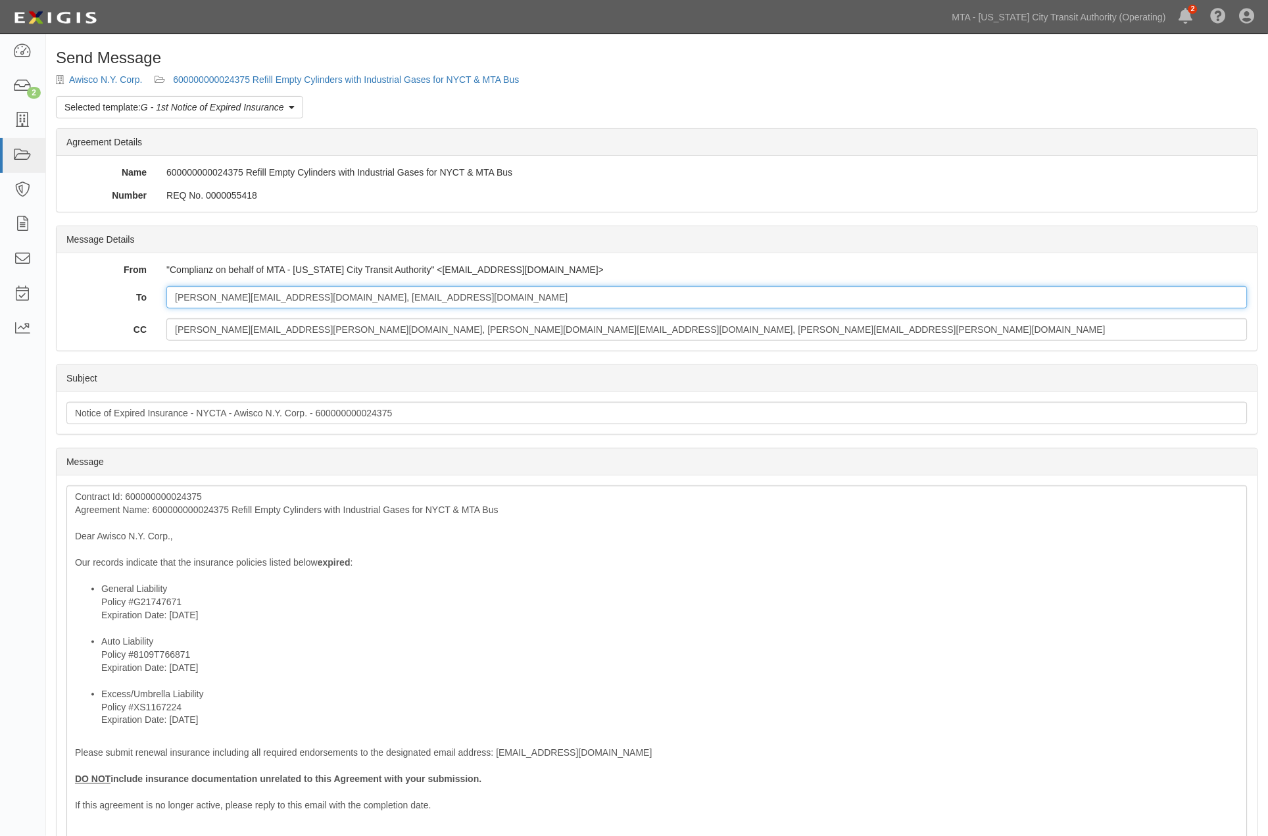
click at [388, 303] on input "[PERSON_NAME][EMAIL_ADDRESS][DOMAIN_NAME], [EMAIL_ADDRESS][DOMAIN_NAME]" at bounding box center [706, 297] width 1081 height 22
paste input "certificates@thehortongroup.com"
type input "ibrahim@awisco.net, johnc@awisco.net; certificates@thehortongroup.com"
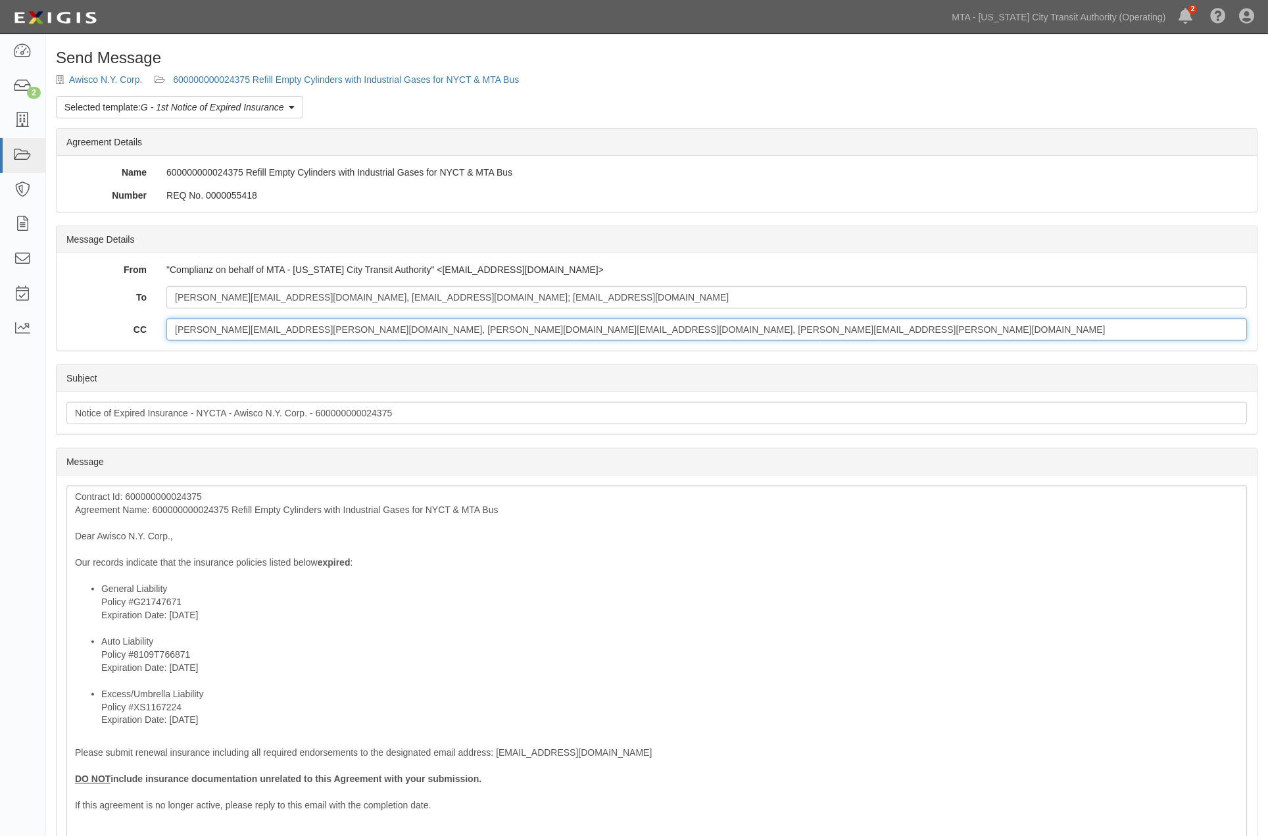
drag, startPoint x: 576, startPoint y: 329, endPoint x: 92, endPoint y: 338, distance: 483.6
click at [92, 338] on div "CC thomas.spangenberg@nyct.com, david.lam1@mtahq.org, Frederick.Reuter@nyct.com" at bounding box center [657, 329] width 1201 height 22
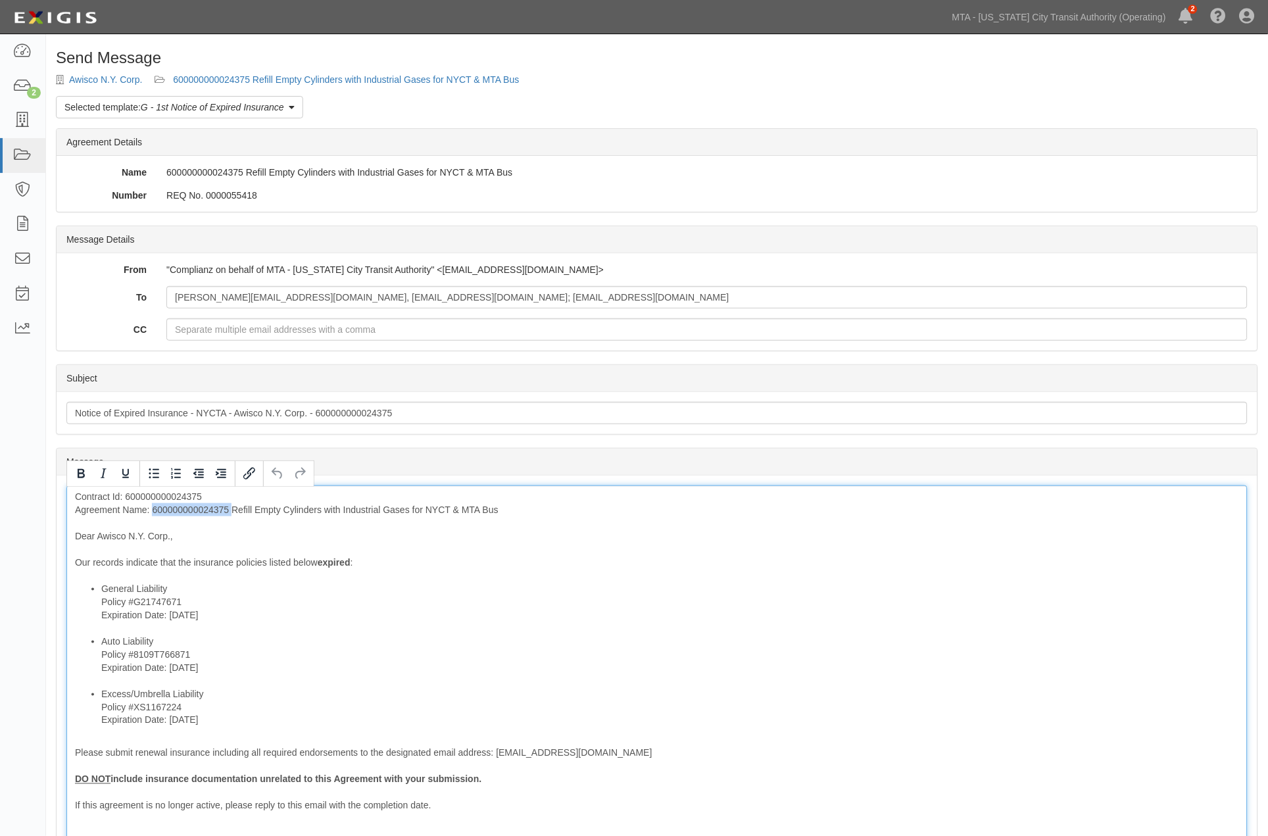
drag, startPoint x: 232, startPoint y: 508, endPoint x: 153, endPoint y: 508, distance: 78.9
click at [153, 508] on div "Contract Id: 600000000024375 Agreement Name: 600000000024375 Refill Empty Cylin…" at bounding box center [656, 697] width 1181 height 424
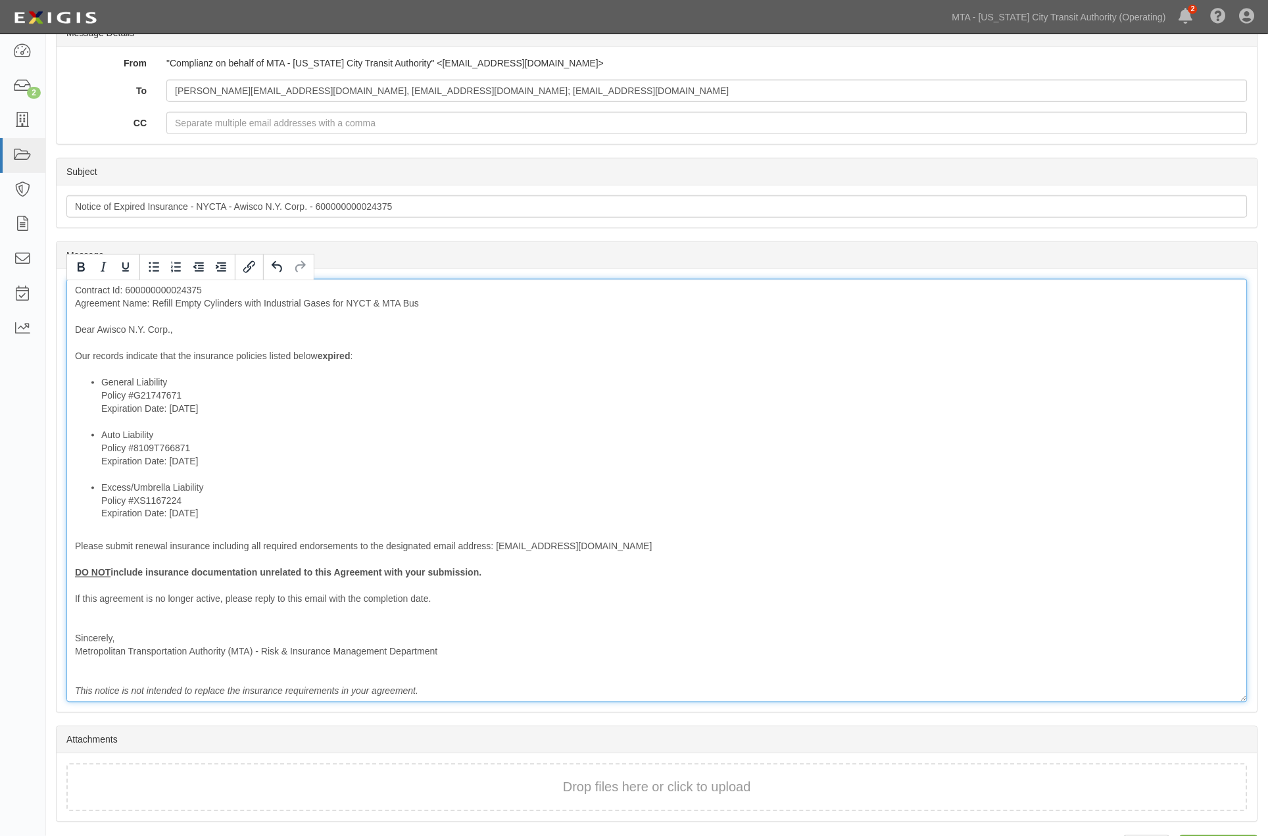
scroll to position [247, 0]
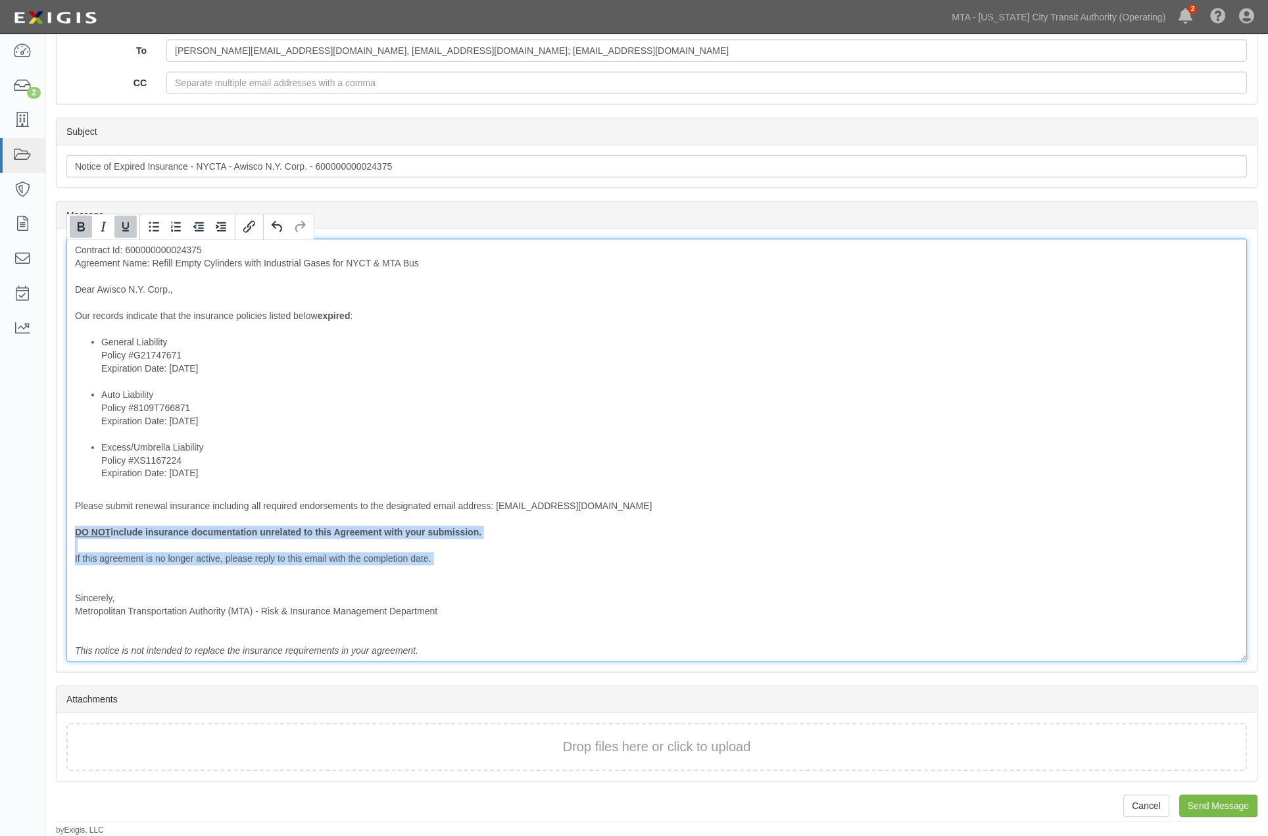
drag, startPoint x: 442, startPoint y: 567, endPoint x: 28, endPoint y: 533, distance: 415.1
click at [28, 533] on body "Toggle navigation Dashboard 2 Inbox Parties Agreements Coverages Documents Mess…" at bounding box center [634, 294] width 1268 height 1083
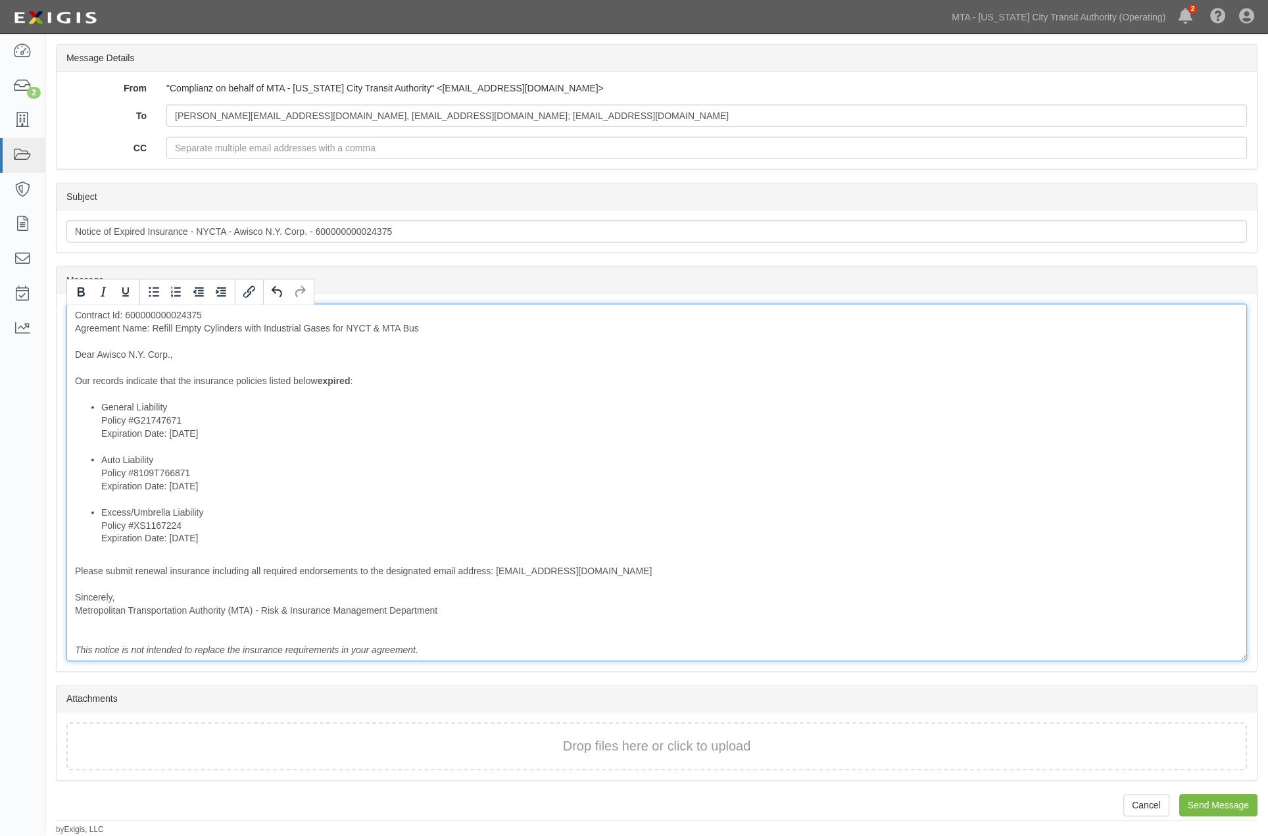
scroll to position [181, 0]
drag, startPoint x: 171, startPoint y: 568, endPoint x: 358, endPoint y: 570, distance: 186.8
click at [358, 570] on div "Contract Id: 600000000024375 Agreement Name: Refill Empty Cylinders with Indust…" at bounding box center [656, 484] width 1181 height 358
click at [121, 291] on icon "Underline" at bounding box center [126, 293] width 16 height 16
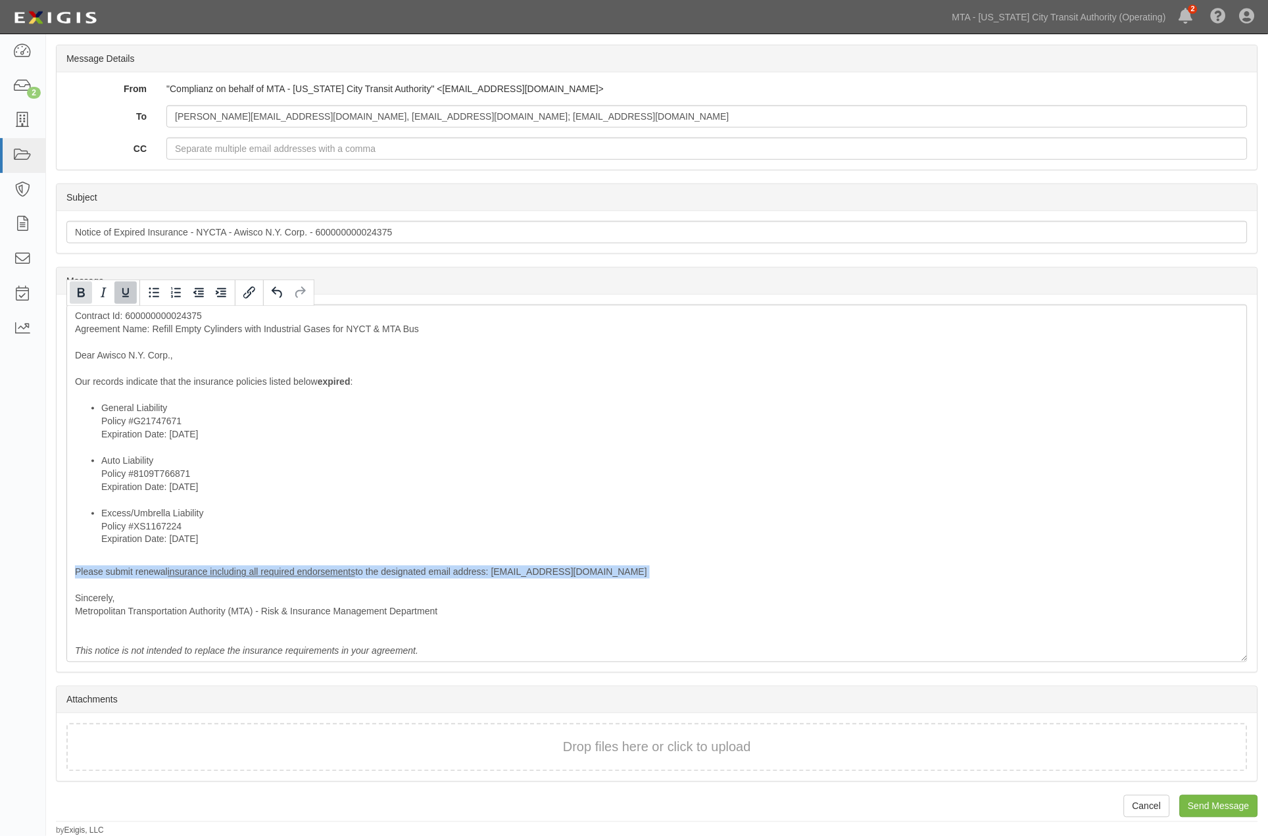
click at [80, 293] on icon "Bold" at bounding box center [81, 293] width 16 height 16
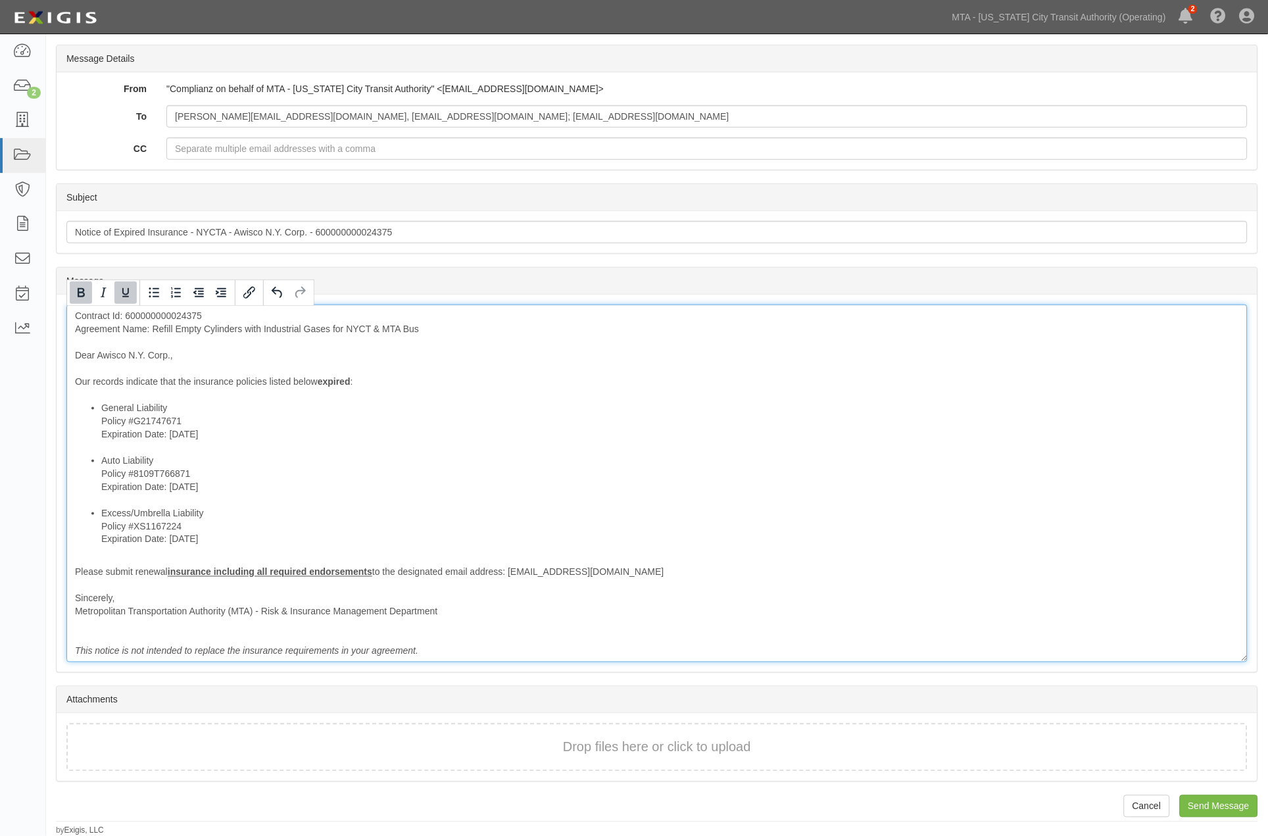
click at [706, 500] on li "Auto Liability Policy #8109T766871 Expiration Date: 9/1/2025" at bounding box center [670, 480] width 1138 height 53
click at [1212, 804] on input "Send Message" at bounding box center [1219, 806] width 78 height 22
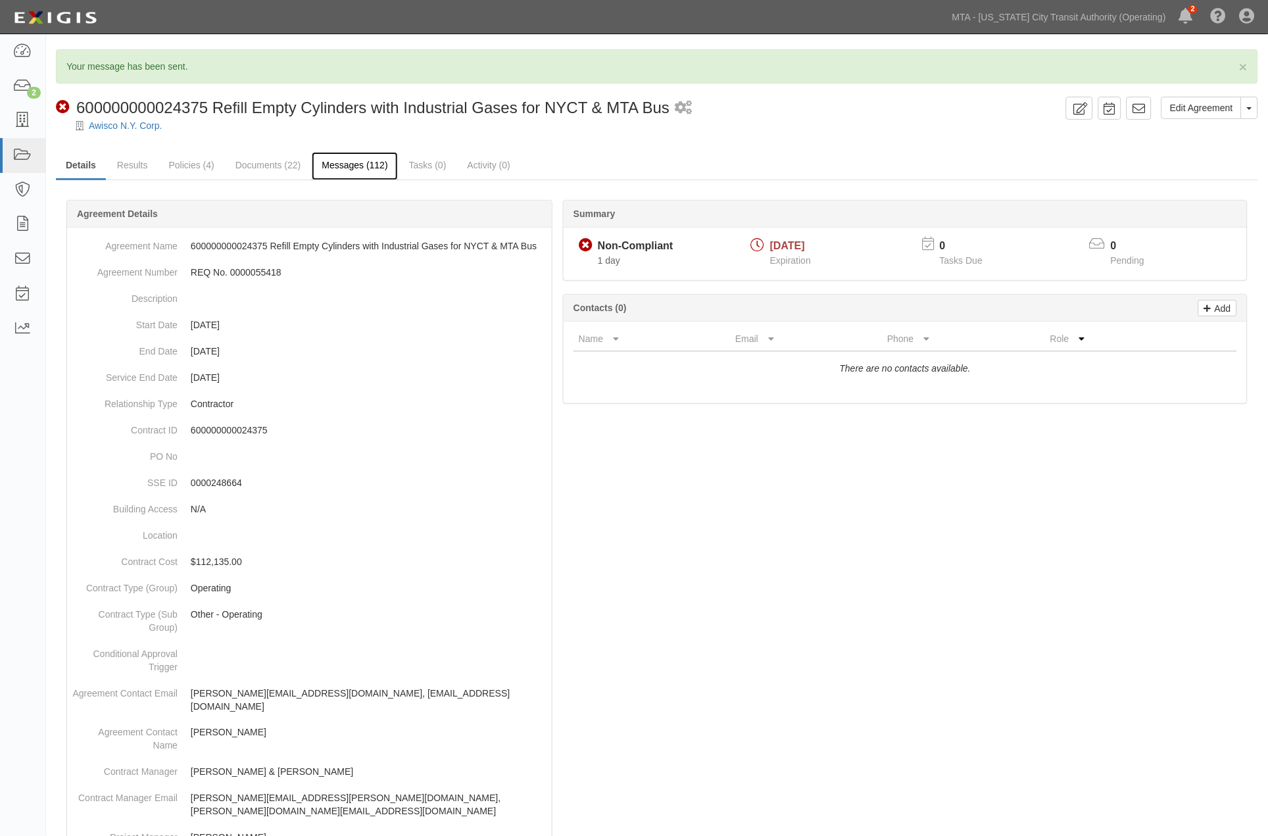
click at [363, 165] on link "Messages (112)" at bounding box center [355, 166] width 86 height 28
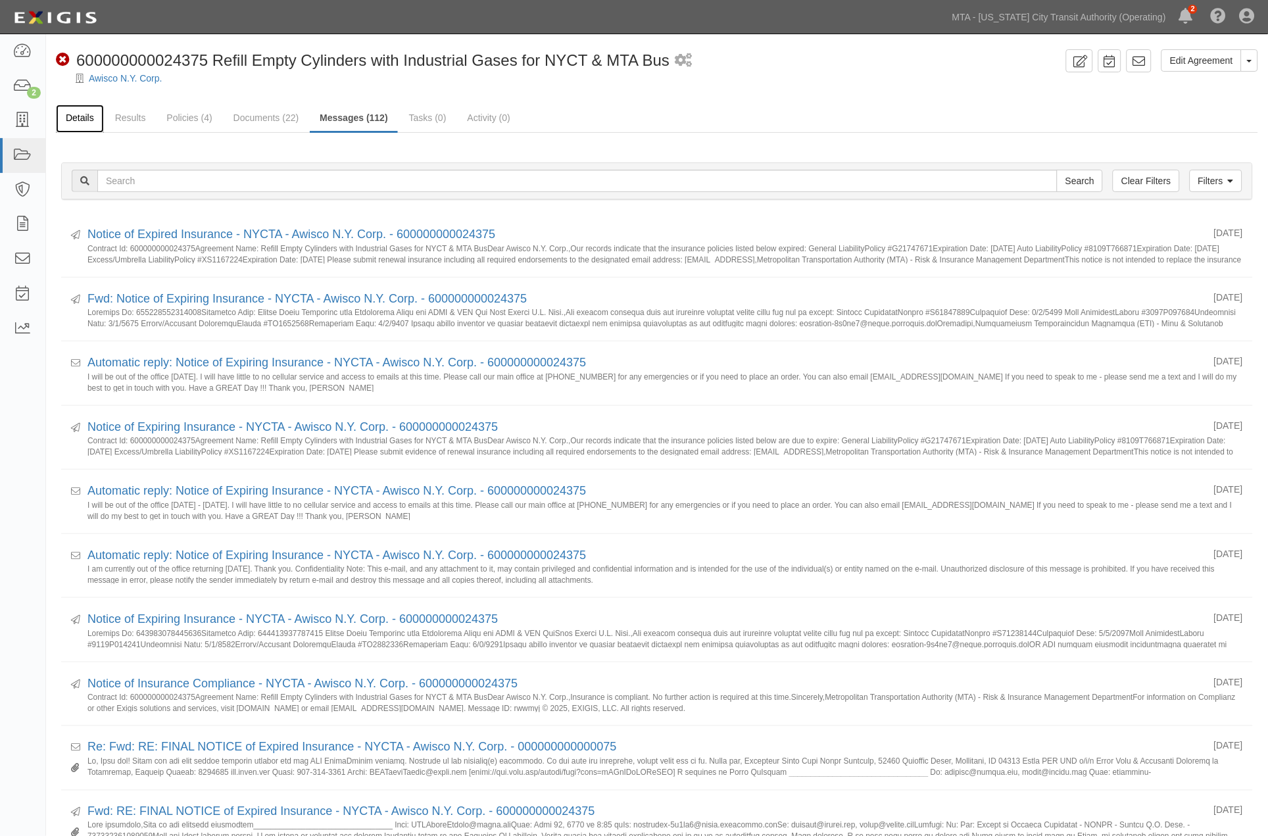
click at [82, 110] on link "Details" at bounding box center [80, 119] width 48 height 28
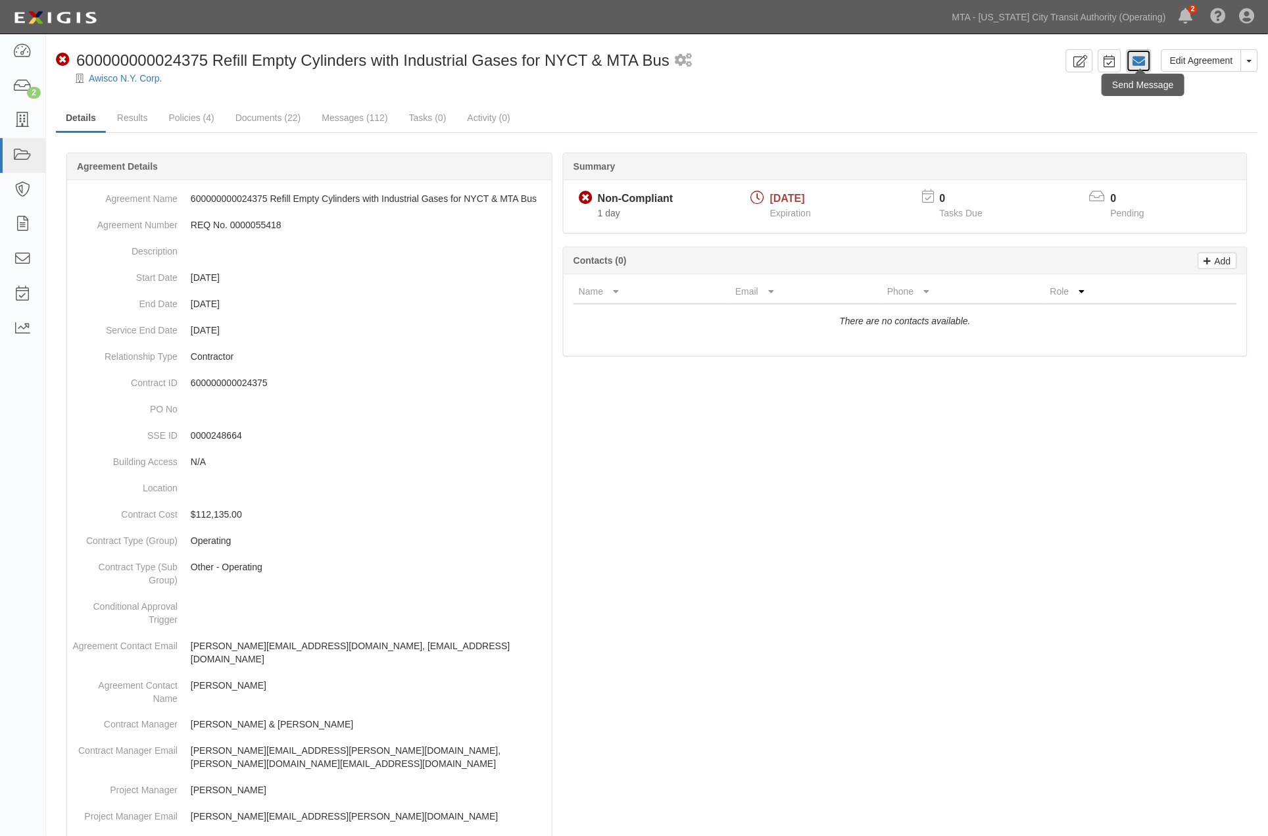
click at [1139, 63] on icon at bounding box center [1139, 61] width 13 height 13
click at [143, 121] on link "Results" at bounding box center [132, 119] width 51 height 28
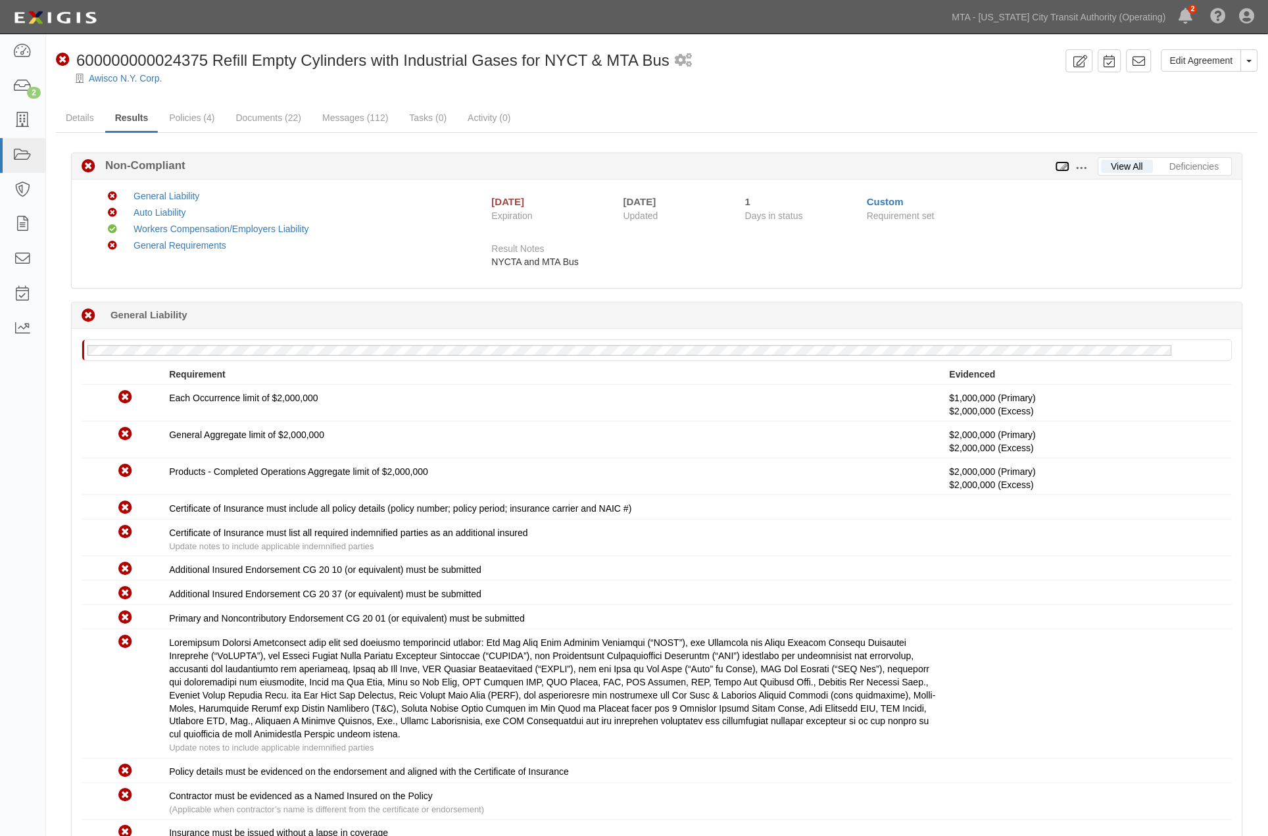
click at [1063, 167] on icon at bounding box center [1063, 166] width 14 height 9
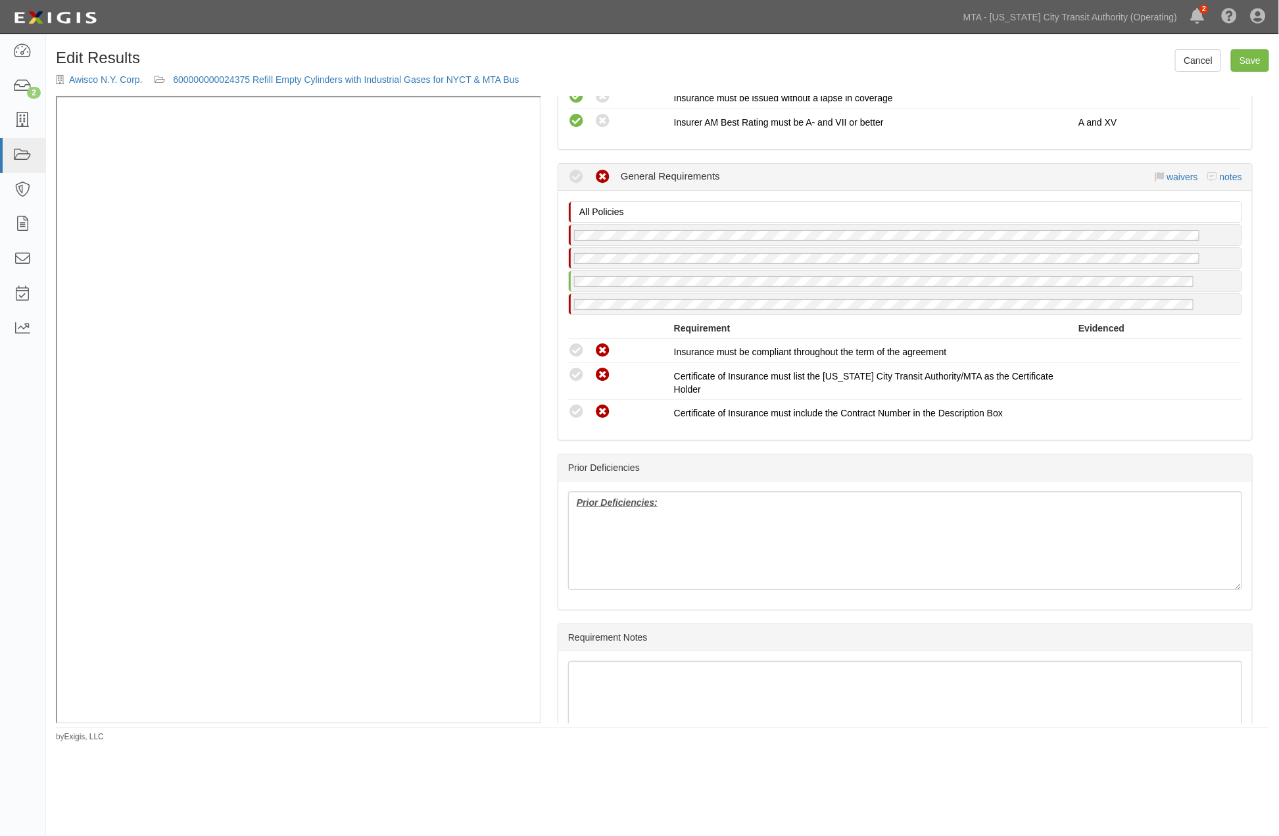
scroll to position [1462, 0]
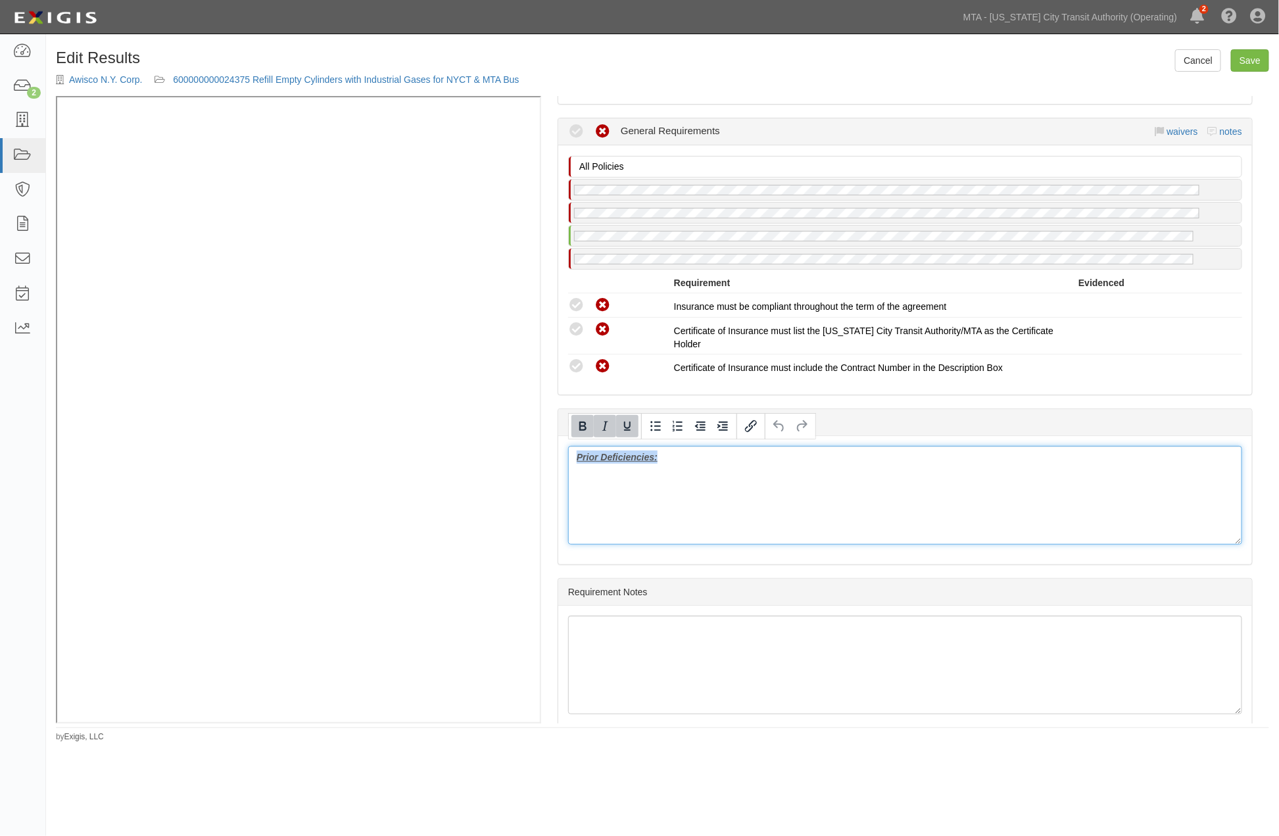
drag, startPoint x: 694, startPoint y: 457, endPoint x: 556, endPoint y: 457, distance: 138.1
click at [556, 457] on div "(WC/EL) Certificate; 7/17/2025; 2026 (GL) Endorsement; 9/13/2024; NYCTA_AWISCO-…" at bounding box center [905, 409] width 728 height 627
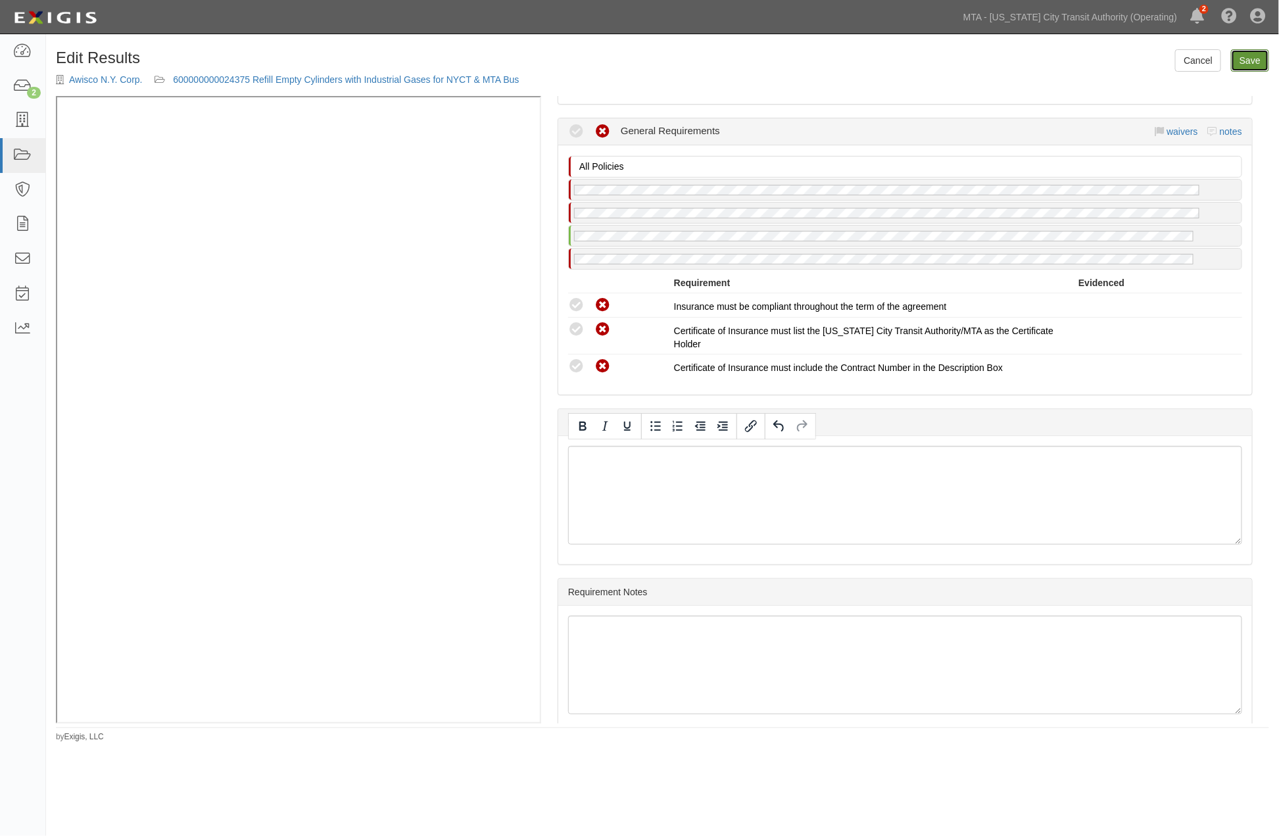
click at [1257, 58] on link "Save" at bounding box center [1250, 60] width 38 height 22
radio input "true"
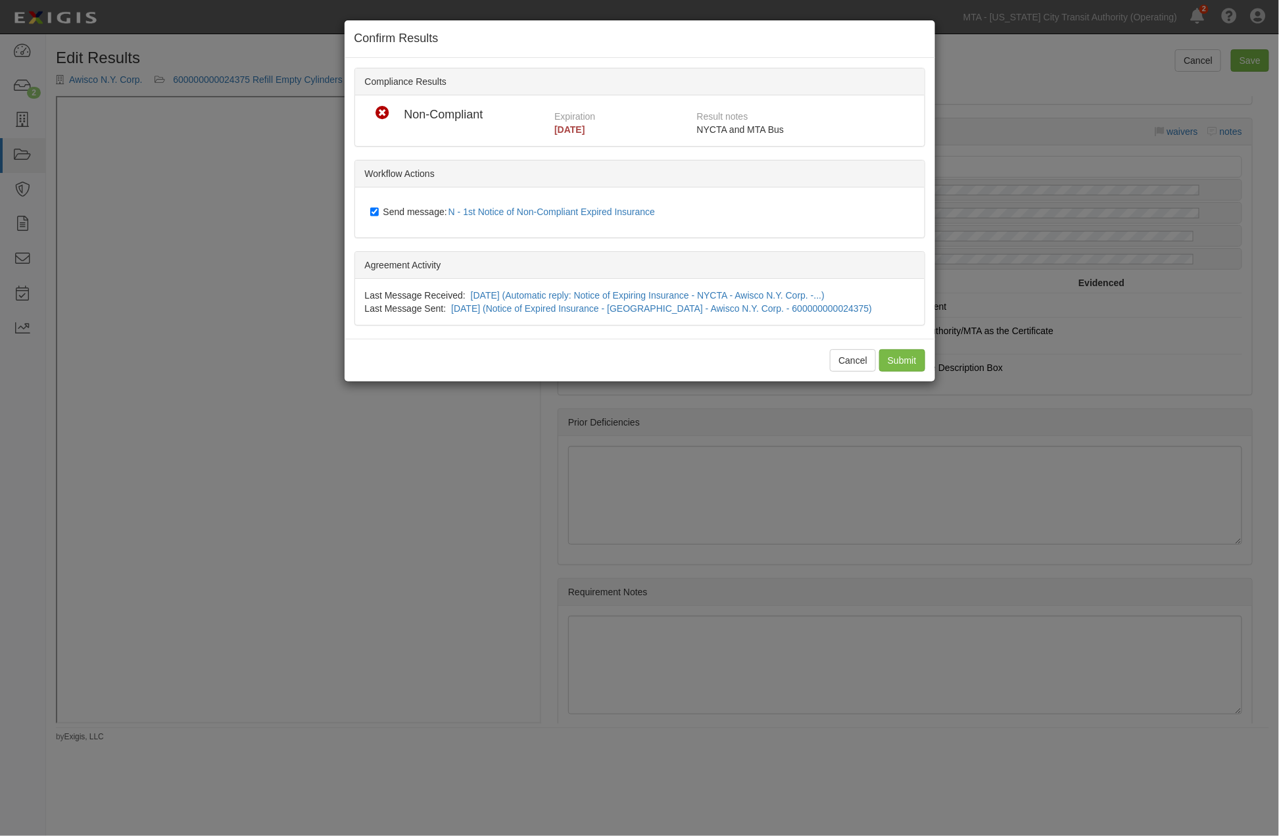
click at [420, 216] on label "Send message: N - 1st Notice of Non-Compliant Expired Insurance" at bounding box center [515, 212] width 291 height 17
click at [379, 216] on input "Send message: N - 1st Notice of Non-Compliant Expired Insurance" at bounding box center [374, 212] width 9 height 11
checkbox input "false"
click at [908, 363] on input "Submit" at bounding box center [902, 360] width 46 height 22
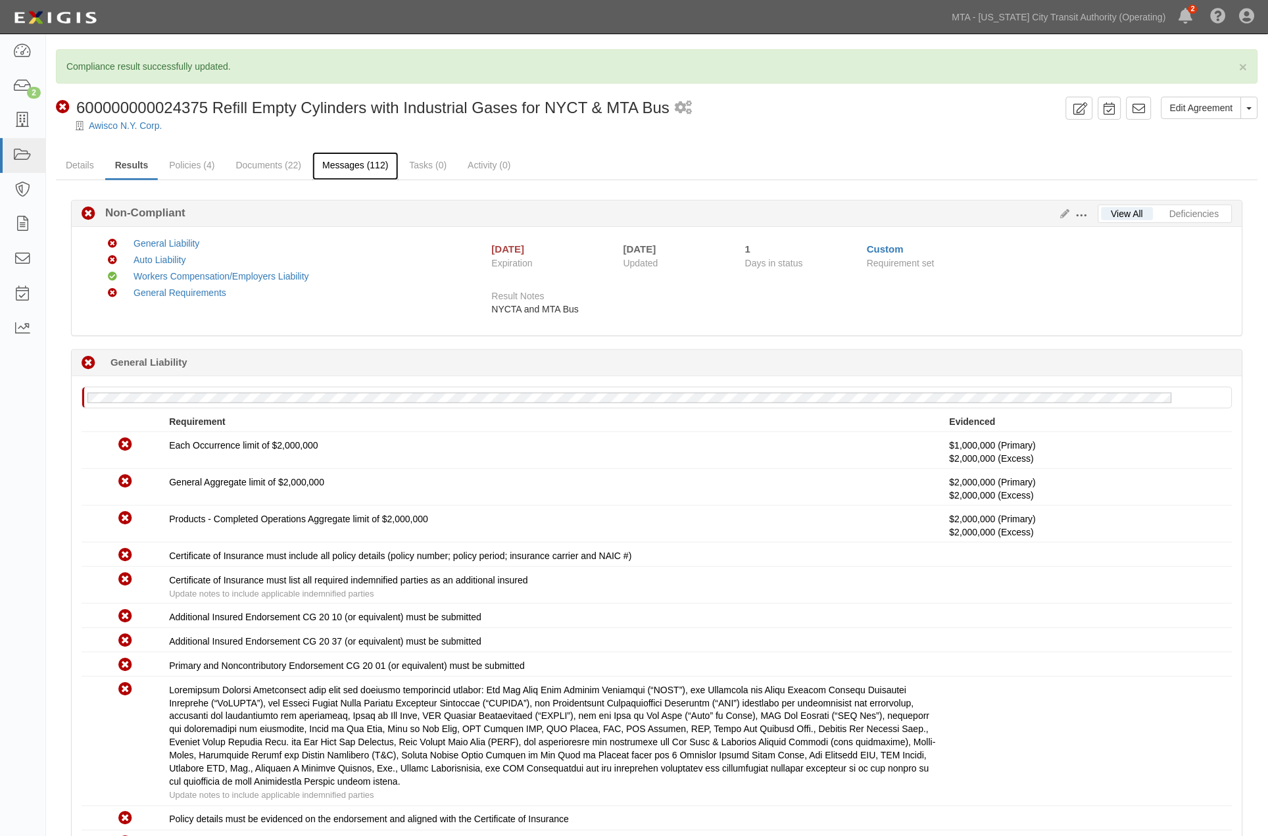
click at [345, 159] on link "Messages (112)" at bounding box center [355, 166] width 86 height 28
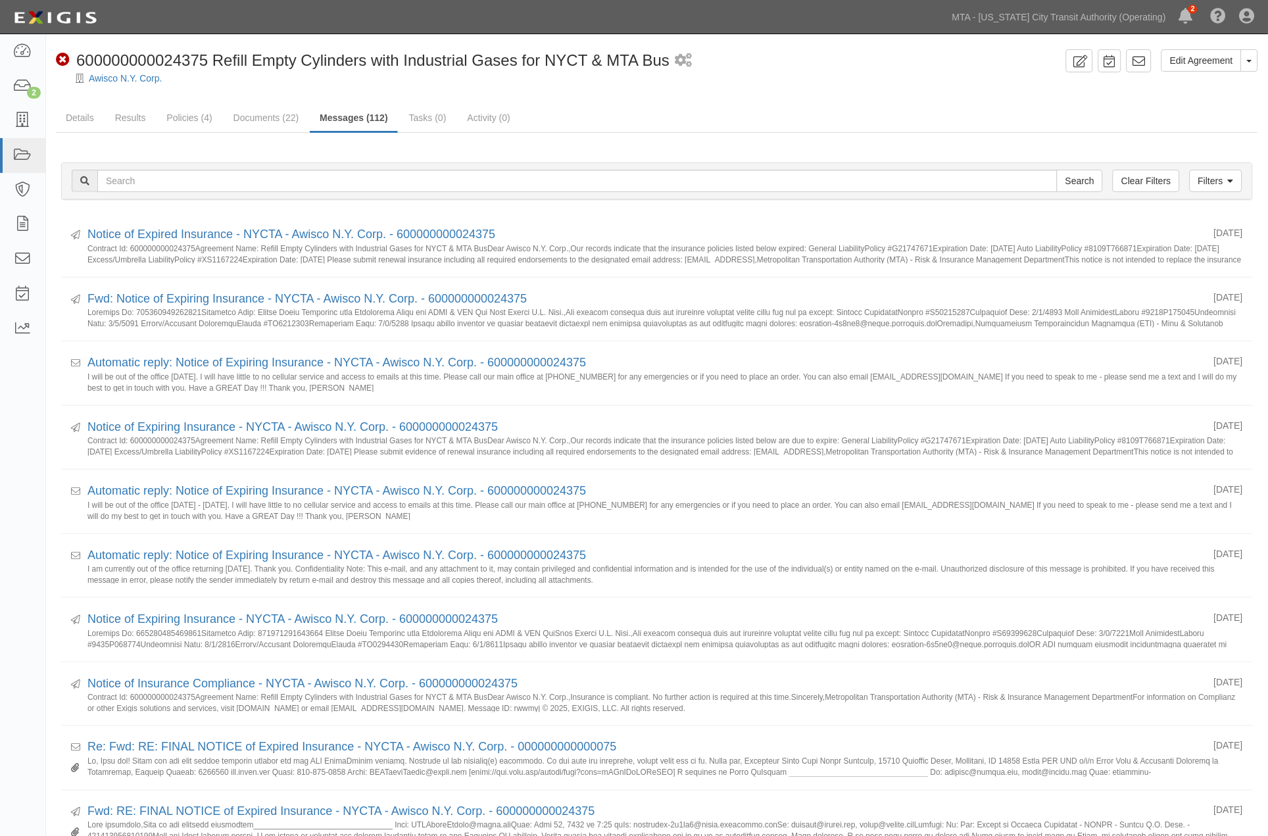
click at [770, 95] on div "Edit Agreement Toggle Agreement Dropdown View Audit Trail Archive Agreement Sen…" at bounding box center [657, 837] width 1222 height 1577
click at [975, 128] on ul "Details Results Policies (4) Documents (22) Messages (112) Tasks (0) Activity (…" at bounding box center [657, 119] width 1202 height 28
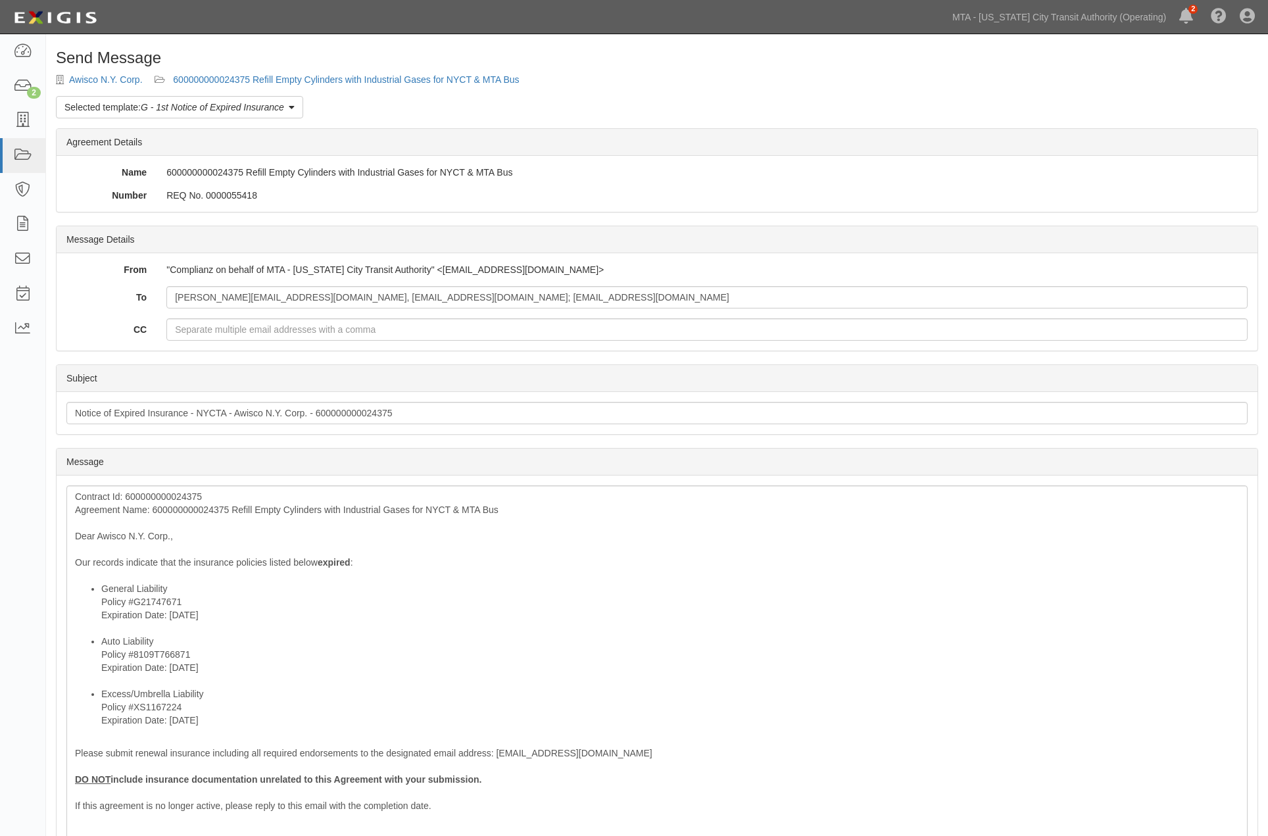
scroll to position [181, 0]
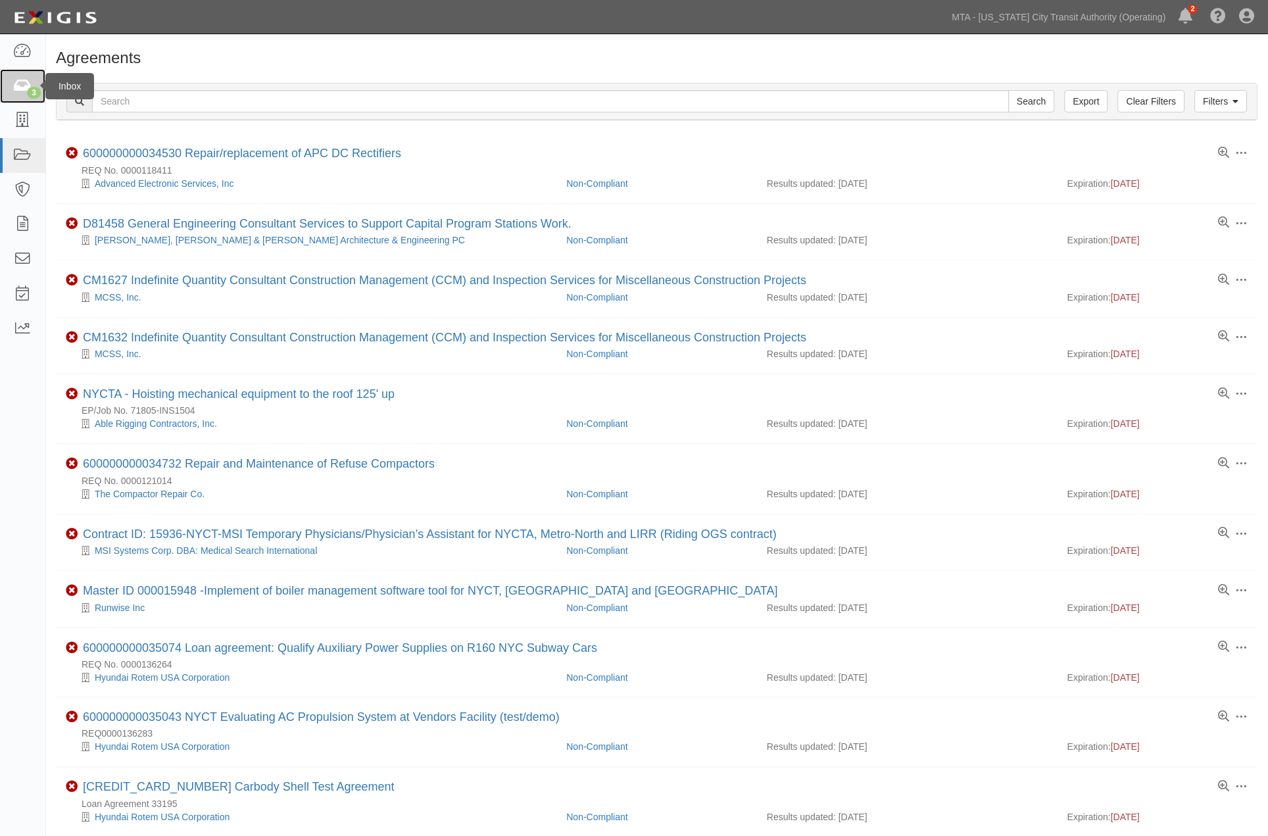
click at [20, 92] on icon at bounding box center [22, 86] width 18 height 15
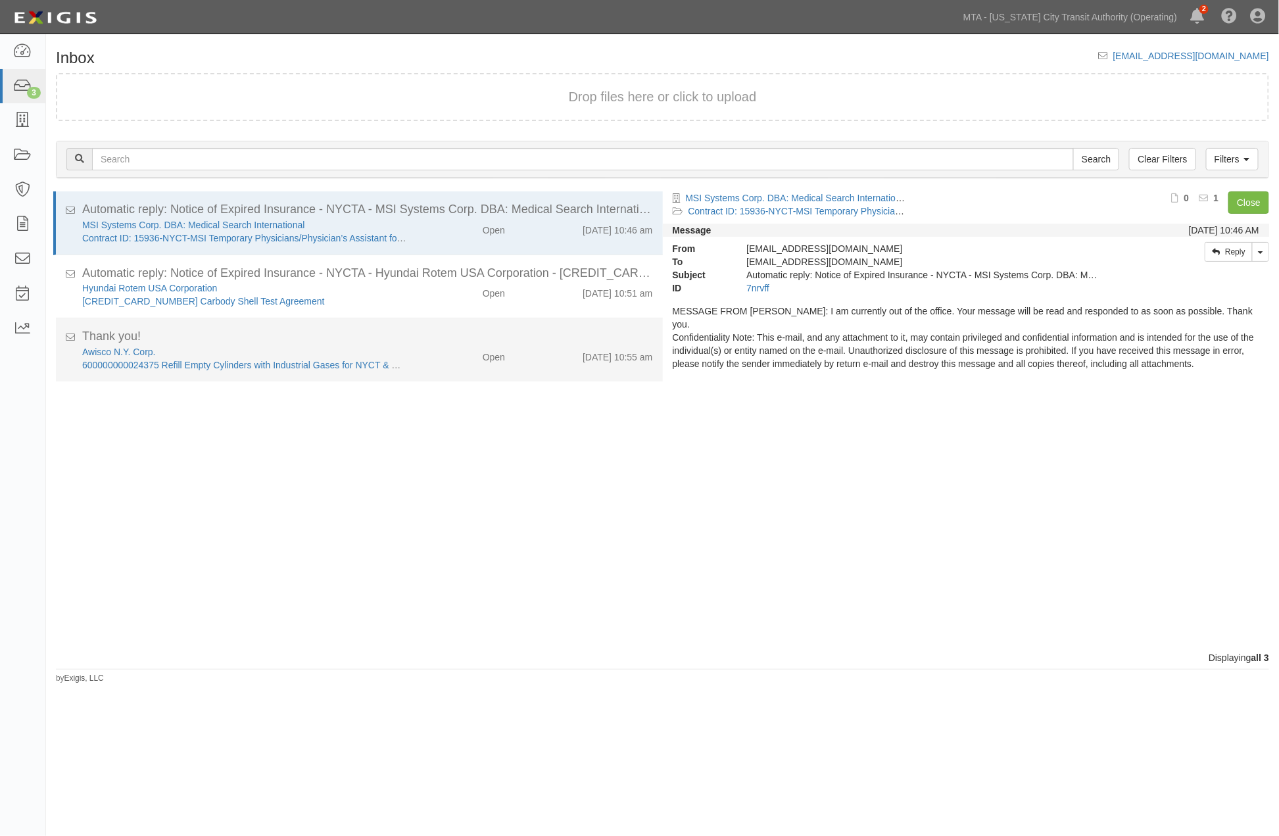
click at [417, 353] on div "Open" at bounding box center [466, 354] width 99 height 18
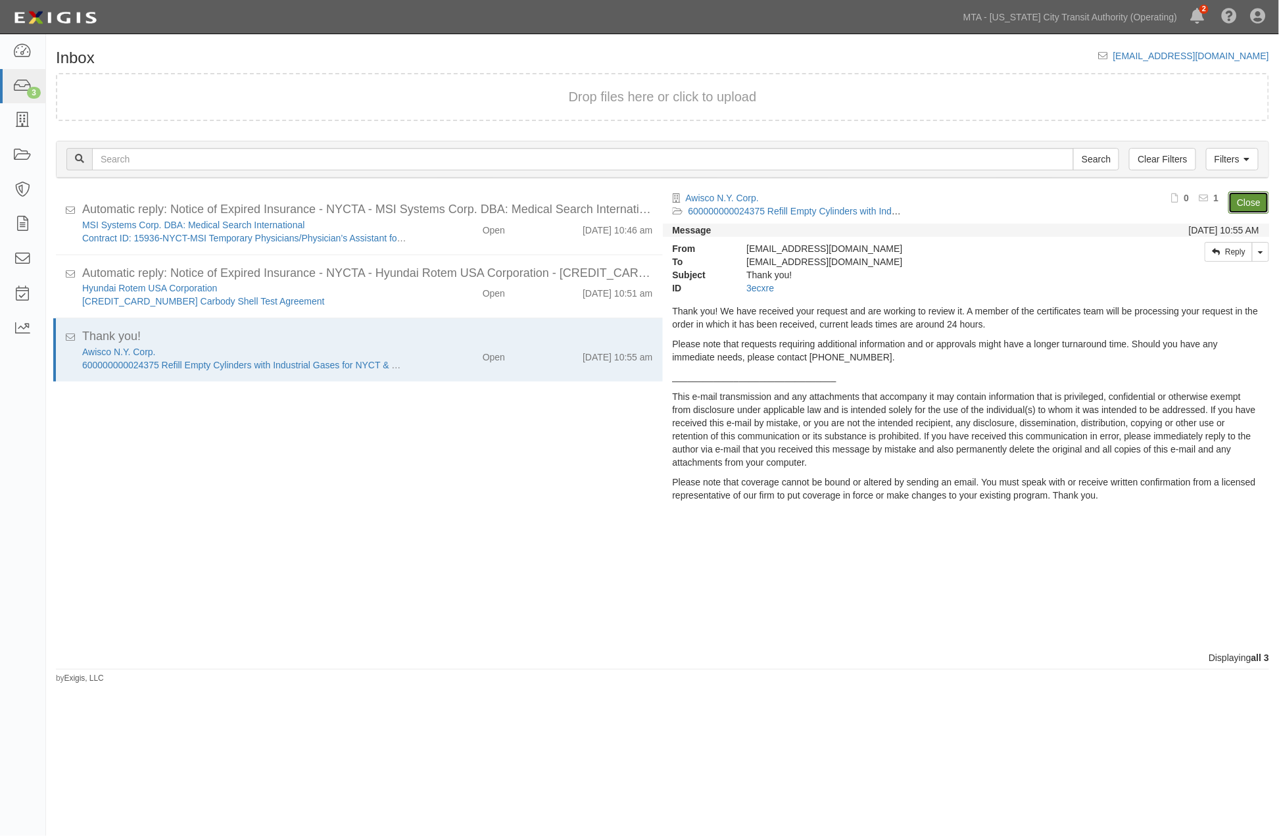
click at [1245, 195] on link "Close" at bounding box center [1249, 202] width 41 height 22
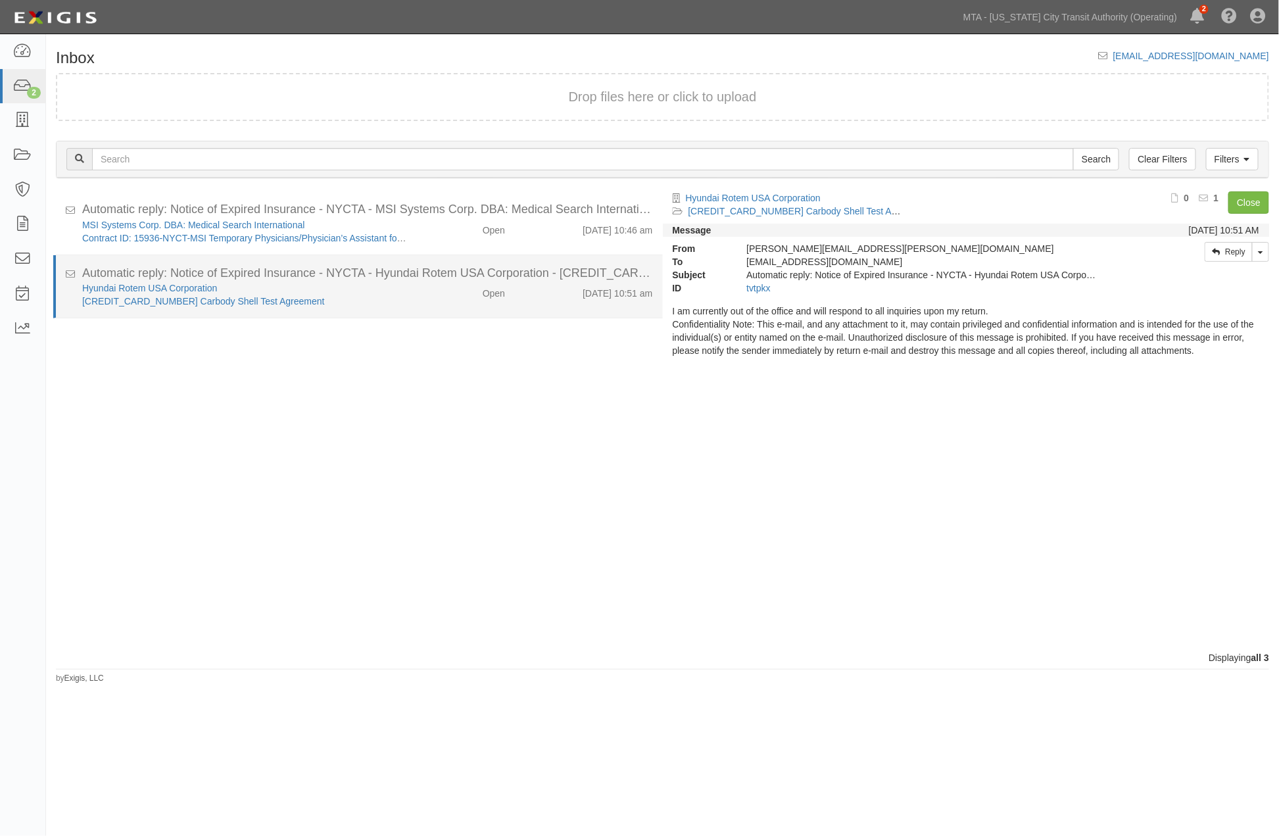
click at [379, 303] on div "[CREDIT_CARD_NUMBER] Carbody Shell Test Agreement" at bounding box center [244, 301] width 325 height 13
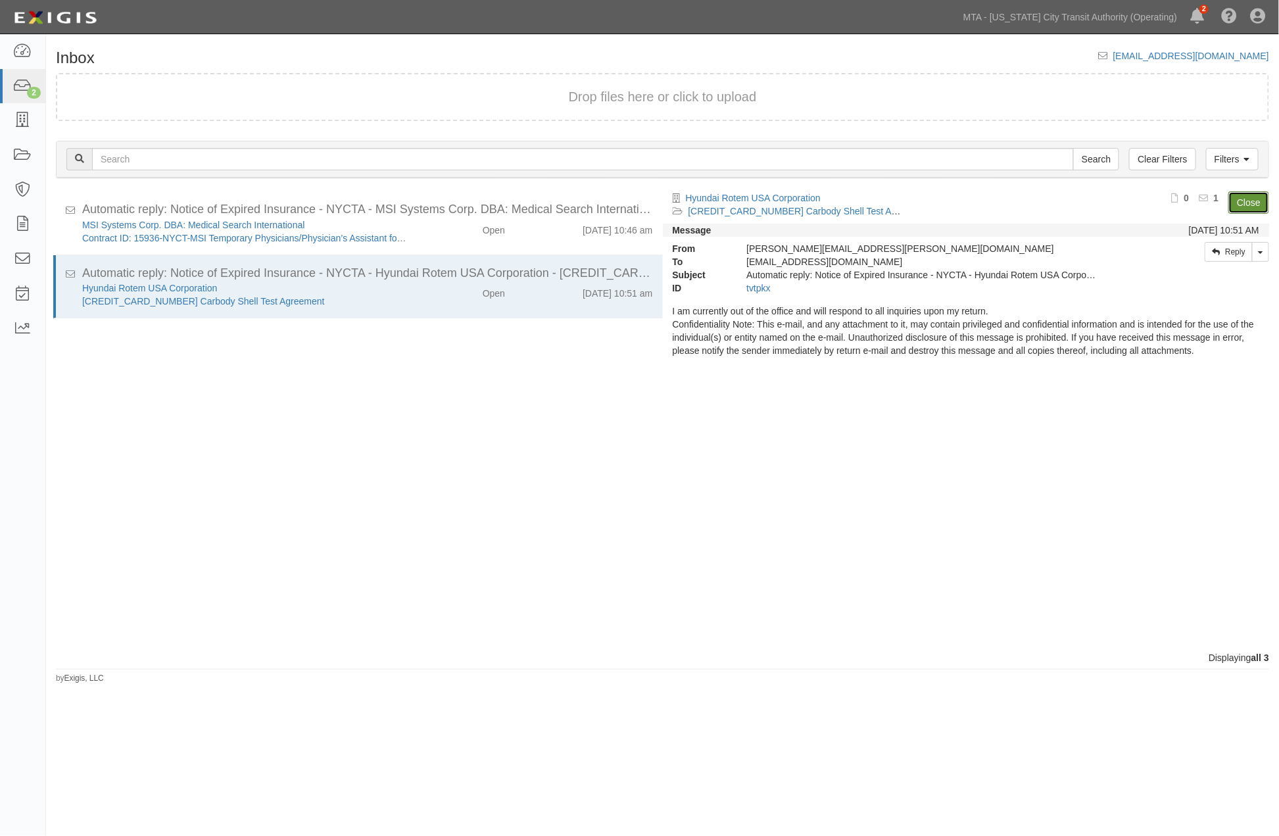
click at [1248, 200] on link "Close" at bounding box center [1249, 202] width 41 height 22
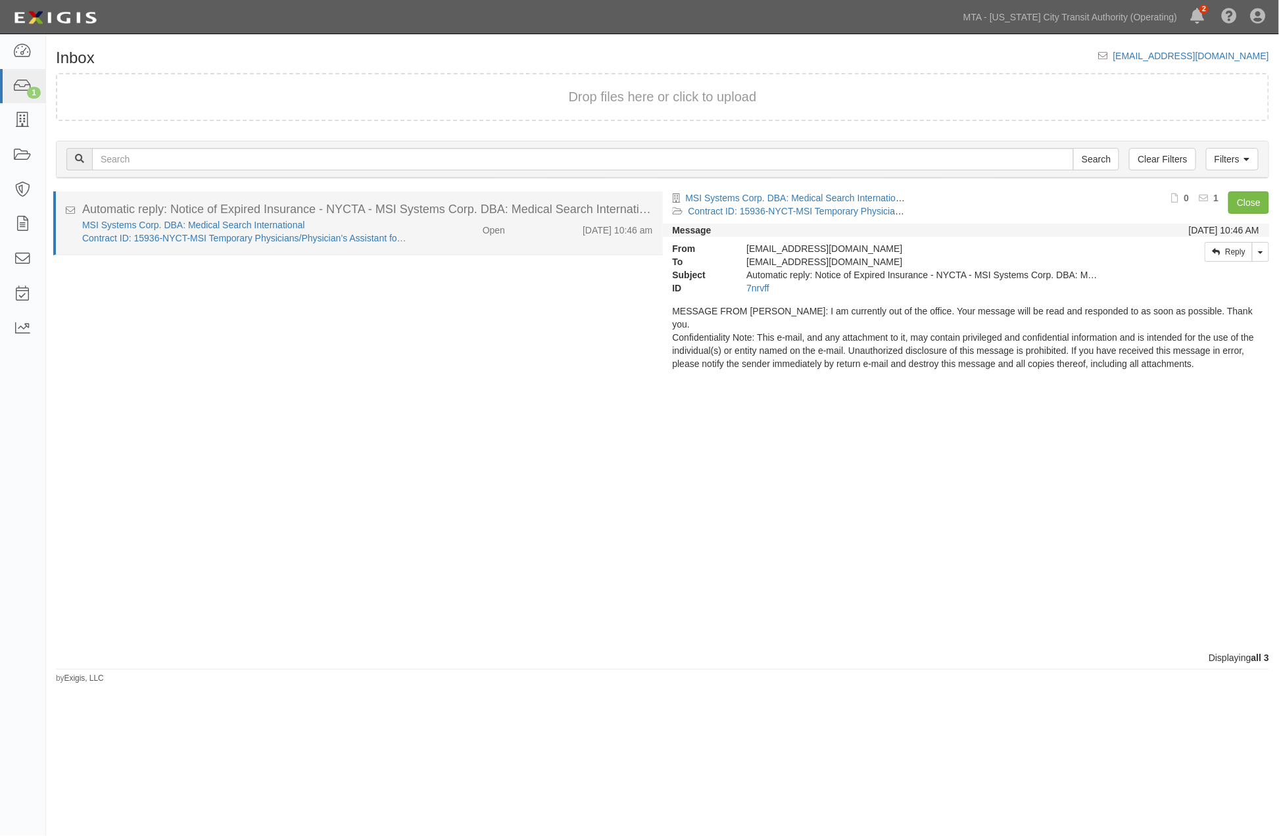
click at [446, 220] on div "Open" at bounding box center [466, 227] width 99 height 18
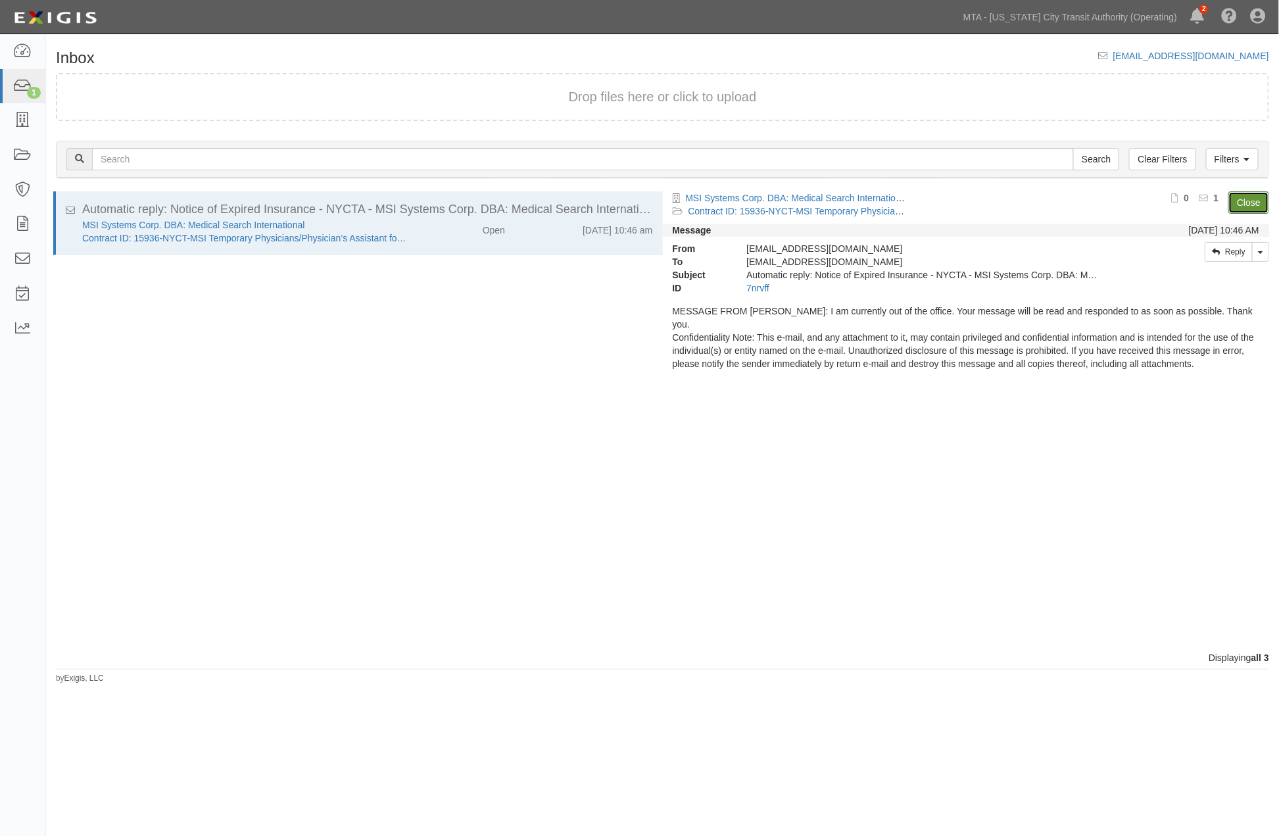
click at [1256, 198] on link "Close" at bounding box center [1249, 202] width 41 height 22
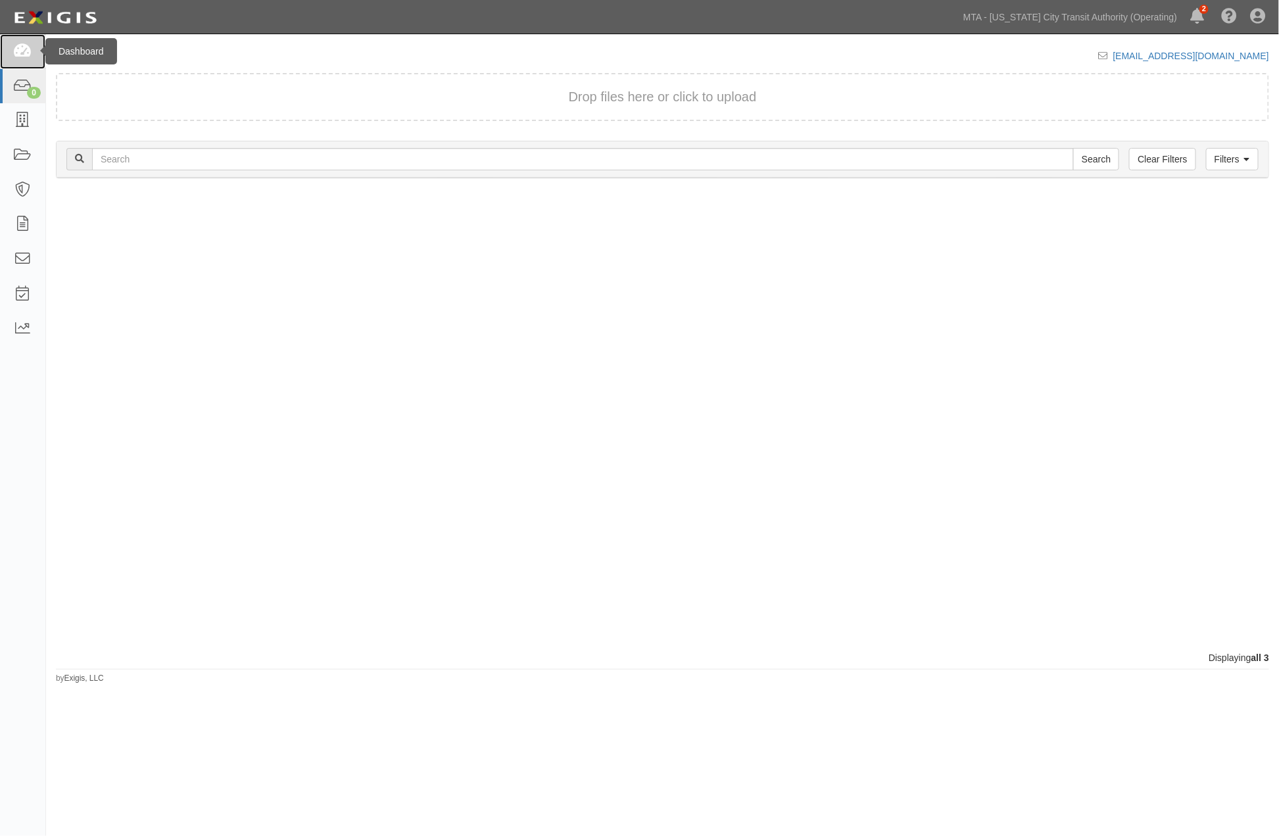
click at [37, 56] on link at bounding box center [22, 51] width 45 height 35
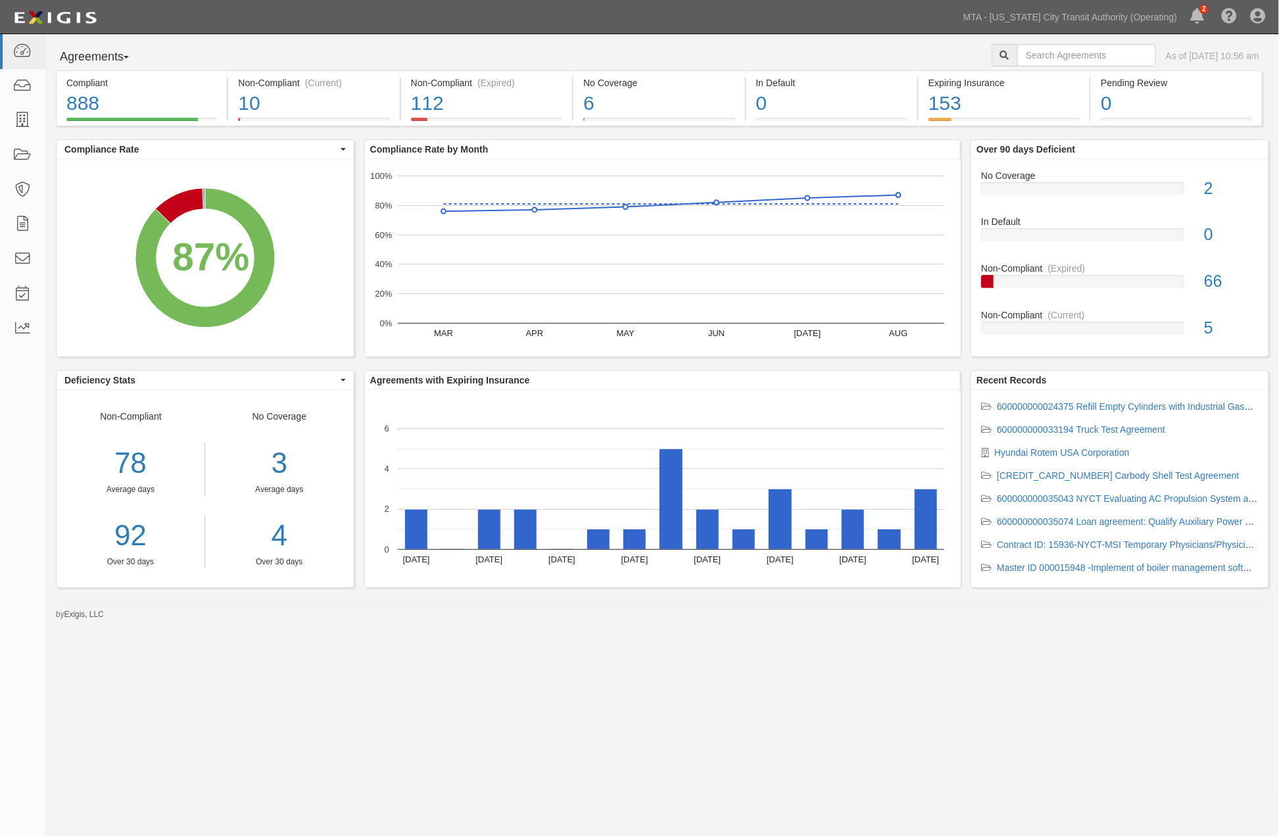
click at [232, 667] on div "Agreements Parties Agreements Coverages As of [DATE] 10:56 am Compliant 888 87%…" at bounding box center [639, 410] width 1279 height 753
click at [539, 104] on div "112" at bounding box center [486, 103] width 151 height 28
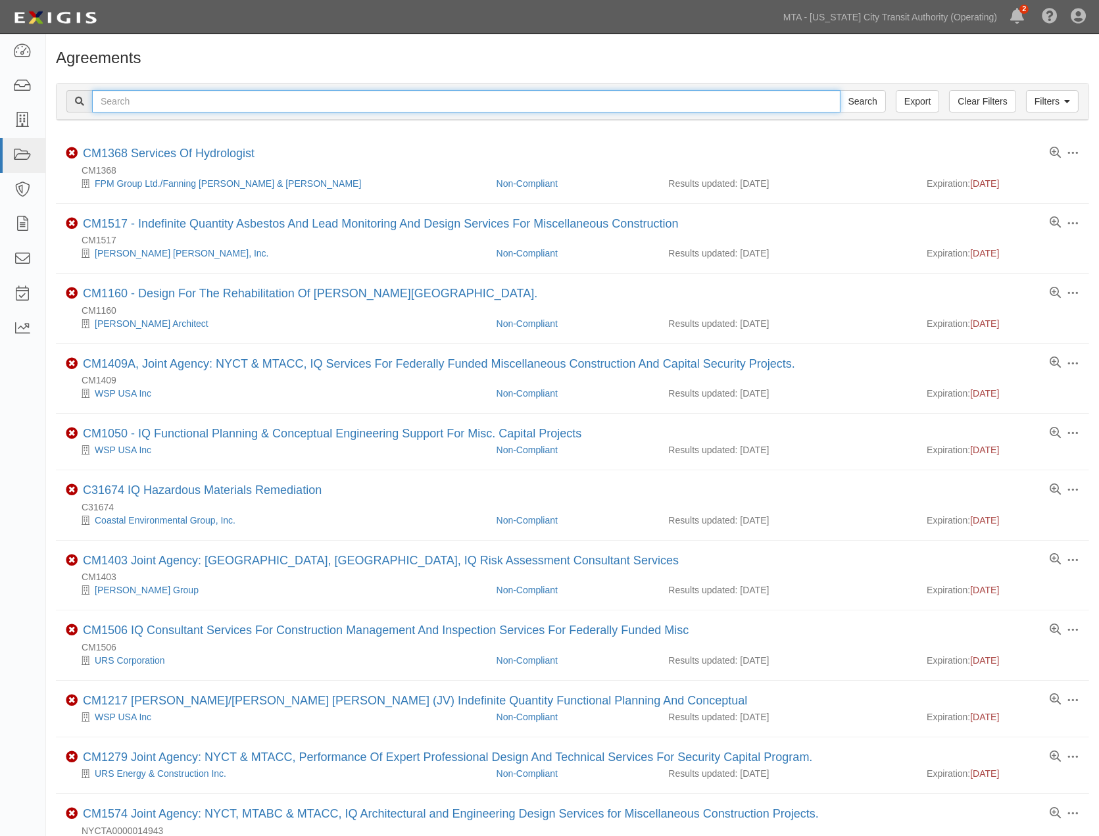
click at [212, 105] on input "text" at bounding box center [466, 101] width 749 height 22
type input "advanced"
click at [840, 90] on input "Search" at bounding box center [863, 101] width 46 height 22
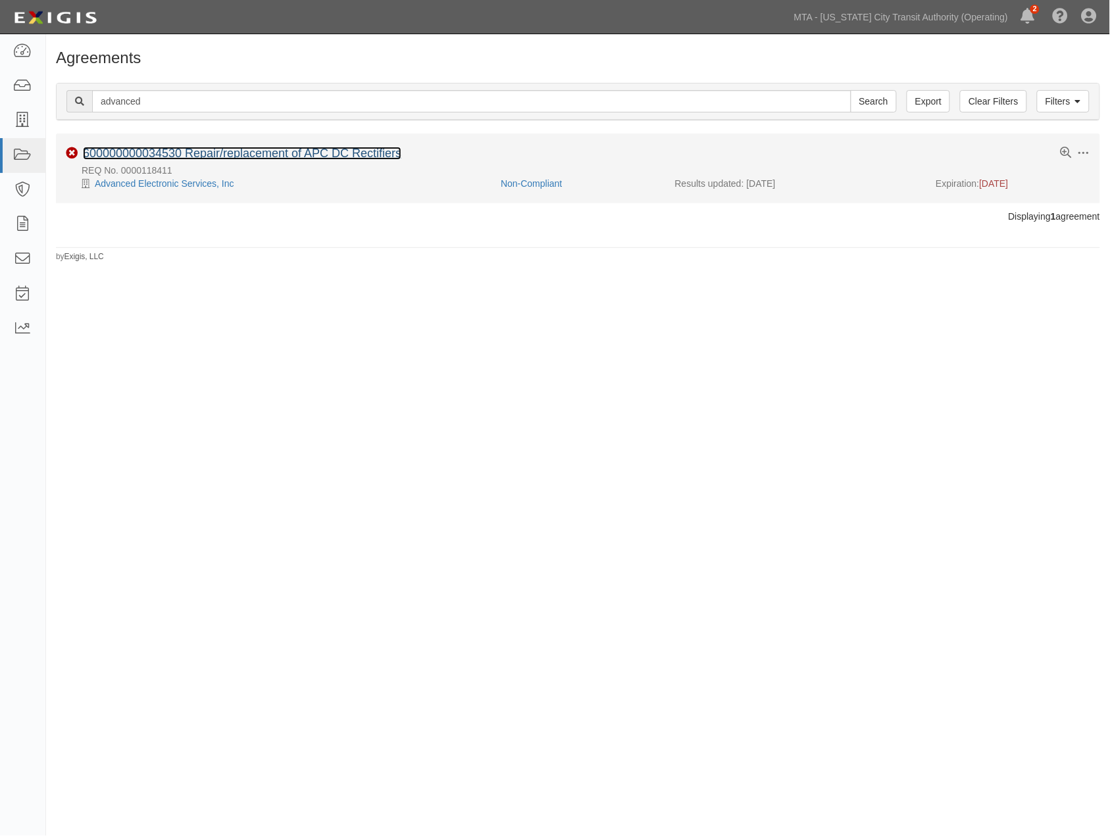
click at [232, 150] on link "600000000034530 Repair/replacement of APC DC Rectifiers" at bounding box center [242, 153] width 318 height 13
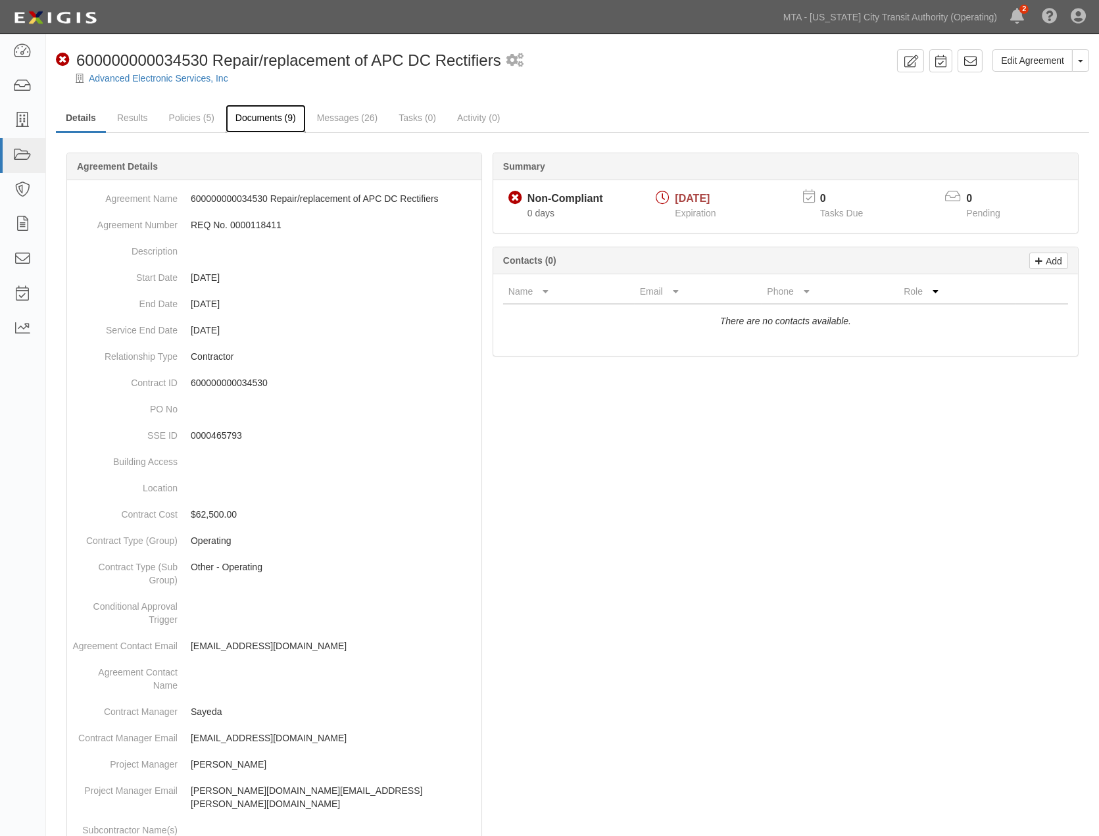
click at [283, 116] on link "Documents (9)" at bounding box center [266, 119] width 80 height 28
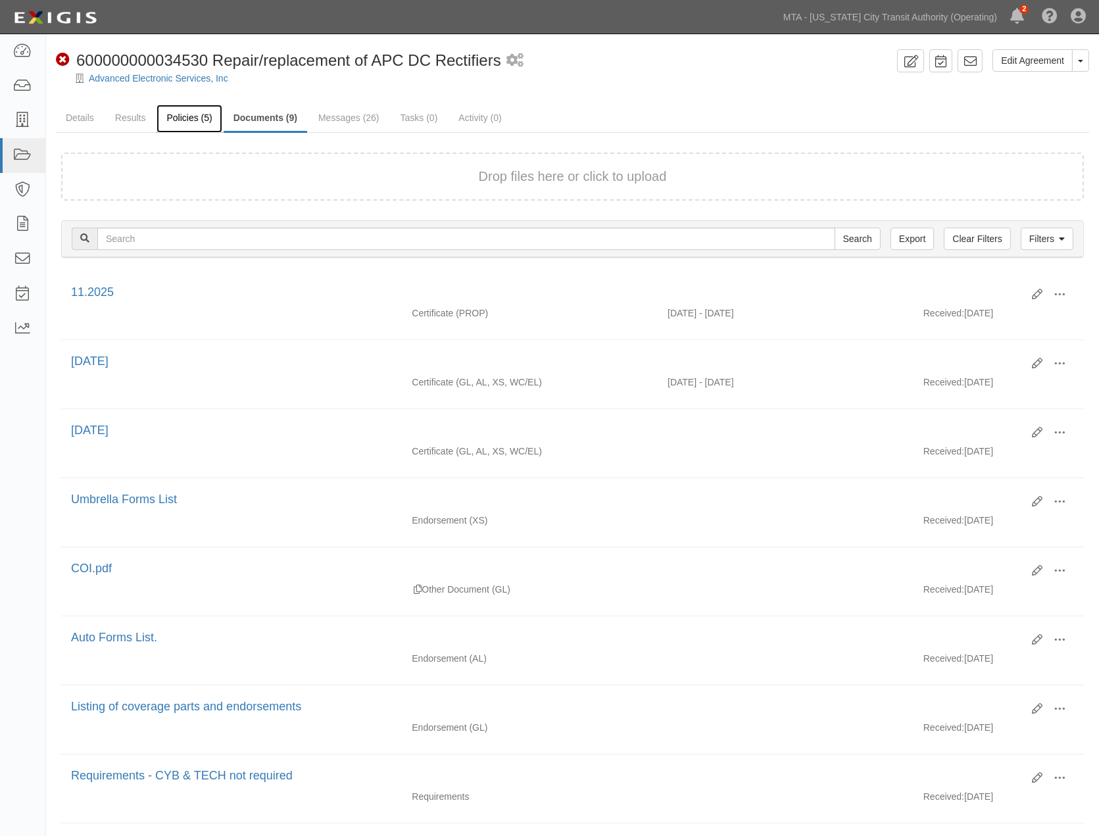
click at [200, 120] on link "Policies (5)" at bounding box center [189, 119] width 65 height 28
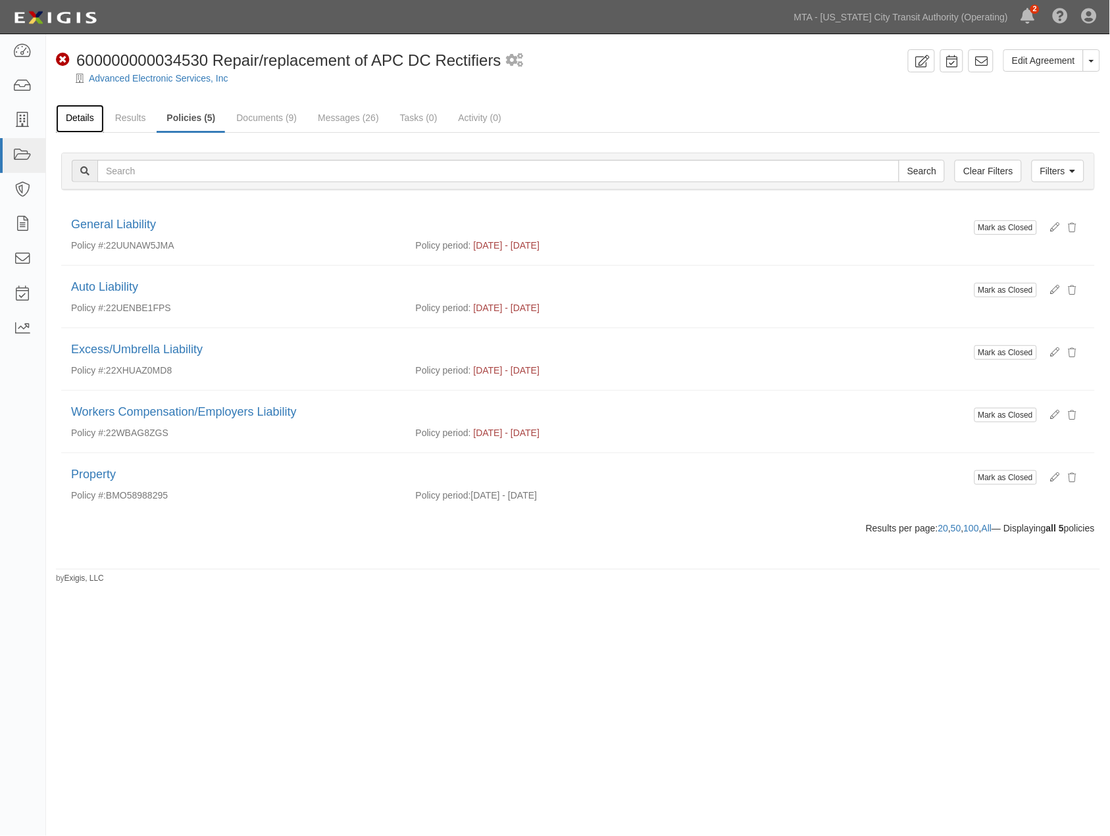
click at [76, 122] on link "Details" at bounding box center [80, 119] width 48 height 28
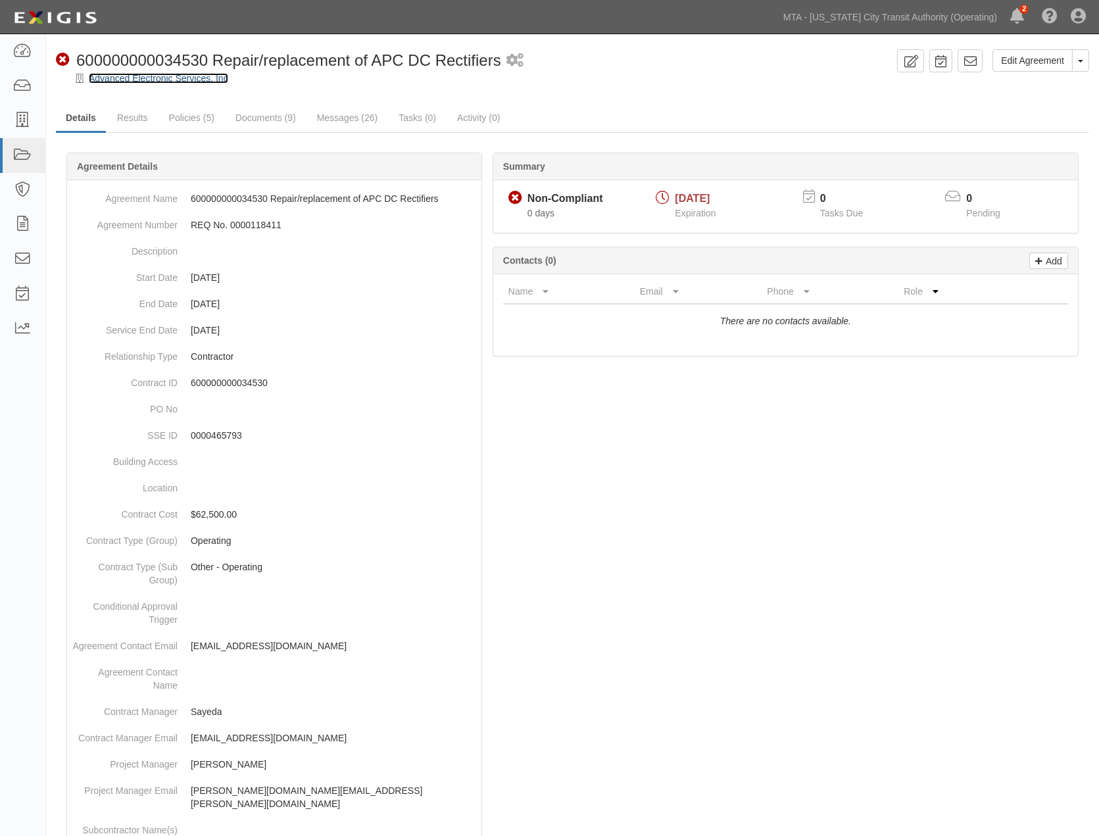
click at [166, 76] on link "Advanced Electronic Services, Inc" at bounding box center [158, 78] width 139 height 11
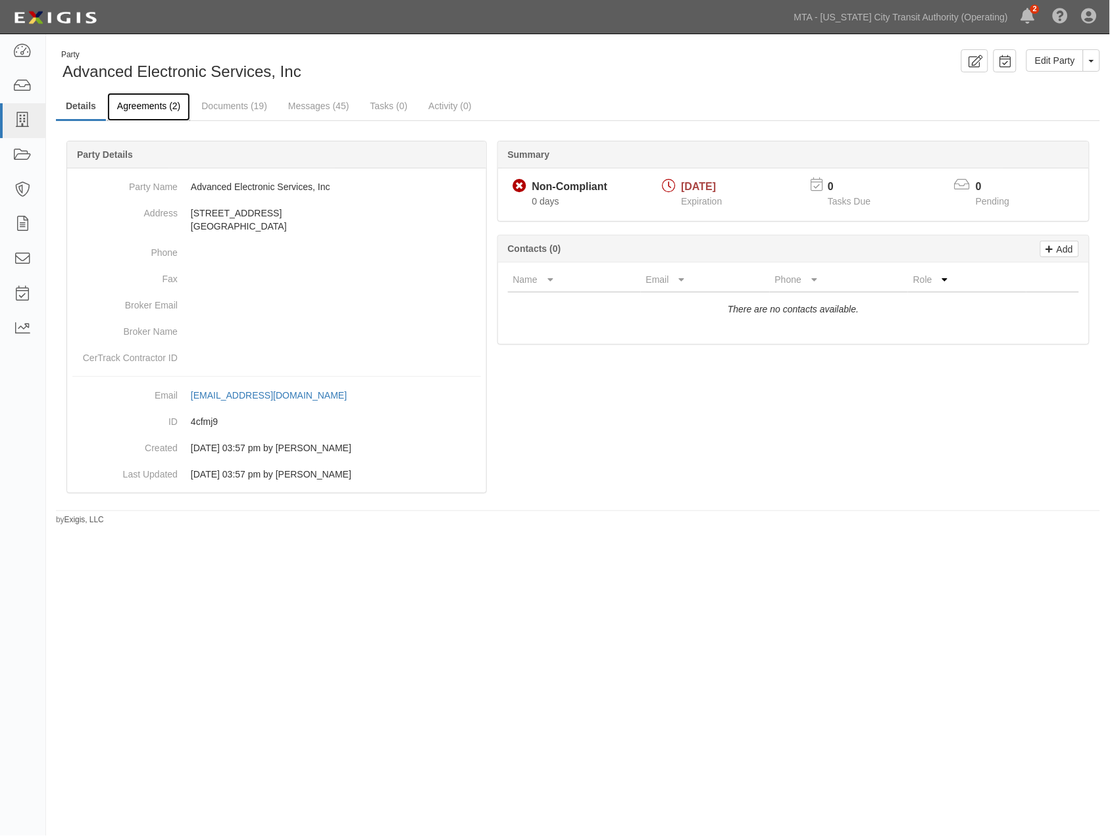
click at [152, 107] on link "Agreements (2)" at bounding box center [148, 107] width 83 height 28
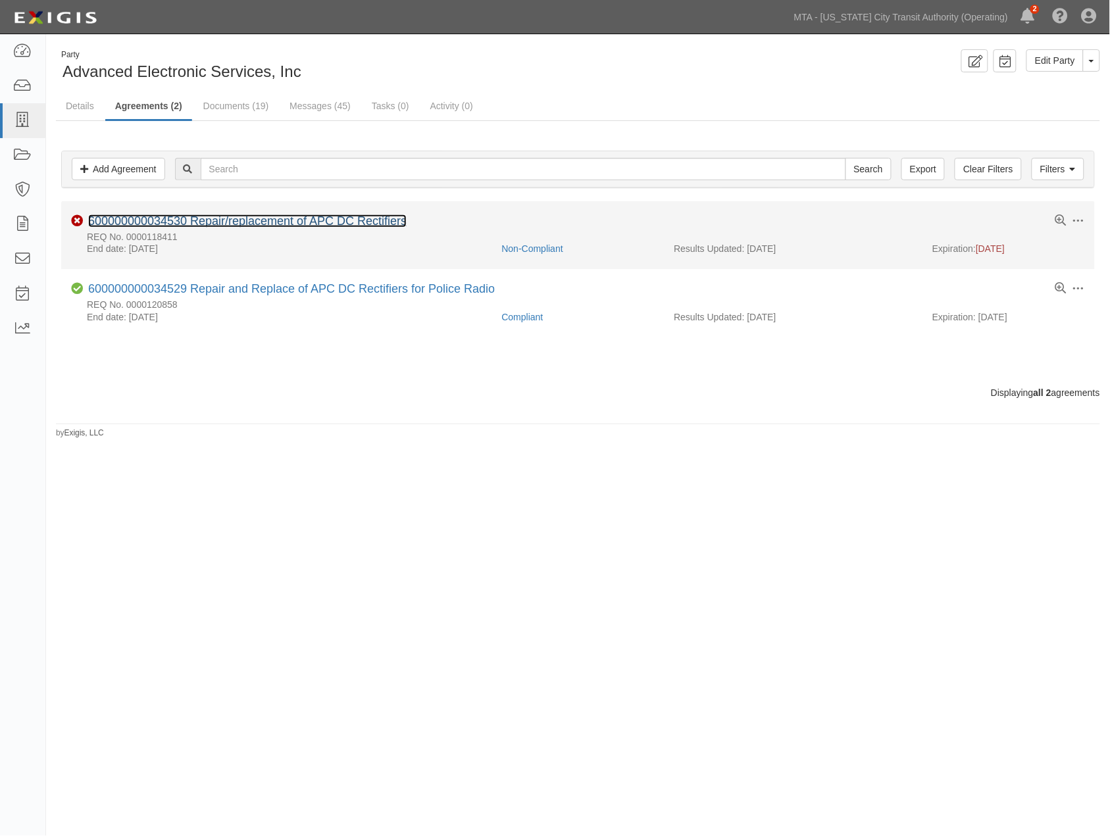
click at [257, 220] on link "600000000034530 Repair/replacement of APC DC Rectifiers" at bounding box center [247, 220] width 318 height 13
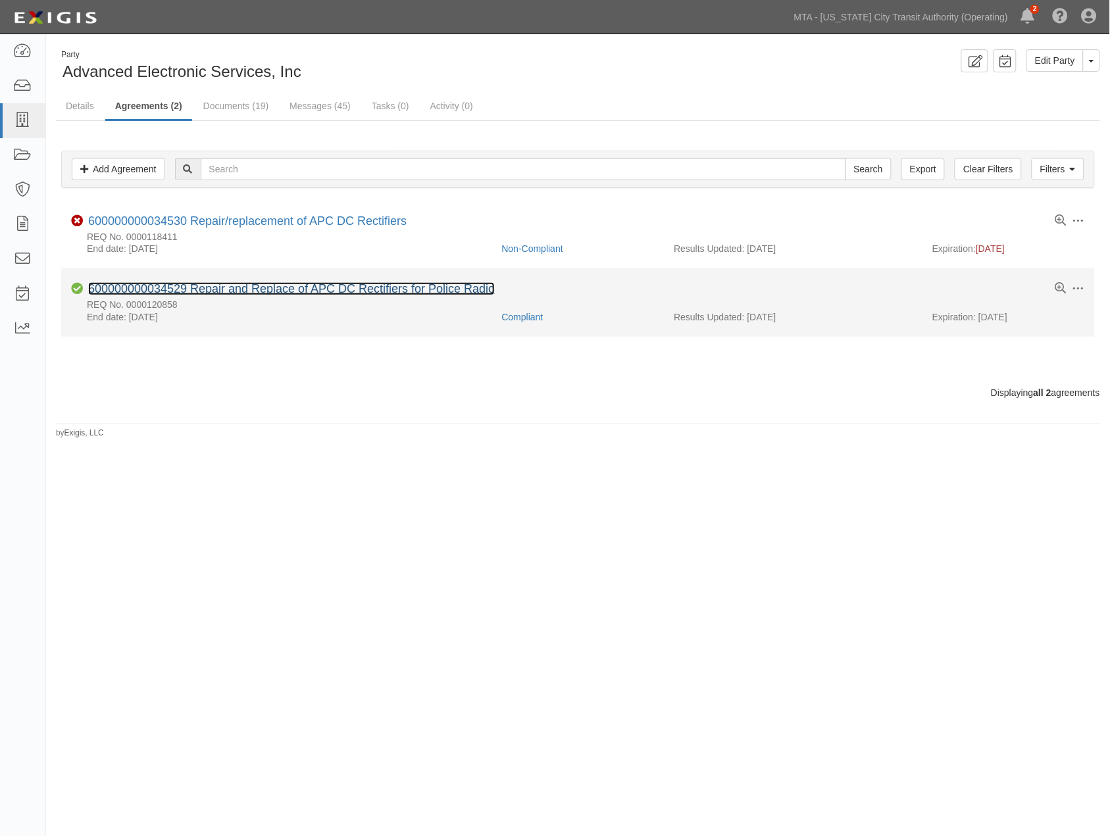
click at [173, 289] on link "600000000034529 Repair and Replace of APC DC Rectifiers for Police Radio" at bounding box center [291, 288] width 407 height 13
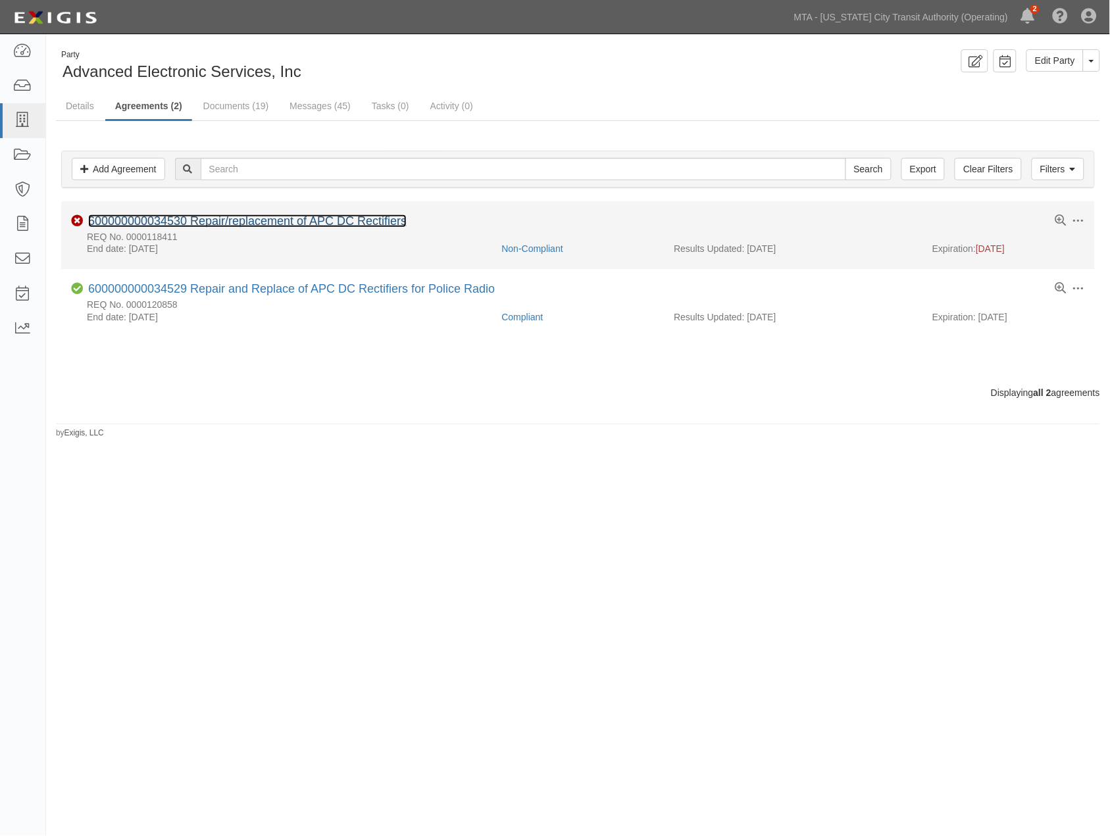
click at [195, 220] on link "600000000034530 Repair/replacement of APC DC Rectifiers" at bounding box center [247, 220] width 318 height 13
